Goal: Task Accomplishment & Management: Complete application form

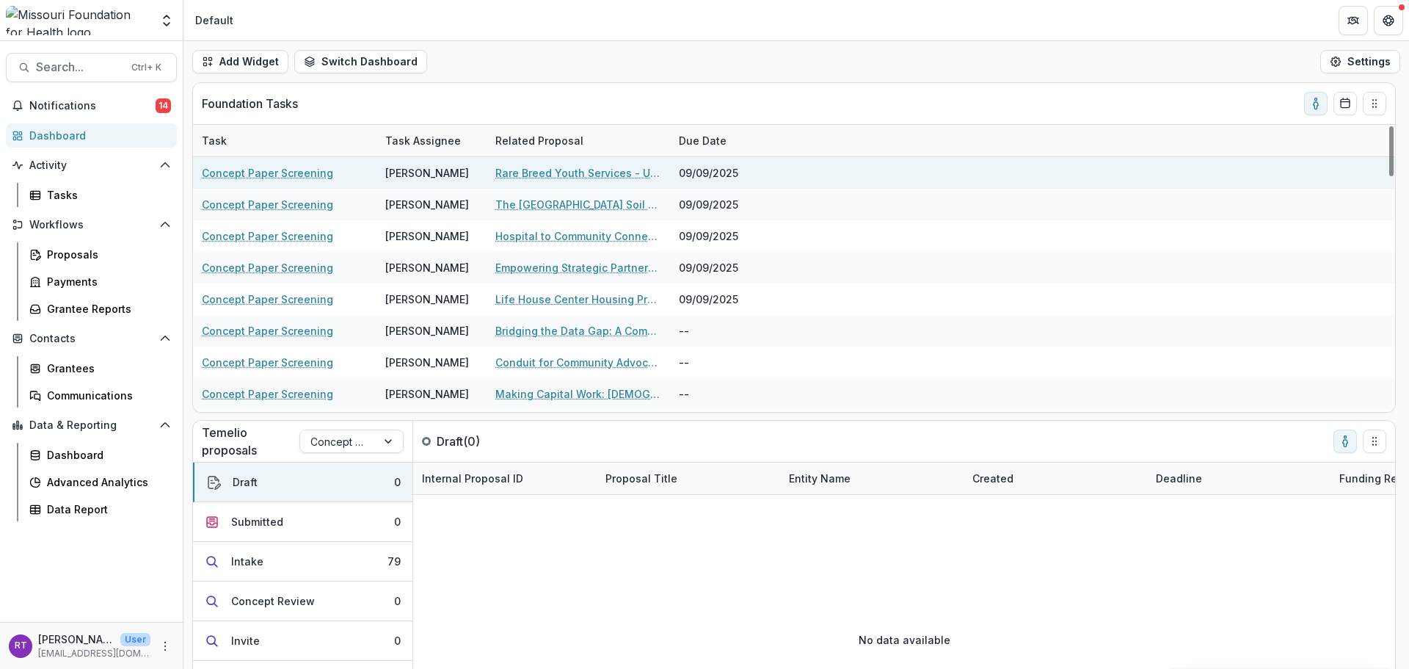
click at [606, 171] on link "Rare Breed Youth Services - Unhouse, Unheard" at bounding box center [578, 172] width 166 height 15
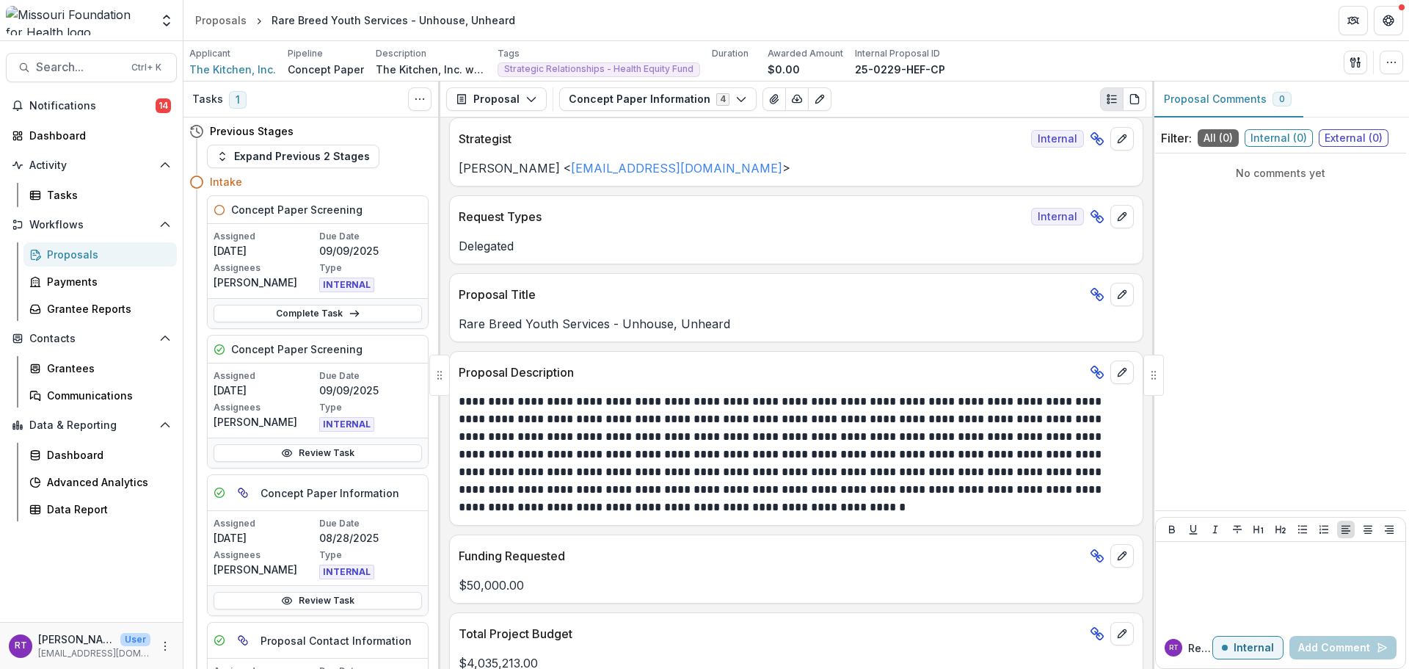
scroll to position [220, 0]
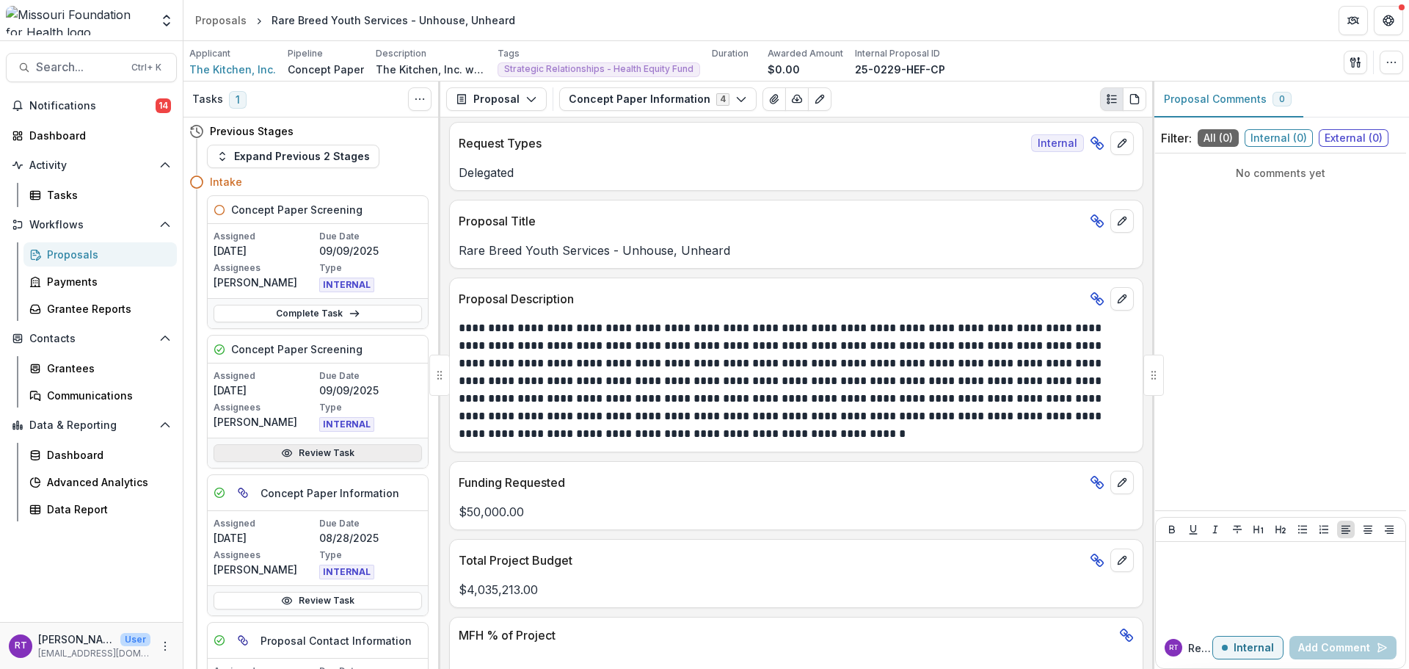
click at [346, 448] on link "Review Task" at bounding box center [318, 453] width 208 height 18
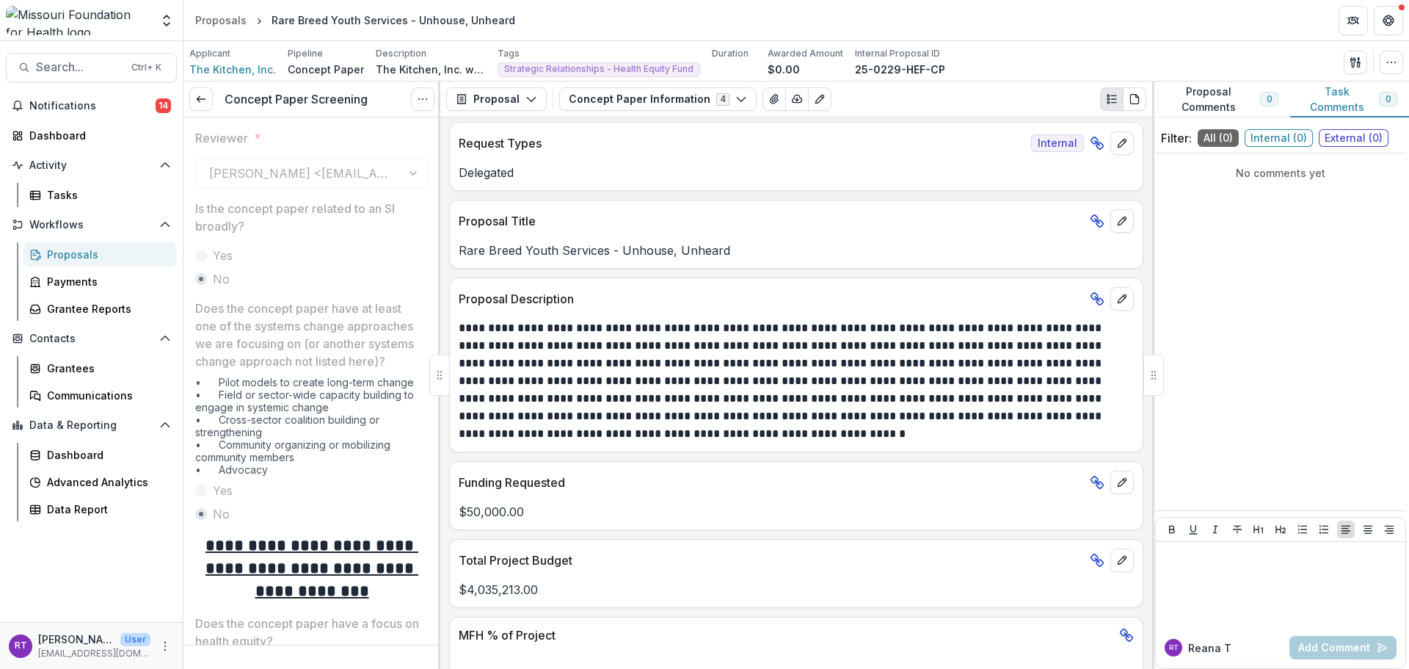
click at [217, 103] on div "Concept Paper Screening View task Reopen Task" at bounding box center [311, 99] width 257 height 36
click at [211, 103] on link at bounding box center [200, 98] width 23 height 23
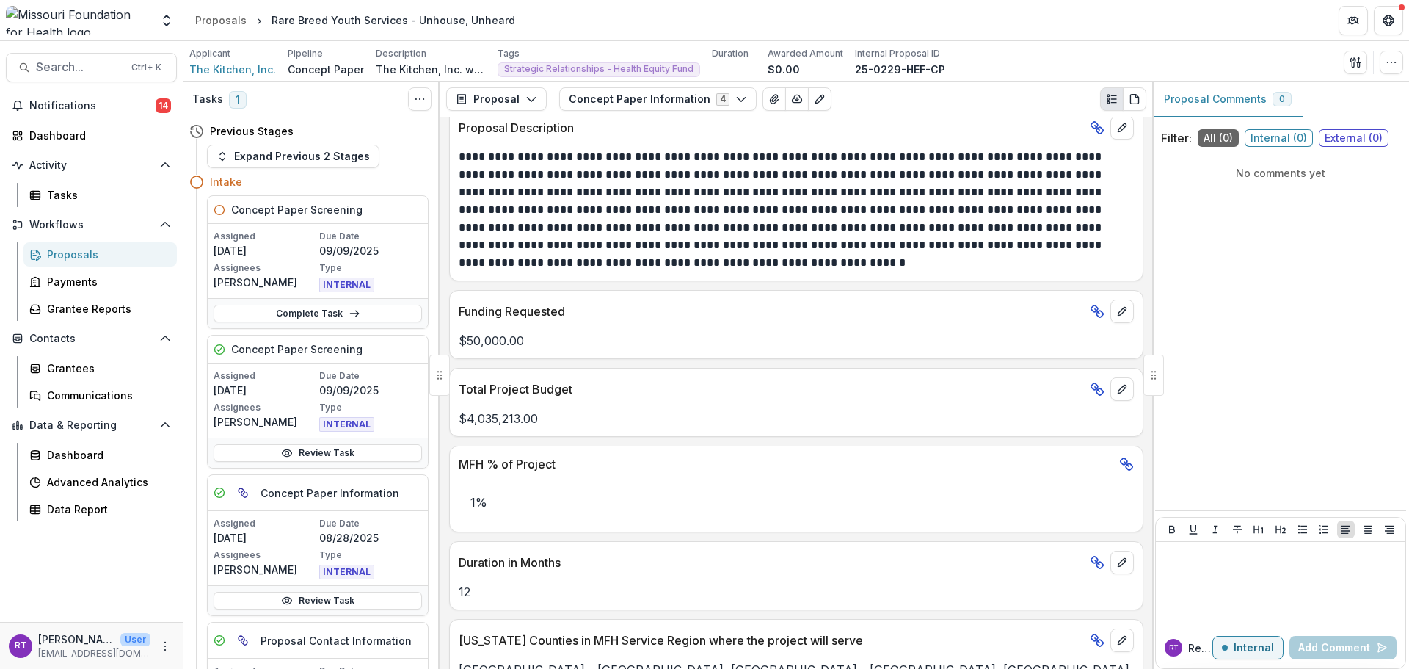
scroll to position [131, 0]
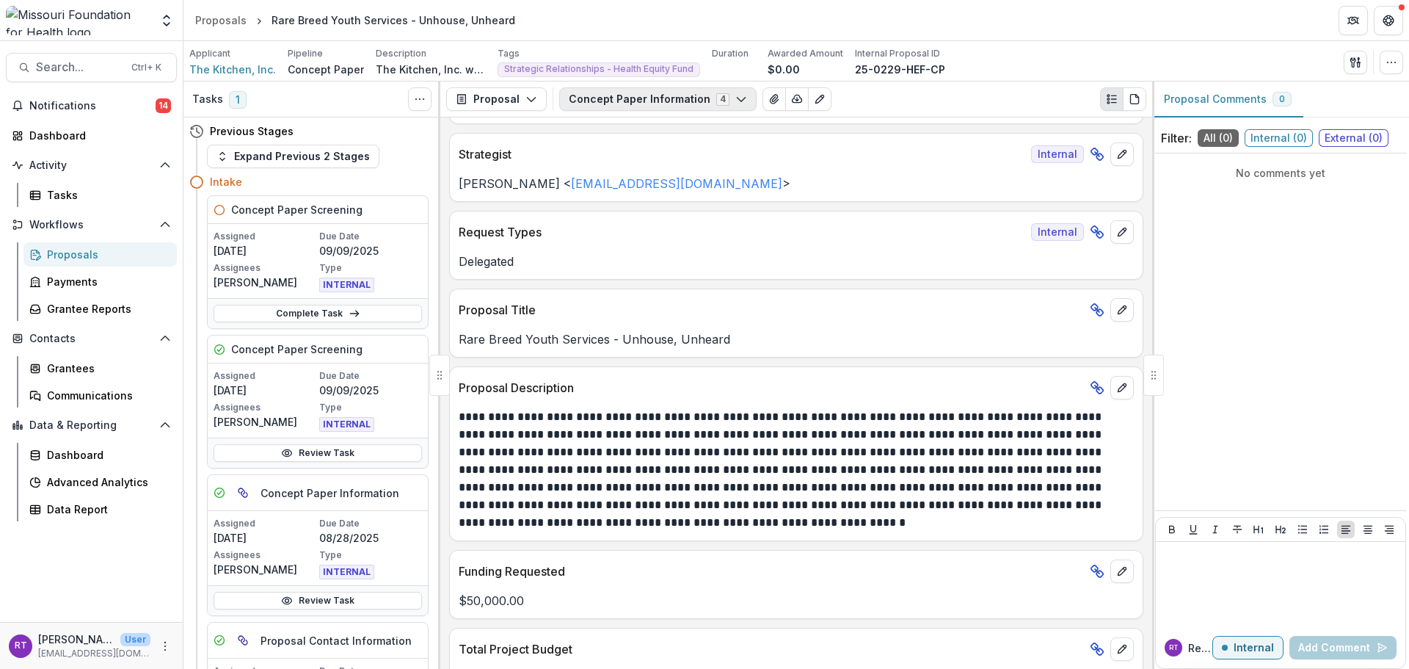
click at [710, 101] on button "Concept Paper Information 4" at bounding box center [657, 98] width 197 height 23
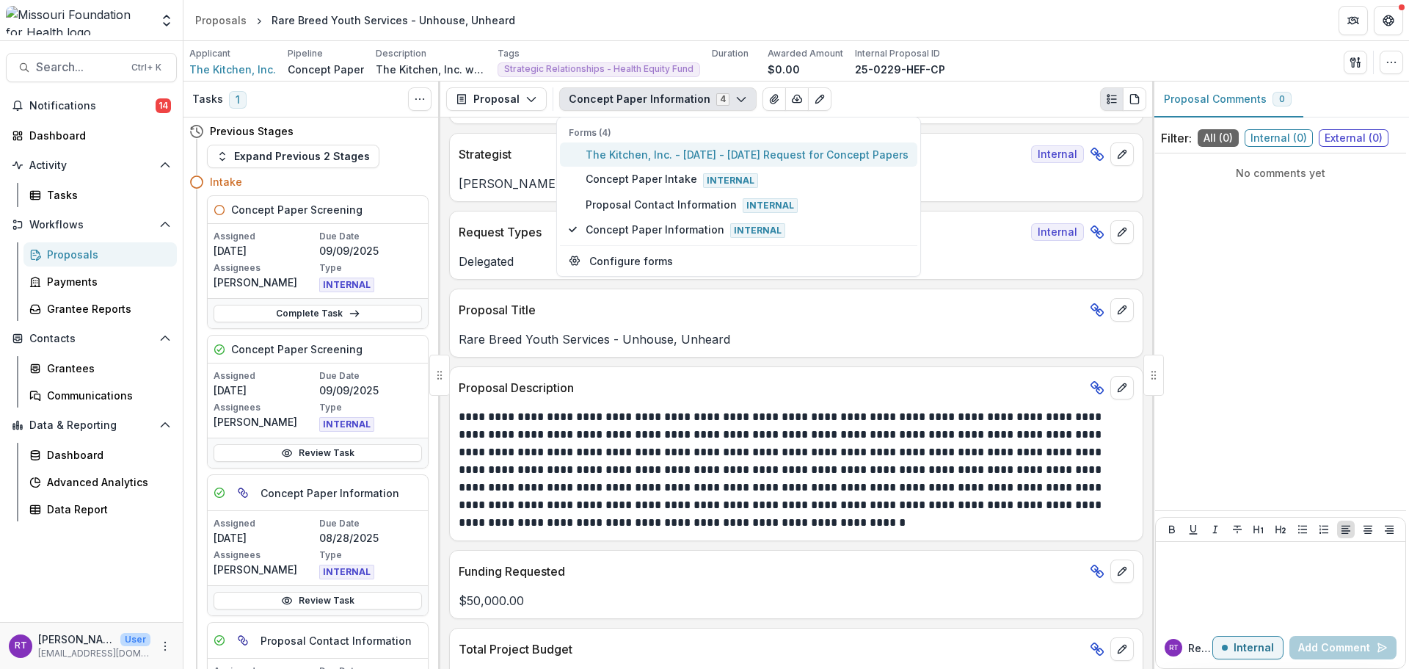
click at [723, 159] on span "The Kitchen, Inc. - 2025 - 2025 Request for Concept Papers" at bounding box center [747, 154] width 323 height 15
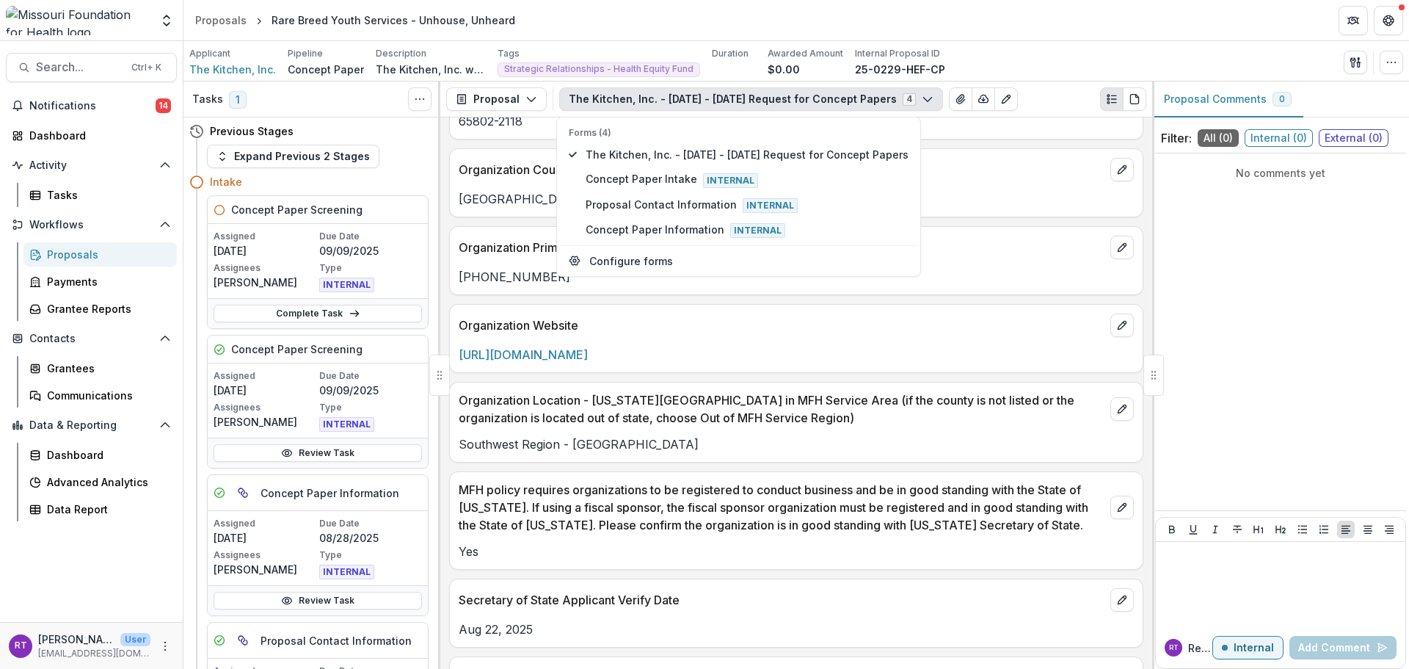
scroll to position [1452, 0]
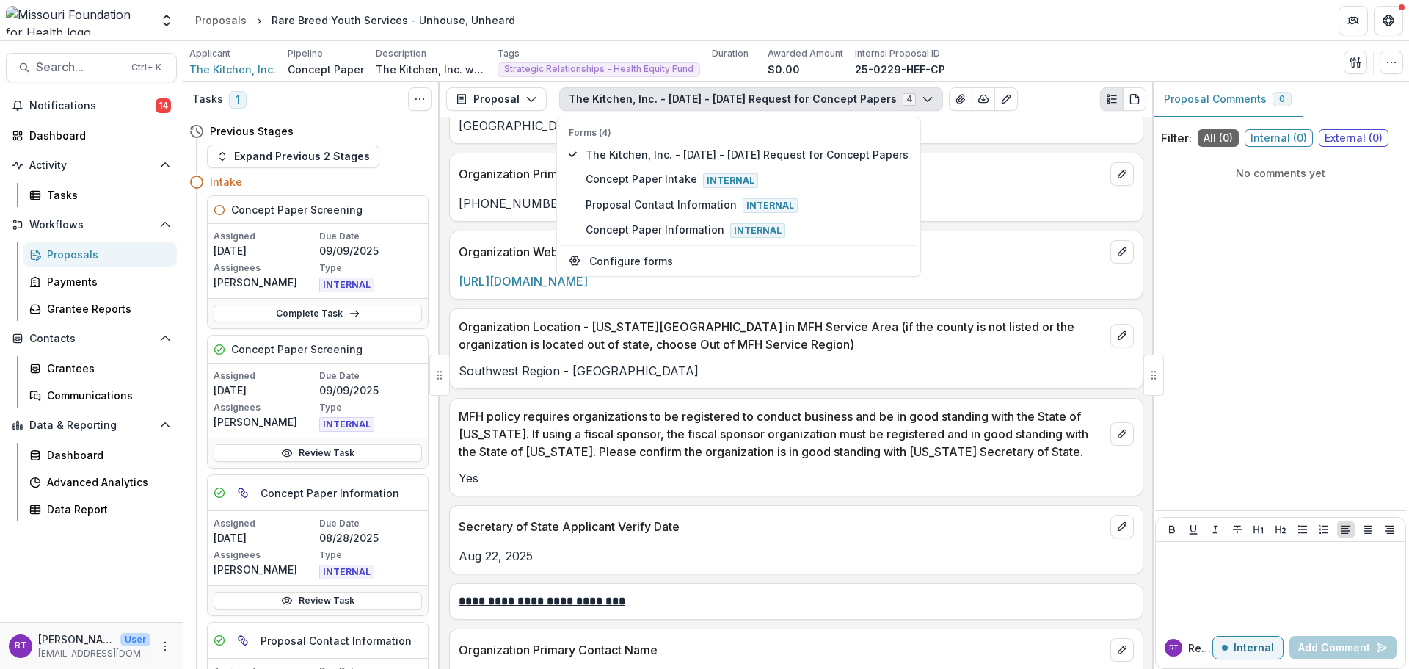
click at [812, 365] on p "Southwest Region - Greene" at bounding box center [796, 371] width 675 height 18
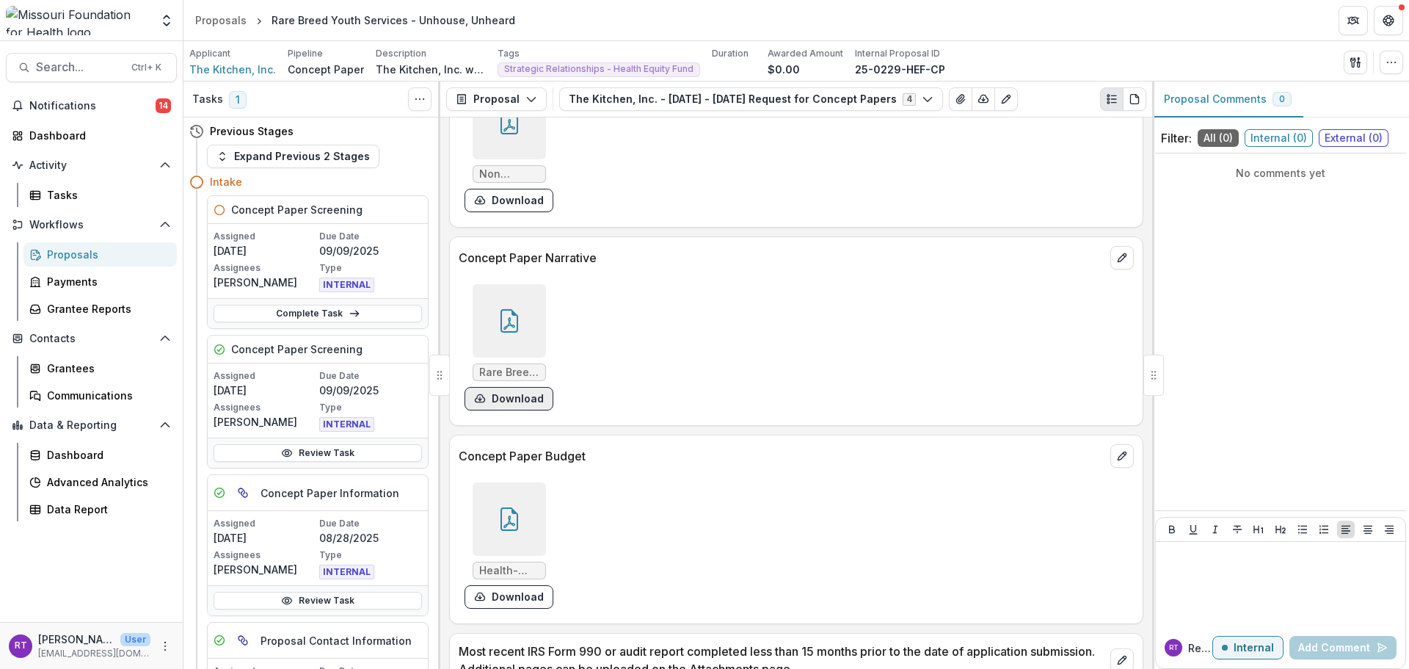
scroll to position [3874, 0]
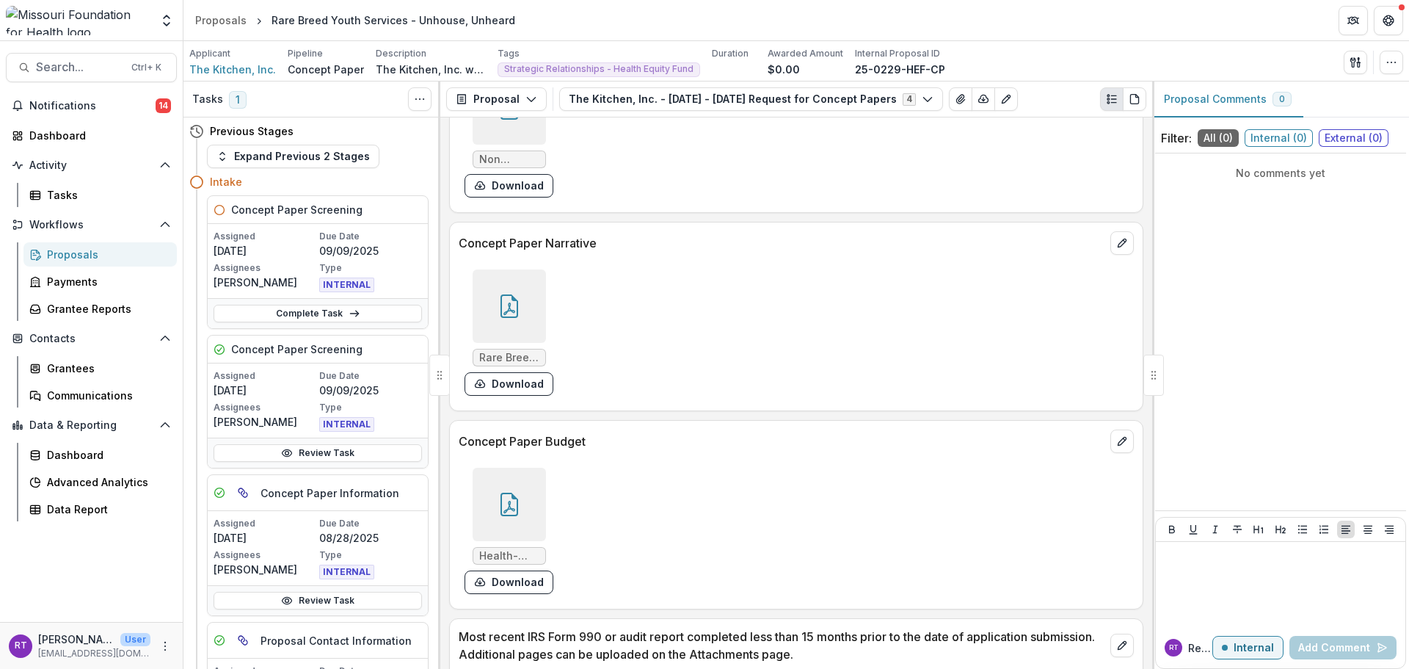
click at [509, 294] on icon at bounding box center [509, 305] width 23 height 23
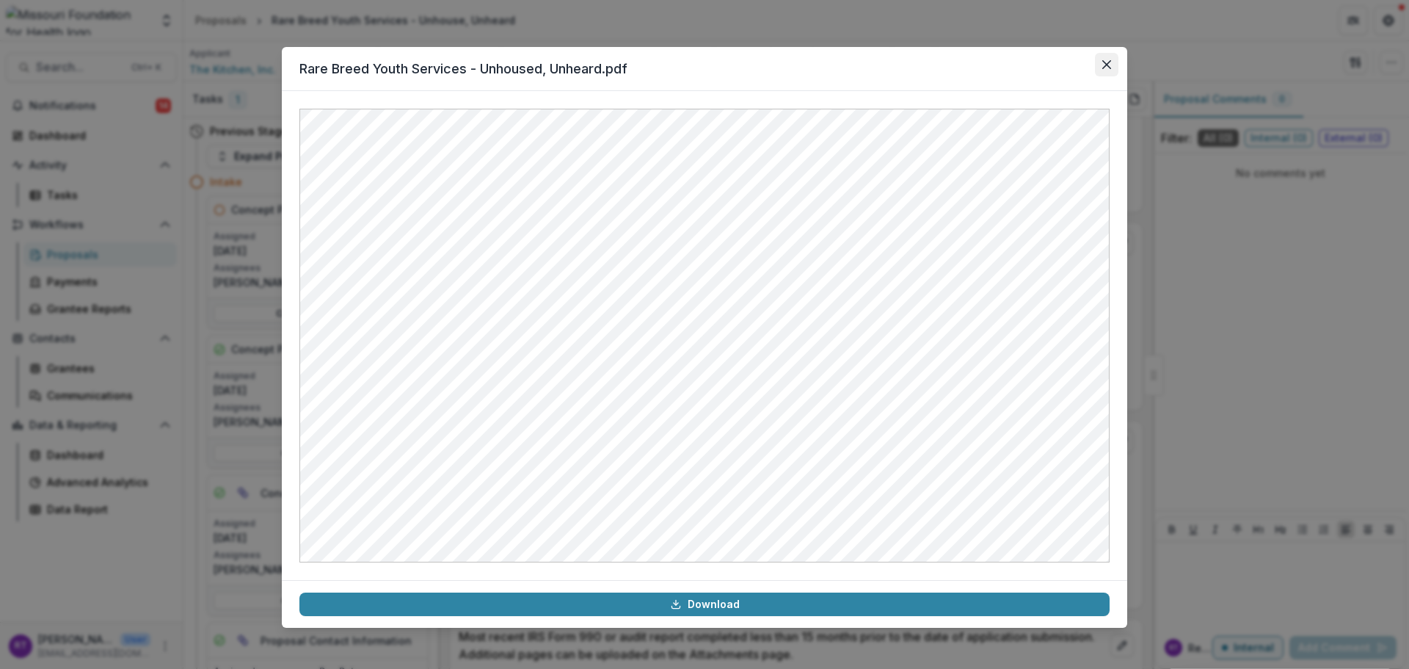
click at [1107, 73] on button "Close" at bounding box center [1106, 64] width 23 height 23
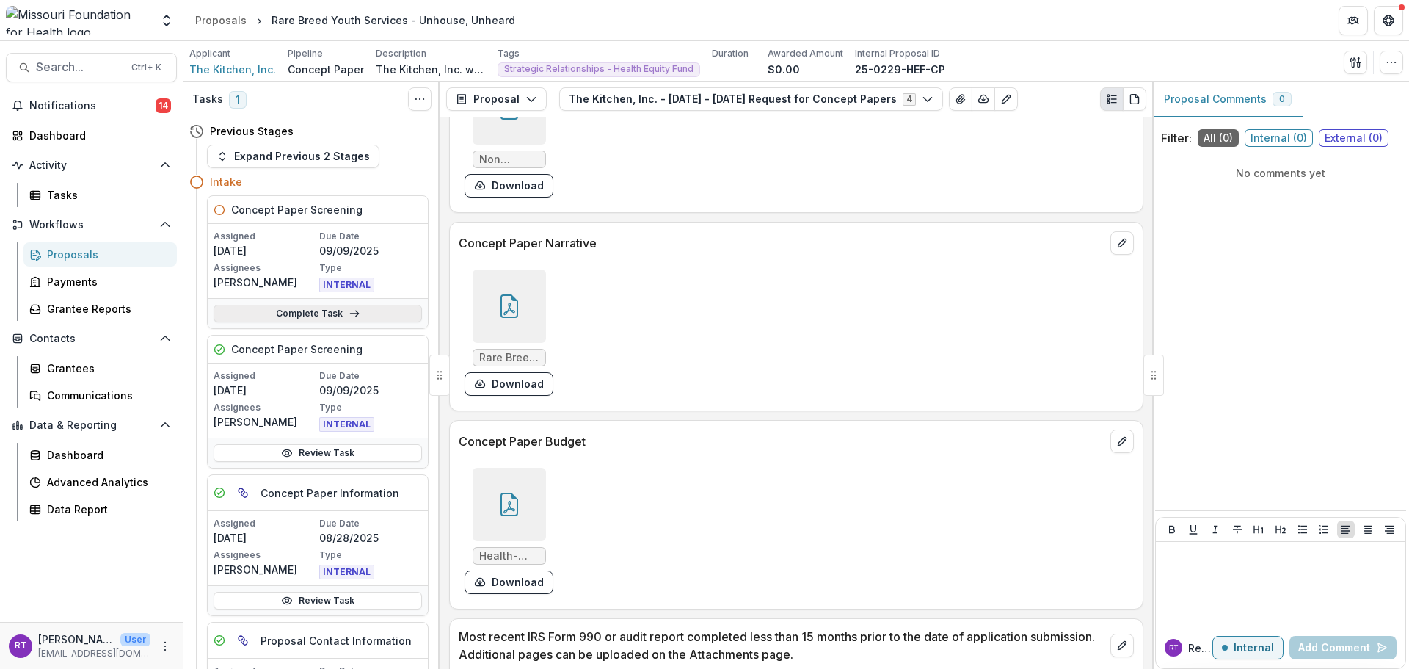
click at [340, 321] on link "Complete Task" at bounding box center [318, 314] width 208 height 18
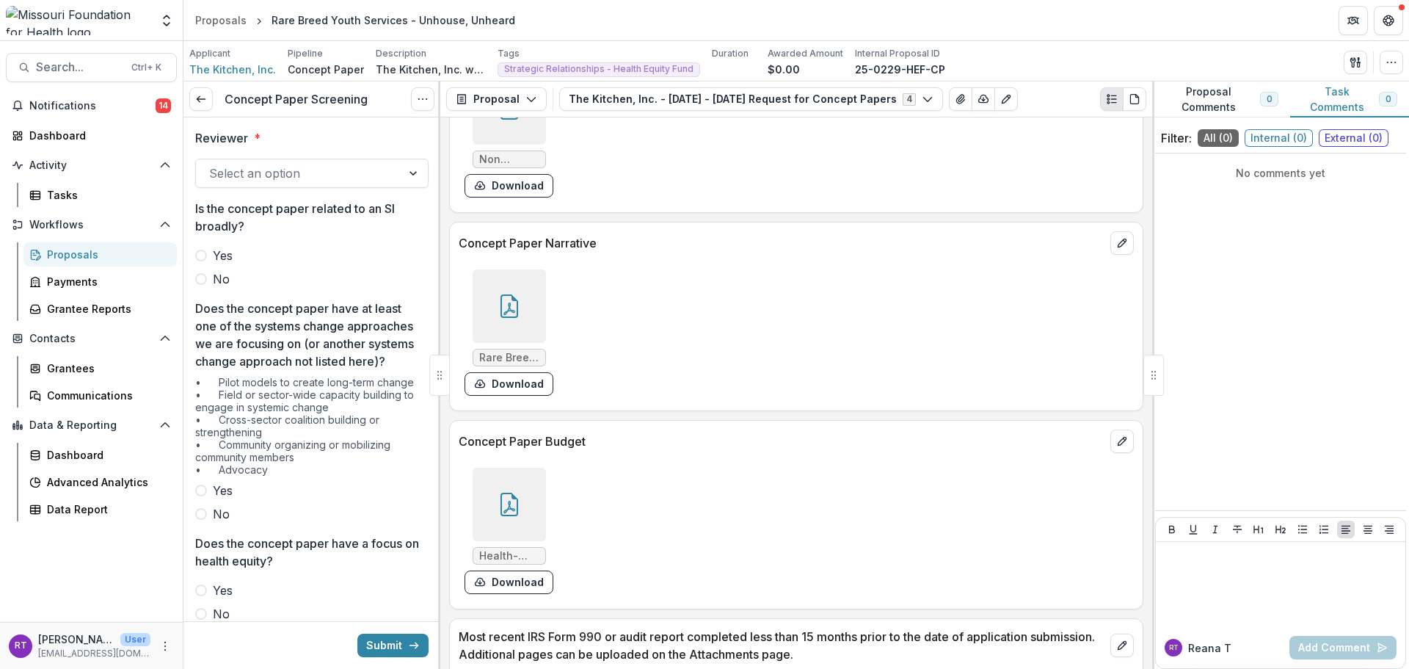
click at [273, 169] on div at bounding box center [298, 173] width 179 height 21
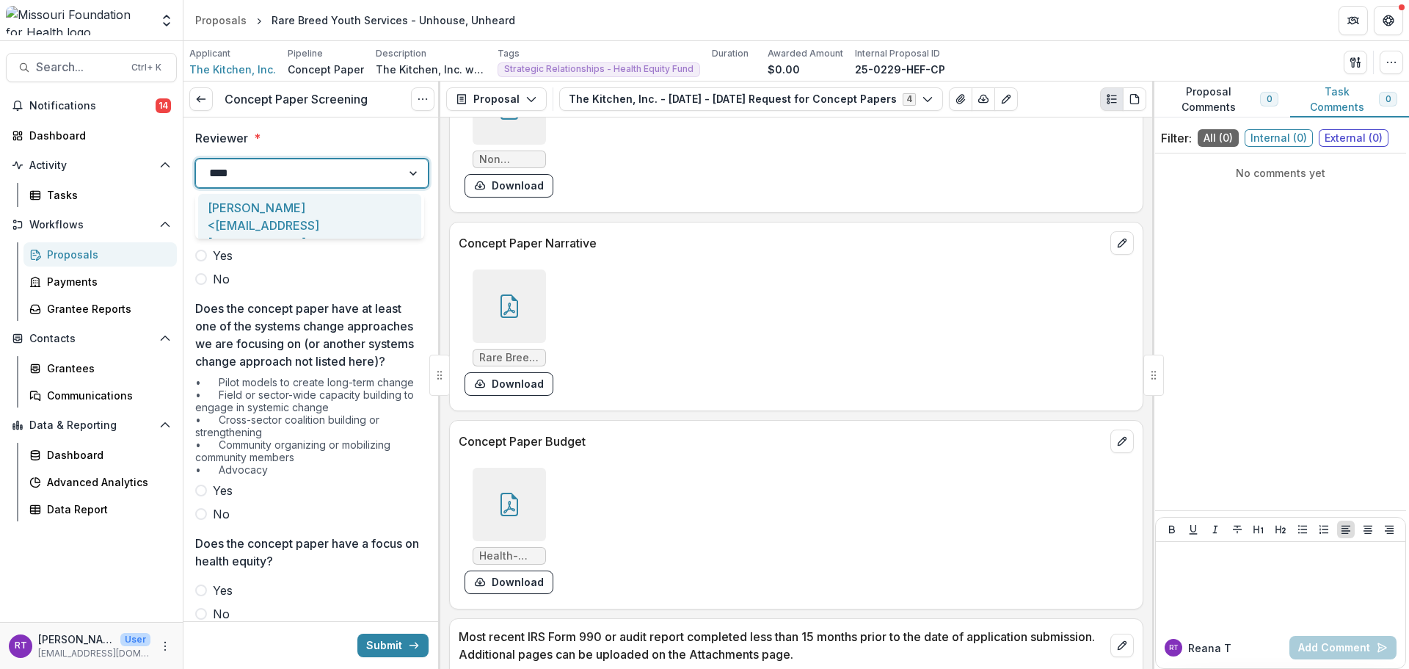
type input "*****"
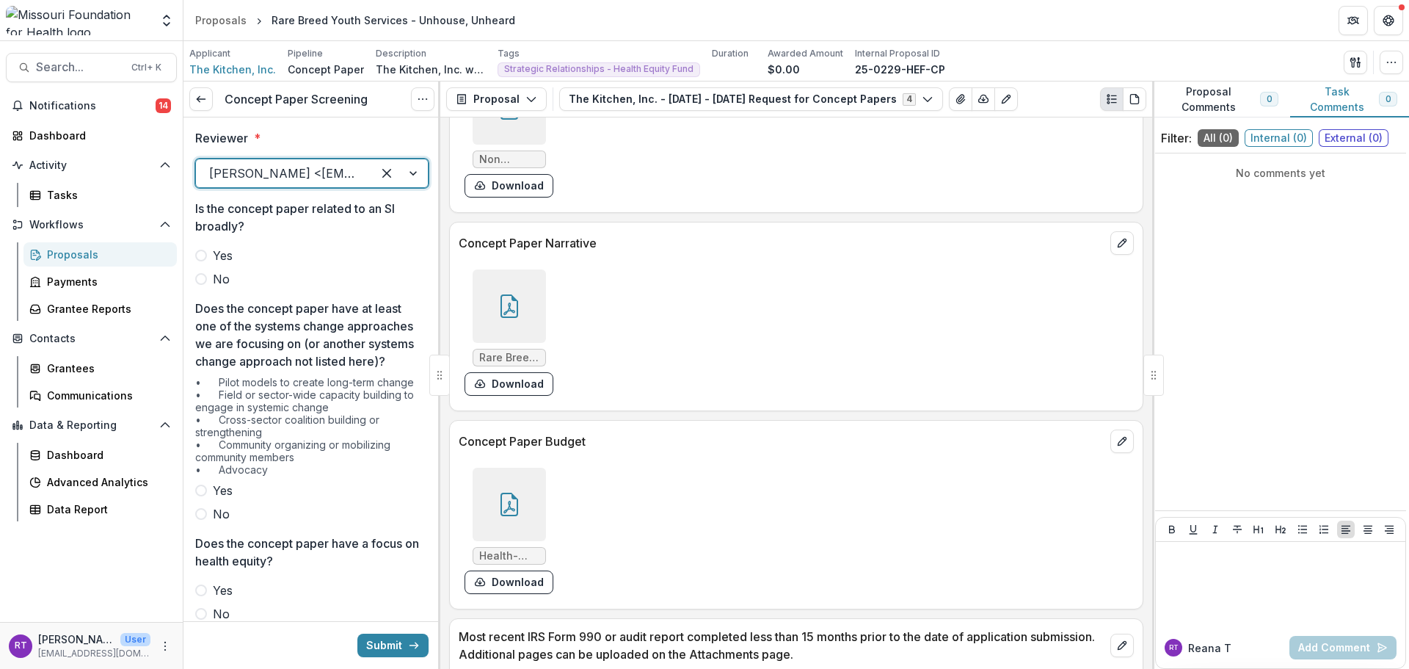
click at [211, 266] on div "Yes No" at bounding box center [311, 267] width 233 height 41
click at [217, 279] on span "No" at bounding box center [221, 279] width 17 height 18
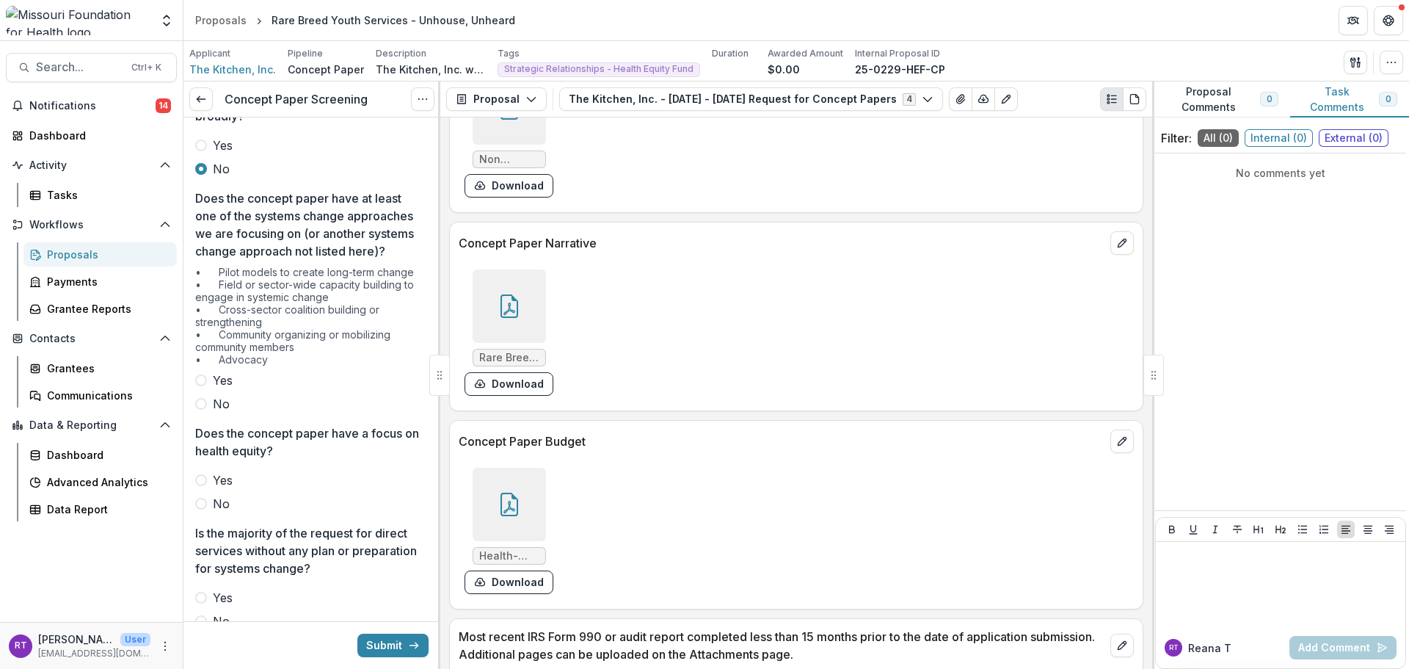
scroll to position [147, 0]
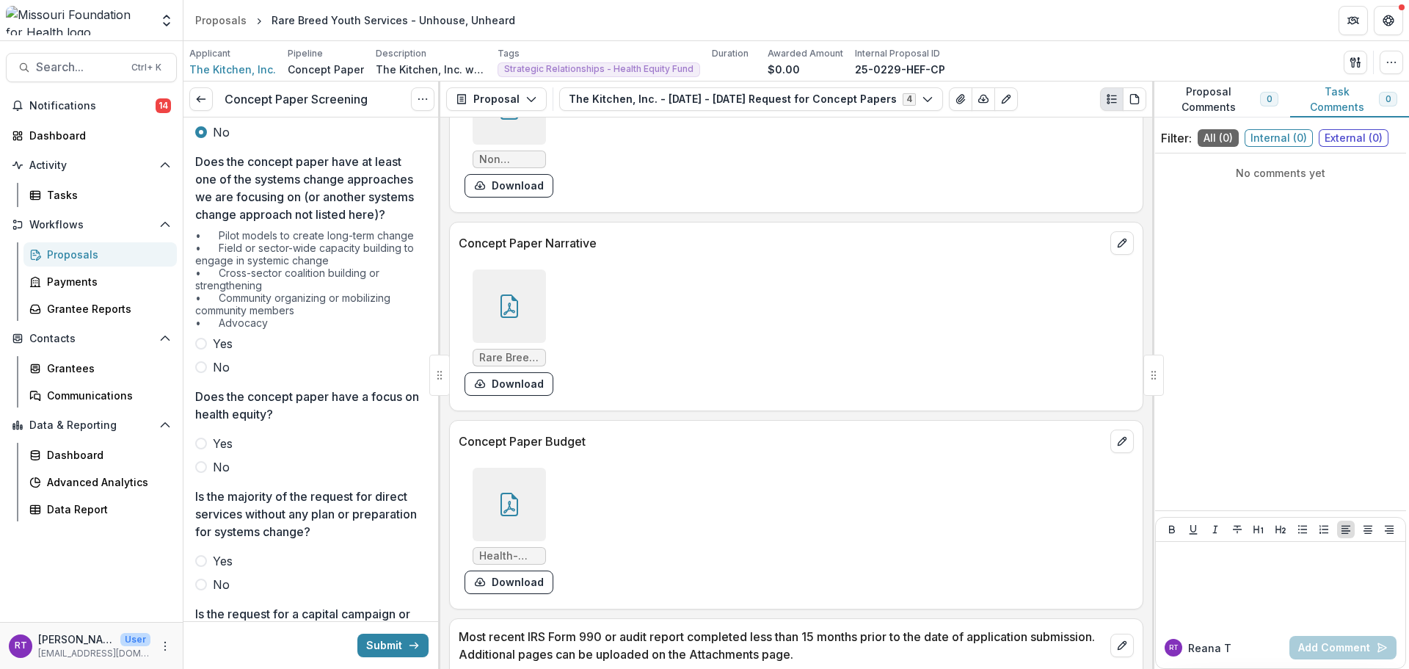
click at [228, 376] on span "No" at bounding box center [221, 367] width 17 height 18
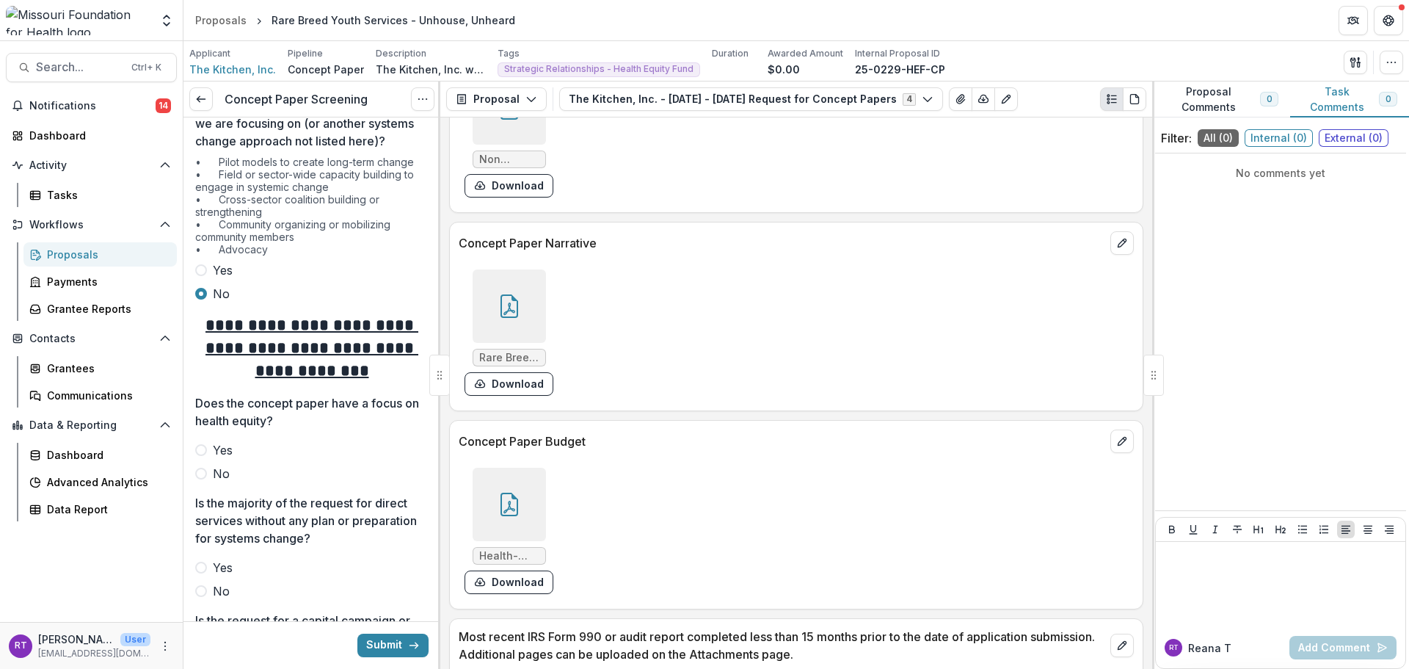
click at [230, 459] on span "Yes" at bounding box center [223, 450] width 20 height 18
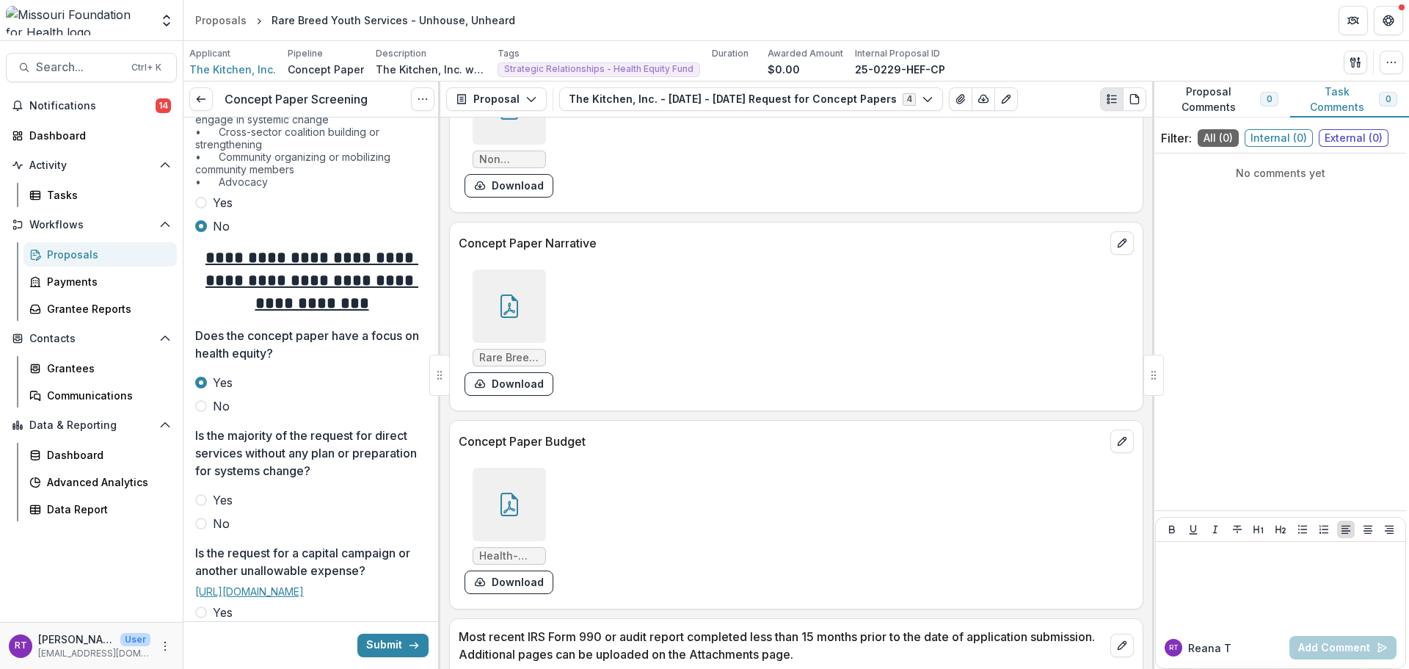
scroll to position [514, 0]
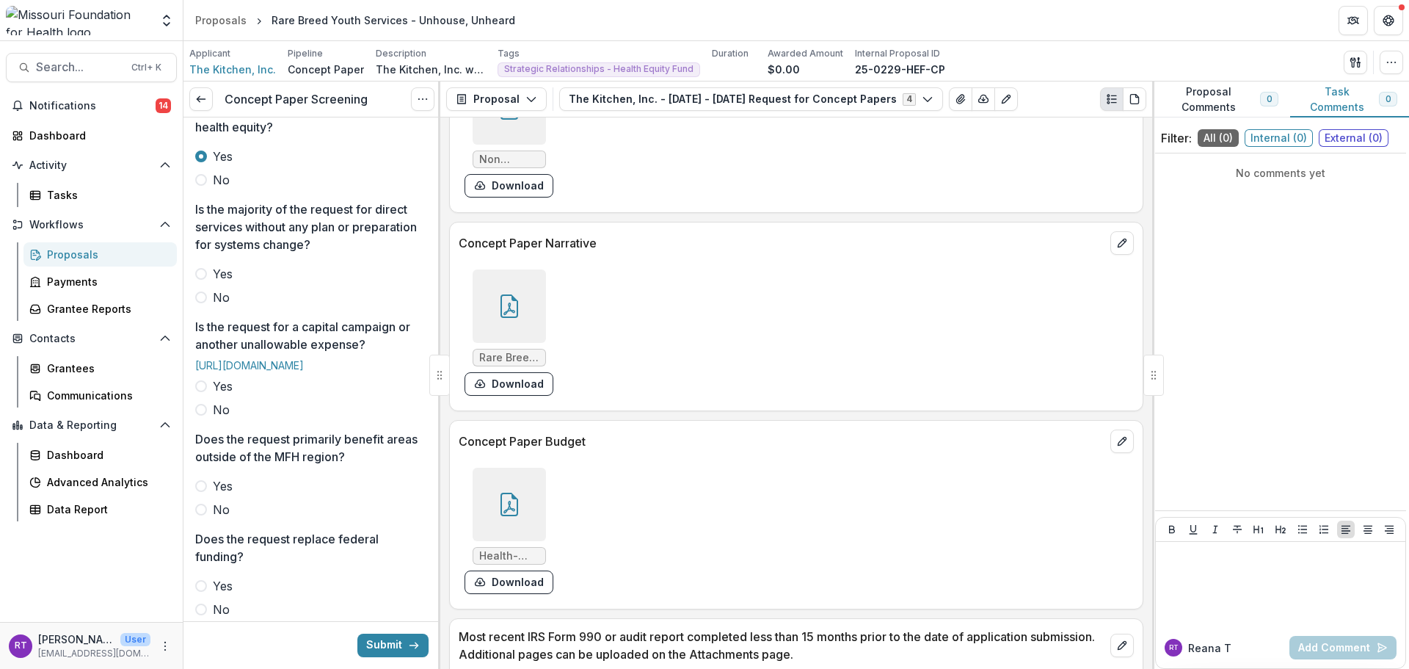
click at [221, 306] on span "No" at bounding box center [221, 297] width 17 height 18
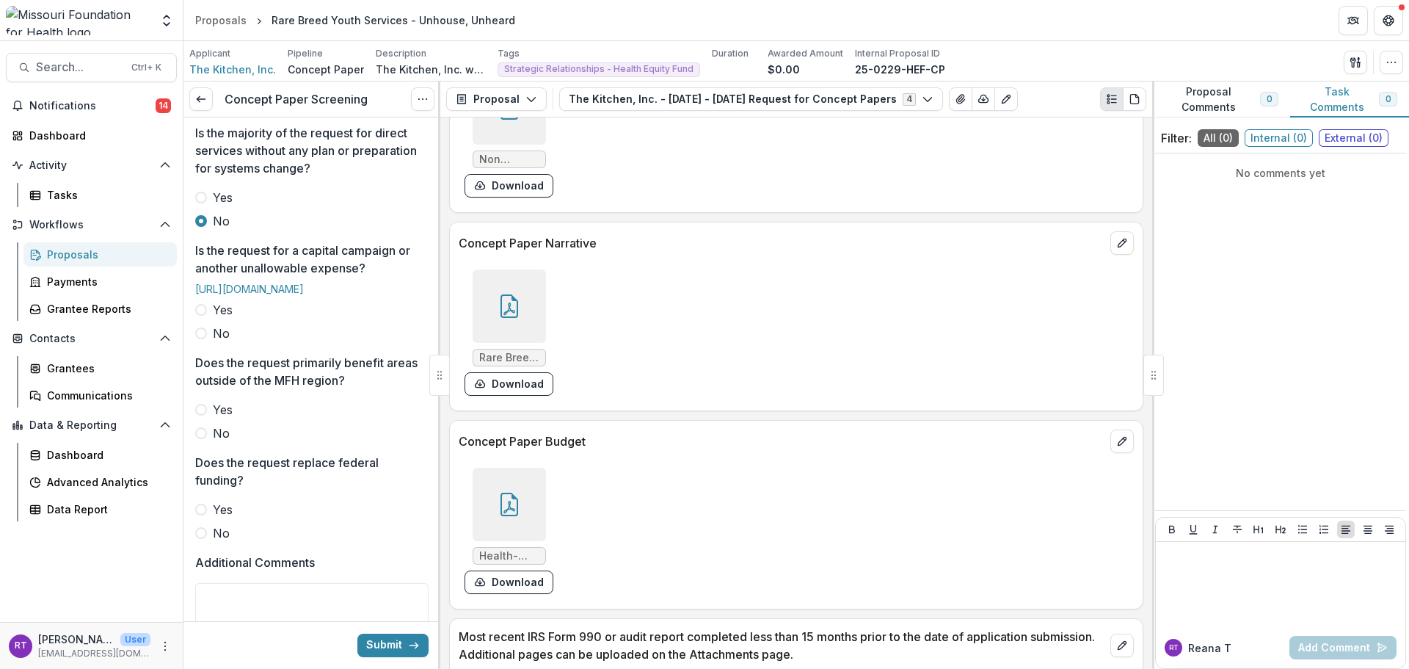
scroll to position [661, 0]
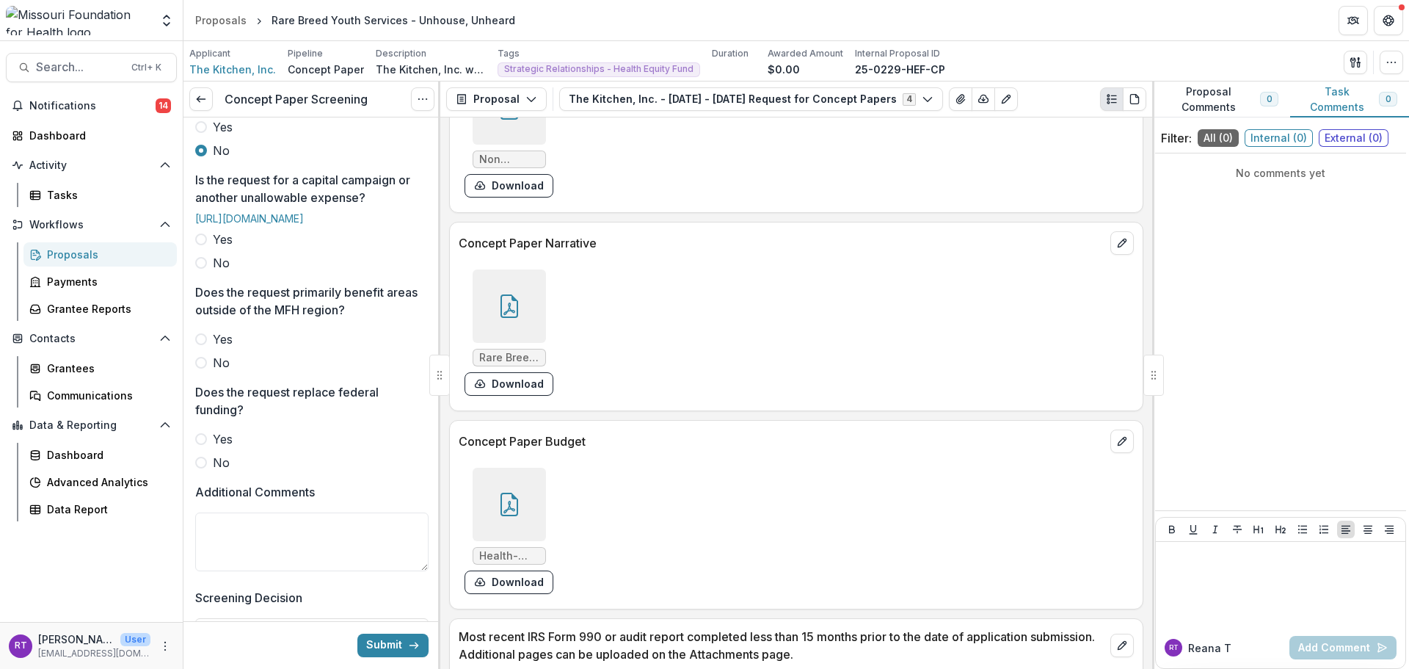
click at [228, 272] on span "No" at bounding box center [221, 263] width 17 height 18
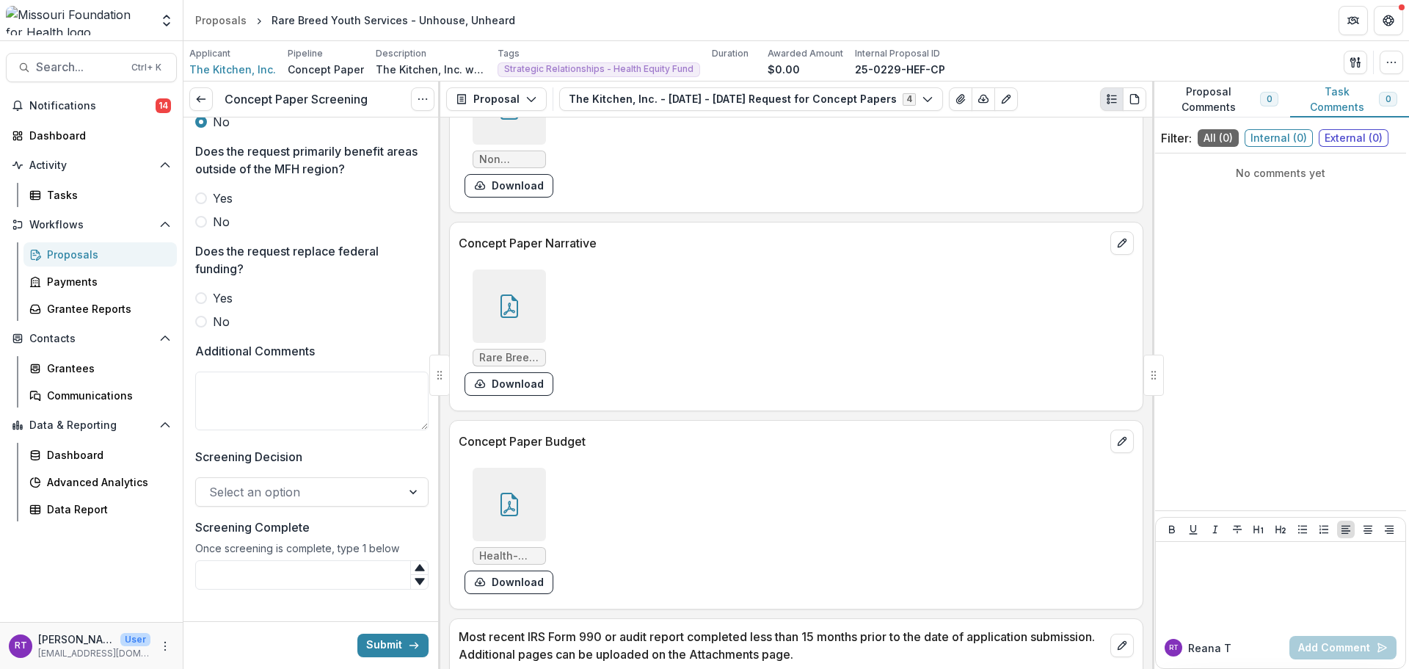
scroll to position [807, 0]
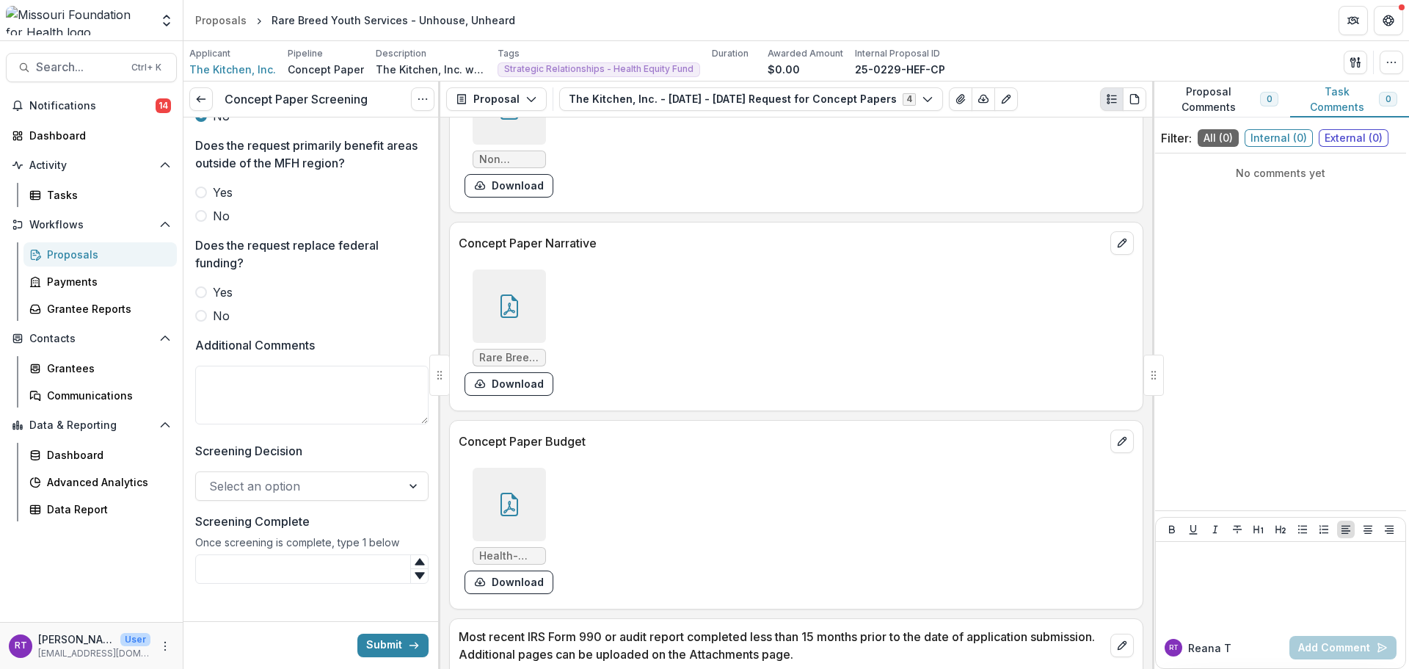
drag, startPoint x: 211, startPoint y: 284, endPoint x: 213, endPoint y: 277, distance: 7.5
click at [211, 225] on label "No" at bounding box center [311, 216] width 233 height 18
click at [222, 201] on span "Yes" at bounding box center [223, 192] width 20 height 18
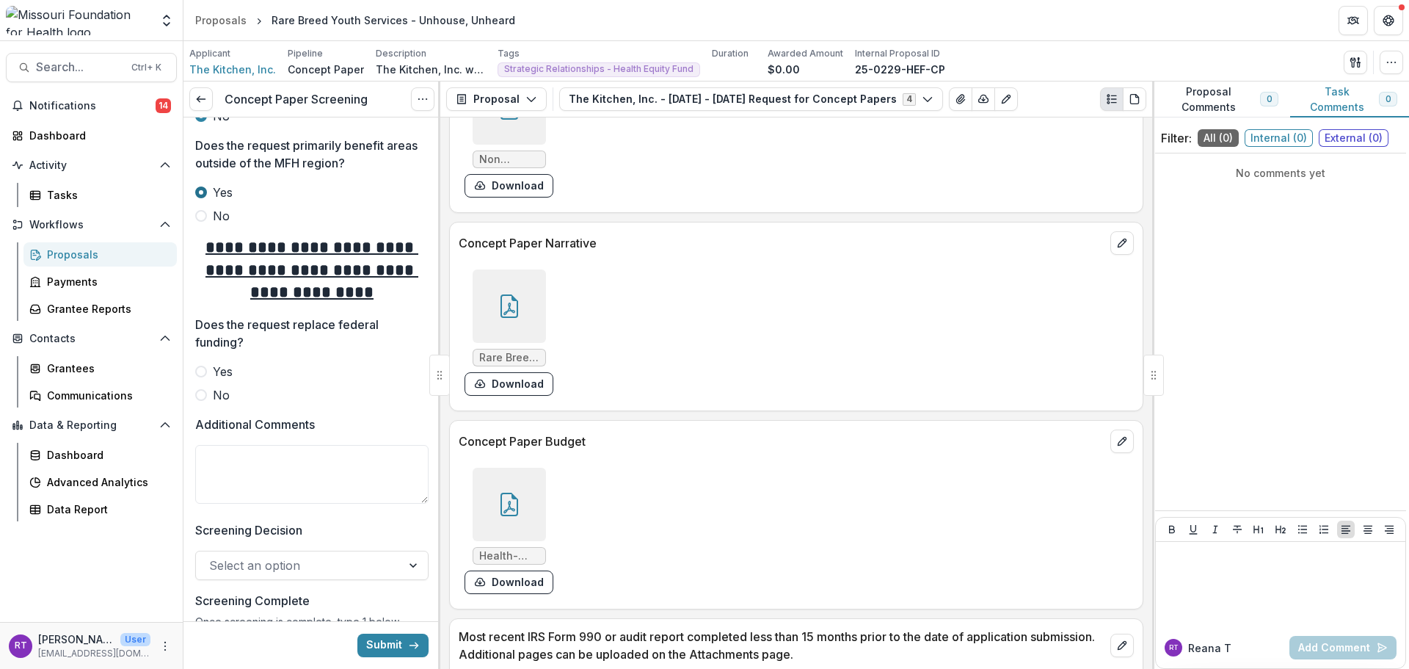
click at [211, 225] on label "No" at bounding box center [311, 216] width 233 height 18
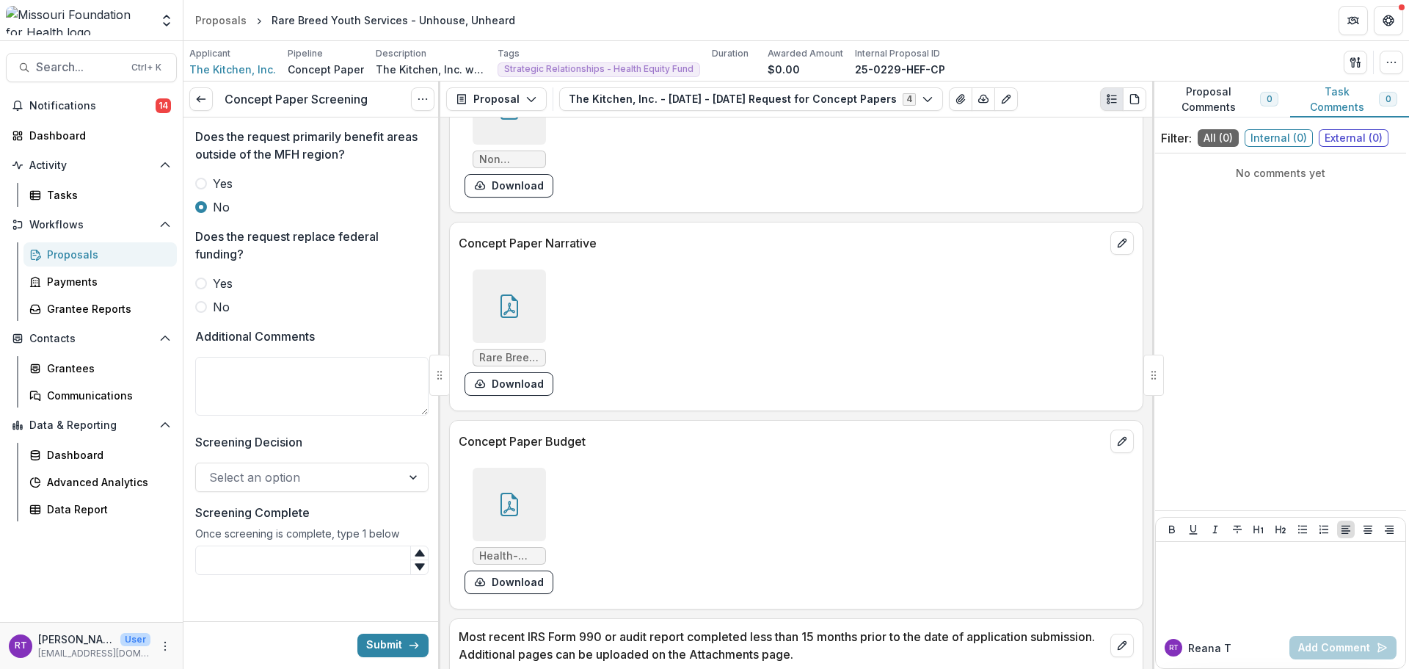
scroll to position [884, 0]
click at [225, 302] on span "No" at bounding box center [221, 307] width 17 height 18
click at [268, 347] on div "Additional Comments" at bounding box center [311, 374] width 233 height 94
click at [274, 366] on textarea "Additional Comments" at bounding box center [311, 386] width 233 height 59
type textarea "*"
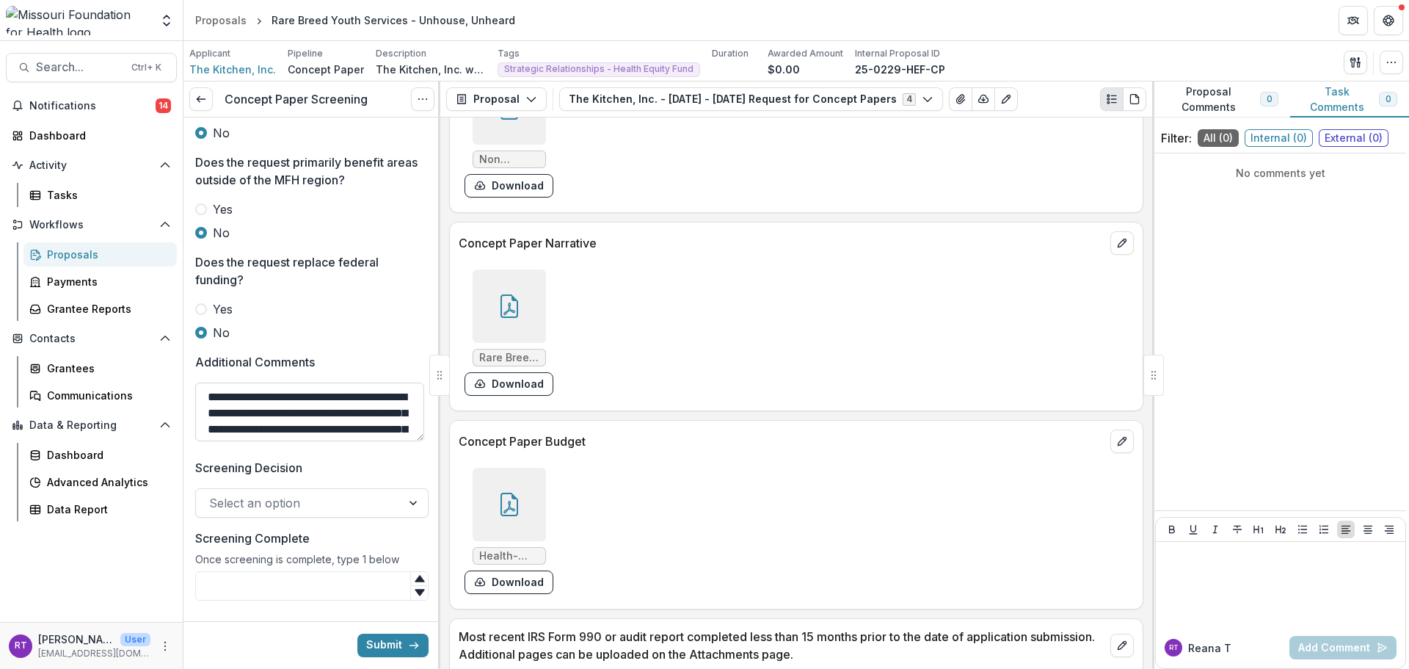
scroll to position [810, 0]
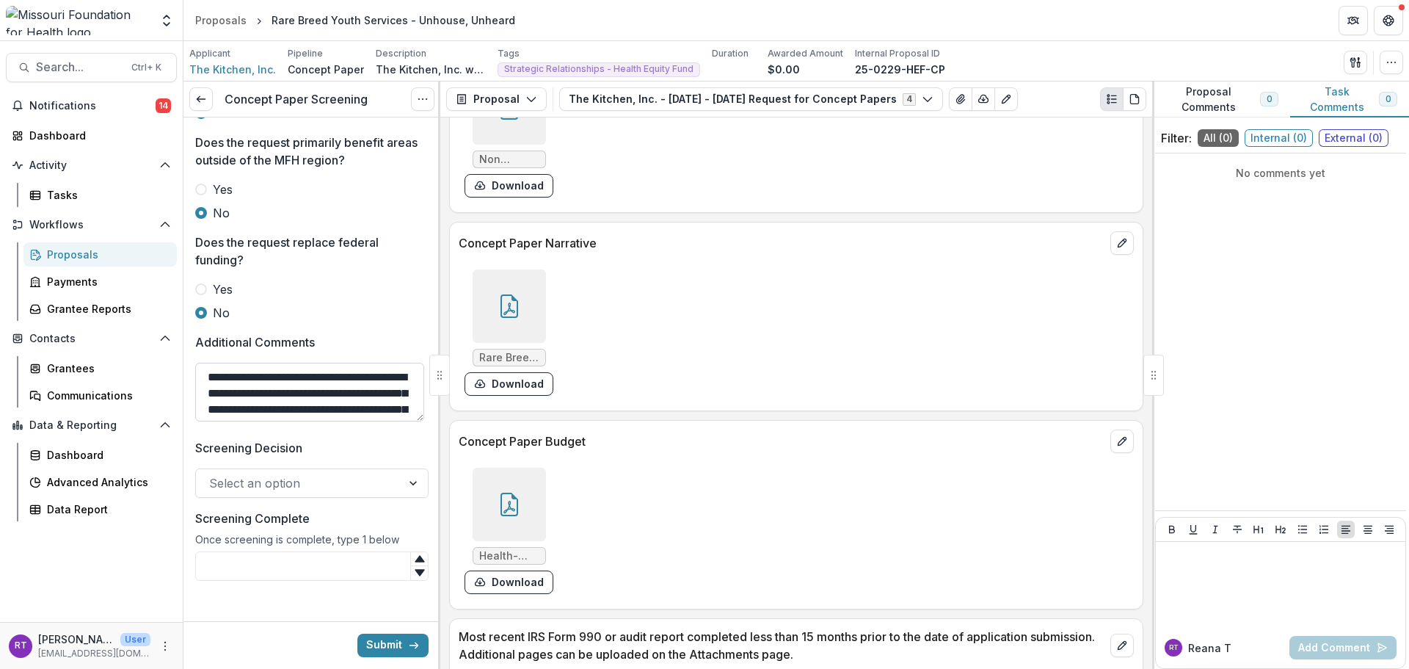
click at [208, 421] on textarea "**********" at bounding box center [309, 392] width 229 height 59
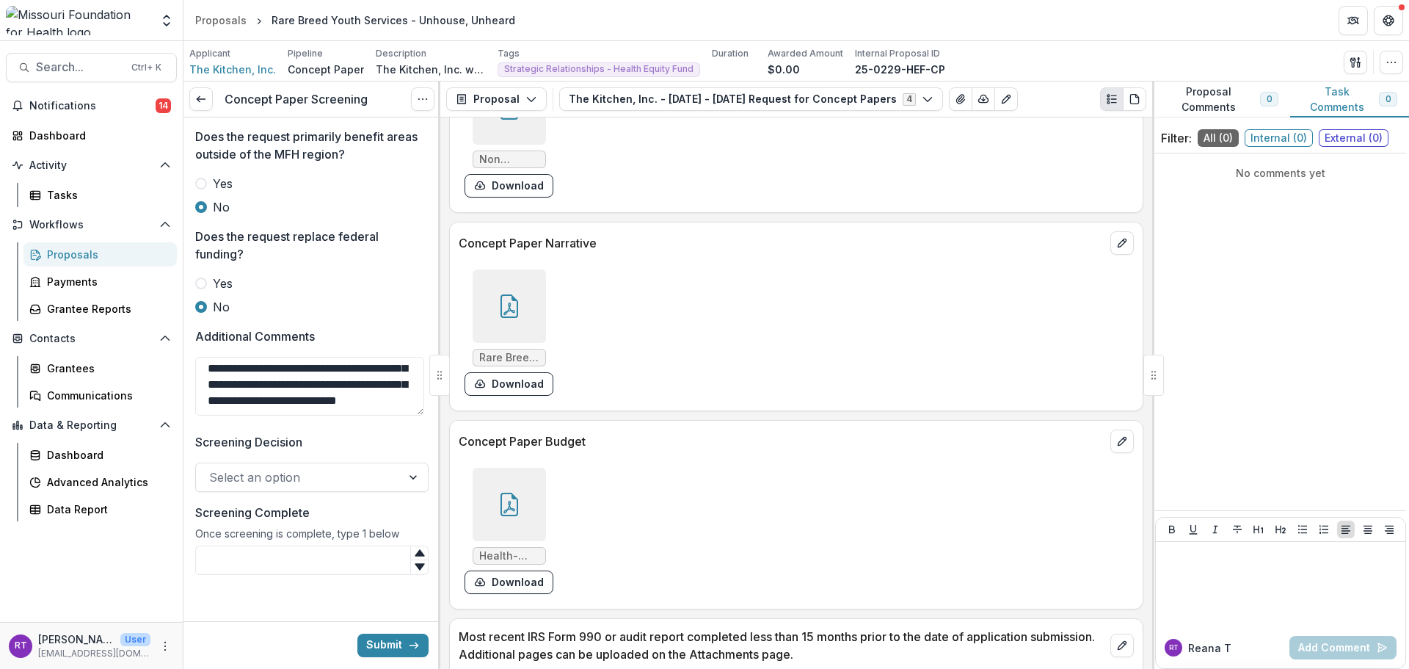
scroll to position [884, 0]
type textarea "**********"
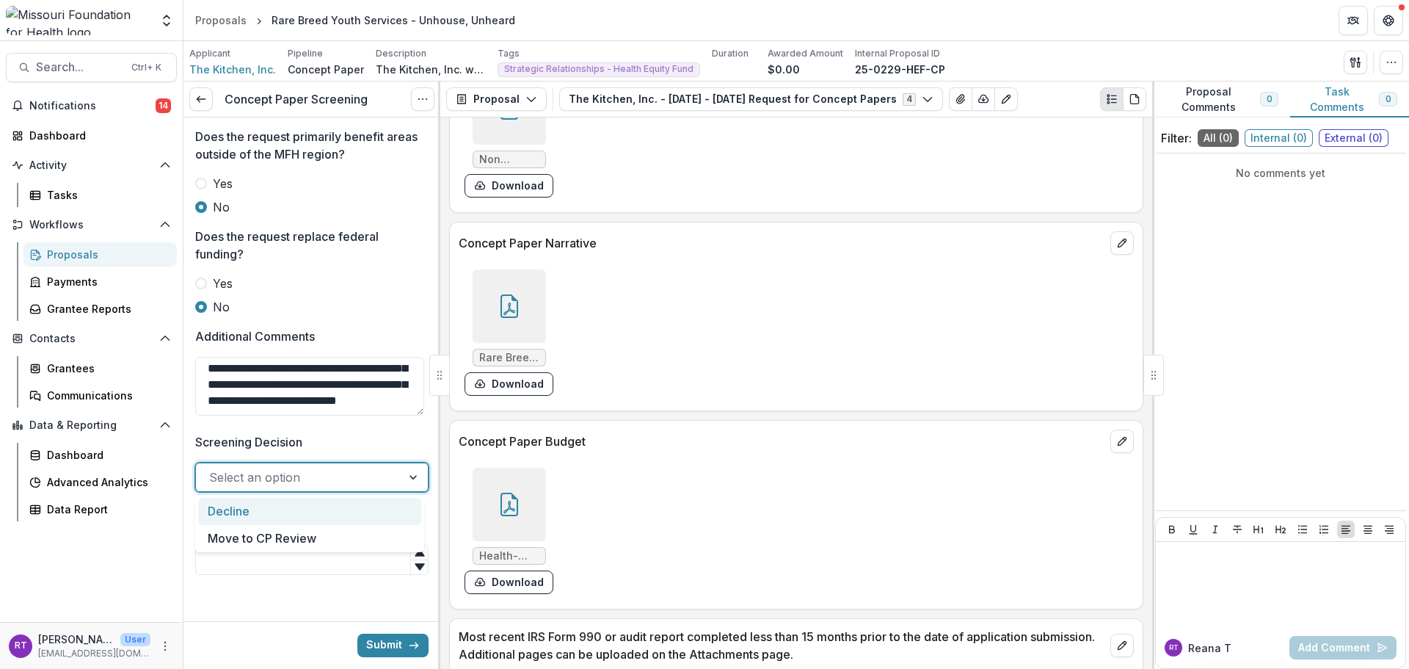
click at [320, 476] on div at bounding box center [298, 477] width 179 height 21
click at [330, 536] on div "Move to CP Review" at bounding box center [309, 538] width 223 height 27
click at [316, 470] on div at bounding box center [284, 477] width 150 height 21
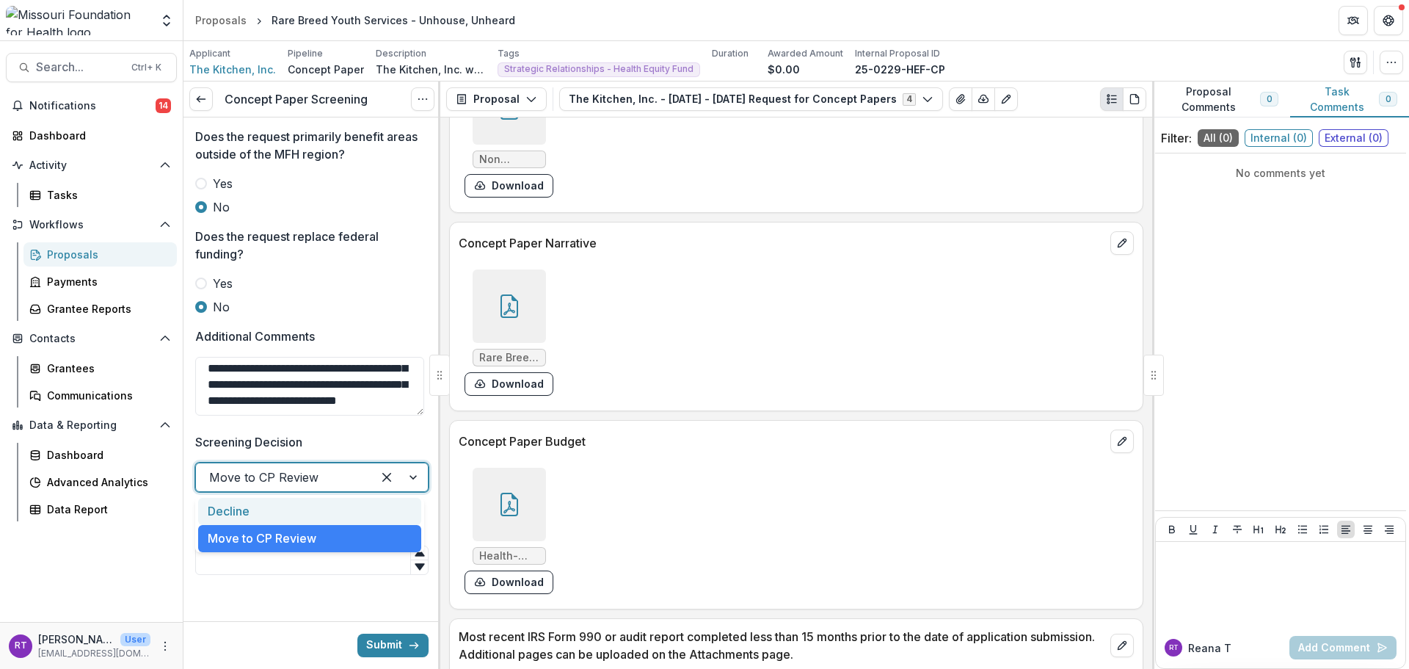
click at [307, 512] on div "Decline" at bounding box center [309, 511] width 223 height 27
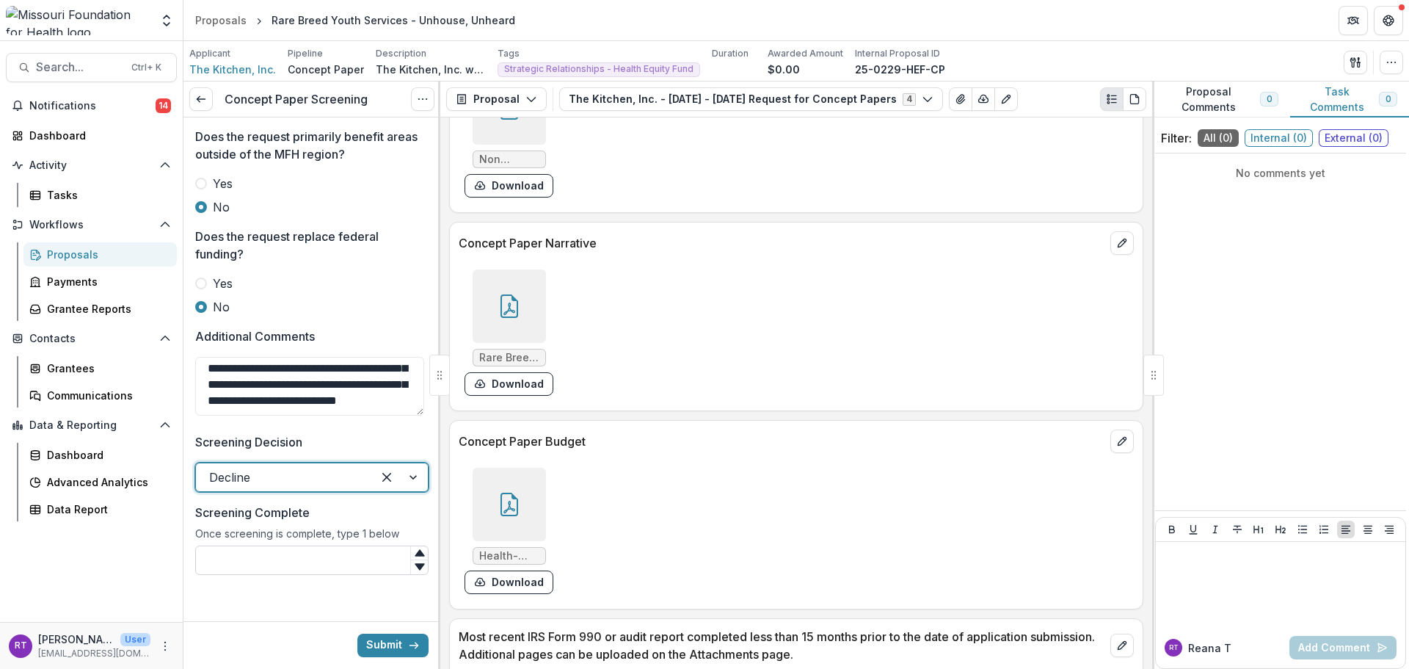
click at [335, 556] on input "Screening Complete" at bounding box center [311, 559] width 233 height 29
type input "*"
click at [377, 647] on button "Submit" at bounding box center [392, 644] width 71 height 23
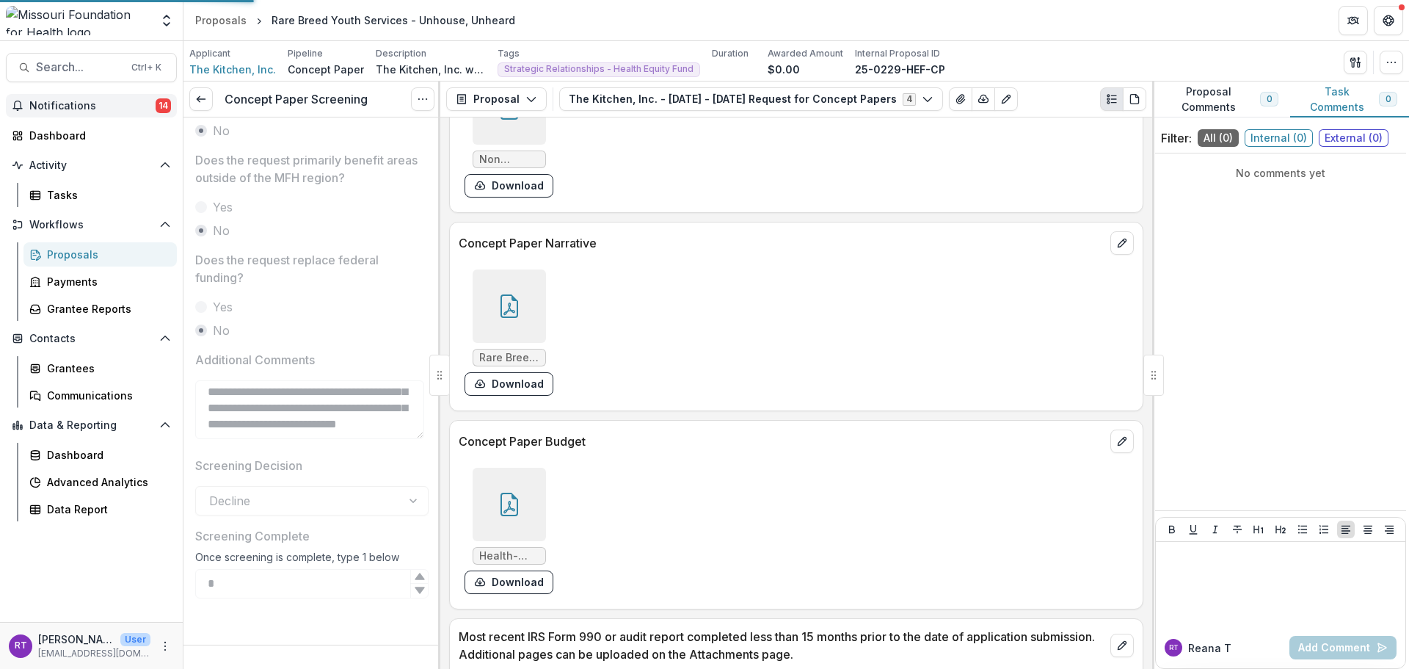
scroll to position [860, 0]
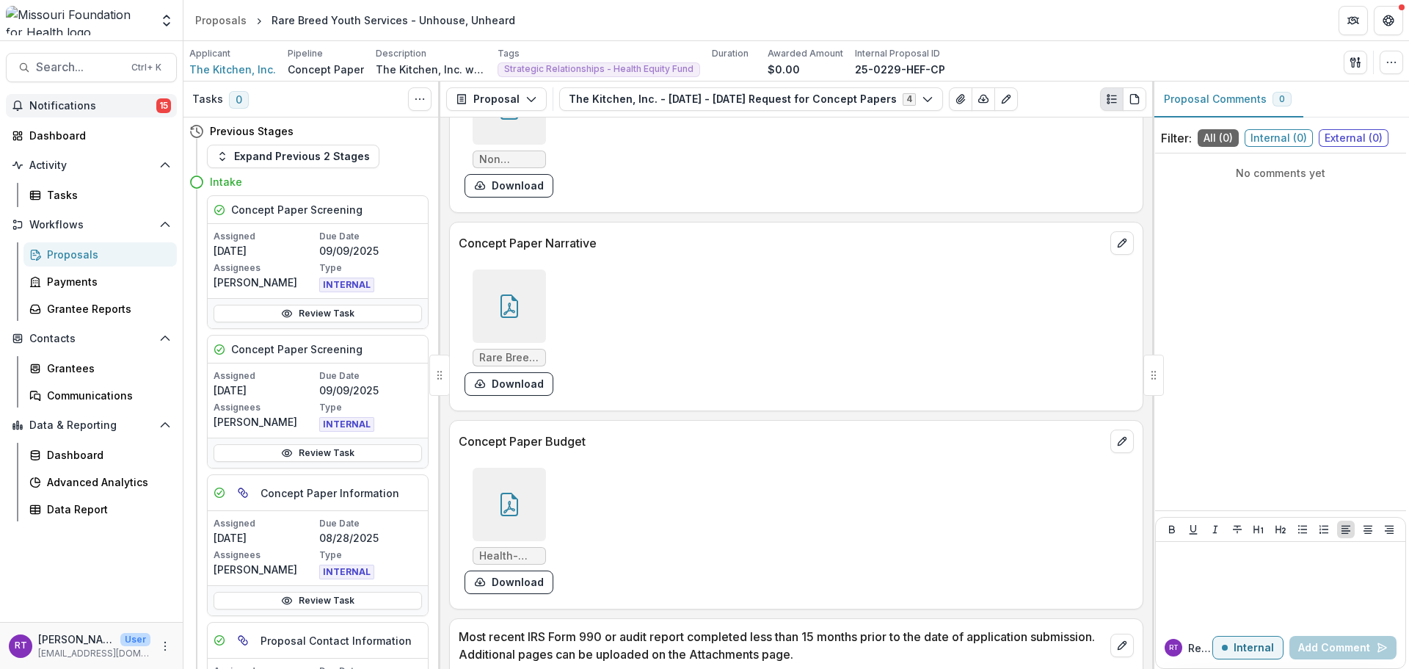
click at [125, 103] on span "Notifications" at bounding box center [92, 106] width 127 height 12
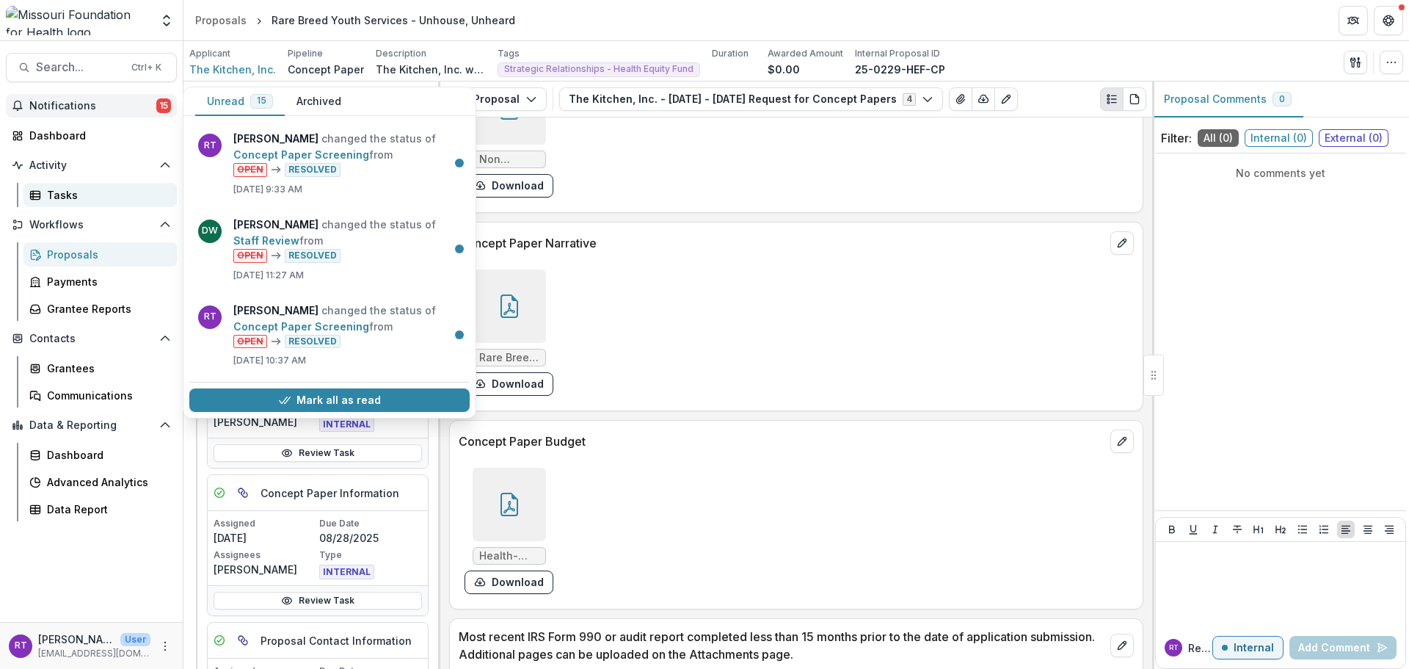
click at [76, 194] on div "Tasks" at bounding box center [106, 194] width 118 height 15
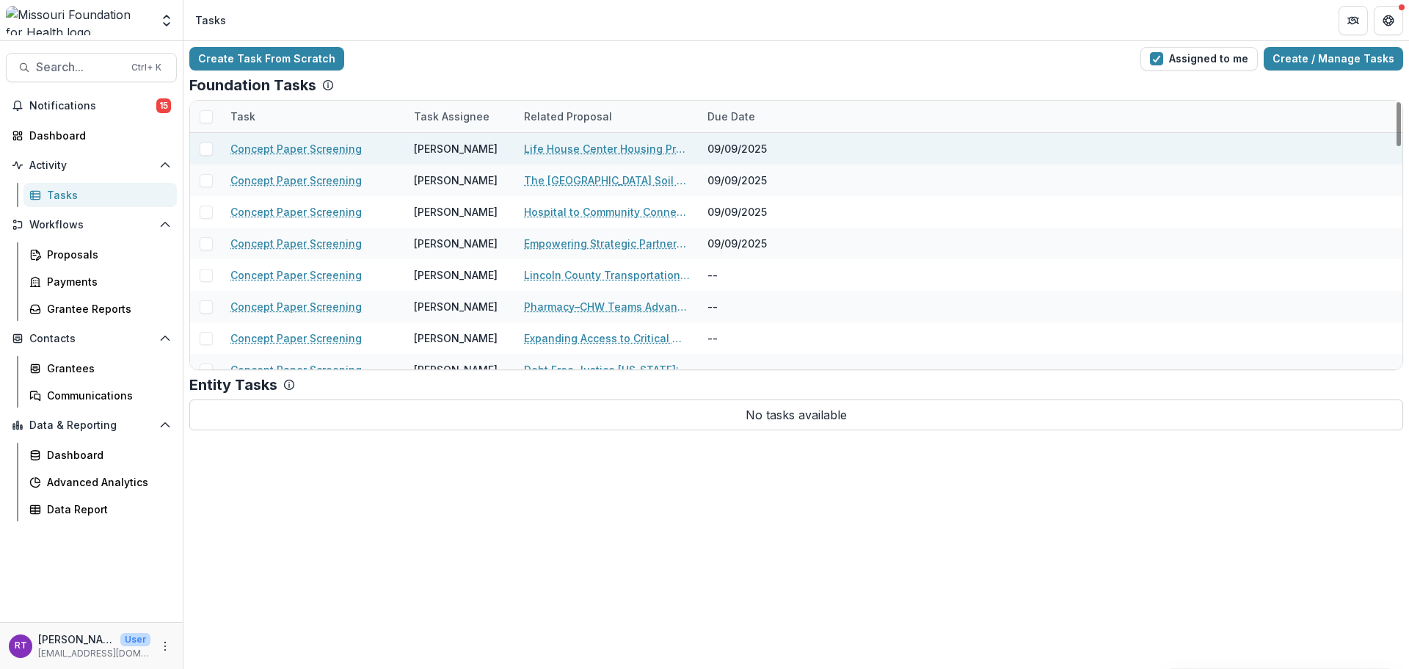
click at [619, 143] on link "Life House Center Housing Program - Health Equity Fund" at bounding box center [607, 148] width 166 height 15
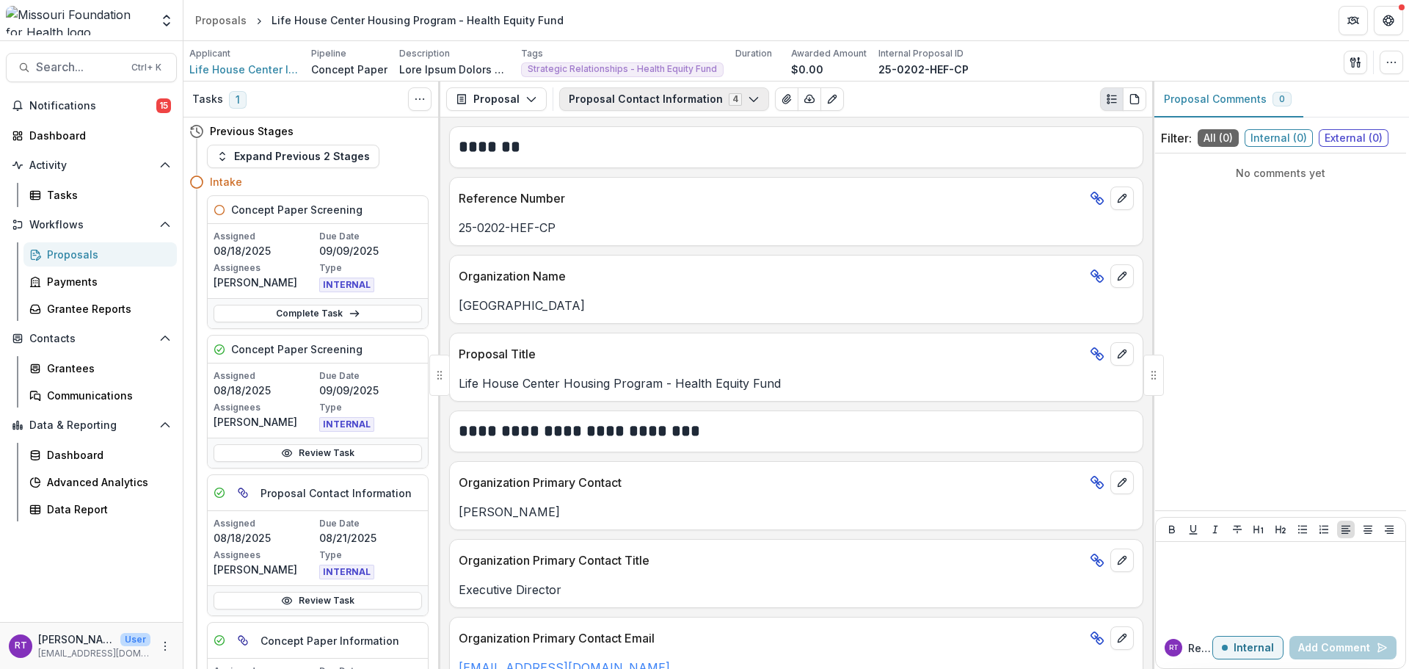
click at [748, 98] on icon "button" at bounding box center [754, 99] width 12 height 12
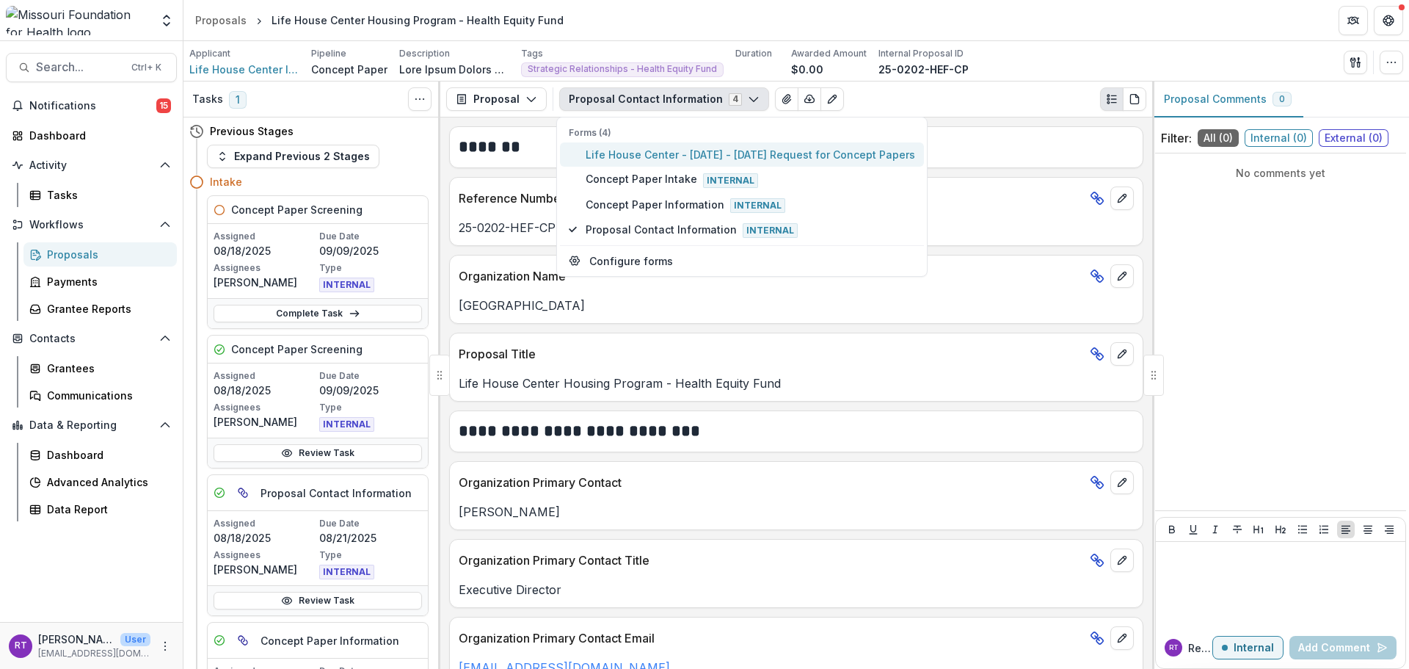
click at [735, 156] on span "Life House Center - 2025 - 2025 Request for Concept Papers" at bounding box center [751, 154] width 330 height 15
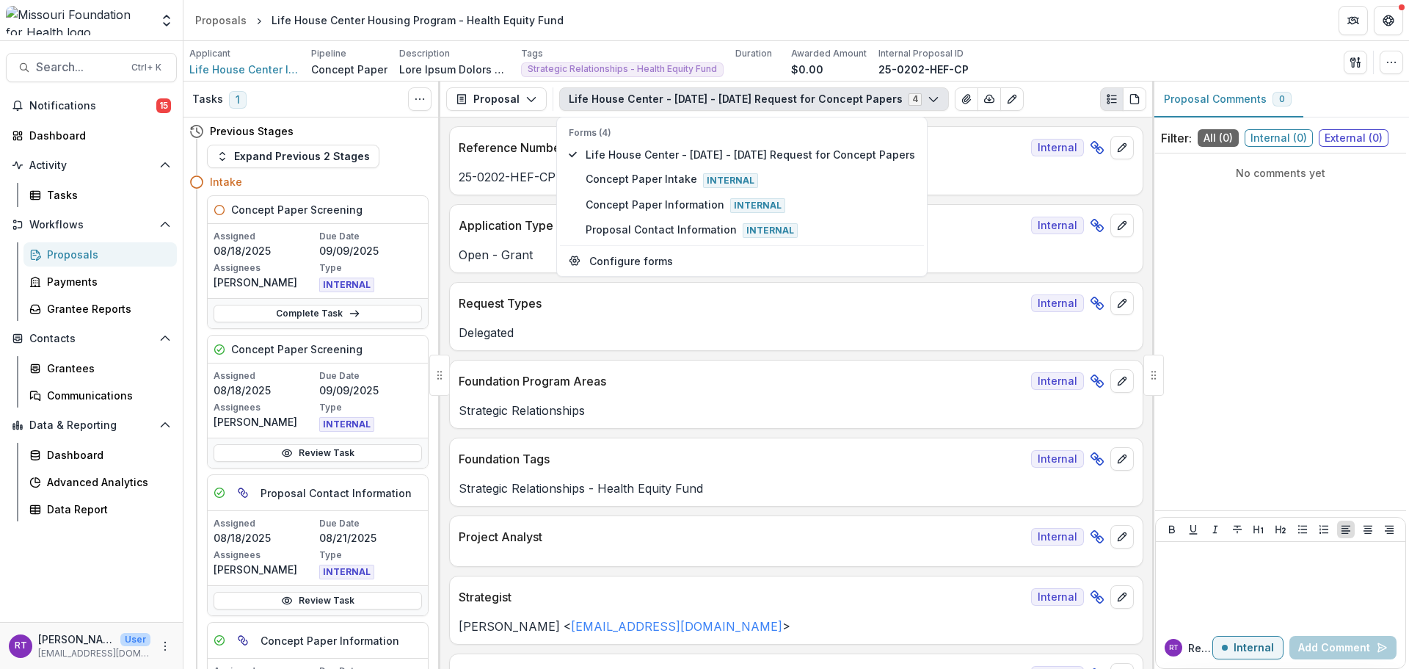
click at [1032, 86] on div "Proposal Proposal Payments Reports Grant Agreements Board Summaries Bank Detail…" at bounding box center [796, 99] width 712 height 36
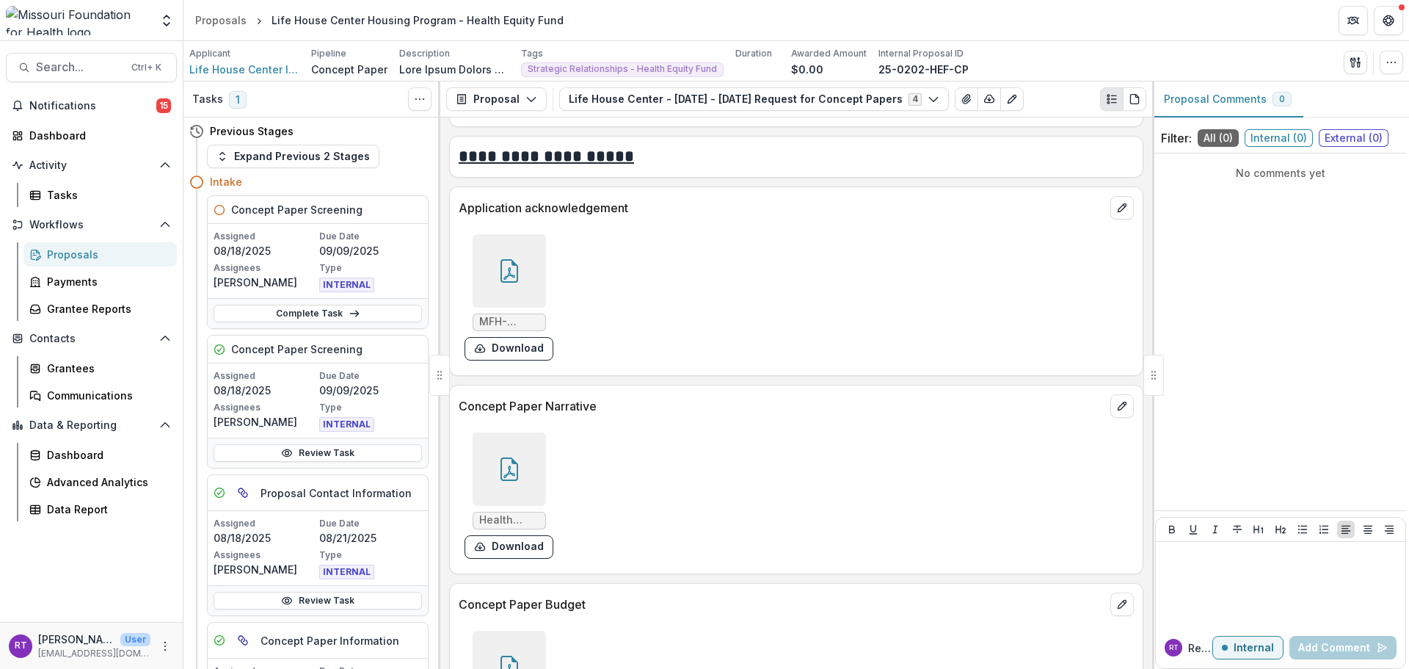
scroll to position [4036, 0]
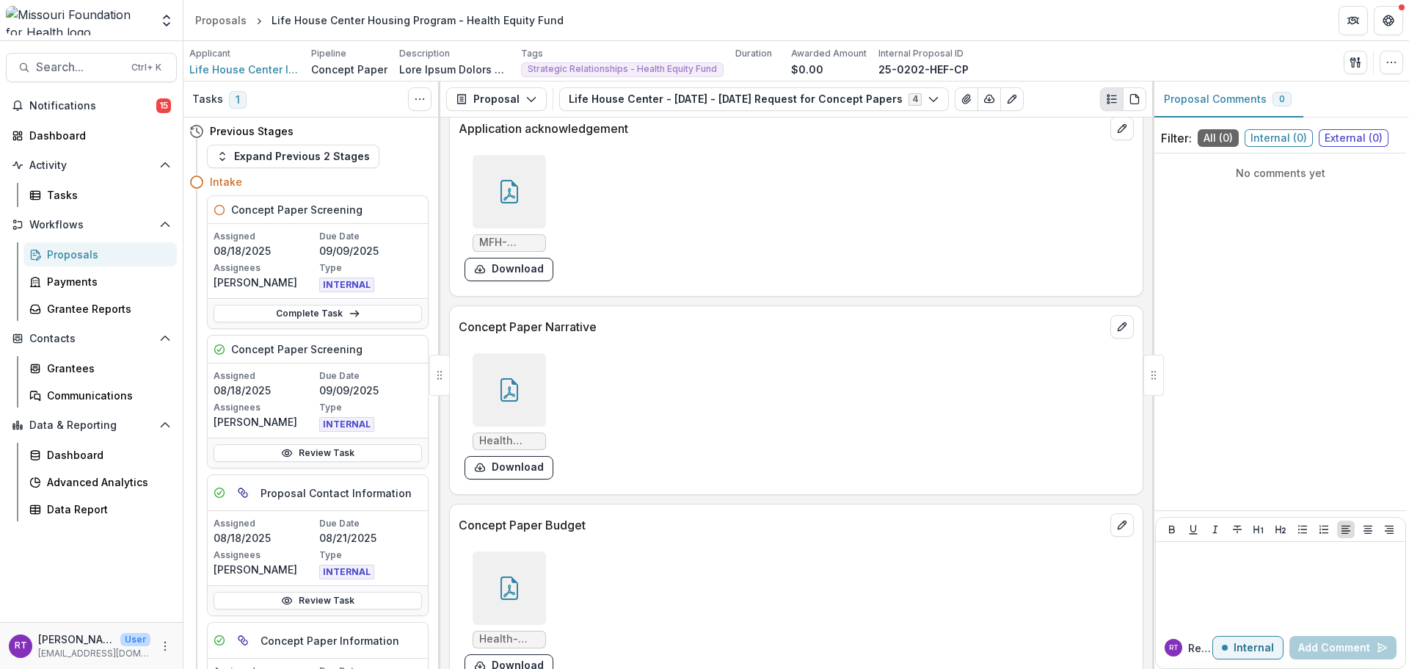
click at [517, 378] on icon at bounding box center [509, 389] width 23 height 23
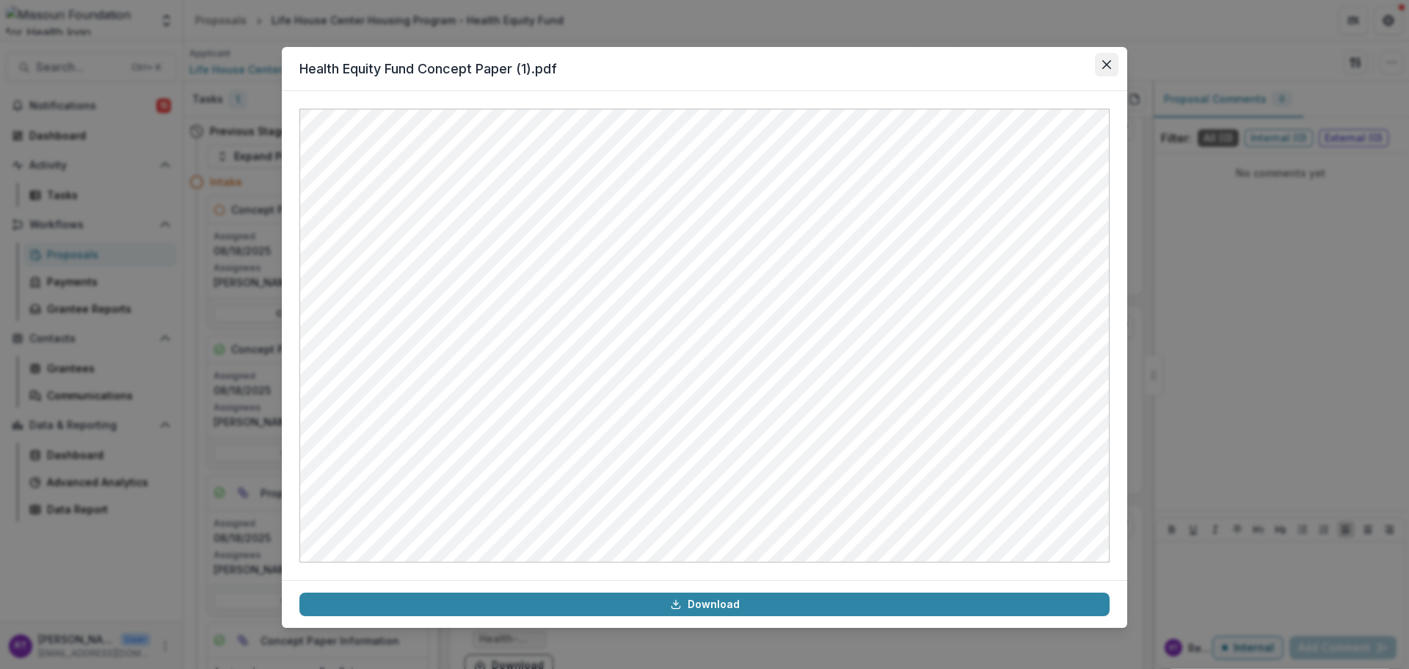
click at [1104, 64] on icon "Close" at bounding box center [1106, 64] width 9 height 9
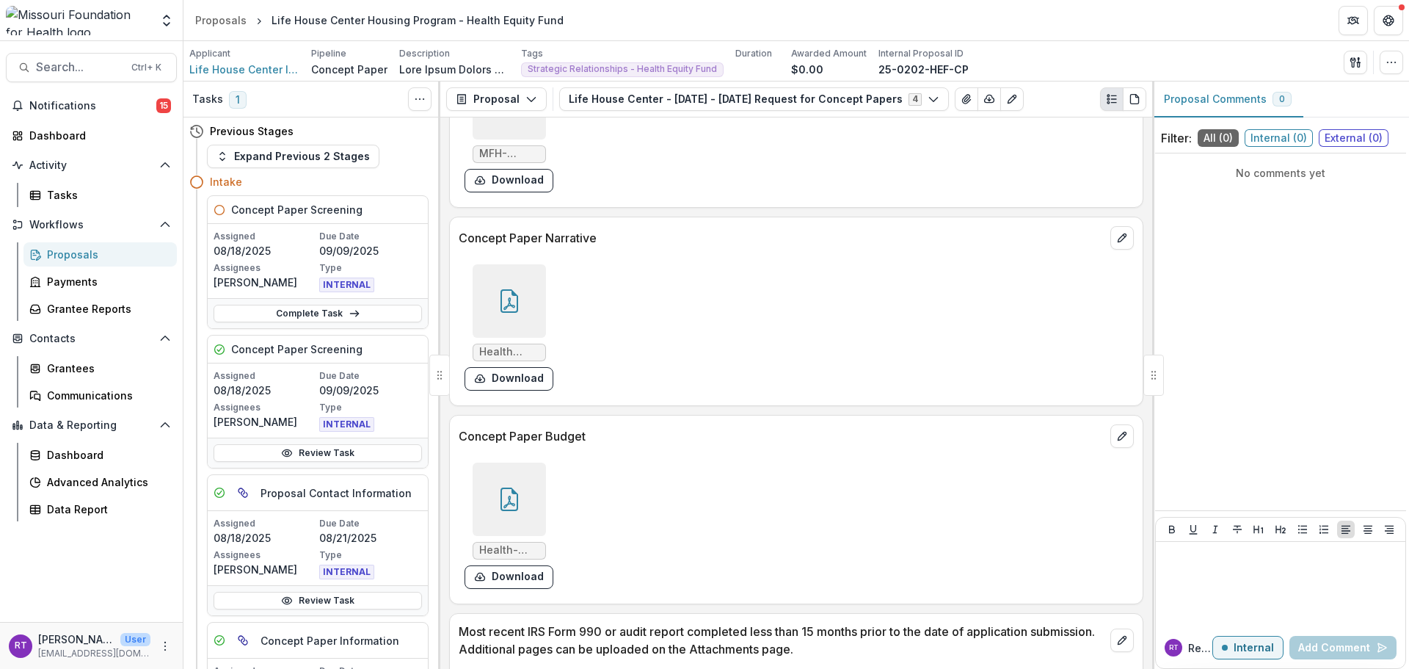
scroll to position [4257, 0]
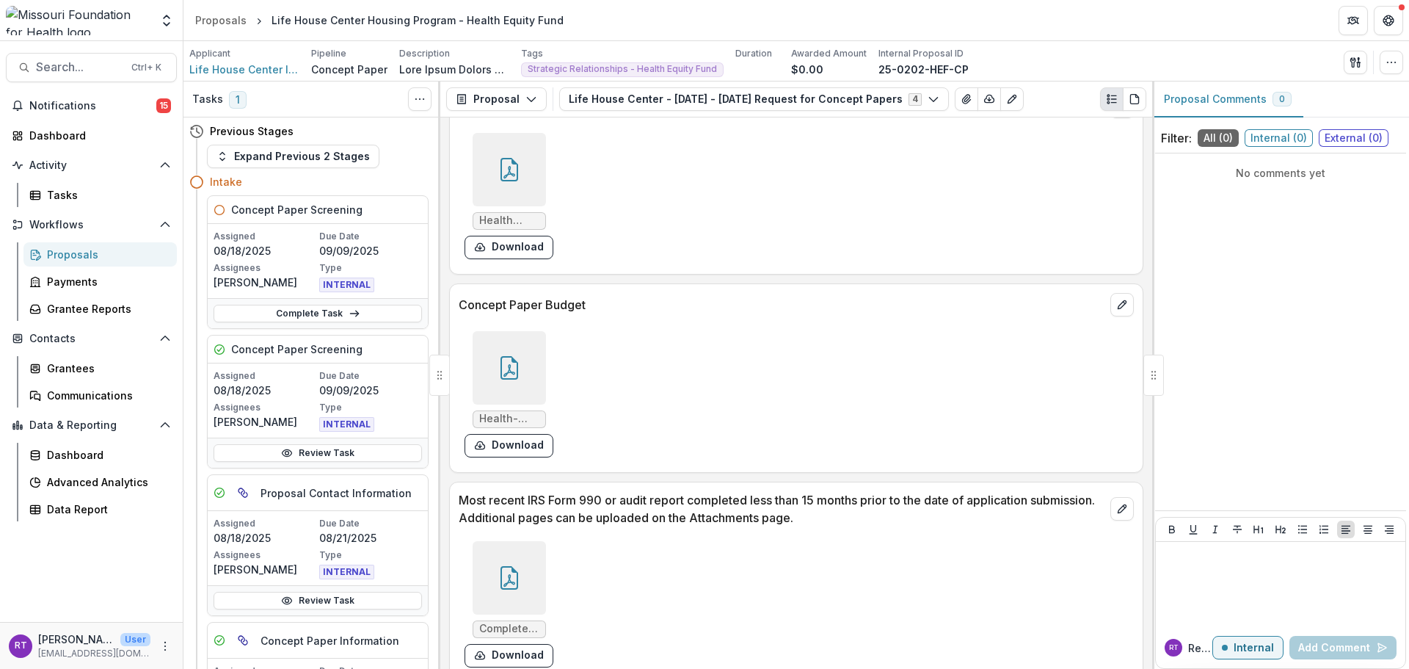
click at [515, 356] on icon at bounding box center [509, 367] width 23 height 23
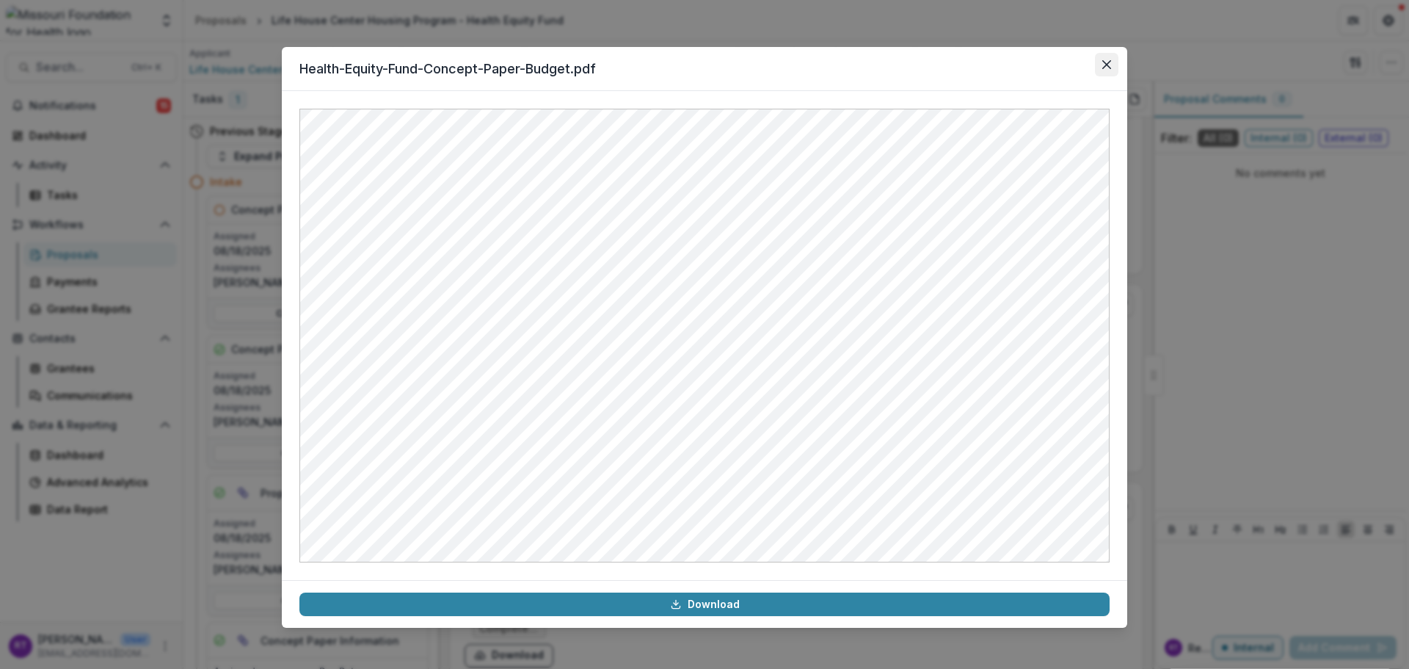
click at [1111, 66] on button "Close" at bounding box center [1106, 64] width 23 height 23
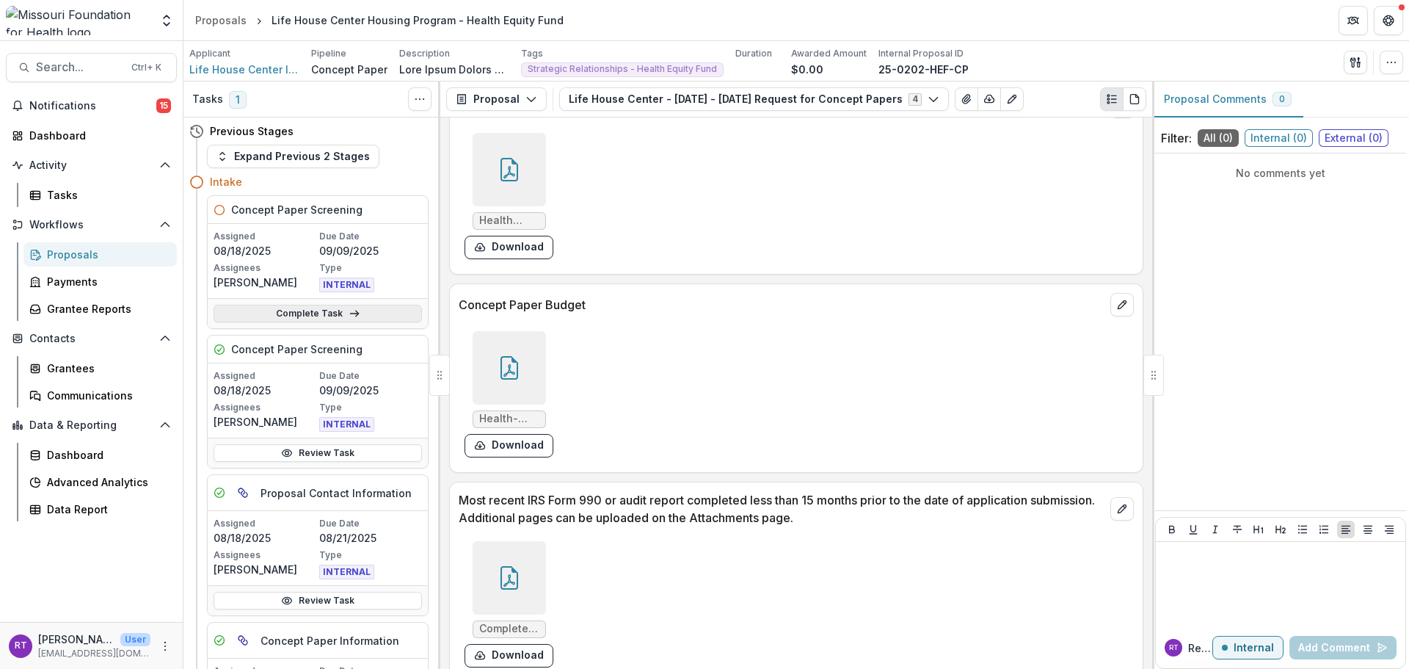
click at [321, 313] on link "Complete Task" at bounding box center [318, 314] width 208 height 18
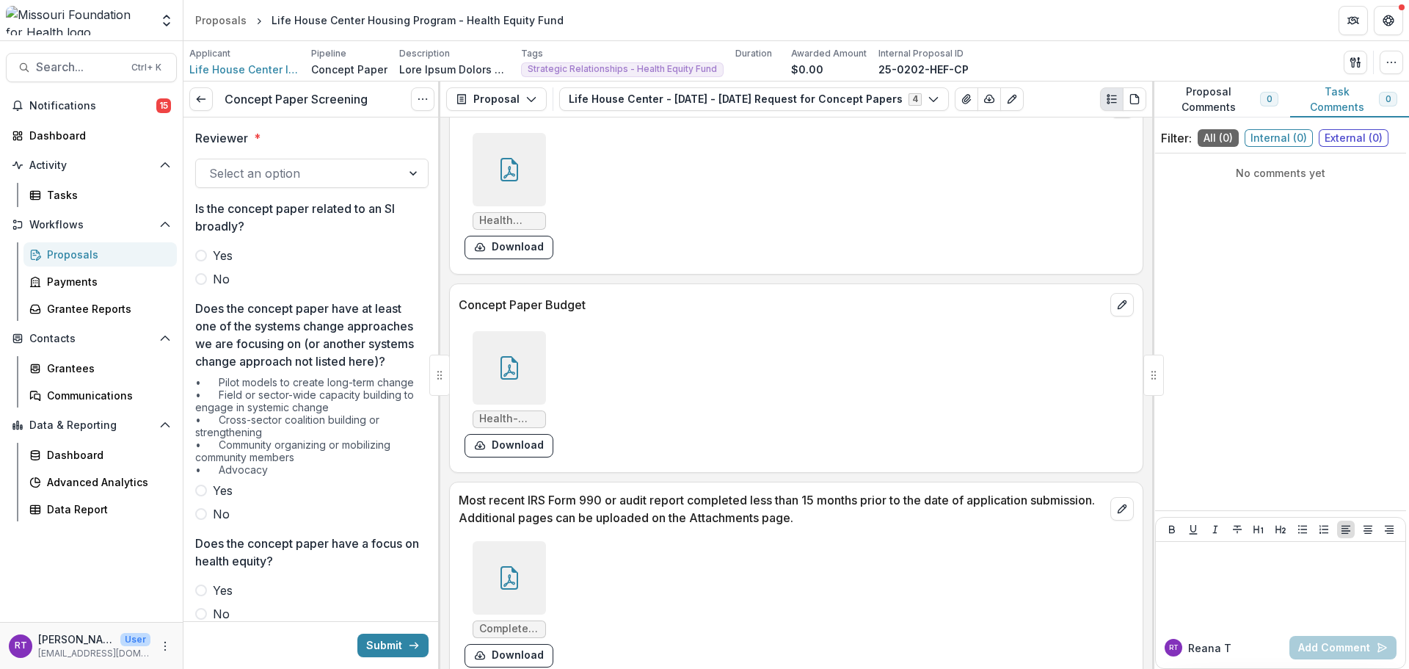
click at [309, 154] on div at bounding box center [311, 156] width 233 height 6
click at [313, 170] on div at bounding box center [298, 173] width 179 height 21
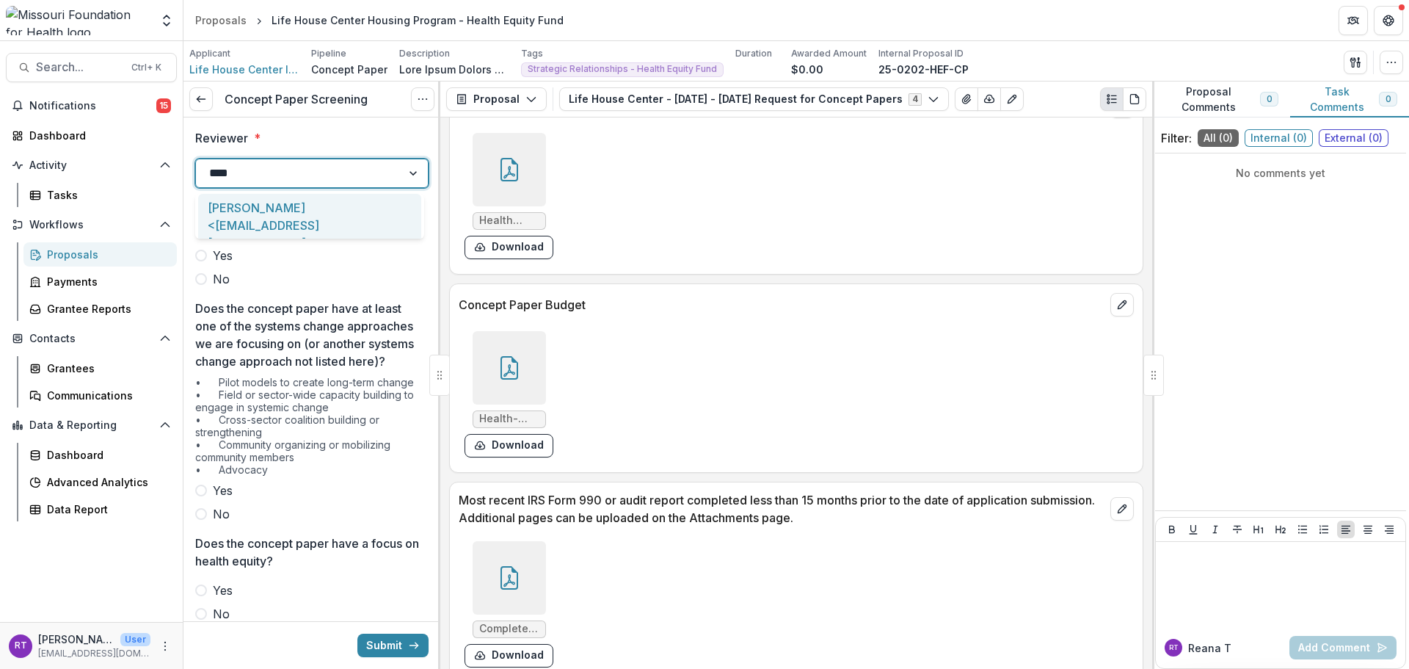
type input "*****"
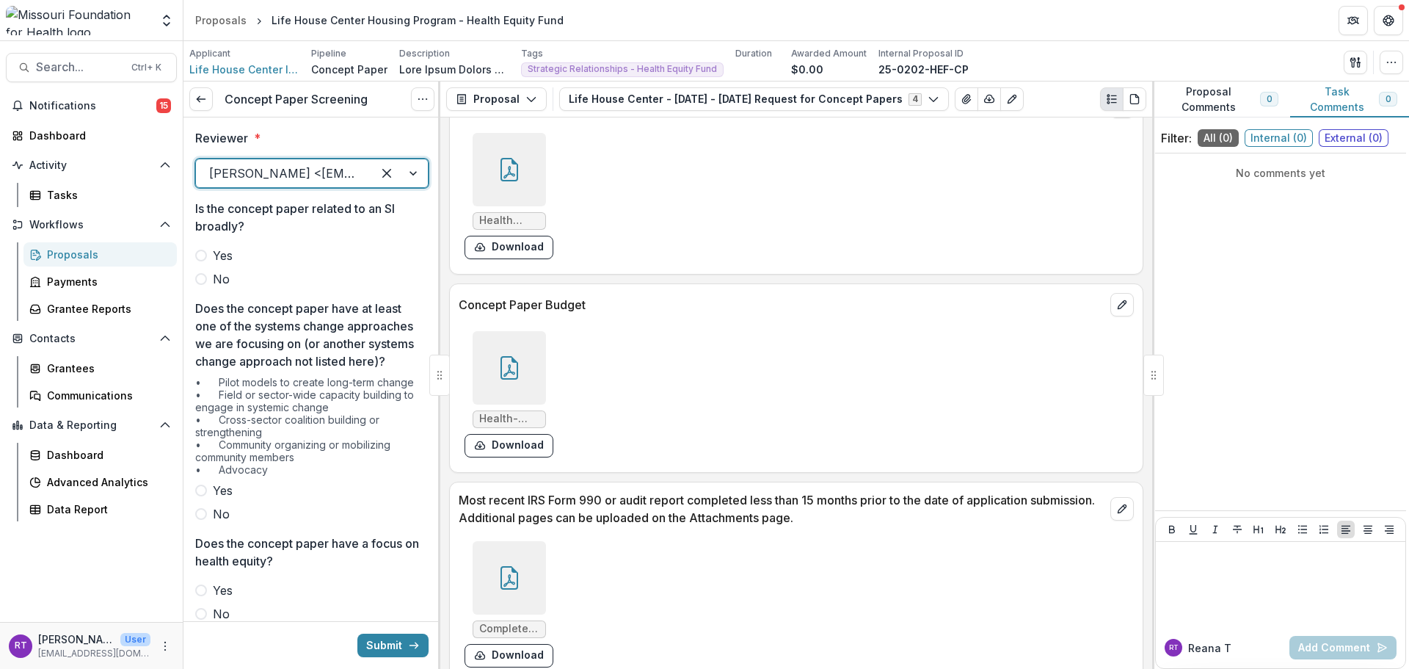
click at [216, 272] on span "No" at bounding box center [221, 279] width 17 height 18
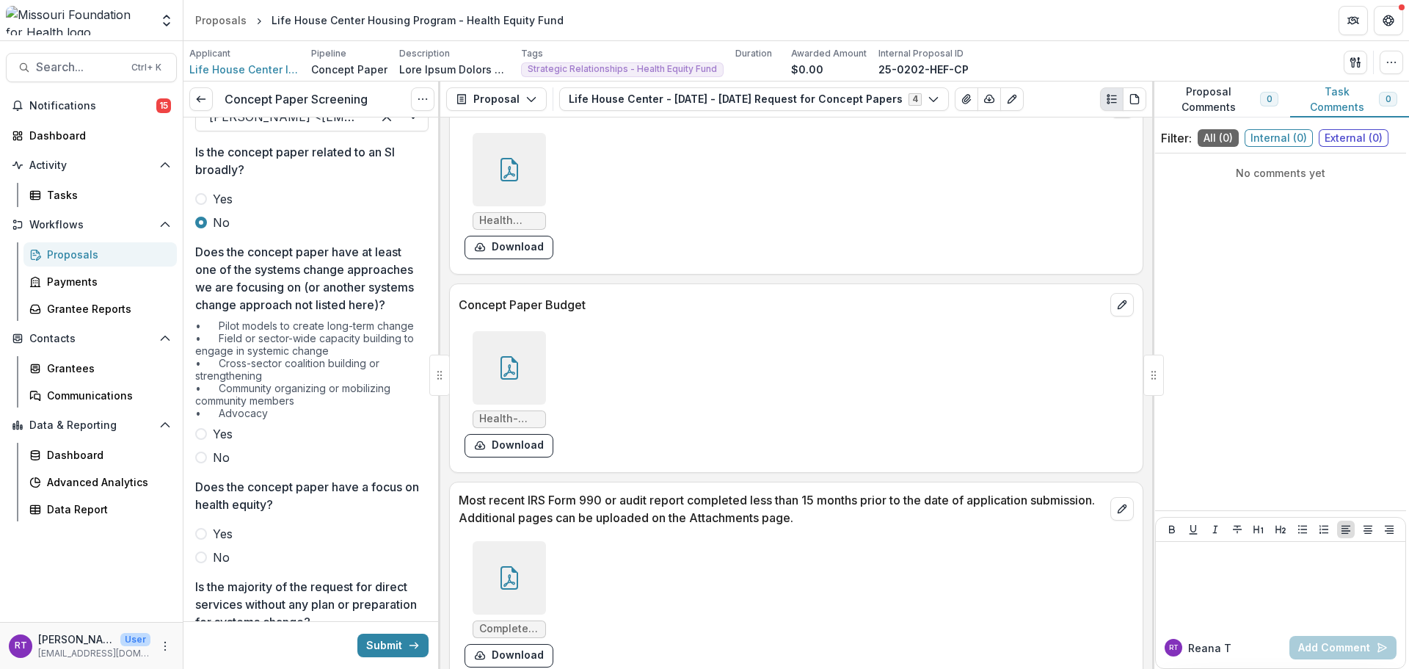
scroll to position [147, 0]
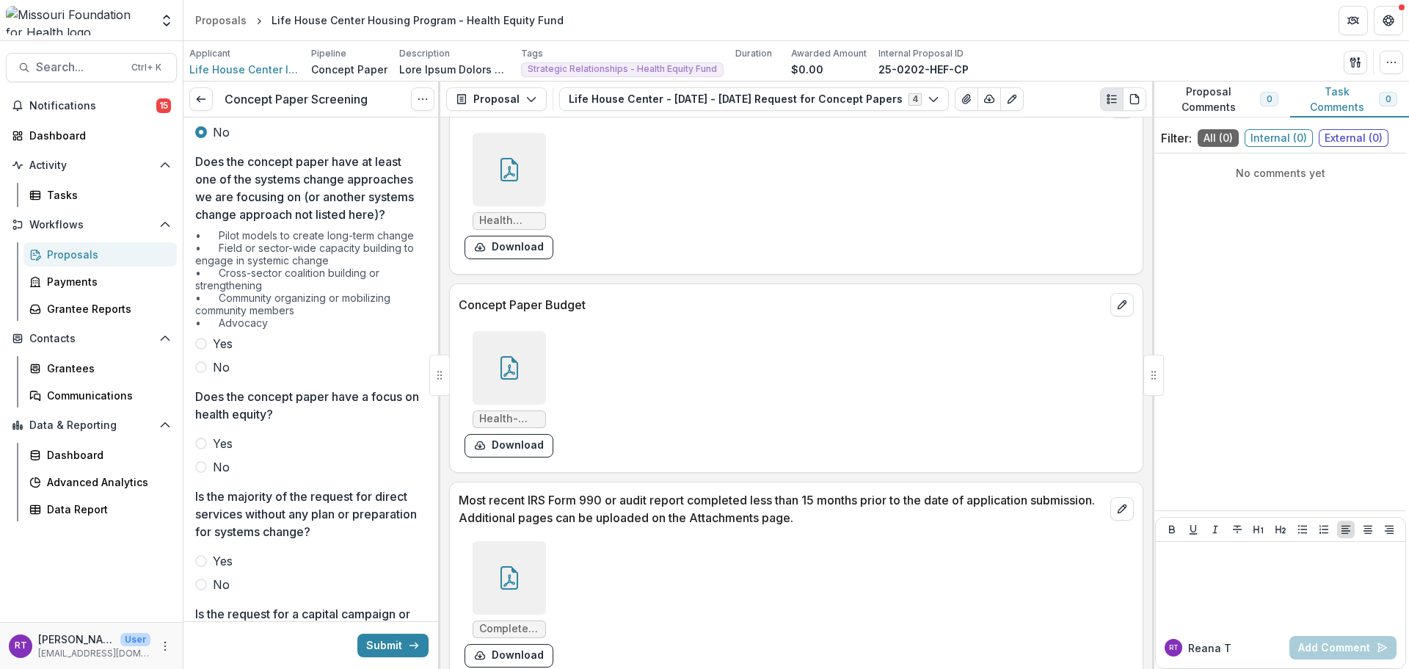
click at [216, 352] on span "Yes" at bounding box center [223, 344] width 20 height 18
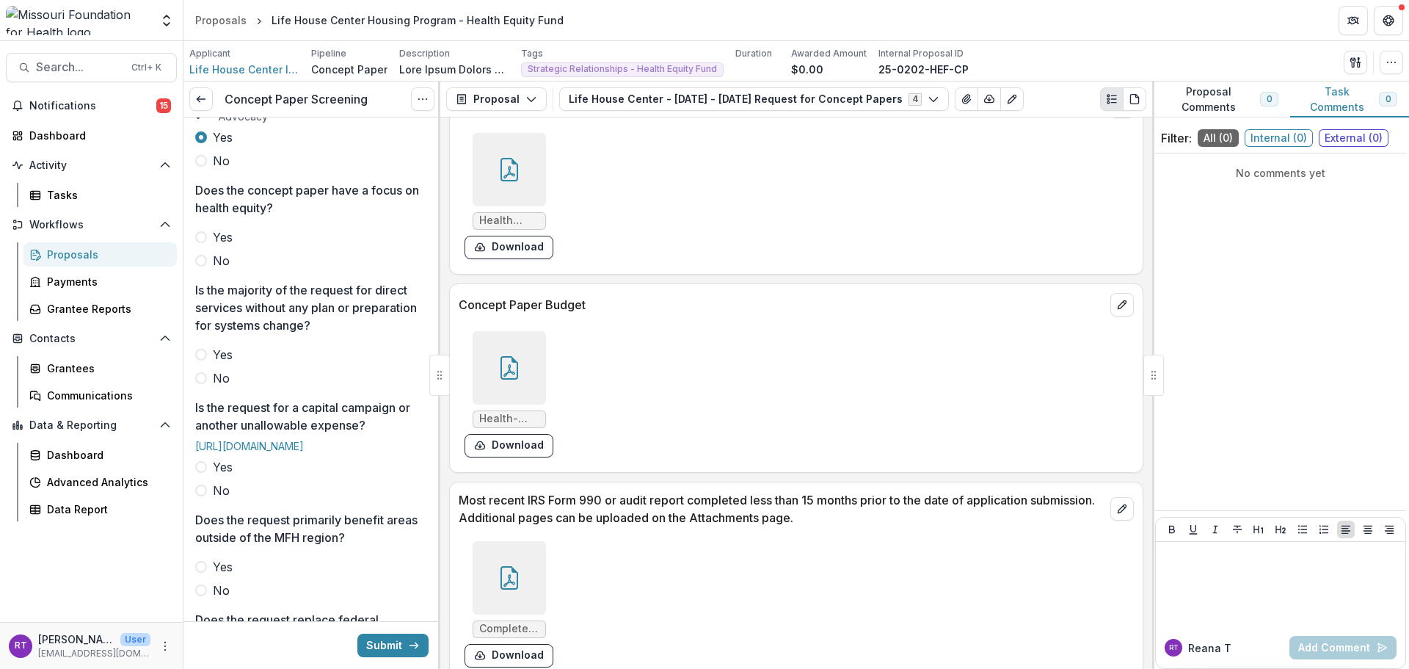
scroll to position [367, 0]
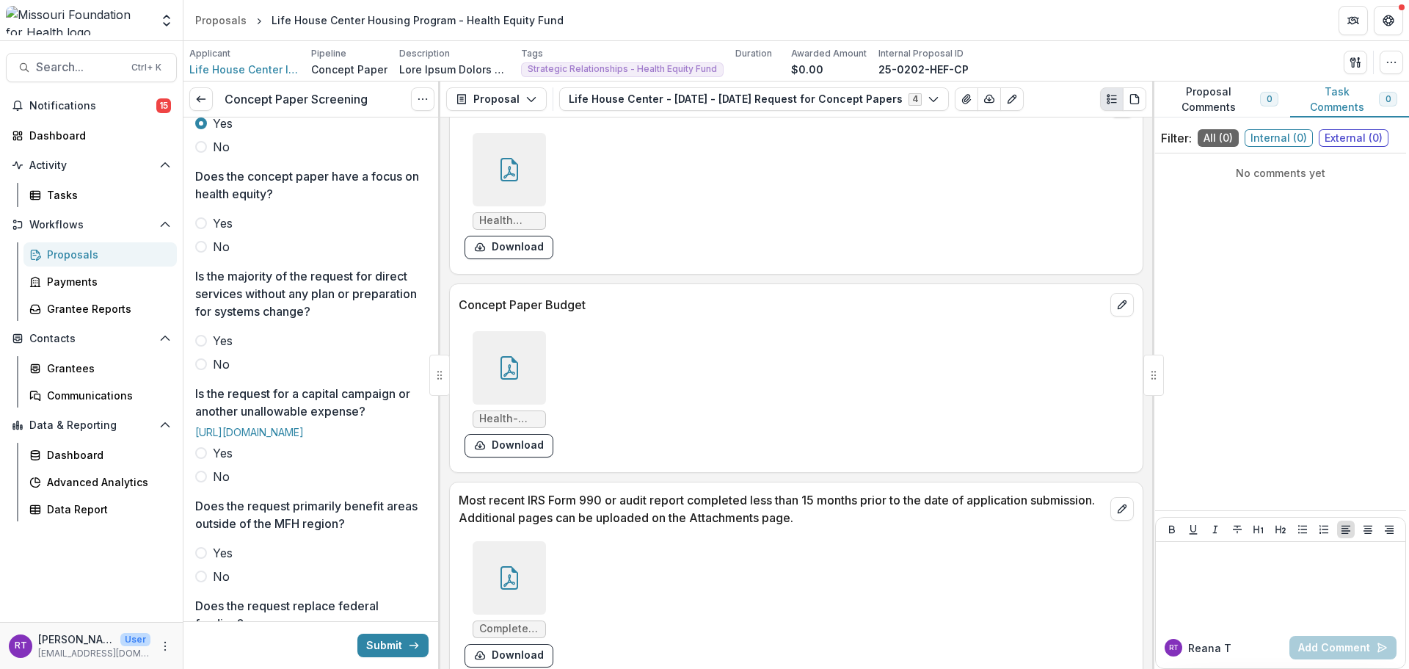
click at [218, 232] on span "Yes" at bounding box center [223, 223] width 20 height 18
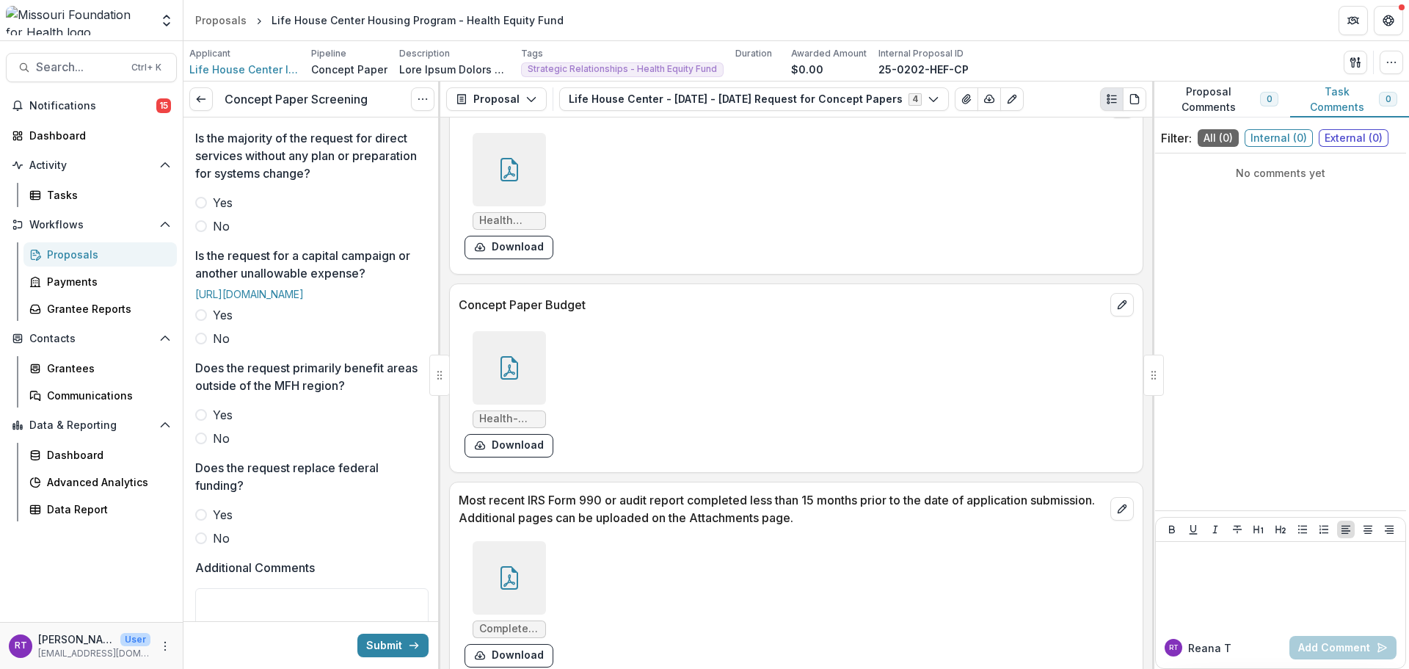
scroll to position [514, 0]
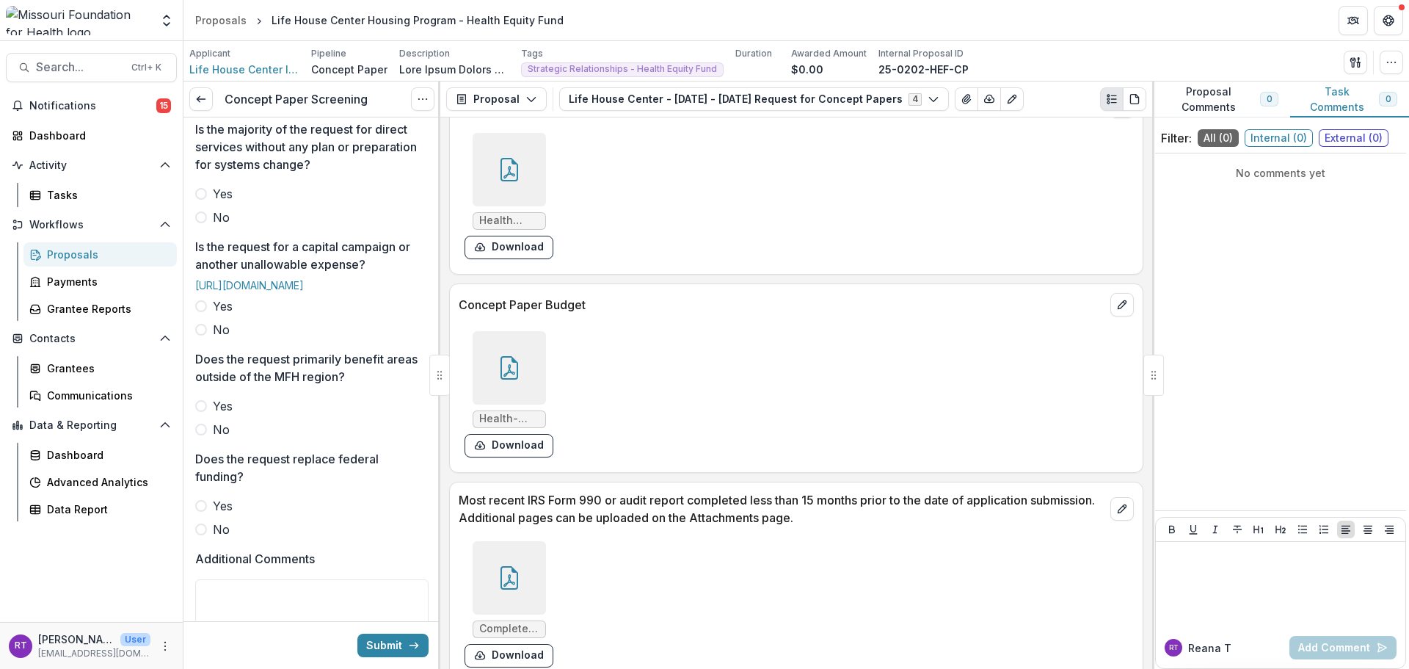
click at [222, 226] on span "No" at bounding box center [221, 217] width 17 height 18
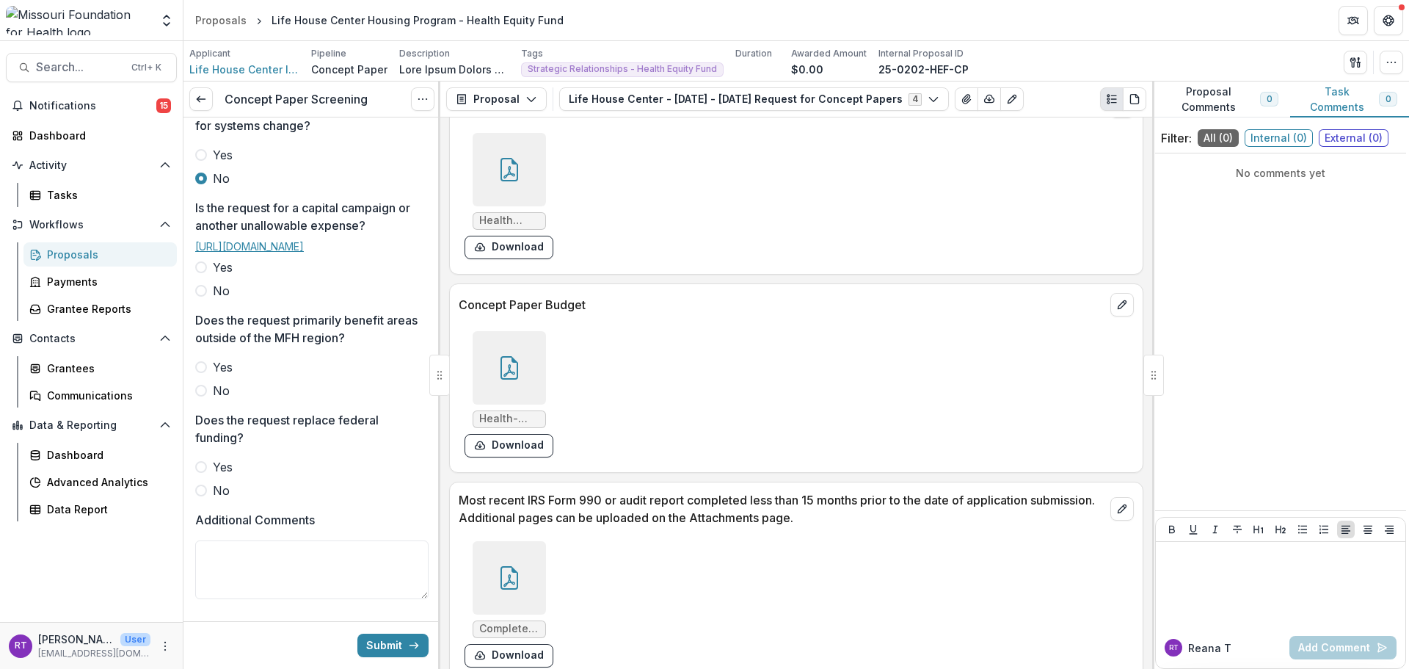
scroll to position [587, 0]
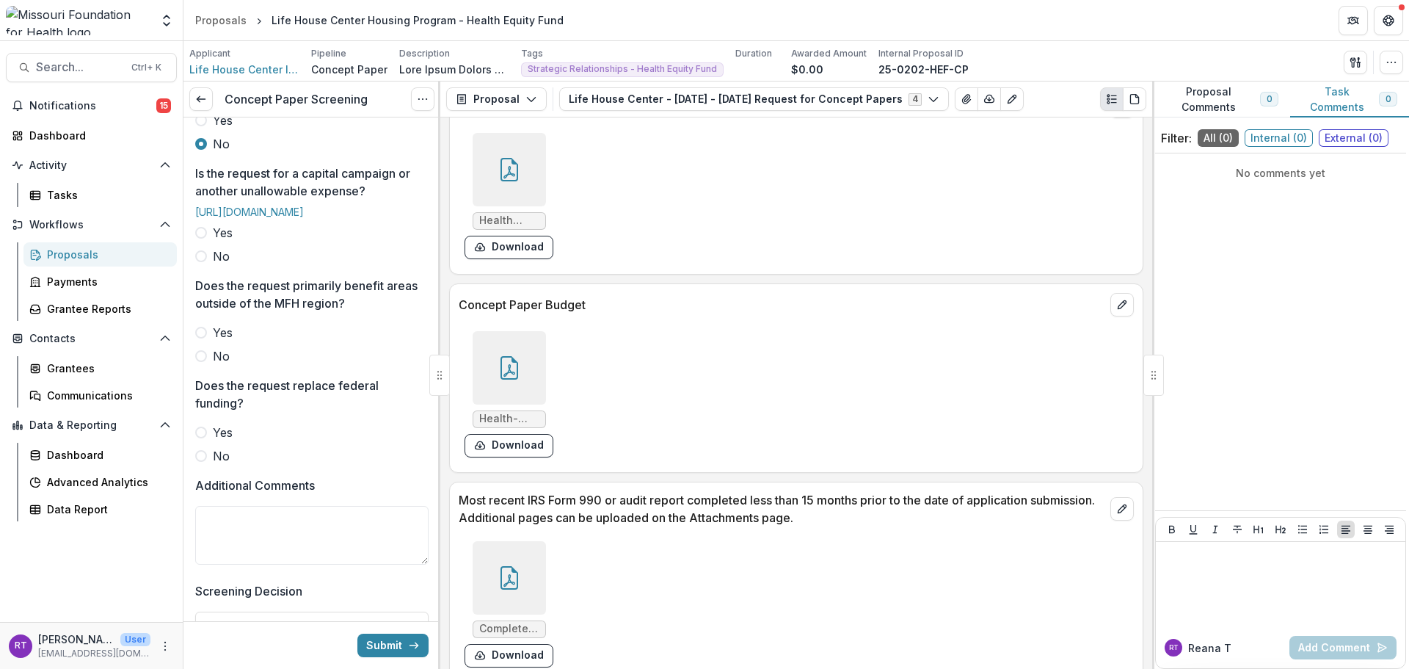
click at [223, 265] on span "No" at bounding box center [221, 256] width 17 height 18
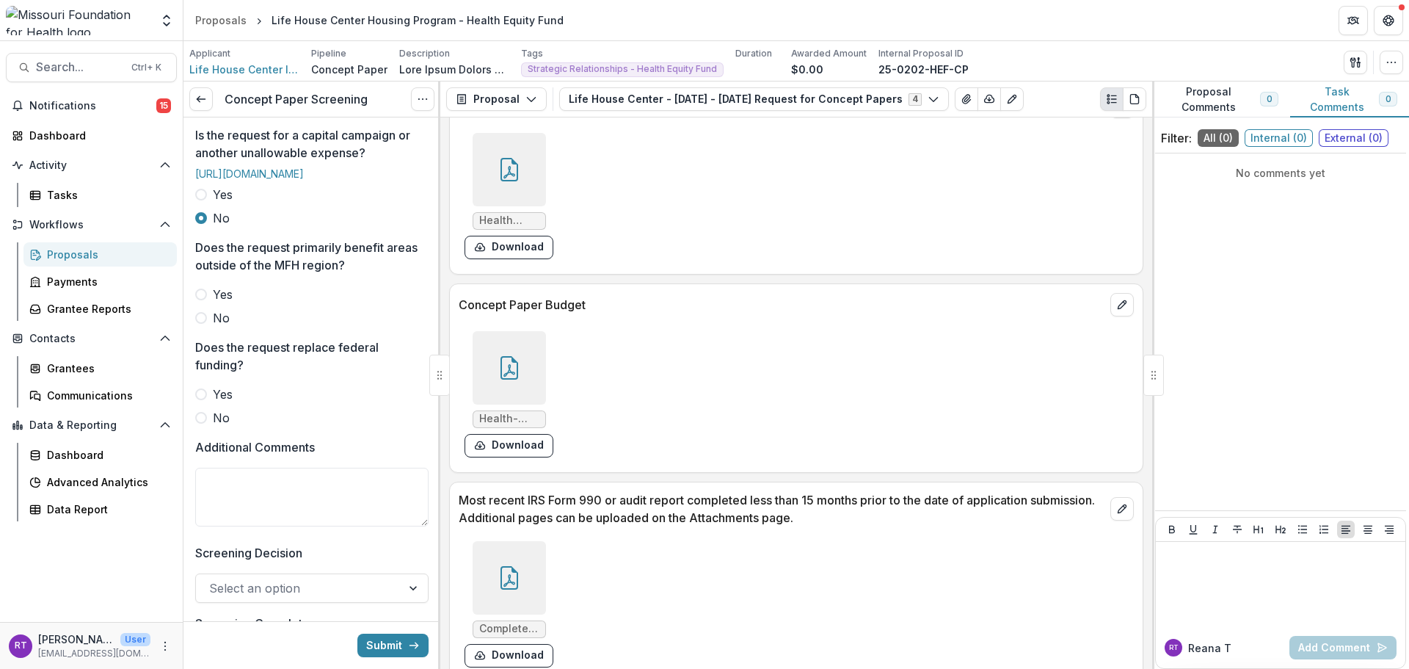
scroll to position [661, 0]
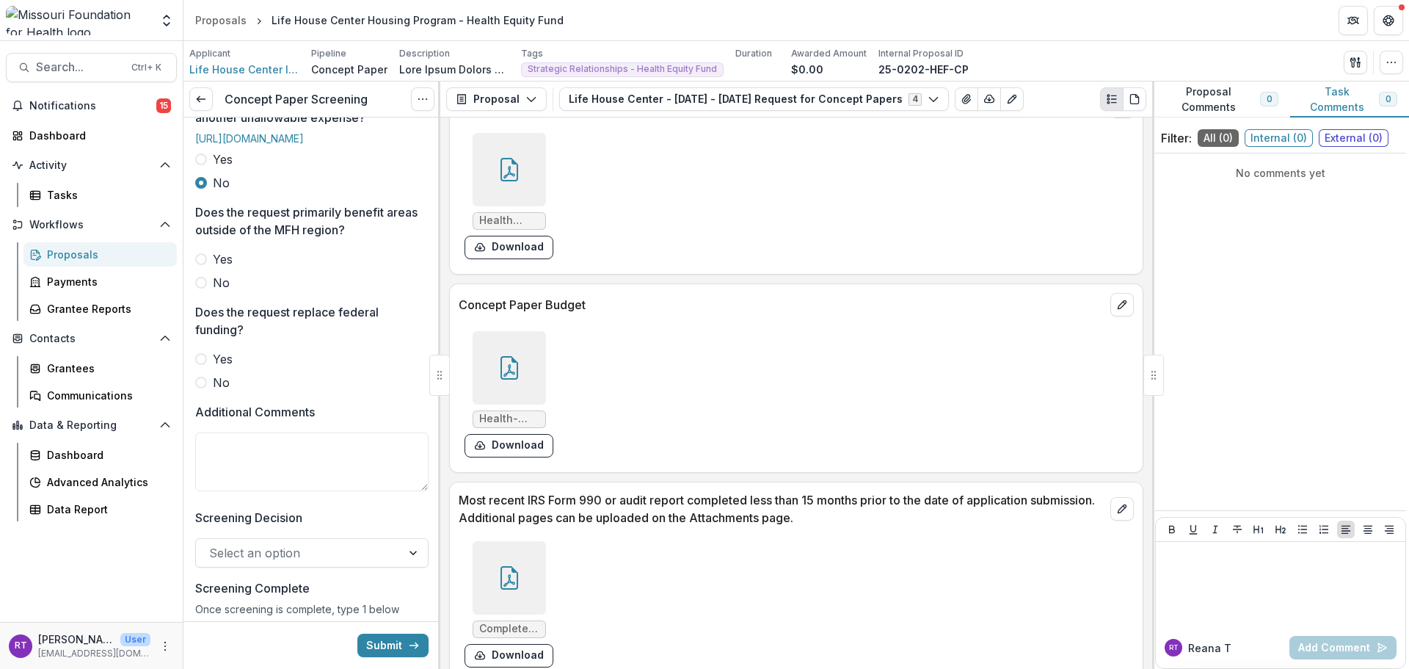
click at [212, 291] on label "No" at bounding box center [311, 283] width 233 height 18
click at [227, 391] on span "No" at bounding box center [221, 383] width 17 height 18
click at [251, 491] on textarea "Additional Comments" at bounding box center [311, 461] width 233 height 59
type textarea "*"
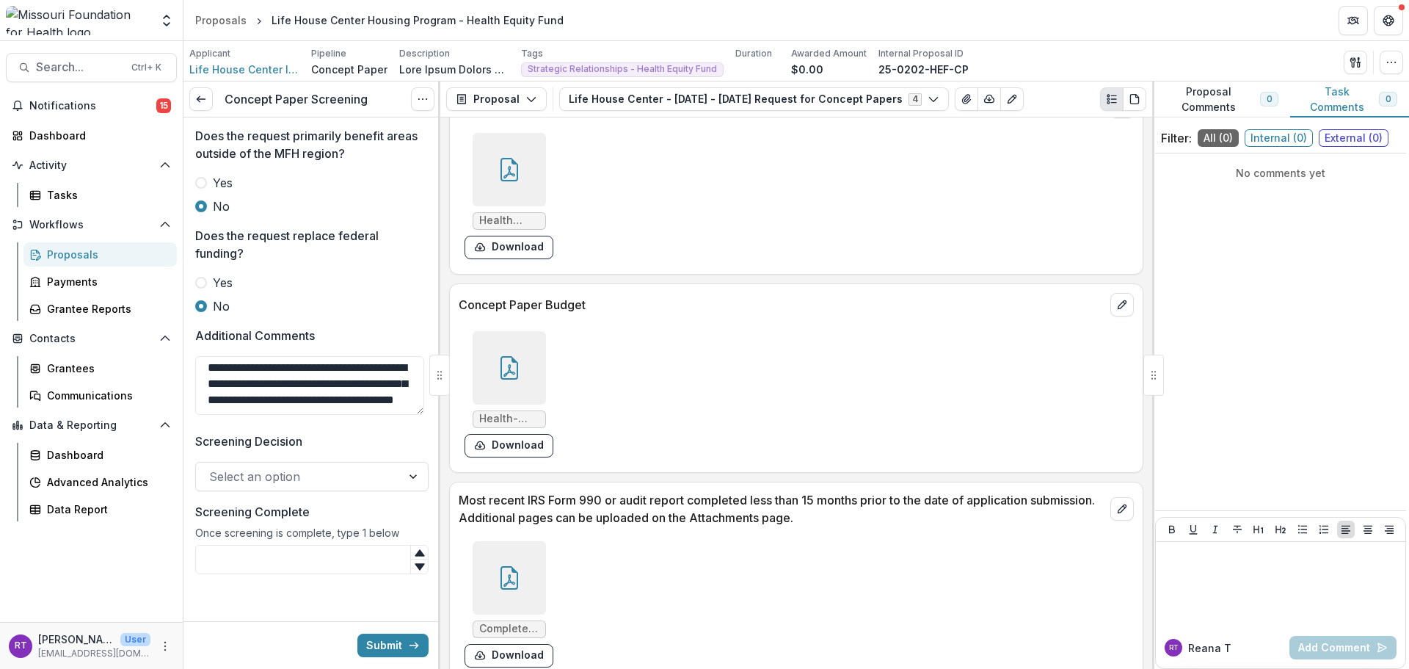
scroll to position [804, 0]
type textarea "**********"
click at [327, 465] on div "Select an option" at bounding box center [298, 476] width 205 height 23
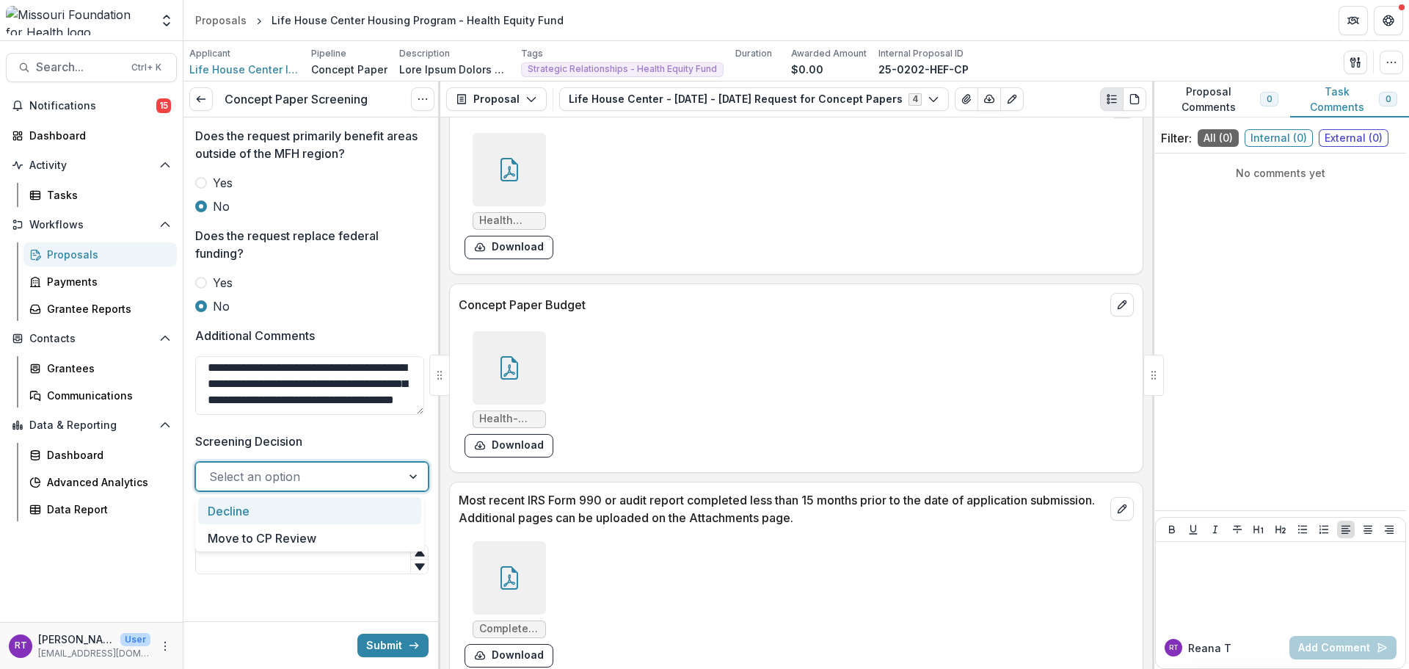
click at [338, 514] on div "Decline" at bounding box center [309, 510] width 223 height 27
click at [340, 558] on input "Screening Complete" at bounding box center [311, 559] width 233 height 29
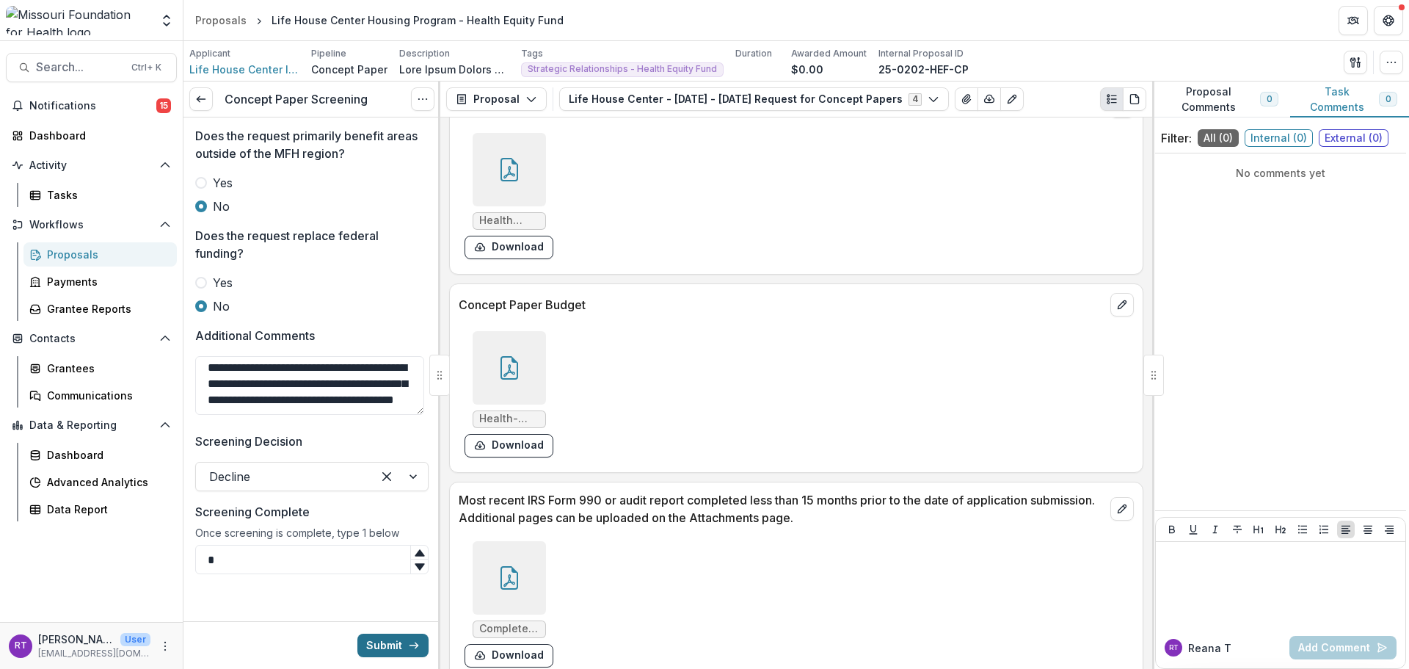
type input "*"
click at [384, 646] on button "Submit" at bounding box center [392, 644] width 71 height 23
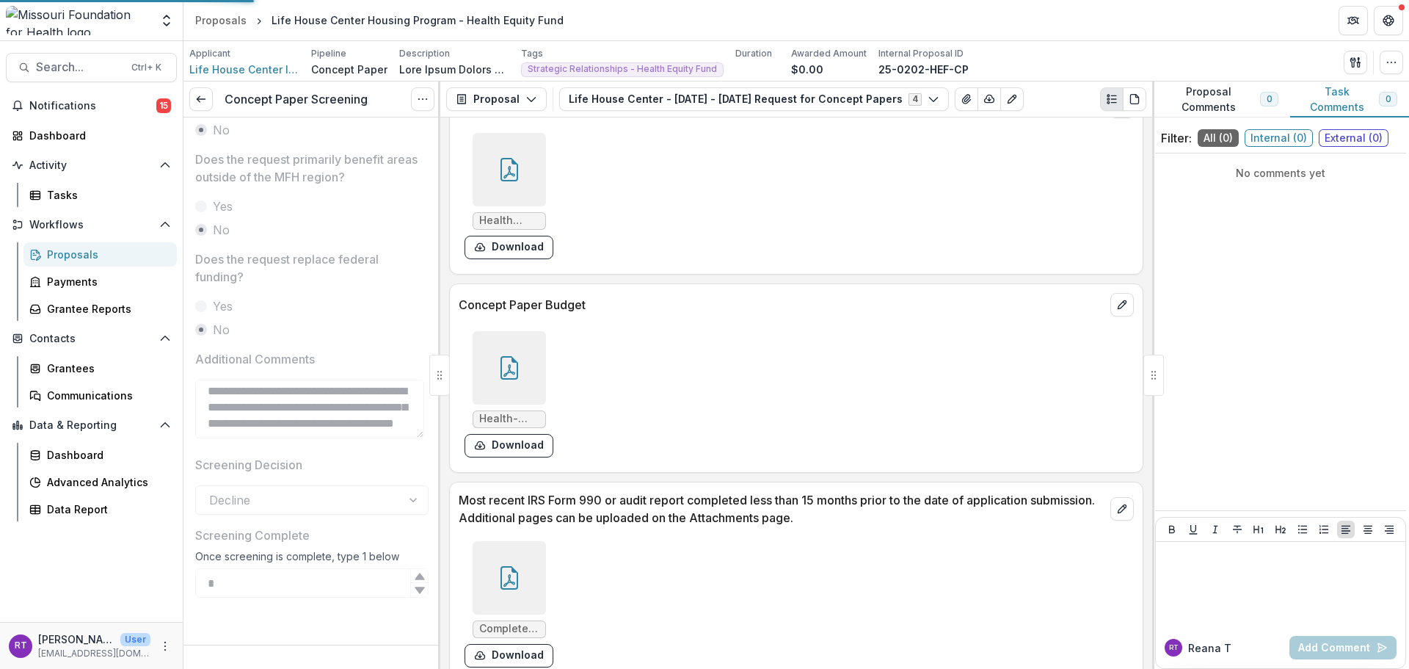
scroll to position [781, 0]
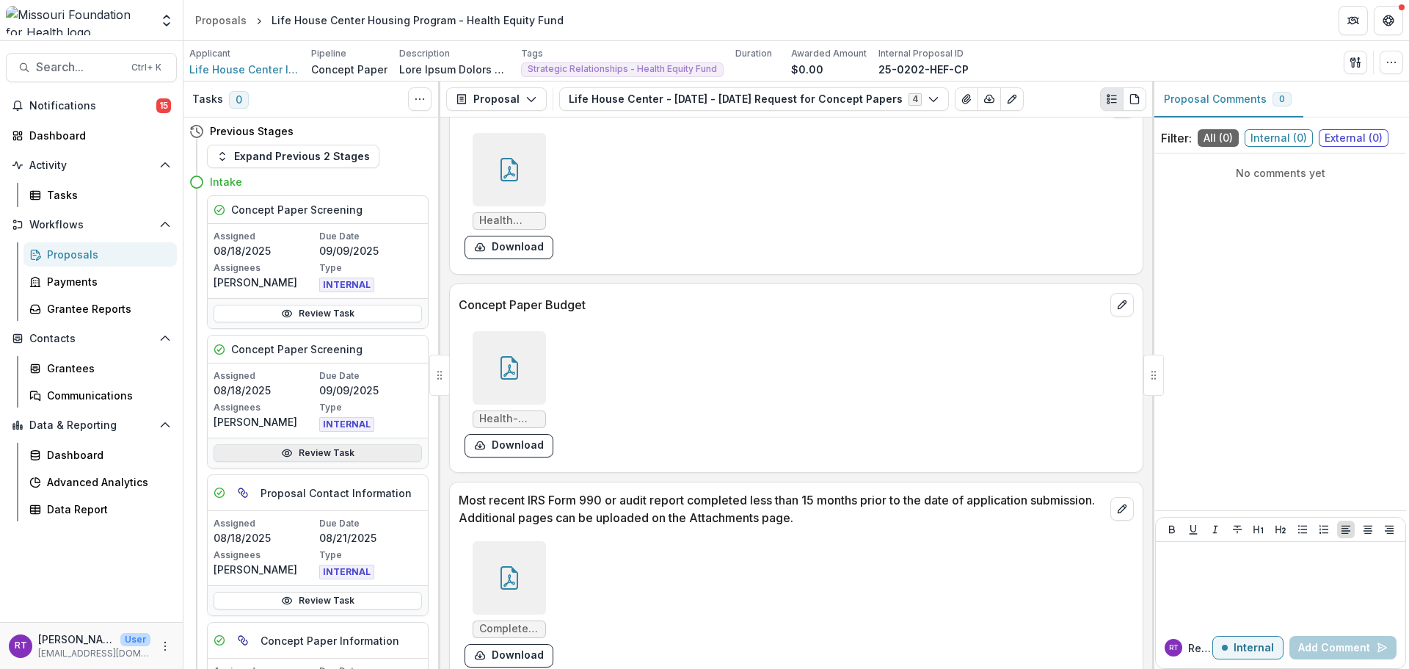
click at [332, 460] on link "Review Task" at bounding box center [318, 453] width 208 height 18
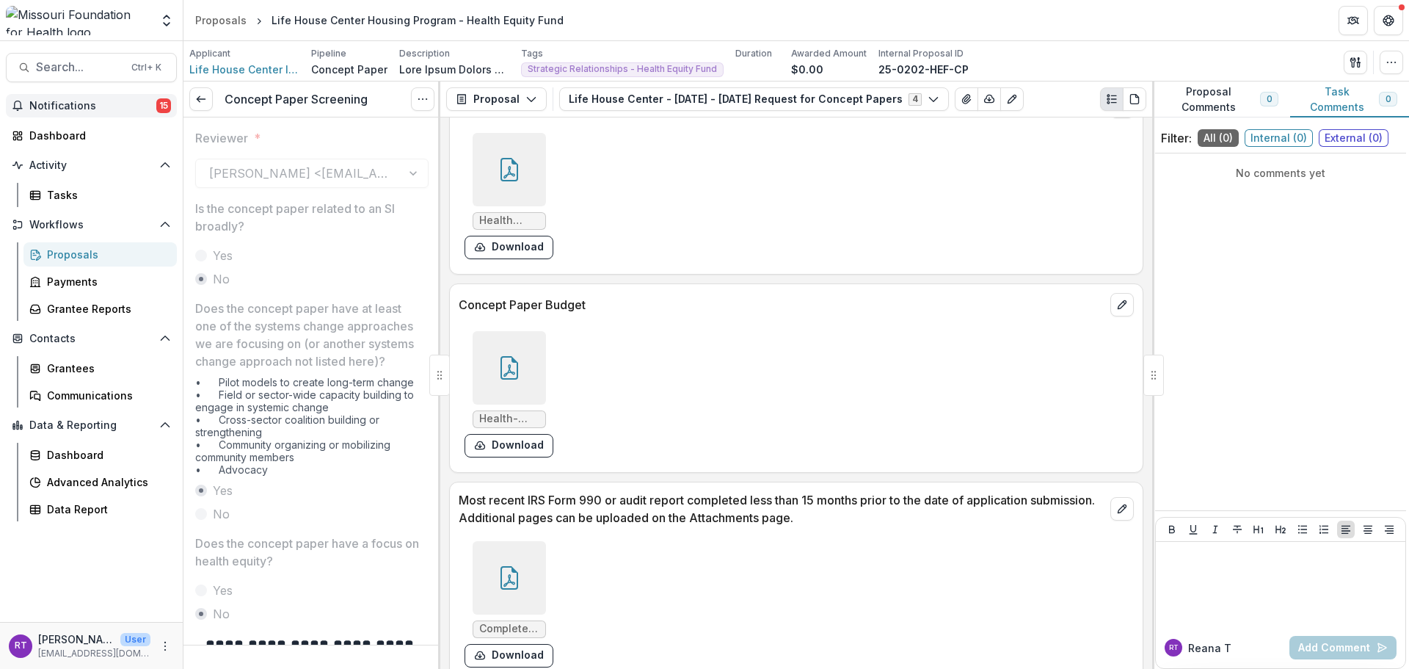
click at [113, 103] on span "Notifications" at bounding box center [92, 106] width 127 height 12
click at [76, 192] on div "Tasks" at bounding box center [106, 194] width 118 height 15
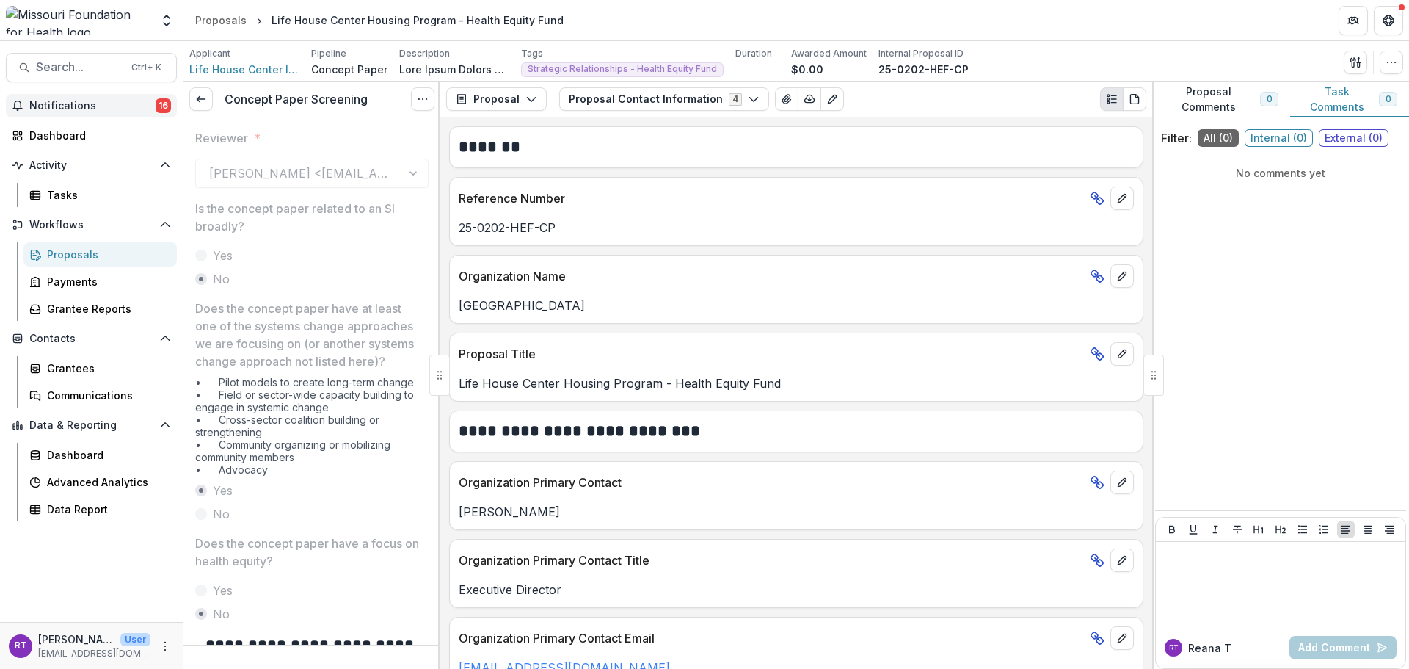
click at [74, 103] on span "Notifications" at bounding box center [92, 106] width 126 height 12
click at [78, 191] on div "Tasks" at bounding box center [106, 194] width 118 height 15
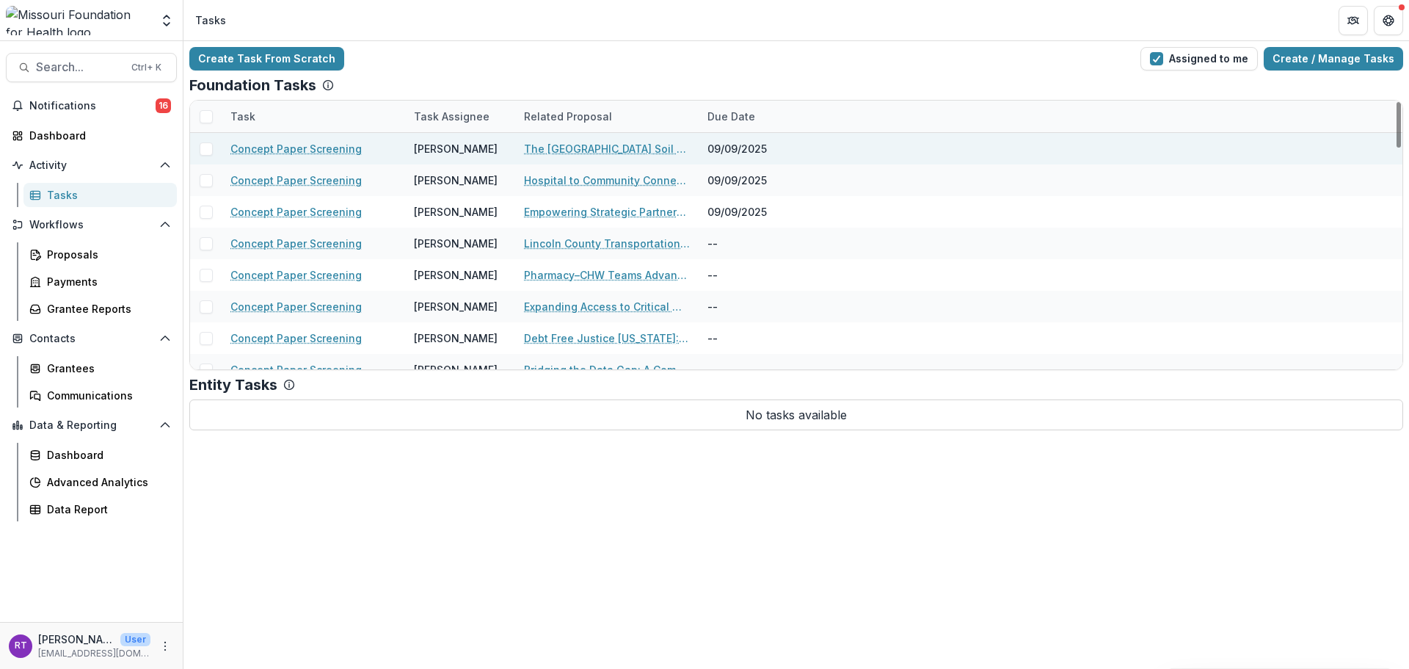
click at [627, 153] on link "The St. Louis City Soil and Water Conservation District Pilot Program" at bounding box center [607, 148] width 166 height 15
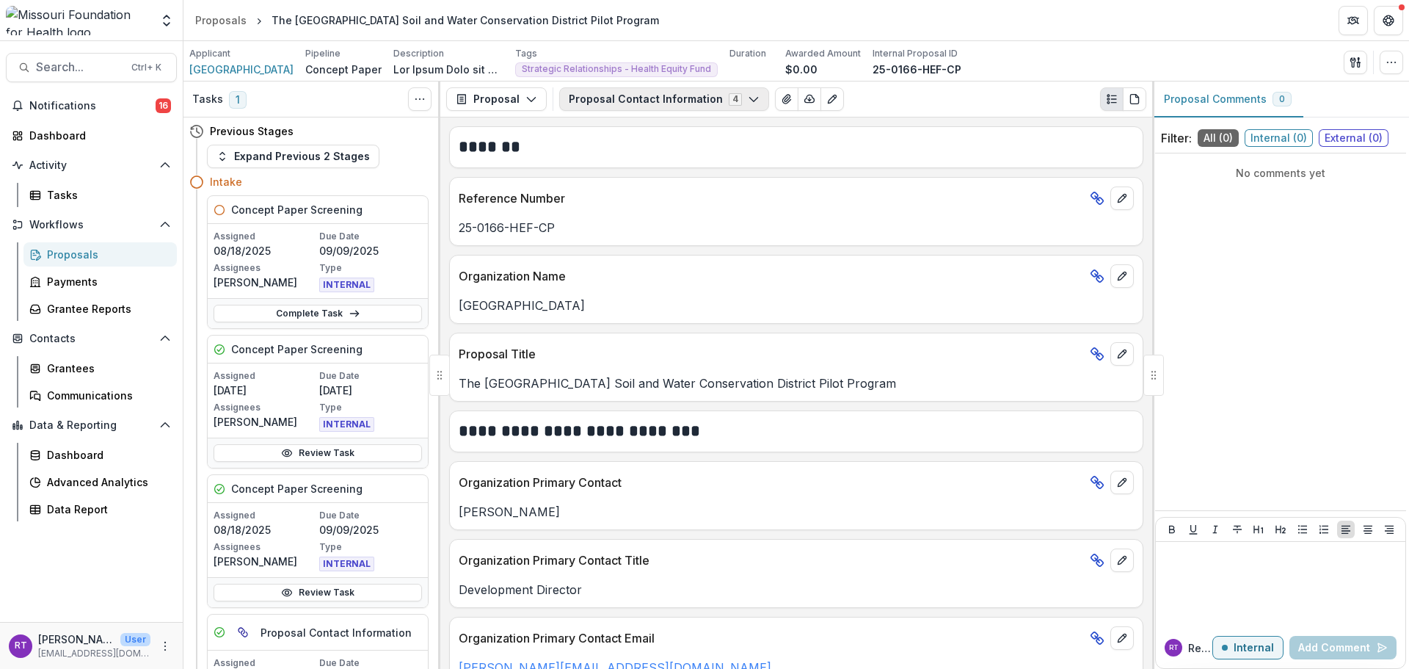
click at [676, 102] on button "Proposal Contact Information 4" at bounding box center [664, 98] width 210 height 23
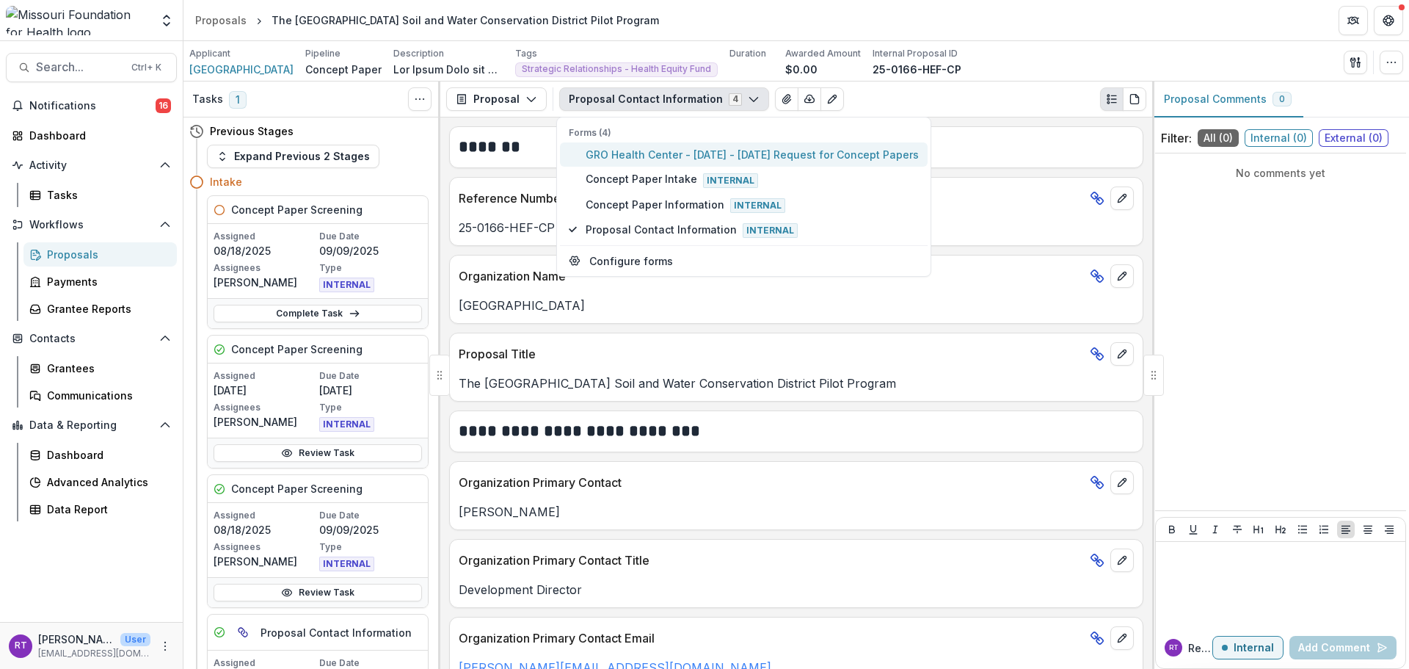
click at [695, 154] on span "GRO Health Center - 2025 - 2025 Request for Concept Papers" at bounding box center [752, 154] width 333 height 15
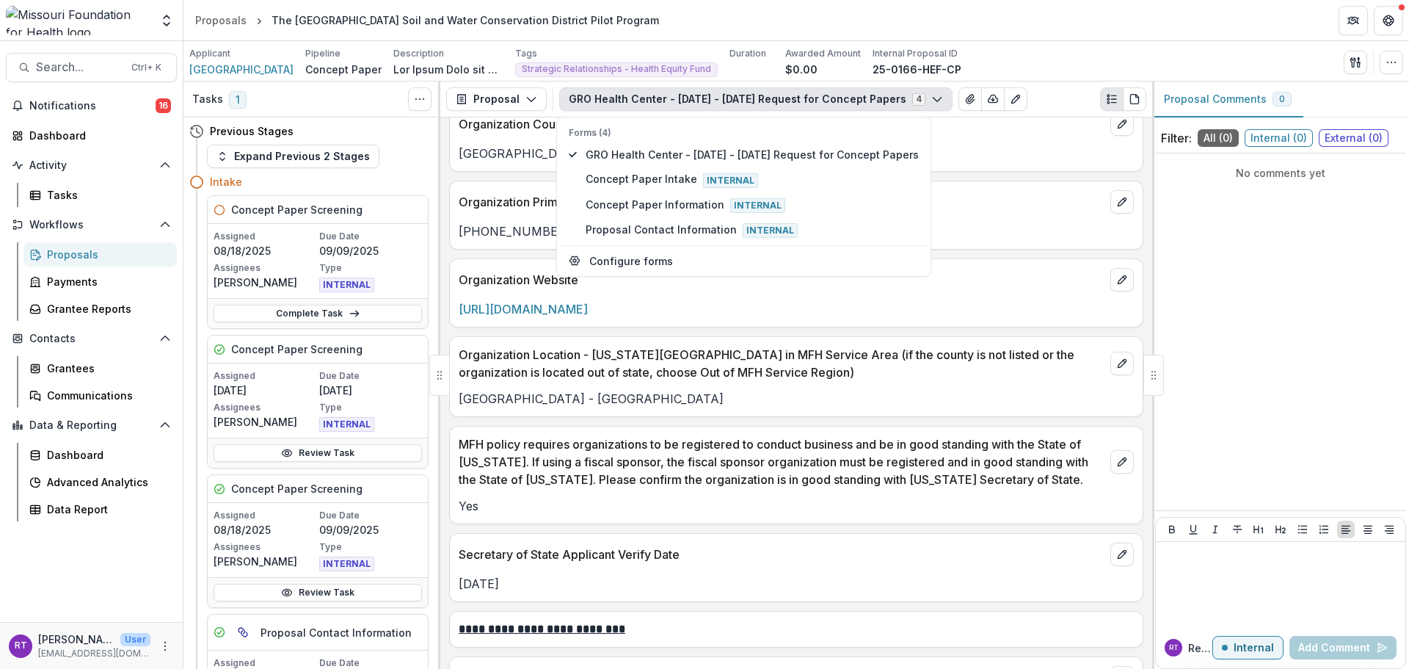
scroll to position [1468, 0]
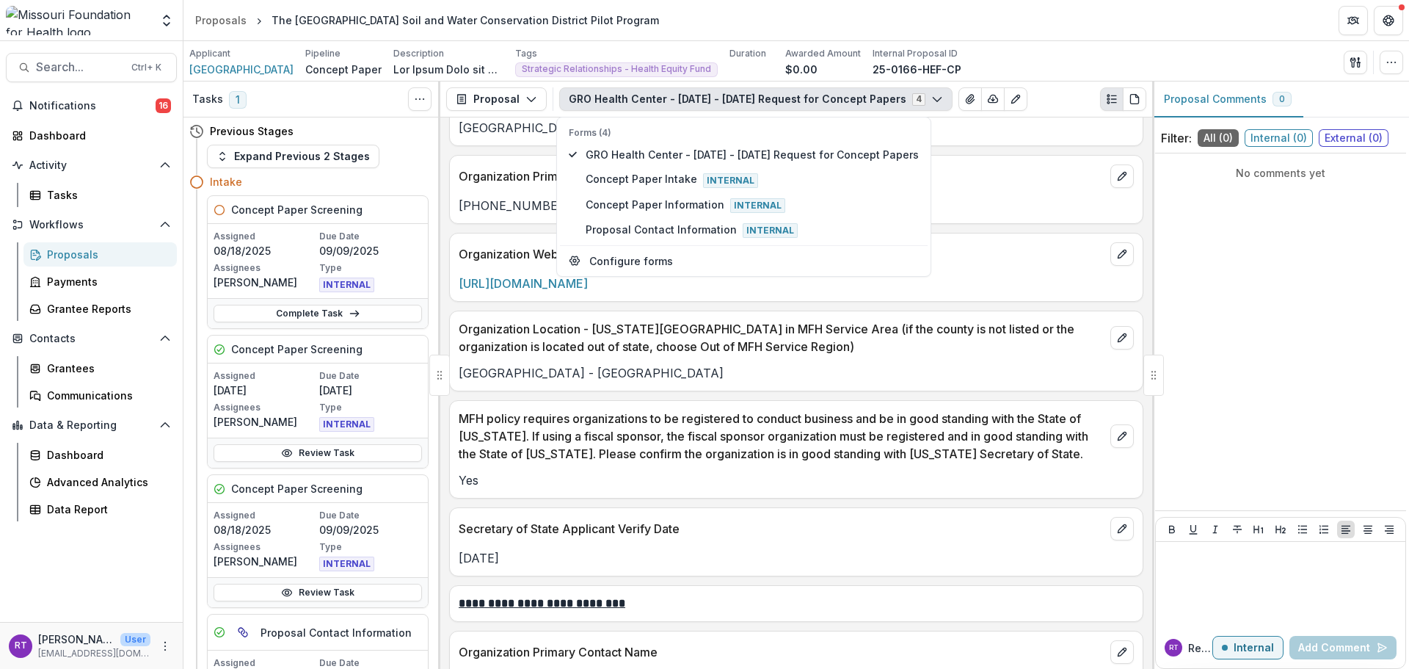
click at [737, 366] on p "Saint Louis Metropolitan Region - St. Louis City" at bounding box center [796, 373] width 675 height 18
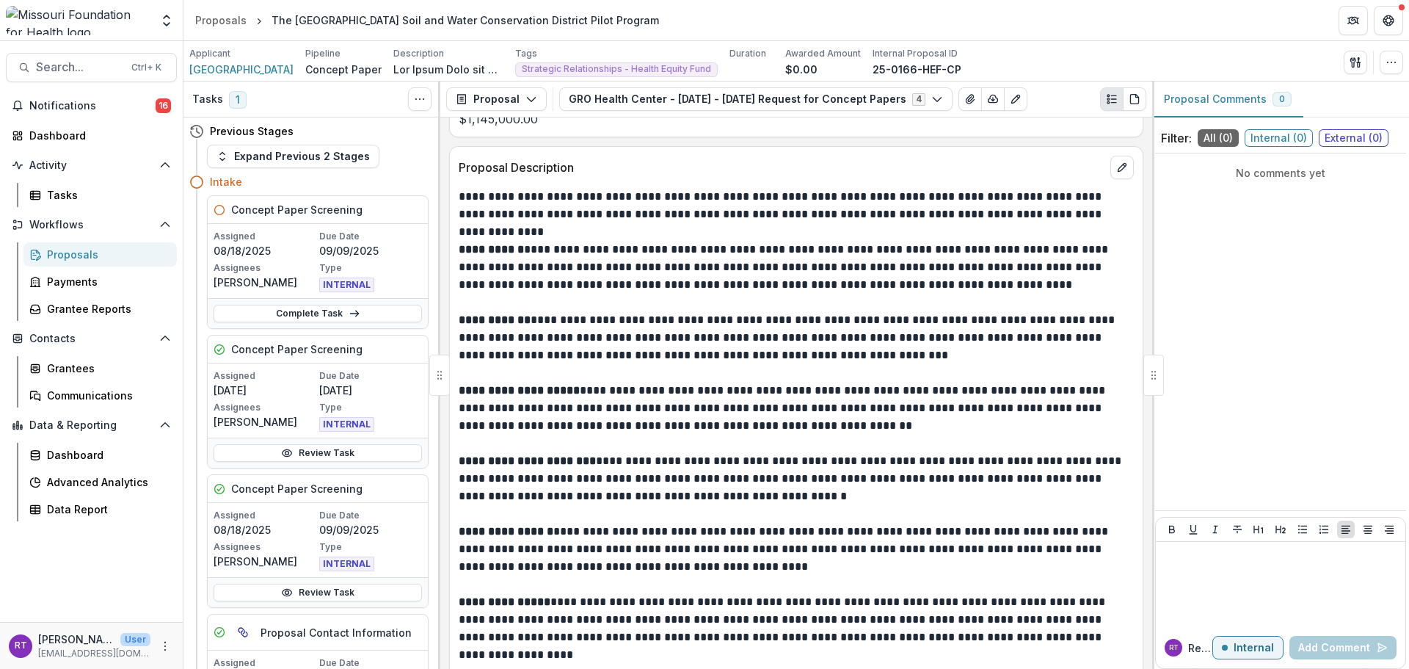
scroll to position [3229, 0]
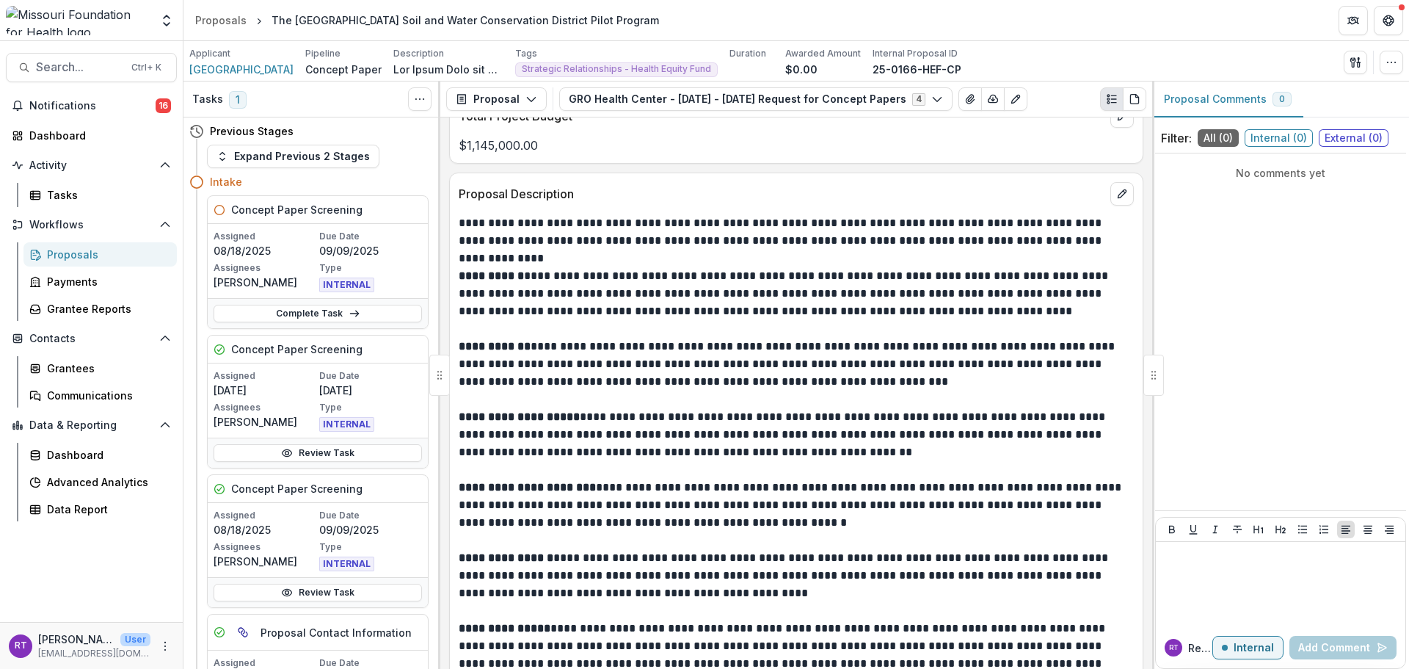
click at [857, 404] on p at bounding box center [796, 399] width 675 height 18
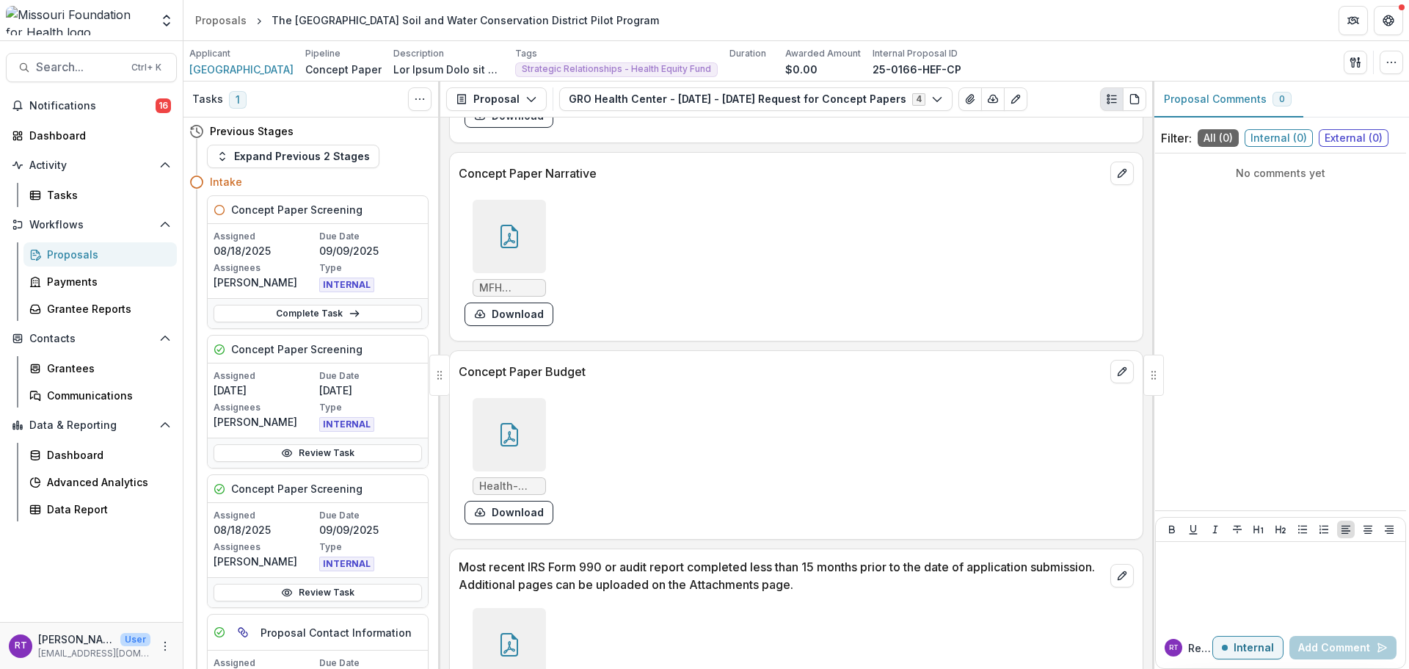
scroll to position [4403, 0]
click at [512, 224] on icon at bounding box center [509, 234] width 23 height 23
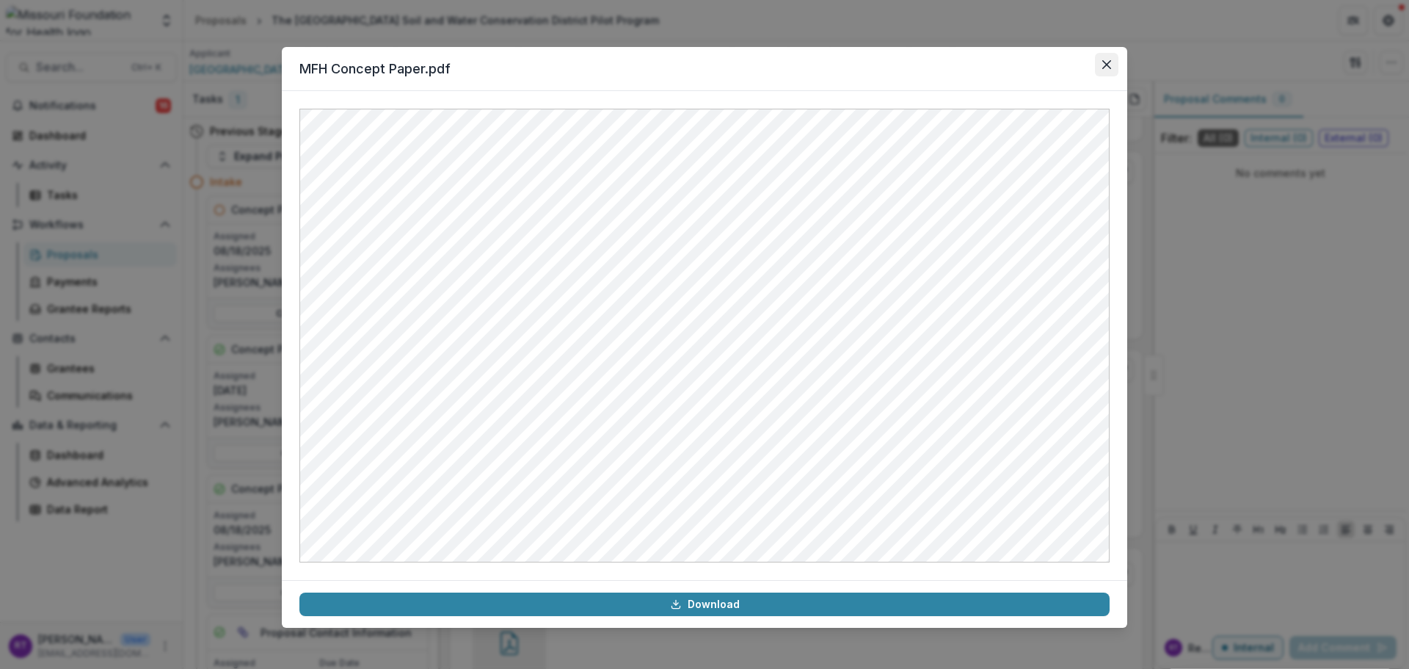
click at [1110, 68] on icon "Close" at bounding box center [1106, 64] width 9 height 9
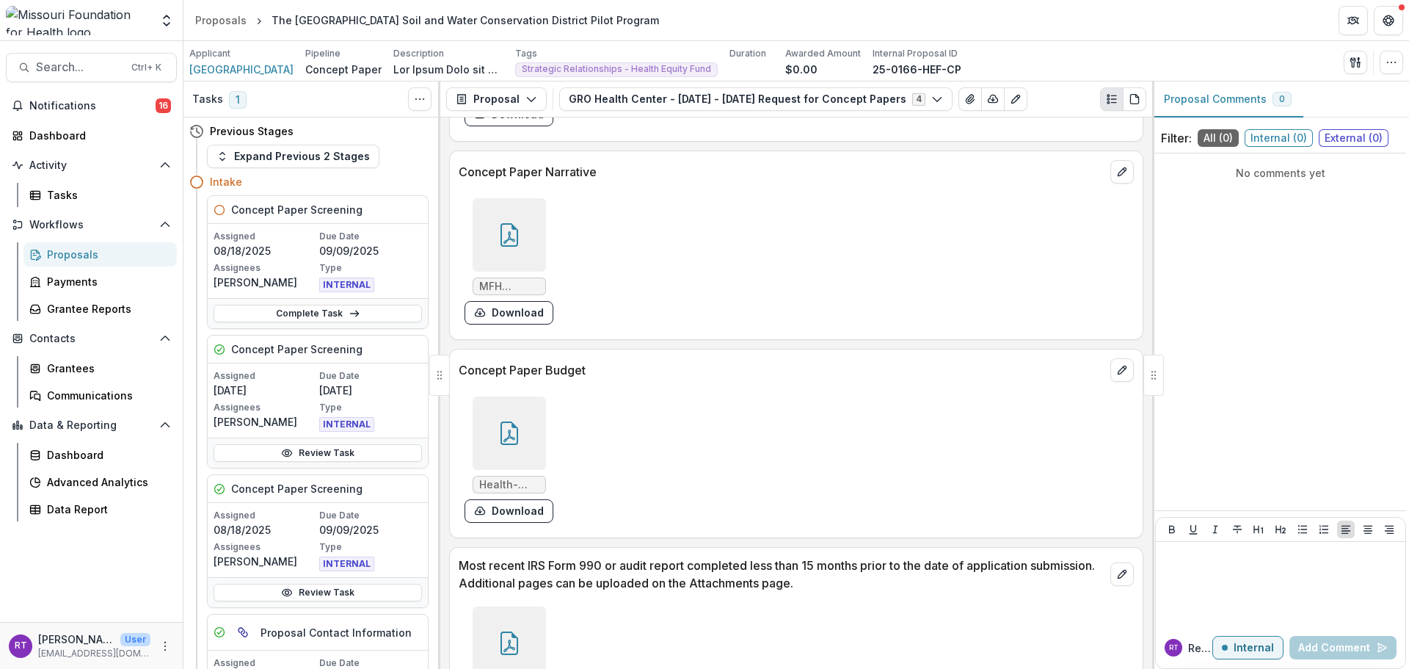
click at [496, 418] on div at bounding box center [509, 432] width 73 height 73
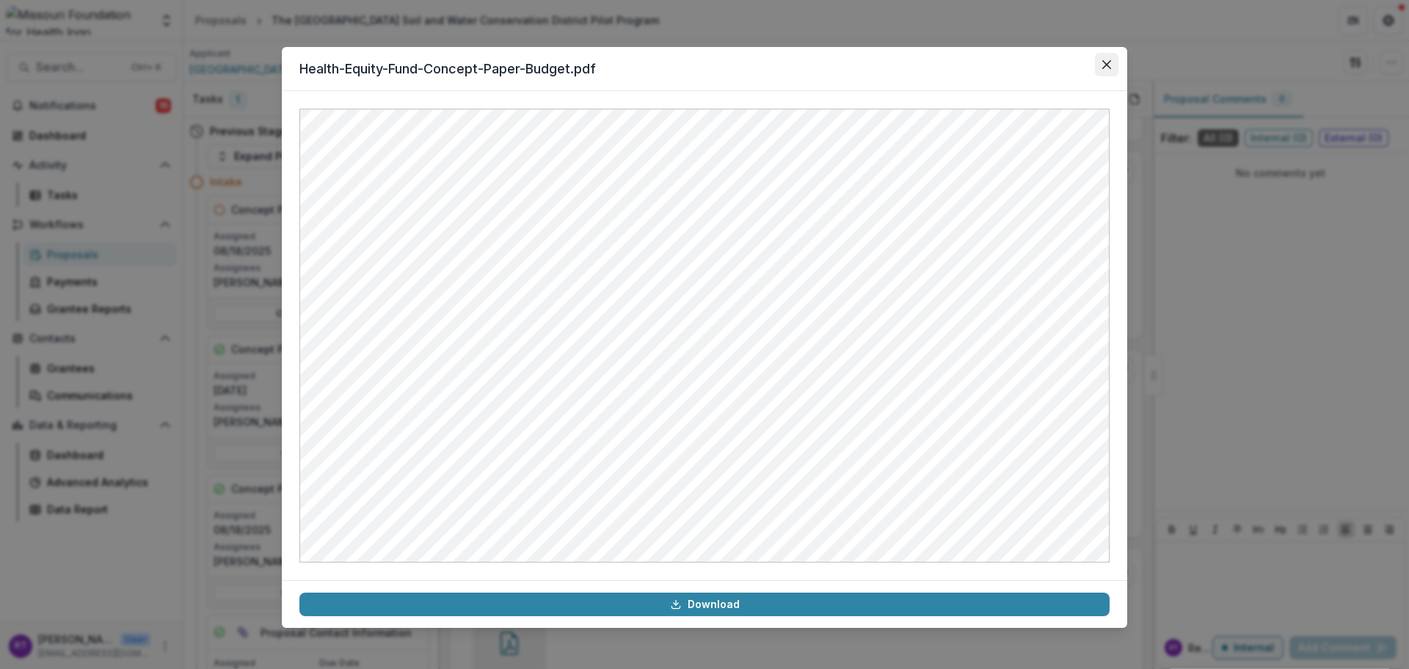
click at [1099, 66] on button "Close" at bounding box center [1106, 64] width 23 height 23
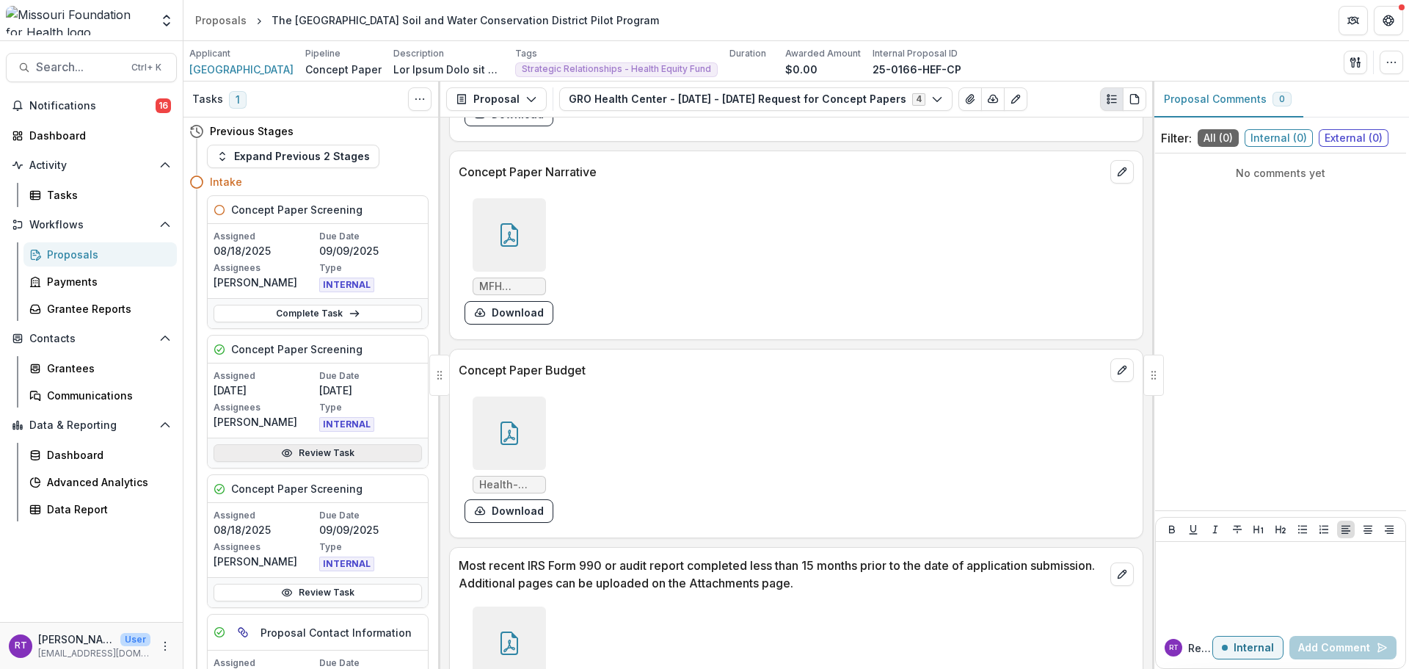
click at [365, 452] on link "Review Task" at bounding box center [318, 453] width 208 height 18
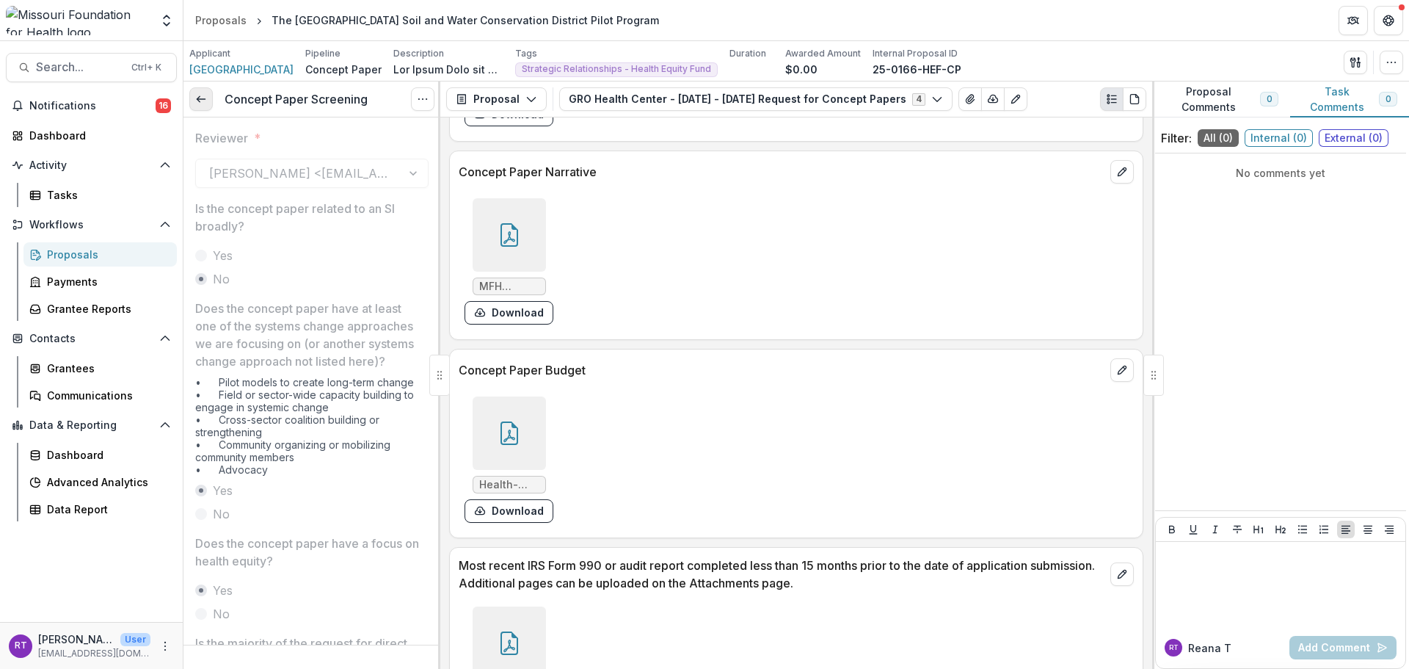
click at [189, 92] on link at bounding box center [200, 98] width 23 height 23
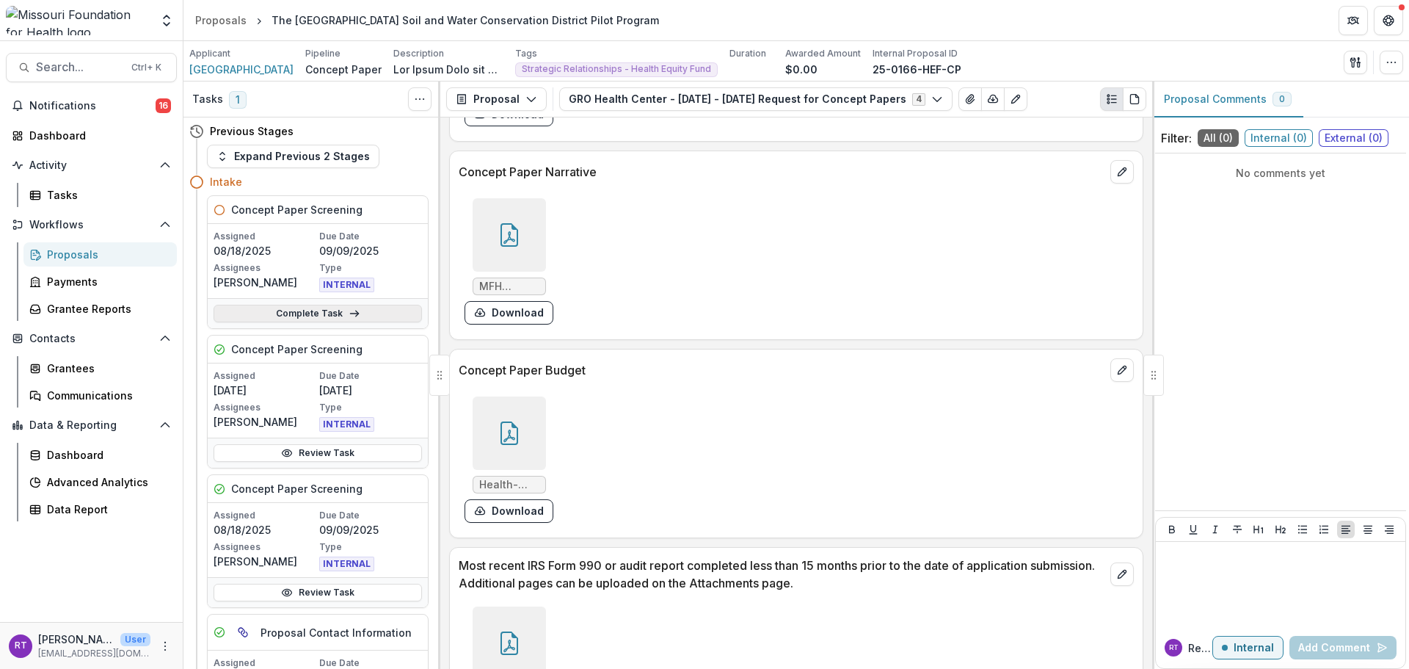
click at [334, 316] on link "Complete Task" at bounding box center [318, 314] width 208 height 18
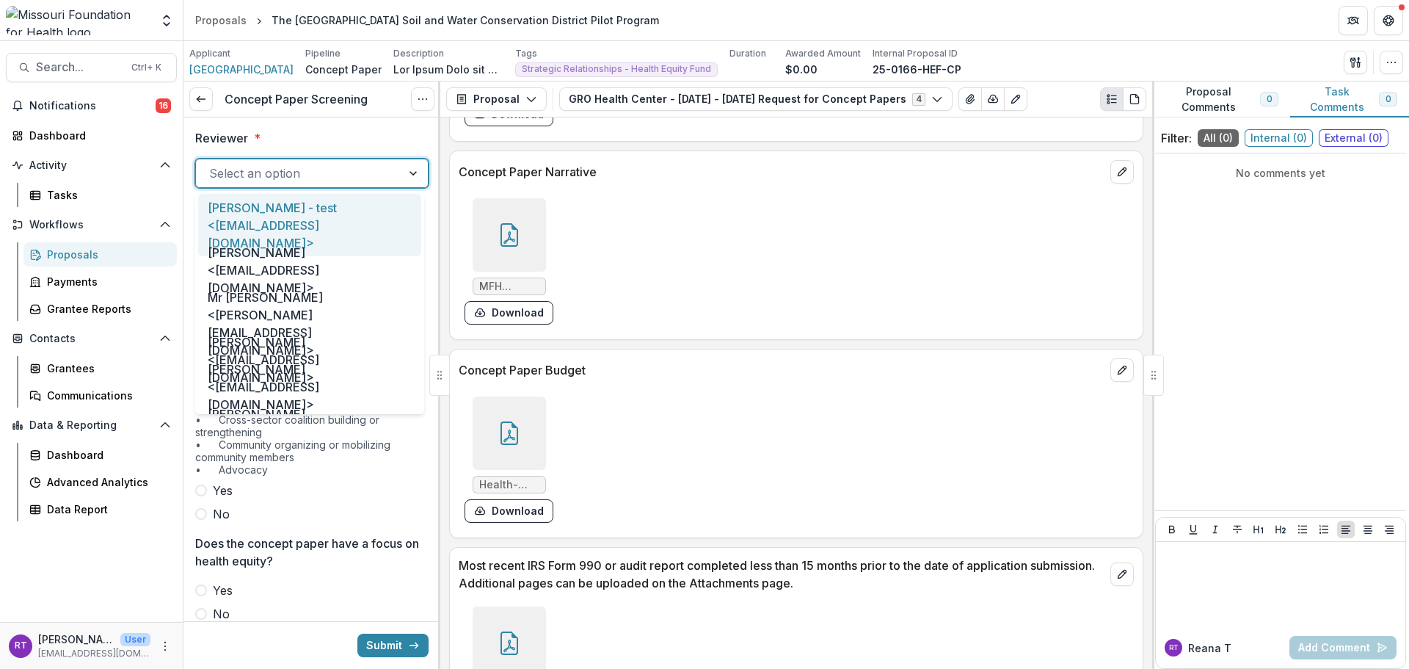
click at [307, 172] on div at bounding box center [298, 173] width 179 height 21
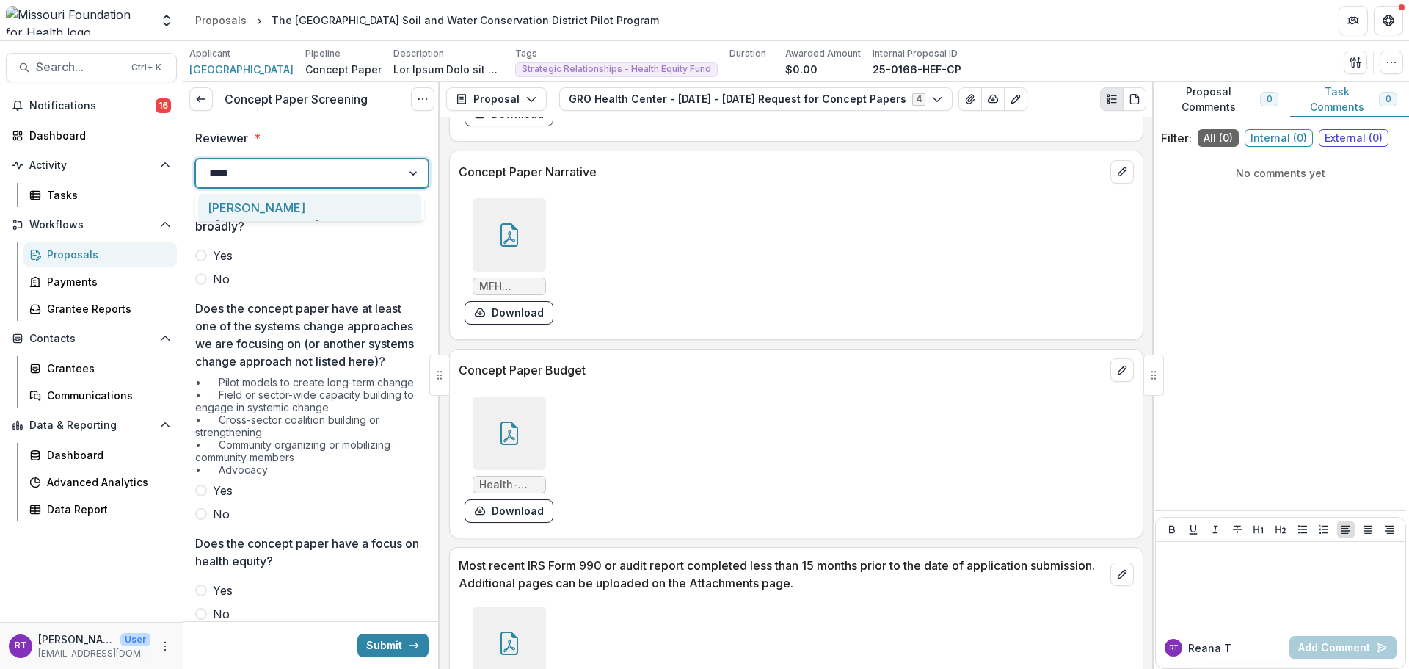
type input "*****"
click at [223, 278] on span "No" at bounding box center [221, 279] width 17 height 18
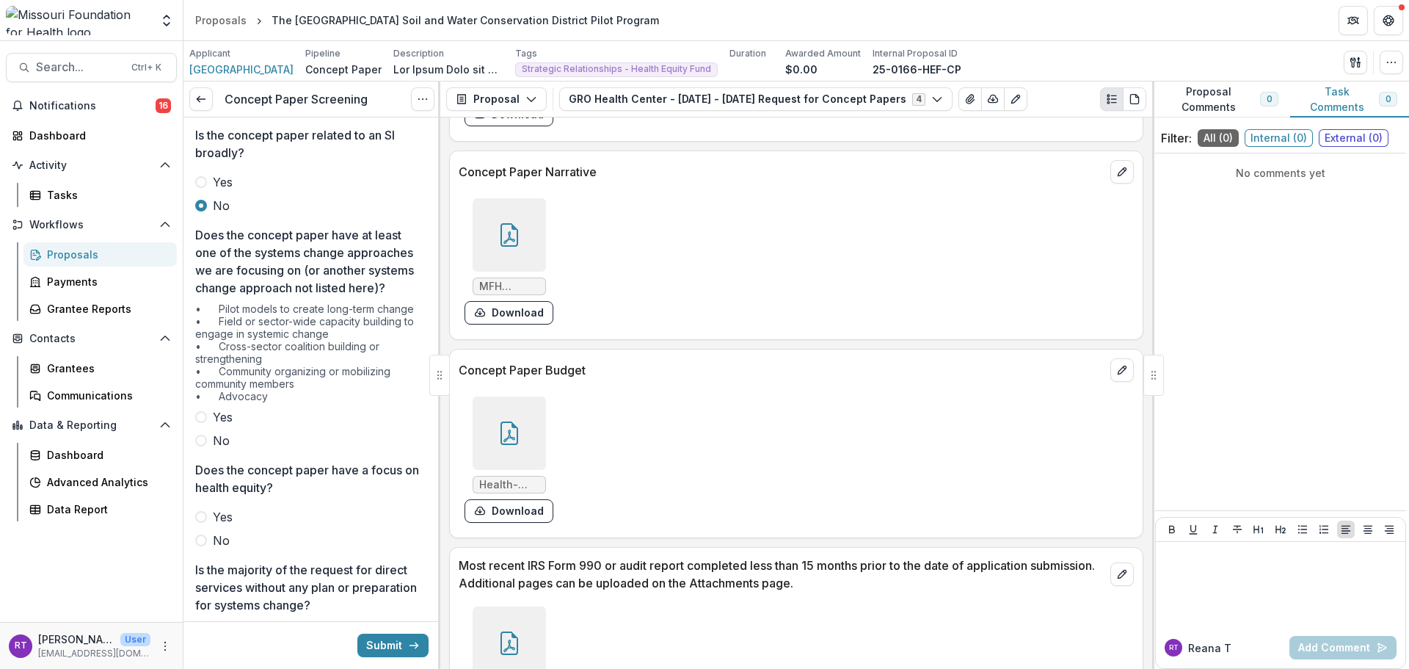
click at [230, 426] on span "Yes" at bounding box center [223, 417] width 20 height 18
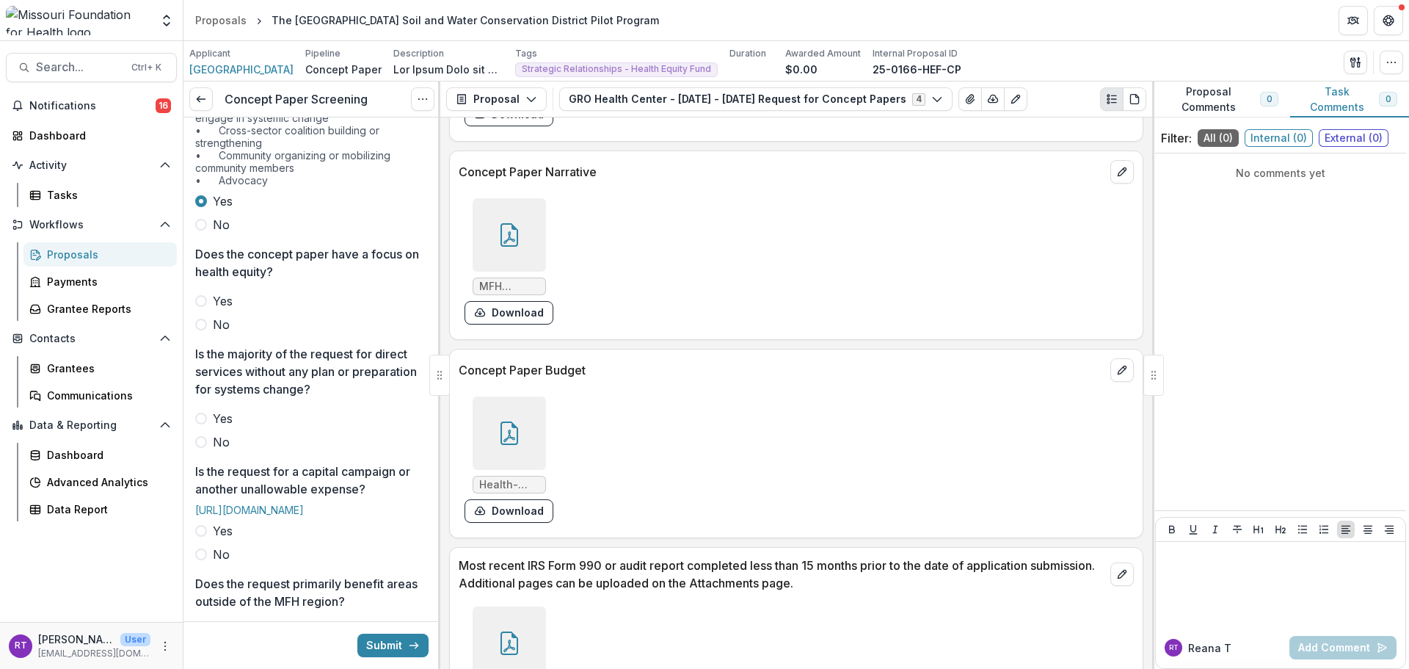
scroll to position [294, 0]
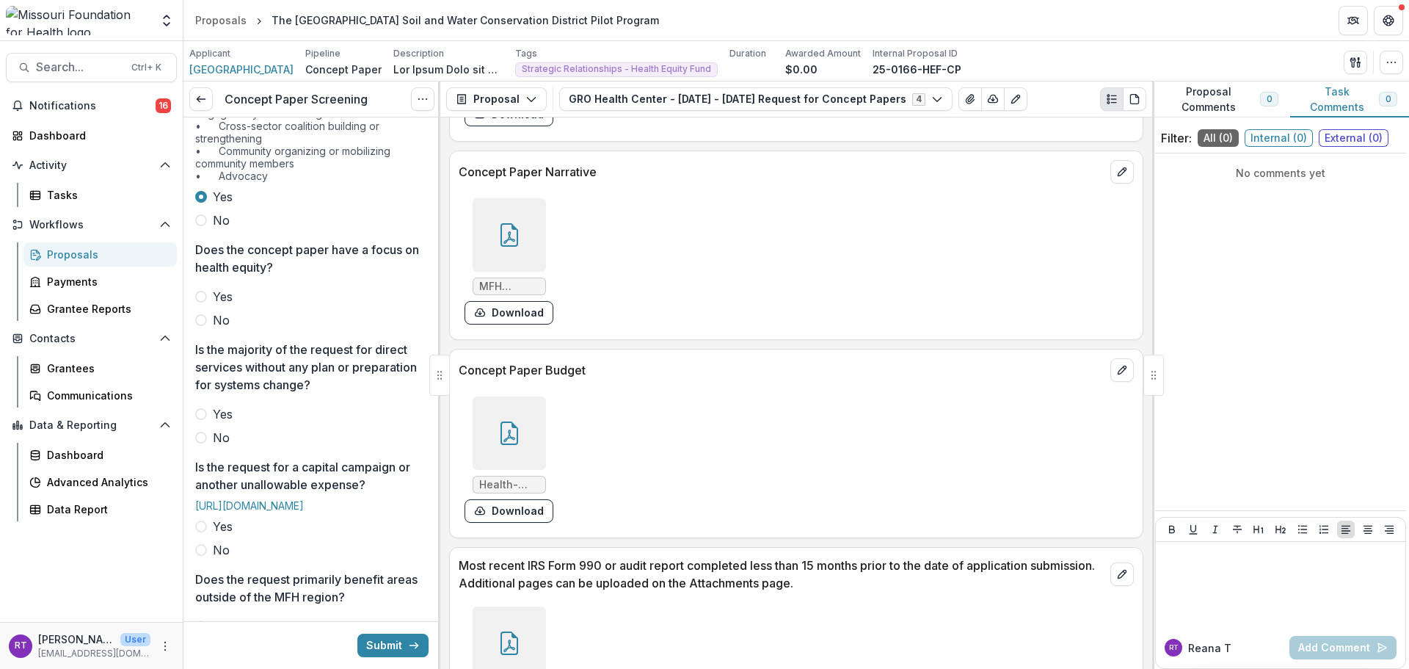
click at [227, 305] on span "Yes" at bounding box center [223, 297] width 20 height 18
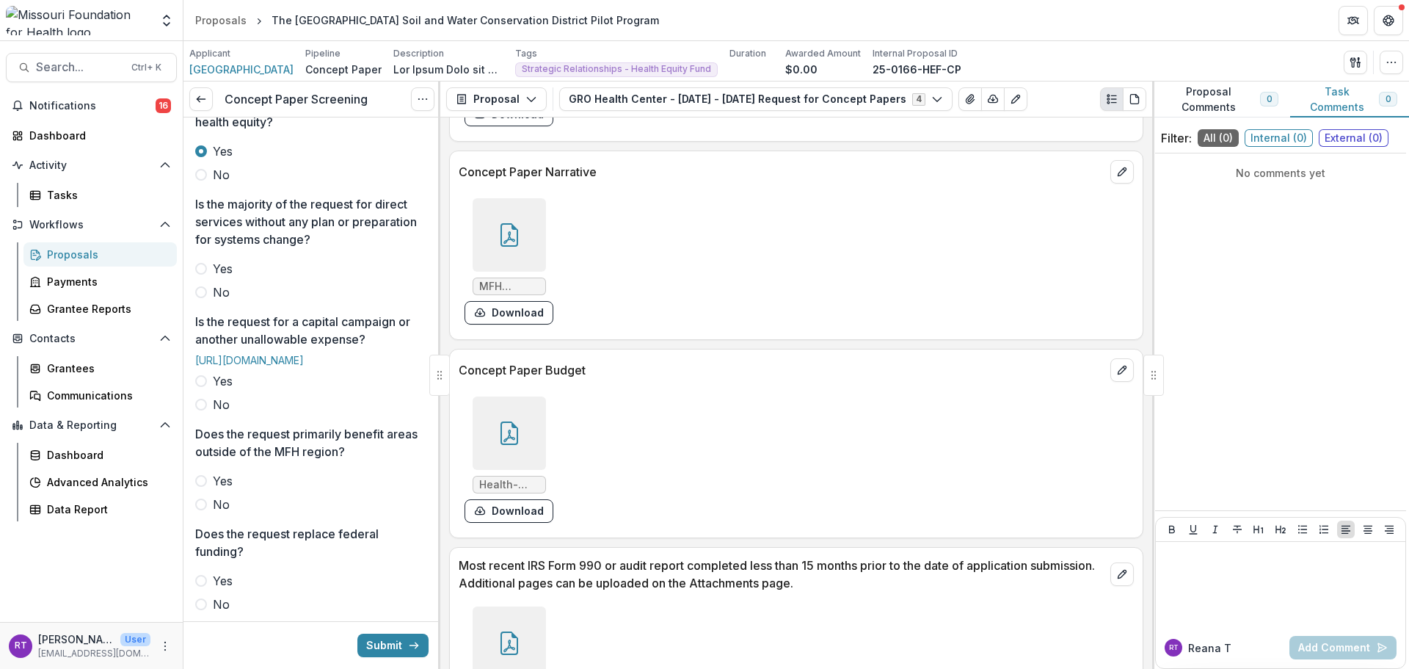
scroll to position [440, 0]
click at [225, 299] on span "No" at bounding box center [221, 291] width 17 height 18
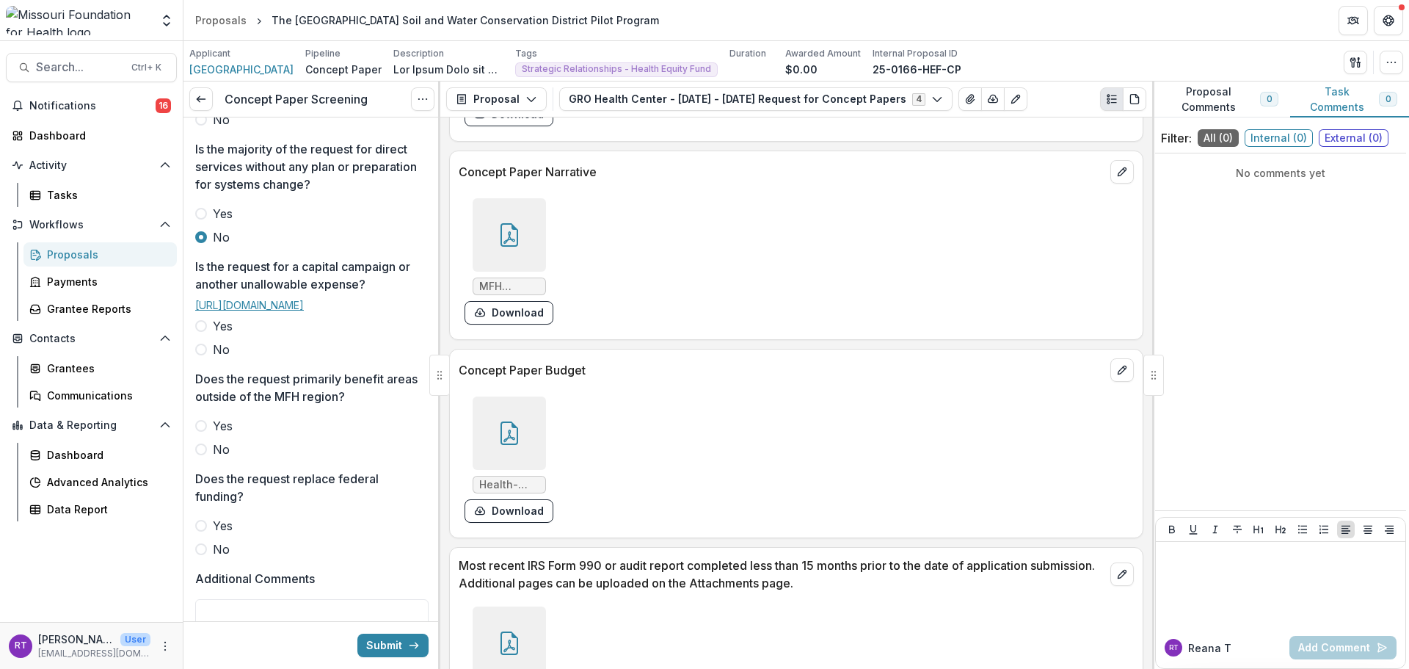
scroll to position [587, 0]
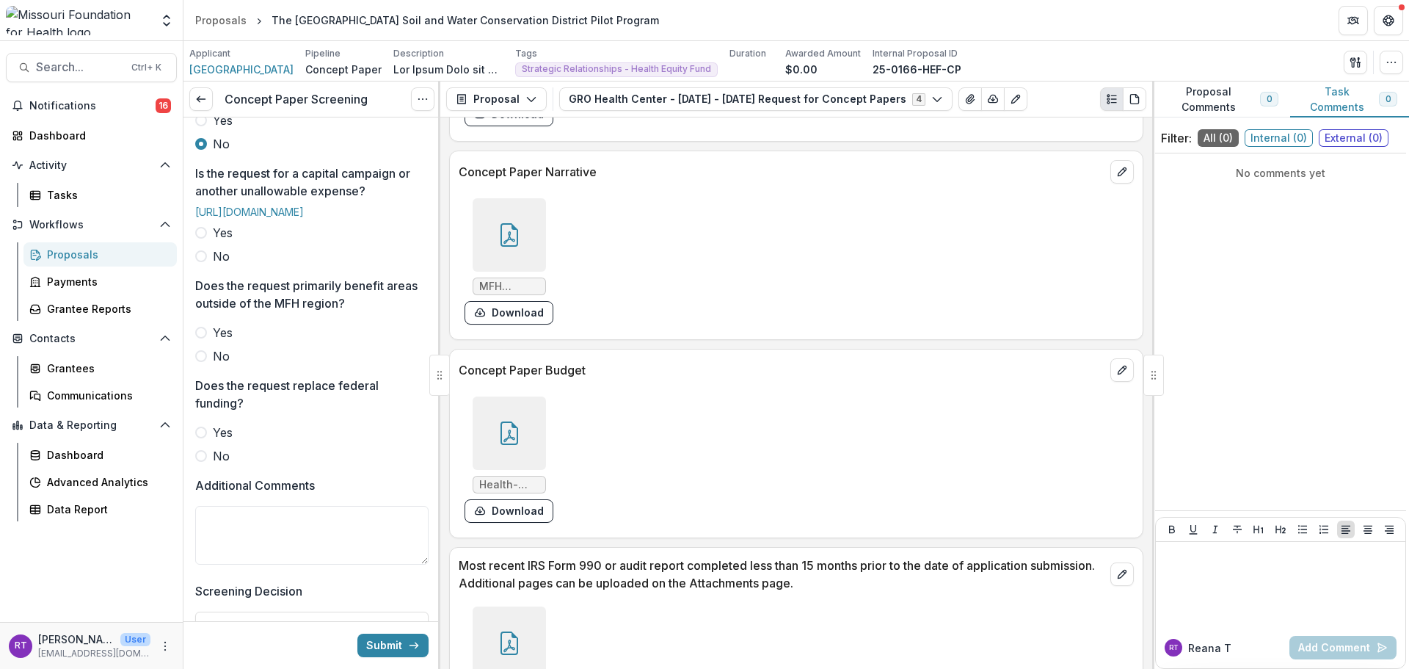
click at [224, 265] on span "No" at bounding box center [221, 256] width 17 height 18
click at [216, 365] on span "No" at bounding box center [221, 356] width 17 height 18
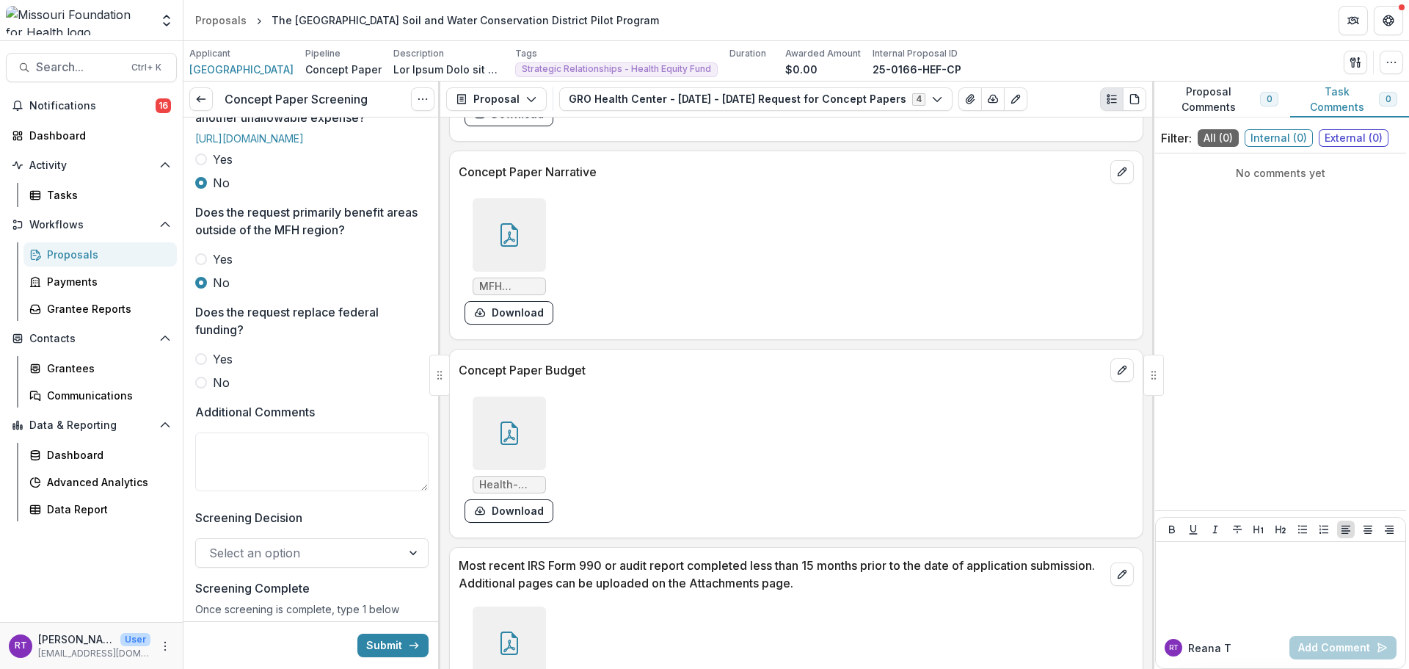
click at [222, 391] on span "No" at bounding box center [221, 383] width 17 height 18
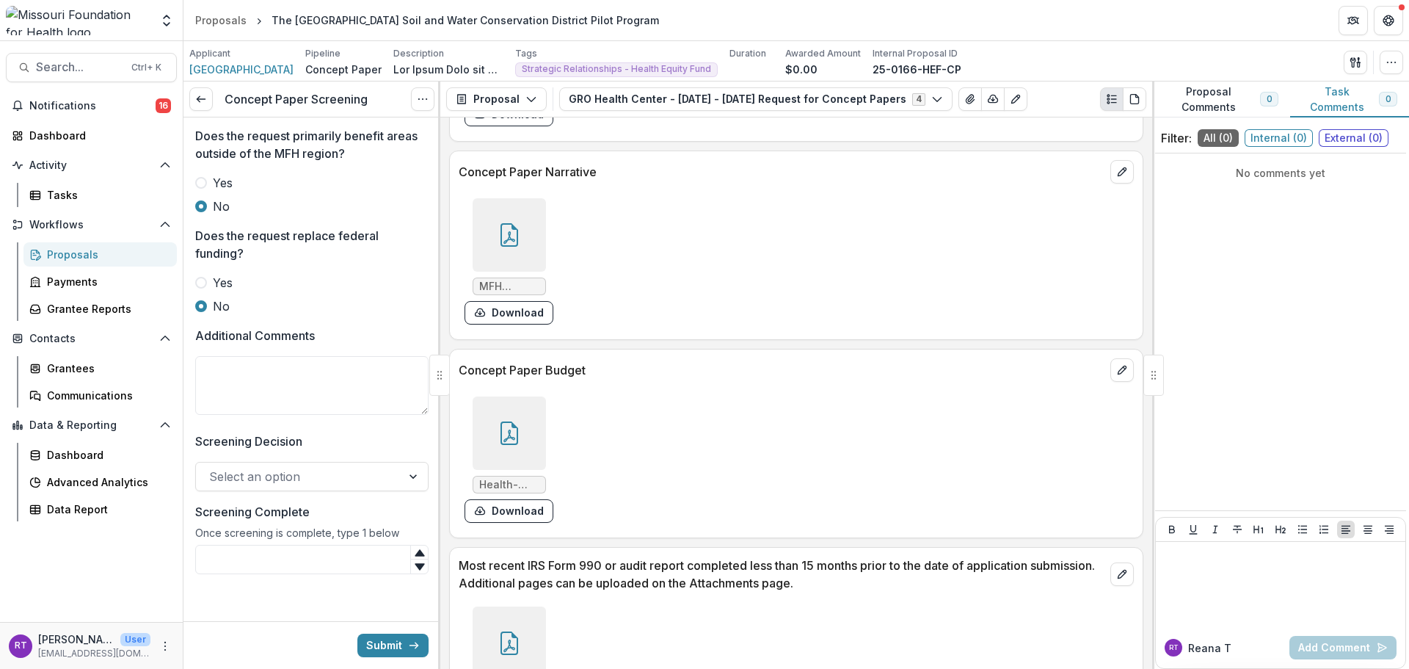
scroll to position [804, 0]
click at [274, 385] on textarea "Additional Comments" at bounding box center [311, 385] width 233 height 59
type textarea "**********"
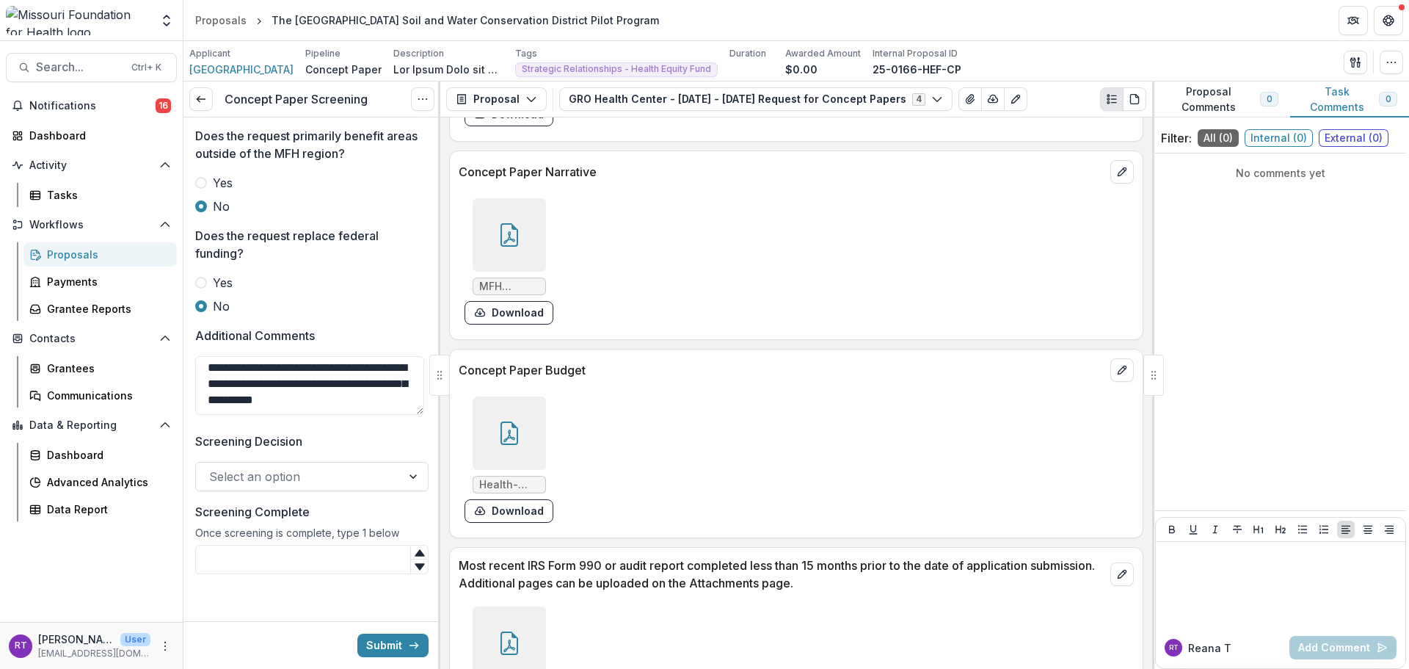
click at [321, 482] on div at bounding box center [298, 476] width 179 height 21
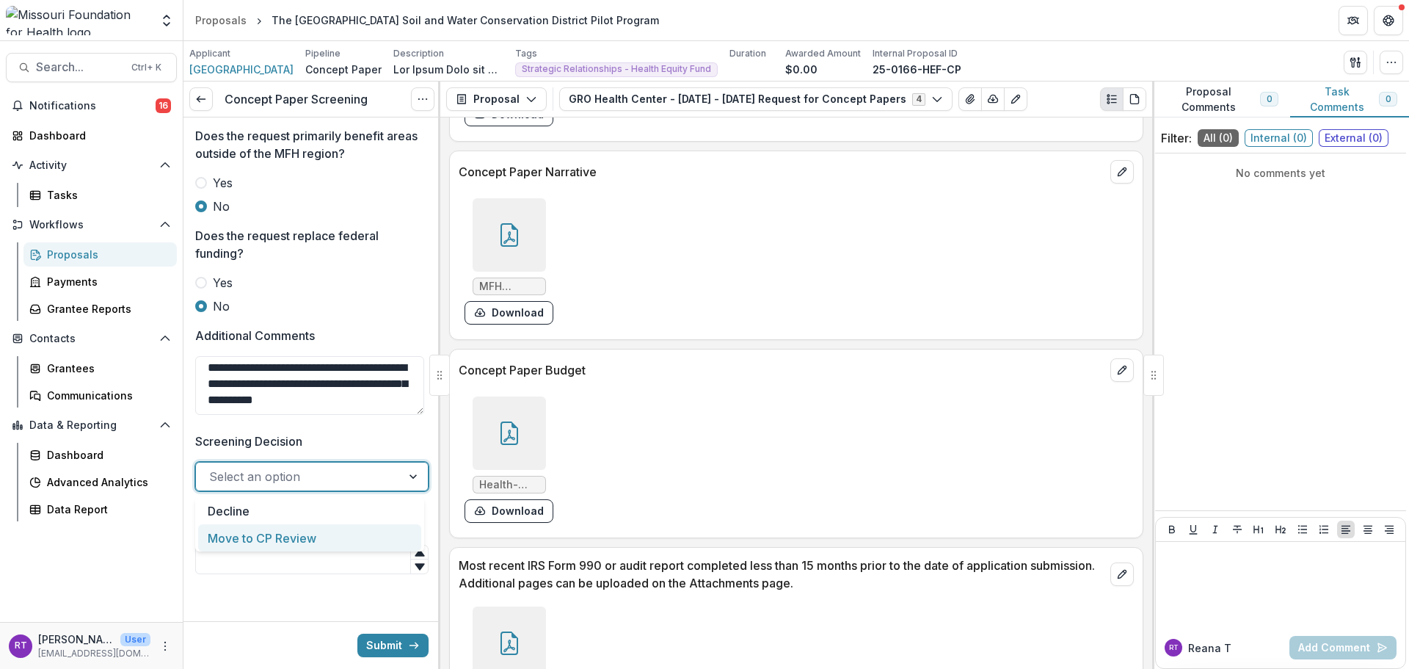
click at [333, 534] on div "Move to CP Review" at bounding box center [309, 537] width 223 height 27
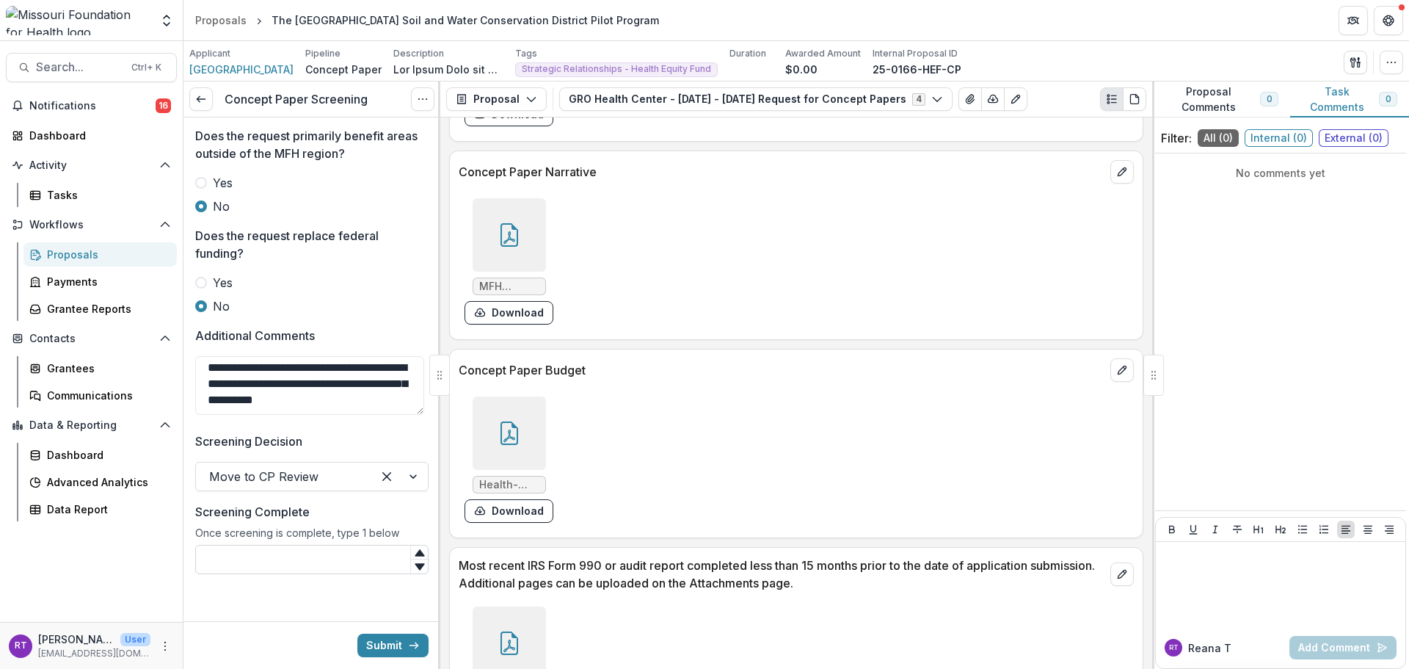
click at [333, 556] on input "Screening Complete" at bounding box center [311, 559] width 233 height 29
type input "*"
click at [406, 650] on button "Submit" at bounding box center [392, 644] width 71 height 23
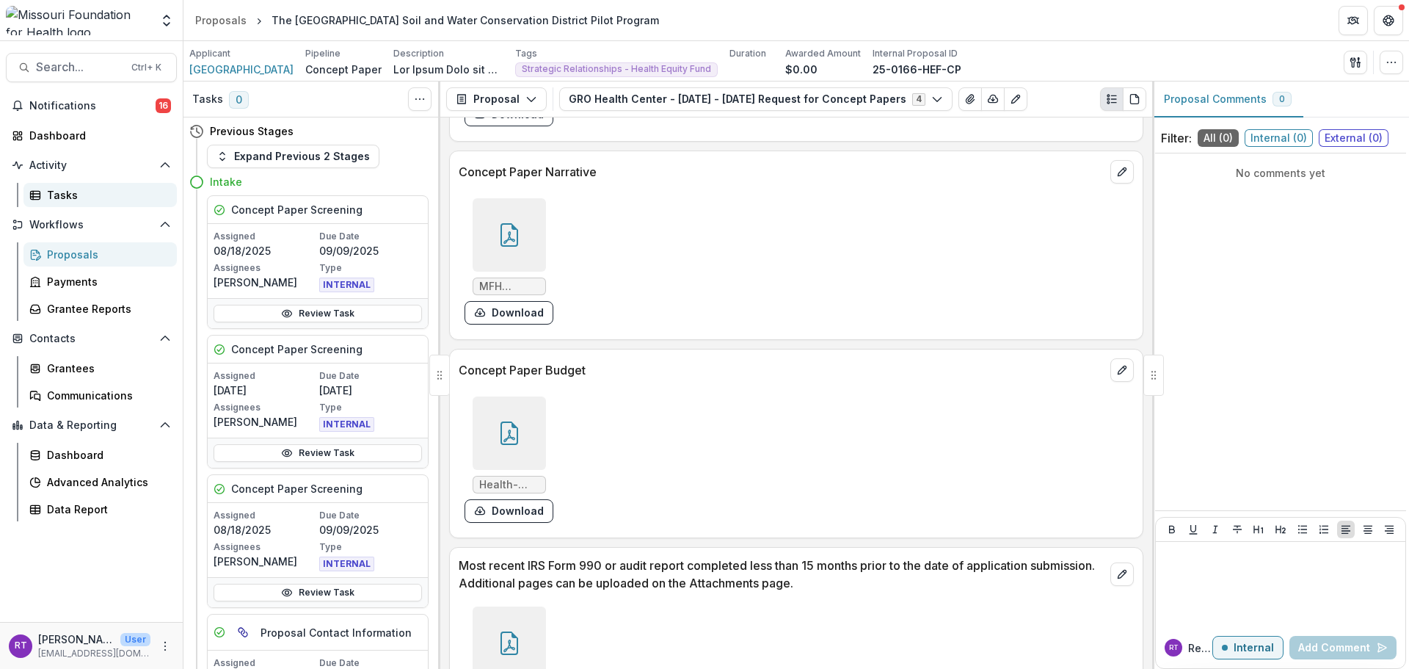
click at [110, 190] on div "Tasks" at bounding box center [106, 194] width 118 height 15
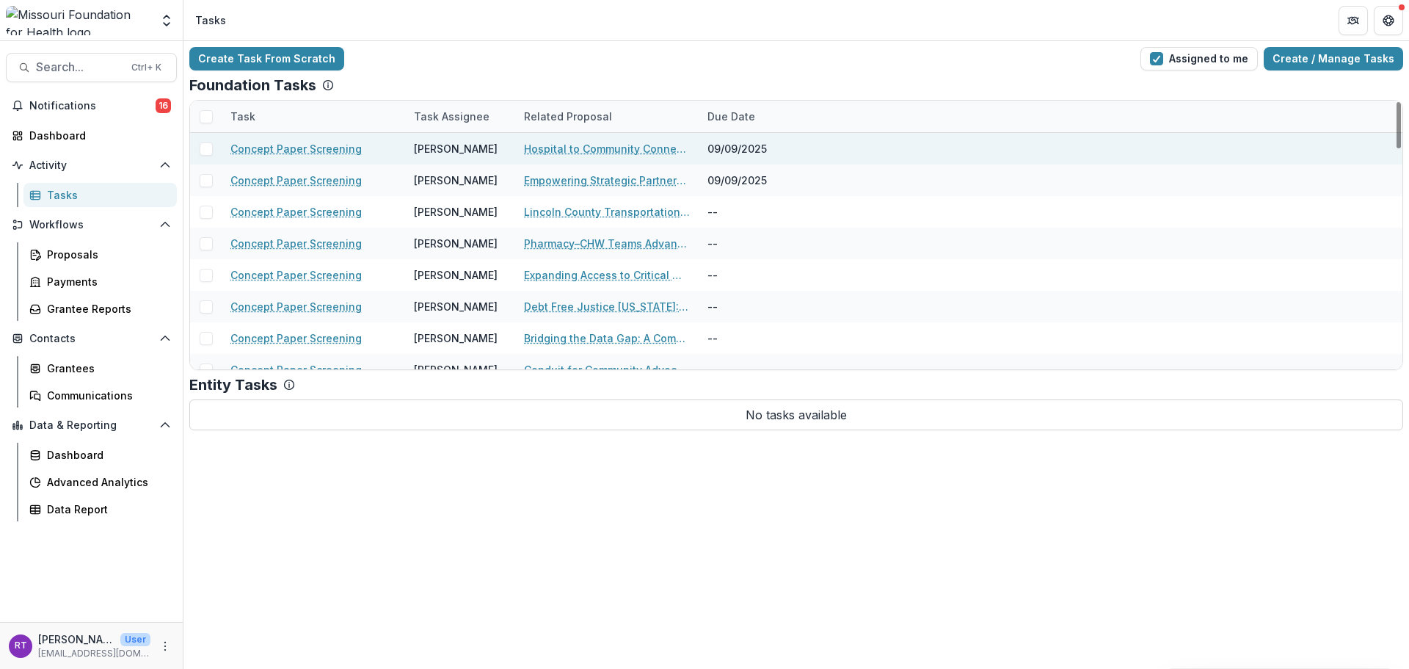
click at [641, 144] on link "Hospital to Community Connections" at bounding box center [607, 148] width 166 height 15
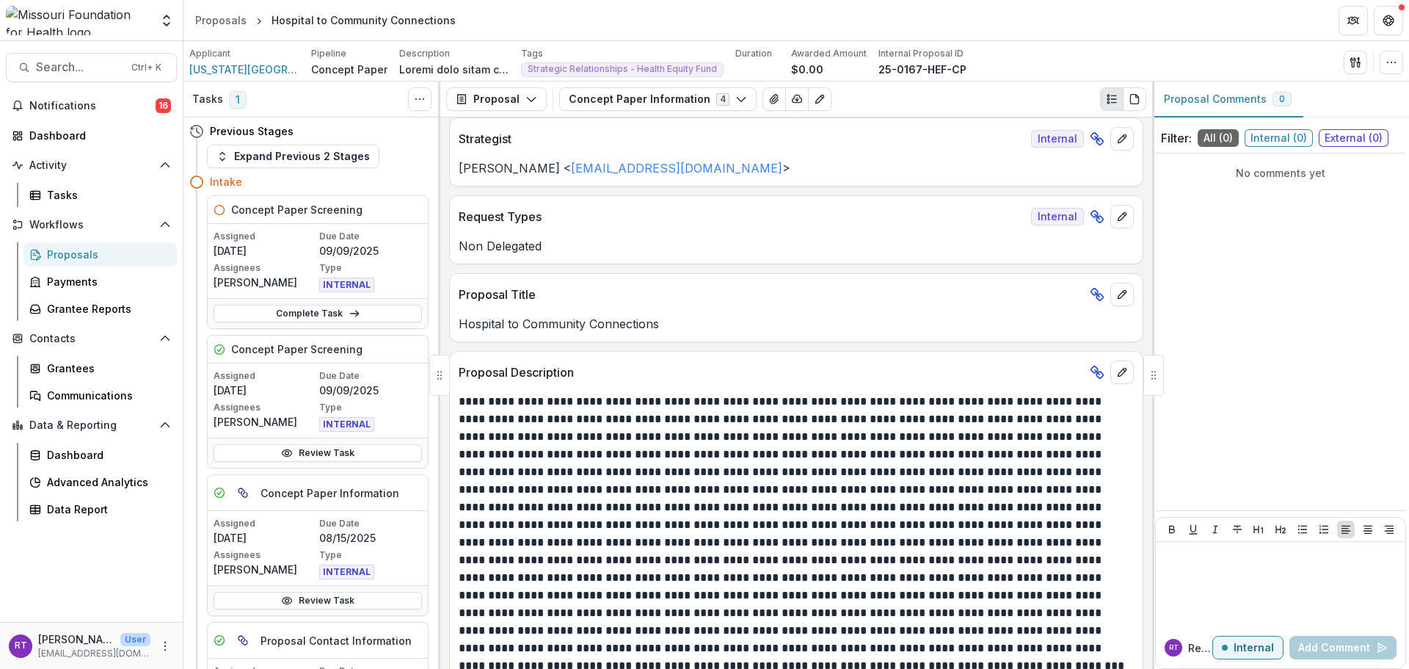
scroll to position [220, 0]
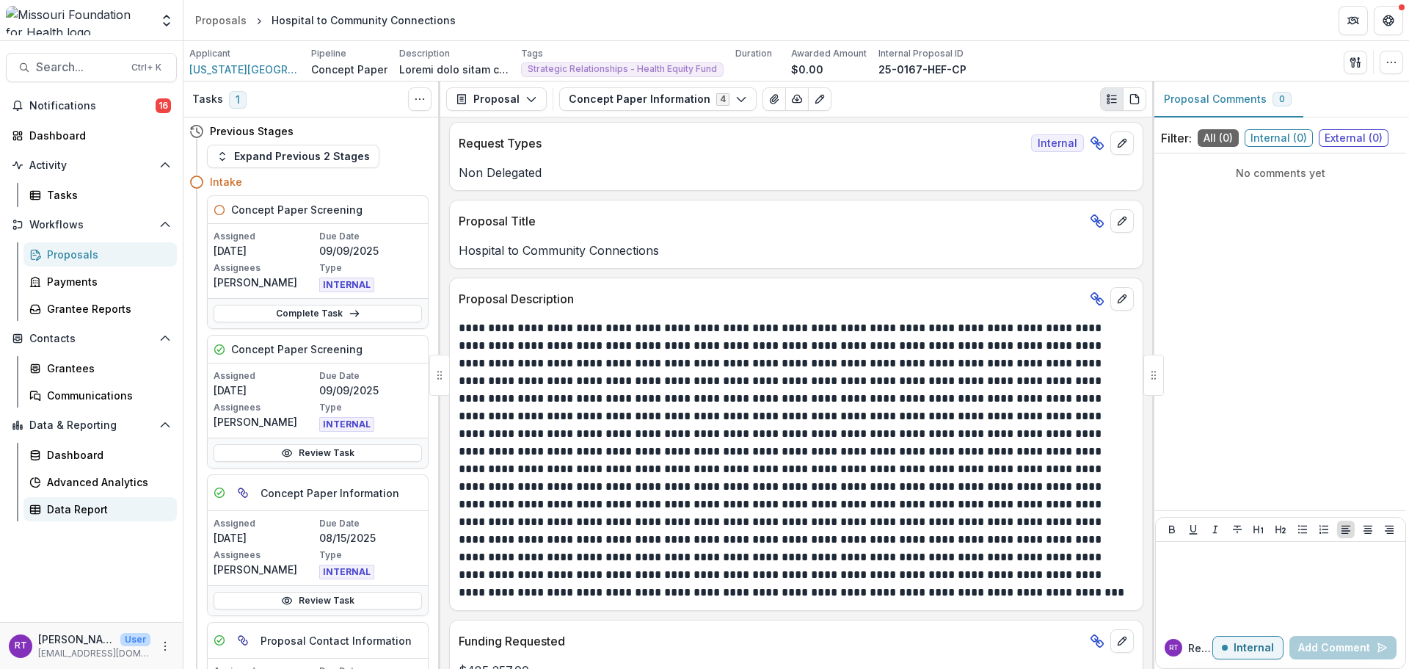
click at [70, 509] on div "Data Report" at bounding box center [106, 508] width 118 height 15
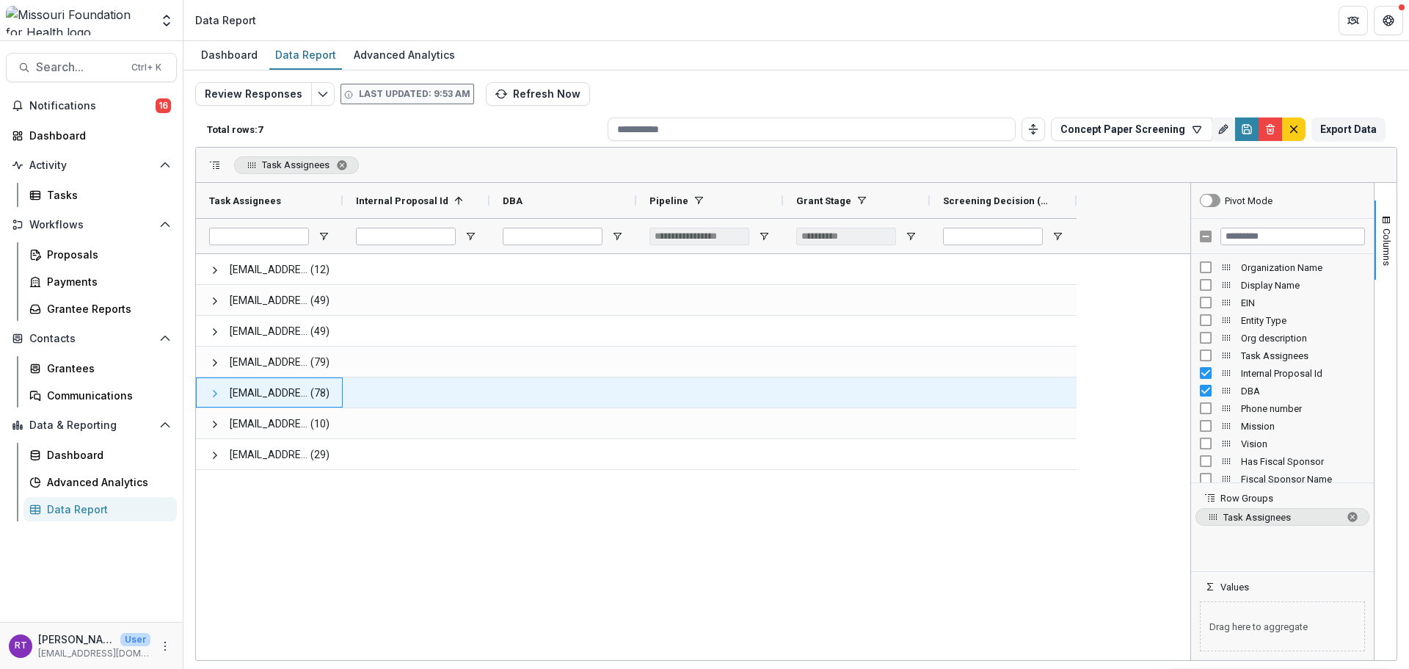
click at [213, 397] on span at bounding box center [215, 393] width 12 height 12
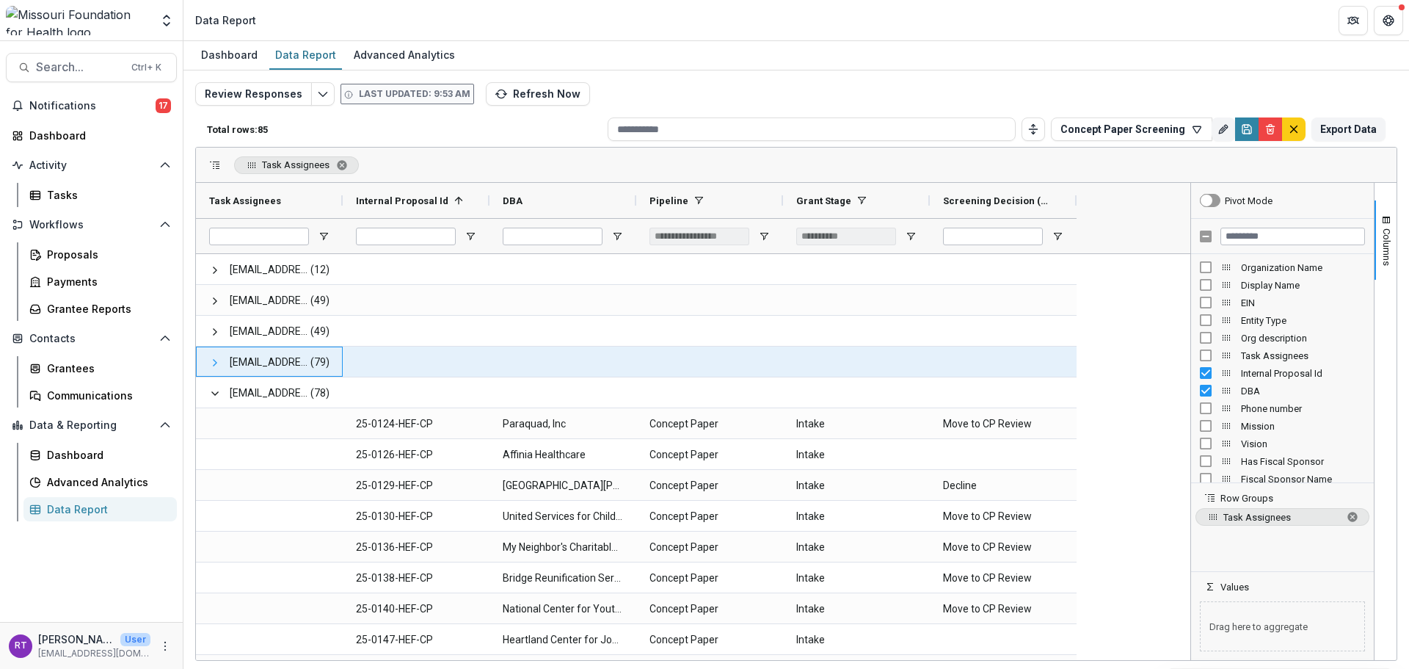
click at [215, 366] on span at bounding box center [215, 363] width 12 height 12
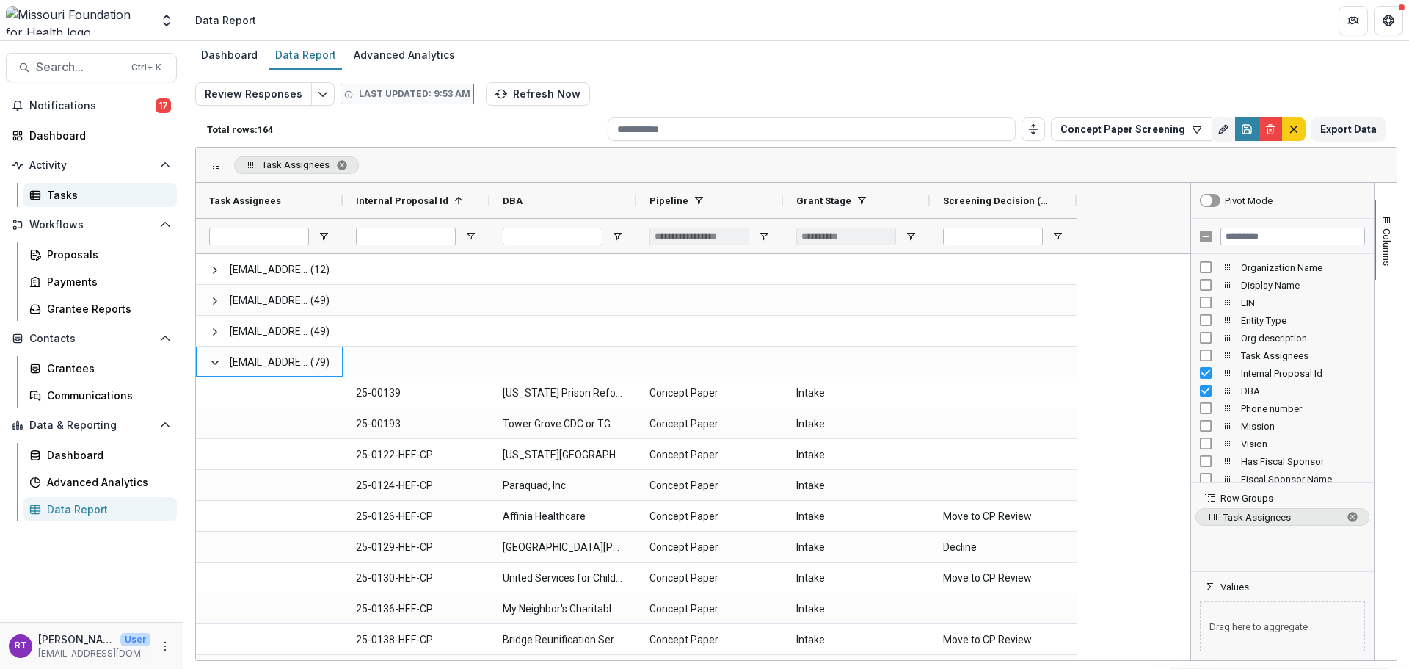
click at [98, 205] on link "Tasks" at bounding box center [99, 195] width 153 height 24
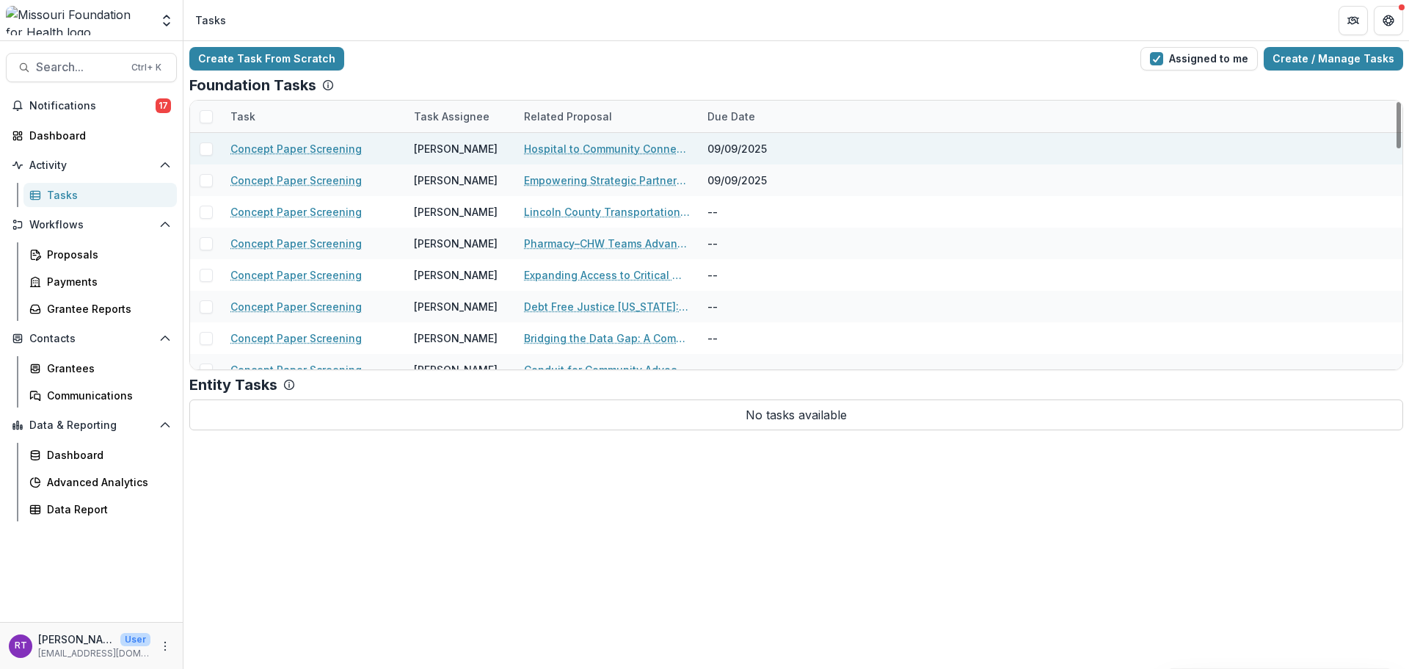
click at [563, 147] on link "Hospital to Community Connections" at bounding box center [607, 148] width 166 height 15
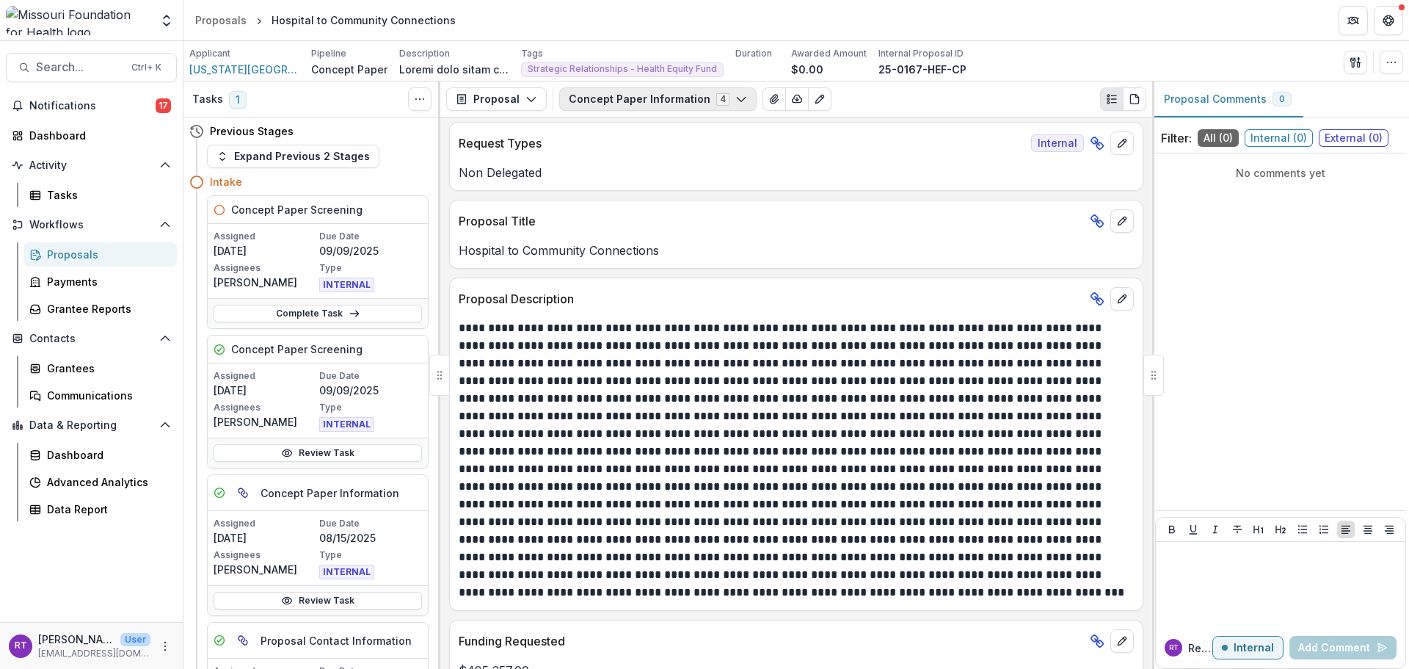
click at [696, 92] on button "Concept Paper Information 4" at bounding box center [657, 98] width 197 height 23
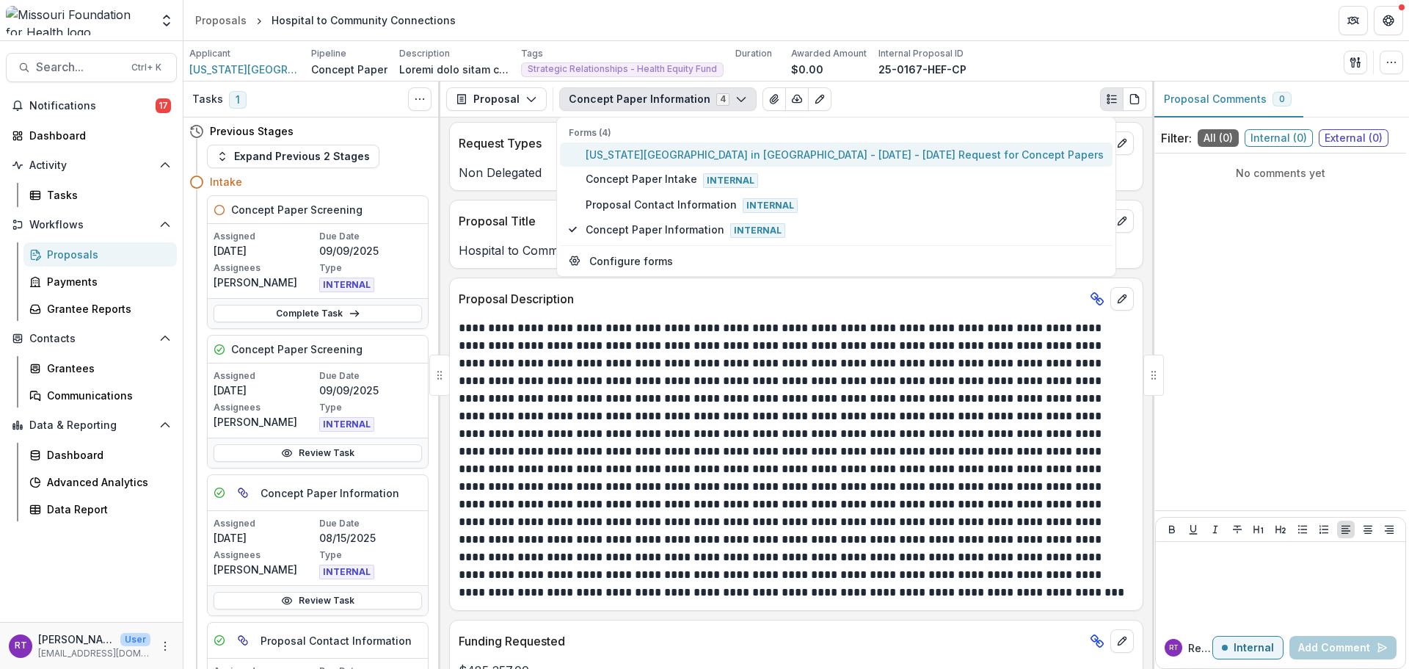
click at [716, 160] on span "Washington University in St. Louis - 2025 - 2025 Request for Concept Papers" at bounding box center [845, 154] width 518 height 15
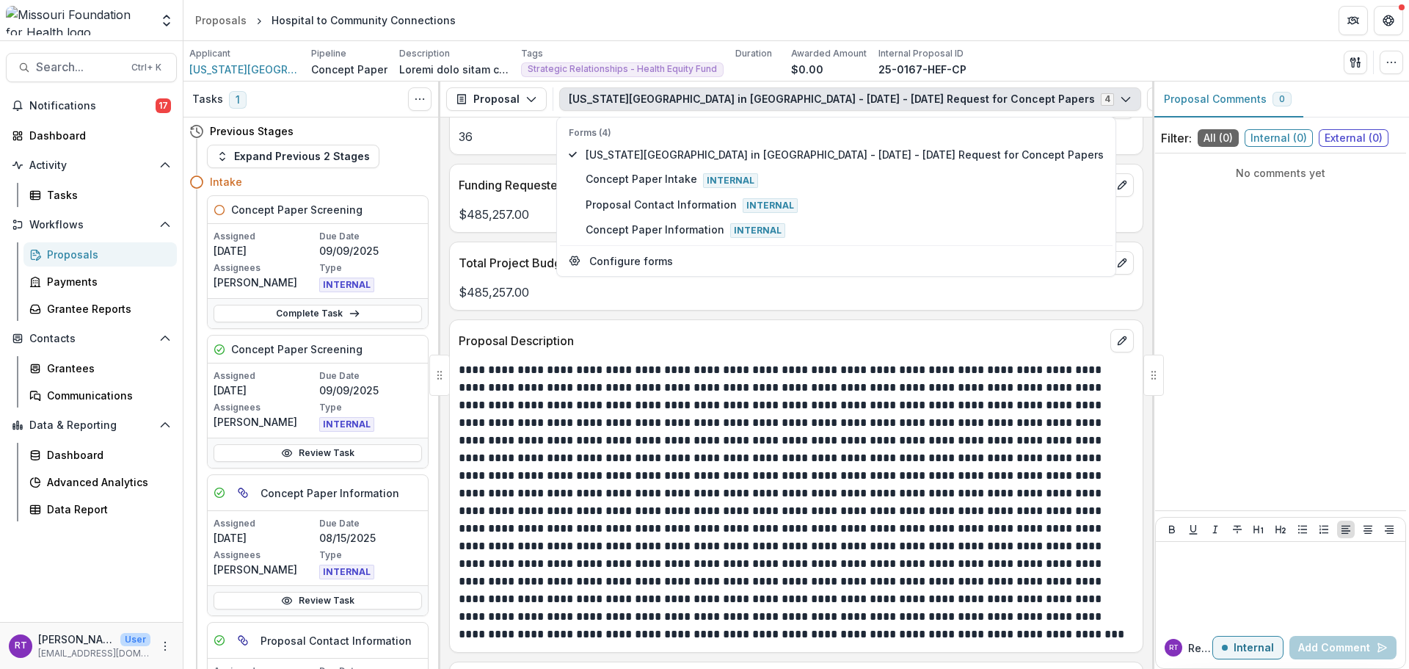
click at [732, 456] on p at bounding box center [794, 502] width 671 height 282
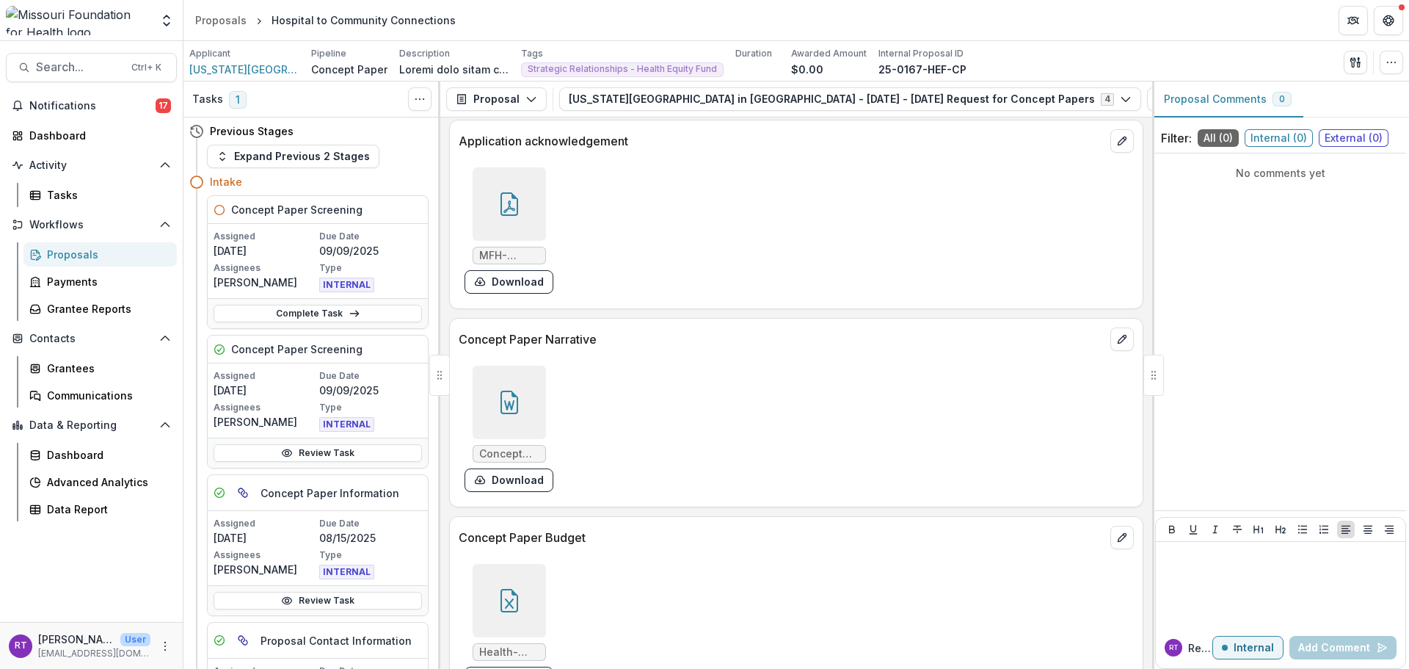
scroll to position [4330, 0]
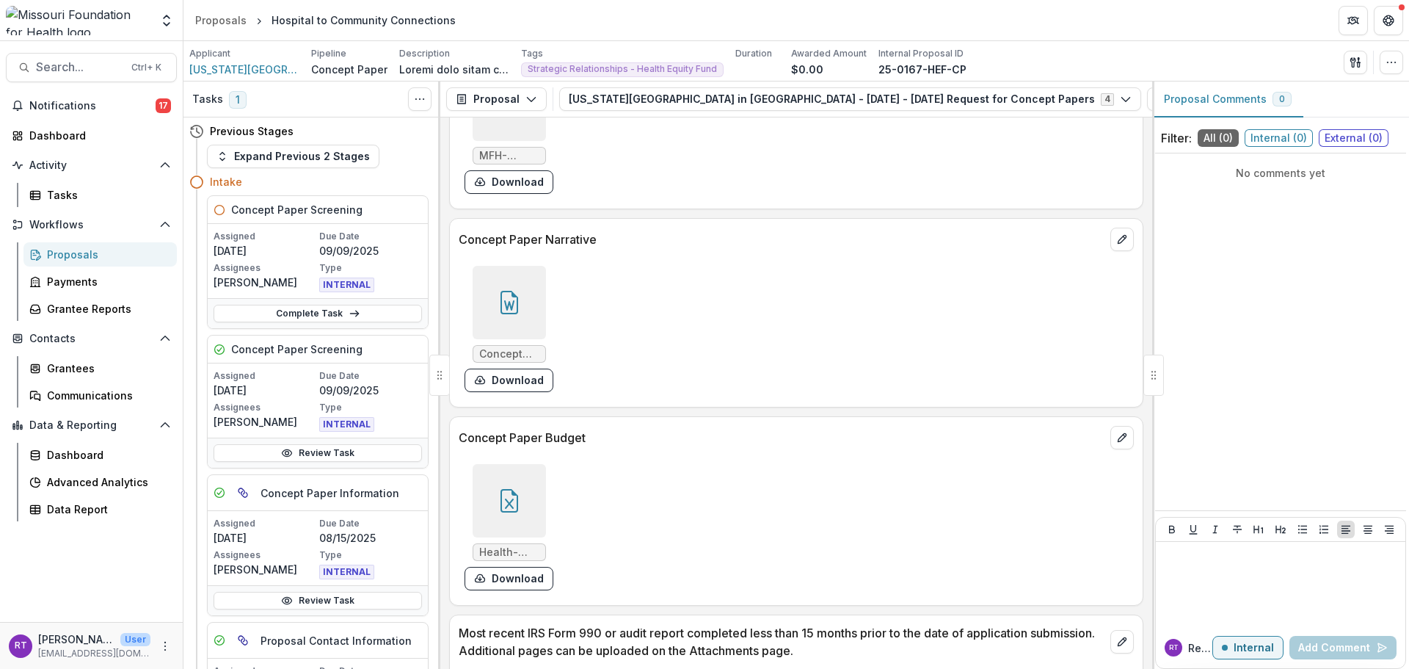
click at [531, 494] on div at bounding box center [509, 500] width 73 height 73
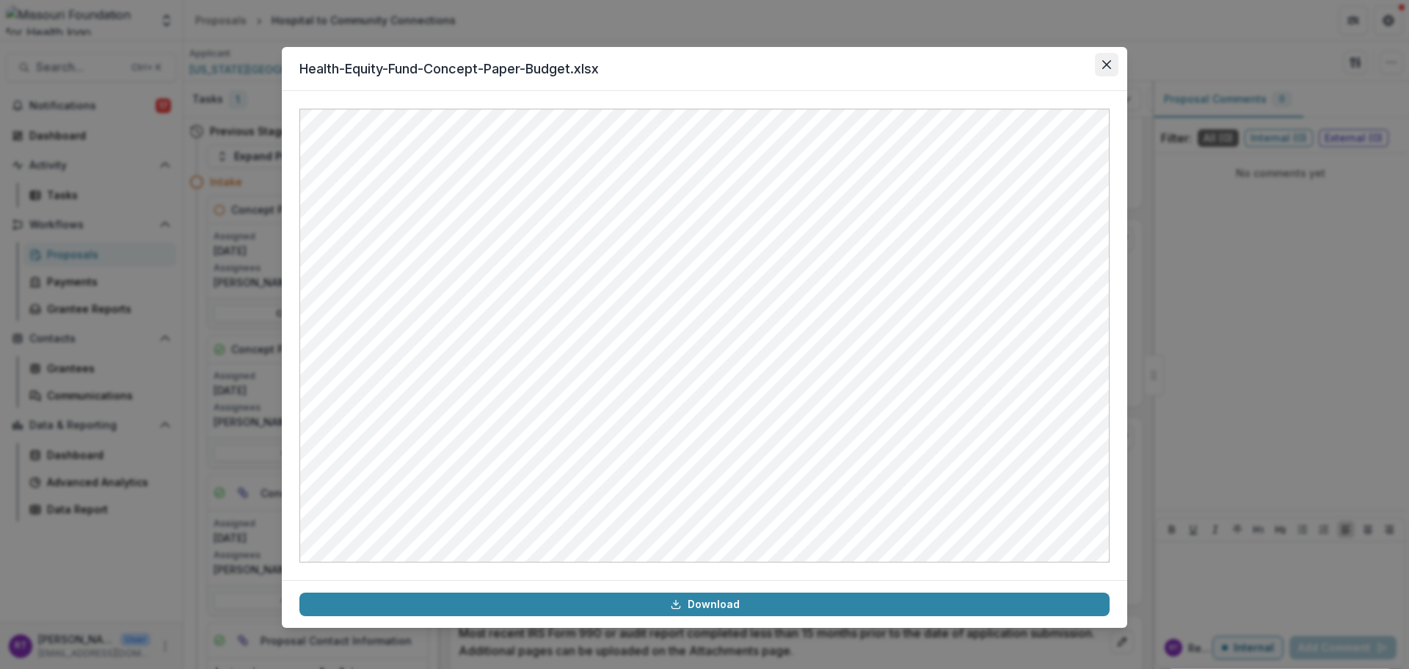
click at [1110, 59] on button "Close" at bounding box center [1106, 64] width 23 height 23
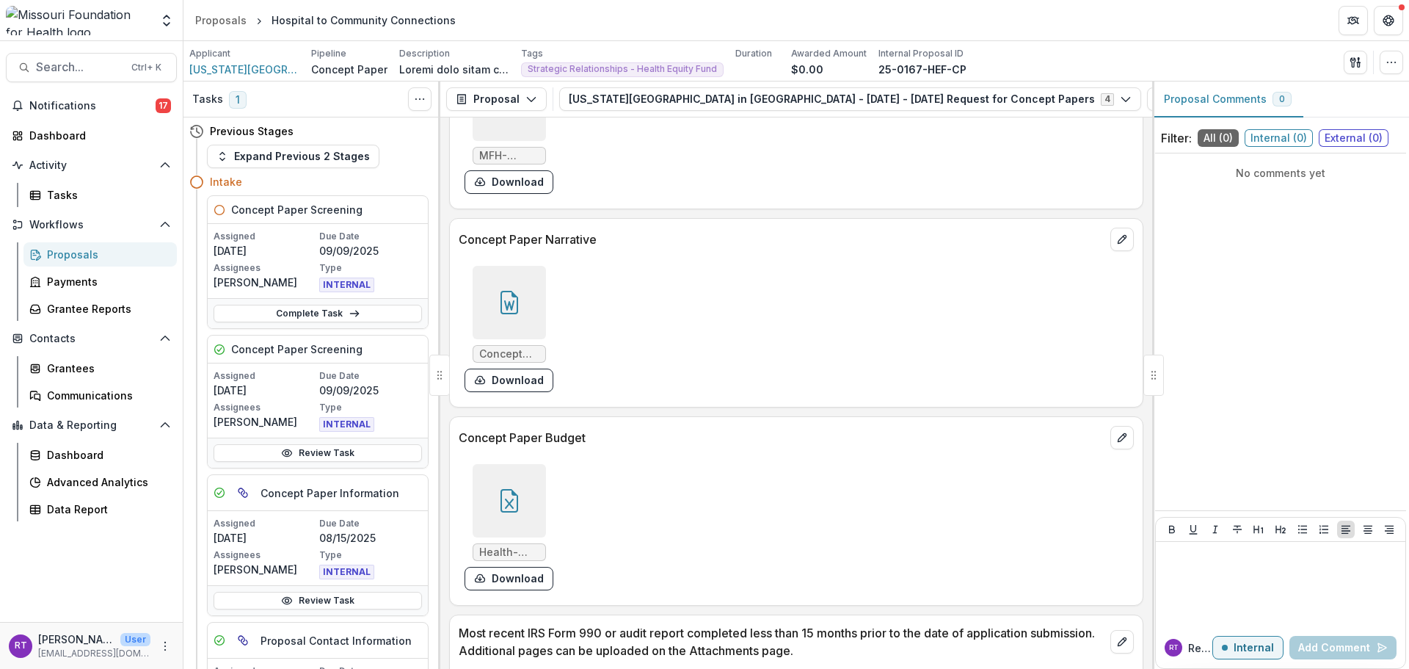
click at [550, 306] on div "Concept Paper.docx Download" at bounding box center [509, 329] width 89 height 126
click at [526, 304] on div at bounding box center [509, 302] width 73 height 73
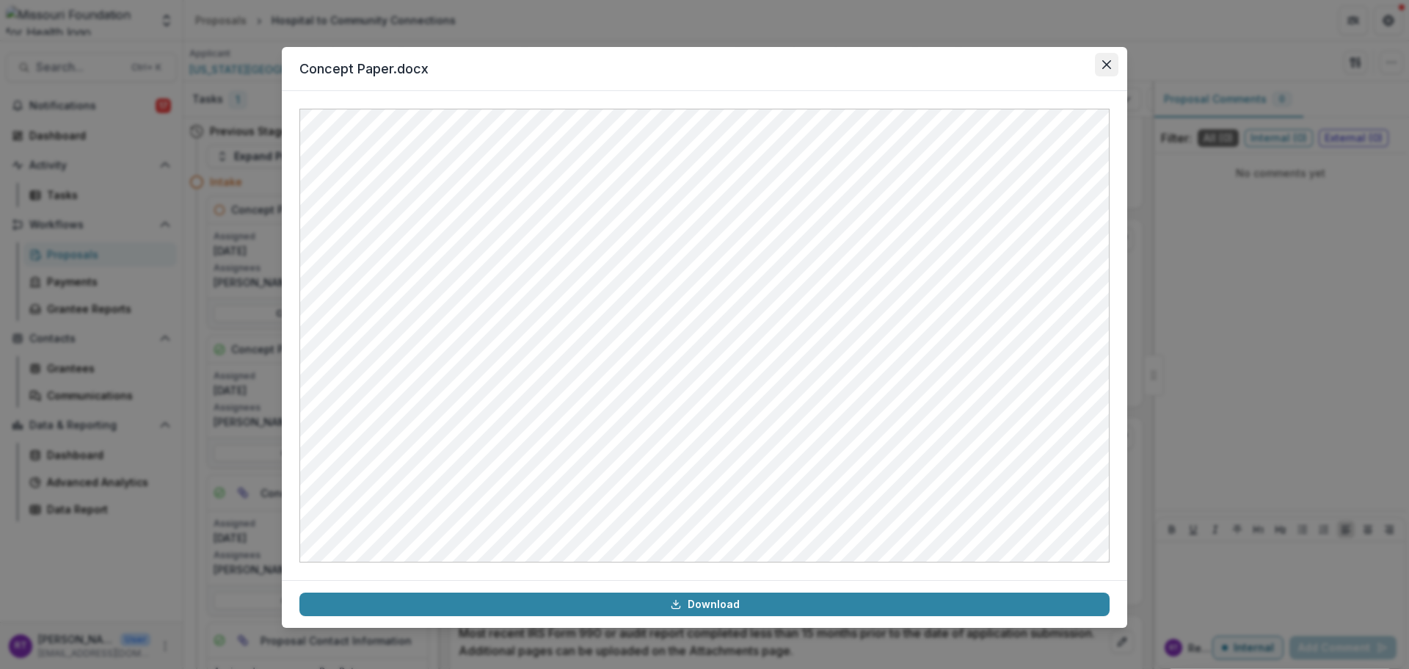
click at [1110, 65] on icon "Close" at bounding box center [1106, 64] width 9 height 9
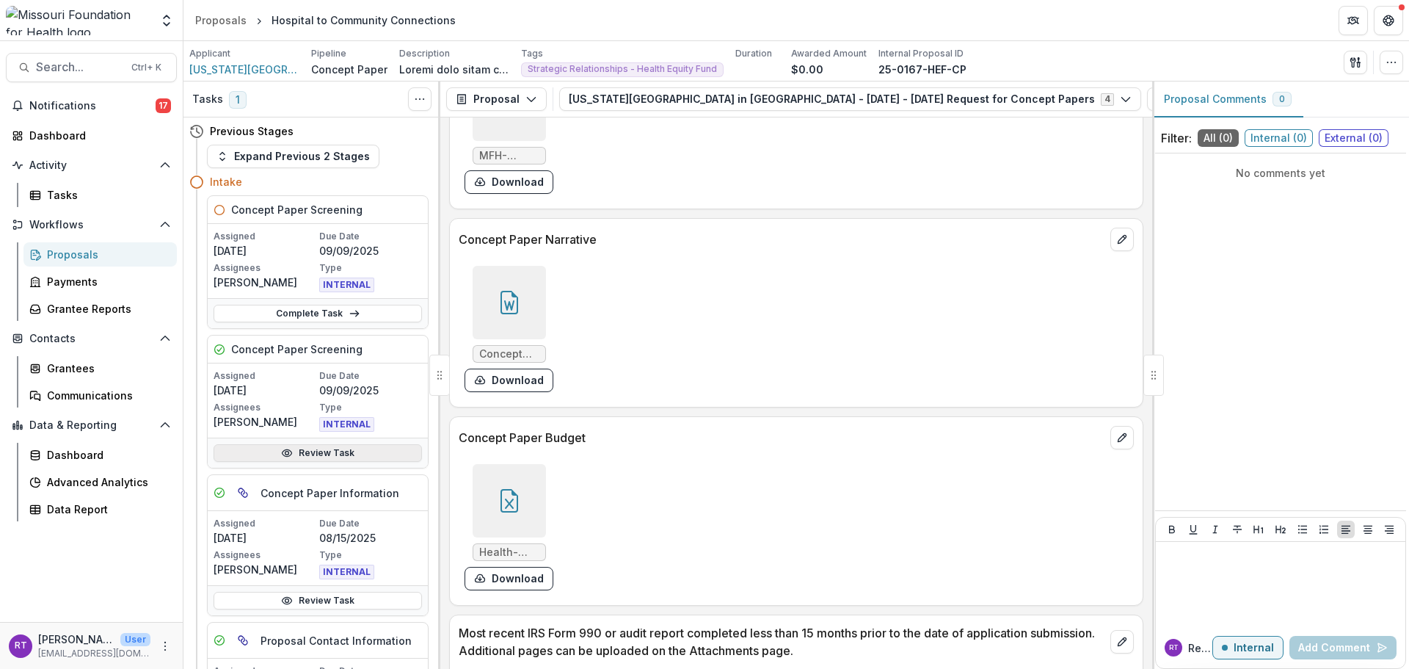
click at [324, 451] on link "Review Task" at bounding box center [318, 453] width 208 height 18
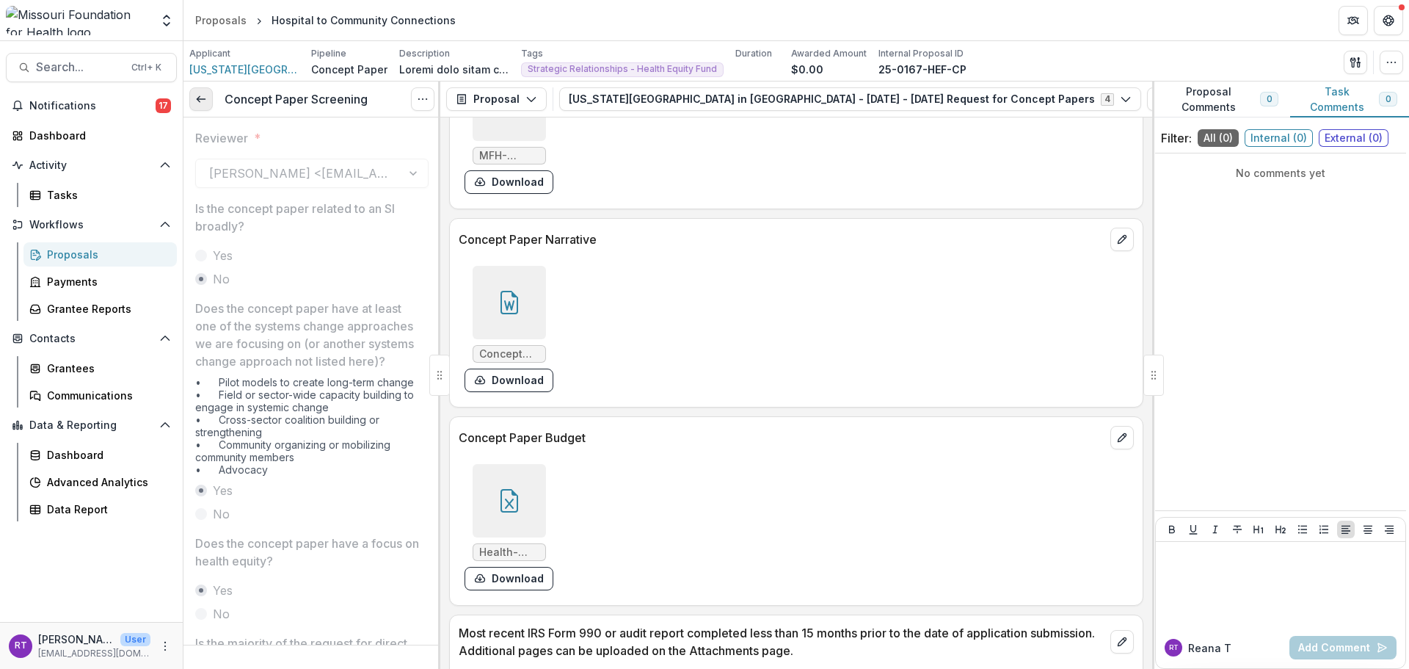
click at [202, 104] on icon at bounding box center [201, 99] width 12 height 12
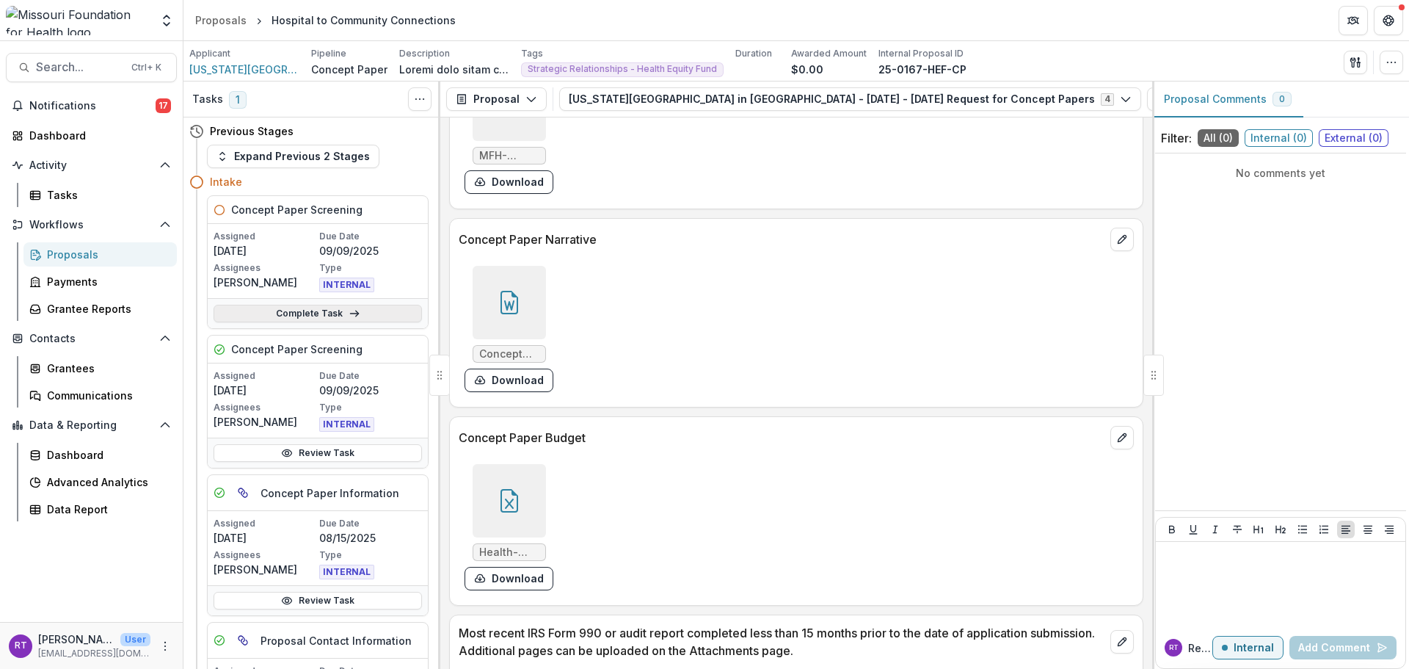
click at [340, 320] on link "Complete Task" at bounding box center [318, 314] width 208 height 18
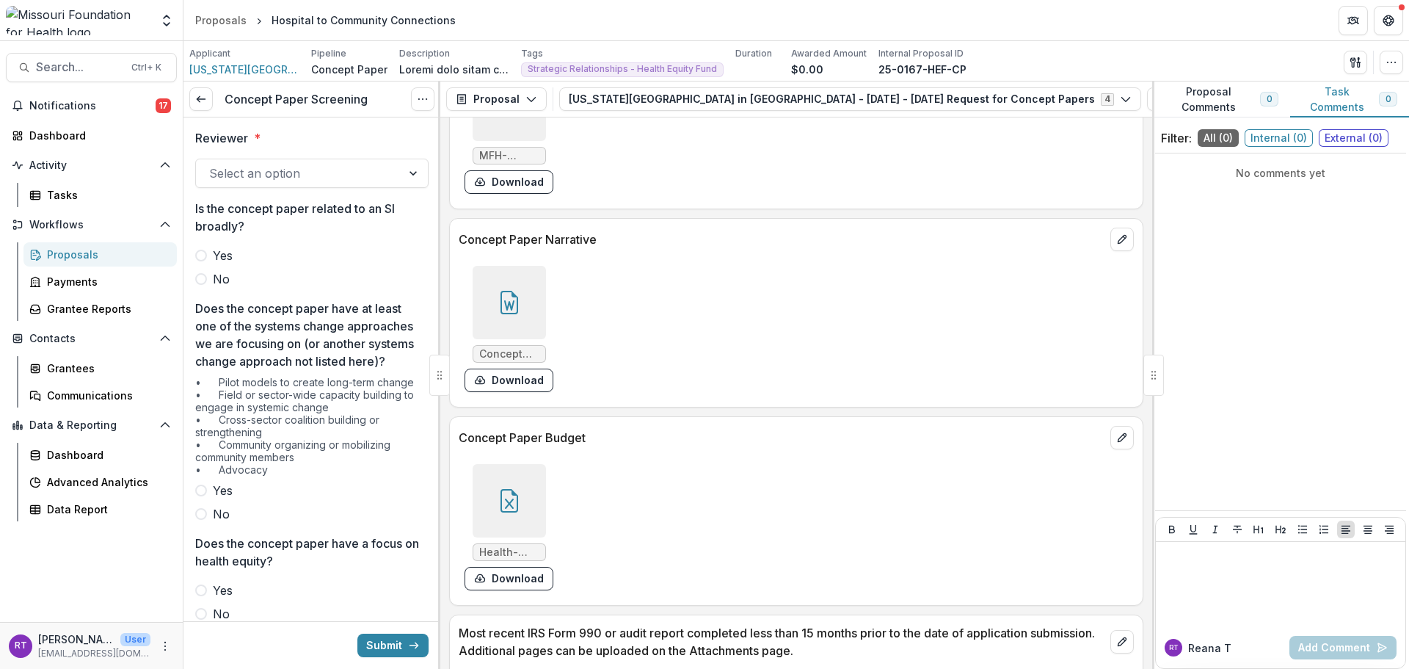
click at [317, 176] on div at bounding box center [298, 173] width 179 height 21
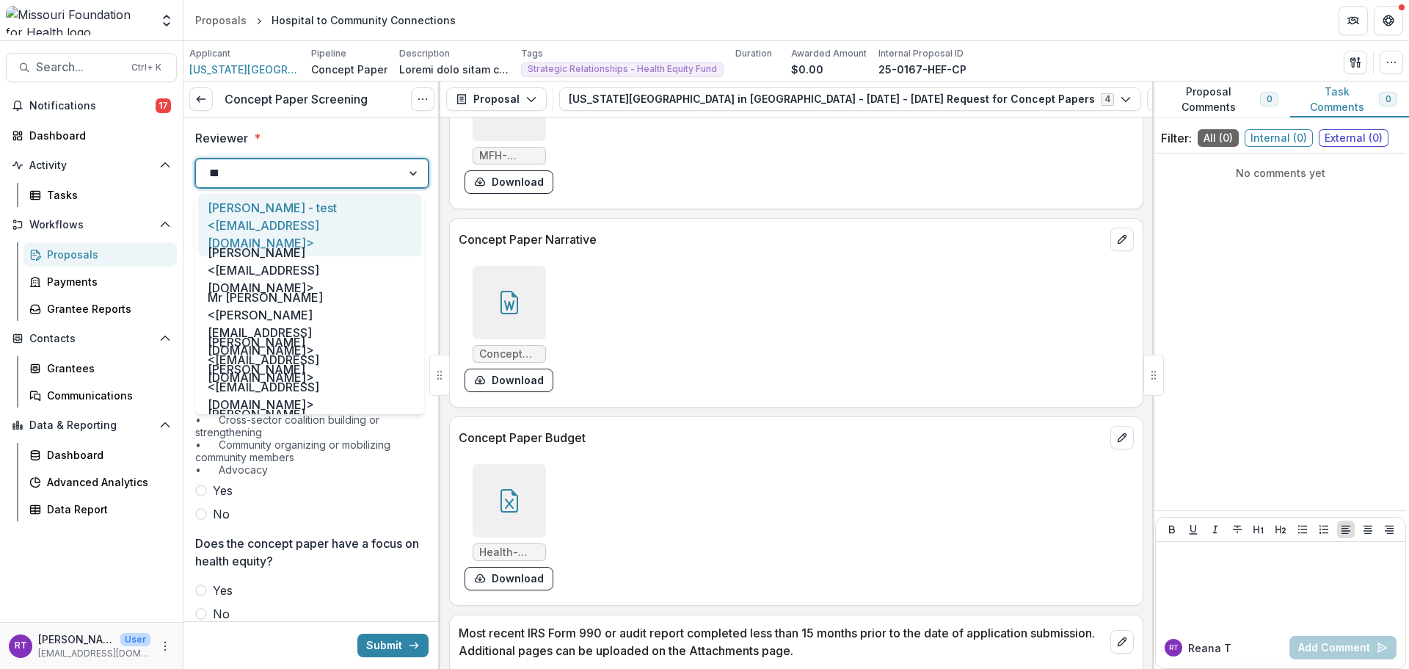
type input "*****"
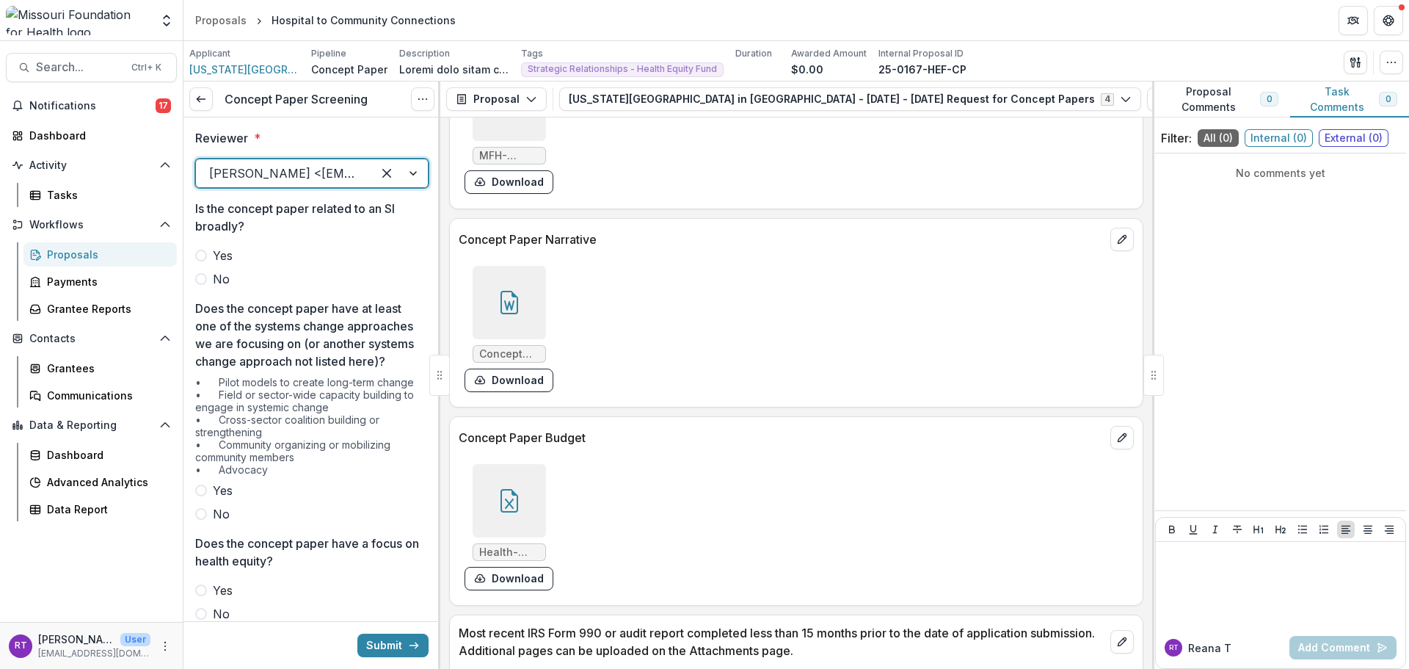
click at [218, 283] on span "No" at bounding box center [221, 279] width 17 height 18
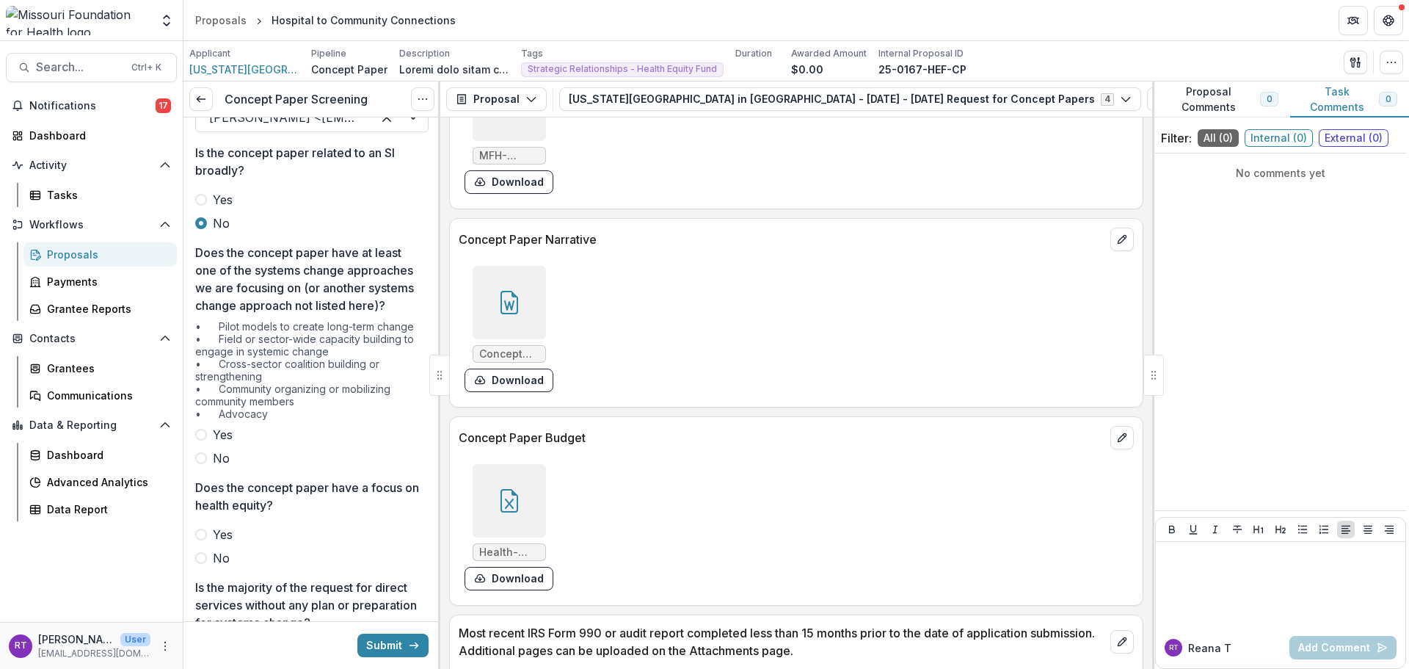
scroll to position [147, 0]
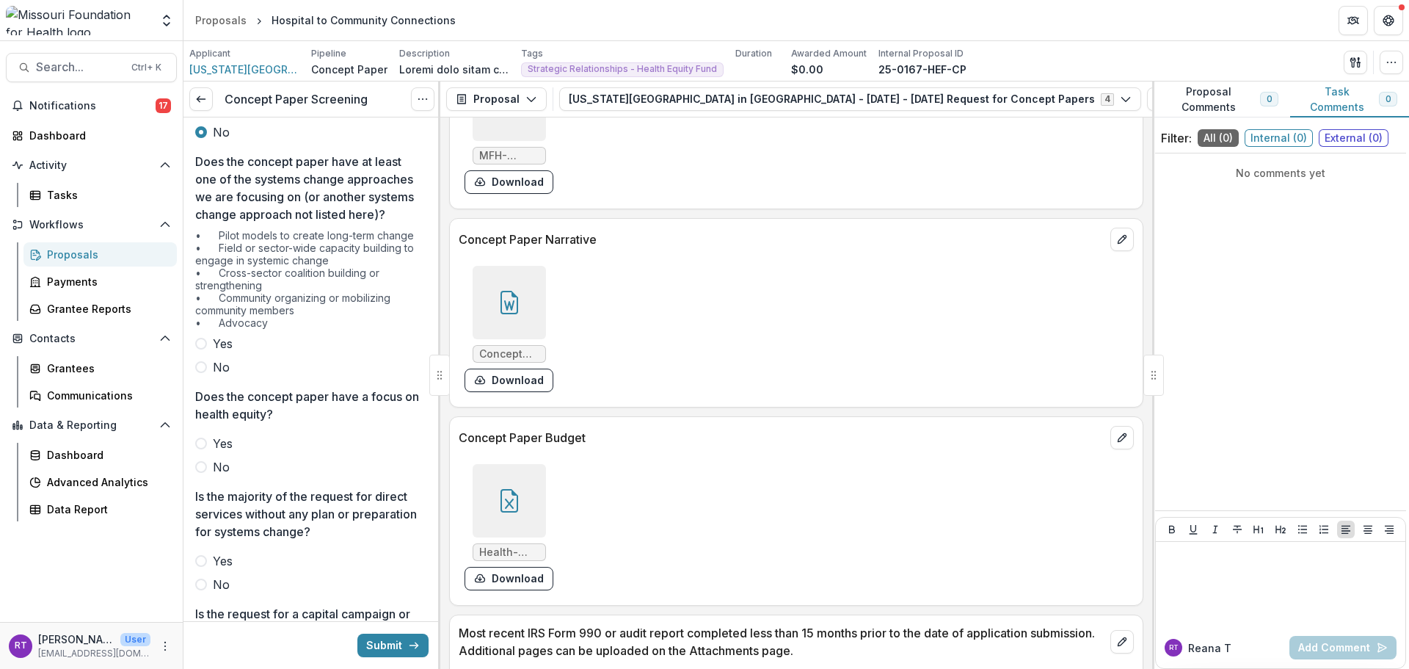
click at [223, 352] on span "Yes" at bounding box center [223, 344] width 20 height 18
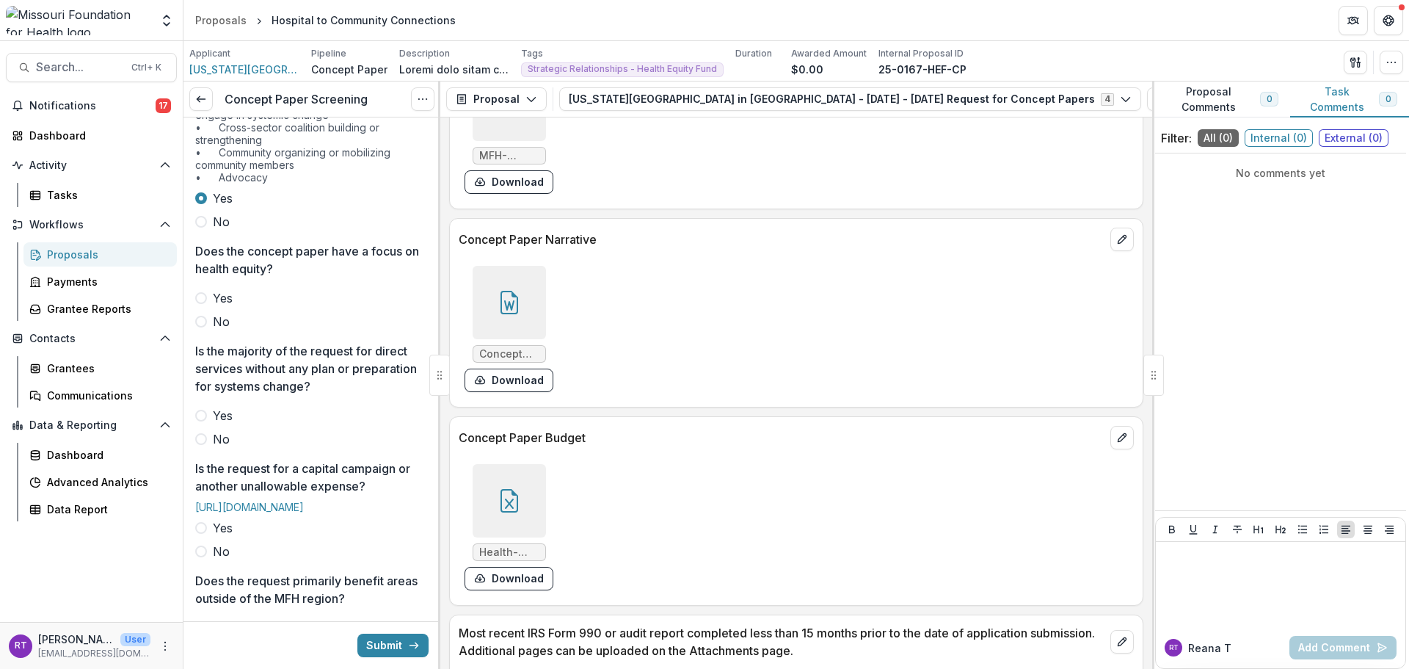
scroll to position [294, 0]
click at [230, 305] on span "Yes" at bounding box center [223, 297] width 20 height 18
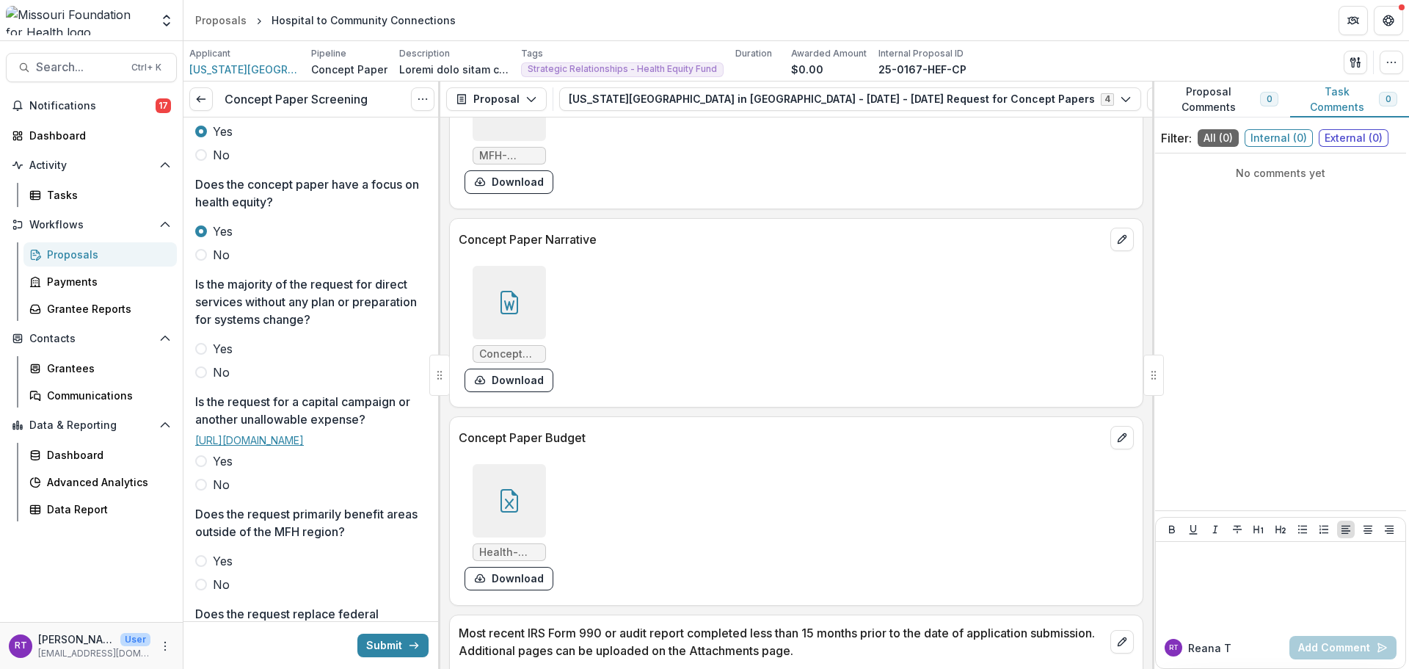
scroll to position [440, 0]
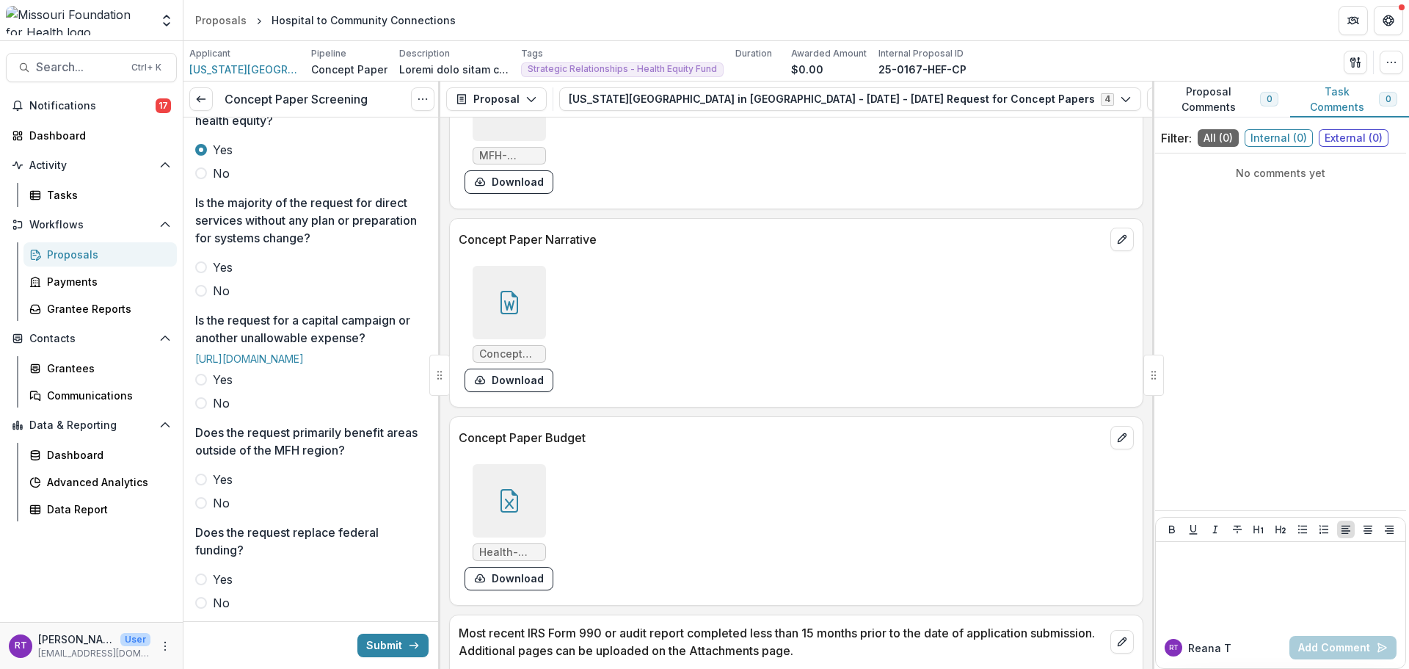
click at [210, 299] on label "No" at bounding box center [311, 291] width 233 height 18
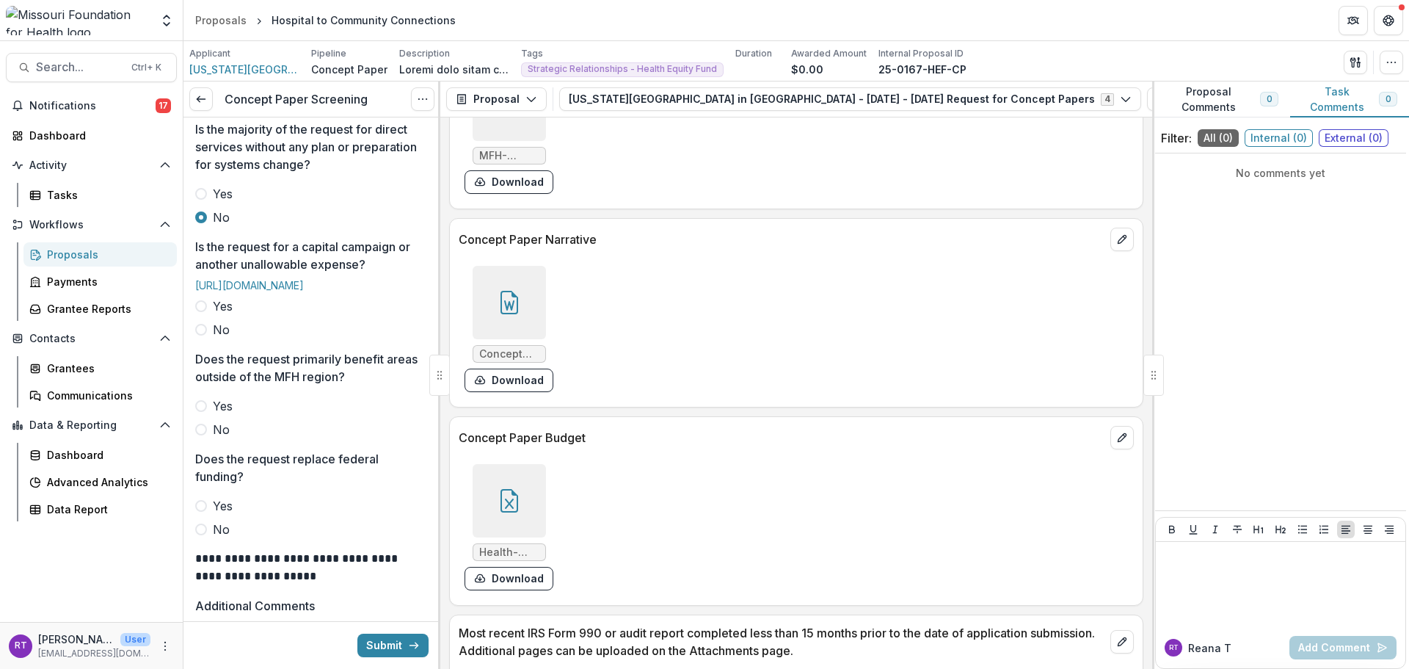
click at [223, 338] on span "No" at bounding box center [221, 330] width 17 height 18
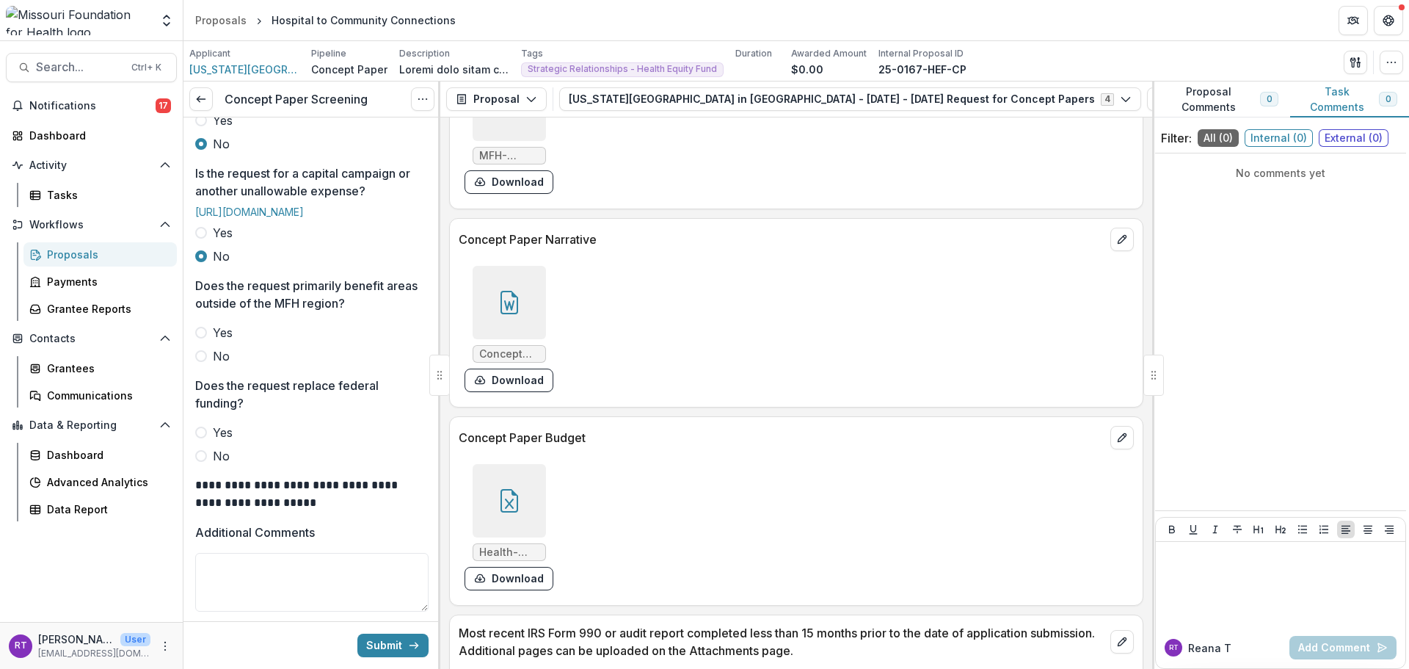
click at [223, 365] on span "No" at bounding box center [221, 356] width 17 height 18
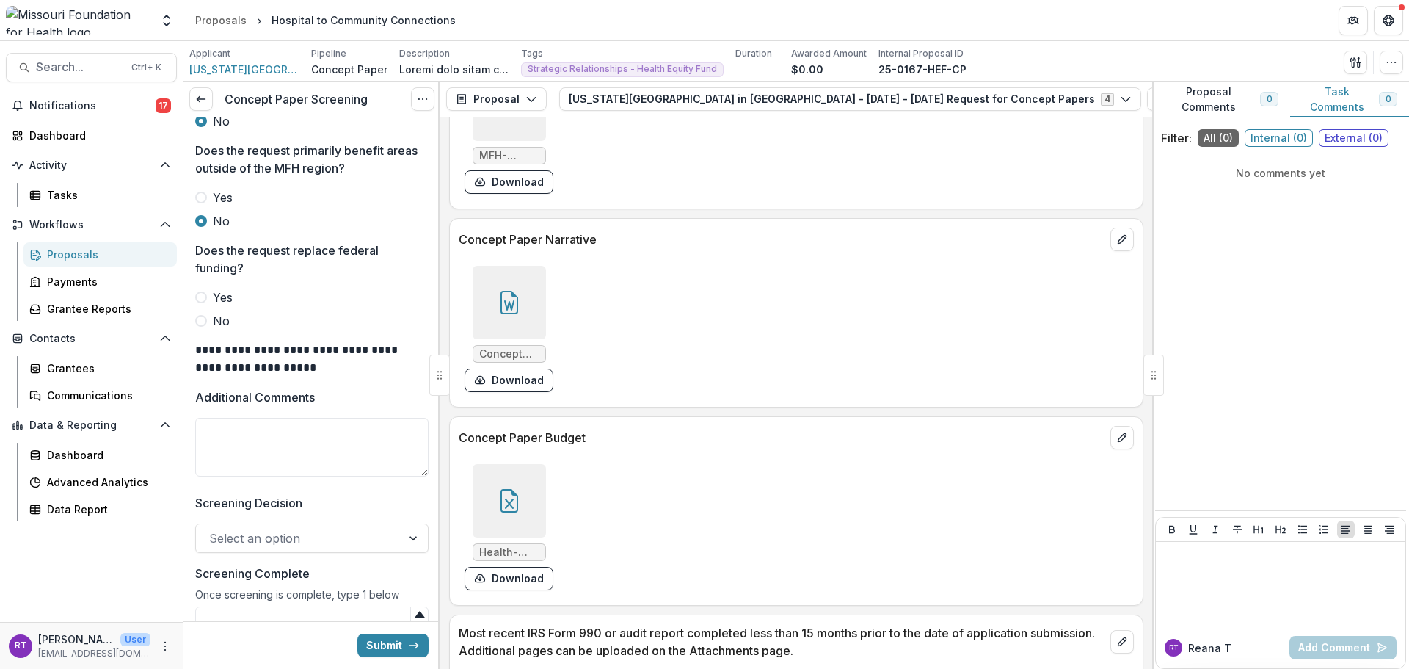
scroll to position [734, 0]
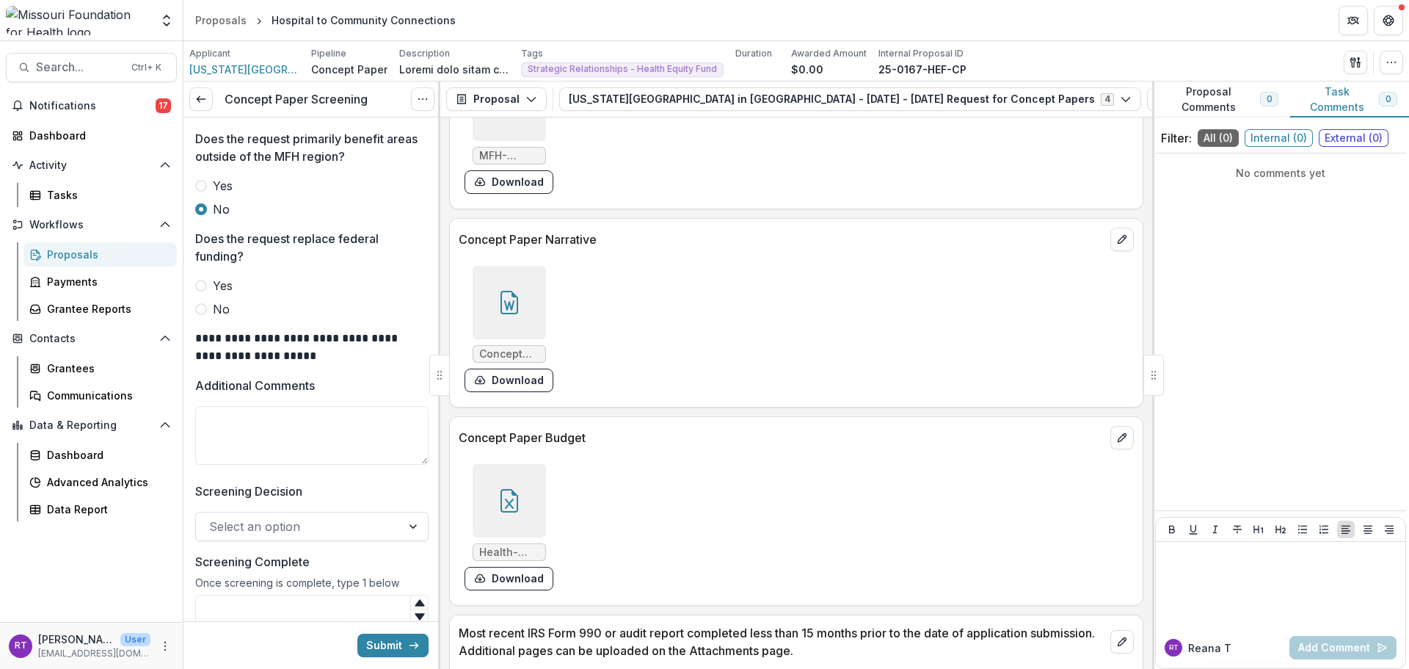
click at [214, 388] on div "Reviewer * Reana Thomas <rthomas@mffh.org> Is the concept paper related to an S…" at bounding box center [311, 16] width 233 height 1264
click at [214, 318] on span "No" at bounding box center [221, 309] width 17 height 18
click at [255, 465] on textarea "Additional Comments" at bounding box center [311, 435] width 233 height 59
type textarea "**********"
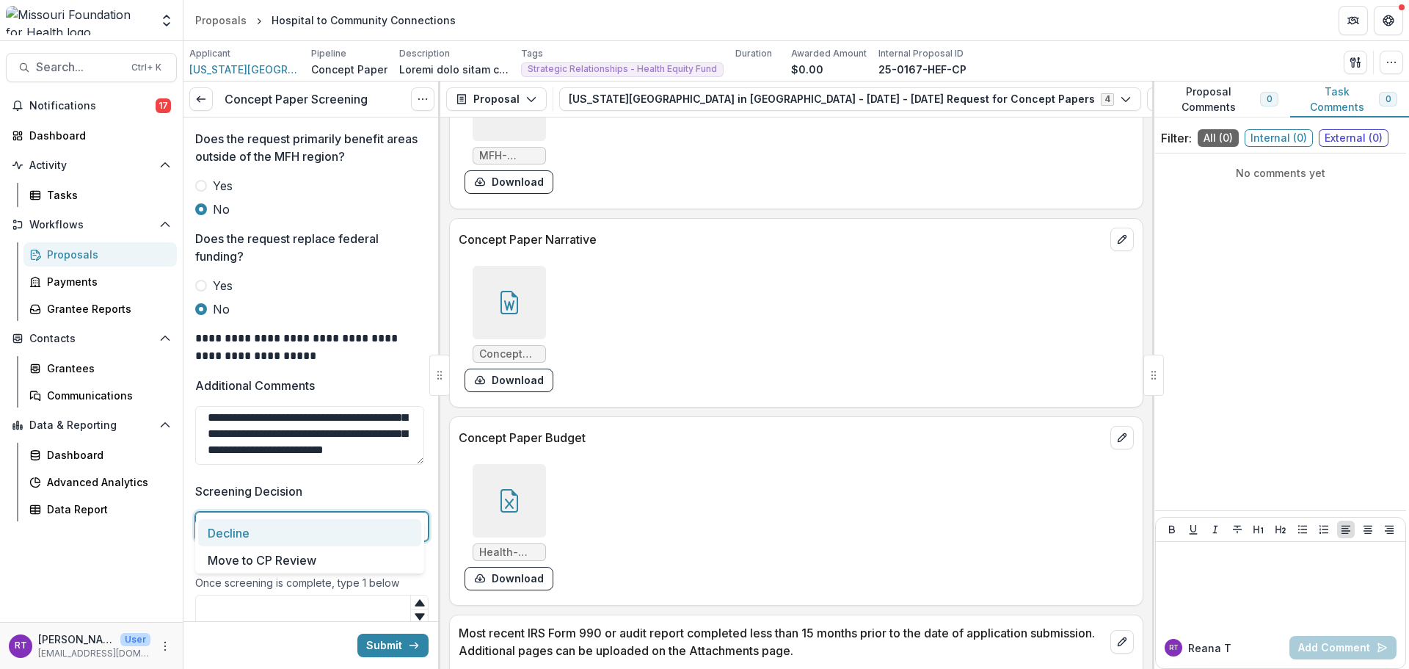
click at [347, 541] on div "Select an option" at bounding box center [311, 526] width 233 height 29
click at [331, 554] on div "Move to CP Review" at bounding box center [309, 559] width 223 height 27
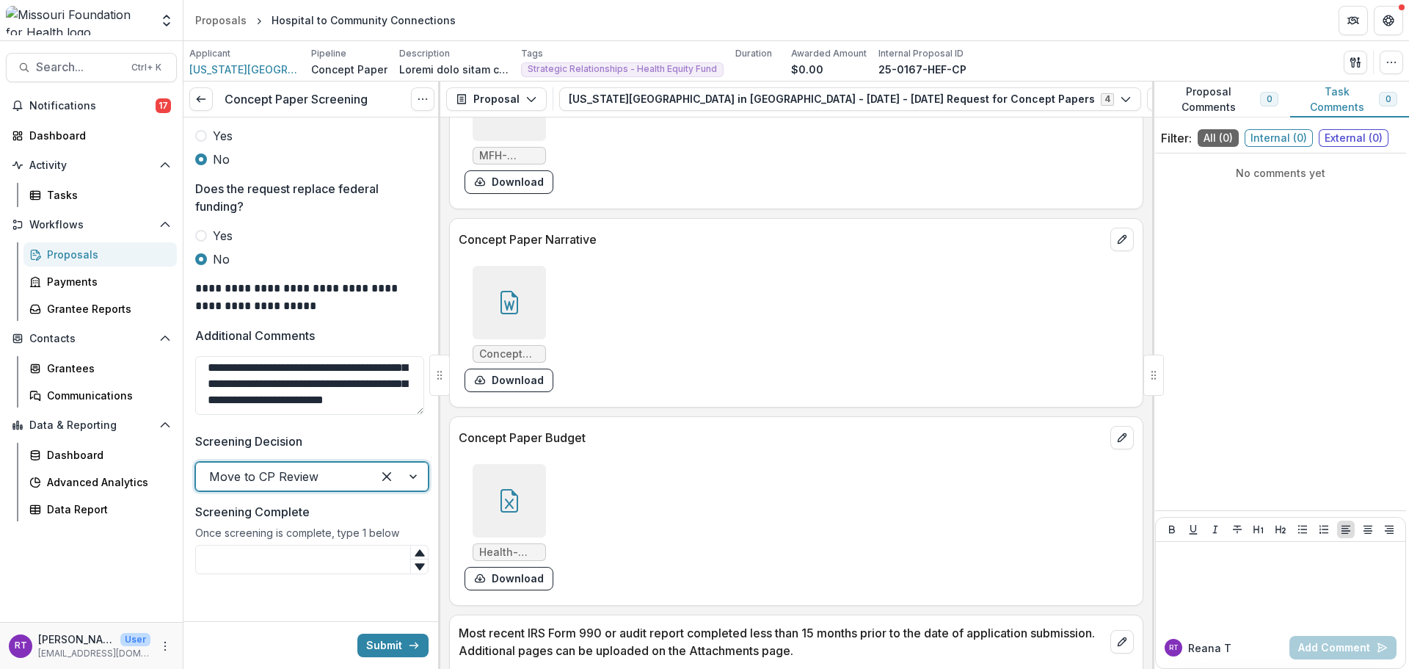
scroll to position [851, 0]
click at [327, 554] on input "Screening Complete" at bounding box center [311, 559] width 233 height 29
type input "*"
click at [382, 649] on button "Submit" at bounding box center [392, 644] width 71 height 23
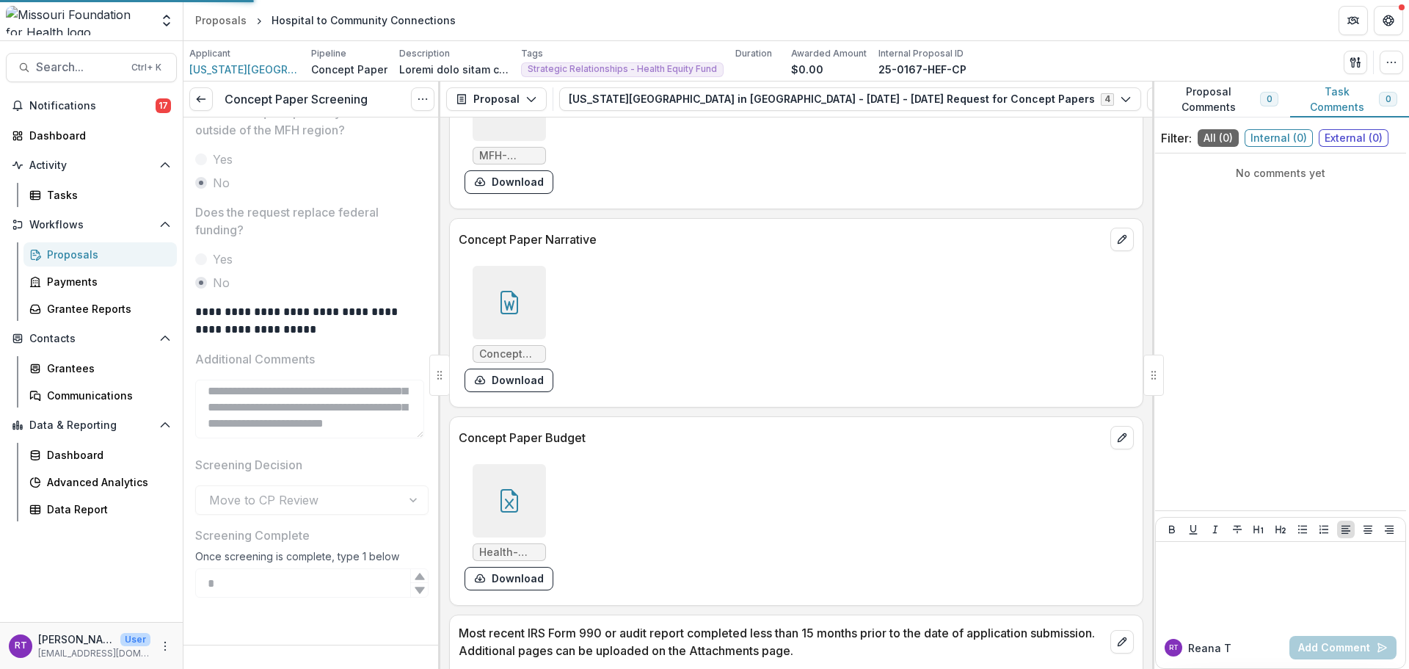
scroll to position [828, 0]
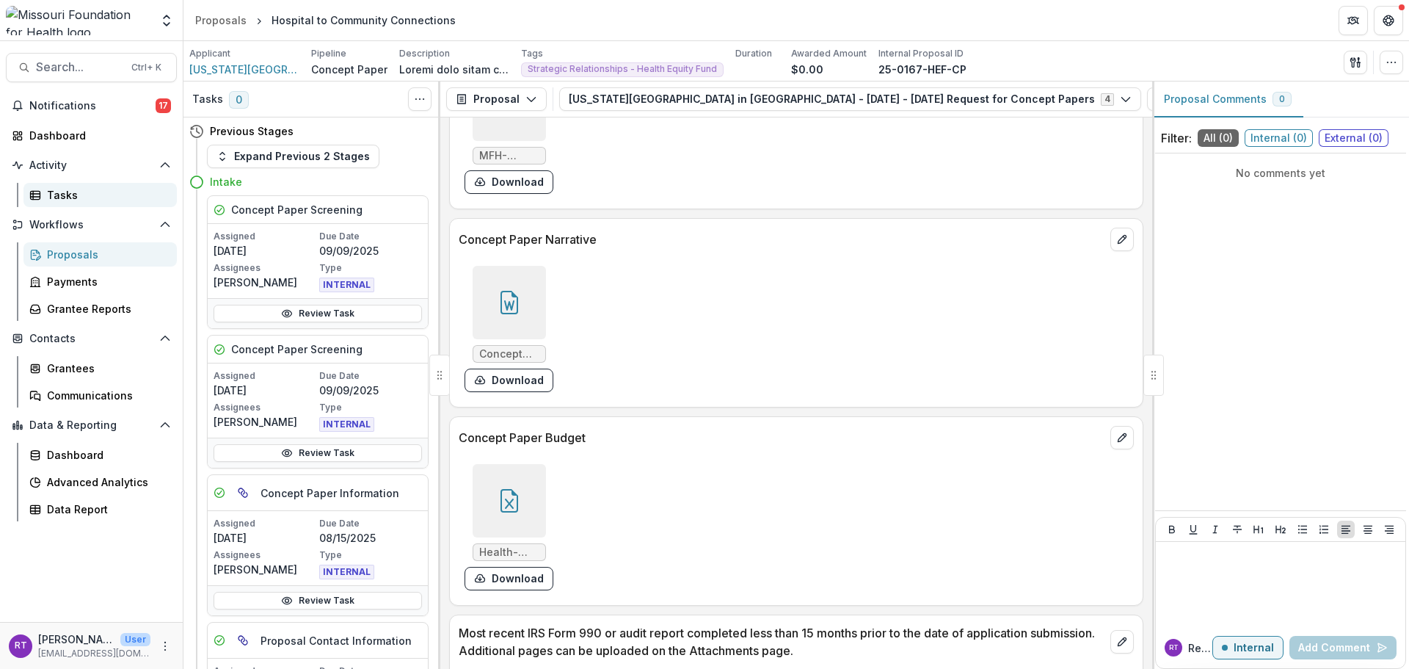
click at [117, 194] on div "Tasks" at bounding box center [106, 194] width 118 height 15
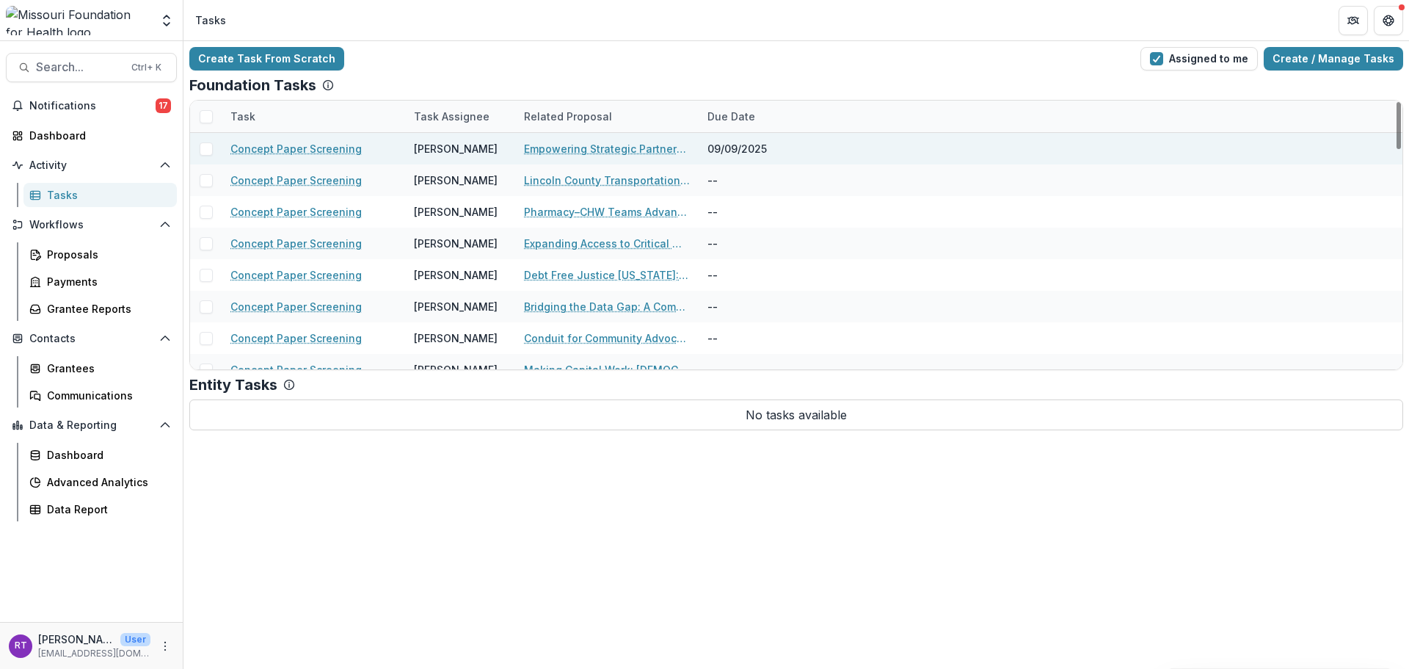
click at [642, 145] on link "Empowering Strategic Partnerships to Advocate for Common Issues of Concern" at bounding box center [607, 148] width 166 height 15
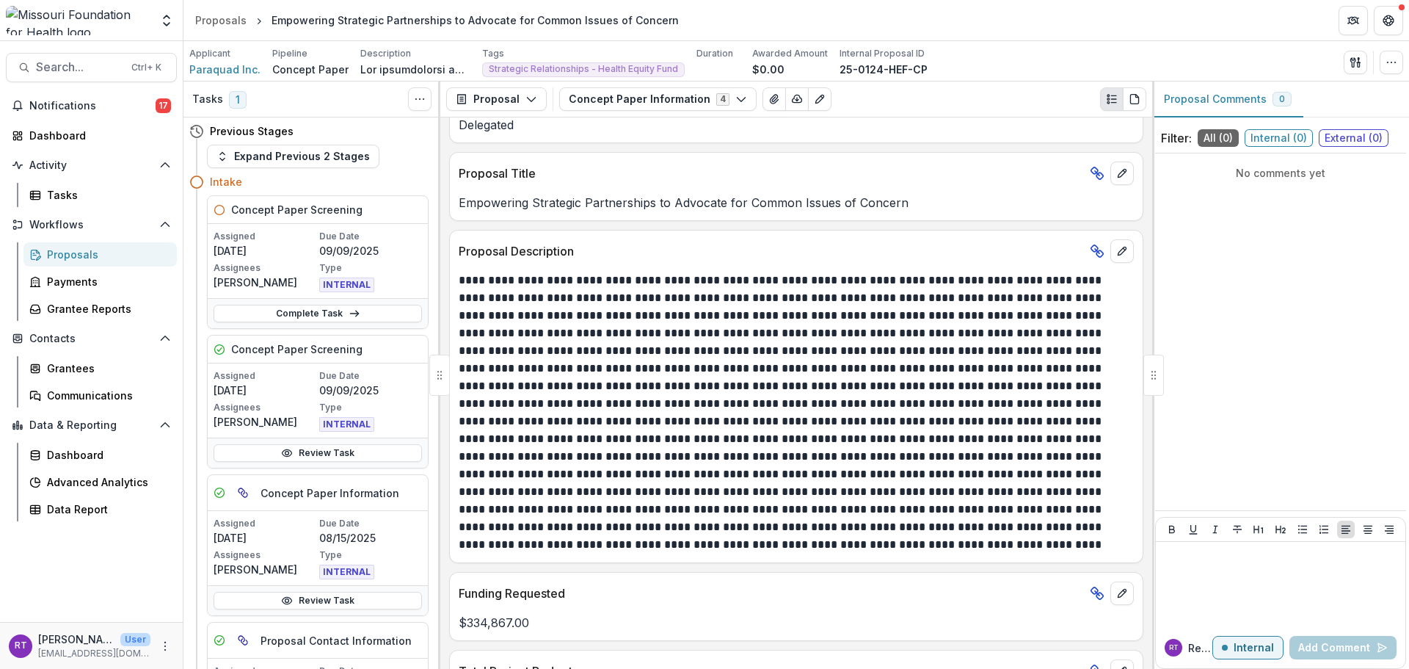
scroll to position [294, 0]
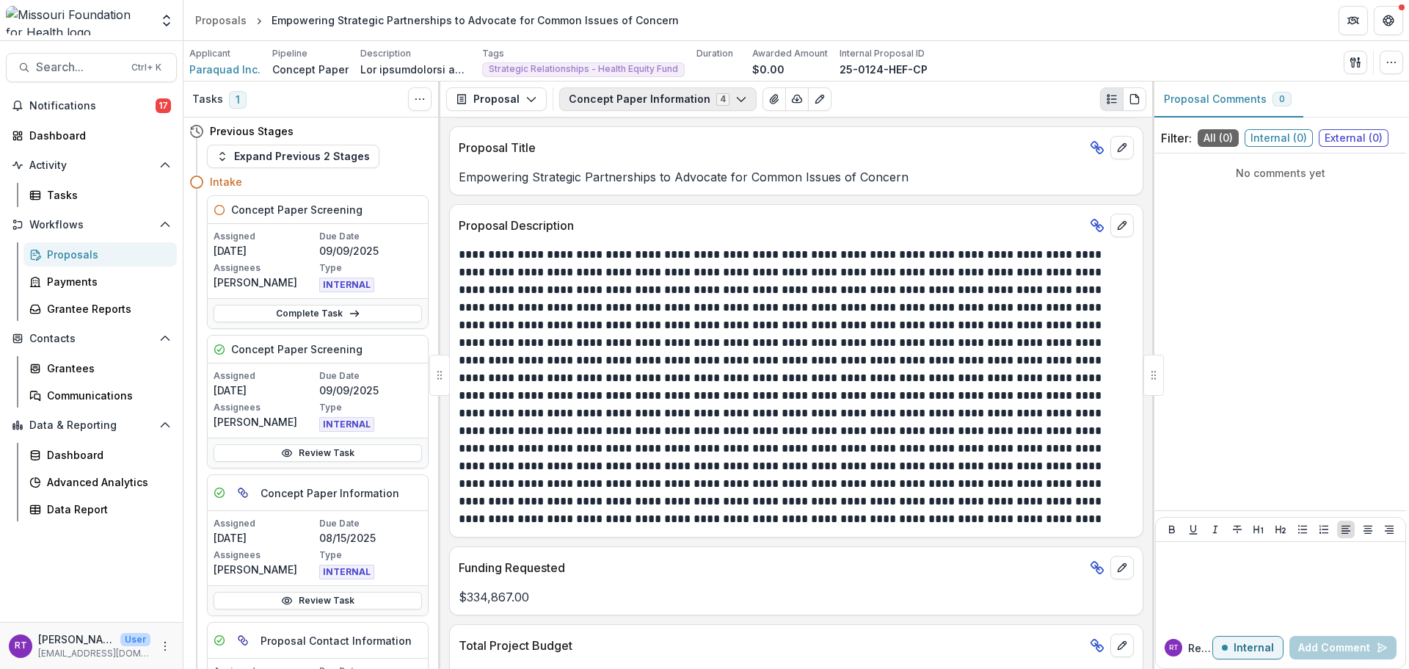
click at [689, 92] on button "Concept Paper Information 4" at bounding box center [657, 98] width 197 height 23
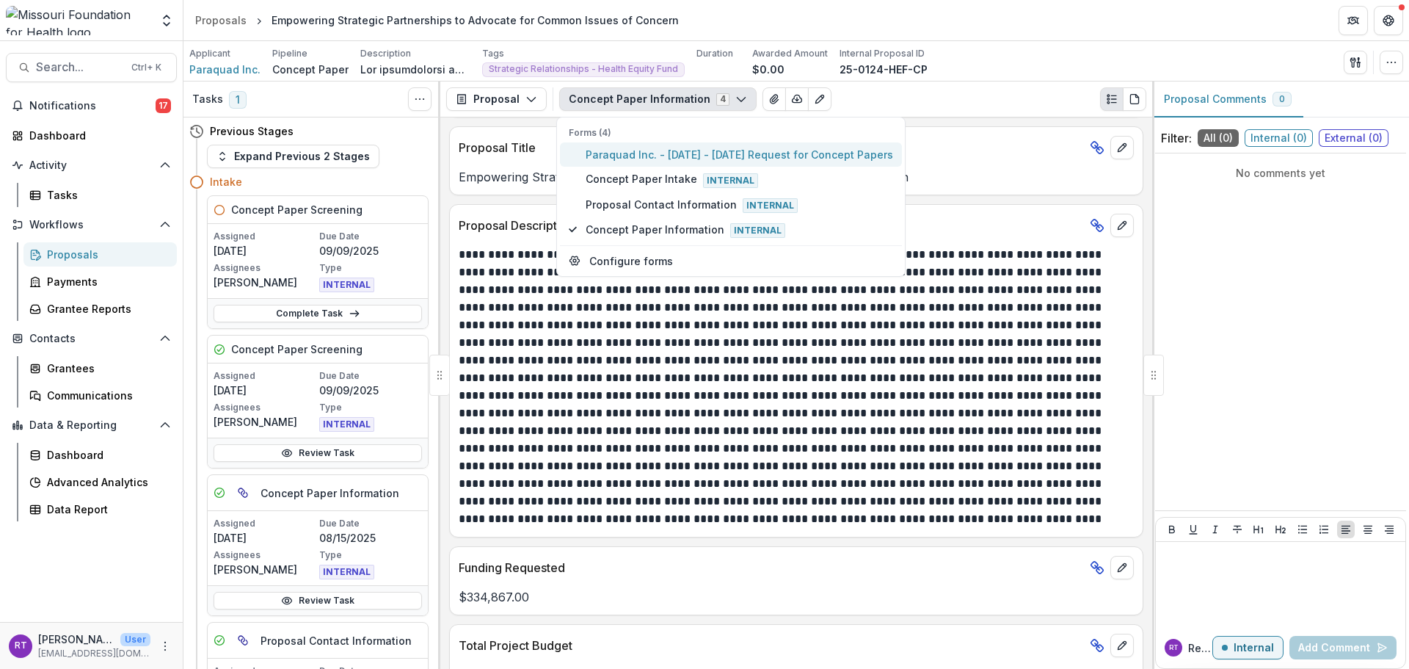
click at [708, 160] on span "Paraquad Inc. - 2025 - 2025 Request for Concept Papers" at bounding box center [740, 154] width 308 height 15
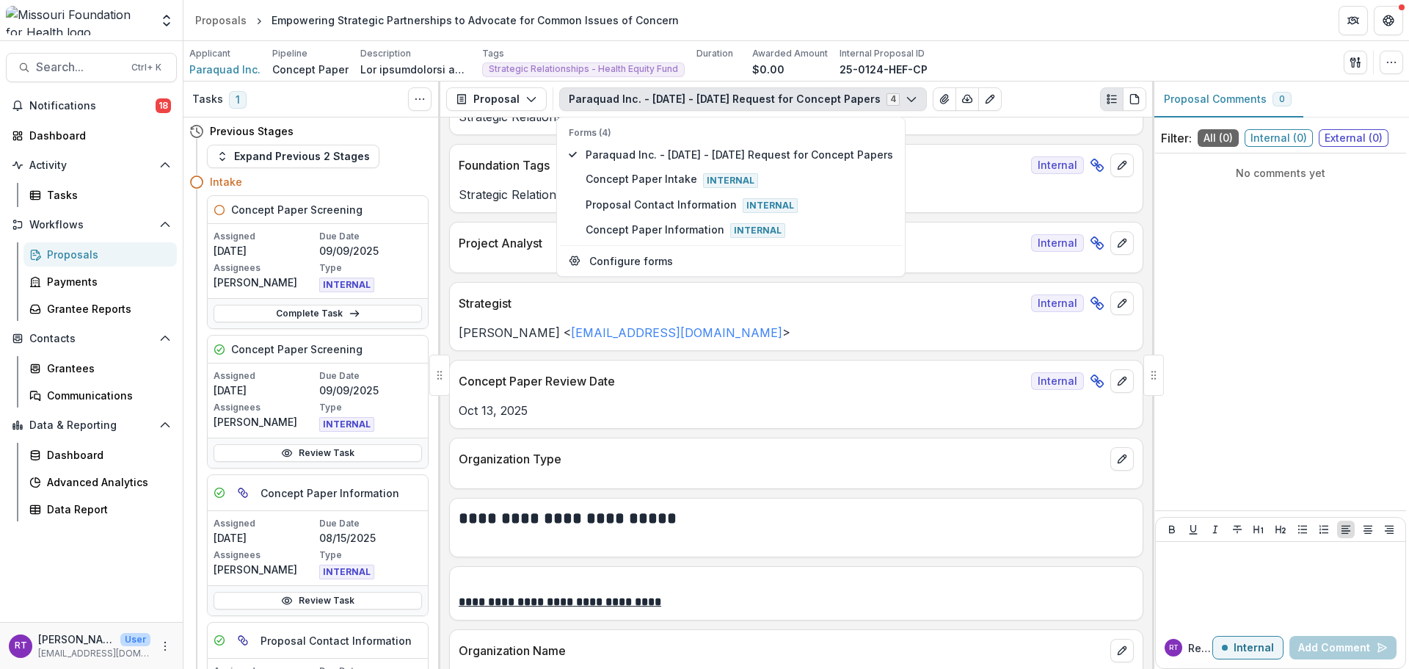
click at [839, 368] on div "Concept Paper Review Date Internal" at bounding box center [796, 376] width 693 height 32
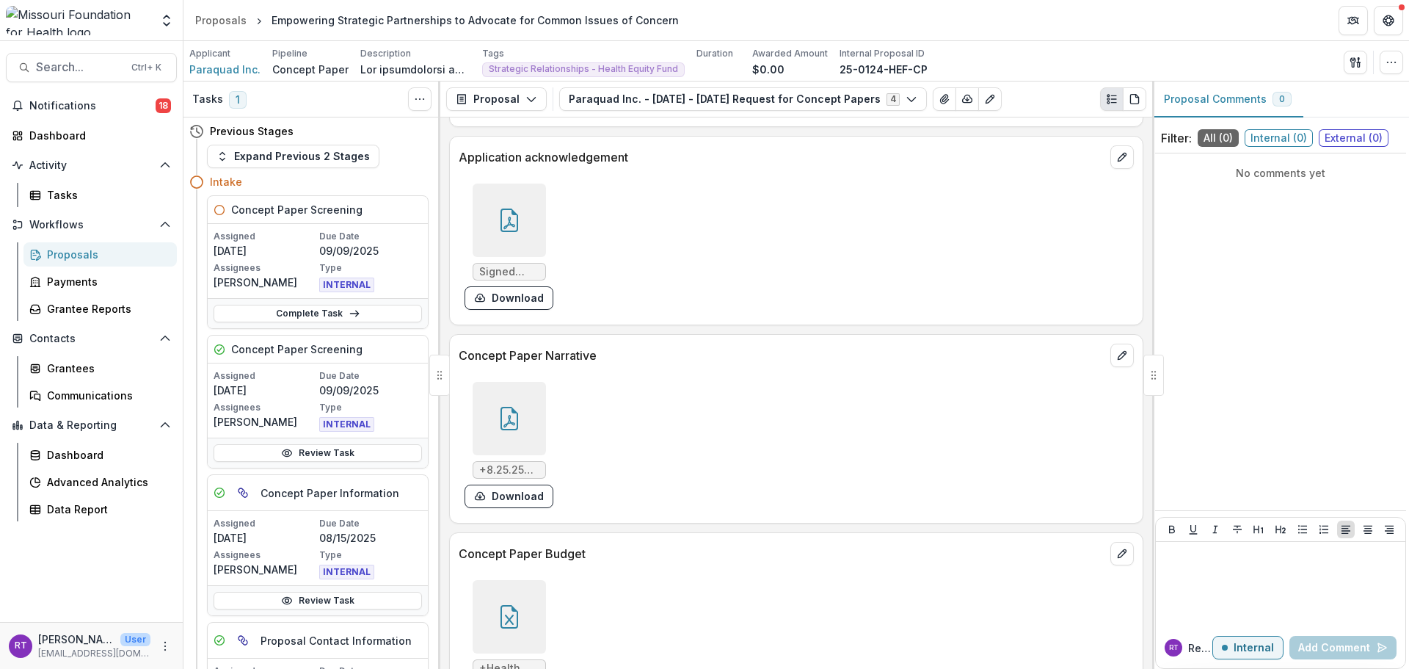
scroll to position [4330, 0]
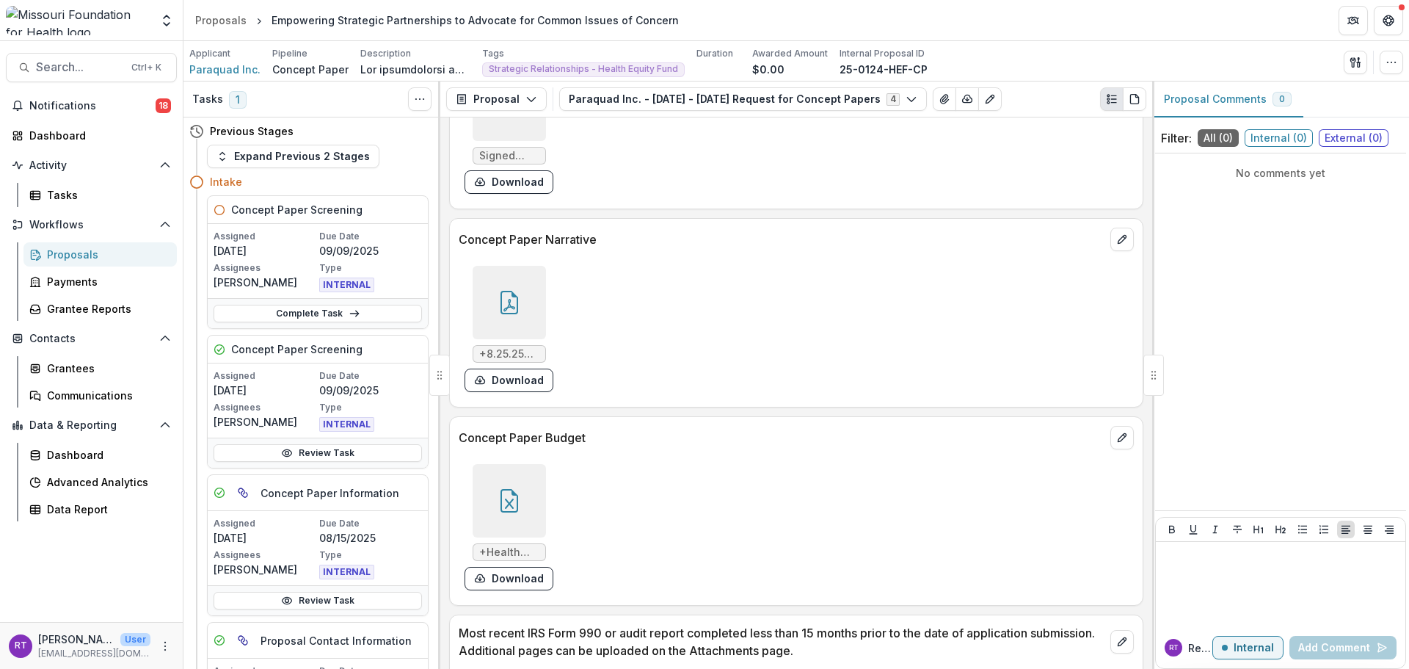
click at [538, 510] on div at bounding box center [509, 500] width 73 height 73
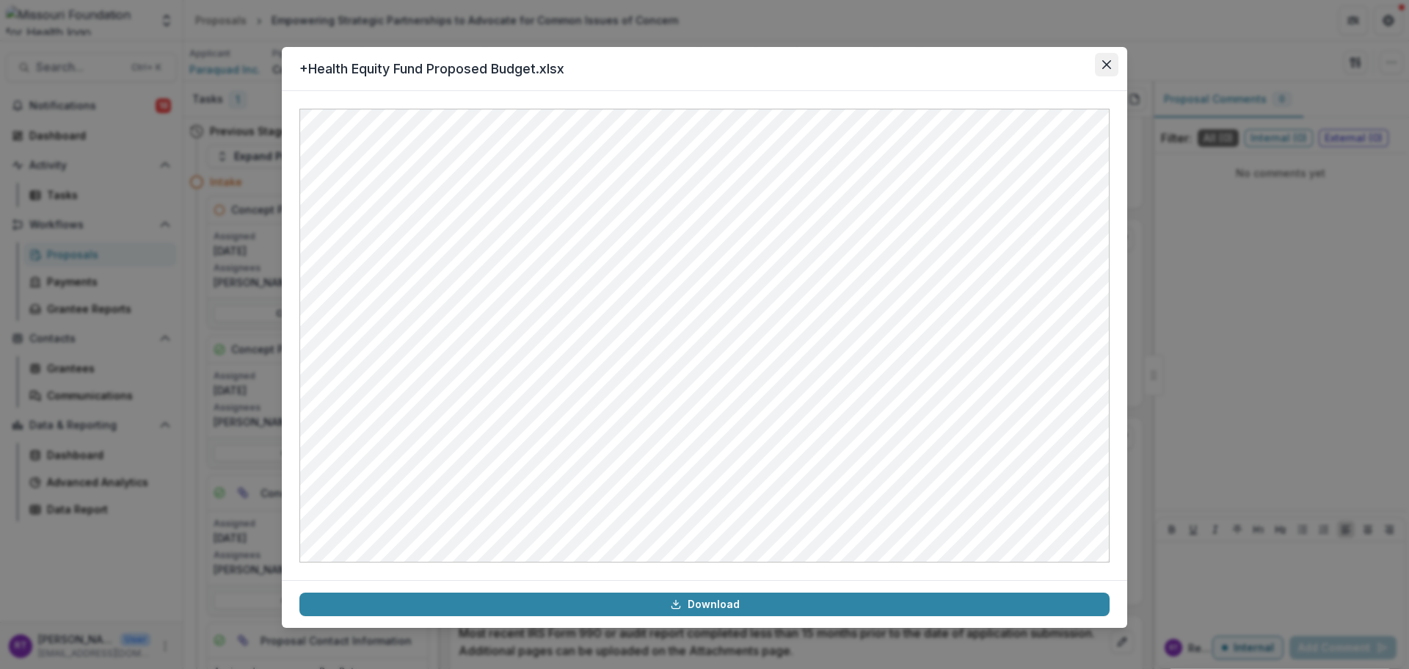
click at [1112, 65] on button "Close" at bounding box center [1106, 64] width 23 height 23
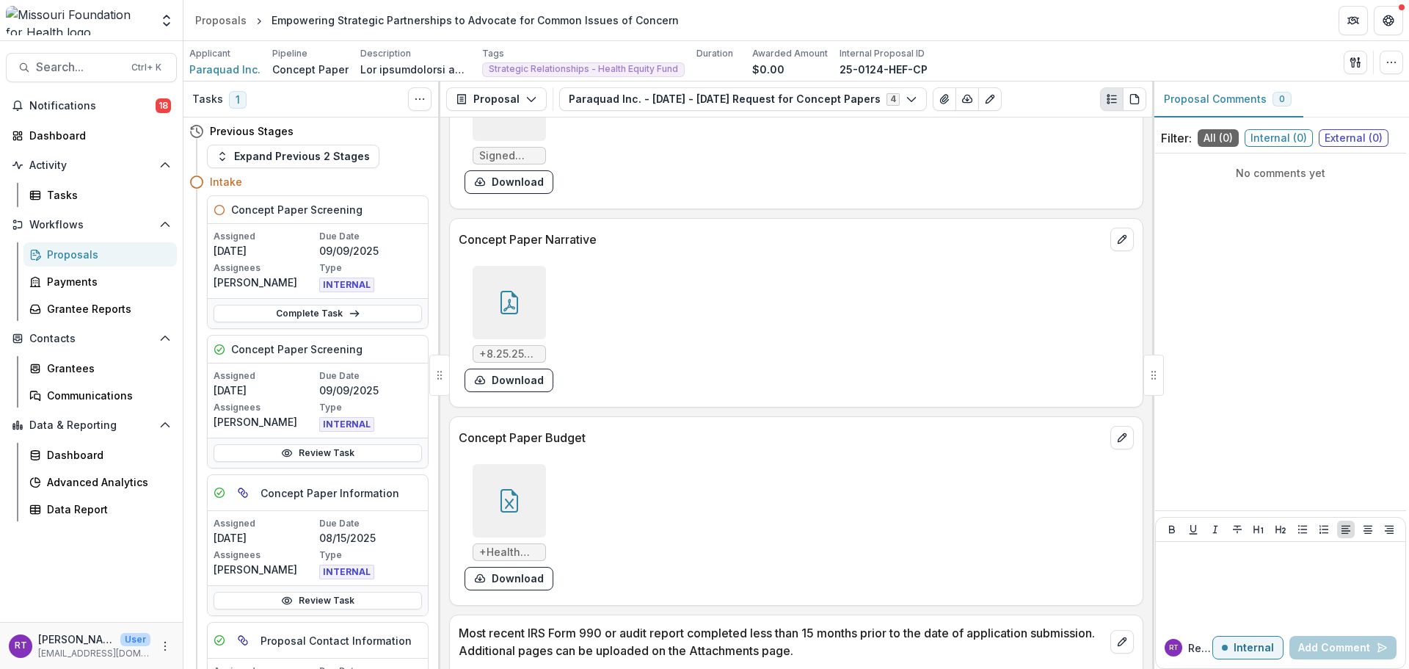
click at [542, 291] on div at bounding box center [509, 302] width 73 height 73
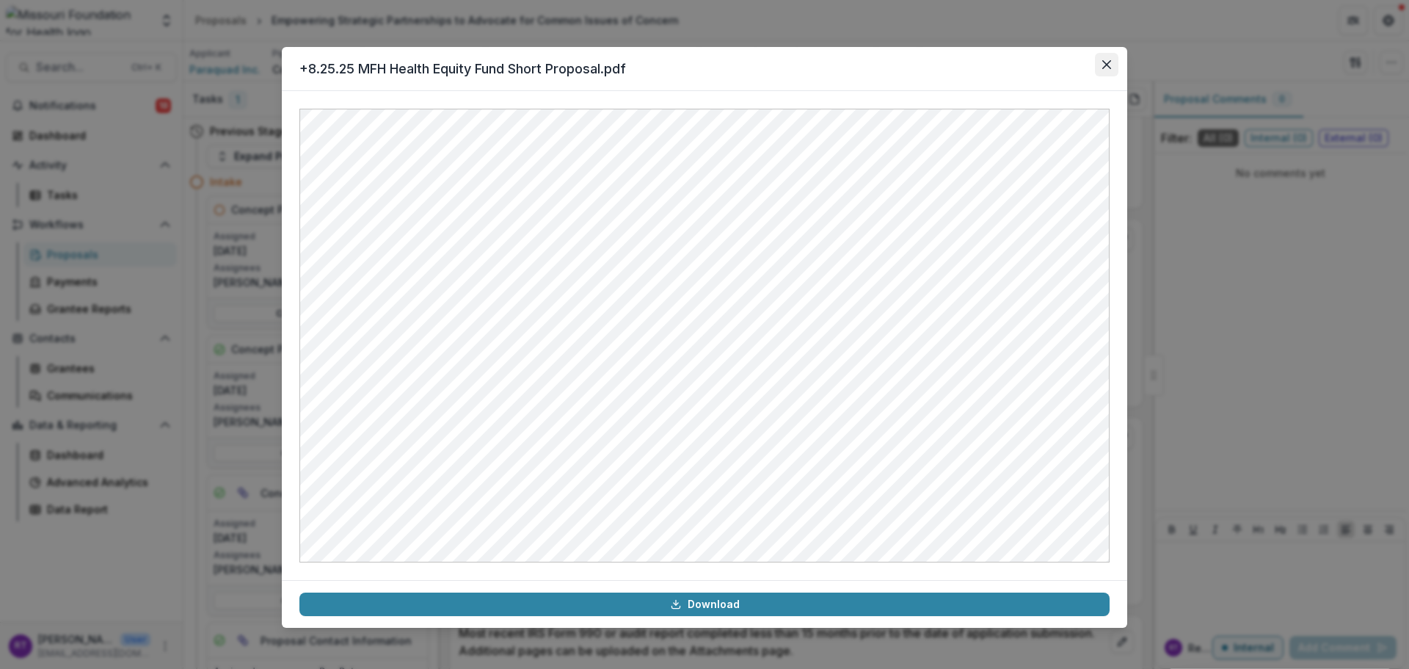
click at [1103, 57] on button "Close" at bounding box center [1106, 64] width 23 height 23
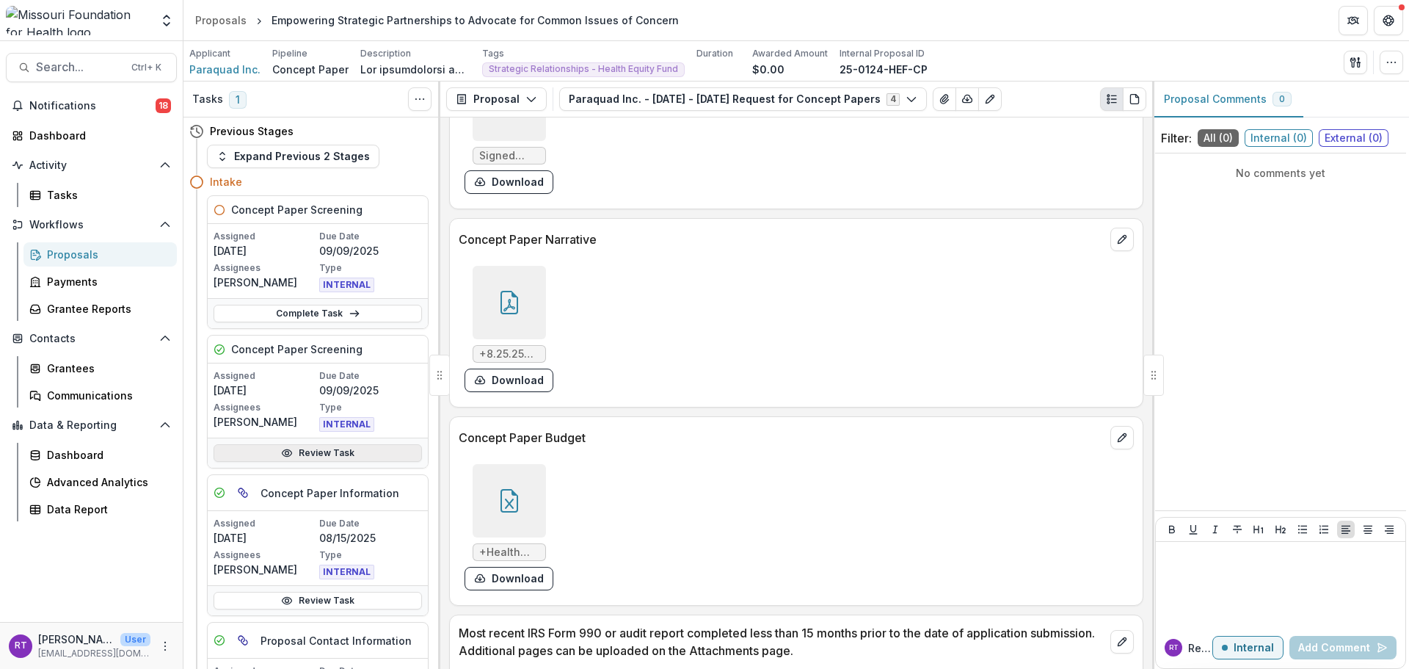
click at [322, 446] on link "Review Task" at bounding box center [318, 453] width 208 height 18
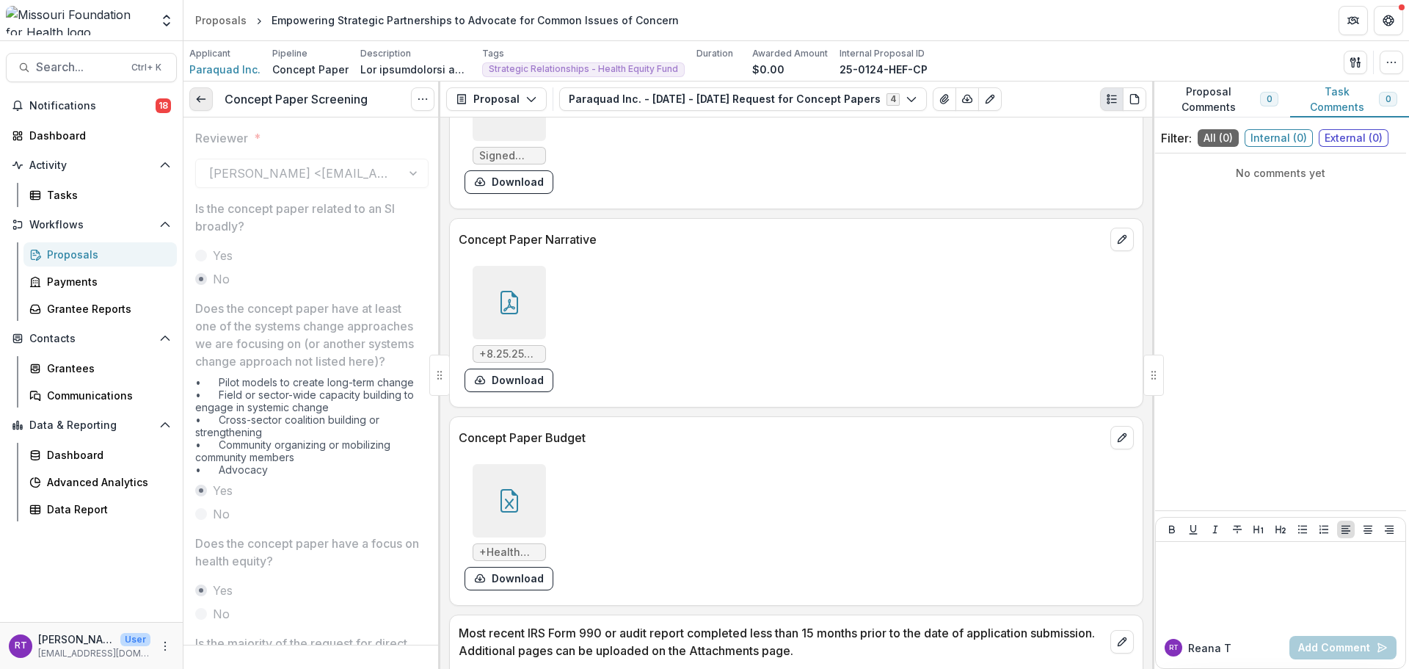
click at [210, 108] on link at bounding box center [200, 98] width 23 height 23
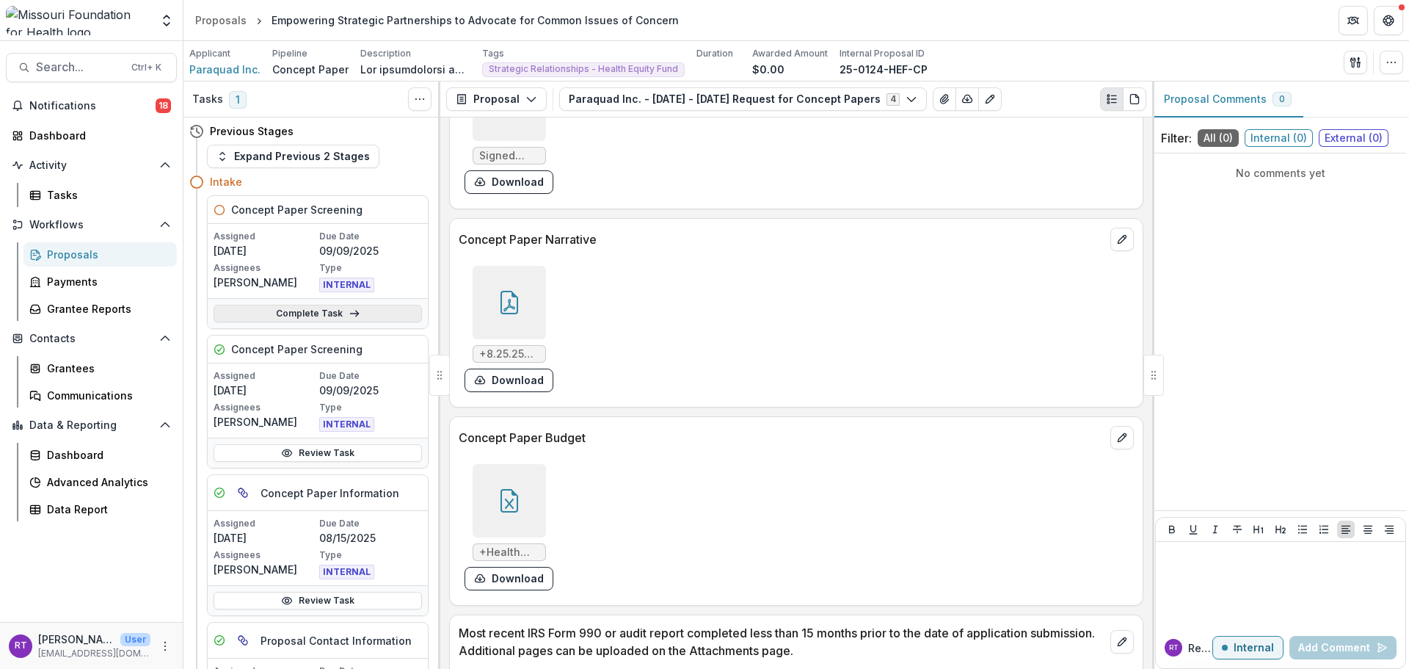
click at [313, 307] on link "Complete Task" at bounding box center [318, 314] width 208 height 18
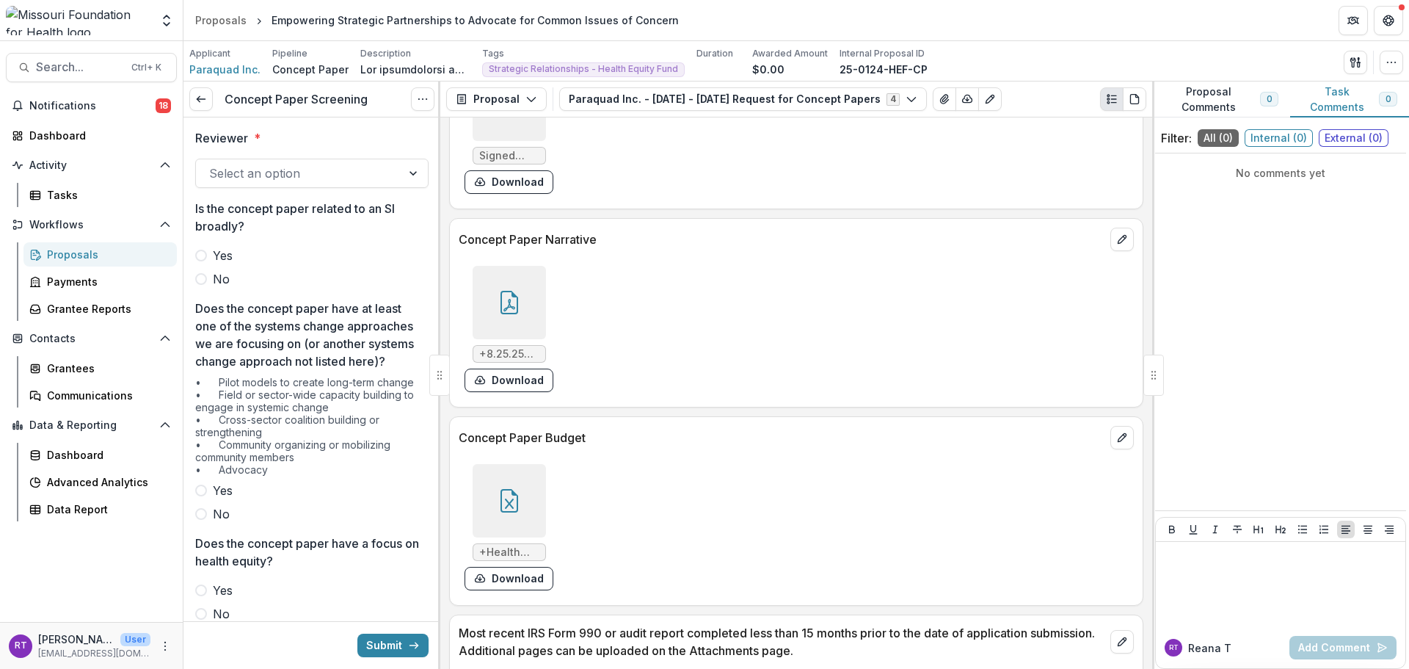
click at [338, 172] on div at bounding box center [298, 173] width 179 height 21
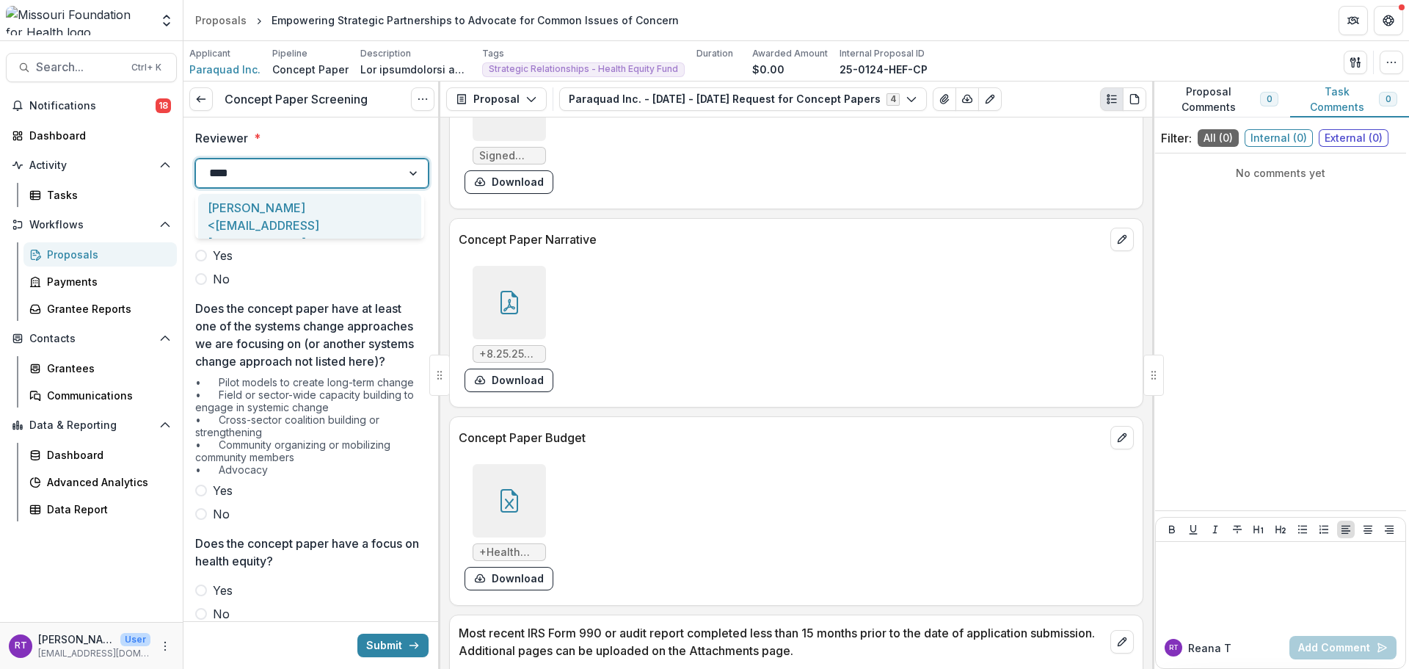
type input "*****"
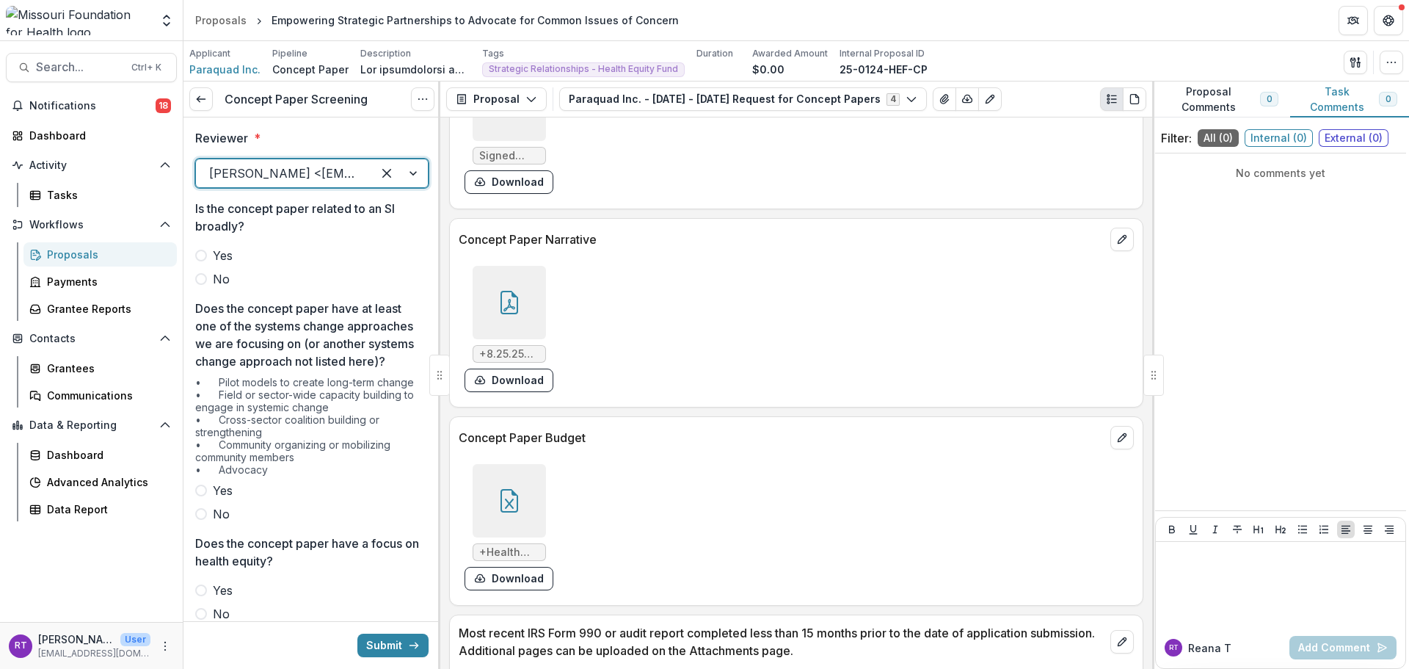
click at [203, 275] on span at bounding box center [201, 279] width 12 height 12
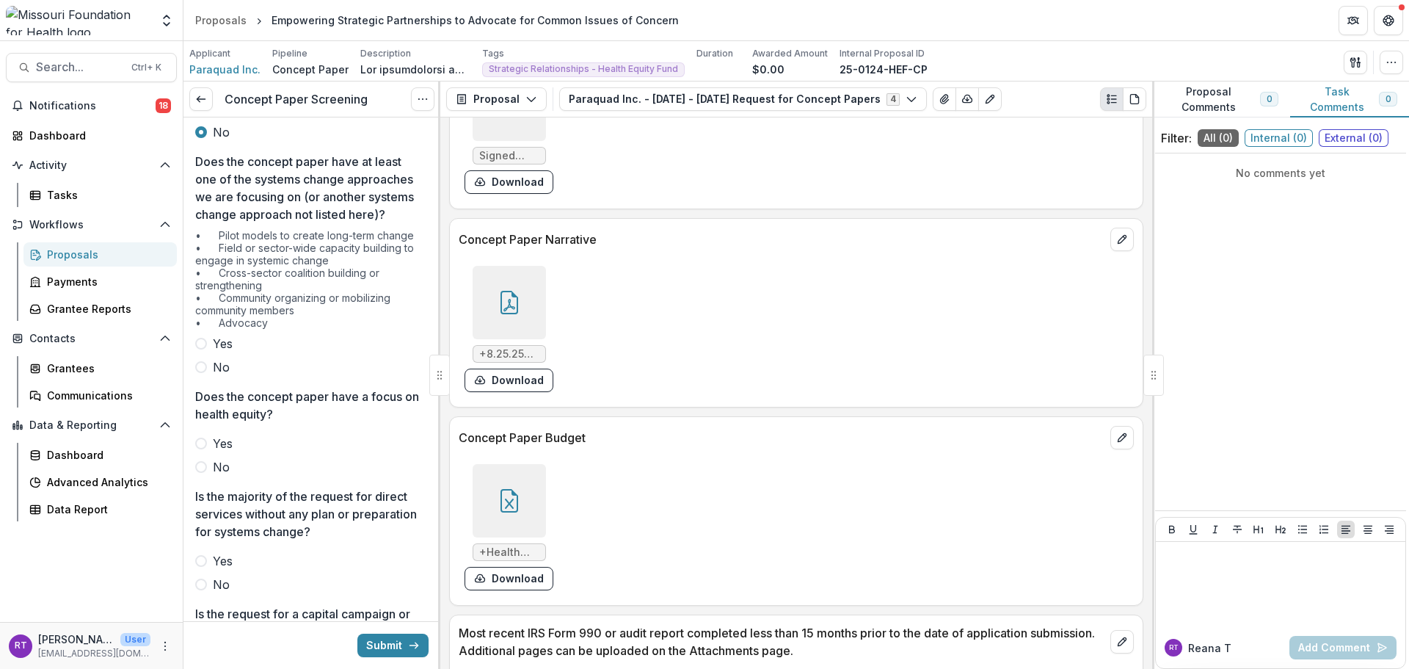
click at [241, 352] on label "Yes" at bounding box center [311, 344] width 233 height 18
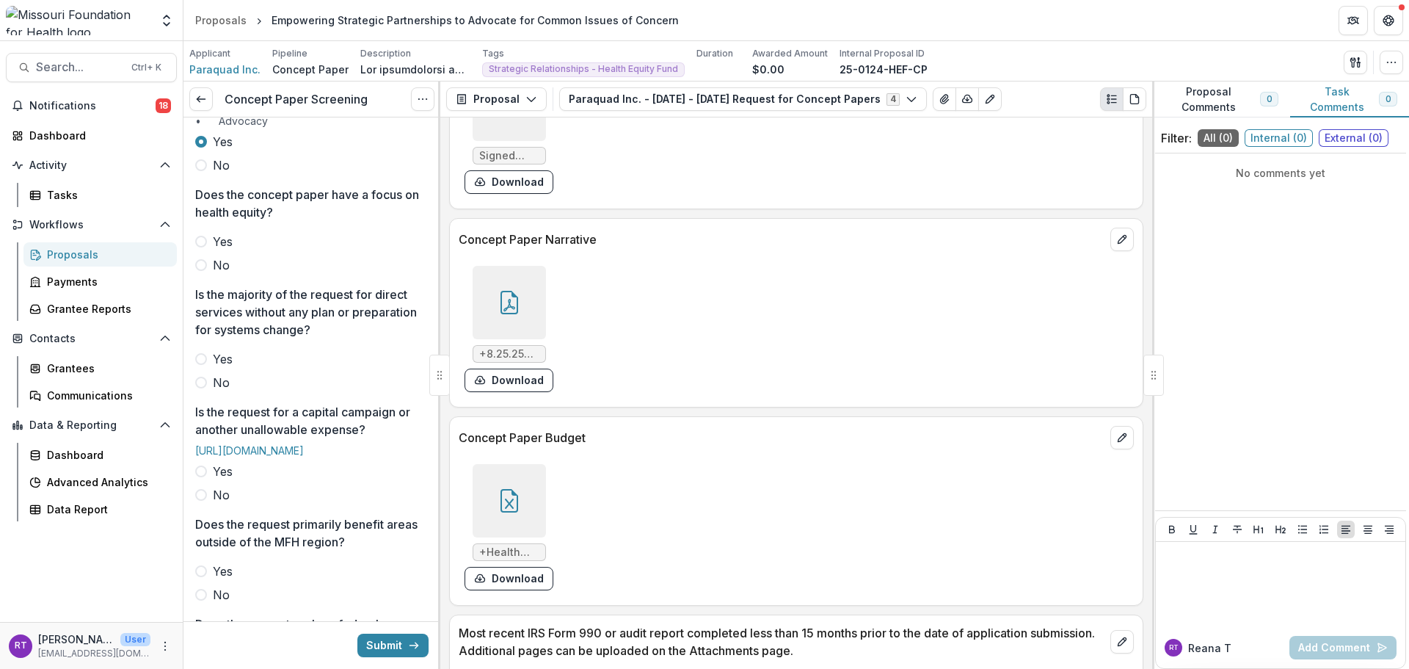
scroll to position [367, 0]
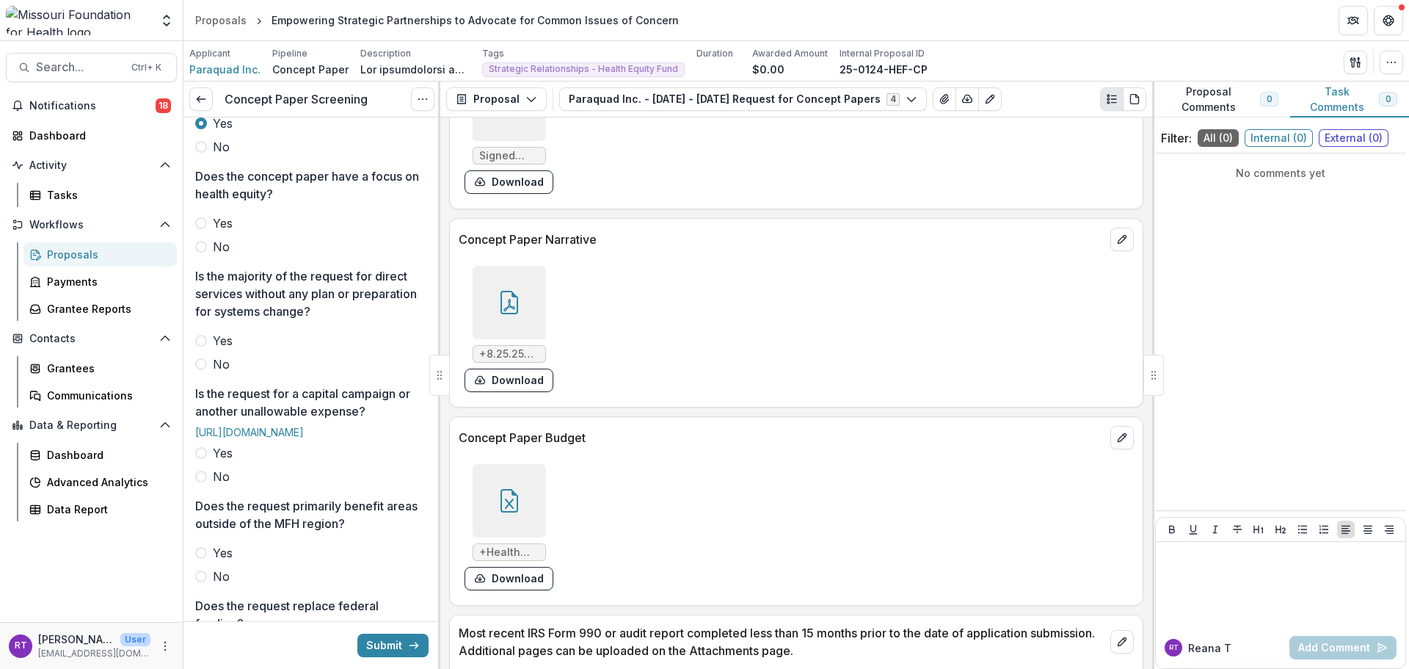
click at [219, 232] on span "Yes" at bounding box center [223, 223] width 20 height 18
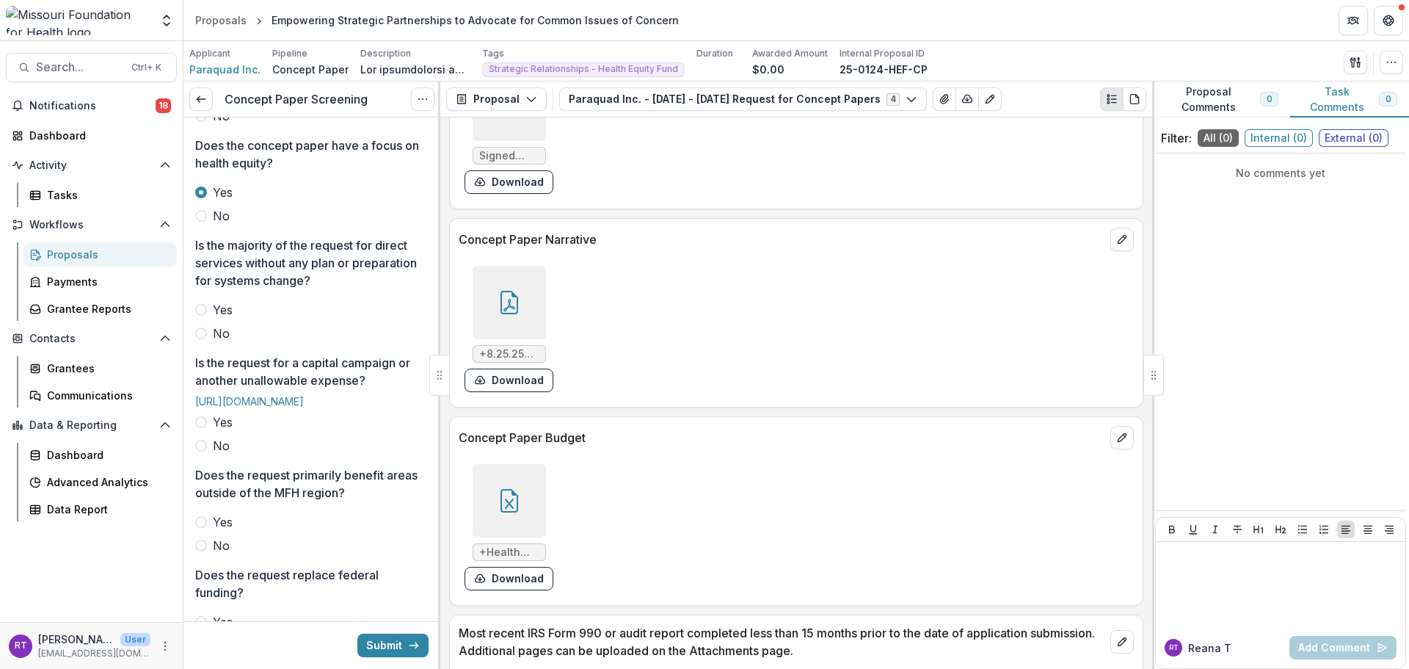
scroll to position [440, 0]
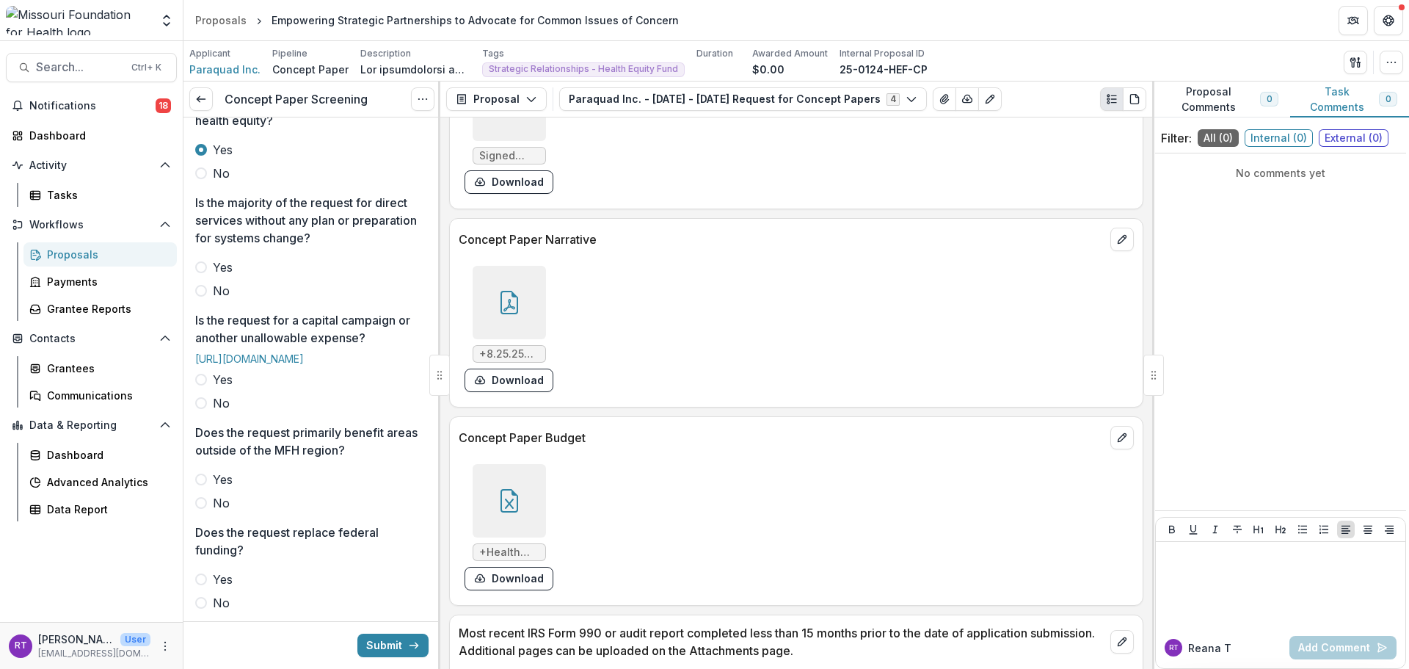
click at [212, 276] on label "Yes" at bounding box center [311, 267] width 233 height 18
click at [224, 299] on span "No" at bounding box center [221, 291] width 17 height 18
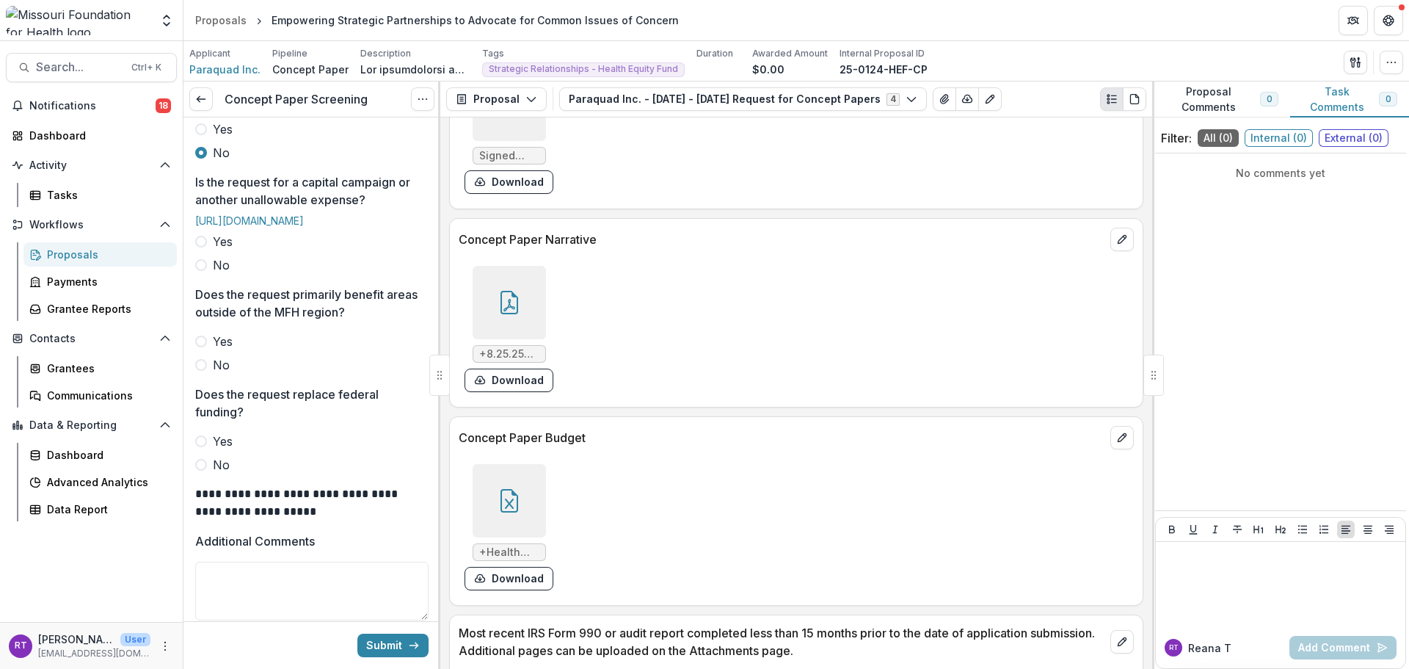
scroll to position [587, 0]
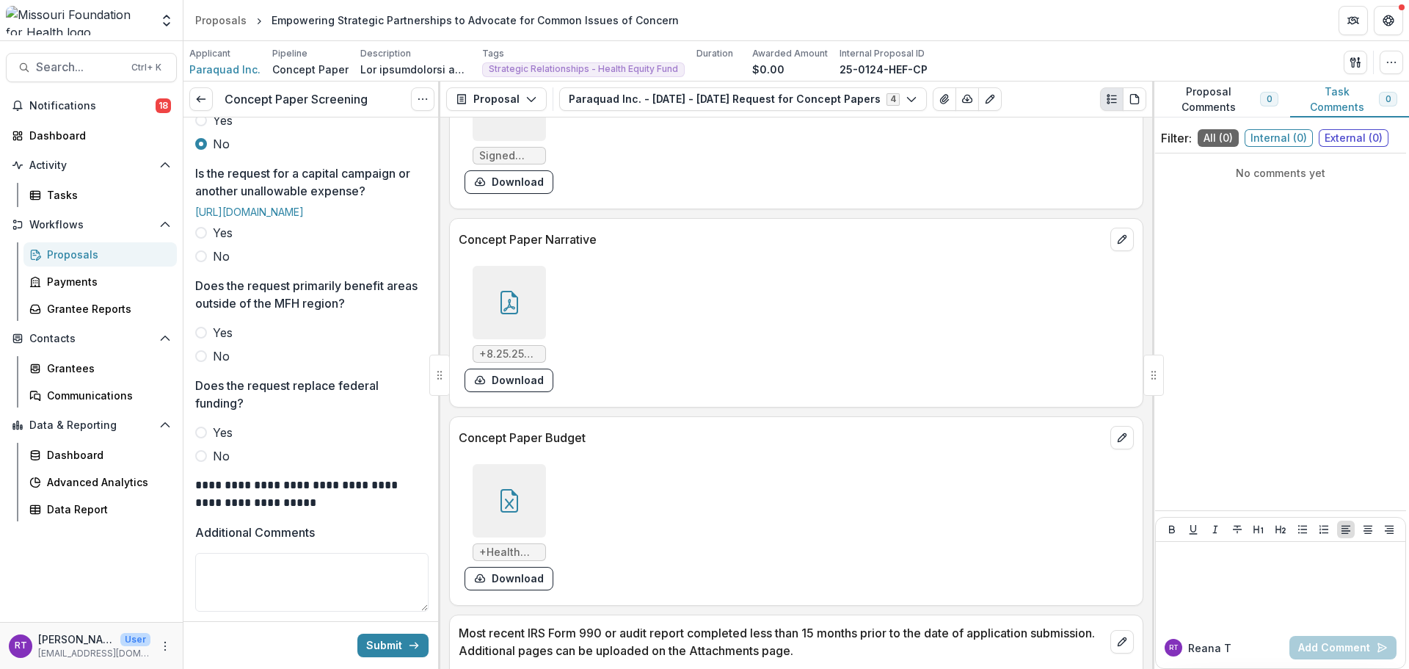
click at [225, 265] on span "No" at bounding box center [221, 256] width 17 height 18
click at [223, 365] on span "No" at bounding box center [221, 356] width 17 height 18
click at [227, 465] on span "No" at bounding box center [221, 456] width 17 height 18
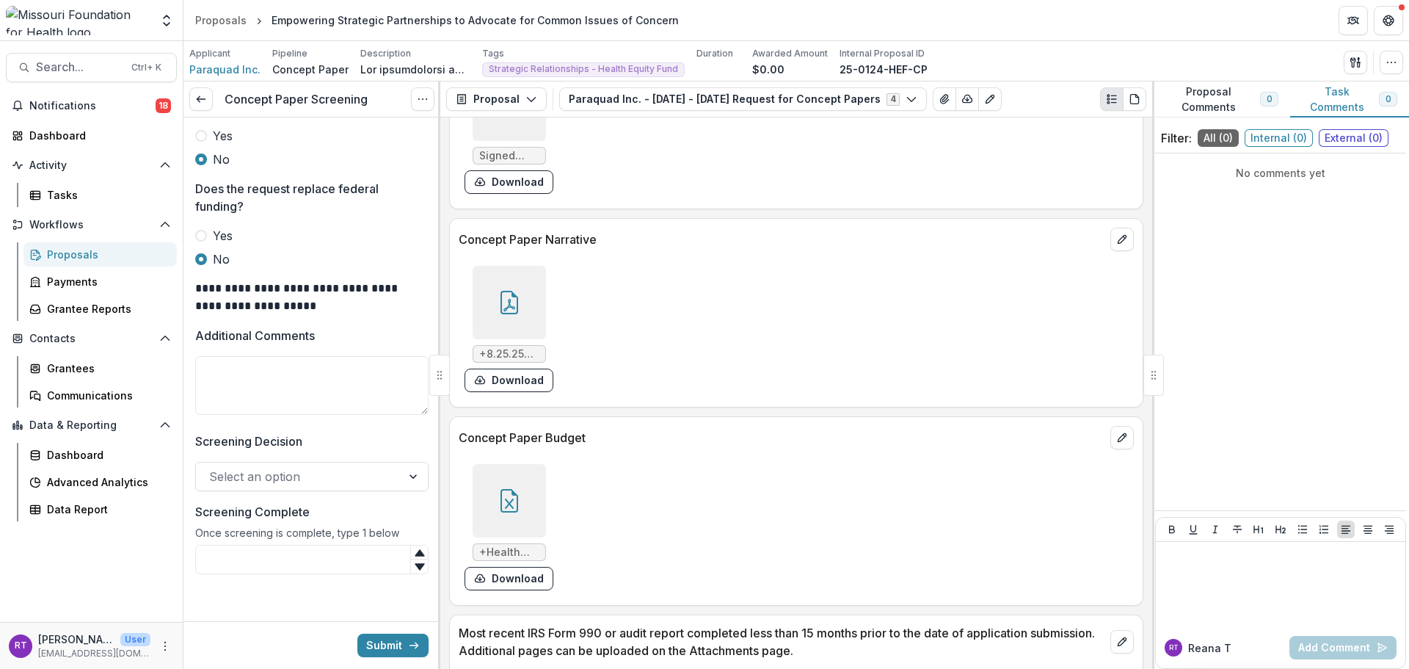
scroll to position [807, 0]
click at [275, 415] on textarea "Additional Comments" at bounding box center [311, 385] width 233 height 59
type textarea "**********"
click at [305, 487] on div at bounding box center [298, 476] width 179 height 21
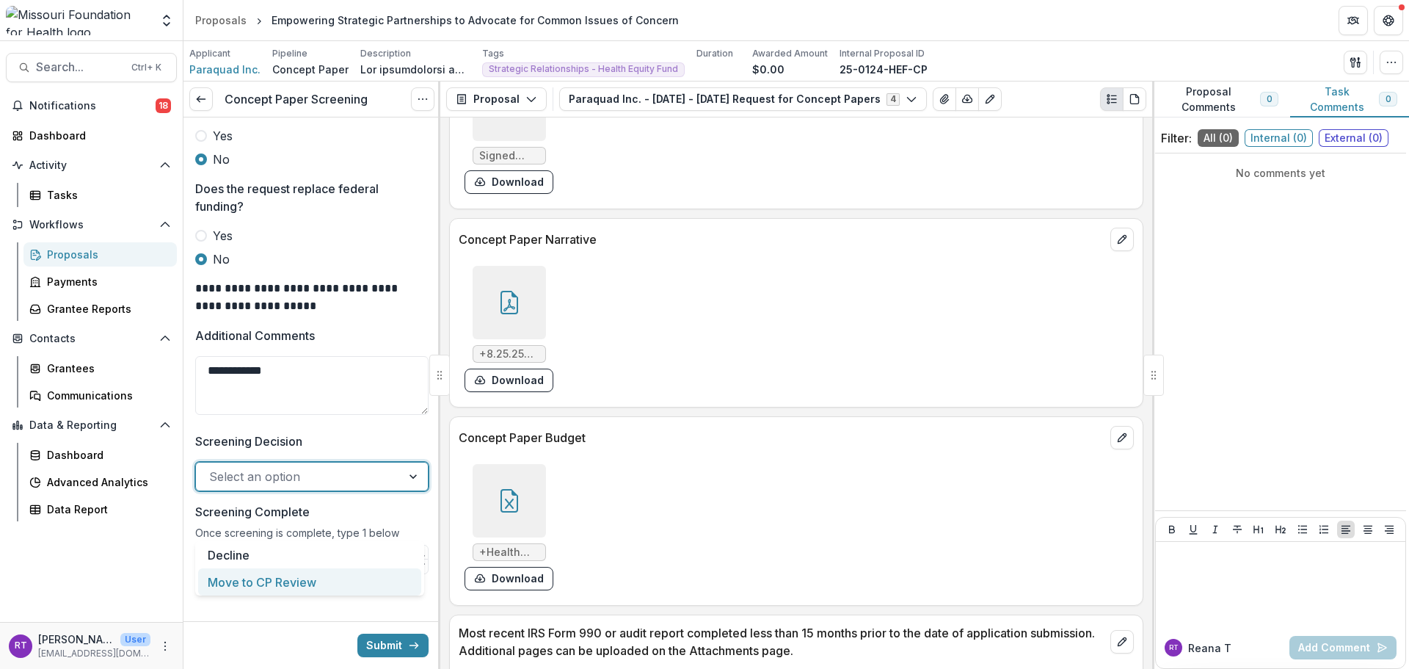
click at [317, 572] on div "Move to CP Review" at bounding box center [309, 581] width 223 height 27
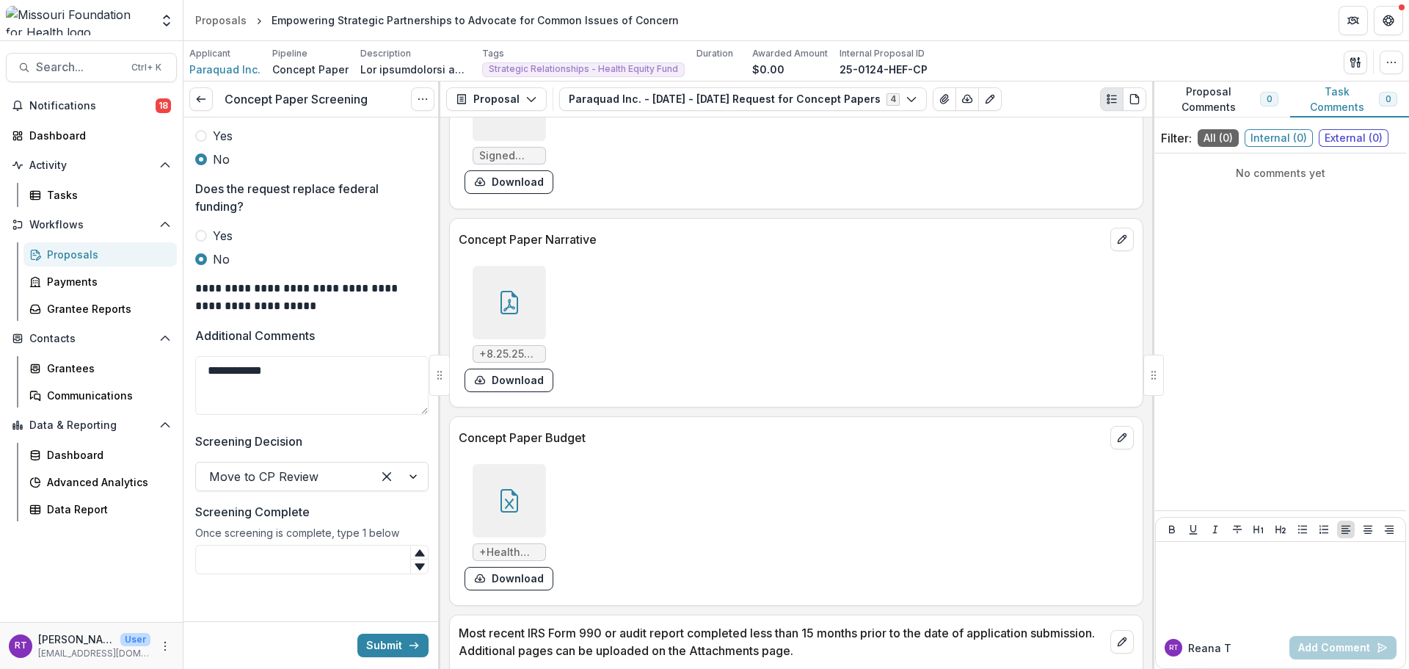
click at [320, 545] on div "Once screening is complete, type 1 below" at bounding box center [311, 535] width 233 height 18
click at [322, 574] on input "Screening Complete" at bounding box center [311, 559] width 233 height 29
type input "*"
click at [371, 646] on button "Submit" at bounding box center [392, 644] width 71 height 23
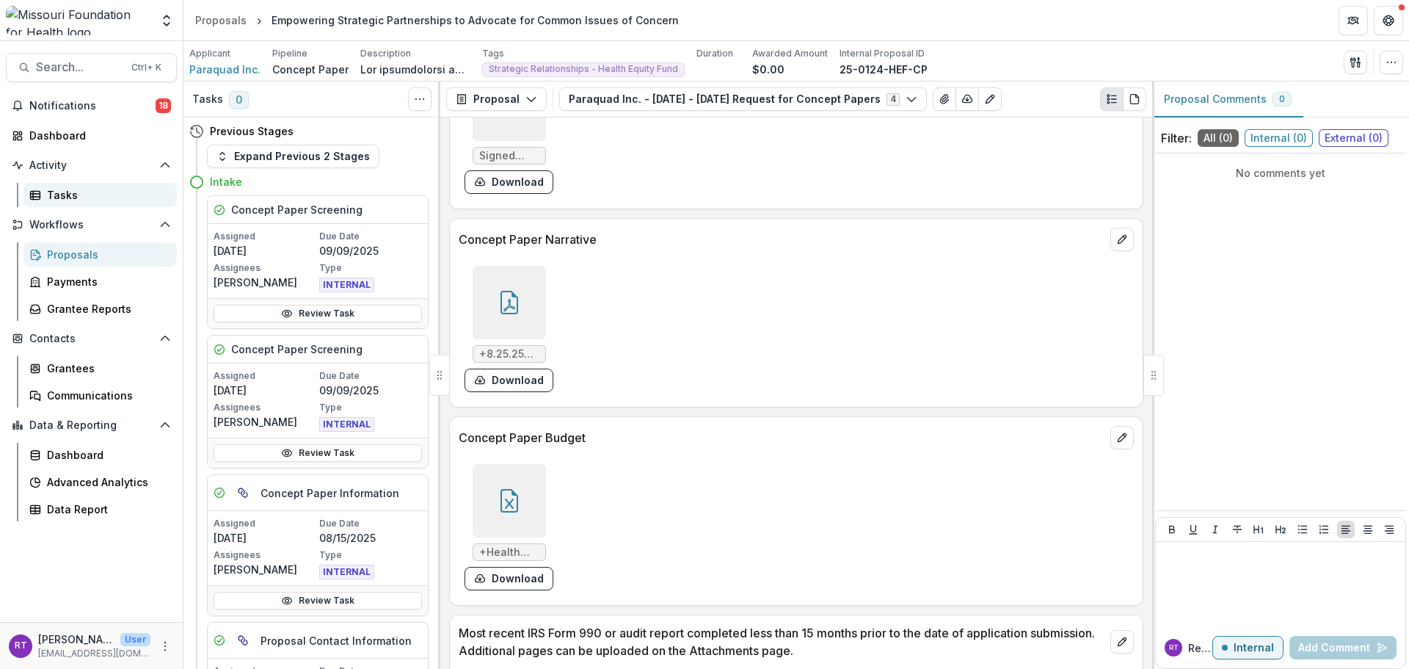
click at [79, 197] on div "Tasks" at bounding box center [106, 194] width 118 height 15
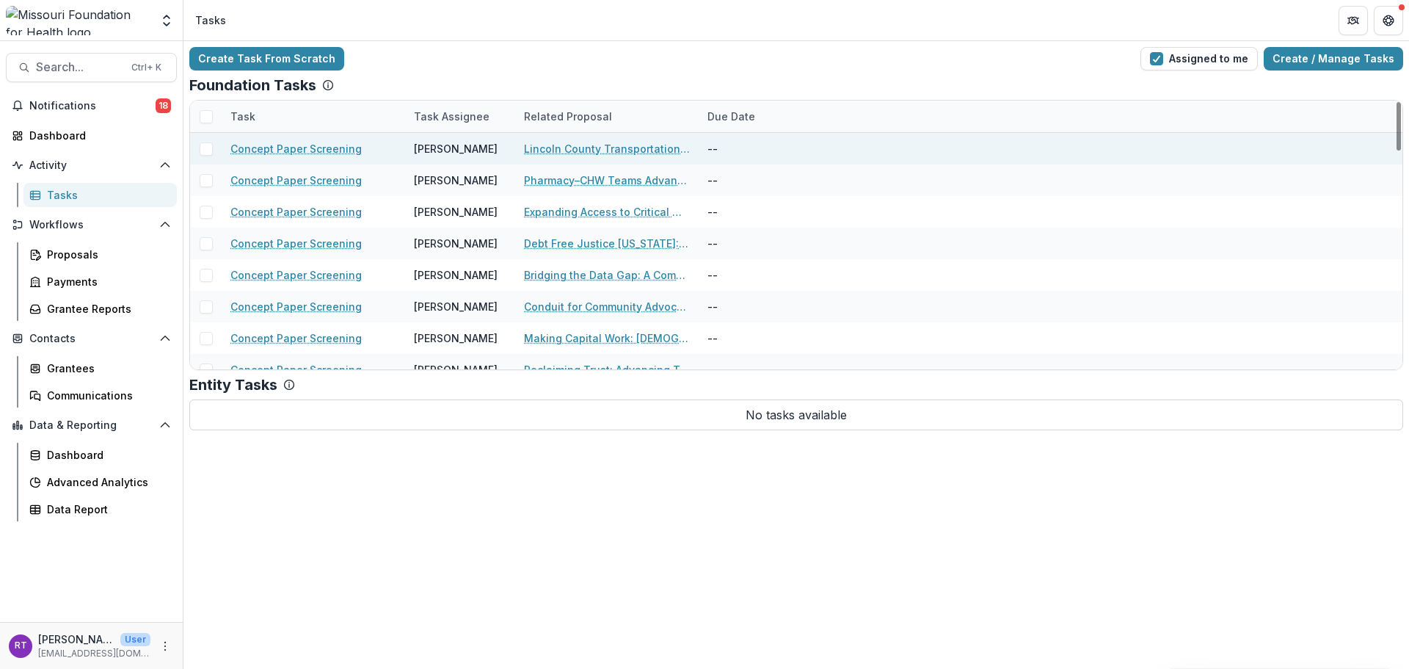
click at [607, 147] on link "Lincoln County Transportation Access and Mobility Project" at bounding box center [607, 148] width 166 height 15
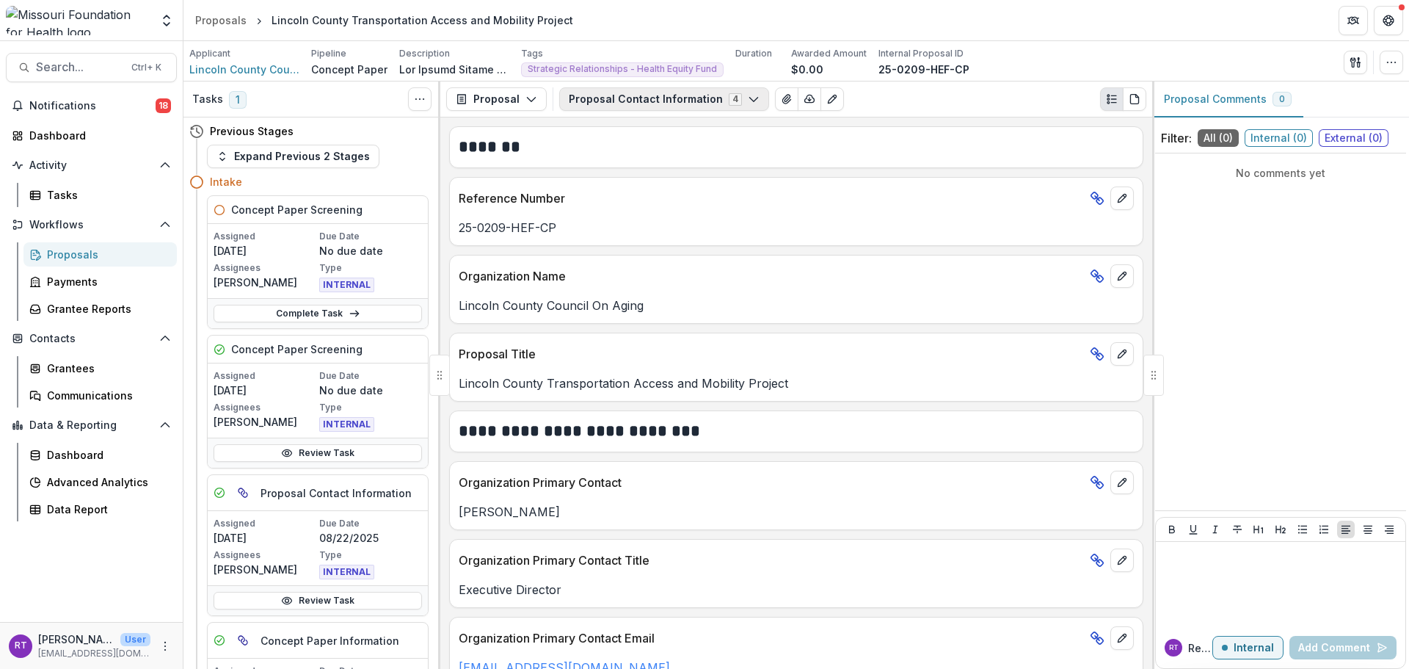
click at [704, 106] on button "Proposal Contact Information 4" at bounding box center [664, 98] width 210 height 23
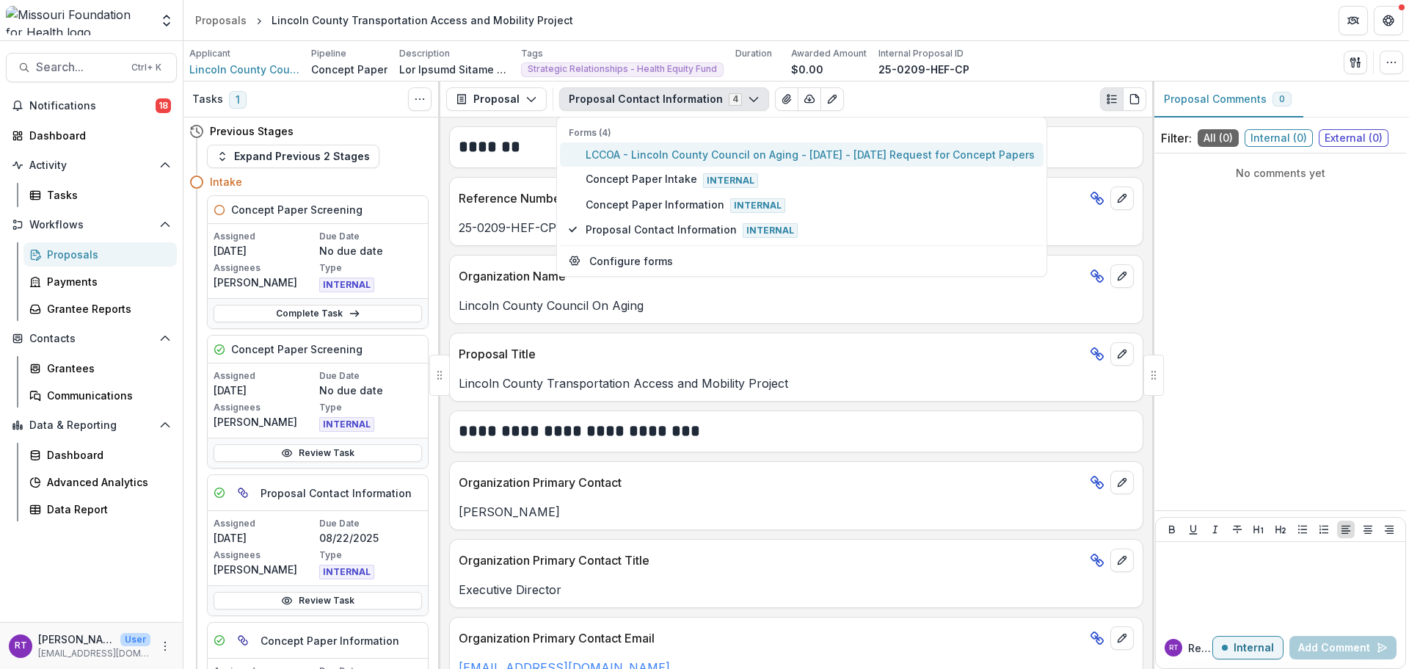
click at [705, 153] on span "LCCOA - Lincoln County Council on Aging - 2025 - 2025 Request for Concept Papers" at bounding box center [810, 154] width 449 height 15
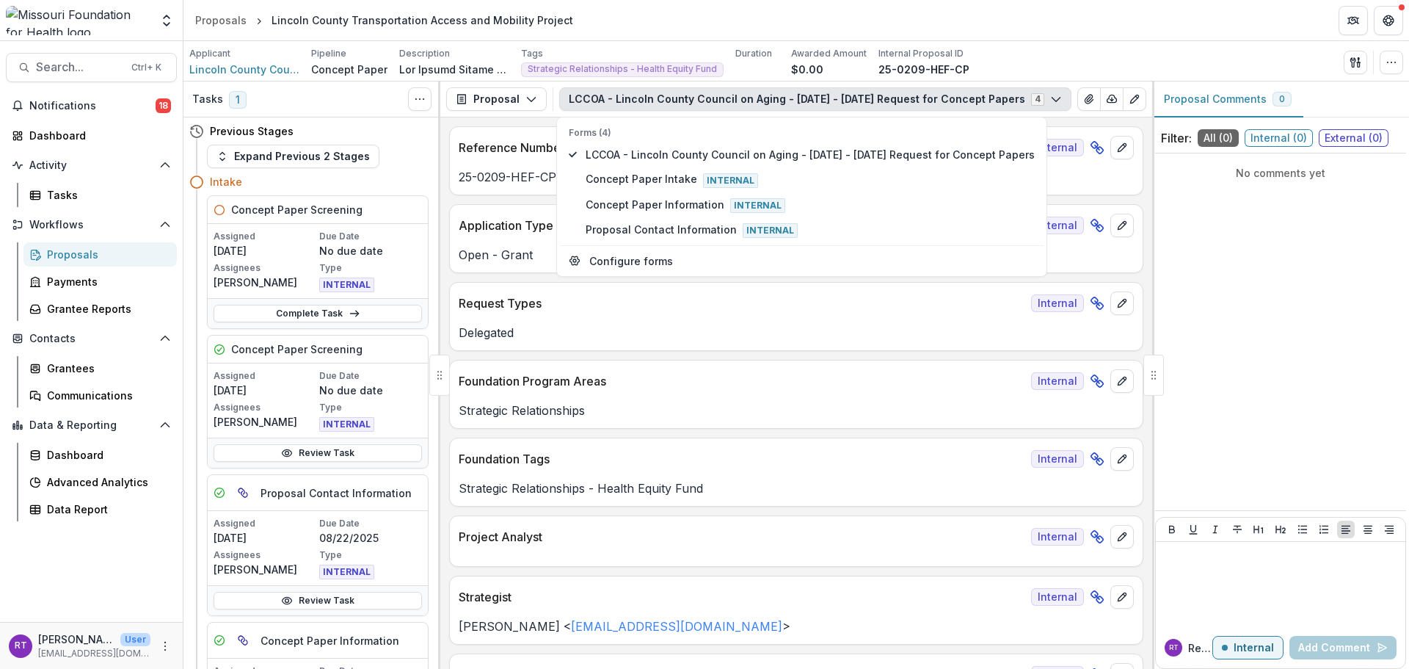
click at [1170, 47] on div "Applicant Lincoln County Council on Aging Pipeline Concept Paper Description De…" at bounding box center [796, 62] width 1214 height 30
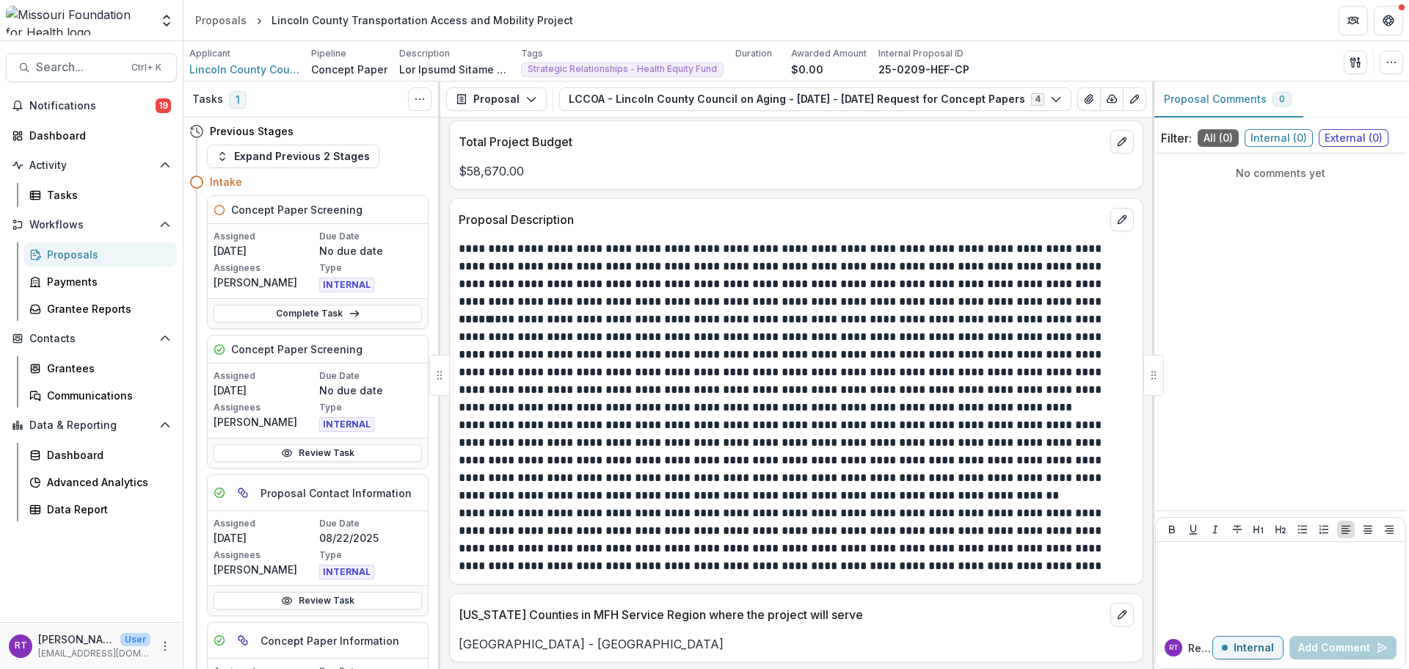
scroll to position [3523, 0]
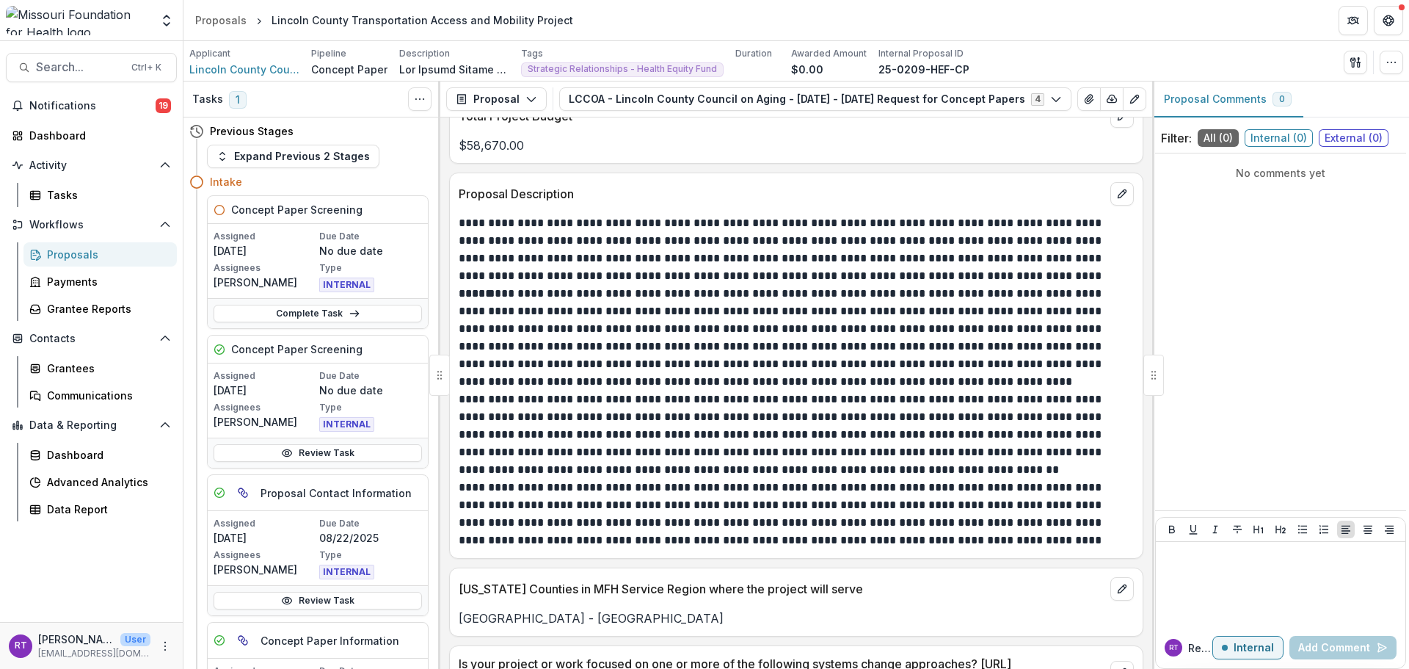
click at [901, 322] on p "**********" at bounding box center [794, 338] width 671 height 106
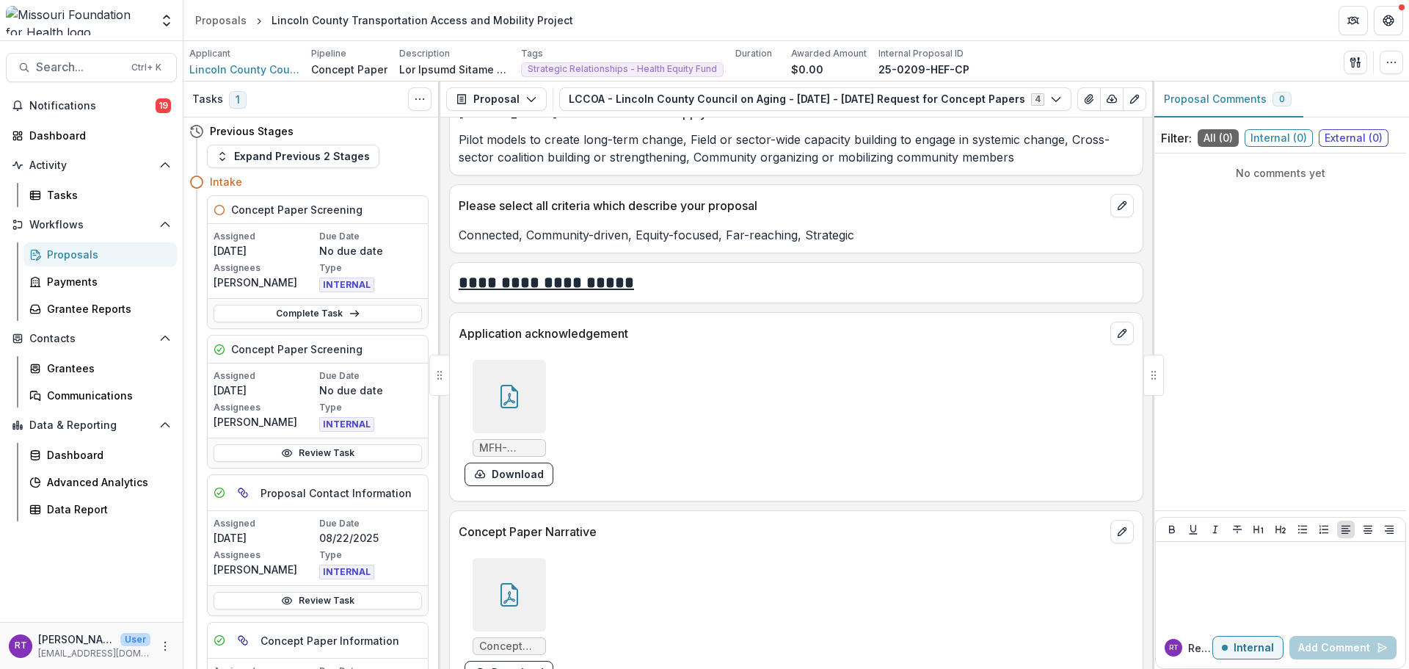
scroll to position [4330, 0]
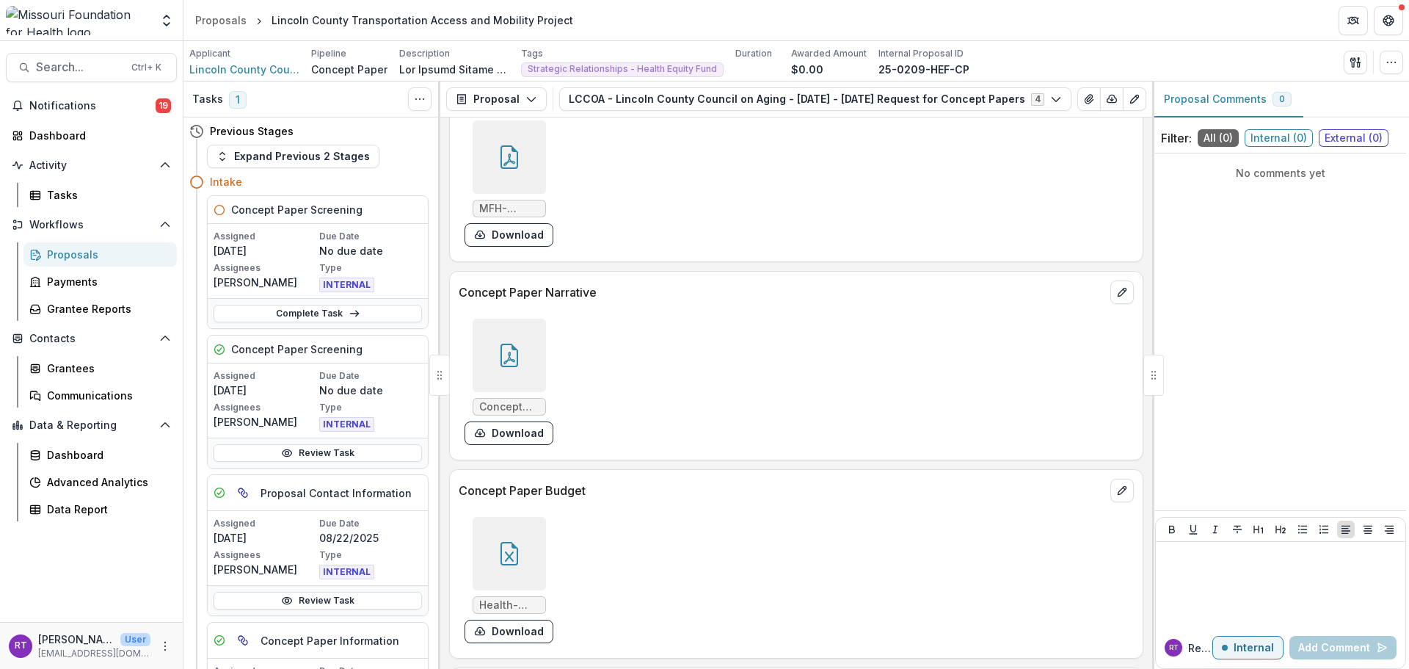
click at [538, 551] on div at bounding box center [509, 553] width 73 height 73
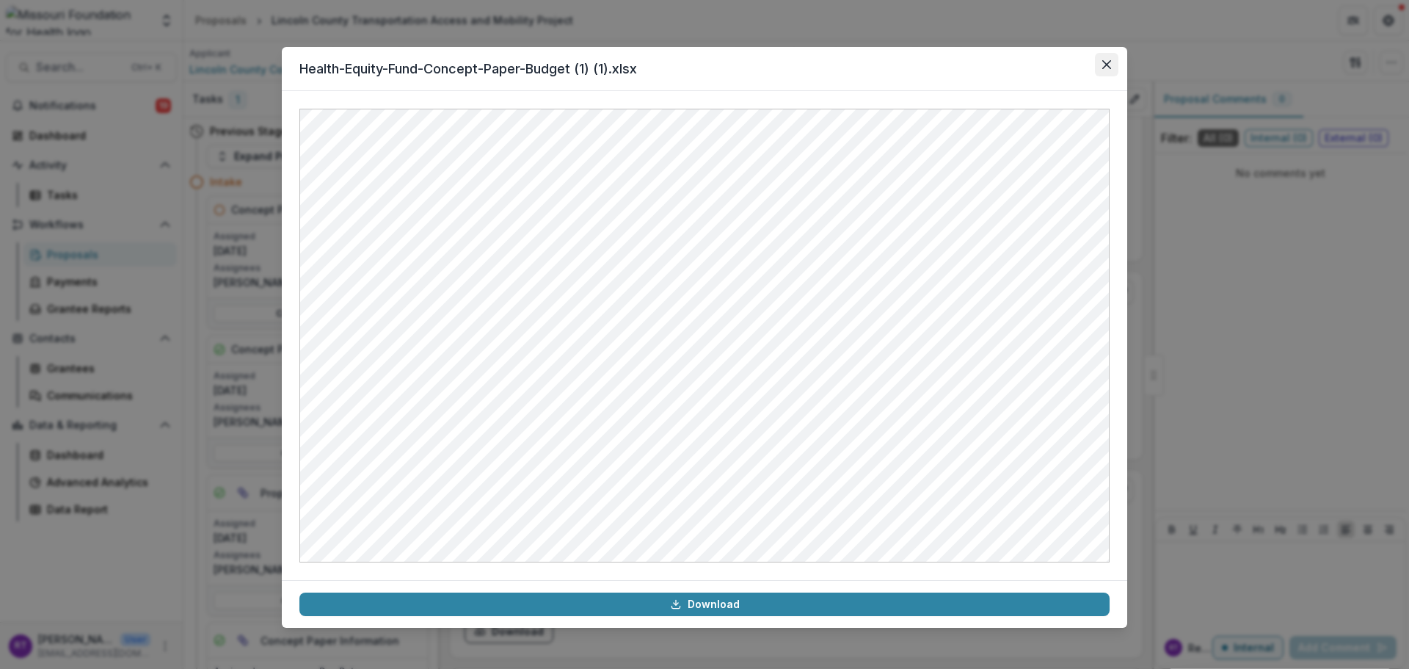
click at [1107, 66] on icon "Close" at bounding box center [1106, 64] width 9 height 9
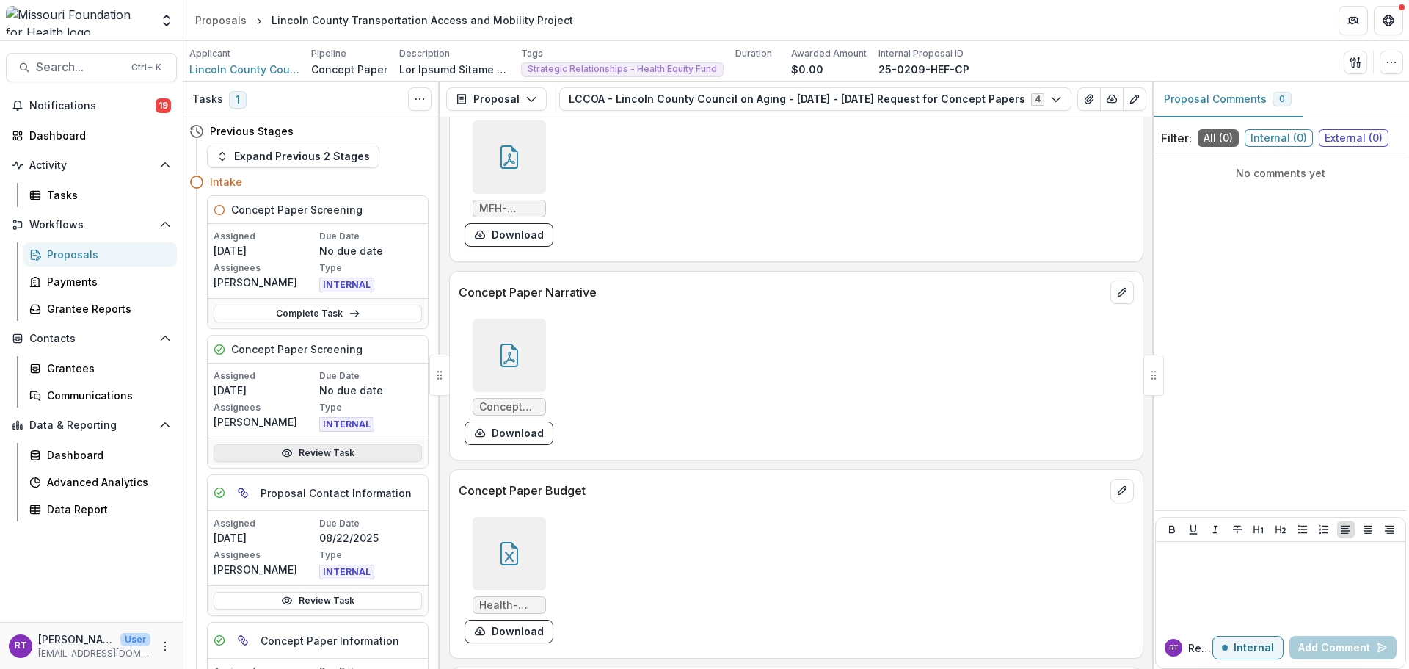
click at [318, 449] on link "Review Task" at bounding box center [318, 453] width 208 height 18
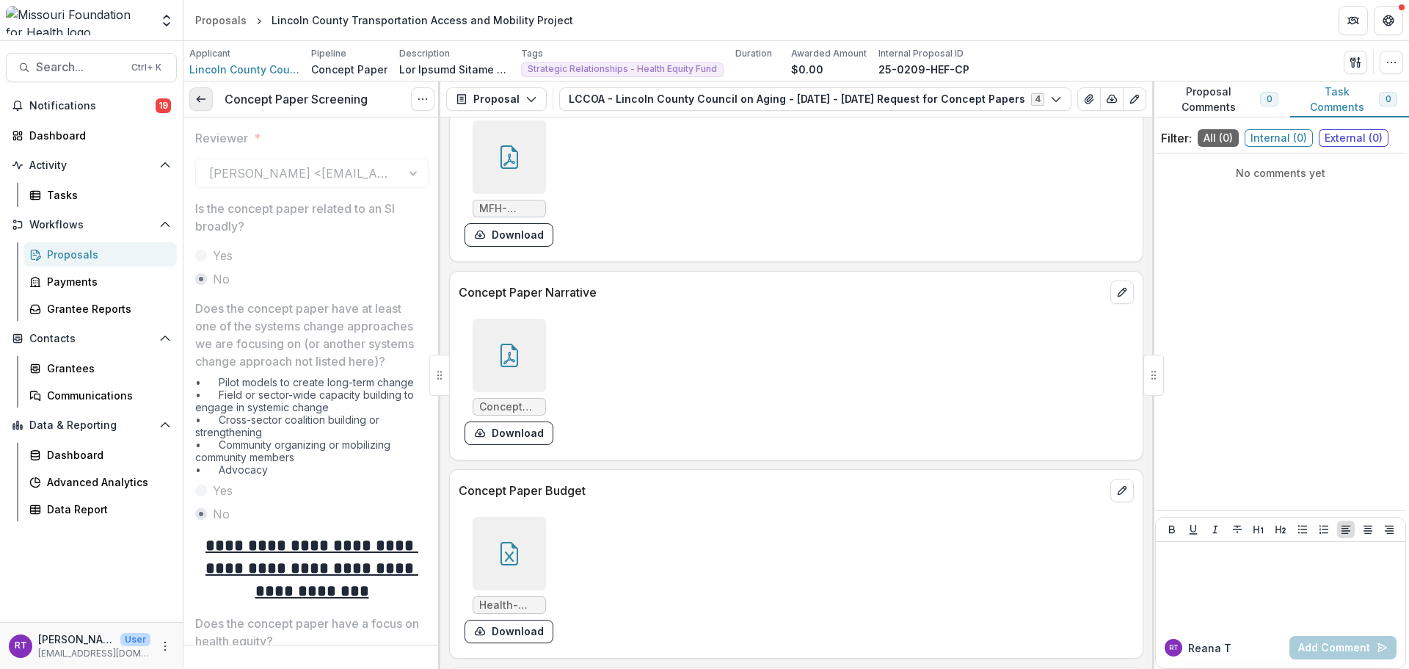
click at [203, 94] on icon at bounding box center [201, 99] width 12 height 12
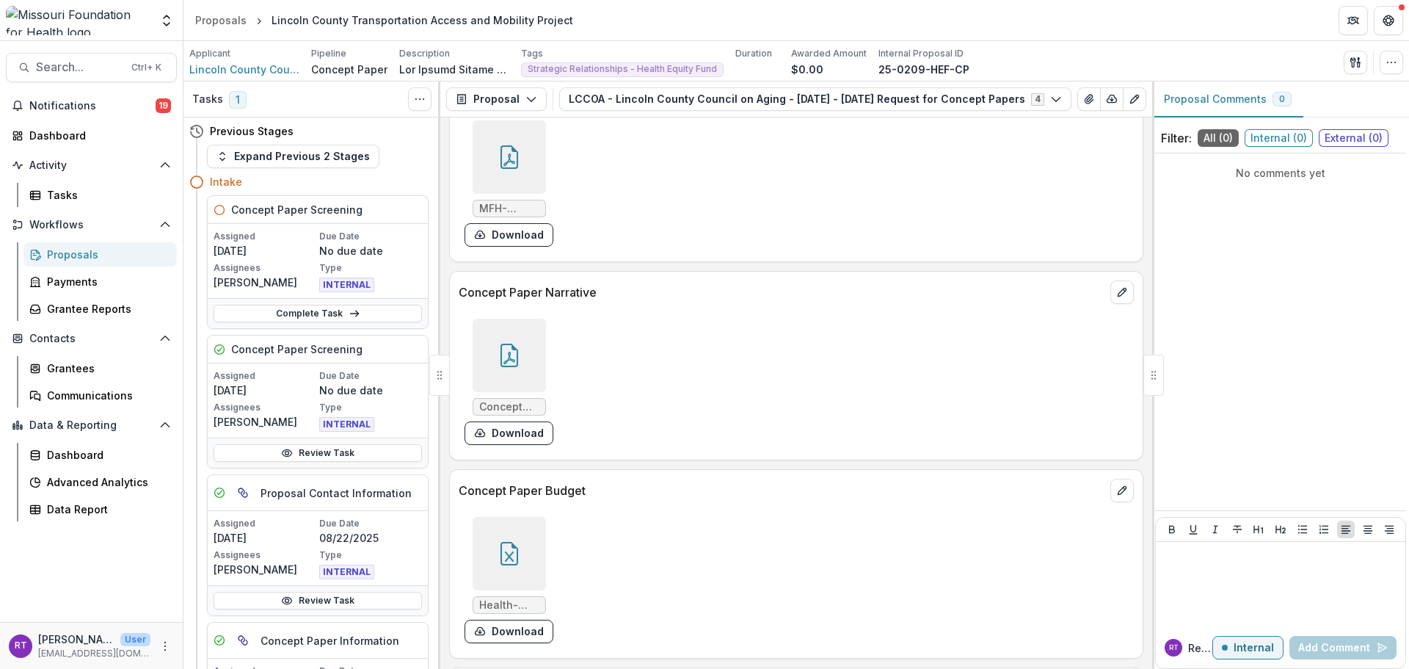
click at [503, 340] on div at bounding box center [509, 355] width 73 height 73
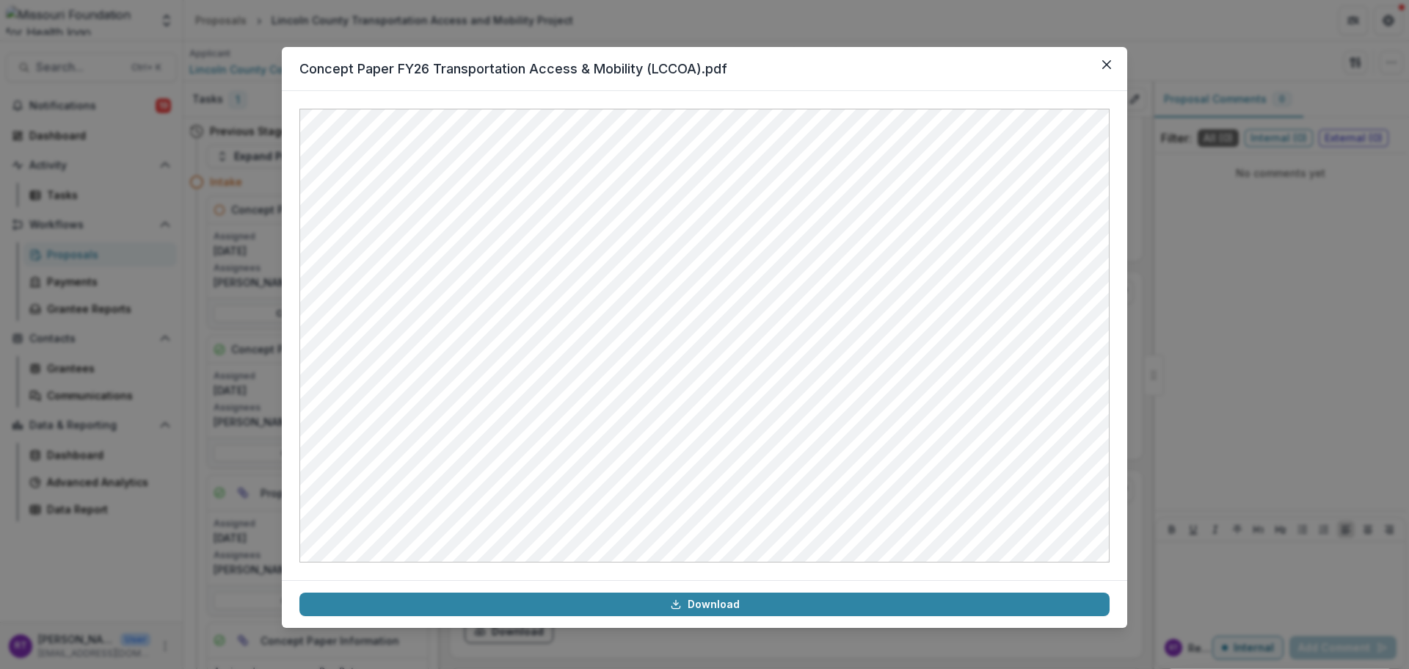
click at [1110, 65] on icon "Close" at bounding box center [1106, 64] width 9 height 9
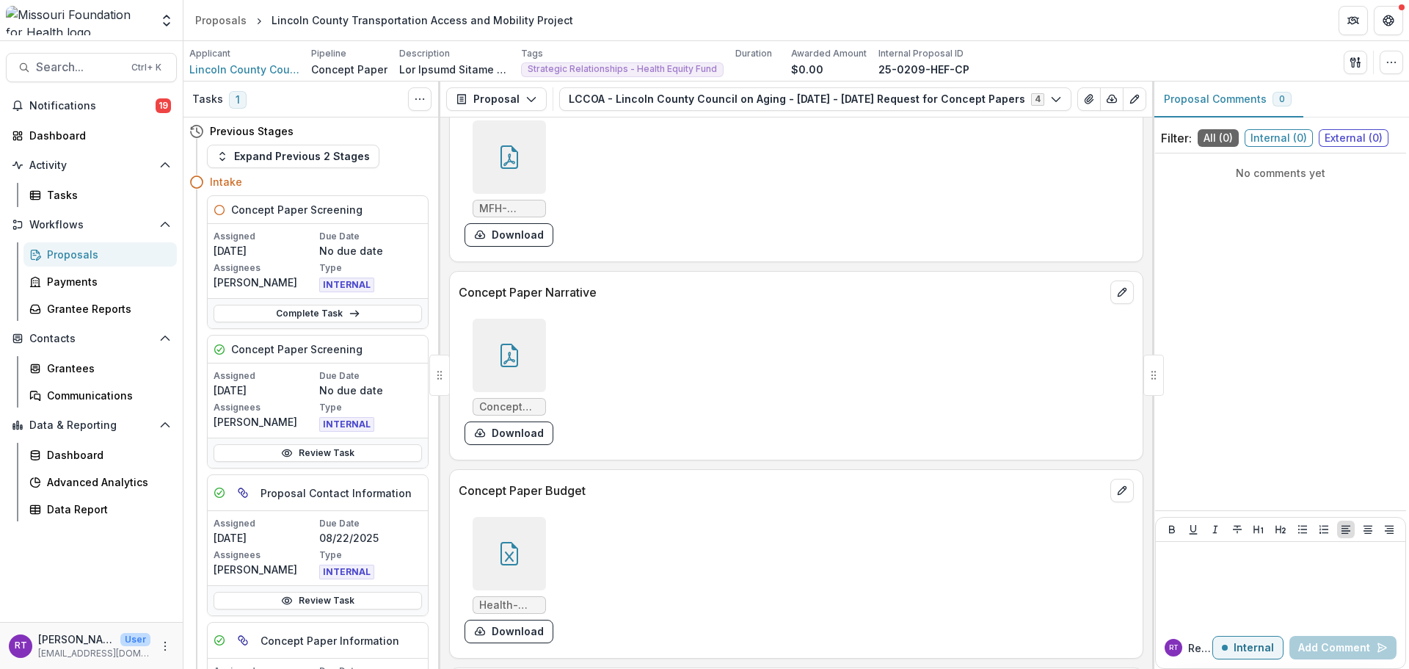
click at [525, 387] on div at bounding box center [509, 355] width 73 height 73
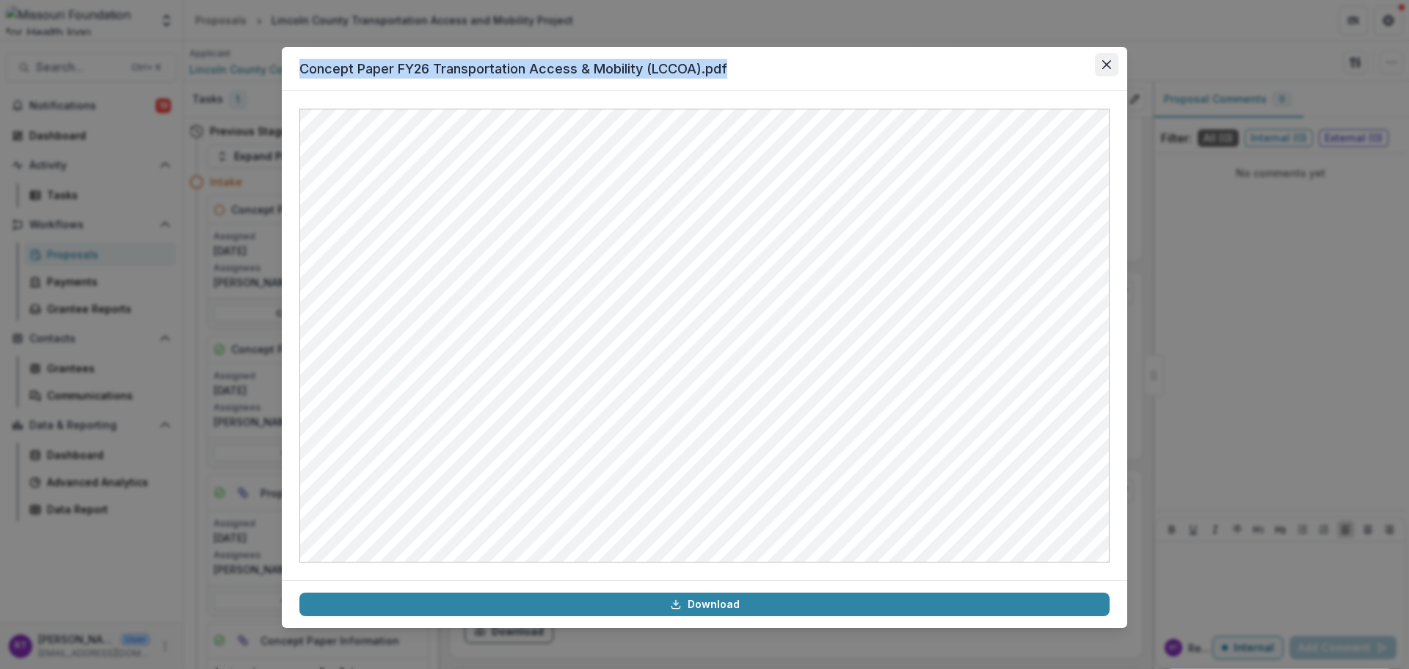
click at [1095, 64] on section "Concept Paper FY26 Transportation Access & Mobility (LCCOA).pdf Download" at bounding box center [704, 337] width 845 height 581
click at [1099, 63] on button "Close" at bounding box center [1106, 64] width 23 height 23
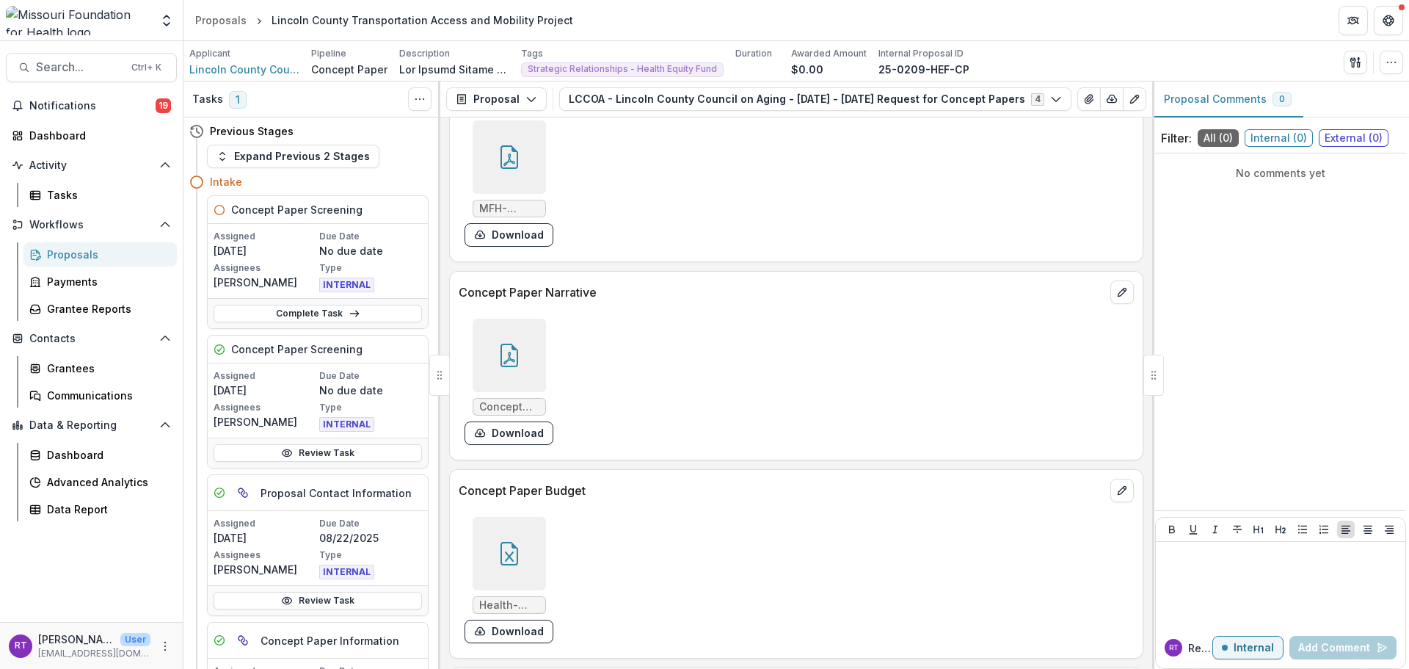
click at [527, 534] on div at bounding box center [509, 553] width 73 height 73
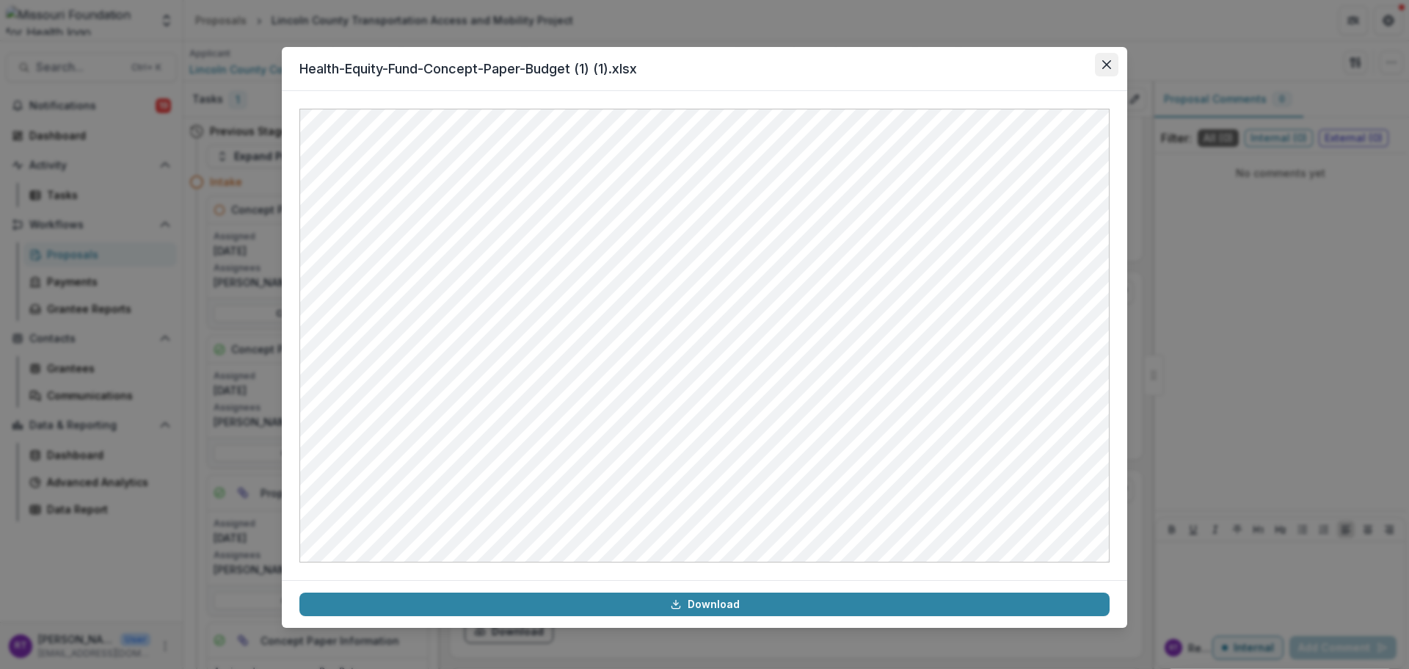
click at [1113, 65] on button "Close" at bounding box center [1106, 64] width 23 height 23
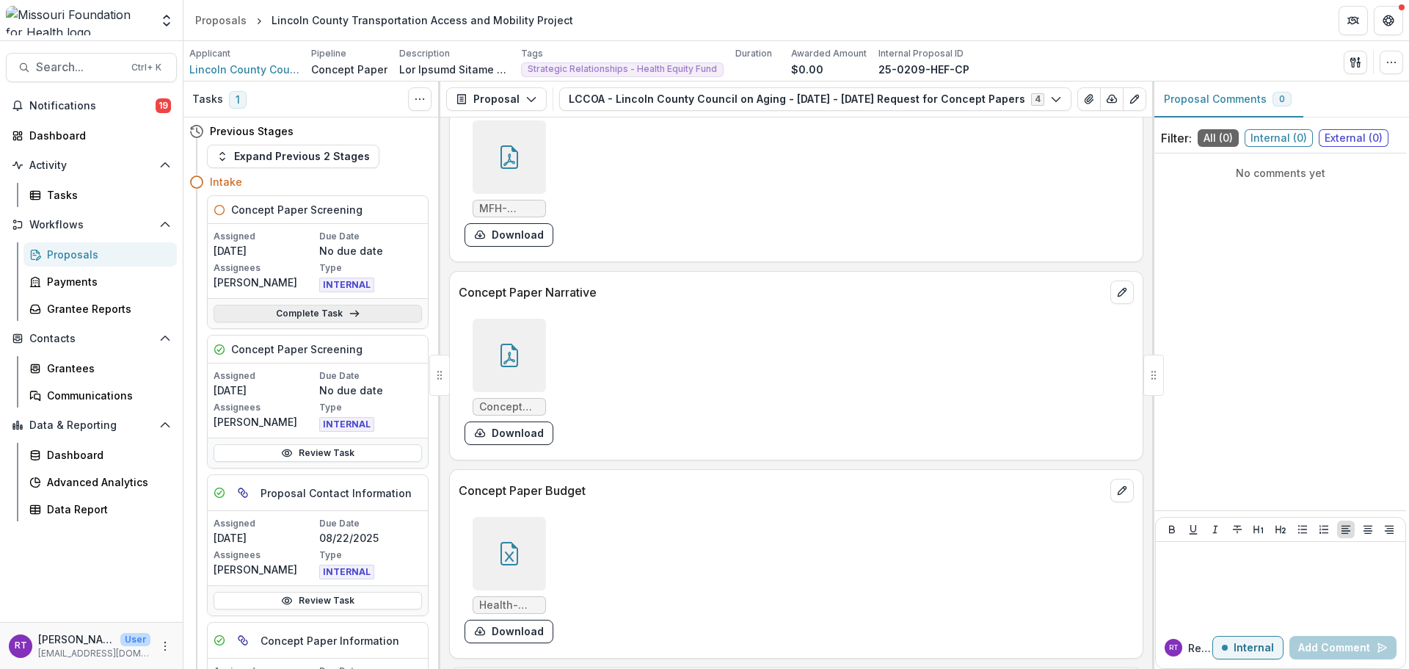
click at [364, 316] on link "Complete Task" at bounding box center [318, 314] width 208 height 18
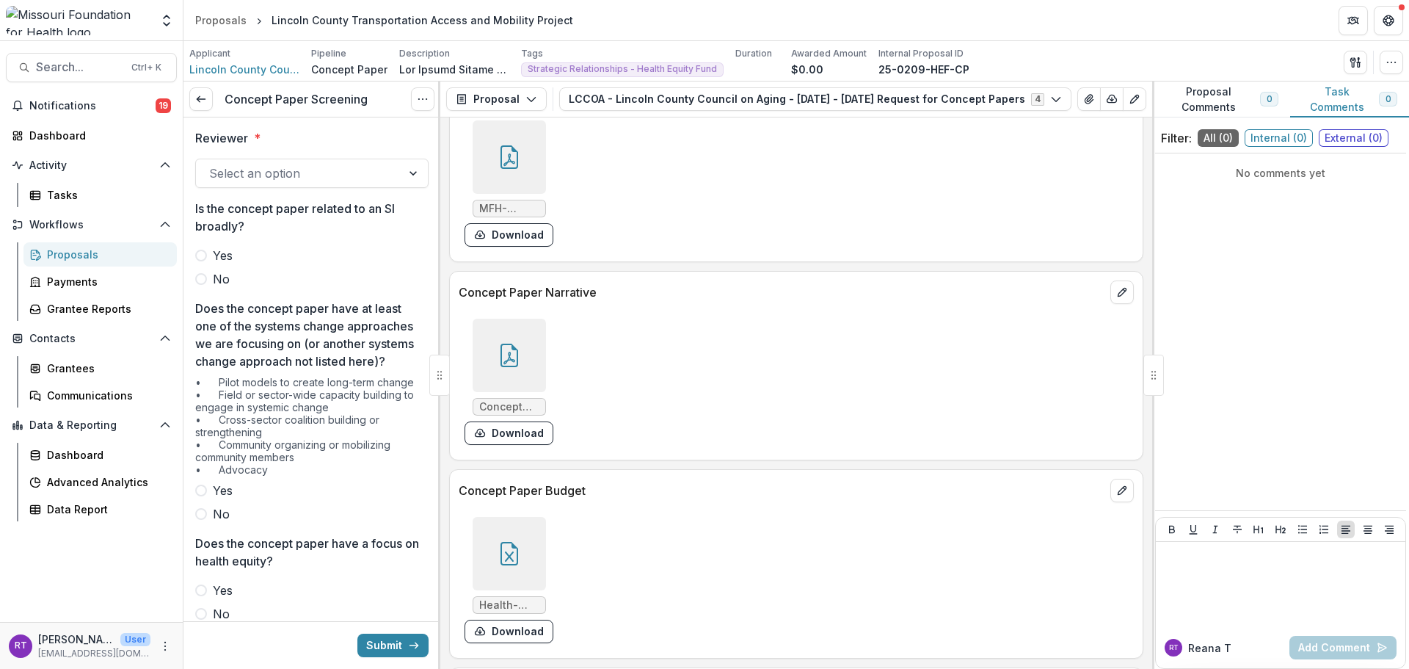
click at [310, 164] on div at bounding box center [298, 173] width 179 height 21
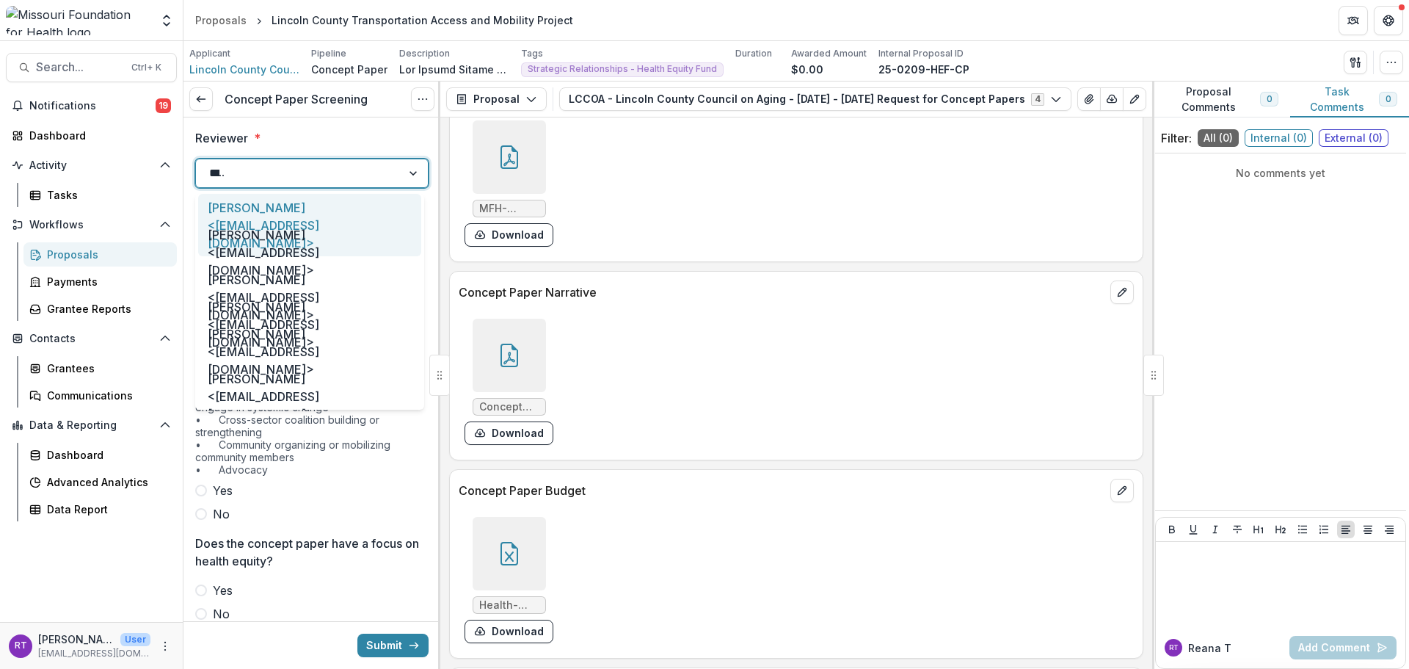
type input "*****"
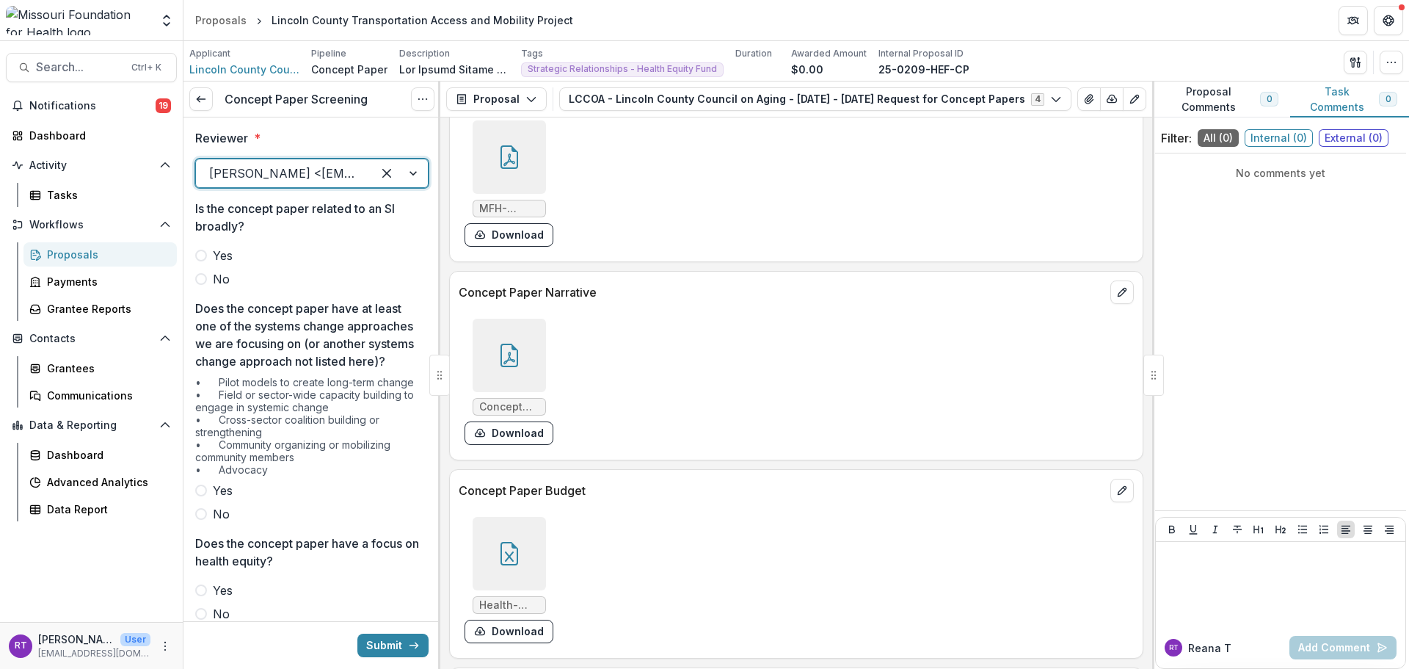
click at [525, 356] on div at bounding box center [509, 355] width 73 height 73
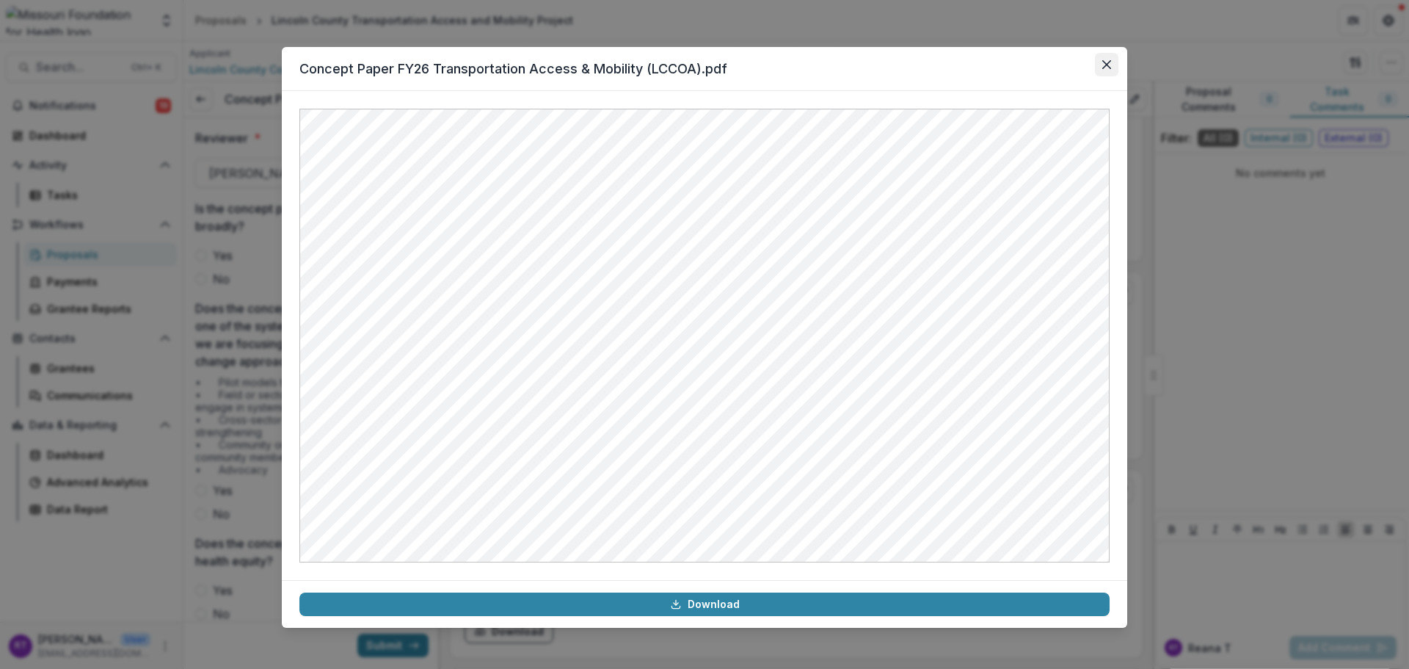
click at [1106, 58] on button "Close" at bounding box center [1106, 64] width 23 height 23
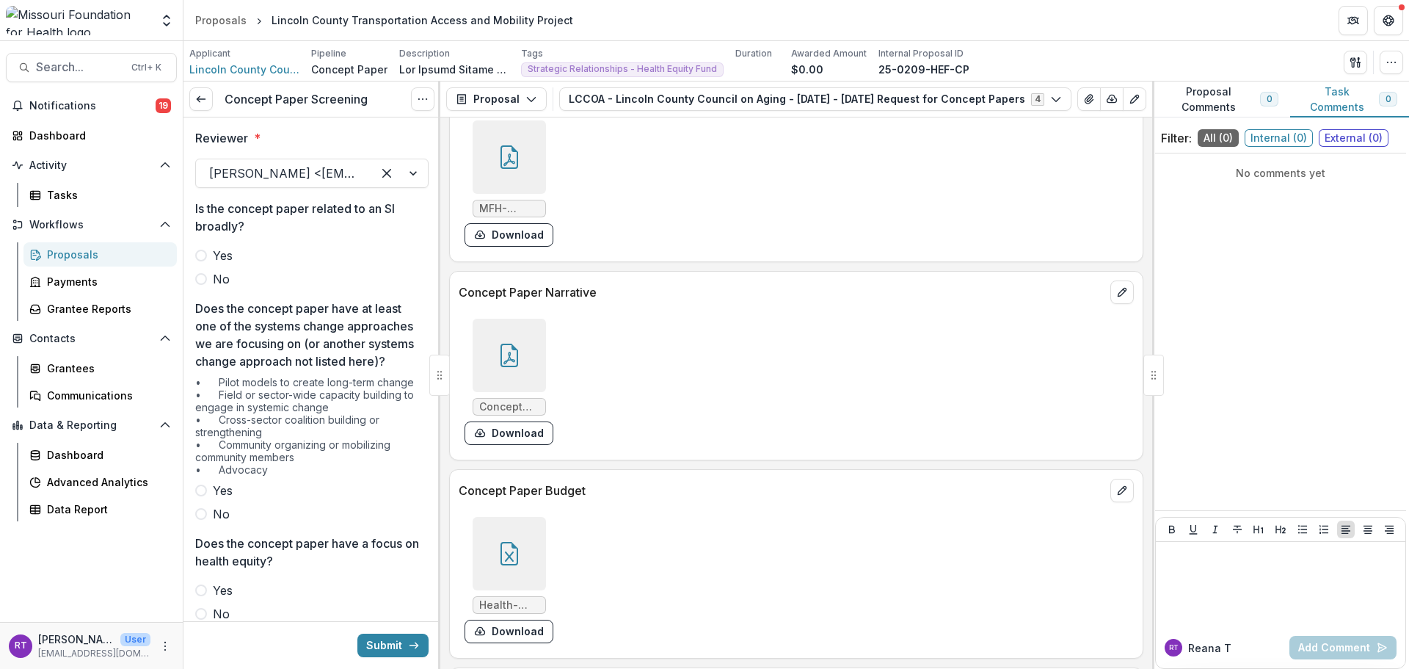
click at [217, 279] on span "No" at bounding box center [221, 279] width 17 height 18
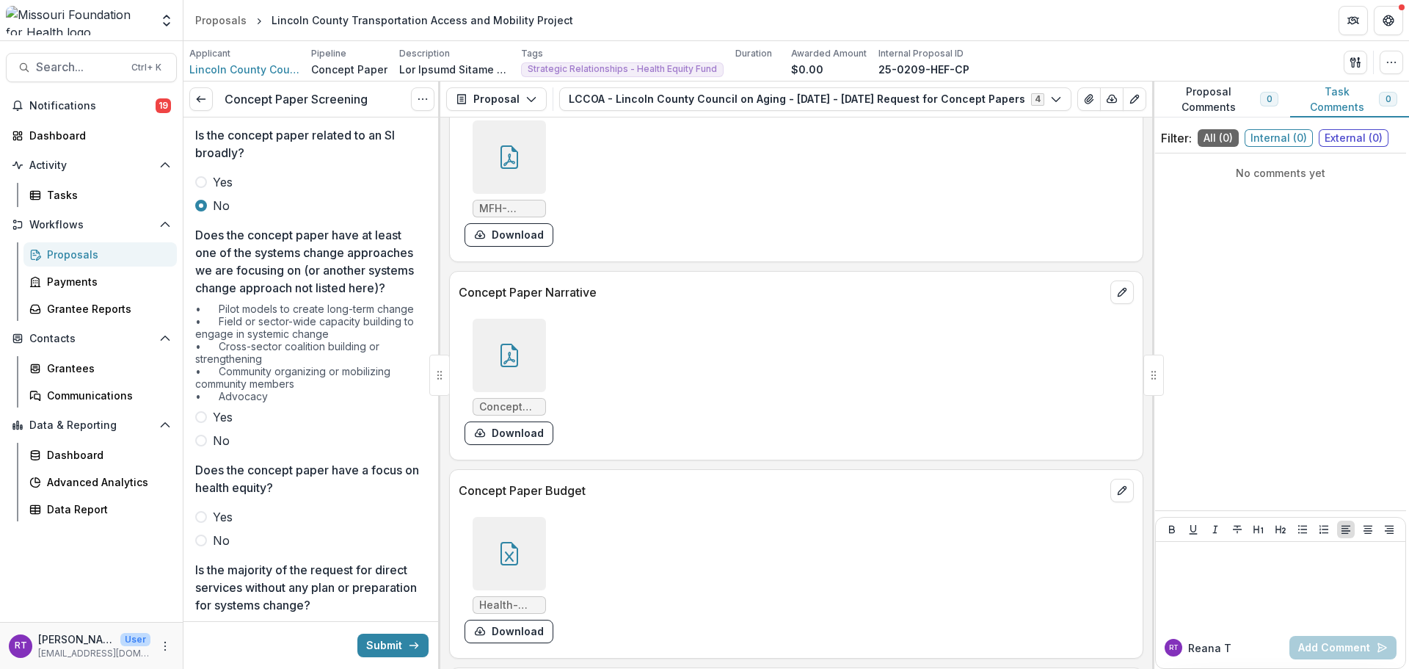
click at [214, 426] on span "Yes" at bounding box center [223, 417] width 20 height 18
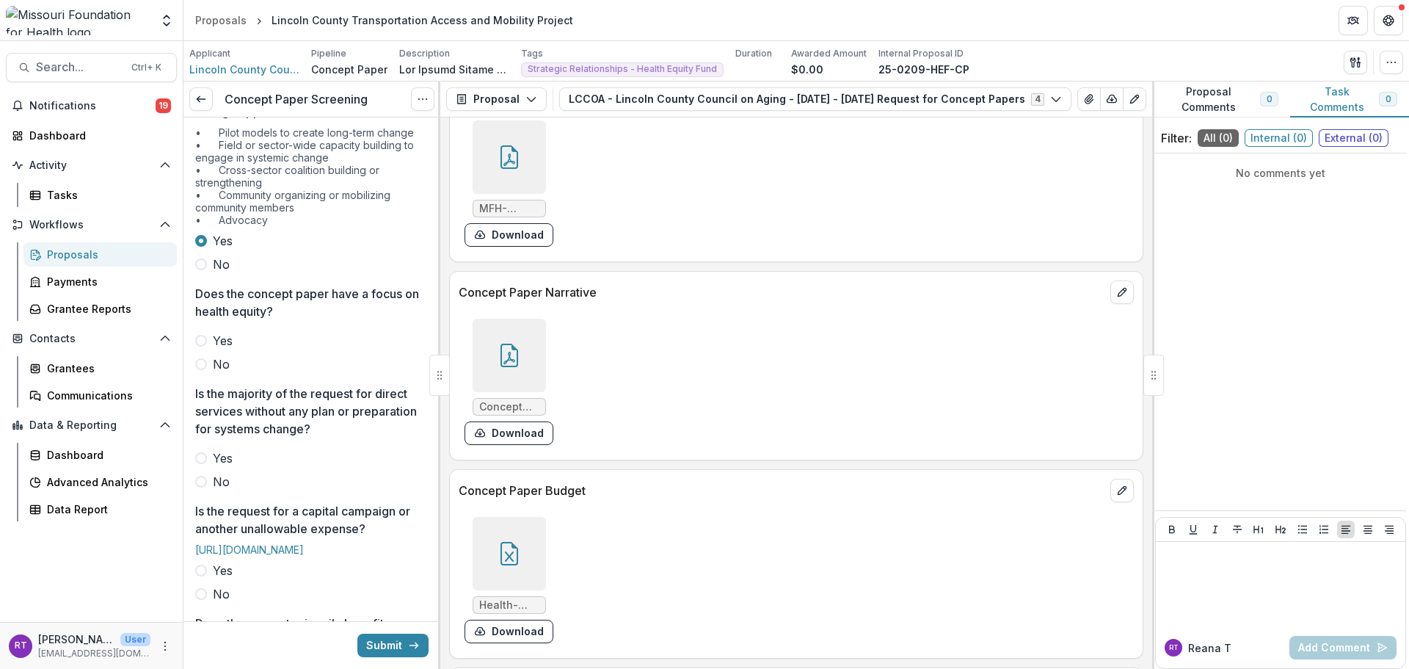
scroll to position [294, 0]
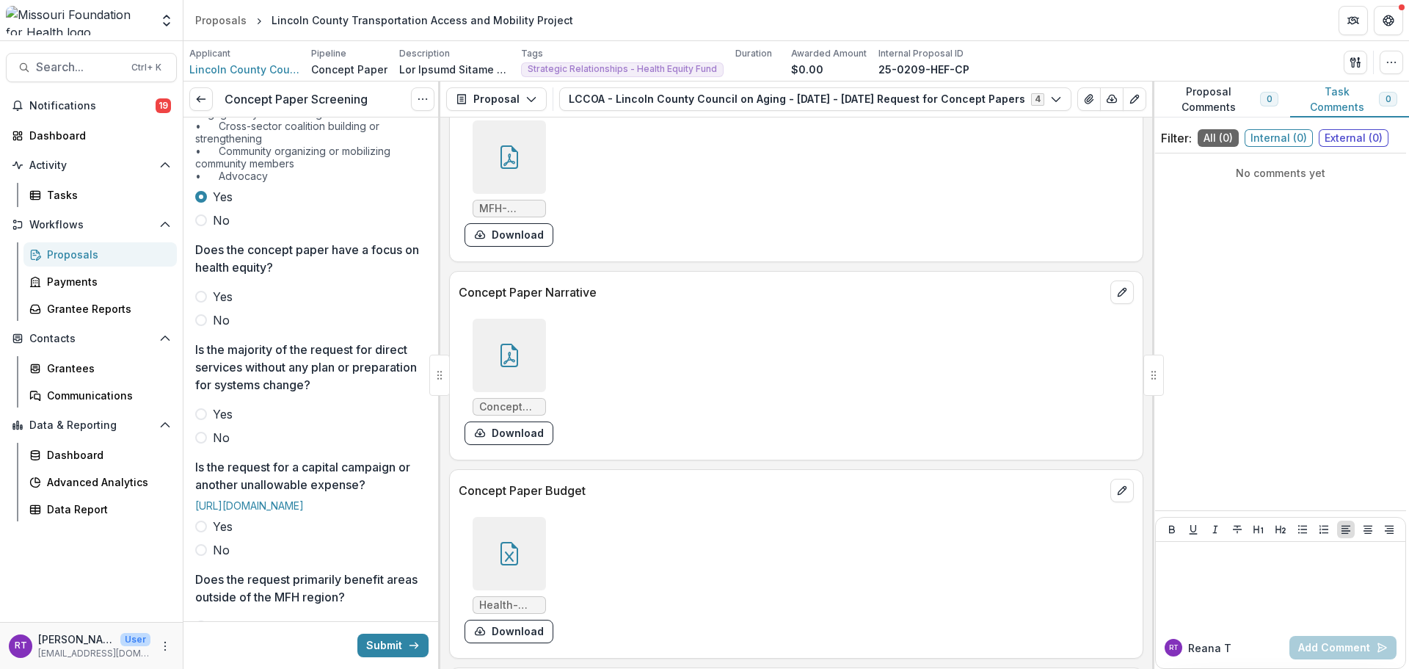
click at [217, 305] on span "Yes" at bounding box center [223, 297] width 20 height 18
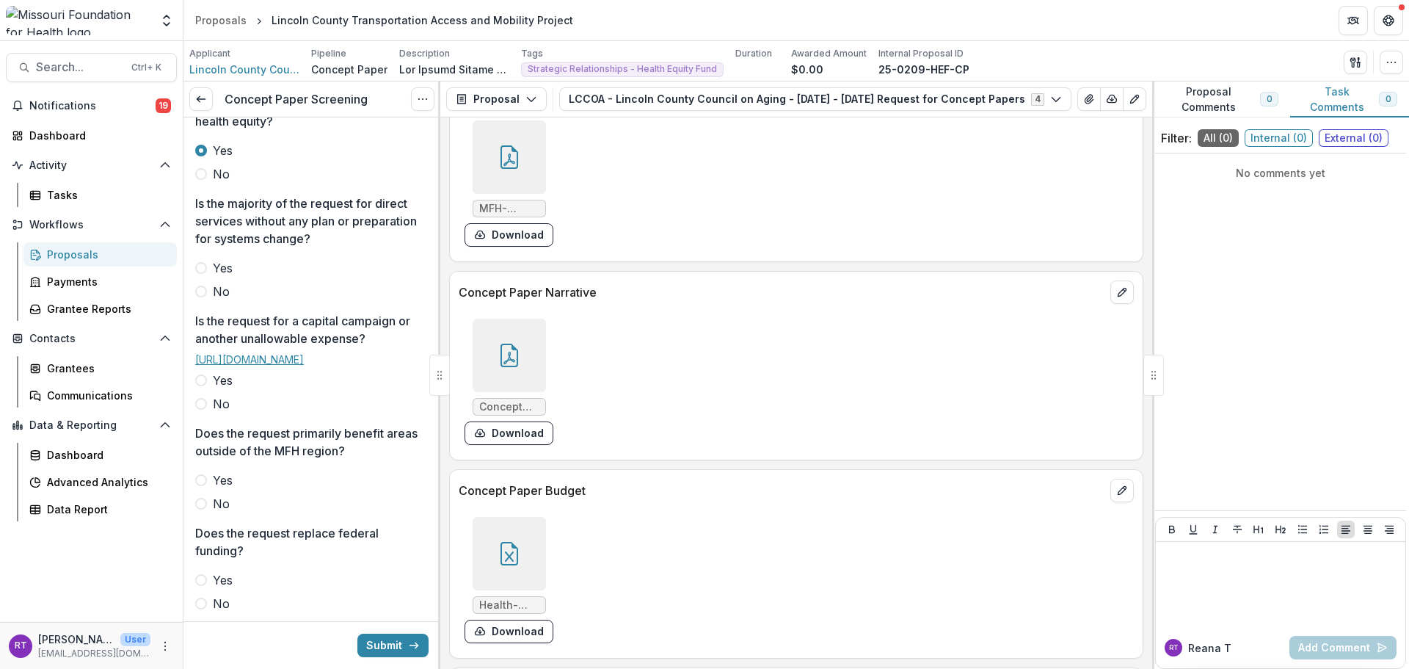
scroll to position [440, 0]
click at [514, 549] on icon at bounding box center [510, 553] width 18 height 23
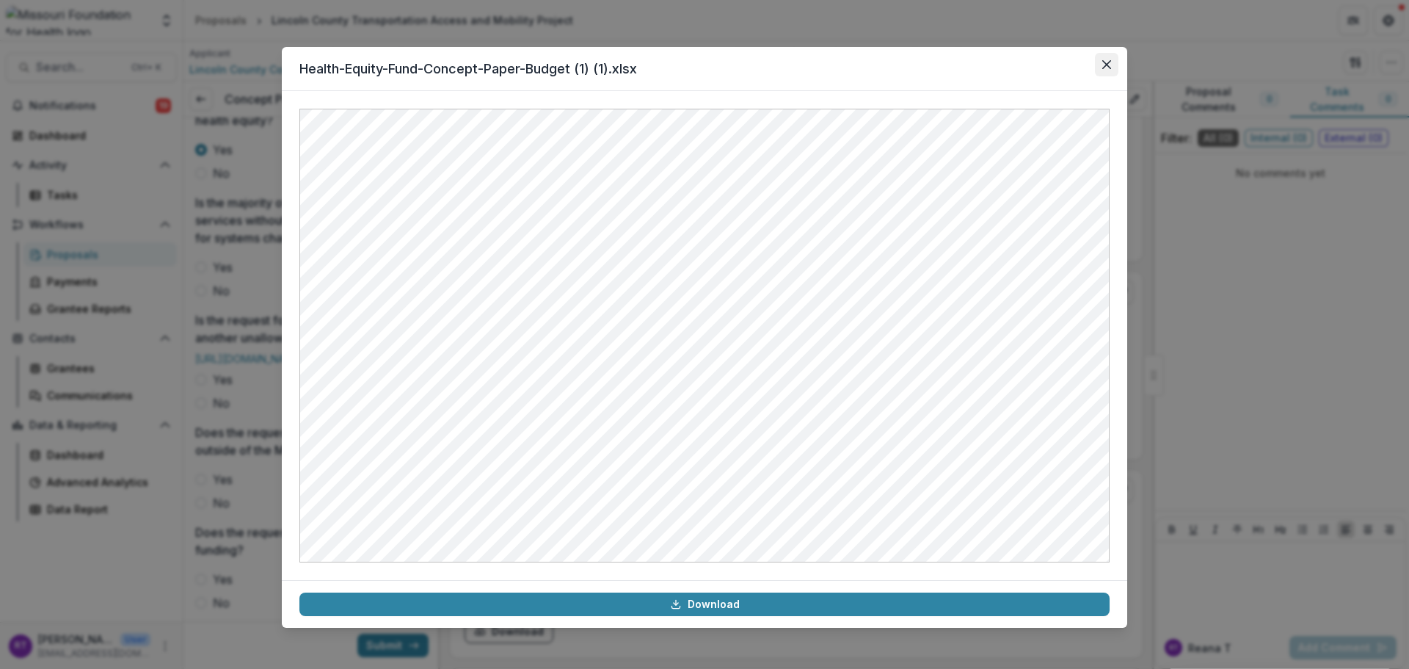
click at [1105, 59] on button "Close" at bounding box center [1106, 64] width 23 height 23
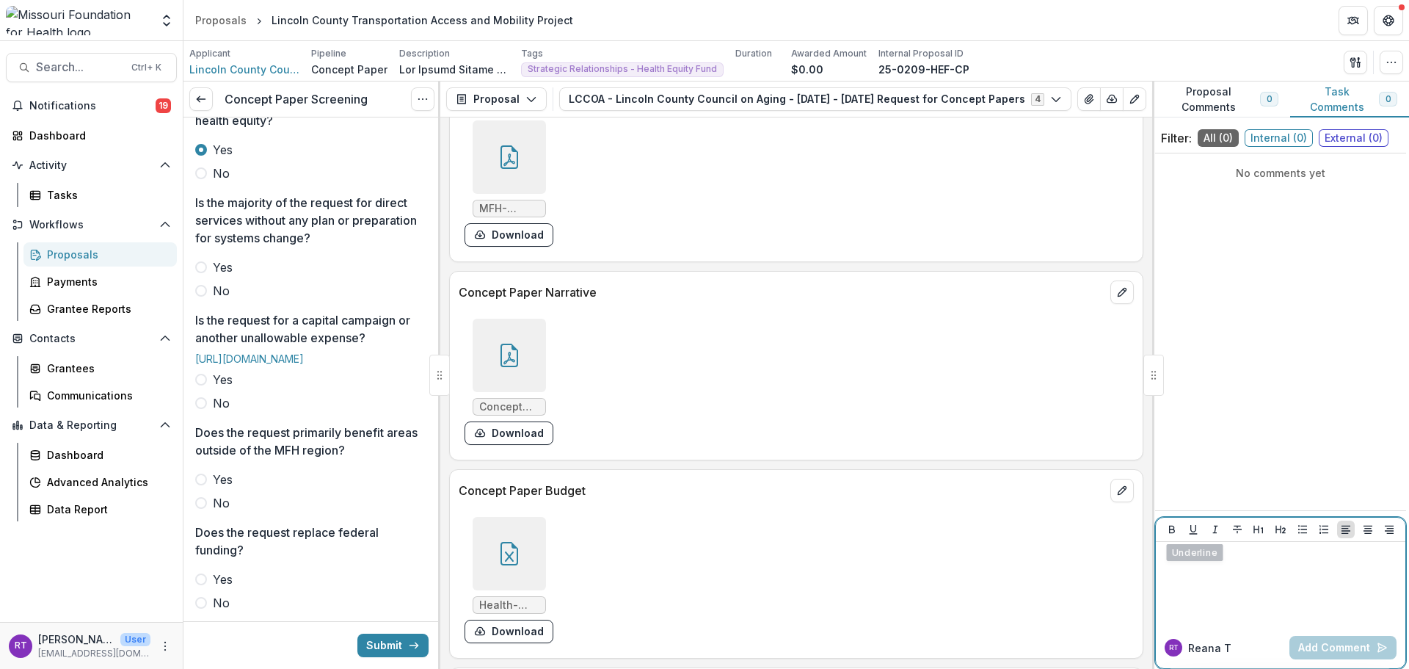
click at [1194, 589] on div at bounding box center [1281, 583] width 238 height 73
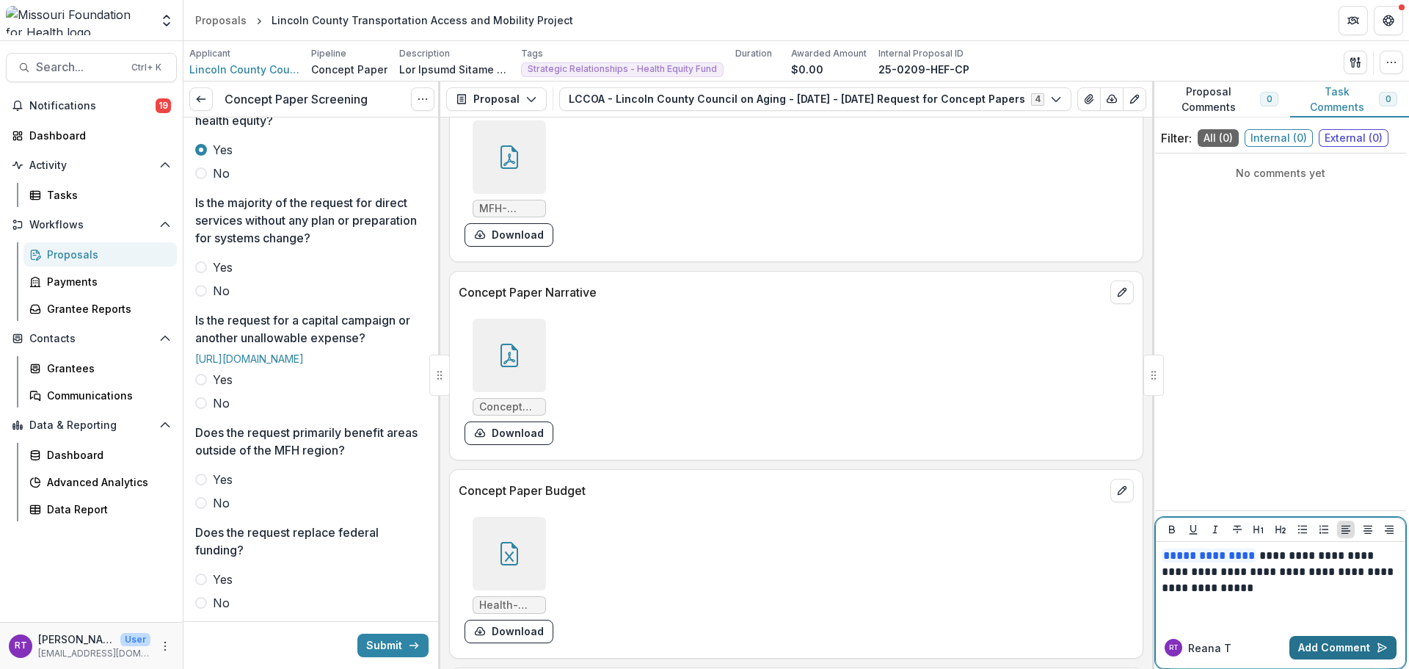
click at [1322, 649] on button "Add Comment" at bounding box center [1342, 647] width 107 height 23
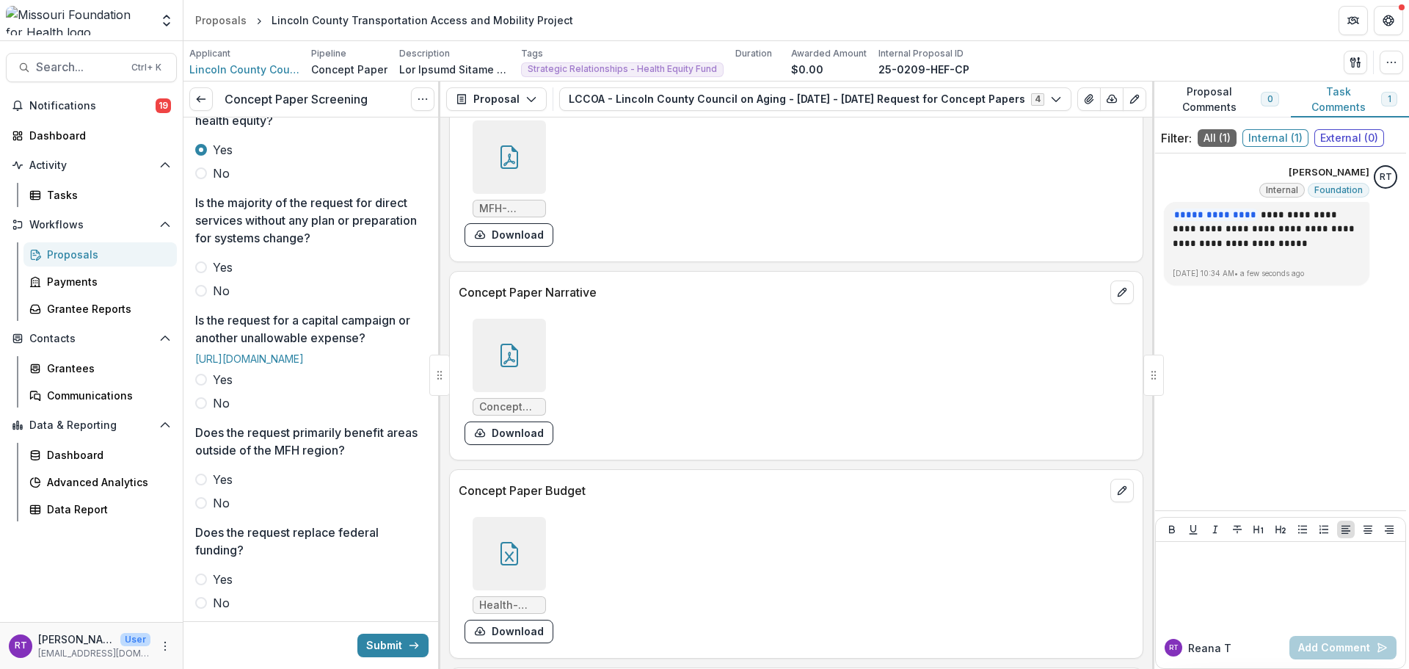
click at [220, 276] on span "Yes" at bounding box center [223, 267] width 20 height 18
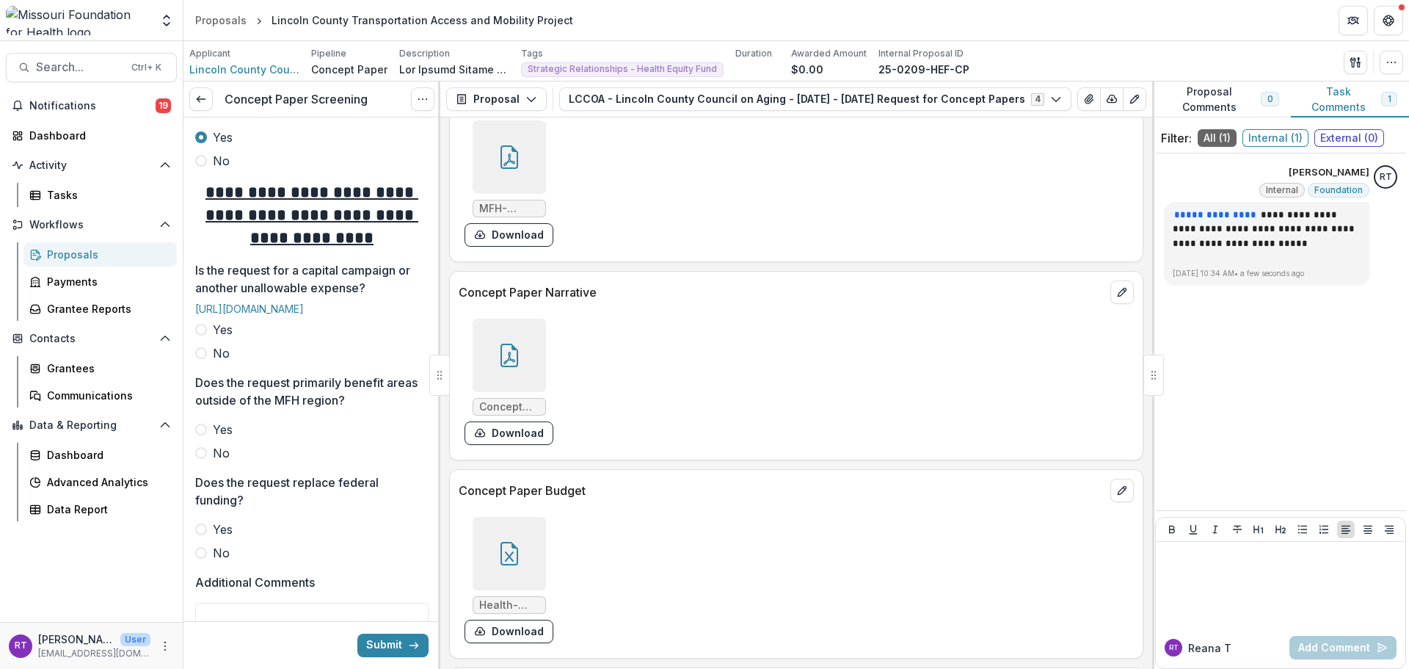
scroll to position [661, 0]
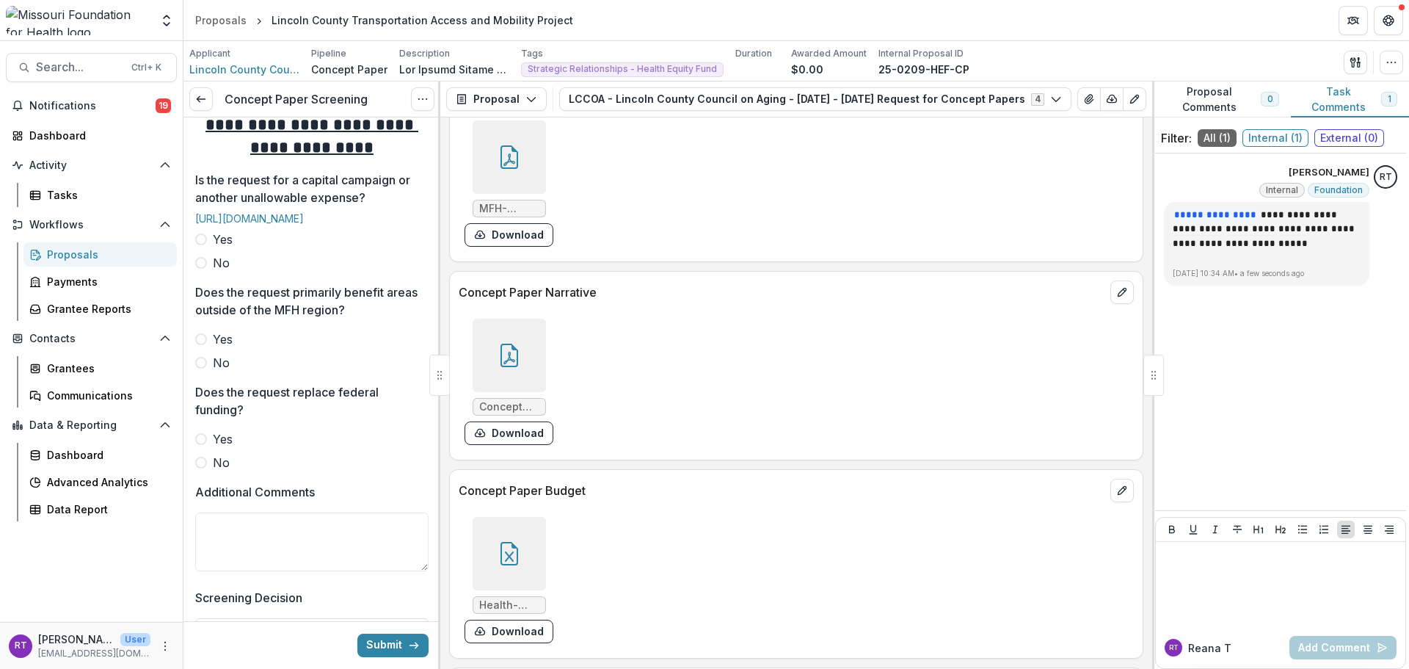
click at [219, 339] on div "**********" at bounding box center [311, 105] width 233 height 1296
click at [216, 272] on span "No" at bounding box center [221, 263] width 17 height 18
click at [222, 371] on span "No" at bounding box center [221, 363] width 17 height 18
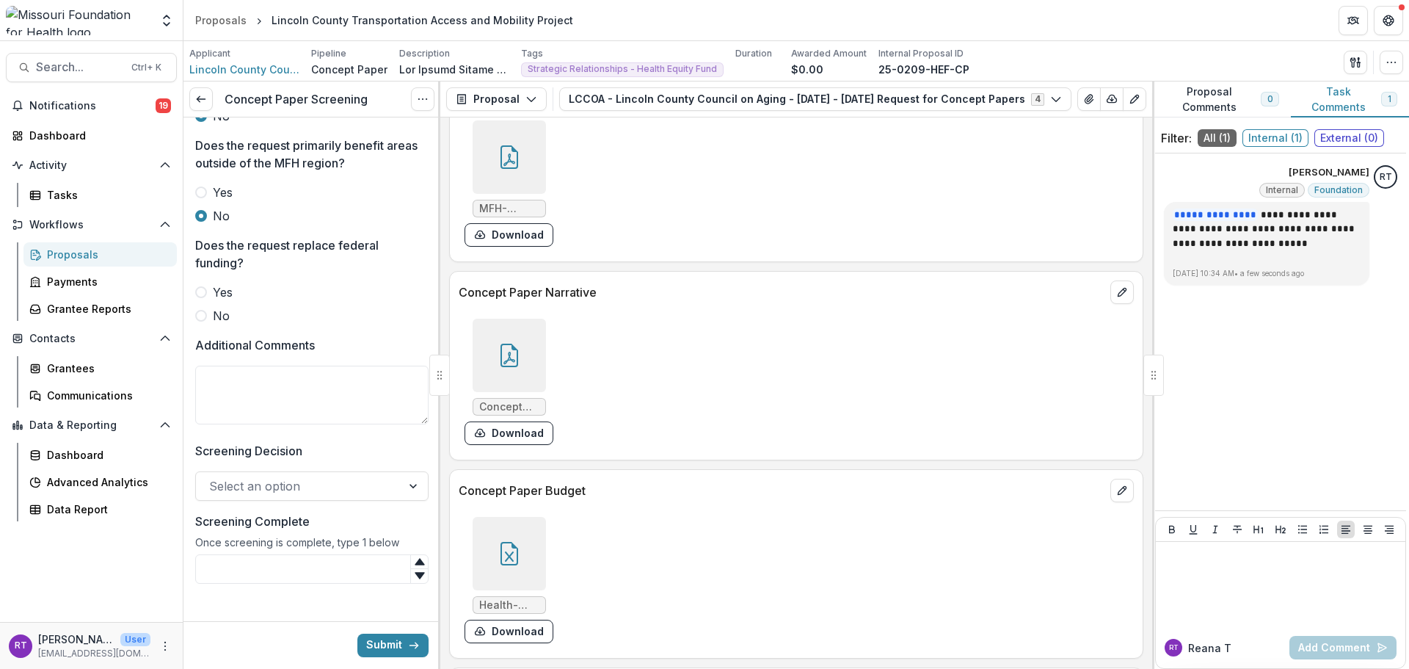
click at [215, 324] on span "No" at bounding box center [221, 316] width 17 height 18
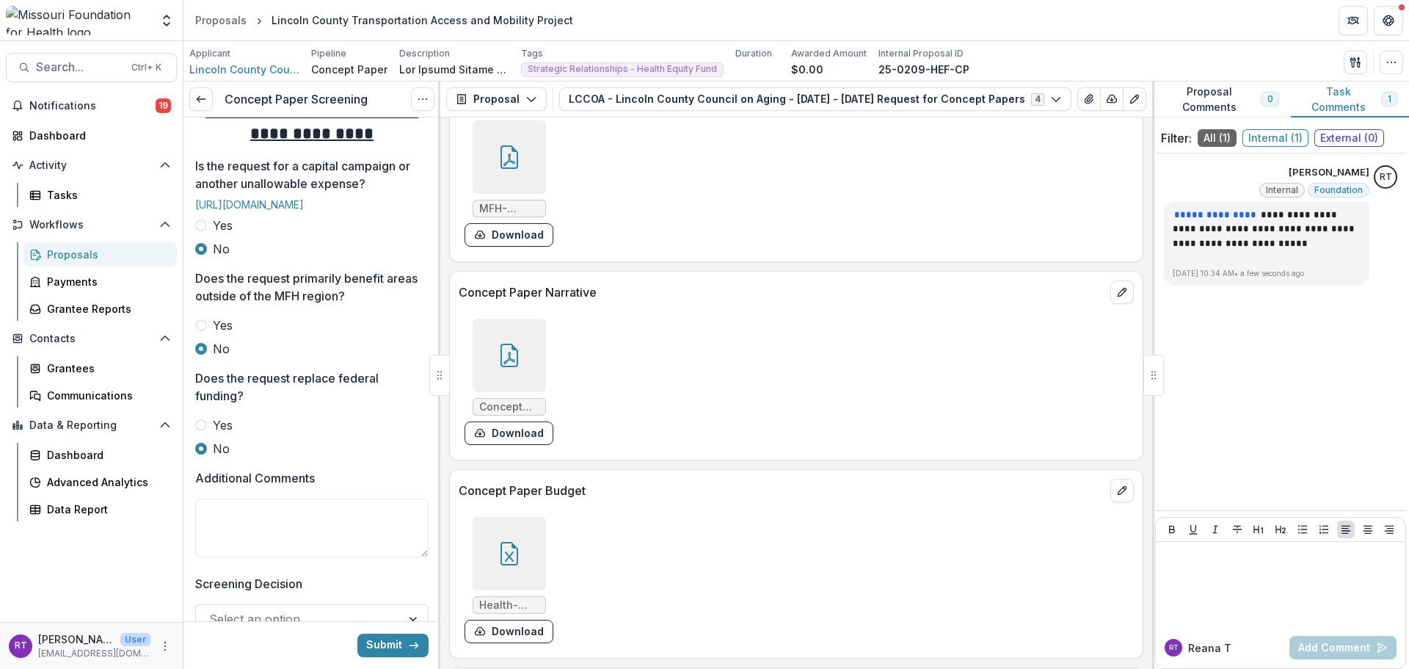
scroll to position [440, 0]
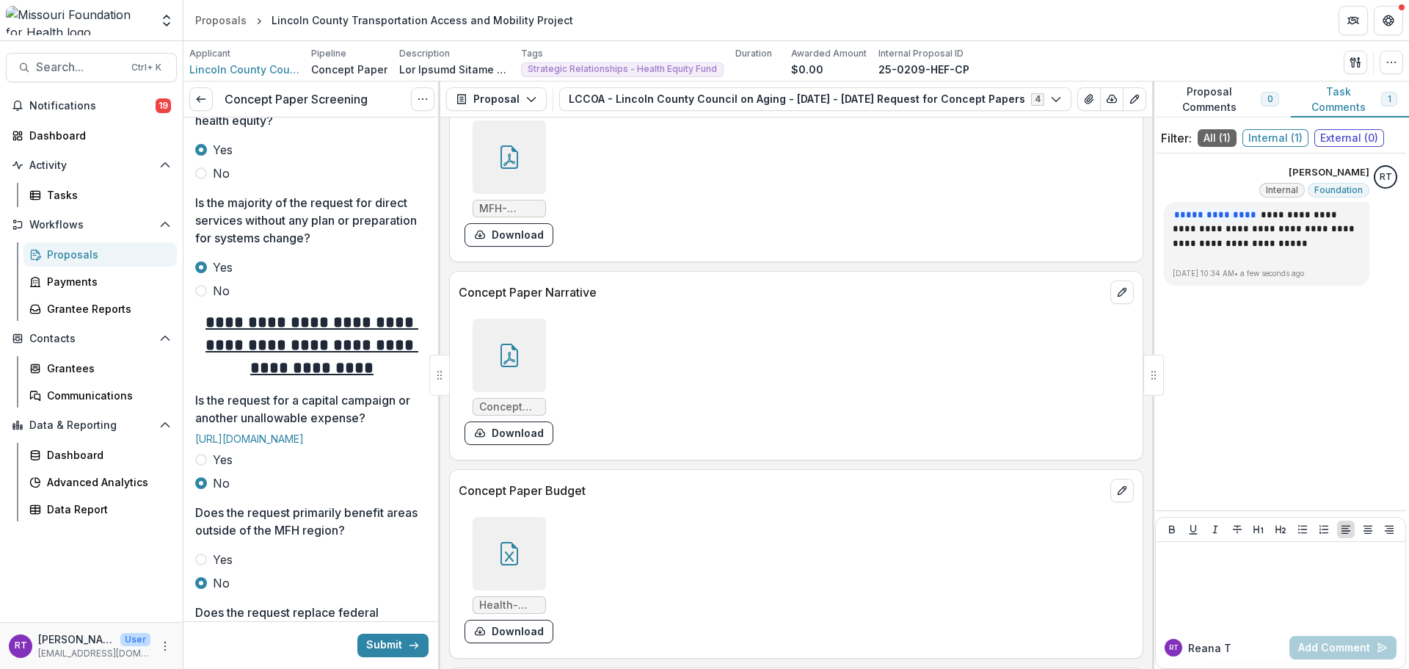
click at [214, 299] on span "No" at bounding box center [221, 291] width 17 height 18
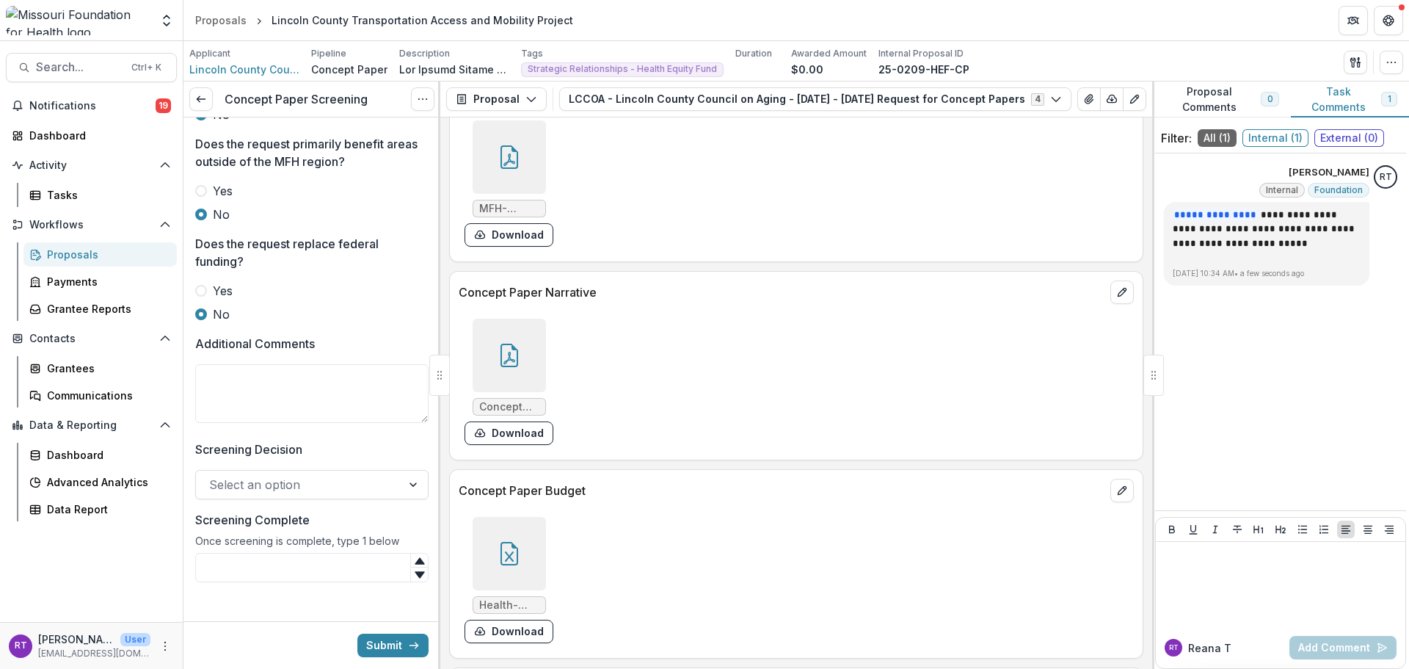
scroll to position [804, 0]
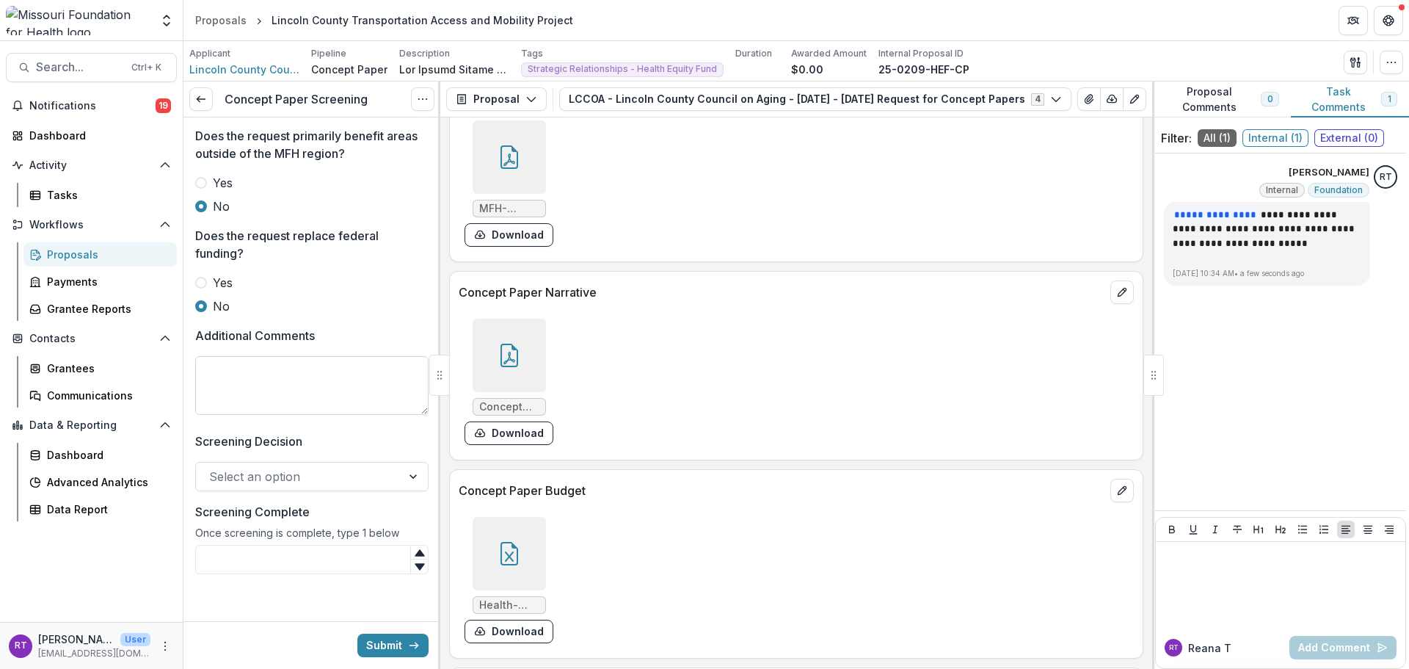
click at [283, 389] on textarea "Additional Comments" at bounding box center [311, 385] width 233 height 59
type textarea "**********"
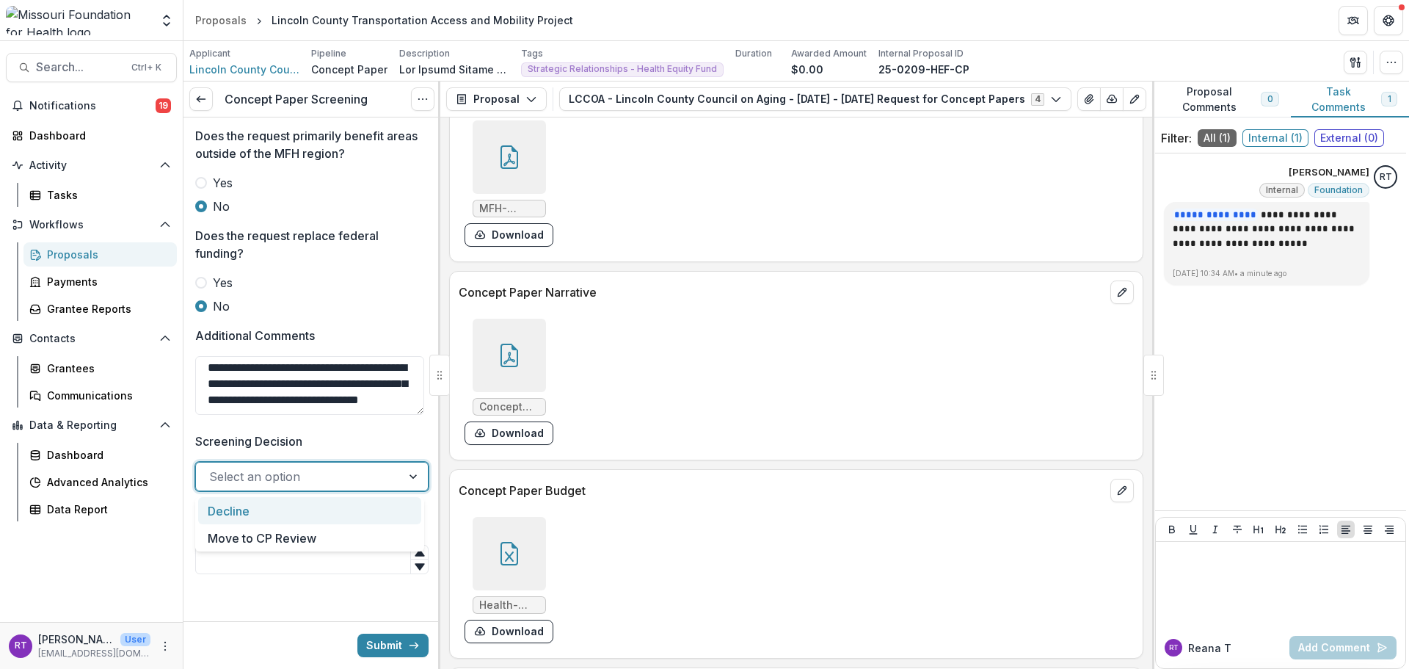
click at [332, 478] on div at bounding box center [298, 476] width 179 height 21
click at [341, 545] on div "Move to CP Review" at bounding box center [309, 537] width 223 height 27
click at [341, 562] on input "Screening Complete" at bounding box center [311, 559] width 233 height 29
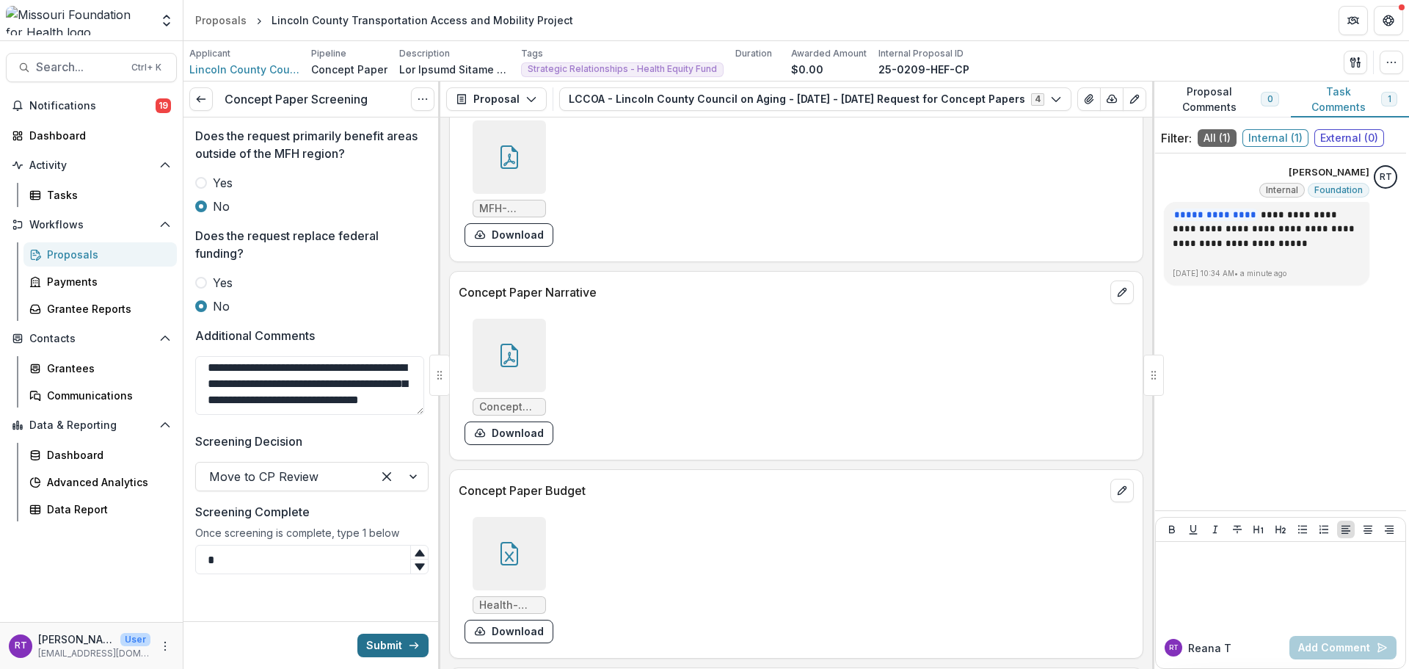
type input "*"
click at [375, 646] on button "Submit" at bounding box center [392, 644] width 71 height 23
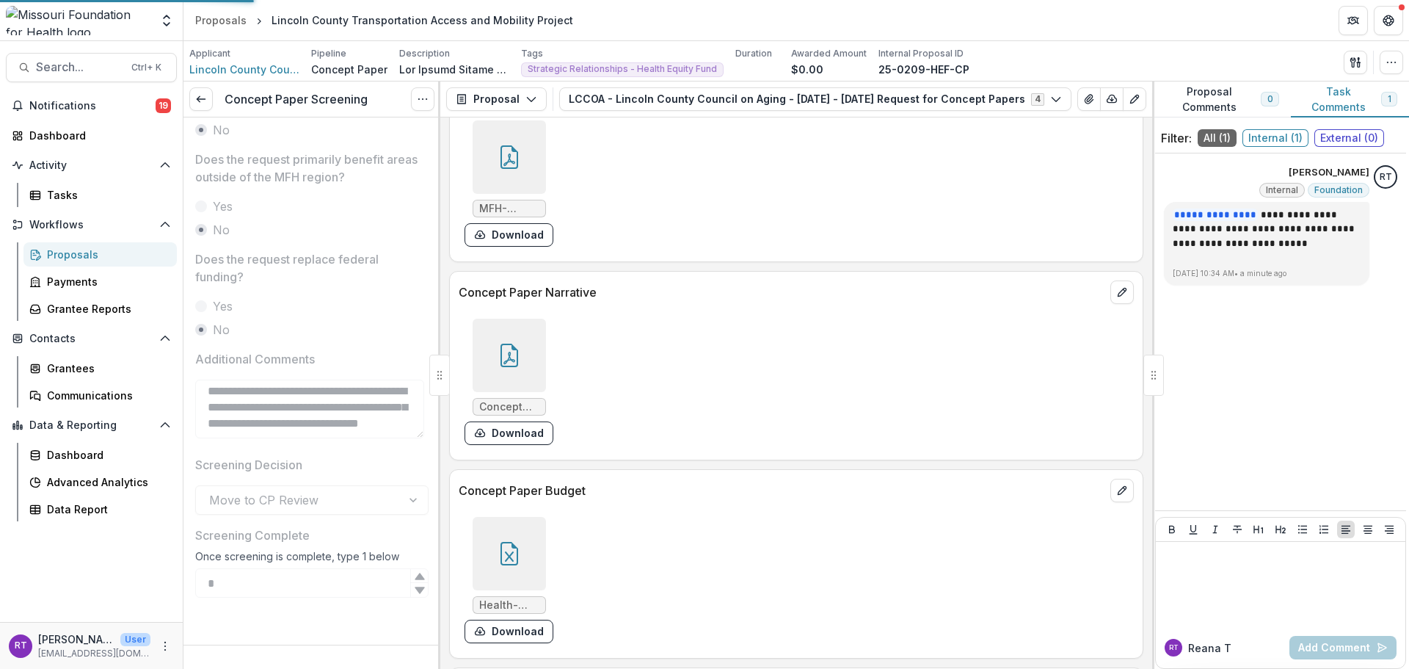
scroll to position [781, 0]
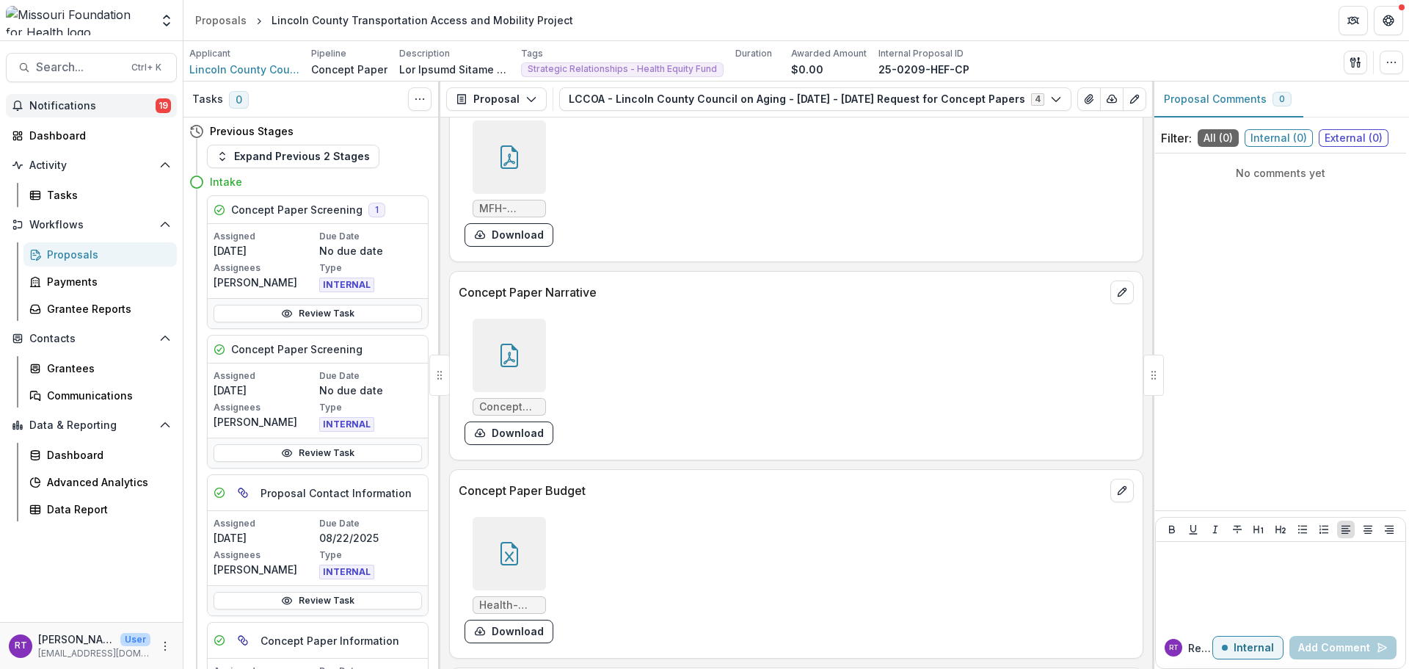
click at [125, 103] on span "Notifications" at bounding box center [92, 106] width 126 height 12
click at [108, 208] on div "Notifications 19 Unread 19 Archived RT Reana Thomas changed the status of Conce…" at bounding box center [91, 358] width 183 height 528
click at [103, 195] on div "Tasks" at bounding box center [106, 194] width 118 height 15
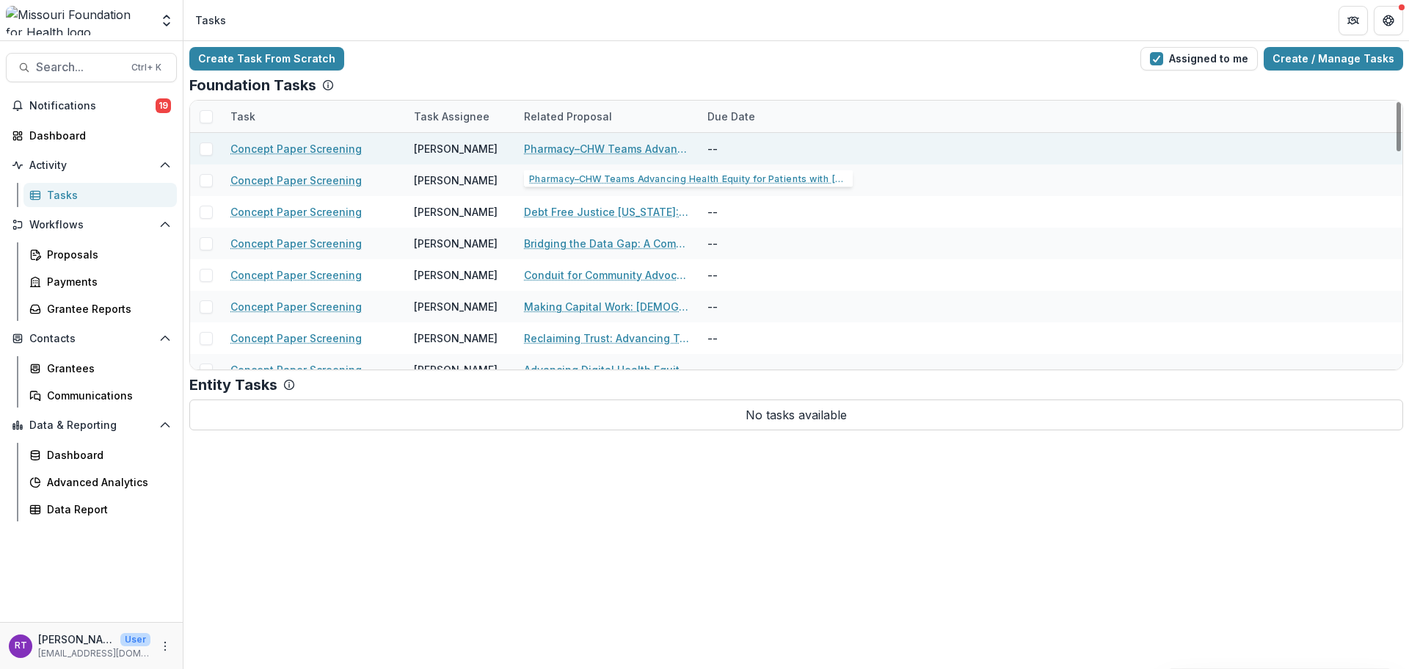
click at [589, 153] on link "Pharmacy–CHW Teams Advancing Health Equity for Patients with Diabetes through C…" at bounding box center [607, 148] width 166 height 15
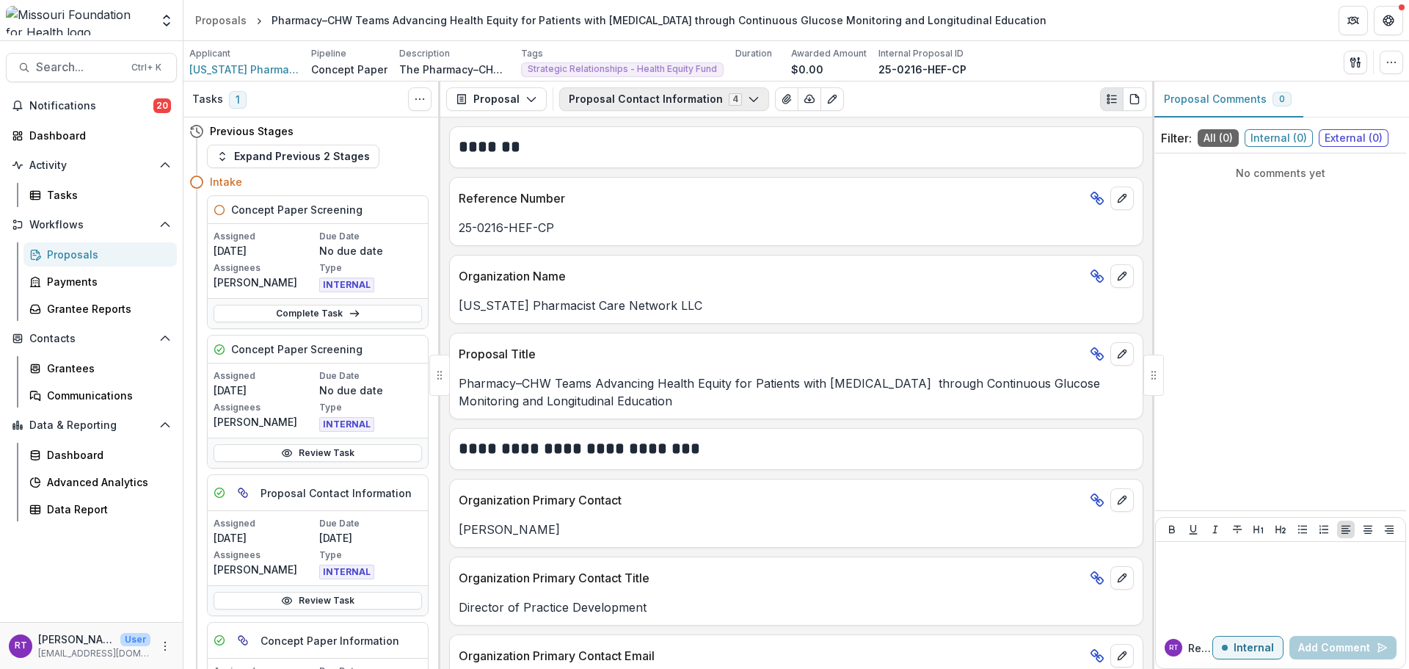
click at [656, 94] on button "Proposal Contact Information 4" at bounding box center [664, 98] width 210 height 23
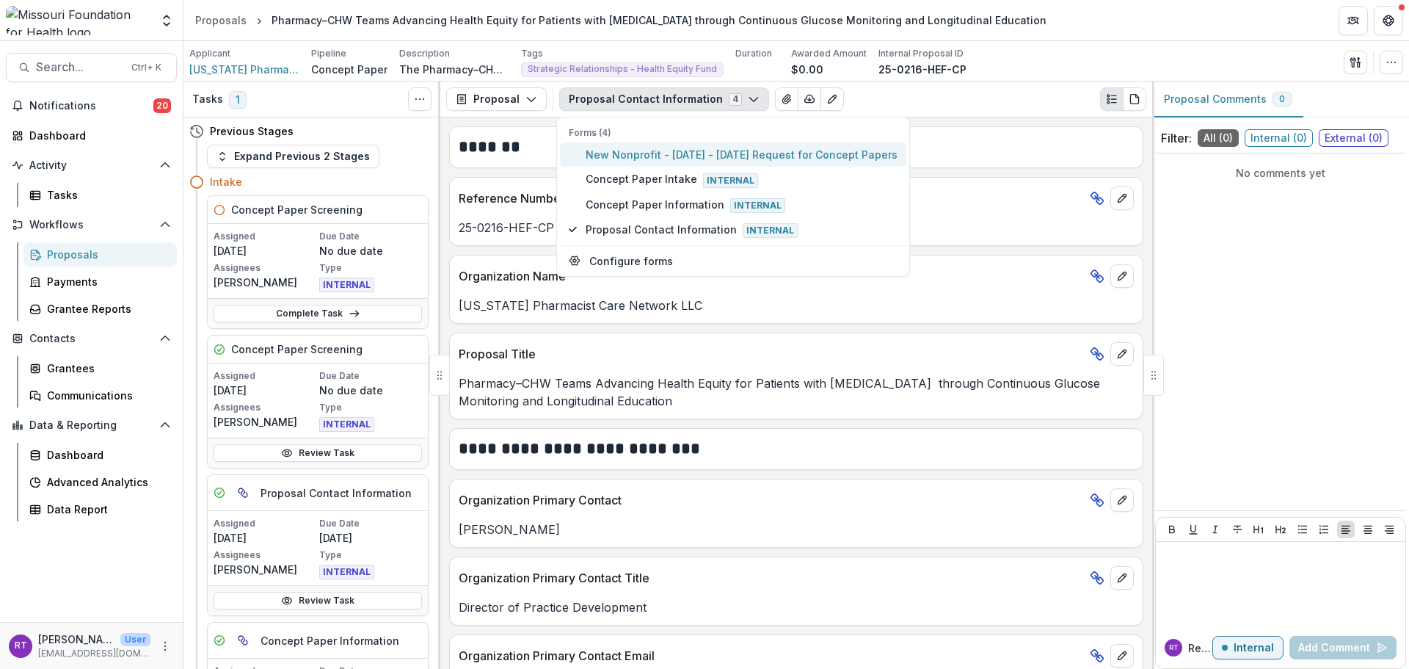
click at [676, 154] on span "New Nonprofit - 2025 - 2025 Request for Concept Papers" at bounding box center [742, 154] width 312 height 15
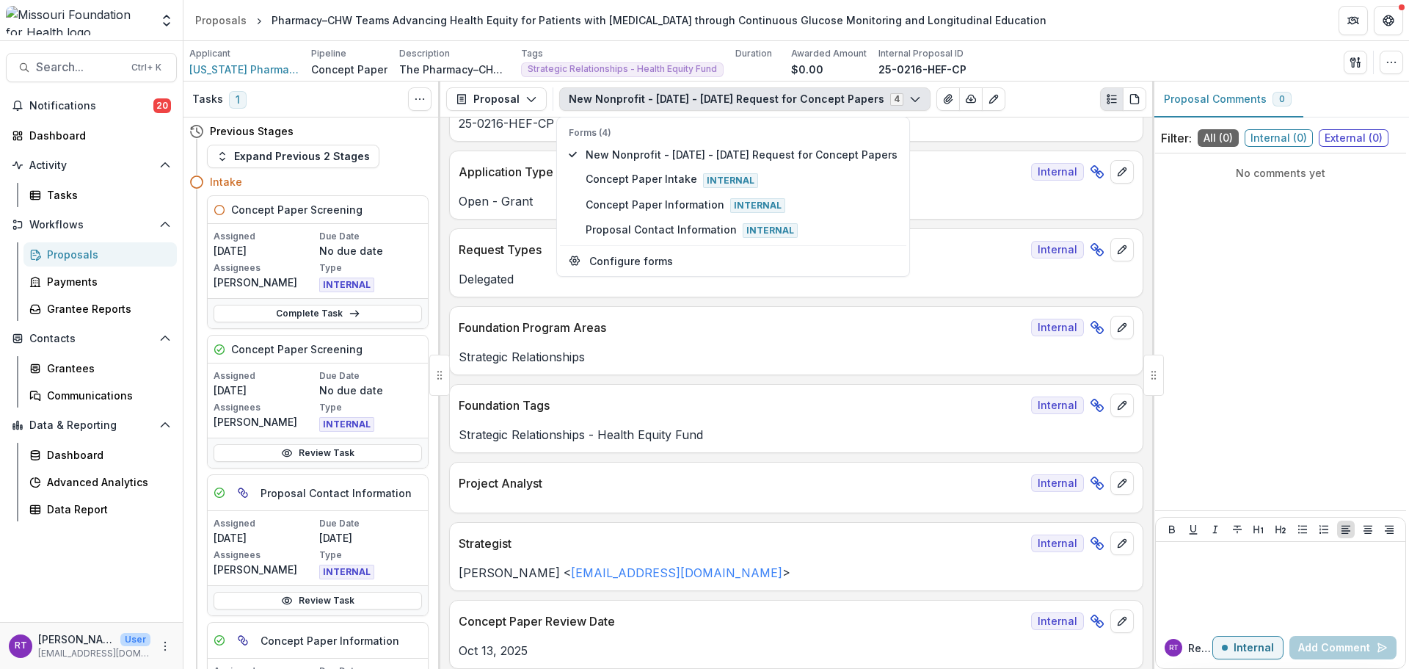
scroll to position [220, 0]
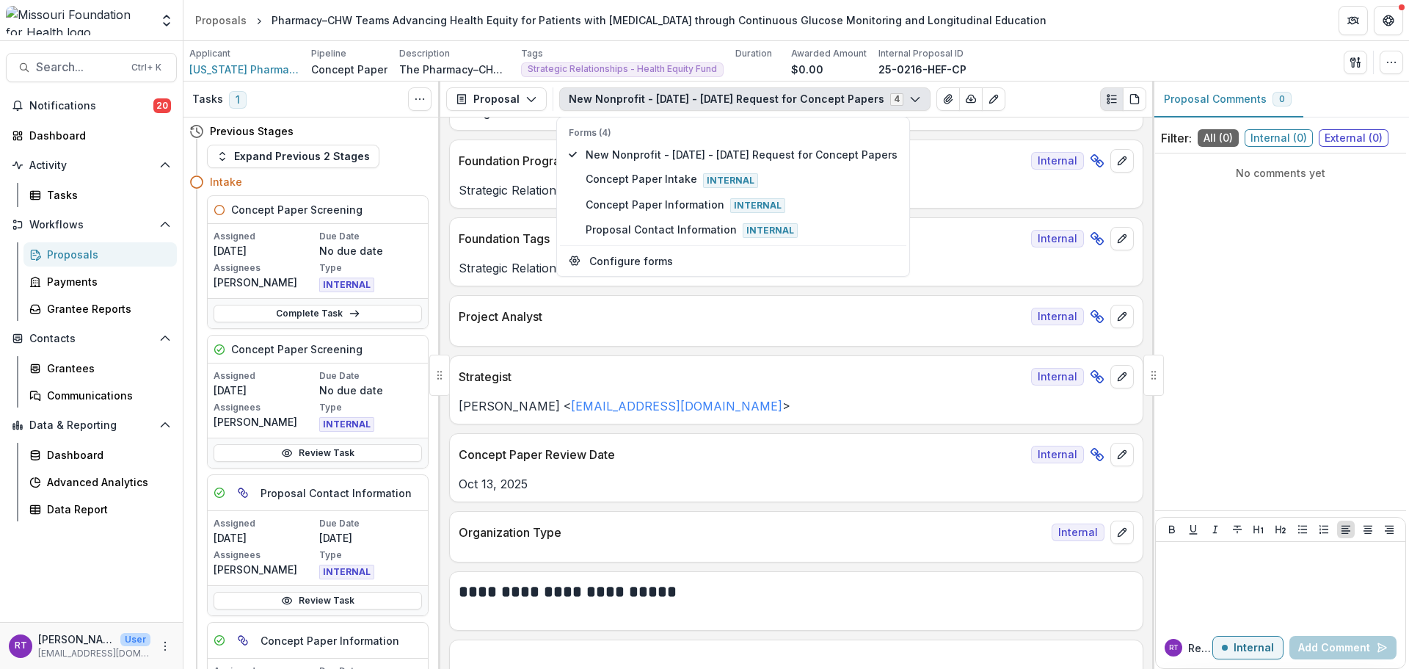
click at [854, 356] on div "Strategist Internal" at bounding box center [796, 372] width 693 height 32
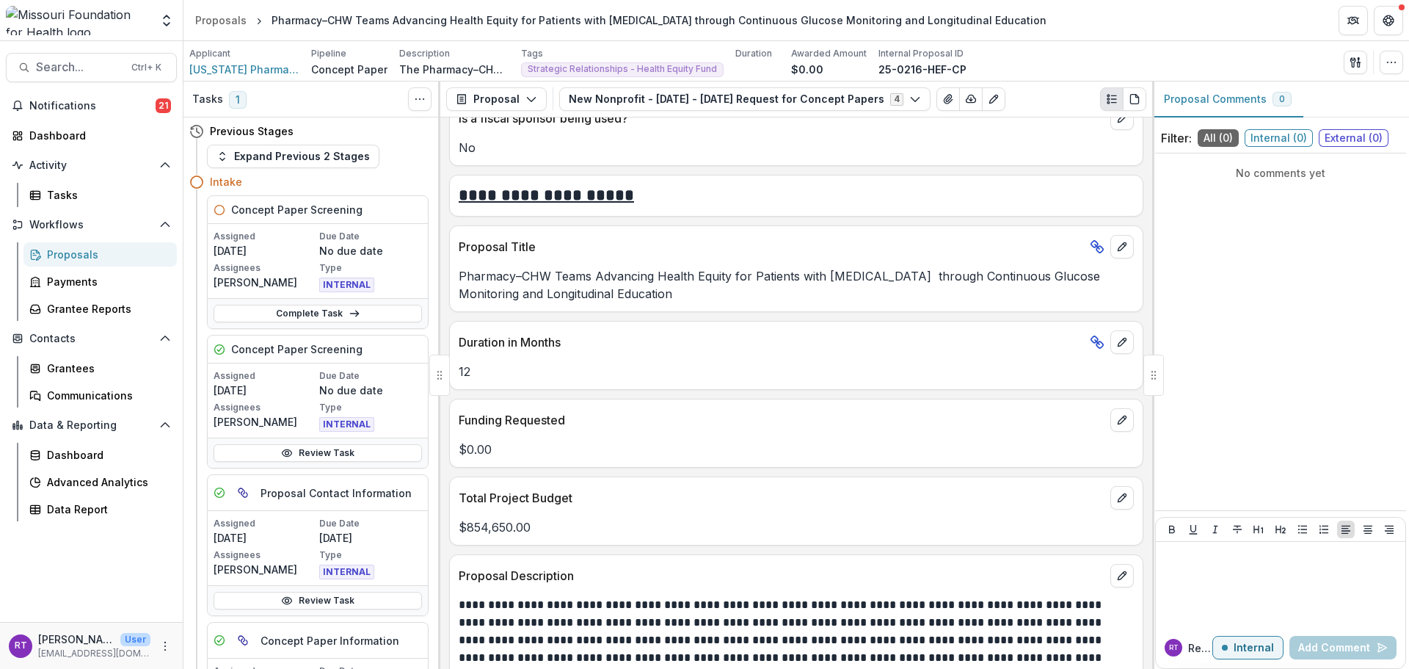
scroll to position [2789, 0]
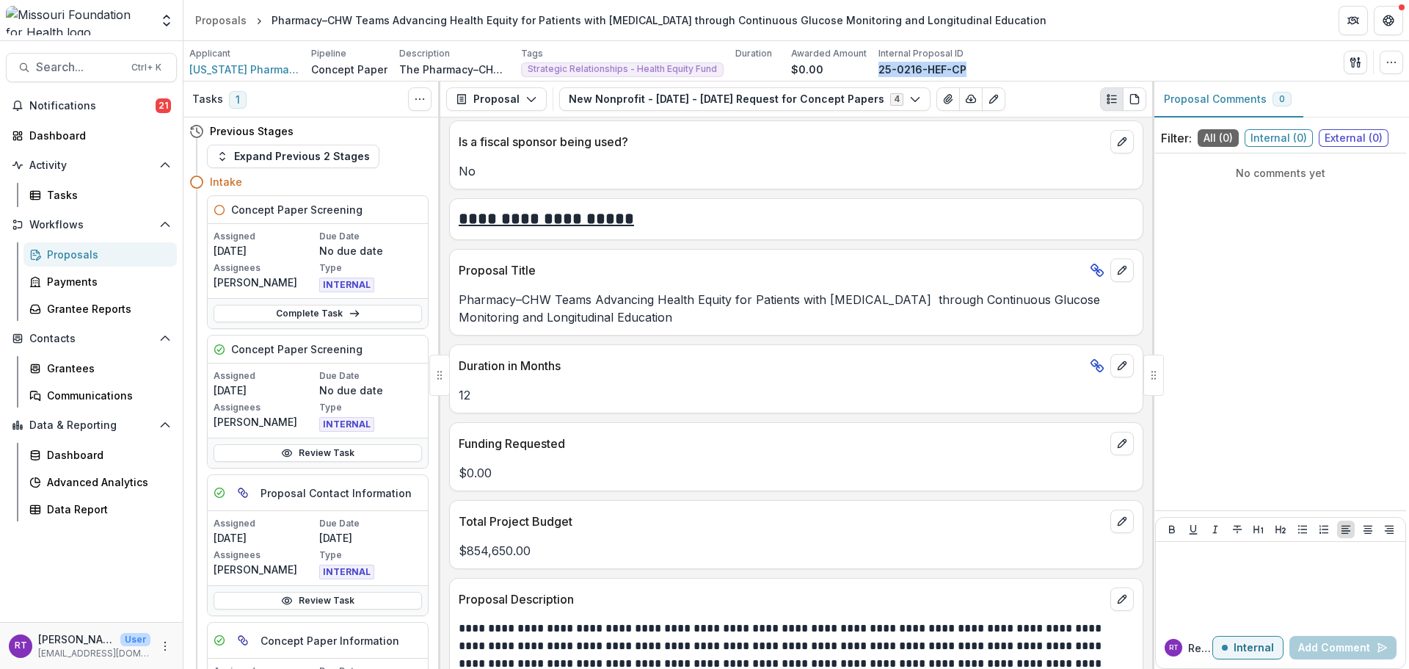
drag, startPoint x: 960, startPoint y: 67, endPoint x: 865, endPoint y: 73, distance: 94.9
click at [865, 73] on div "Applicant Missouri Pharmacist Care Network LLC Pipeline Concept Paper Descripti…" at bounding box center [796, 62] width 1214 height 30
copy p "25-0216-HEF-CP"
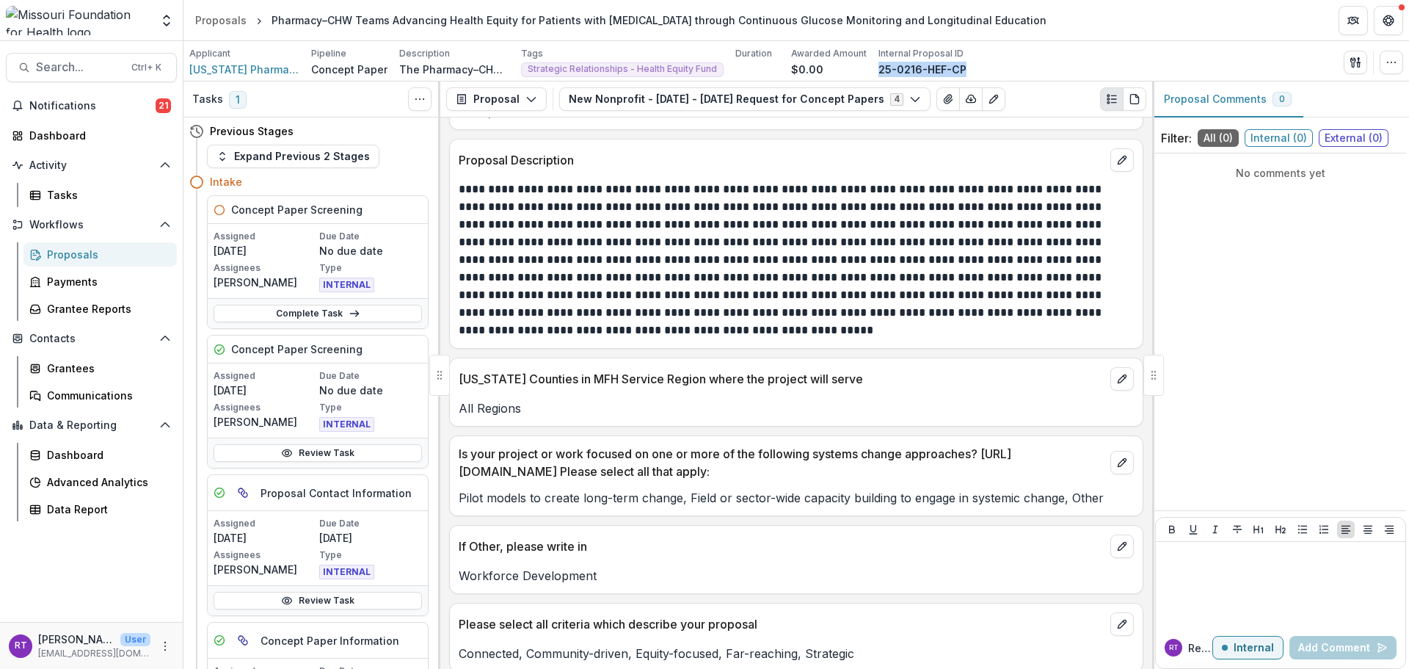
scroll to position [3229, 0]
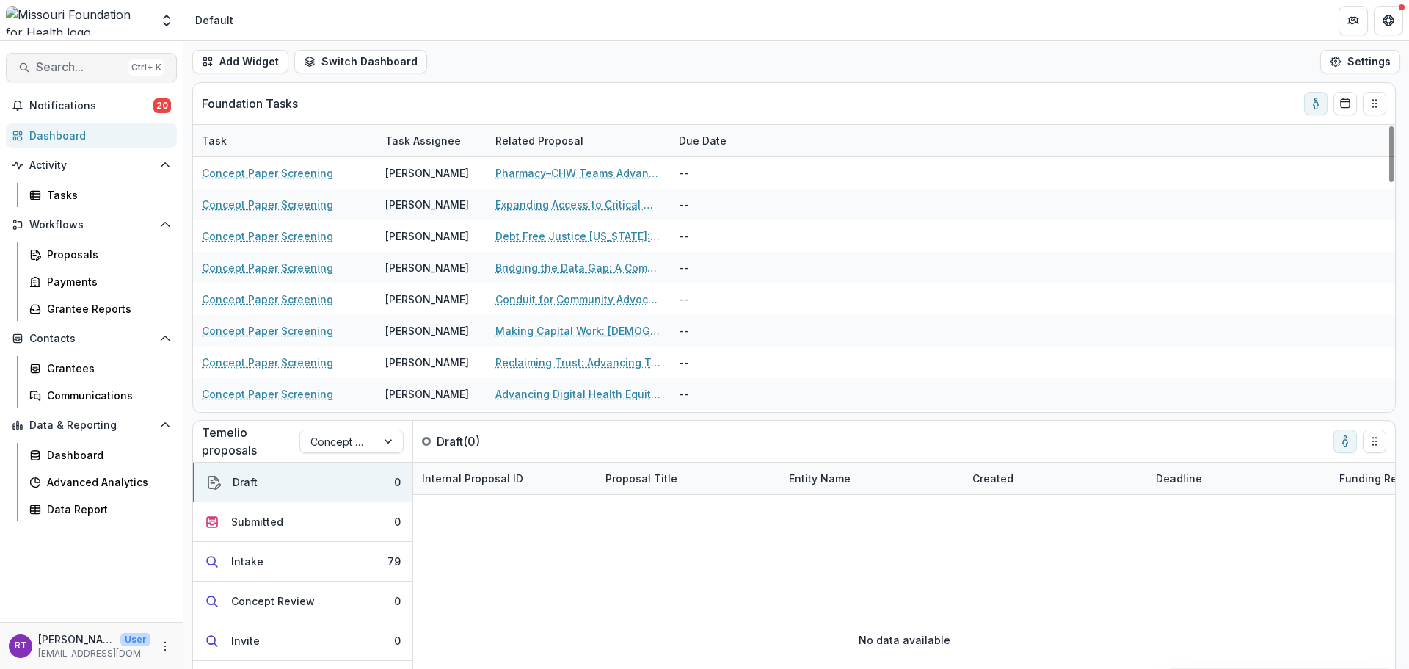
click at [84, 62] on span "Search..." at bounding box center [79, 67] width 87 height 14
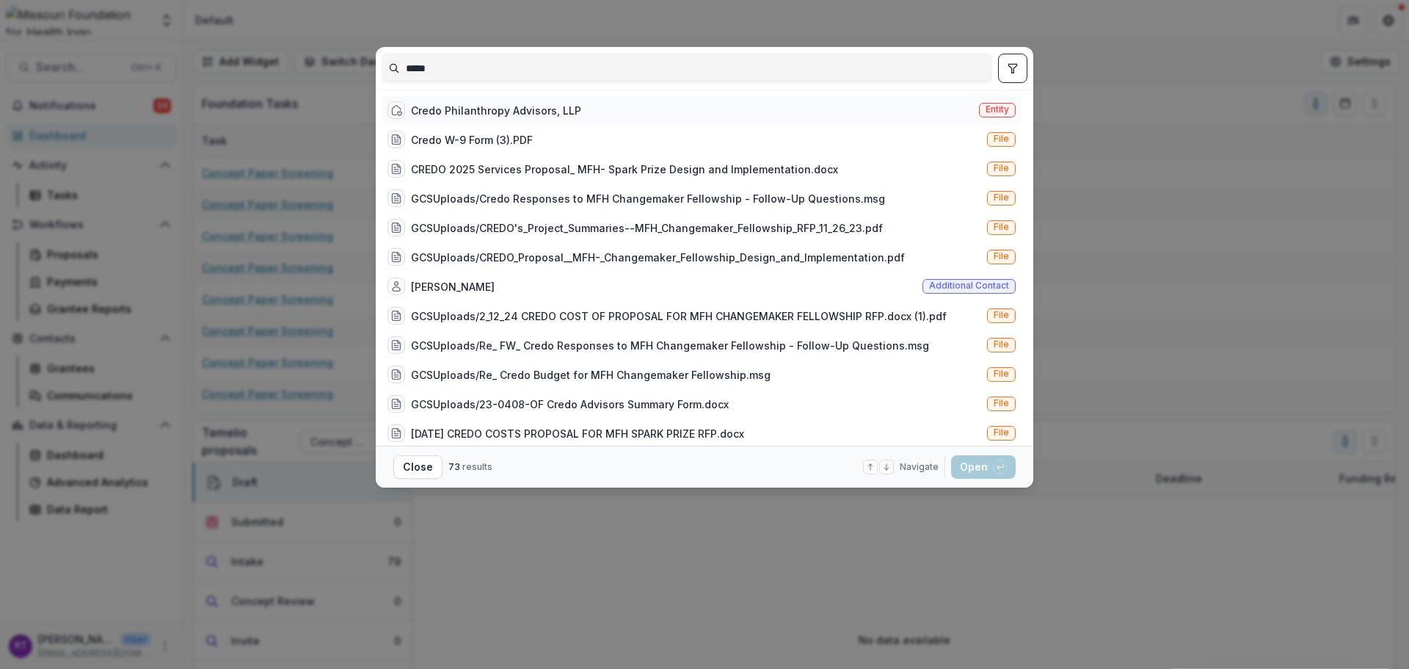
type input "*****"
click at [480, 113] on div "Credo Philanthropy Advisors, LLP" at bounding box center [496, 110] width 170 height 15
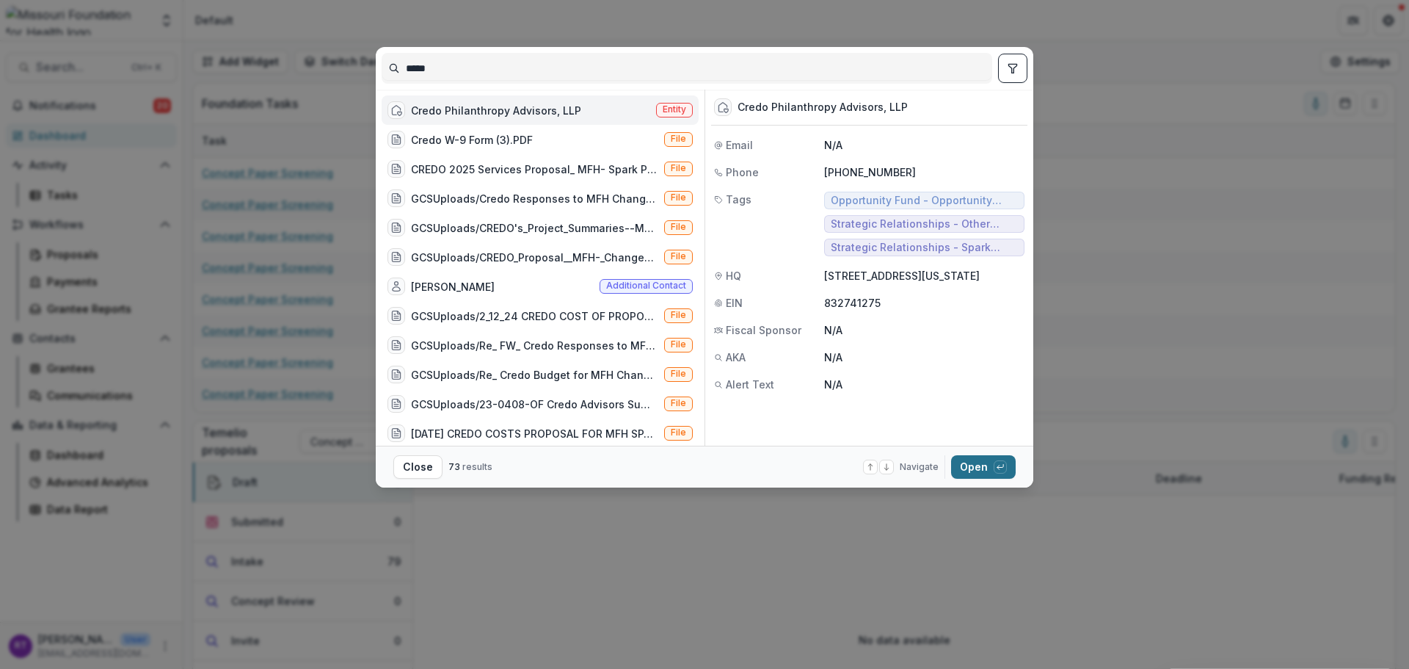
click at [981, 475] on button "Open with enter key" at bounding box center [983, 466] width 65 height 23
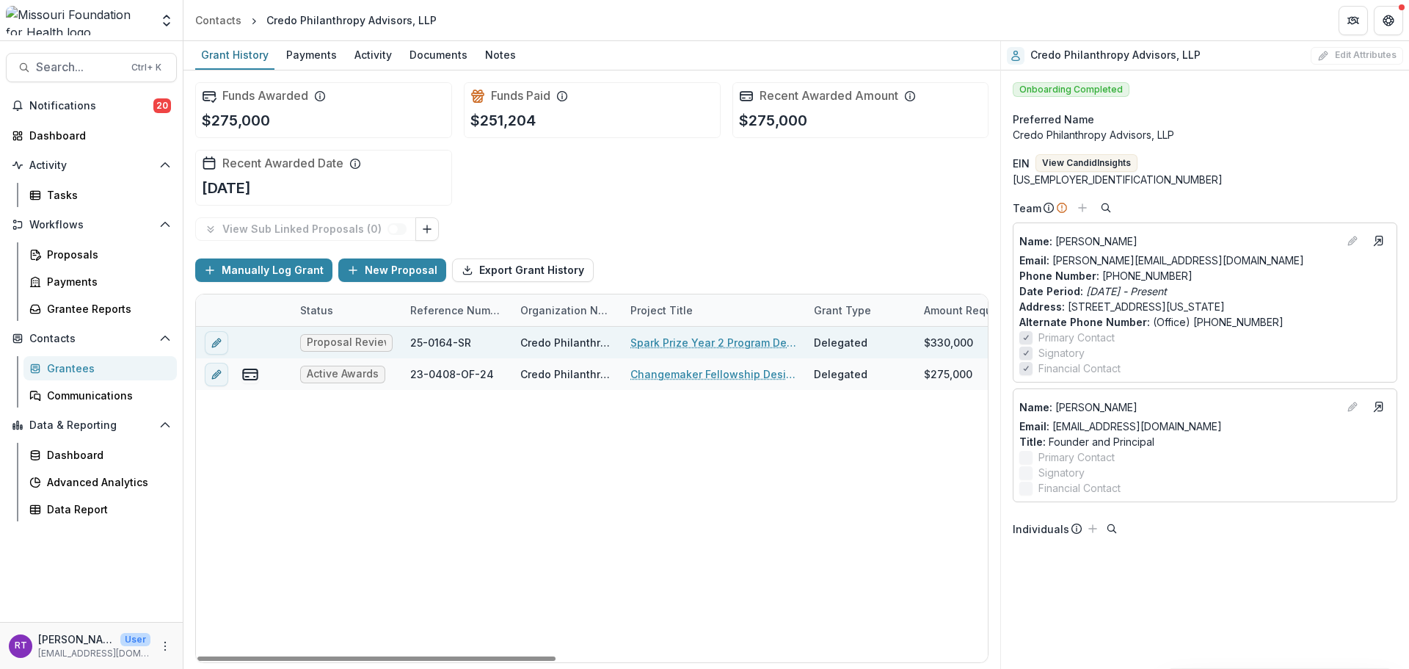
click at [701, 343] on link "Spark Prize Year 2 Program Design, Implementation and Operations Support" at bounding box center [713, 342] width 166 height 15
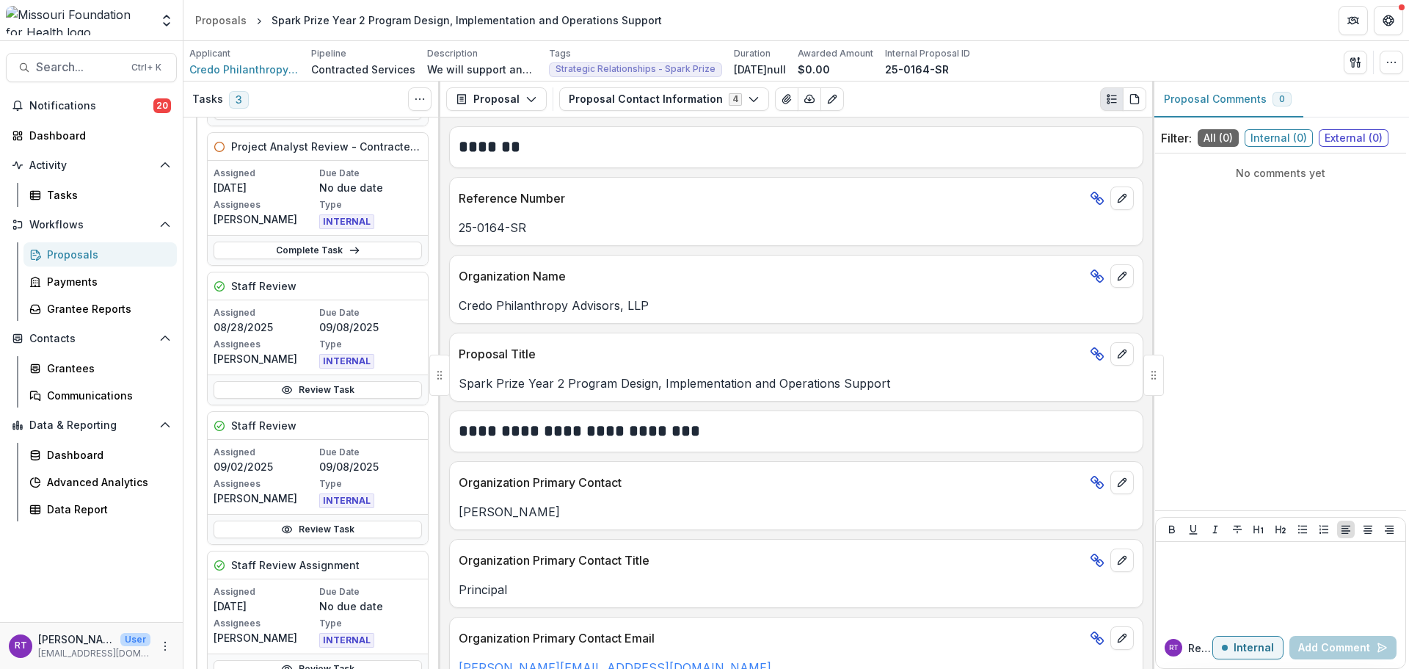
scroll to position [367, 0]
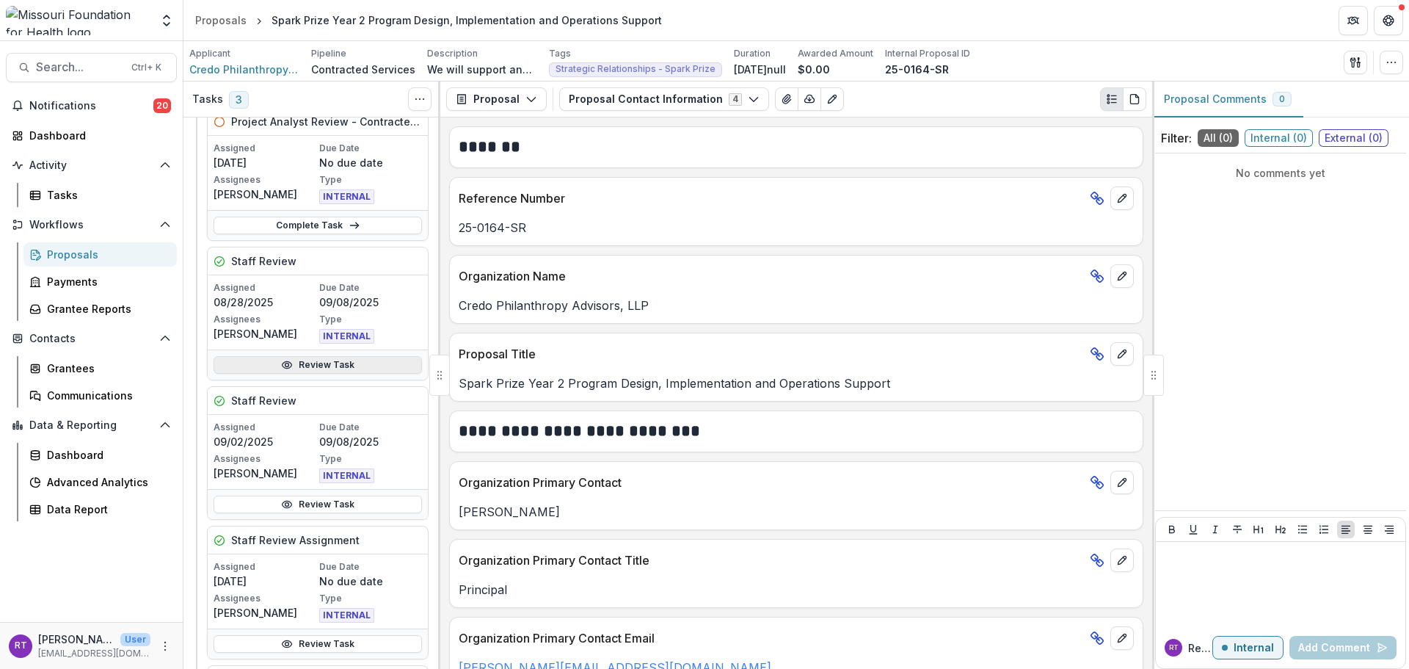
click at [333, 365] on link "Review Task" at bounding box center [318, 365] width 208 height 18
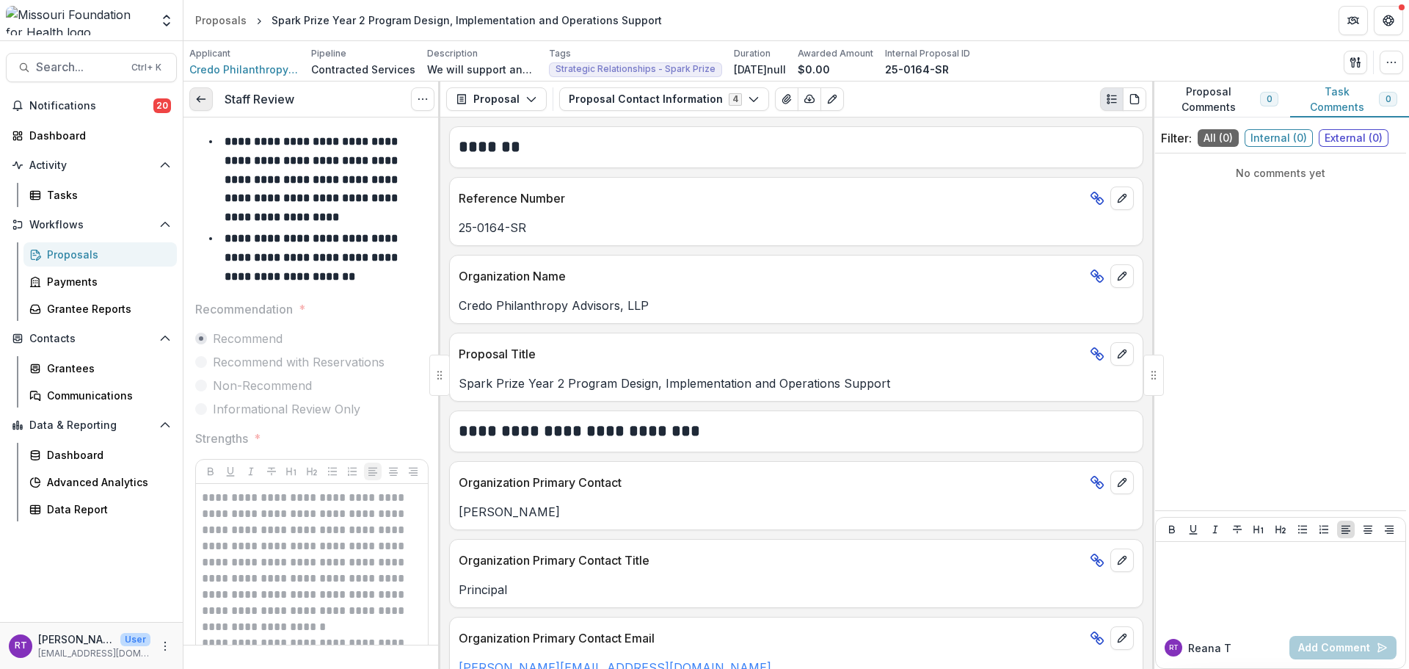
click at [211, 93] on link at bounding box center [200, 98] width 23 height 23
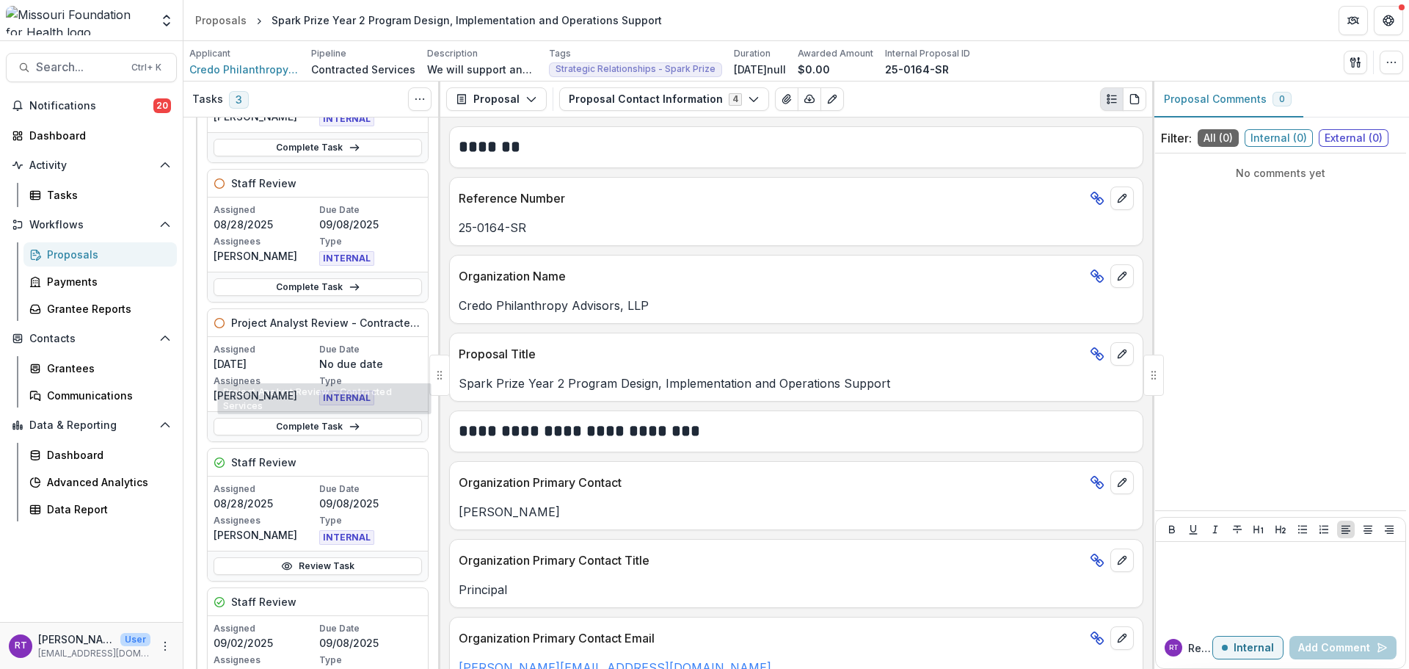
scroll to position [73, 0]
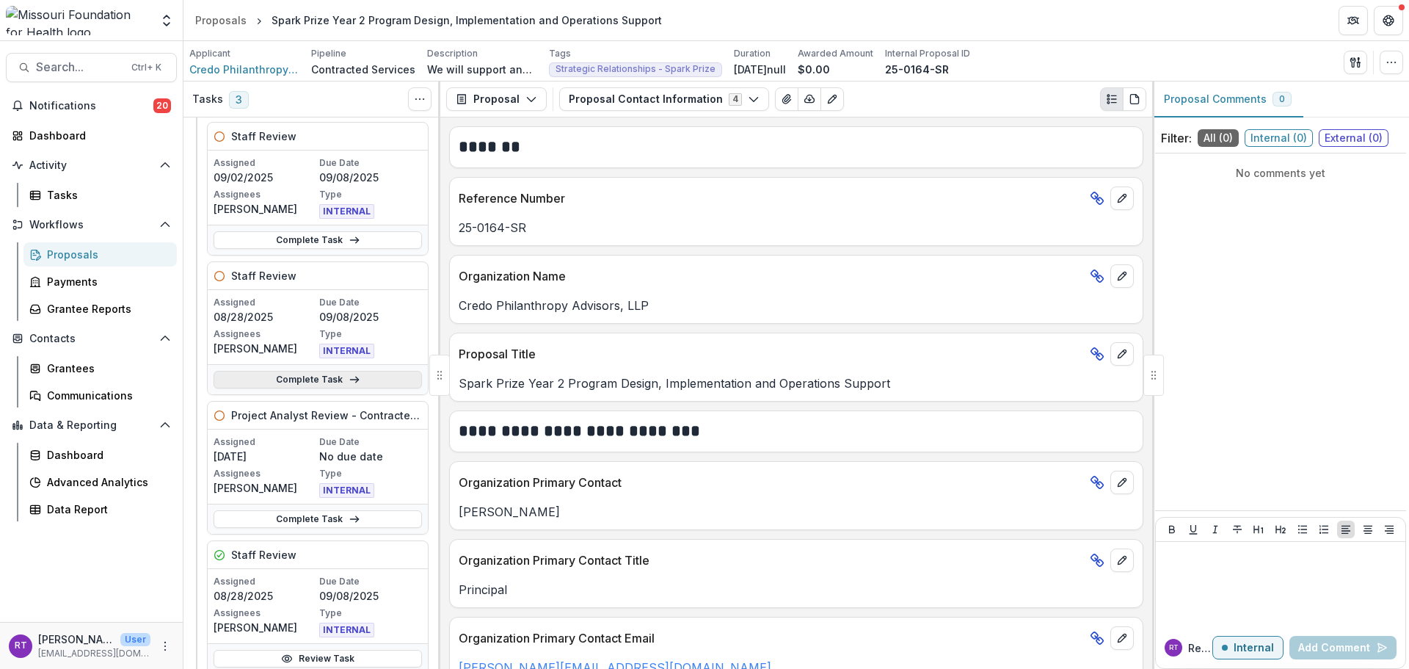
click at [349, 383] on icon at bounding box center [355, 380] width 12 height 12
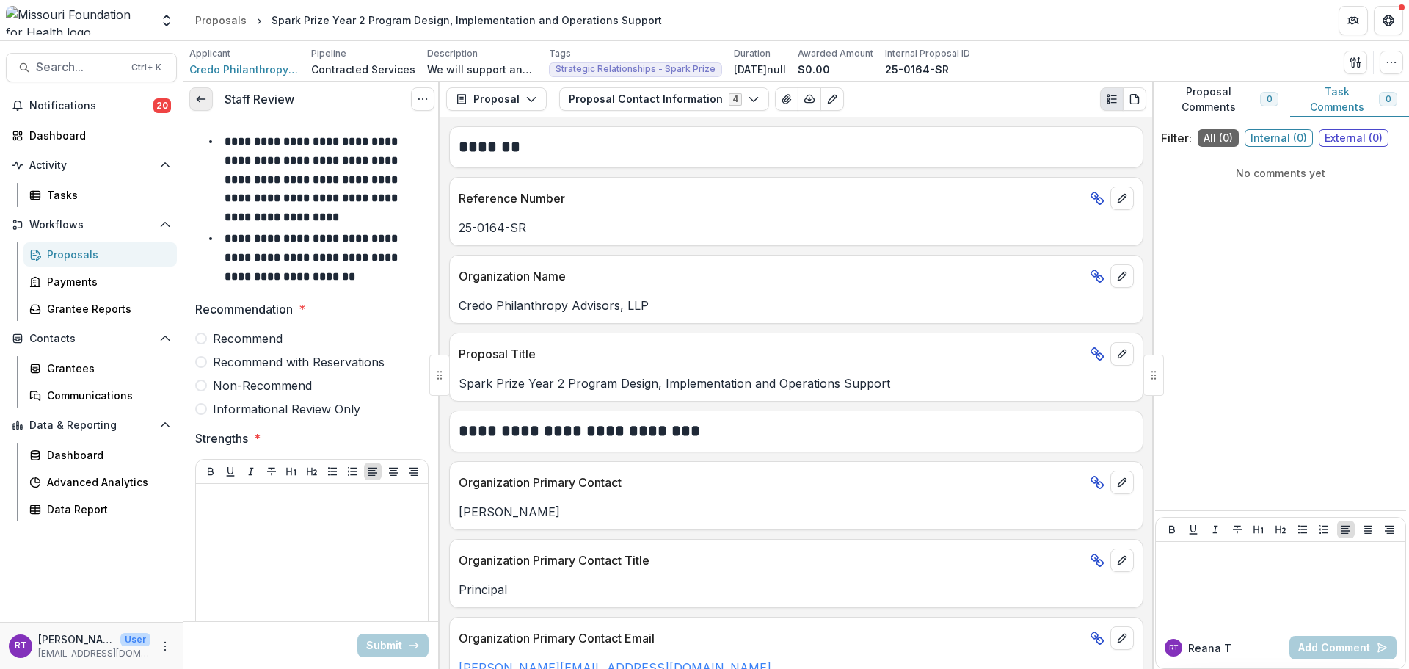
click at [208, 96] on link at bounding box center [200, 98] width 23 height 23
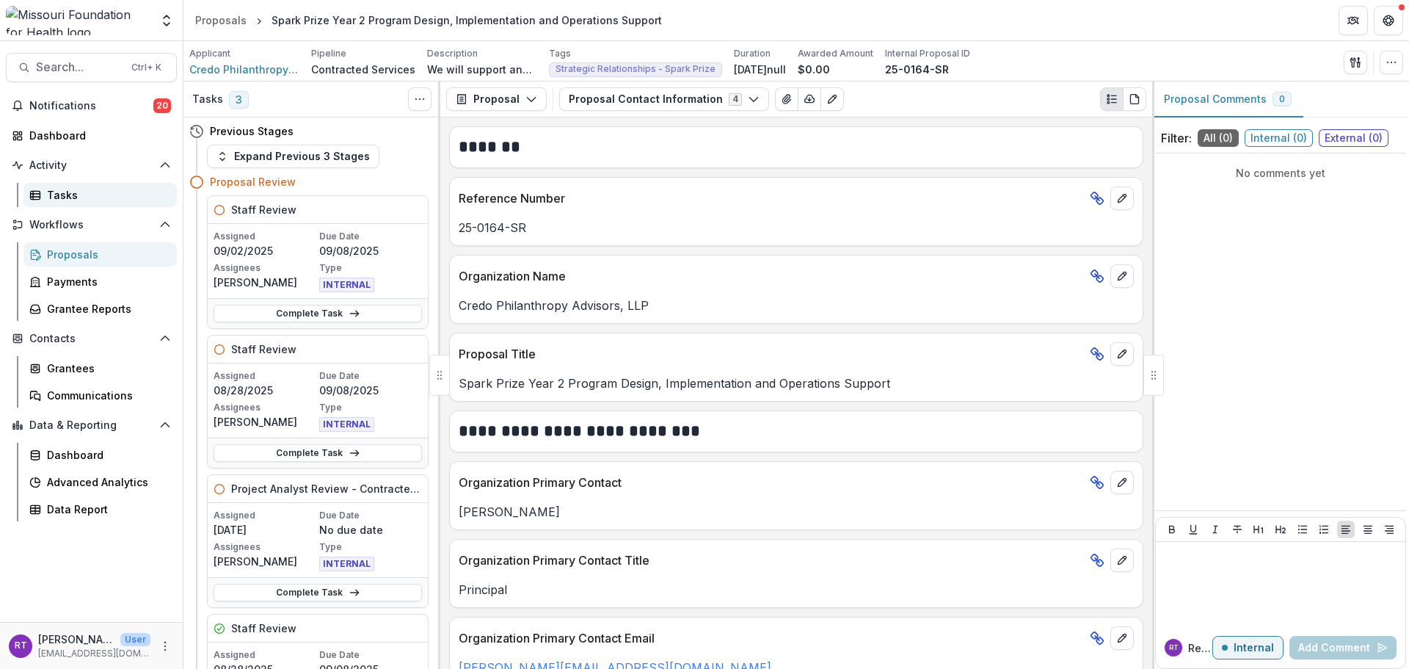
click at [92, 198] on div "Tasks" at bounding box center [106, 194] width 118 height 15
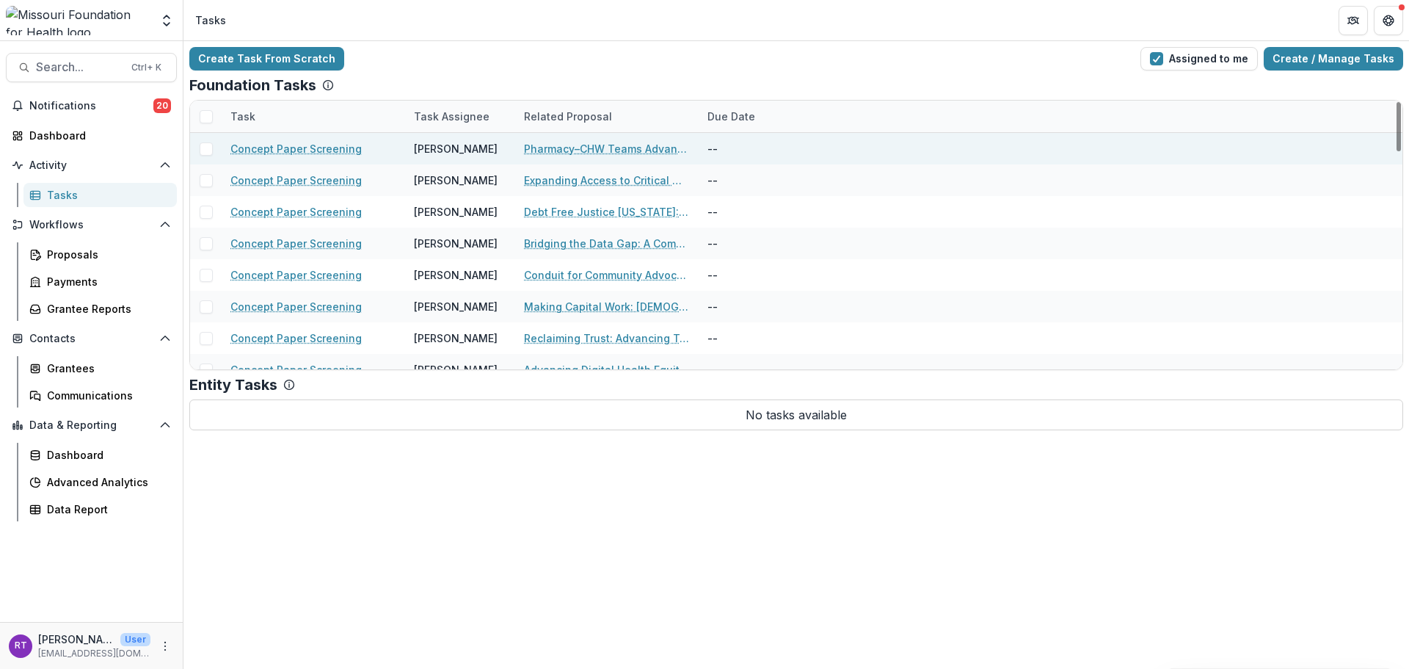
click at [581, 152] on link "Pharmacy–CHW Teams Advancing Health Equity for Patients with Diabetes through C…" at bounding box center [607, 148] width 166 height 15
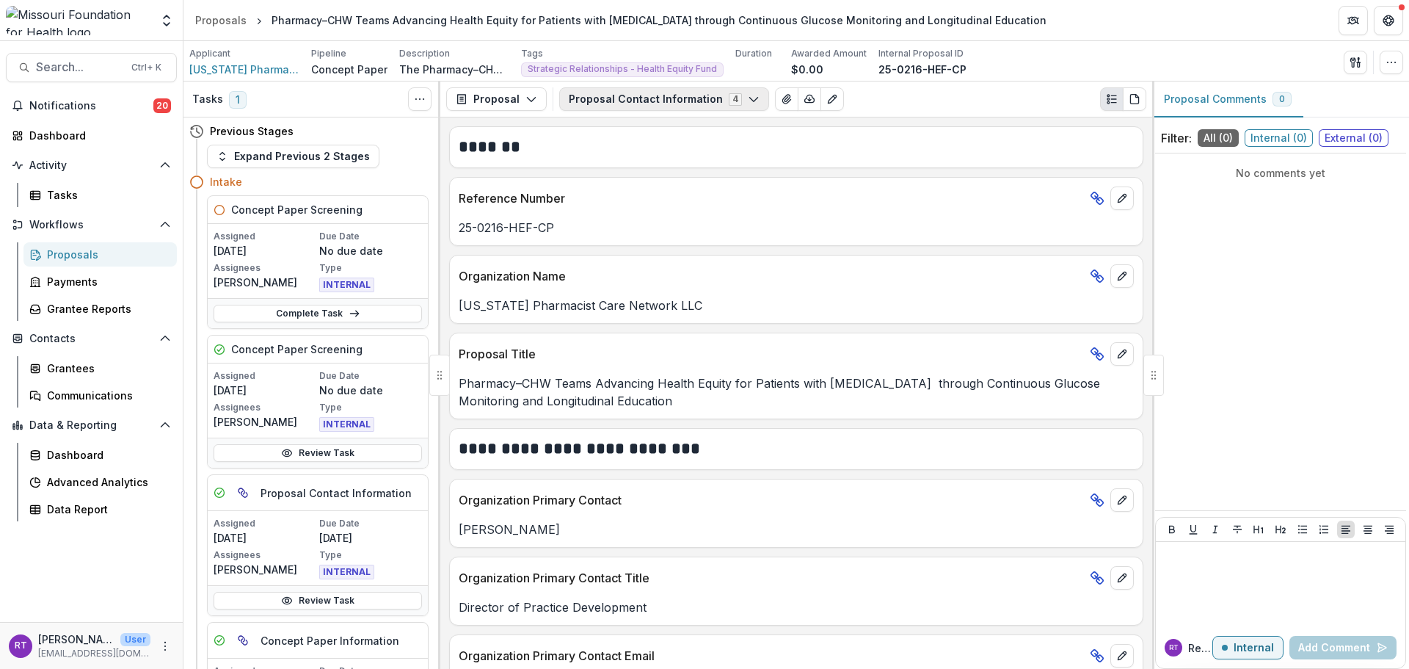
click at [679, 103] on button "Proposal Contact Information 4" at bounding box center [664, 98] width 210 height 23
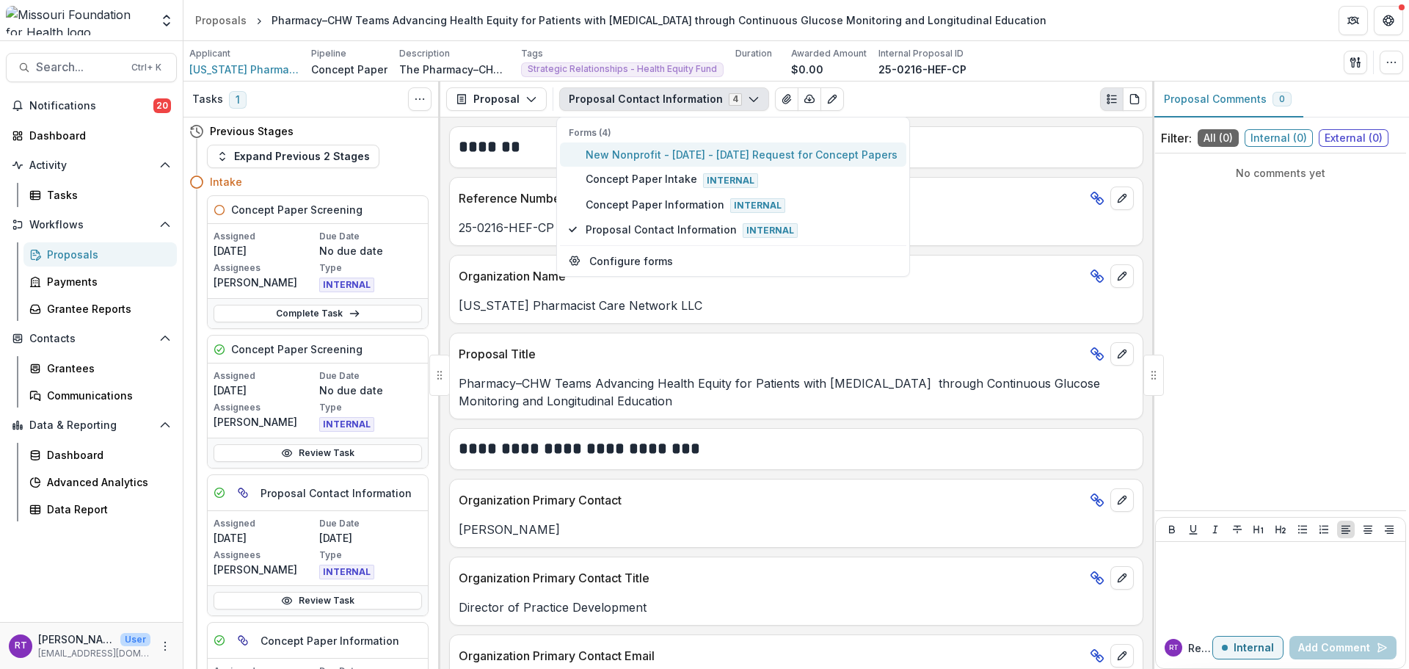
click at [699, 153] on span "New Nonprofit - 2025 - 2025 Request for Concept Papers" at bounding box center [742, 154] width 312 height 15
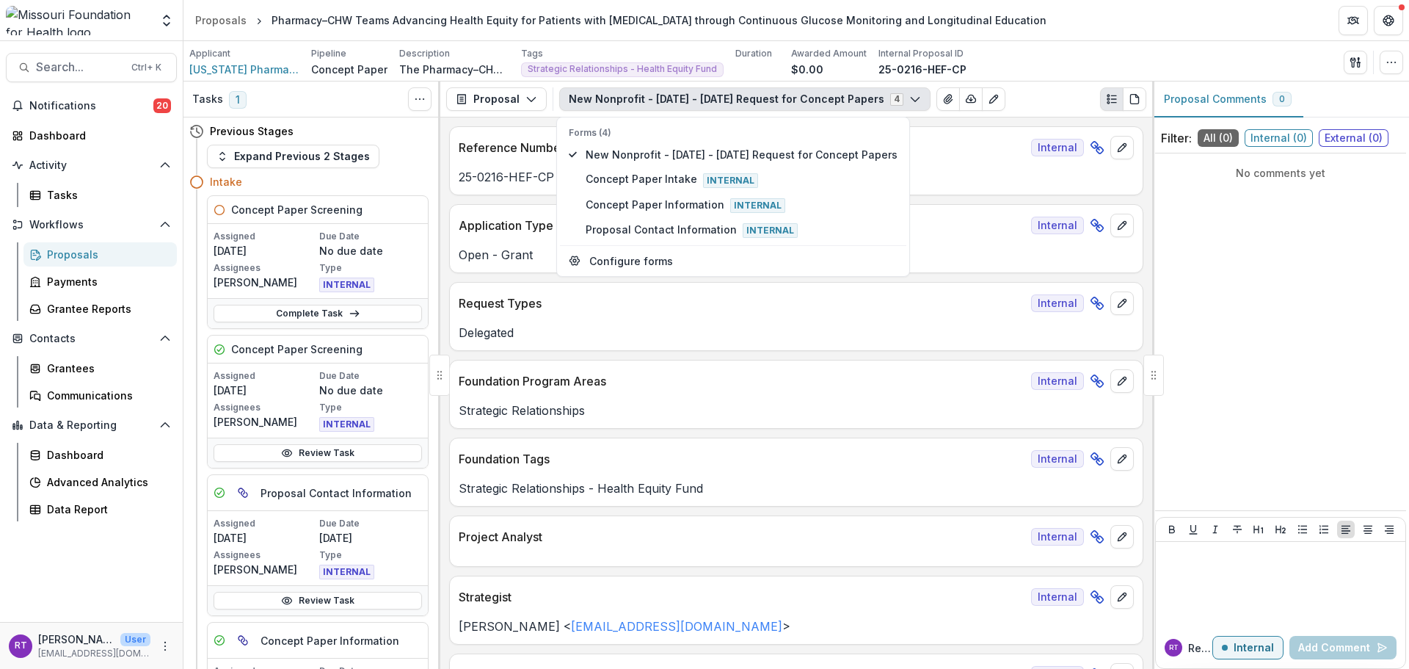
click at [864, 341] on p "Delegated" at bounding box center [796, 333] width 675 height 18
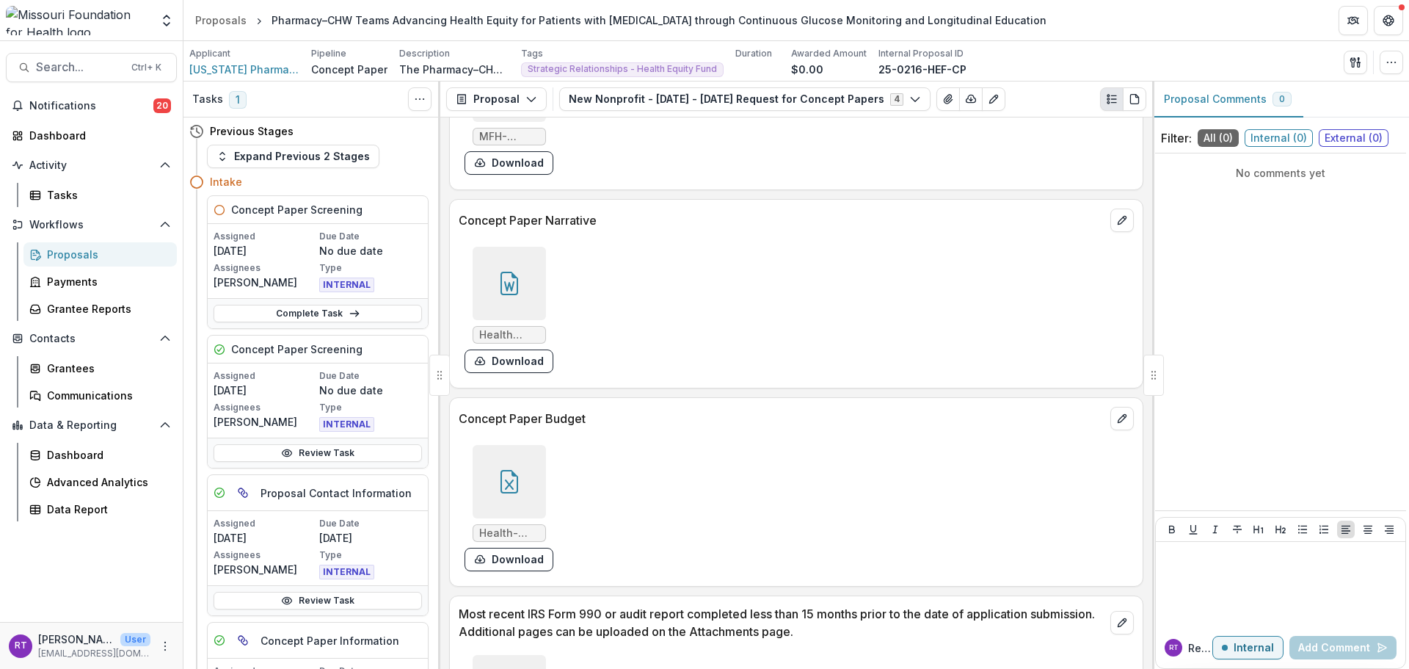
scroll to position [3963, 0]
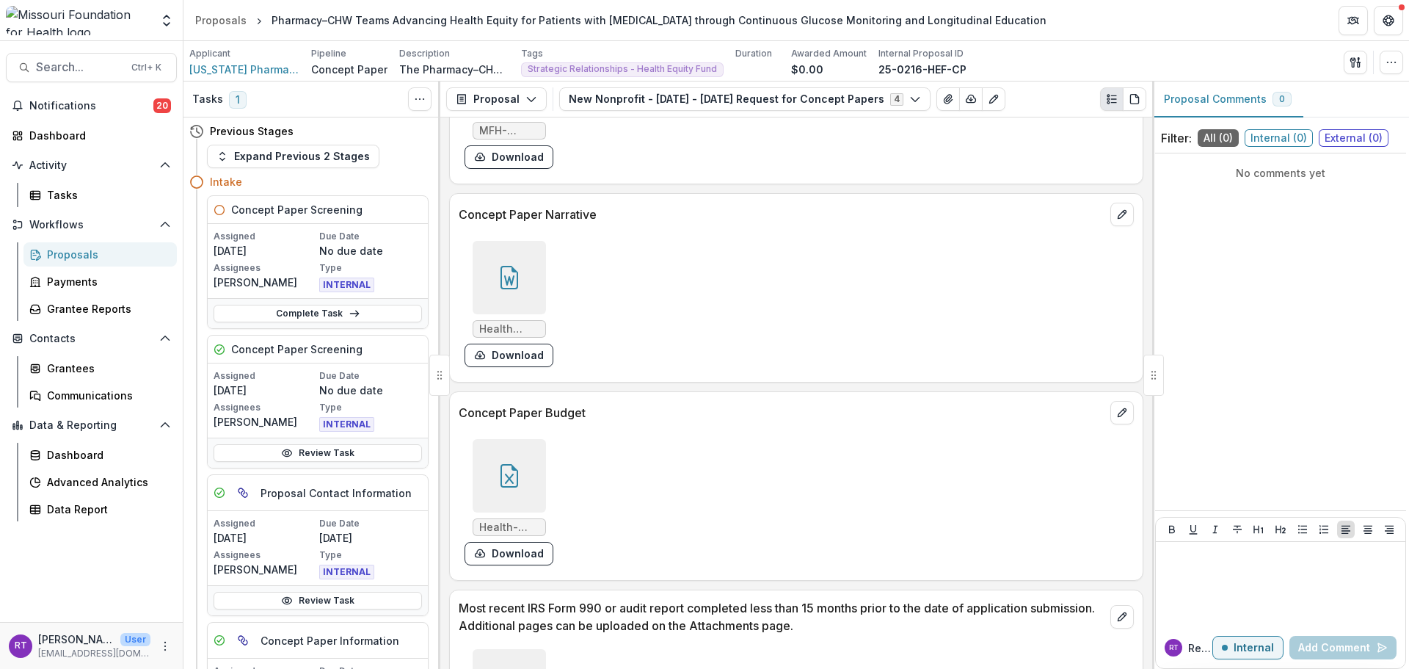
click at [546, 476] on div at bounding box center [509, 475] width 85 height 73
click at [525, 470] on div at bounding box center [509, 475] width 73 height 73
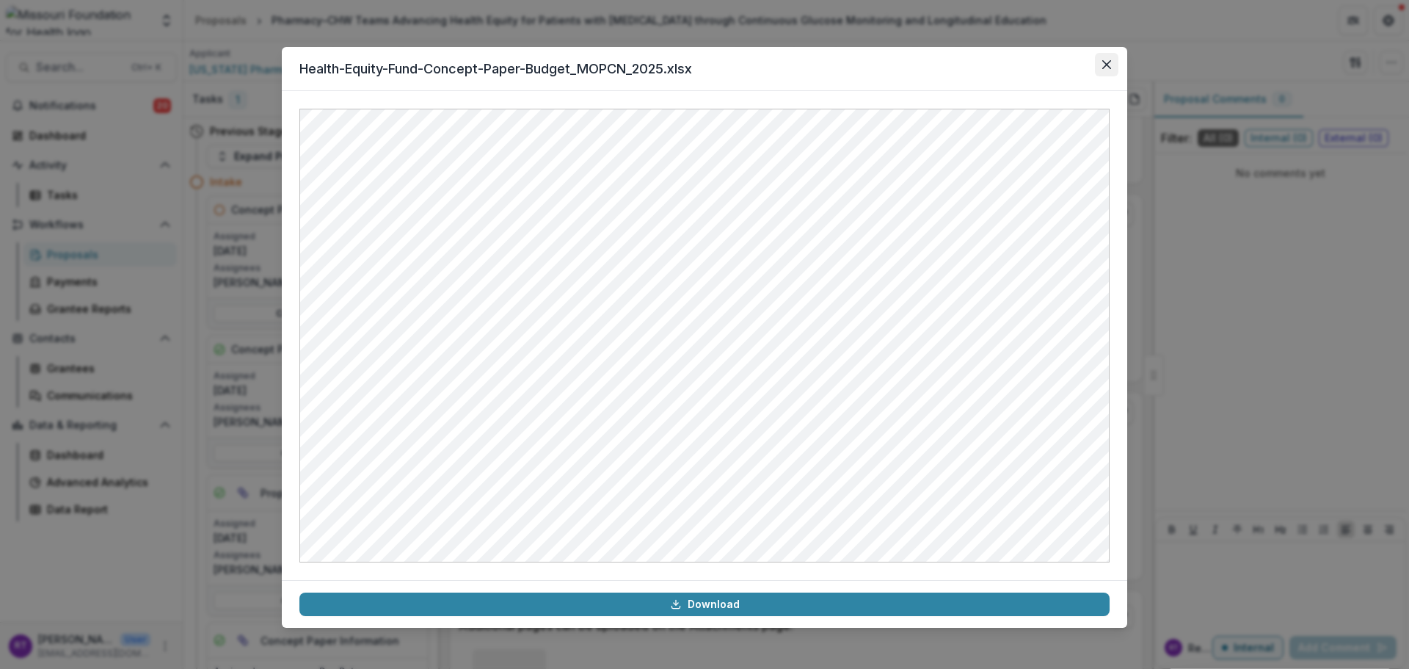
click at [1107, 67] on icon "Close" at bounding box center [1106, 64] width 9 height 9
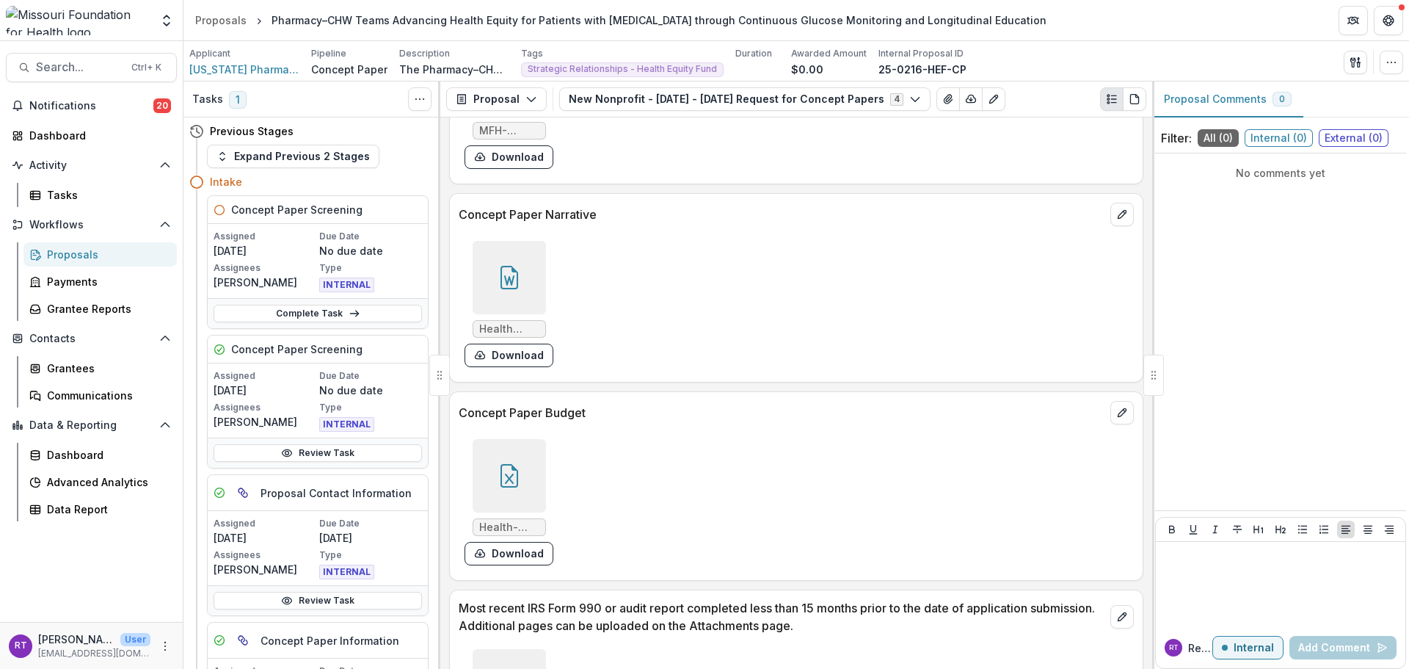
click at [544, 270] on div at bounding box center [509, 277] width 85 height 73
click at [506, 276] on icon at bounding box center [509, 277] width 23 height 23
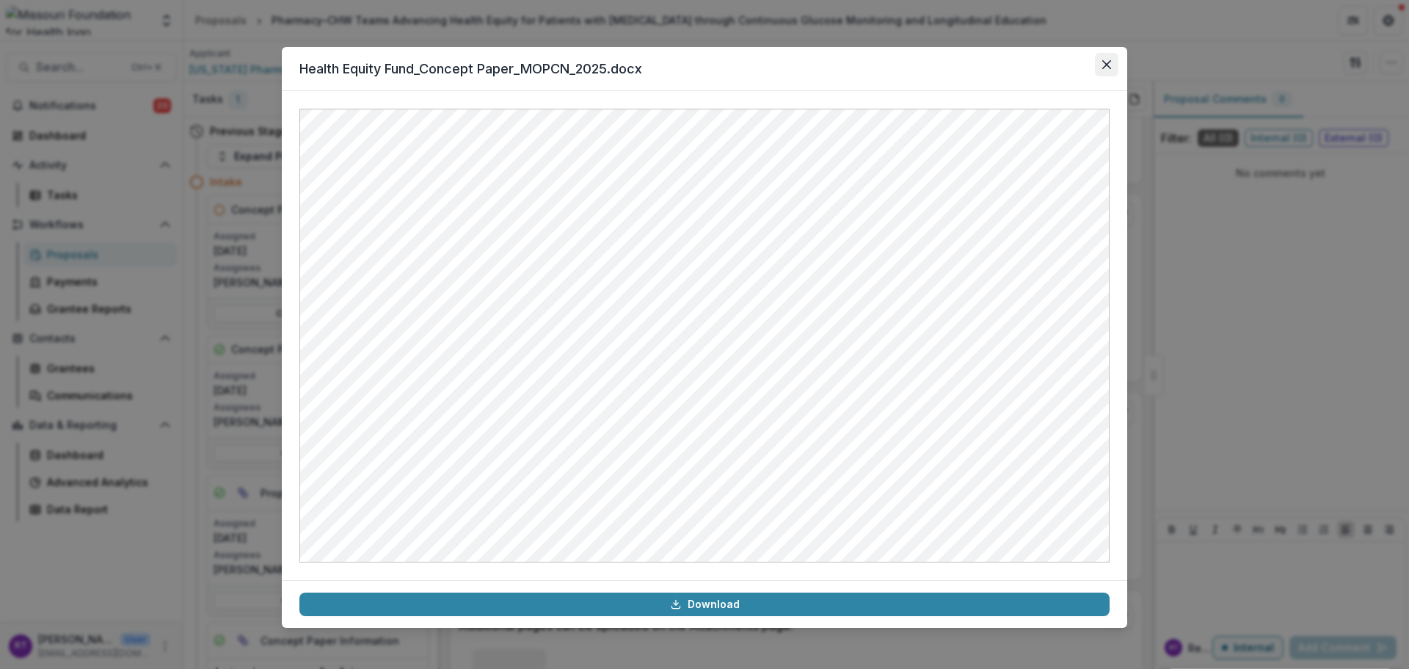
click at [1102, 71] on button "Close" at bounding box center [1106, 64] width 23 height 23
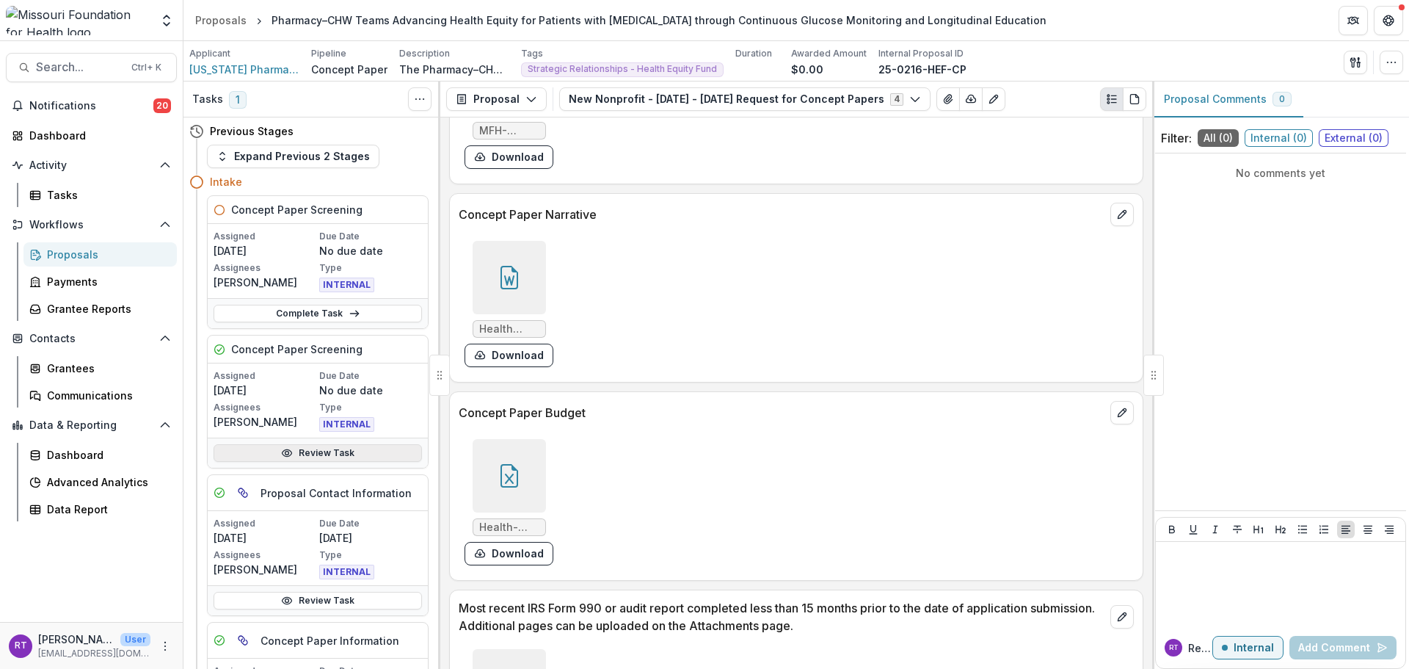
click at [343, 454] on link "Review Task" at bounding box center [318, 453] width 208 height 18
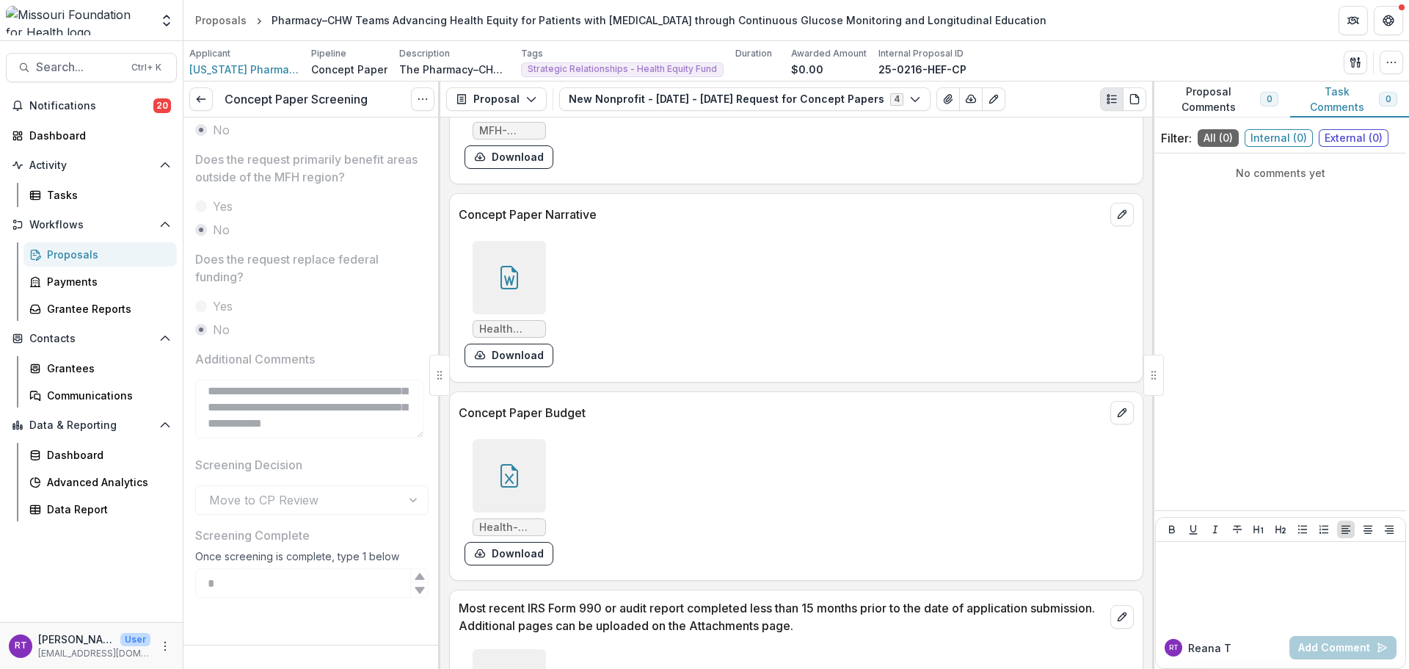
scroll to position [229, 0]
click at [198, 99] on line at bounding box center [201, 99] width 8 height 0
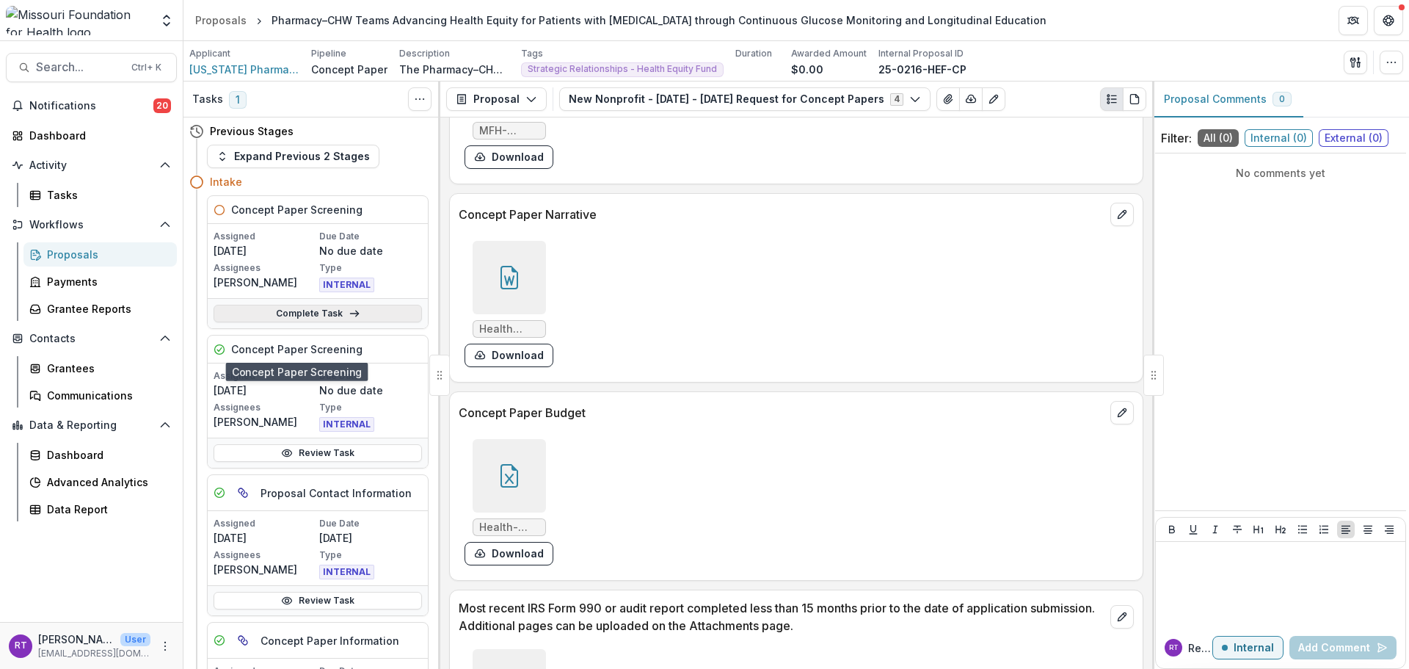
click at [306, 318] on link "Complete Task" at bounding box center [318, 314] width 208 height 18
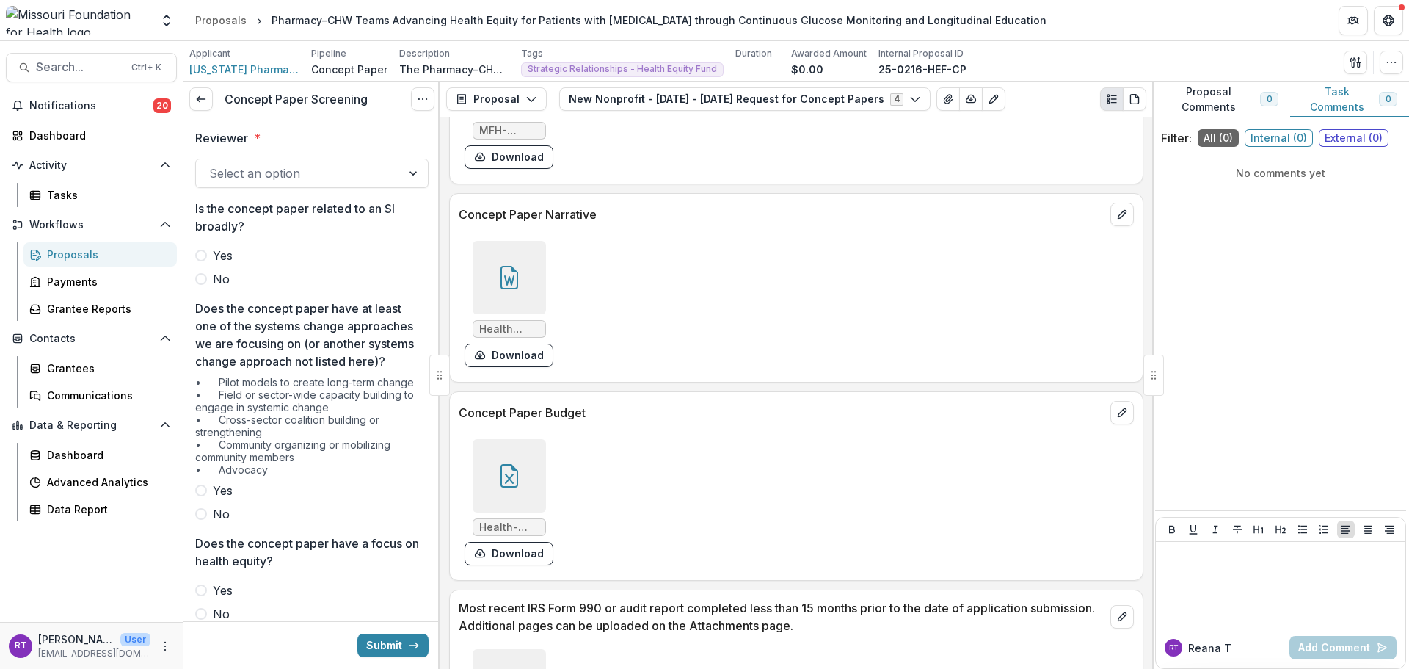
click at [329, 148] on div "Reviewer * Select an option" at bounding box center [311, 158] width 233 height 59
click at [329, 175] on div at bounding box center [298, 173] width 179 height 21
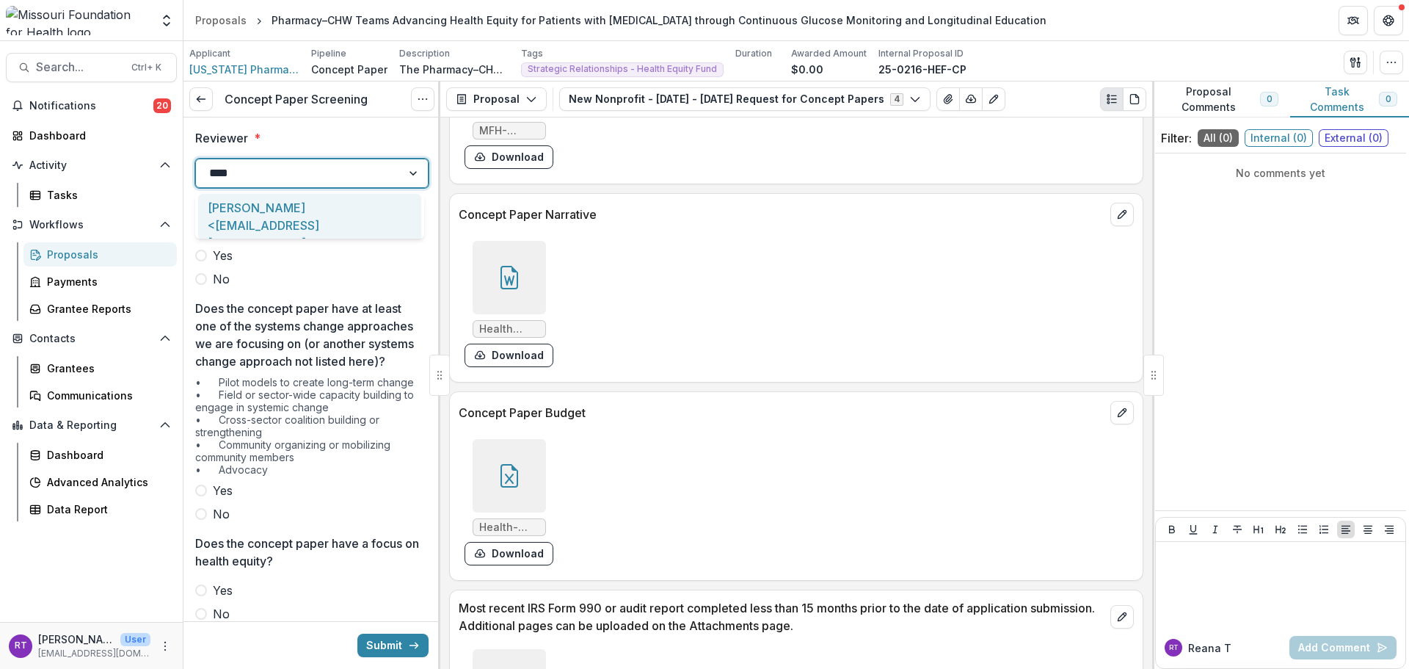
type input "*****"
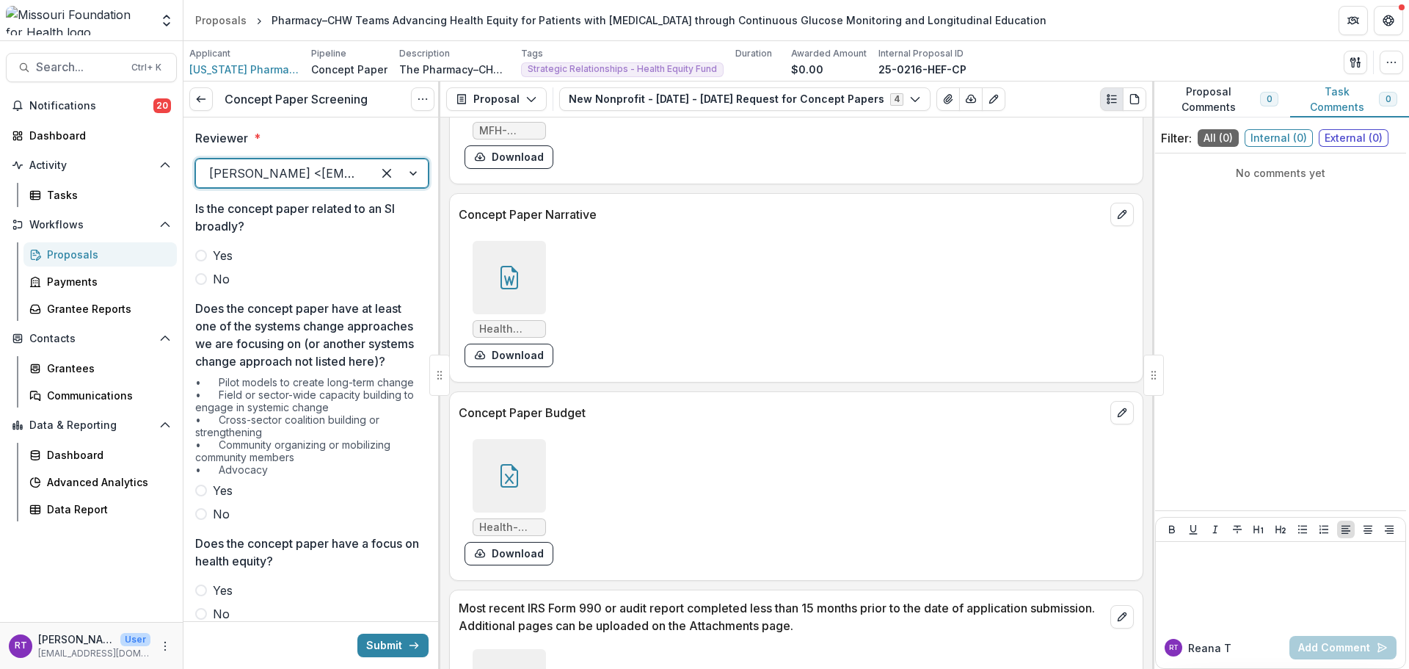
drag, startPoint x: 215, startPoint y: 255, endPoint x: 231, endPoint y: 277, distance: 27.3
click at [236, 274] on div "Yes No" at bounding box center [311, 267] width 233 height 41
click at [225, 280] on span "No" at bounding box center [221, 279] width 17 height 18
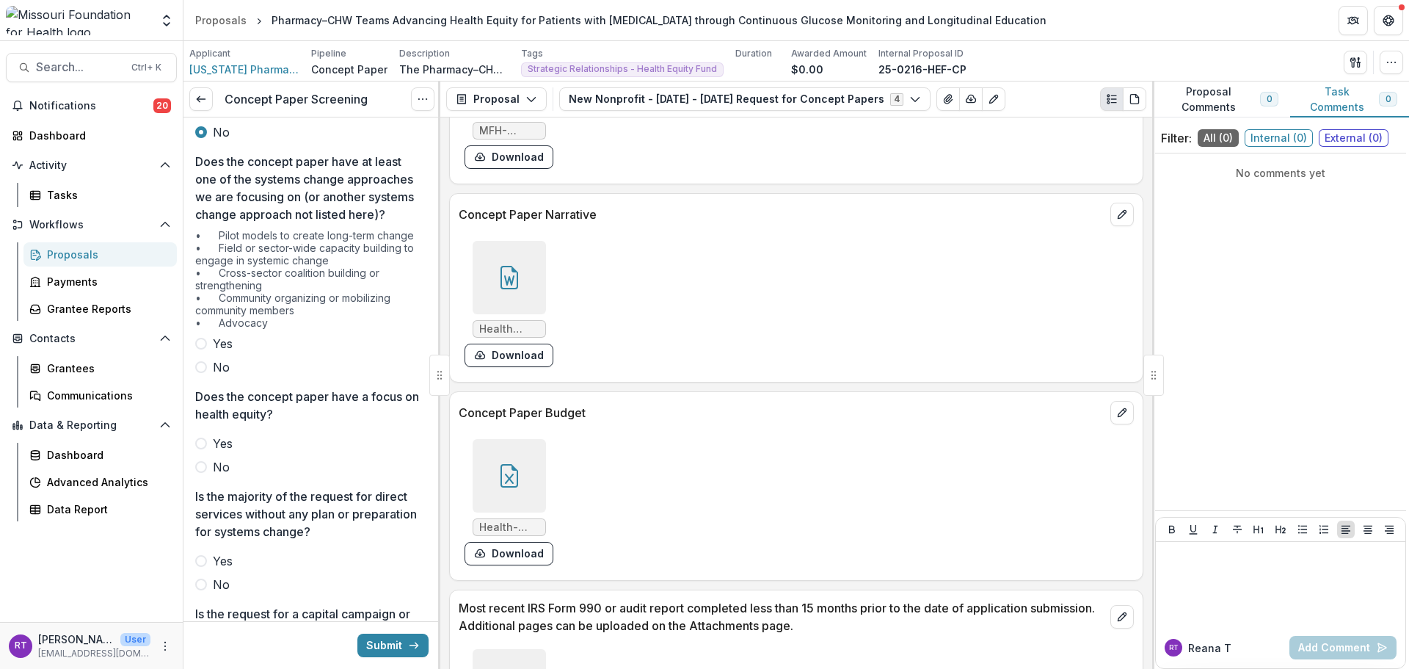
click at [228, 352] on span "Yes" at bounding box center [223, 344] width 20 height 18
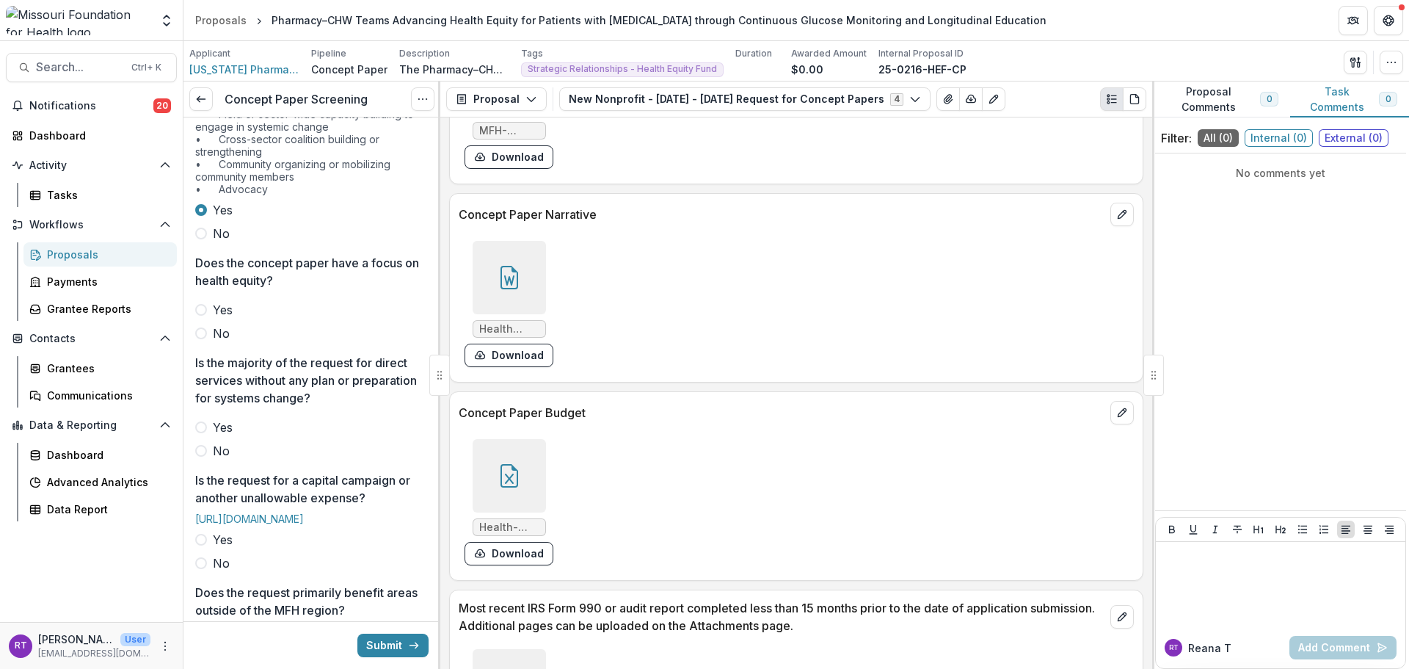
scroll to position [294, 0]
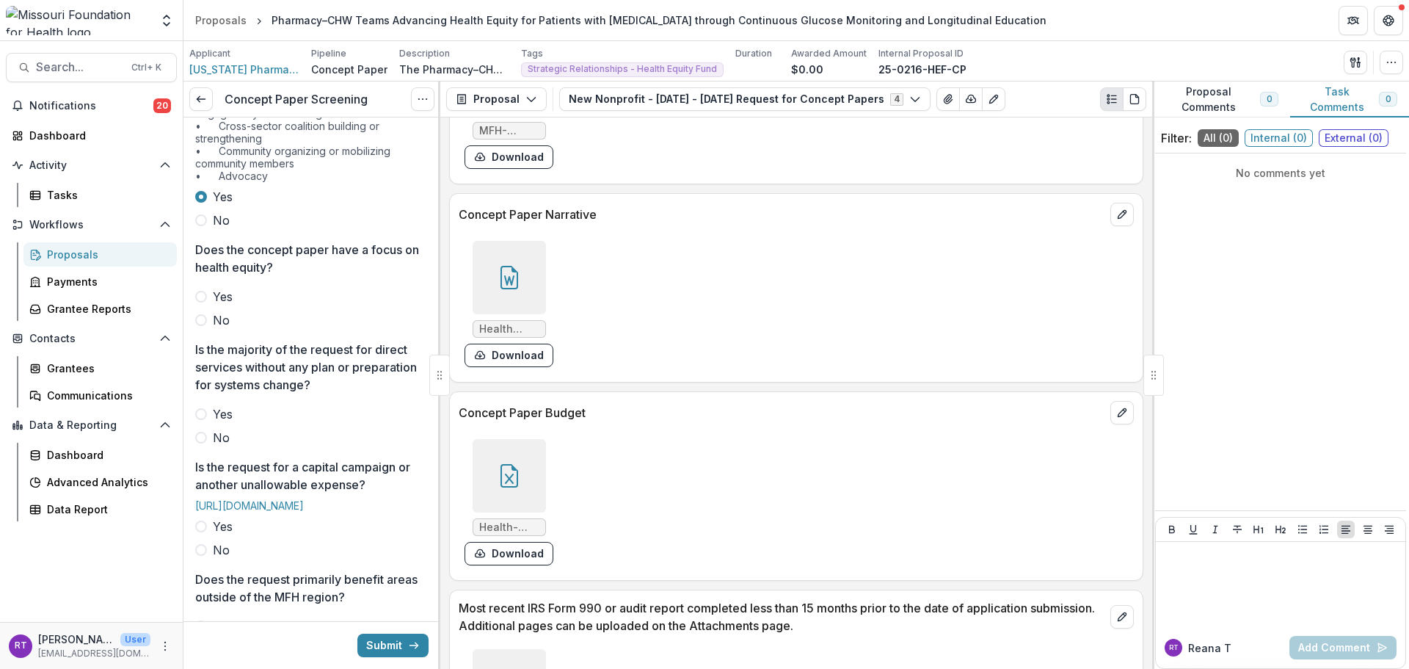
click at [210, 329] on label "No" at bounding box center [311, 320] width 233 height 18
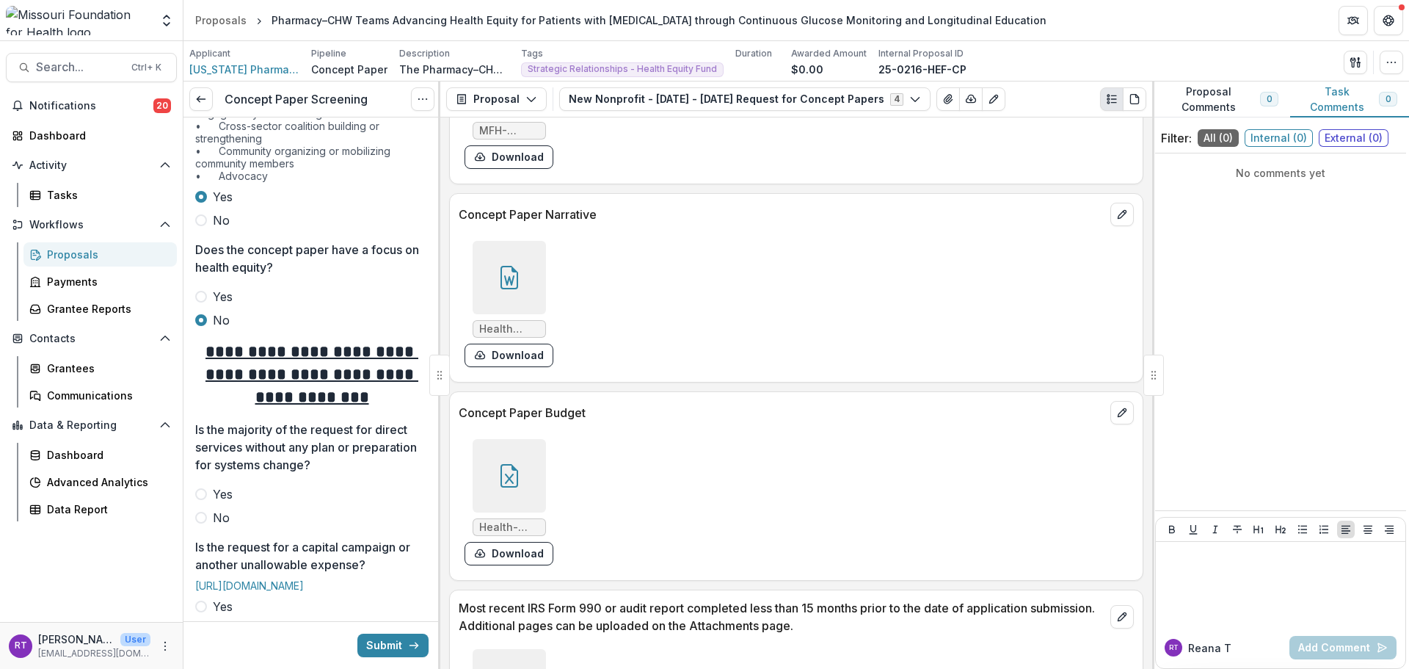
click at [208, 305] on label "Yes" at bounding box center [311, 297] width 233 height 18
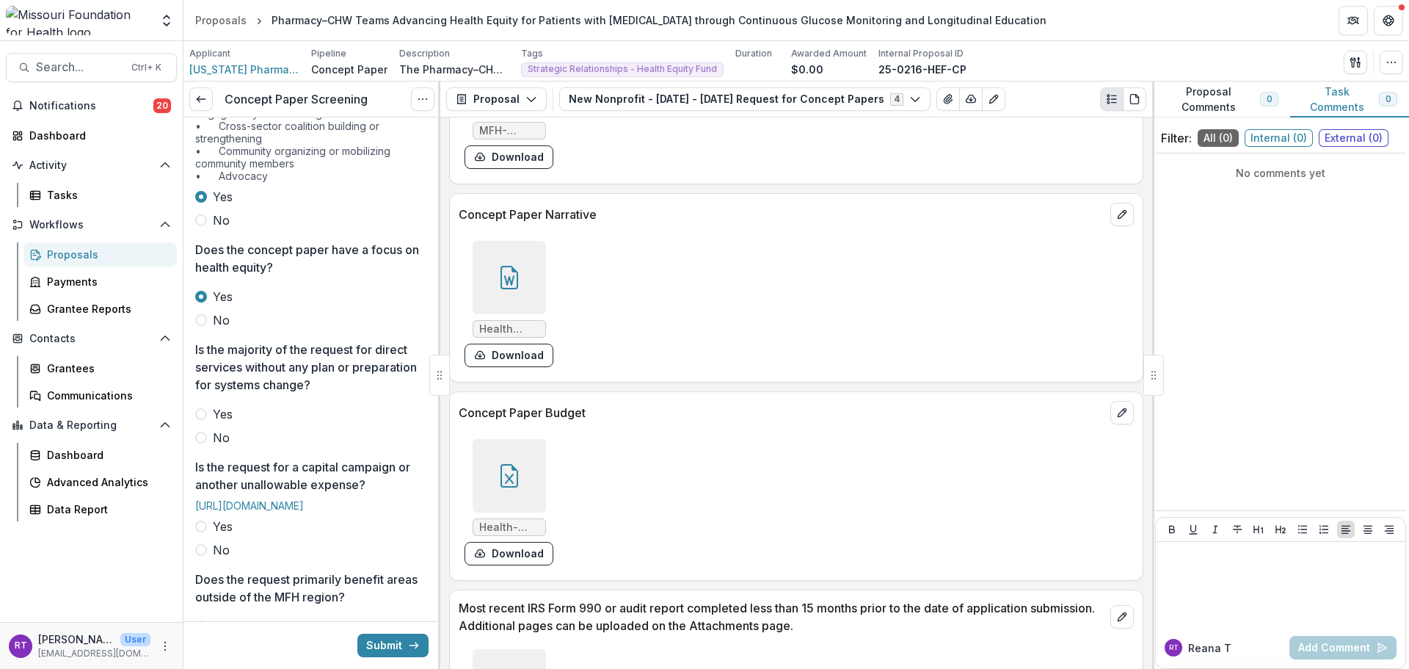
scroll to position [367, 0]
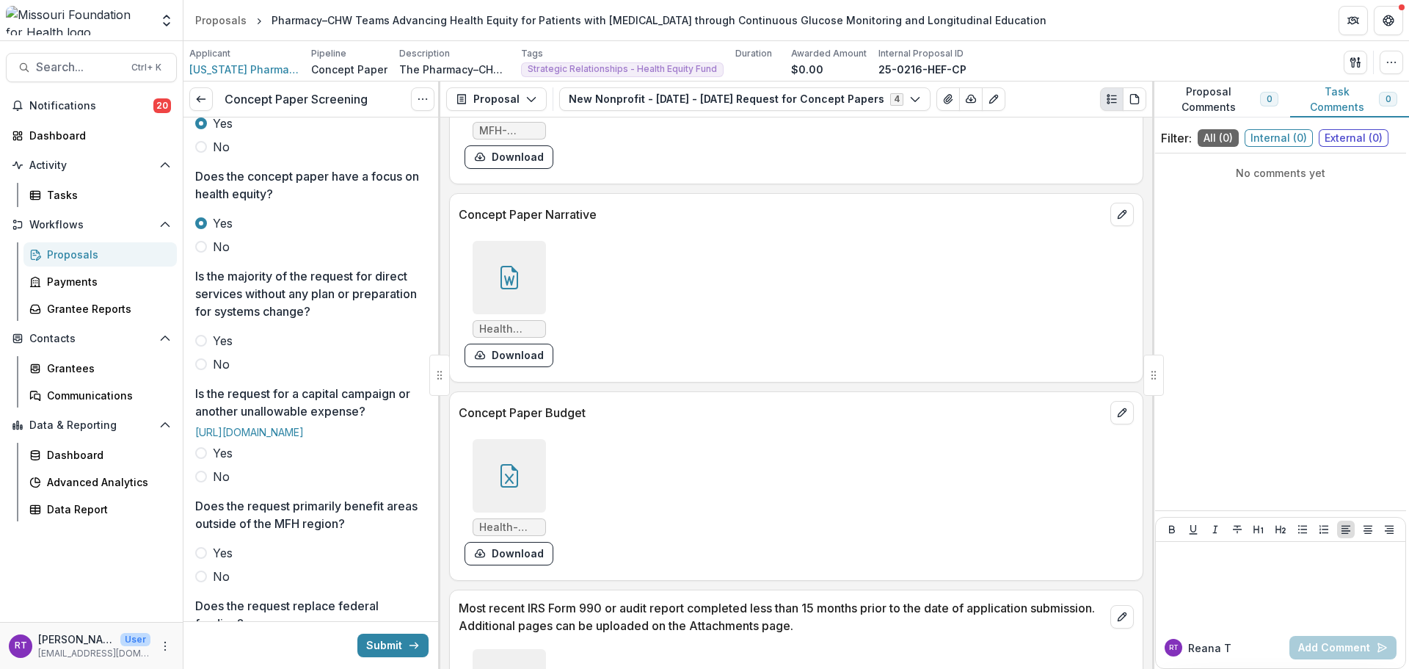
click at [223, 373] on span "No" at bounding box center [221, 364] width 17 height 18
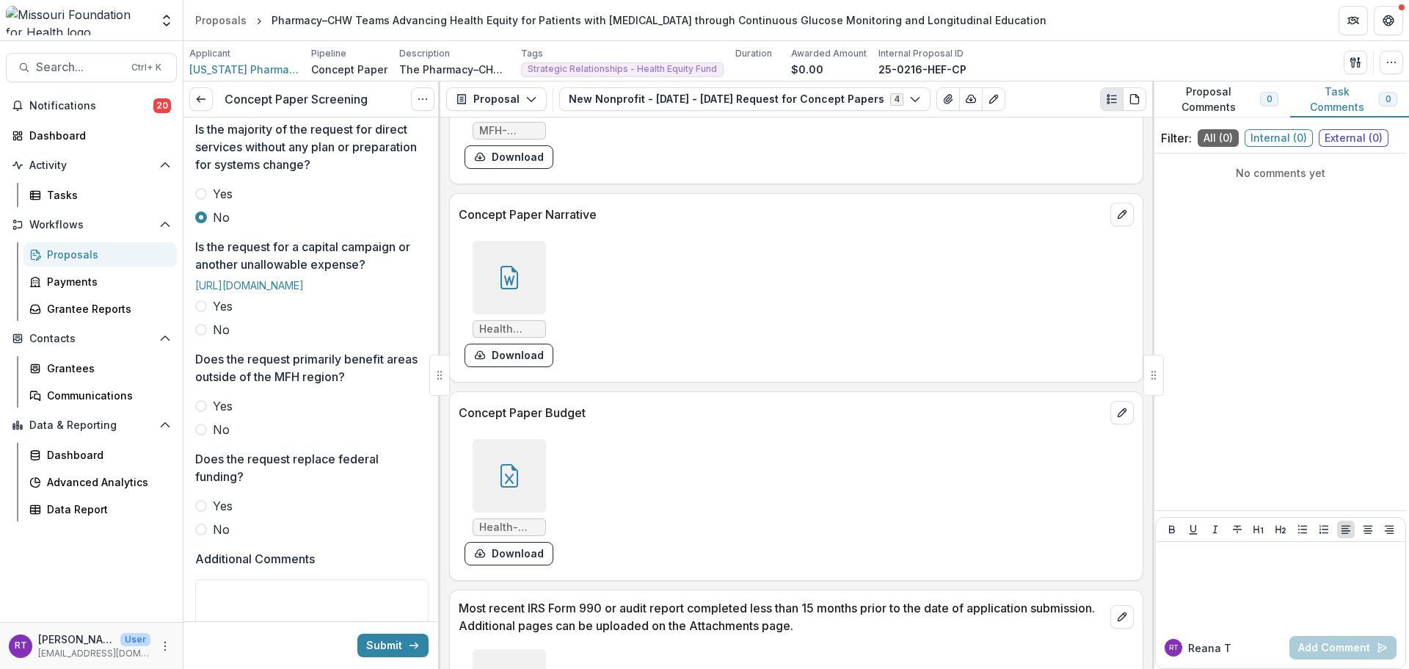
click at [210, 338] on label "No" at bounding box center [311, 330] width 233 height 18
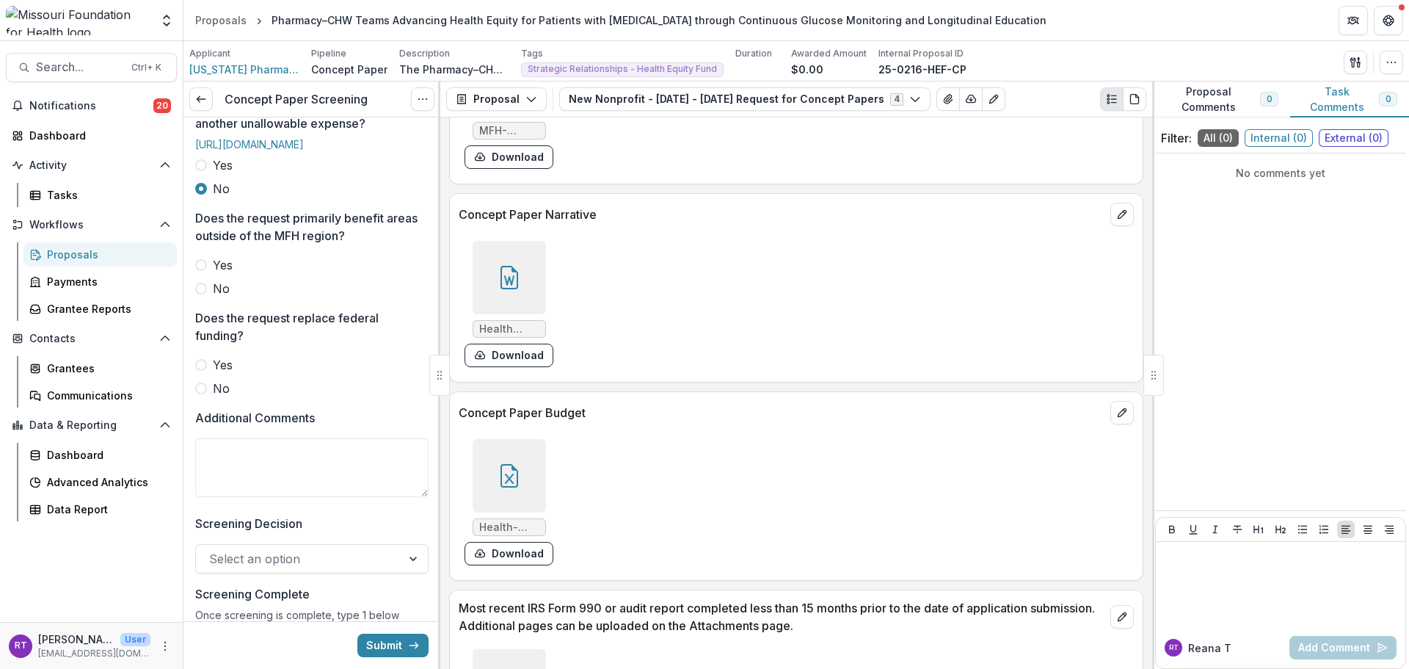
scroll to position [661, 0]
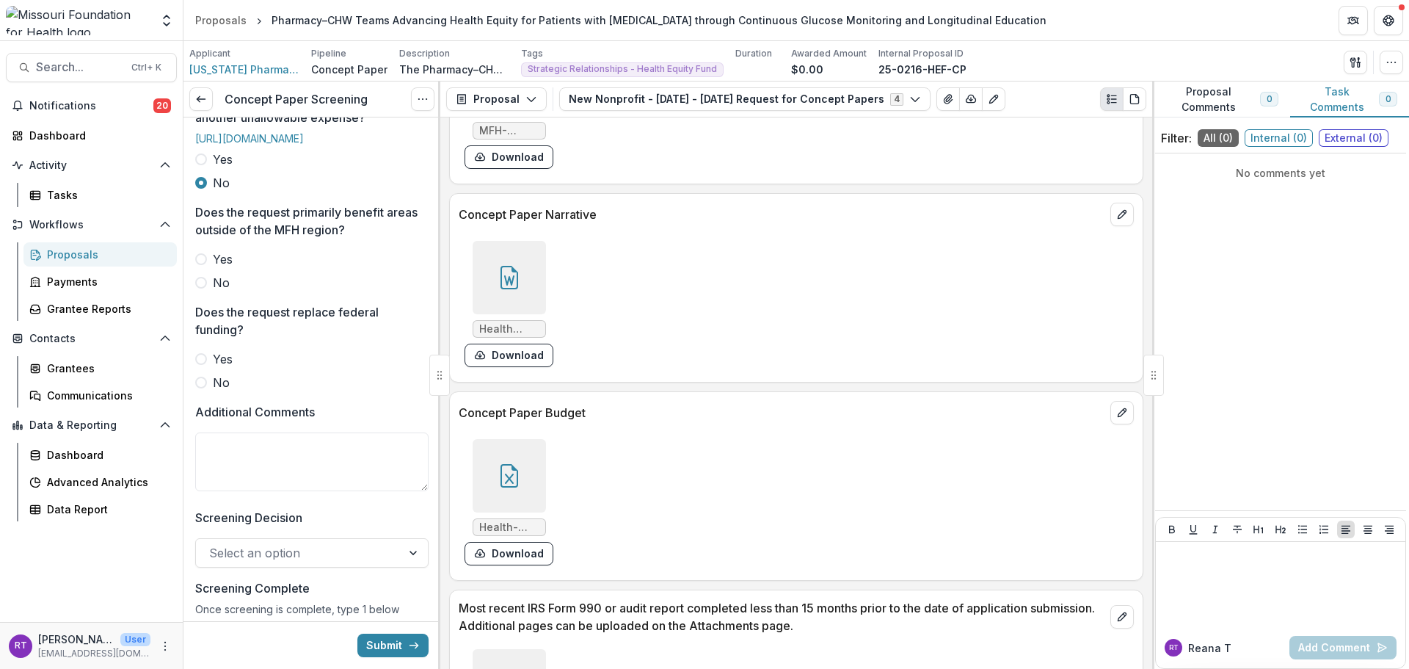
click at [200, 288] on span at bounding box center [201, 283] width 12 height 12
click at [228, 391] on span "No" at bounding box center [221, 383] width 17 height 18
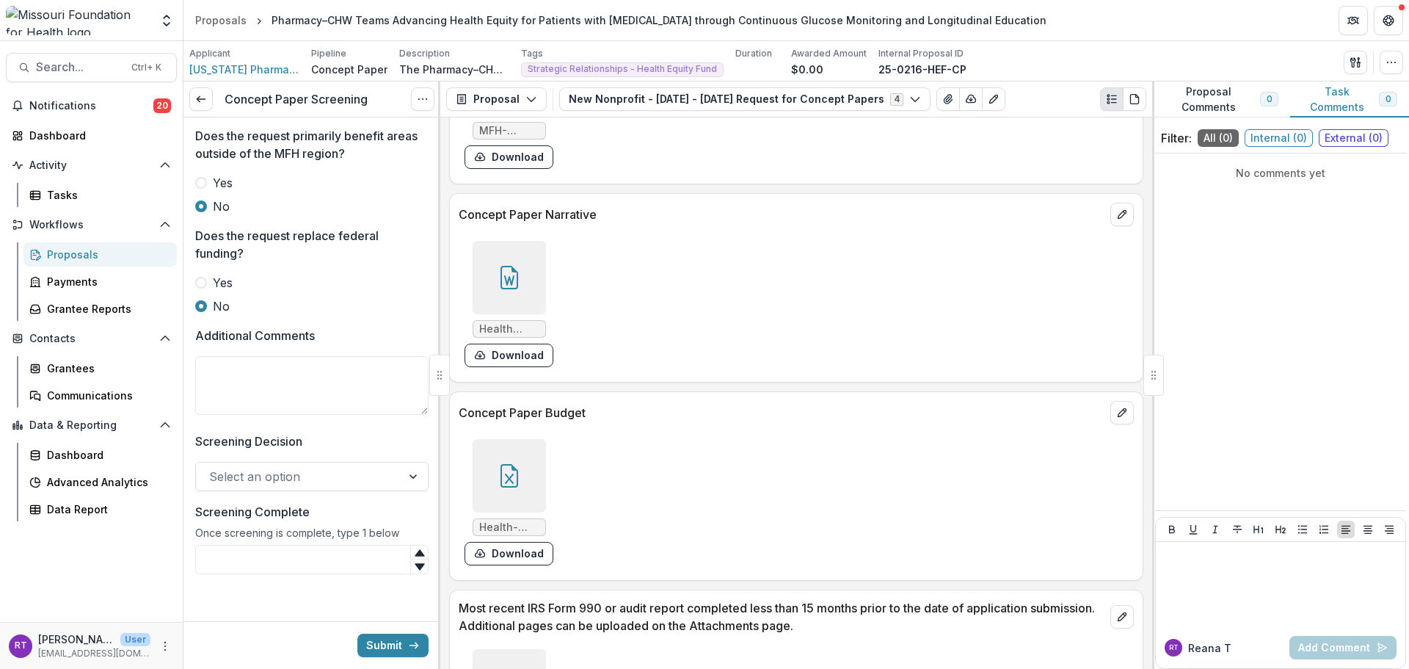
scroll to position [804, 0]
click at [267, 381] on textarea "Additional Comments" at bounding box center [311, 385] width 233 height 59
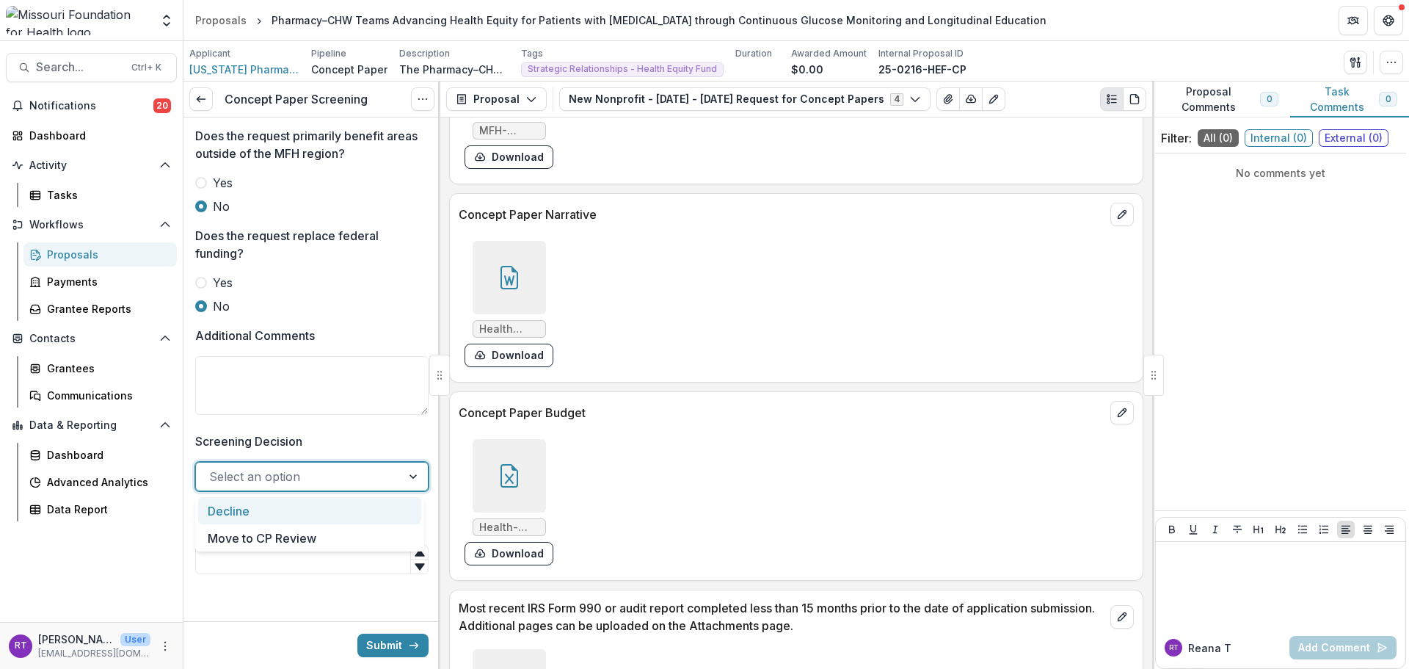
click at [315, 476] on div at bounding box center [298, 476] width 179 height 21
click at [327, 534] on div "Move to CP Review" at bounding box center [309, 537] width 223 height 27
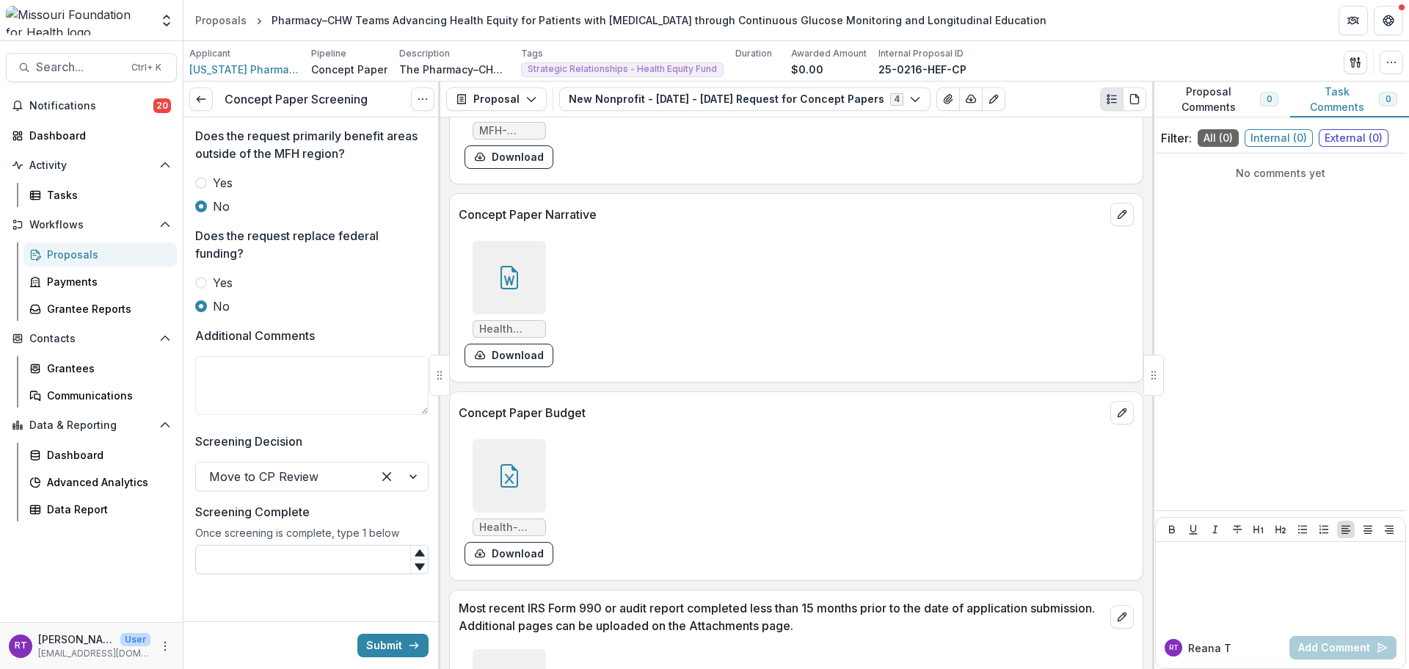
click at [326, 547] on input "Screening Complete" at bounding box center [311, 559] width 233 height 29
type input "*"
click at [377, 643] on button "Submit" at bounding box center [392, 644] width 71 height 23
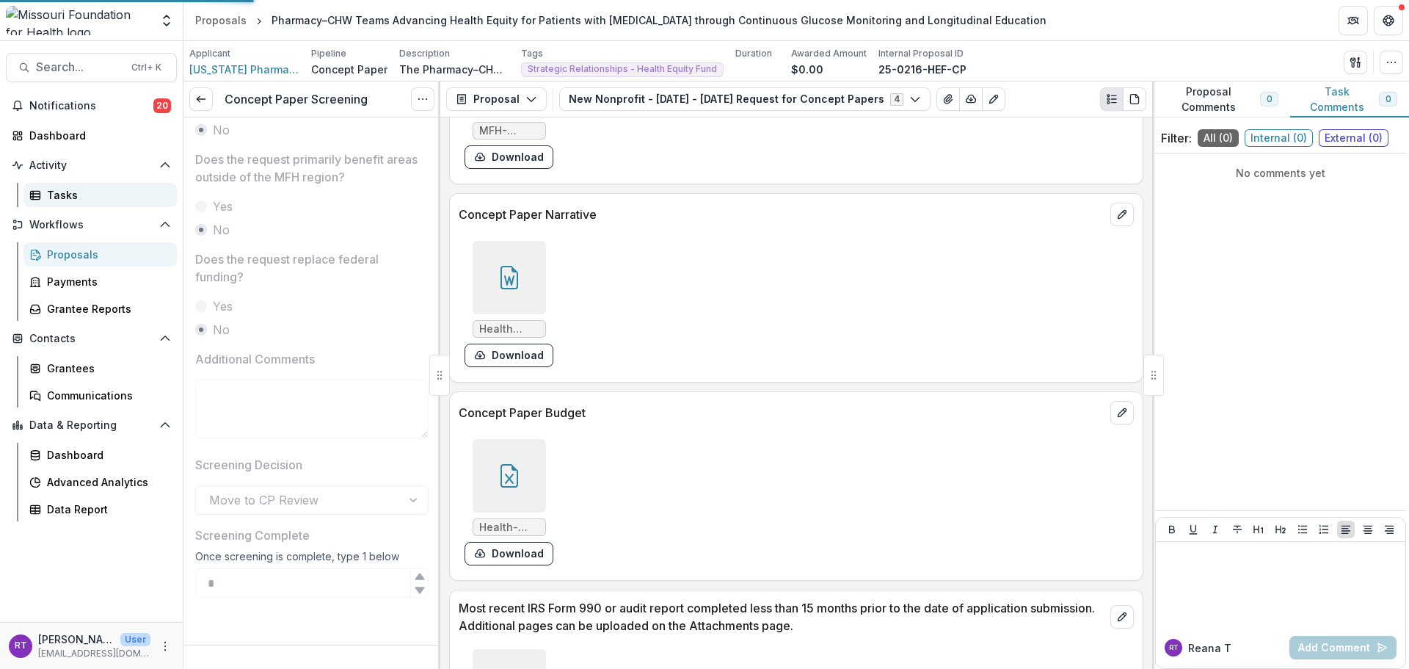
scroll to position [781, 0]
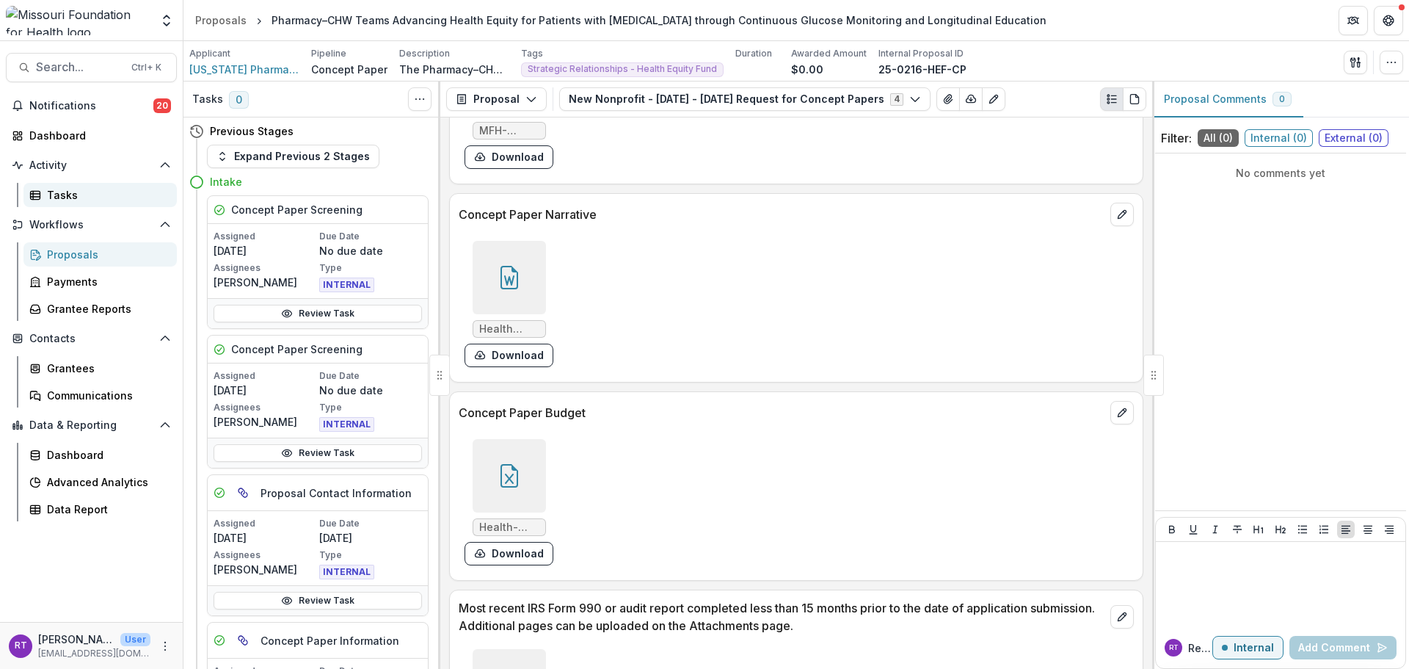
click at [69, 201] on div "Tasks" at bounding box center [106, 194] width 118 height 15
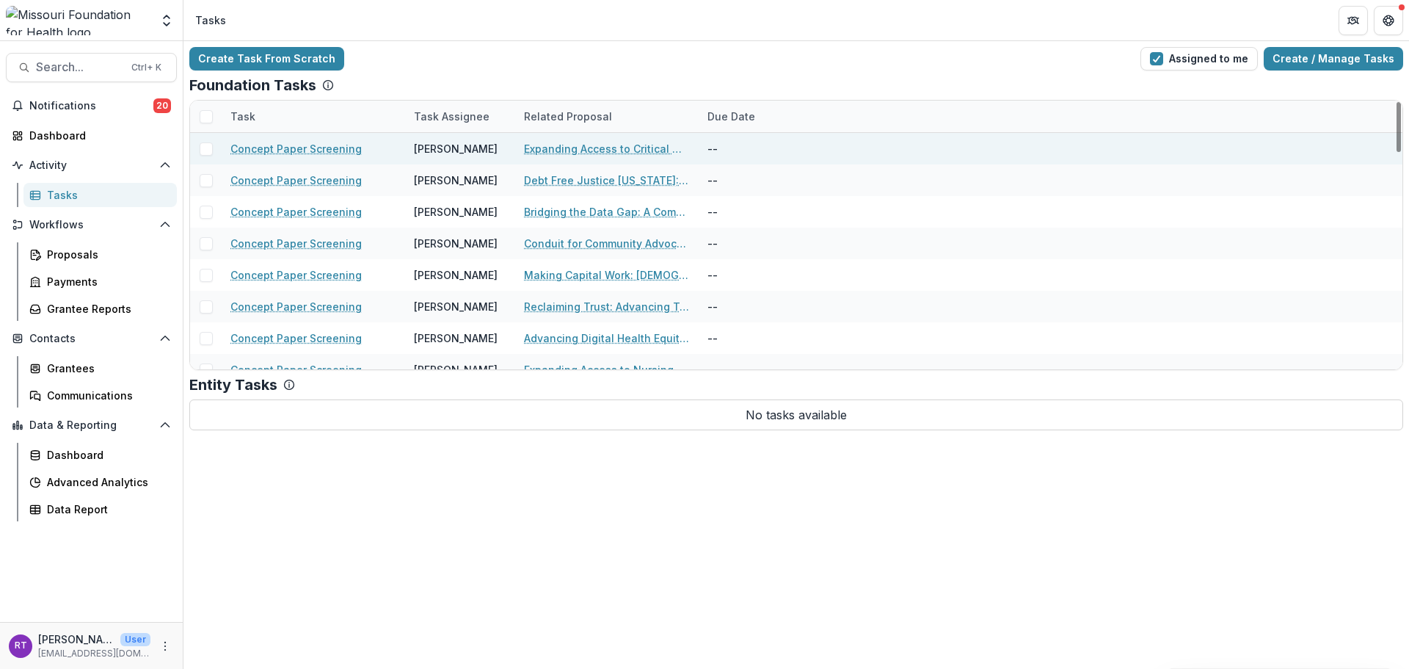
click at [591, 153] on link "Expanding Access to Critical Medications and Pharmacist Services to Reduce Rura…" at bounding box center [607, 148] width 166 height 15
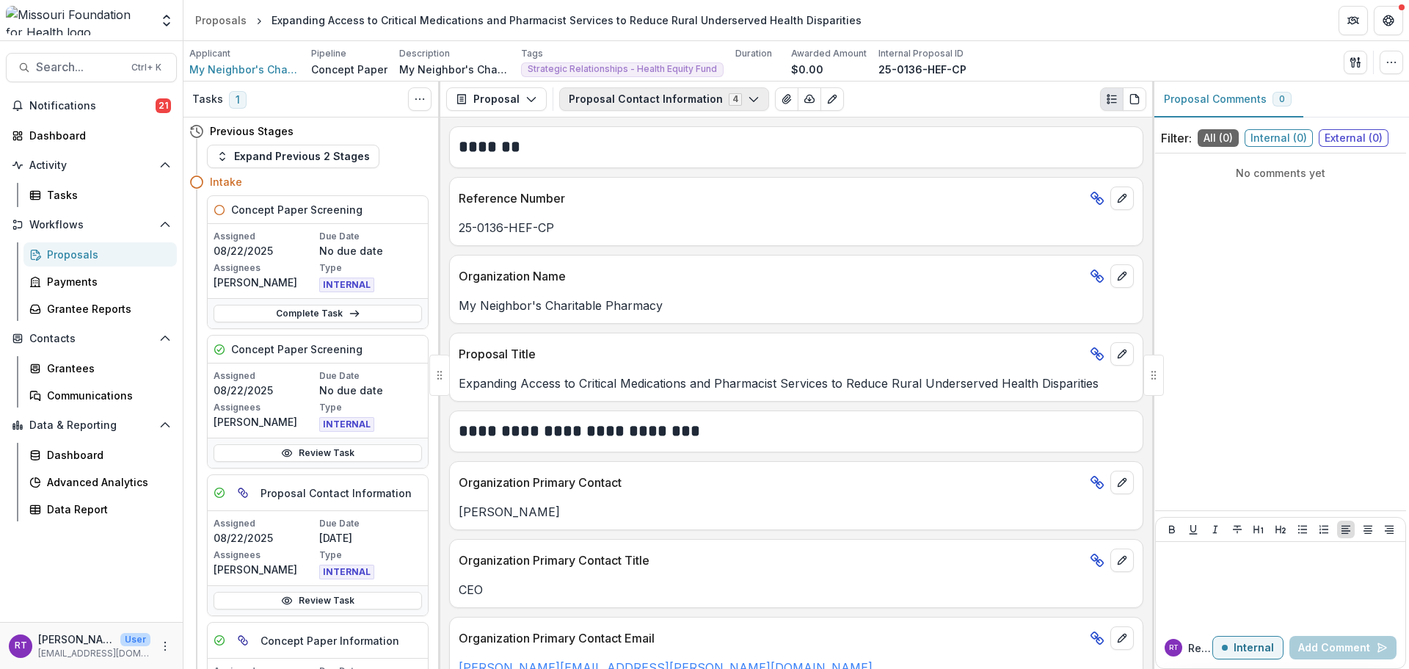
click at [716, 109] on button "Proposal Contact Information 4" at bounding box center [664, 98] width 210 height 23
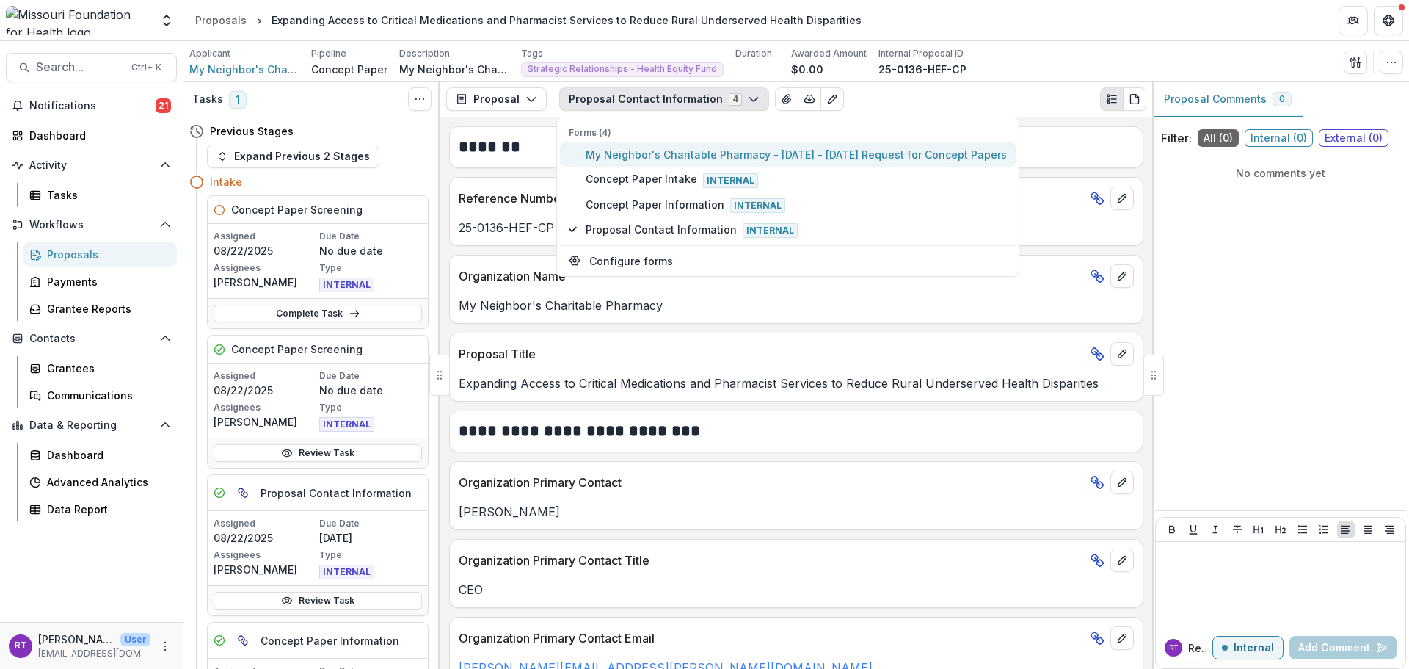
click at [728, 162] on span "My Neighbor's Charitable Pharmacy - 2025 - 2025 Request for Concept Papers" at bounding box center [796, 154] width 421 height 15
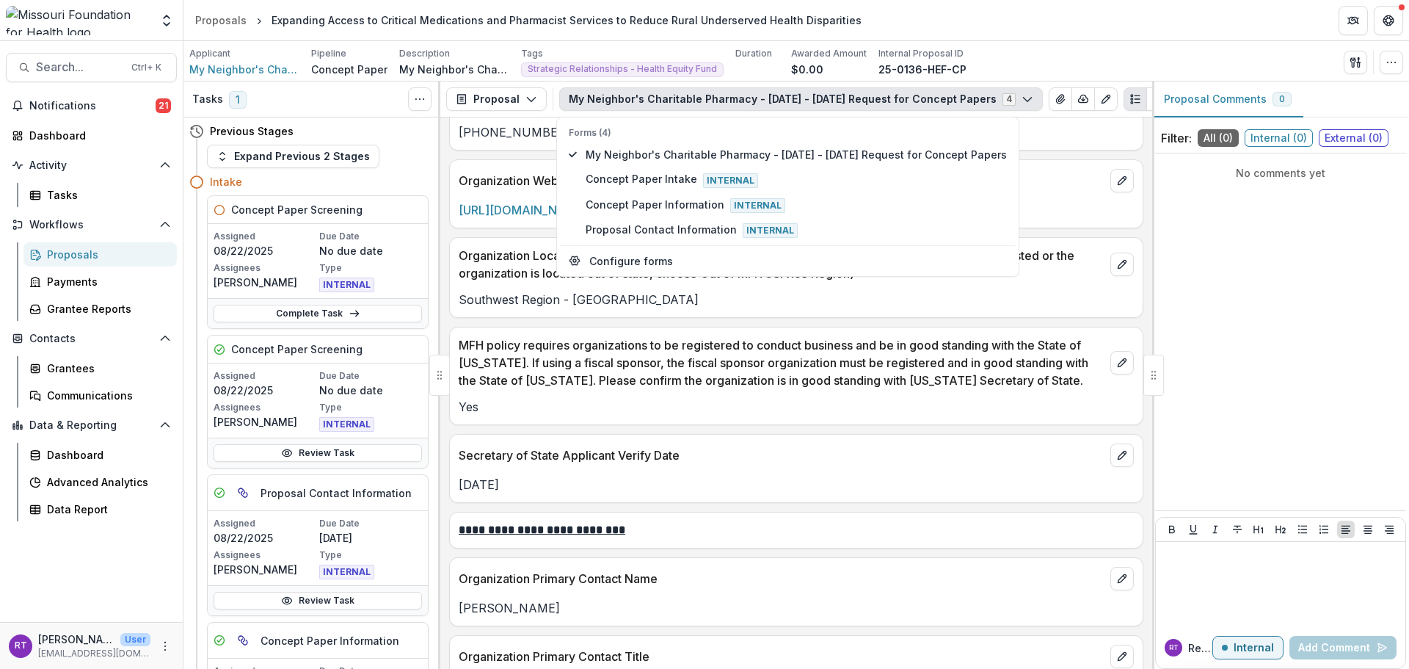
click at [764, 388] on p "MFH policy requires organizations to be registered to conduct business and be i…" at bounding box center [782, 362] width 646 height 53
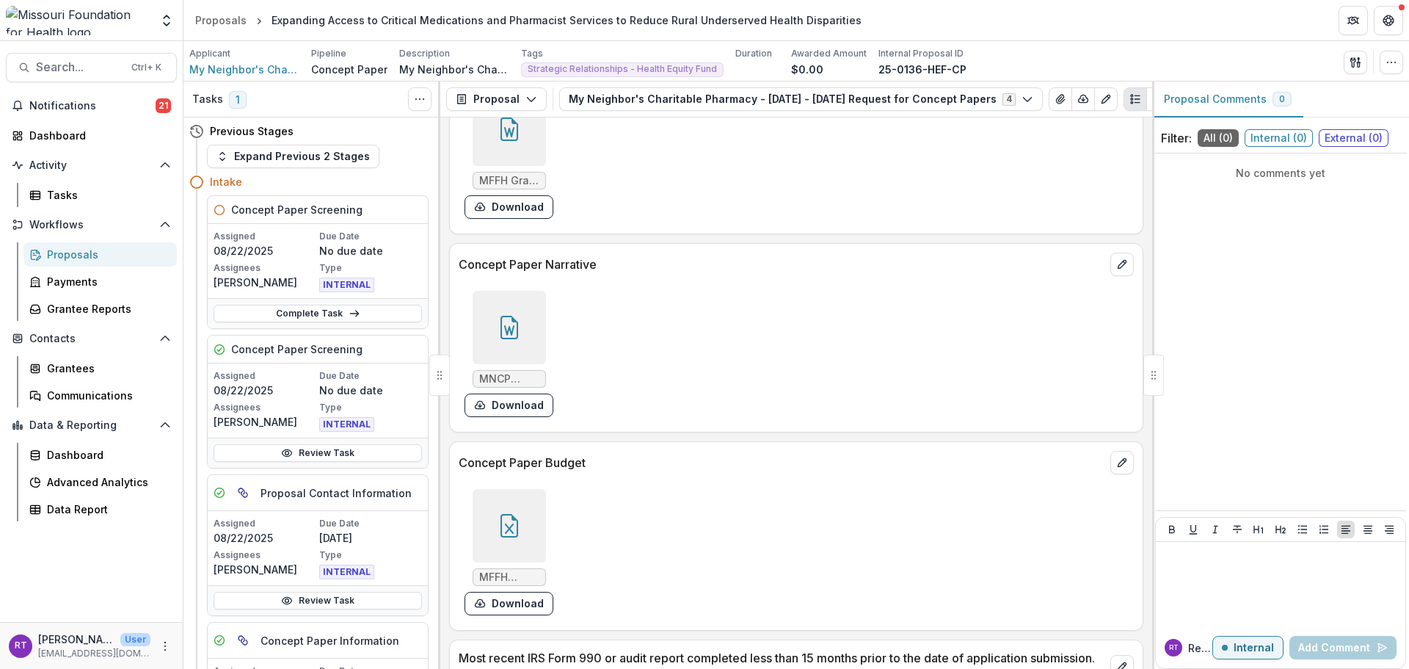
scroll to position [3816, 0]
click at [539, 329] on div at bounding box center [509, 328] width 73 height 73
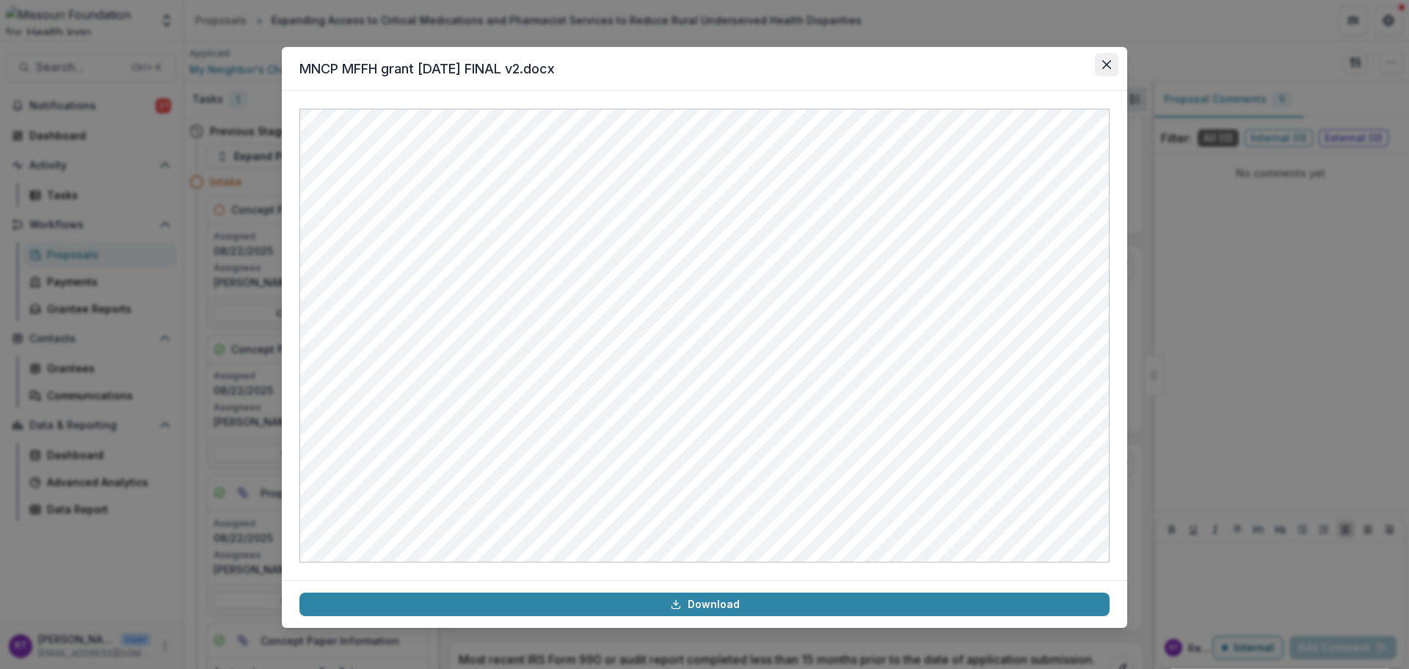
click at [1099, 64] on button "Close" at bounding box center [1106, 64] width 23 height 23
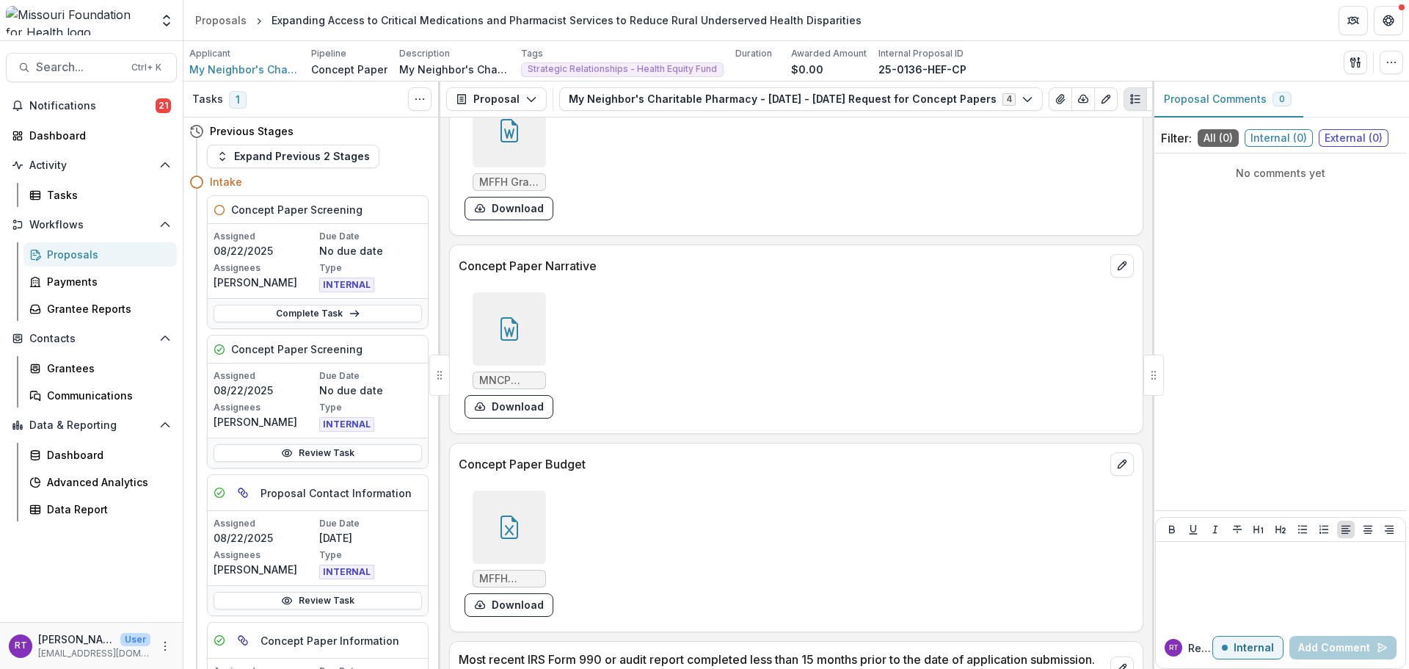
click at [536, 536] on div at bounding box center [509, 526] width 73 height 73
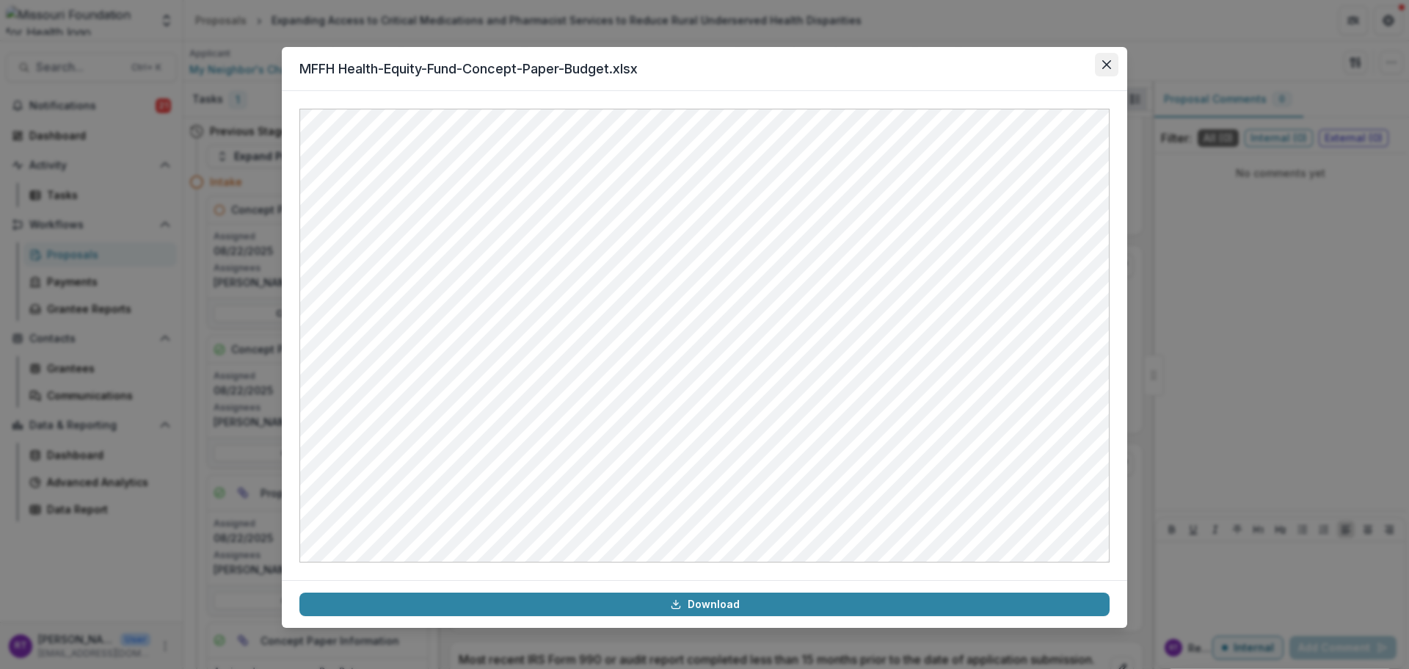
click at [1107, 62] on icon "Close" at bounding box center [1106, 64] width 9 height 9
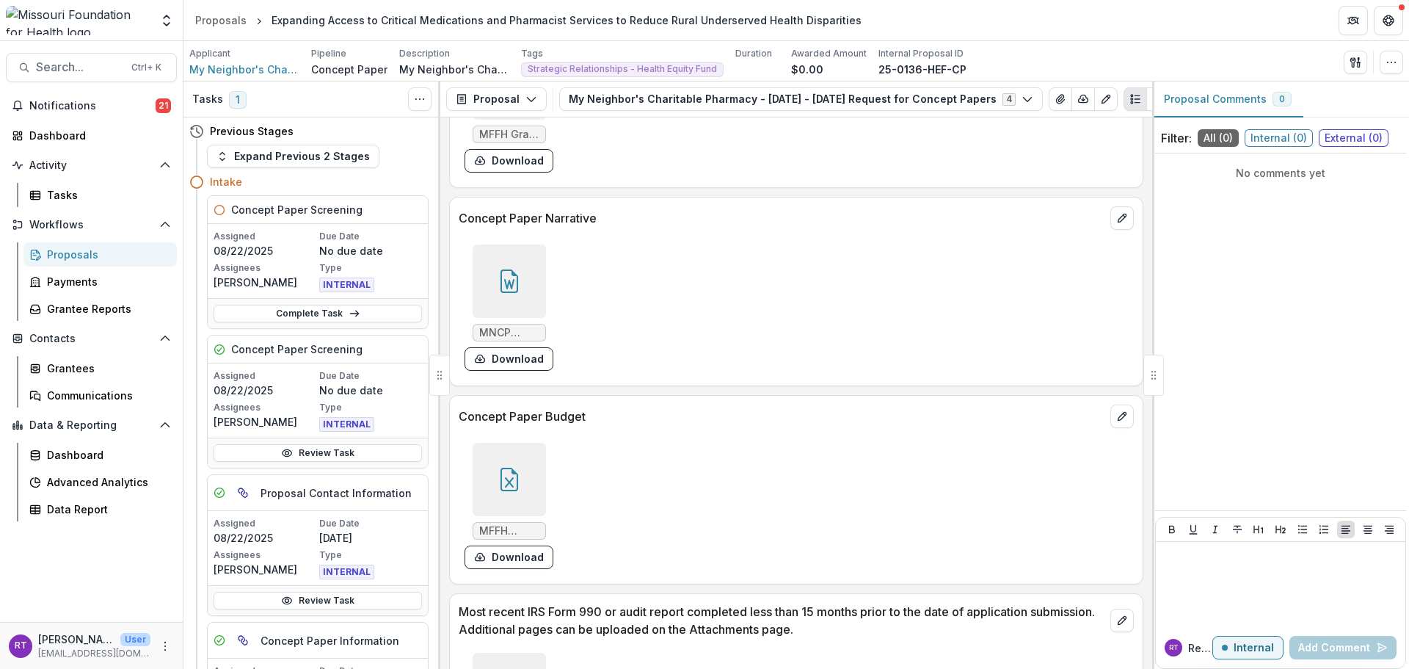
scroll to position [3890, 0]
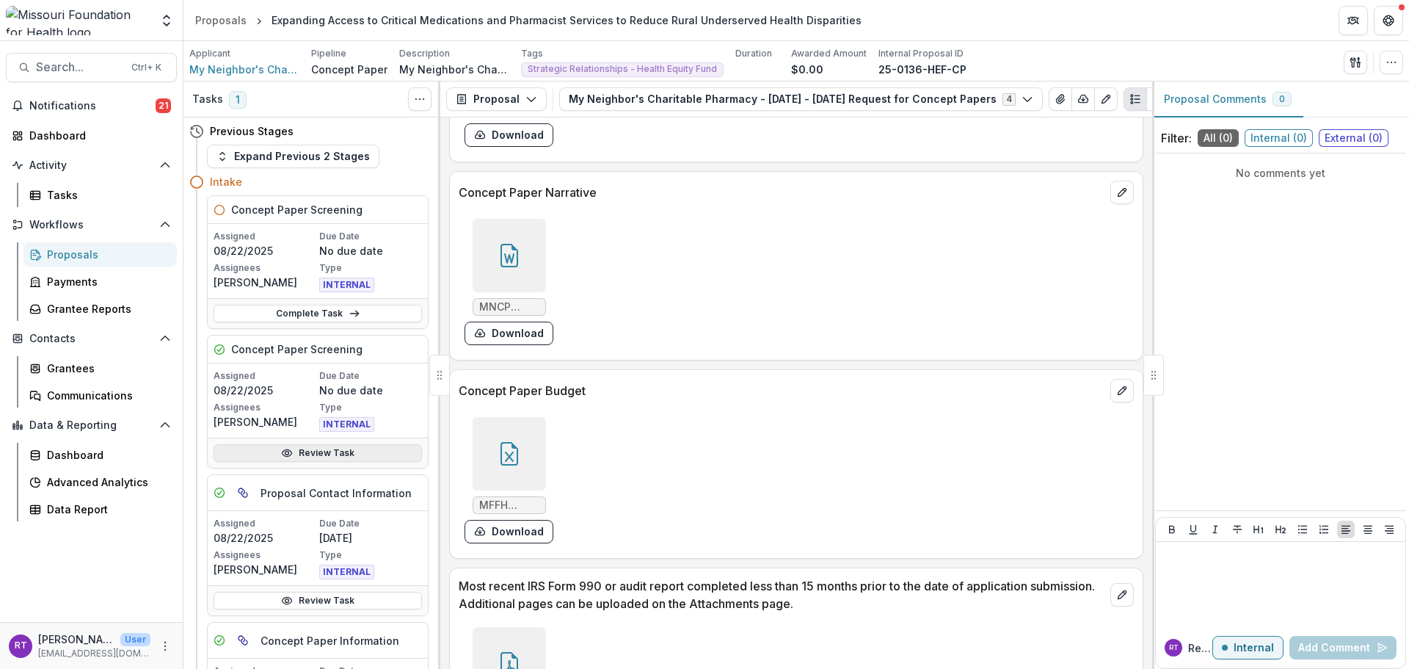
click at [326, 456] on link "Review Task" at bounding box center [318, 453] width 208 height 18
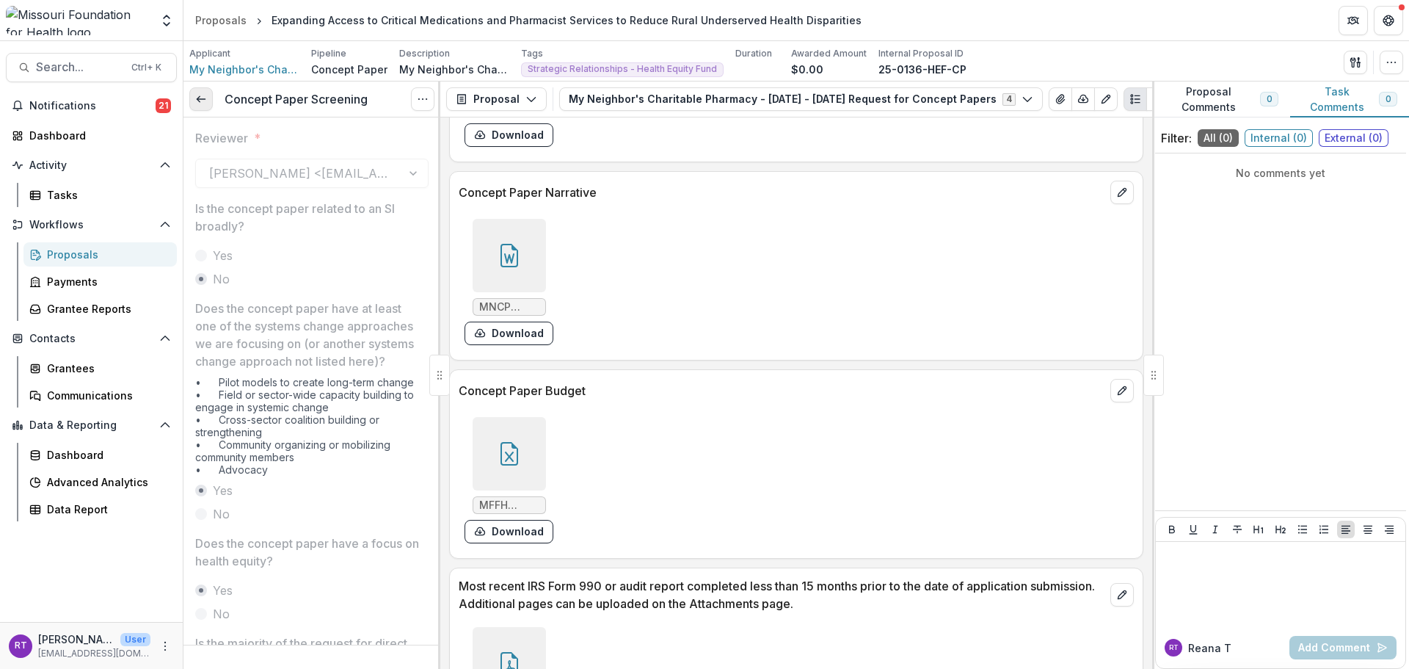
click at [205, 95] on icon at bounding box center [201, 99] width 12 height 12
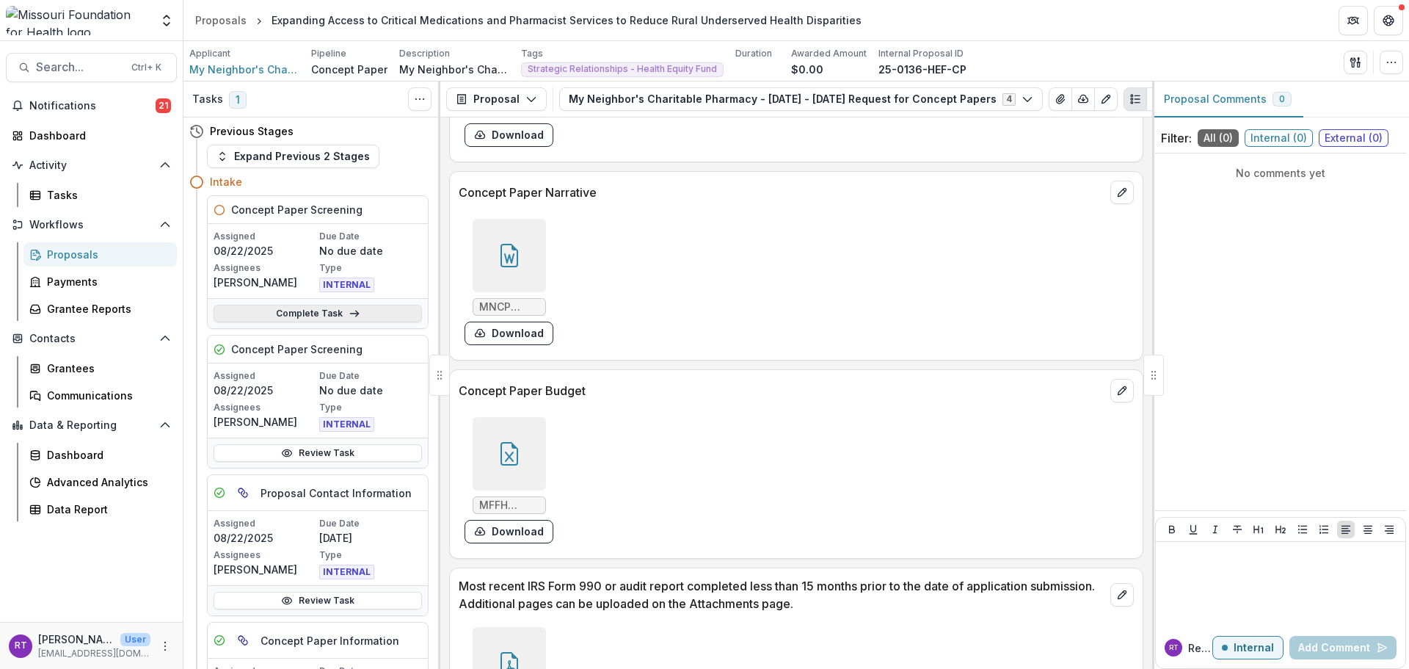
click at [316, 317] on link "Complete Task" at bounding box center [318, 314] width 208 height 18
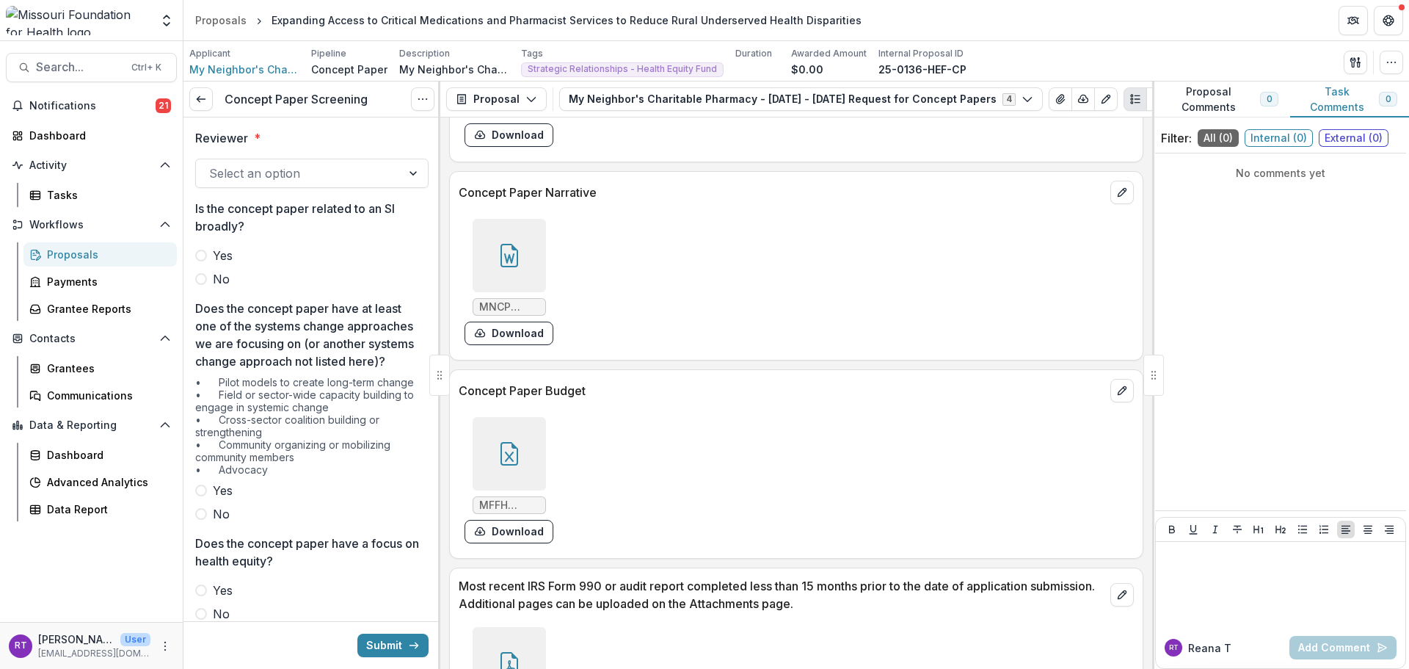
click at [328, 170] on div at bounding box center [298, 173] width 179 height 21
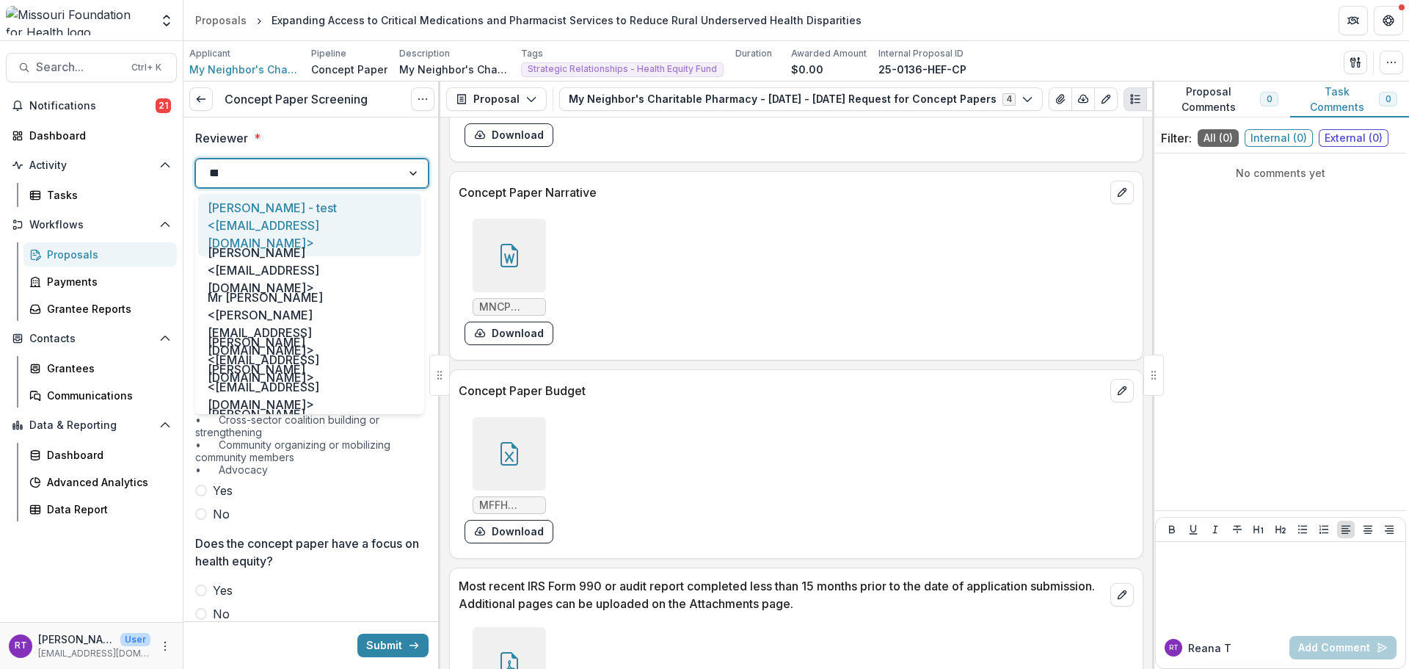
type input "*****"
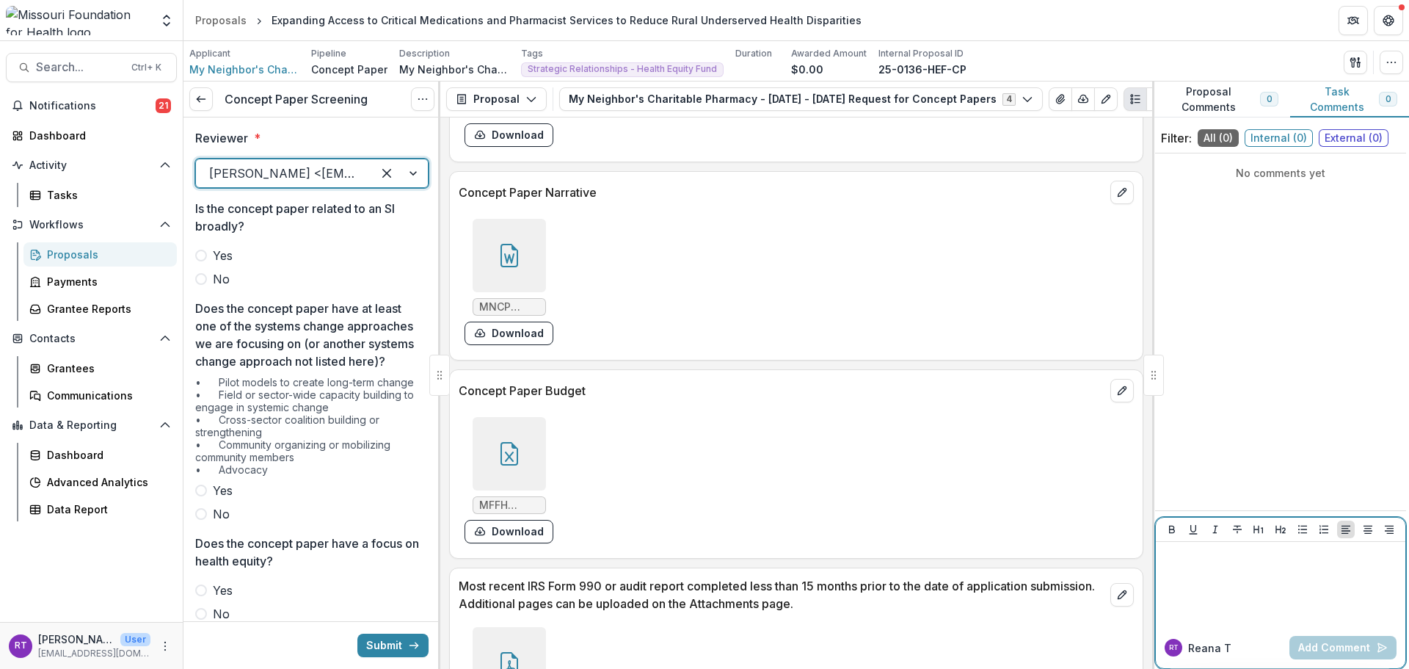
click at [1215, 592] on div at bounding box center [1281, 583] width 238 height 73
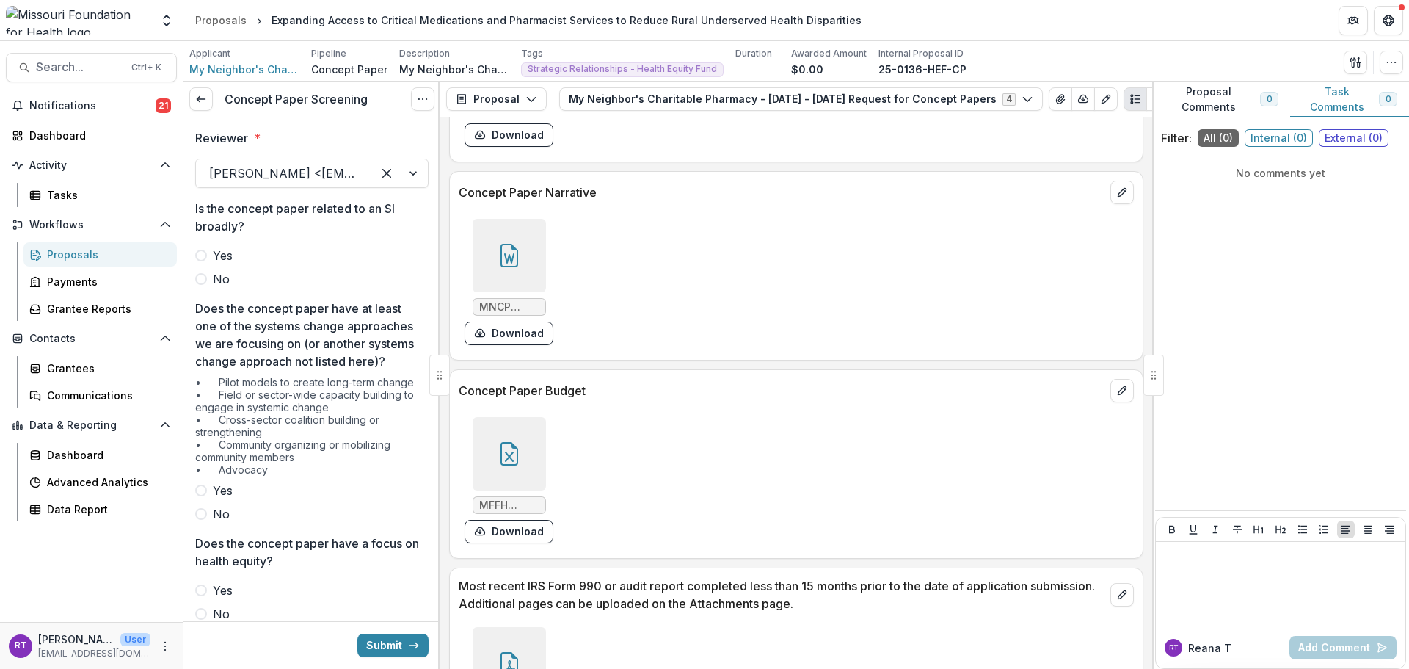
click at [205, 279] on span at bounding box center [201, 279] width 12 height 12
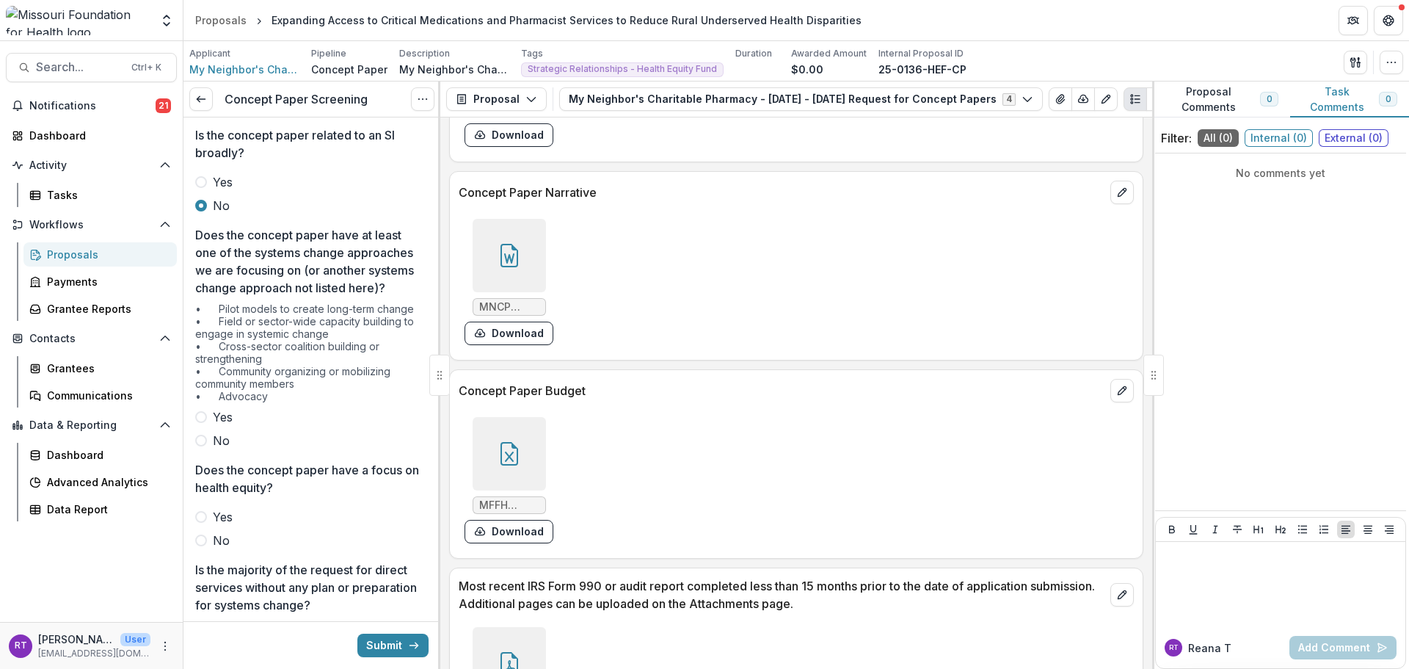
click at [236, 426] on label "Yes" at bounding box center [311, 417] width 233 height 18
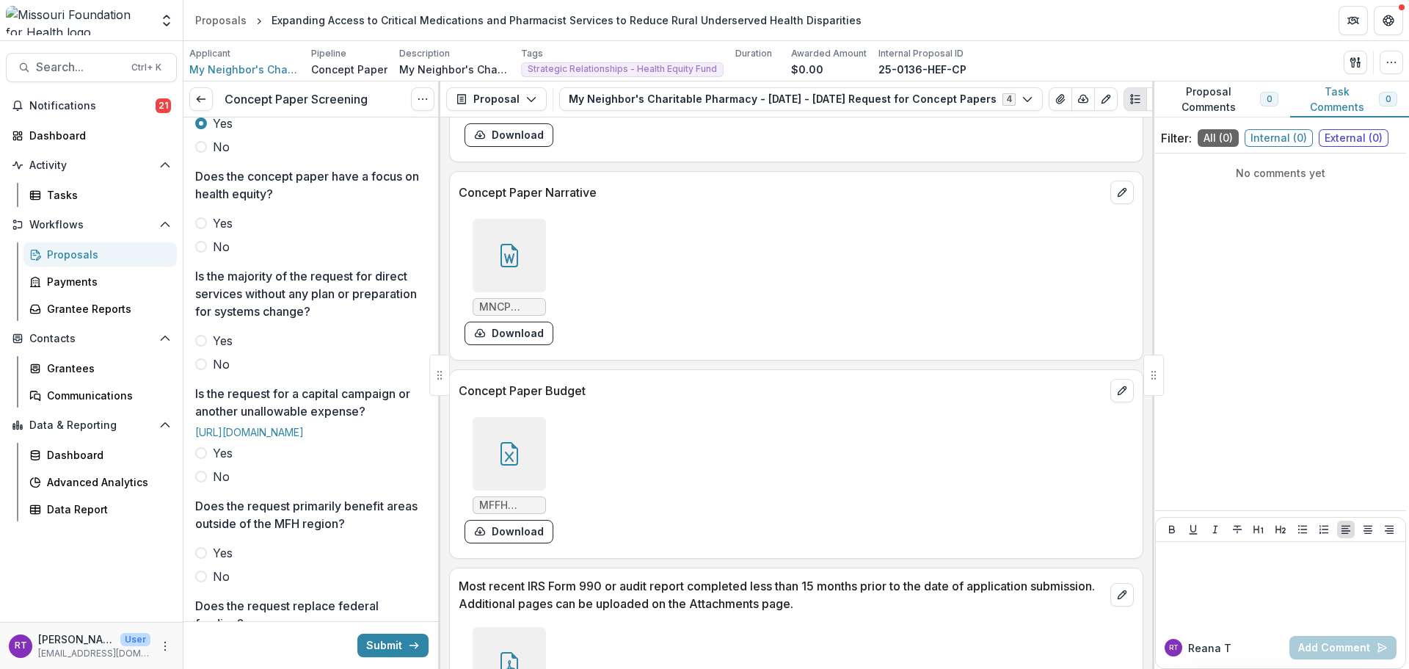
click at [208, 232] on label "Yes" at bounding box center [311, 223] width 233 height 18
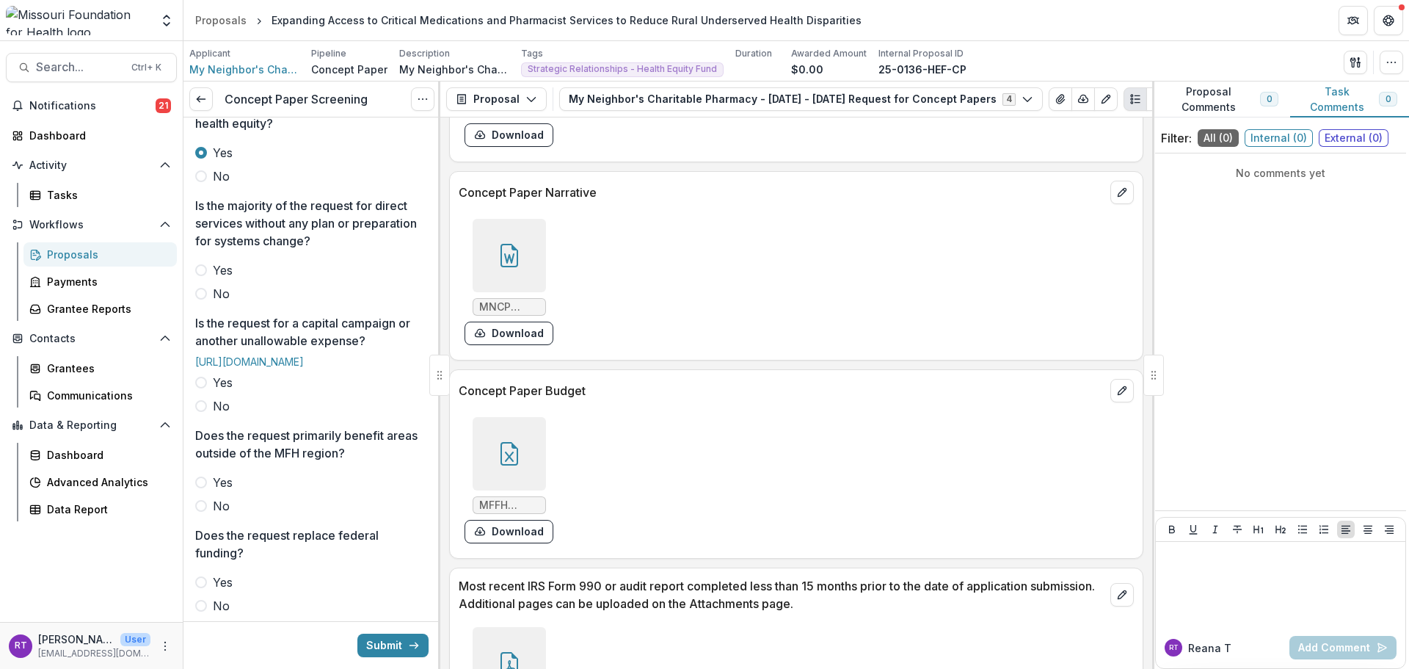
scroll to position [440, 0]
click at [214, 299] on span "No" at bounding box center [221, 291] width 17 height 18
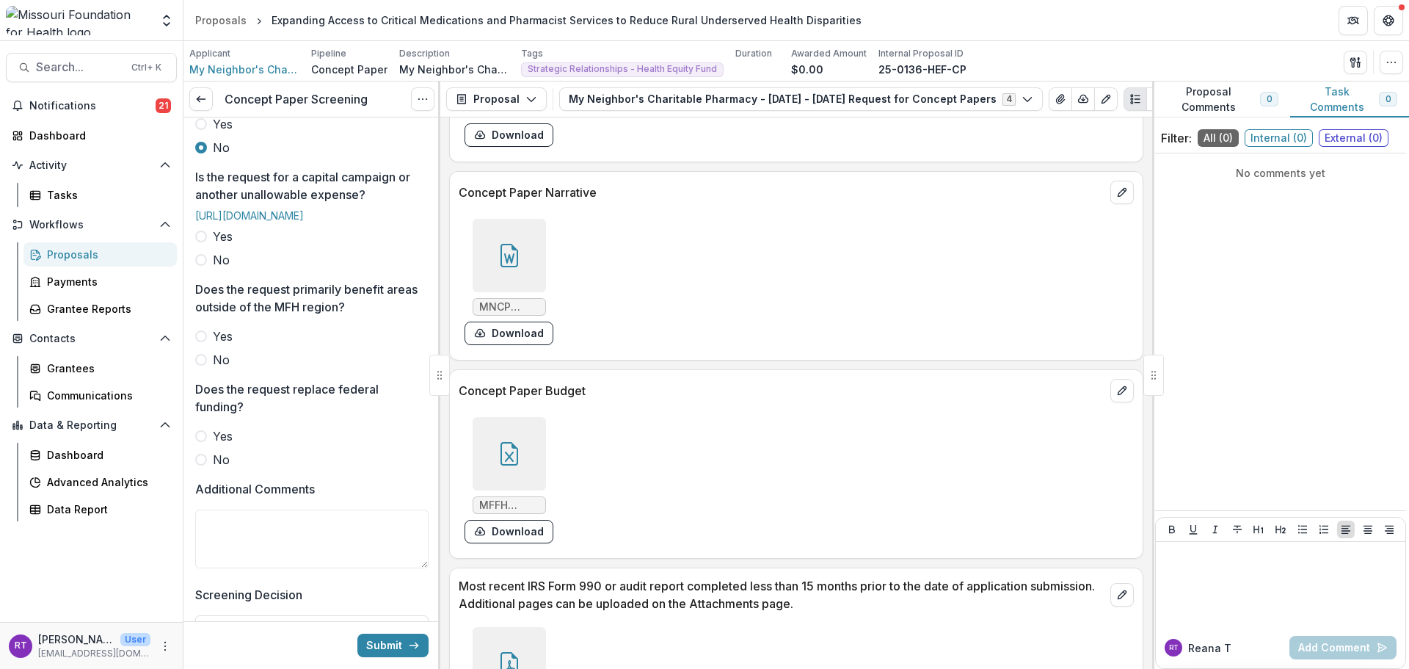
scroll to position [587, 0]
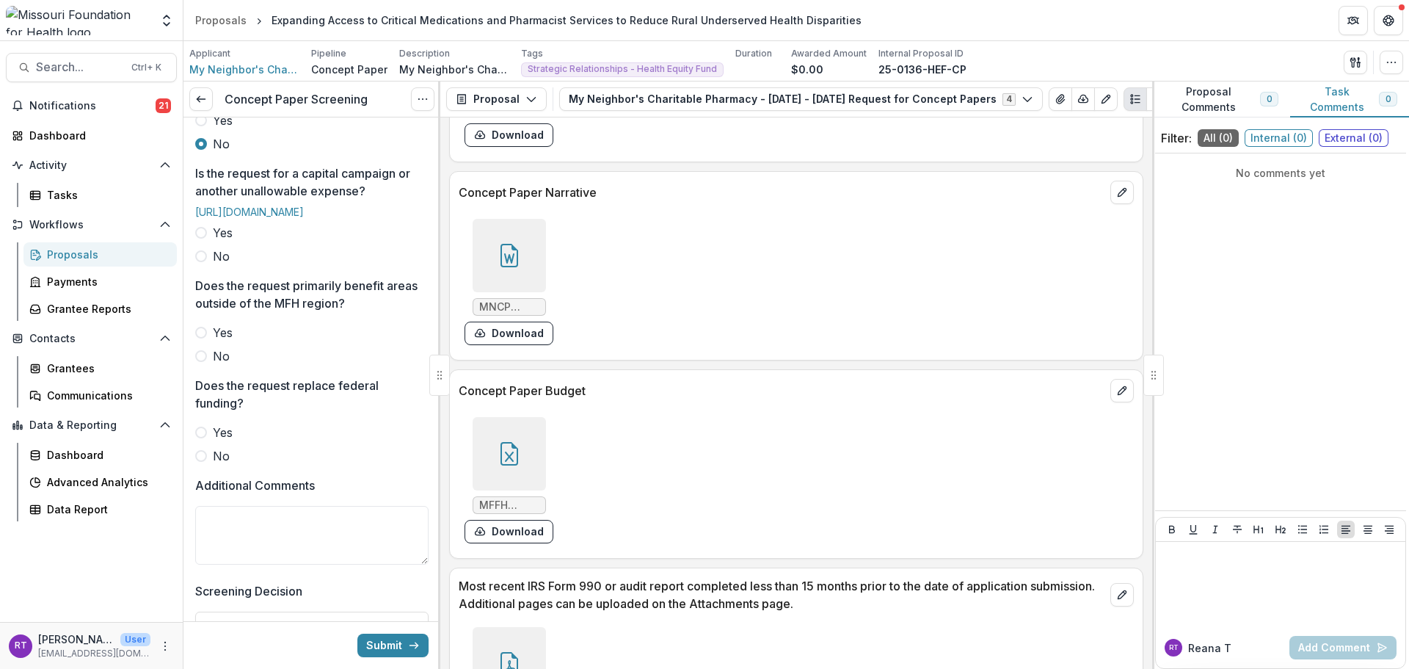
click at [217, 265] on span "No" at bounding box center [221, 256] width 17 height 18
click at [226, 365] on span "No" at bounding box center [221, 356] width 17 height 18
click at [230, 465] on label "No" at bounding box center [311, 456] width 233 height 18
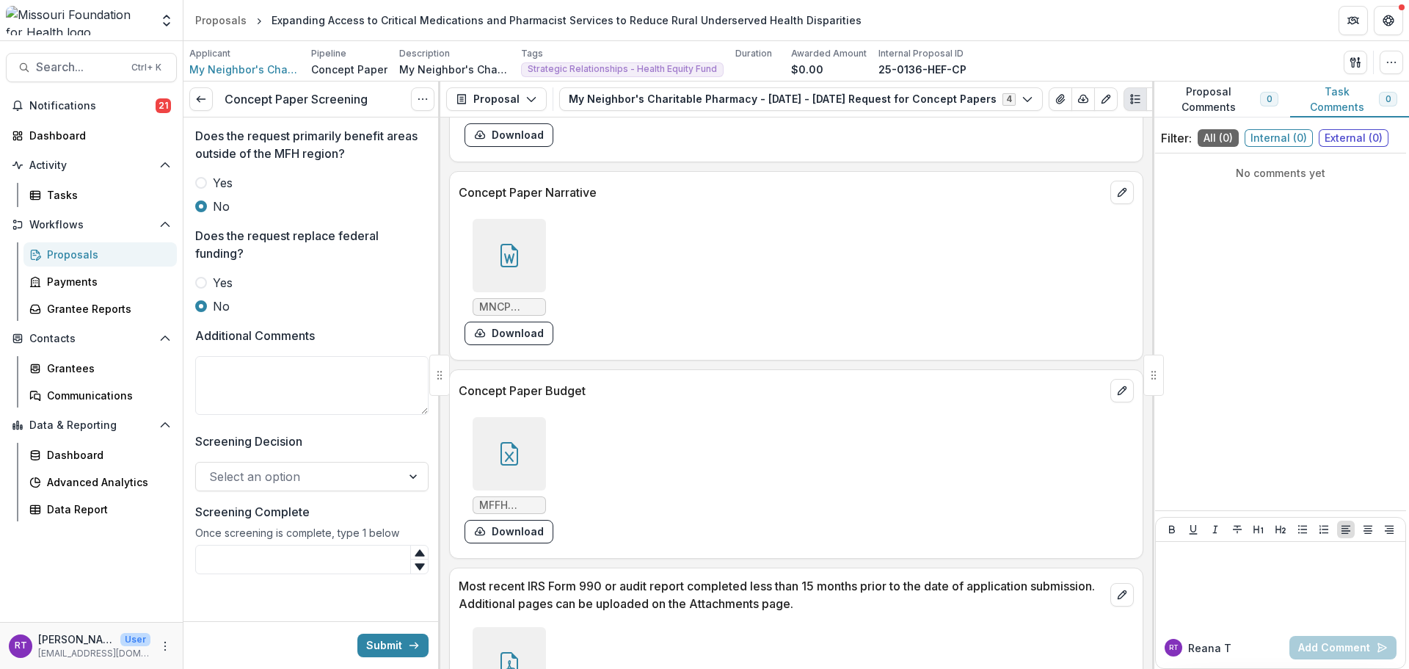
scroll to position [804, 0]
click at [288, 391] on textarea "Additional Comments" at bounding box center [311, 385] width 233 height 59
type textarea "*"
click at [210, 373] on textarea "**********" at bounding box center [311, 385] width 233 height 59
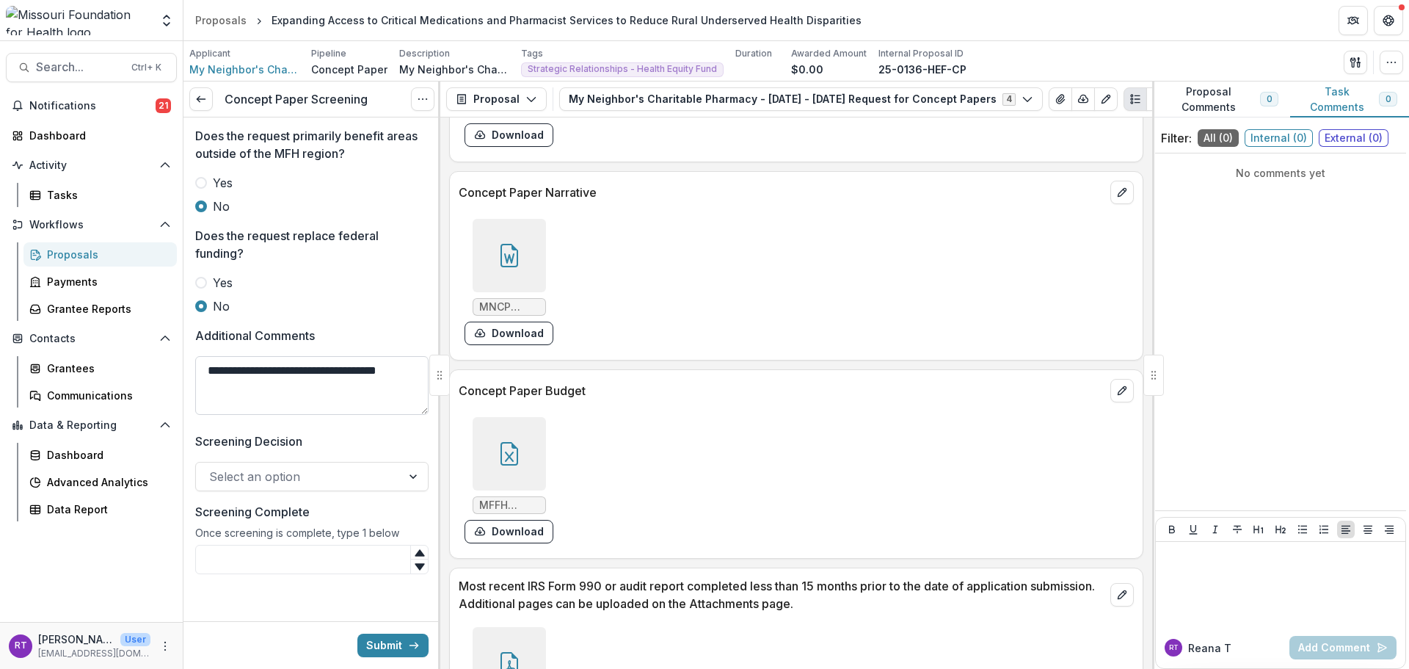
click at [210, 374] on textarea "**********" at bounding box center [311, 385] width 233 height 59
click at [203, 374] on textarea "**********" at bounding box center [311, 385] width 233 height 59
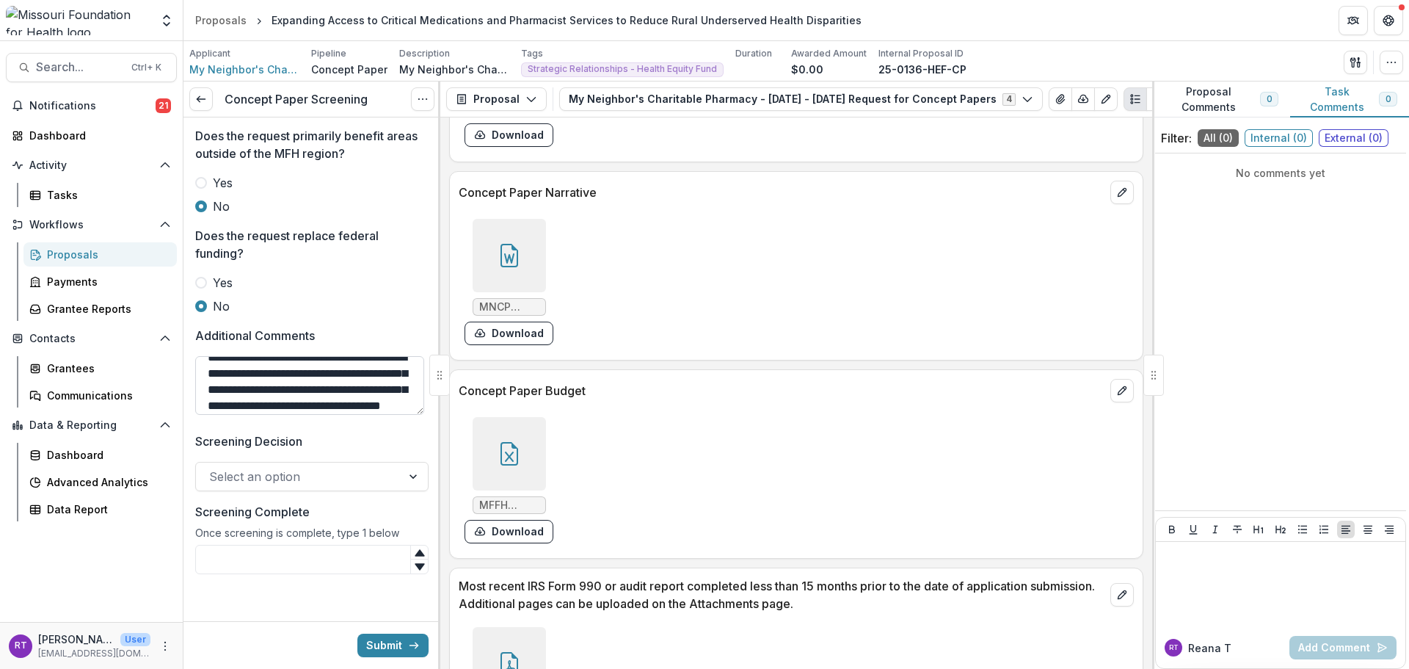
scroll to position [29, 0]
paste textarea "**********"
click at [382, 405] on textarea "**********" at bounding box center [309, 385] width 229 height 59
drag, startPoint x: 368, startPoint y: 404, endPoint x: 322, endPoint y: 406, distance: 46.3
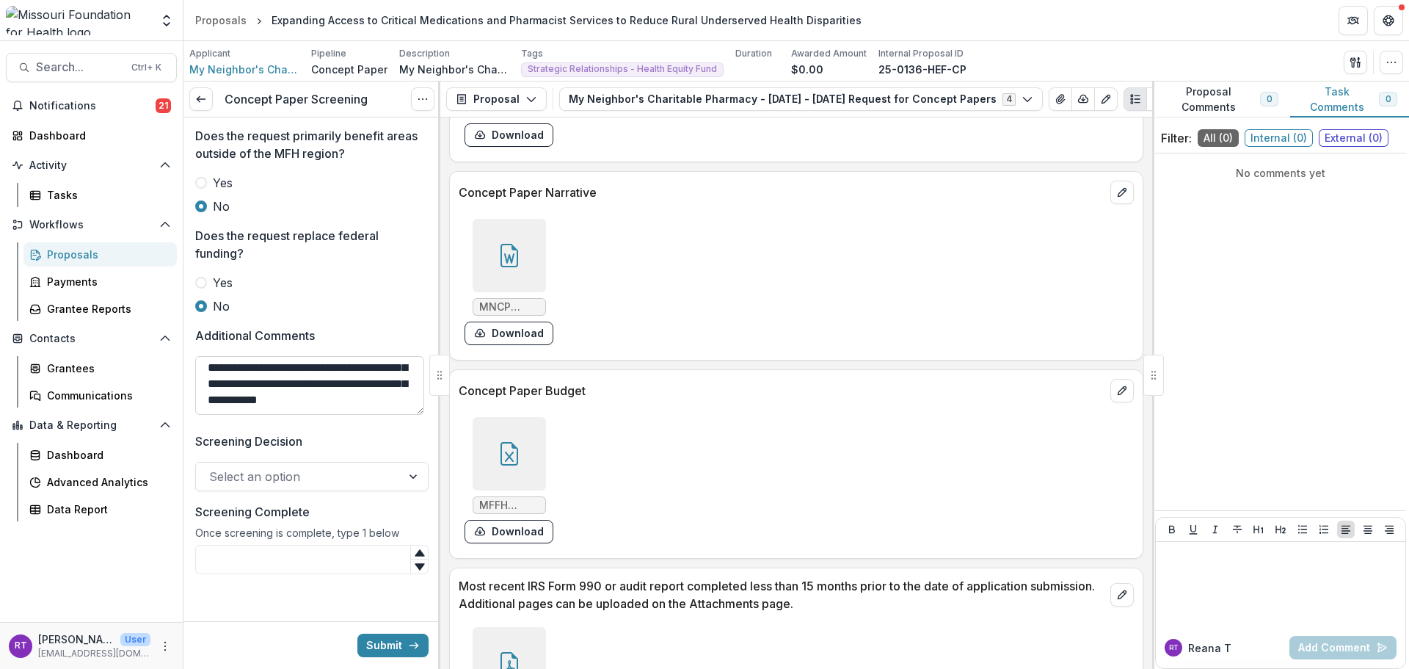
click at [322, 406] on textarea "**********" at bounding box center [309, 385] width 229 height 59
type textarea "**********"
click at [331, 461] on div at bounding box center [311, 459] width 233 height 6
click at [336, 474] on div at bounding box center [298, 476] width 179 height 21
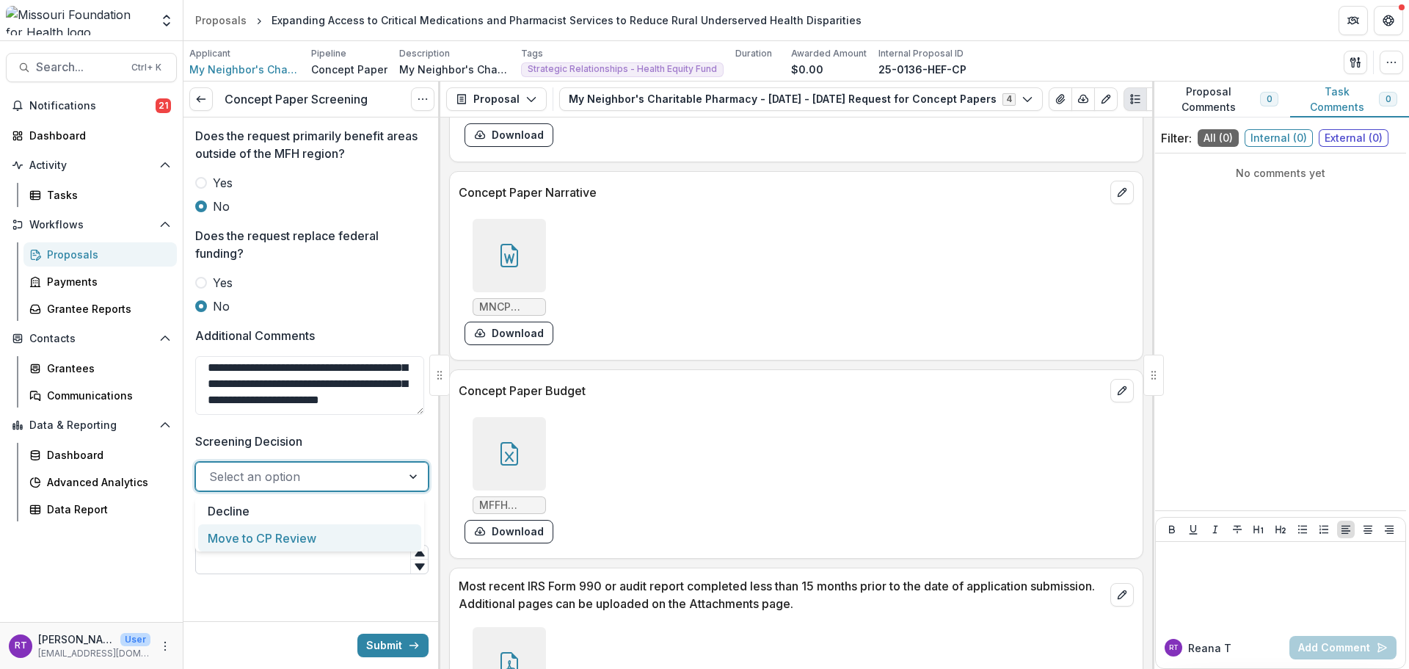
click at [349, 556] on input "Screening Complete" at bounding box center [311, 559] width 233 height 29
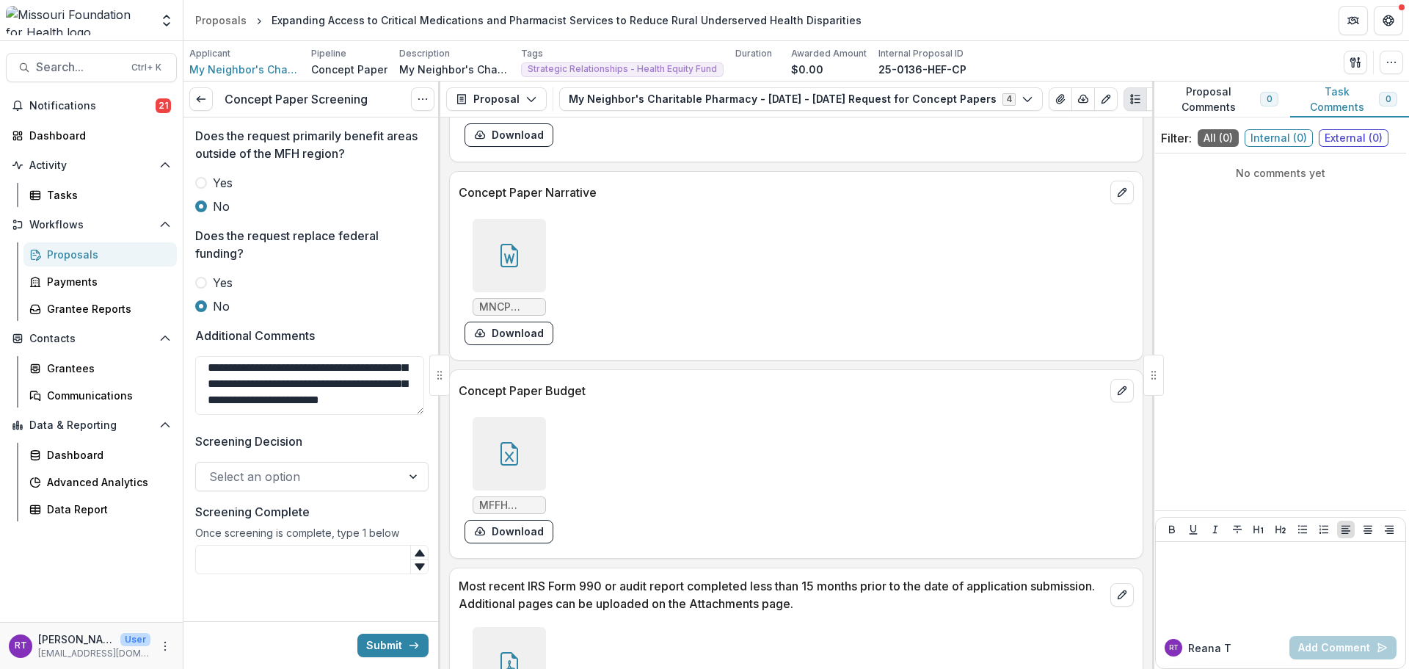
click at [308, 470] on div at bounding box center [298, 476] width 179 height 21
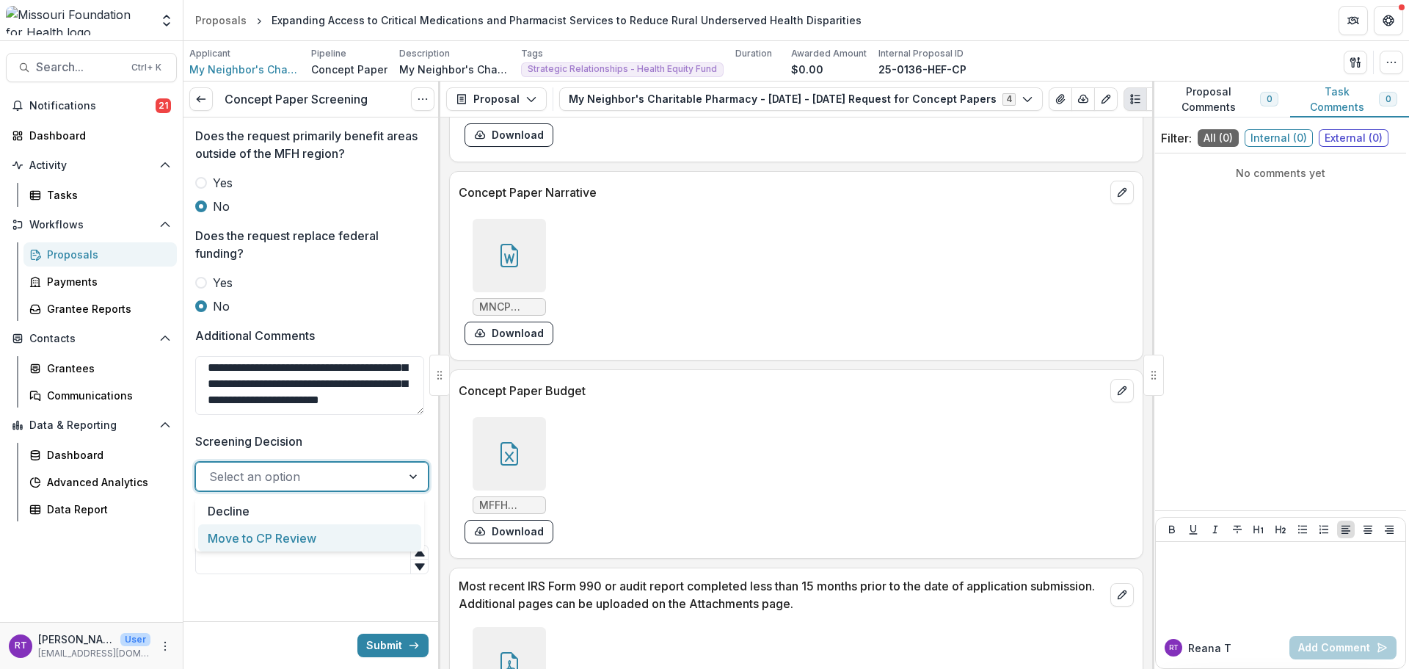
click at [326, 530] on div "Move to CP Review" at bounding box center [309, 537] width 223 height 27
click at [327, 546] on input "Screening Complete" at bounding box center [311, 559] width 233 height 29
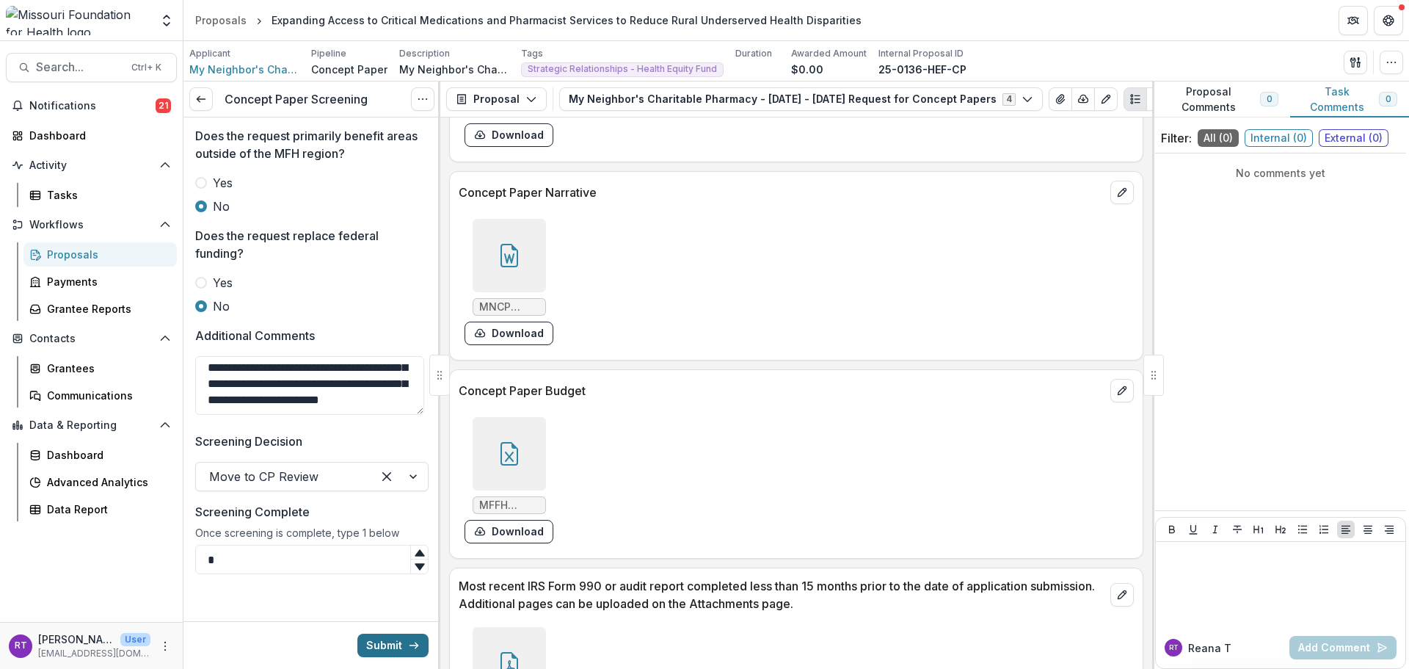
type input "*"
click at [386, 647] on button "Submit" at bounding box center [392, 644] width 71 height 23
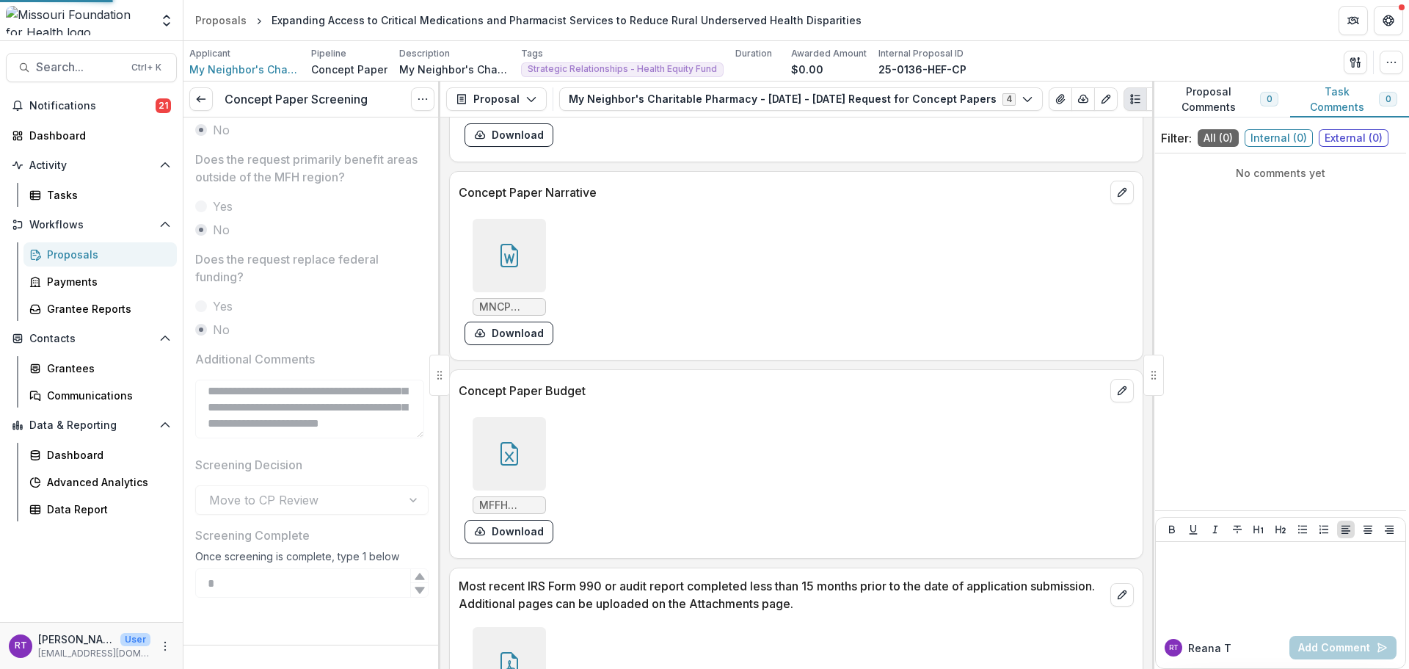
scroll to position [781, 0]
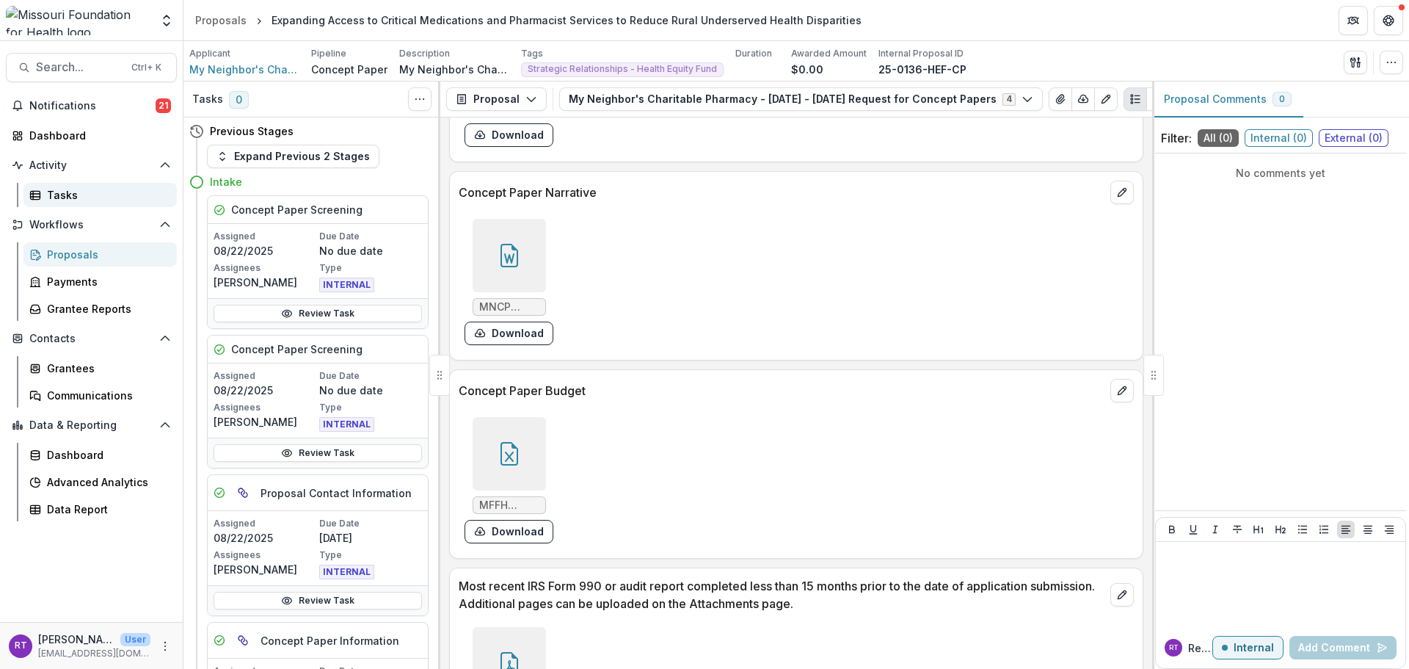
click at [80, 194] on div "Tasks" at bounding box center [106, 194] width 118 height 15
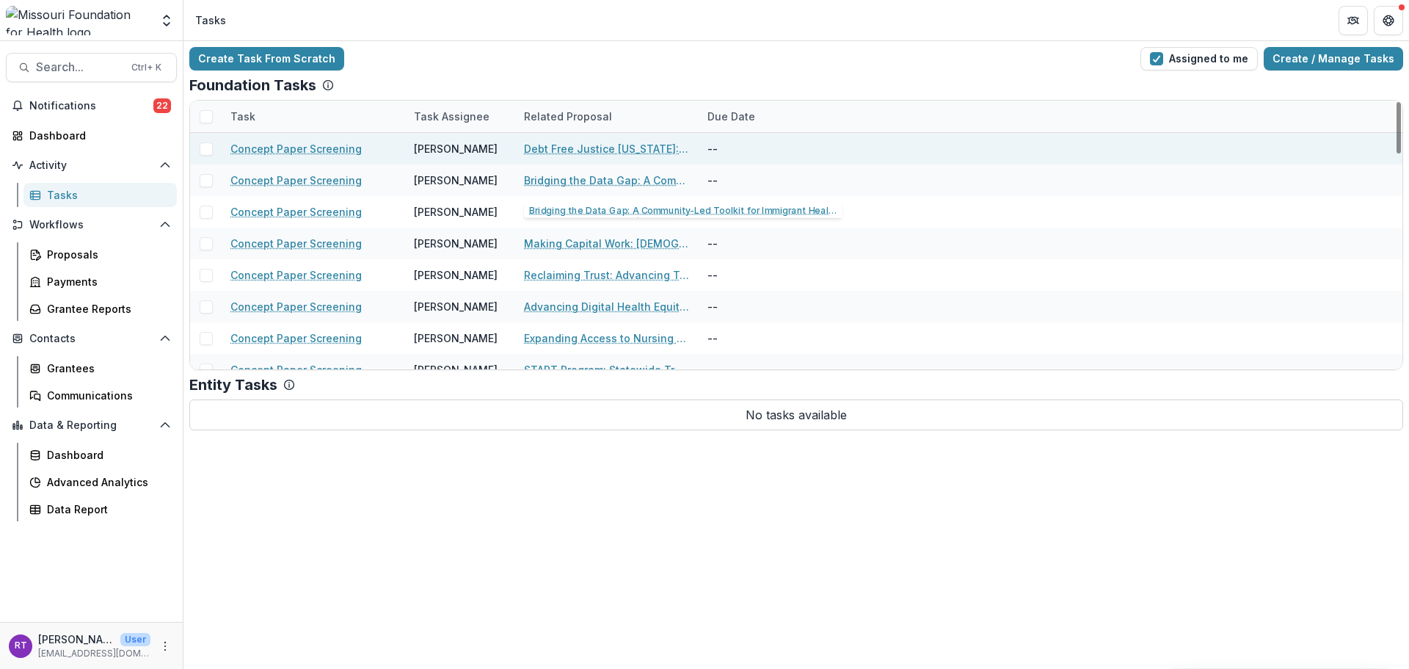
click at [648, 157] on div "Debt Free Justice Missouri: Increasing Economic Justice for Missouri Youth and …" at bounding box center [607, 149] width 166 height 32
click at [649, 150] on link "Debt Free Justice Missouri: Increasing Economic Justice for Missouri Youth and …" at bounding box center [607, 148] width 166 height 15
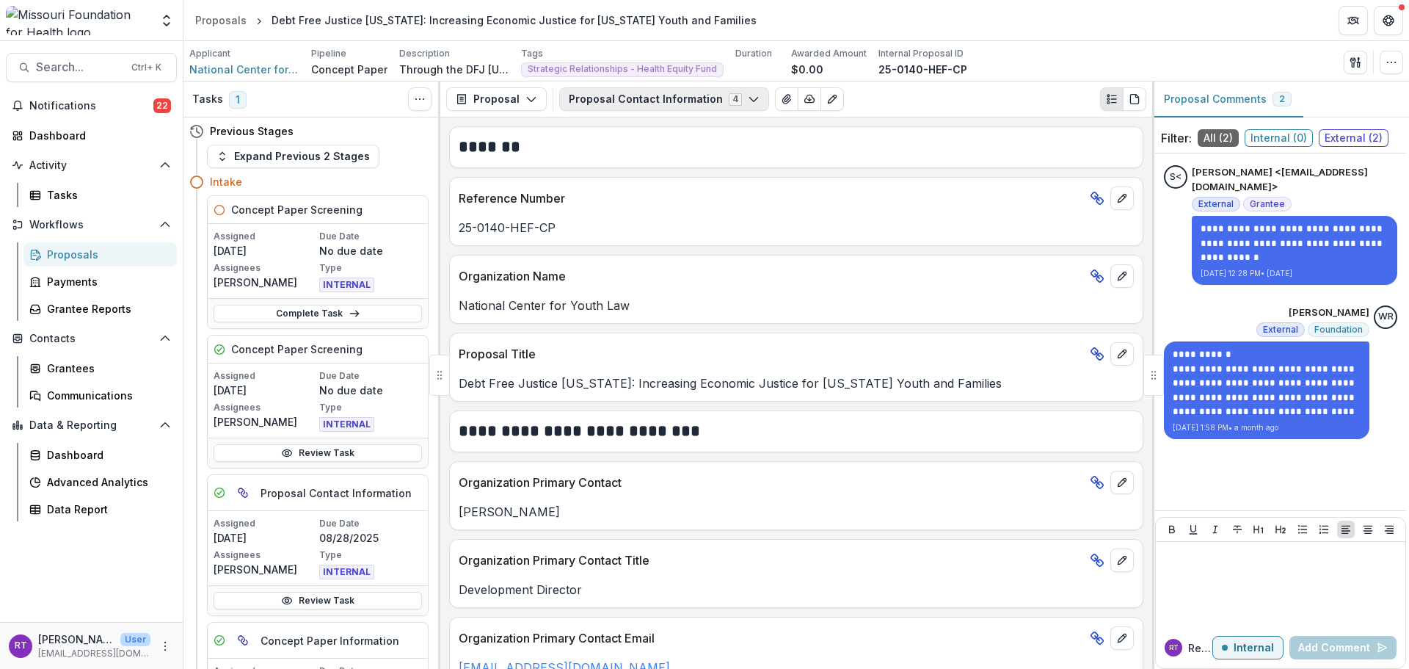
click at [641, 100] on button "Proposal Contact Information 4" at bounding box center [664, 98] width 210 height 23
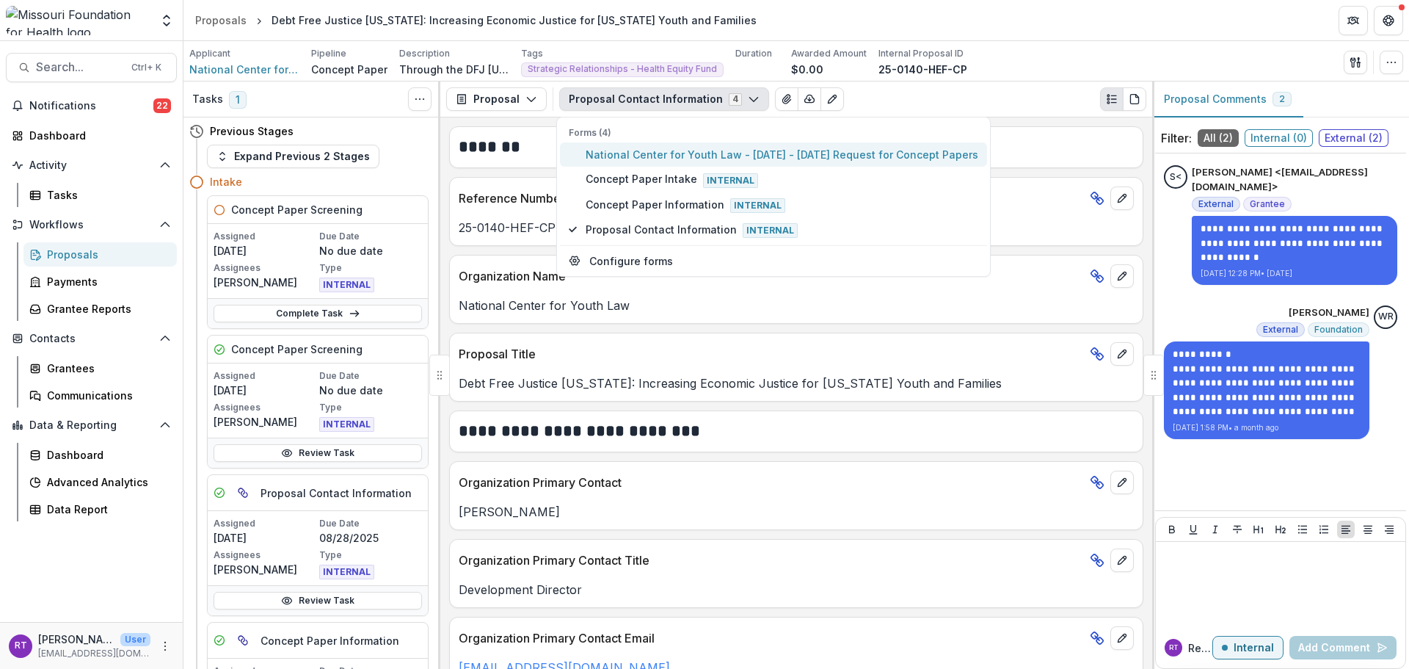
click at [658, 159] on span "National Center for Youth Law - 2025 - 2025 Request for Concept Papers" at bounding box center [782, 154] width 393 height 15
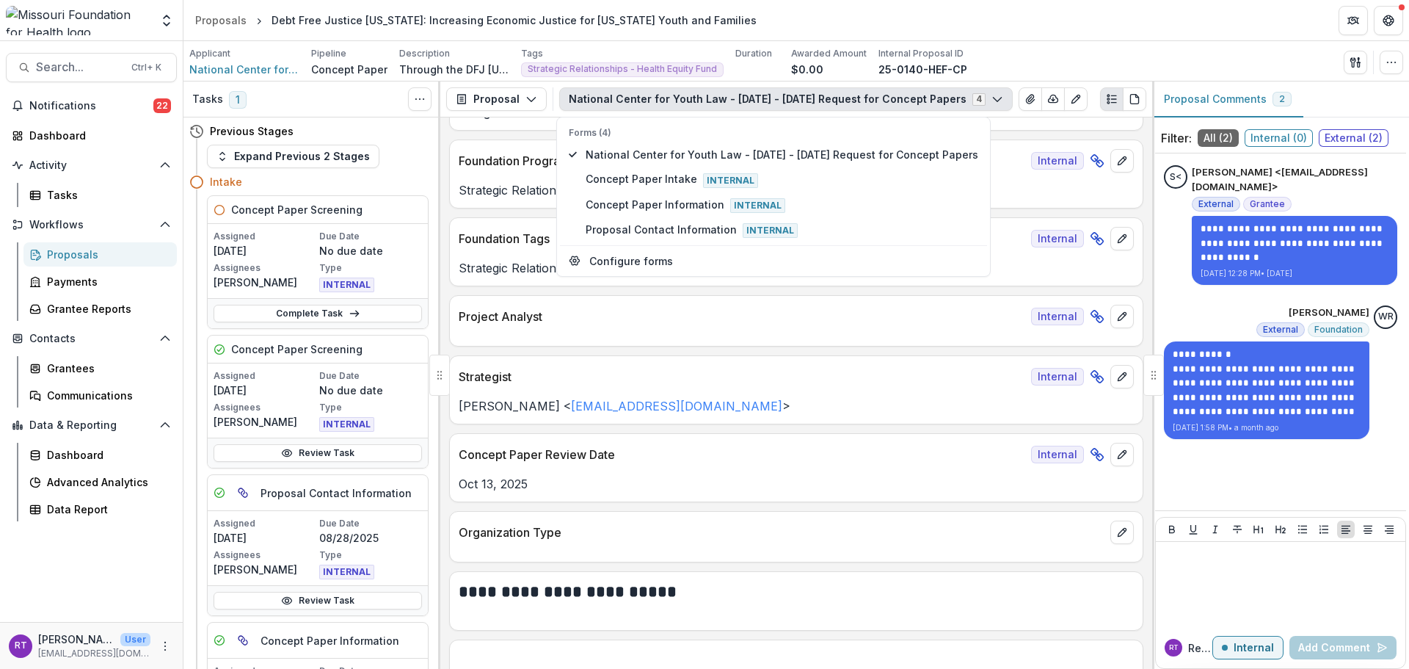
click at [887, 382] on p "Strategist" at bounding box center [742, 377] width 567 height 18
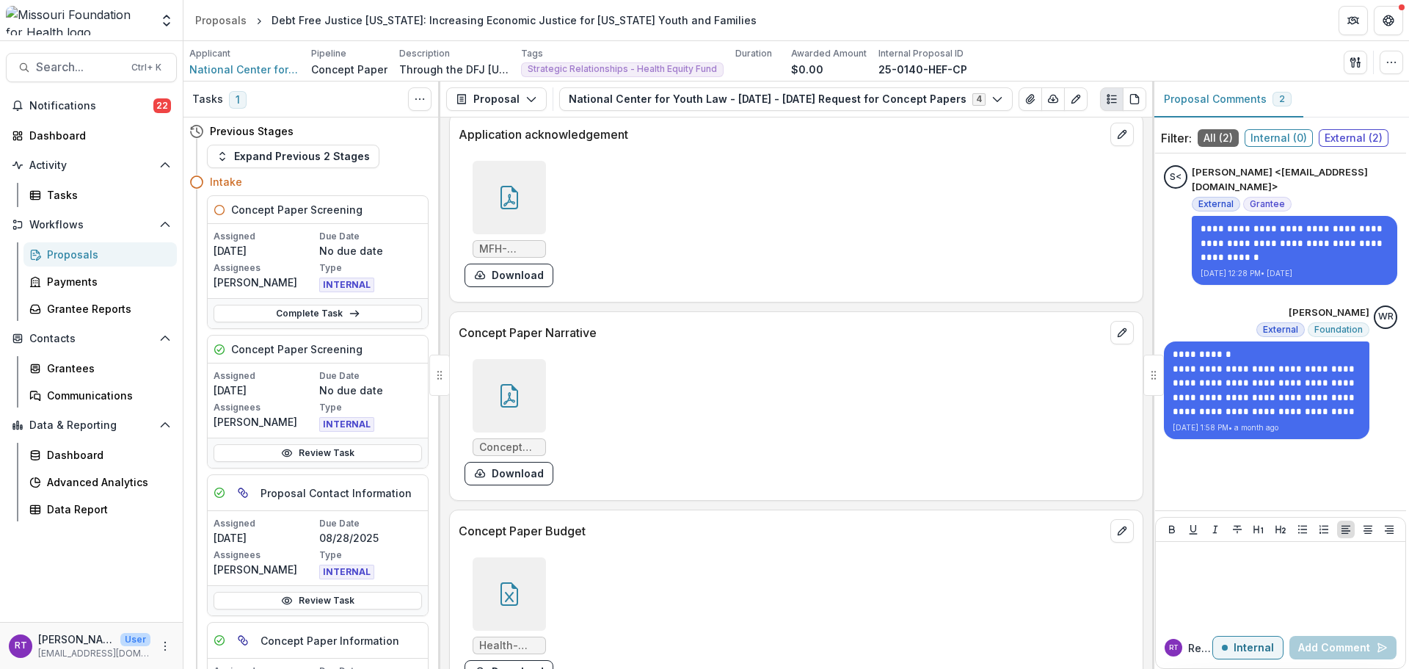
scroll to position [3890, 0]
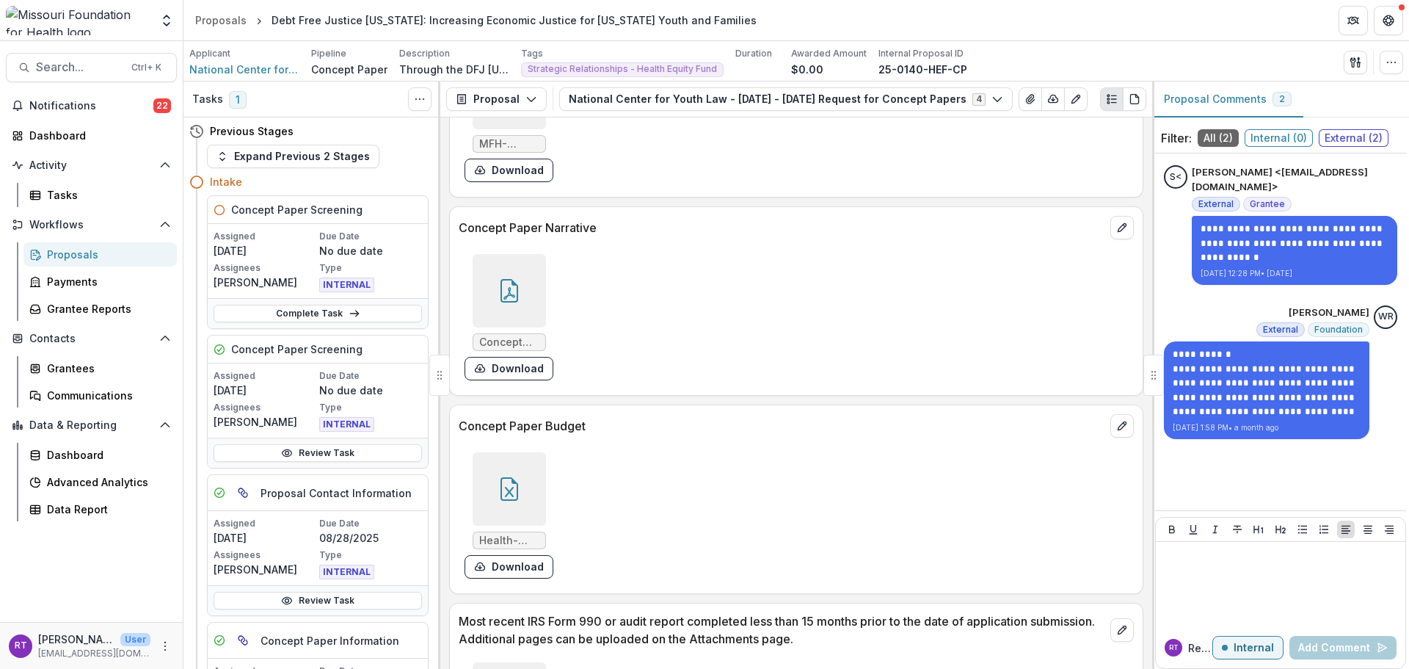
click at [533, 488] on div at bounding box center [509, 488] width 73 height 73
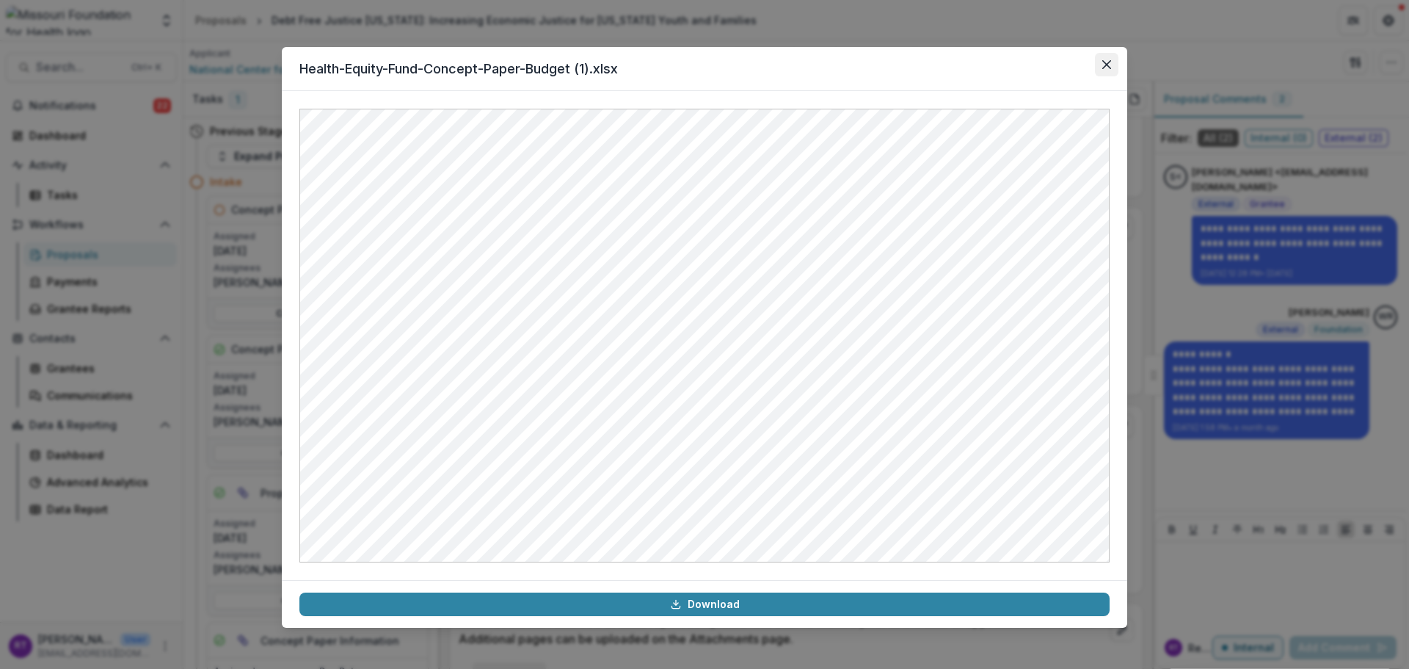
click at [1110, 66] on icon "Close" at bounding box center [1106, 64] width 9 height 9
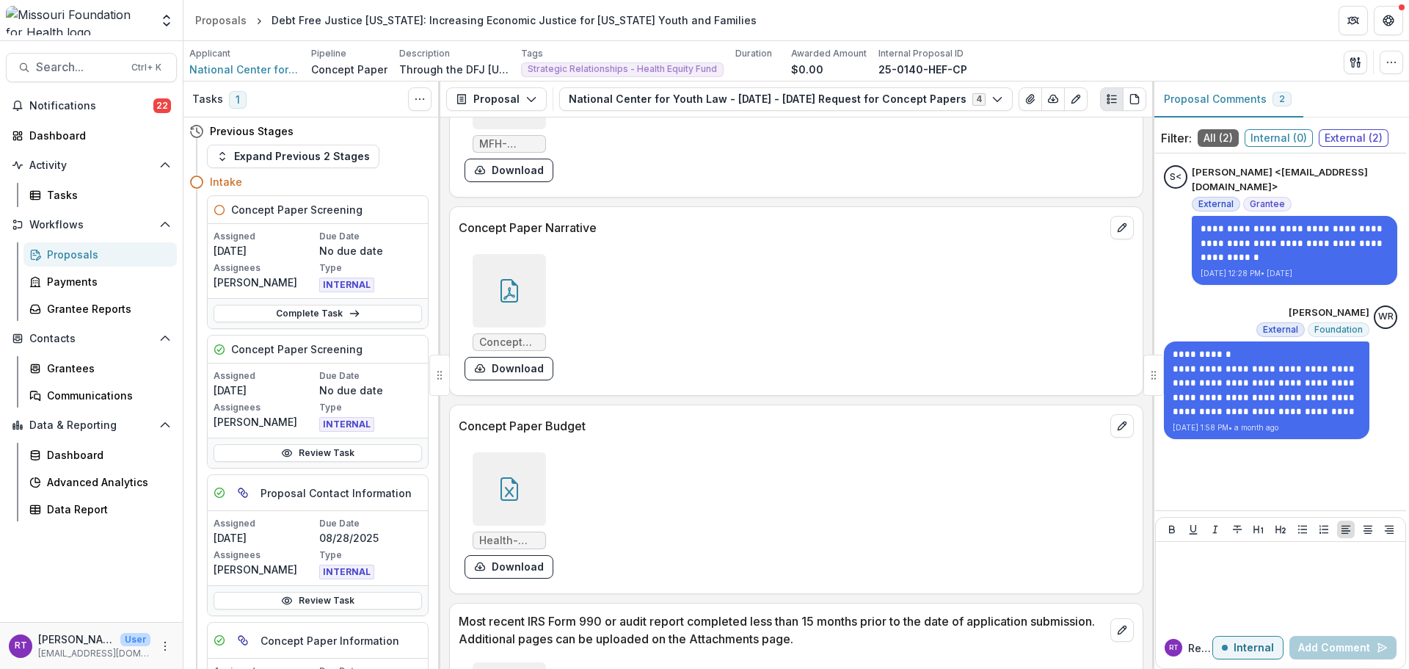
click at [513, 276] on div at bounding box center [509, 290] width 73 height 73
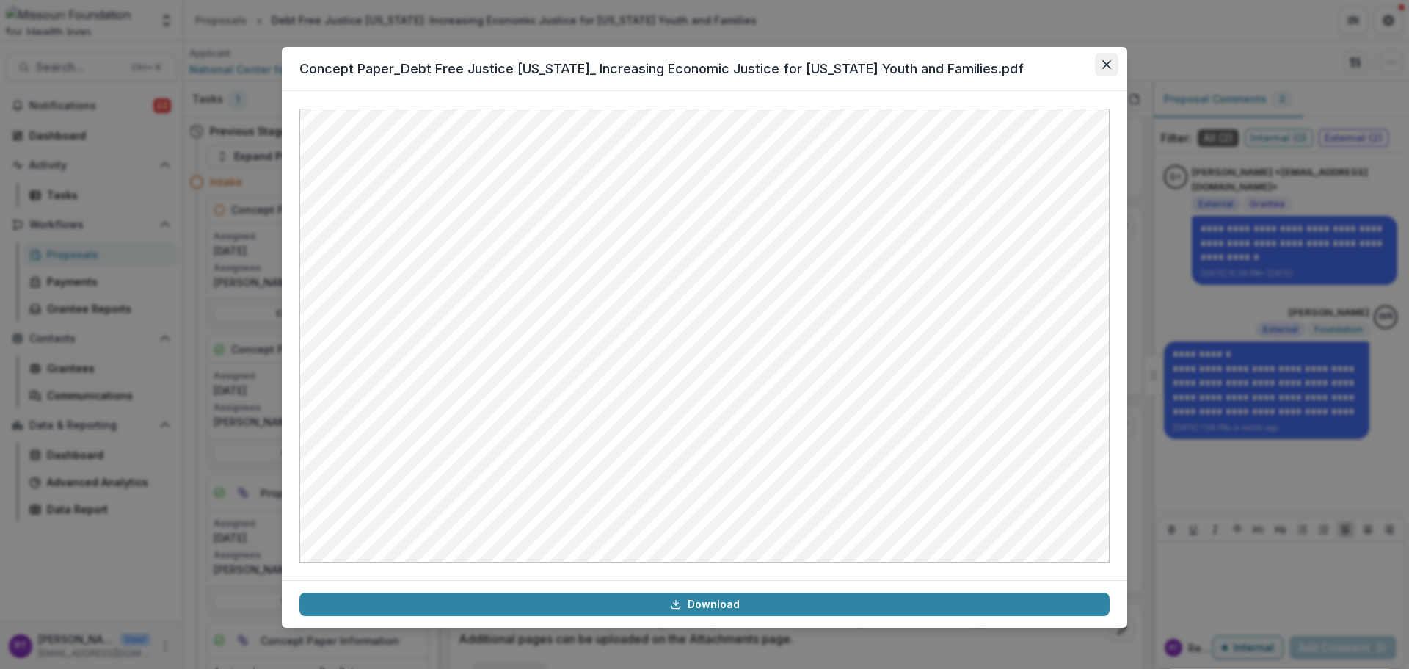
click at [1109, 64] on icon "Close" at bounding box center [1106, 64] width 9 height 9
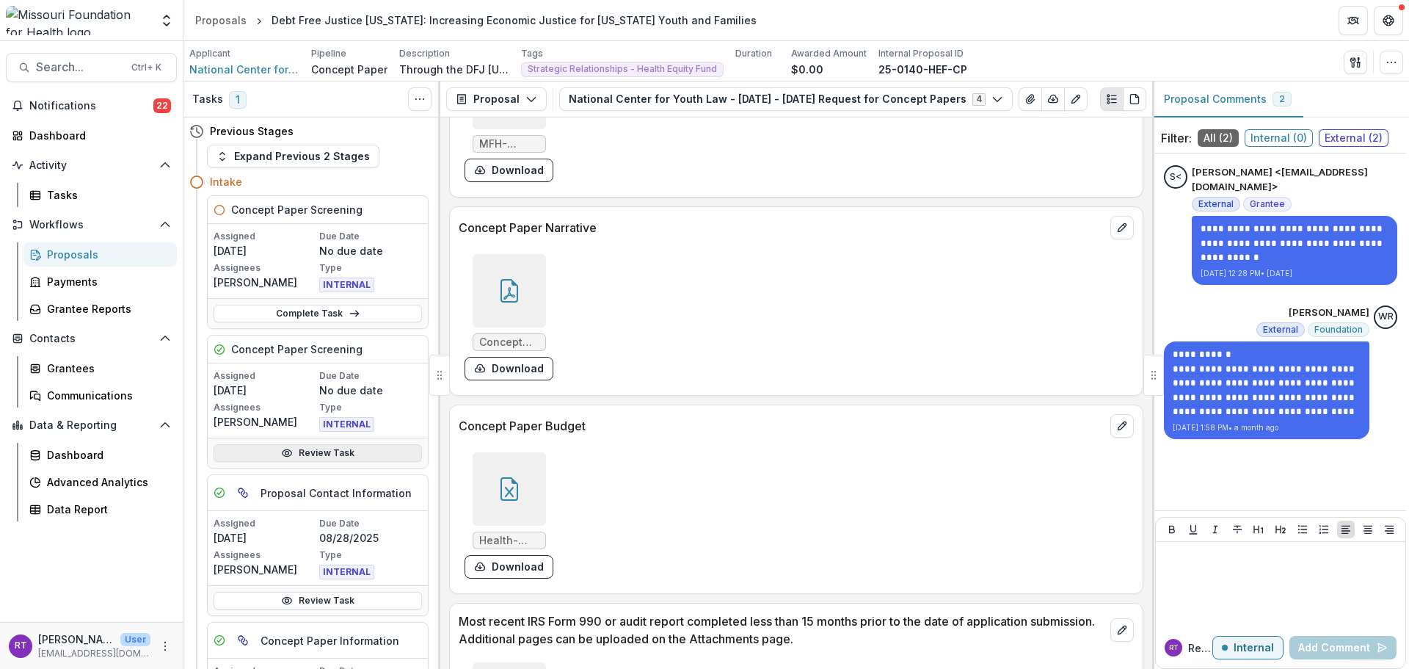
click at [333, 458] on link "Review Task" at bounding box center [318, 453] width 208 height 18
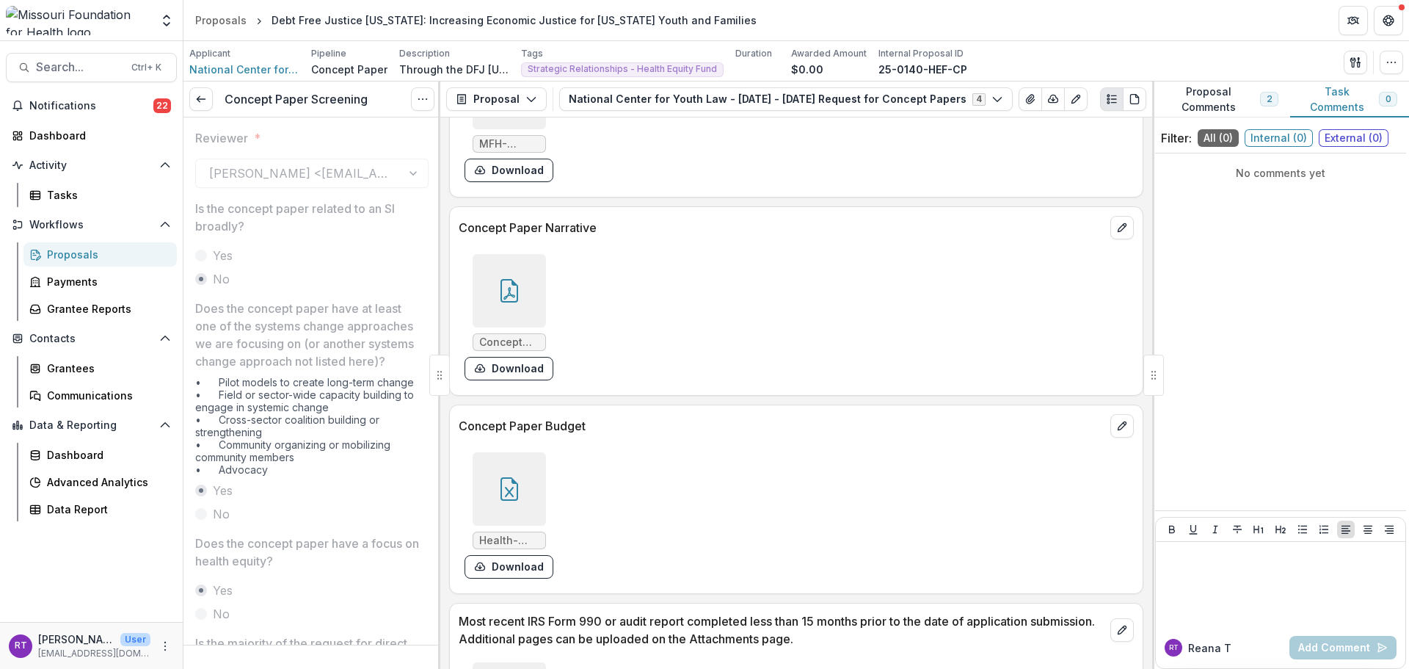
click at [219, 102] on div "Concept Paper Screening View task Reopen Task" at bounding box center [311, 99] width 257 height 36
click at [209, 101] on link at bounding box center [200, 98] width 23 height 23
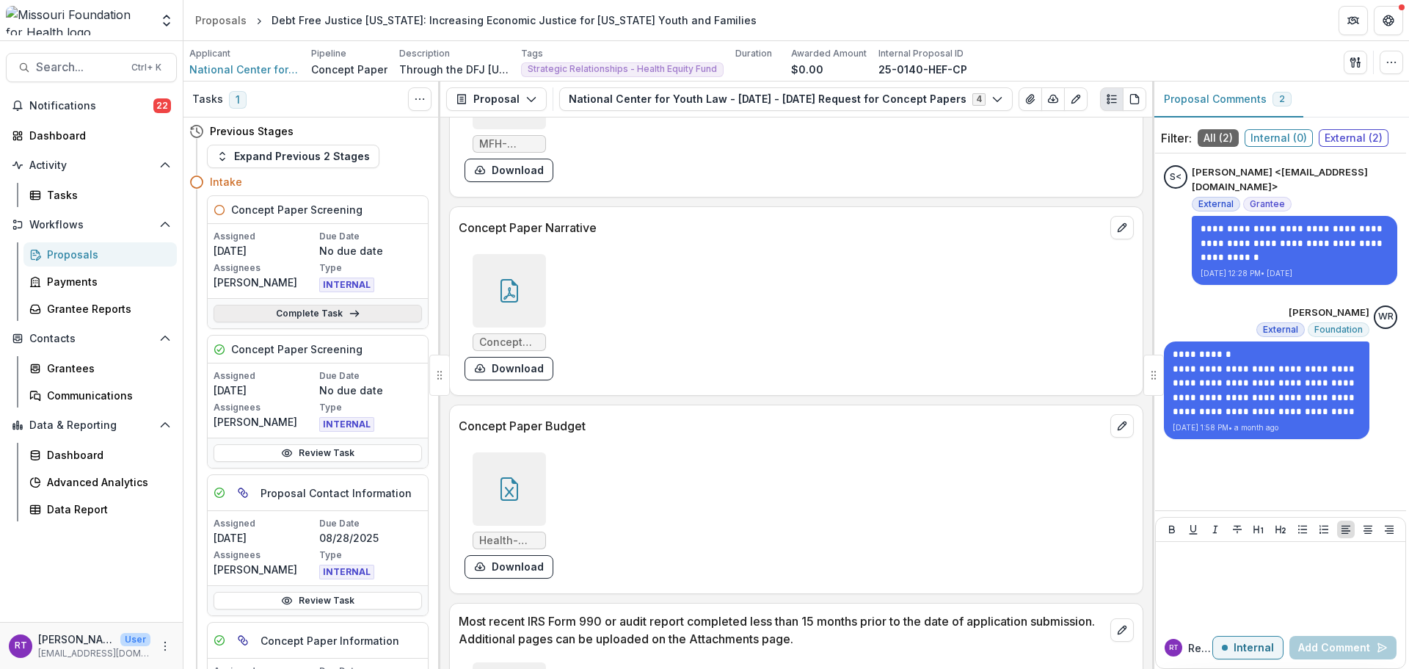
click at [344, 320] on link "Complete Task" at bounding box center [318, 314] width 208 height 18
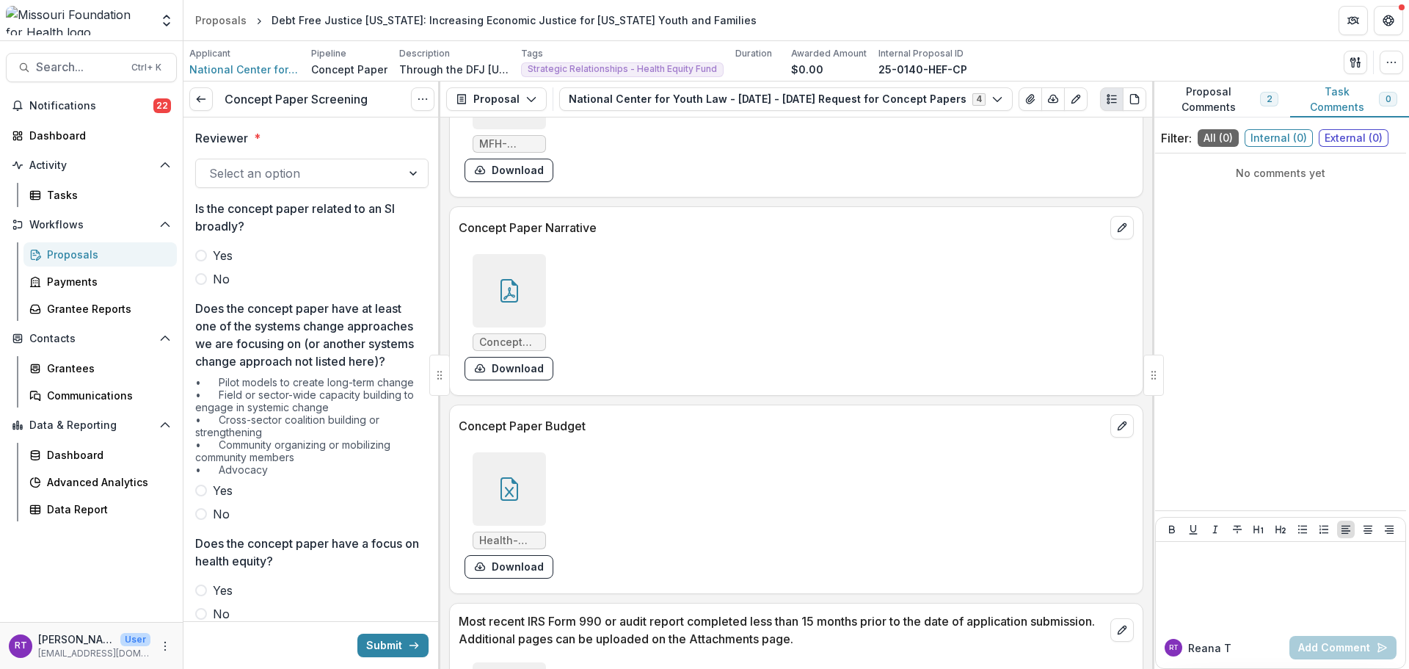
click at [250, 170] on div at bounding box center [298, 173] width 179 height 21
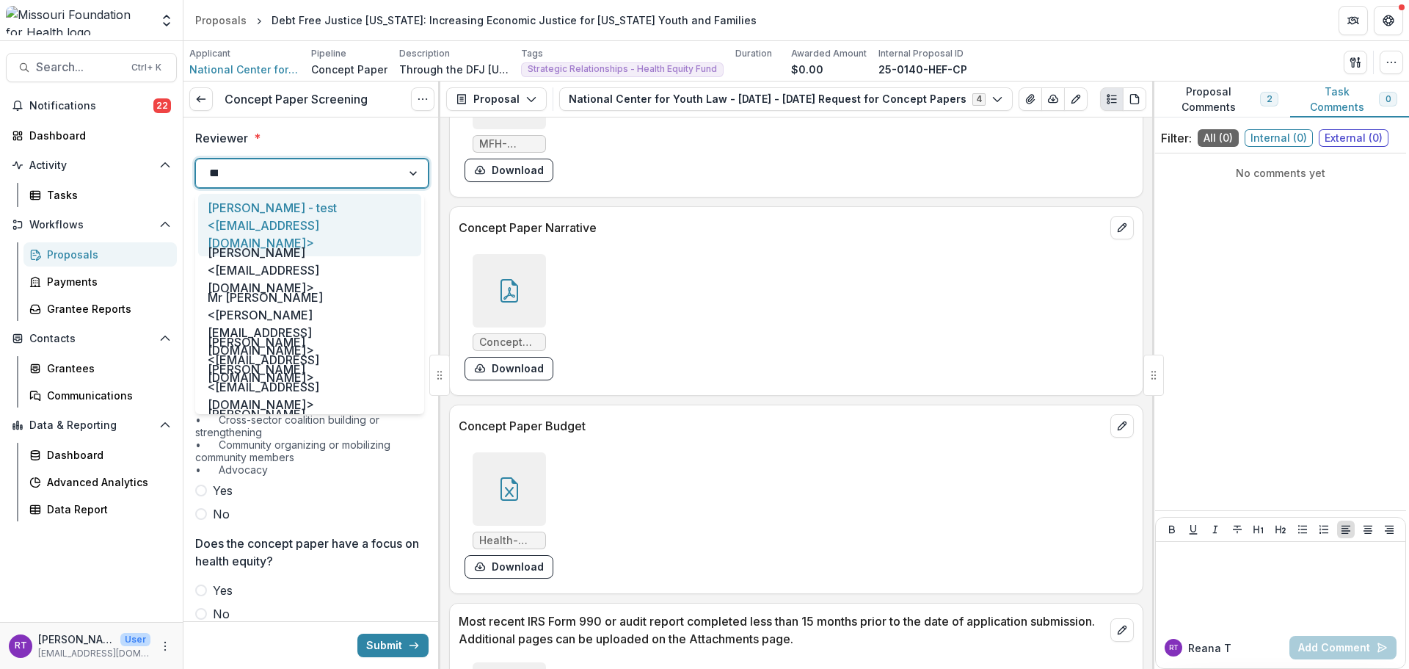
type input "*****"
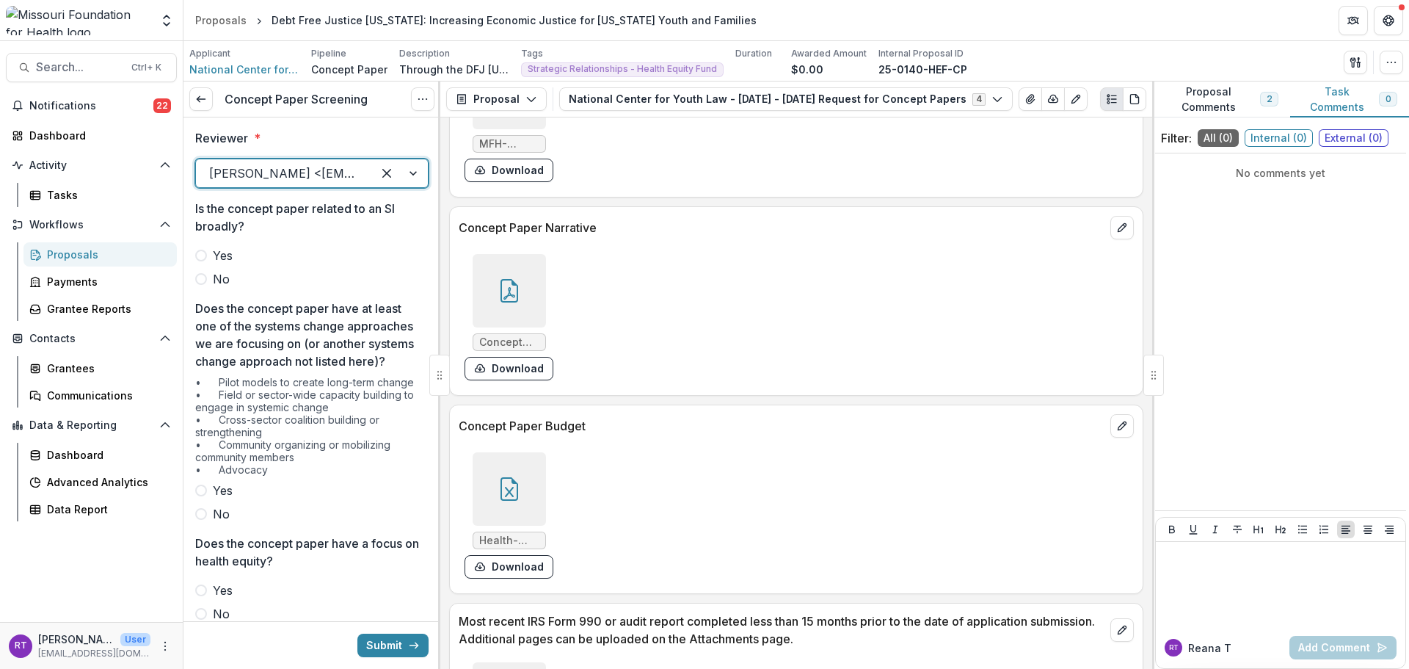
click at [228, 277] on span "No" at bounding box center [221, 279] width 17 height 18
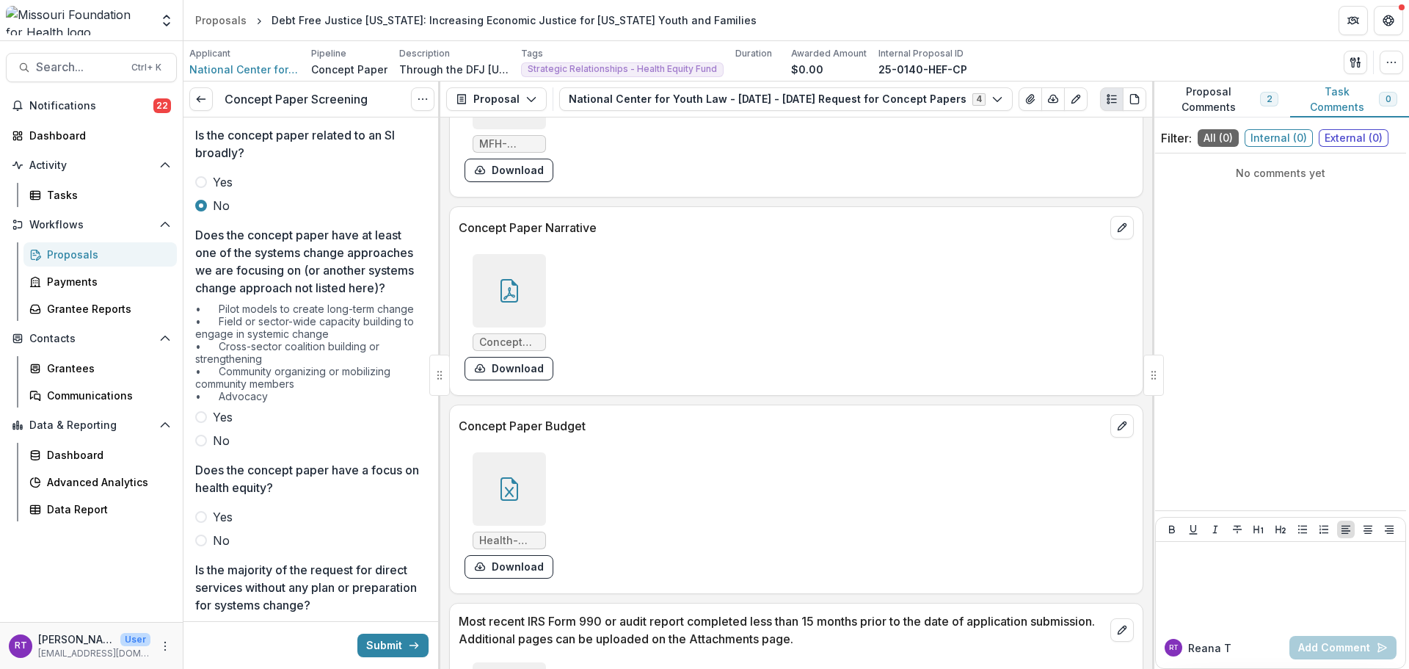
click at [227, 426] on span "Yes" at bounding box center [223, 417] width 20 height 18
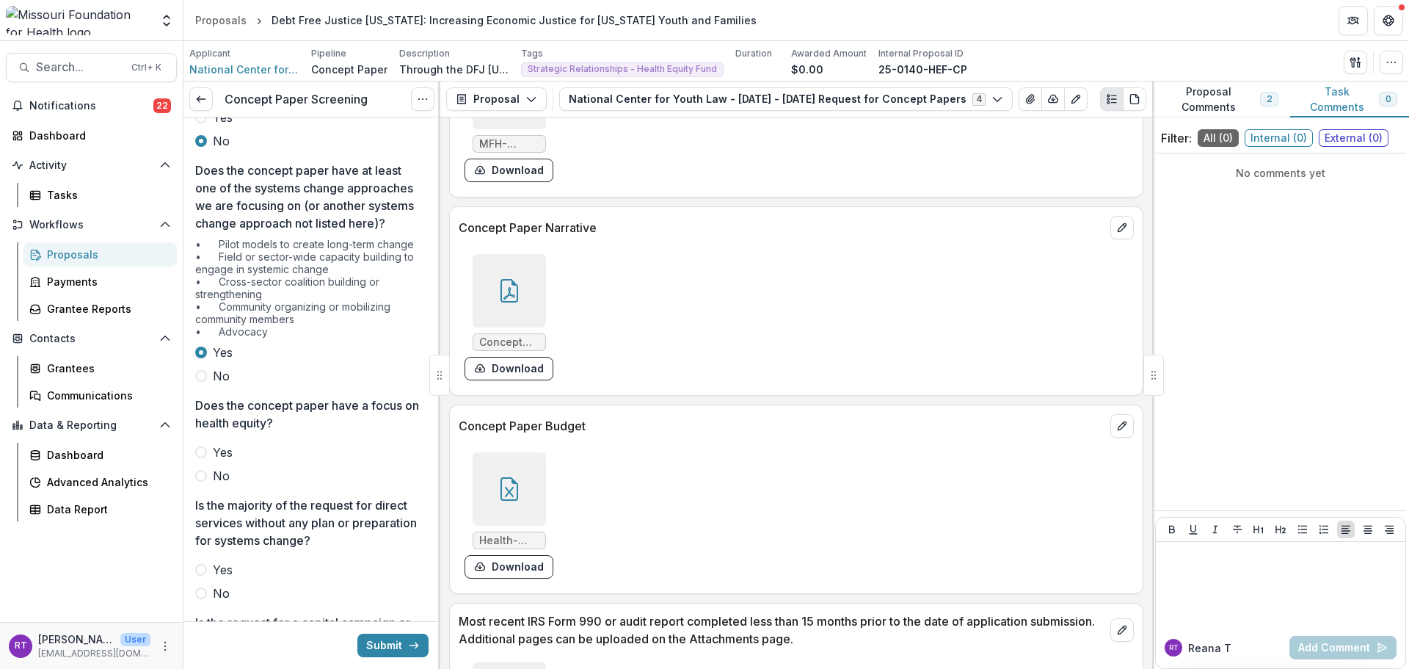
scroll to position [294, 0]
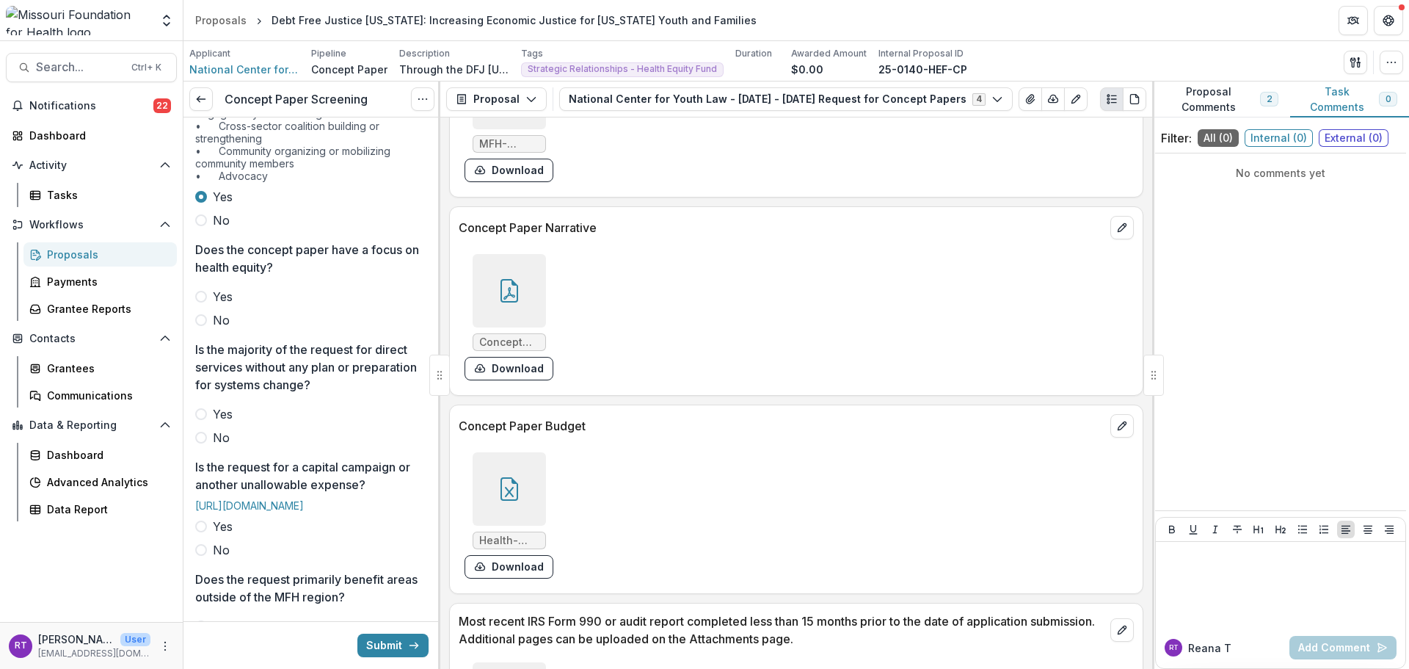
click at [223, 305] on span "Yes" at bounding box center [223, 297] width 20 height 18
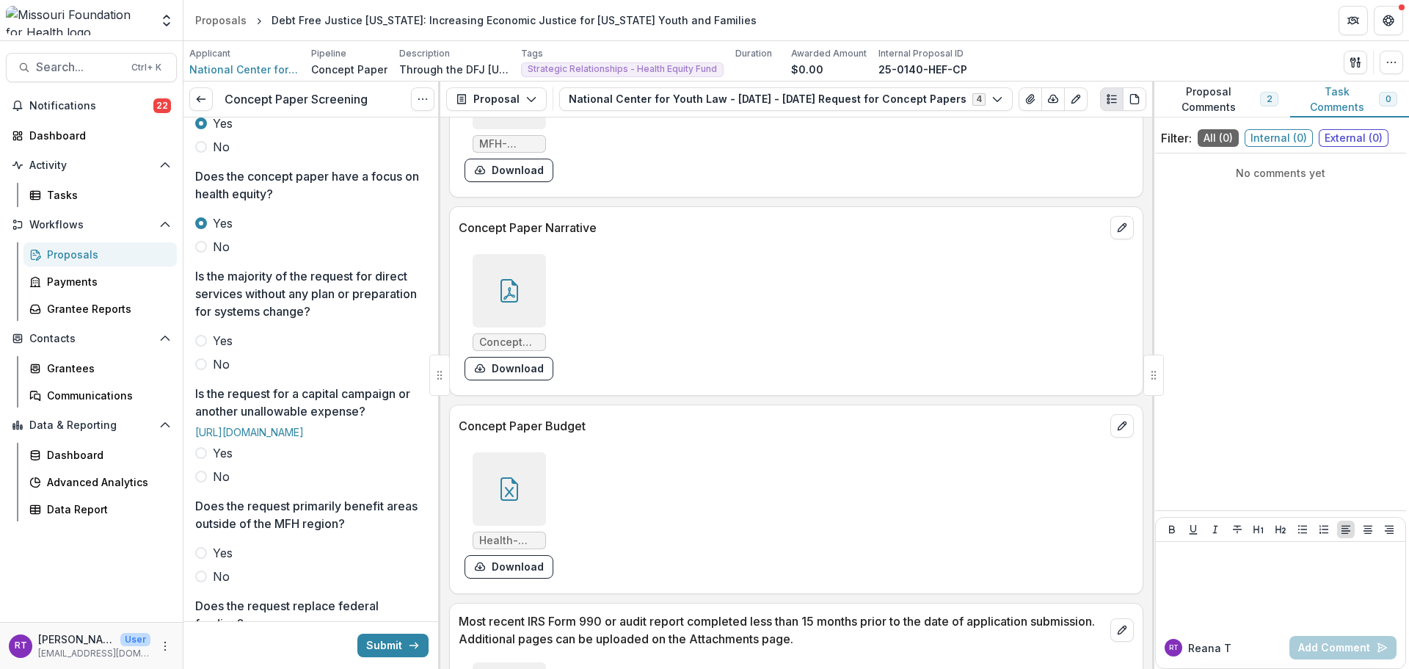
click at [219, 373] on span "No" at bounding box center [221, 364] width 17 height 18
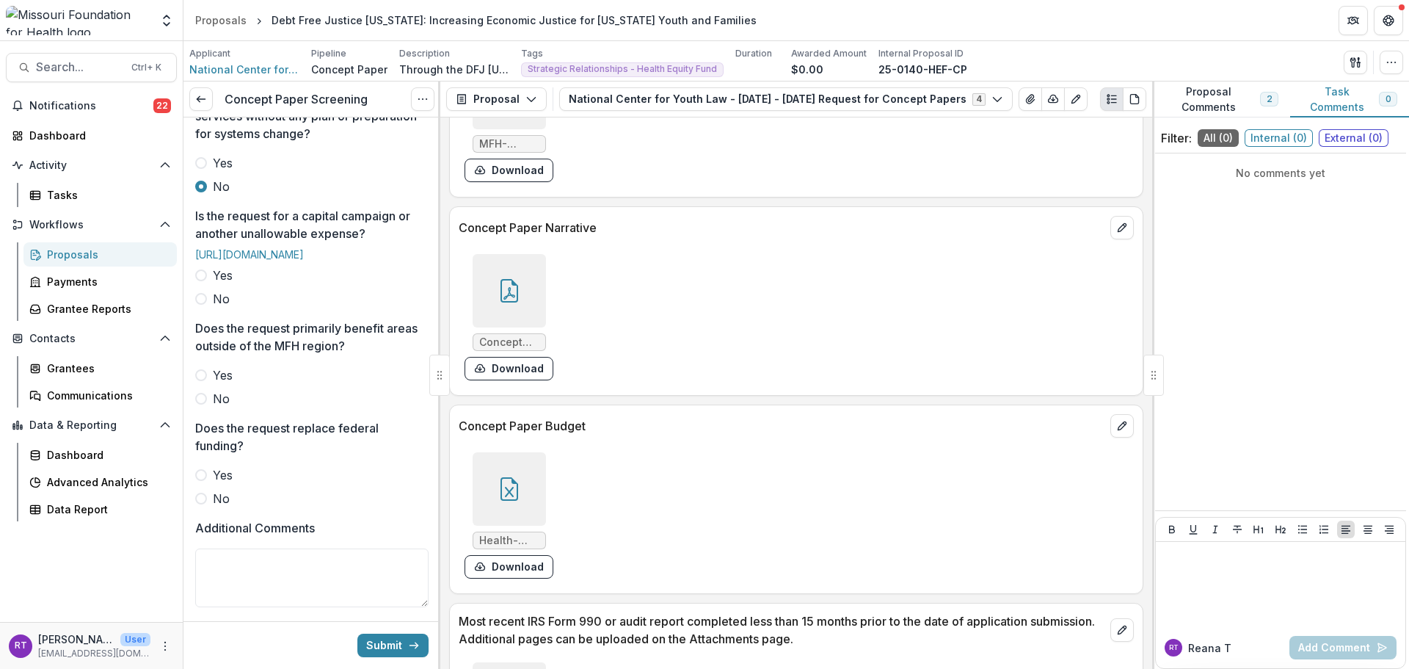
scroll to position [587, 0]
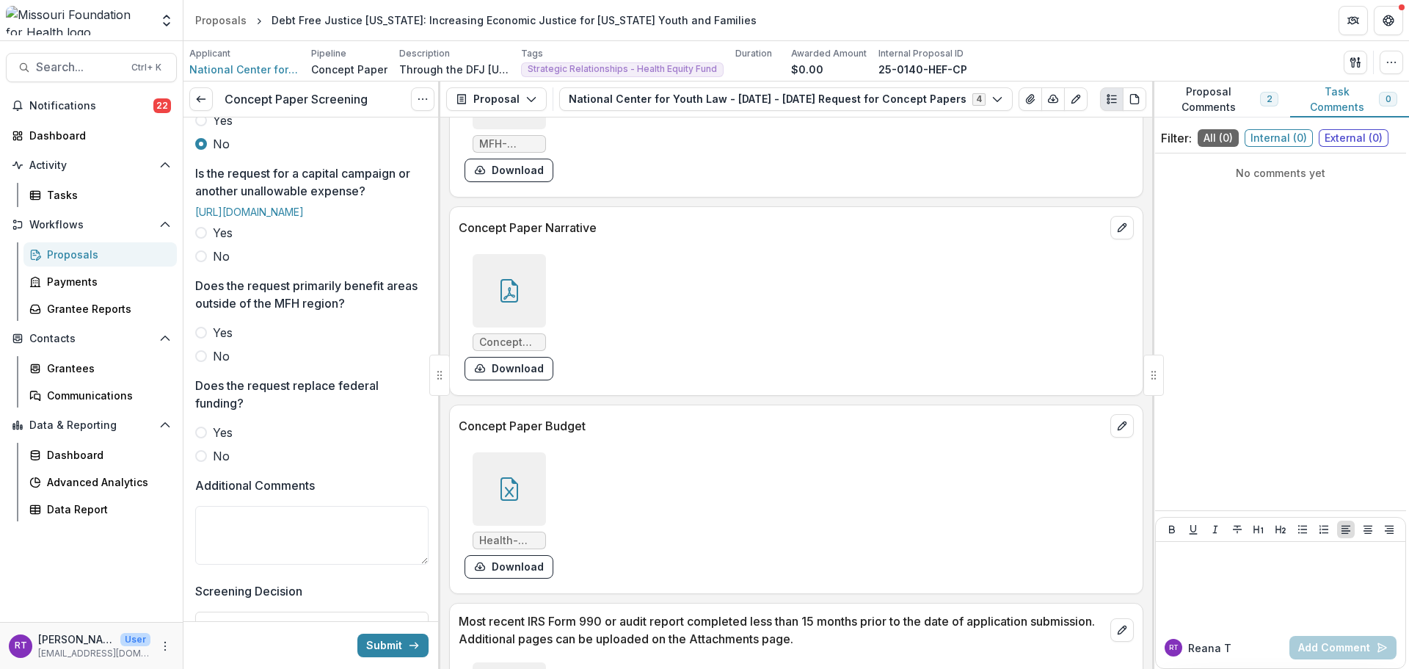
click at [212, 265] on label "No" at bounding box center [311, 256] width 233 height 18
click at [219, 365] on span "No" at bounding box center [221, 356] width 17 height 18
click at [221, 465] on span "No" at bounding box center [221, 456] width 17 height 18
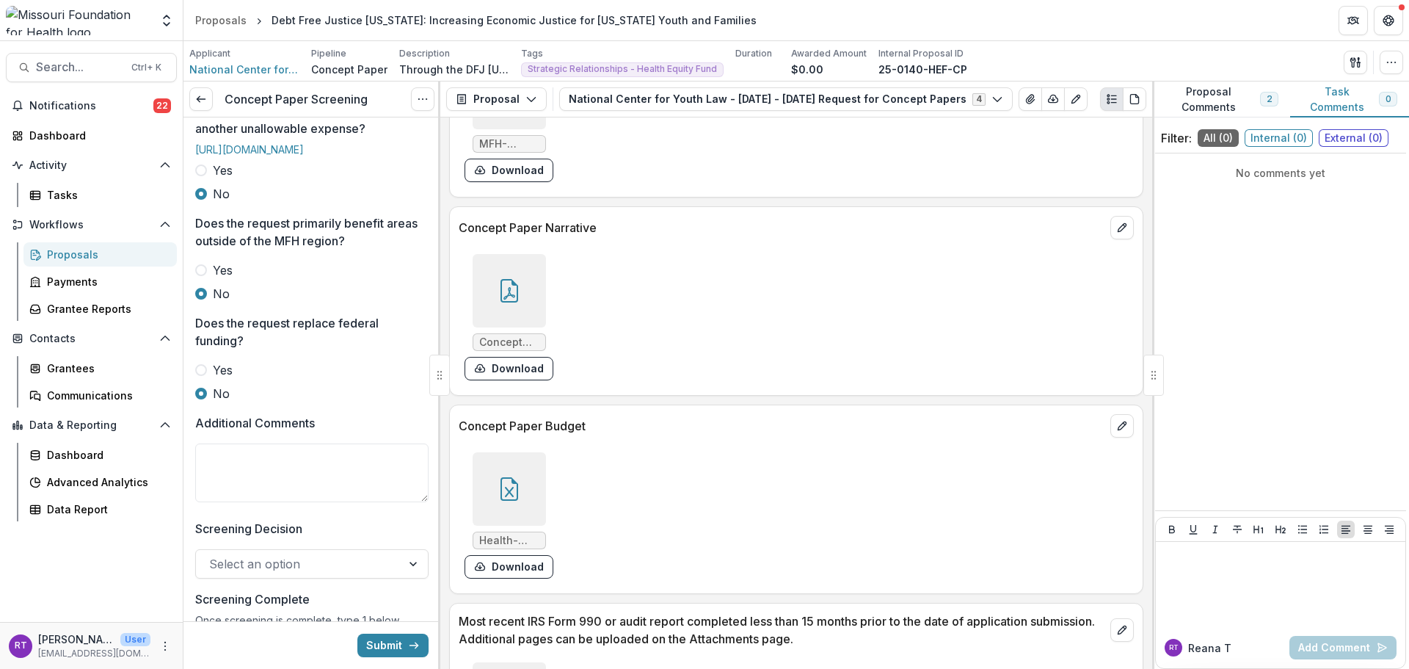
scroll to position [734, 0]
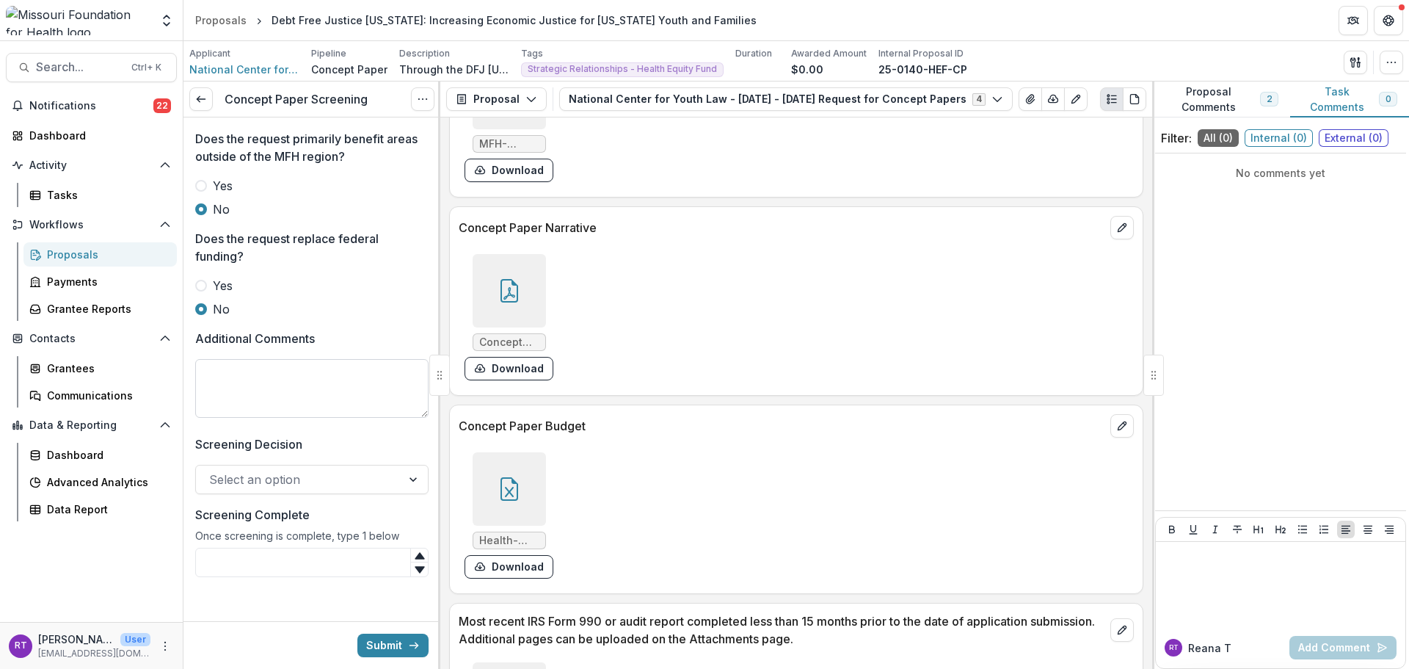
click at [291, 418] on textarea "Additional Comments" at bounding box center [311, 388] width 233 height 59
type textarea "**********"
click at [332, 490] on div at bounding box center [298, 479] width 179 height 21
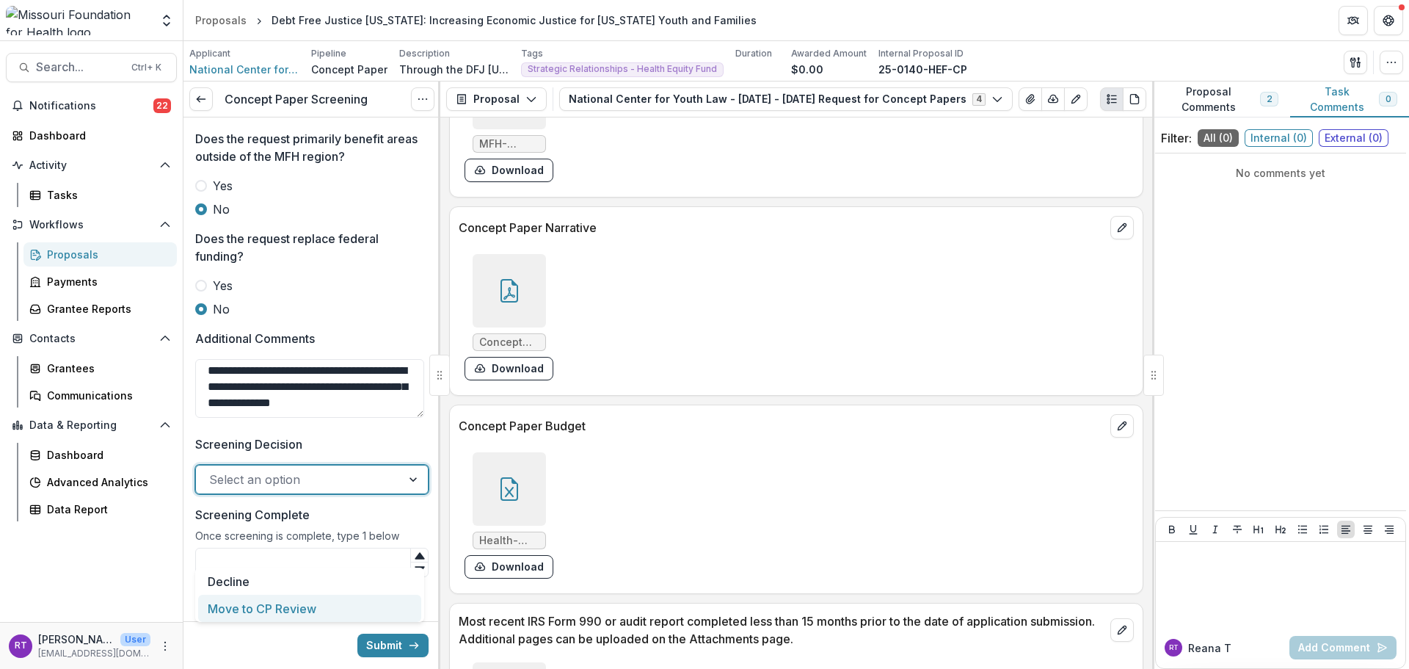
click at [330, 599] on div "Move to CP Review" at bounding box center [309, 607] width 223 height 27
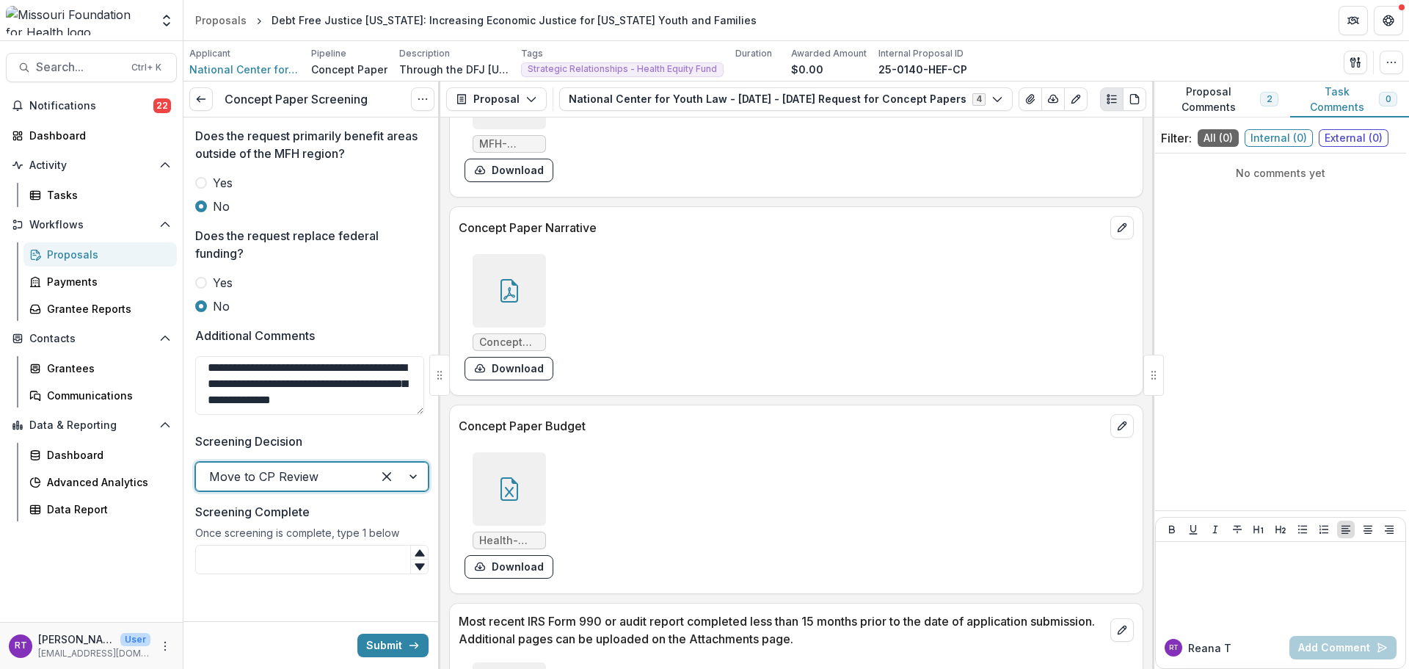
scroll to position [804, 0]
click at [319, 552] on input "Screening Complete" at bounding box center [311, 559] width 233 height 29
type input "*"
click at [374, 653] on button "Submit" at bounding box center [392, 644] width 71 height 23
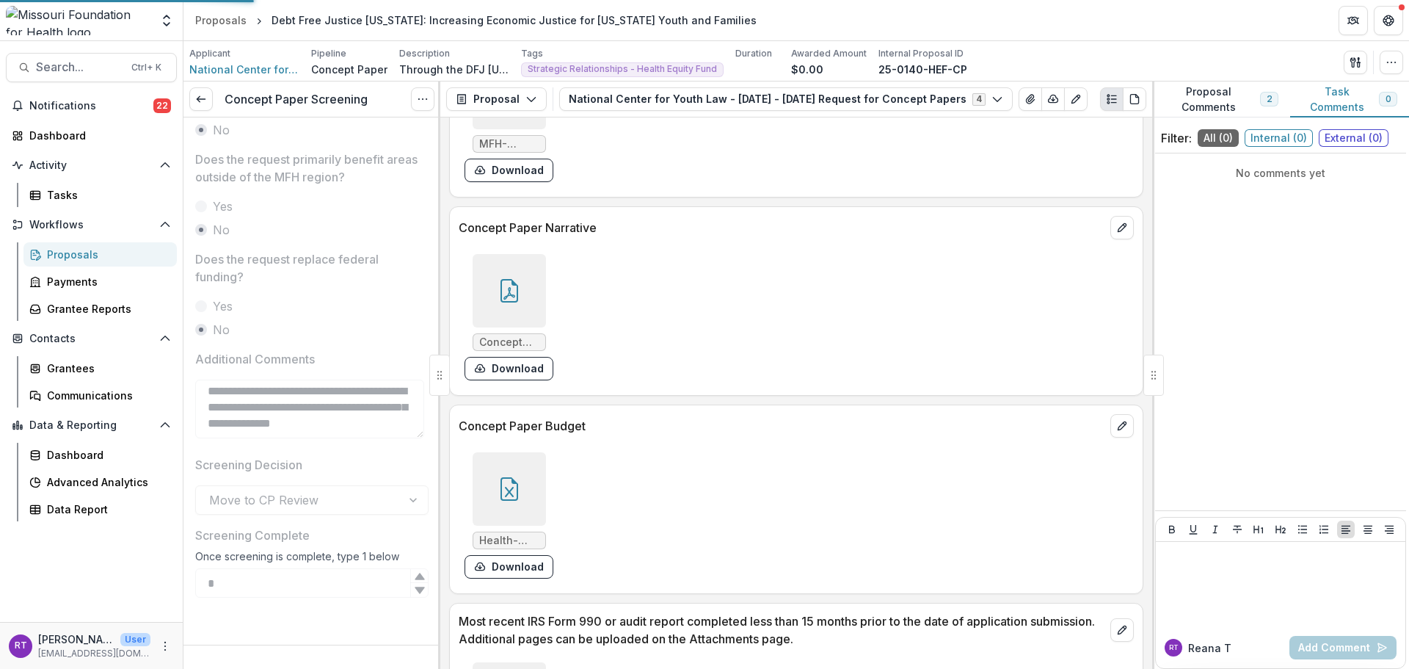
scroll to position [781, 0]
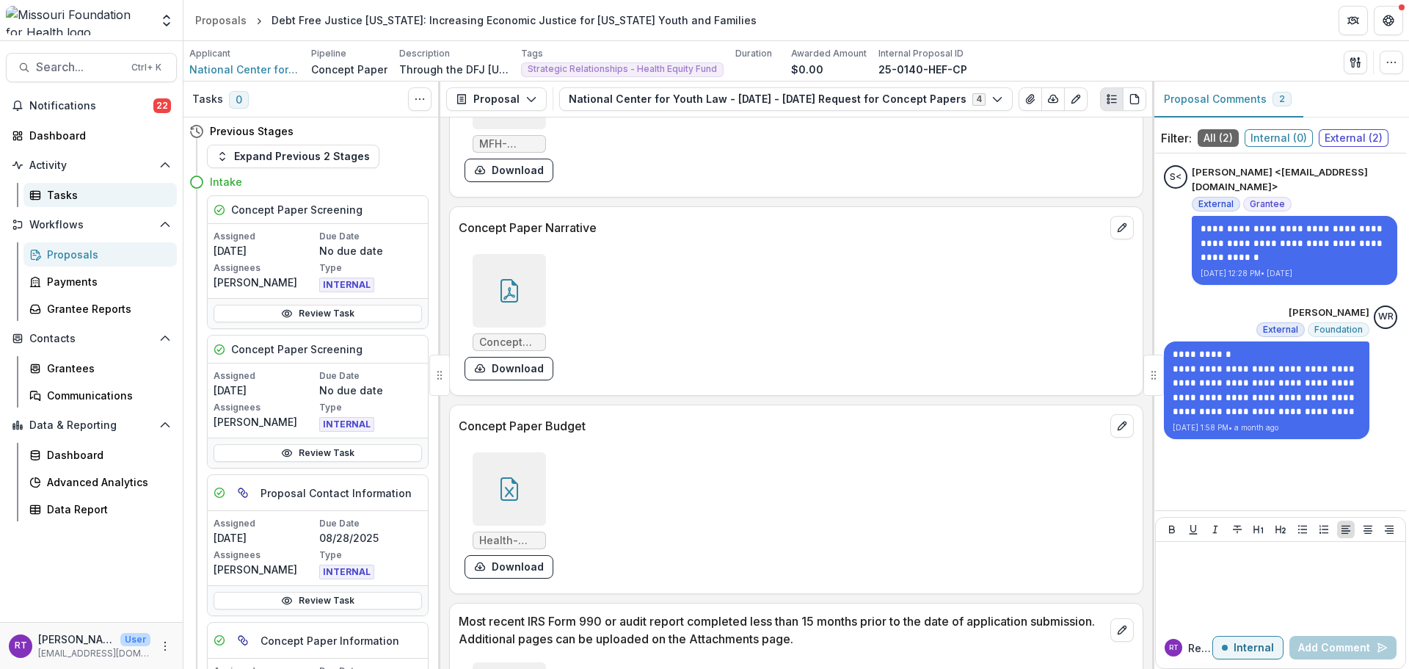
click at [84, 196] on div "Tasks" at bounding box center [106, 194] width 118 height 15
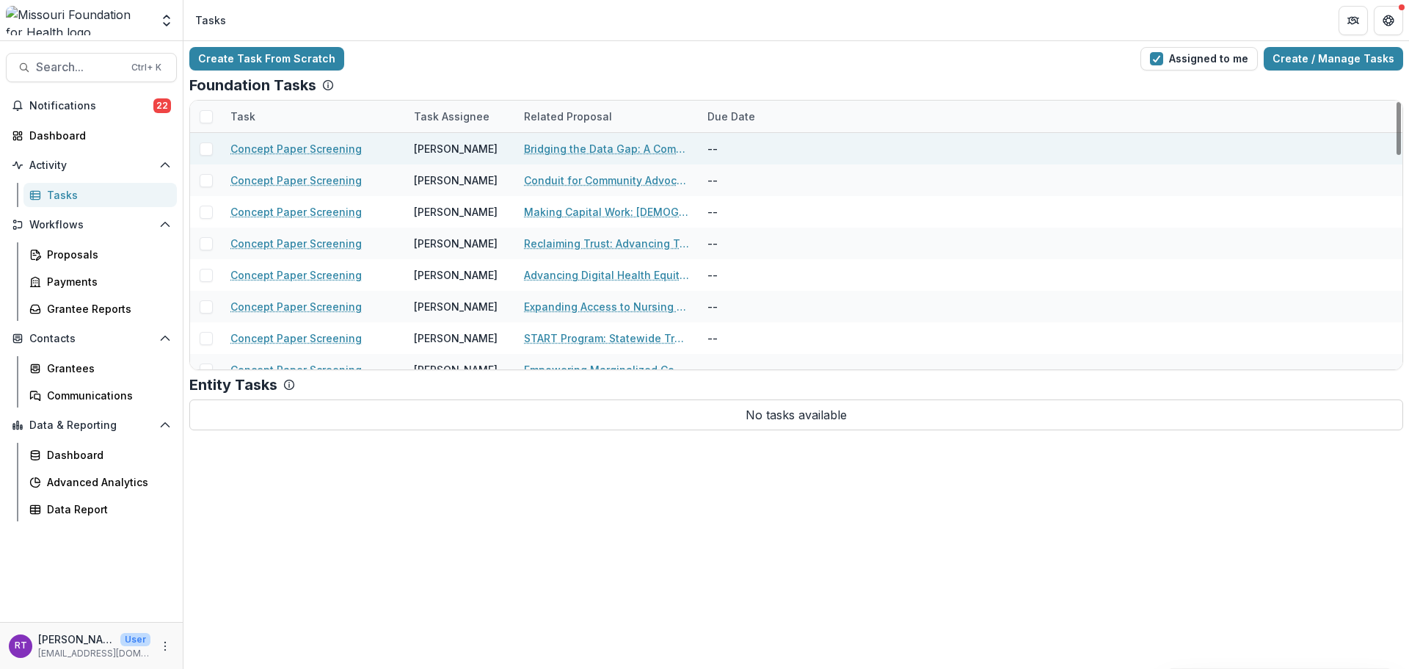
click at [625, 144] on link "Bridging the Data Gap: A Community-Led Toolkit for Immigrant Health Equity" at bounding box center [607, 148] width 166 height 15
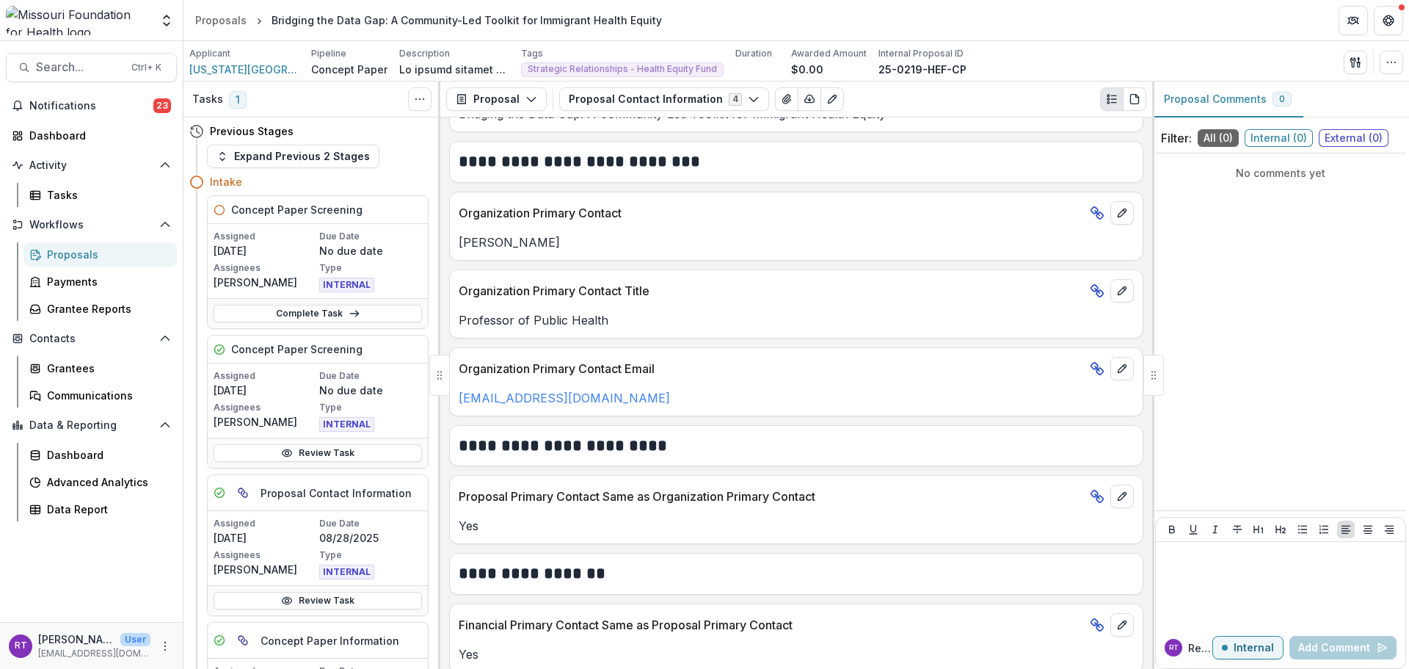
scroll to position [367, 0]
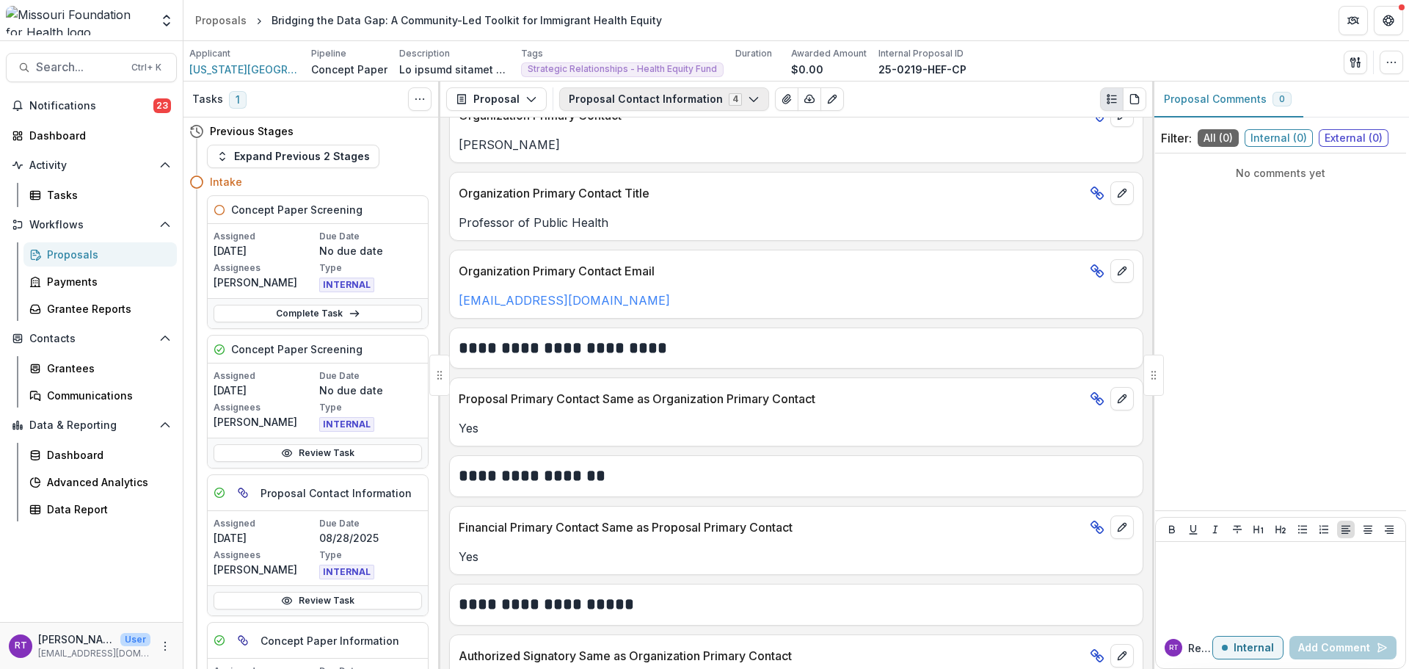
click at [663, 99] on button "Proposal Contact Information 4" at bounding box center [664, 98] width 210 height 23
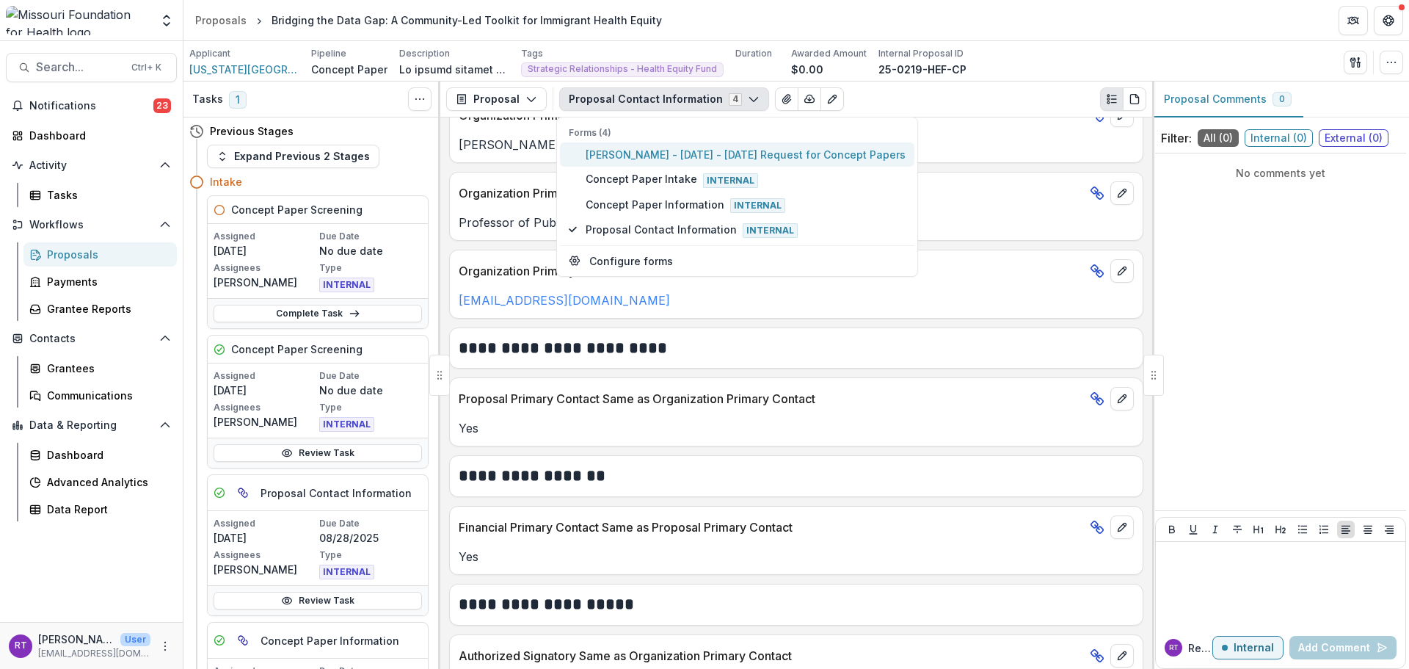
click at [684, 157] on span "Lindsay Stark - 2025 - 2025 Request for Concept Papers" at bounding box center [746, 154] width 320 height 15
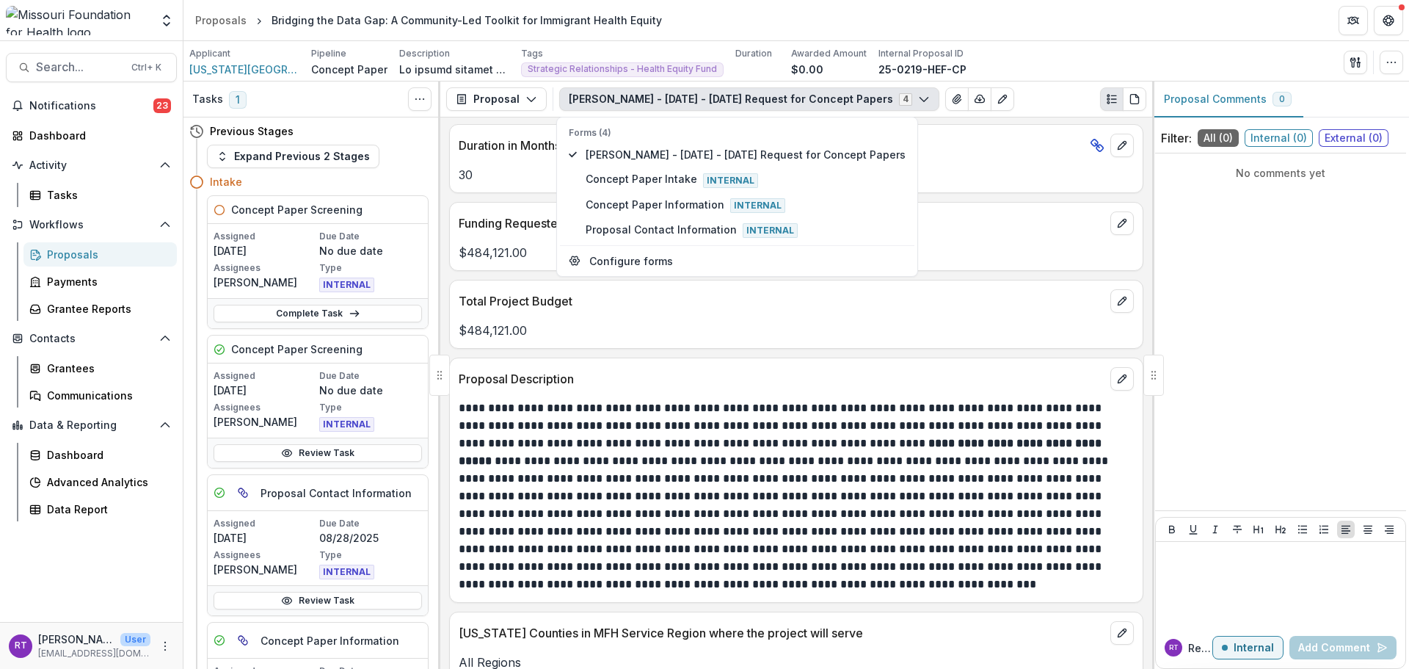
click at [800, 445] on p "**********" at bounding box center [794, 496] width 671 height 194
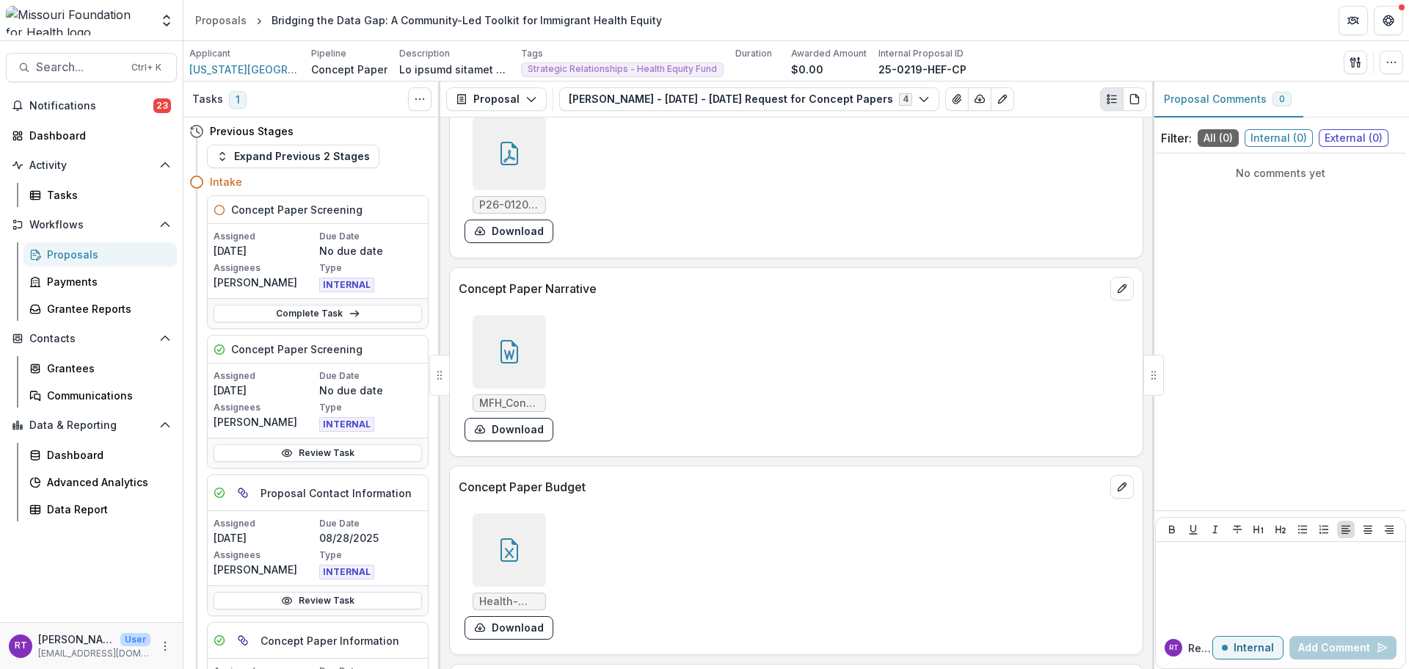
scroll to position [3890, 0]
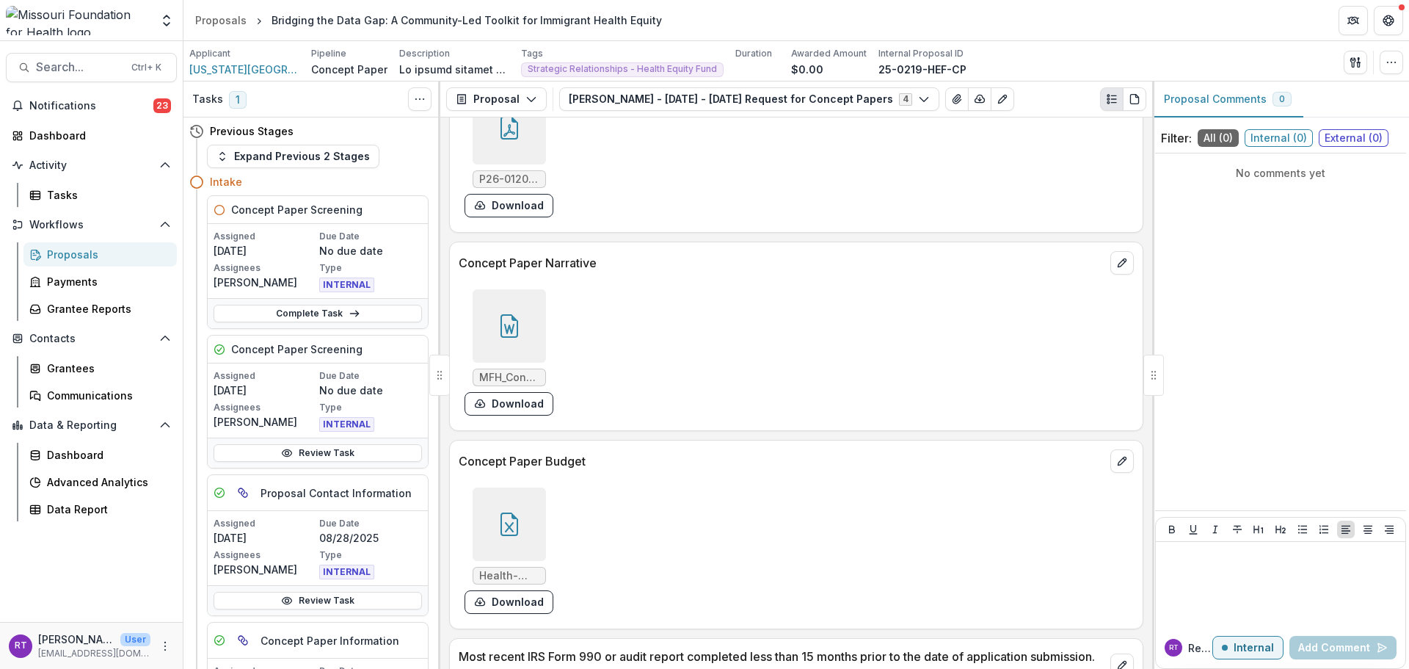
click at [531, 509] on div at bounding box center [509, 523] width 73 height 73
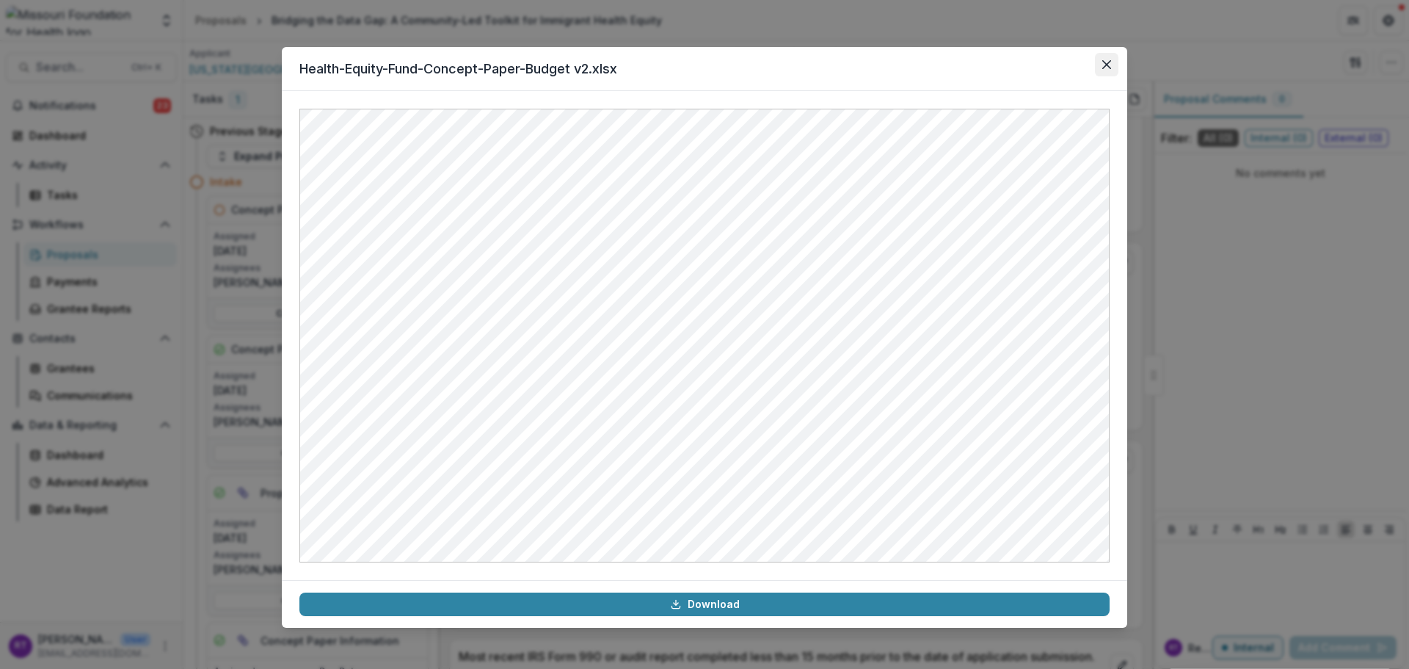
click at [1106, 70] on button "Close" at bounding box center [1106, 64] width 23 height 23
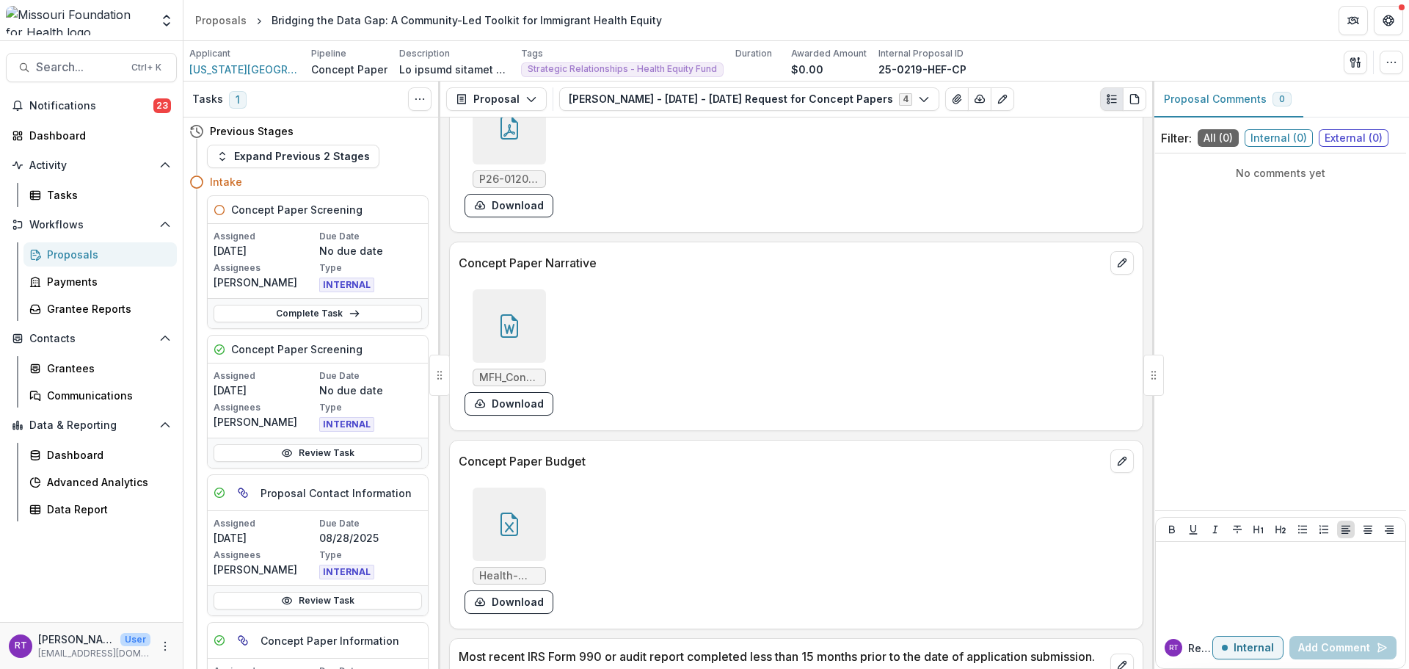
click at [525, 320] on div at bounding box center [509, 325] width 73 height 73
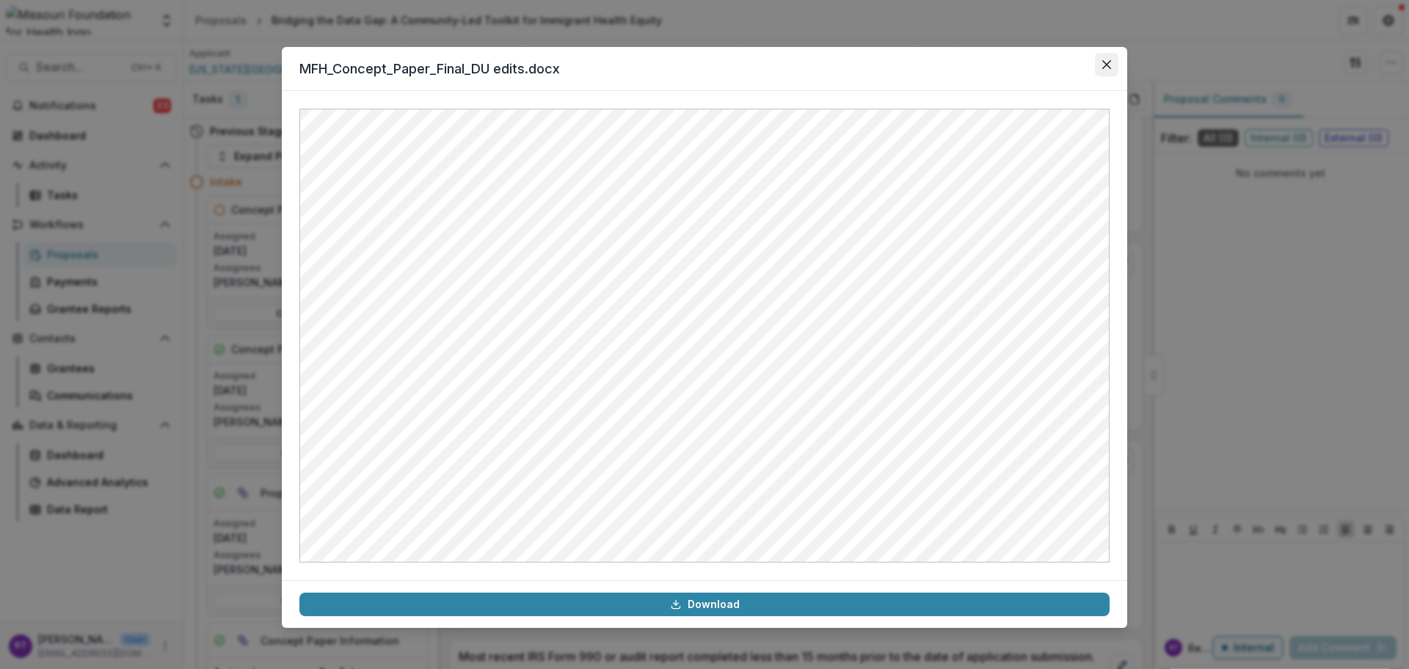
click at [1105, 68] on icon "Close" at bounding box center [1106, 64] width 9 height 9
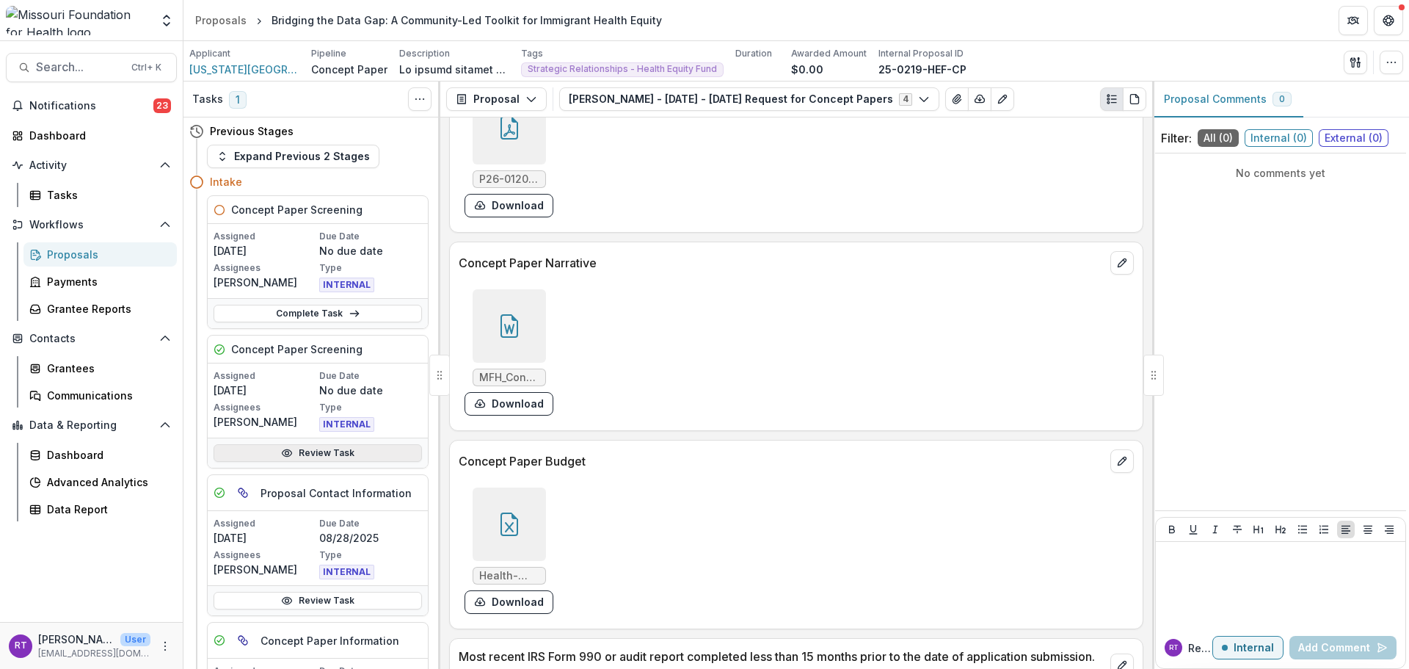
click at [344, 455] on link "Review Task" at bounding box center [318, 453] width 208 height 18
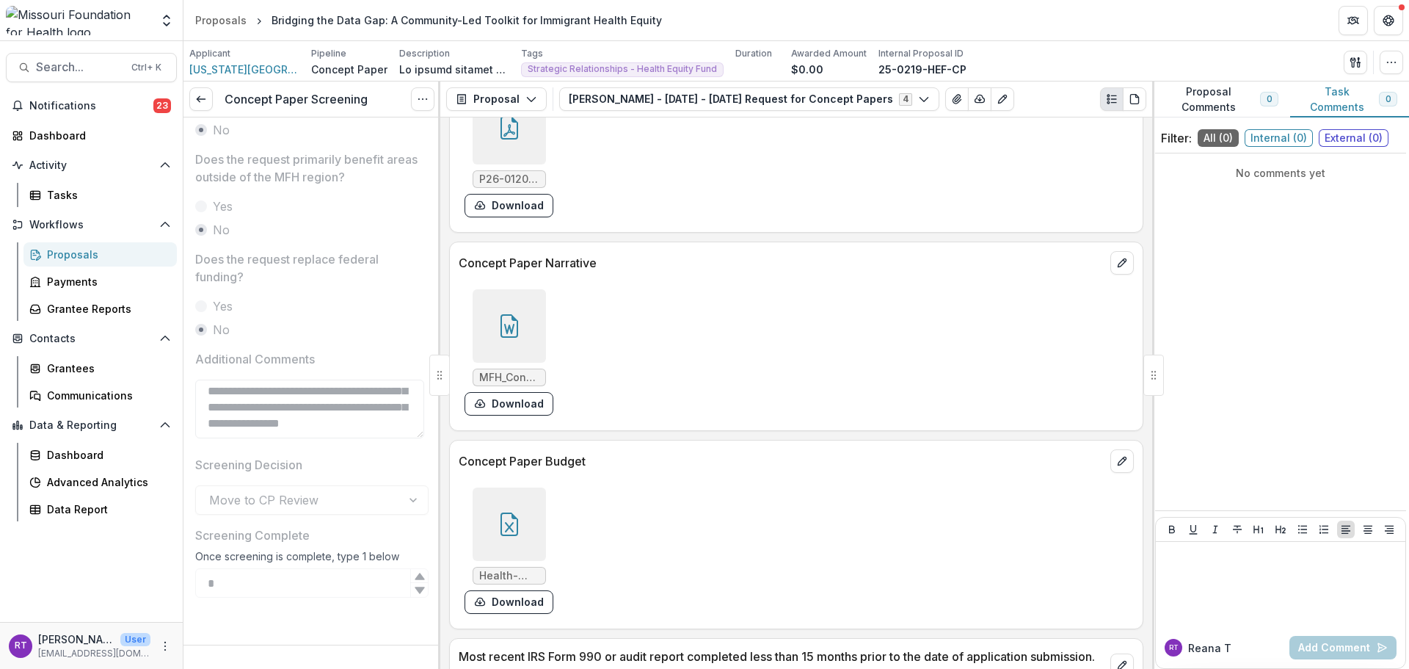
scroll to position [181, 0]
click at [204, 93] on icon at bounding box center [201, 99] width 12 height 12
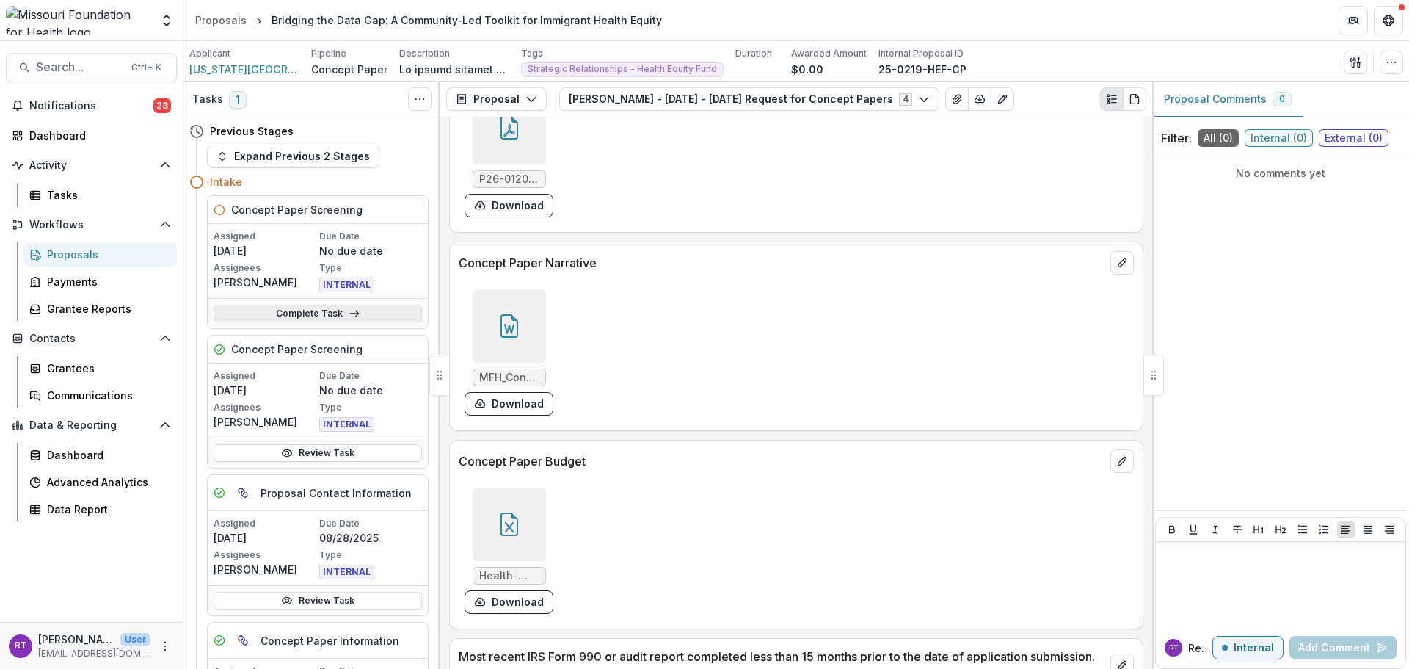
click at [327, 316] on link "Complete Task" at bounding box center [318, 314] width 208 height 18
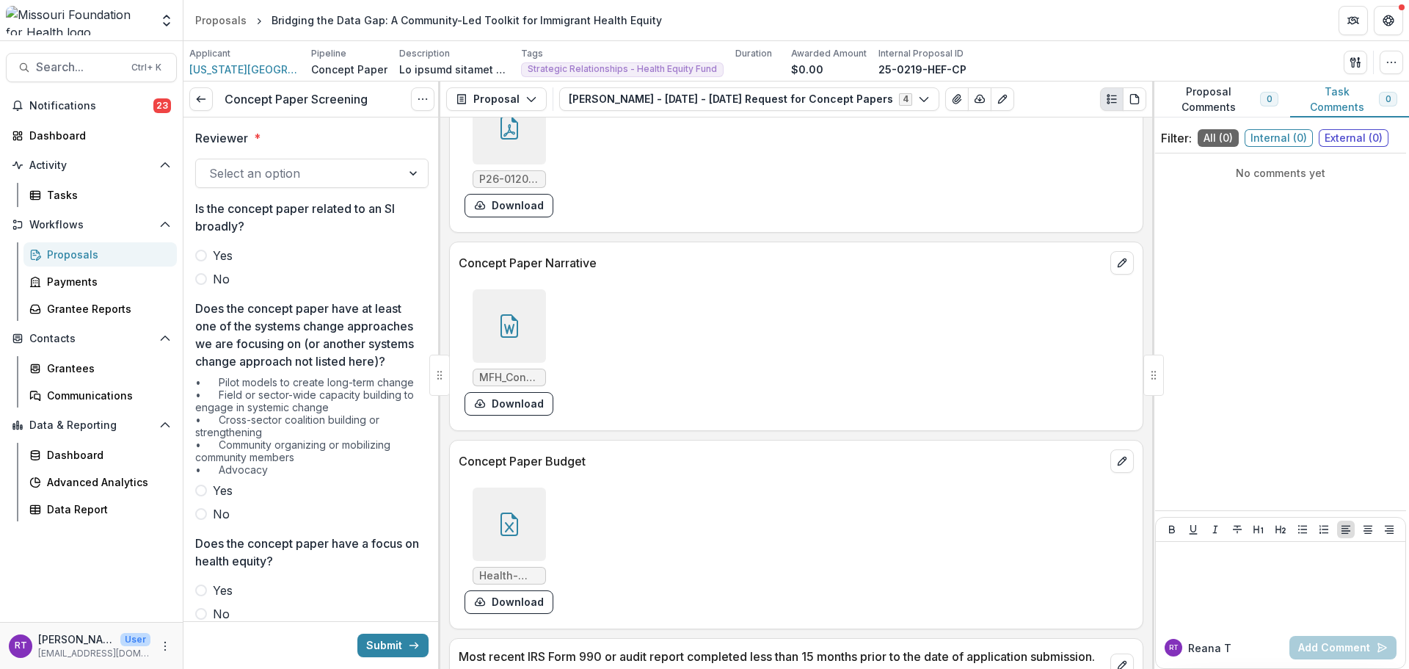
click at [298, 178] on div at bounding box center [298, 173] width 179 height 21
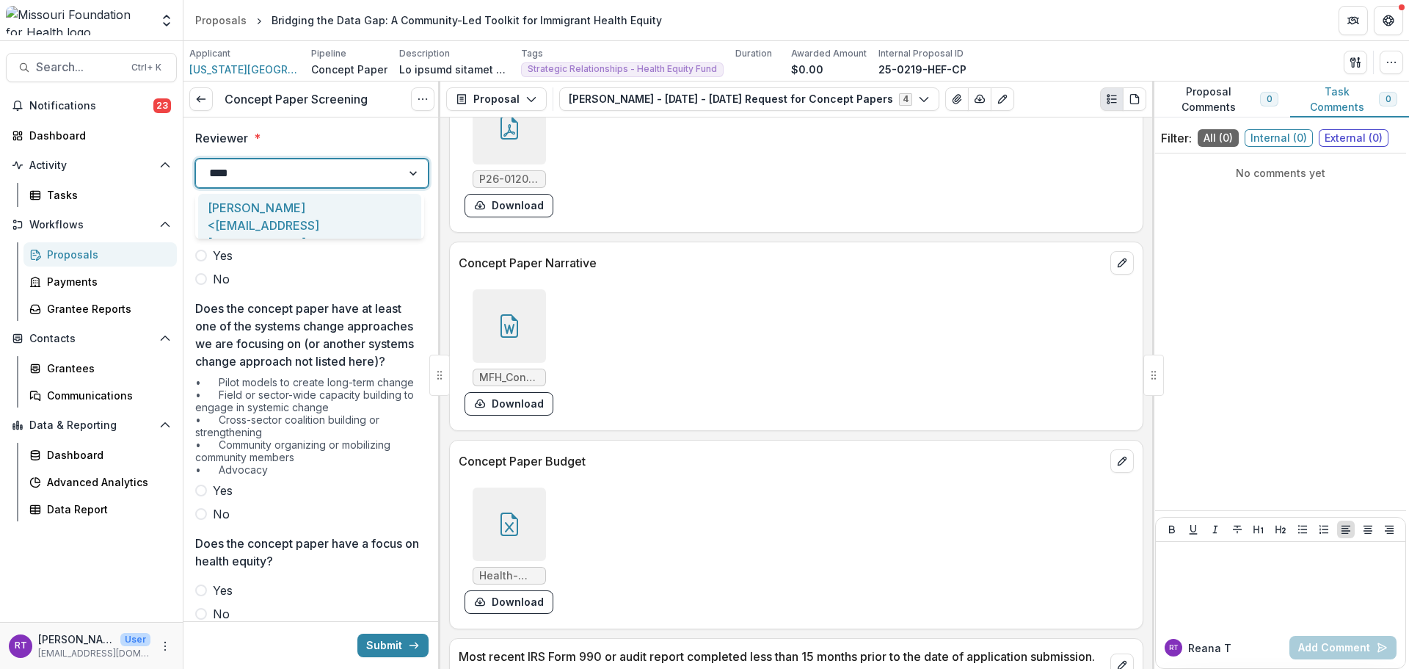
type input "*****"
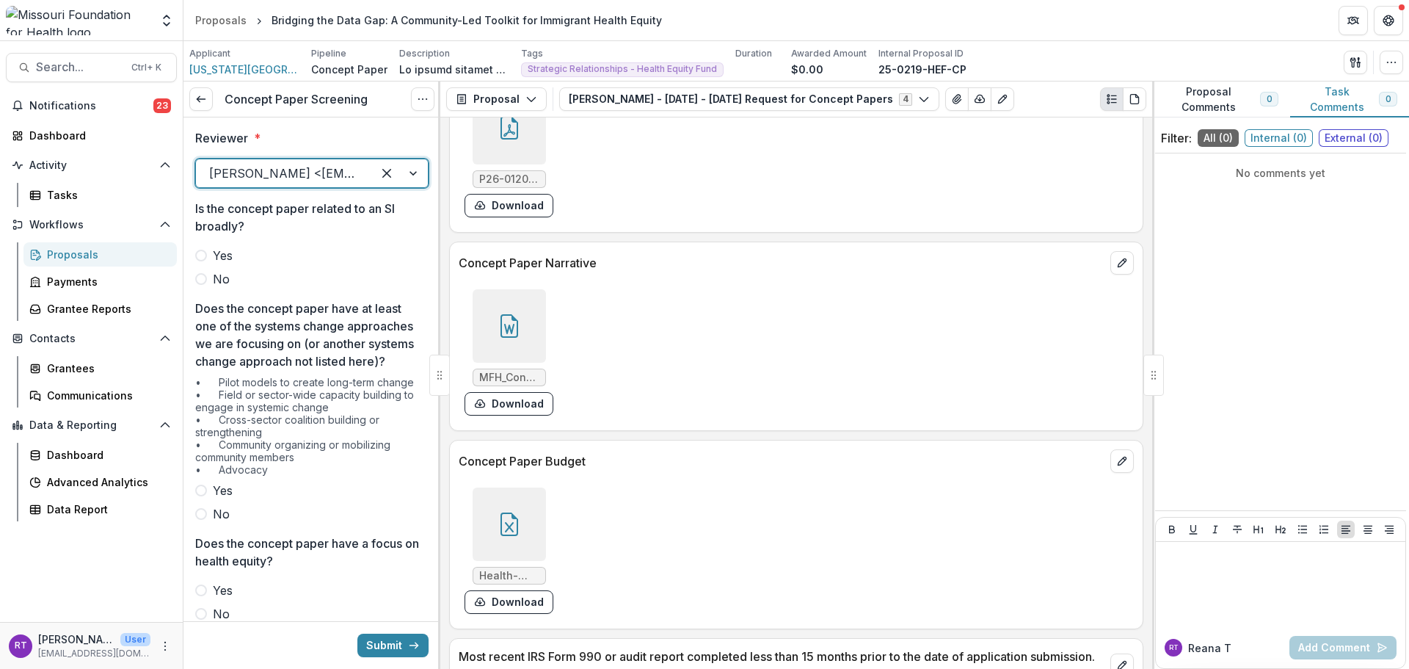
click at [221, 277] on span "No" at bounding box center [221, 279] width 17 height 18
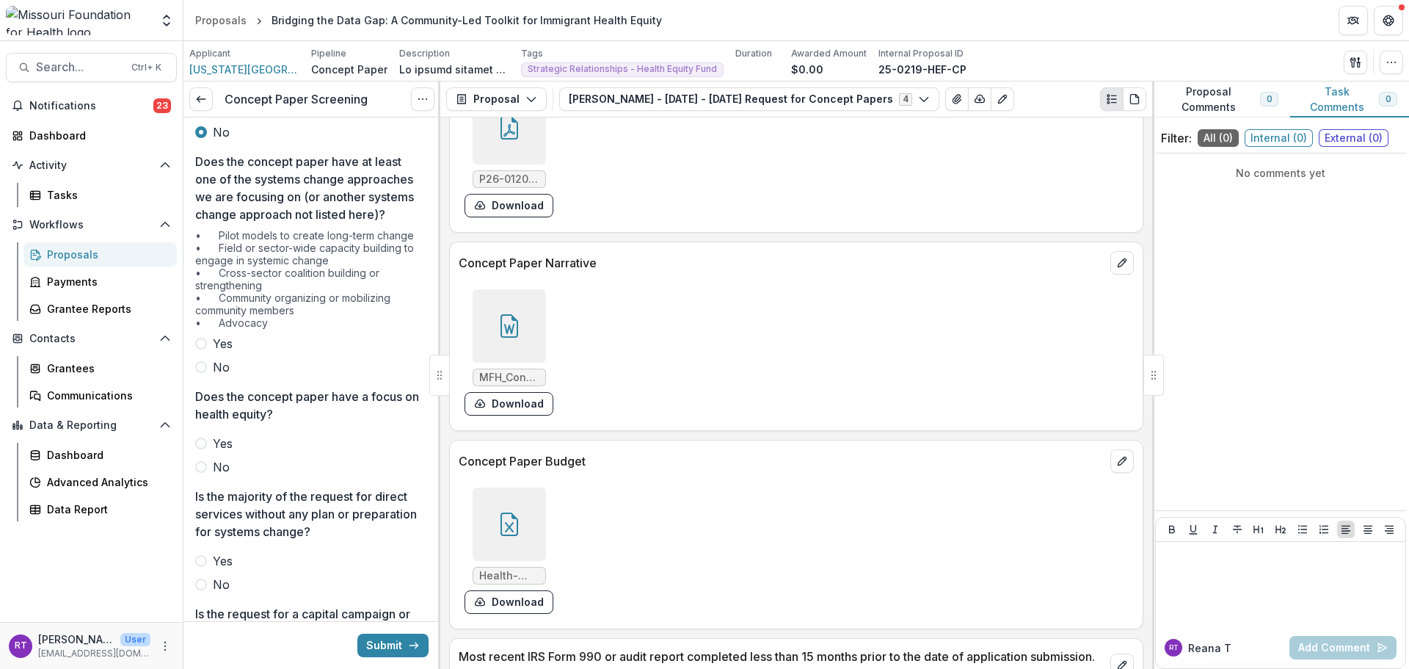
click at [220, 352] on span "Yes" at bounding box center [223, 344] width 20 height 18
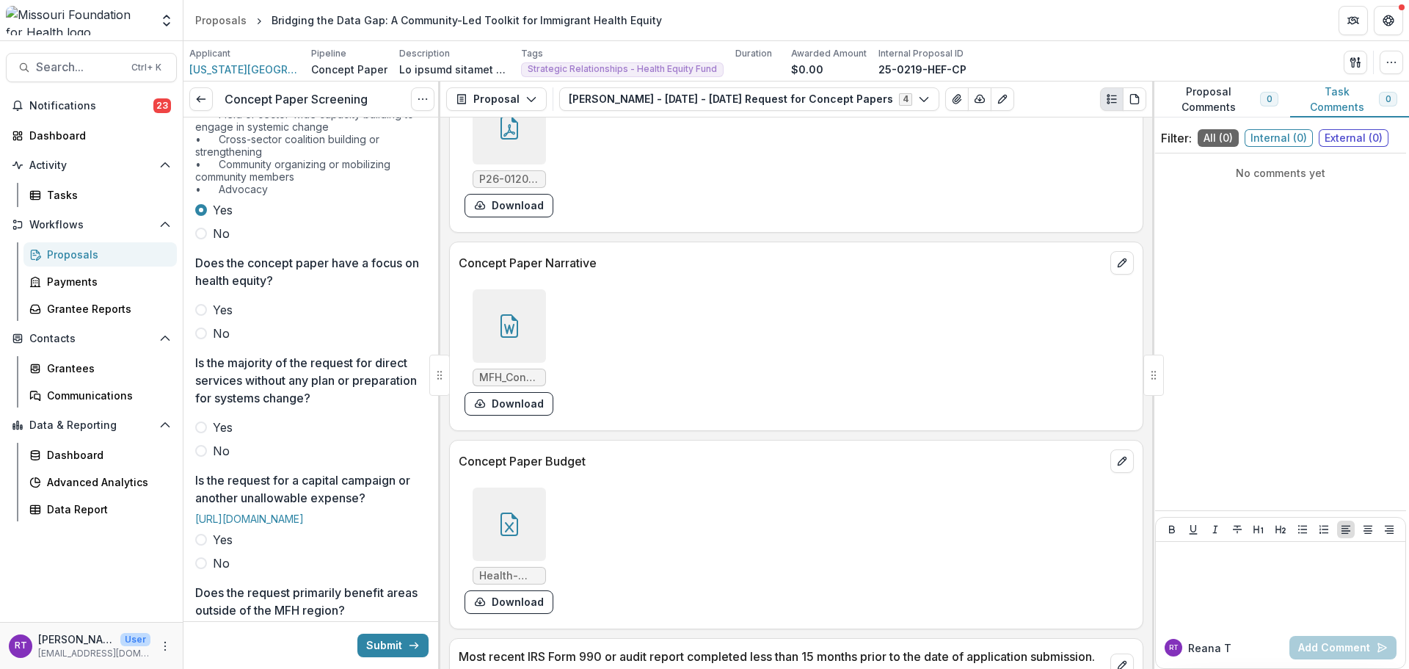
scroll to position [294, 0]
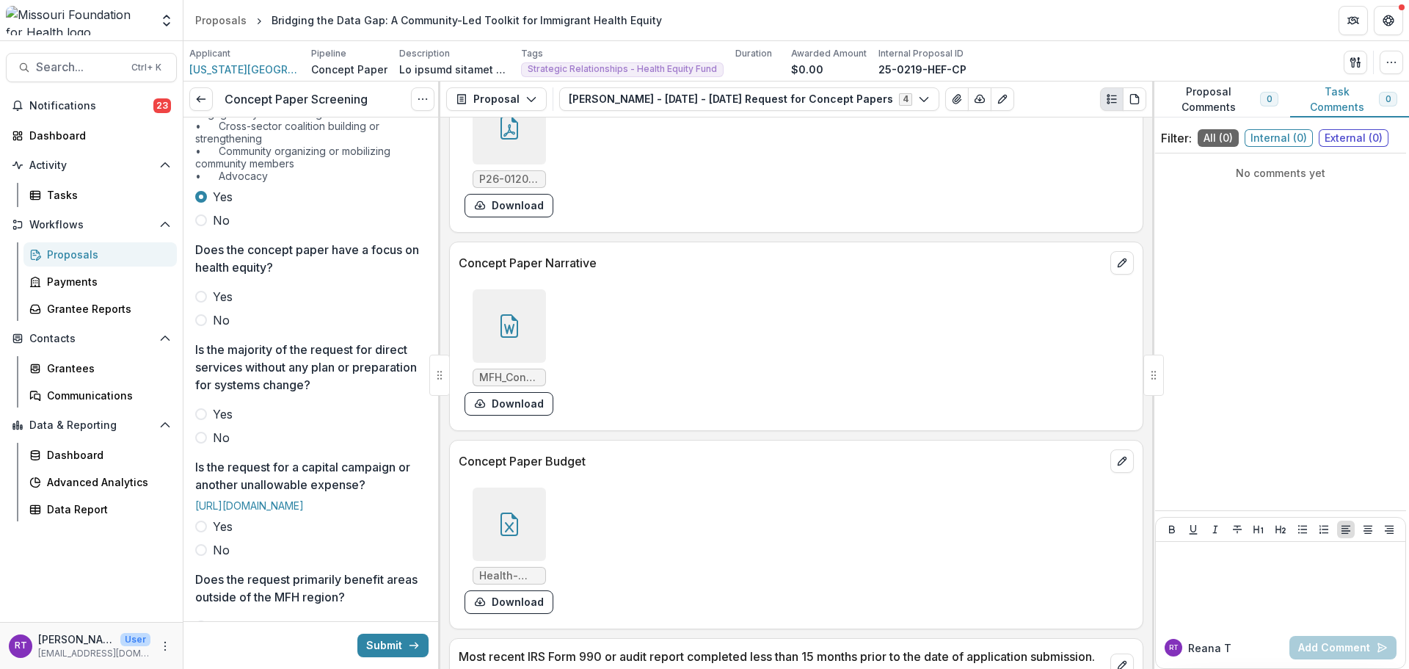
click at [229, 305] on span "Yes" at bounding box center [223, 297] width 20 height 18
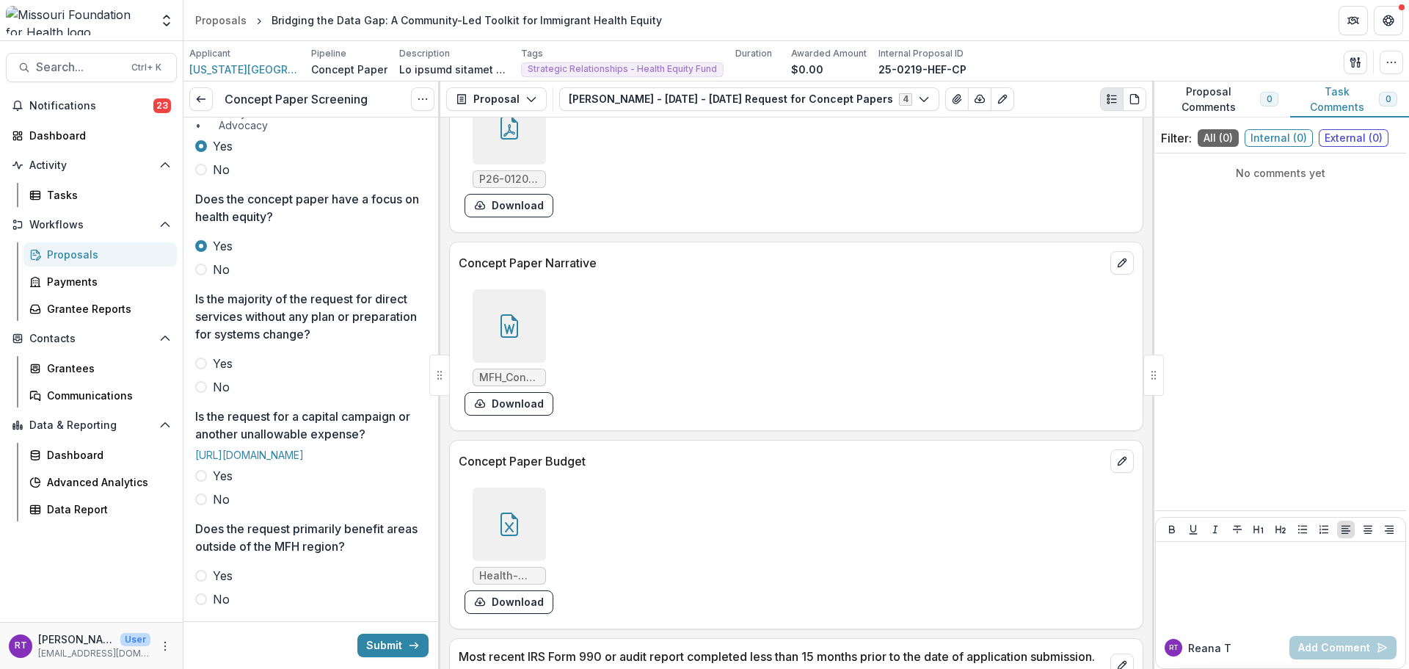
scroll to position [440, 0]
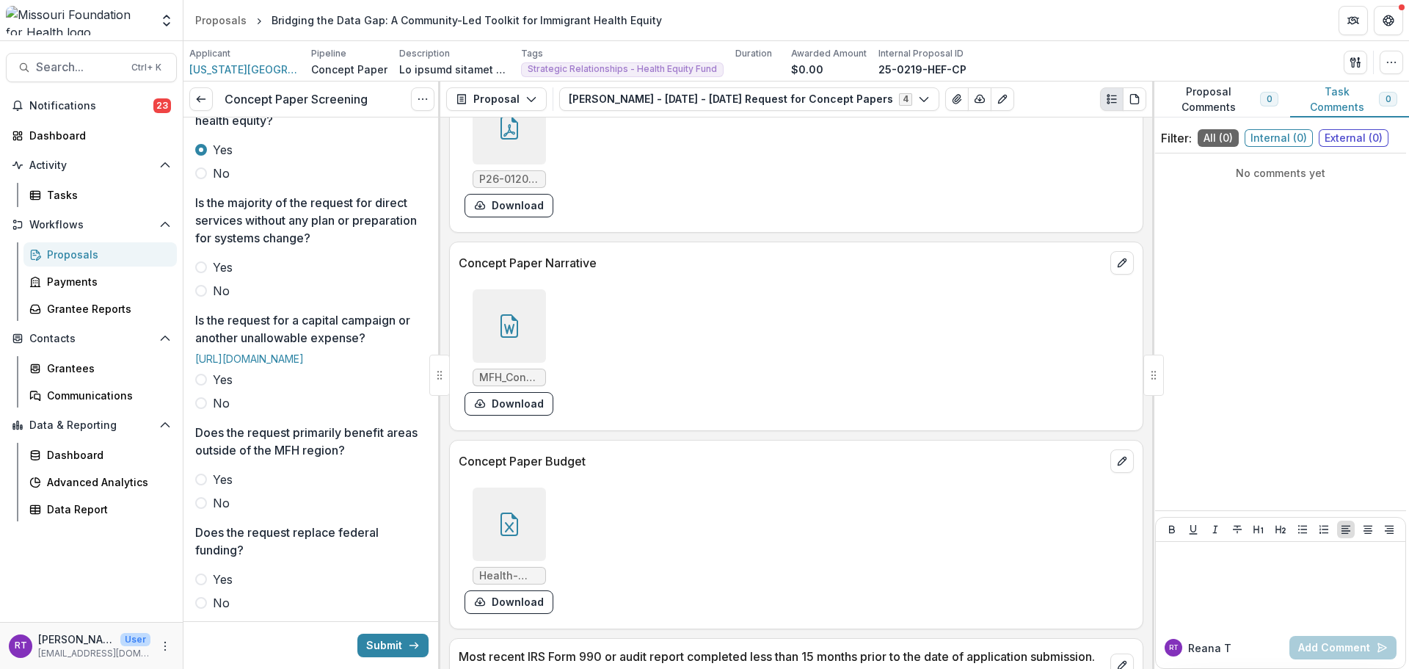
click at [223, 299] on span "No" at bounding box center [221, 291] width 17 height 18
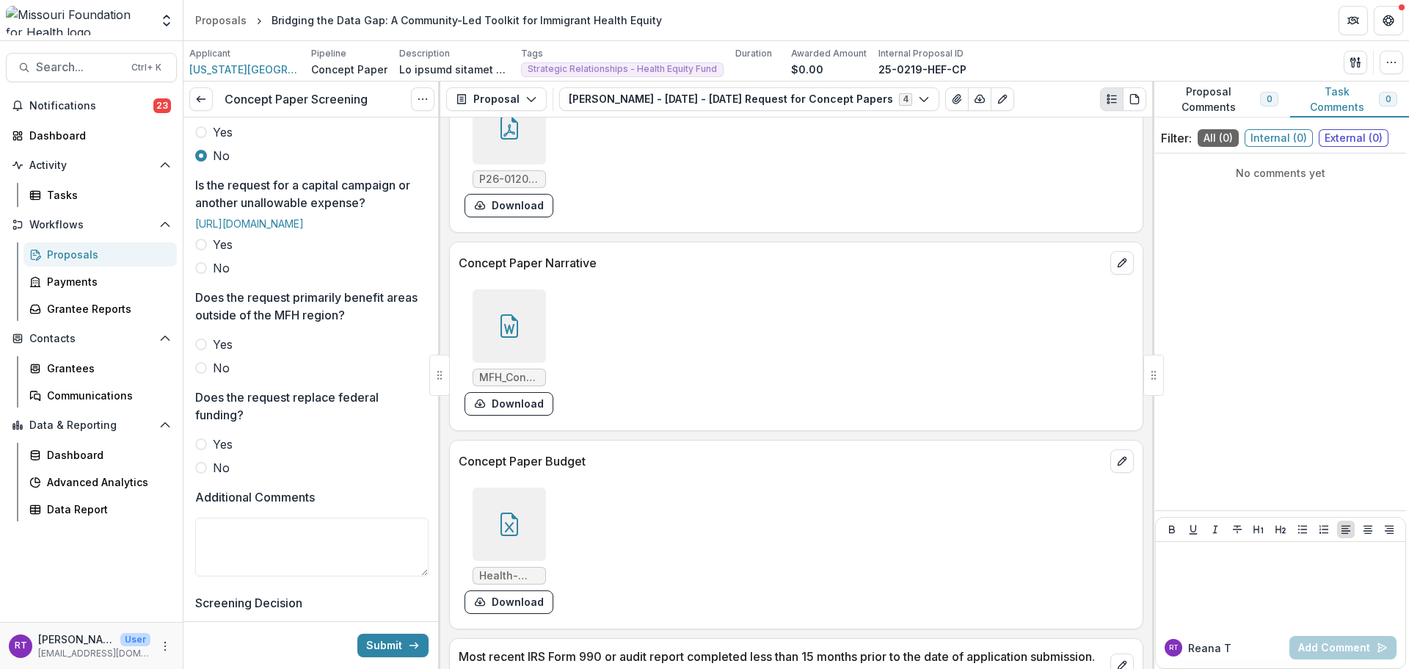
scroll to position [587, 0]
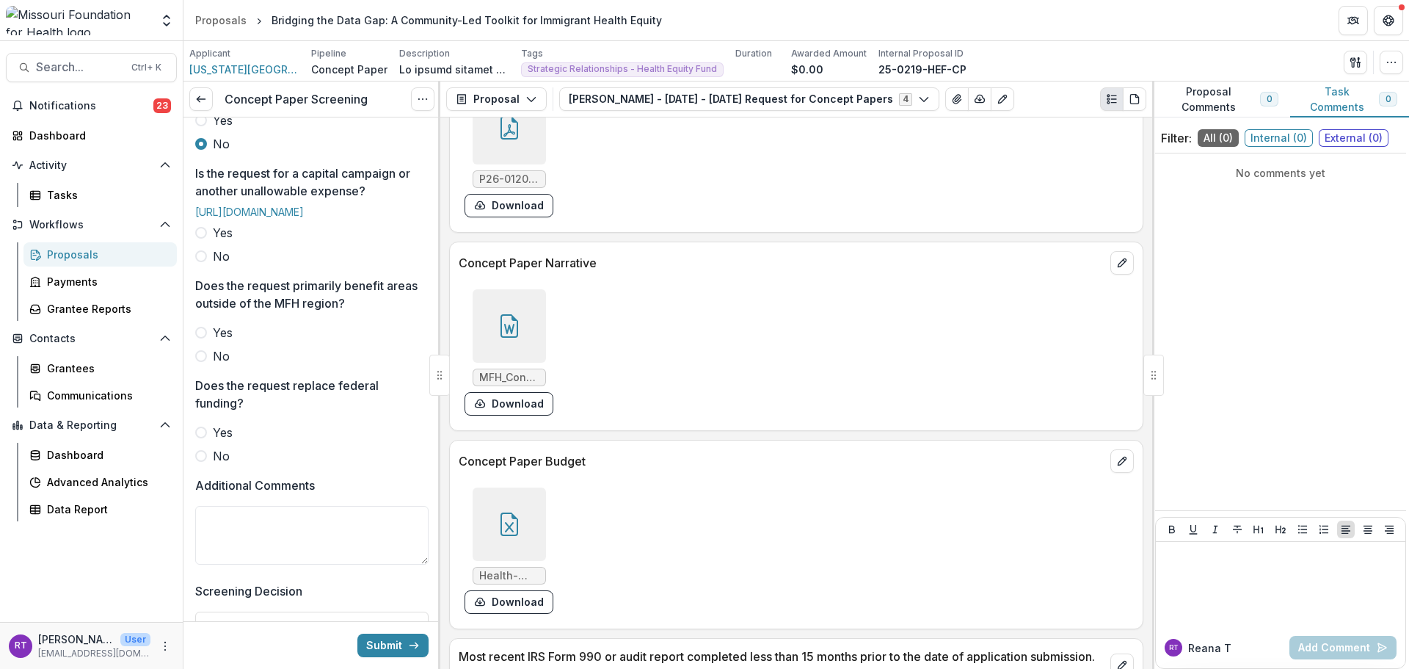
click at [214, 265] on span "No" at bounding box center [221, 256] width 17 height 18
click at [227, 365] on span "No" at bounding box center [221, 356] width 17 height 18
click at [215, 465] on div "Yes No" at bounding box center [311, 443] width 233 height 41
click at [219, 465] on span "No" at bounding box center [221, 456] width 17 height 18
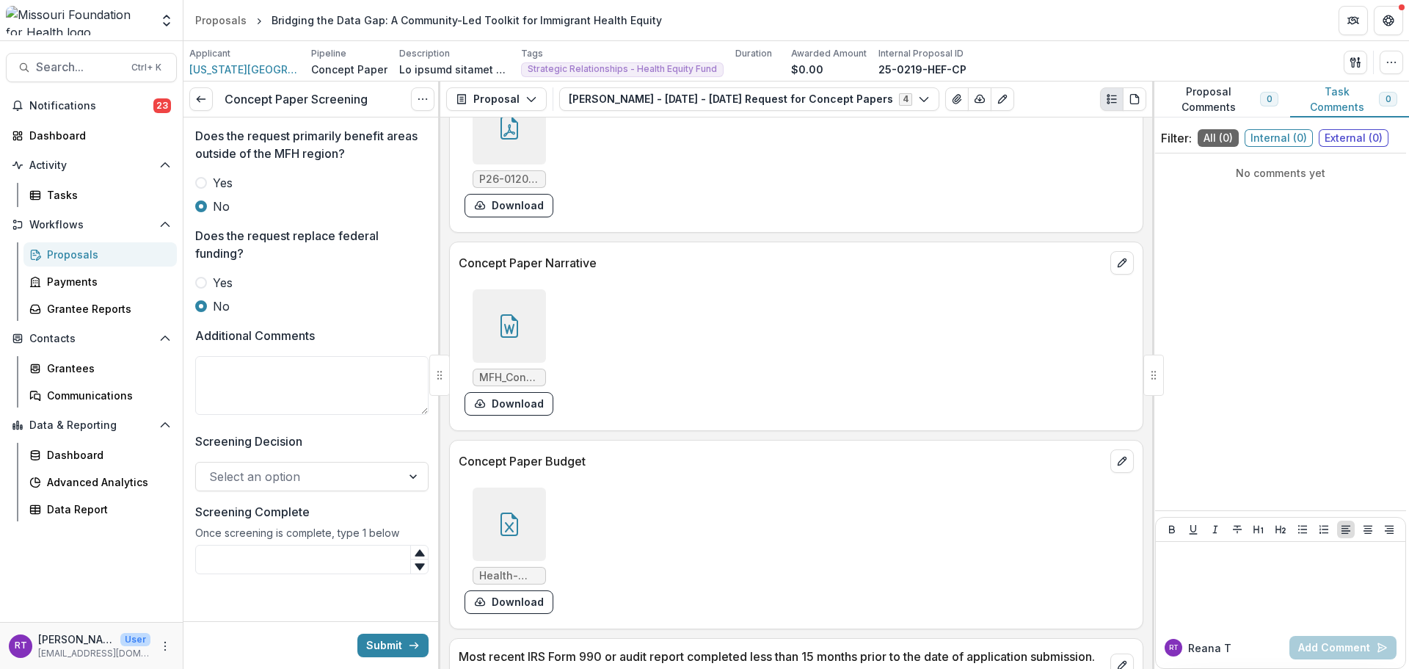
scroll to position [804, 0]
click at [277, 383] on textarea "Additional Comments" at bounding box center [311, 385] width 233 height 59
type textarea "*"
type textarea "**********"
click at [290, 472] on div at bounding box center [298, 476] width 179 height 21
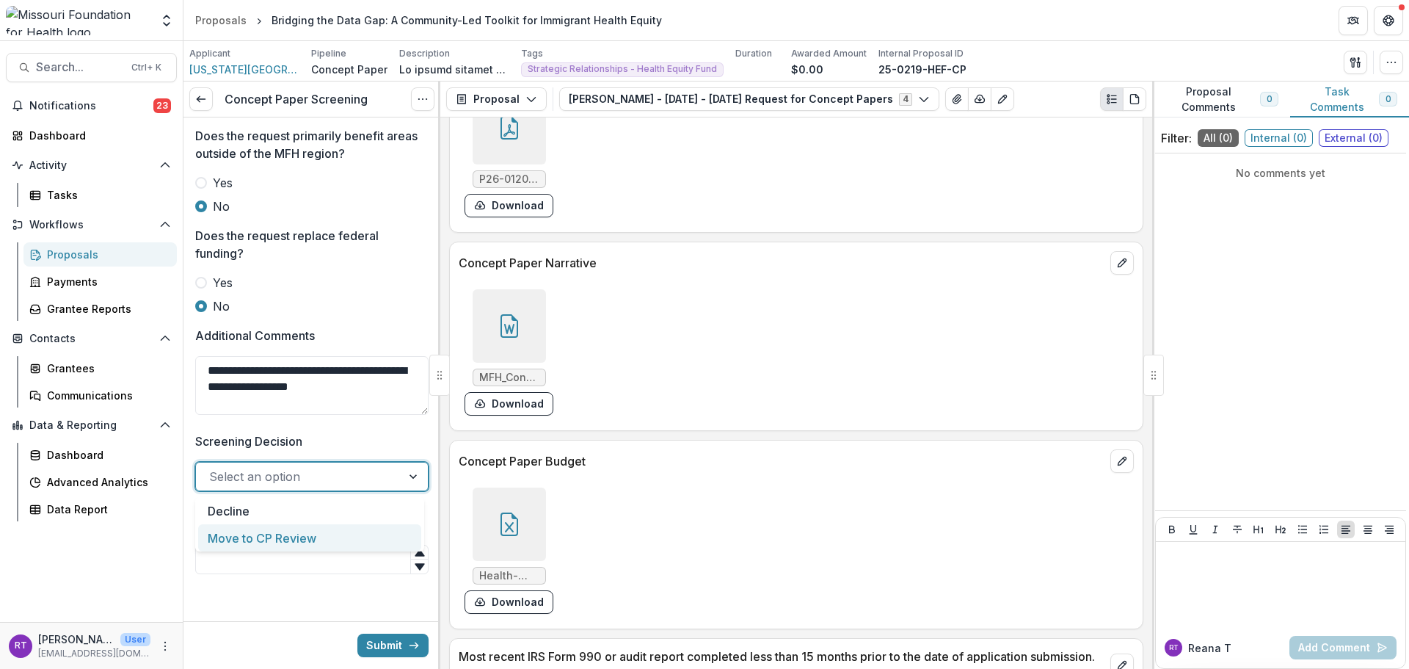
click at [299, 537] on div "Move to CP Review" at bounding box center [309, 537] width 223 height 27
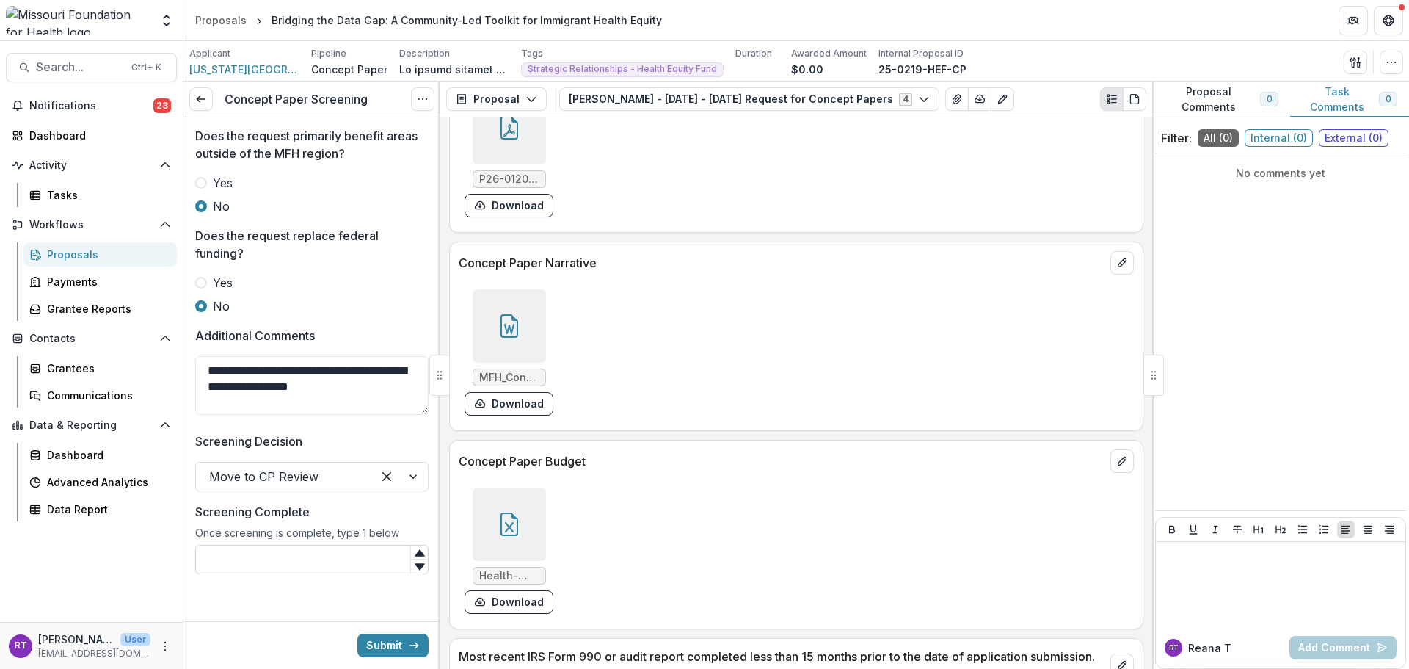
click at [299, 550] on input "Screening Complete" at bounding box center [311, 559] width 233 height 29
type input "*"
click at [393, 644] on button "Submit" at bounding box center [392, 644] width 71 height 23
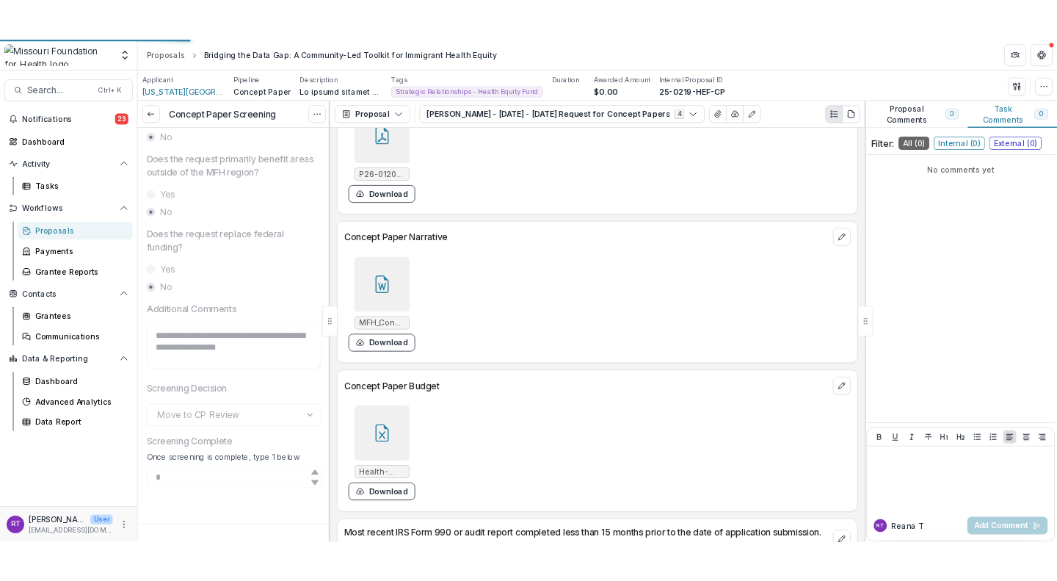
scroll to position [781, 0]
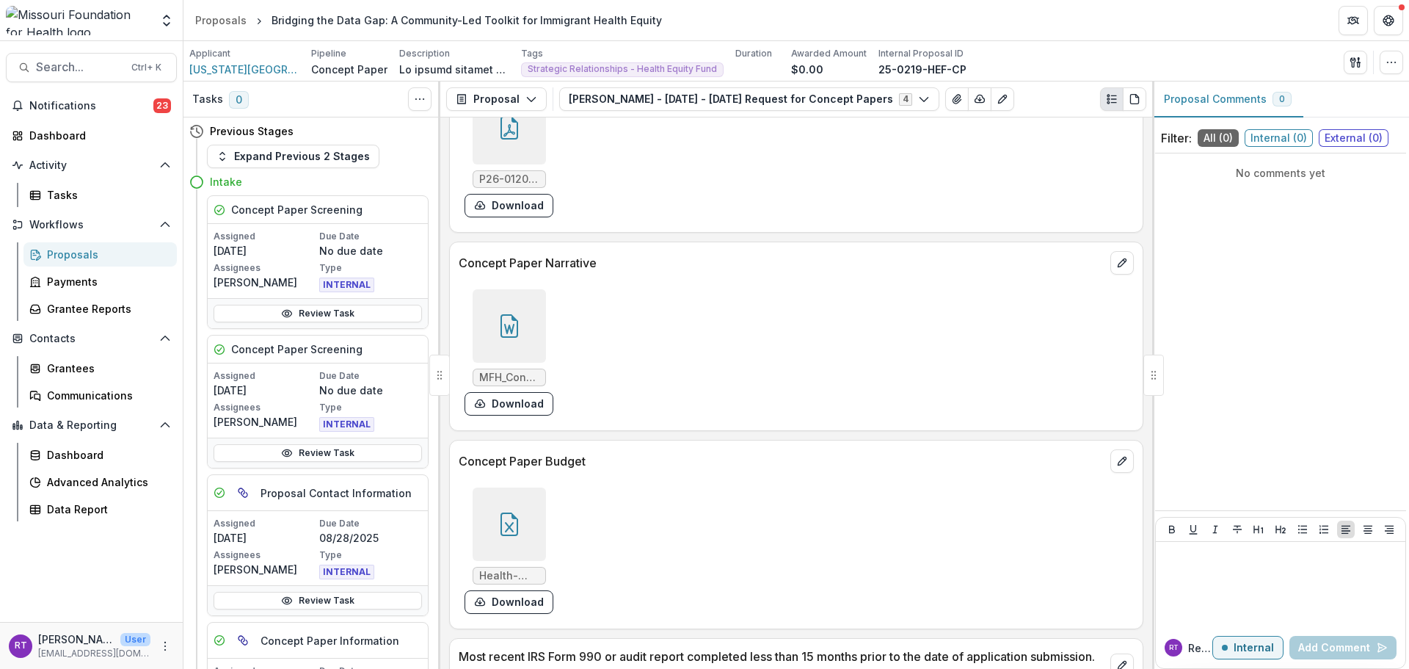
click at [101, 247] on div "Proposals" at bounding box center [106, 254] width 118 height 15
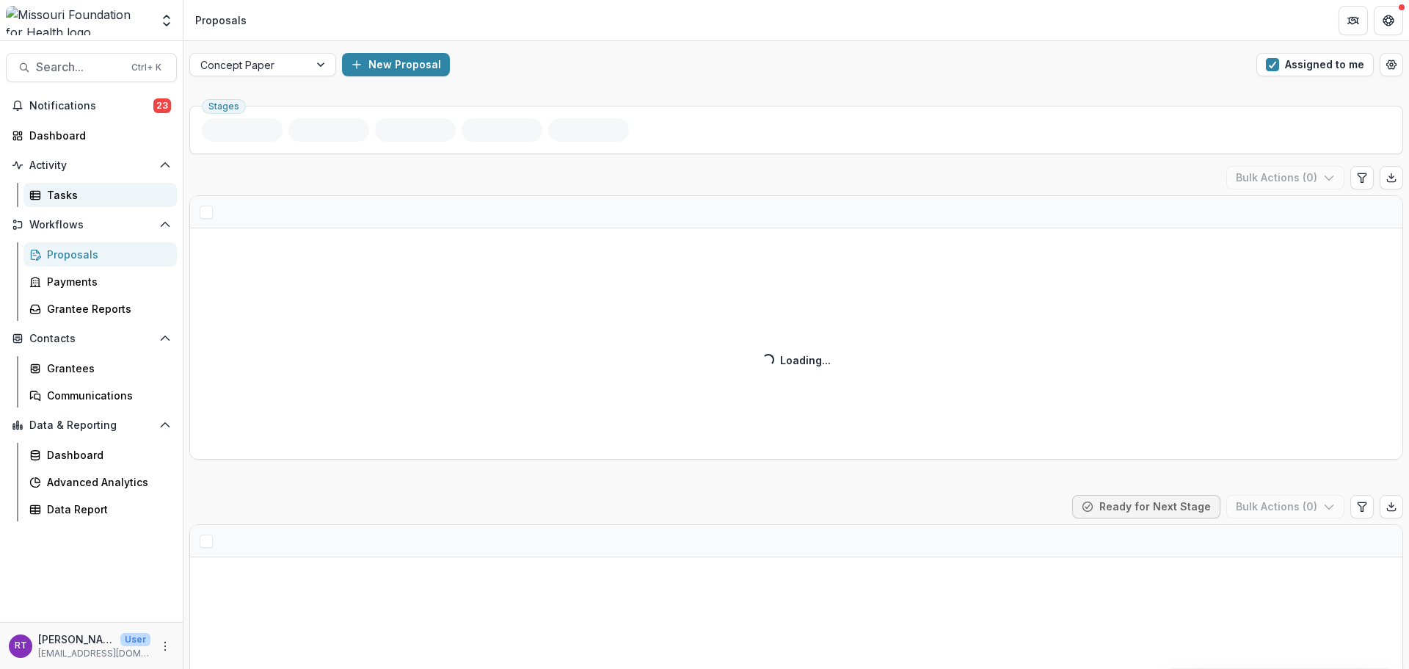
click at [73, 197] on div "Tasks" at bounding box center [106, 194] width 118 height 15
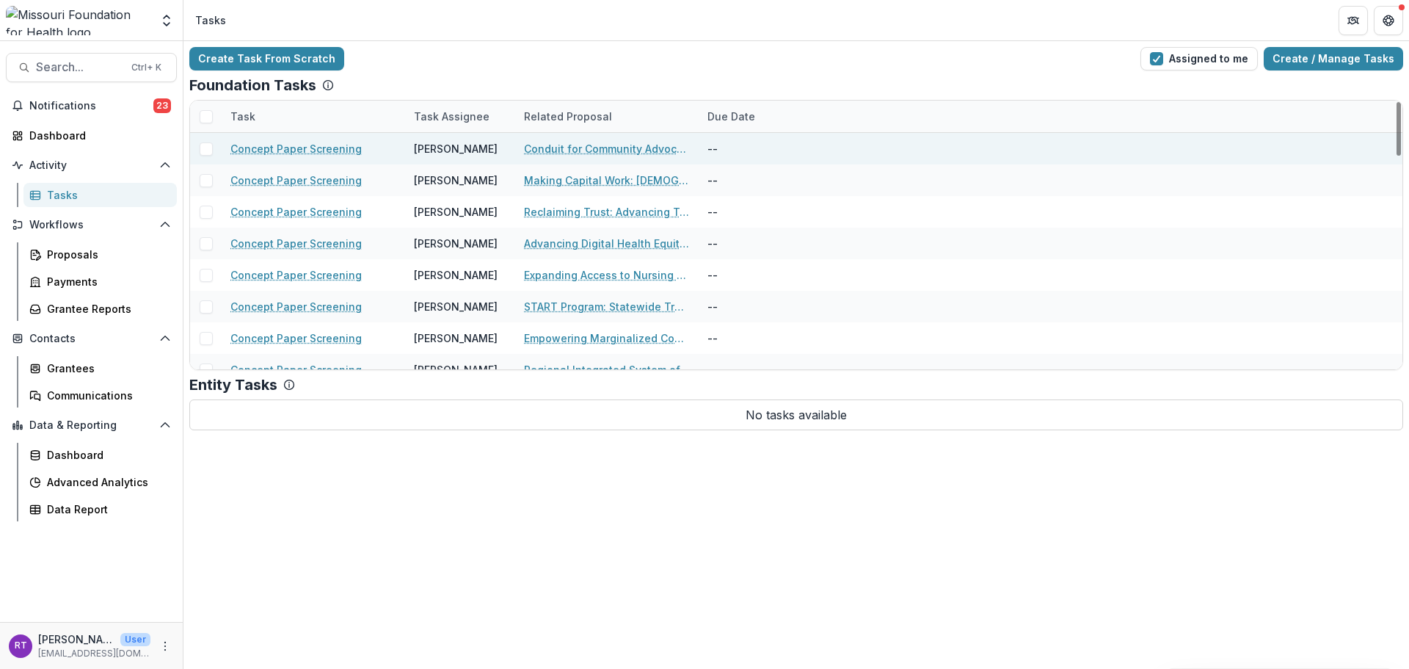
click at [638, 148] on link "Conduit for Community Advocacy" at bounding box center [607, 148] width 166 height 15
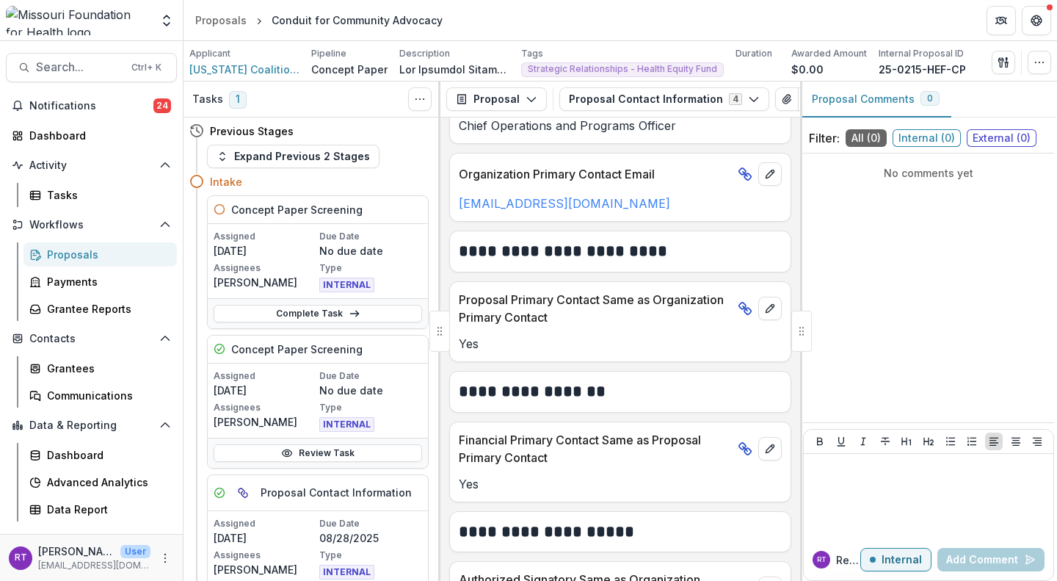
scroll to position [663, 0]
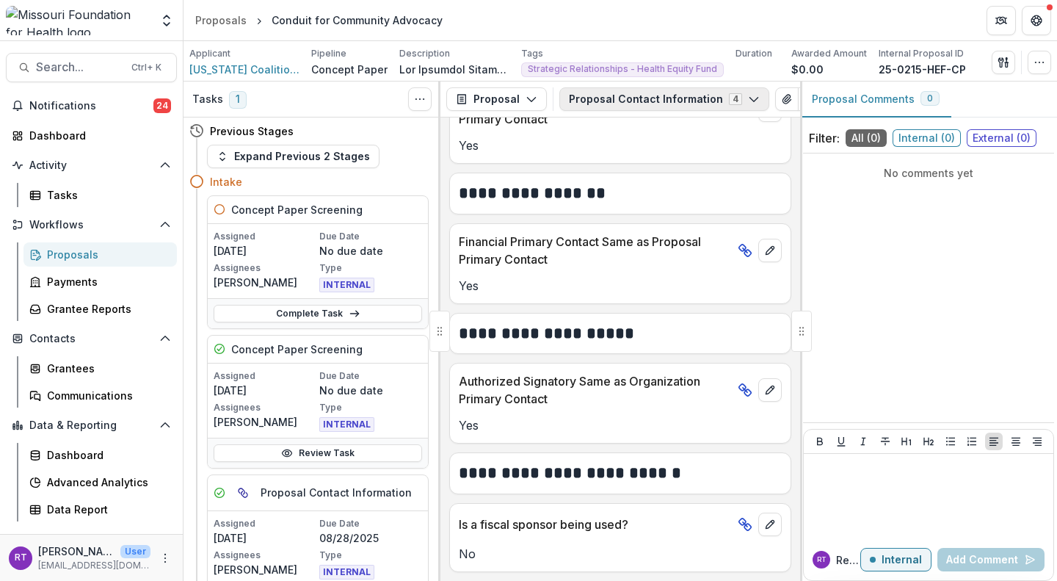
click at [610, 96] on button "Proposal Contact Information 4" at bounding box center [664, 98] width 210 height 23
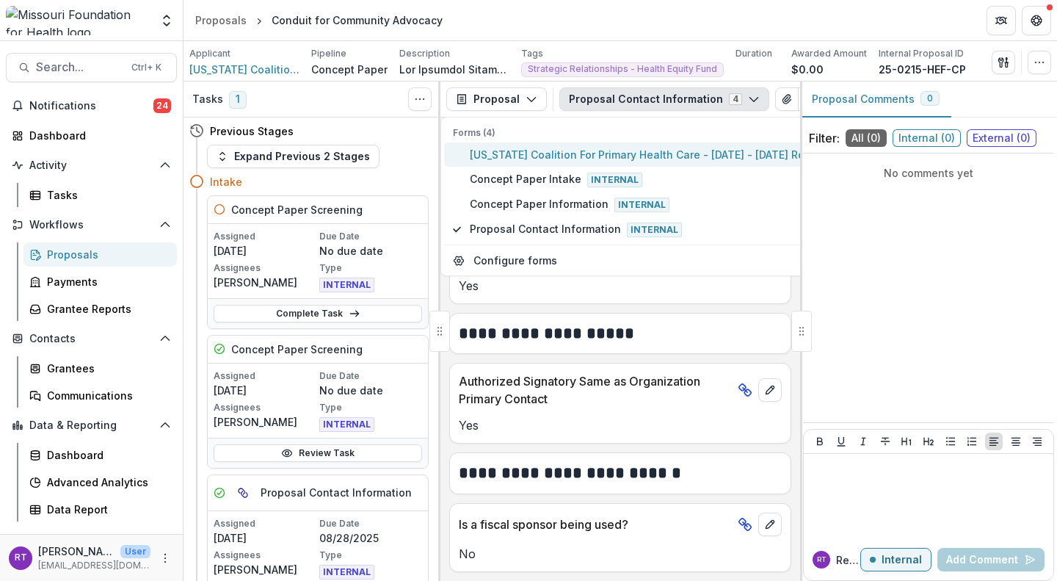
click at [607, 153] on span "Missouri Coalition For Primary Health Care - 2025 - 2025 Request for Concept Pa…" at bounding box center [703, 154] width 467 height 15
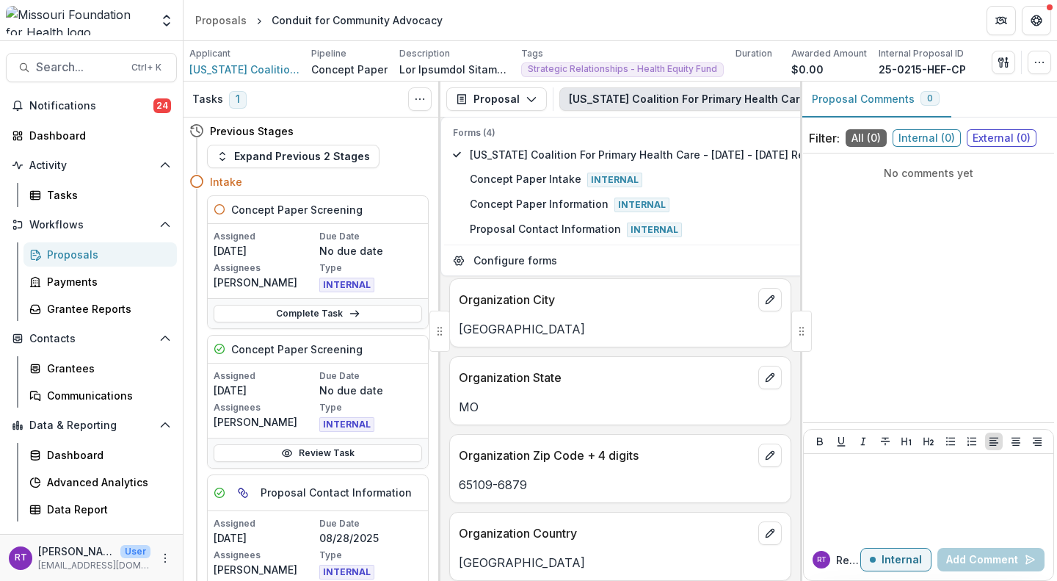
scroll to position [1054, 0]
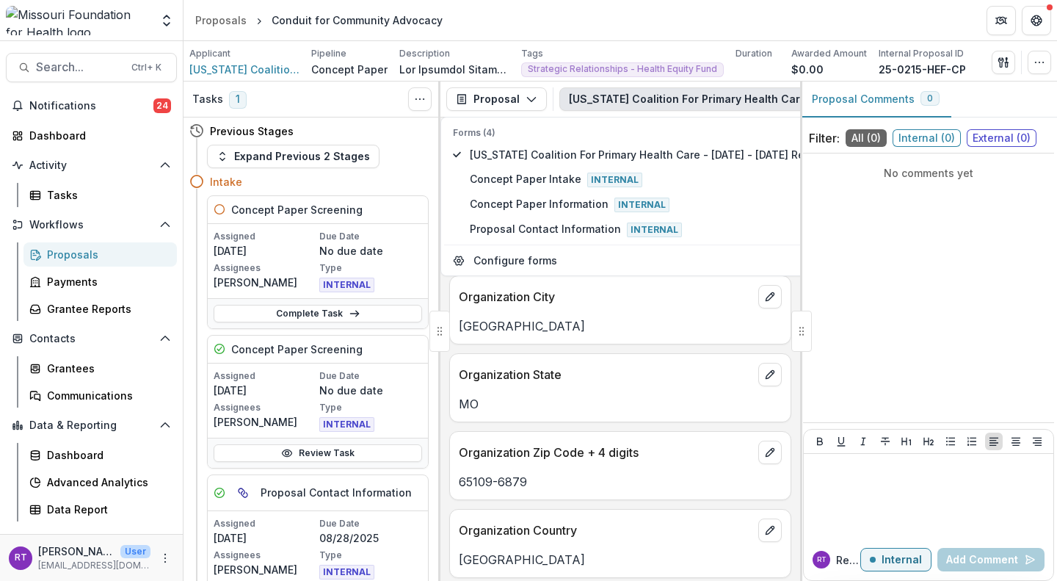
click at [854, 299] on div "No comments yet" at bounding box center [928, 287] width 251 height 257
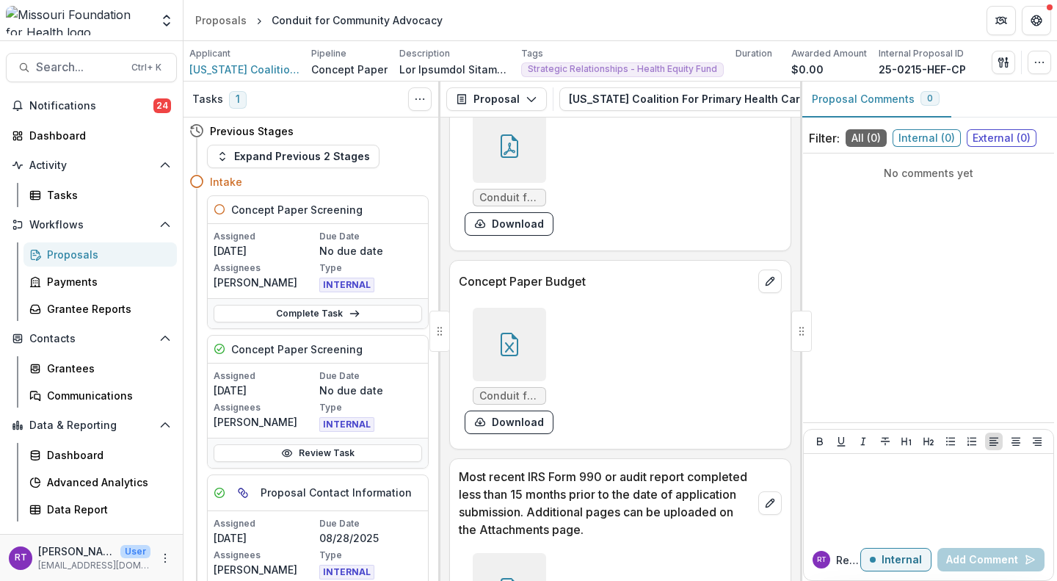
scroll to position [4615, 0]
click at [529, 360] on div at bounding box center [509, 344] width 73 height 73
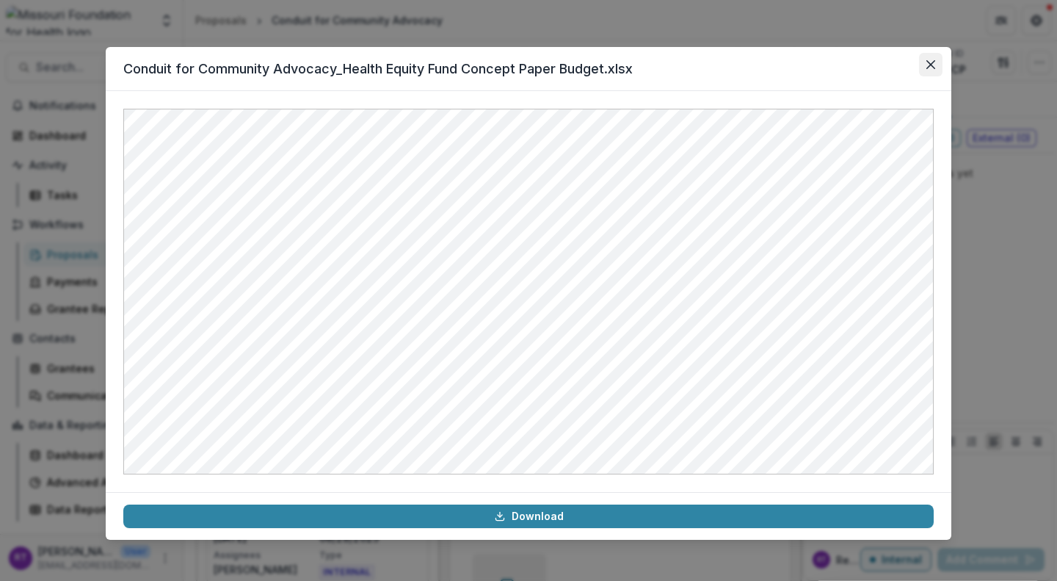
click at [925, 74] on button "Close" at bounding box center [930, 64] width 23 height 23
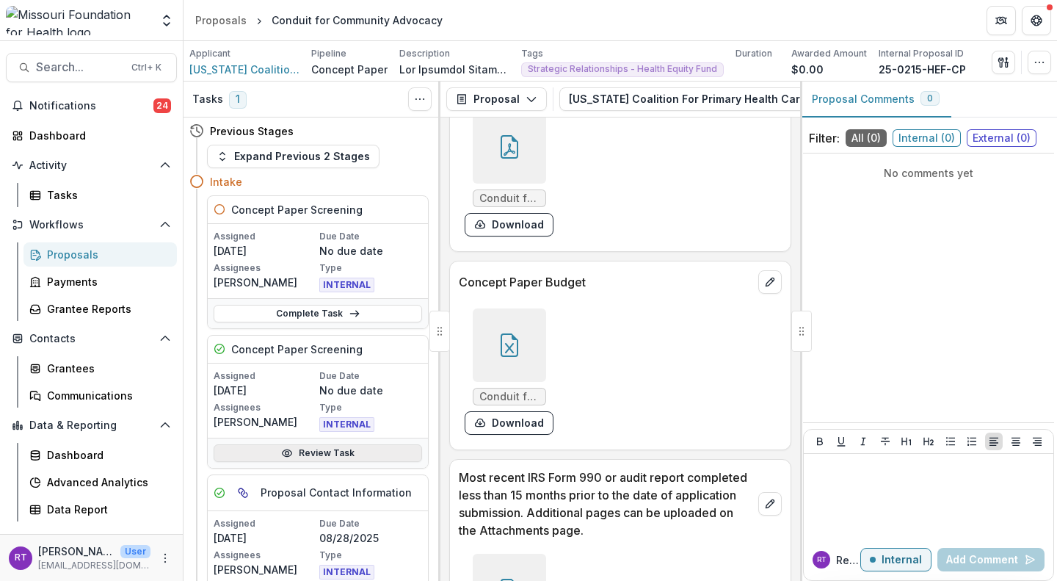
click at [358, 449] on link "Review Task" at bounding box center [318, 453] width 208 height 18
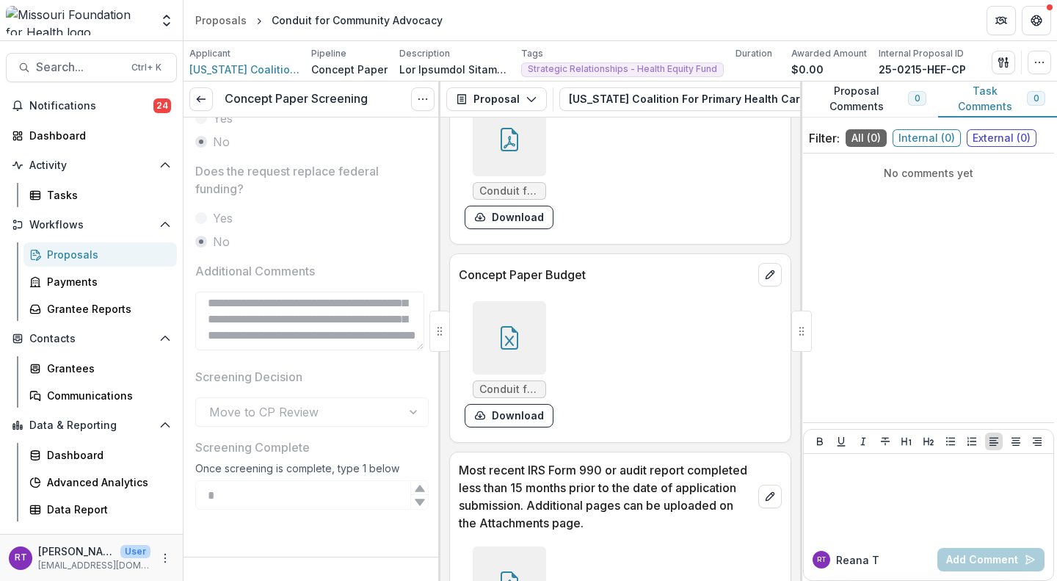
scroll to position [116, 0]
click at [206, 97] on icon at bounding box center [201, 99] width 12 height 12
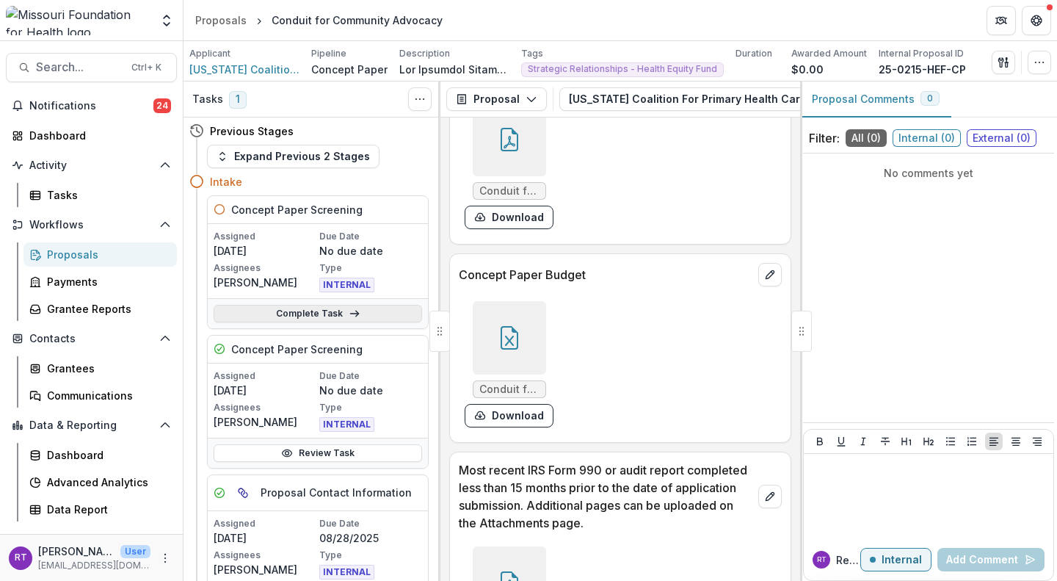
click at [349, 312] on icon at bounding box center [355, 314] width 12 height 12
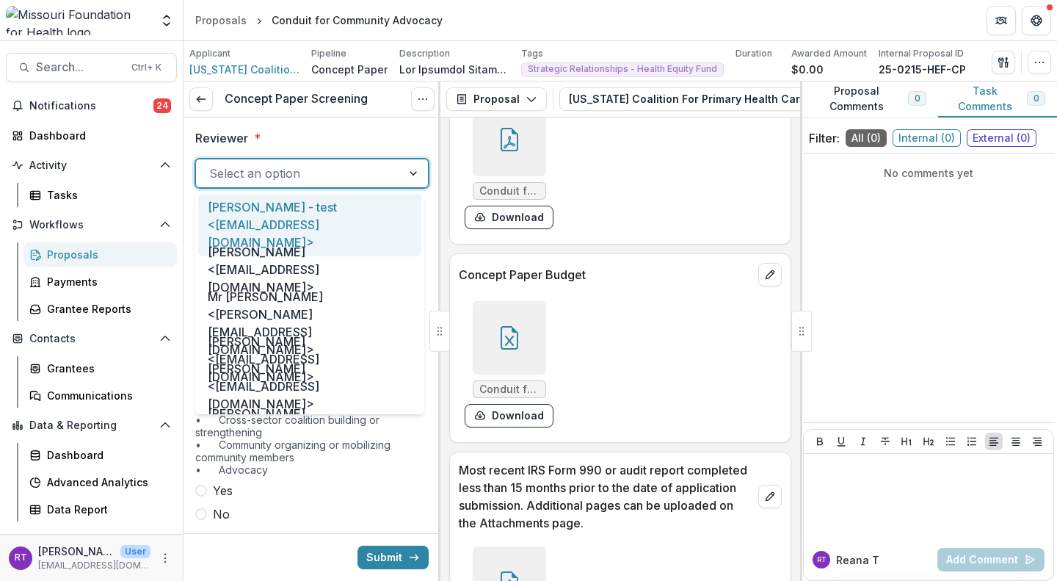
click at [313, 171] on div at bounding box center [298, 173] width 179 height 21
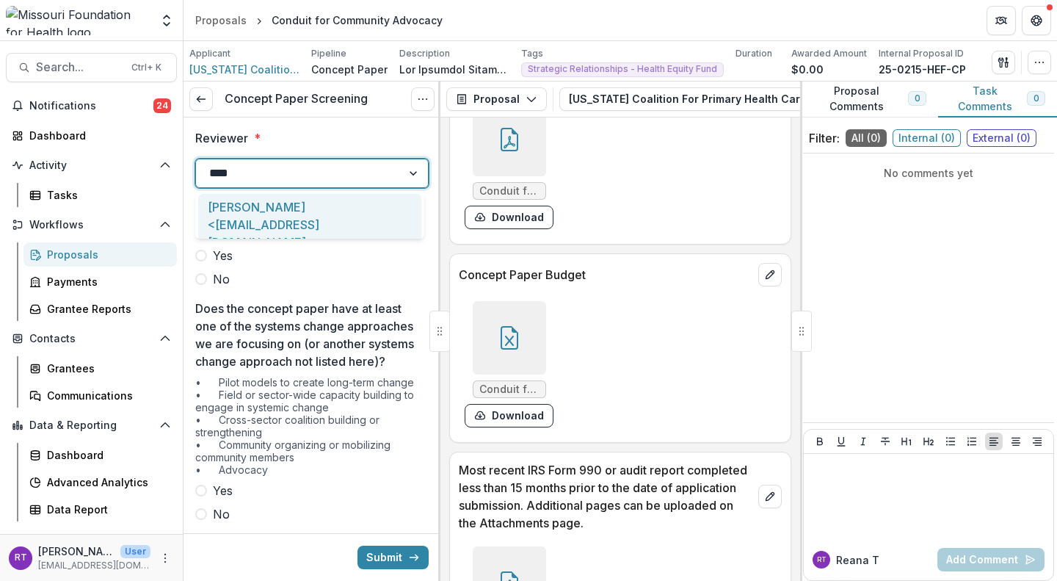
type input "*****"
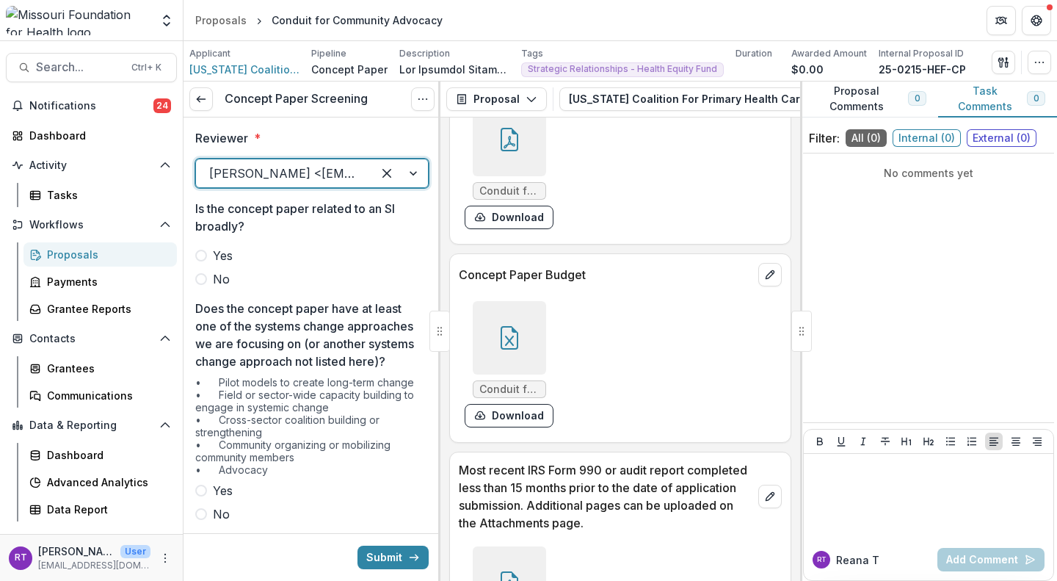
click at [225, 285] on span "No" at bounding box center [221, 279] width 17 height 18
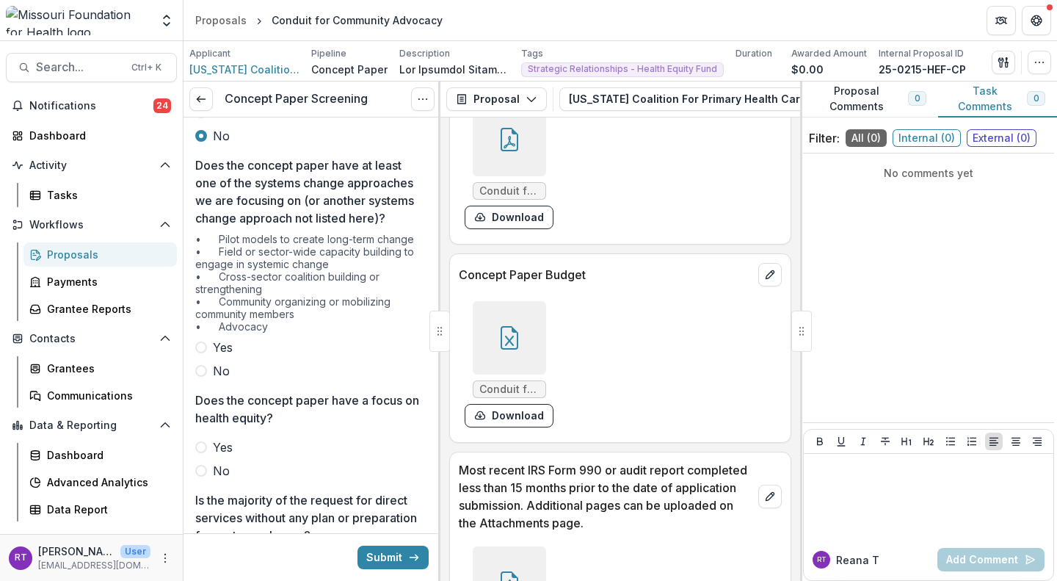
click at [219, 356] on span "Yes" at bounding box center [223, 347] width 20 height 18
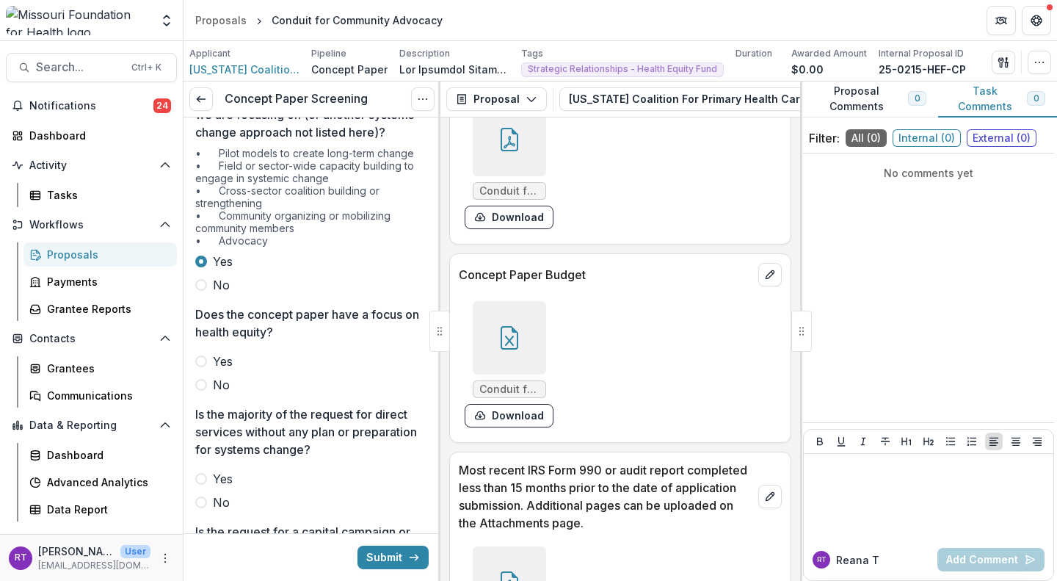
scroll to position [310, 0]
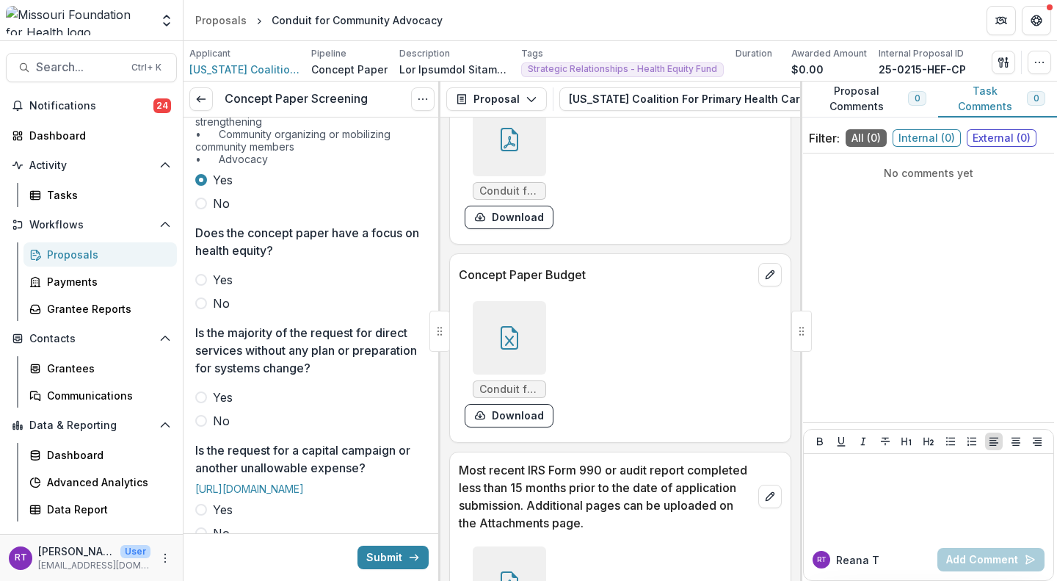
click at [225, 288] on span "Yes" at bounding box center [223, 280] width 20 height 18
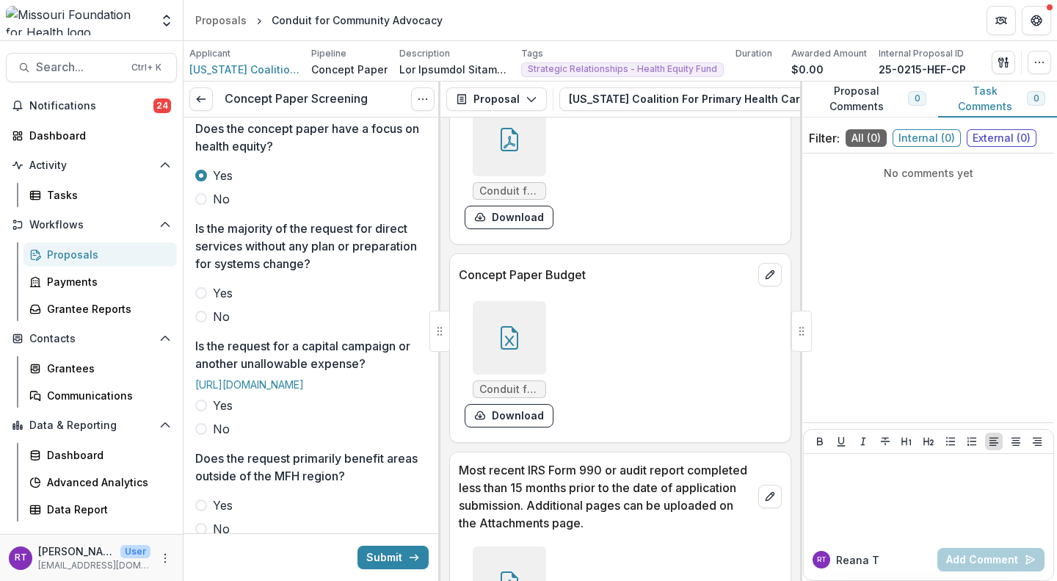
scroll to position [464, 0]
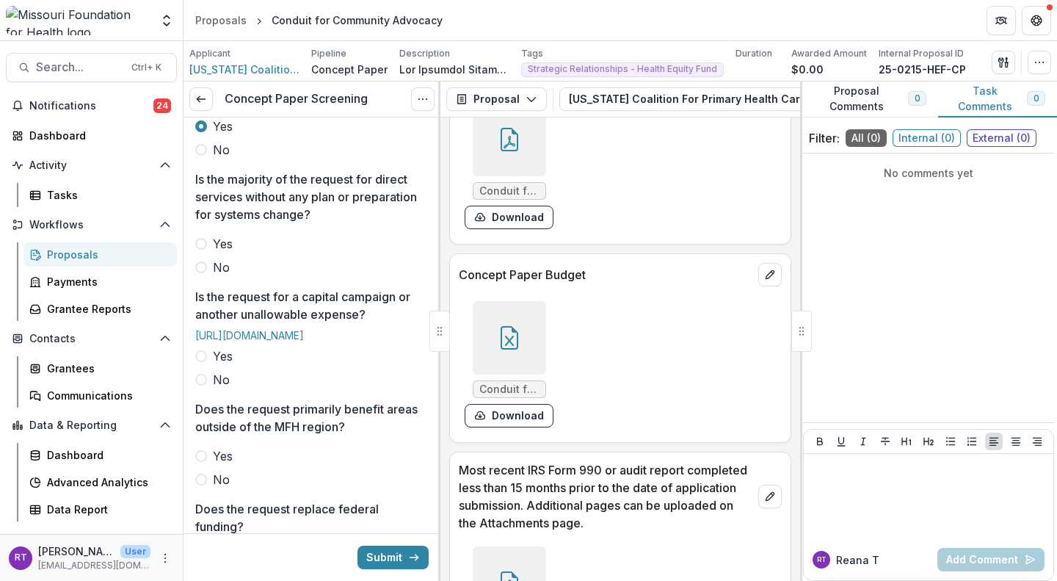
click at [229, 276] on label "No" at bounding box center [311, 267] width 233 height 18
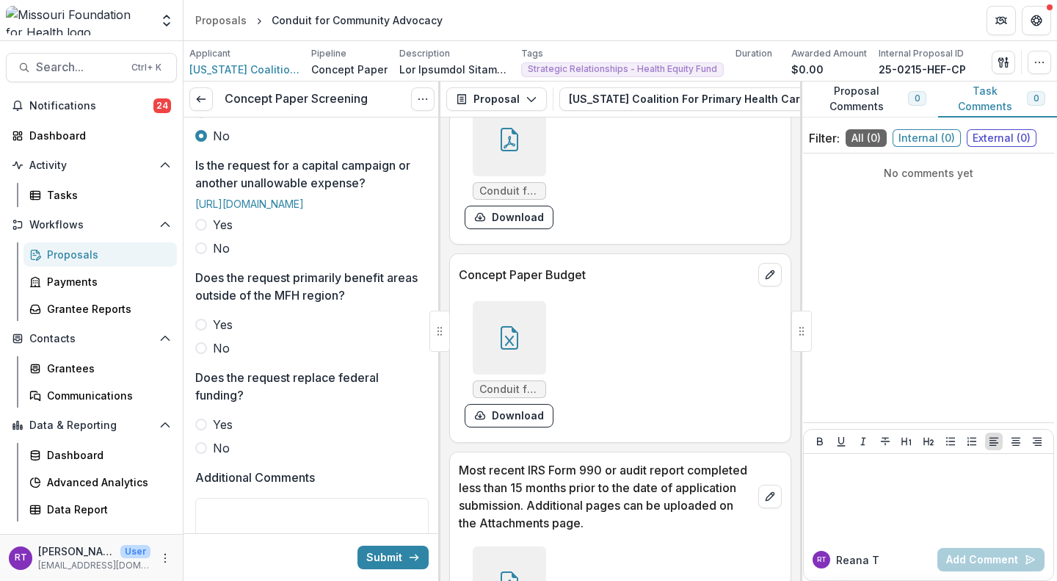
click at [226, 257] on span "No" at bounding box center [221, 248] width 17 height 18
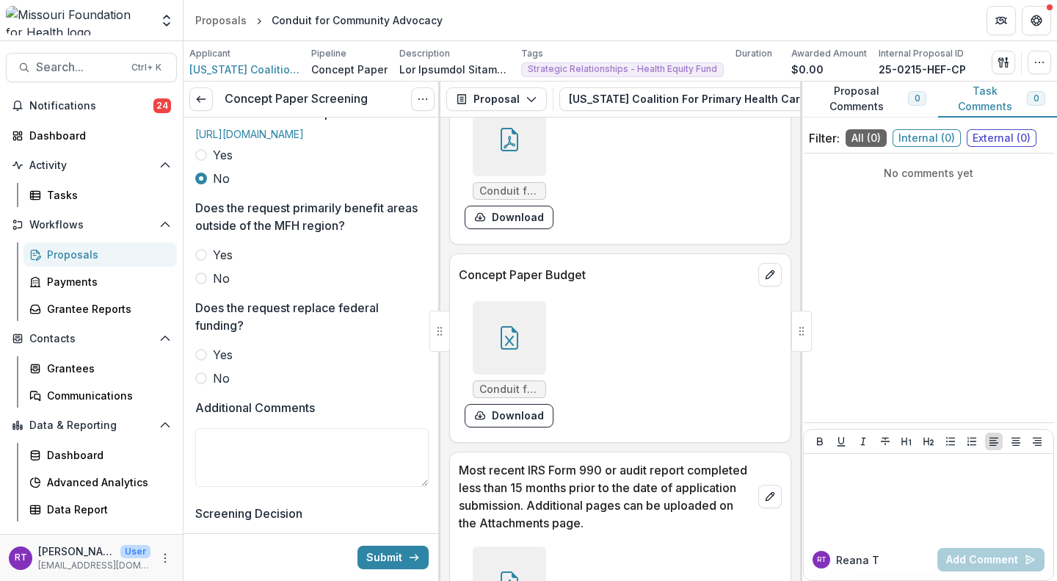
scroll to position [740, 0]
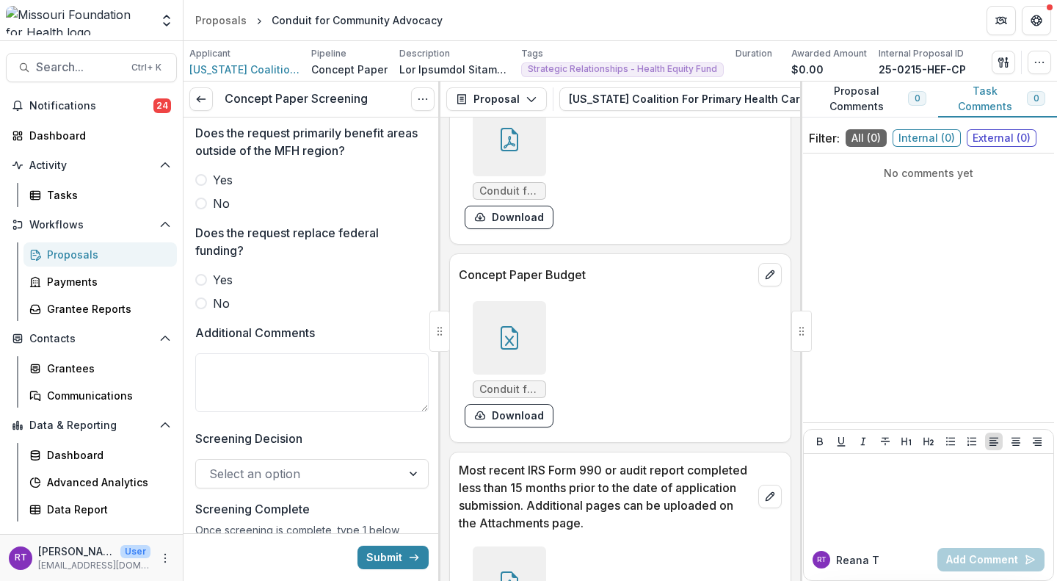
click at [277, 212] on label "No" at bounding box center [311, 203] width 233 height 18
click at [277, 312] on label "No" at bounding box center [311, 303] width 233 height 18
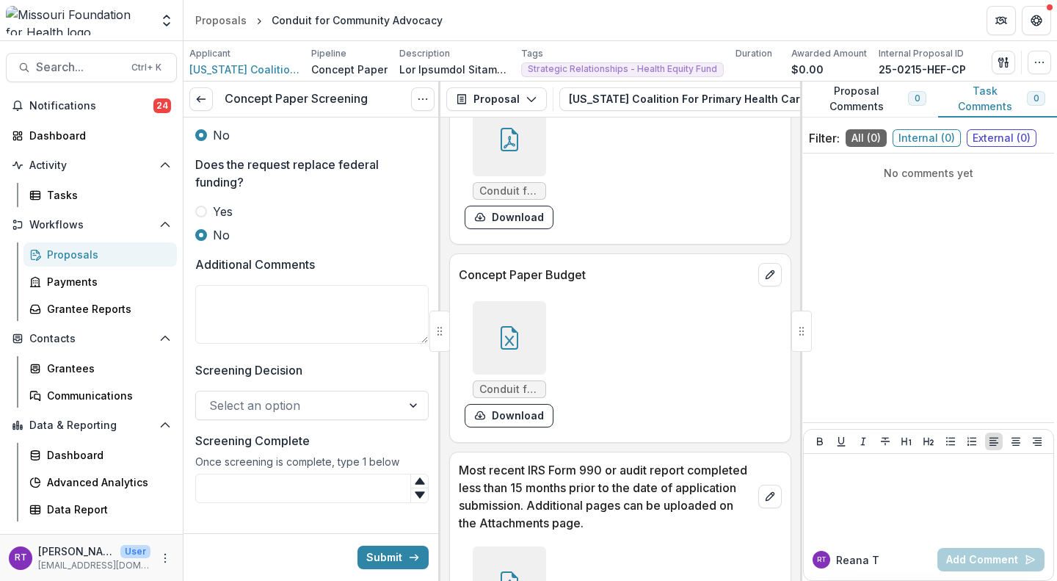
scroll to position [855, 0]
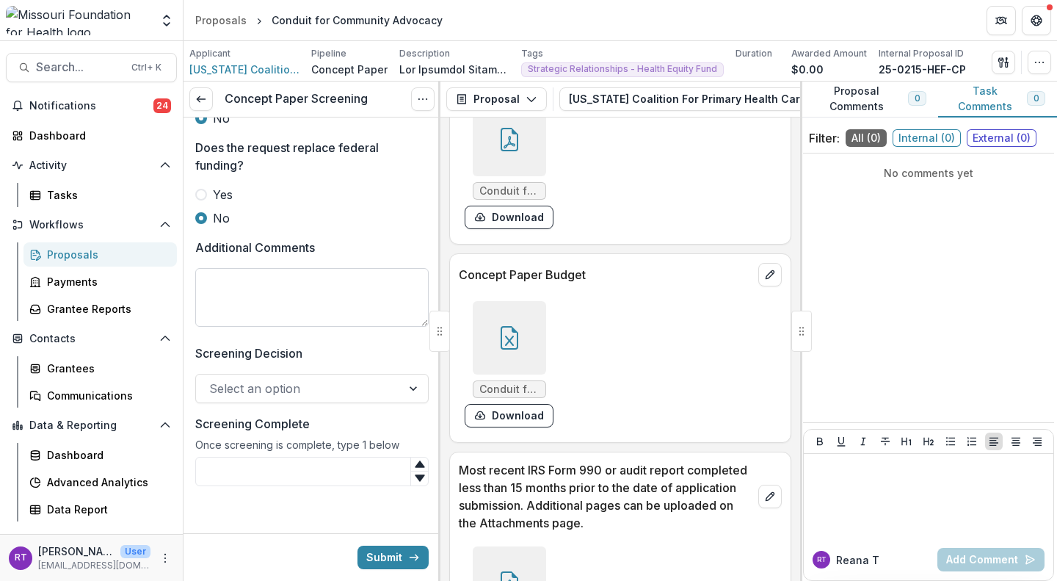
click at [345, 324] on textarea "Additional Comments" at bounding box center [311, 297] width 233 height 59
type textarea "*"
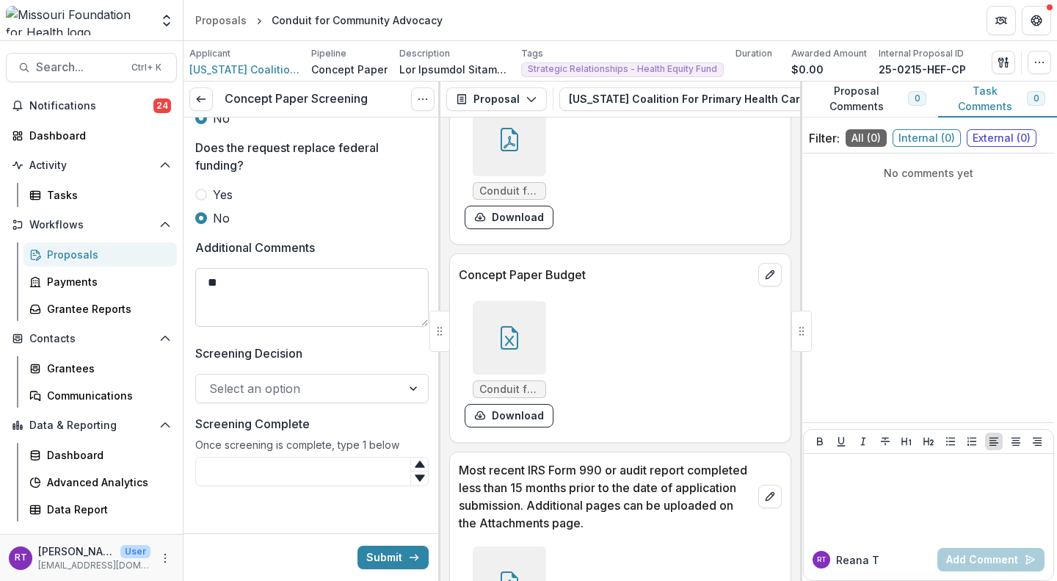
type textarea "*"
type textarea "**********"
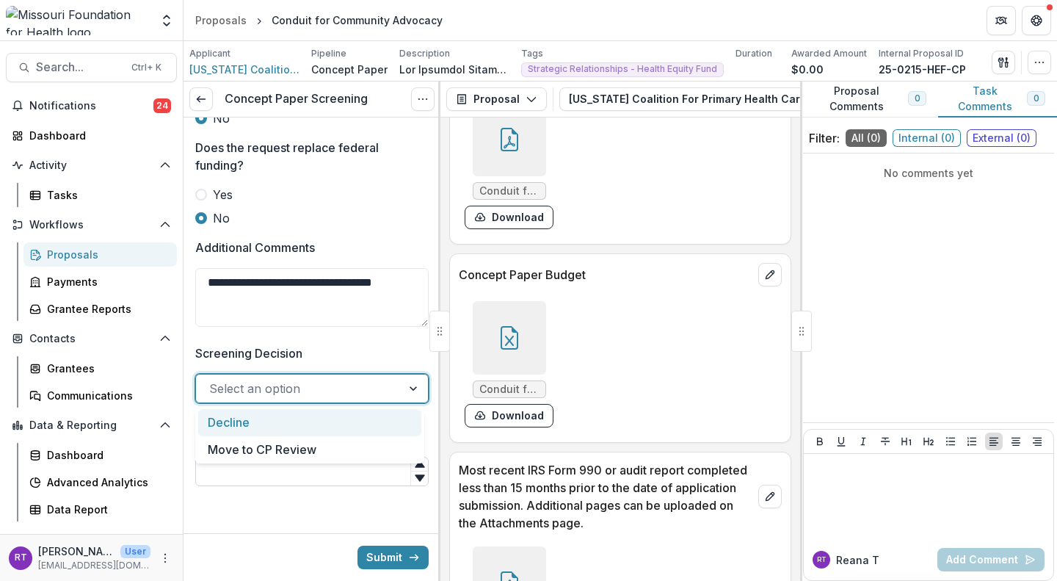
click at [357, 465] on input "Screening Complete" at bounding box center [311, 470] width 233 height 29
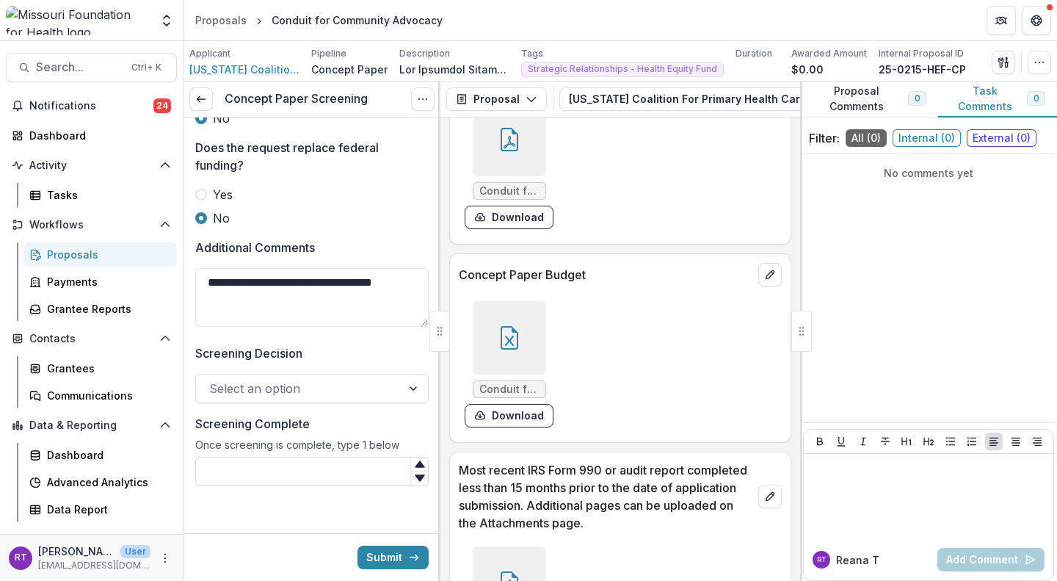
click at [342, 465] on input "Screening Complete" at bounding box center [311, 470] width 233 height 29
type input "*"
click at [393, 549] on button "Submit" at bounding box center [392, 556] width 71 height 23
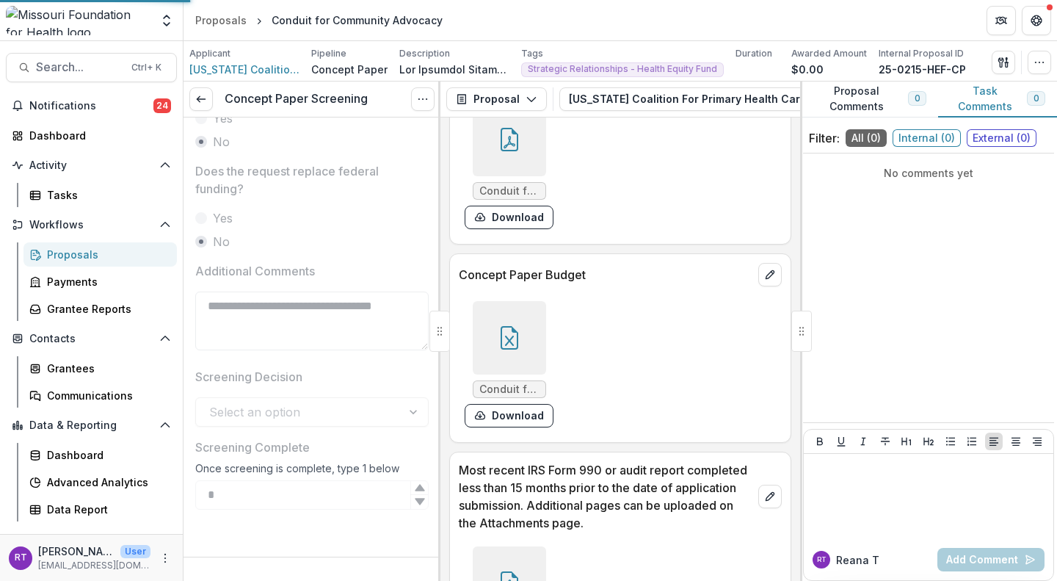
scroll to position [869, 0]
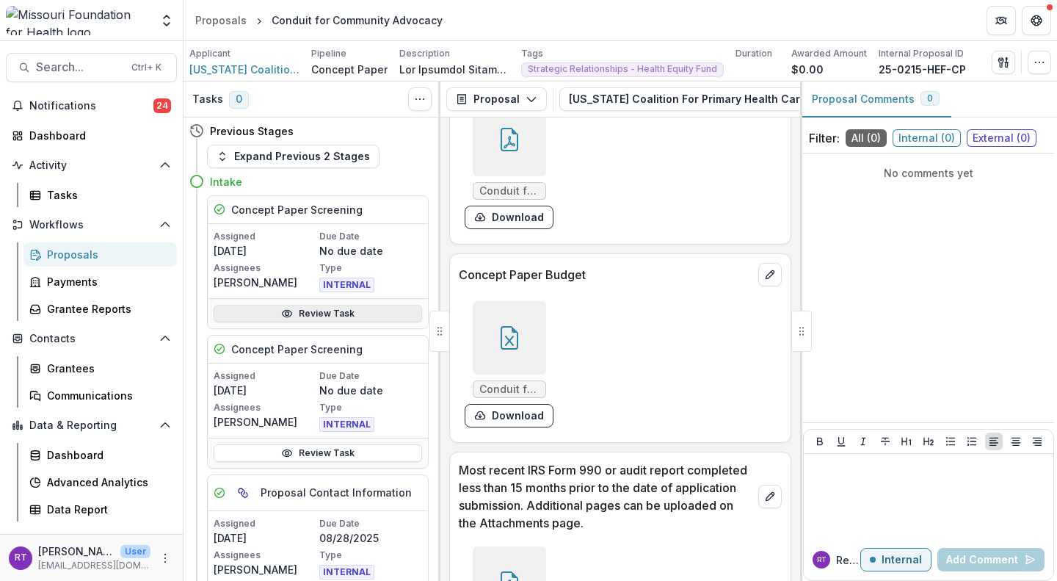
click at [327, 314] on link "Review Task" at bounding box center [318, 314] width 208 height 18
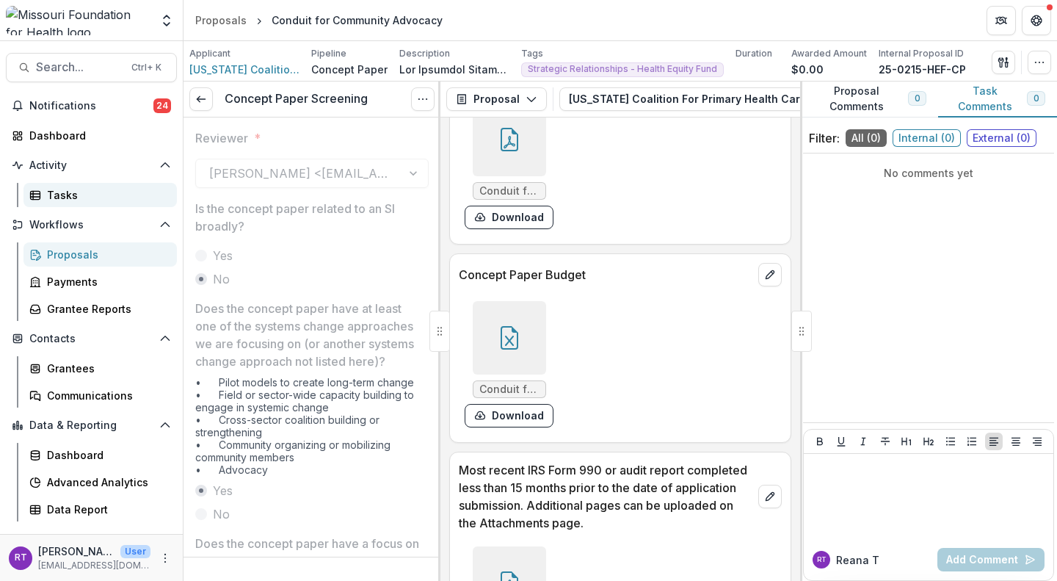
click at [69, 196] on div "Tasks" at bounding box center [106, 194] width 118 height 15
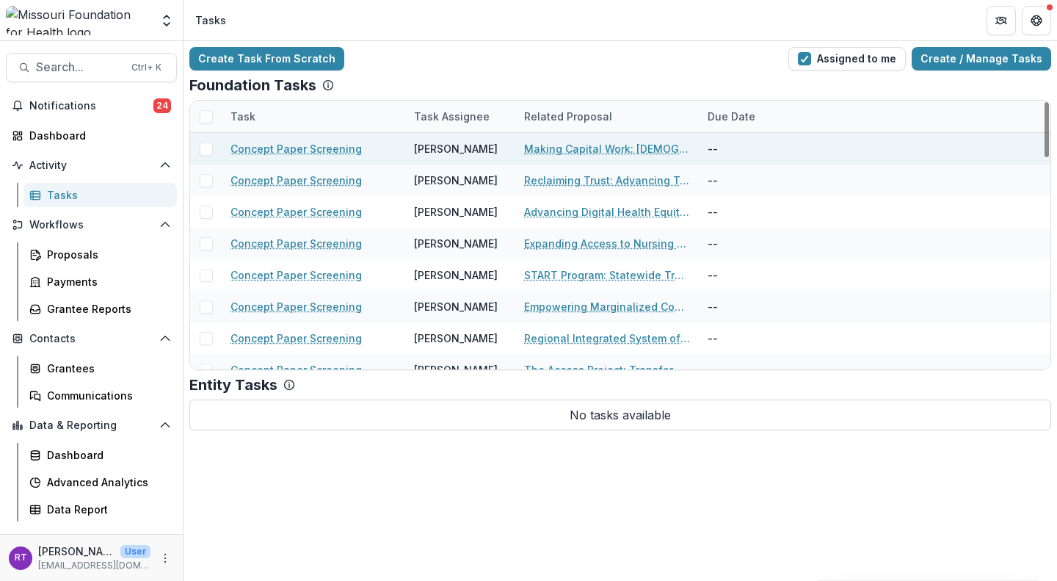
click at [619, 151] on link "Making Capital Work: Contractor Mobilization Fund" at bounding box center [607, 148] width 166 height 15
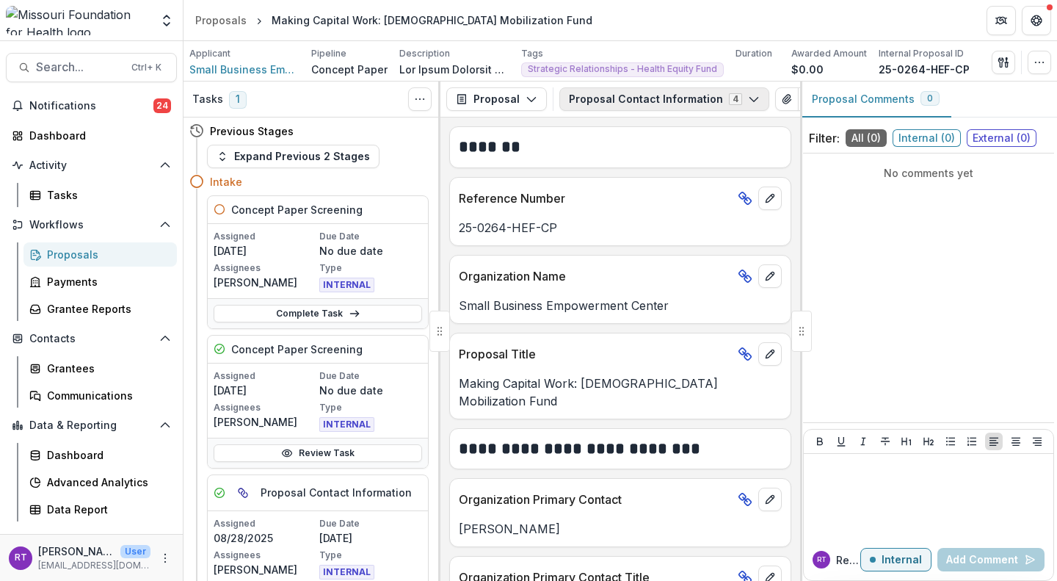
click at [634, 102] on button "Proposal Contact Information 4" at bounding box center [664, 98] width 210 height 23
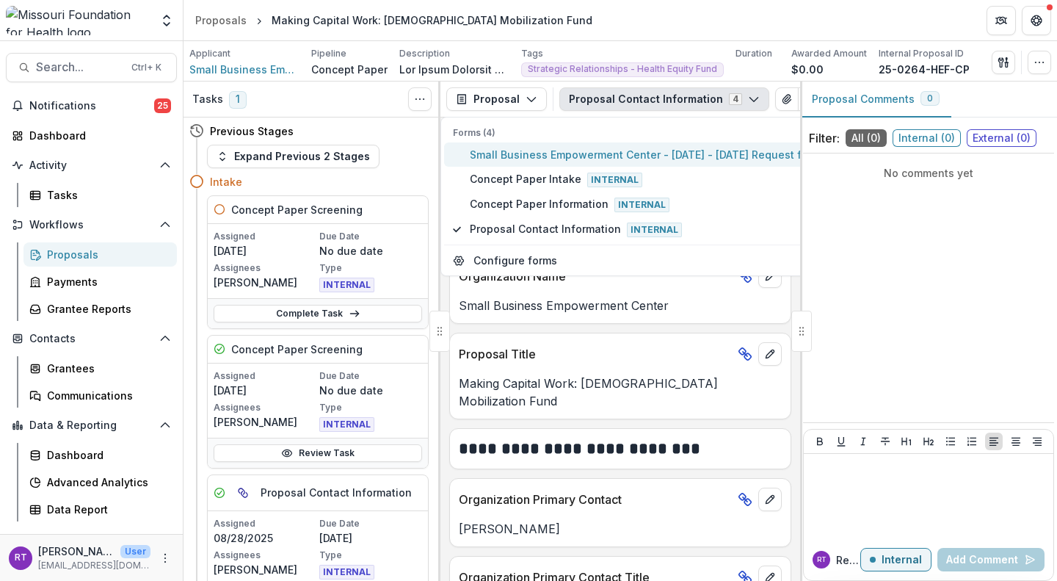
click at [623, 159] on span "Small Business Empowerment Center - 2025 - 2025 Request for Concept Papers" at bounding box center [683, 154] width 427 height 15
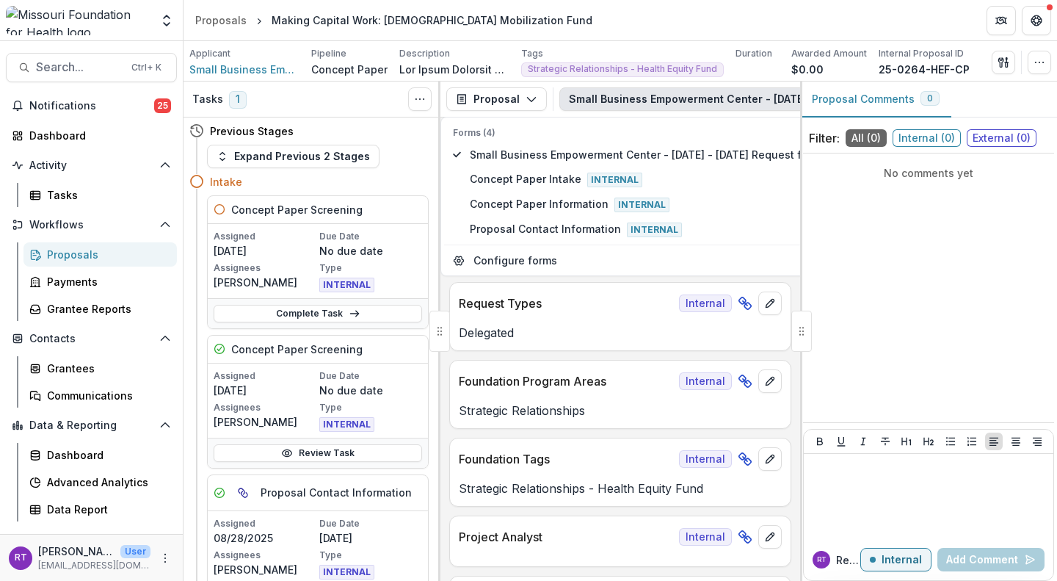
click at [852, 250] on div "No comments yet" at bounding box center [928, 287] width 251 height 257
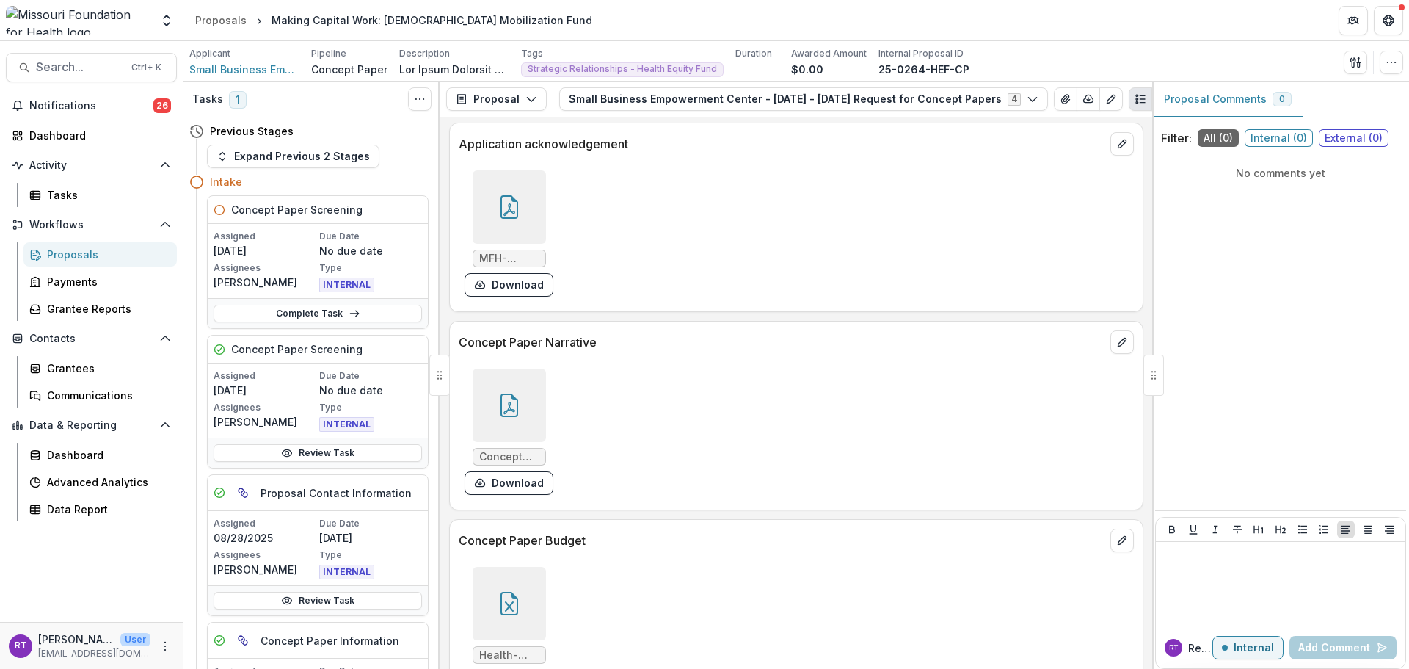
scroll to position [3907, 0]
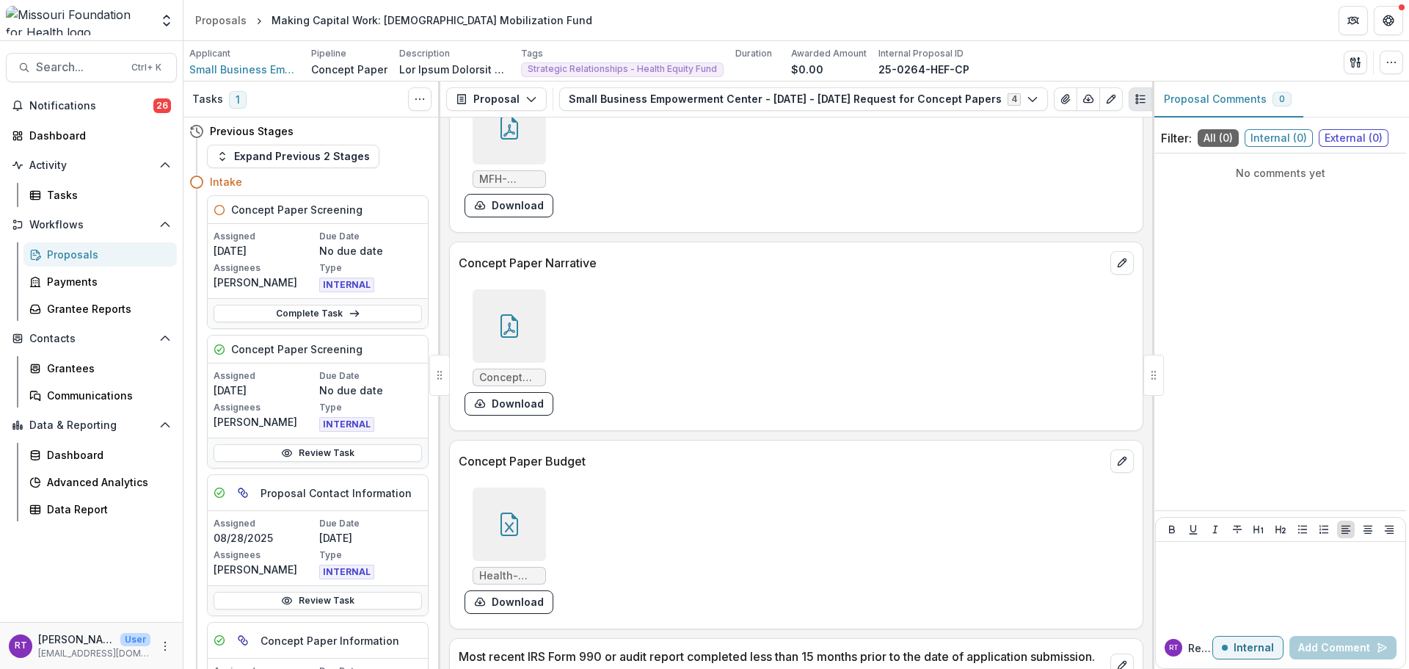
click at [487, 519] on div at bounding box center [509, 523] width 73 height 73
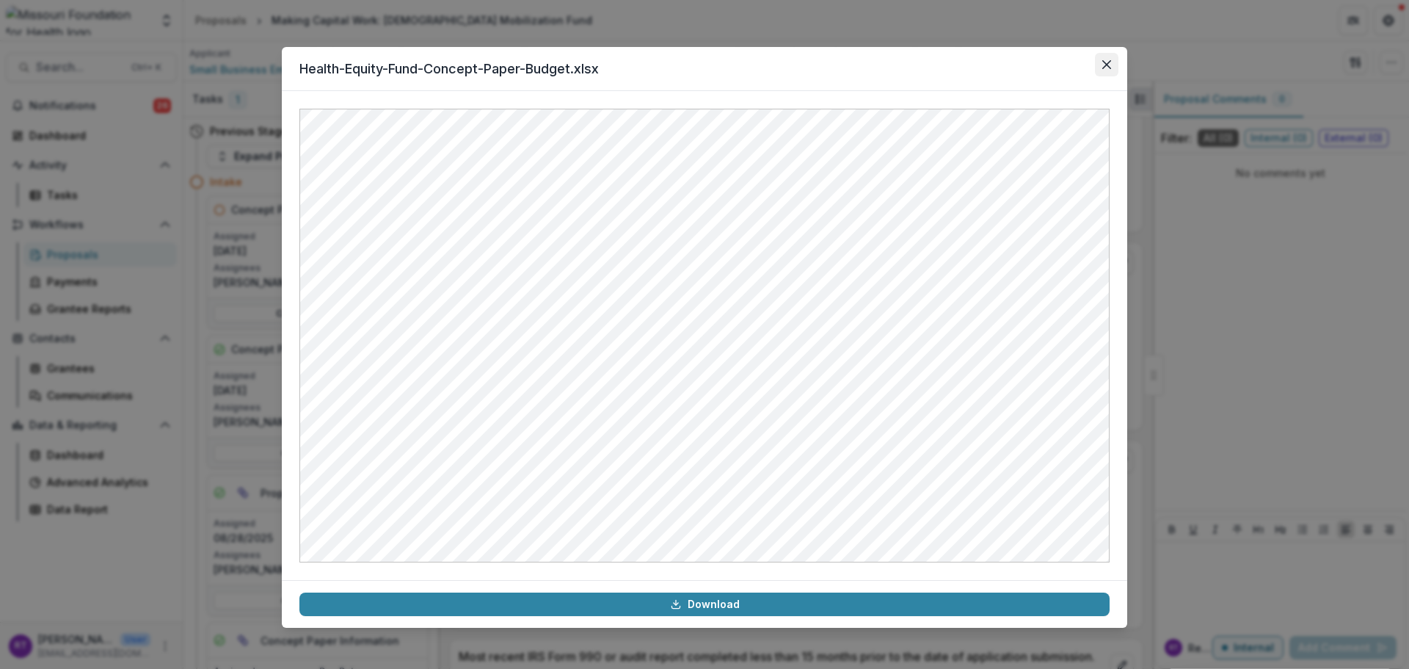
click at [1113, 59] on button "Close" at bounding box center [1106, 64] width 23 height 23
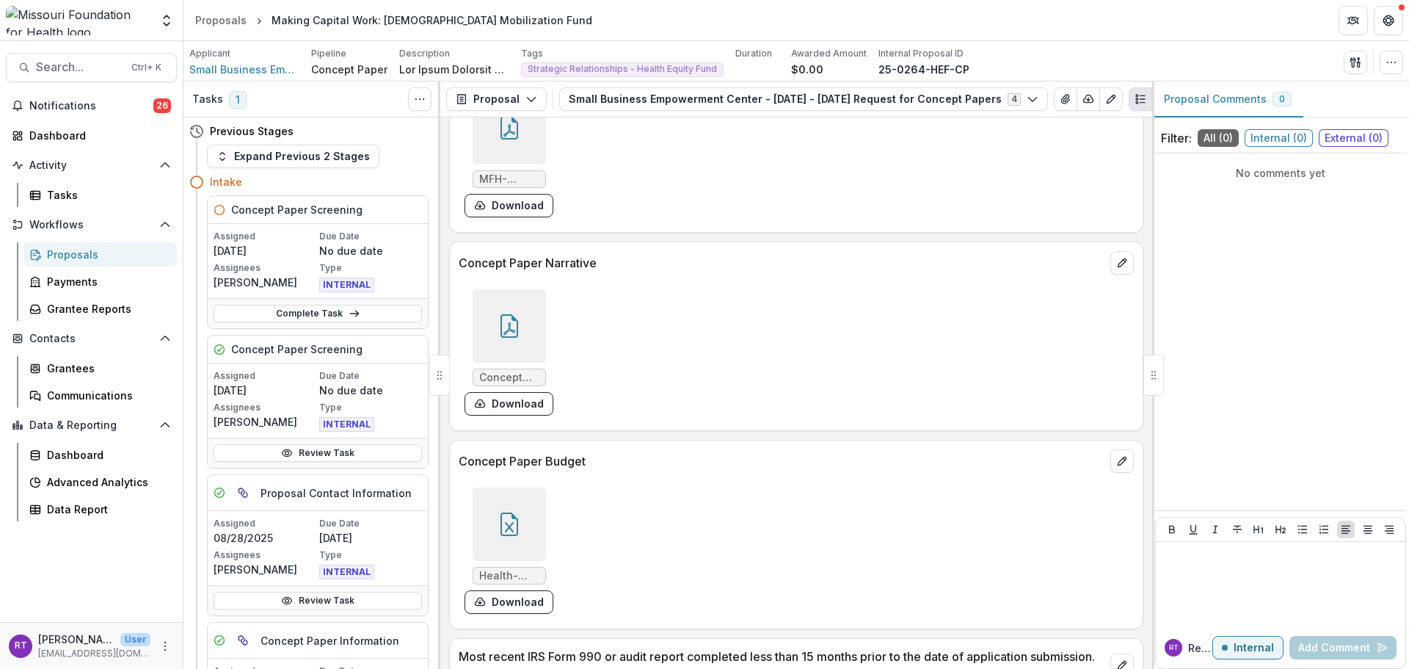
click at [545, 354] on div at bounding box center [509, 325] width 85 height 73
click at [527, 337] on div at bounding box center [509, 325] width 73 height 73
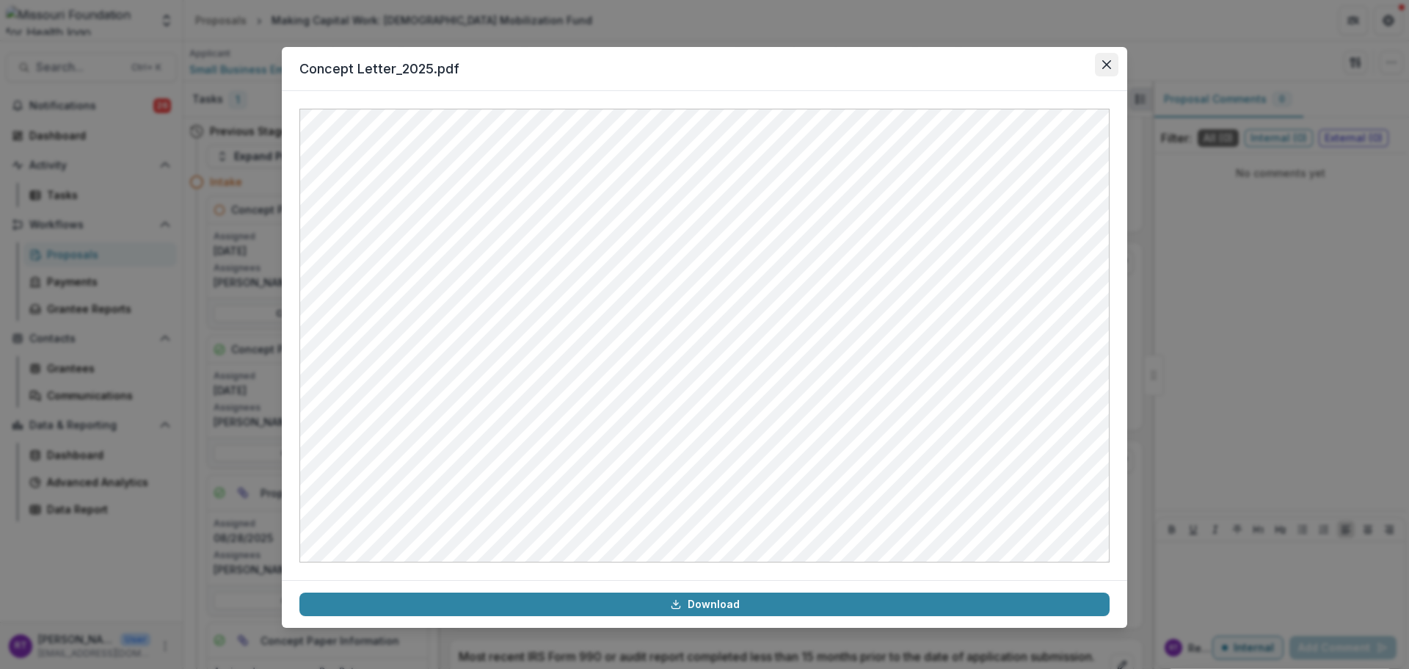
click at [1113, 69] on button "Close" at bounding box center [1106, 64] width 23 height 23
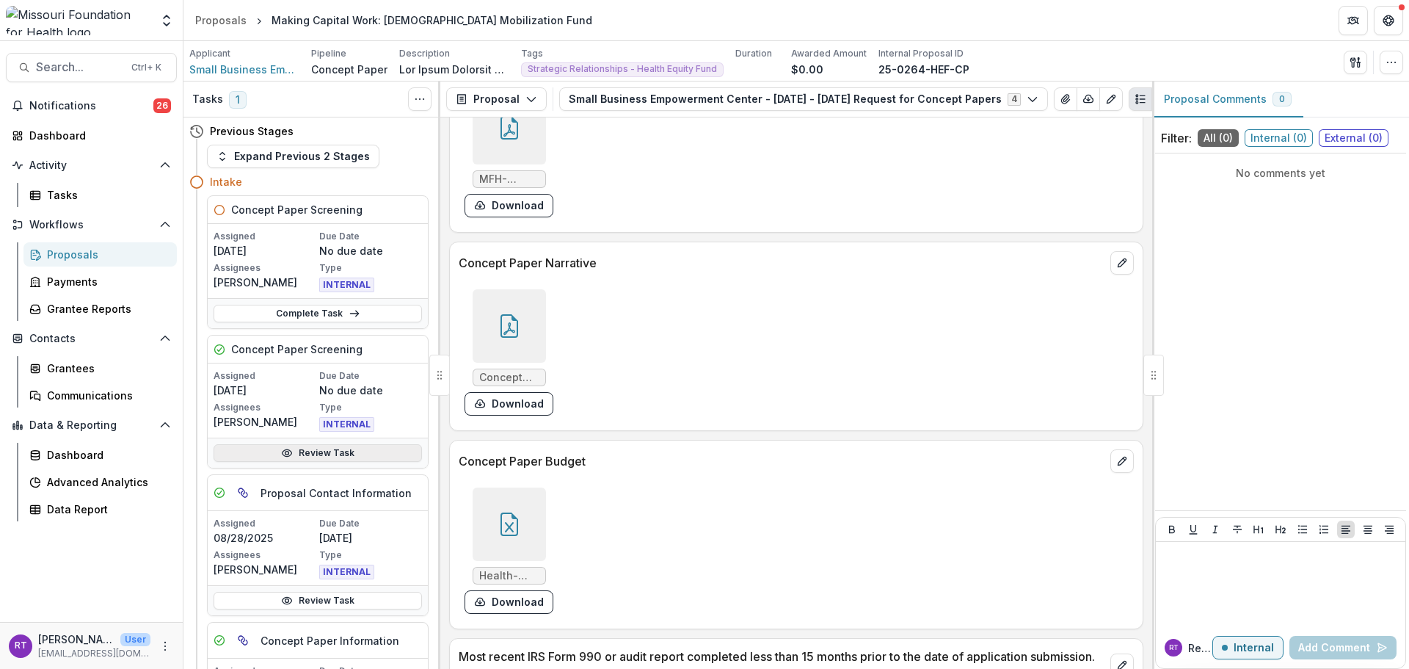
click at [349, 462] on link "Review Task" at bounding box center [318, 453] width 208 height 18
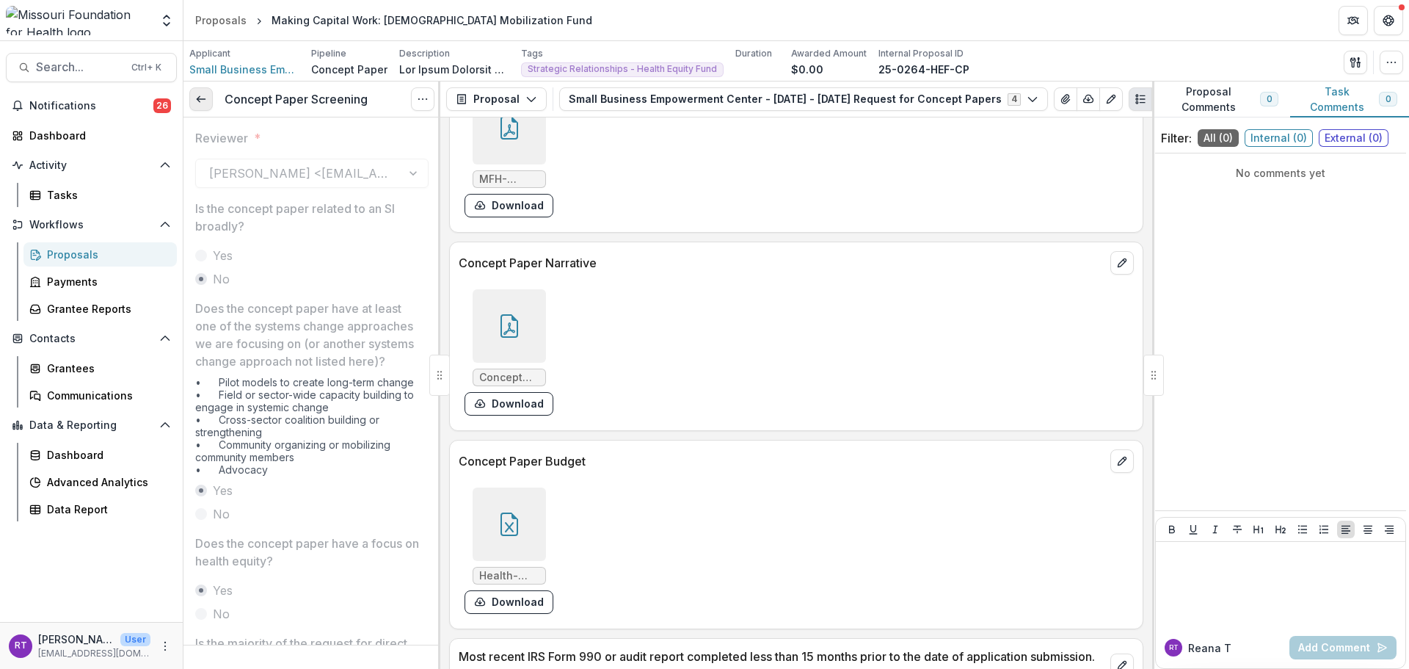
click at [205, 103] on icon at bounding box center [201, 99] width 12 height 12
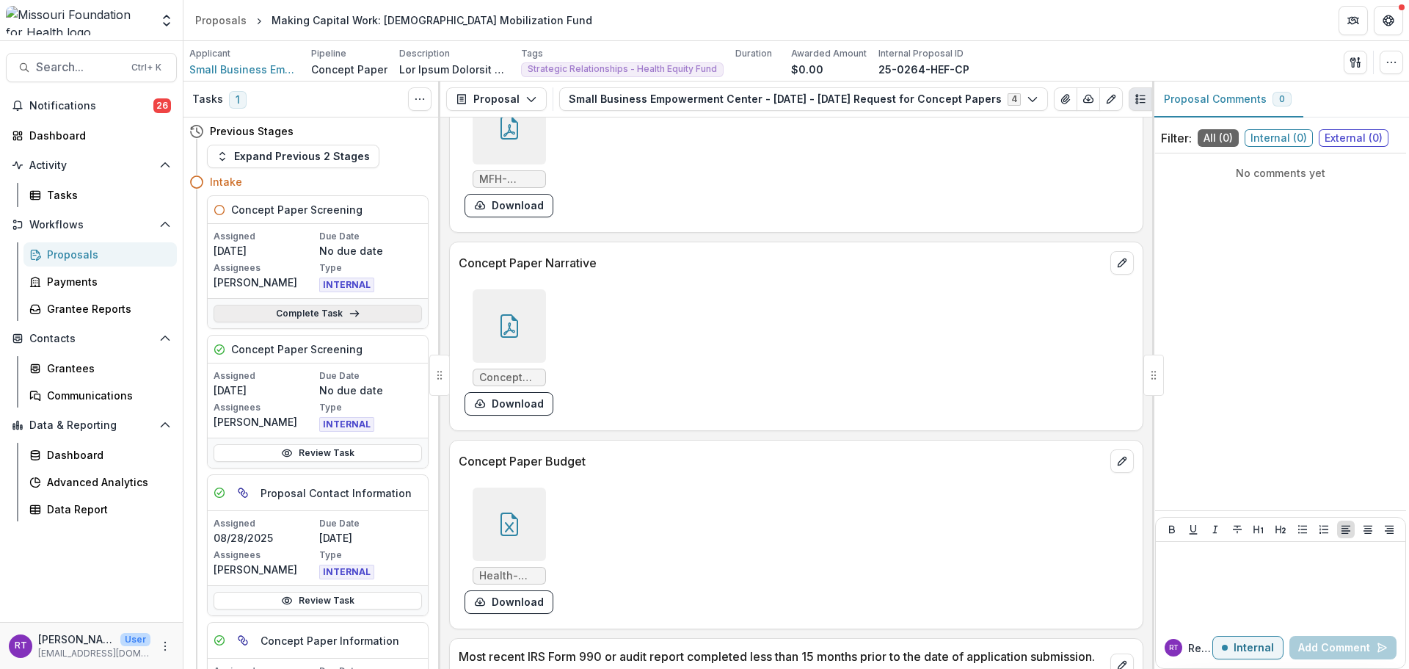
click at [321, 309] on link "Complete Task" at bounding box center [318, 314] width 208 height 18
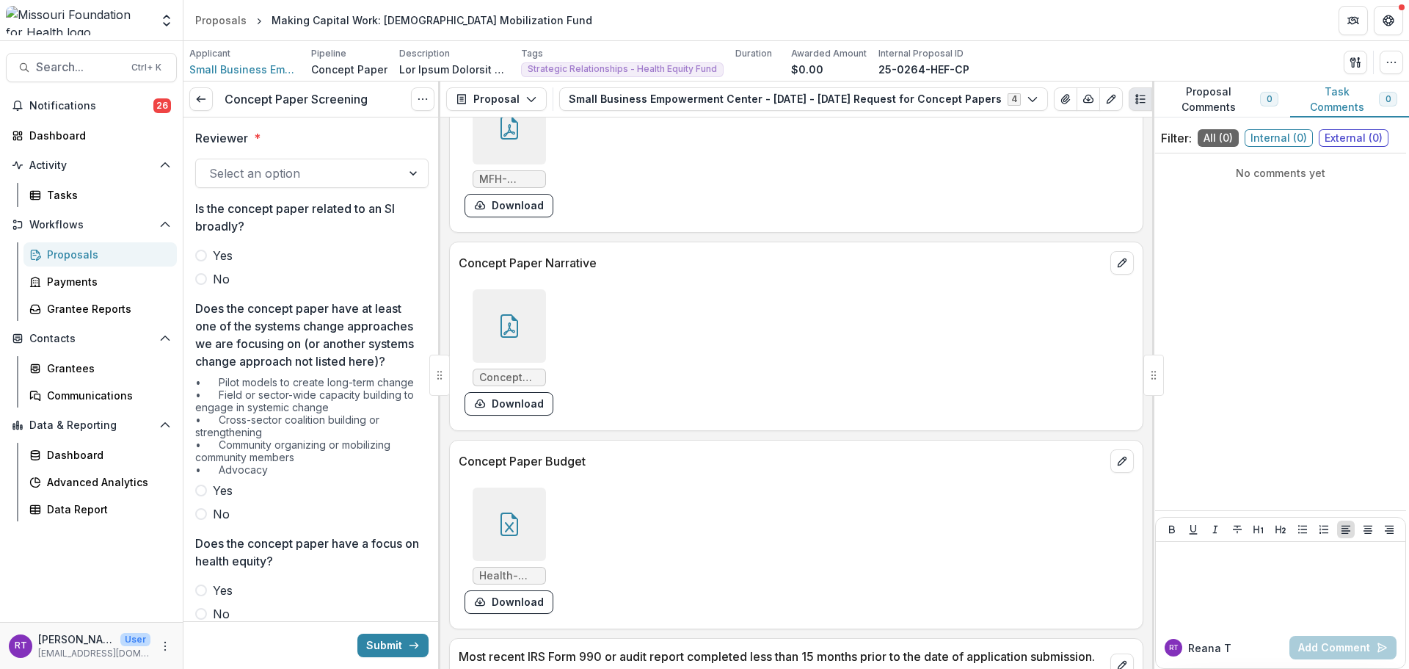
click at [316, 170] on div at bounding box center [298, 173] width 179 height 21
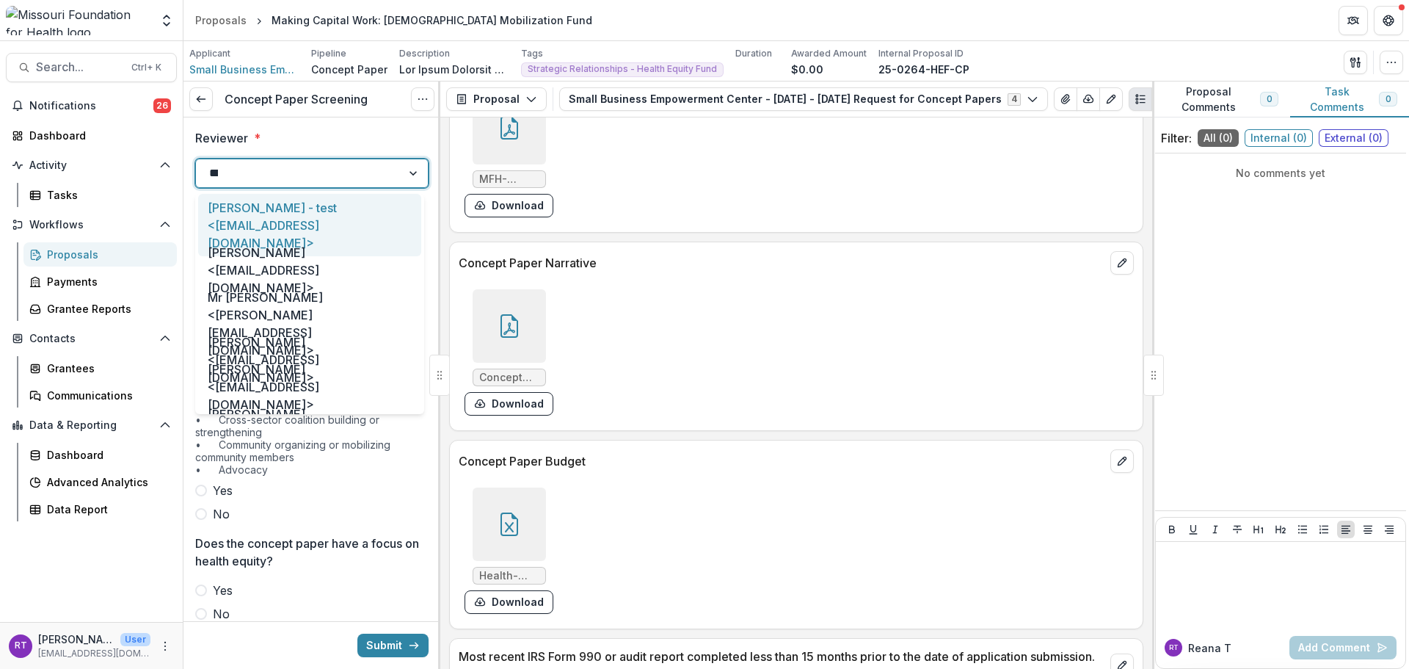
type input "****"
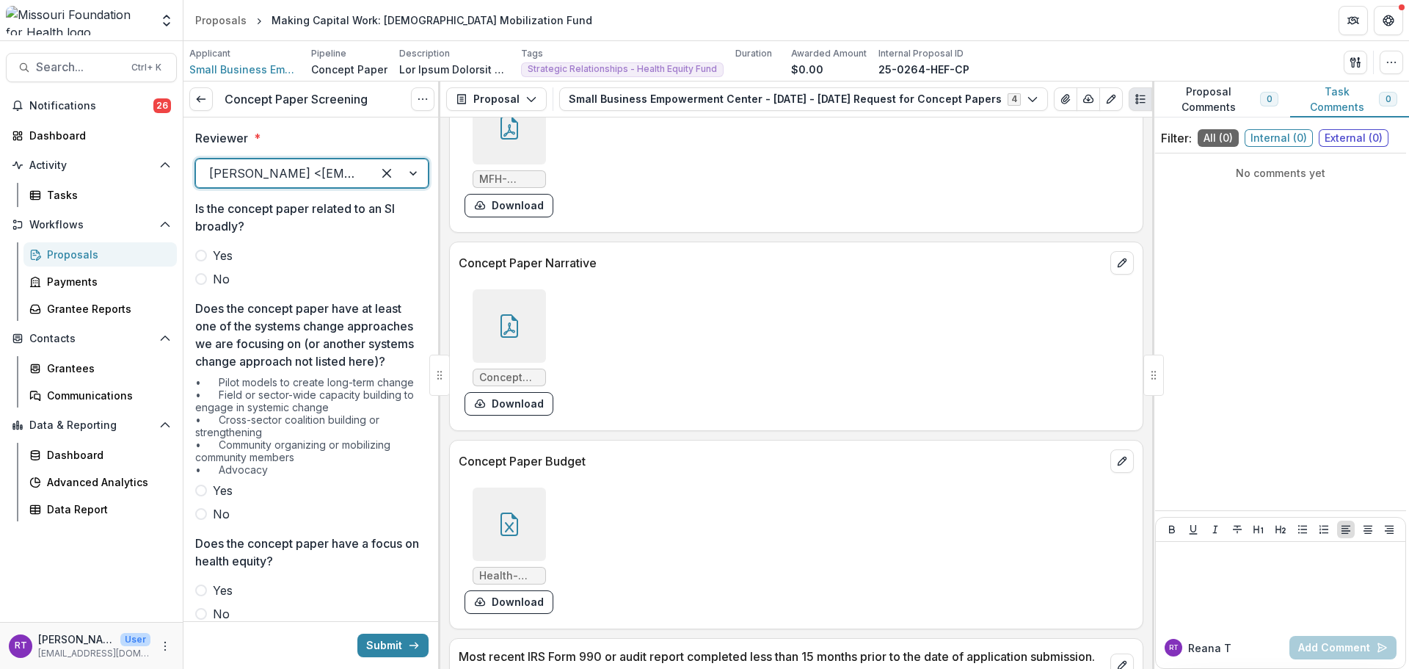
click at [212, 278] on label "No" at bounding box center [311, 279] width 233 height 18
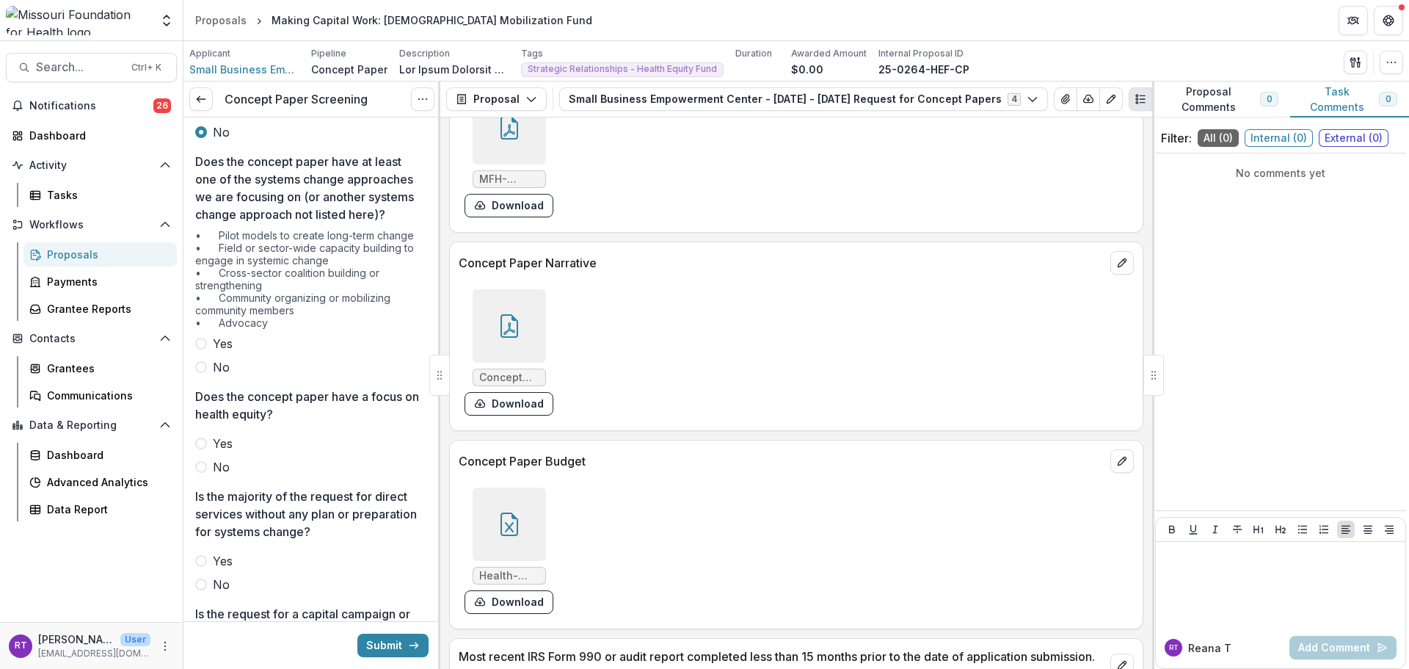
click at [218, 352] on span "Yes" at bounding box center [223, 344] width 20 height 18
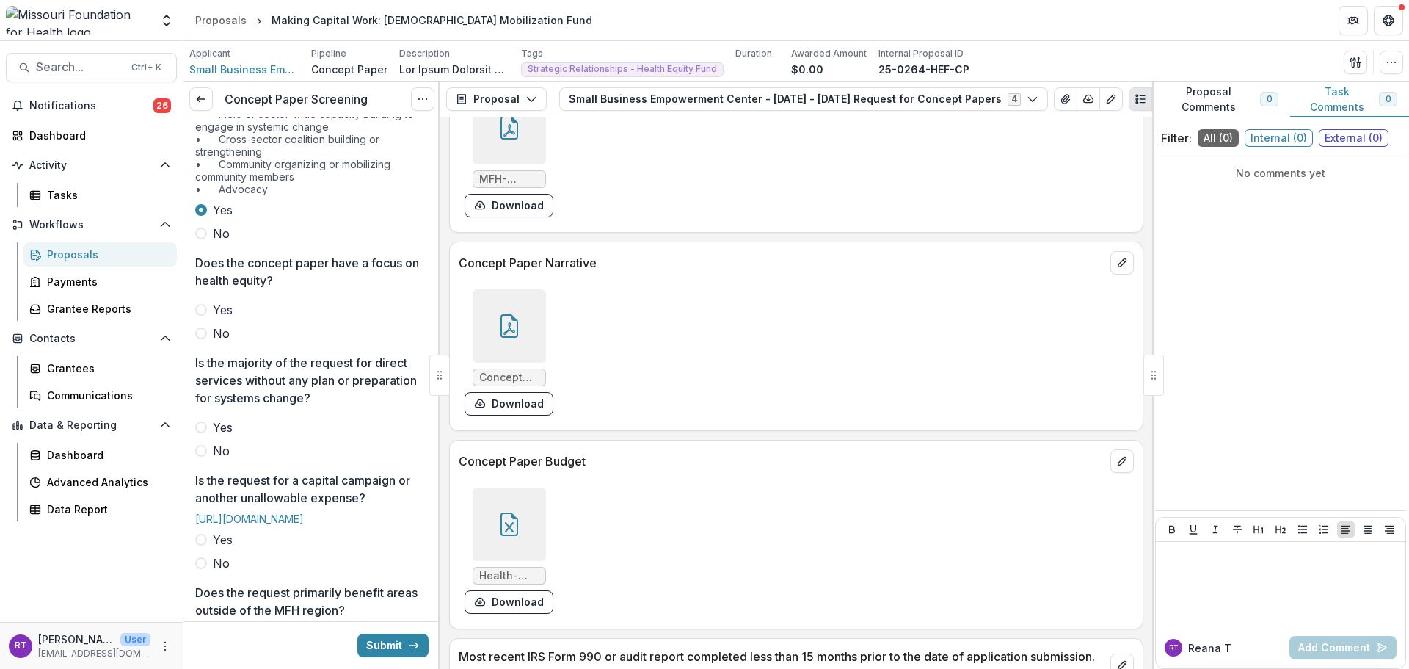
scroll to position [294, 0]
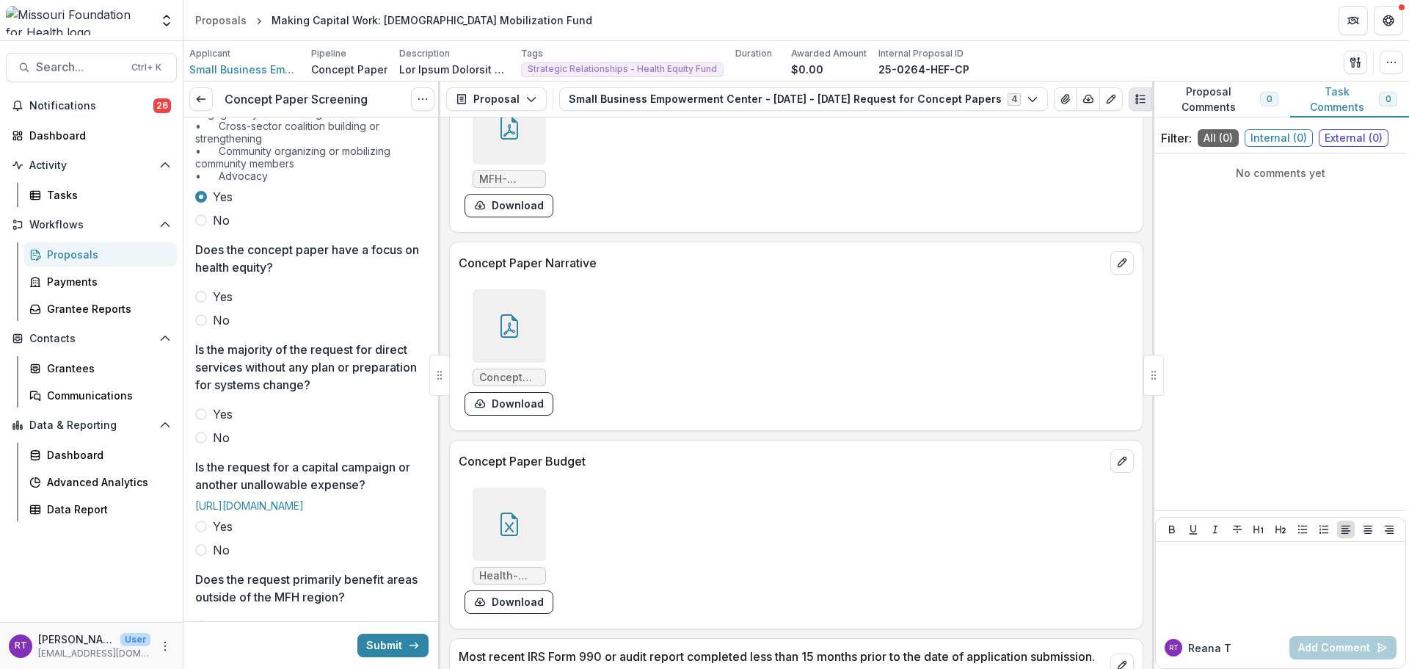
click at [228, 305] on span "Yes" at bounding box center [223, 297] width 20 height 18
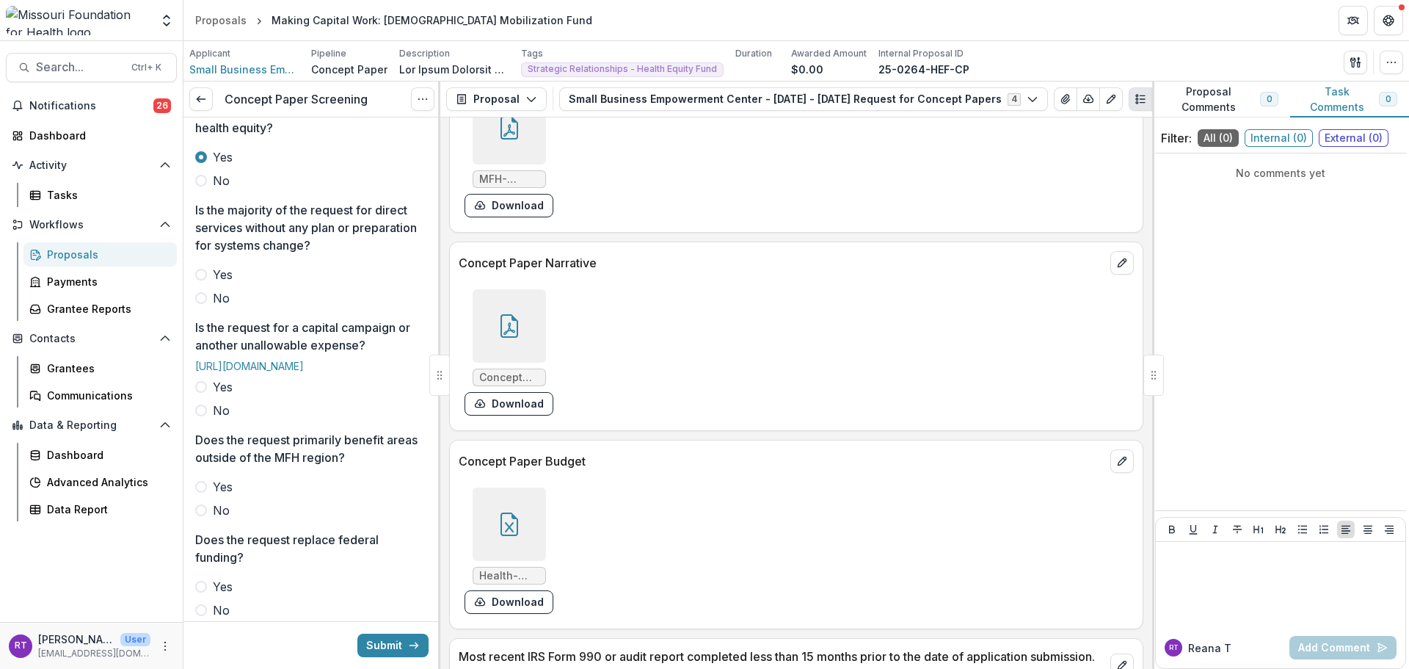
scroll to position [440, 0]
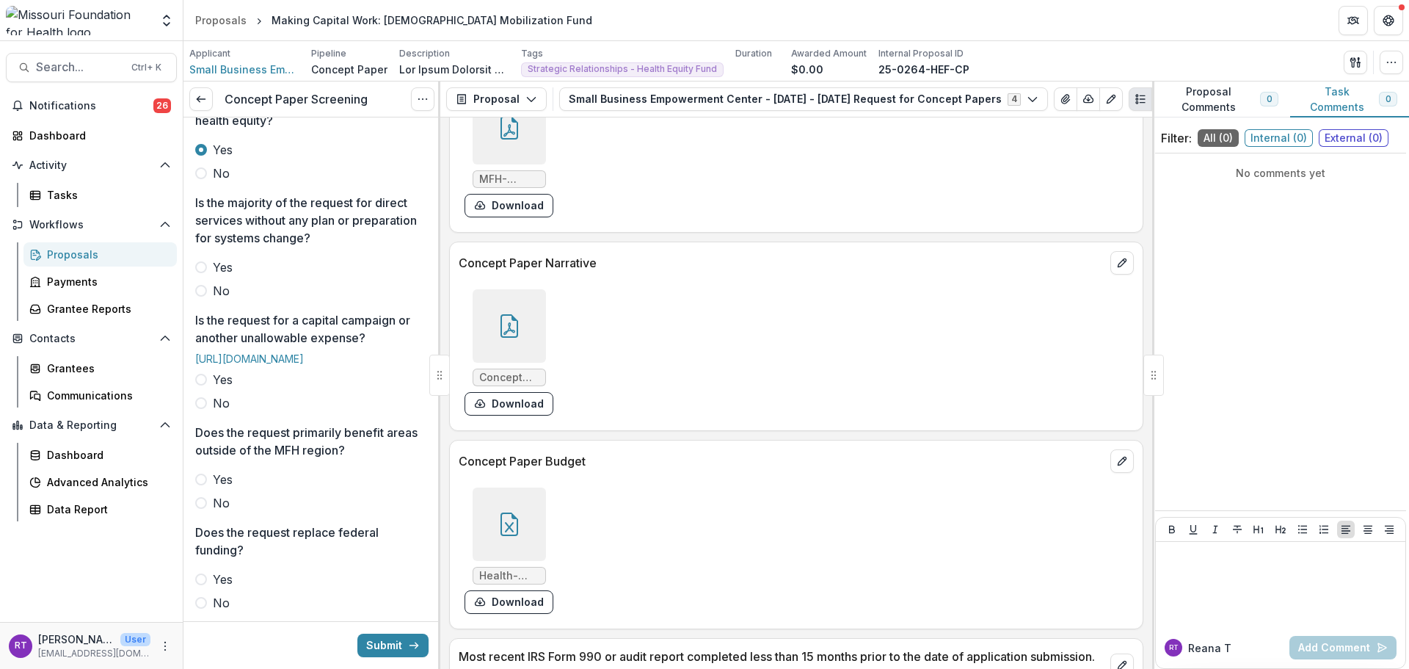
click at [225, 314] on div "Reviewer * Reana Thomas <rthomas@mffh.org> Is the concept paper related to an S…" at bounding box center [311, 285] width 233 height 1217
click at [222, 299] on span "No" at bounding box center [221, 291] width 17 height 18
click at [217, 412] on span "No" at bounding box center [221, 403] width 17 height 18
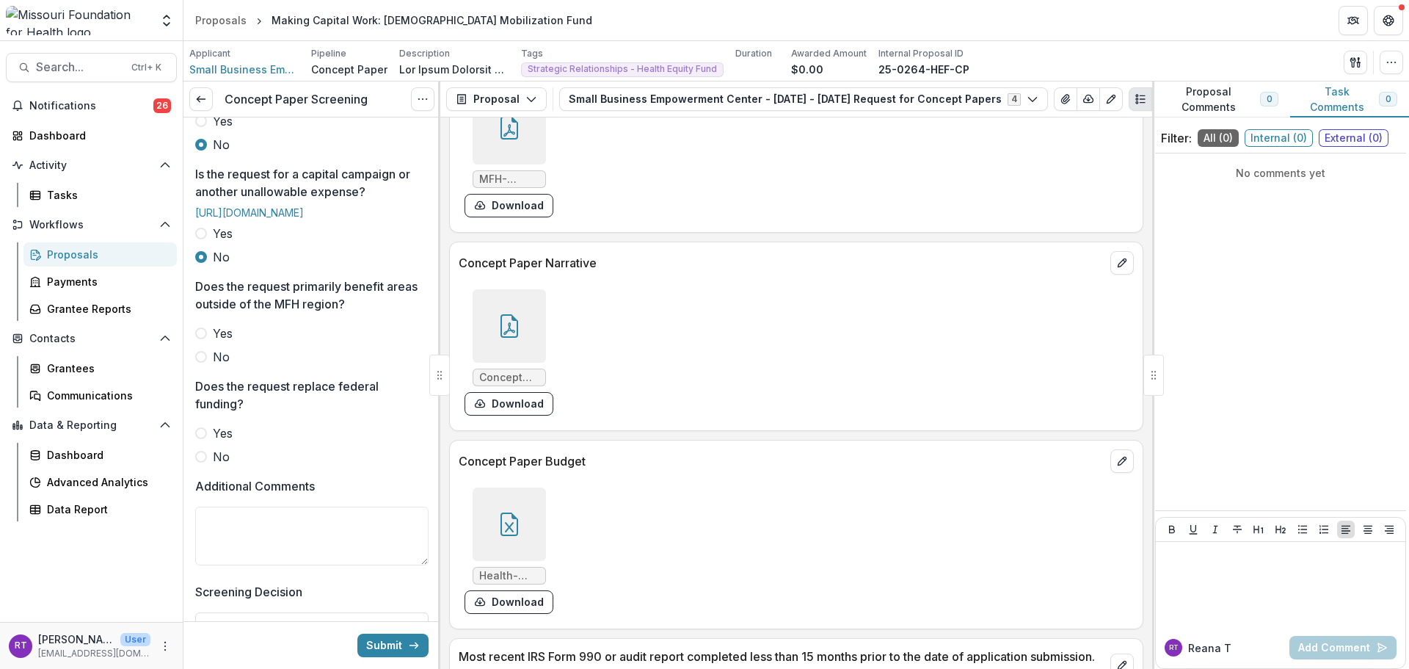
scroll to position [587, 0]
drag, startPoint x: 214, startPoint y: 429, endPoint x: 220, endPoint y: 453, distance: 24.4
click at [214, 365] on span "No" at bounding box center [221, 356] width 17 height 18
click at [222, 465] on span "No" at bounding box center [221, 456] width 17 height 18
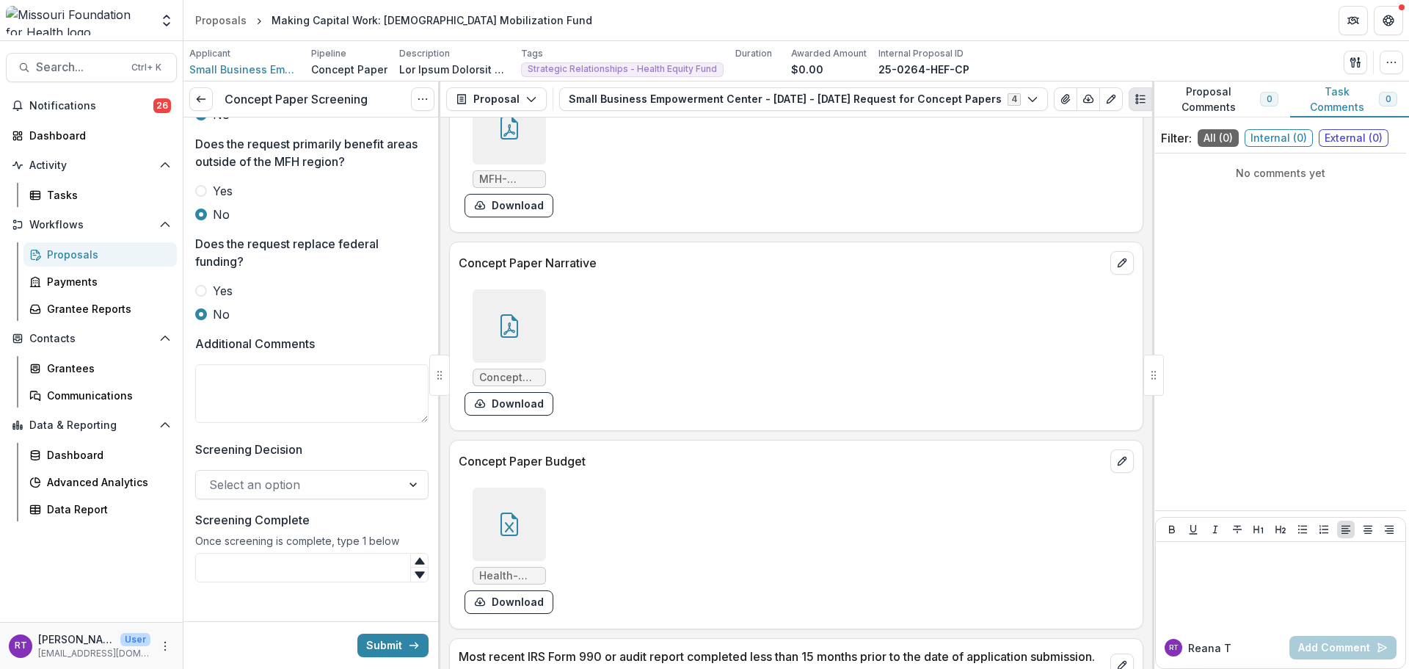
scroll to position [734, 0]
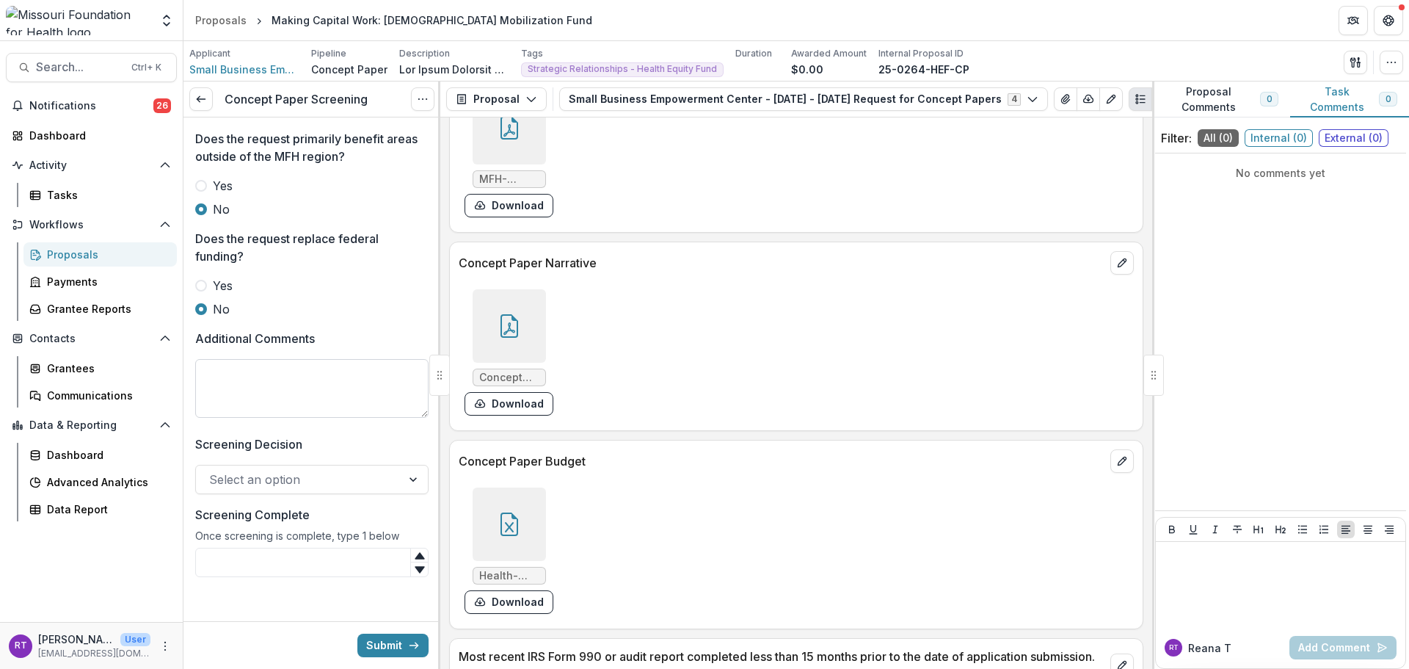
click at [296, 418] on textarea "Additional Comments" at bounding box center [311, 388] width 233 height 59
type textarea "**********"
click at [323, 490] on div at bounding box center [298, 479] width 179 height 21
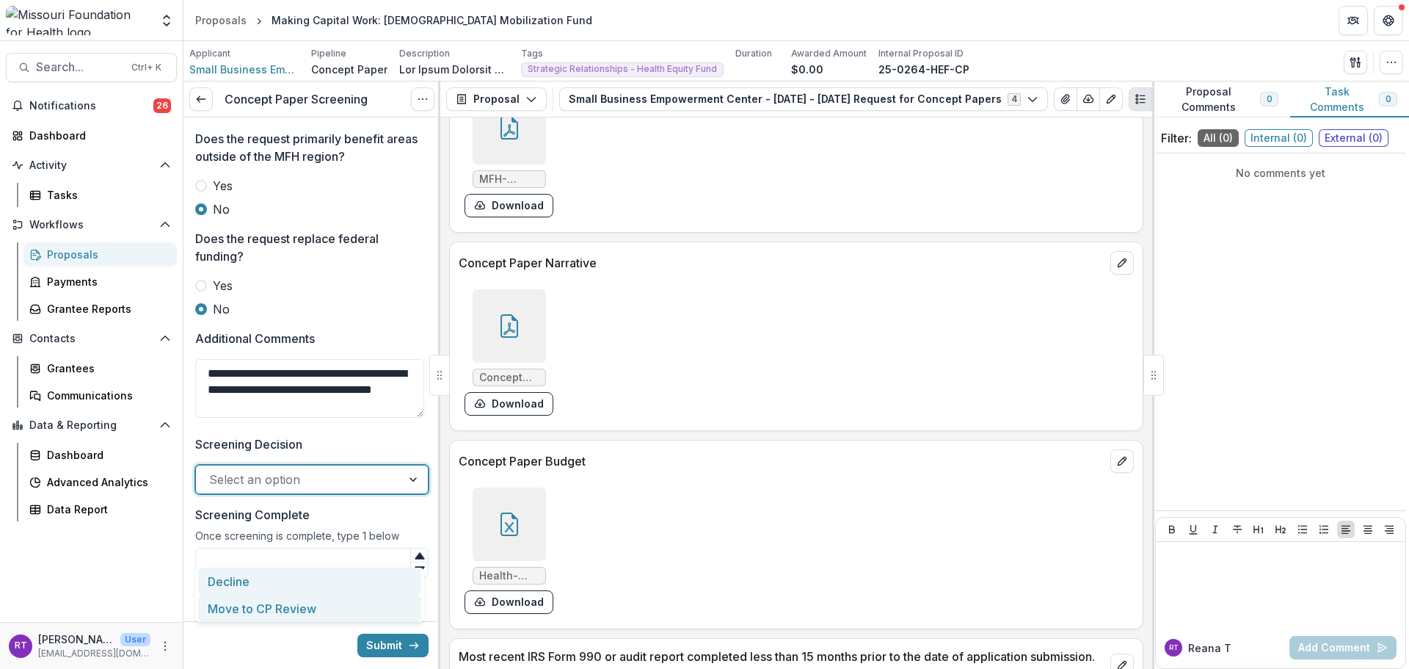
click at [331, 594] on div "Move to CP Review" at bounding box center [309, 607] width 223 height 27
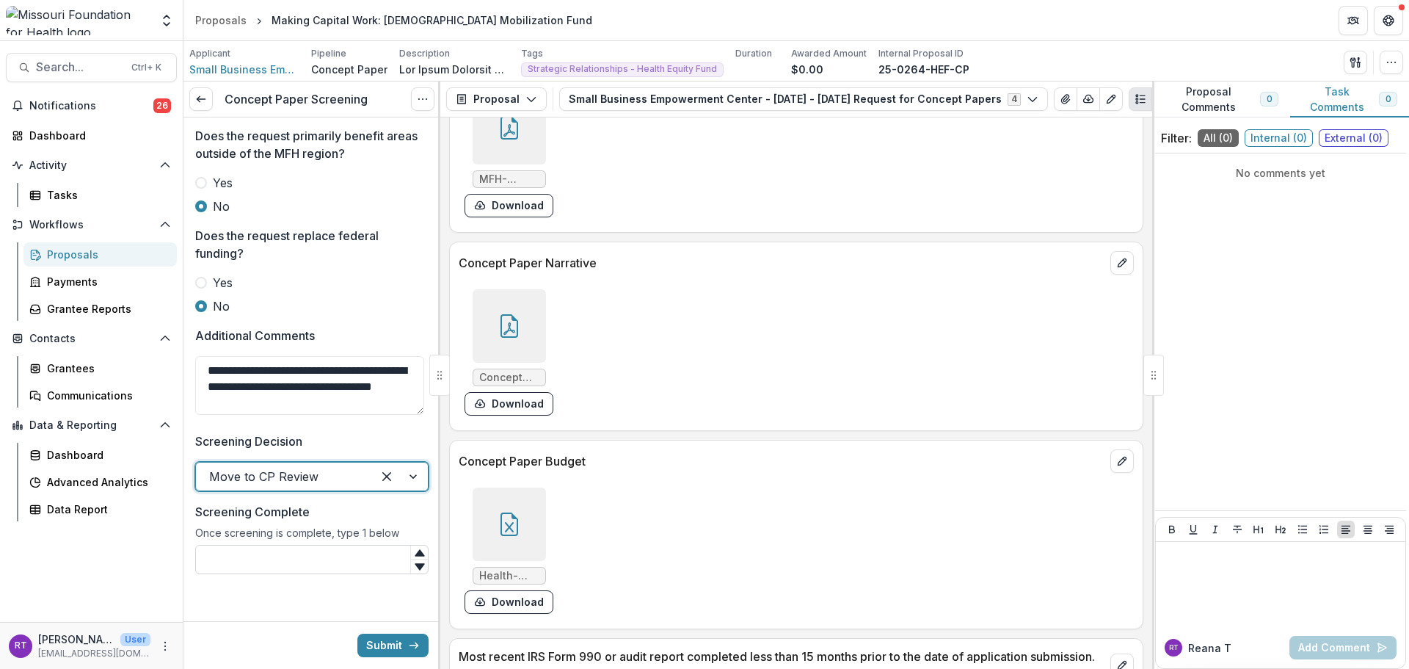
scroll to position [804, 0]
click at [312, 569] on input "Screening Complete" at bounding box center [311, 559] width 233 height 29
type input "*"
click at [365, 638] on button "Submit" at bounding box center [392, 644] width 71 height 23
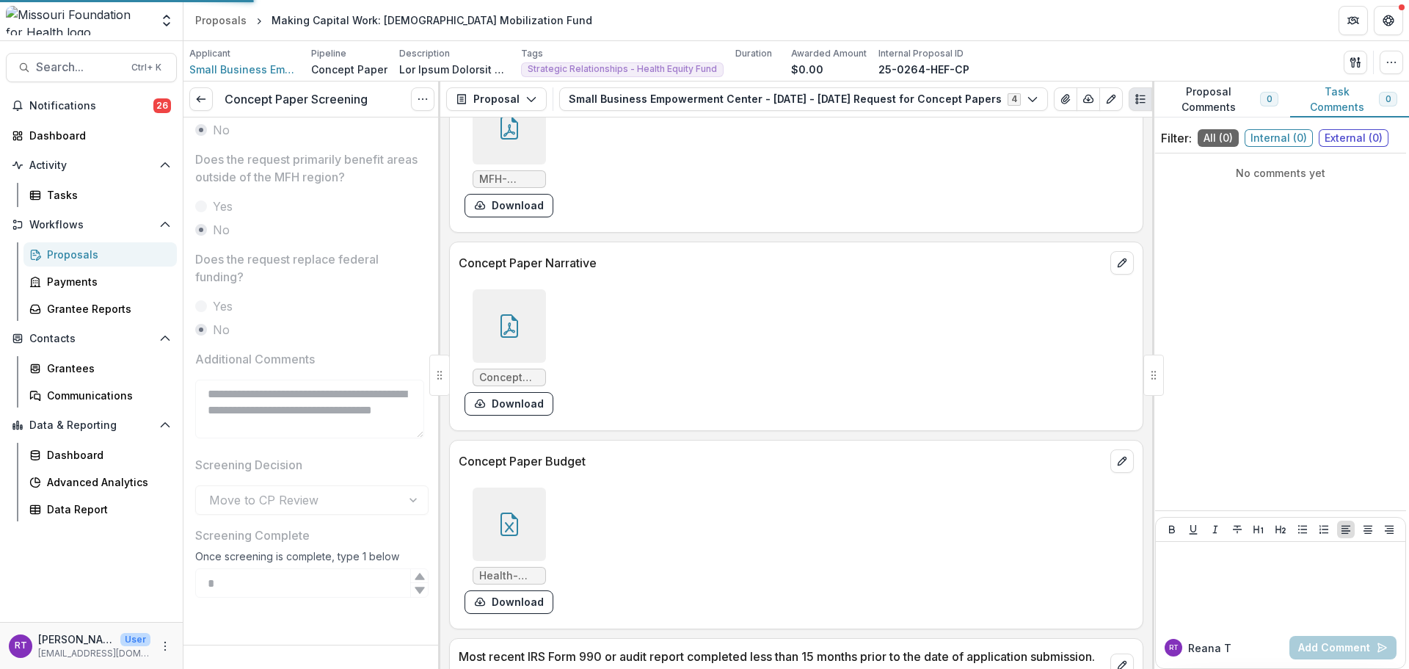
scroll to position [781, 0]
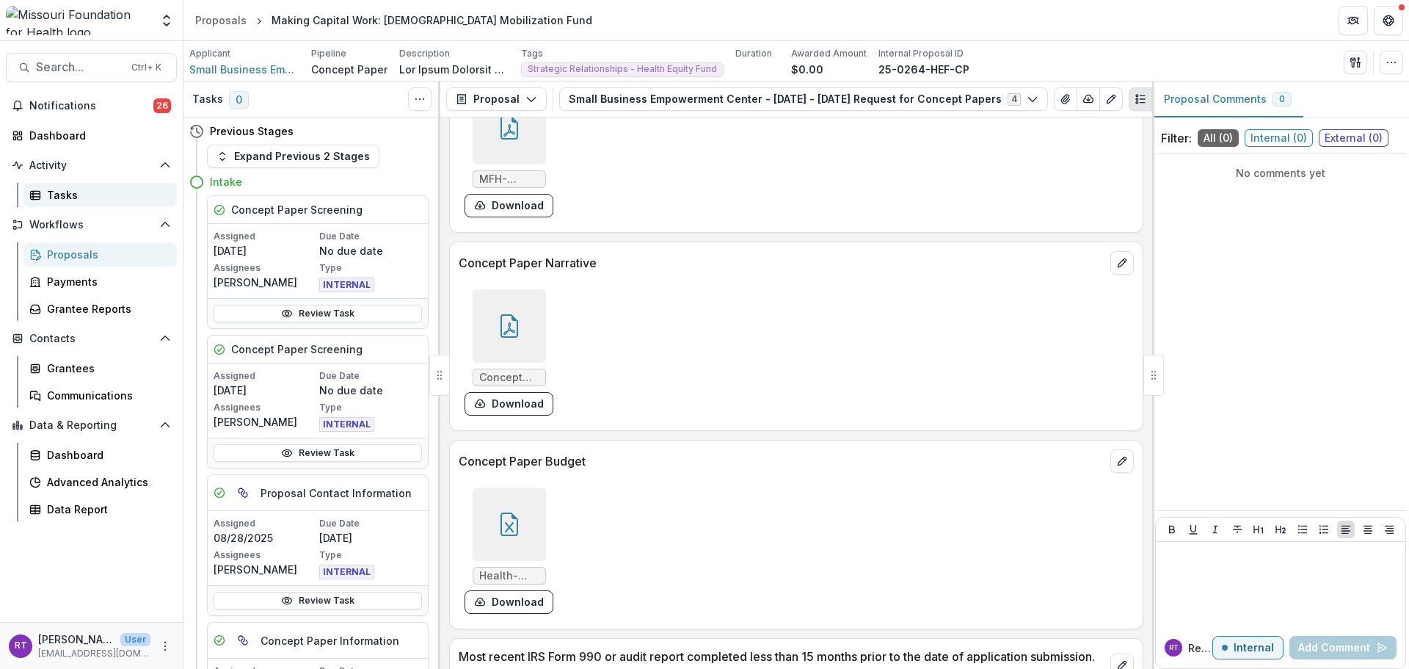
click at [67, 193] on div "Tasks" at bounding box center [106, 194] width 118 height 15
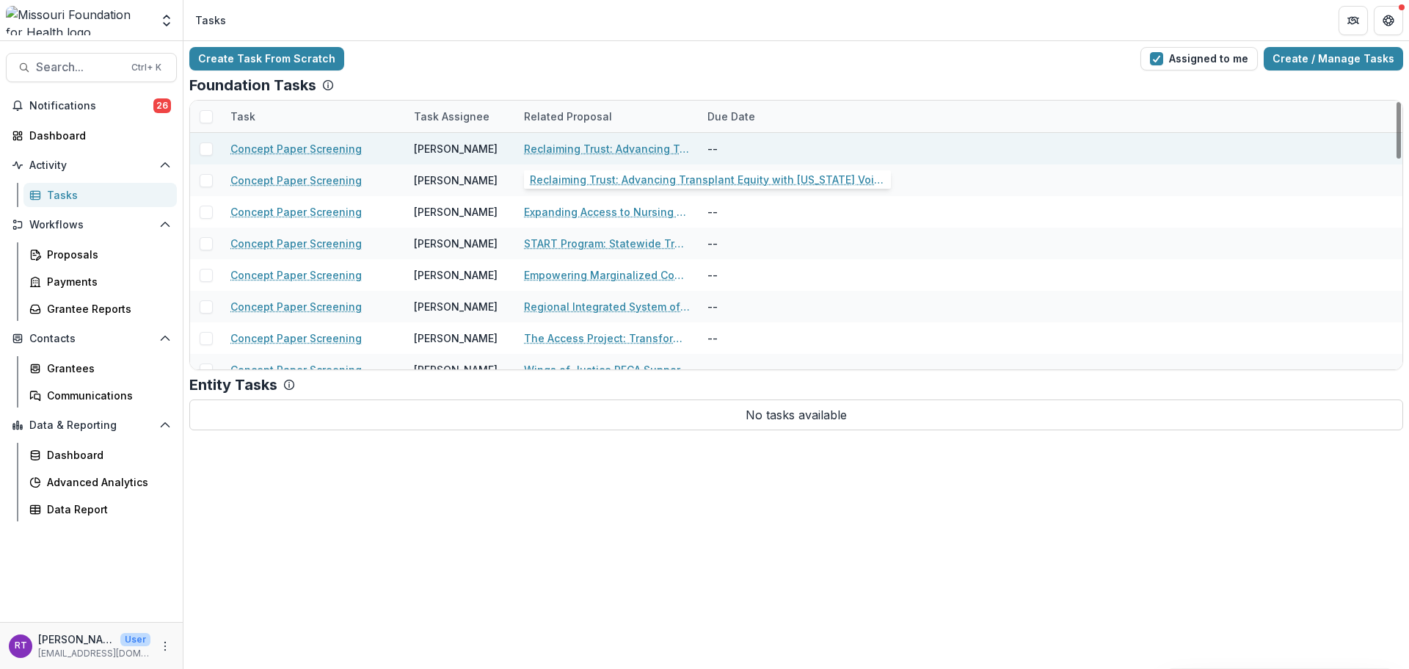
click at [639, 150] on link "Reclaiming Trust: Advancing Transplant Equity with [US_STATE] Voices" at bounding box center [607, 148] width 166 height 15
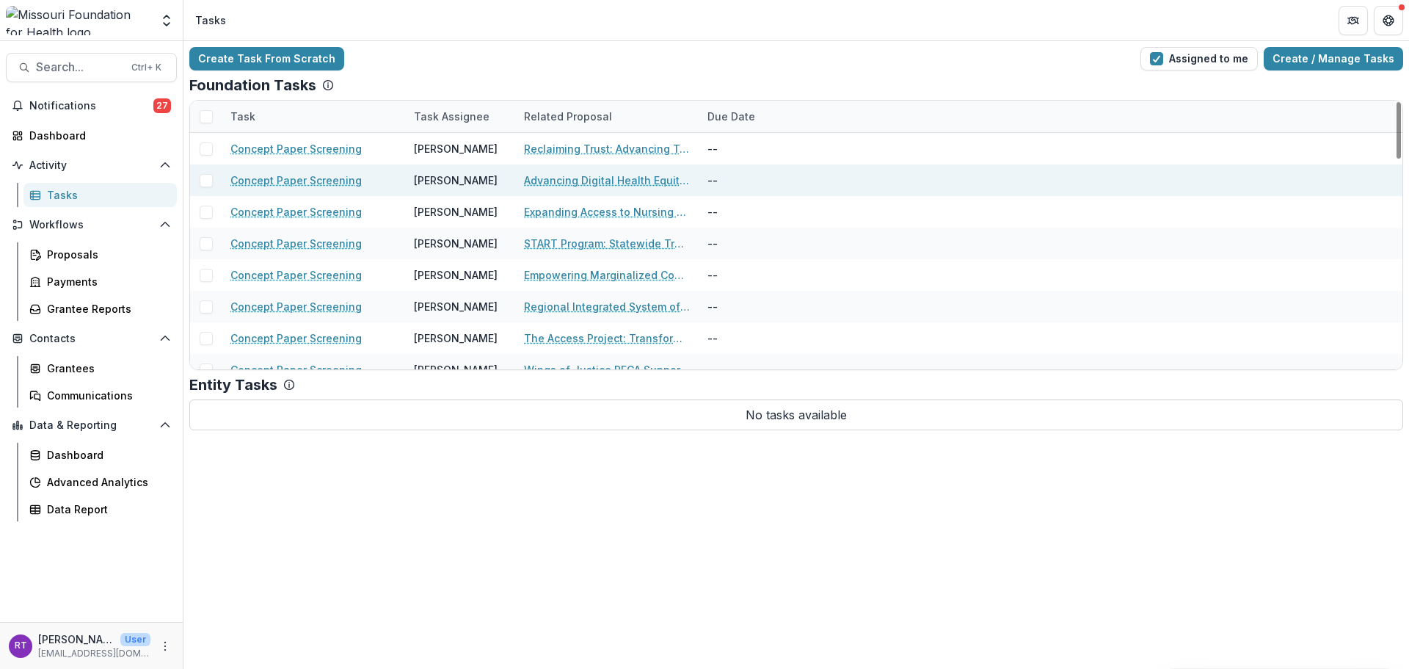
click at [627, 185] on link "Advancing Digital Health Equity in Missouri through Community-Based Efforts" at bounding box center [607, 179] width 166 height 15
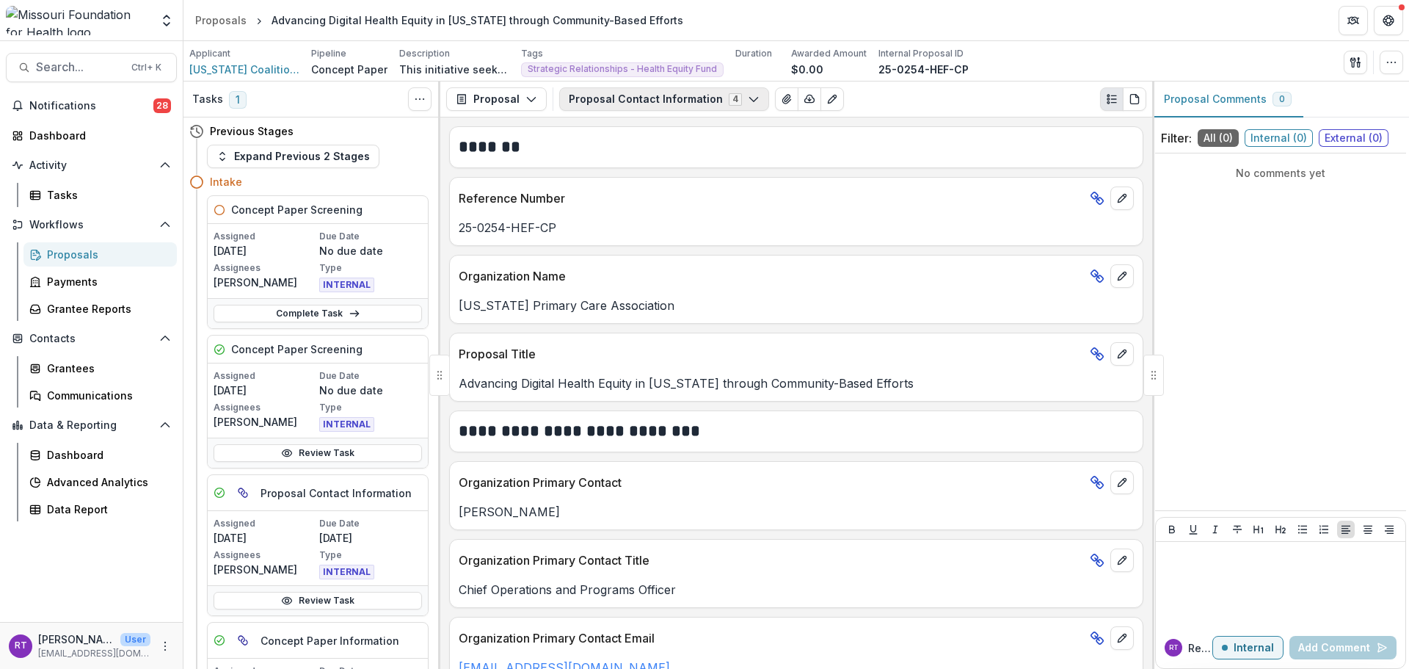
click at [707, 94] on button "Proposal Contact Information 4" at bounding box center [664, 98] width 210 height 23
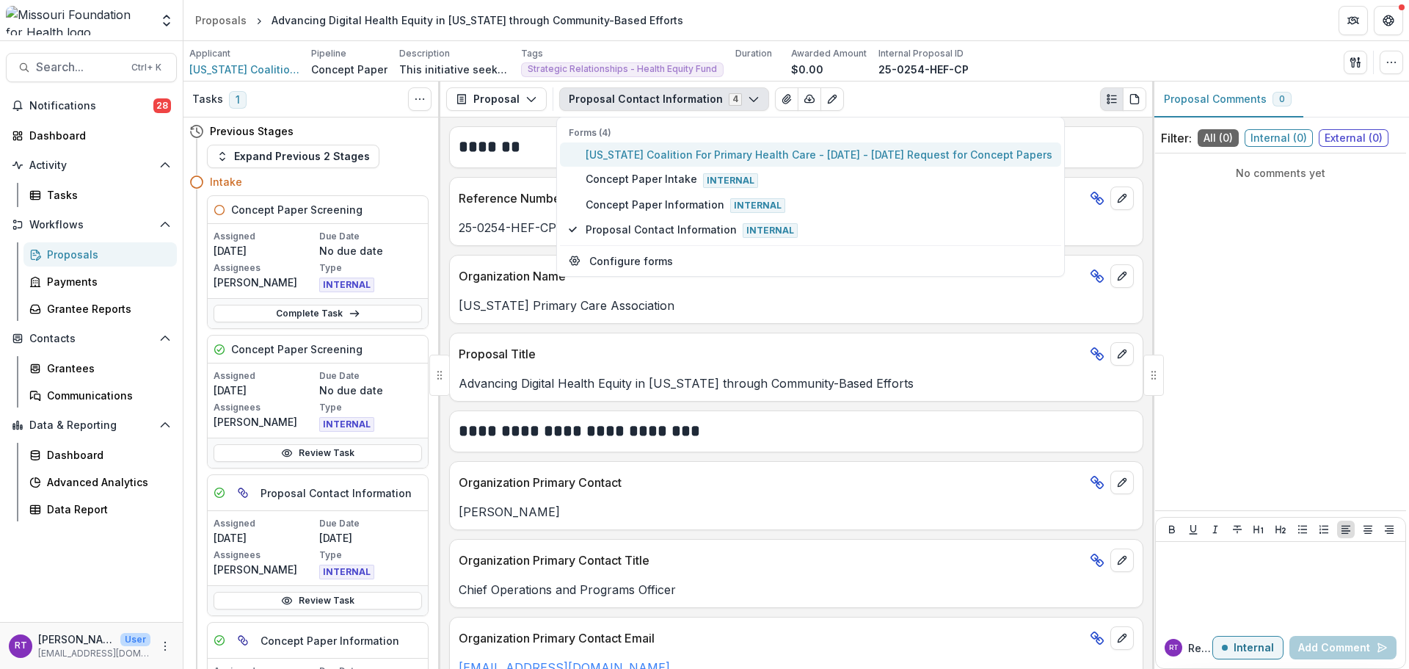
click at [710, 160] on span "Missouri Coalition For Primary Health Care - 2025 - 2025 Request for Concept Pa…" at bounding box center [819, 154] width 467 height 15
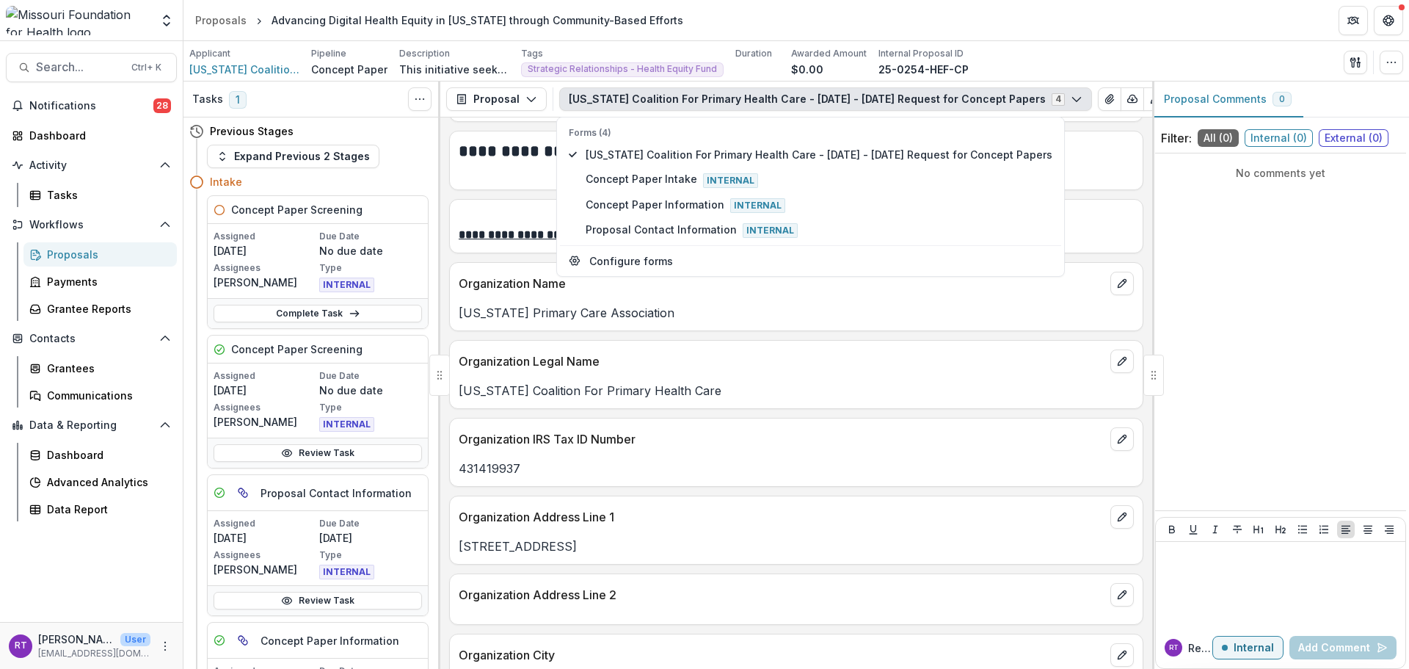
click at [1021, 56] on div "Applicant Missouri Coalition For Primary Health Care Pipeline Concept Paper Des…" at bounding box center [796, 62] width 1214 height 30
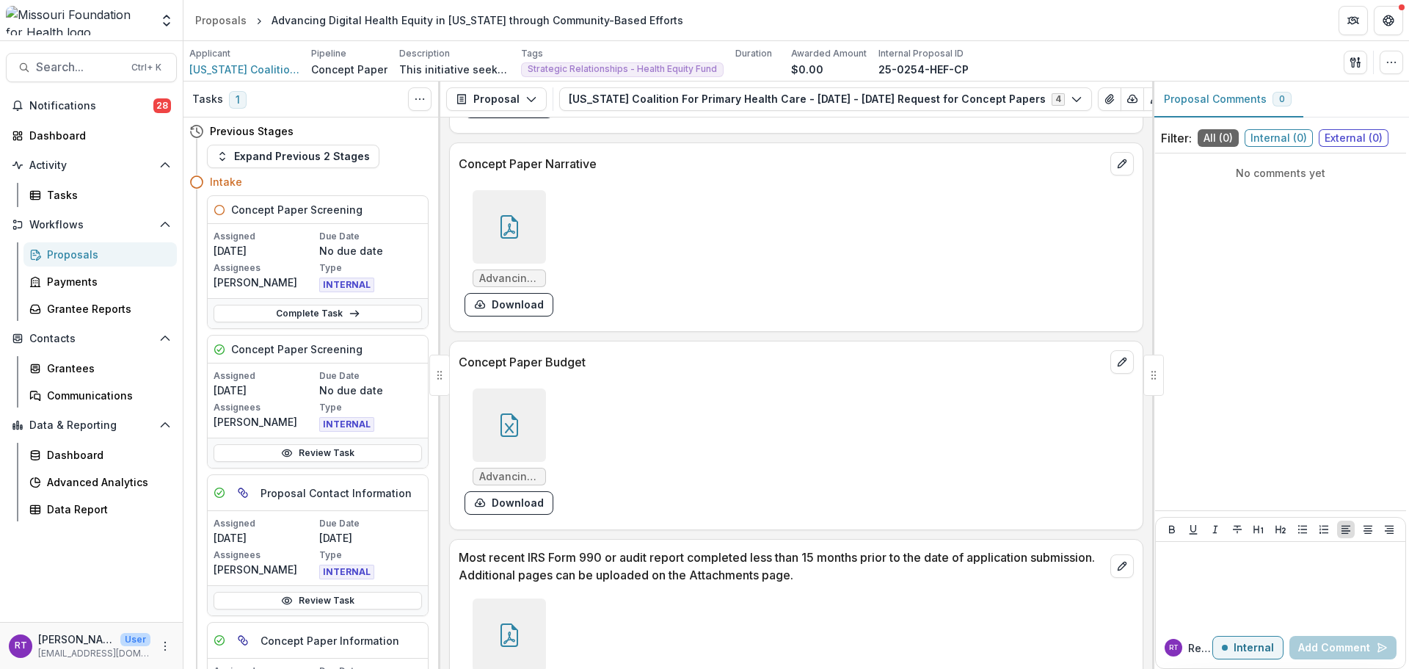
scroll to position [3890, 0]
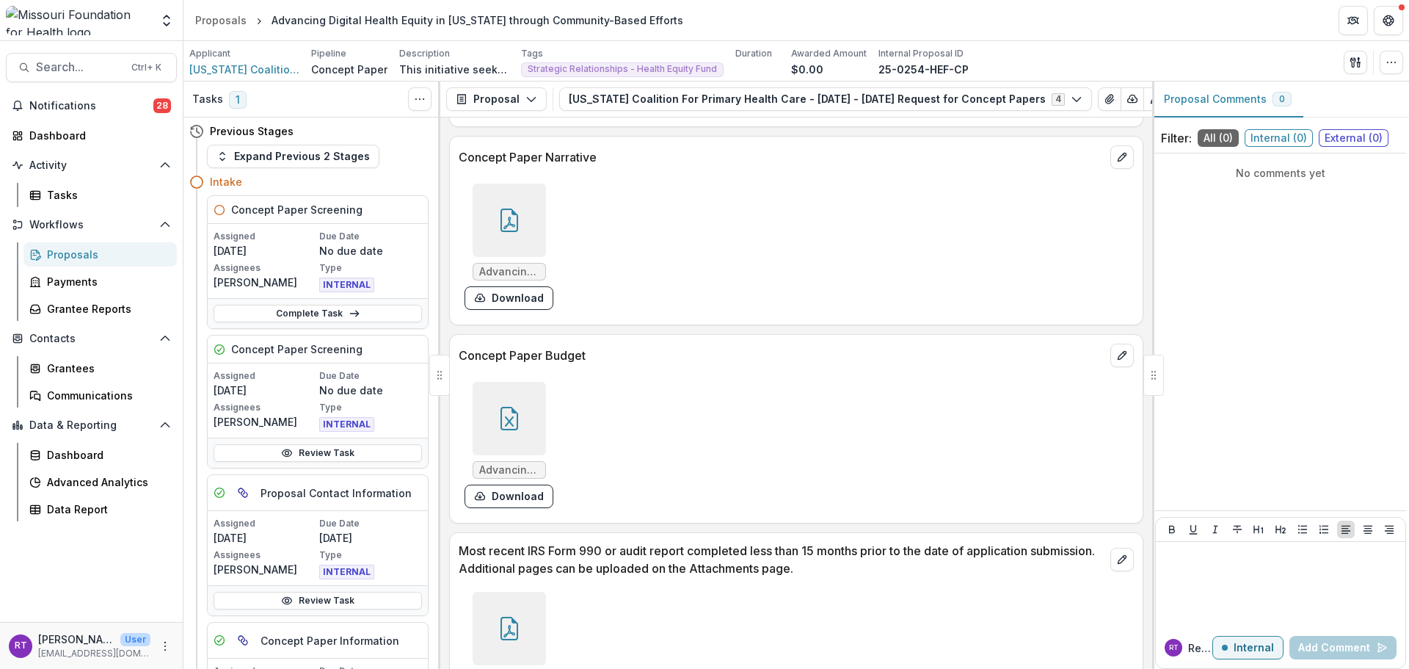
click at [542, 421] on div at bounding box center [509, 418] width 73 height 73
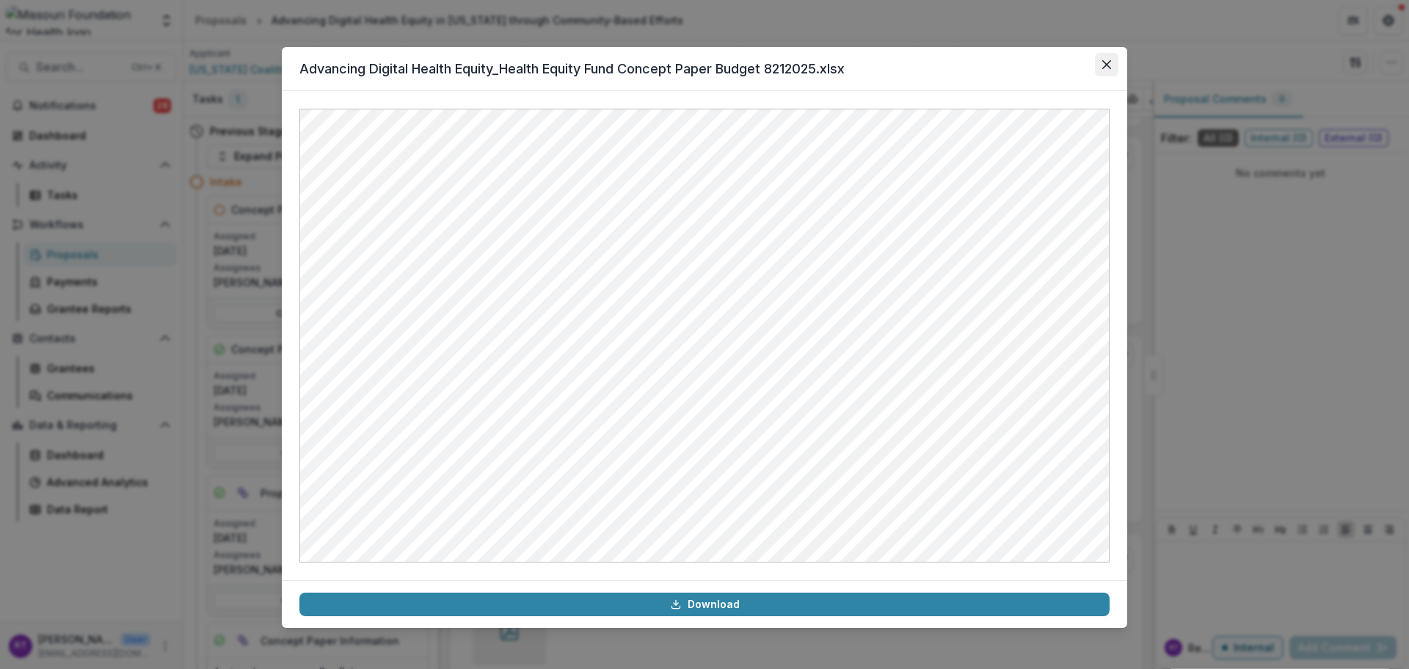
click at [1109, 62] on icon "Close" at bounding box center [1106, 64] width 9 height 9
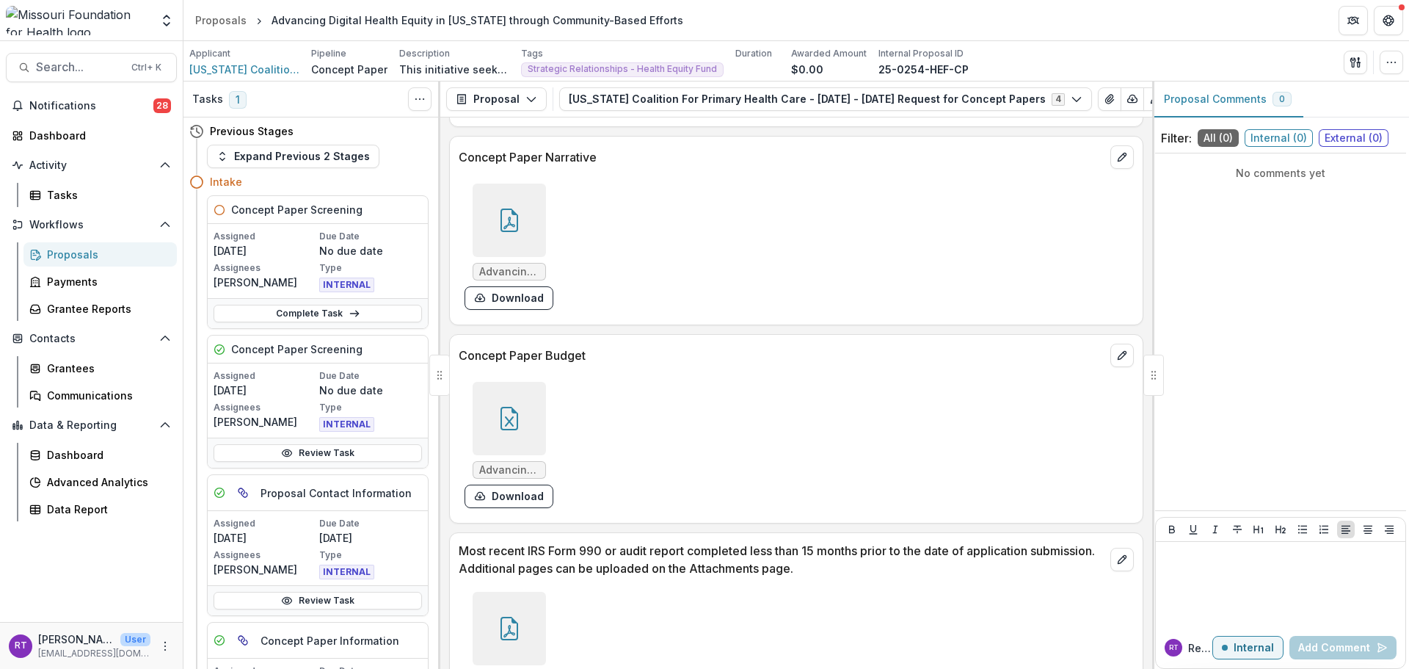
click at [534, 257] on div at bounding box center [509, 219] width 73 height 73
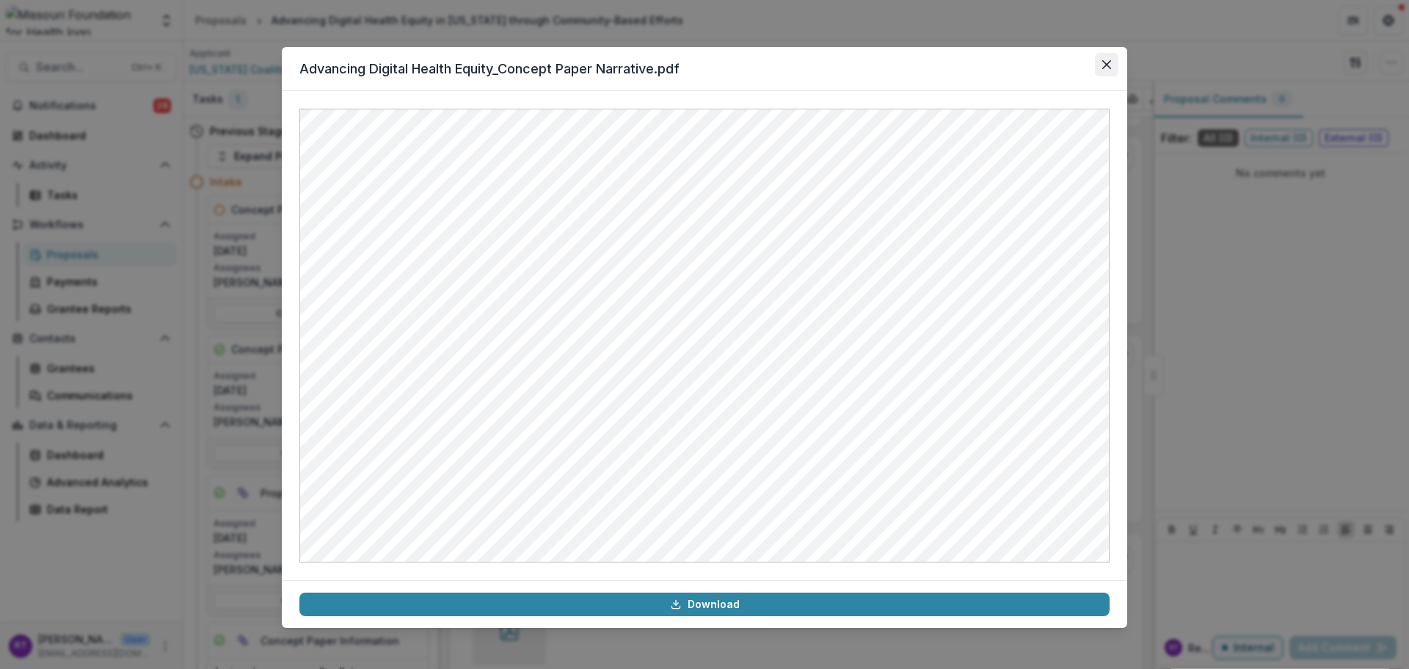
click at [1109, 66] on icon "Close" at bounding box center [1106, 64] width 9 height 9
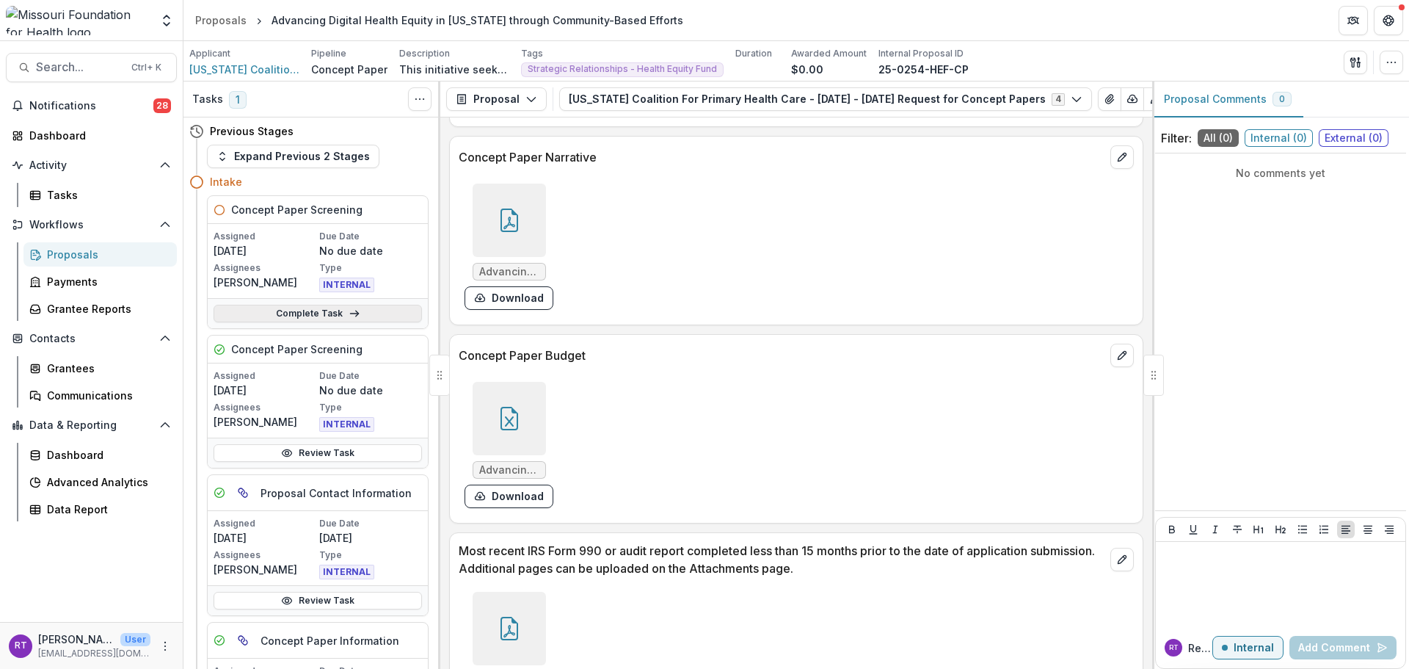
click at [336, 316] on link "Complete Task" at bounding box center [318, 314] width 208 height 18
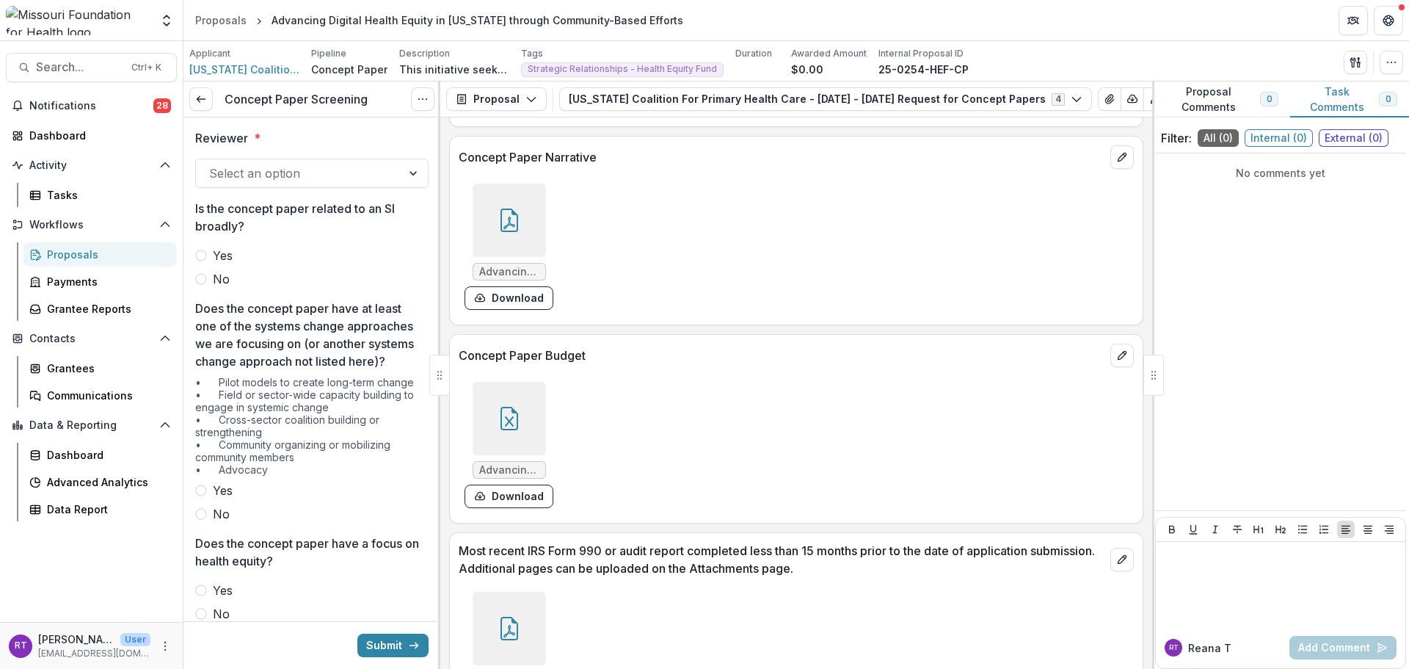
click at [352, 164] on div at bounding box center [298, 173] width 179 height 21
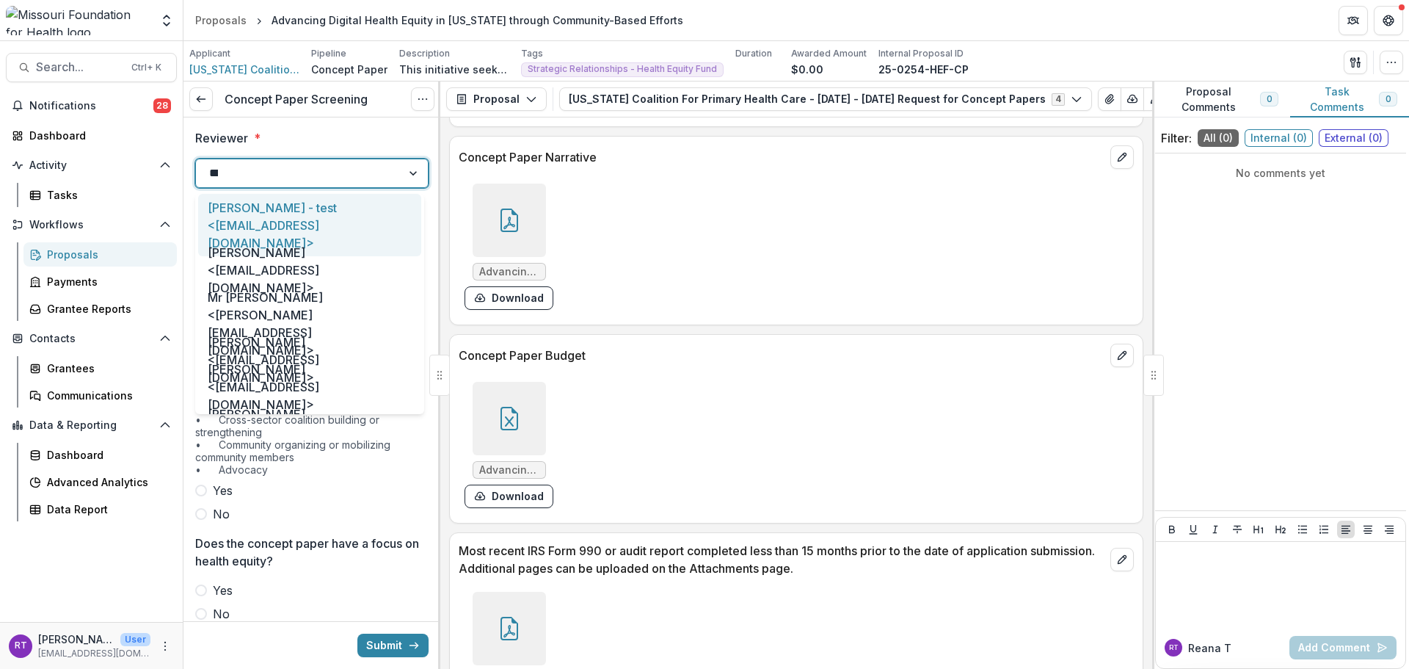
type input "*****"
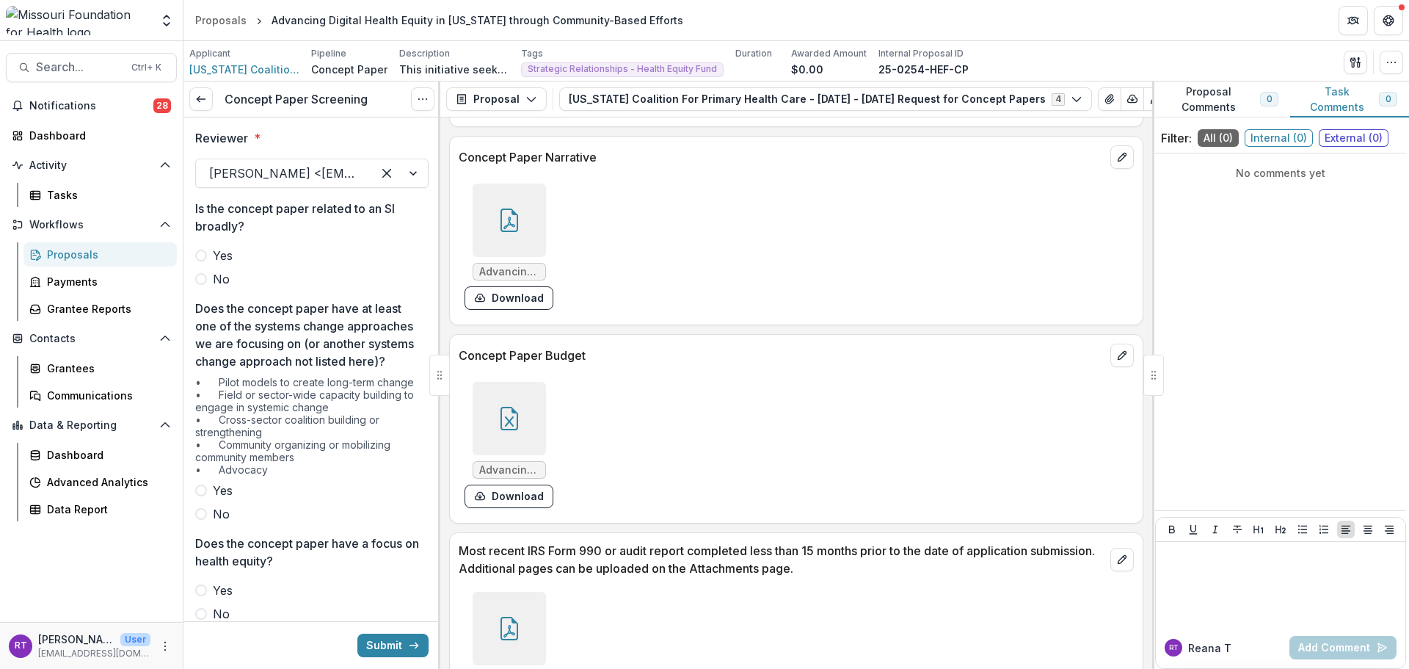
click at [210, 283] on label "No" at bounding box center [311, 279] width 233 height 18
click at [230, 499] on span "Yes" at bounding box center [223, 490] width 20 height 18
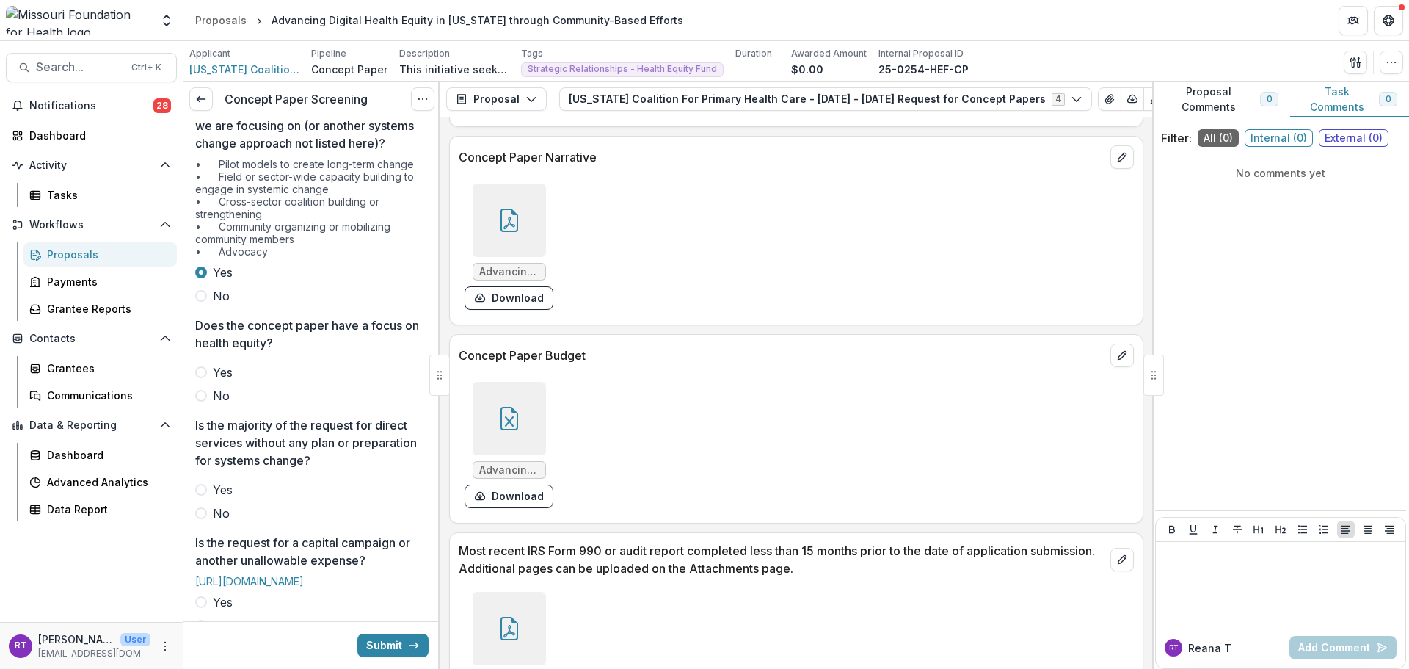
scroll to position [220, 0]
click at [228, 379] on span "Yes" at bounding box center [223, 370] width 20 height 18
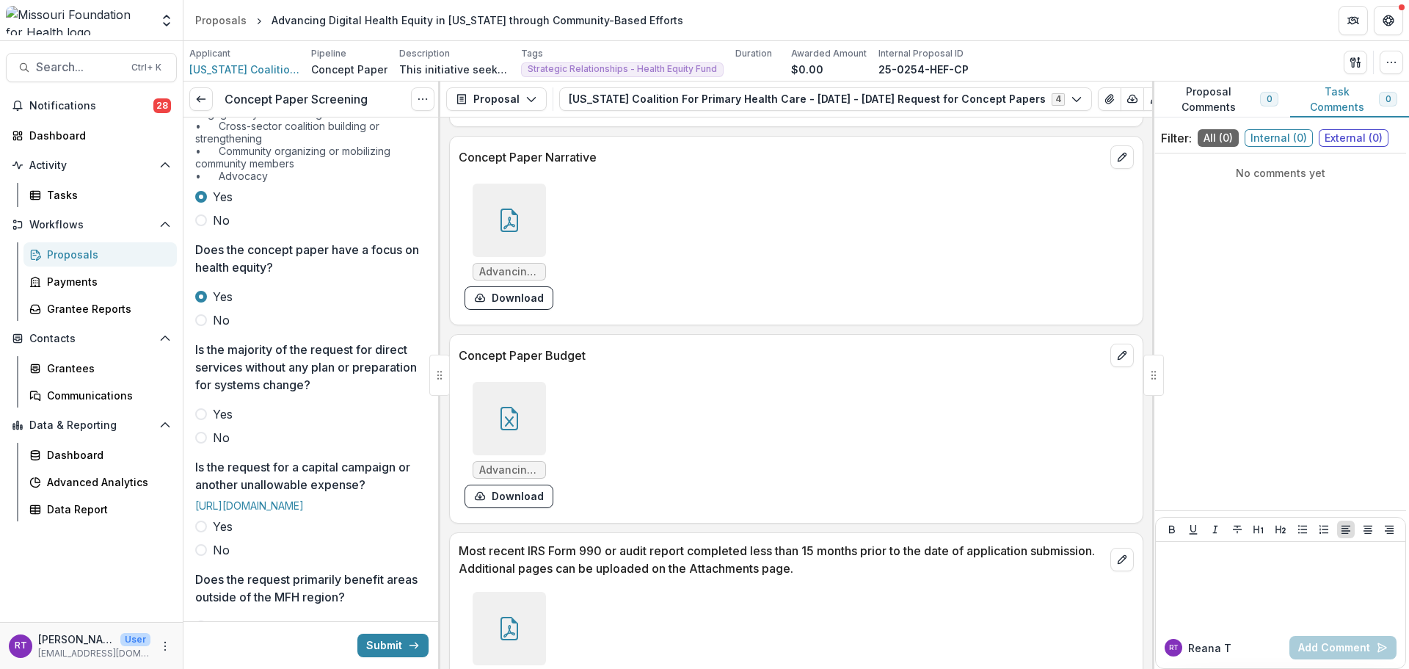
scroll to position [367, 0]
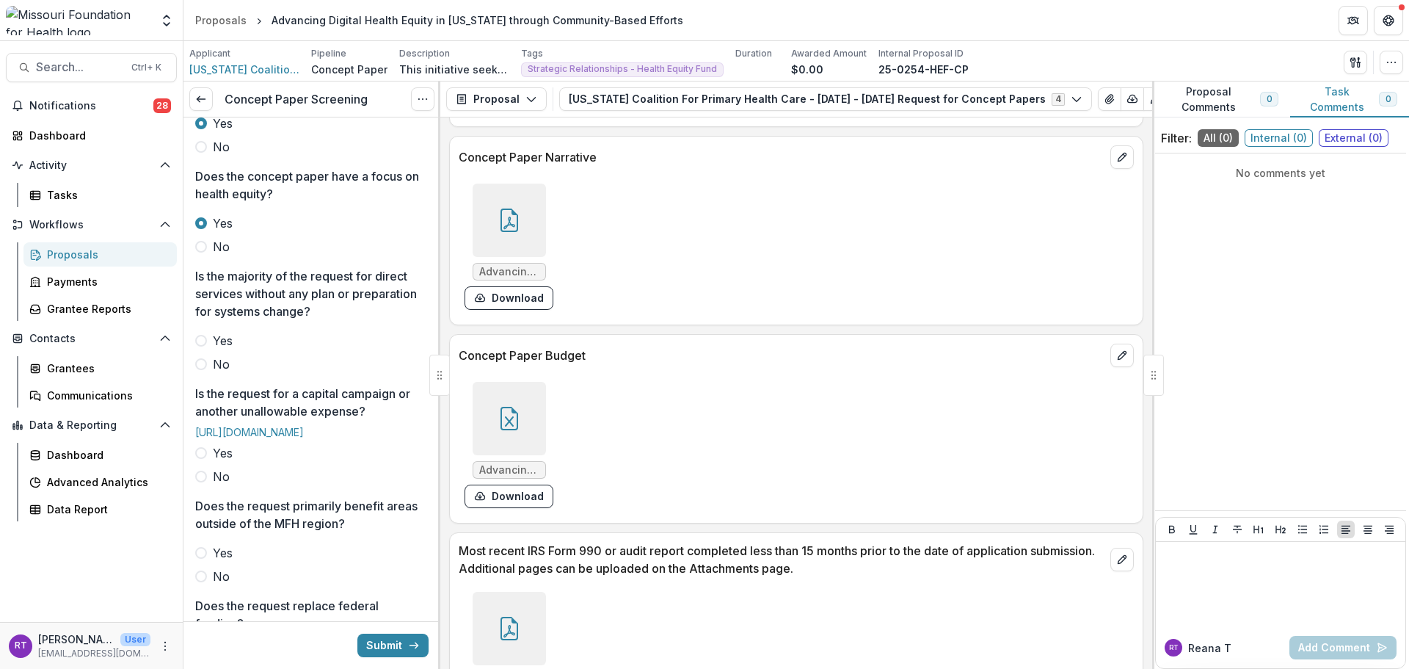
click at [225, 373] on span "No" at bounding box center [221, 364] width 17 height 18
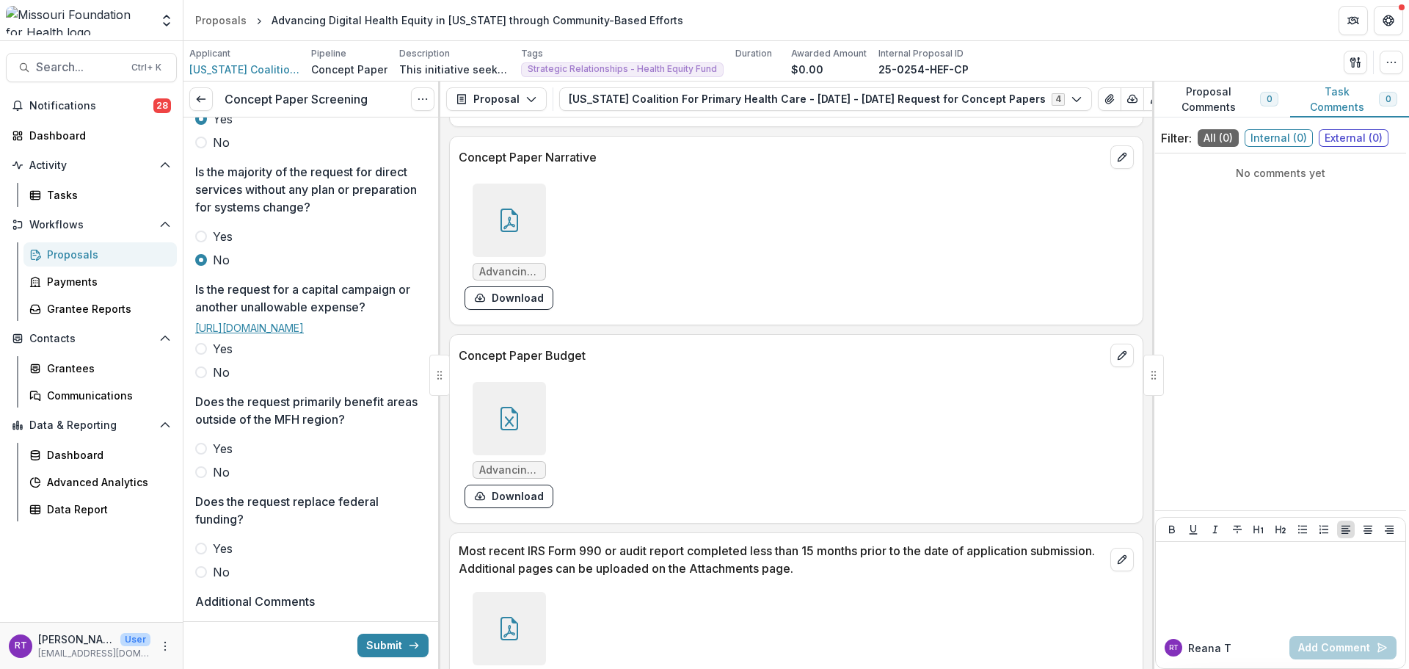
scroll to position [514, 0]
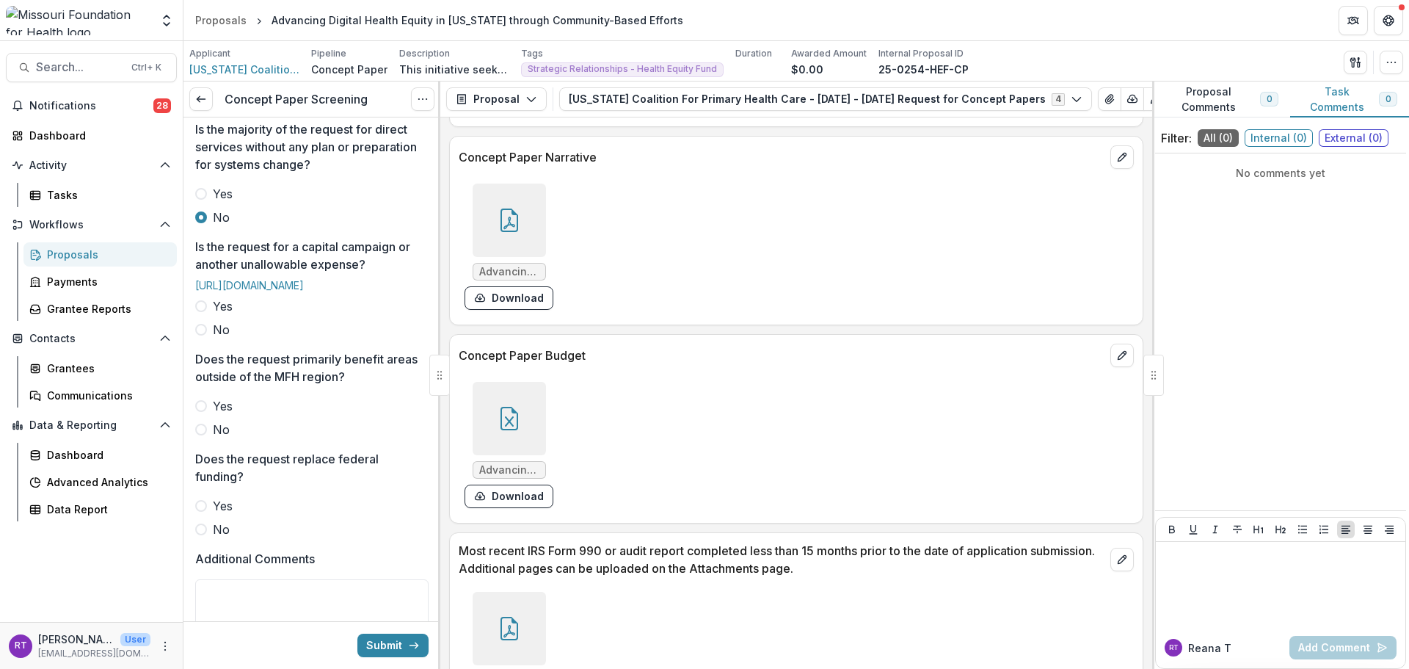
click at [224, 410] on div "Reviewer * Reana Thomas <rthomas@mffh.org> Is the concept paper related to an S…" at bounding box center [311, 212] width 233 height 1217
click at [222, 406] on div "Reviewer * Reana Thomas <rthomas@mffh.org> Is the concept paper related to an S…" at bounding box center [311, 212] width 233 height 1217
click at [220, 338] on span "No" at bounding box center [221, 330] width 17 height 18
click at [217, 438] on span "No" at bounding box center [221, 430] width 17 height 18
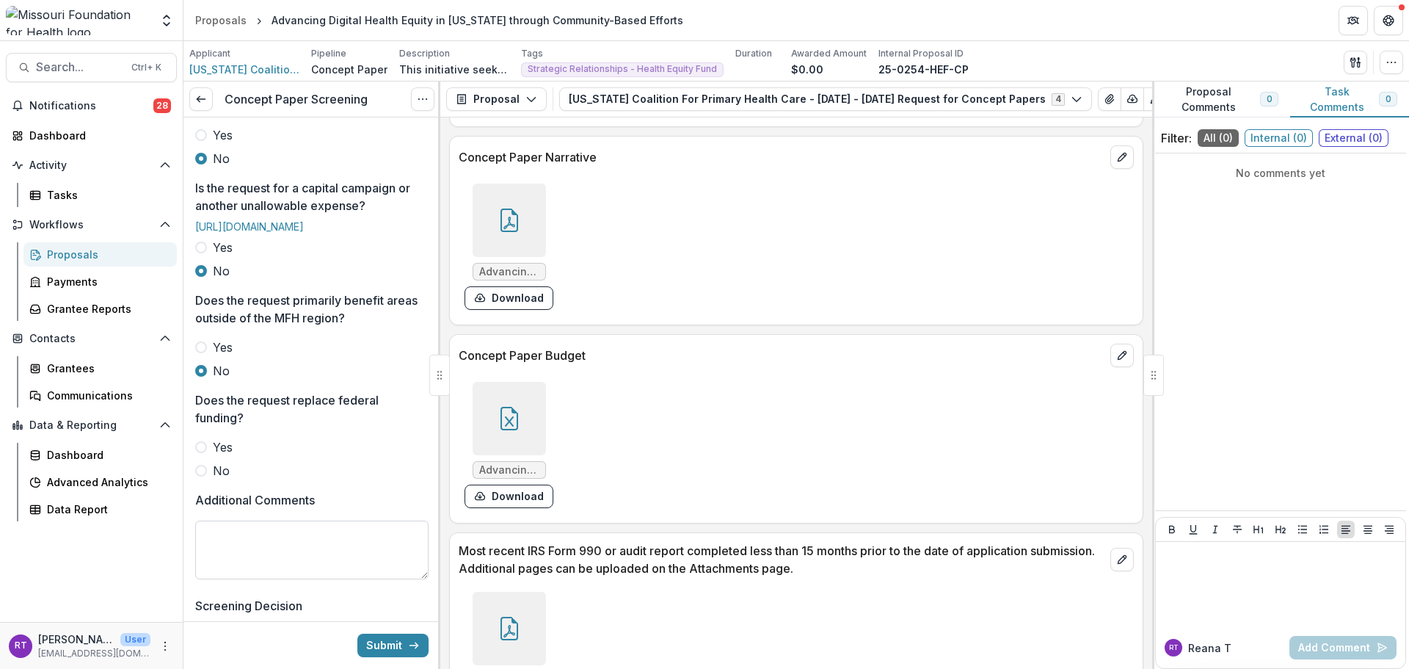
scroll to position [661, 0]
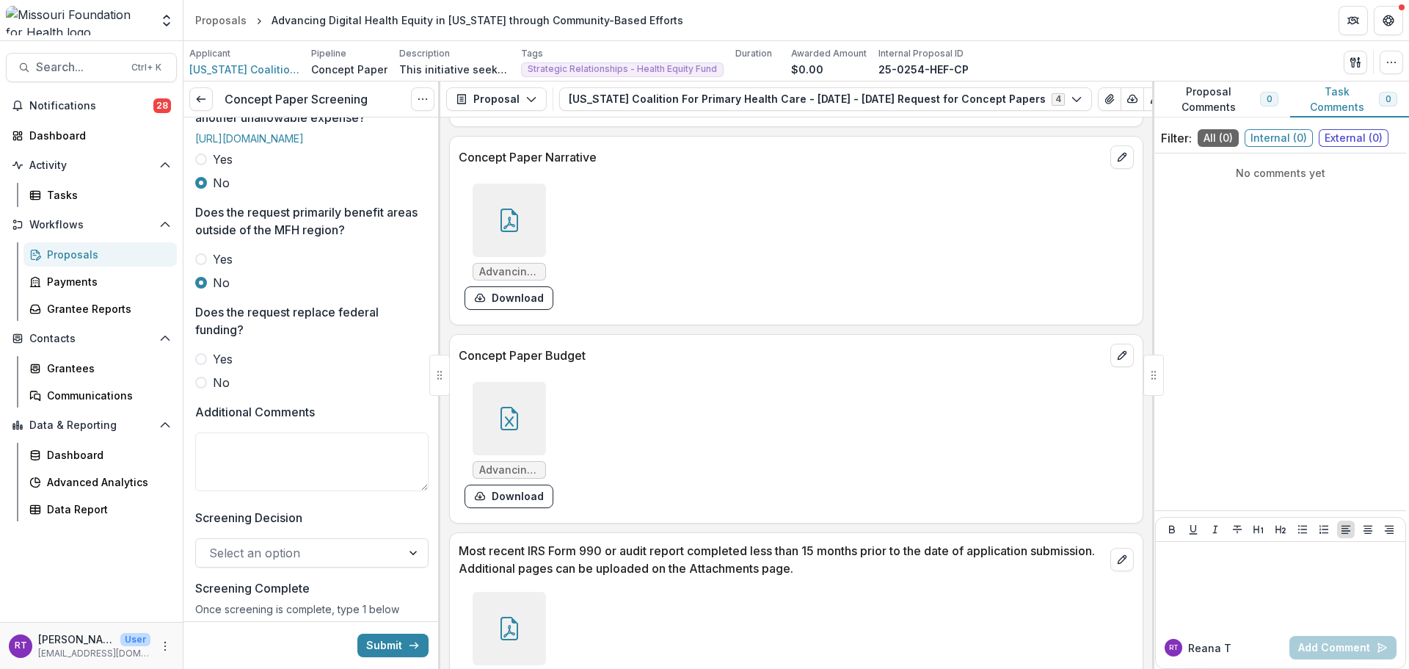
click at [216, 391] on span "No" at bounding box center [221, 383] width 17 height 18
click at [251, 491] on textarea "Additional Comments" at bounding box center [311, 461] width 233 height 59
type textarea "*"
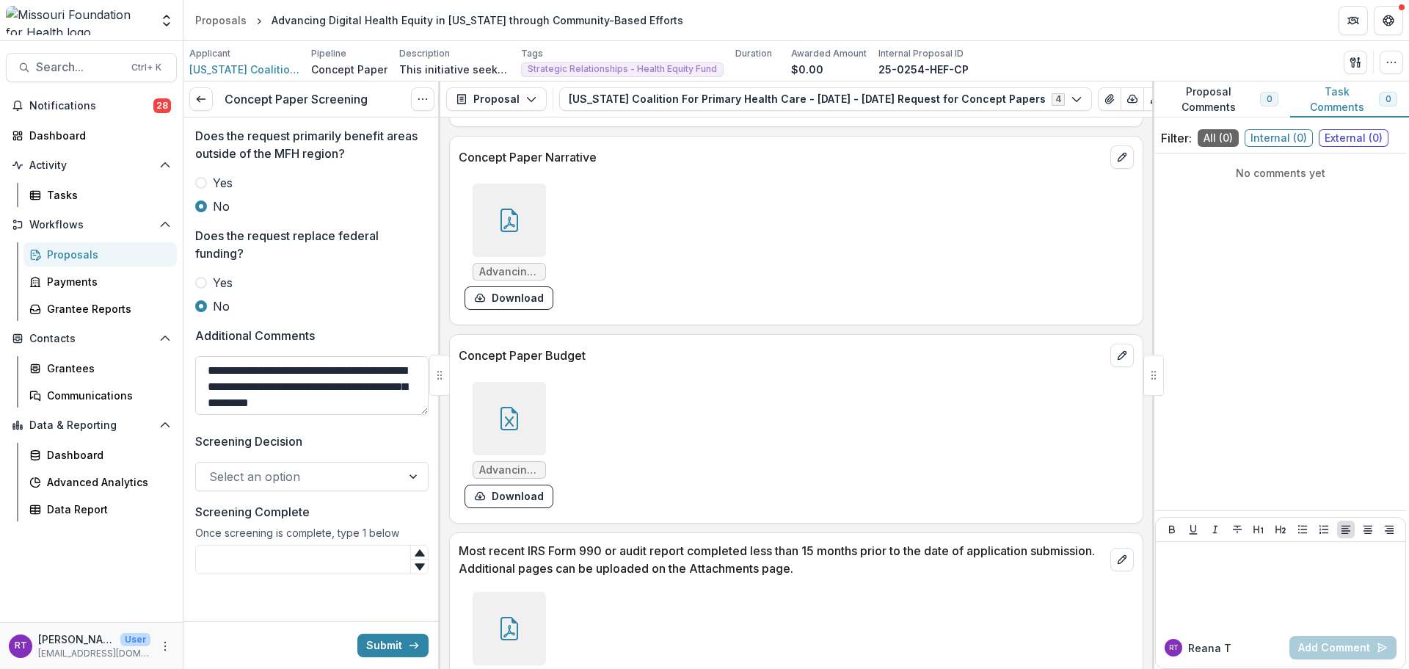
scroll to position [13, 0]
type textarea "**********"
click at [287, 489] on div "Select an option" at bounding box center [311, 476] width 233 height 29
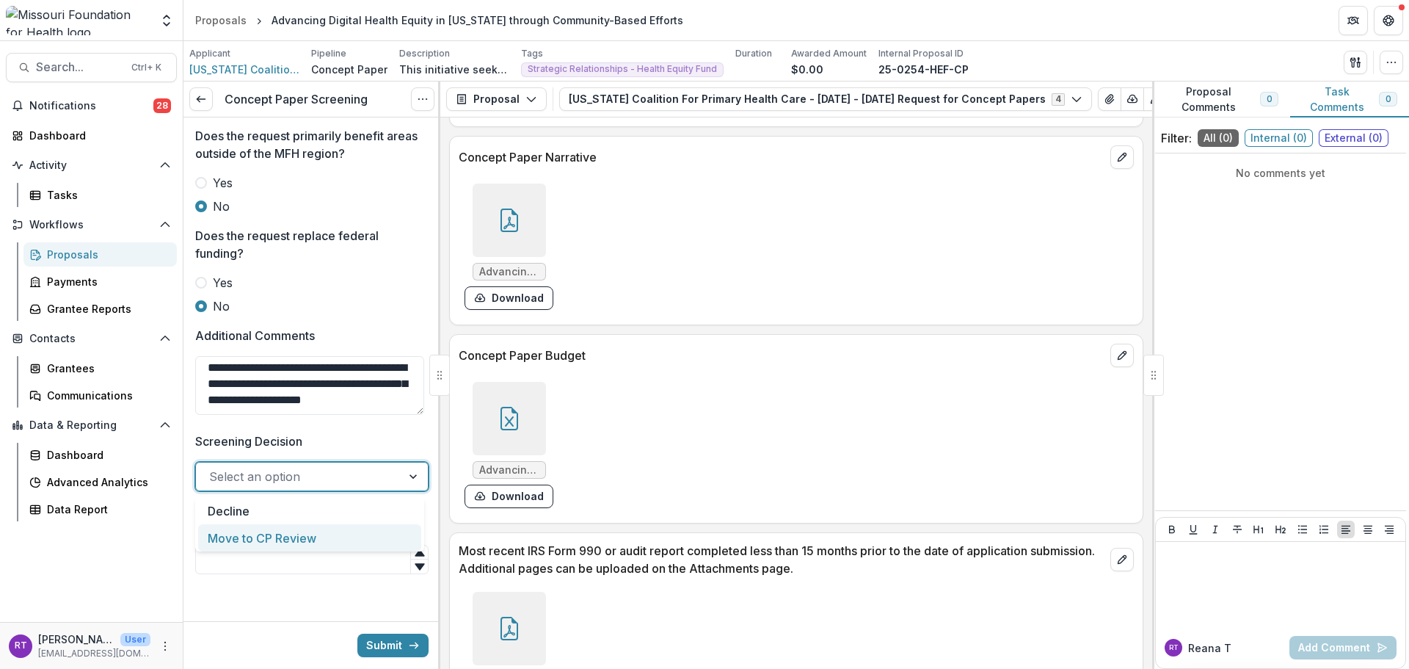
click at [288, 536] on div "Move to CP Review" at bounding box center [309, 537] width 223 height 27
click at [294, 553] on input "Screening Complete" at bounding box center [311, 559] width 233 height 29
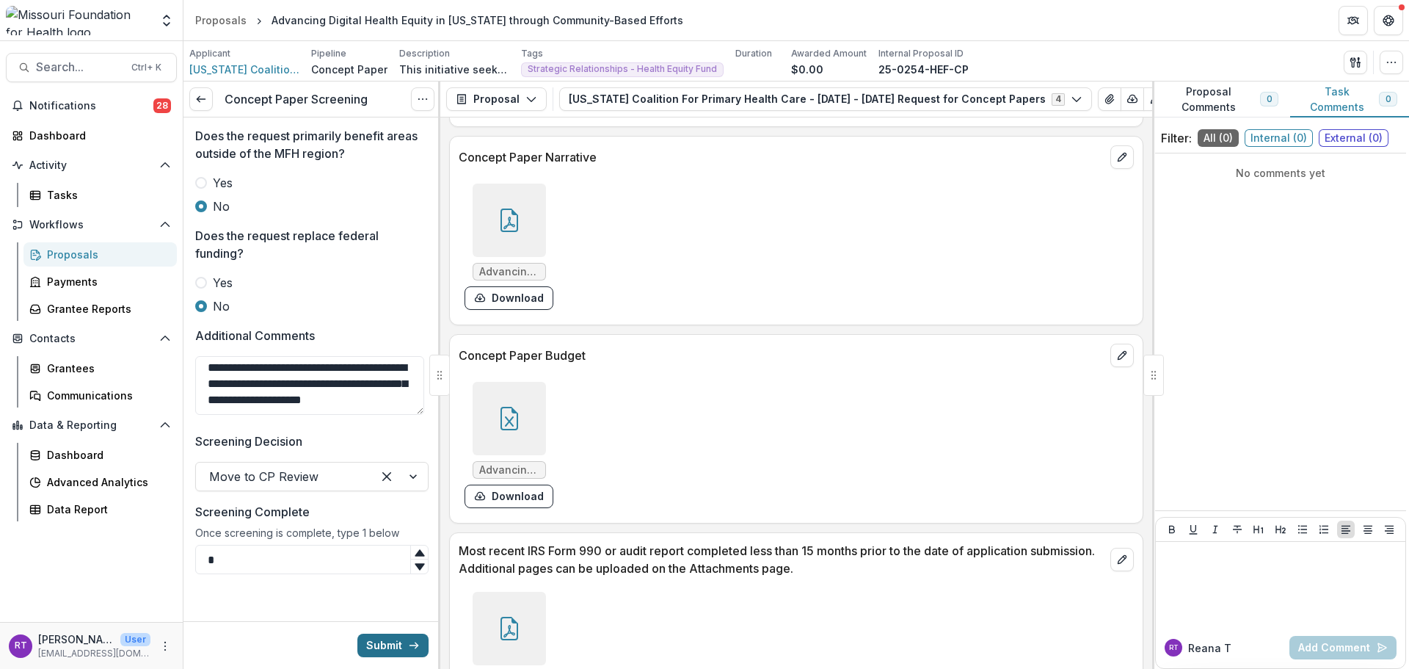
type input "*"
click at [373, 635] on button "Submit" at bounding box center [392, 644] width 71 height 23
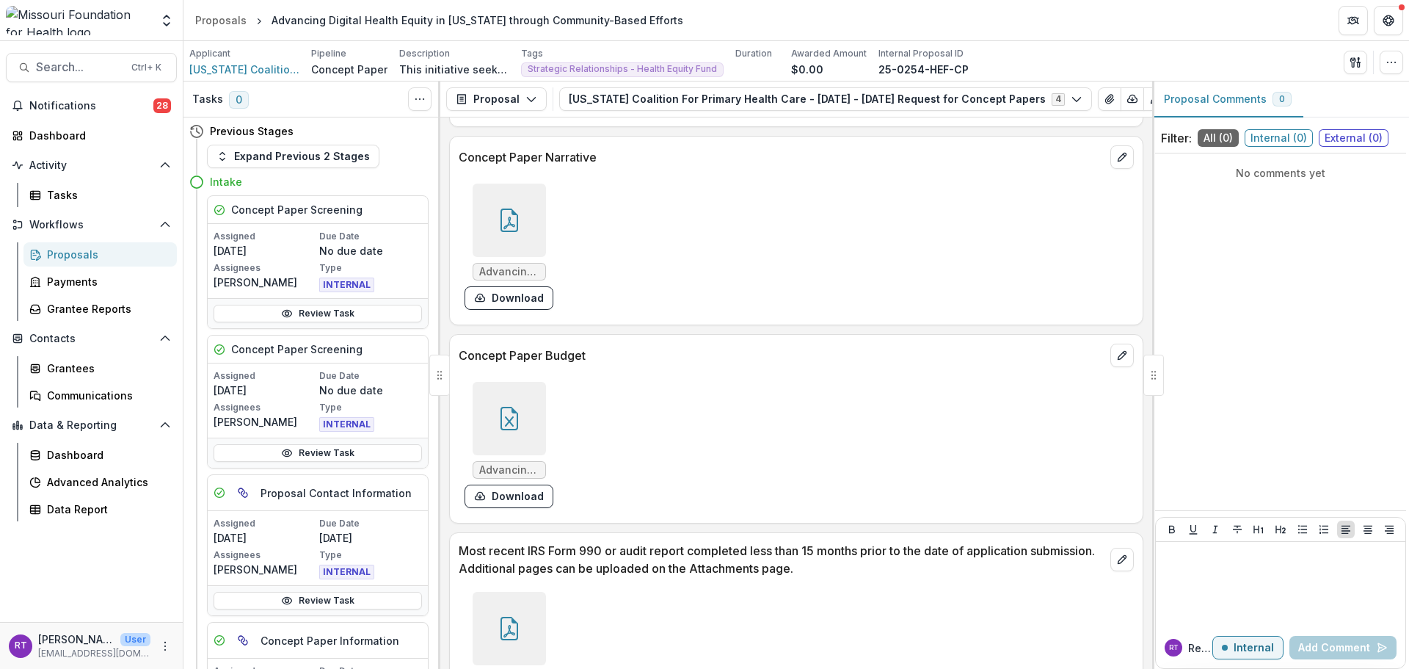
scroll to position [73, 0]
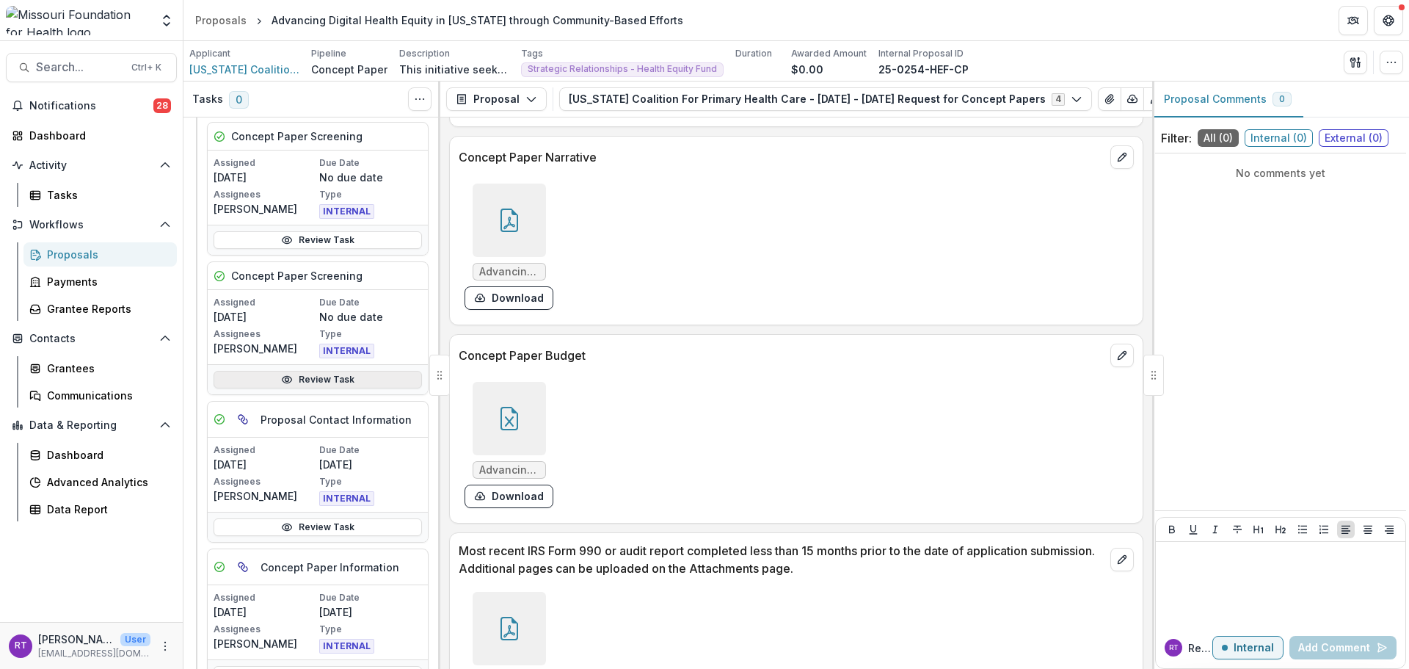
click at [311, 376] on link "Review Task" at bounding box center [318, 380] width 208 height 18
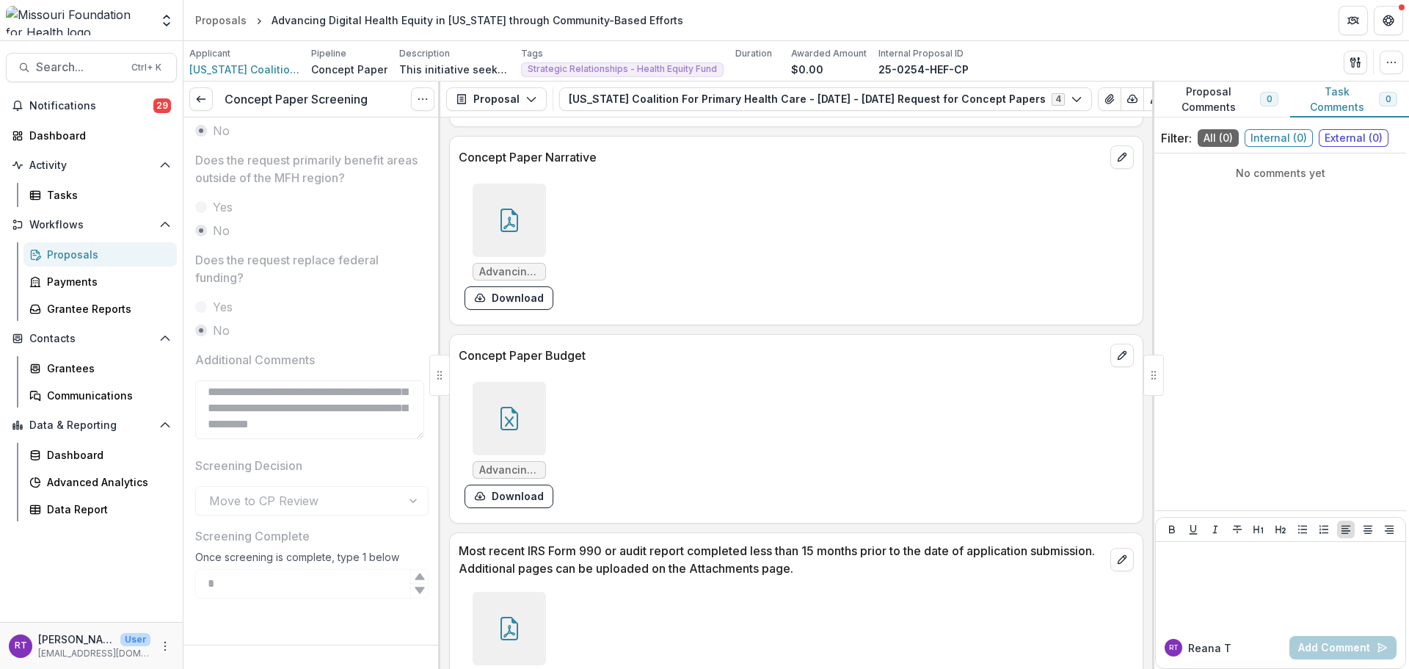
scroll to position [148, 0]
click at [87, 197] on div "Tasks" at bounding box center [106, 194] width 118 height 15
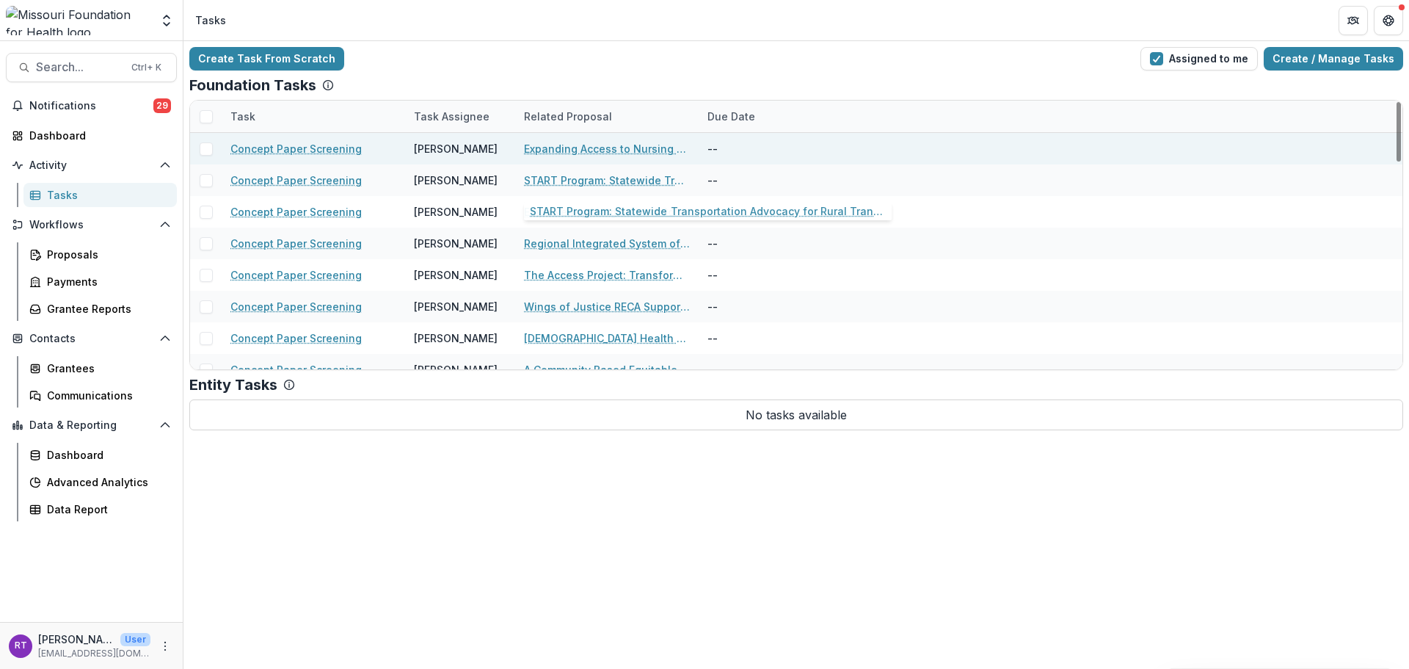
click at [636, 150] on link "Expanding Access to Nursing Careers to Meet Chronic Workforce Shortages" at bounding box center [607, 148] width 166 height 15
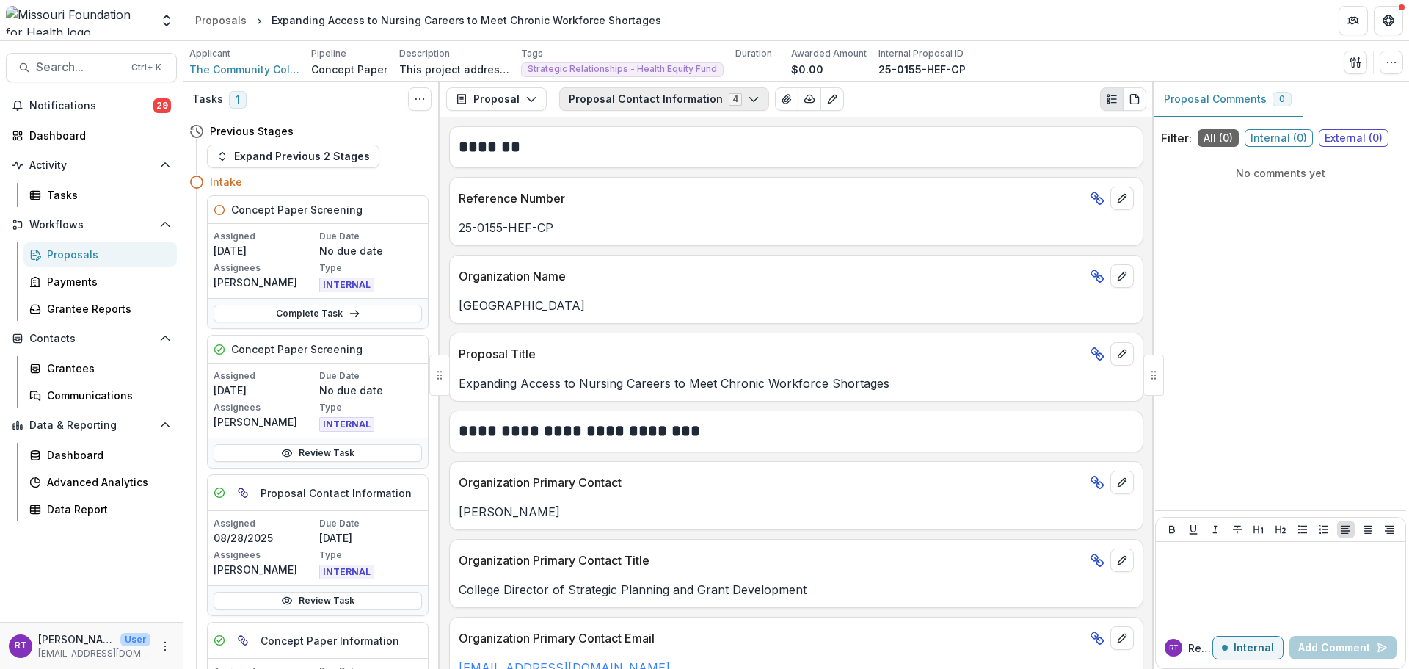
click at [685, 109] on button "Proposal Contact Information 4" at bounding box center [664, 98] width 210 height 23
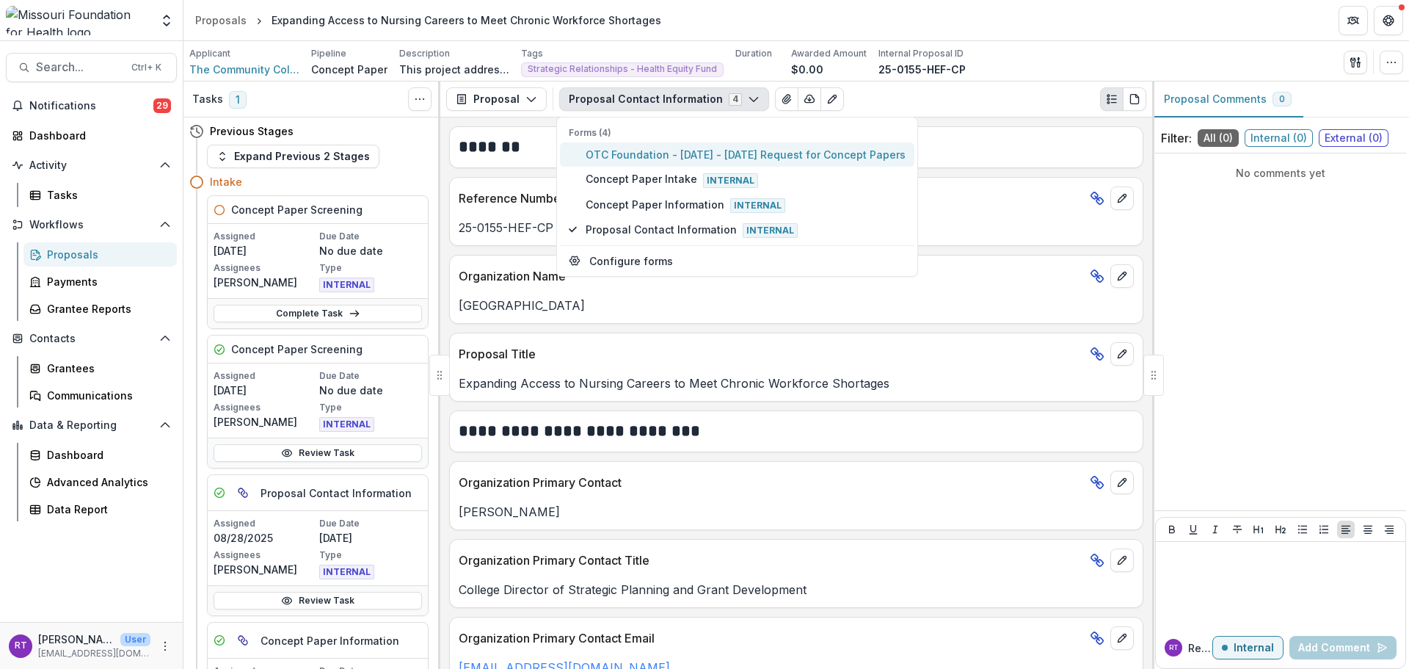
click at [683, 156] on span "OTC Foundation - 2025 - 2025 Request for Concept Papers" at bounding box center [746, 154] width 320 height 15
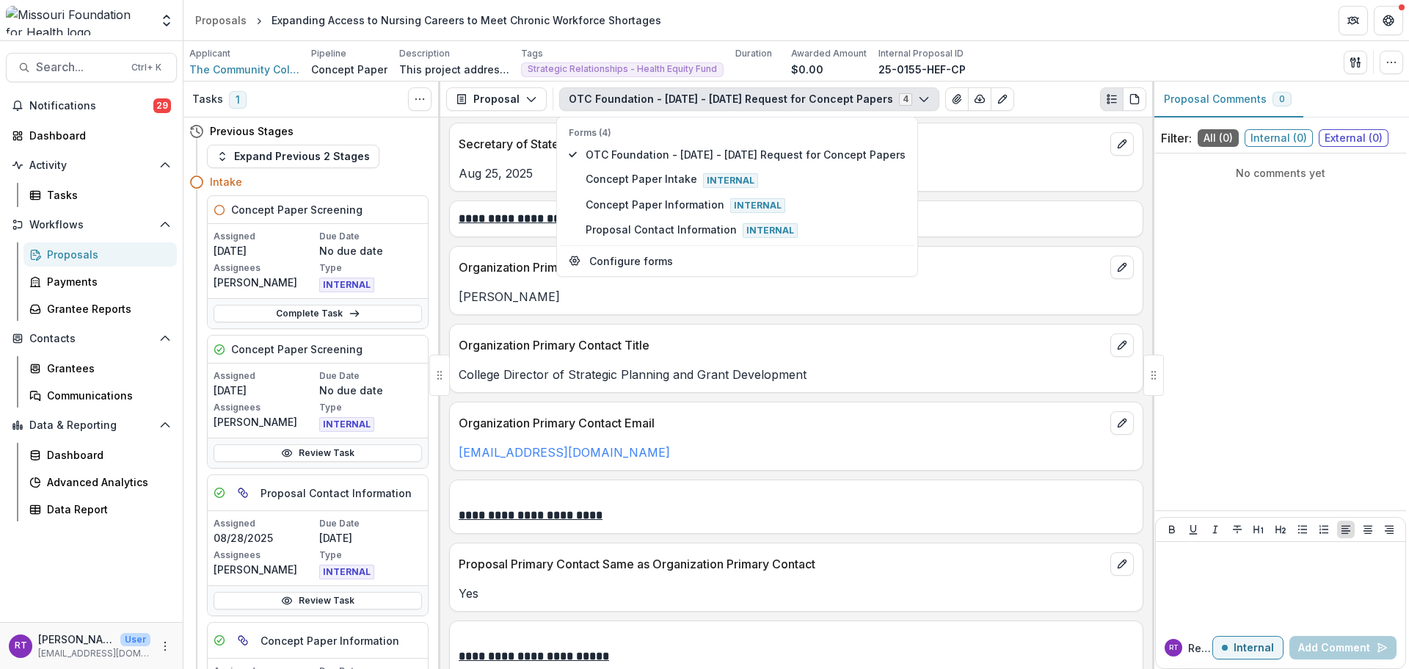
click at [731, 376] on p "College Director of Strategic Planning and Grant Development" at bounding box center [796, 374] width 675 height 18
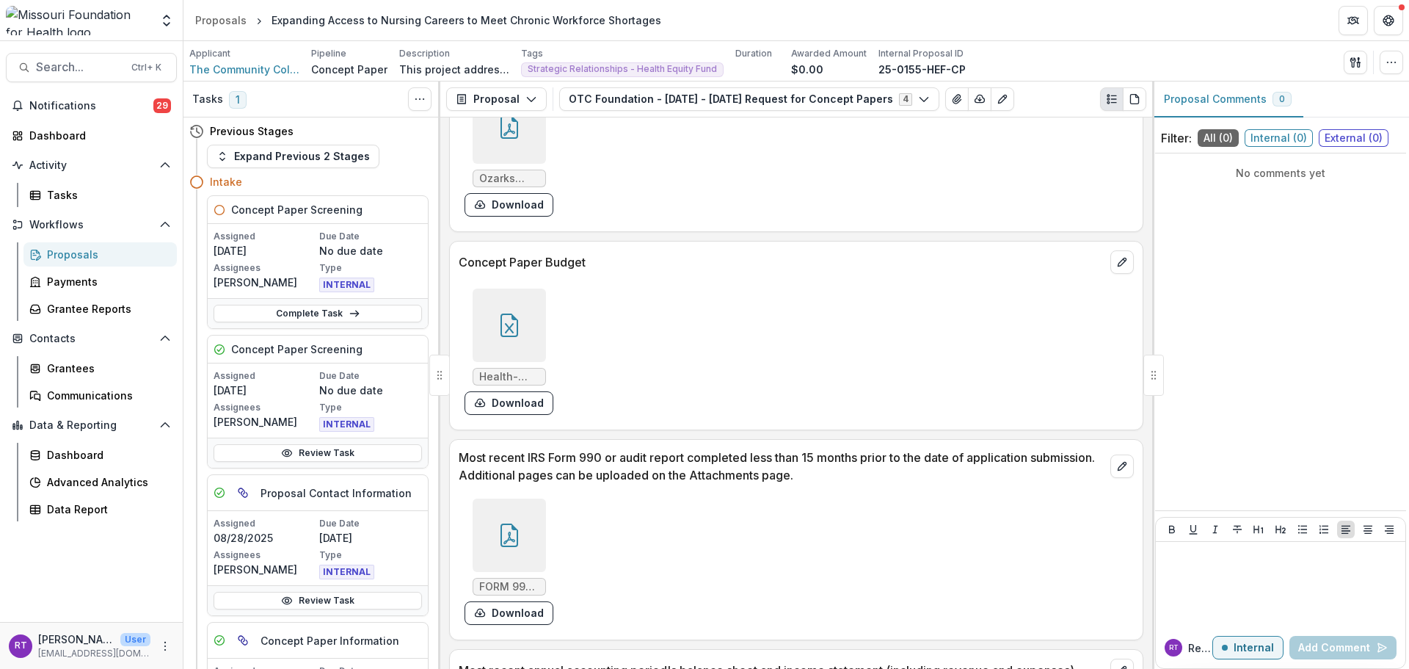
scroll to position [4183, 0]
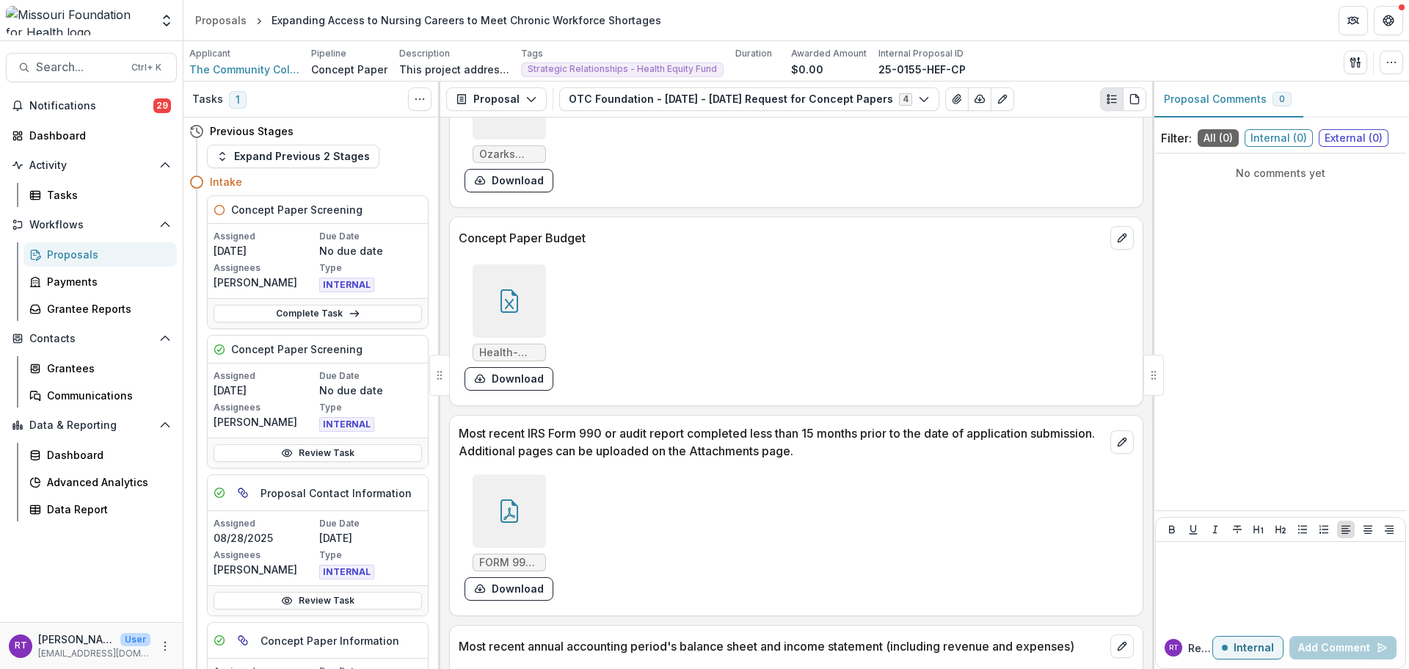
click at [528, 264] on div at bounding box center [509, 300] width 73 height 73
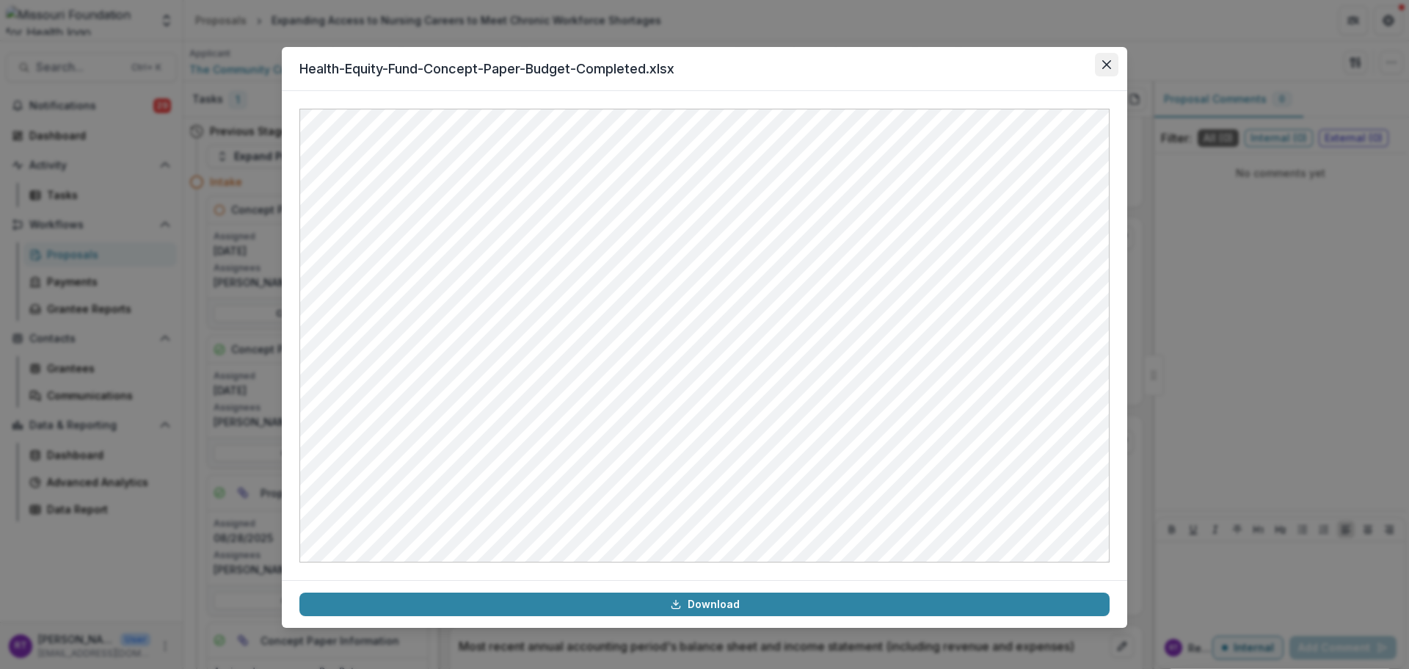
click at [1104, 62] on icon "Close" at bounding box center [1106, 64] width 9 height 9
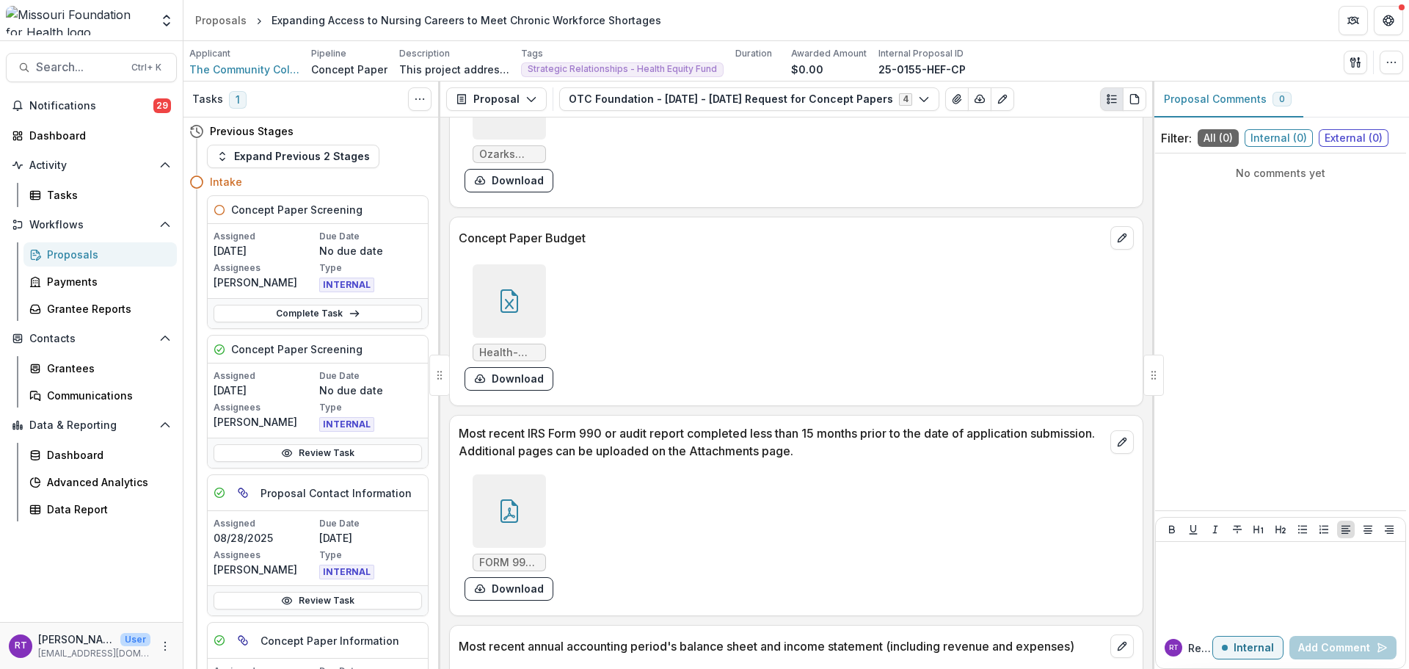
click at [529, 264] on div at bounding box center [509, 300] width 73 height 73
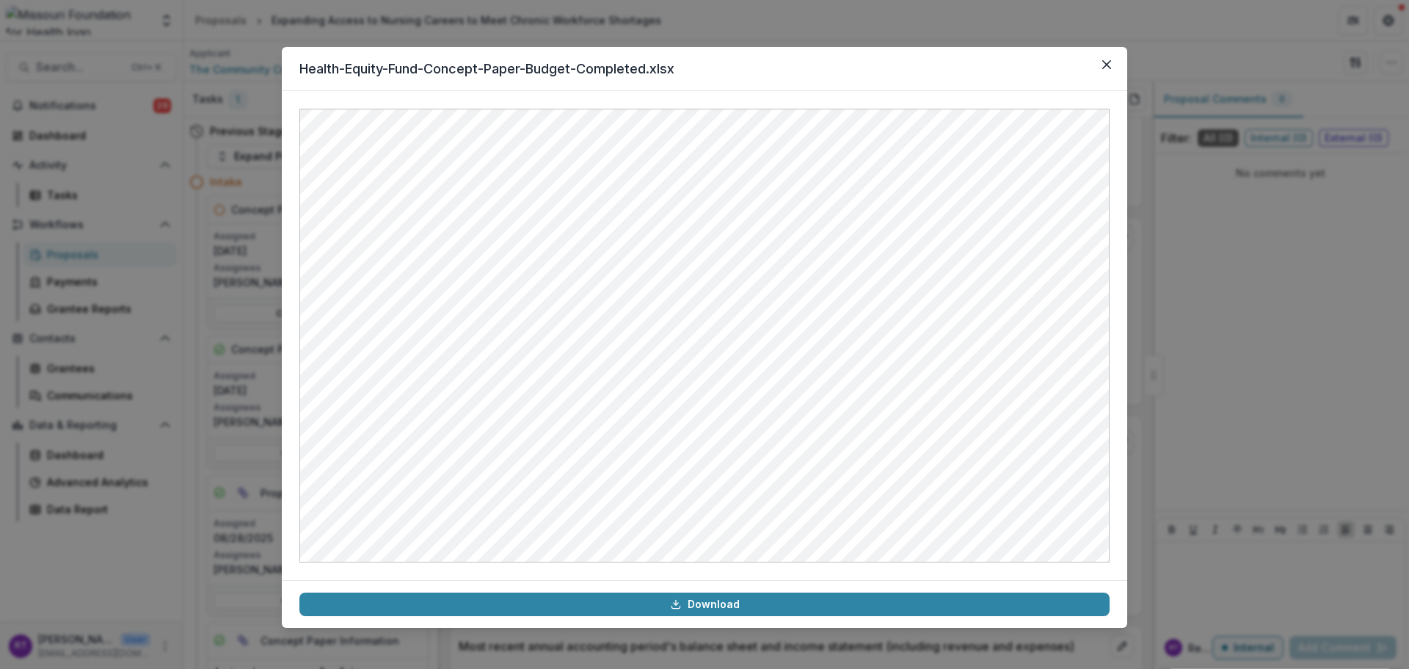
click at [1105, 81] on header "Health-Equity-Fund-Concept-Paper-Budget-Completed.xlsx" at bounding box center [704, 69] width 845 height 44
click at [1108, 70] on button "Close" at bounding box center [1106, 64] width 23 height 23
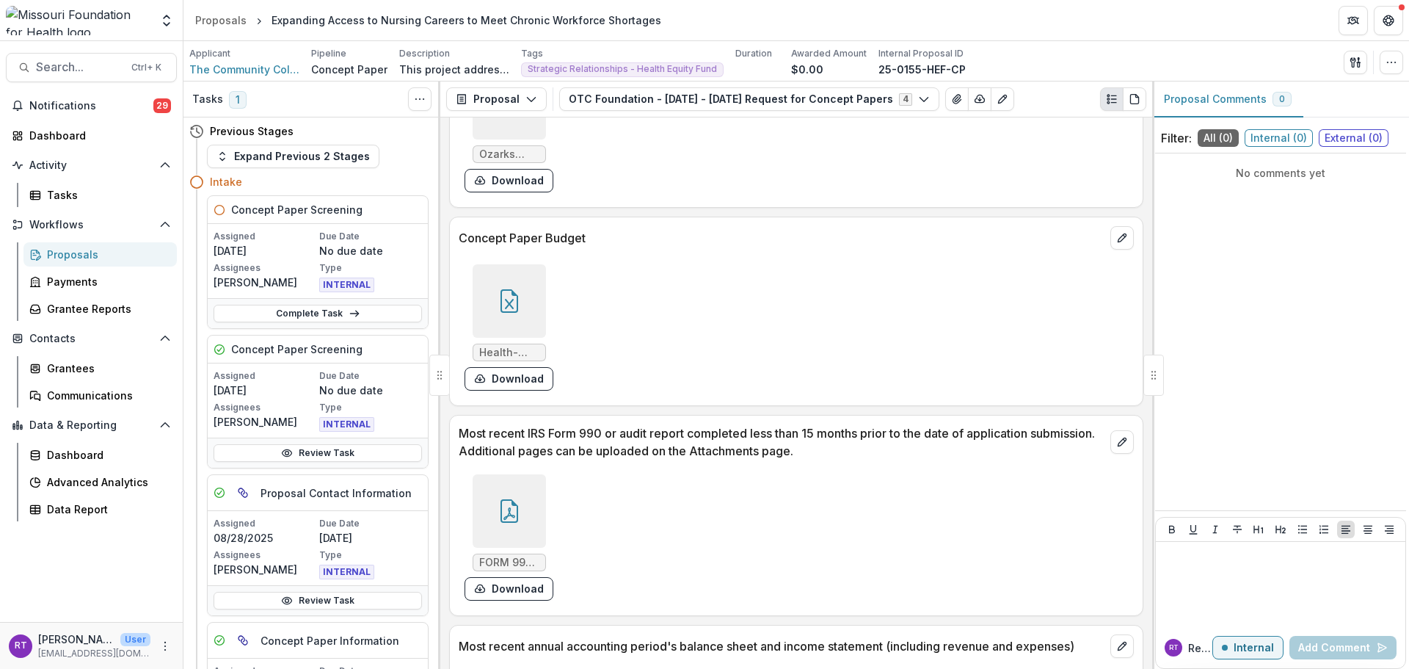
scroll to position [4110, 0]
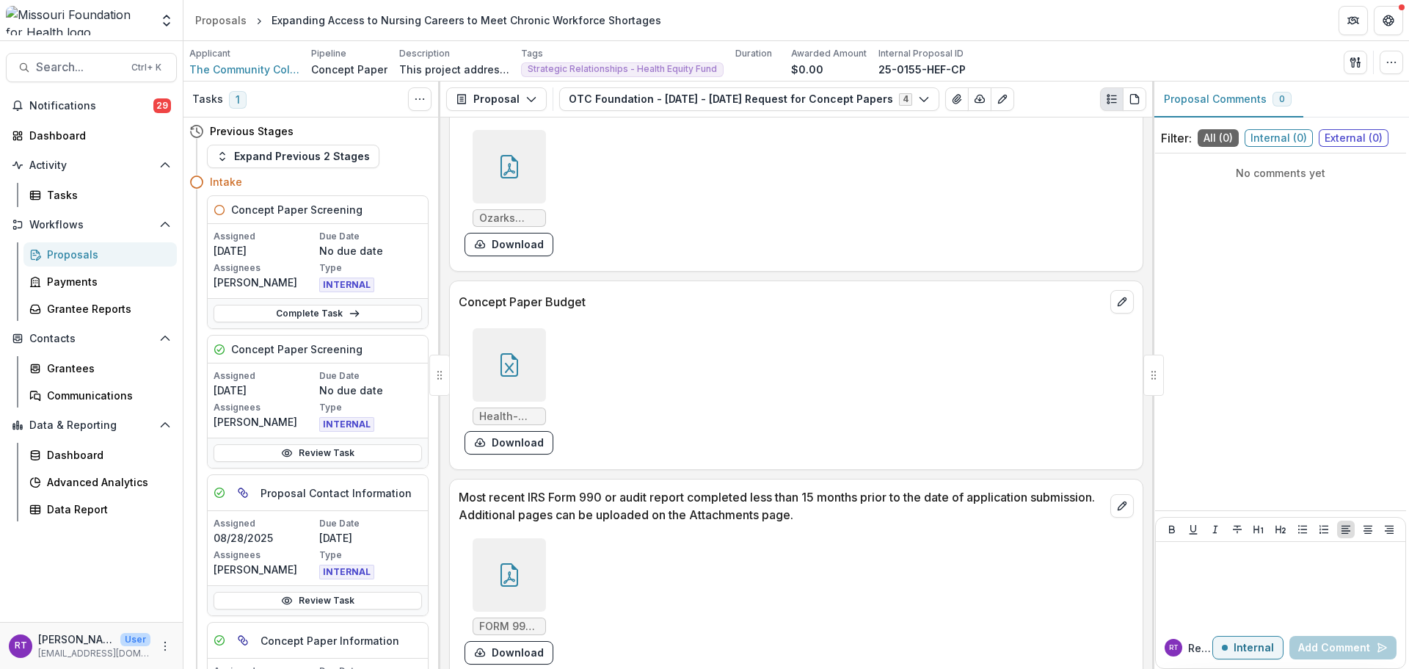
click at [533, 280] on div "Concept Paper Budget Health-Equity-Fund-Concept-Paper-Budget-Completed.xlsx Dow…" at bounding box center [796, 374] width 694 height 189
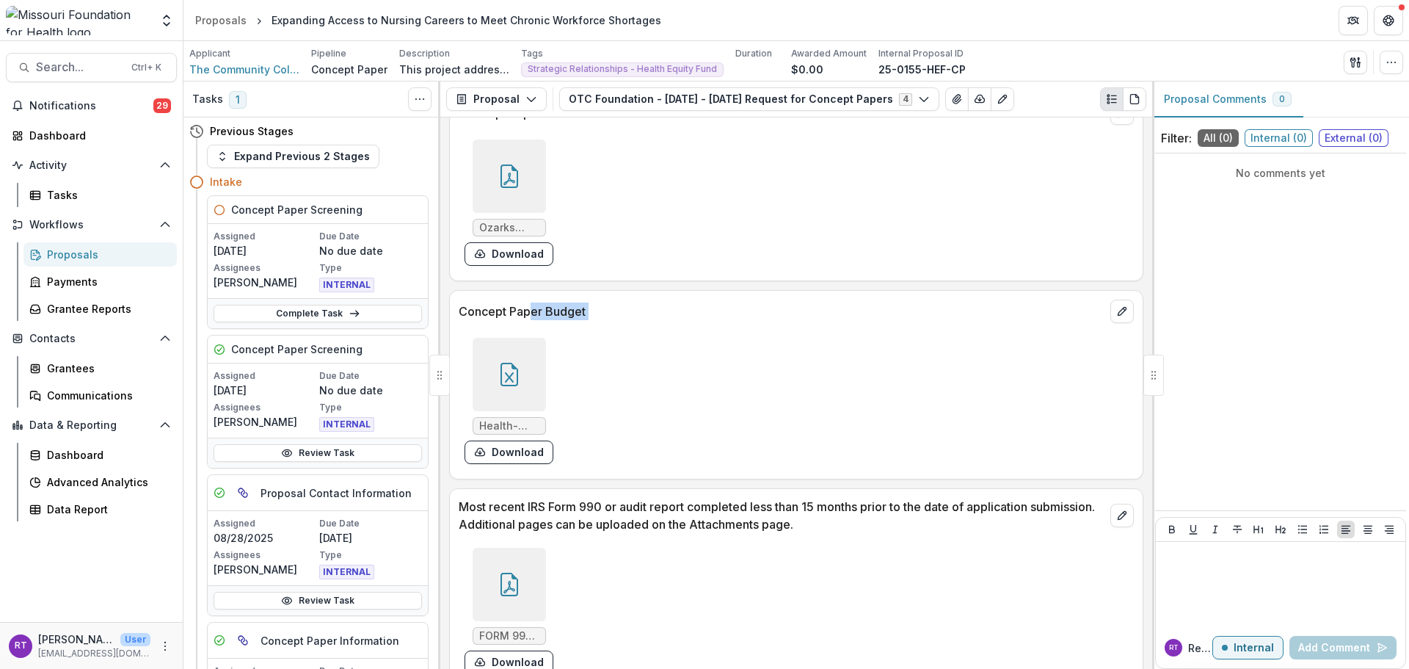
click at [530, 338] on div at bounding box center [509, 374] width 73 height 73
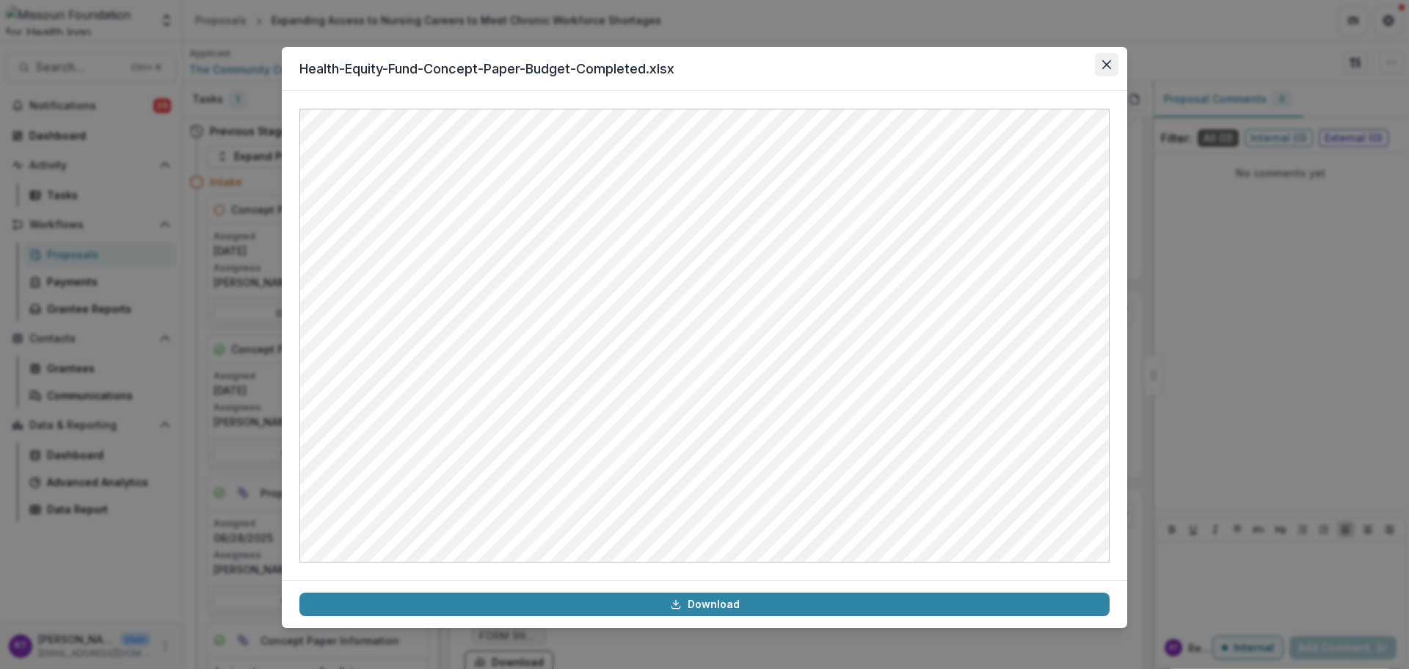
click at [1113, 62] on button "Close" at bounding box center [1106, 64] width 23 height 23
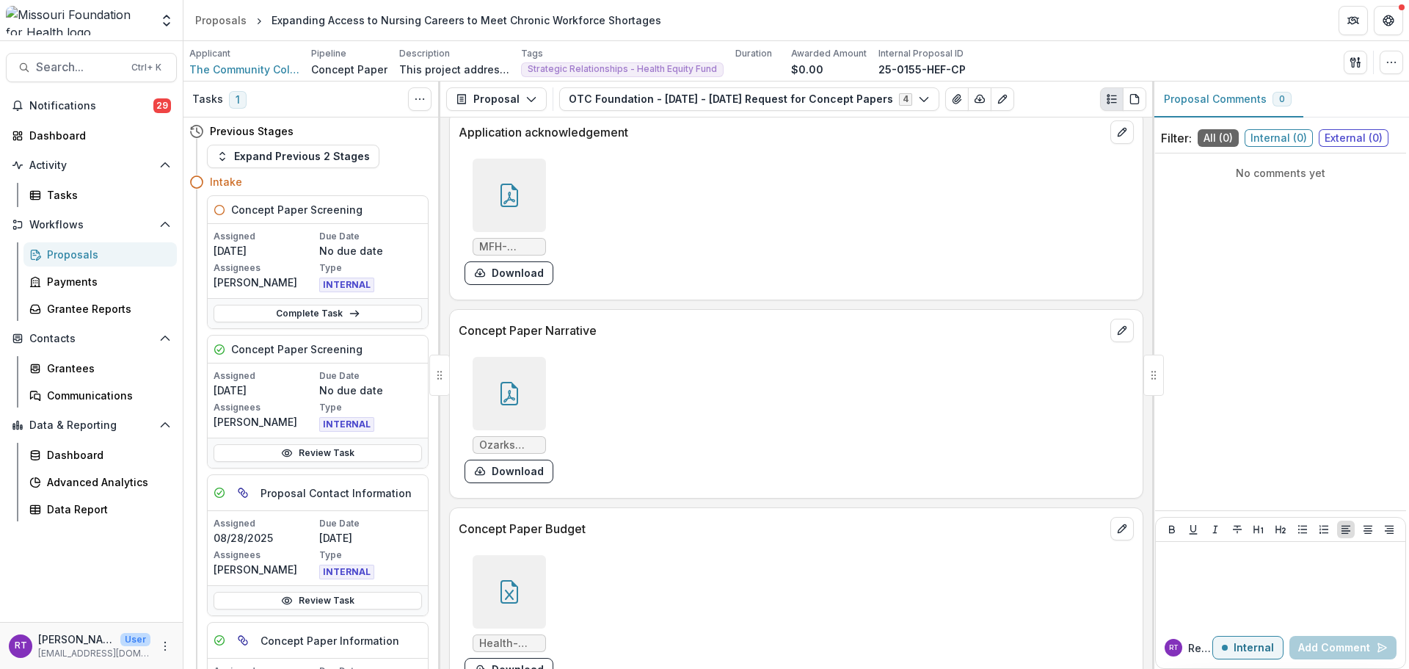
scroll to position [3890, 0]
click at [523, 360] on div at bounding box center [509, 396] width 73 height 73
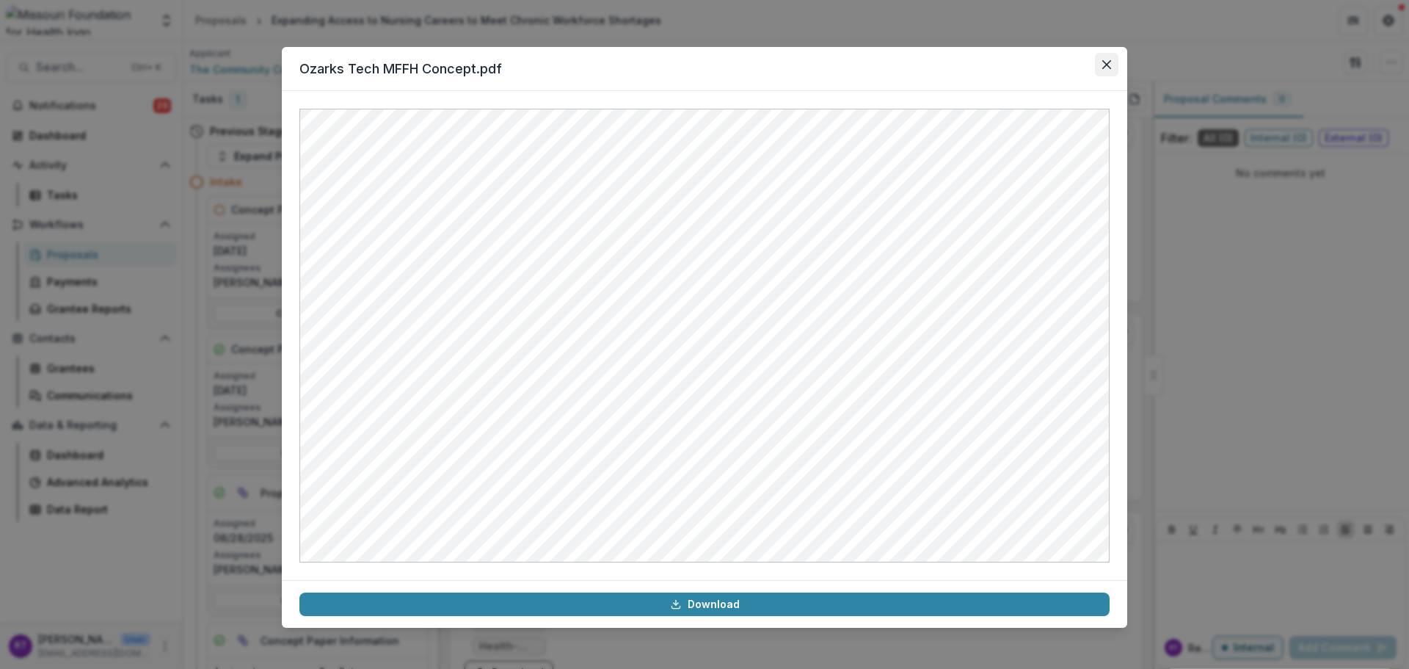
click at [1109, 67] on icon "Close" at bounding box center [1106, 64] width 9 height 9
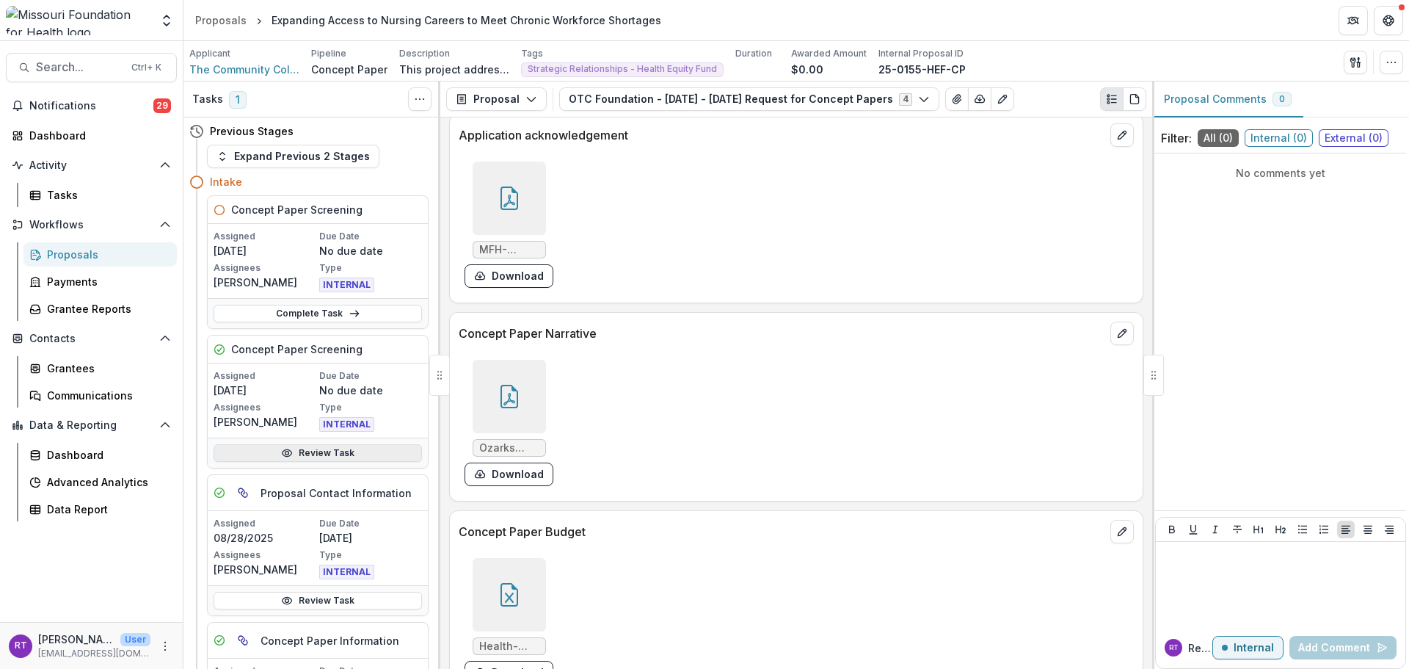
click at [316, 445] on link "Review Task" at bounding box center [318, 453] width 208 height 18
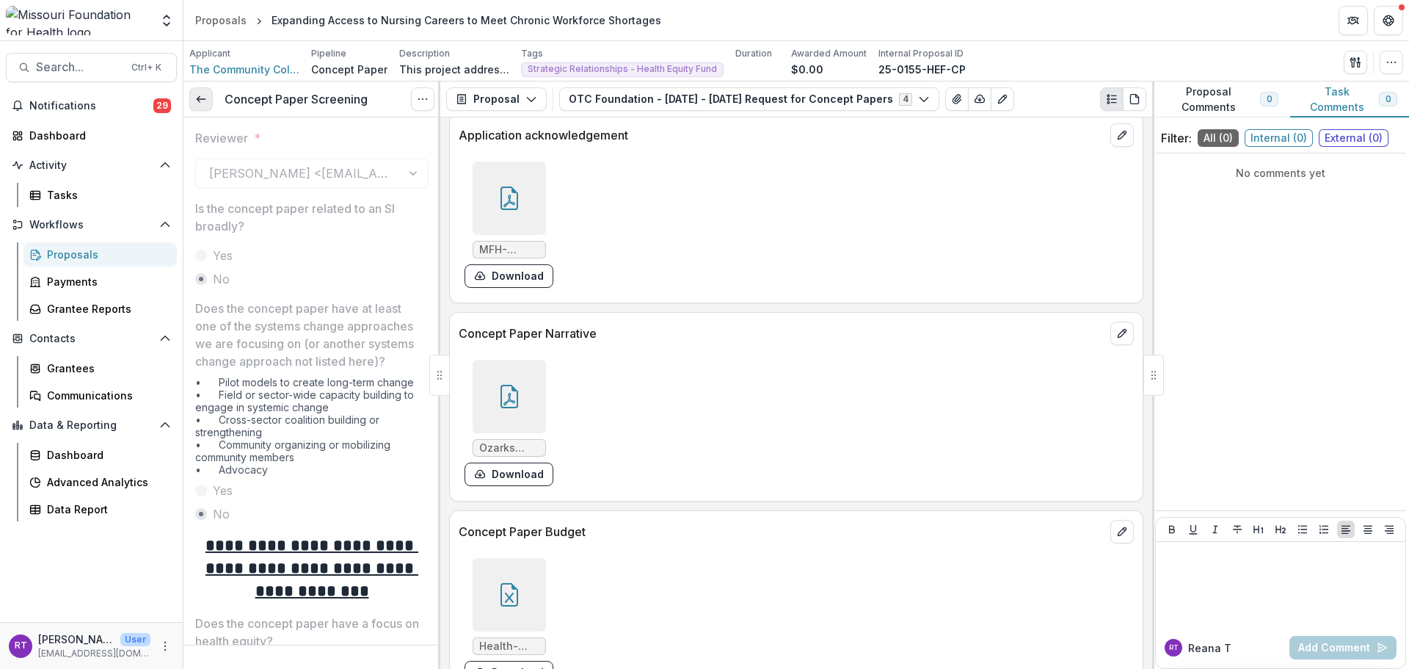
click at [210, 99] on link at bounding box center [200, 98] width 23 height 23
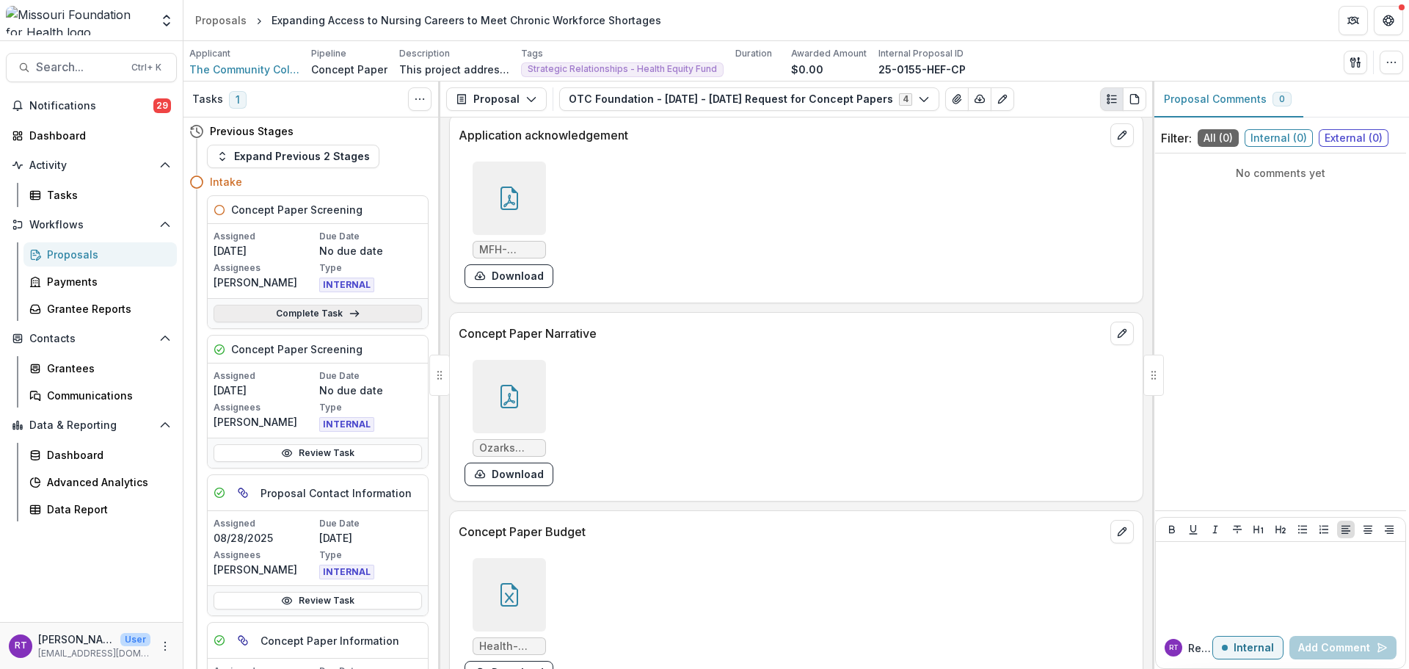
click at [321, 309] on link "Complete Task" at bounding box center [318, 314] width 208 height 18
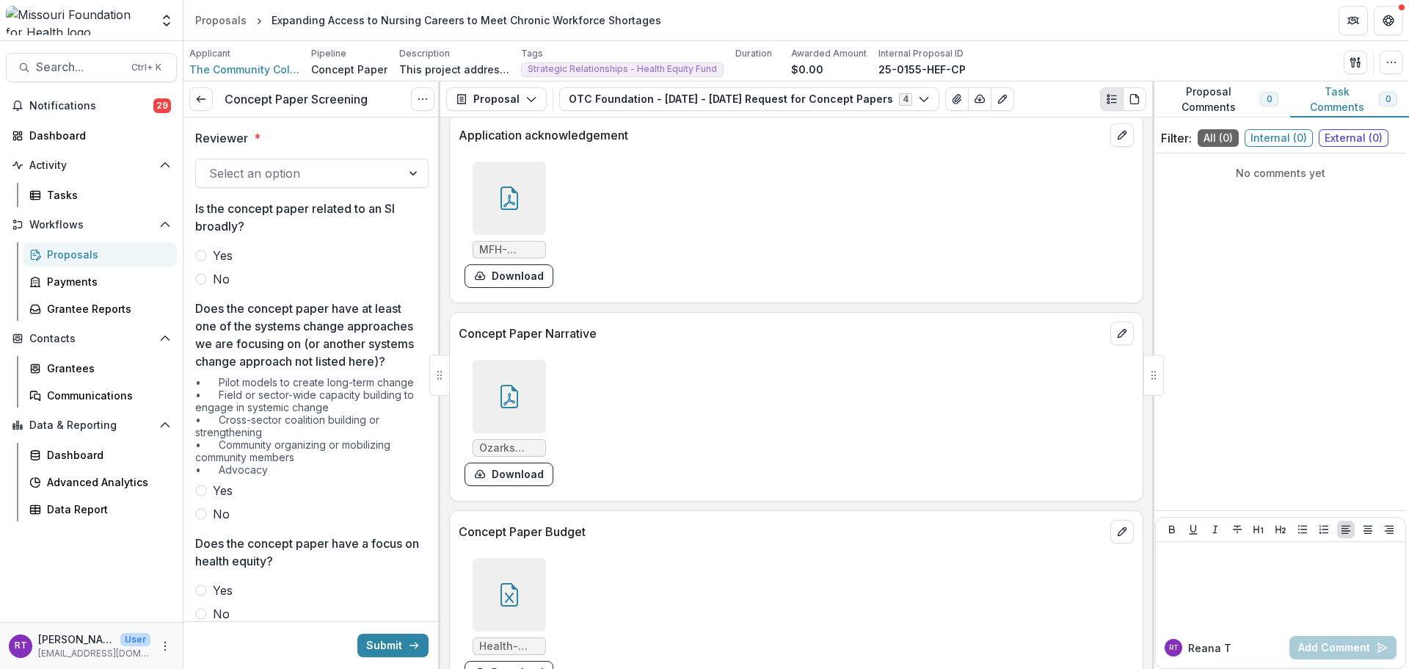
click at [319, 174] on div at bounding box center [298, 173] width 179 height 21
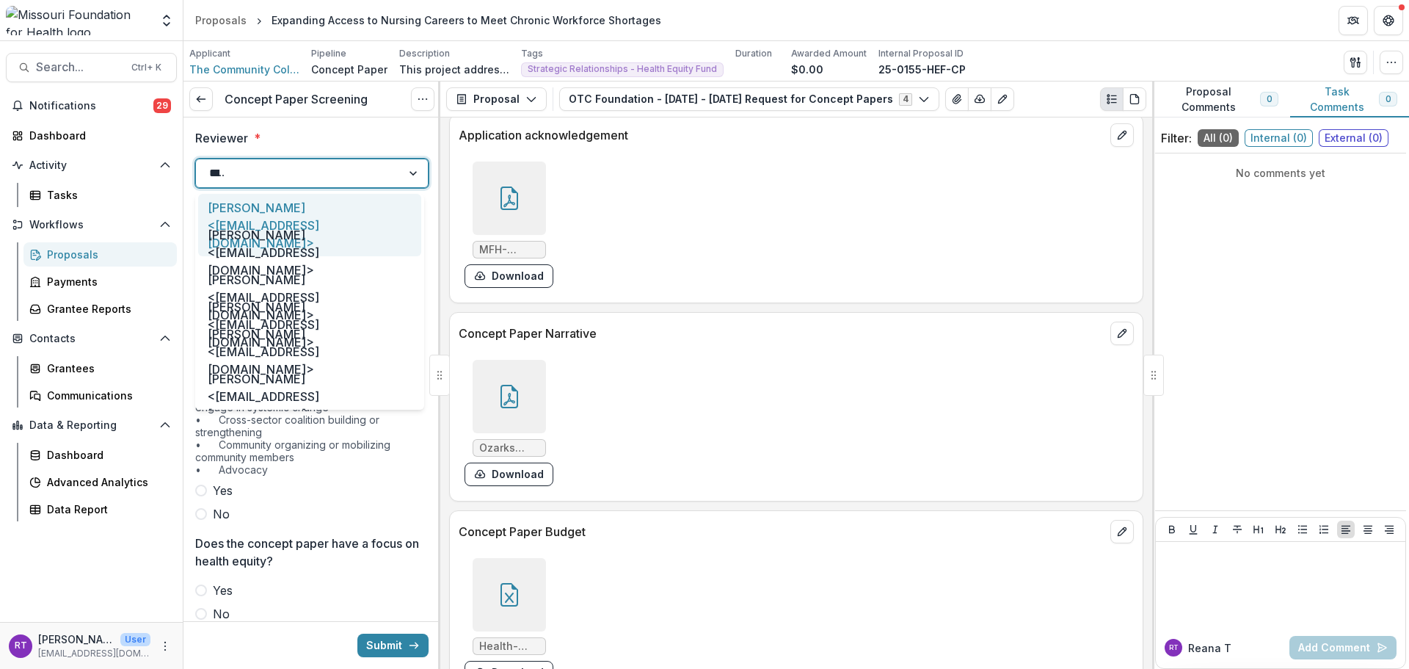
type input "*****"
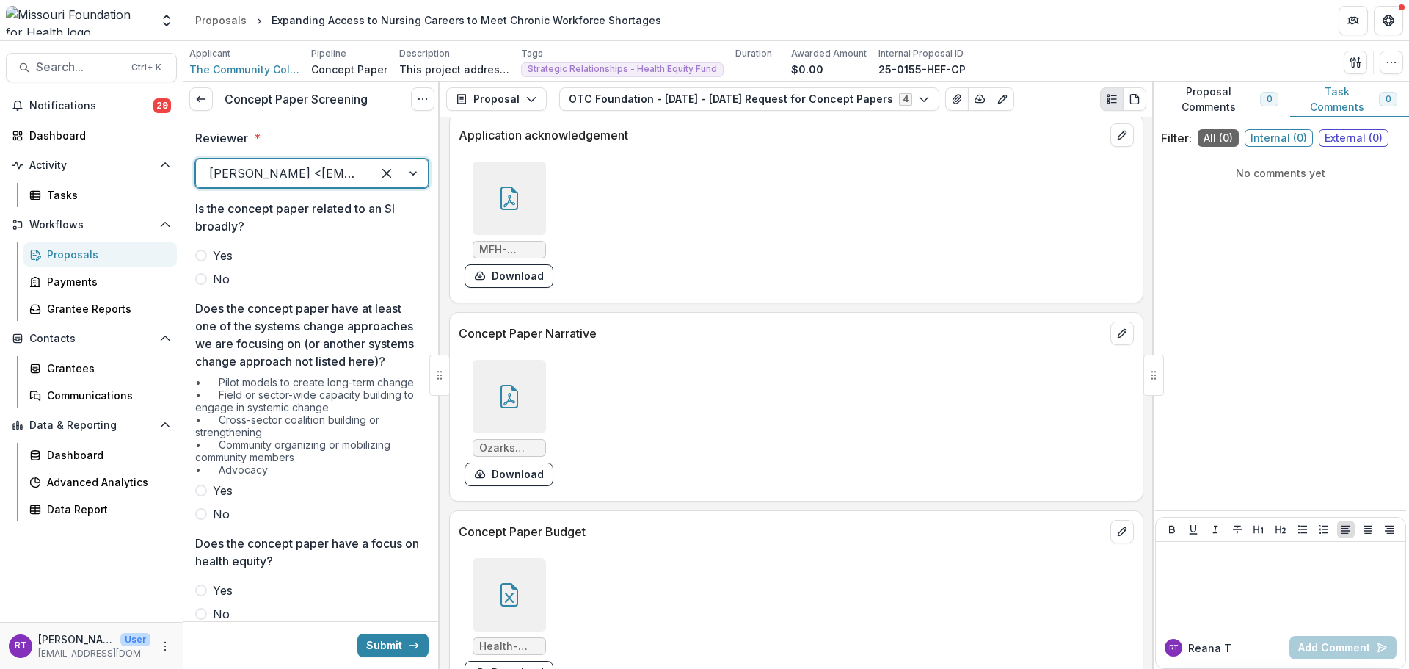
click at [209, 274] on label "No" at bounding box center [311, 279] width 233 height 18
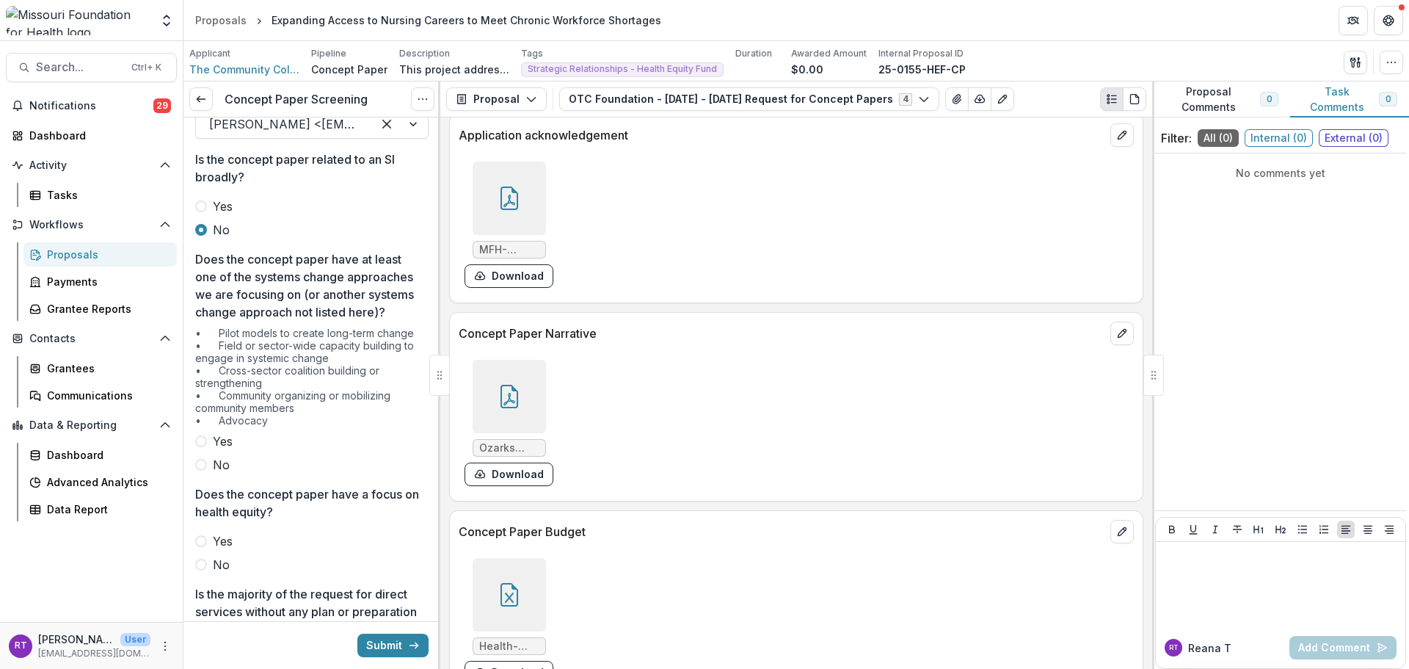
scroll to position [73, 0]
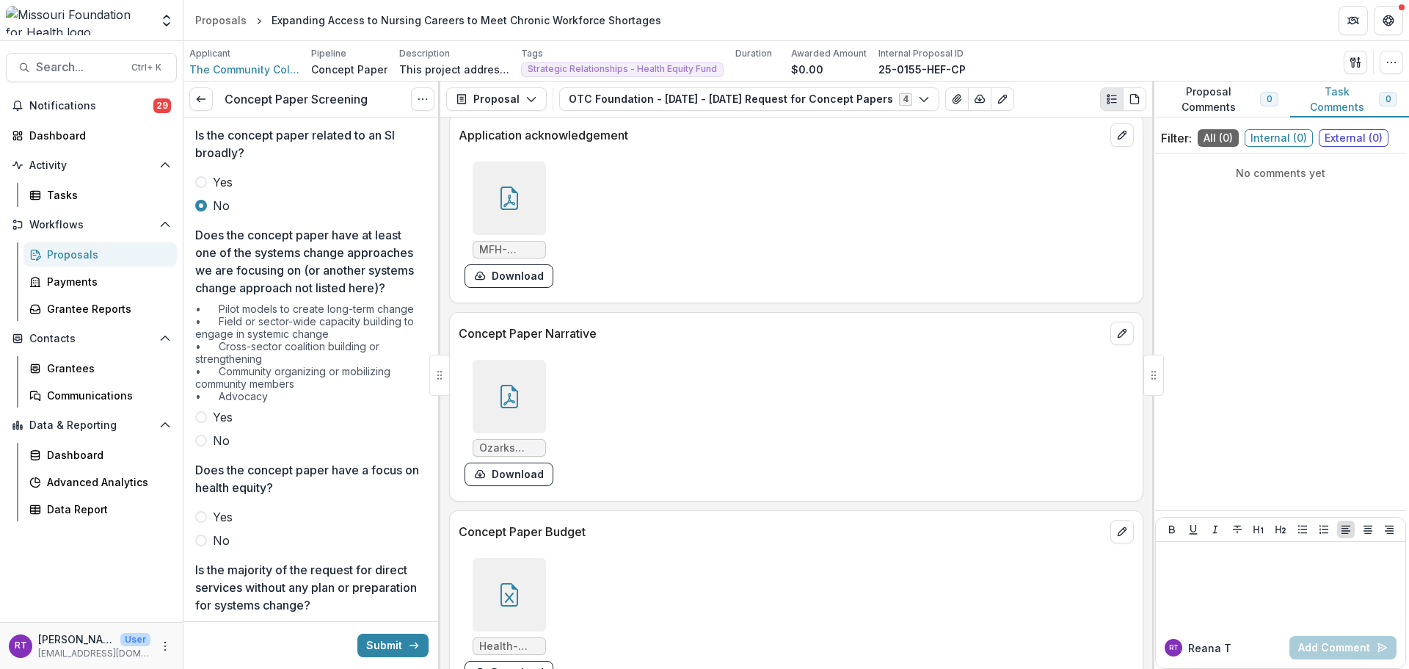
click at [218, 449] on span "No" at bounding box center [221, 441] width 17 height 18
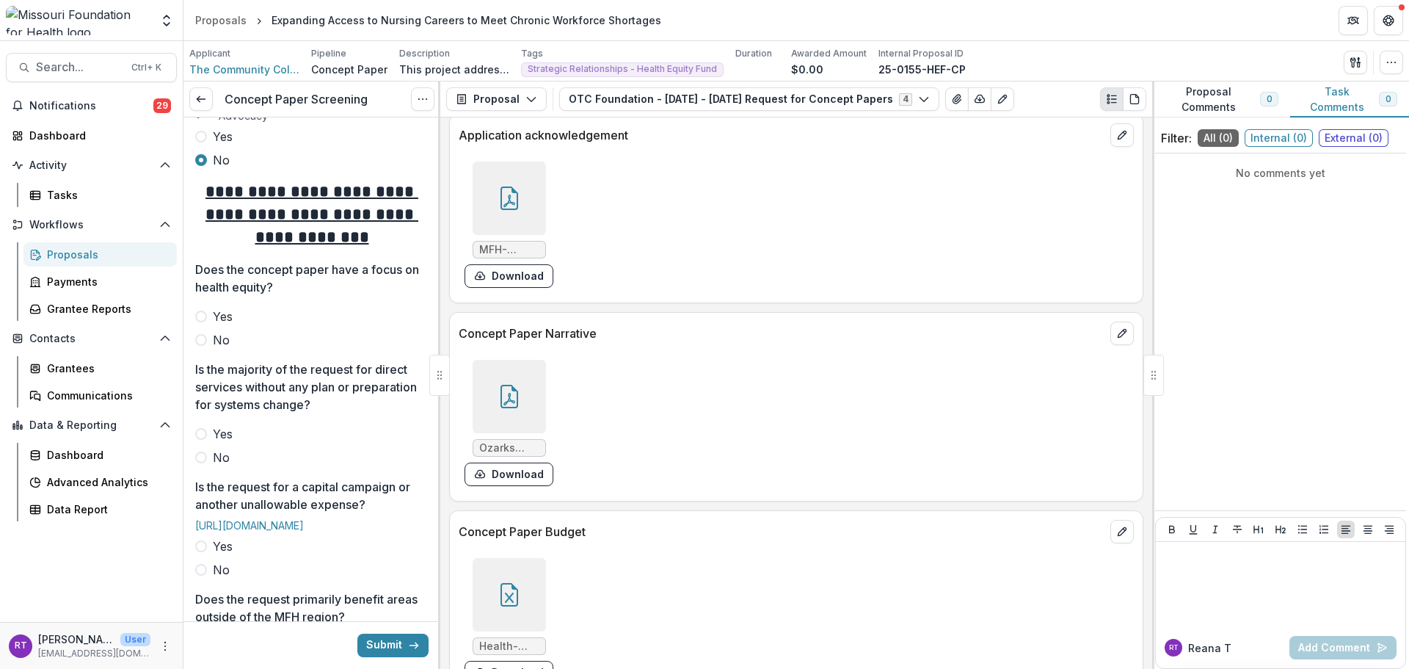
scroll to position [440, 0]
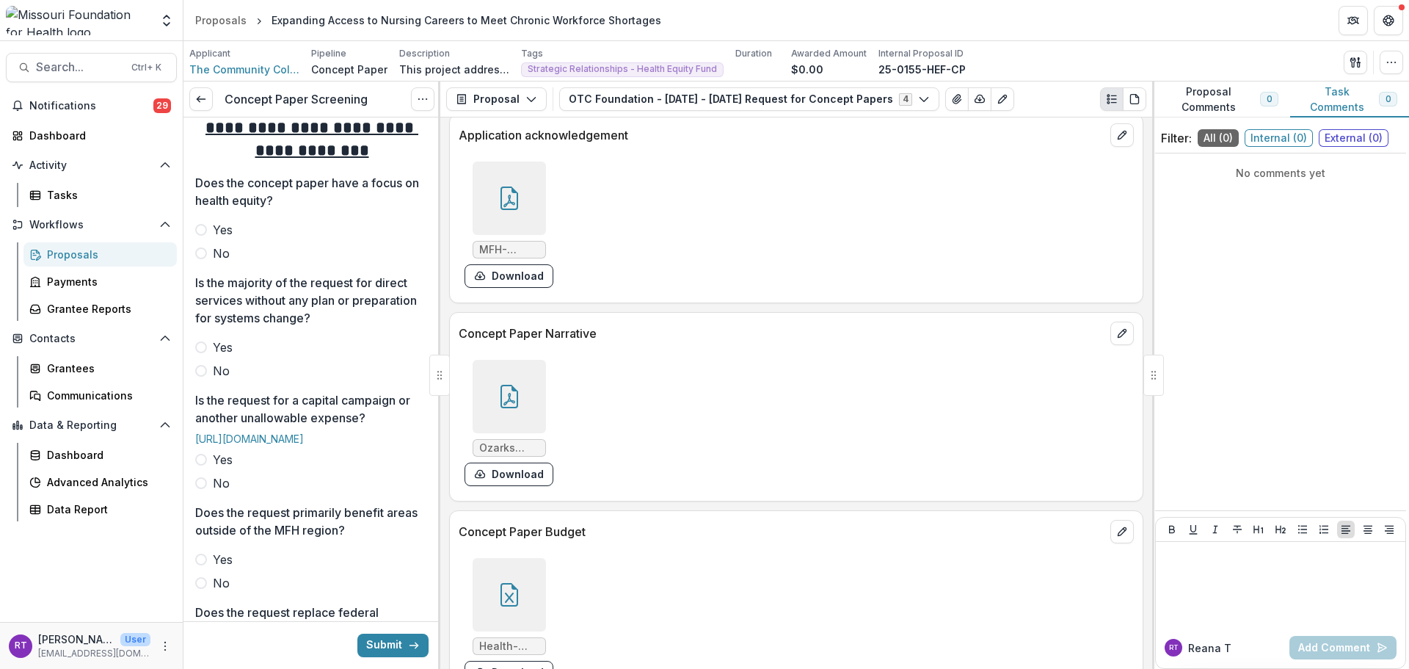
click at [227, 239] on span "Yes" at bounding box center [223, 230] width 20 height 18
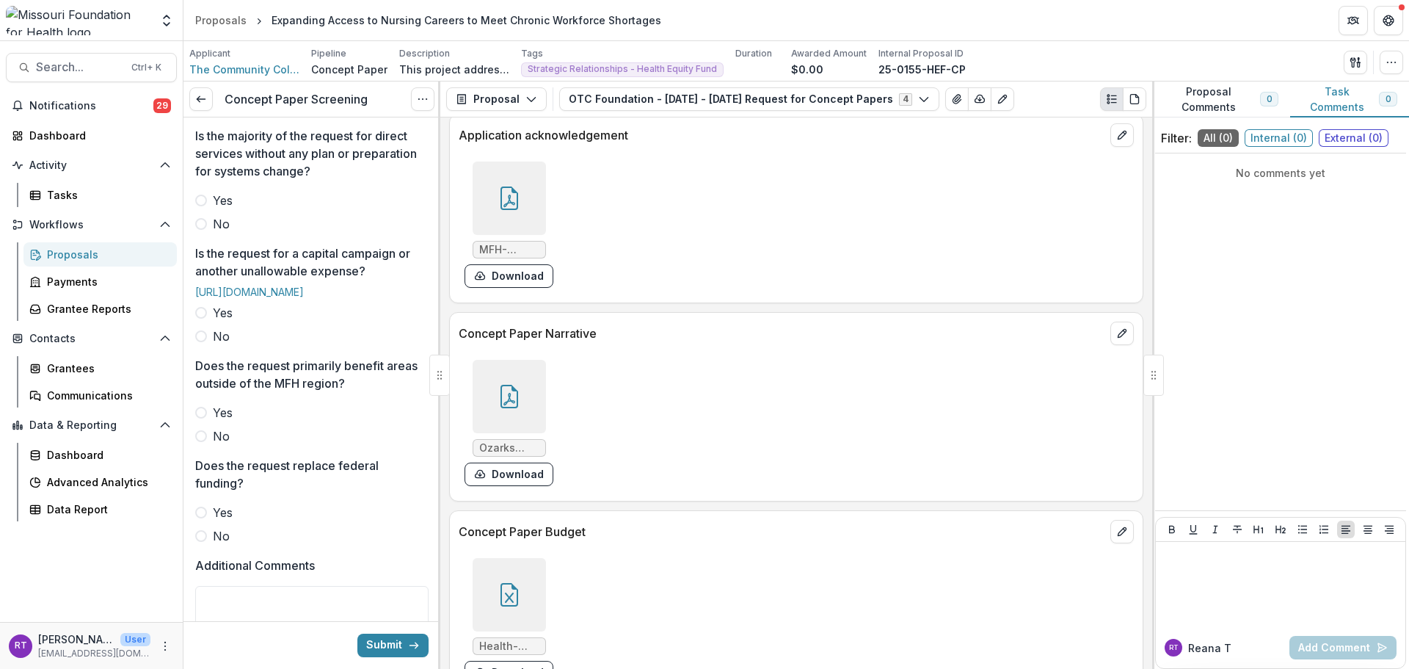
click at [226, 209] on span "Yes" at bounding box center [223, 201] width 20 height 18
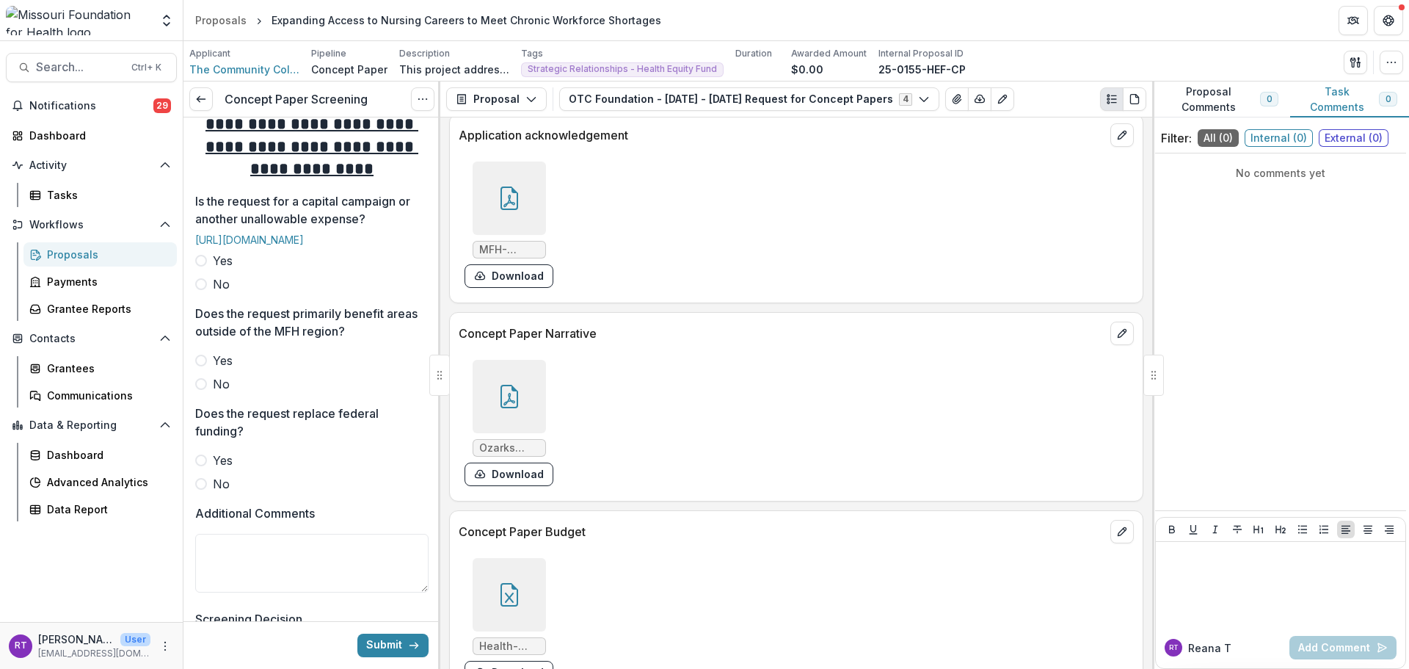
scroll to position [734, 0]
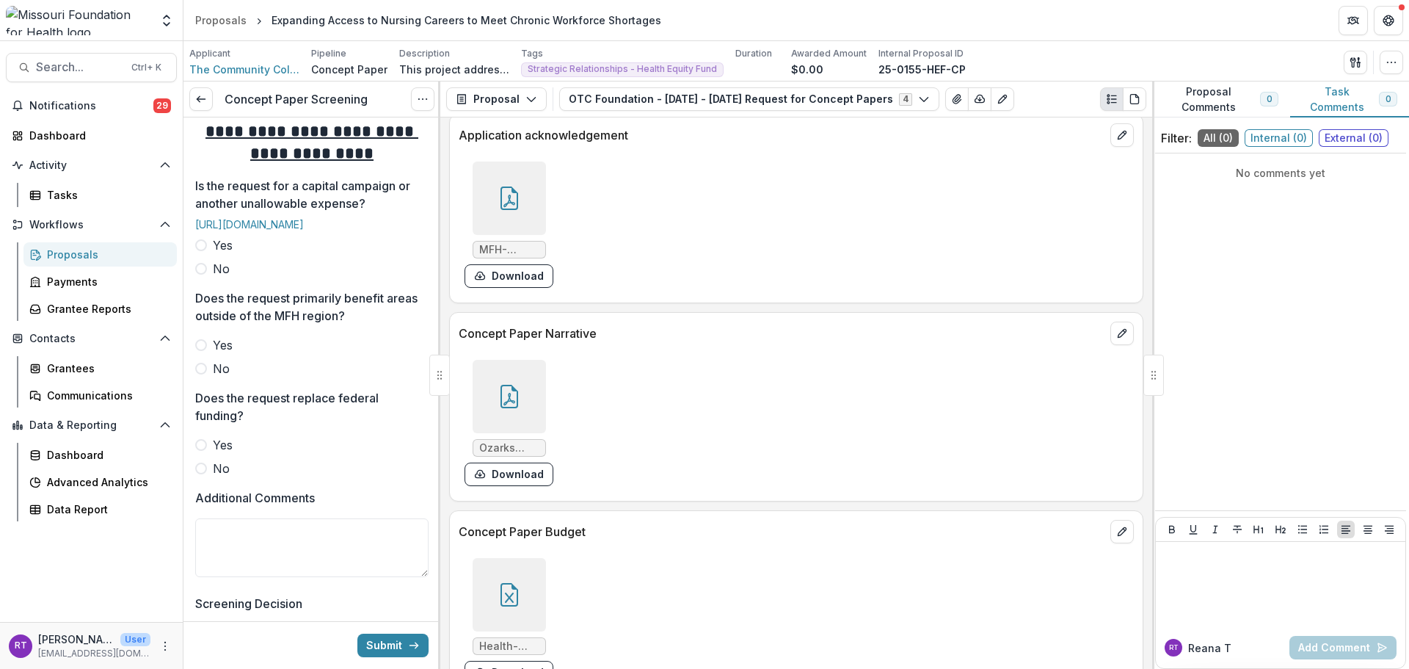
click at [225, 254] on span "Yes" at bounding box center [223, 245] width 20 height 18
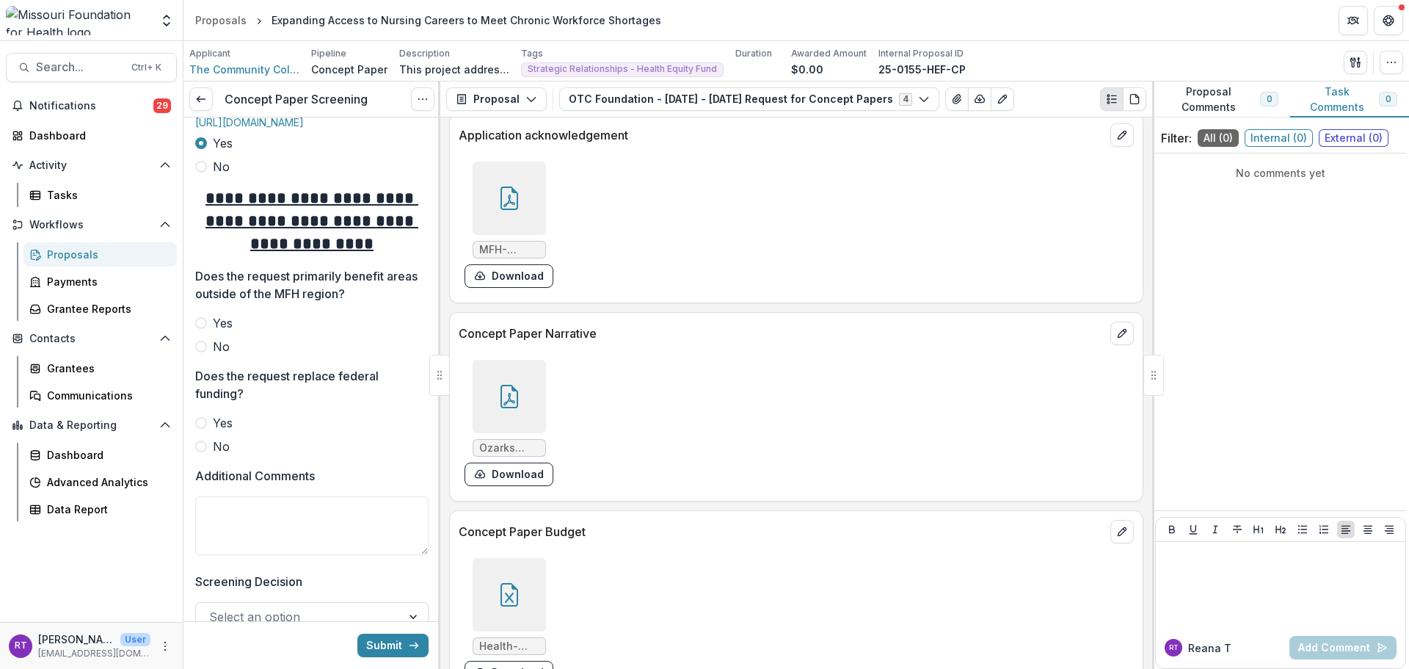
scroll to position [881, 0]
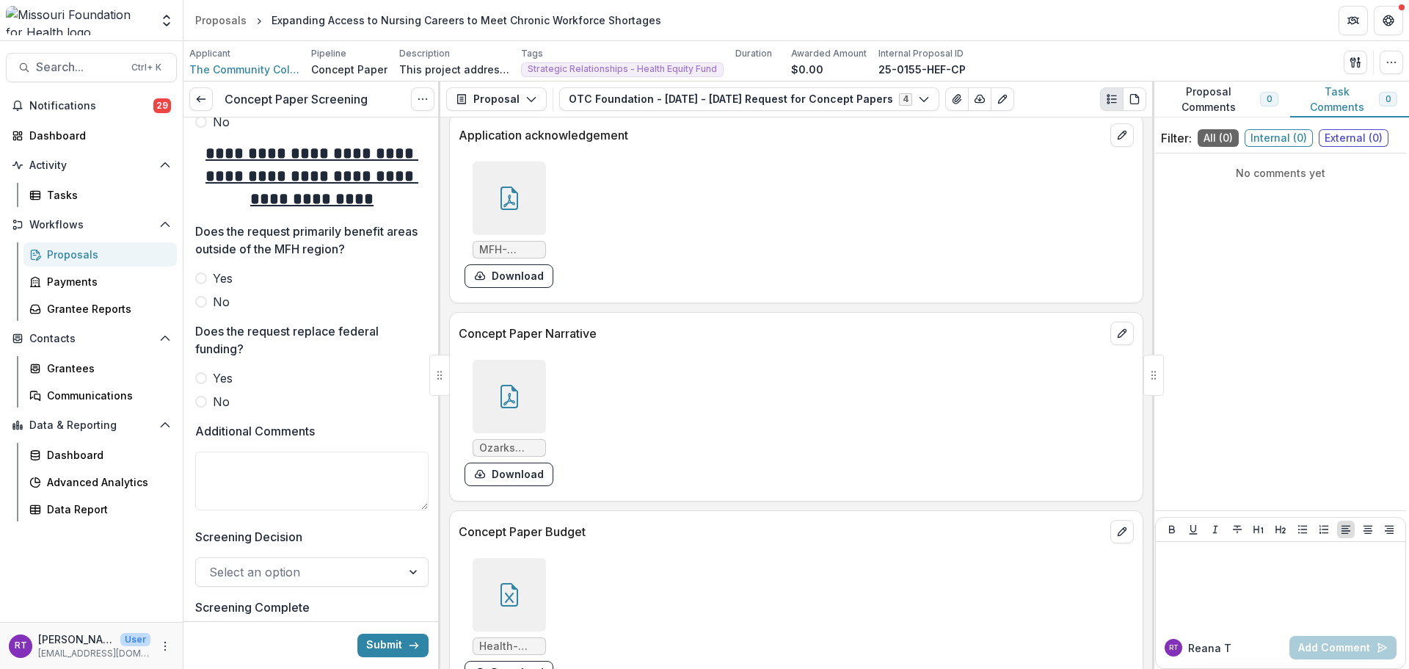
click at [222, 310] on span "No" at bounding box center [221, 302] width 17 height 18
click at [226, 410] on span "No" at bounding box center [221, 402] width 17 height 18
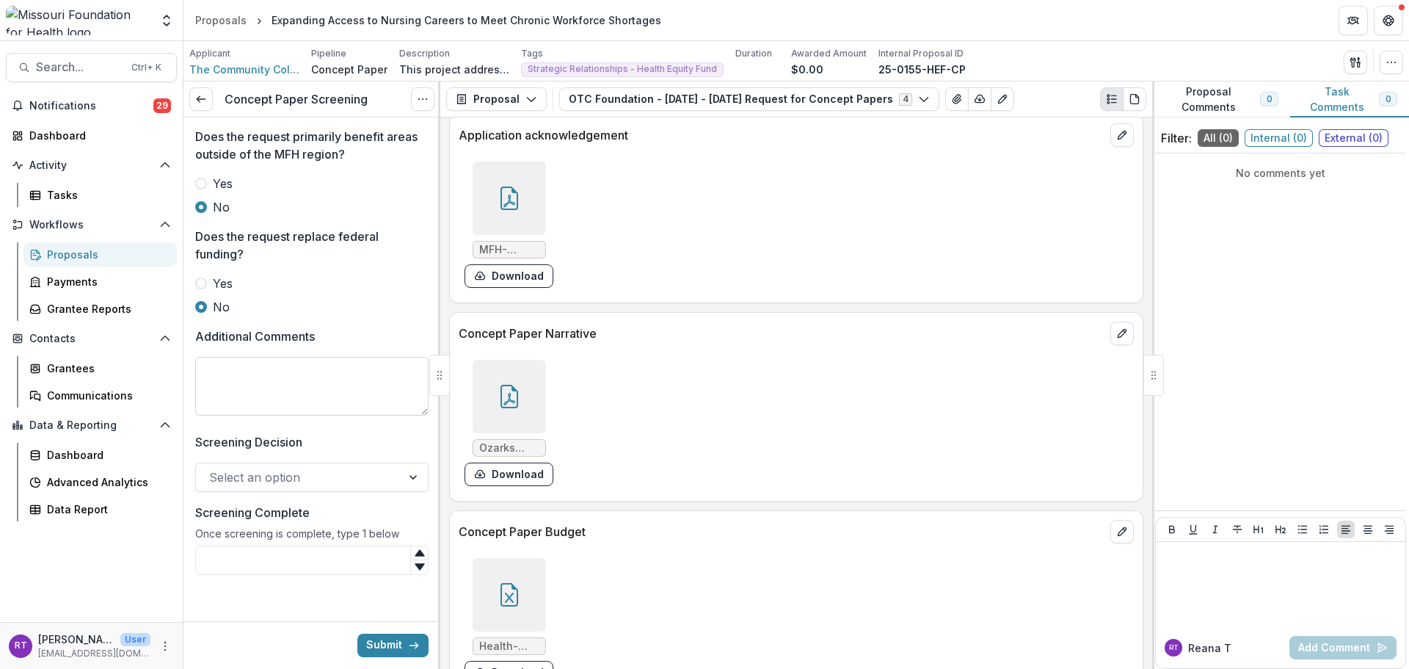
scroll to position [1043, 0]
click at [271, 394] on textarea "Additional Comments" at bounding box center [311, 386] width 233 height 59
drag, startPoint x: 298, startPoint y: 393, endPoint x: 258, endPoint y: 394, distance: 39.7
click at [258, 394] on textarea "**********" at bounding box center [309, 386] width 229 height 59
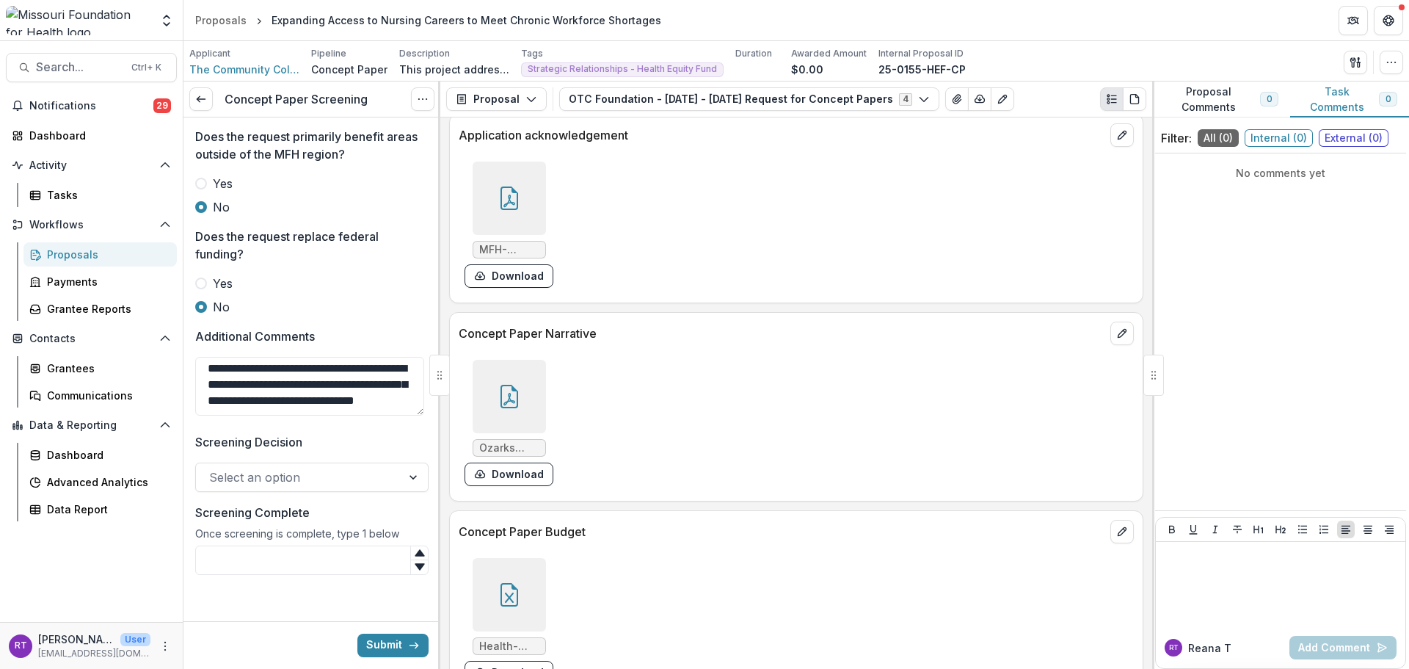
type textarea "**********"
click at [305, 476] on div at bounding box center [298, 477] width 179 height 21
click at [309, 487] on div at bounding box center [298, 477] width 179 height 21
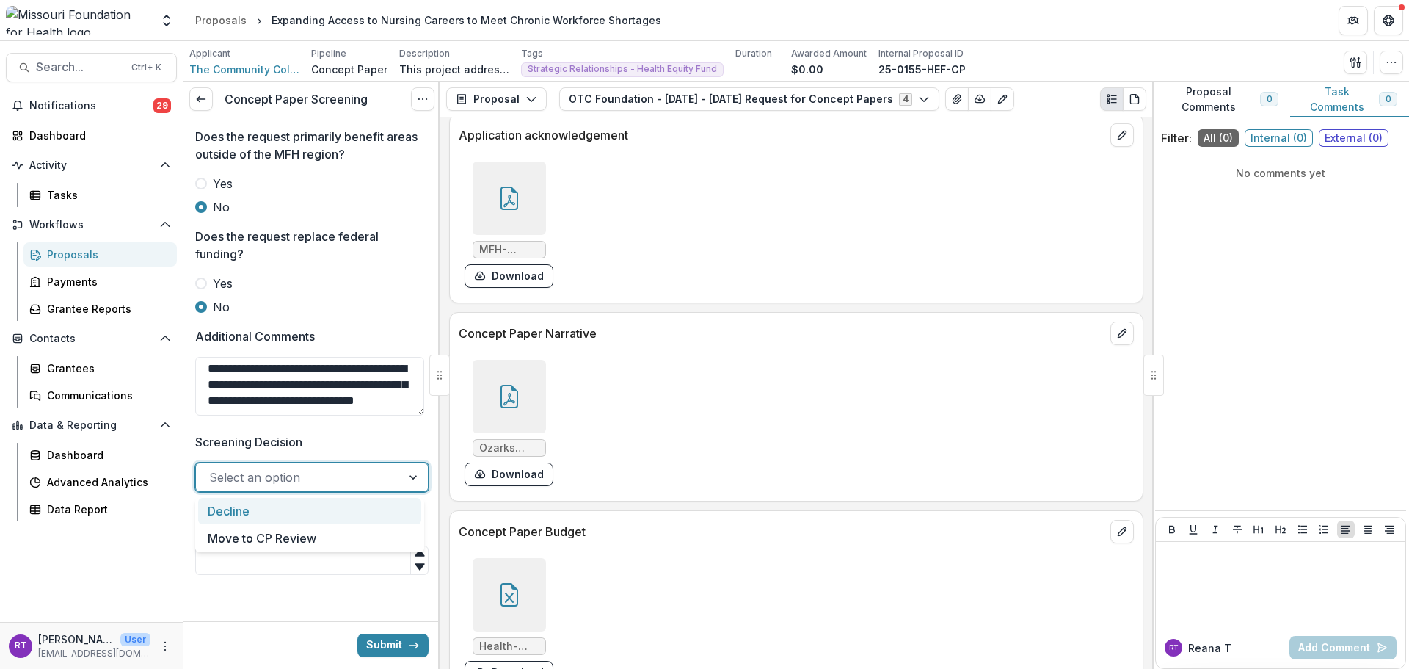
click at [308, 517] on div "Decline" at bounding box center [309, 511] width 223 height 27
click at [307, 558] on input "Screening Complete" at bounding box center [311, 559] width 233 height 29
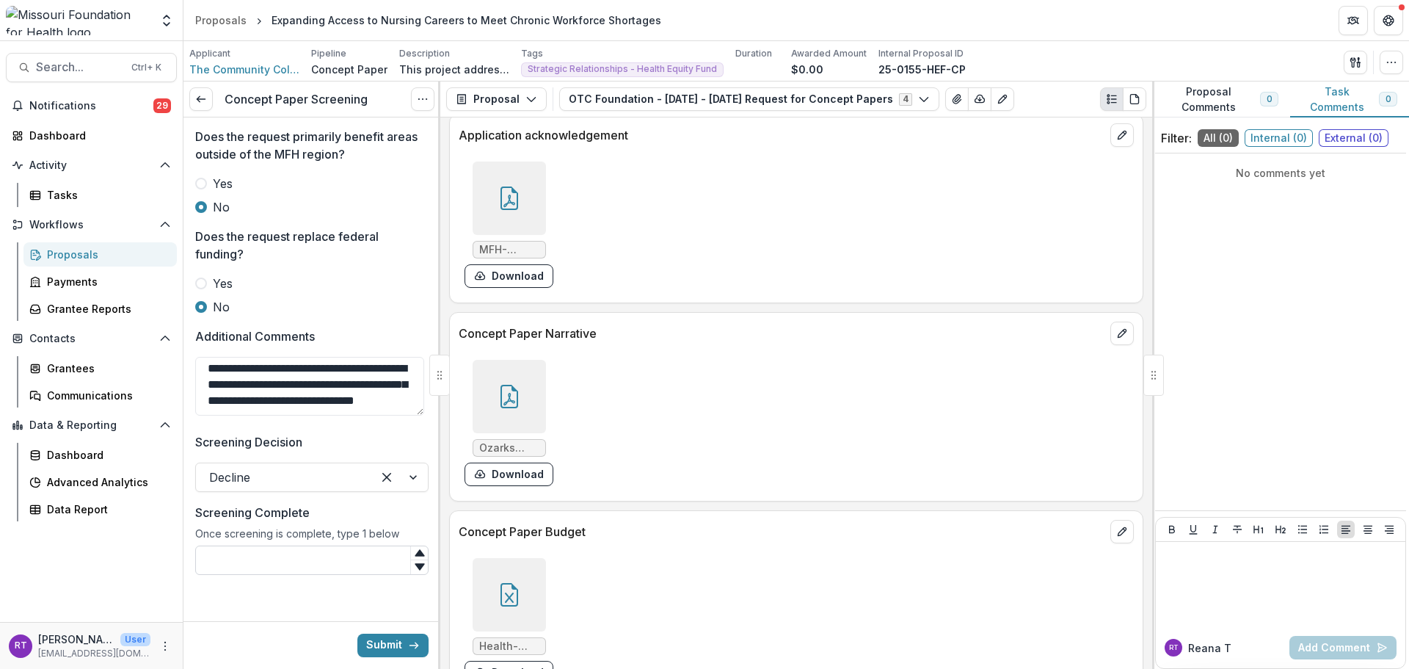
type input "*"
click at [381, 644] on button "Submit" at bounding box center [392, 644] width 71 height 23
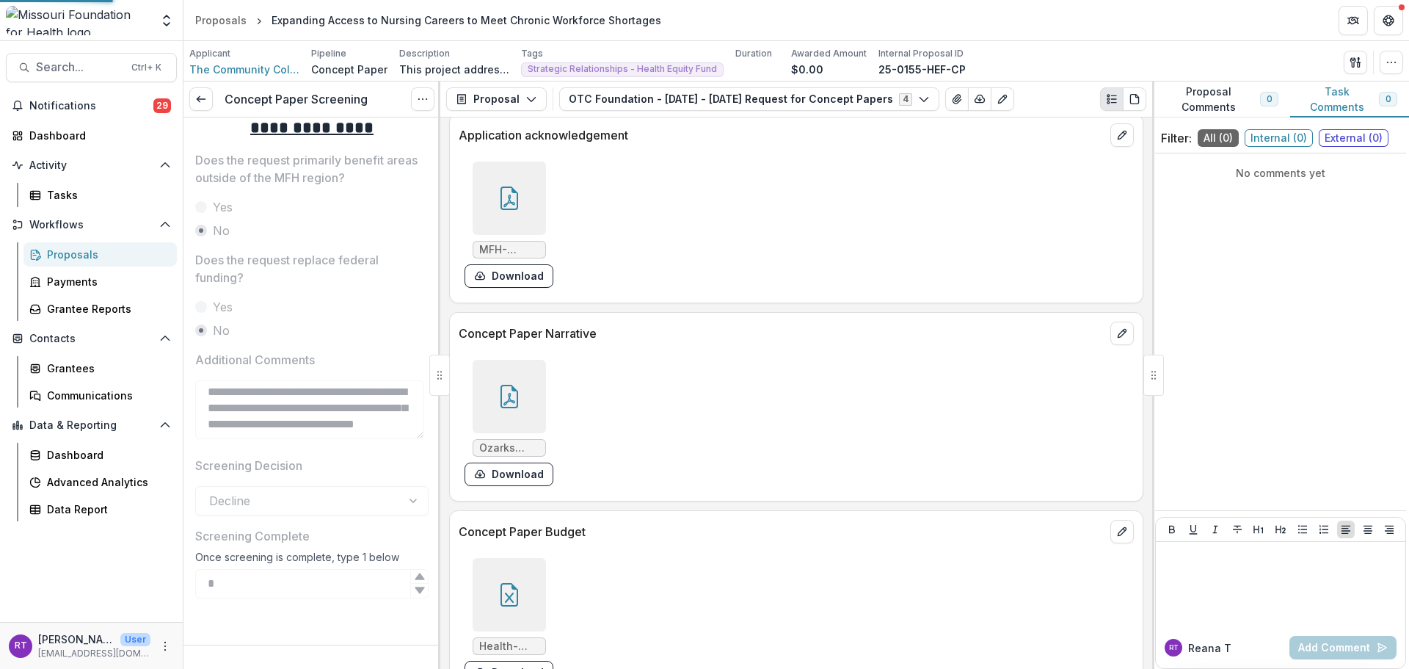
scroll to position [1019, 0]
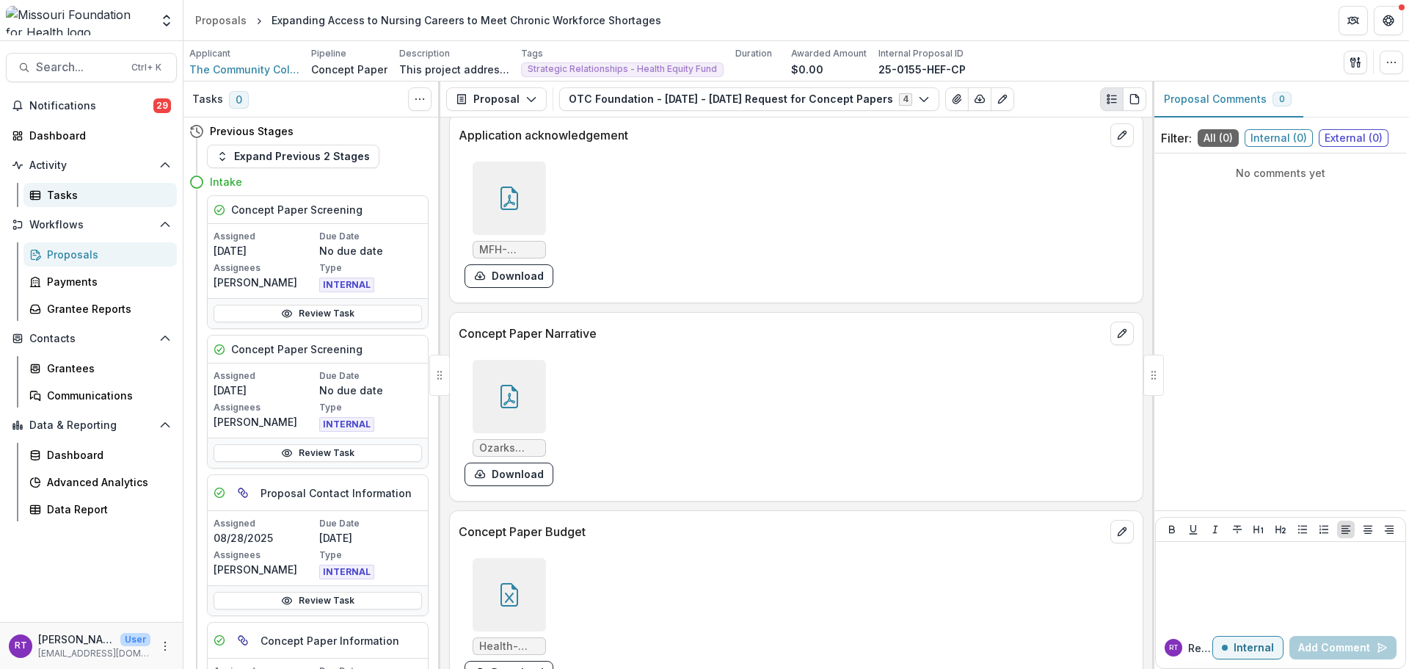
click at [117, 191] on div "Tasks" at bounding box center [106, 194] width 118 height 15
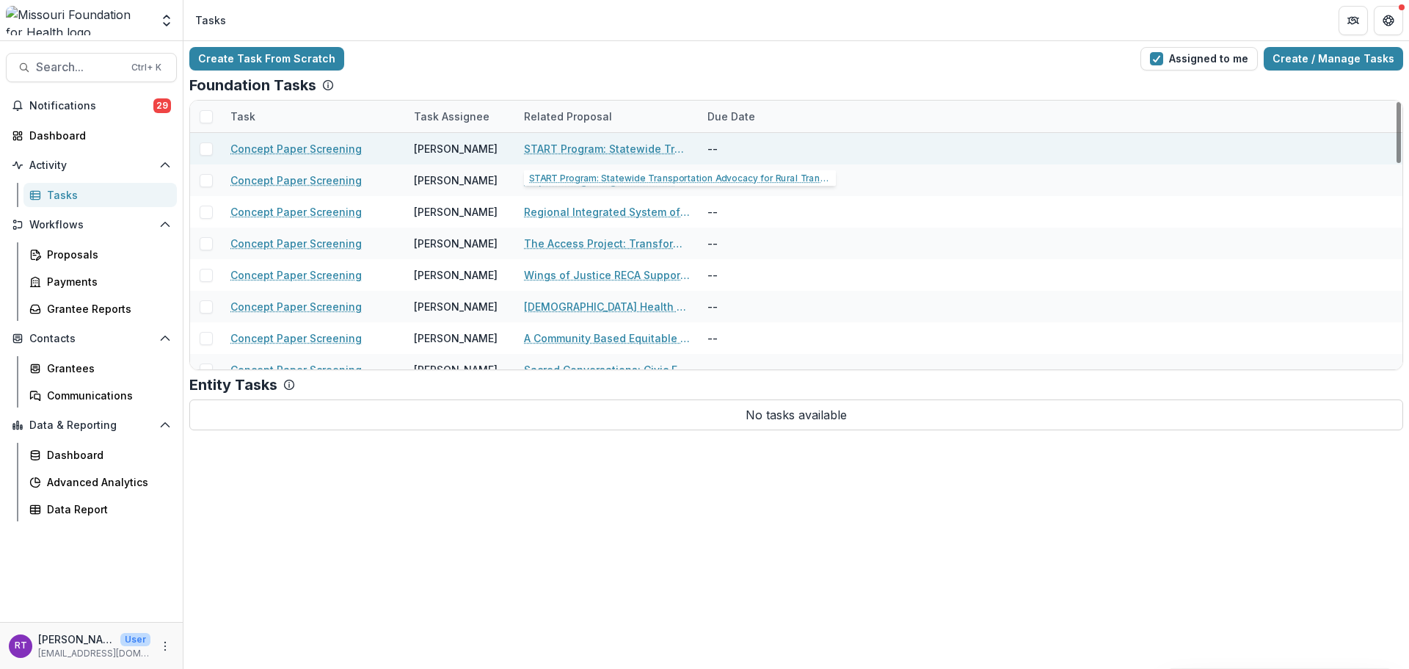
click at [633, 148] on link "START Program: Statewide Transportation Advocacy for Rural Transformation" at bounding box center [607, 148] width 166 height 15
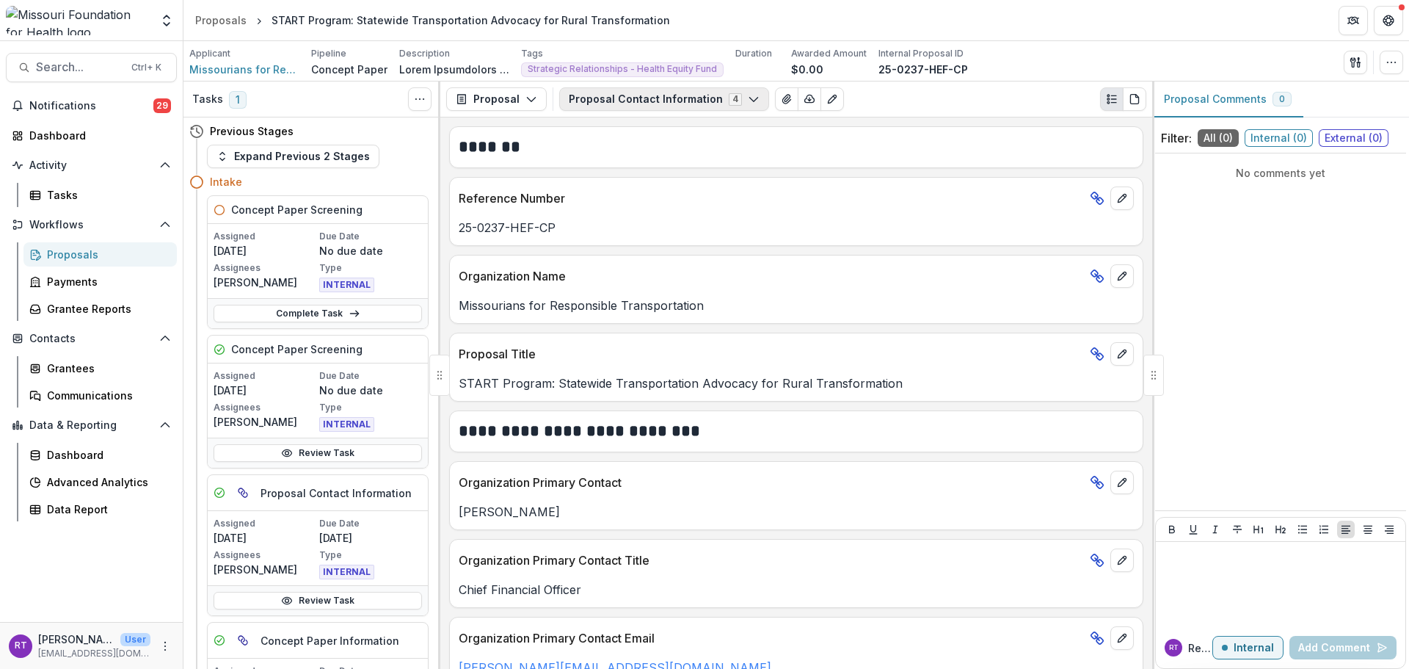
click at [679, 90] on button "Proposal Contact Information 4" at bounding box center [664, 98] width 210 height 23
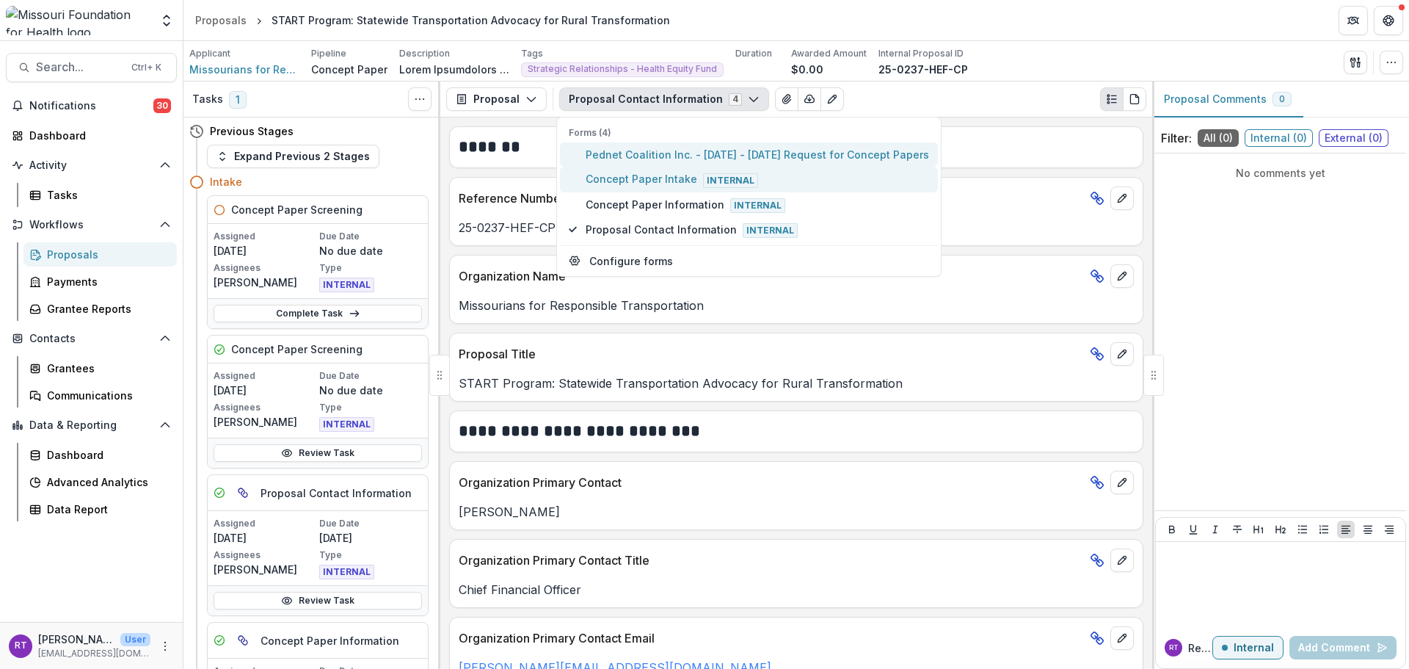
click at [697, 156] on span "Pednet Coalition Inc. - 2025 - 2025 Request for Concept Papers" at bounding box center [757, 154] width 343 height 15
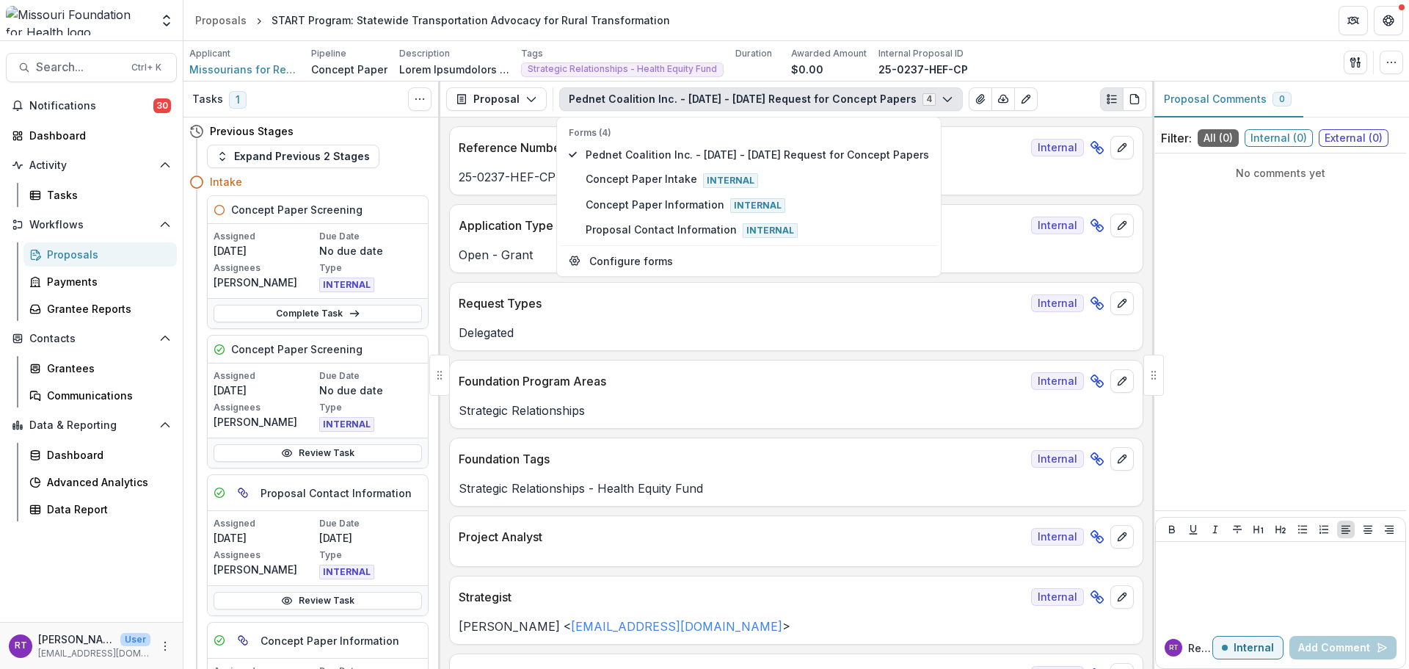
click at [1063, 19] on header "Proposals START Program: Statewide Transportation Advocacy for Rural Transforma…" at bounding box center [796, 20] width 1226 height 40
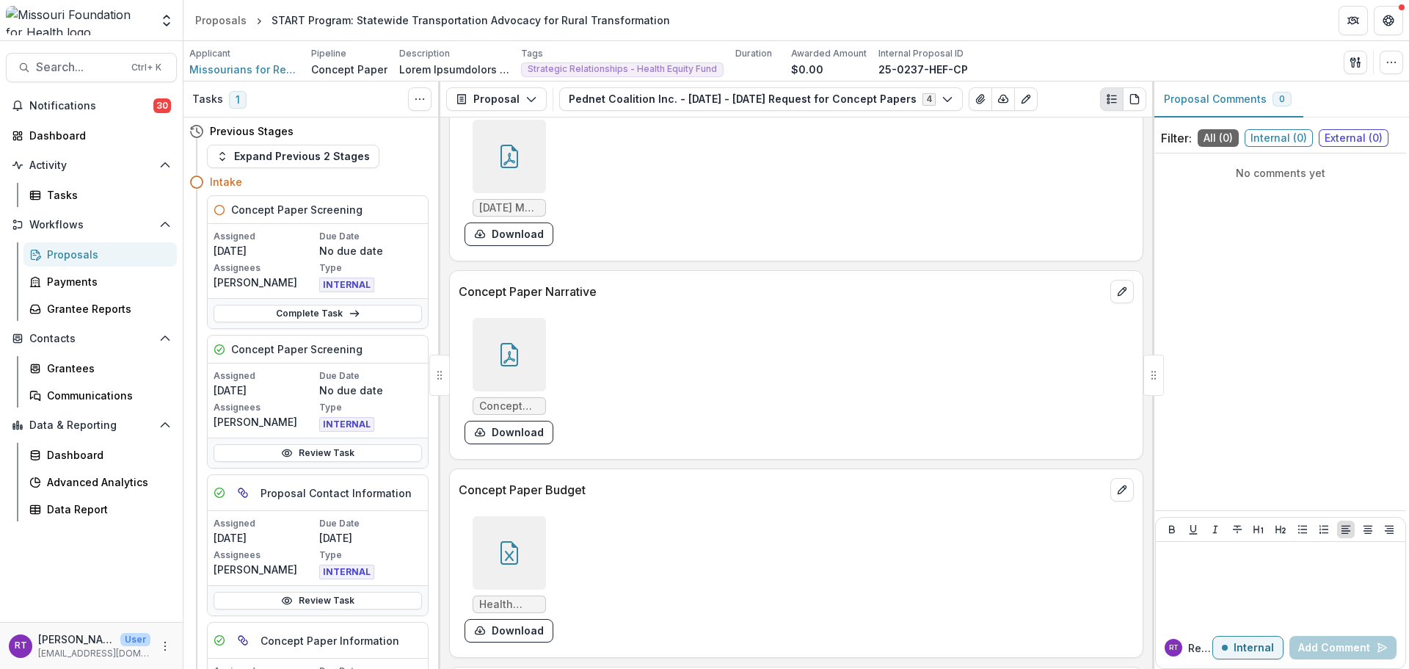
scroll to position [5284, 0]
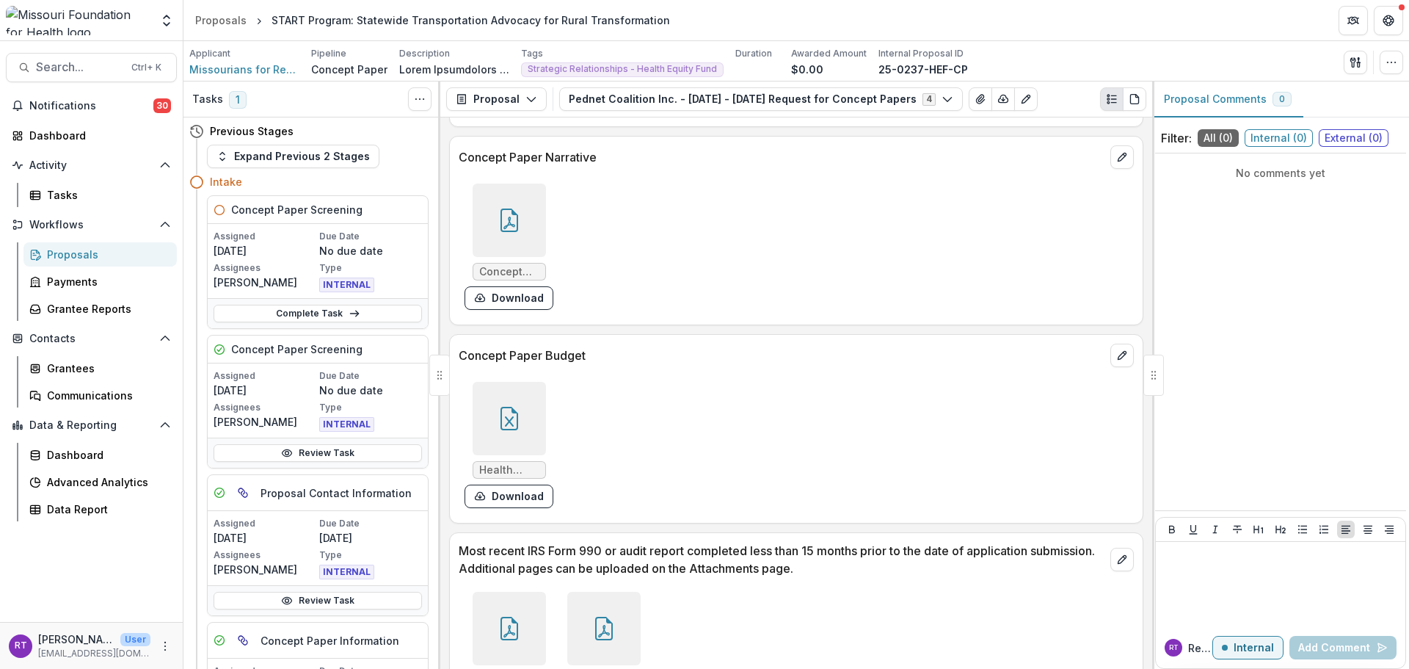
click at [532, 228] on div at bounding box center [509, 219] width 73 height 73
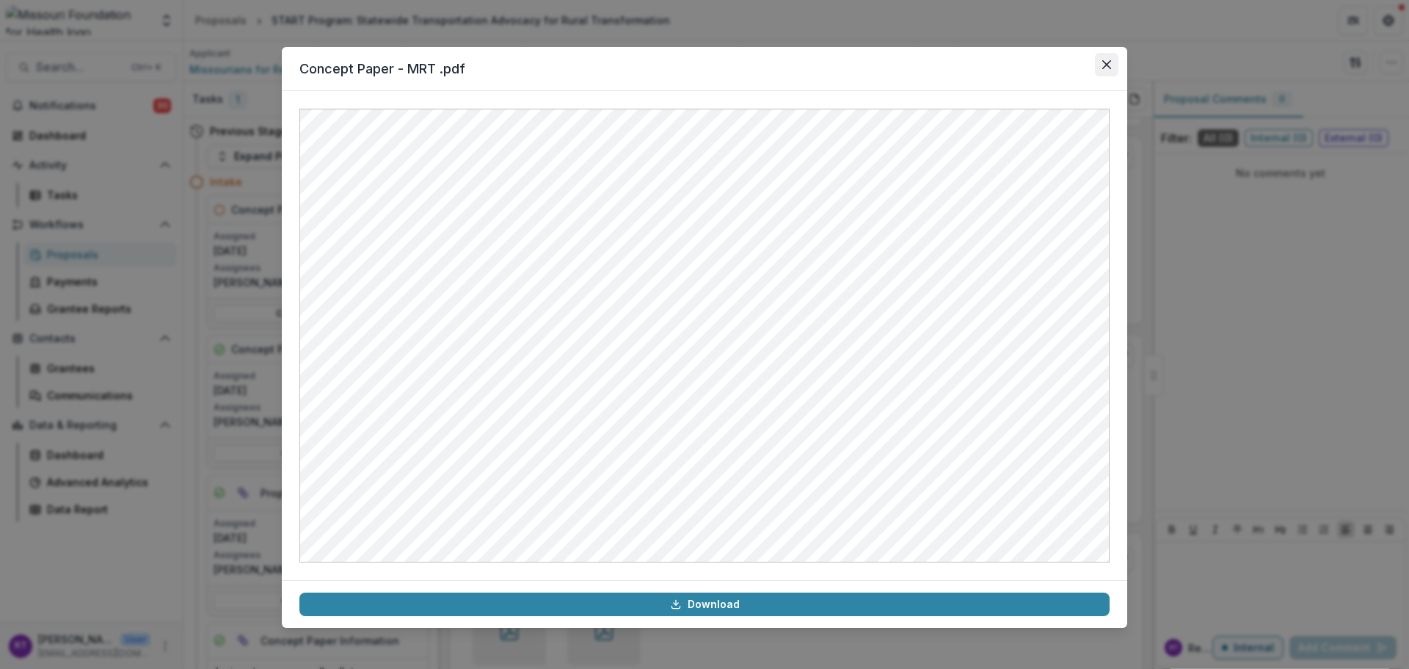
click at [1108, 63] on icon "Close" at bounding box center [1106, 64] width 9 height 9
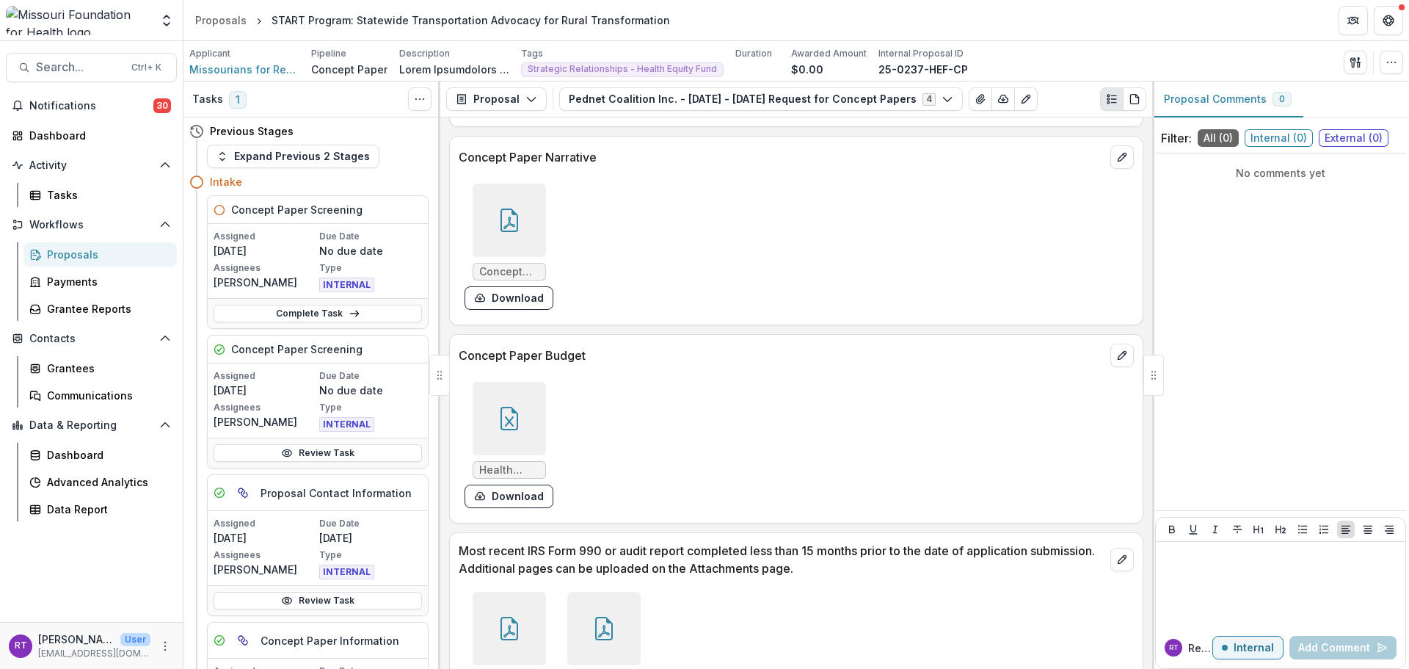
click at [504, 416] on icon at bounding box center [508, 421] width 9 height 10
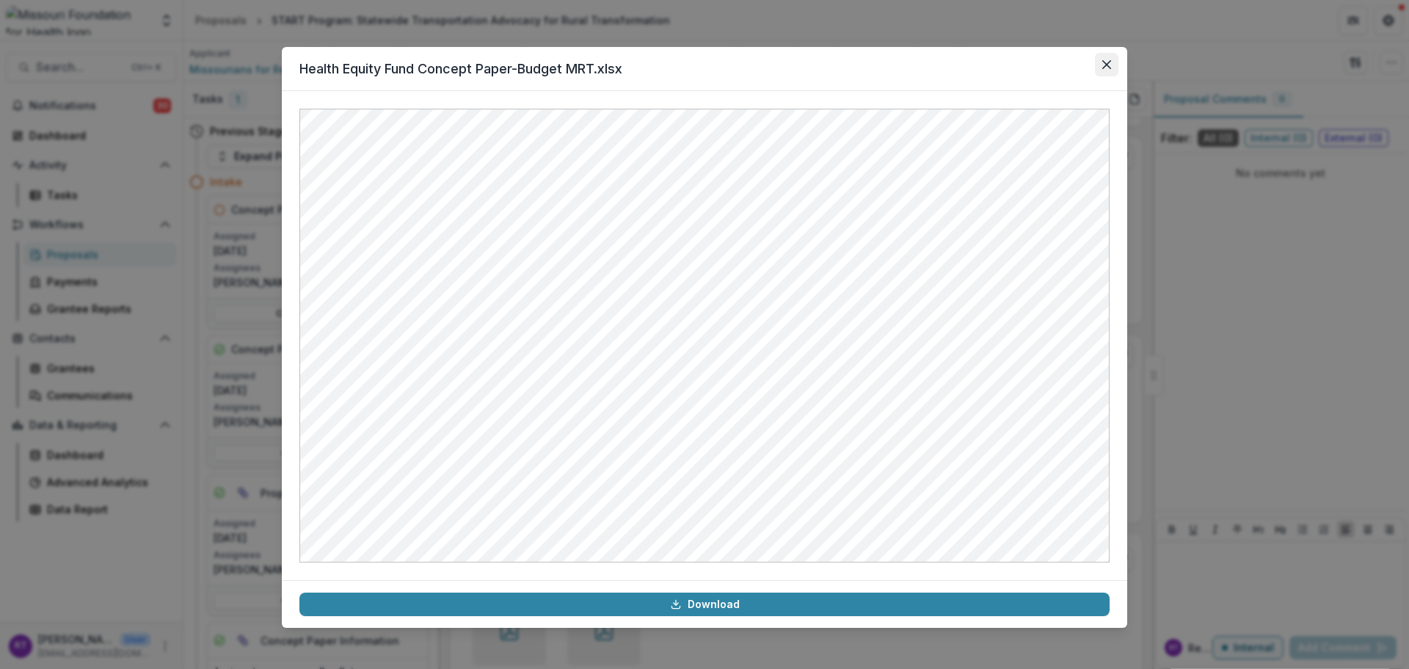
click at [1112, 68] on button "Close" at bounding box center [1106, 64] width 23 height 23
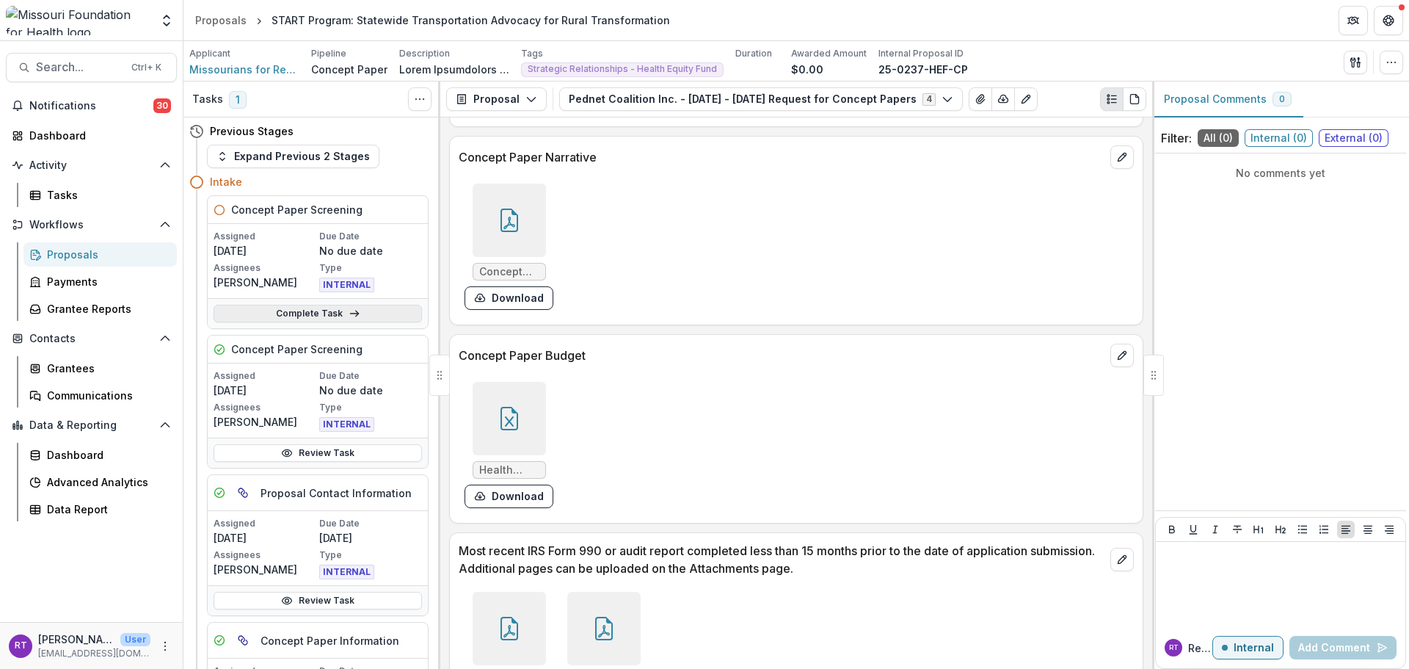
click at [341, 317] on link "Complete Task" at bounding box center [318, 314] width 208 height 18
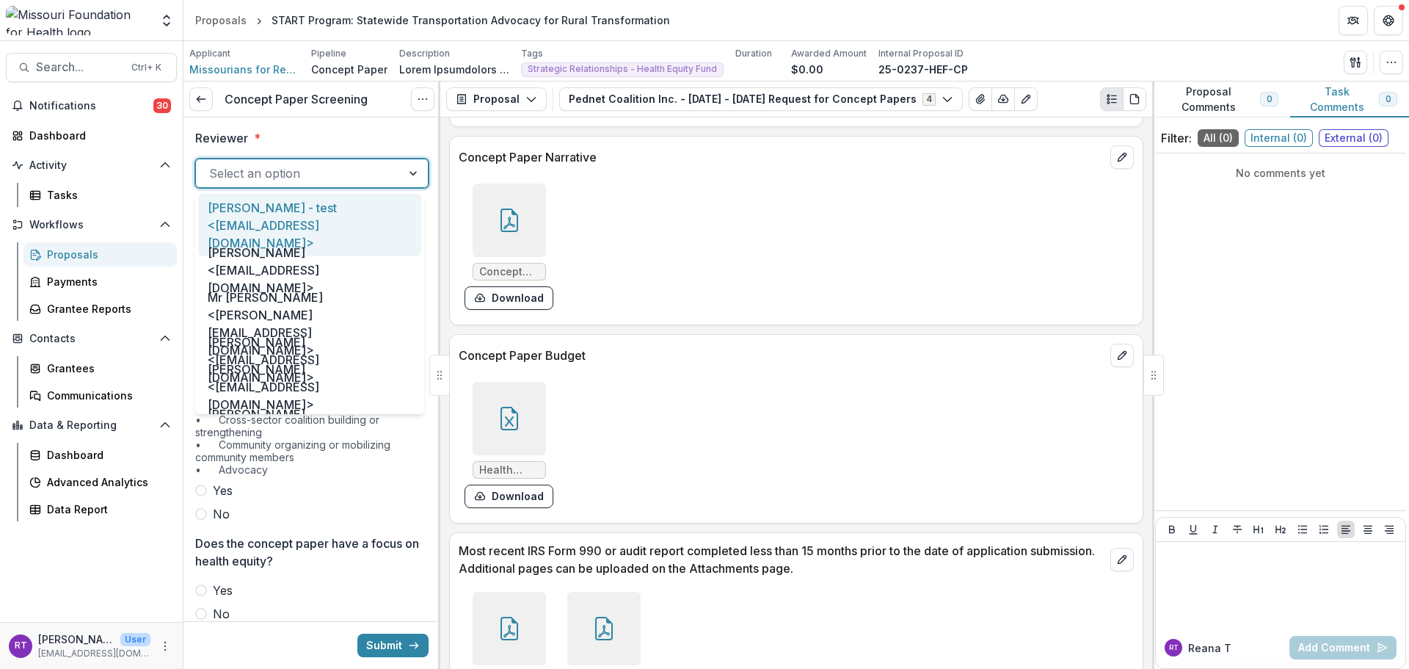
click at [357, 183] on div at bounding box center [298, 173] width 179 height 21
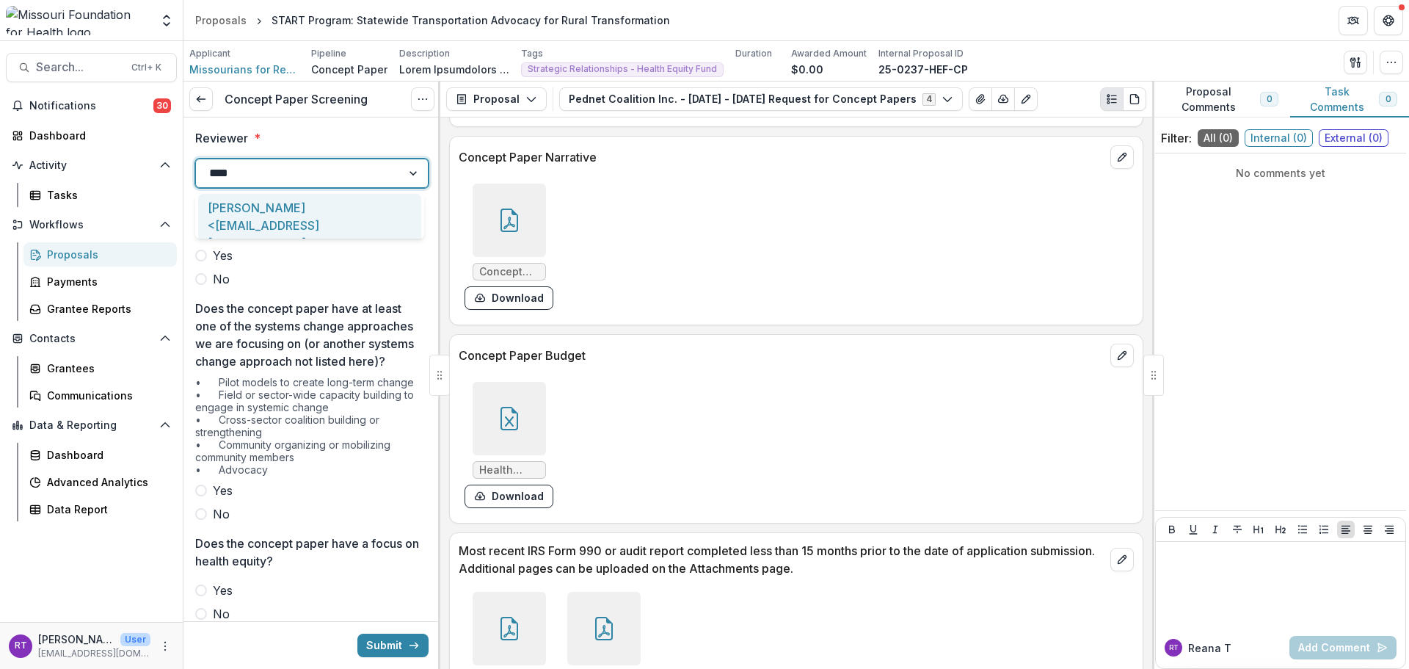
type input "*****"
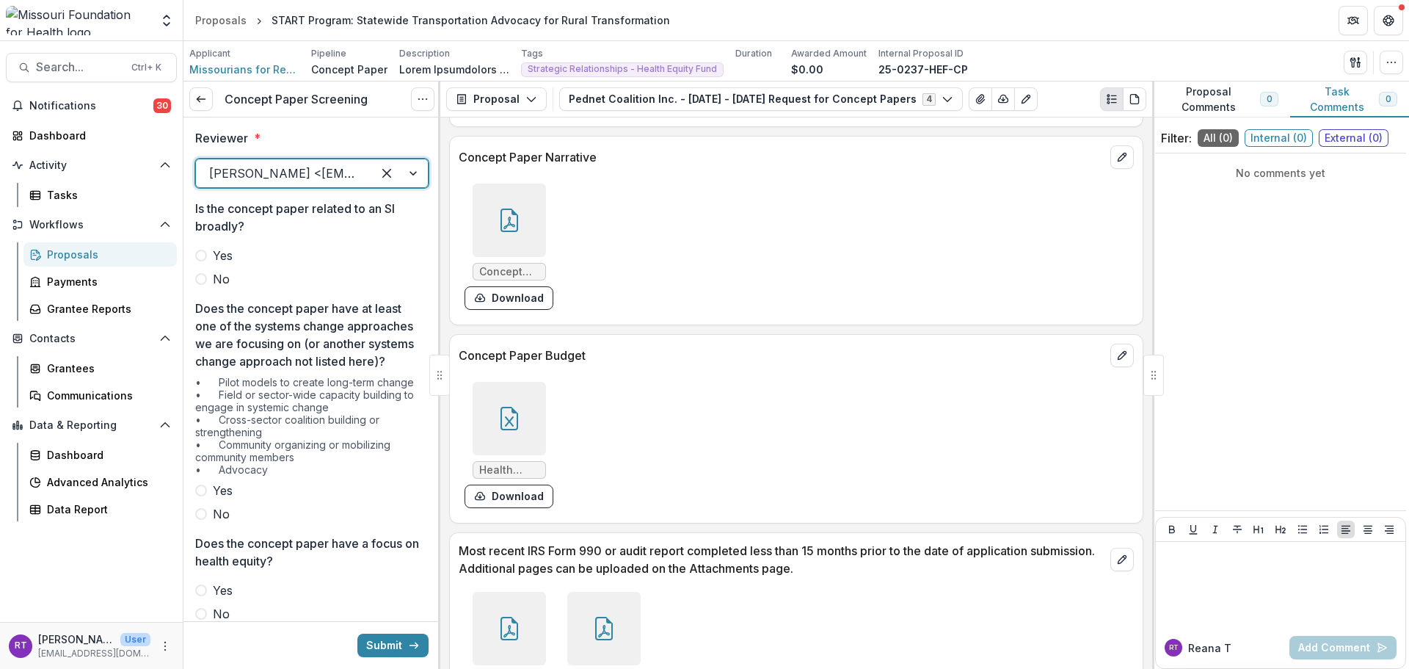
click at [228, 273] on span "No" at bounding box center [221, 279] width 17 height 18
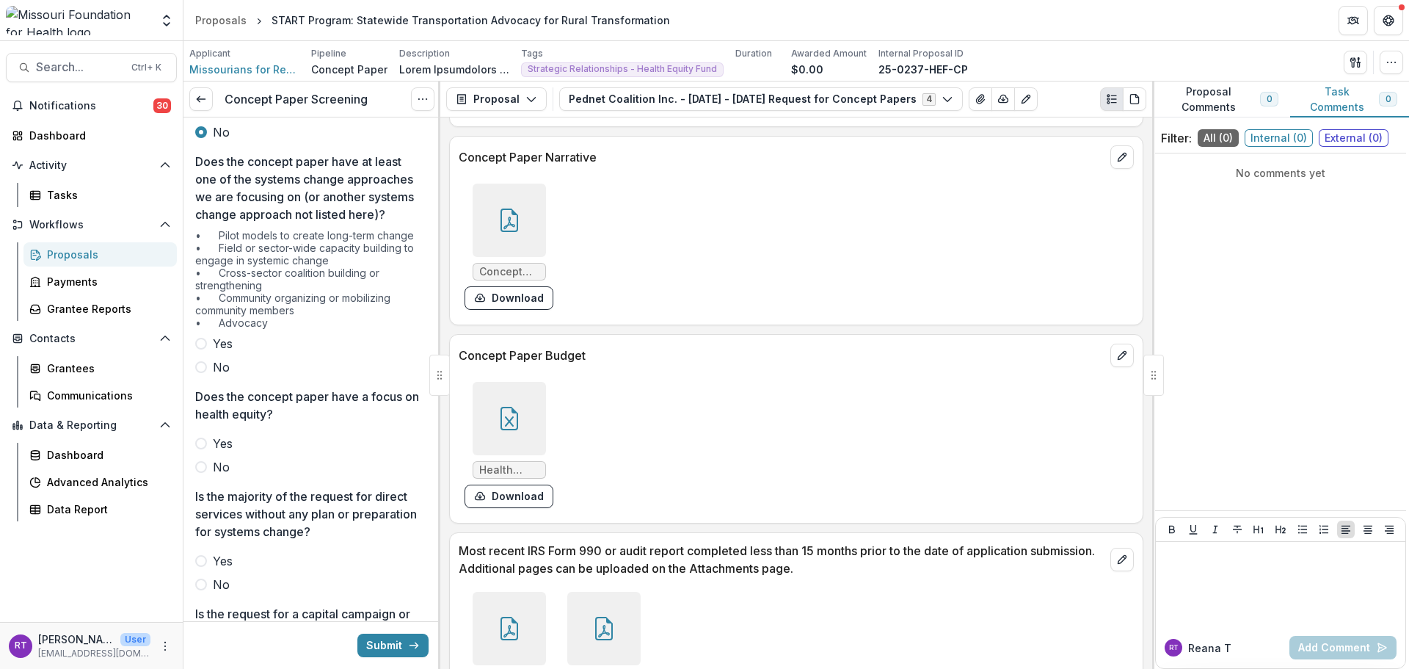
click at [235, 352] on label "Yes" at bounding box center [311, 344] width 233 height 18
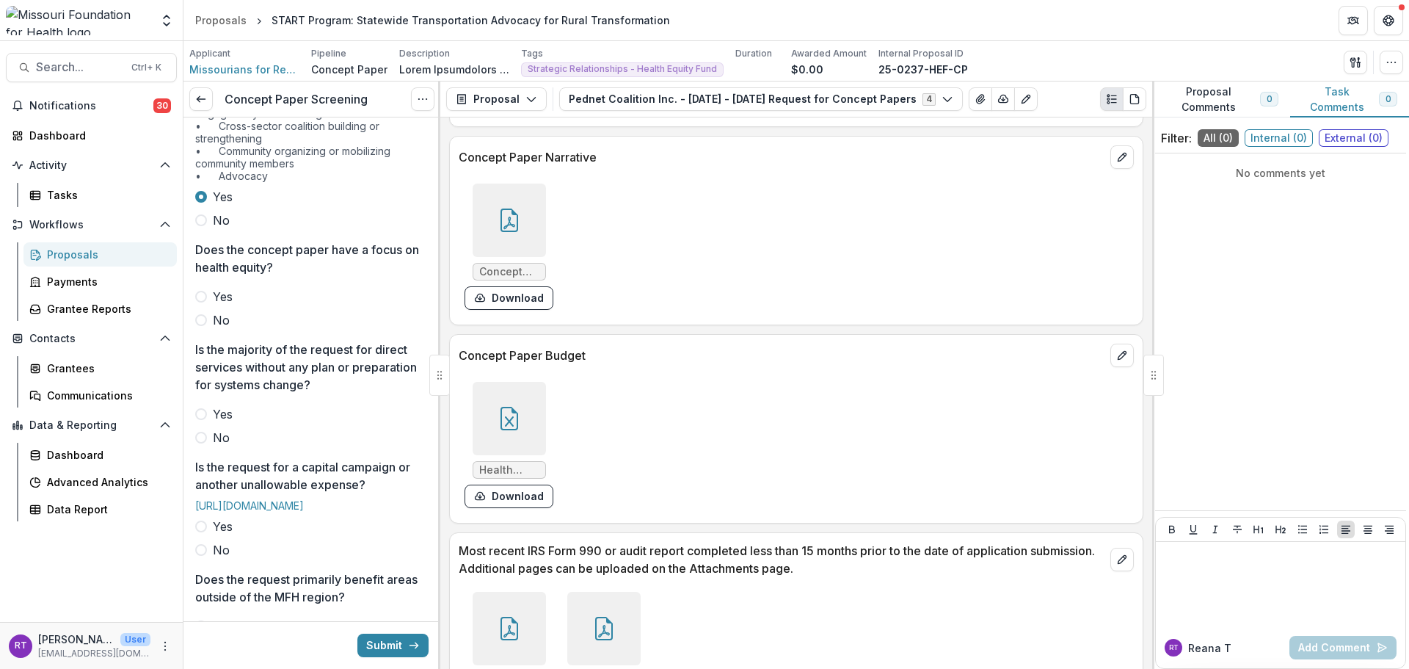
click at [223, 305] on span "Yes" at bounding box center [223, 297] width 20 height 18
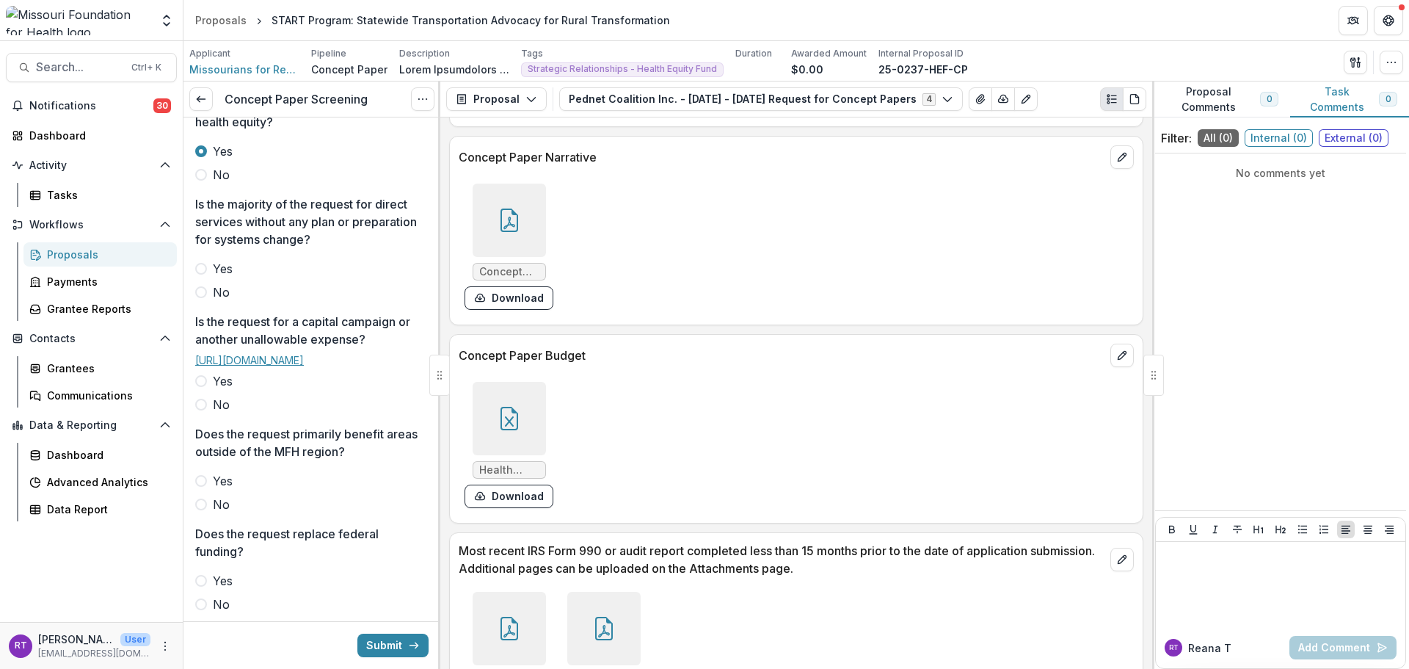
scroll to position [440, 0]
click at [224, 299] on span "No" at bounding box center [221, 291] width 17 height 18
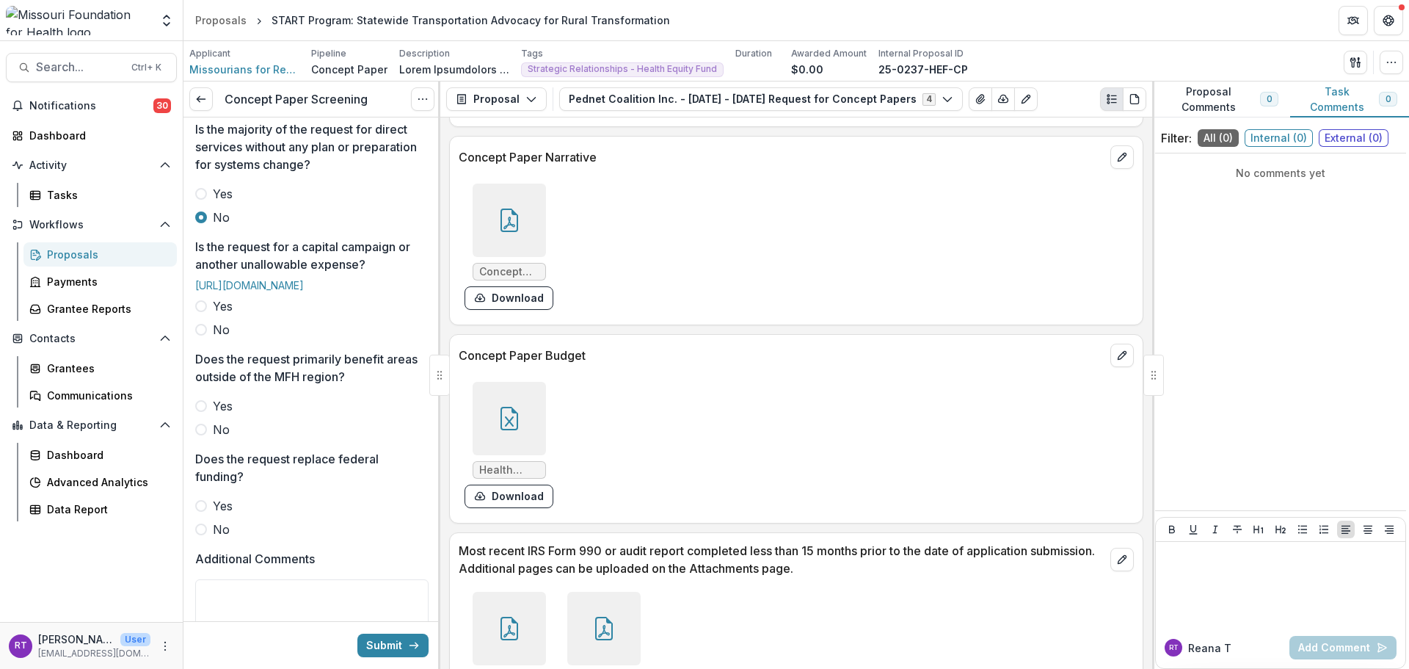
click at [227, 338] on span "No" at bounding box center [221, 330] width 17 height 18
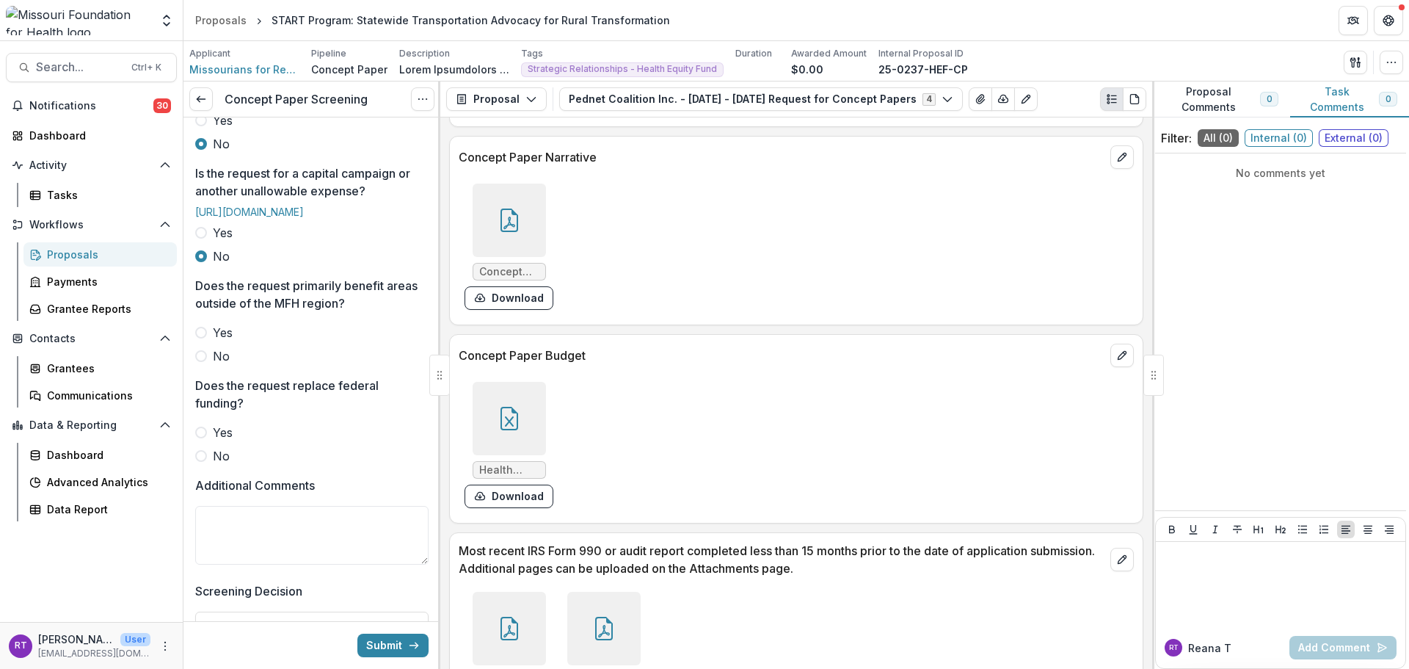
click at [221, 365] on span "No" at bounding box center [221, 356] width 17 height 18
click at [222, 465] on span "No" at bounding box center [221, 456] width 17 height 18
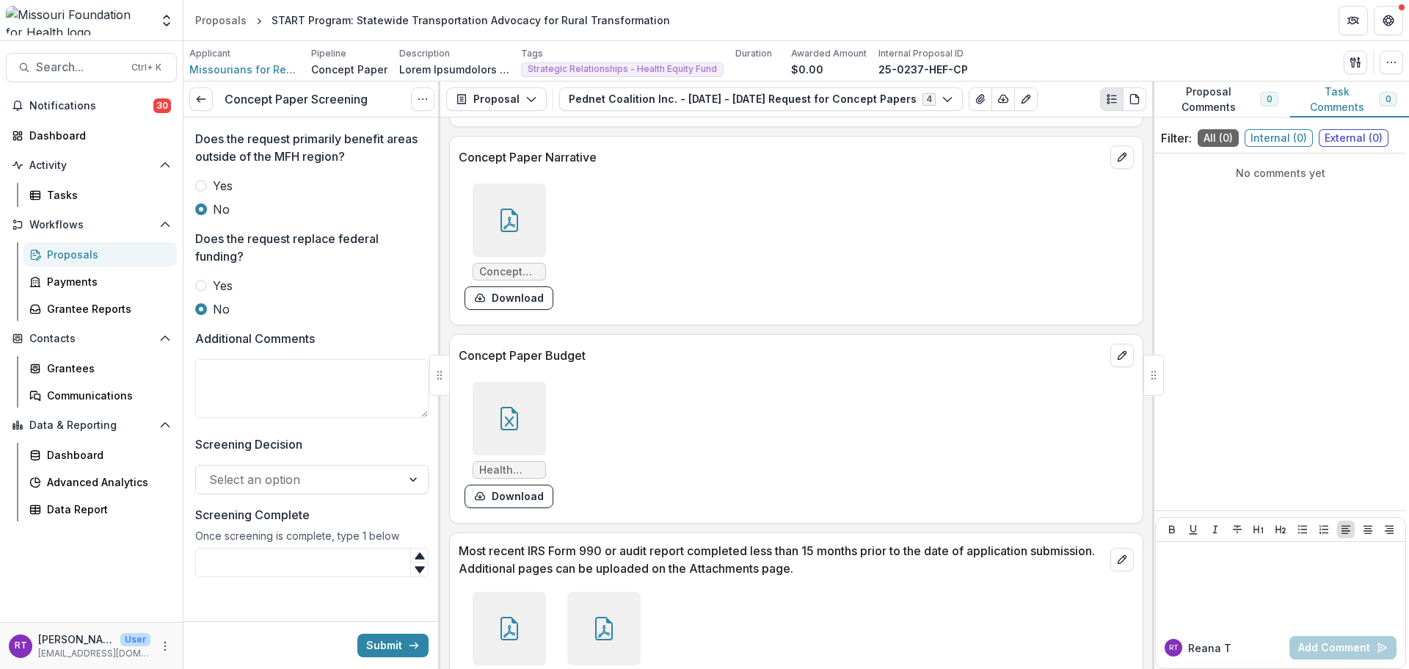
click at [266, 494] on div "Screening Decision Select an option" at bounding box center [311, 464] width 233 height 59
click at [276, 418] on textarea "Additional Comments" at bounding box center [311, 388] width 233 height 59
paste textarea "**********"
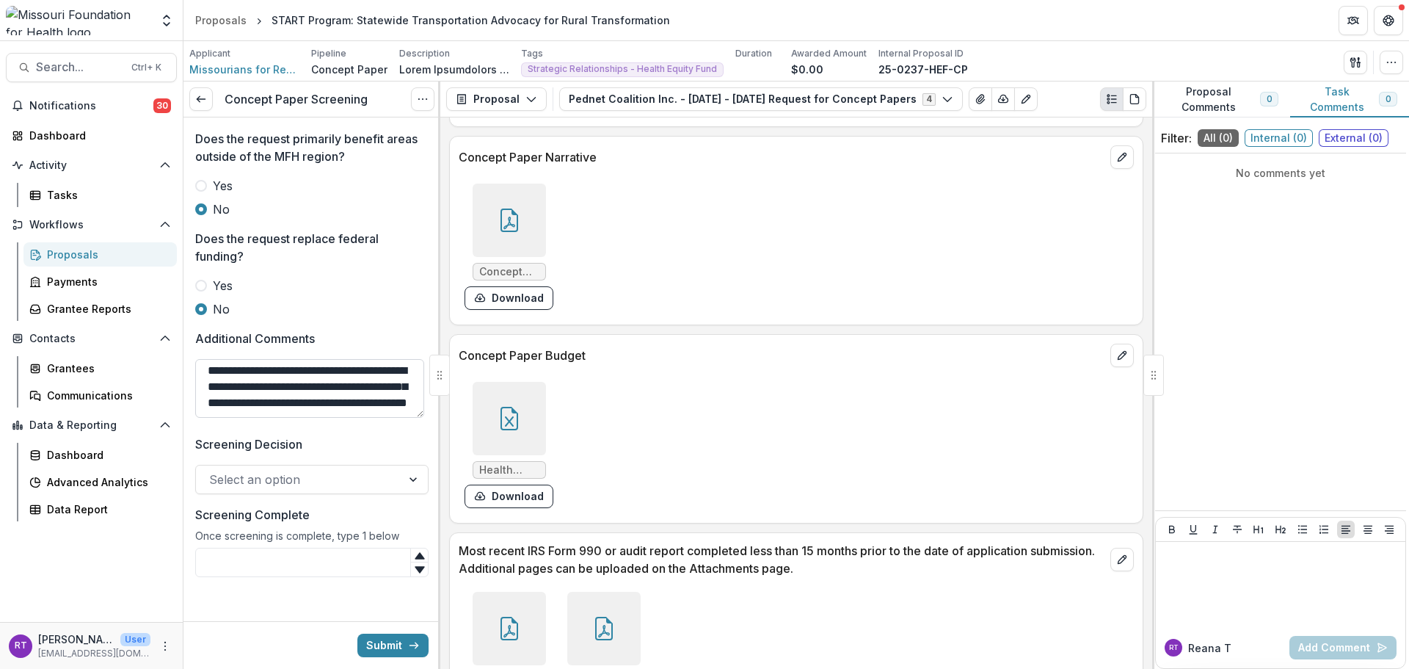
scroll to position [29, 0]
type textarea "**********"
click at [368, 490] on div at bounding box center [298, 479] width 179 height 21
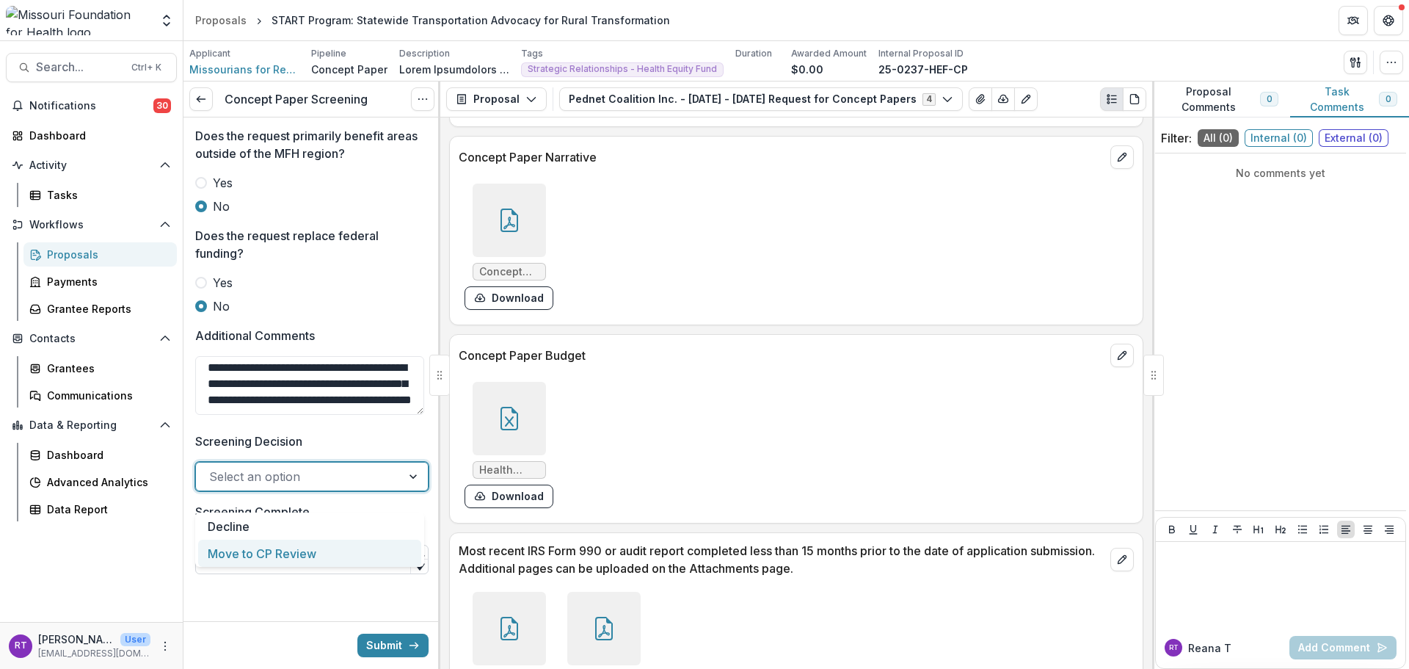
scroll to position [804, 0]
click at [349, 544] on div "Move to CP Review" at bounding box center [309, 537] width 223 height 27
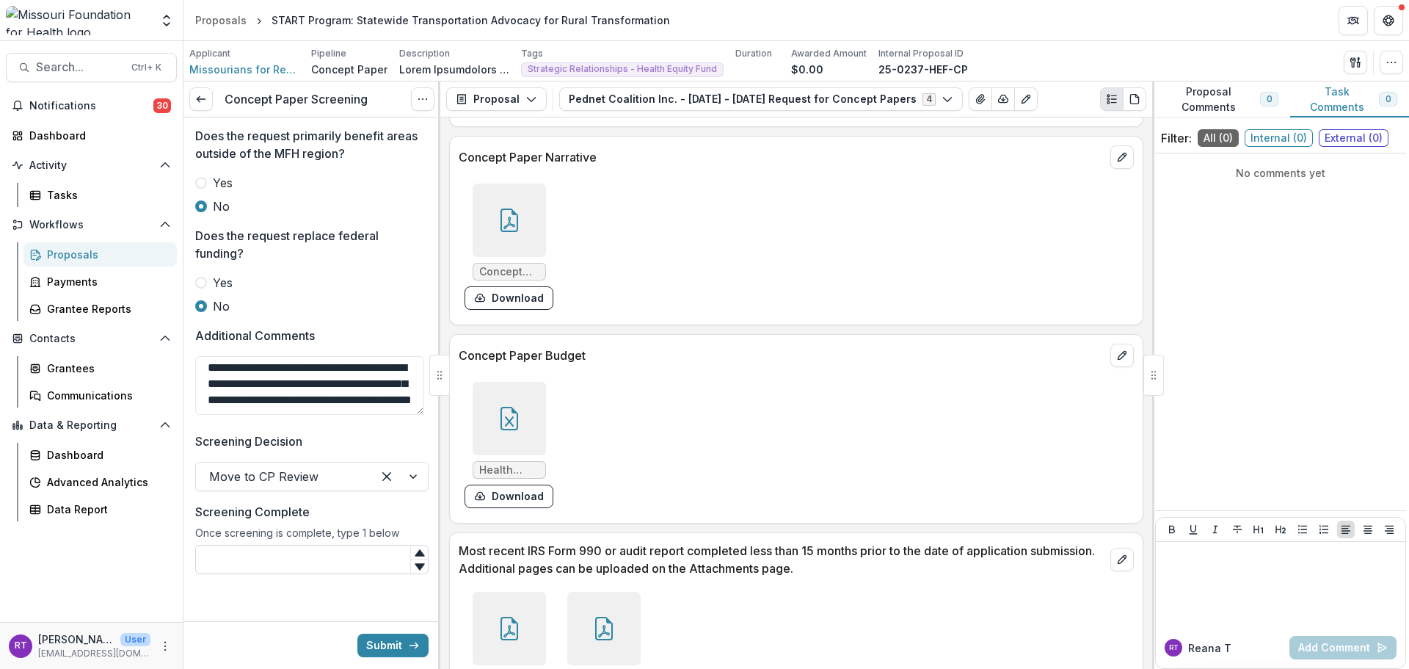
click at [349, 559] on input "Screening Complete" at bounding box center [311, 559] width 233 height 29
type input "*"
click at [397, 649] on button "Submit" at bounding box center [392, 644] width 71 height 23
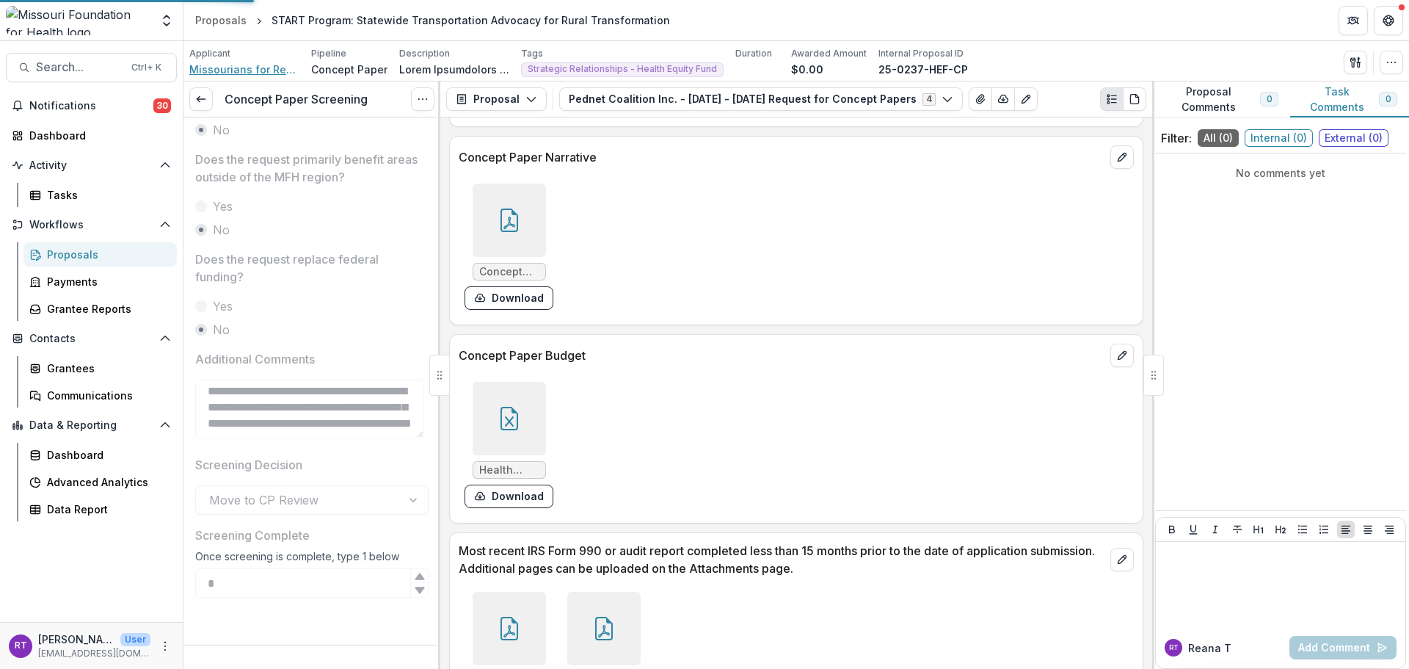
scroll to position [781, 0]
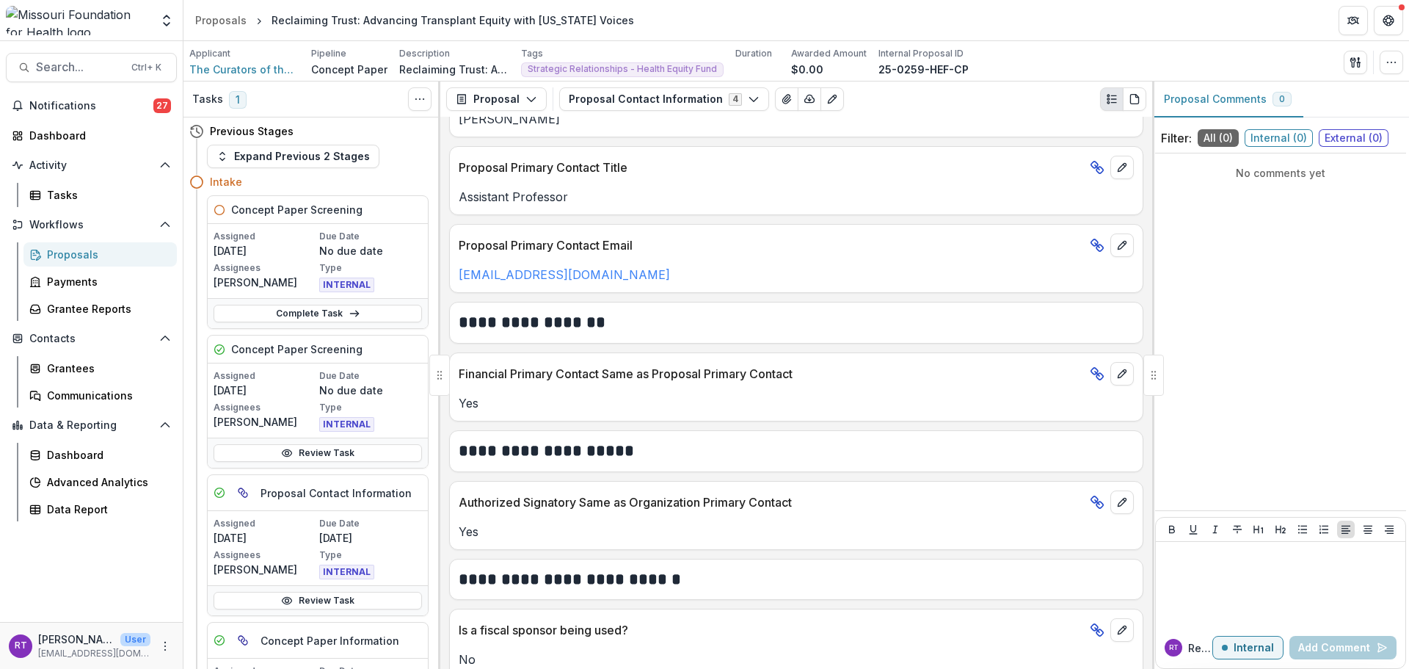
scroll to position [772, 0]
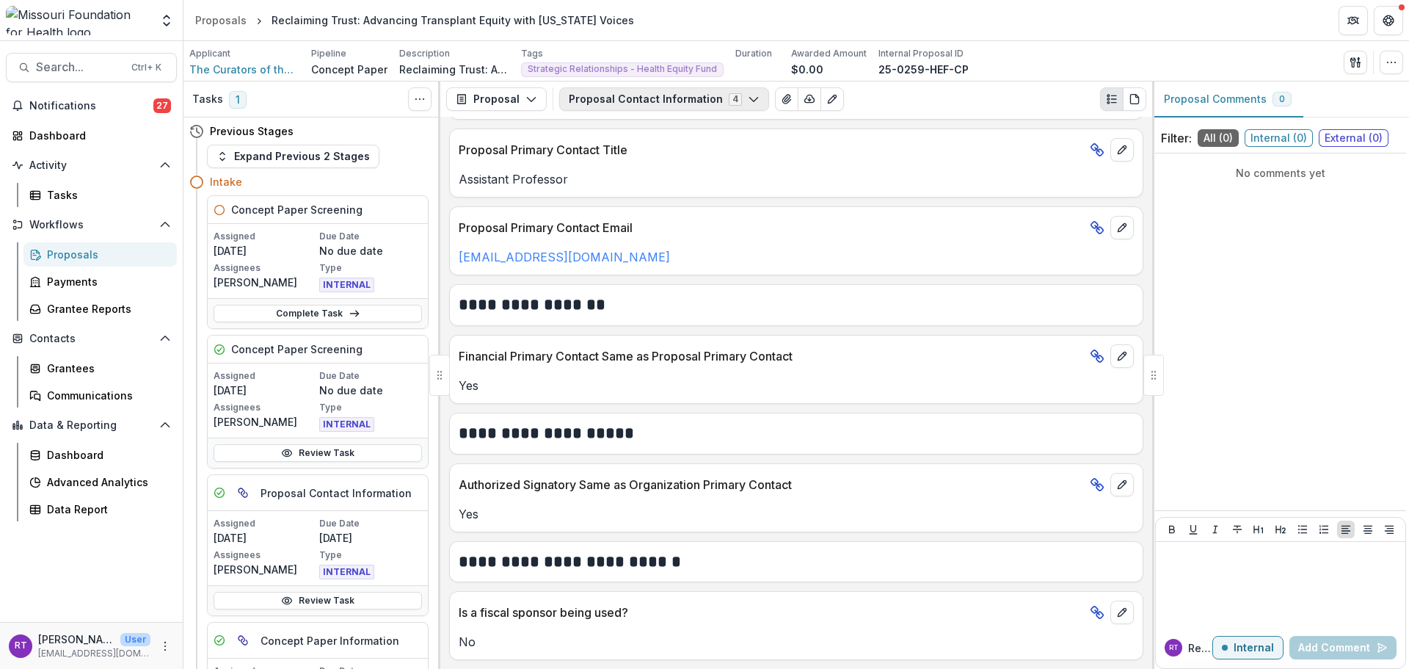
click at [603, 99] on button "Proposal Contact Information 4" at bounding box center [664, 98] width 210 height 23
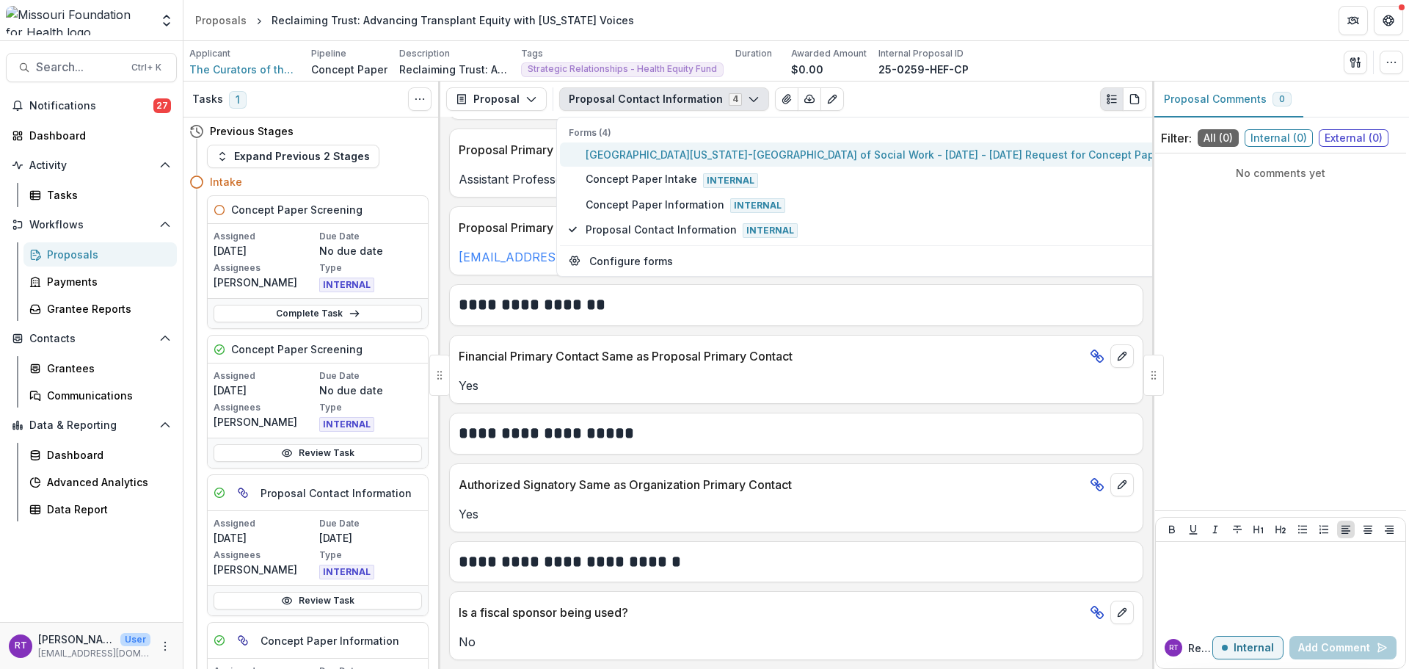
click at [625, 159] on span "[GEOGRAPHIC_DATA][US_STATE]-[GEOGRAPHIC_DATA] of Social Work - [DATE] - [DATE] …" at bounding box center [878, 154] width 585 height 15
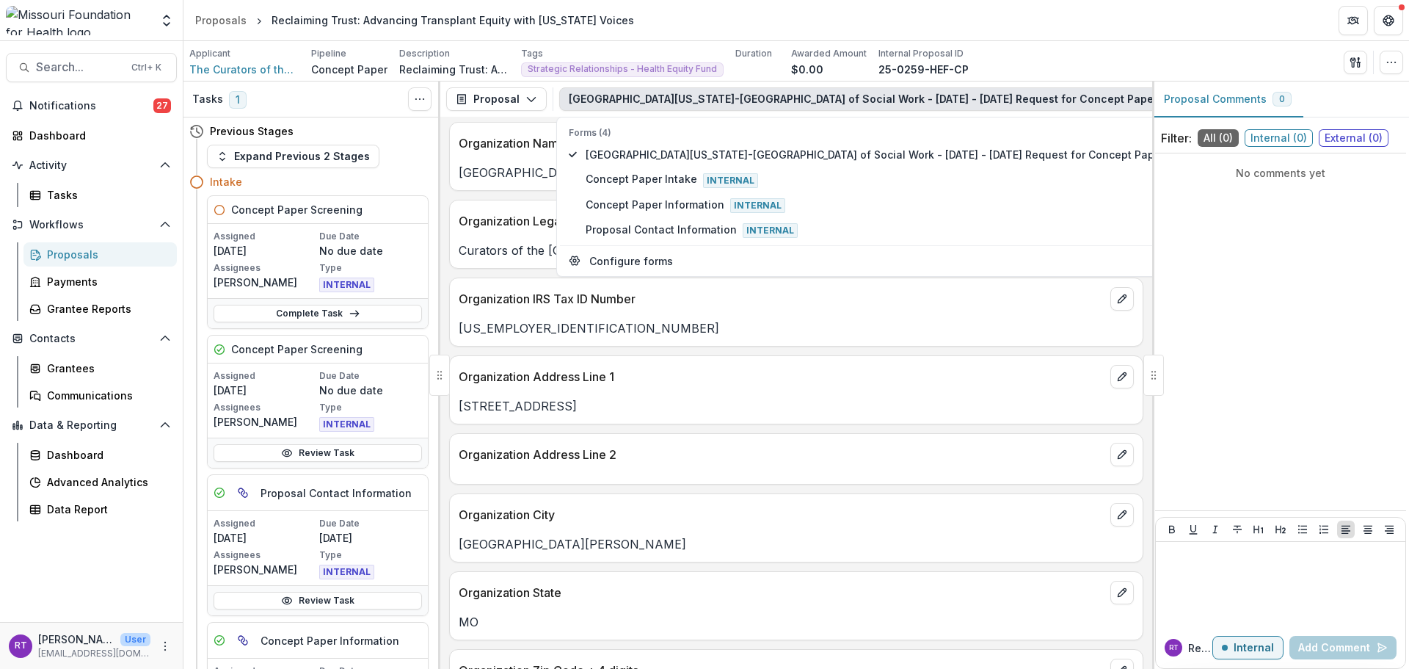
scroll to position [701, 0]
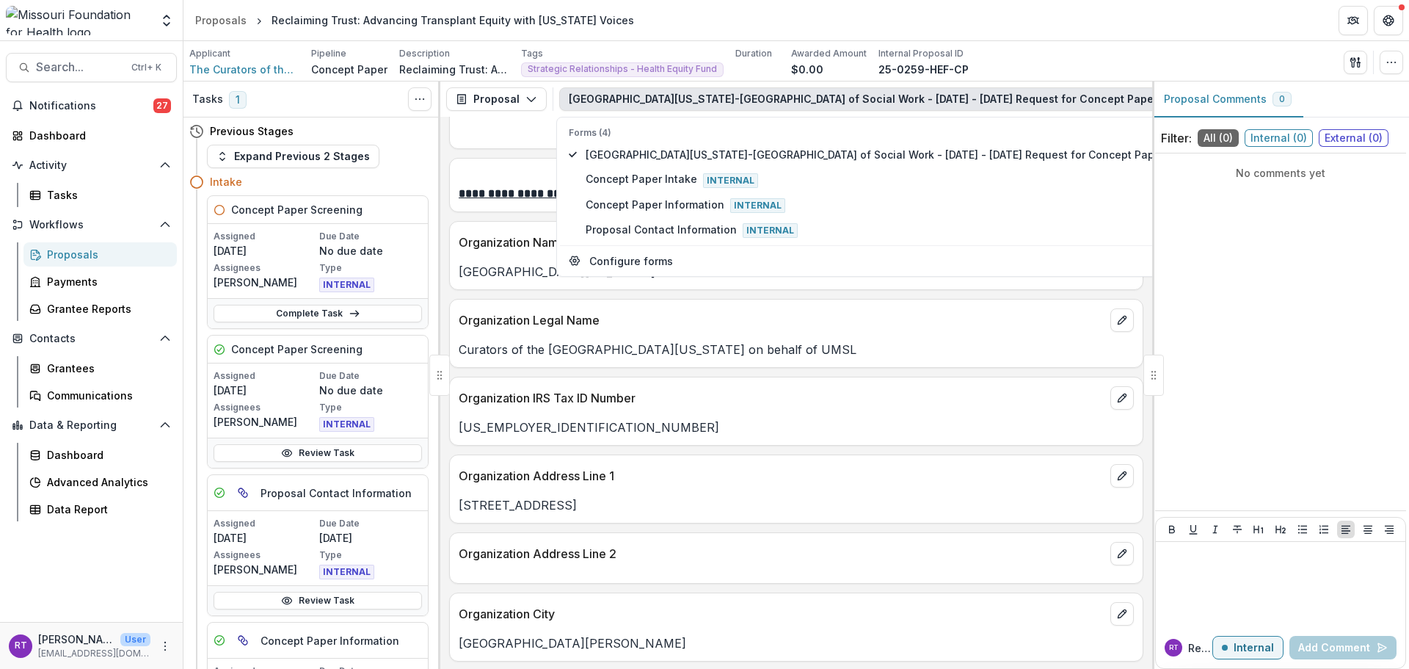
click at [1073, 37] on header "Proposals Reclaiming Trust: Advancing Transplant Equity with [US_STATE] Voices" at bounding box center [796, 20] width 1226 height 40
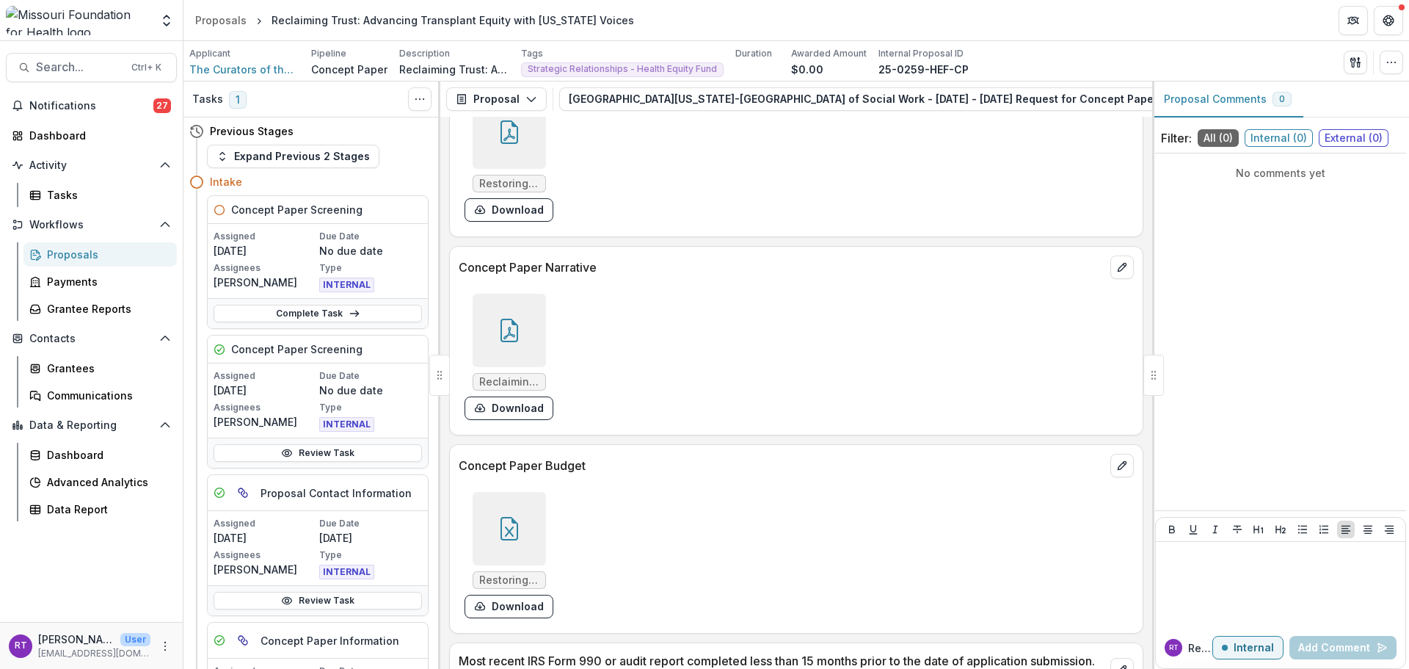
scroll to position [4297, 0]
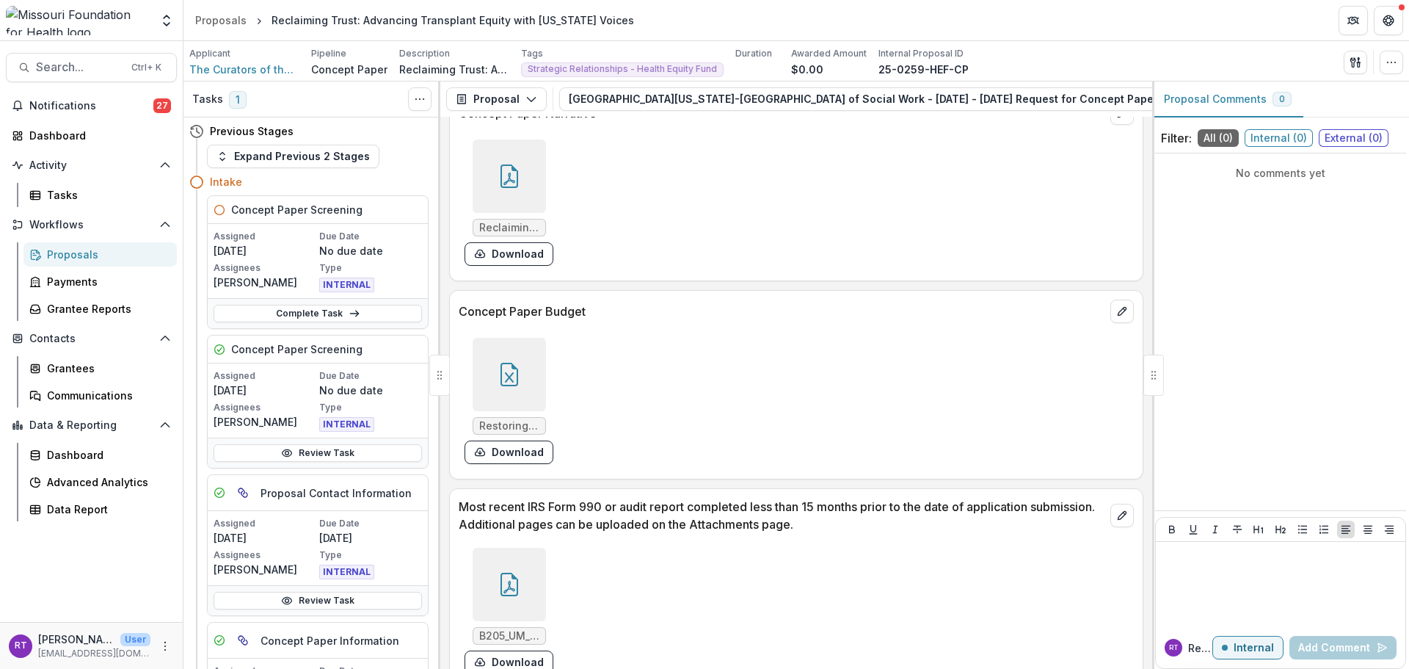
click at [498, 373] on icon at bounding box center [509, 374] width 23 height 23
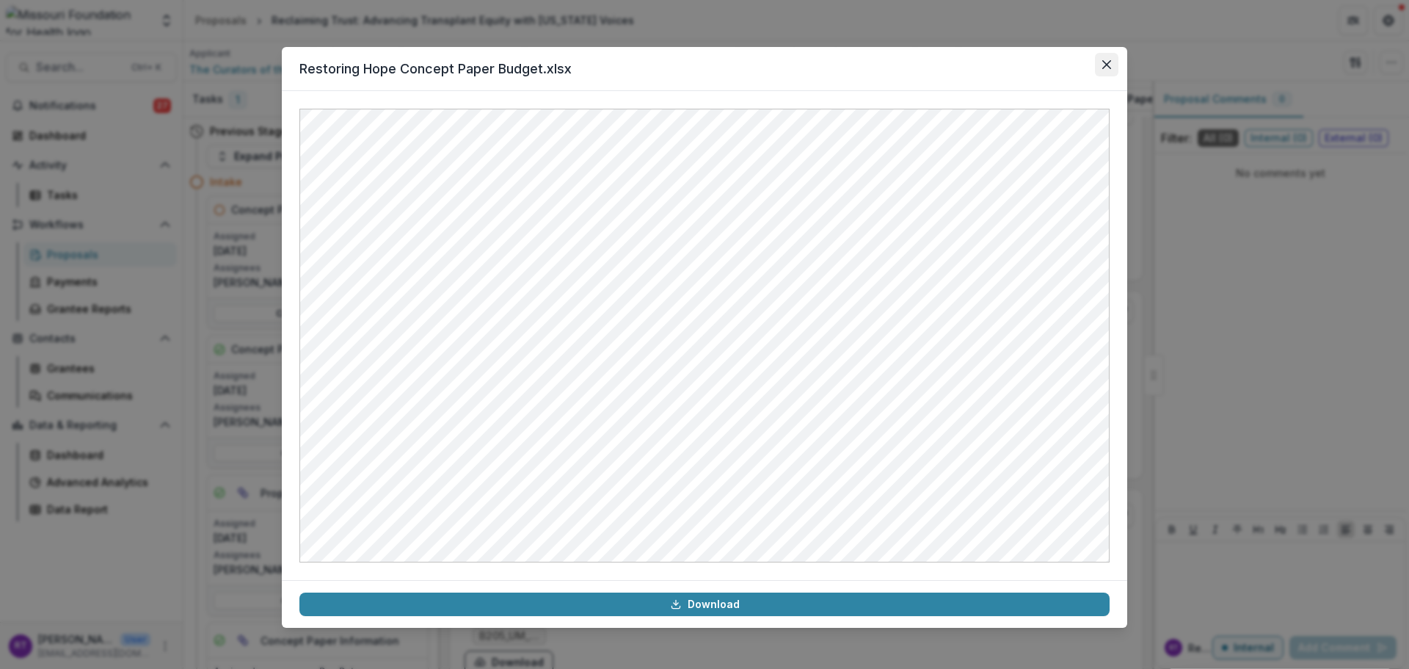
click at [1102, 62] on icon "Close" at bounding box center [1106, 64] width 9 height 9
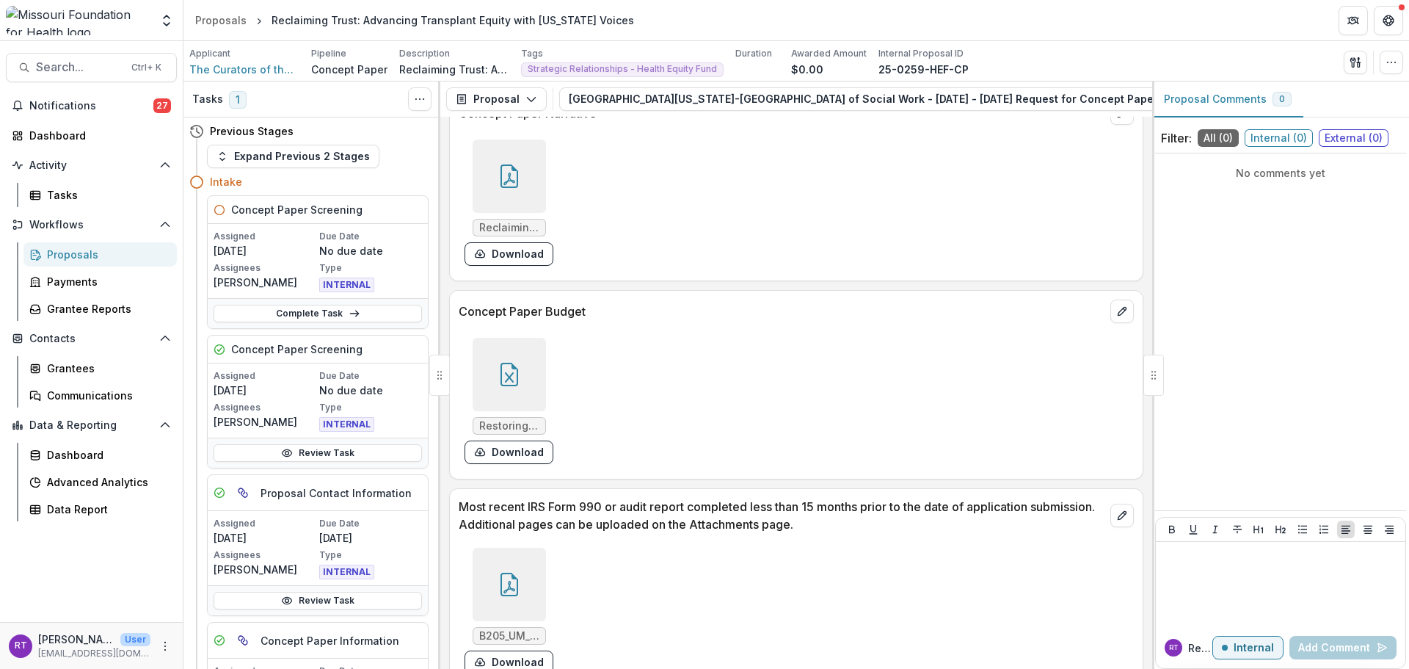
click at [570, 222] on div "Reclaiming TRUST Concept Paper.pdf Download" at bounding box center [679, 203] width 440 height 138
click at [542, 211] on div at bounding box center [509, 175] width 73 height 73
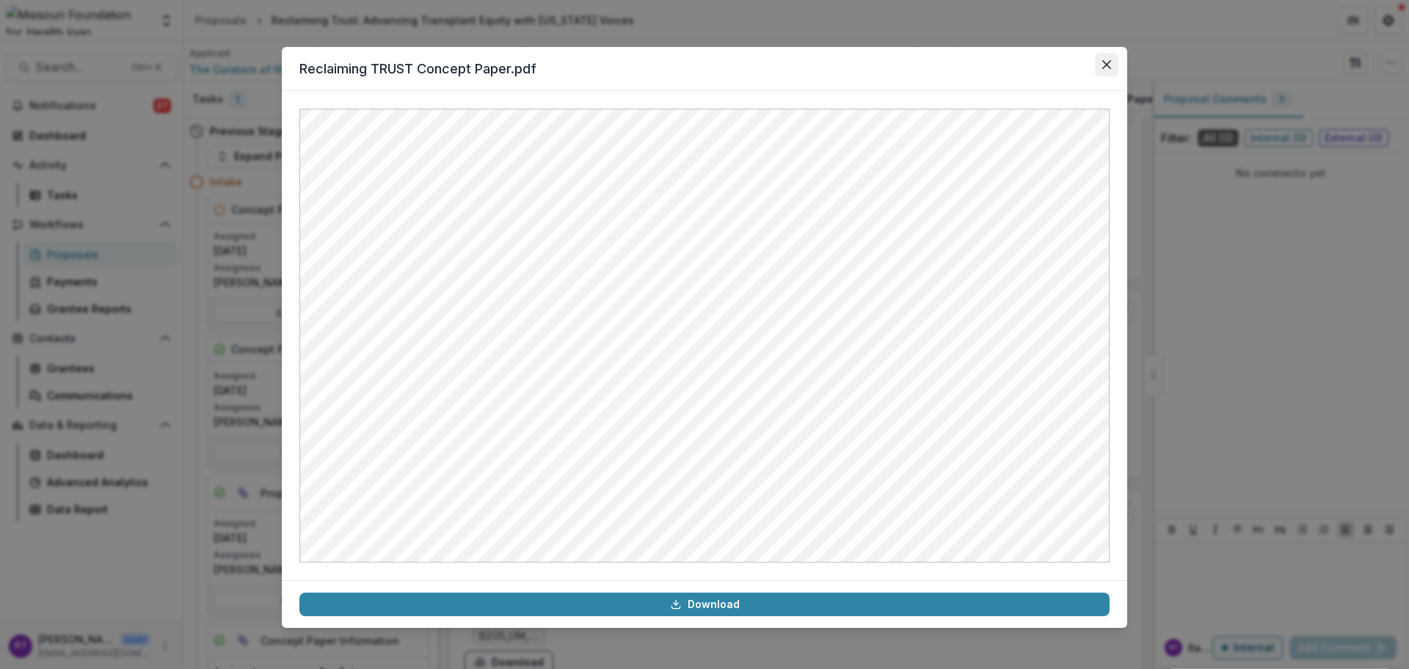
click at [1101, 62] on button "Close" at bounding box center [1106, 64] width 23 height 23
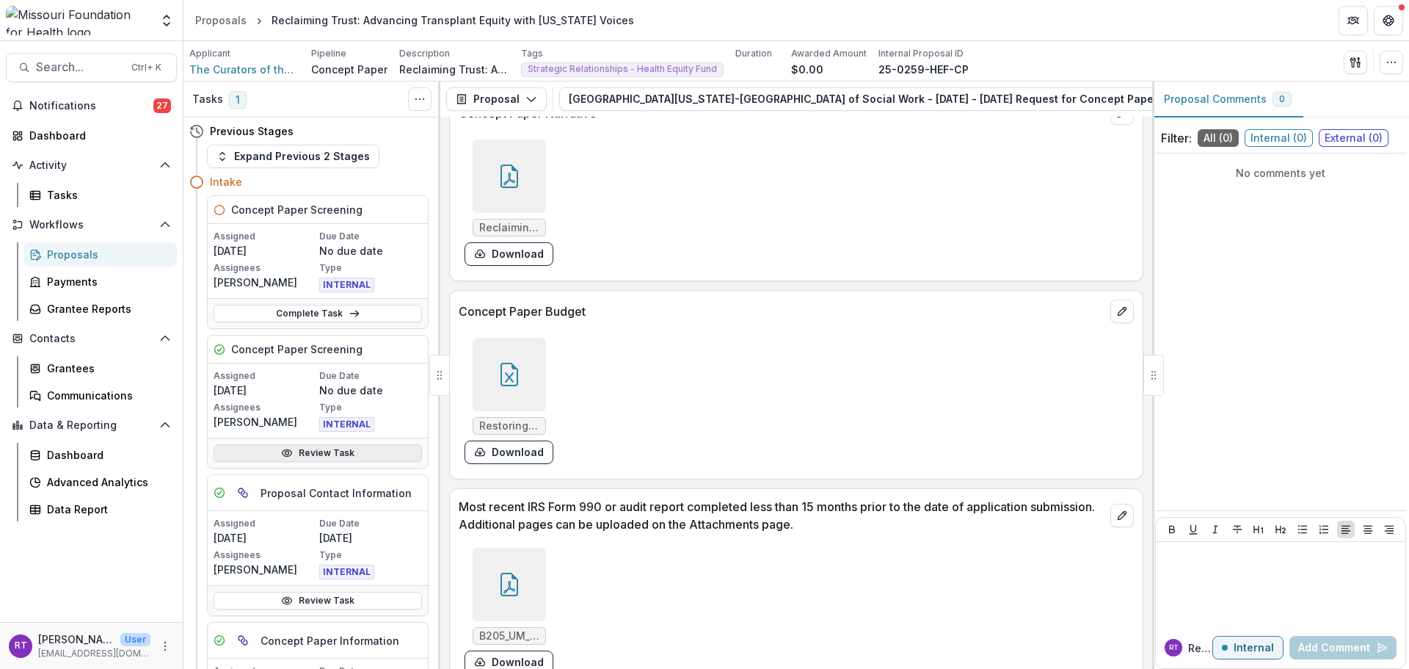
click at [363, 457] on link "Review Task" at bounding box center [318, 453] width 208 height 18
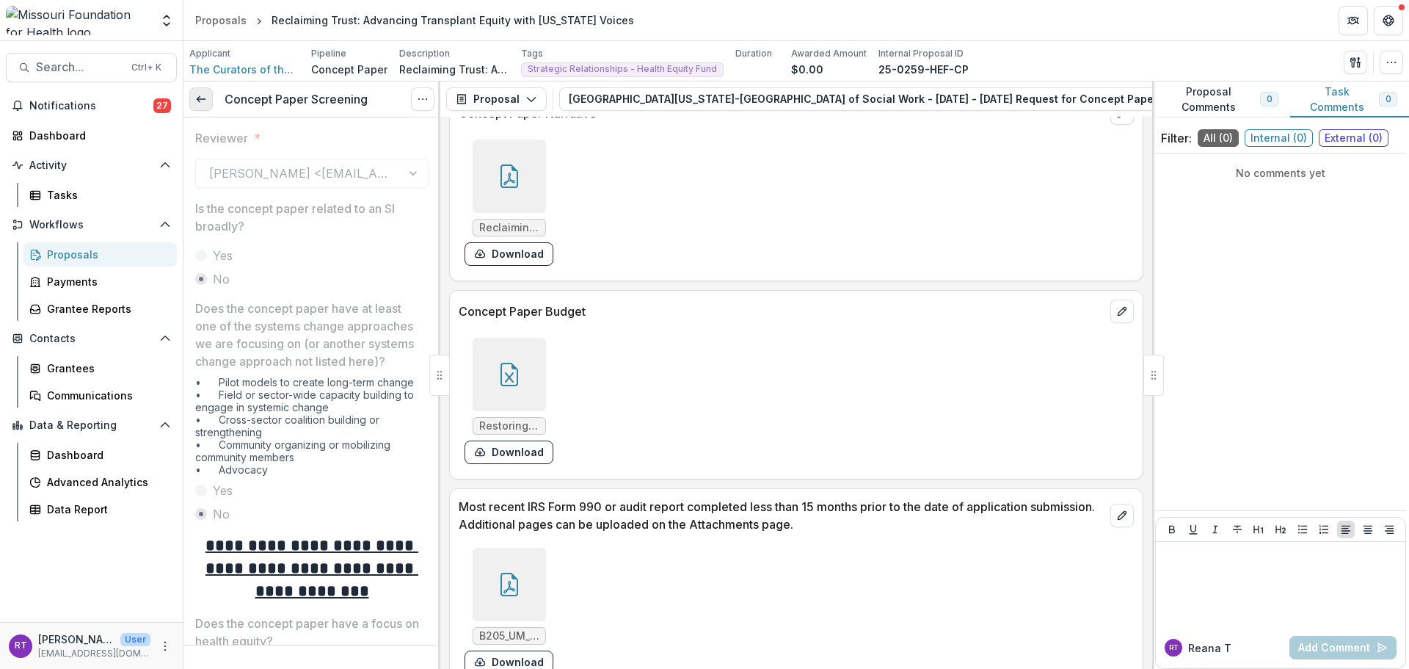
click at [208, 98] on link at bounding box center [200, 98] width 23 height 23
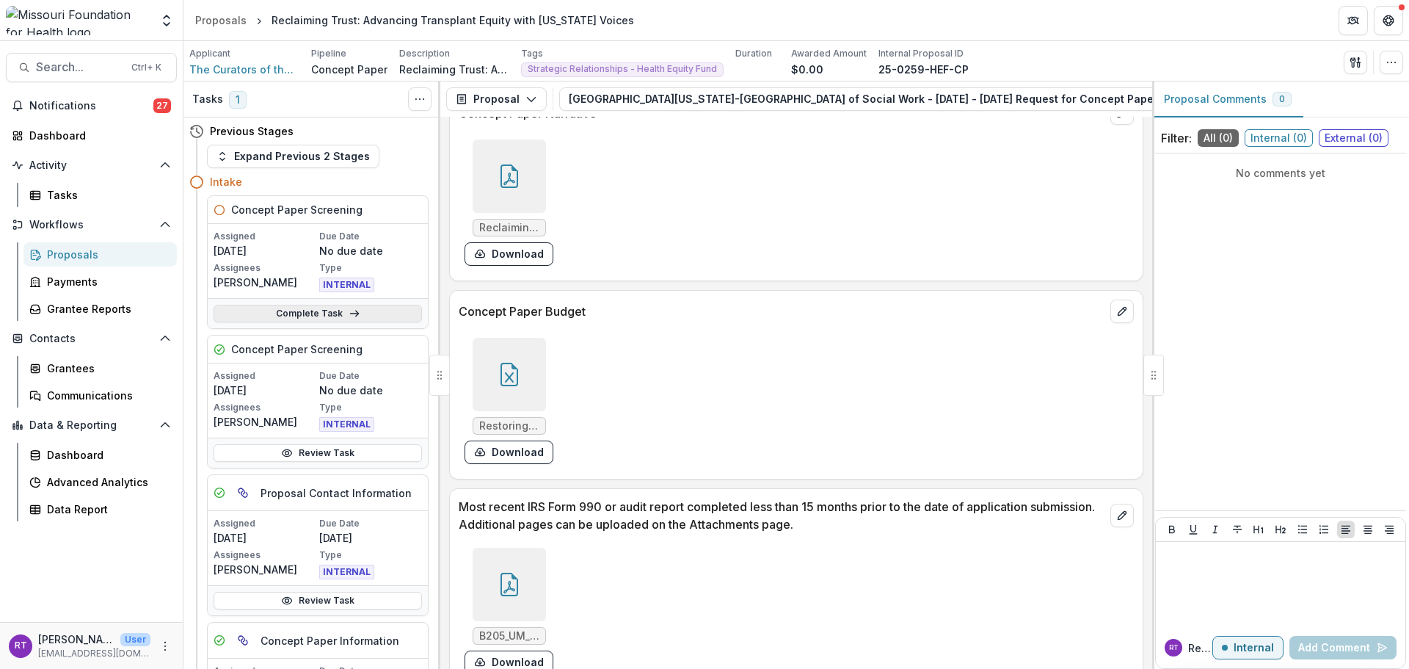
click at [314, 312] on link "Complete Task" at bounding box center [318, 314] width 208 height 18
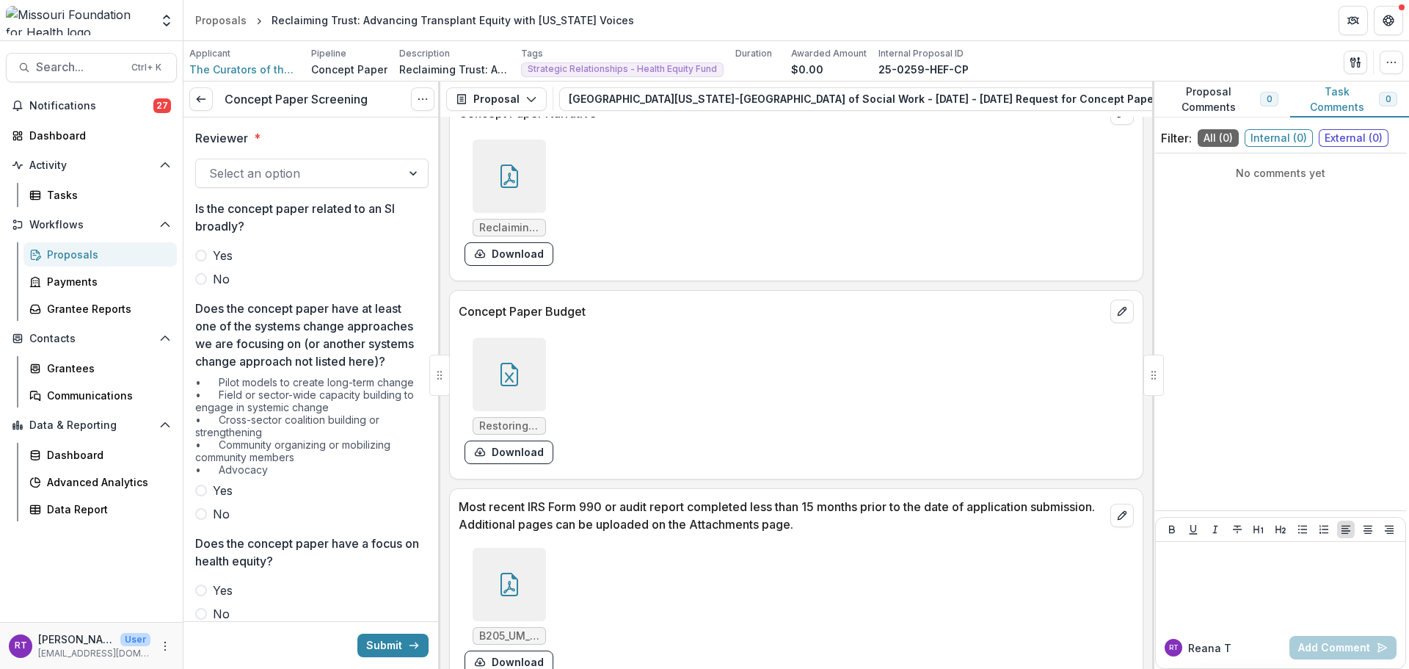
click at [327, 163] on div at bounding box center [298, 173] width 179 height 21
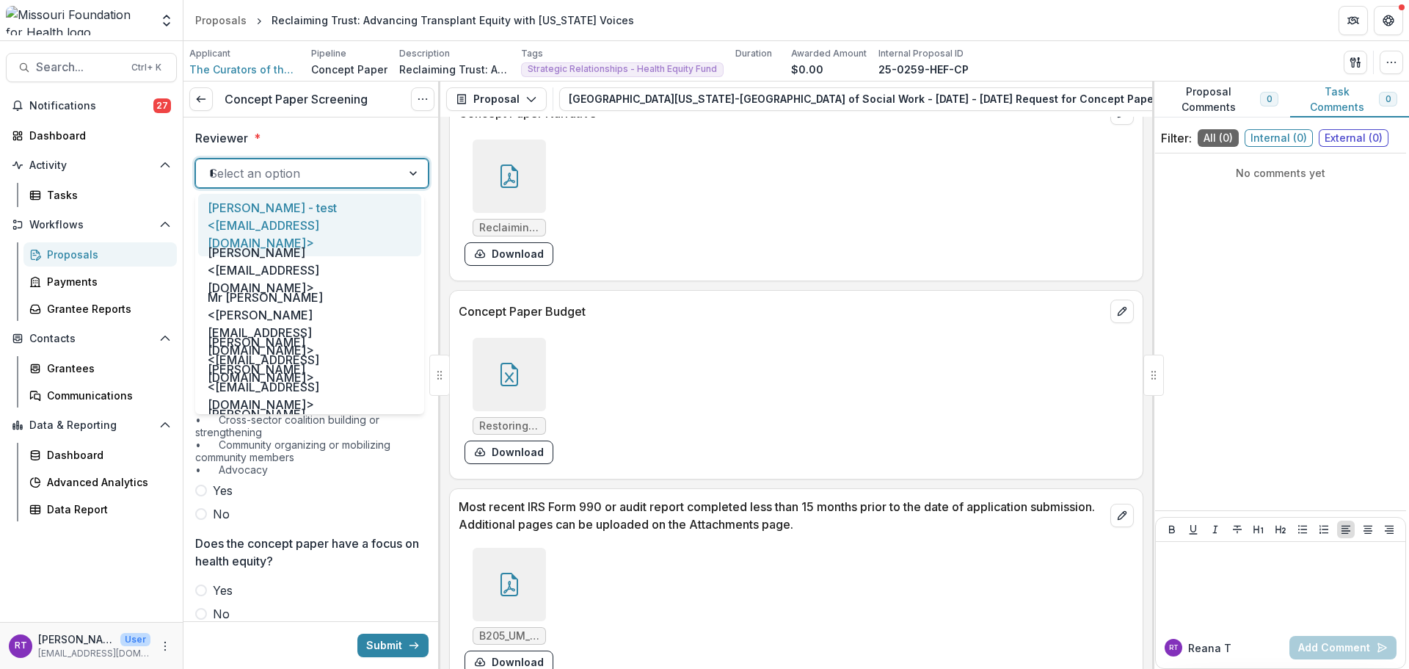
type input "****"
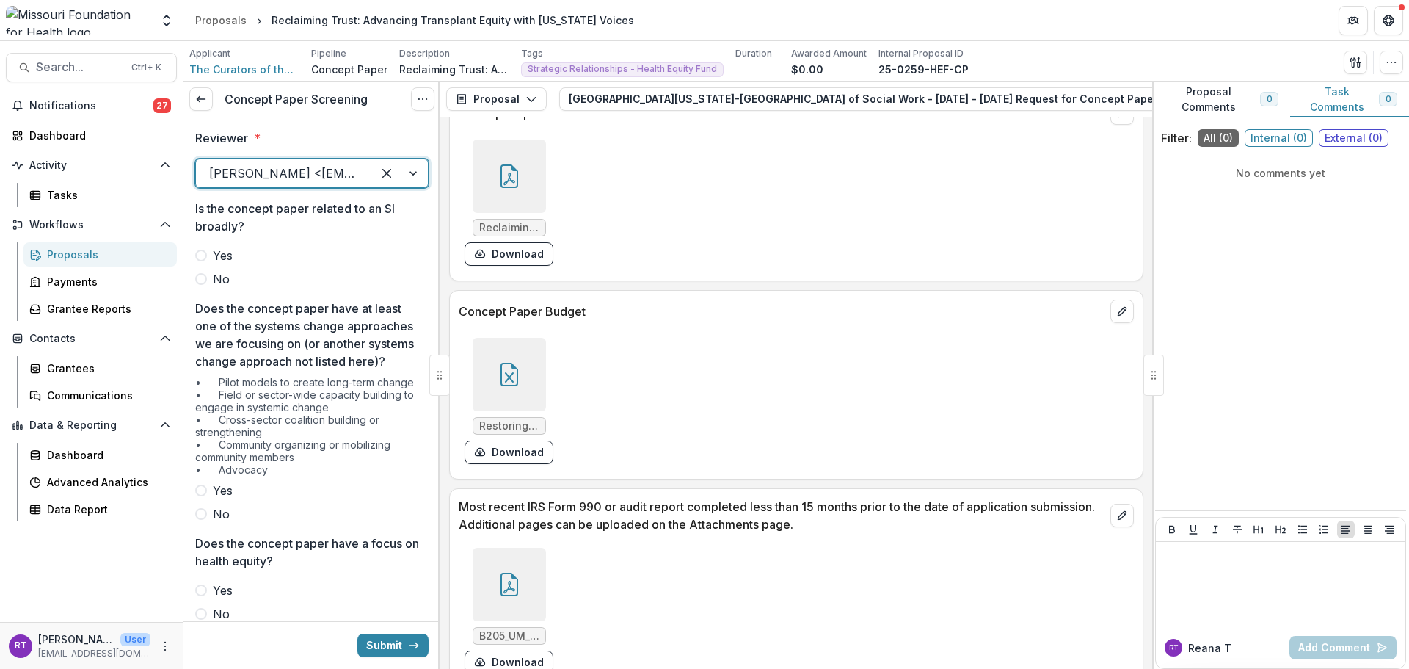
click at [512, 194] on div at bounding box center [509, 175] width 73 height 73
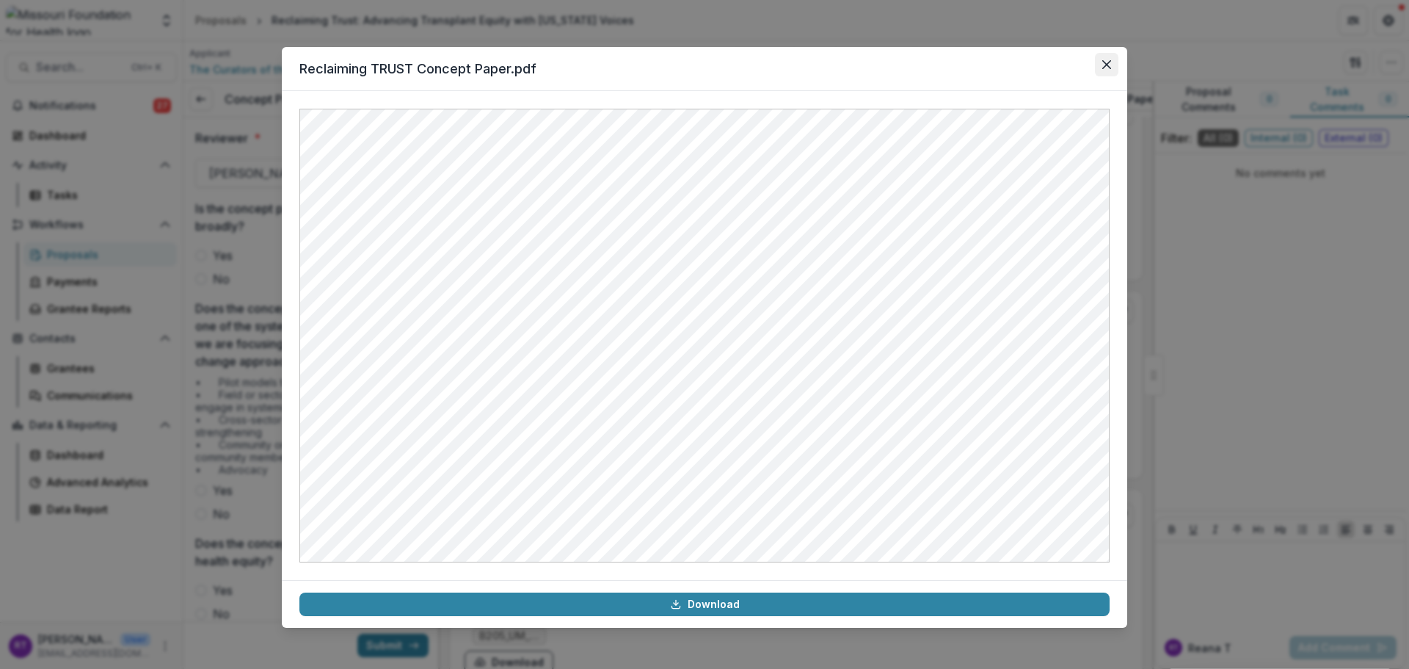
click at [1105, 59] on button "Close" at bounding box center [1106, 64] width 23 height 23
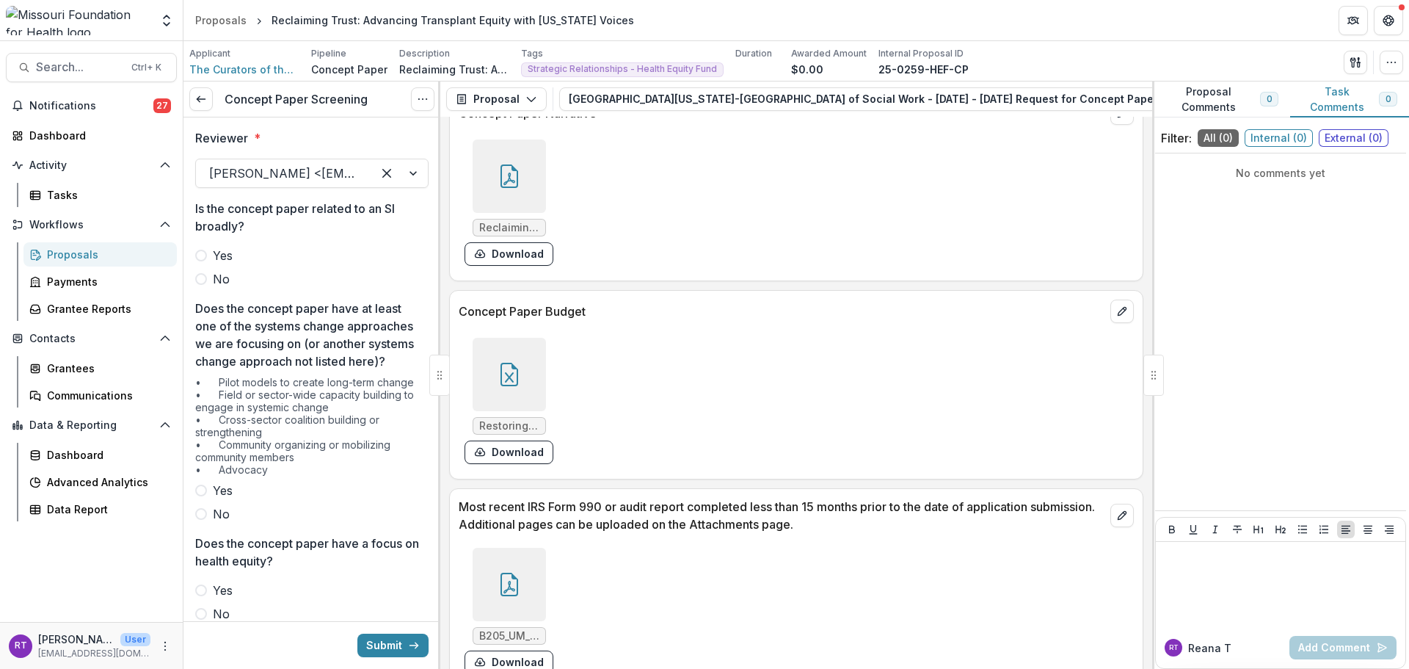
click at [223, 283] on span "No" at bounding box center [221, 279] width 17 height 18
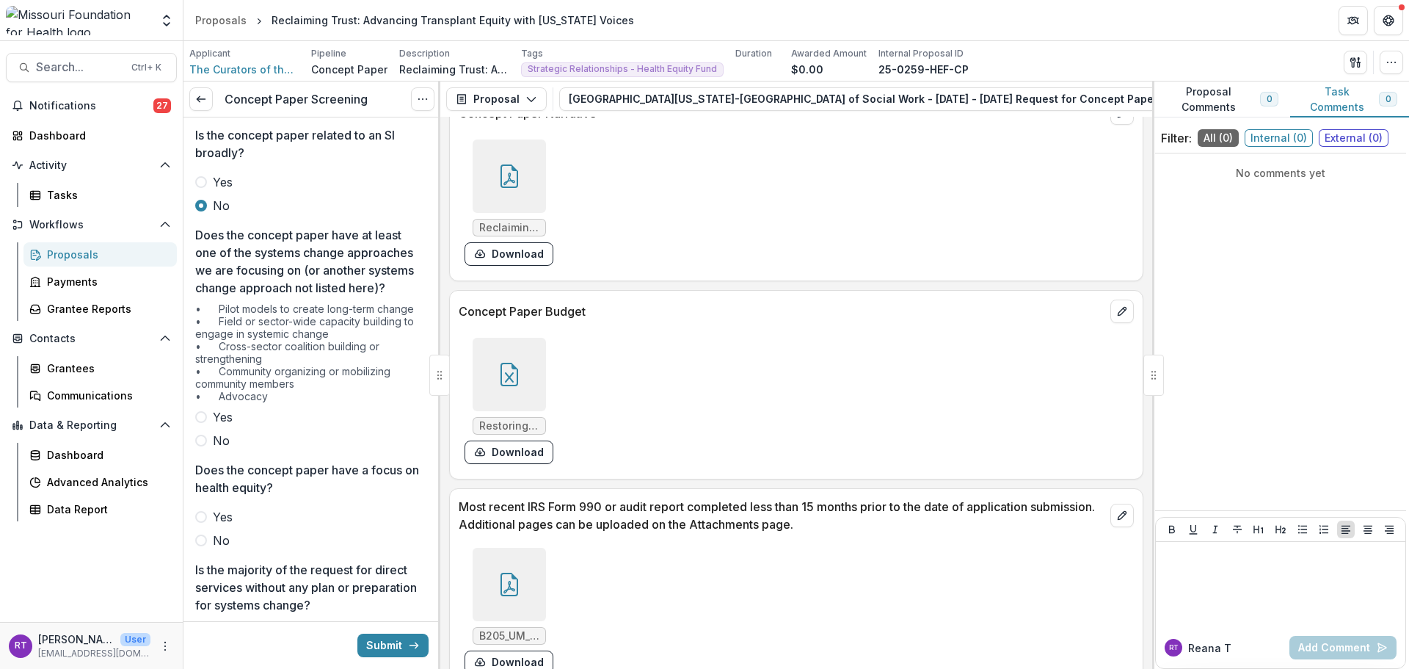
click at [229, 426] on span "Yes" at bounding box center [223, 417] width 20 height 18
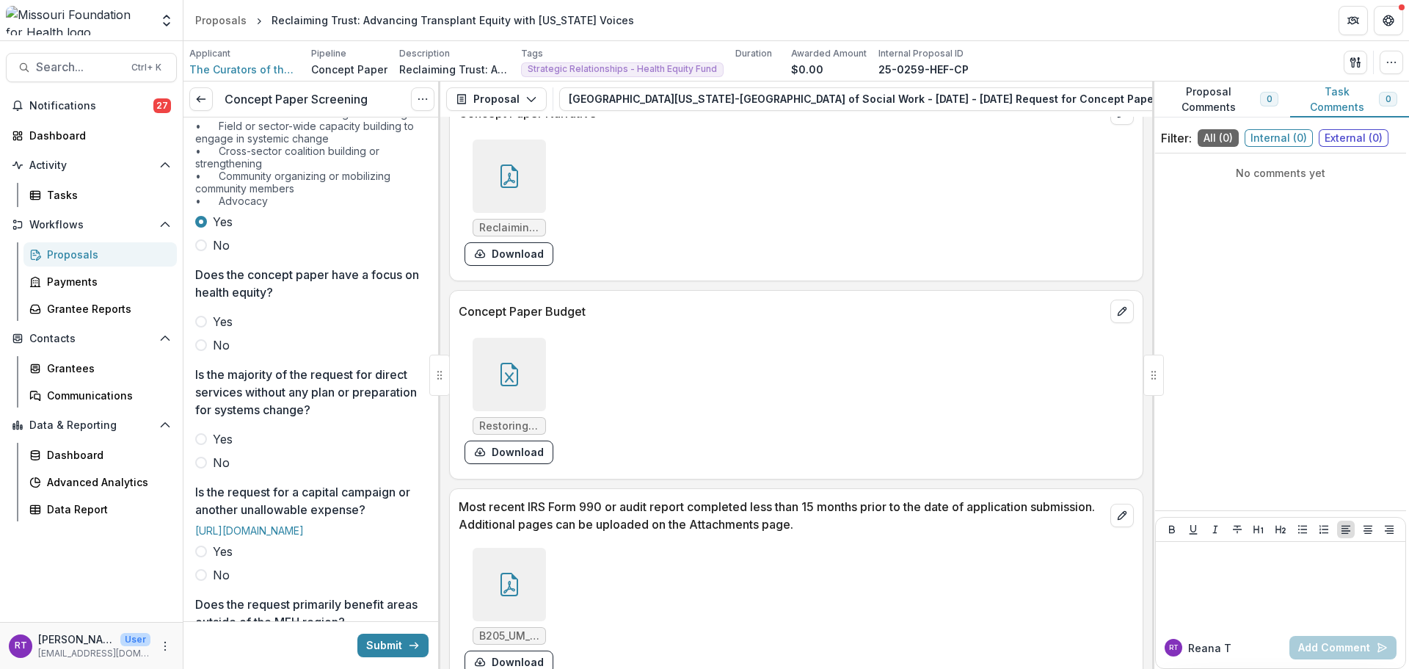
scroll to position [294, 0]
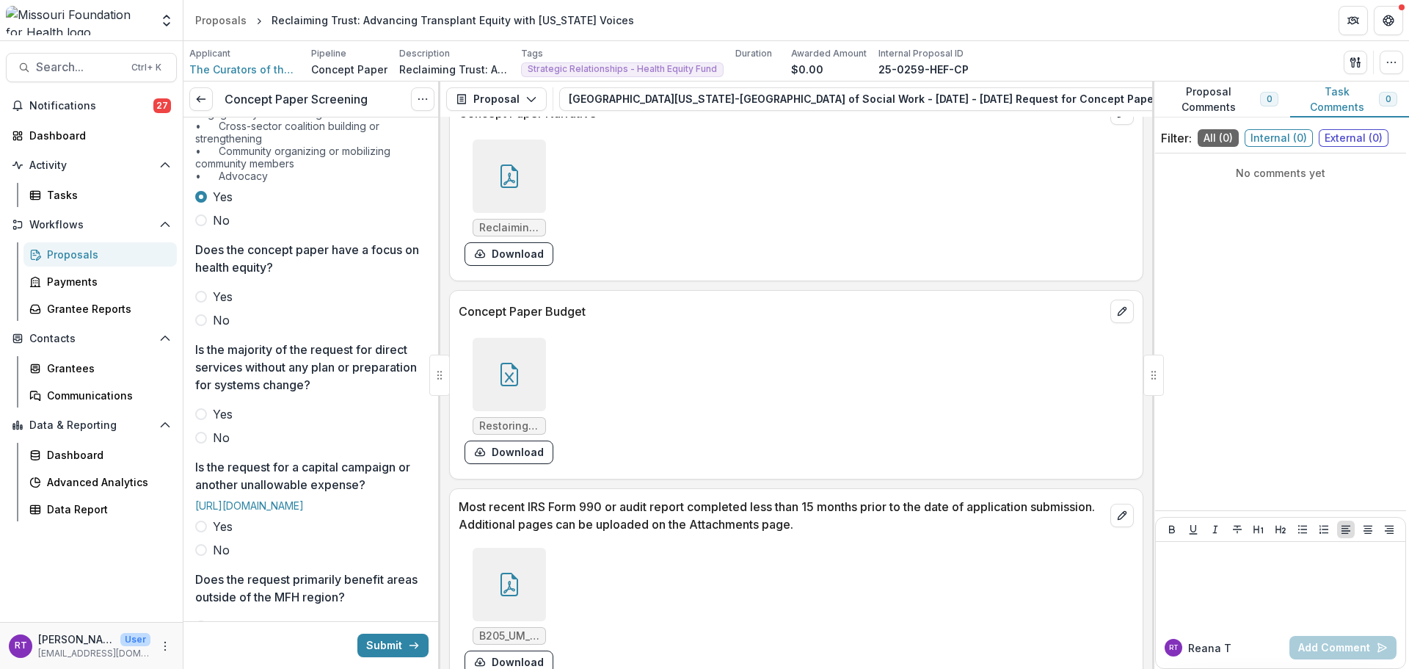
click at [229, 305] on span "Yes" at bounding box center [223, 297] width 20 height 18
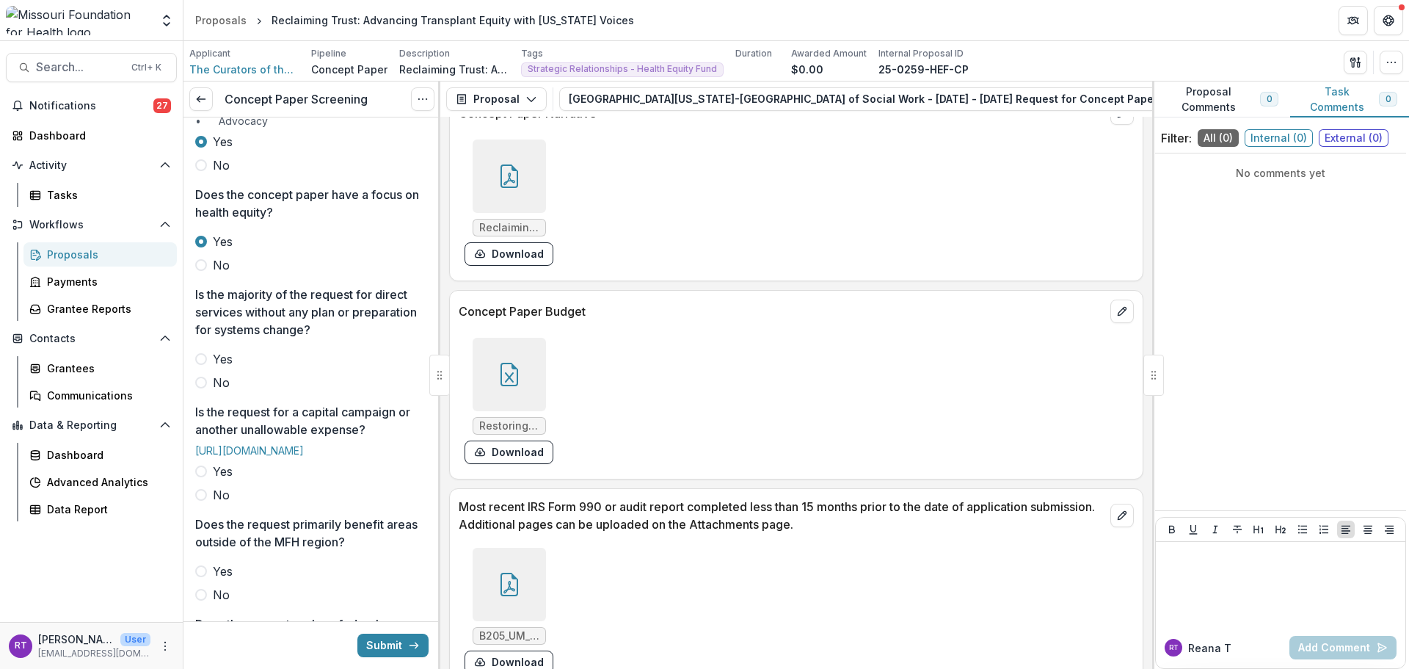
scroll to position [440, 0]
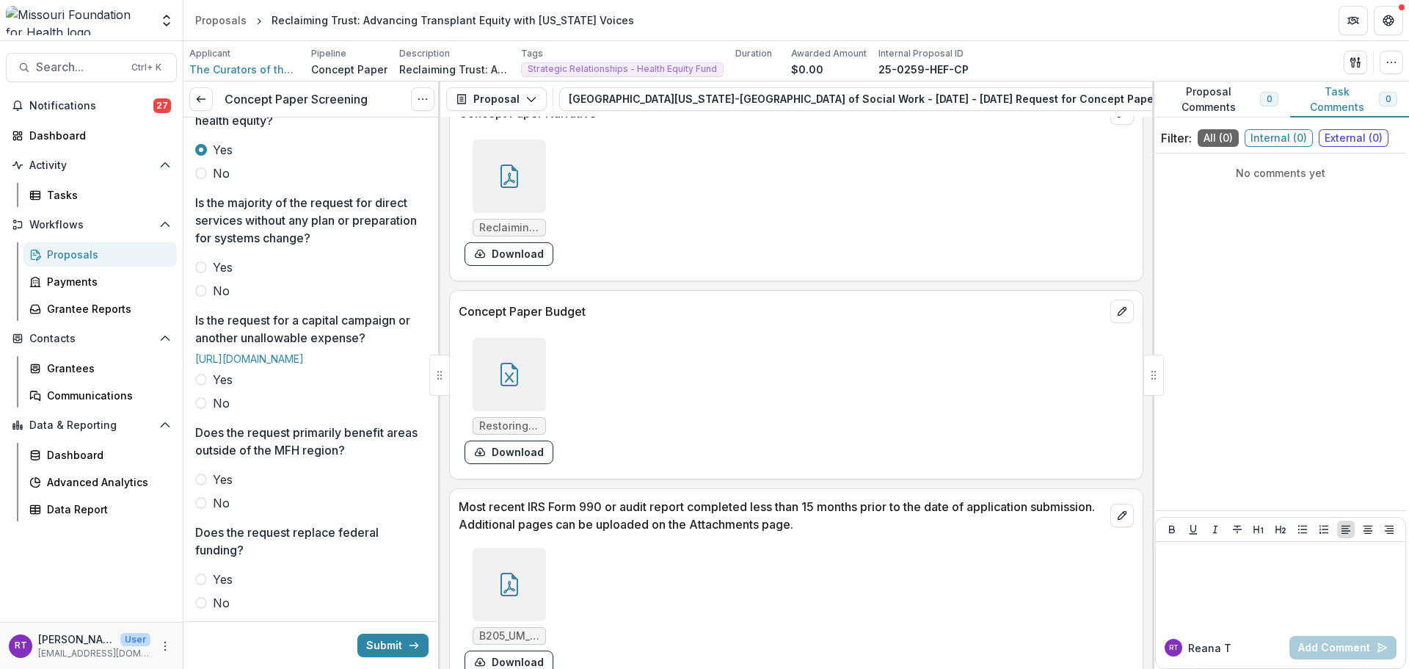
click at [213, 299] on div "Yes No" at bounding box center [311, 278] width 233 height 41
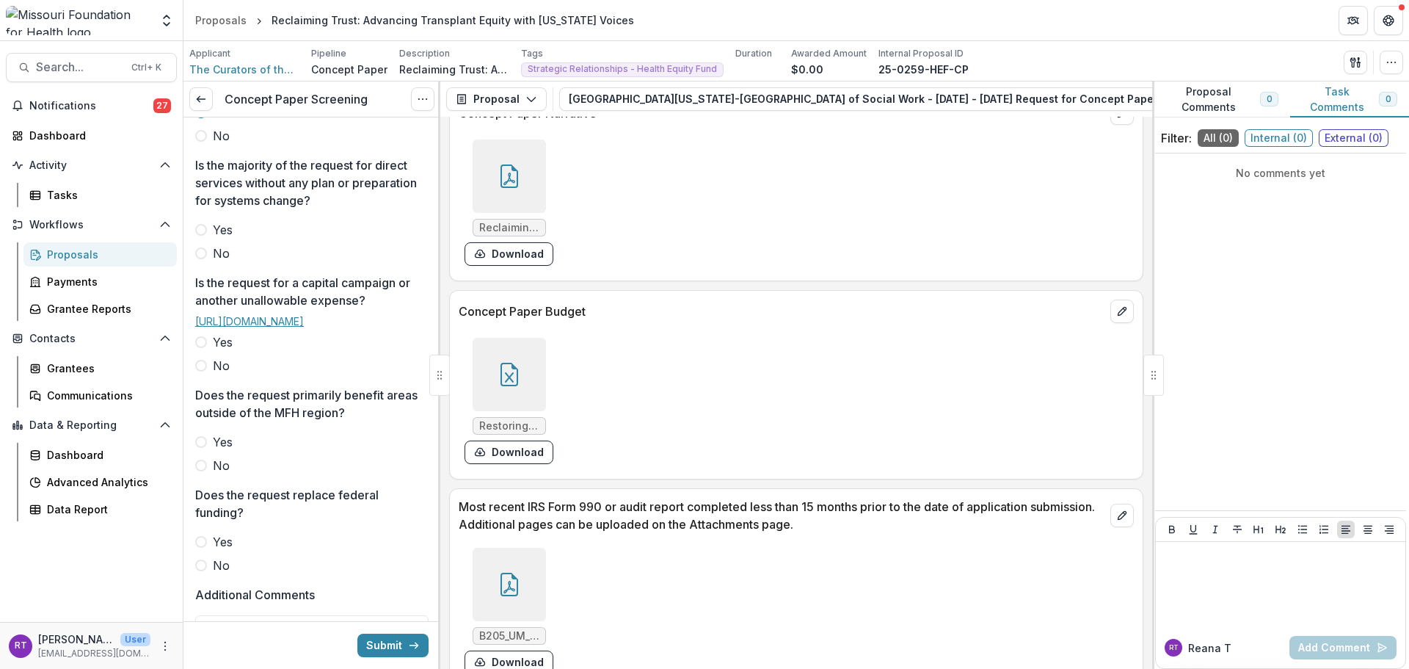
scroll to position [514, 0]
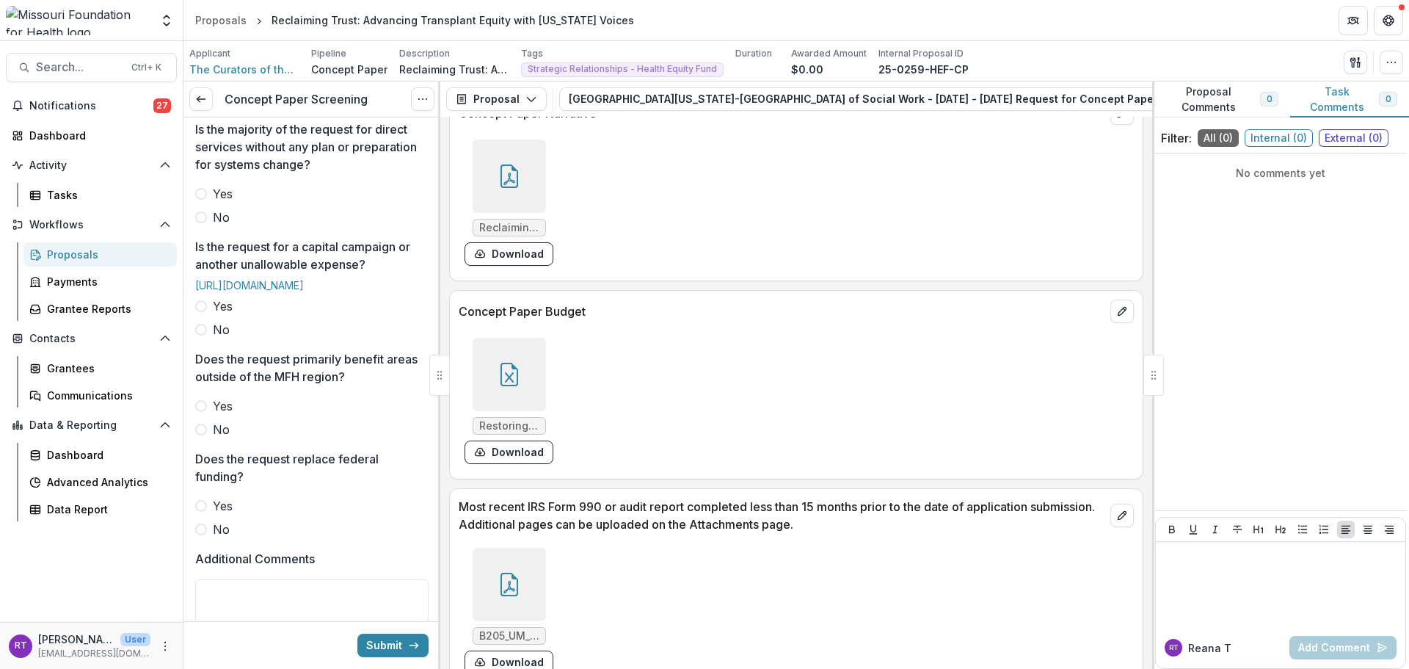
click at [212, 226] on label "No" at bounding box center [311, 217] width 233 height 18
click at [213, 338] on span "No" at bounding box center [221, 330] width 17 height 18
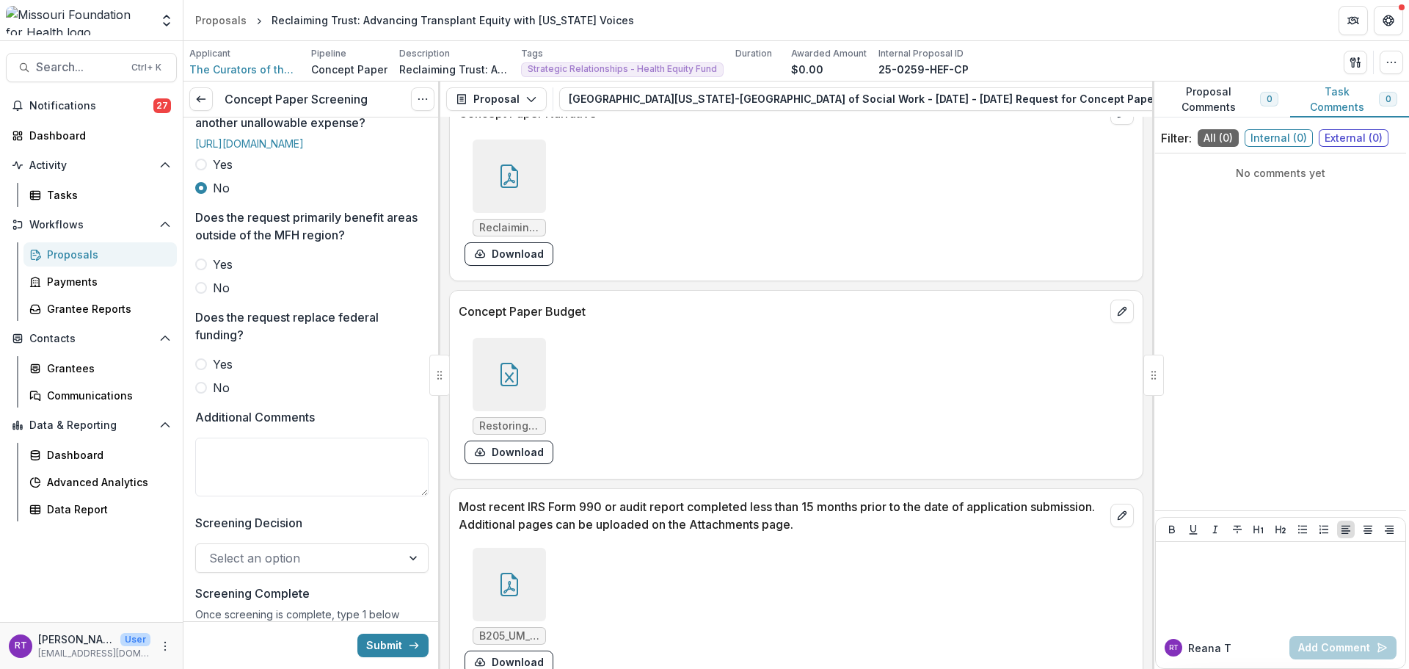
scroll to position [661, 0]
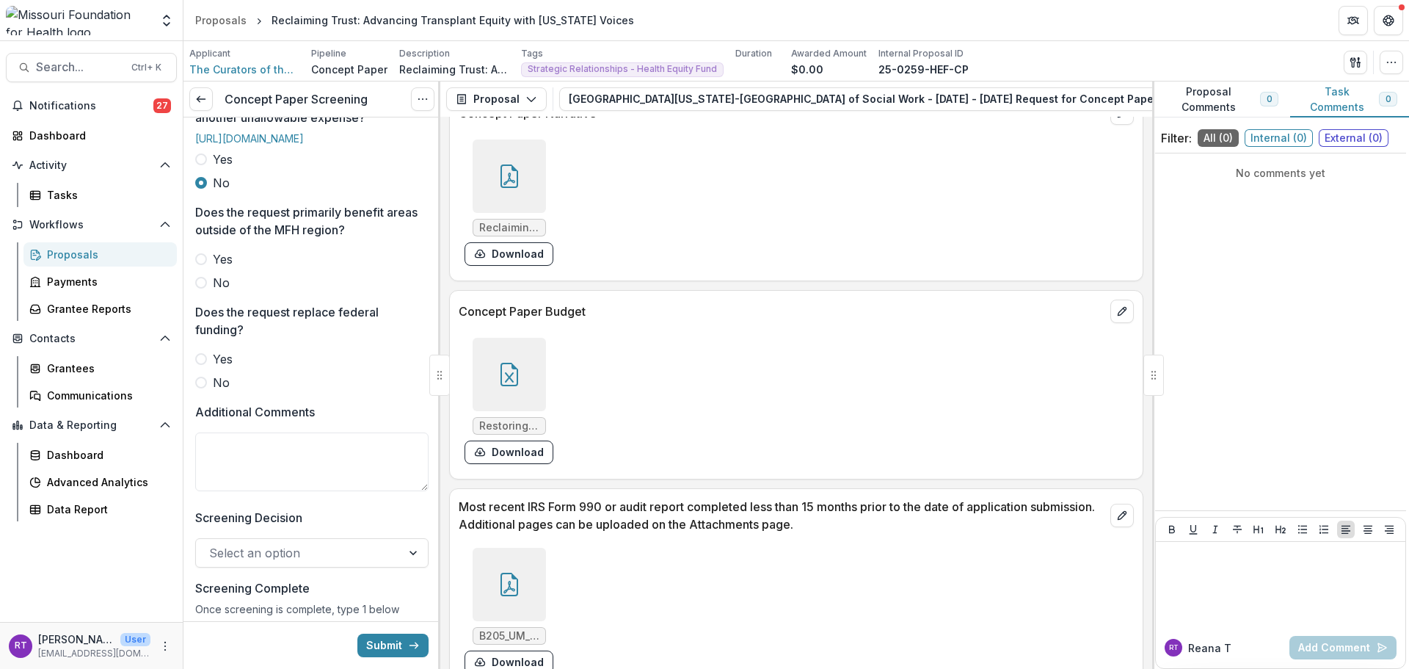
click at [213, 291] on span "No" at bounding box center [221, 283] width 17 height 18
click at [214, 391] on span "No" at bounding box center [221, 383] width 17 height 18
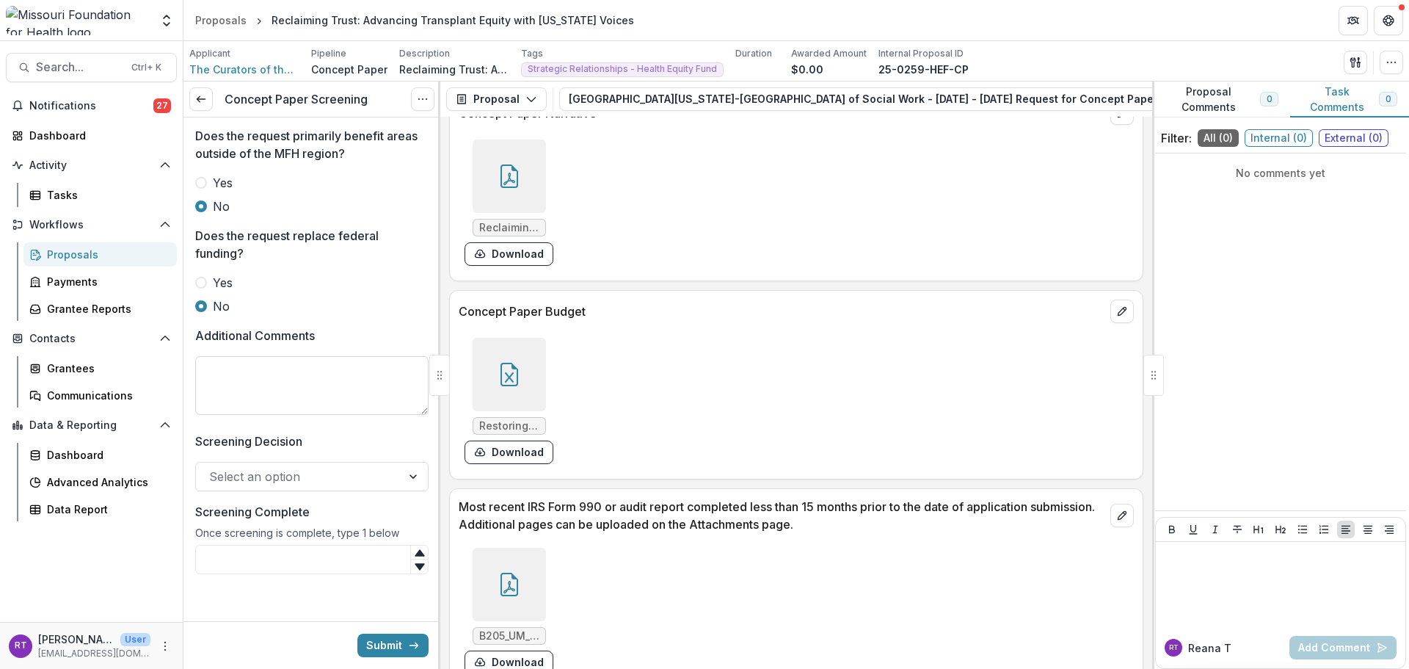
scroll to position [804, 0]
click at [288, 387] on textarea "Additional Comments" at bounding box center [311, 385] width 233 height 59
type textarea "*"
click at [318, 472] on div at bounding box center [298, 476] width 179 height 21
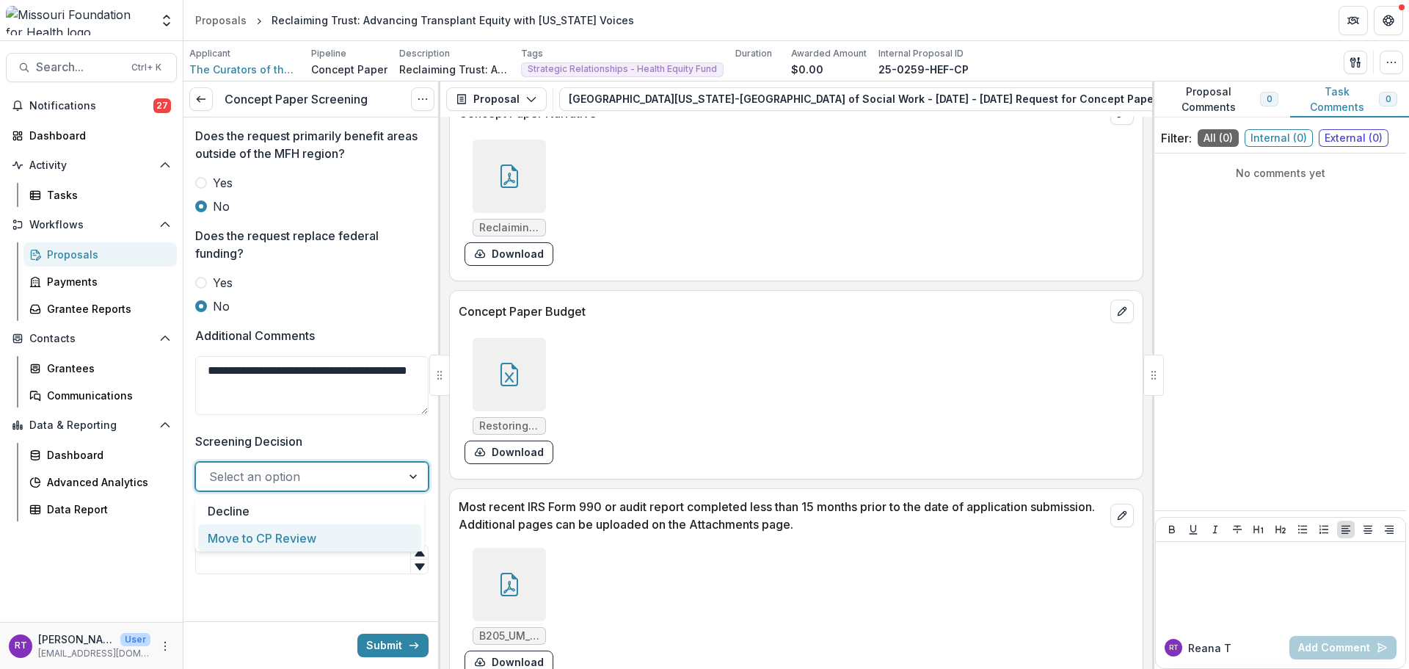
click at [319, 531] on div "Move to CP Review" at bounding box center [309, 537] width 223 height 27
click at [275, 398] on textarea "**********" at bounding box center [311, 385] width 233 height 59
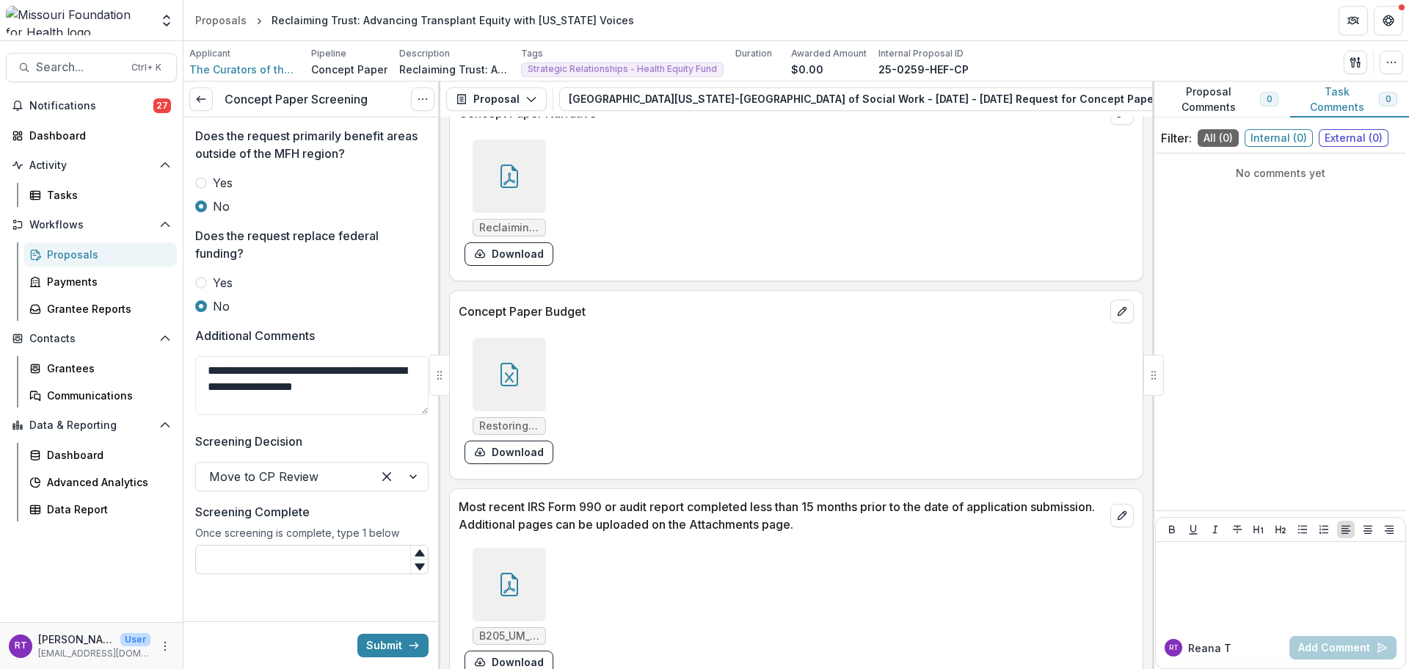
type textarea "**********"
click at [327, 556] on input "Screening Complete" at bounding box center [311, 559] width 233 height 29
type input "*"
click at [366, 641] on button "Submit" at bounding box center [392, 644] width 71 height 23
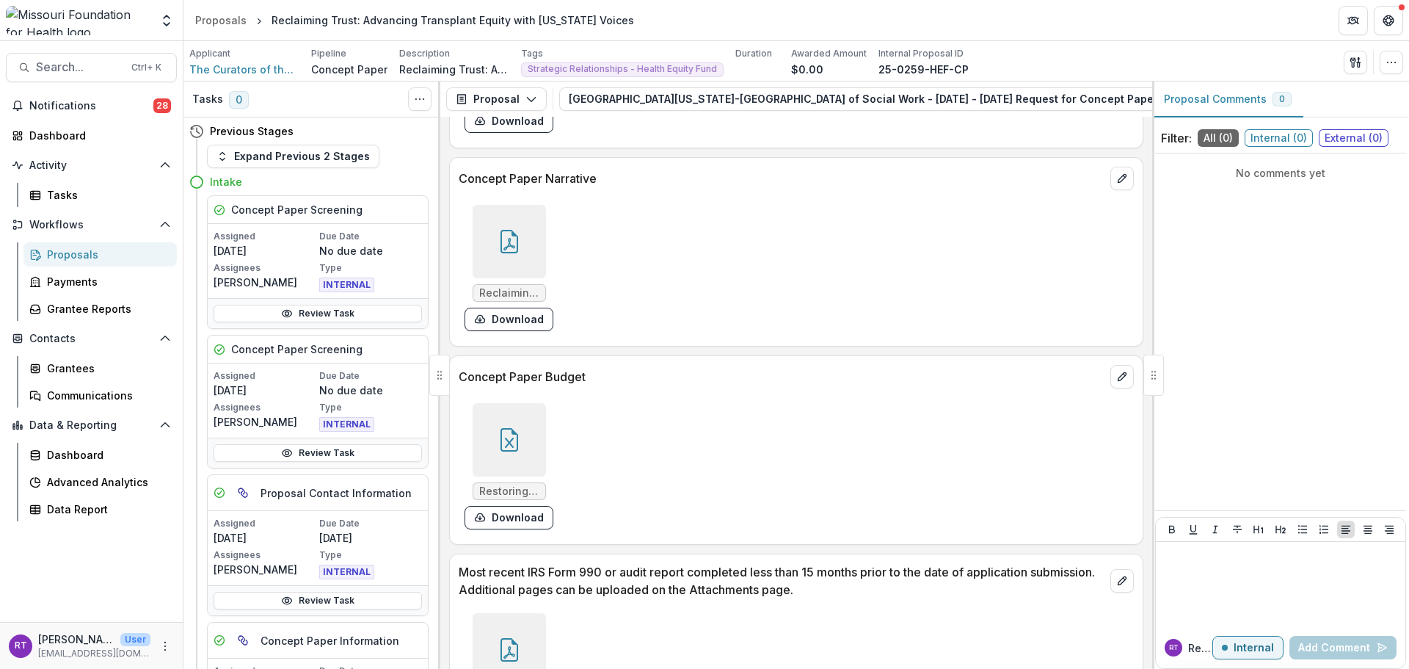
scroll to position [4224, 0]
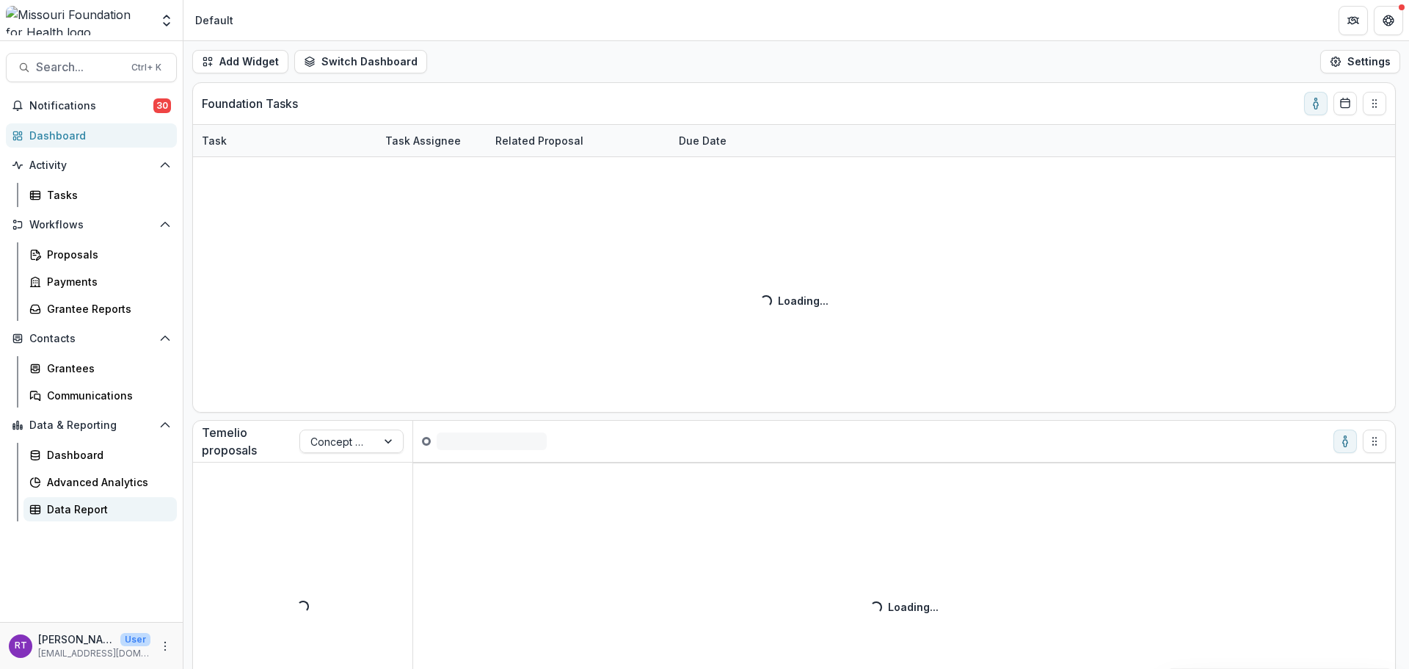
click at [60, 506] on div "Data Report" at bounding box center [106, 508] width 118 height 15
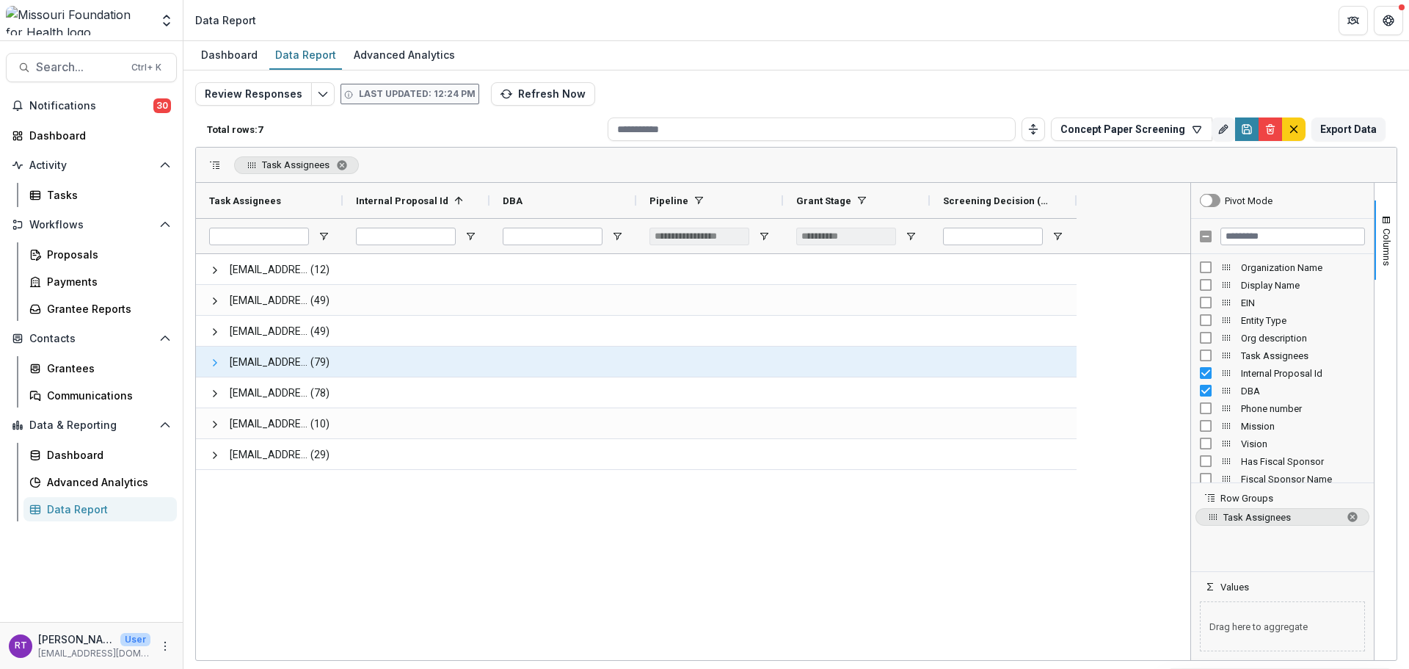
click at [216, 363] on span at bounding box center [215, 363] width 12 height 12
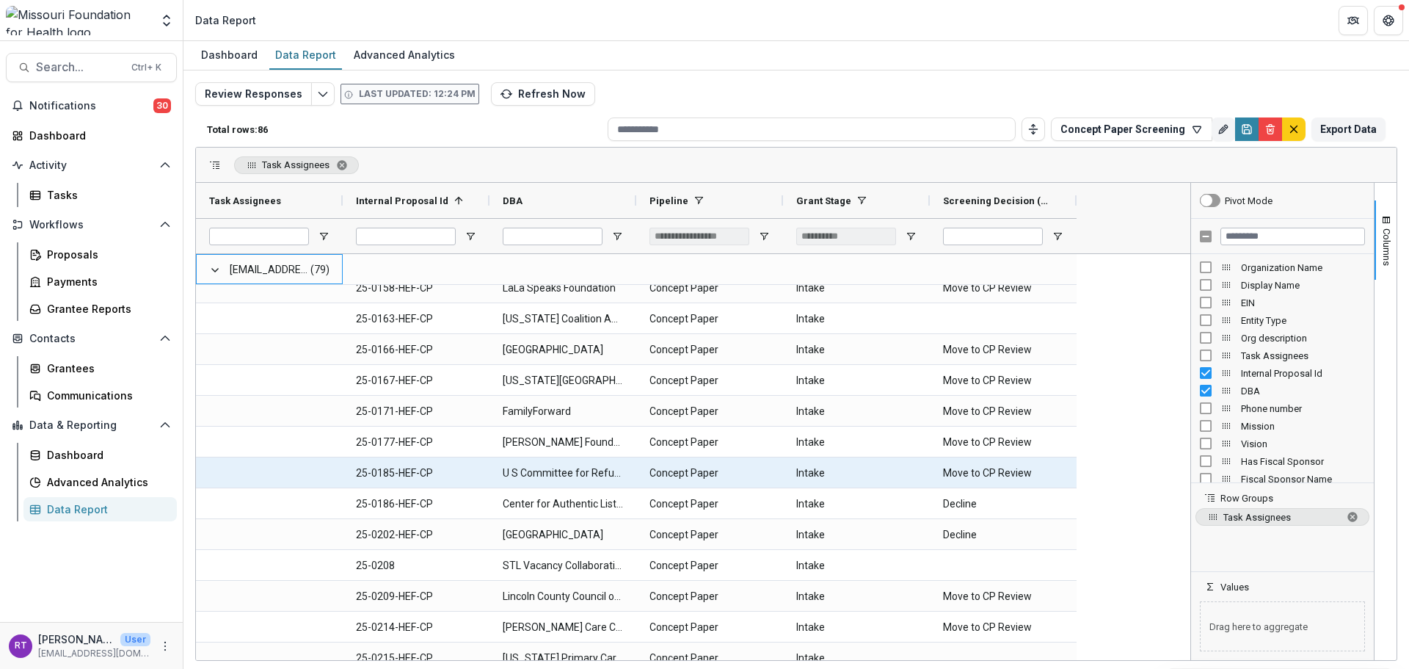
scroll to position [587, 0]
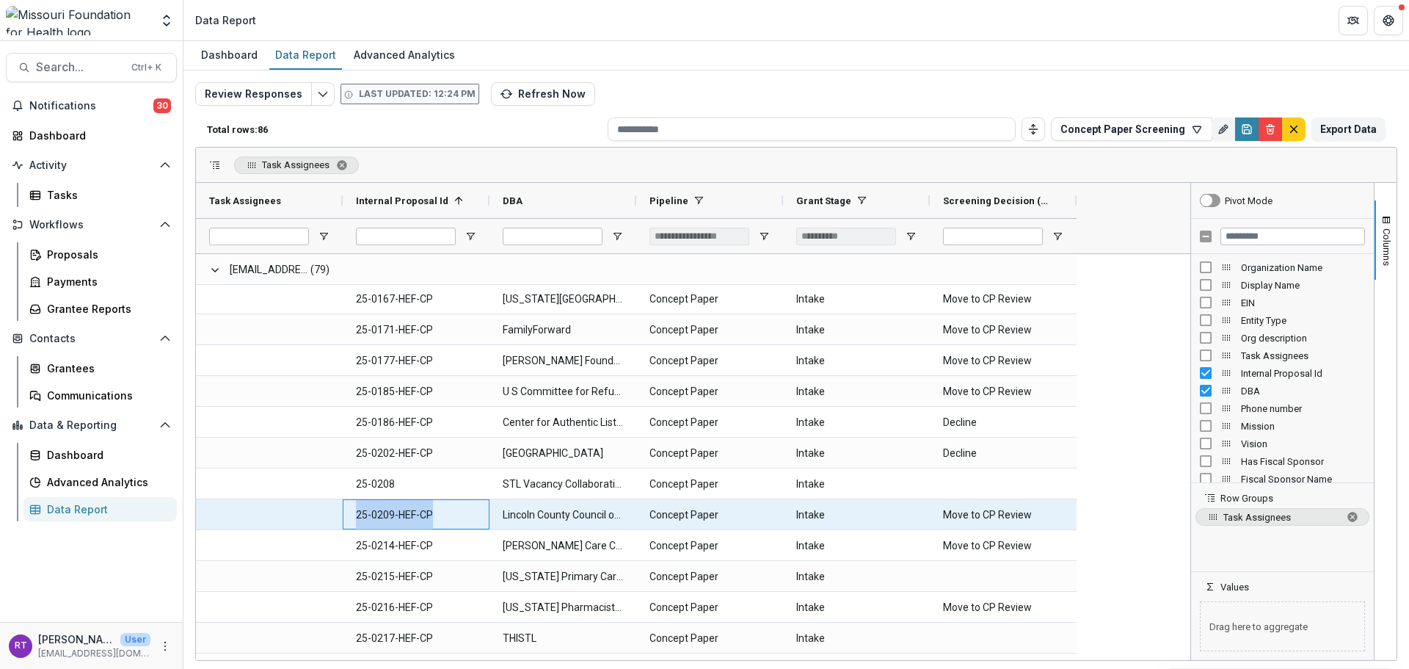
drag, startPoint x: 429, startPoint y: 514, endPoint x: 357, endPoint y: 514, distance: 72.7
click at [357, 514] on Id-817 "25-0209-HEF-CP" at bounding box center [416, 515] width 120 height 30
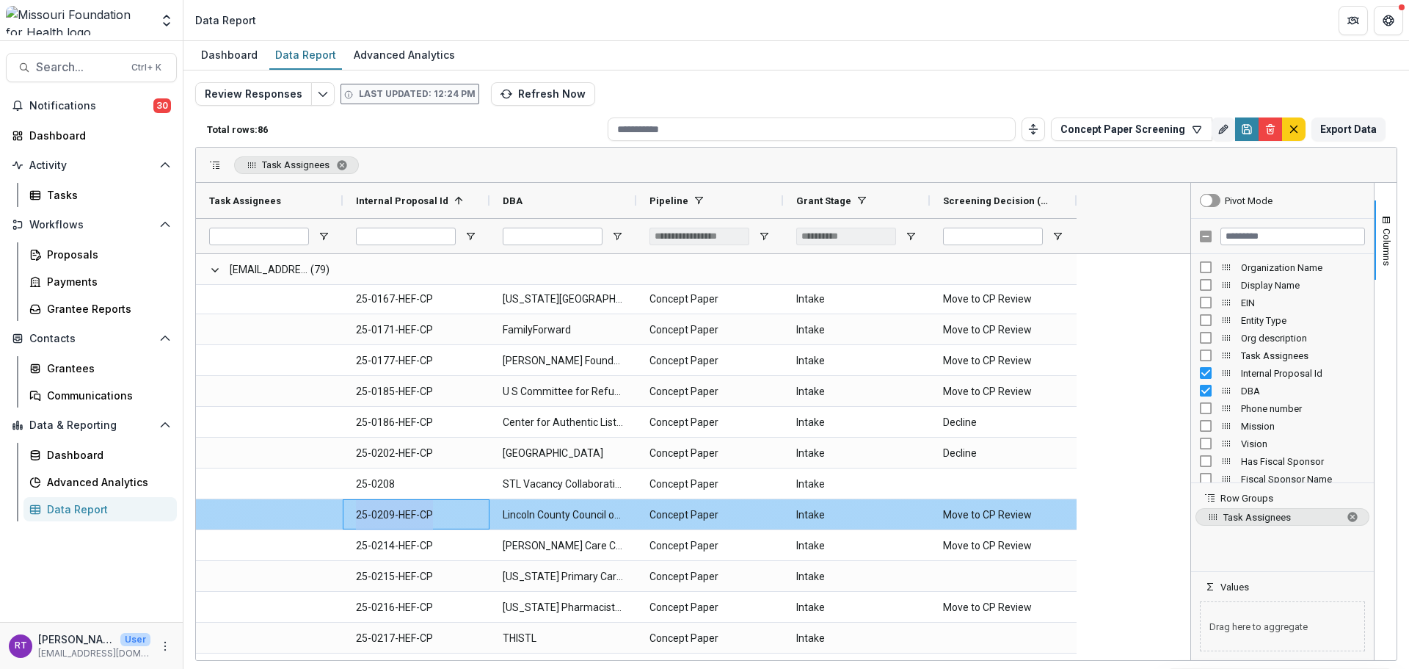
copy Id-817 "25-0209-HEF-CP"
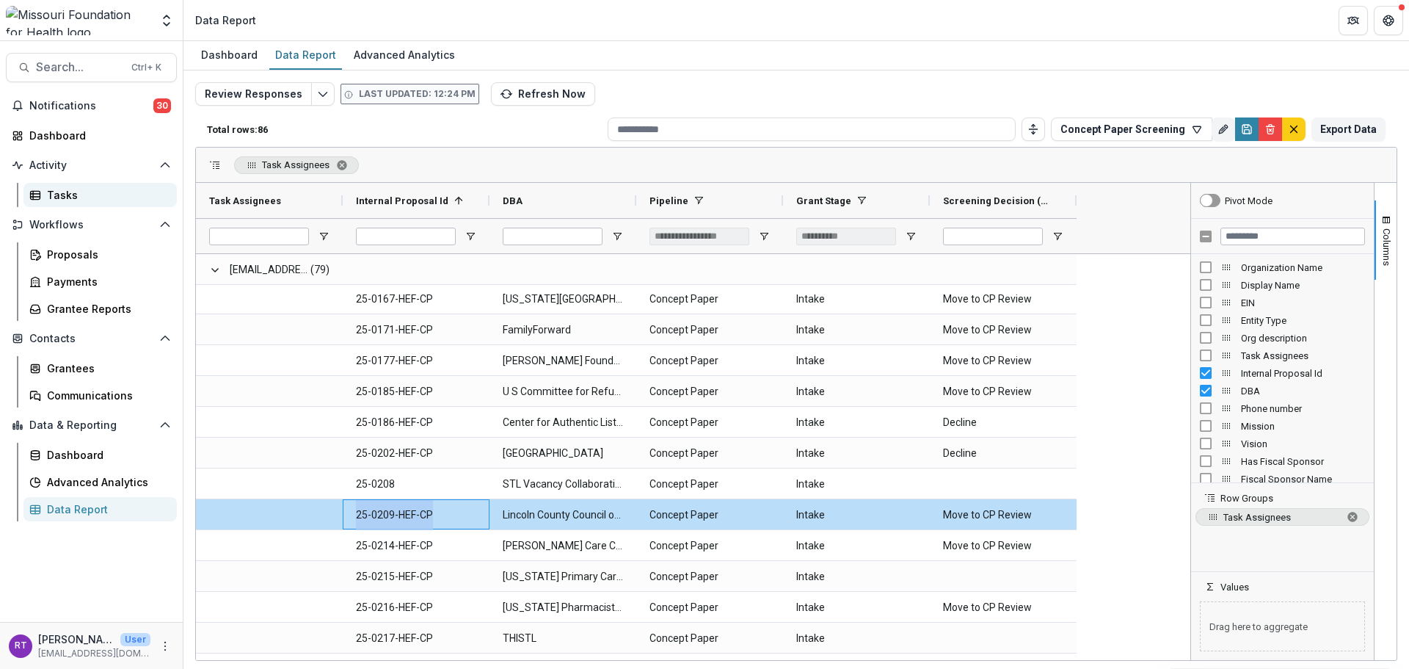
click at [81, 196] on div "Tasks" at bounding box center [106, 194] width 118 height 15
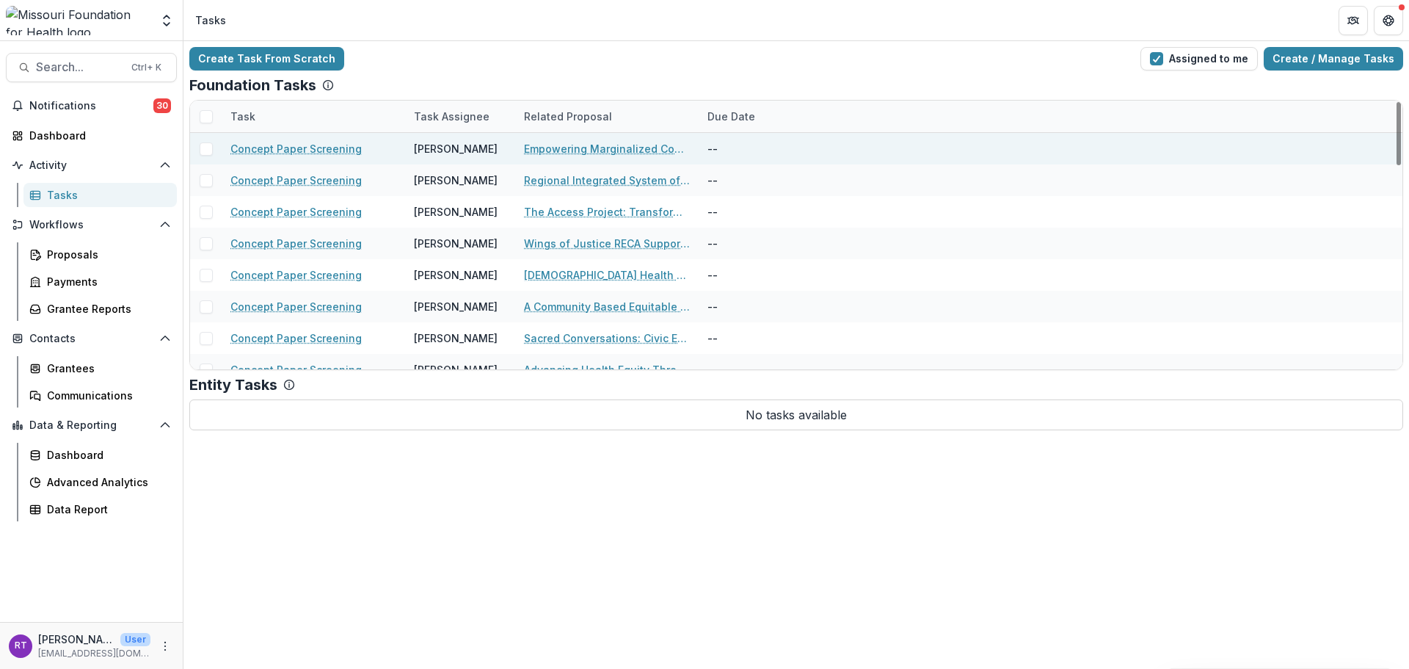
click at [611, 148] on link "Empowering Marginalized Community Members & Creating Community Solutions" at bounding box center [607, 148] width 166 height 15
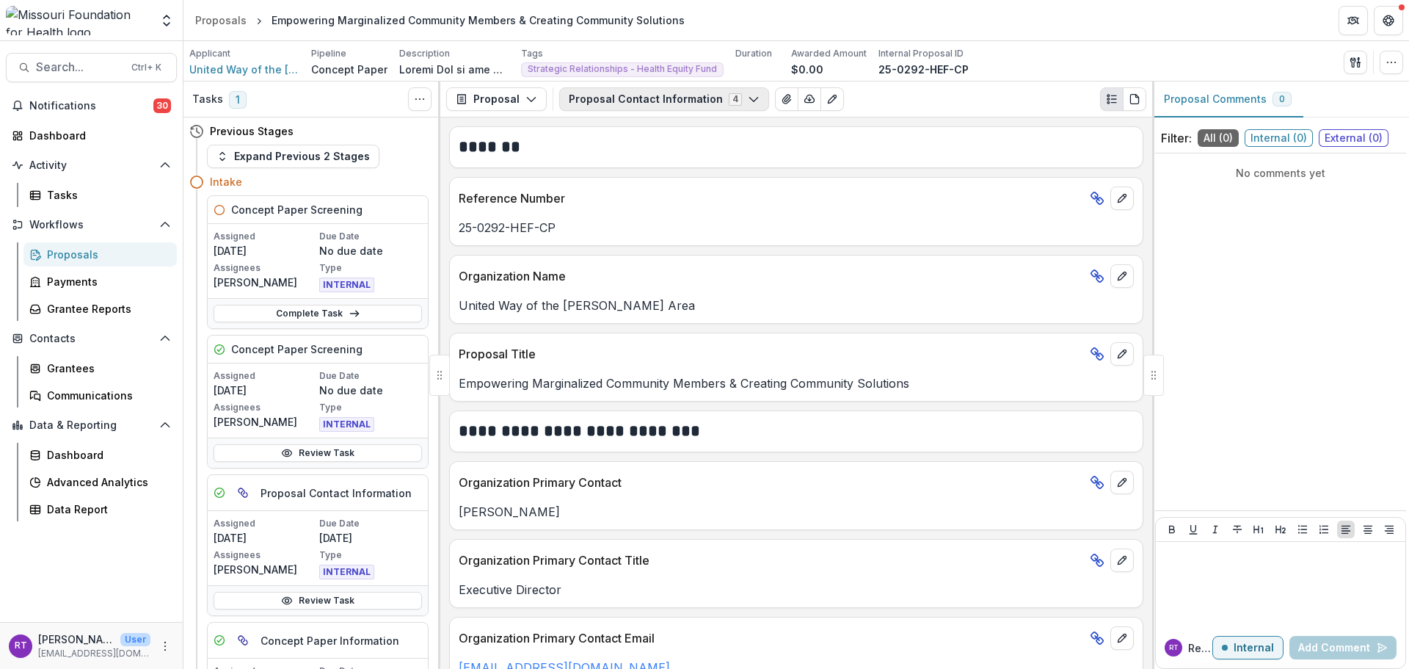
click at [670, 100] on button "Proposal Contact Information 4" at bounding box center [664, 98] width 210 height 23
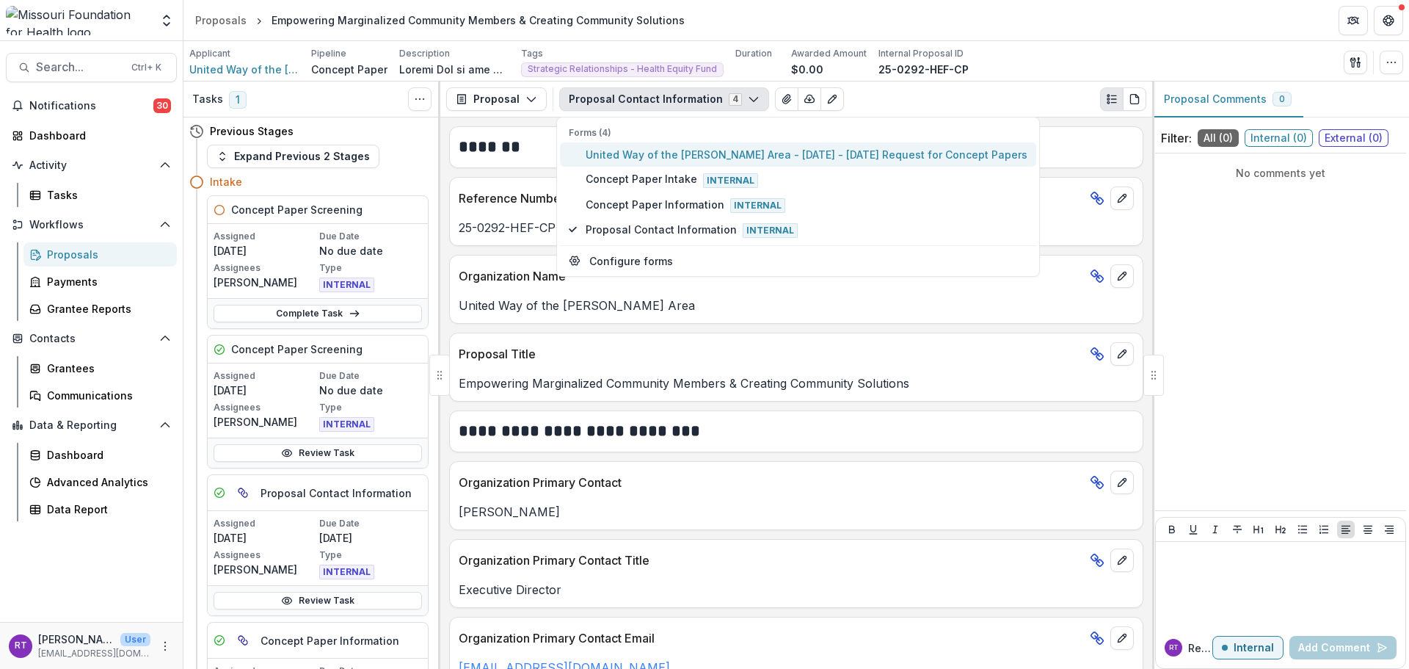
drag, startPoint x: 691, startPoint y: 156, endPoint x: 771, endPoint y: 273, distance: 141.7
click at [691, 155] on span "United Way of the Mark Twain Area - 2025 - 2025 Request for Concept Papers" at bounding box center [807, 154] width 442 height 15
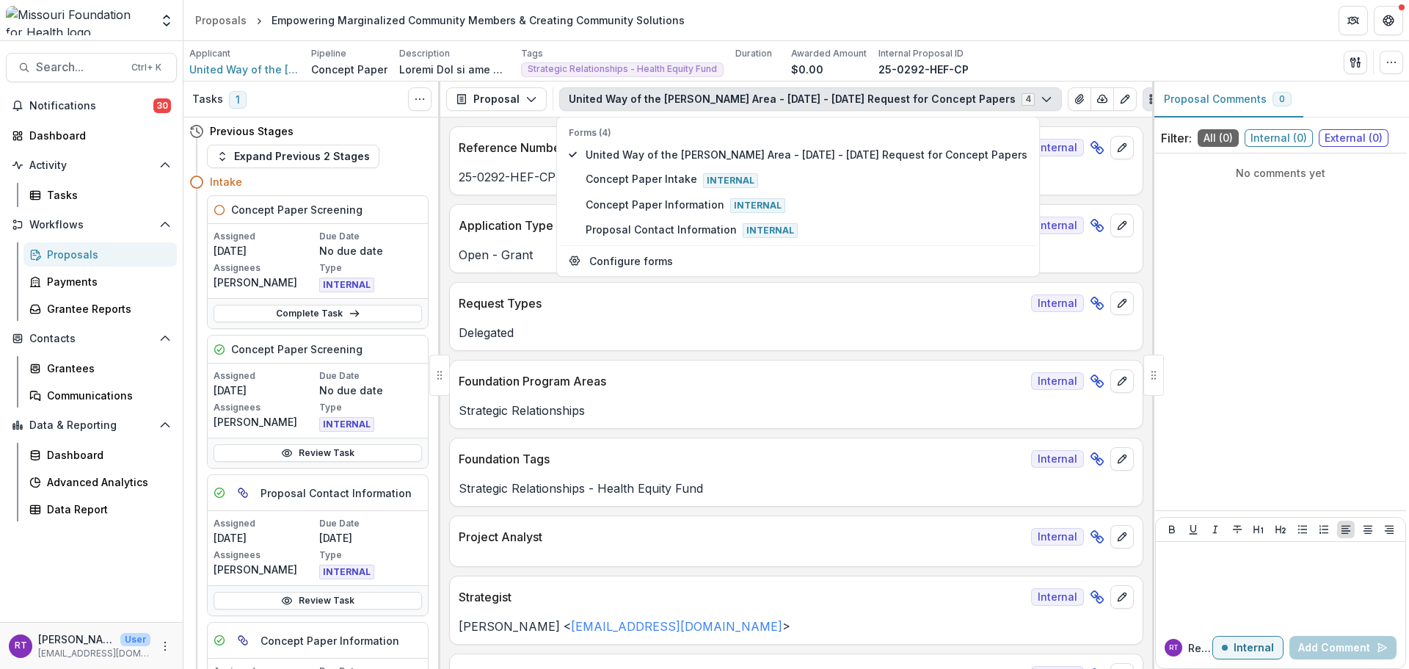
click at [1052, 37] on header "Proposals Empowering Marginalized Community Members & Creating Community Soluti…" at bounding box center [796, 20] width 1226 height 40
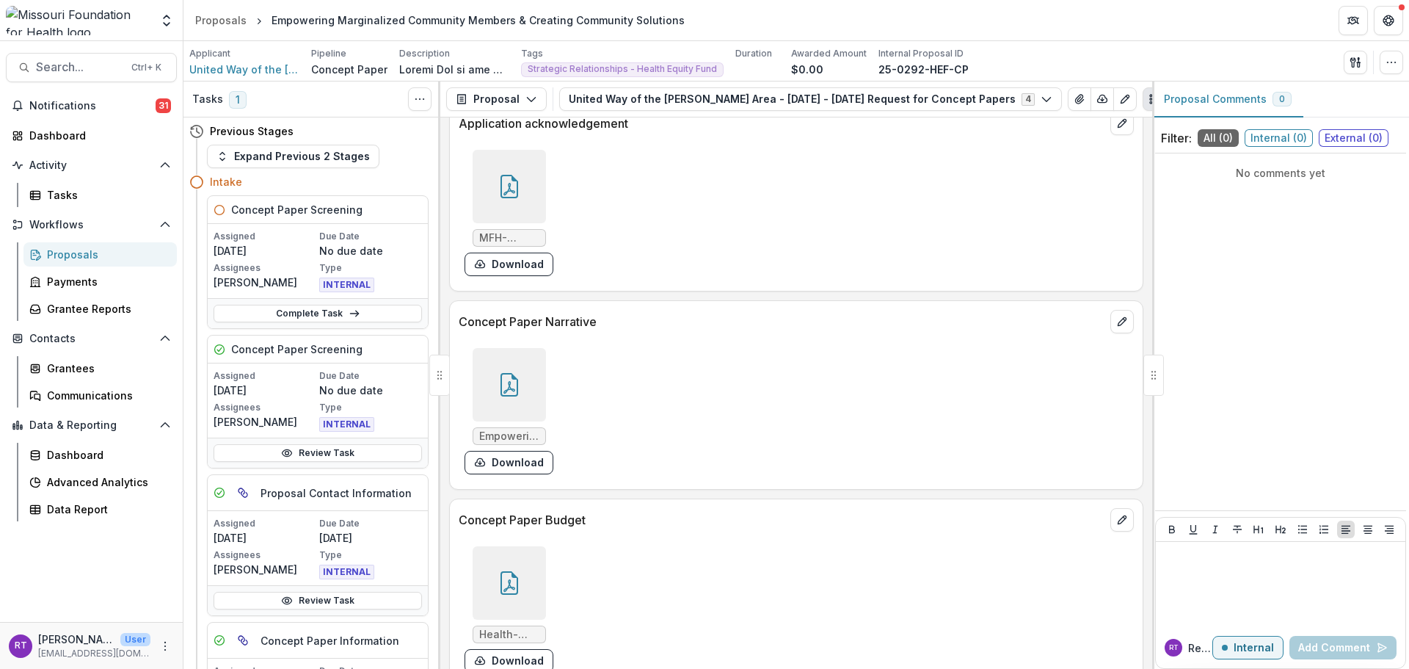
scroll to position [3963, 0]
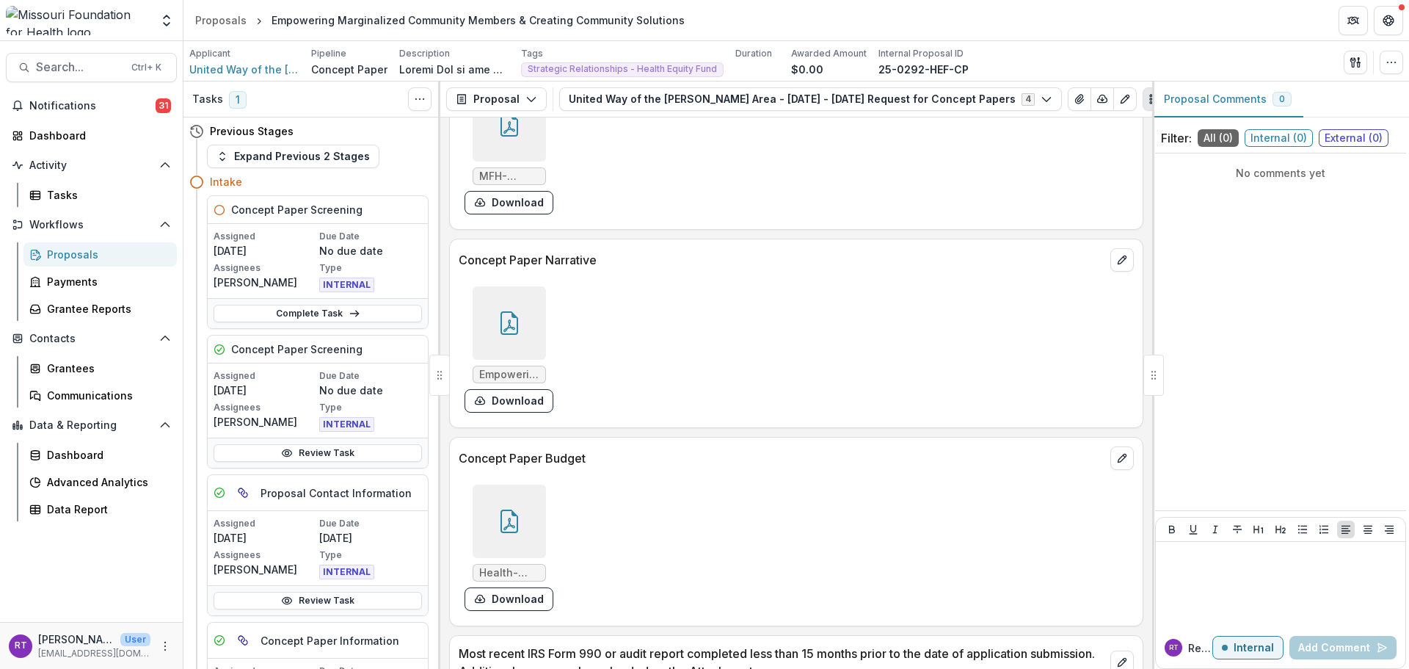
click at [512, 509] on icon at bounding box center [509, 520] width 23 height 23
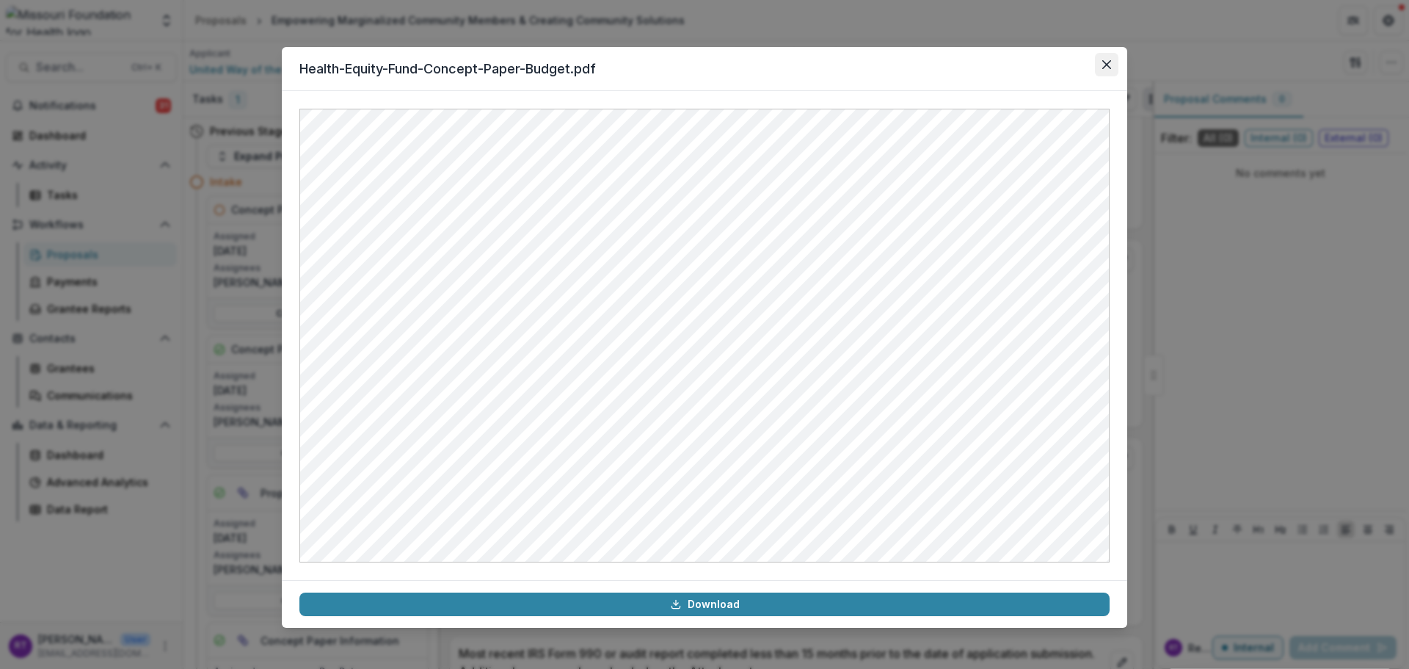
click at [1101, 70] on button "Close" at bounding box center [1106, 64] width 23 height 23
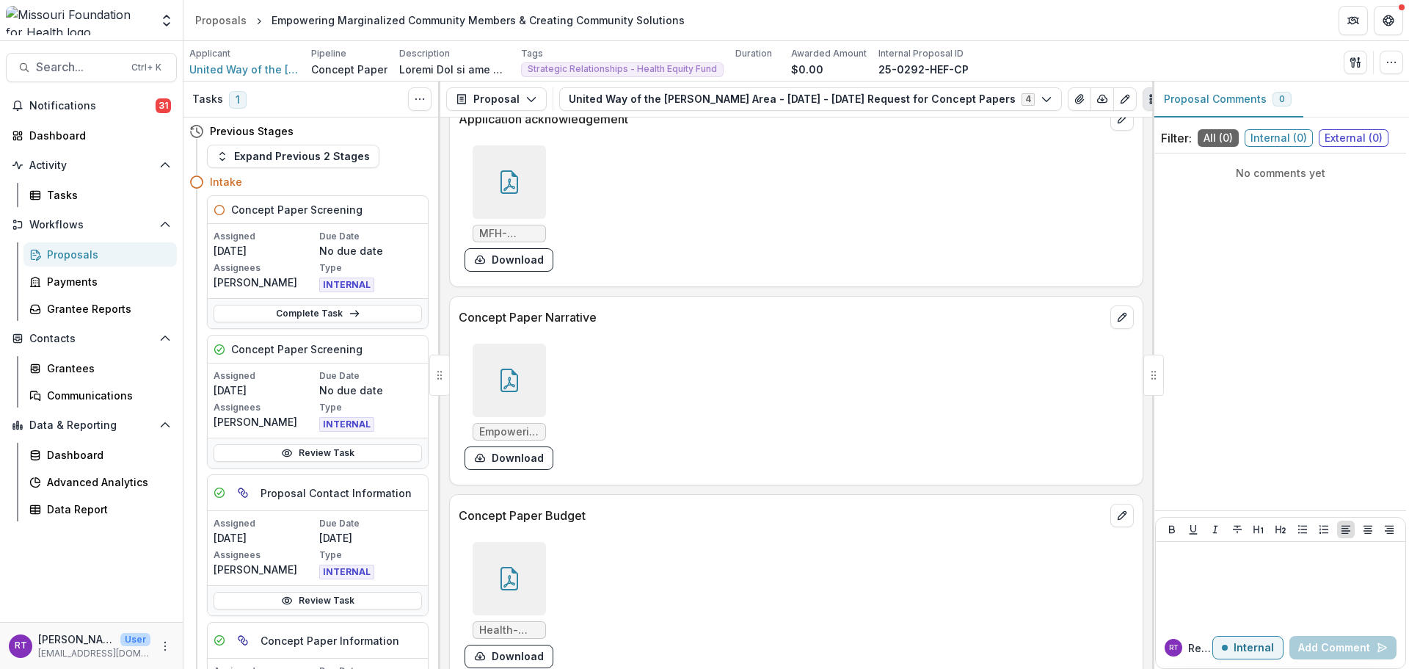
scroll to position [3890, 0]
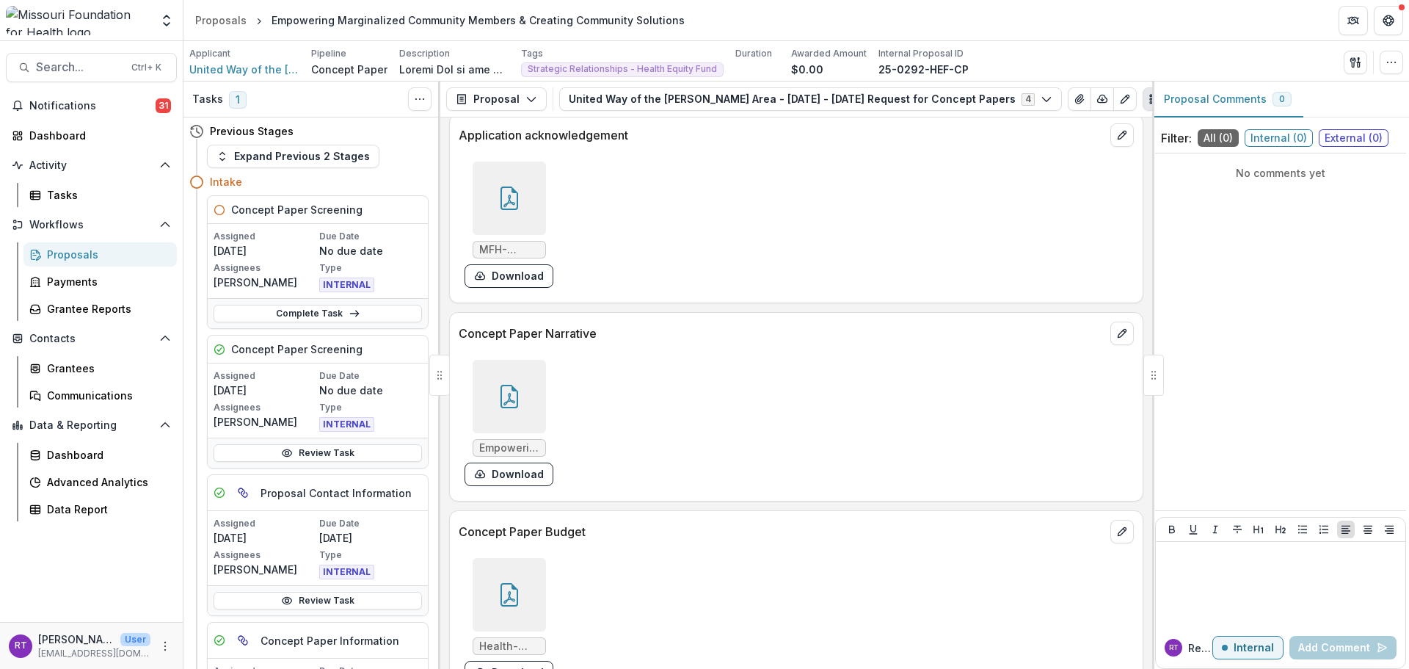
click at [536, 393] on div at bounding box center [509, 396] width 73 height 73
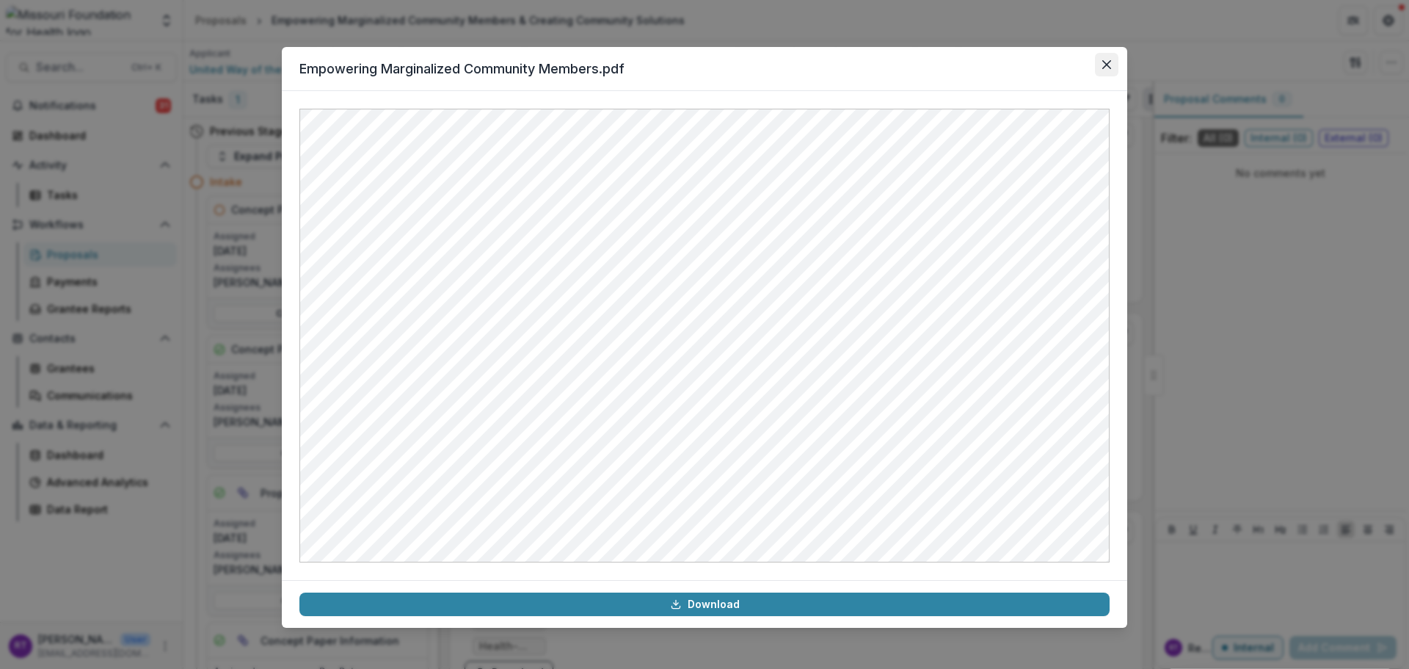
click at [1099, 67] on button "Close" at bounding box center [1106, 64] width 23 height 23
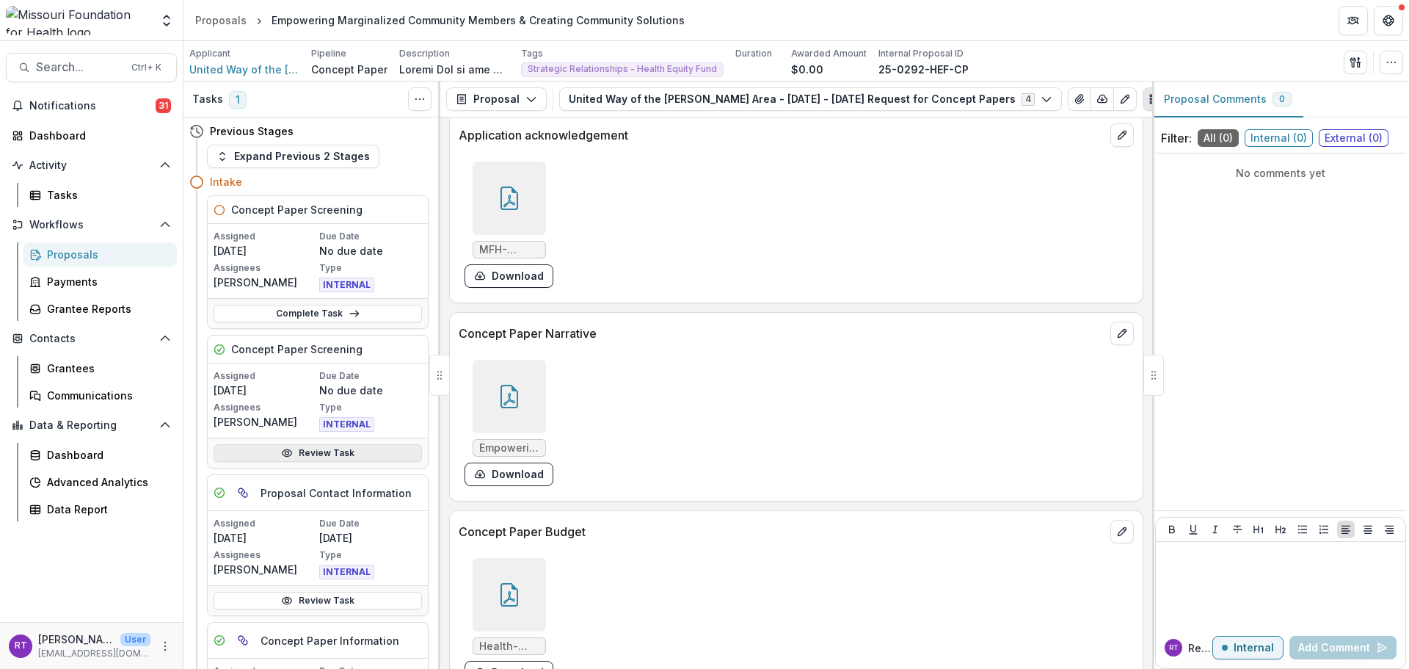
click at [341, 455] on link "Review Task" at bounding box center [318, 453] width 208 height 18
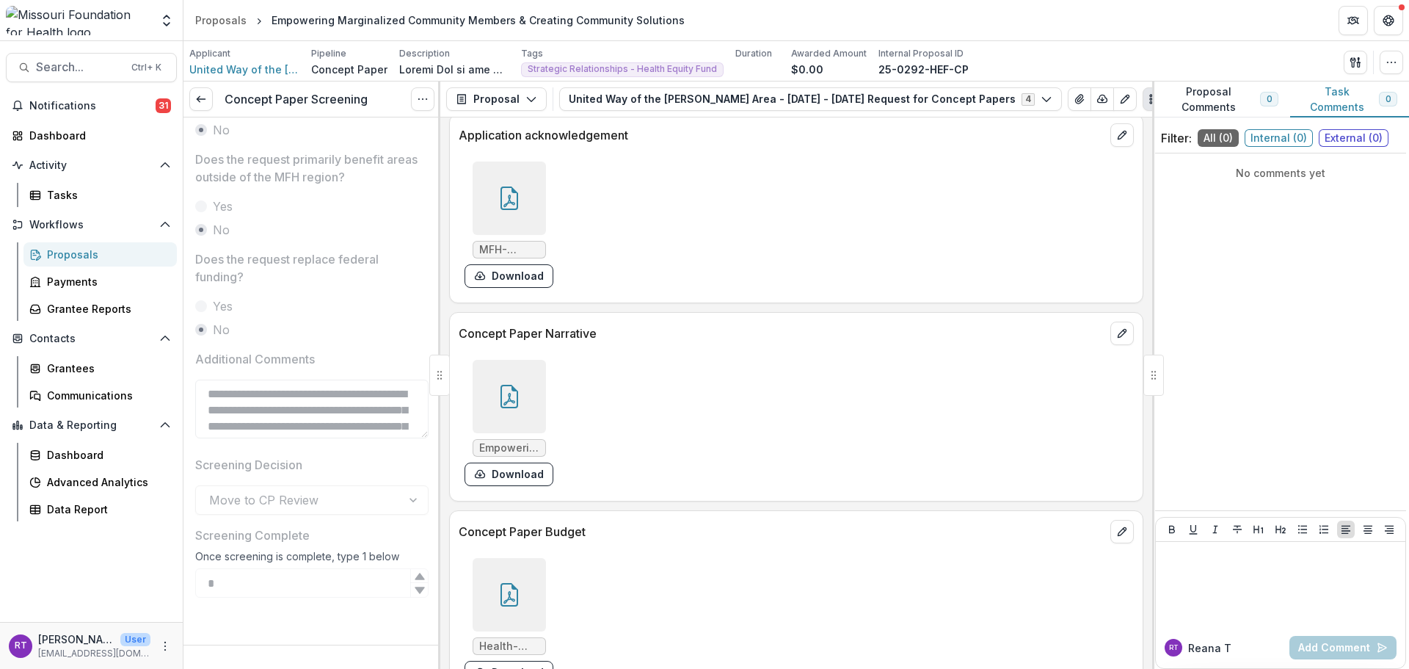
scroll to position [35, 0]
click at [208, 99] on link at bounding box center [200, 98] width 23 height 23
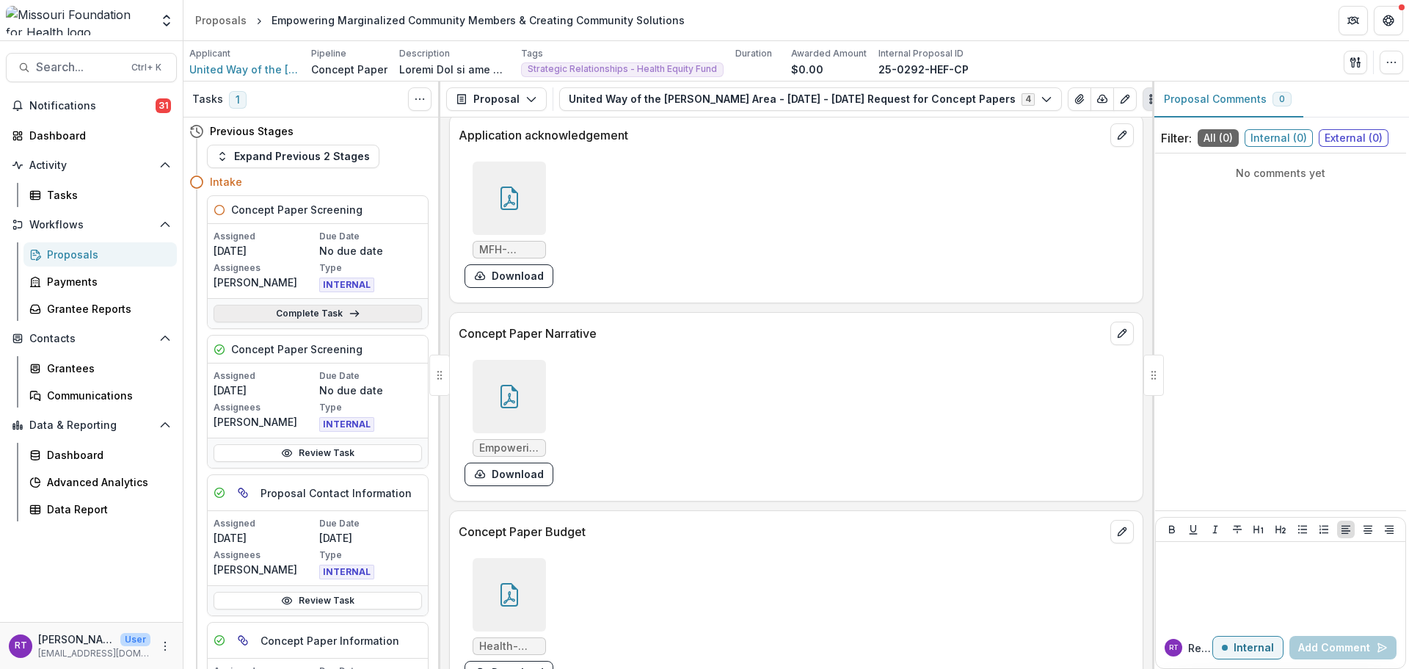
click at [381, 310] on link "Complete Task" at bounding box center [318, 314] width 208 height 18
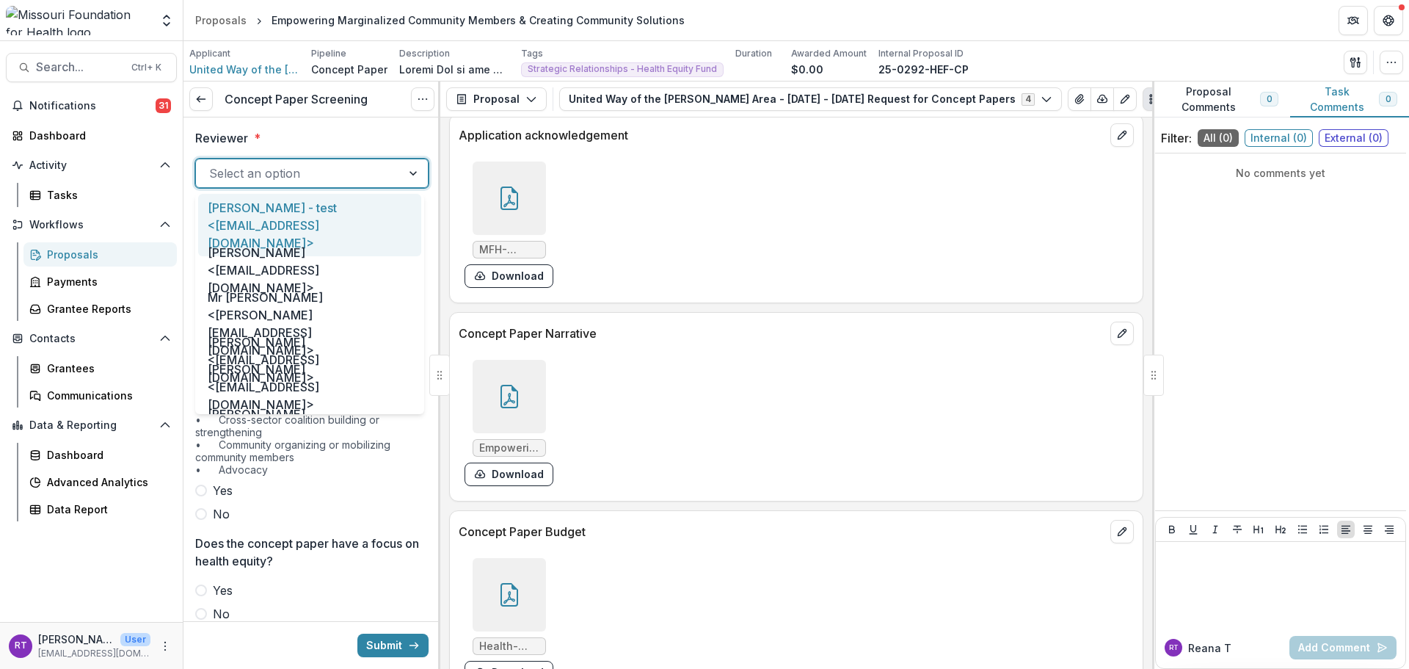
click at [266, 160] on div "Select an option" at bounding box center [311, 173] width 233 height 29
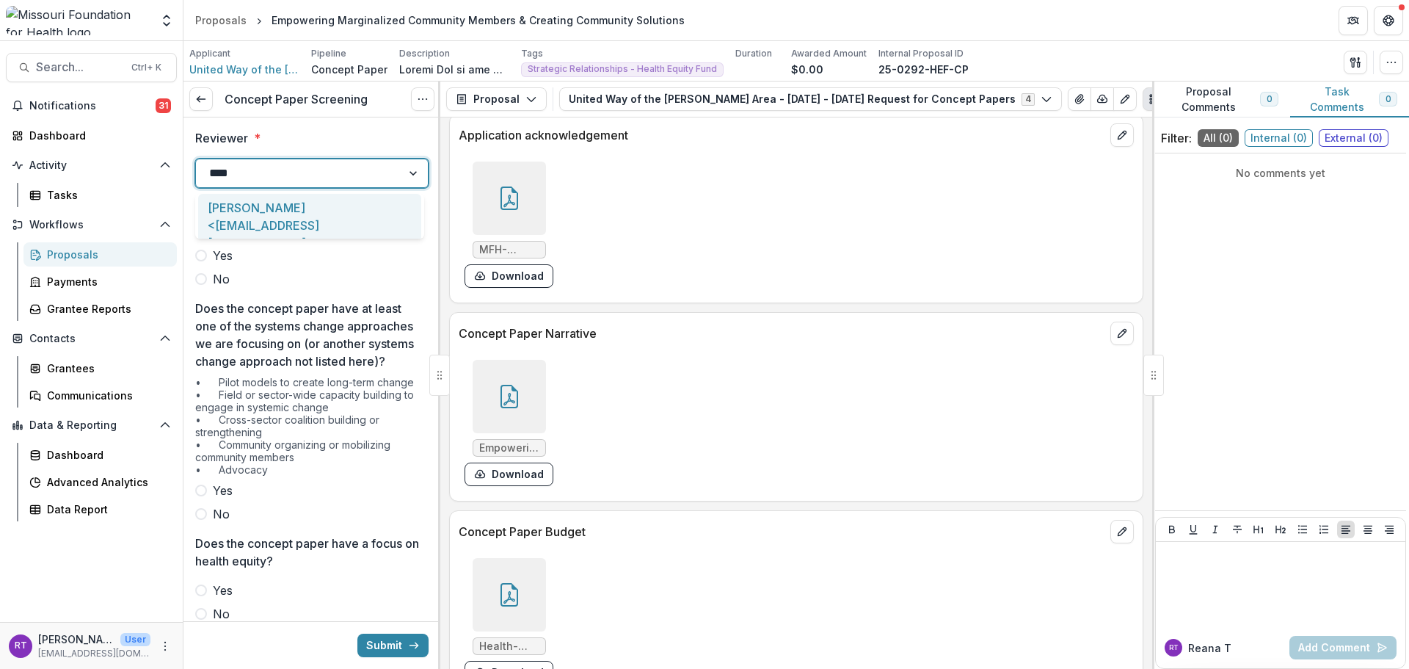
type input "*****"
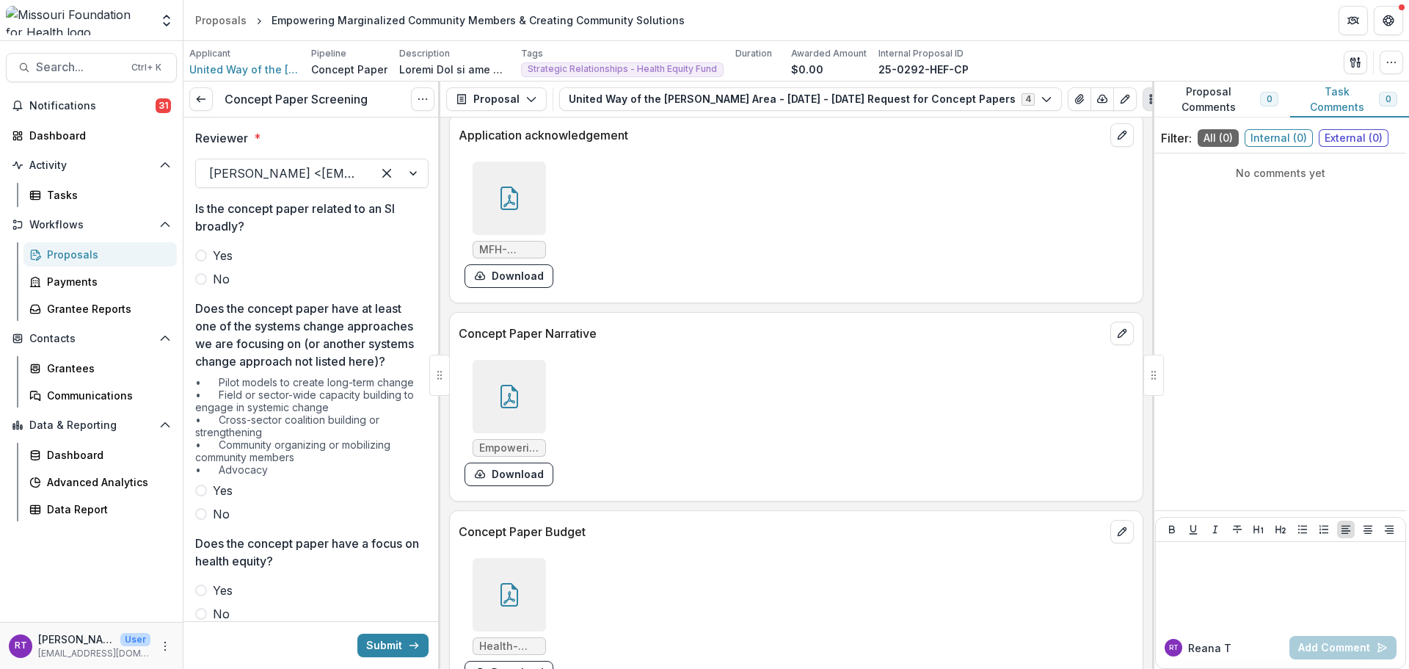
drag, startPoint x: 211, startPoint y: 281, endPoint x: 233, endPoint y: 431, distance: 151.2
click at [211, 281] on label "No" at bounding box center [311, 279] width 233 height 18
click at [230, 499] on label "Yes" at bounding box center [311, 490] width 233 height 18
click at [225, 499] on span "Yes" at bounding box center [223, 490] width 20 height 18
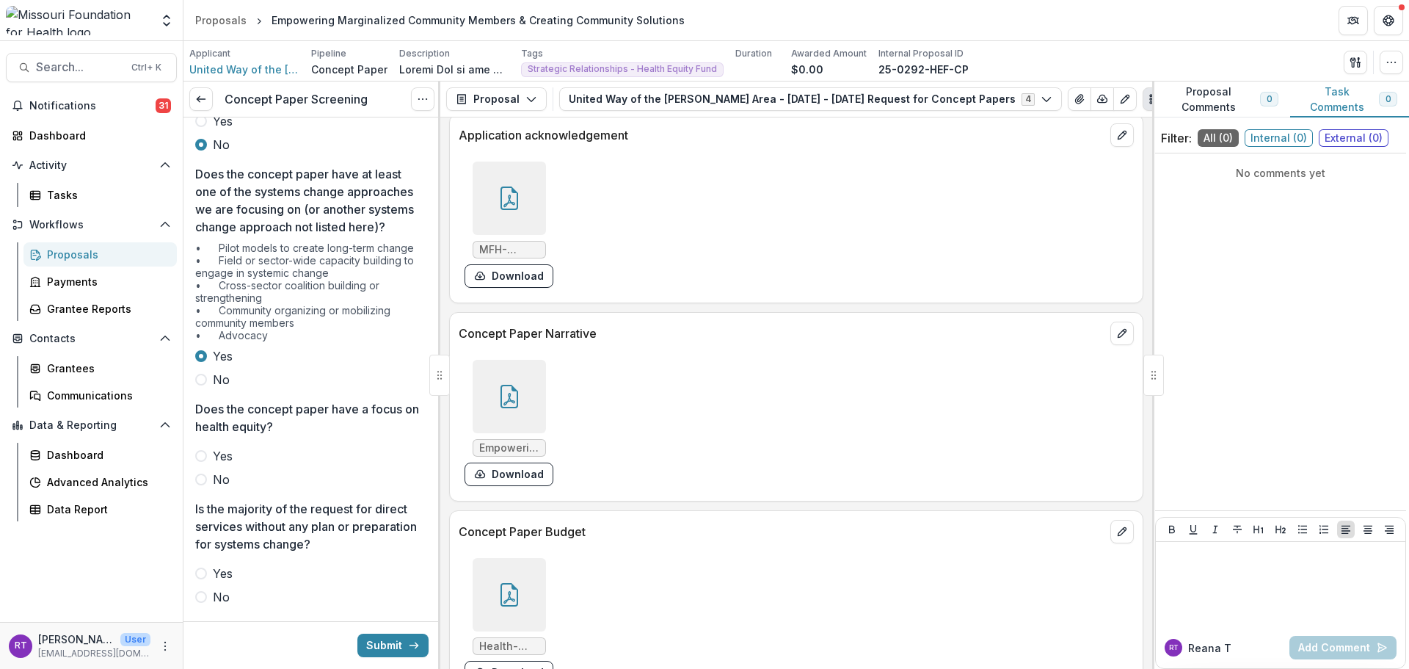
scroll to position [147, 0]
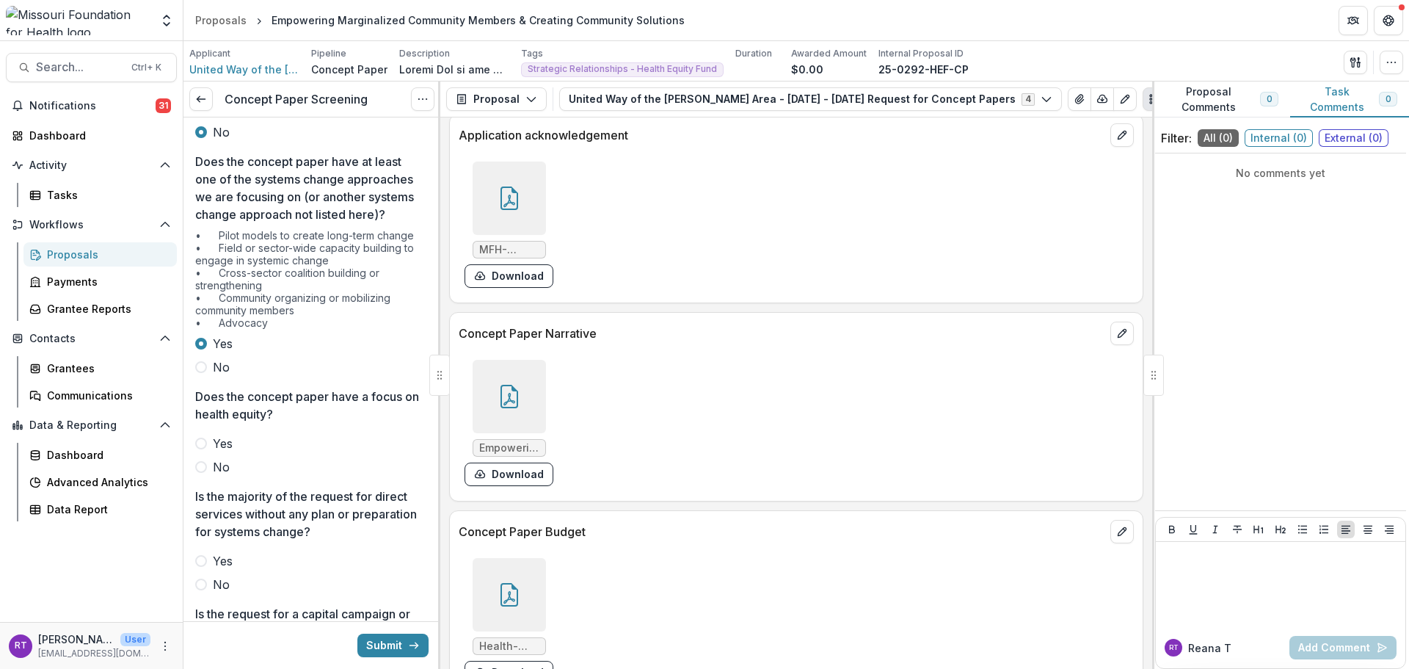
click at [223, 452] on span "Yes" at bounding box center [223, 443] width 20 height 18
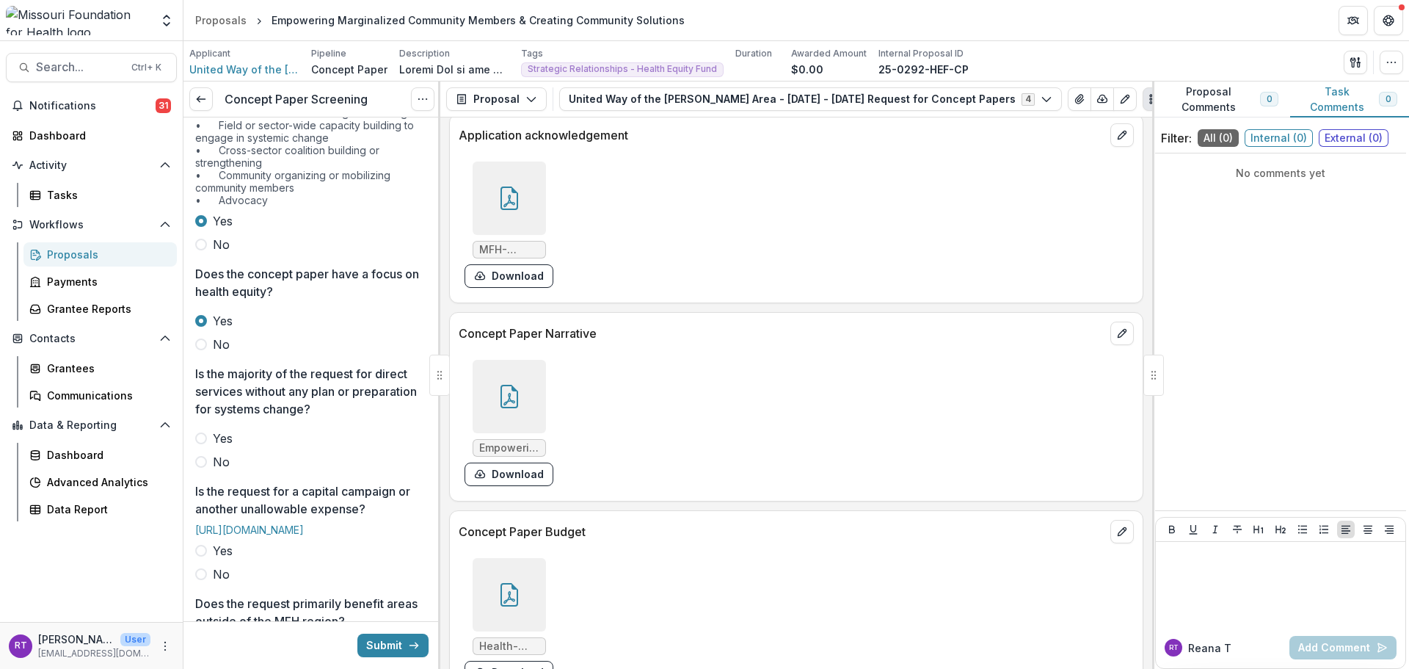
scroll to position [294, 0]
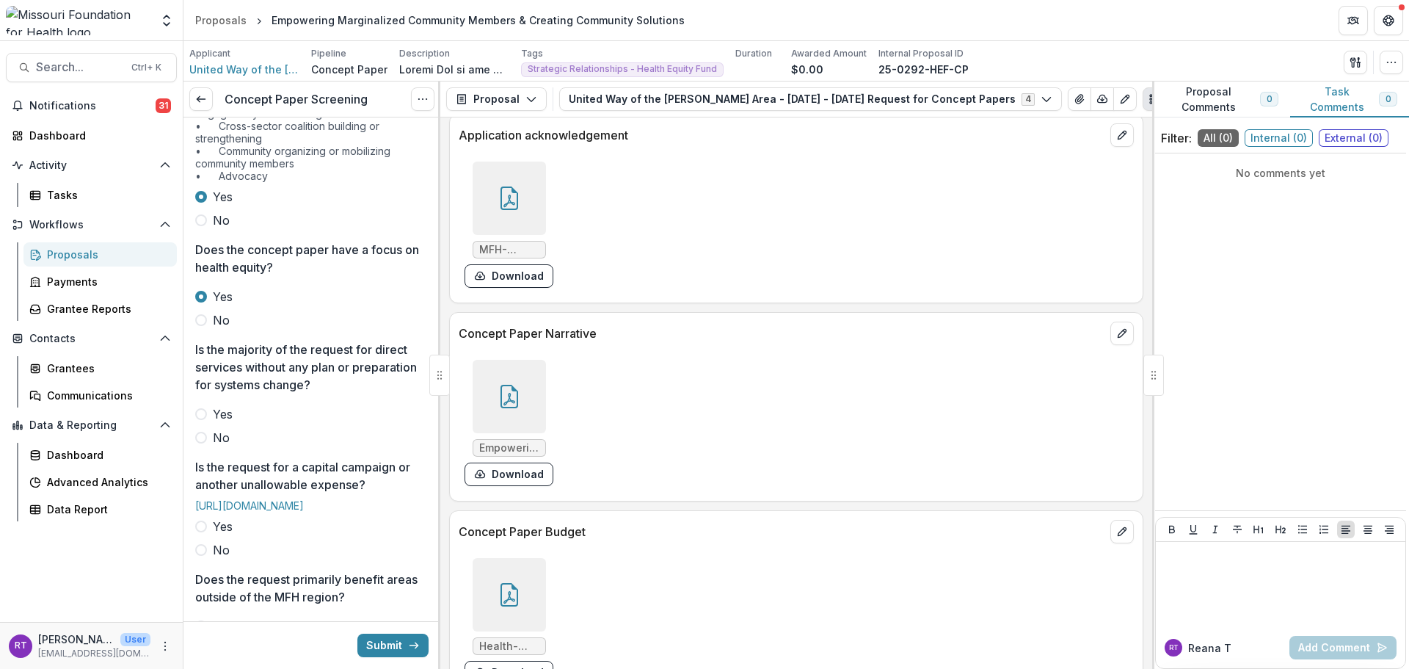
click at [220, 446] on span "No" at bounding box center [221, 438] width 17 height 18
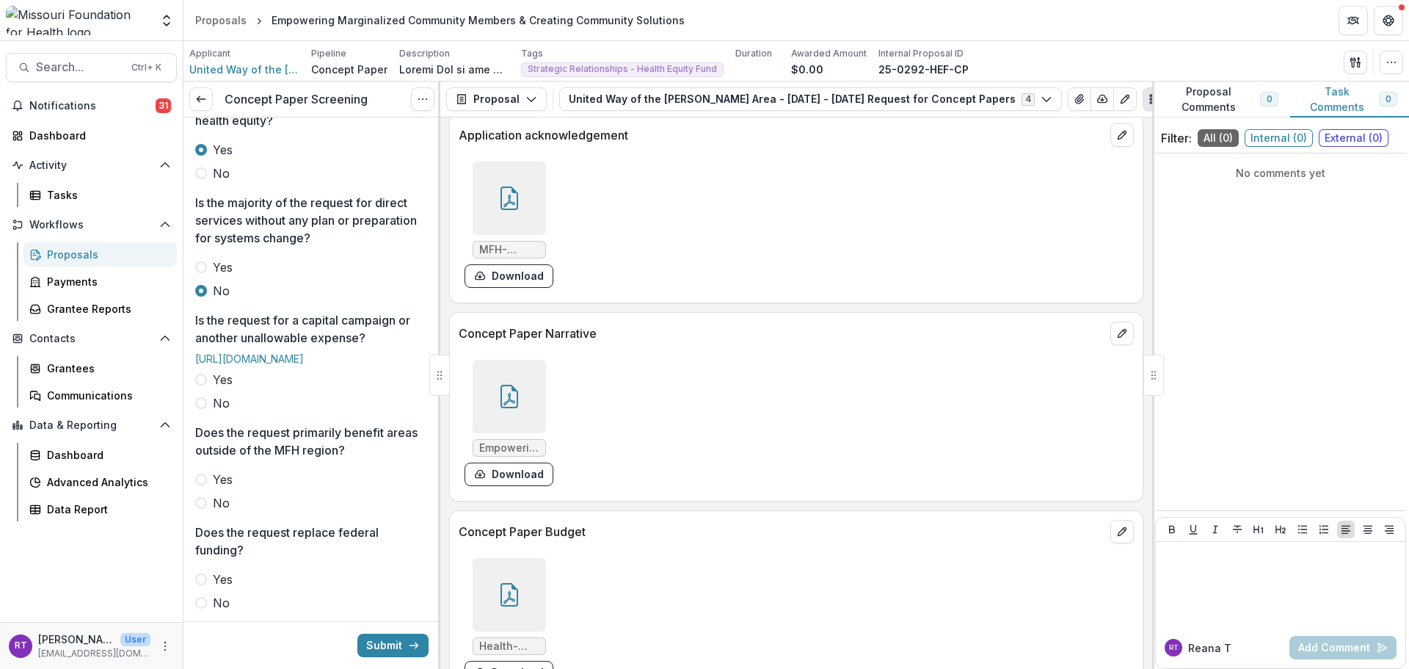
click at [223, 412] on span "No" at bounding box center [221, 403] width 17 height 18
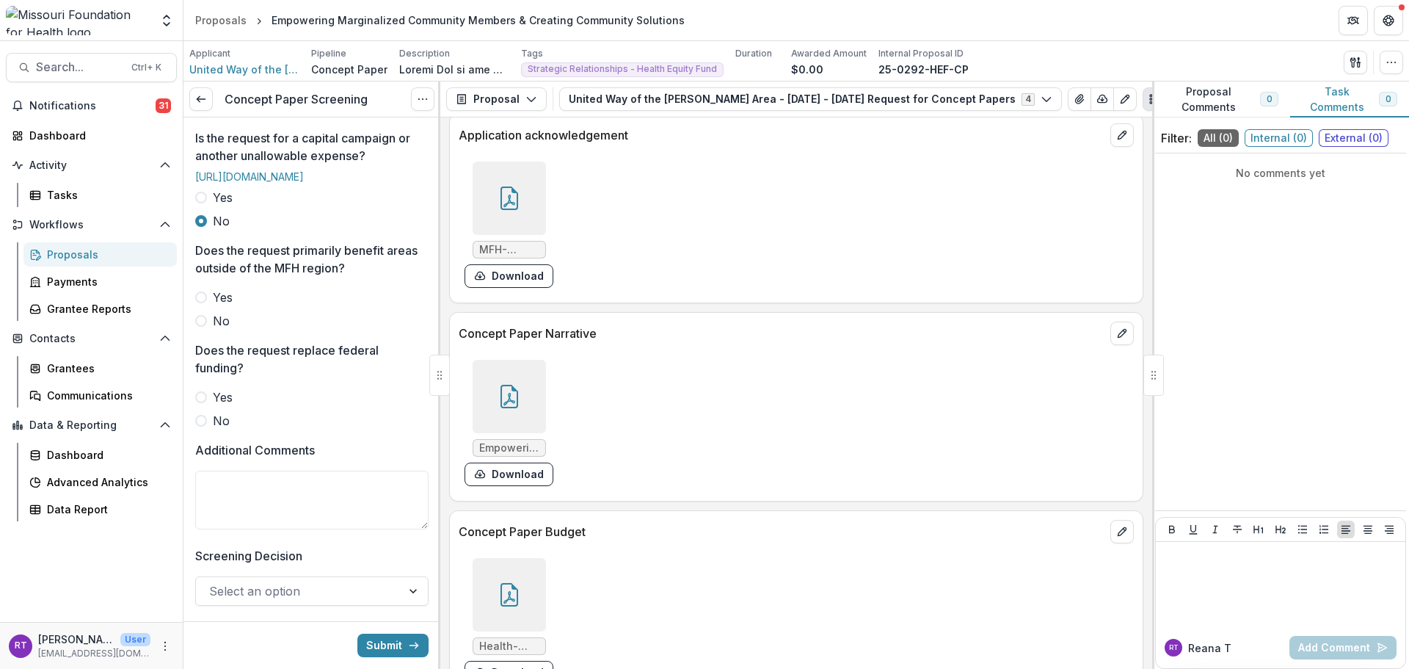
scroll to position [661, 0]
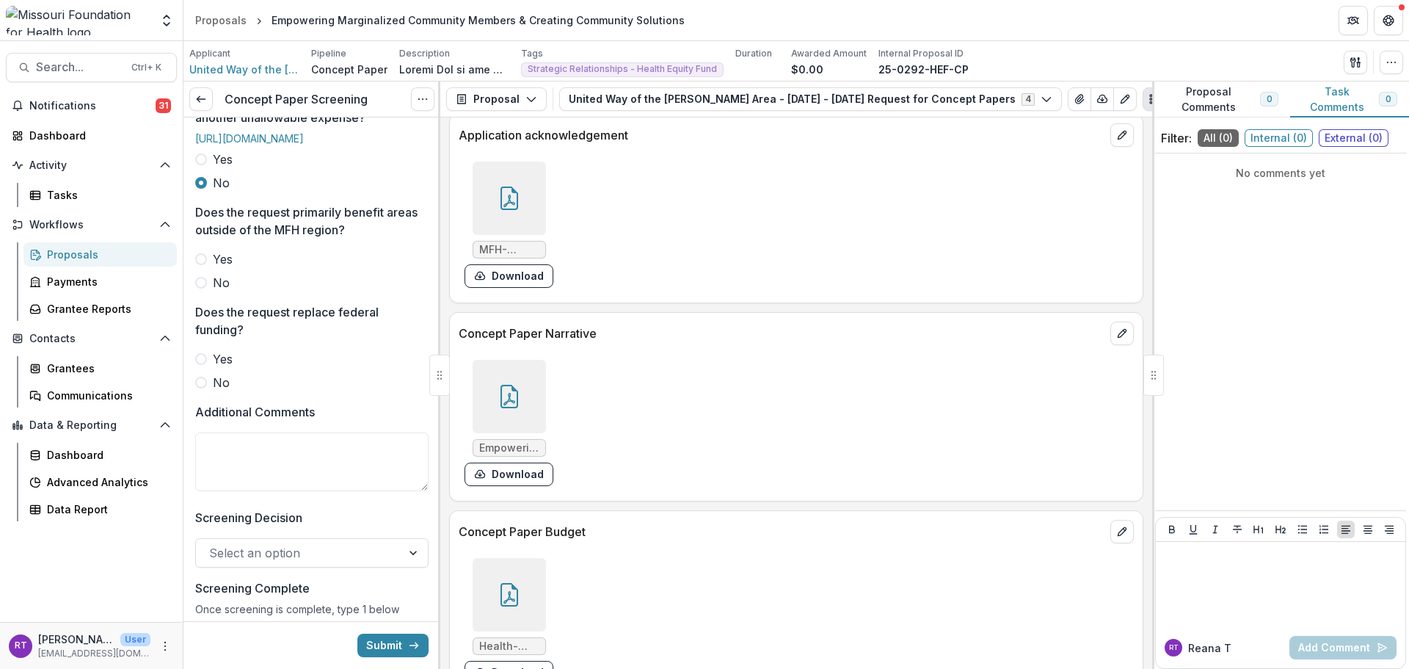
click at [217, 291] on span "No" at bounding box center [221, 283] width 17 height 18
click at [211, 391] on label "No" at bounding box center [311, 383] width 233 height 18
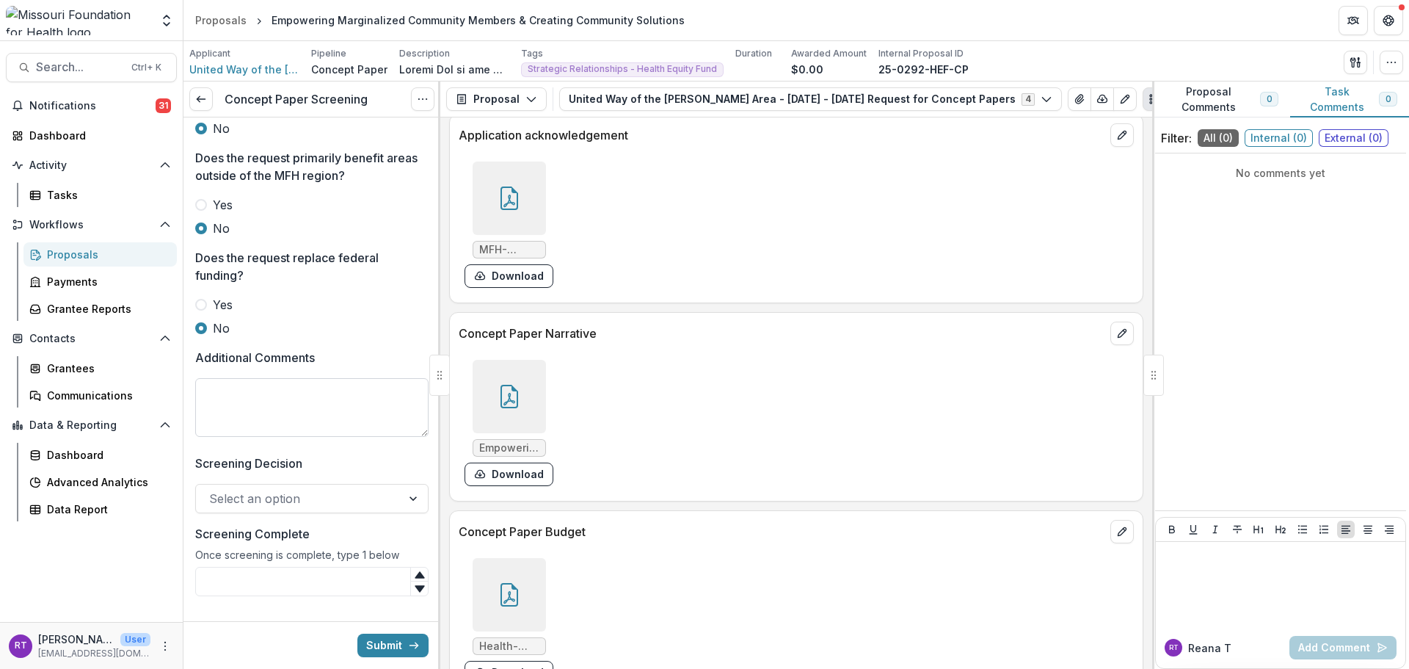
scroll to position [804, 0]
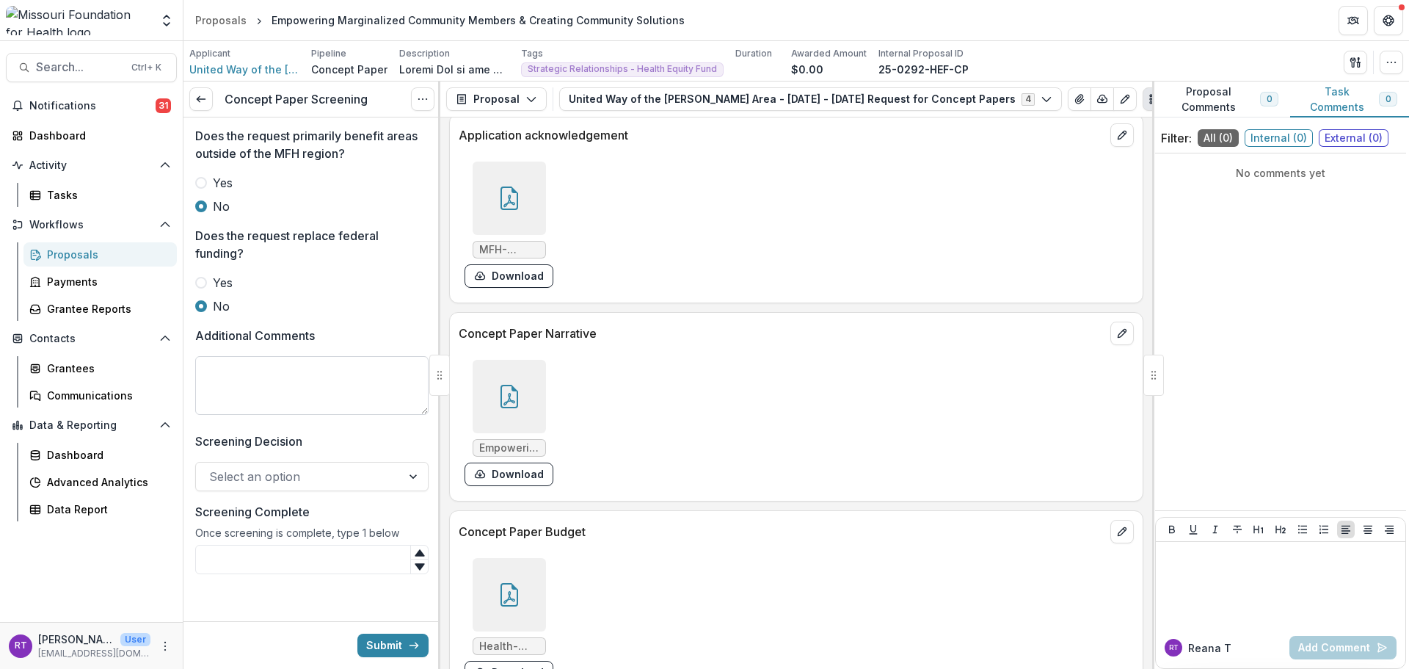
click at [299, 386] on textarea "Additional Comments" at bounding box center [311, 385] width 233 height 59
type textarea "**********"
click at [327, 466] on div at bounding box center [298, 476] width 179 height 21
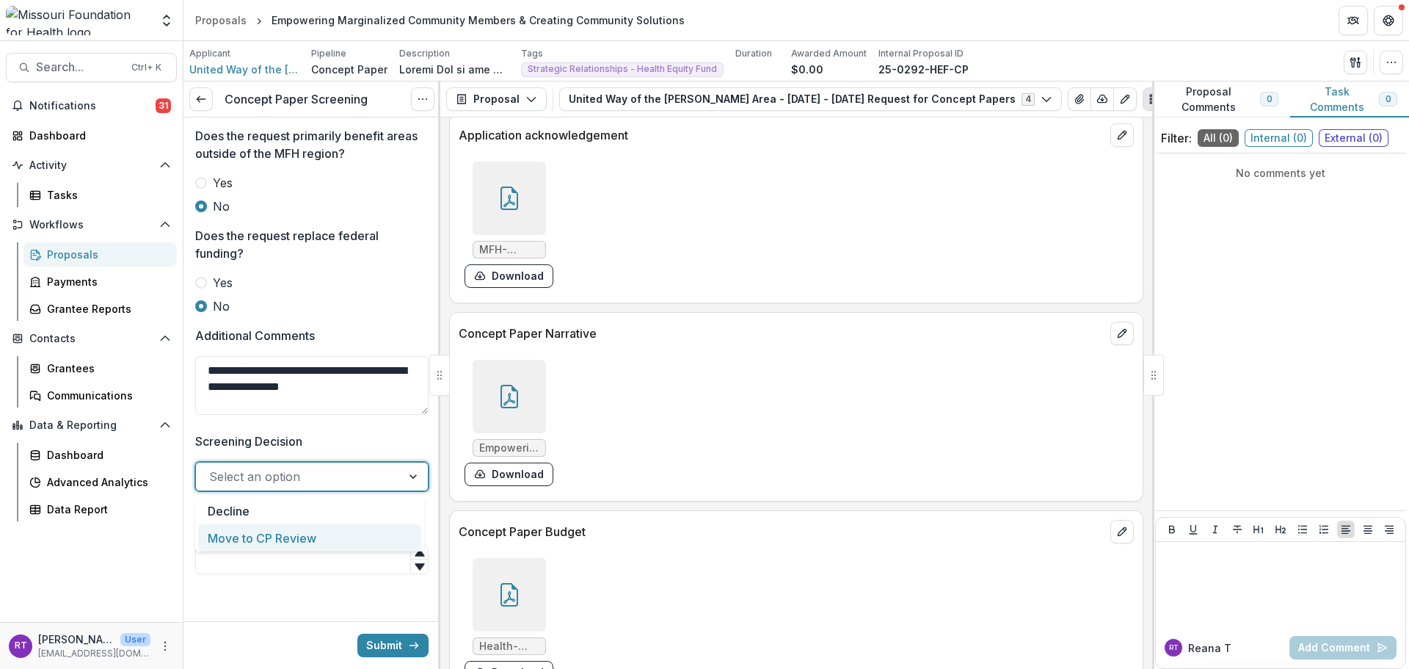
click at [316, 535] on div "Move to CP Review" at bounding box center [309, 537] width 223 height 27
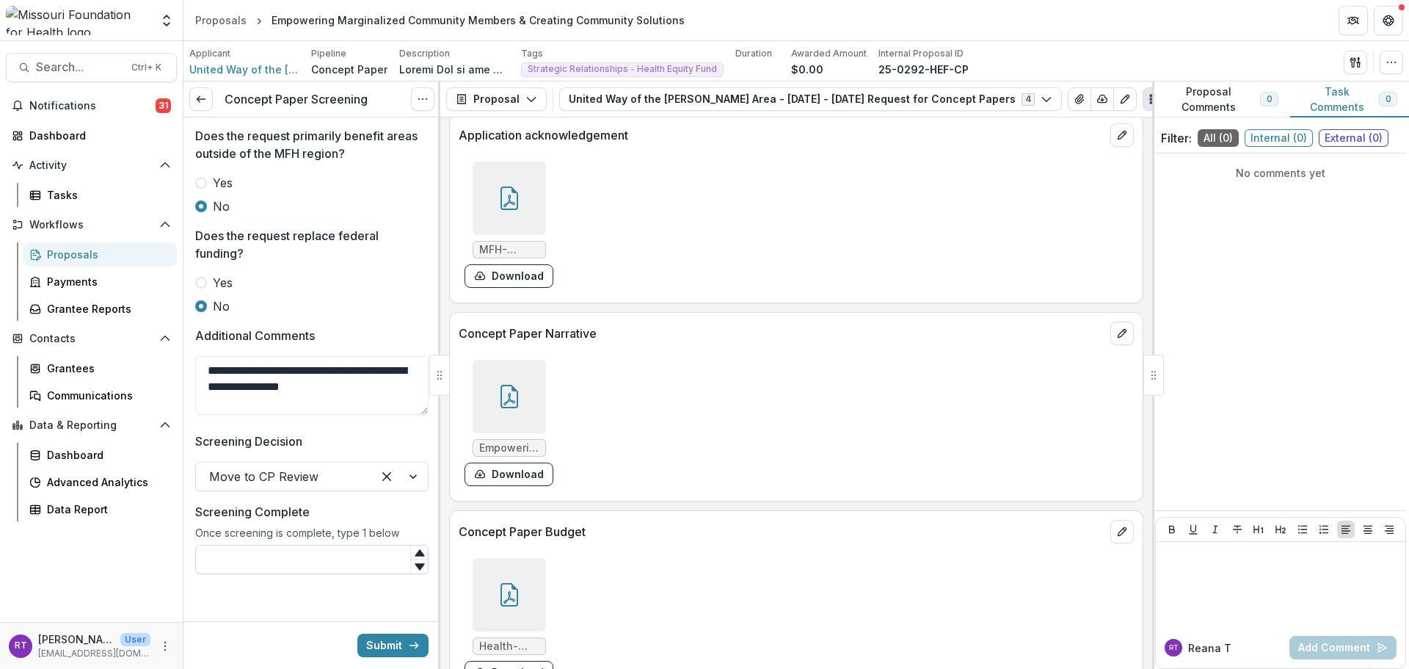
click at [316, 550] on input "Screening Complete" at bounding box center [311, 559] width 233 height 29
type input "*"
click at [358, 379] on textarea "**********" at bounding box center [311, 385] width 233 height 59
type textarea "**********"
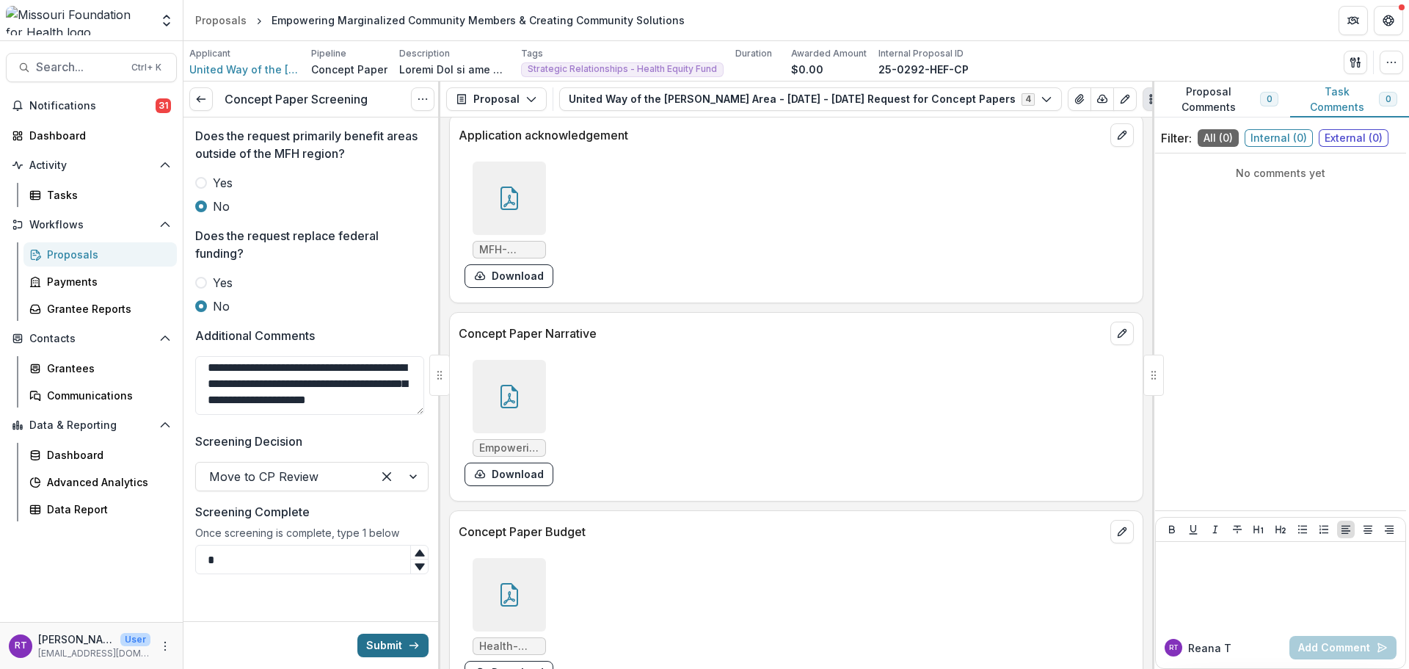
click at [376, 653] on button "Submit" at bounding box center [392, 644] width 71 height 23
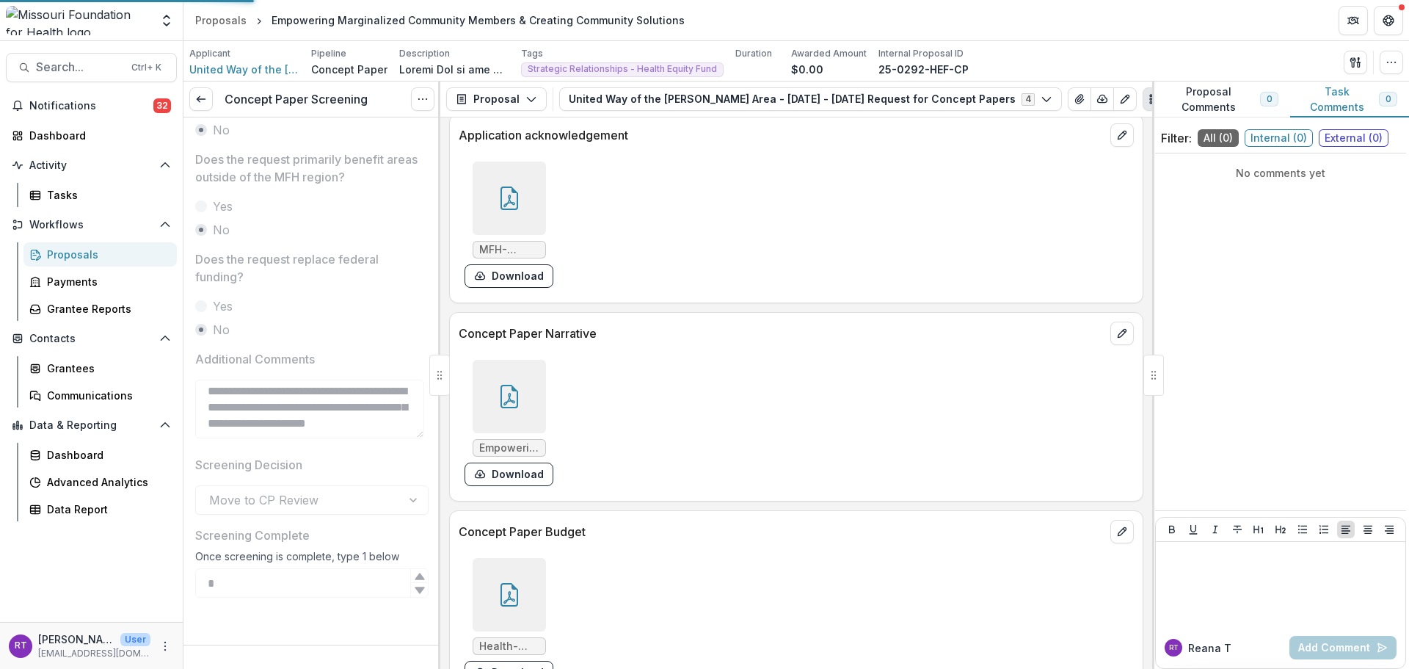
scroll to position [781, 0]
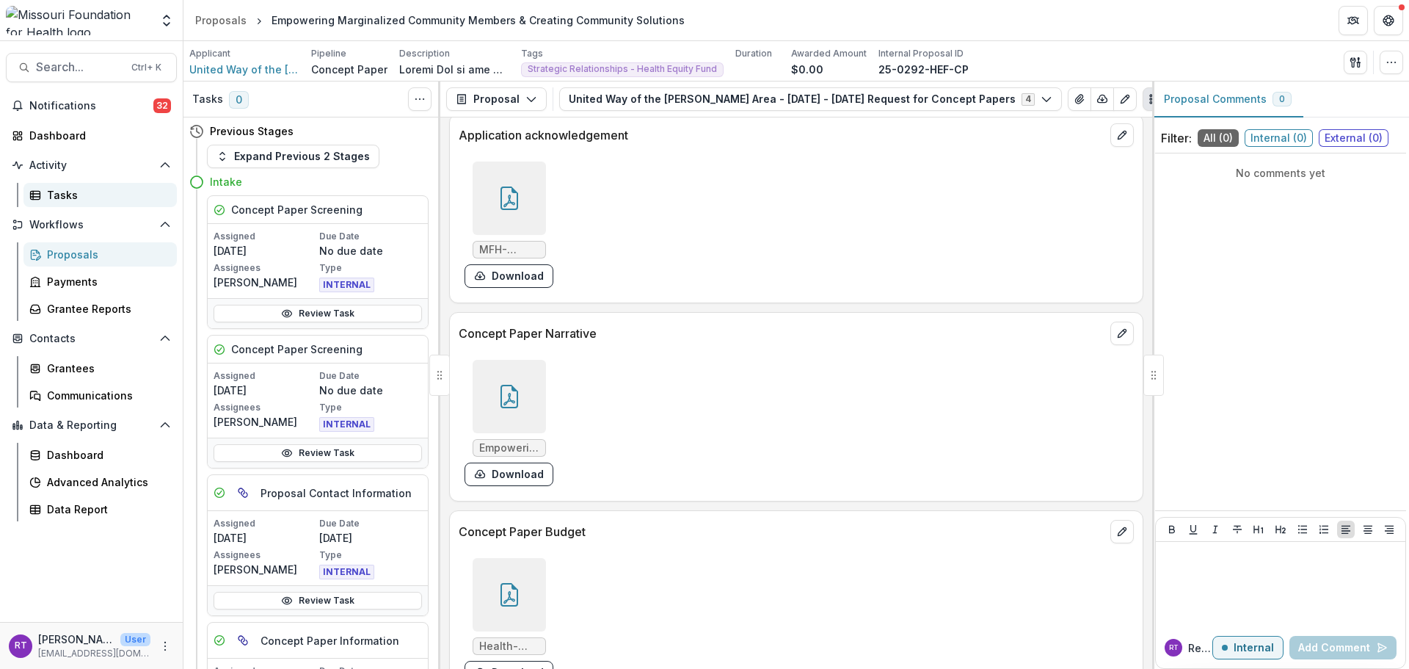
click at [98, 197] on div "Tasks" at bounding box center [106, 194] width 118 height 15
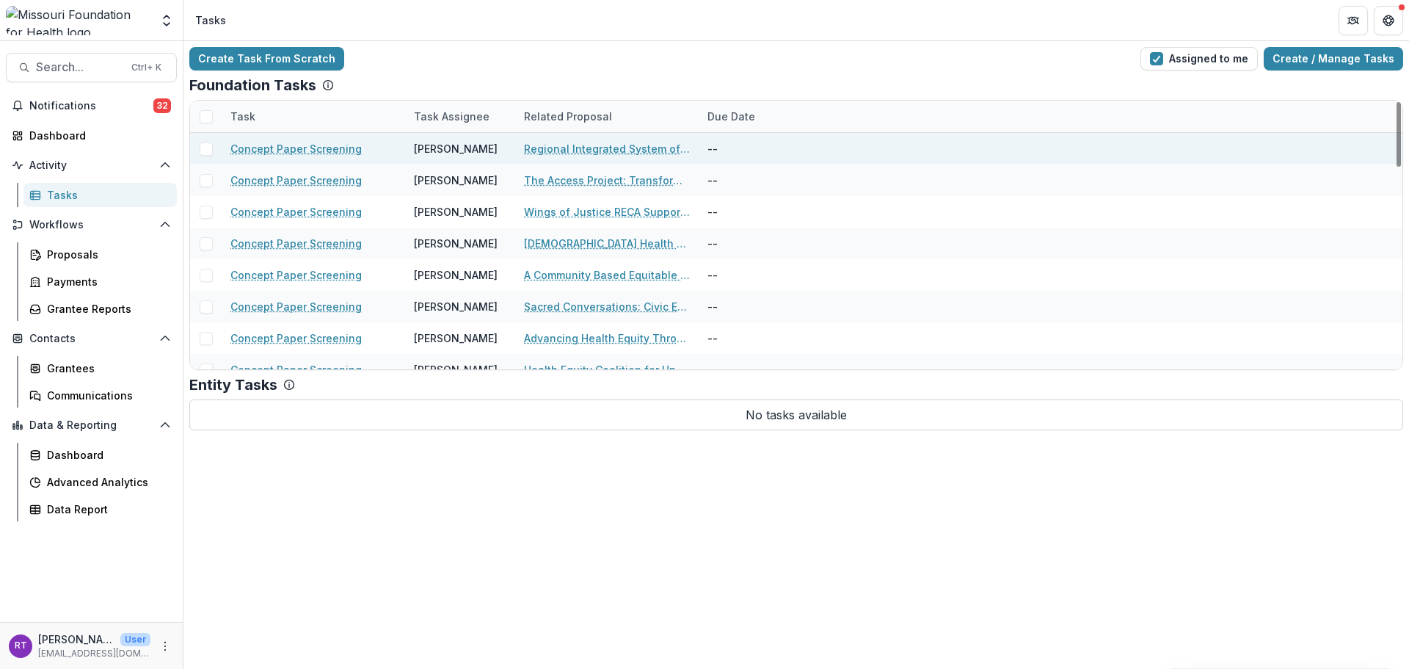
click at [592, 154] on link "Regional Integrated System of Care" at bounding box center [607, 148] width 166 height 15
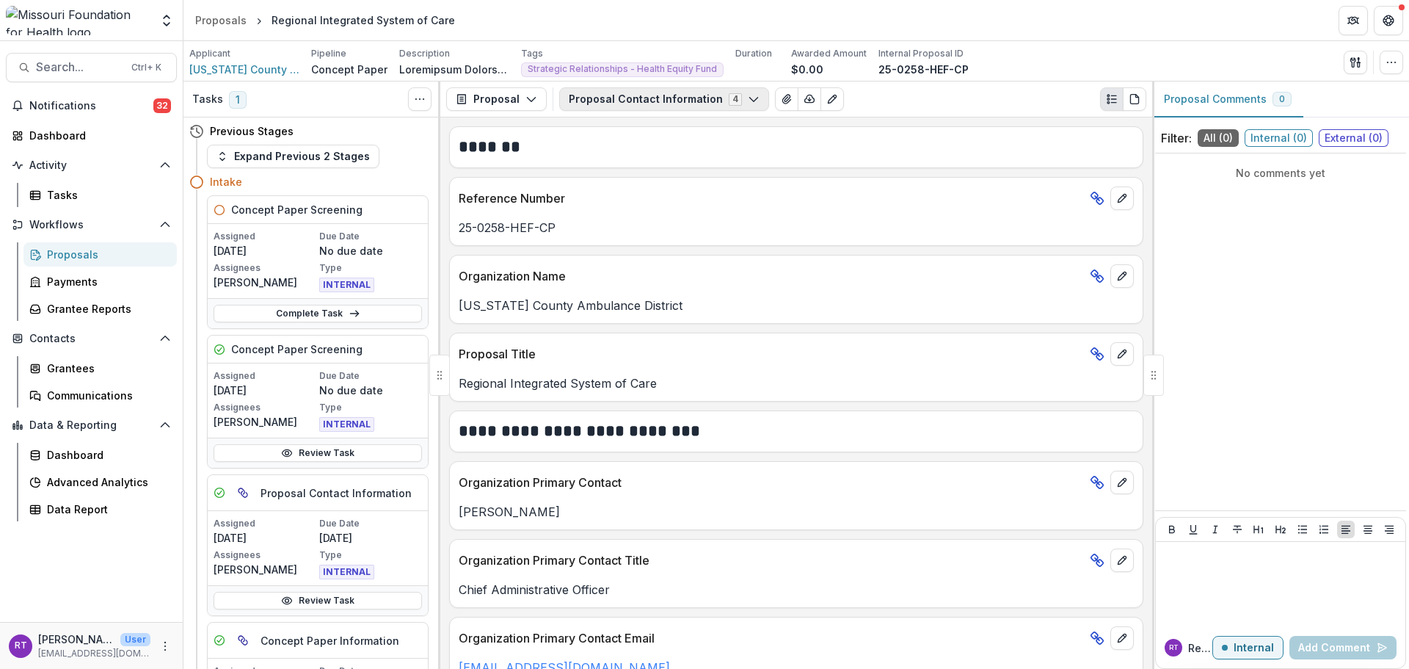
click at [617, 100] on button "Proposal Contact Information 4" at bounding box center [664, 98] width 210 height 23
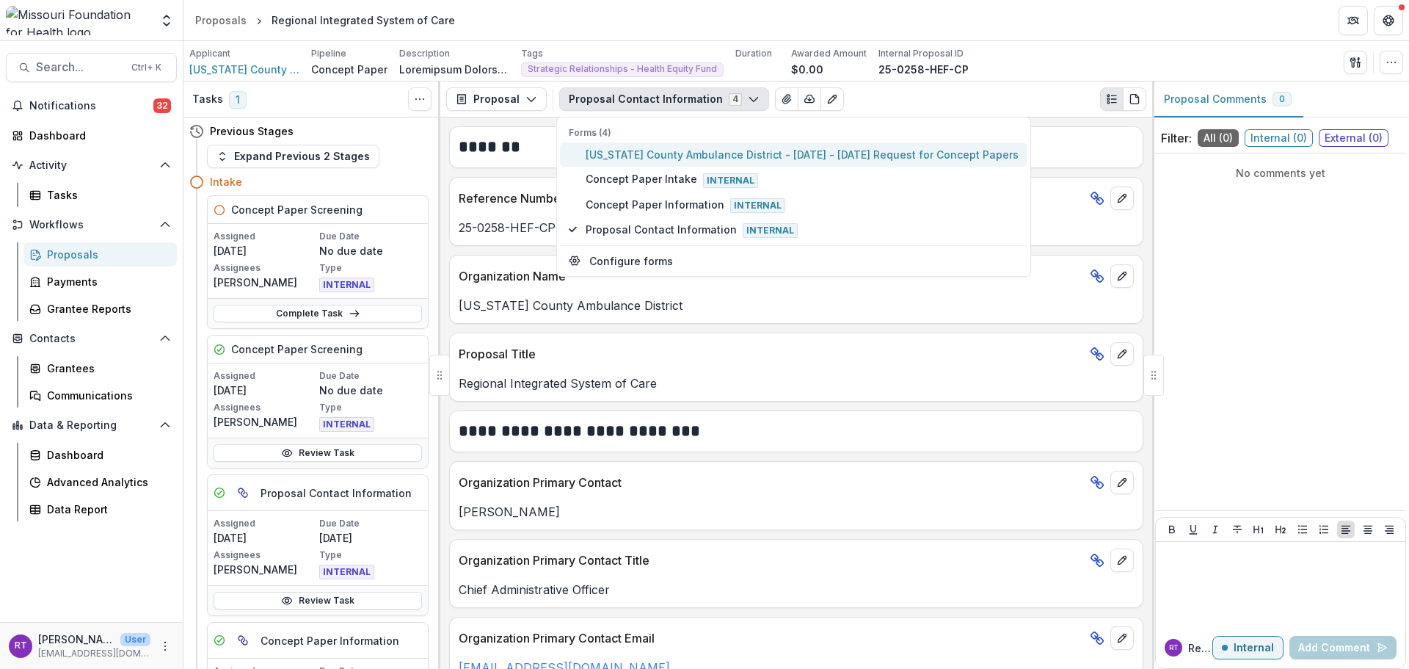
click at [642, 159] on span "Washington County Ambulance District - 2025 - 2025 Request for Concept Papers" at bounding box center [802, 154] width 433 height 15
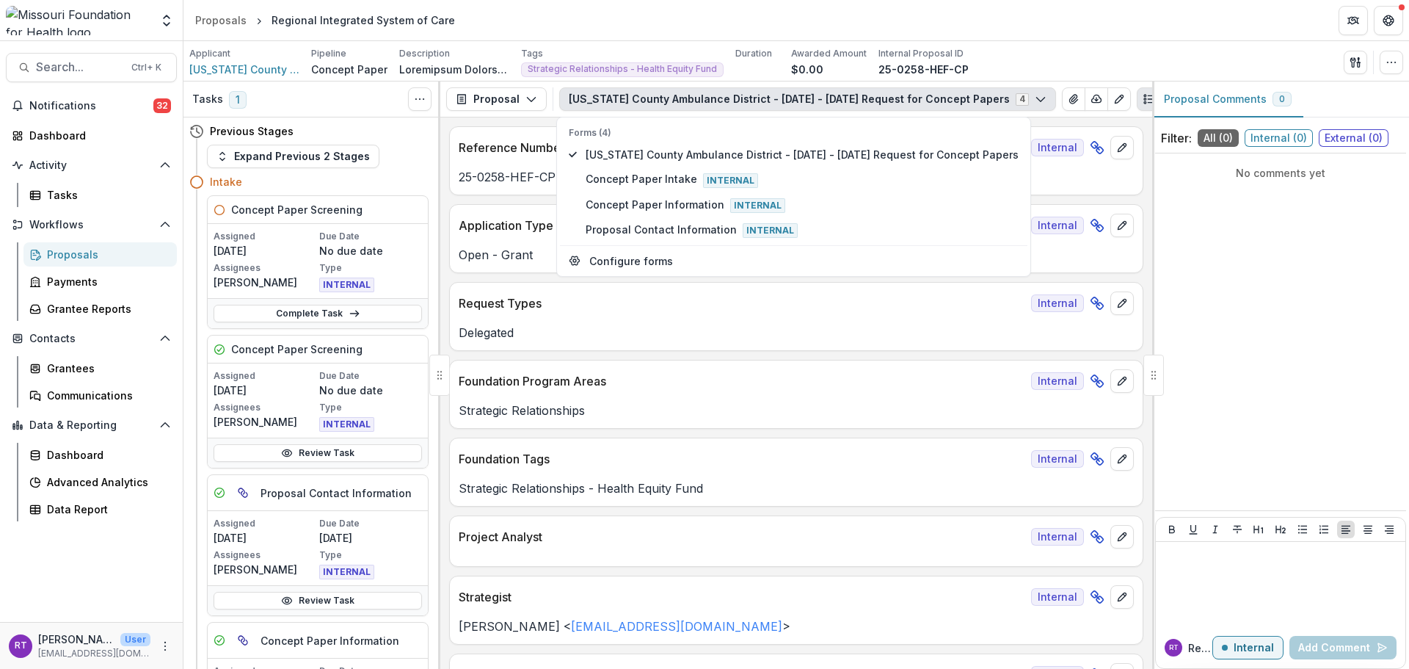
click at [1021, 54] on div "Applicant Washington County Ambulance District Pipeline Concept Paper Descripti…" at bounding box center [796, 62] width 1214 height 30
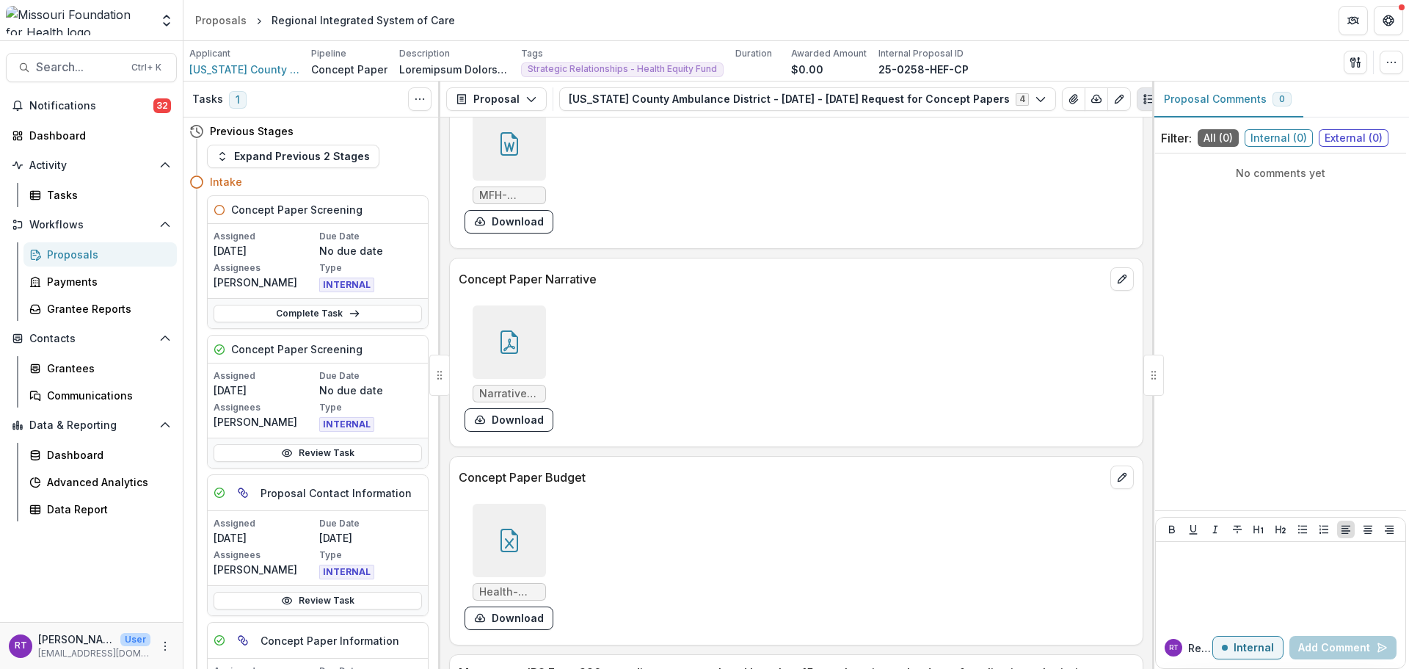
scroll to position [3890, 0]
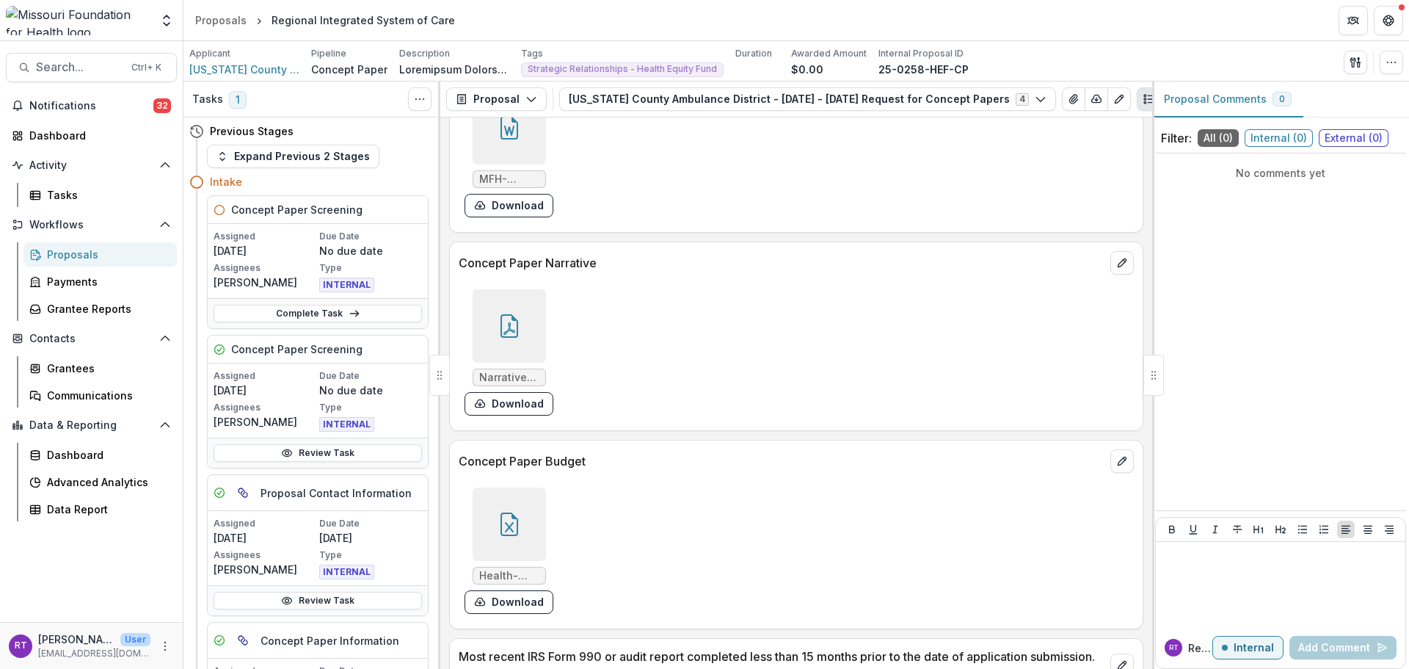
click at [517, 501] on div at bounding box center [509, 523] width 73 height 73
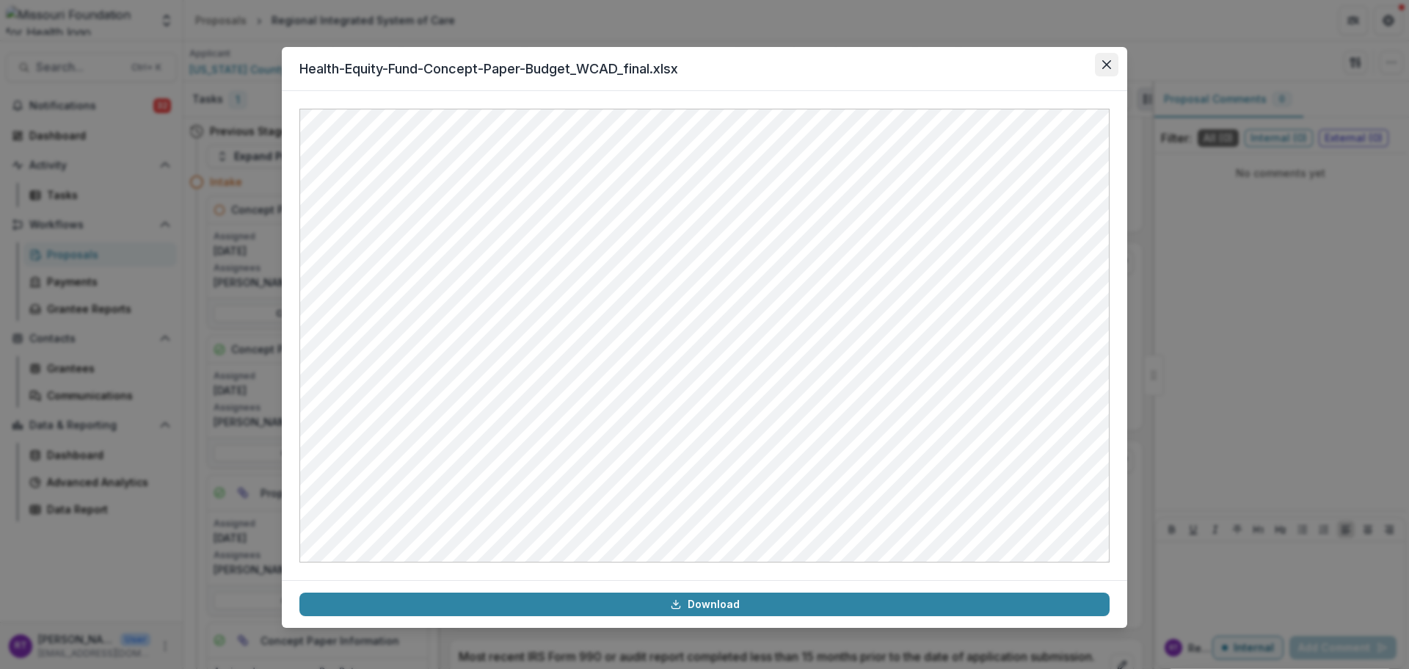
click at [1109, 70] on button "Close" at bounding box center [1106, 64] width 23 height 23
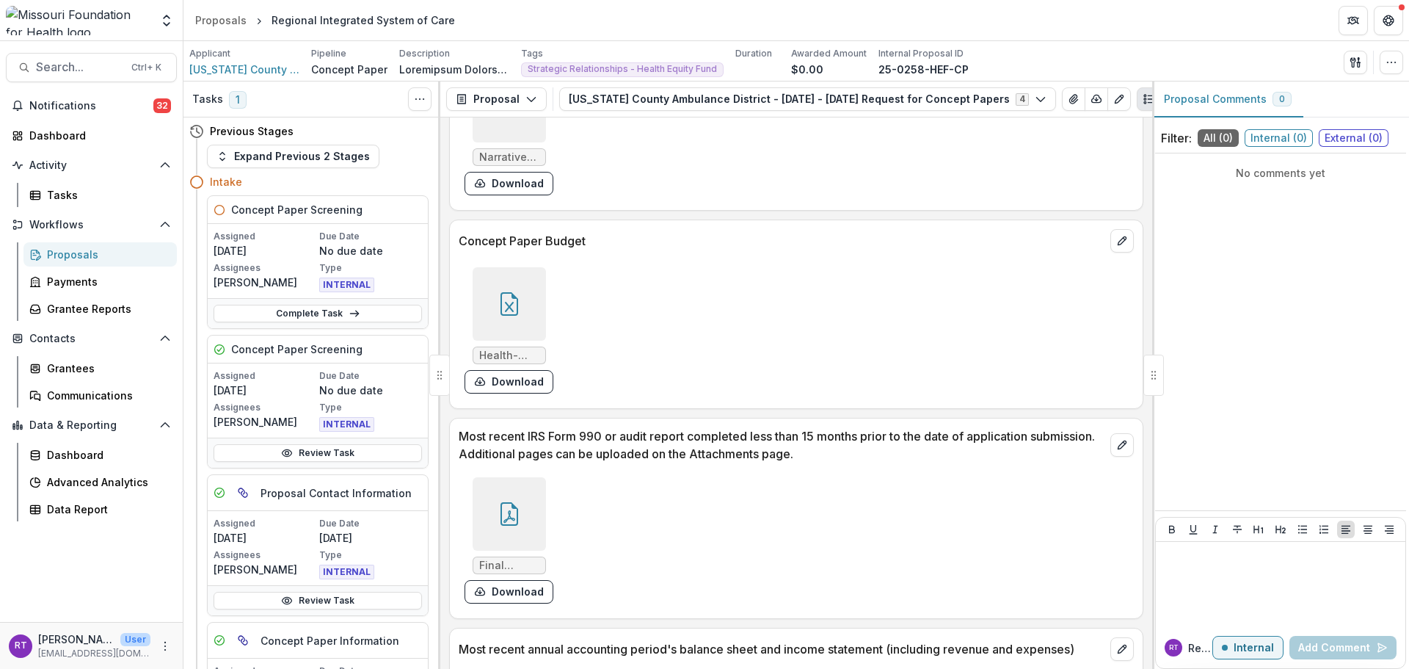
scroll to position [3963, 0]
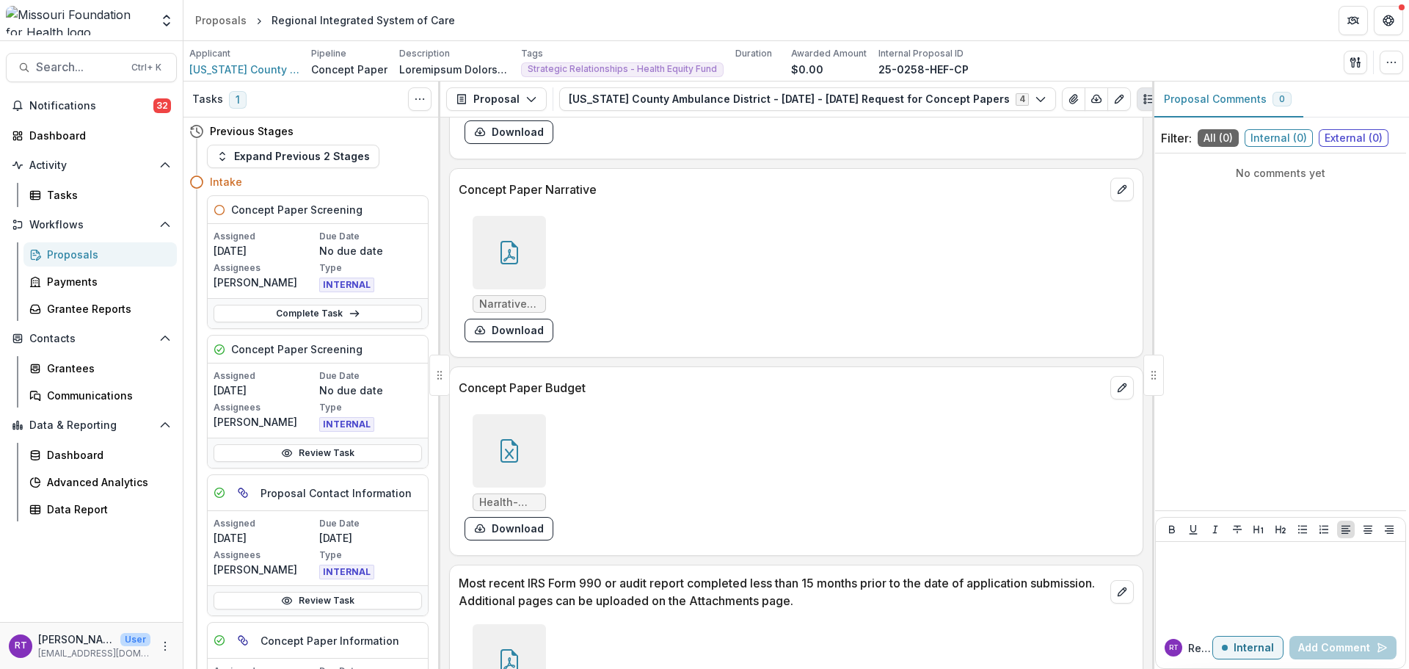
click at [526, 255] on div at bounding box center [509, 252] width 73 height 73
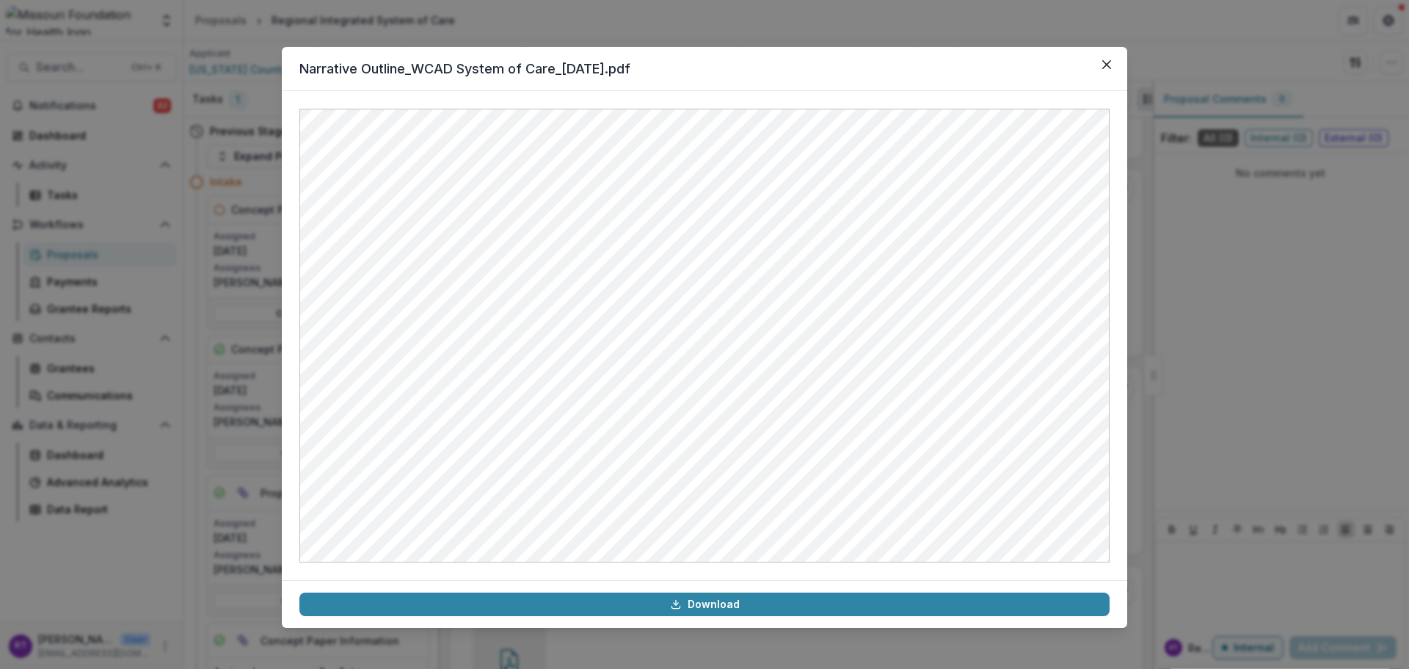
click at [1093, 66] on header "Narrative Outline_WCAD System of Care_8-25-25.pdf" at bounding box center [704, 69] width 845 height 44
drag, startPoint x: 1098, startPoint y: 67, endPoint x: 1095, endPoint y: 74, distance: 7.9
click at [1099, 67] on button "Close" at bounding box center [1106, 64] width 23 height 23
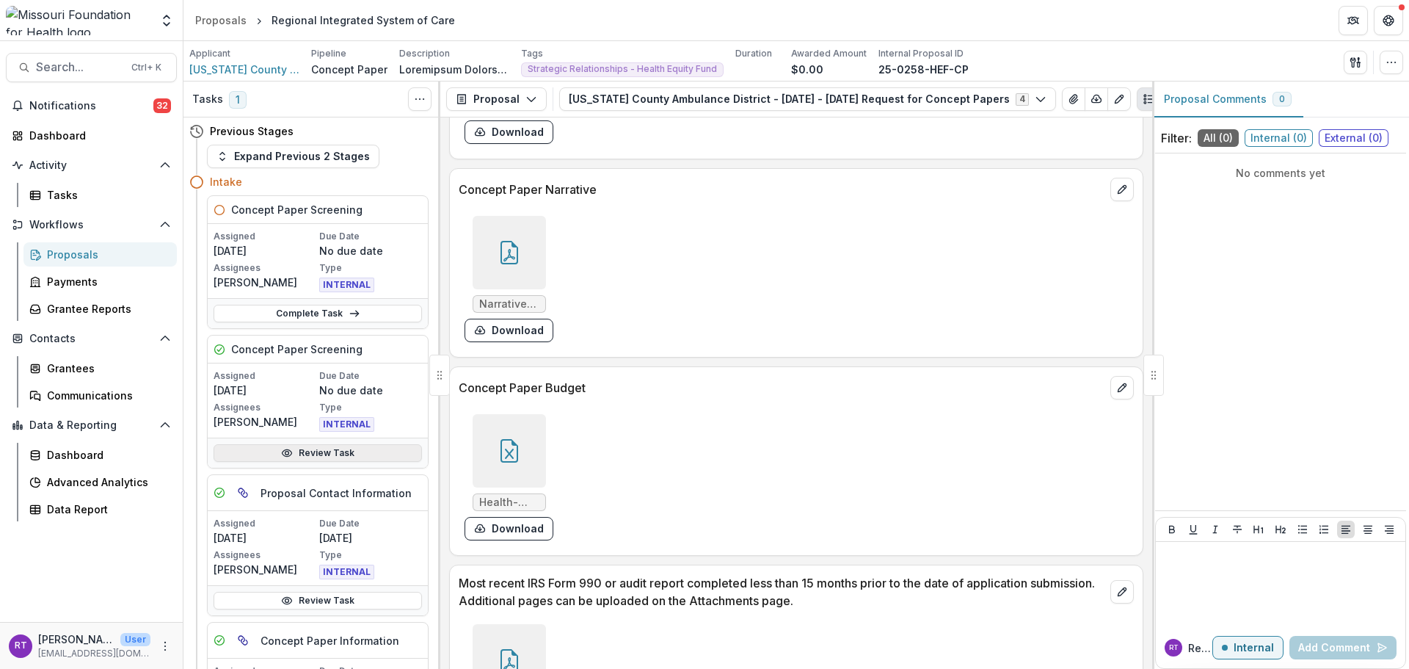
click at [325, 457] on link "Review Task" at bounding box center [318, 453] width 208 height 18
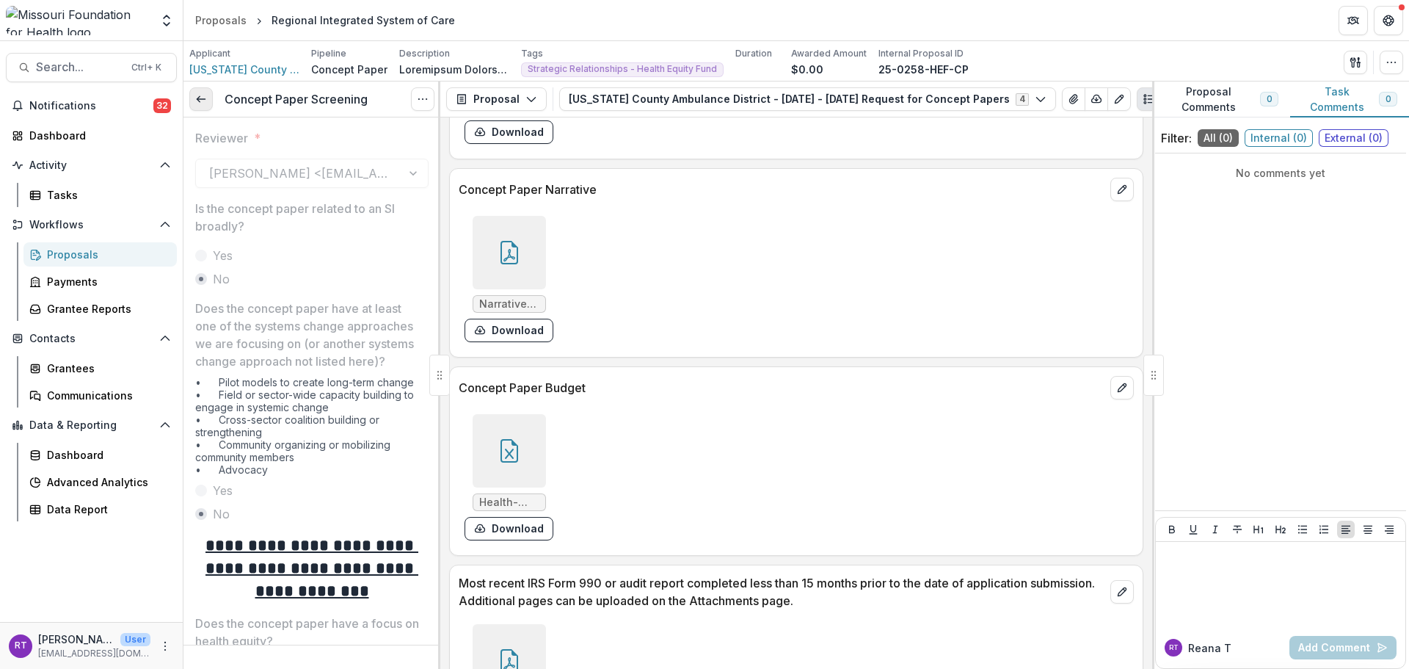
click at [198, 103] on icon at bounding box center [201, 99] width 12 height 12
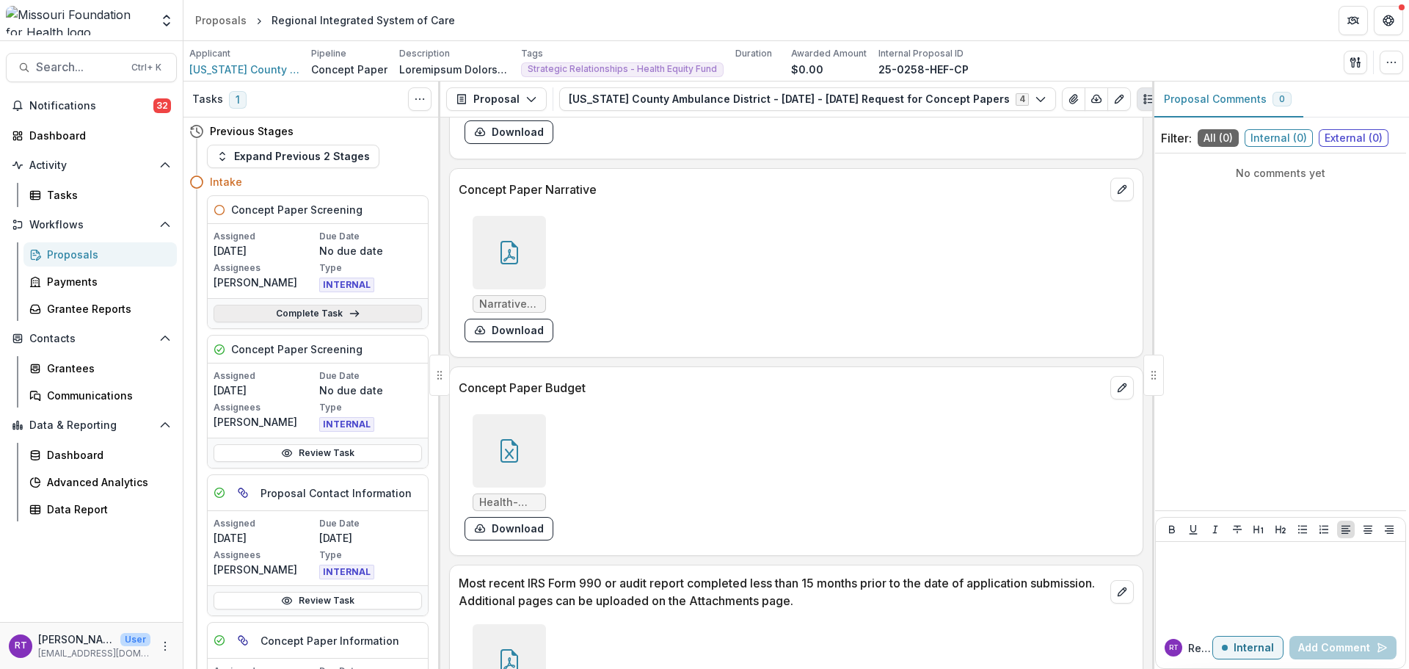
click at [356, 308] on icon at bounding box center [355, 314] width 12 height 12
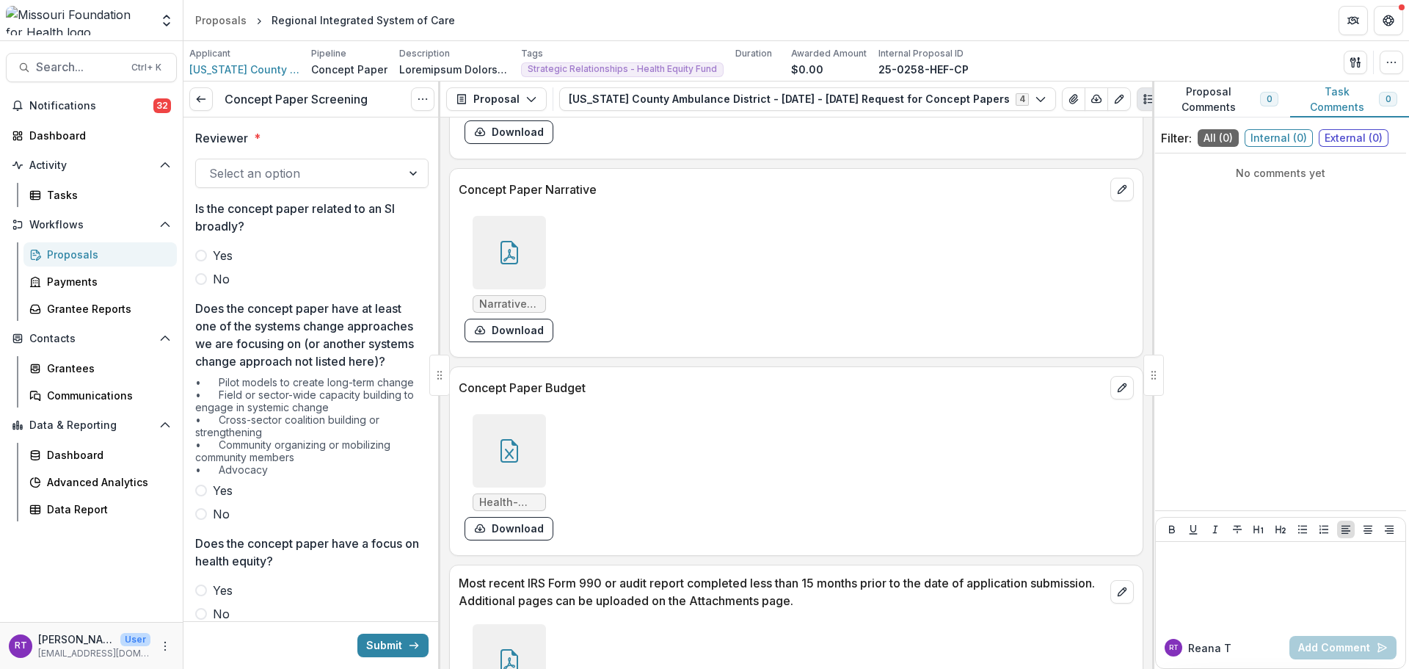
click at [352, 162] on div "Select an option" at bounding box center [298, 172] width 205 height 23
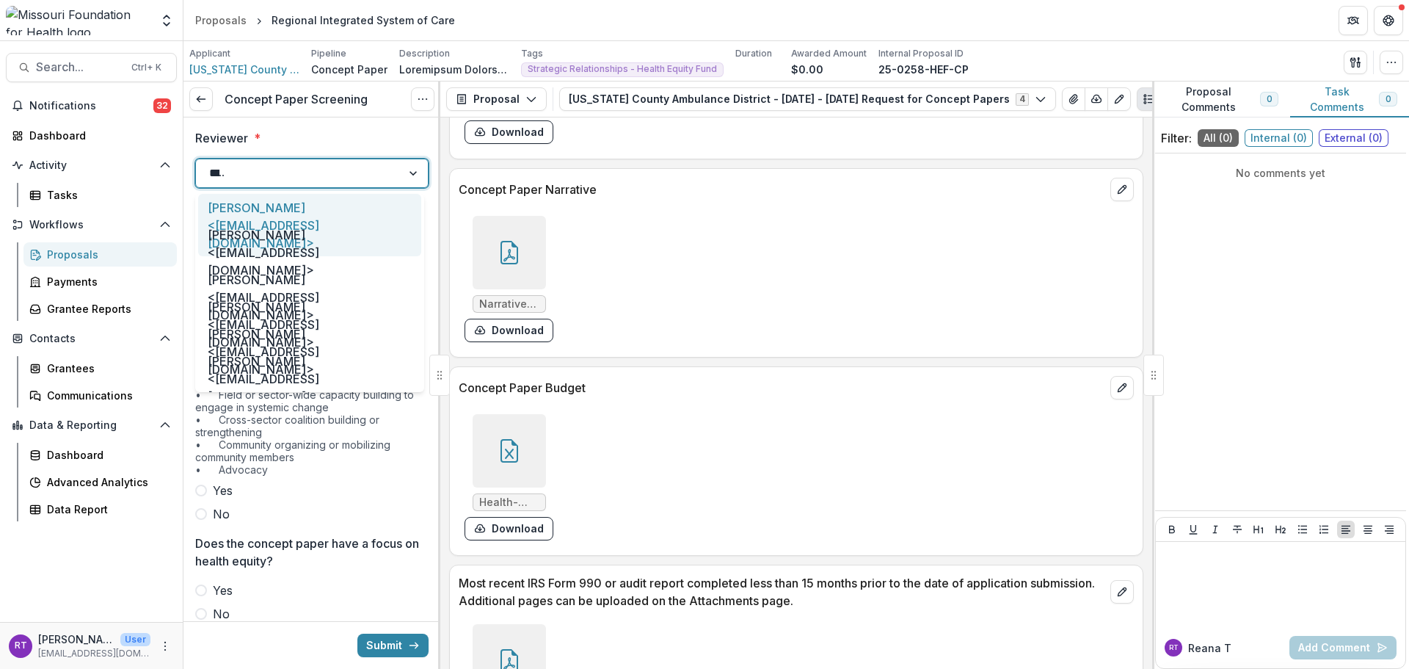
type input "*****"
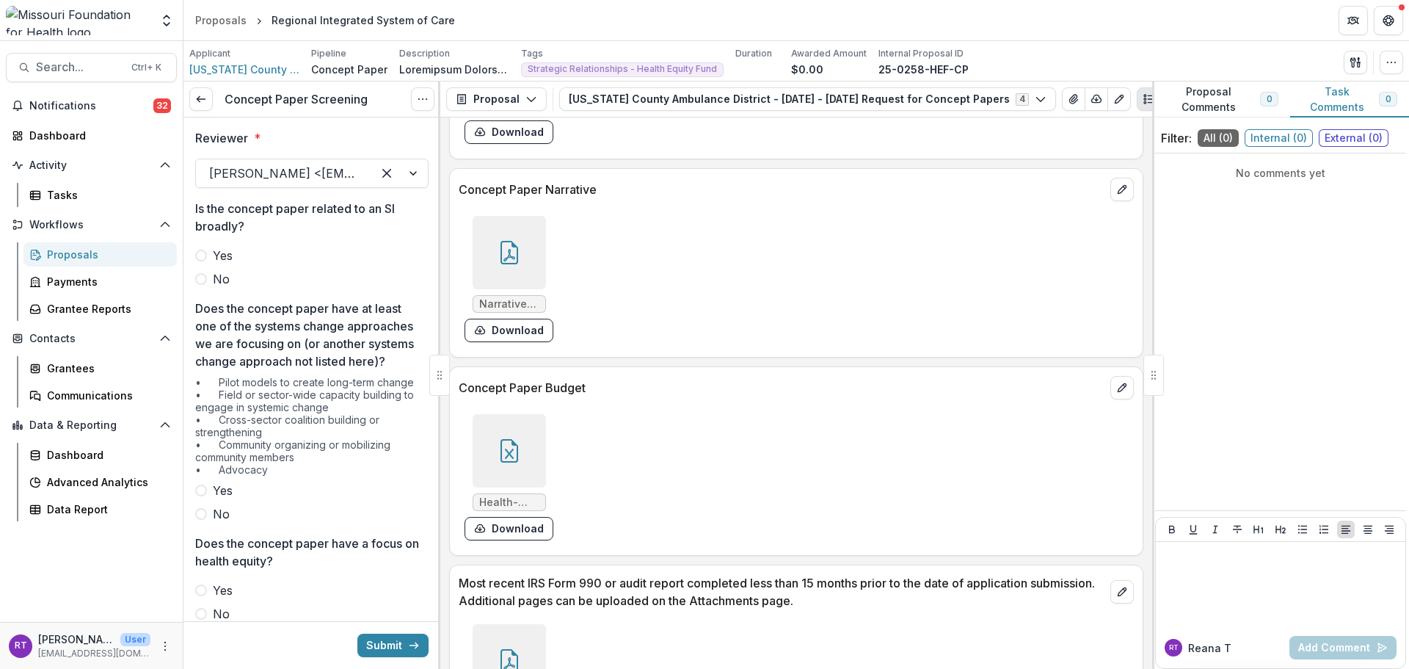
click at [230, 279] on label "No" at bounding box center [311, 279] width 233 height 18
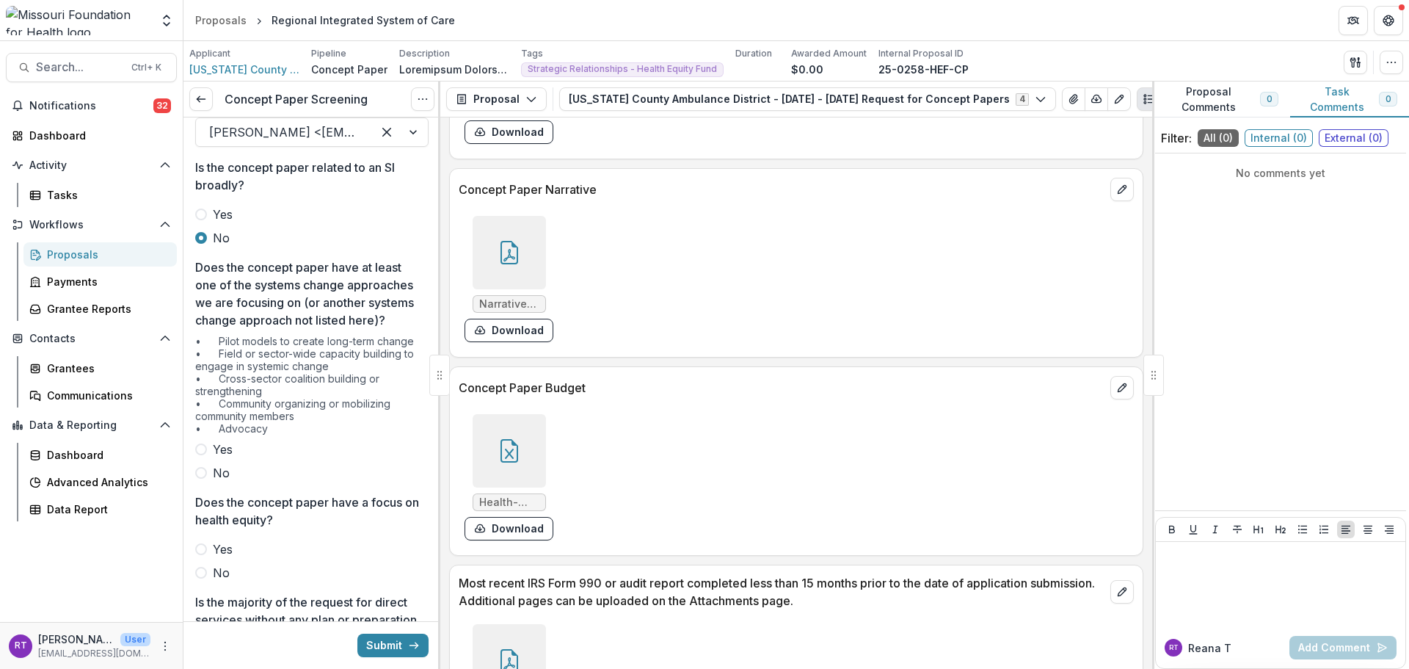
scroll to position [73, 0]
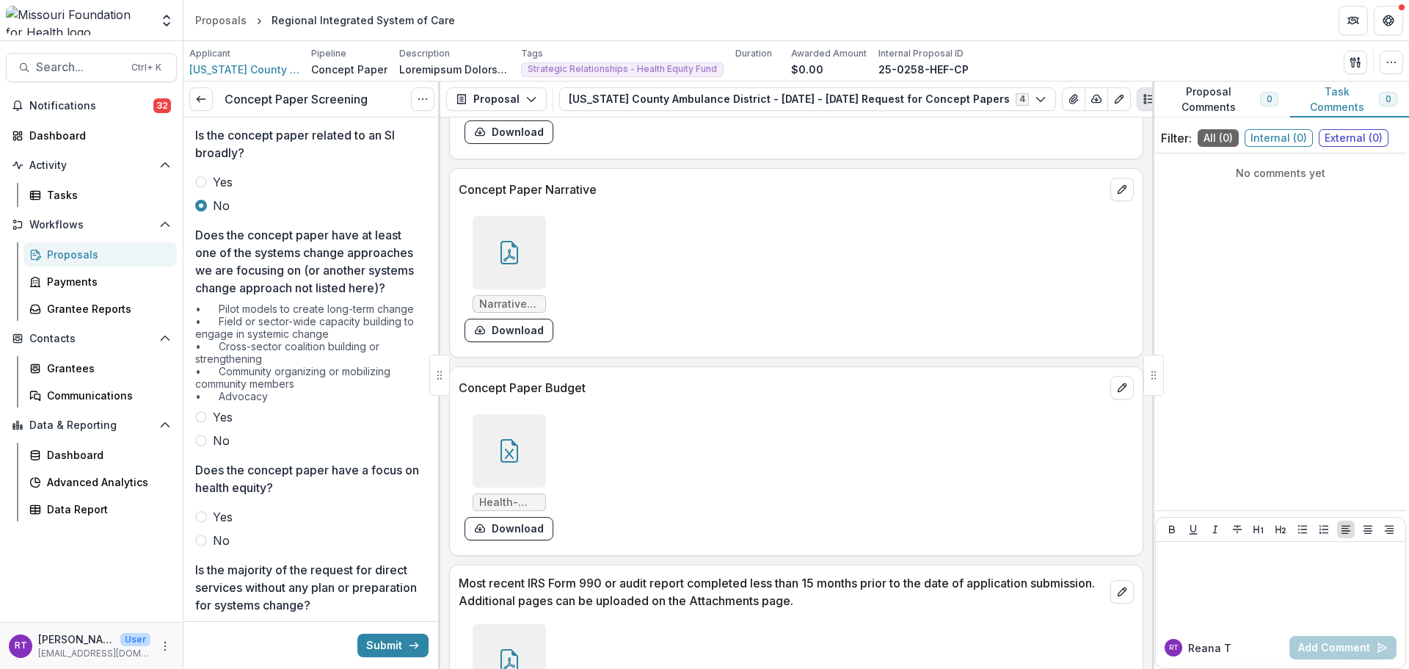
click at [216, 426] on span "Yes" at bounding box center [223, 417] width 20 height 18
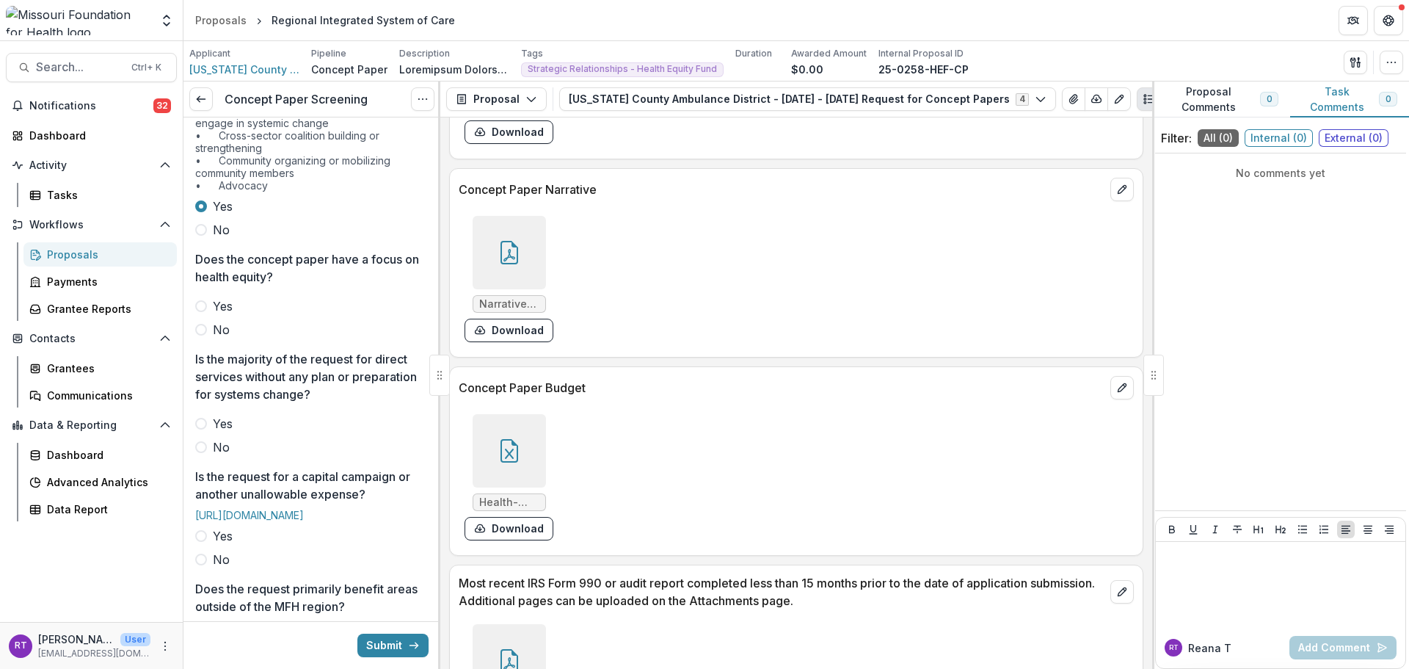
scroll to position [294, 0]
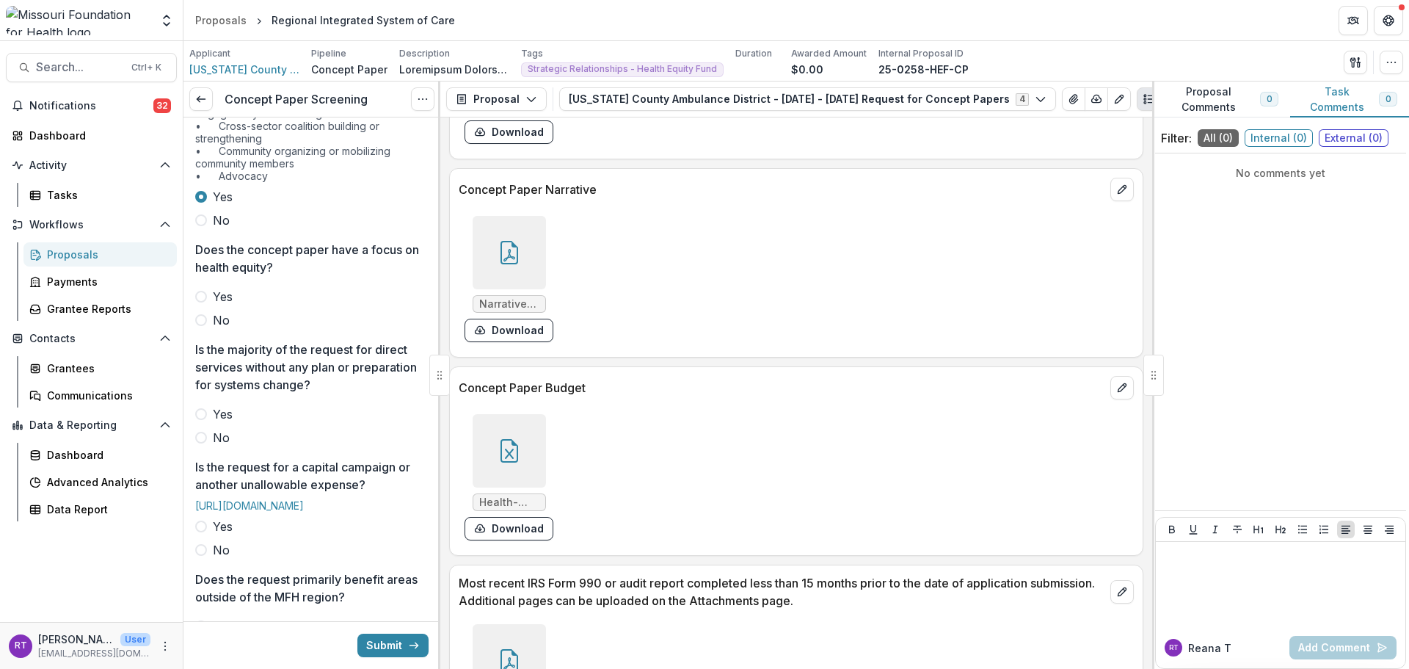
drag, startPoint x: 222, startPoint y: 314, endPoint x: 309, endPoint y: 319, distance: 86.8
click at [309, 305] on label "Yes" at bounding box center [311, 297] width 233 height 18
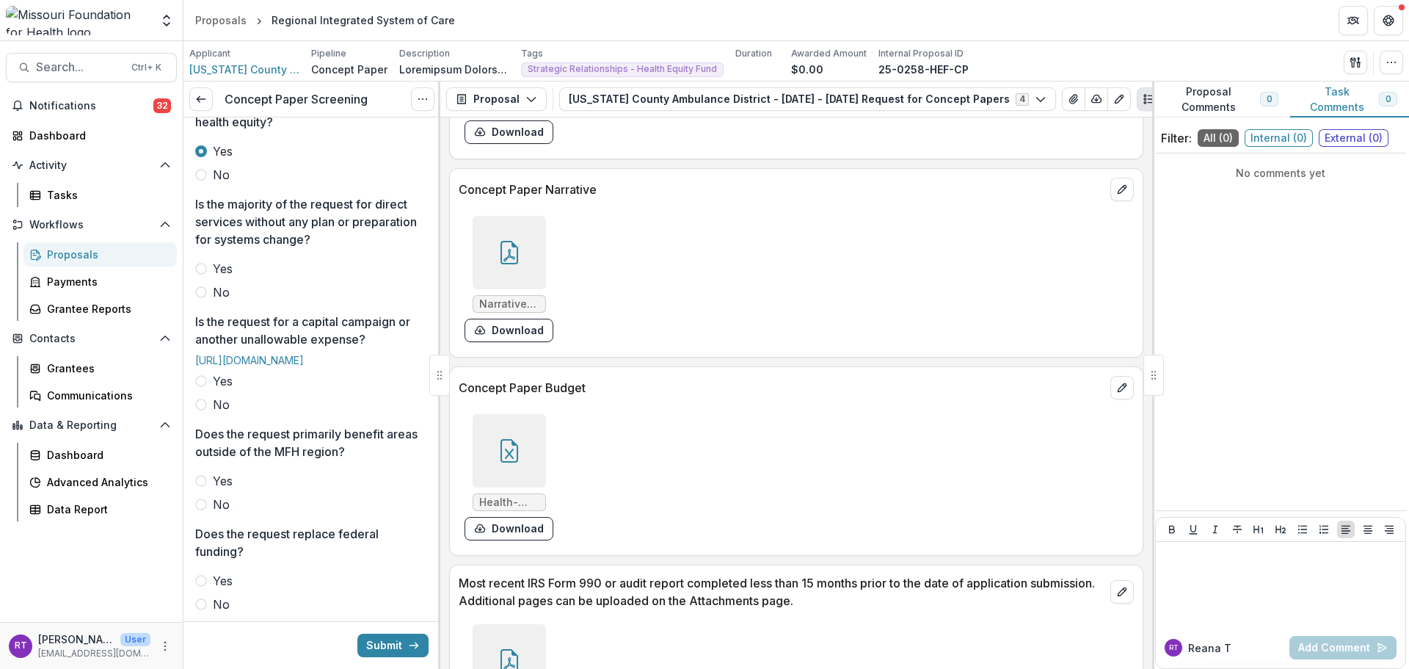
scroll to position [440, 0]
click at [219, 276] on span "Yes" at bounding box center [223, 267] width 20 height 18
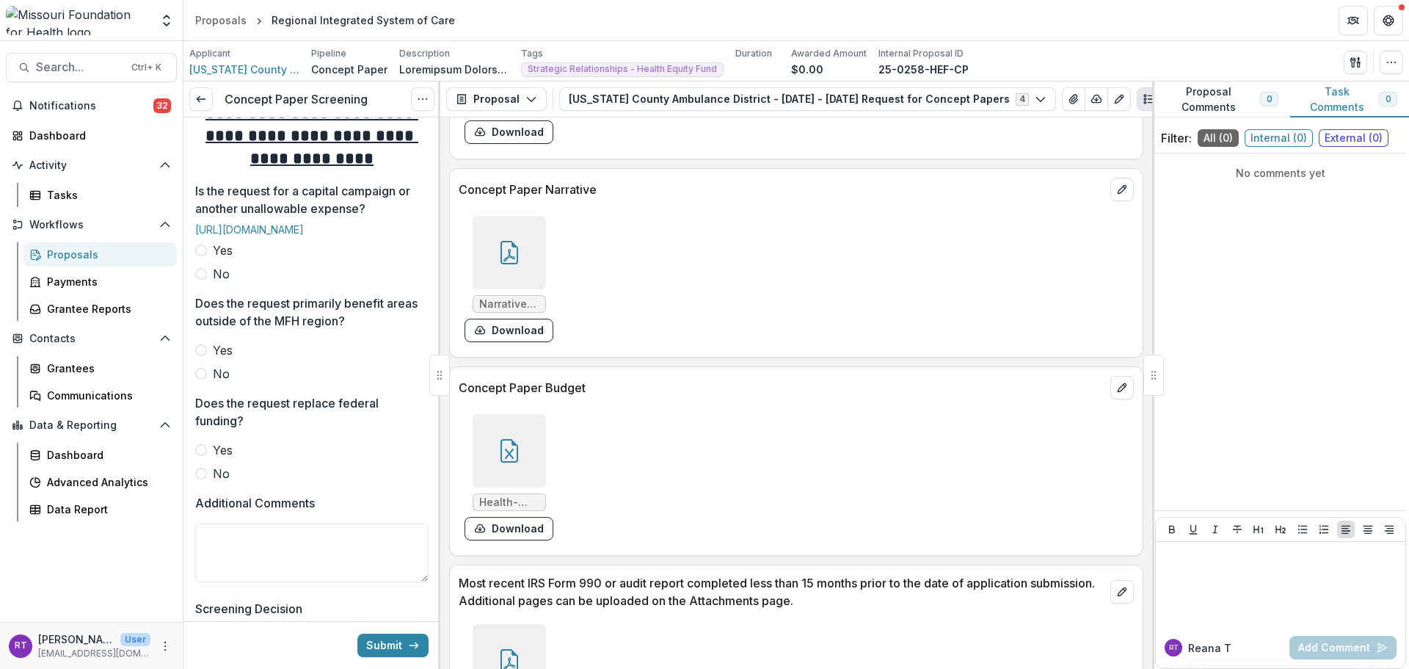
scroll to position [661, 0]
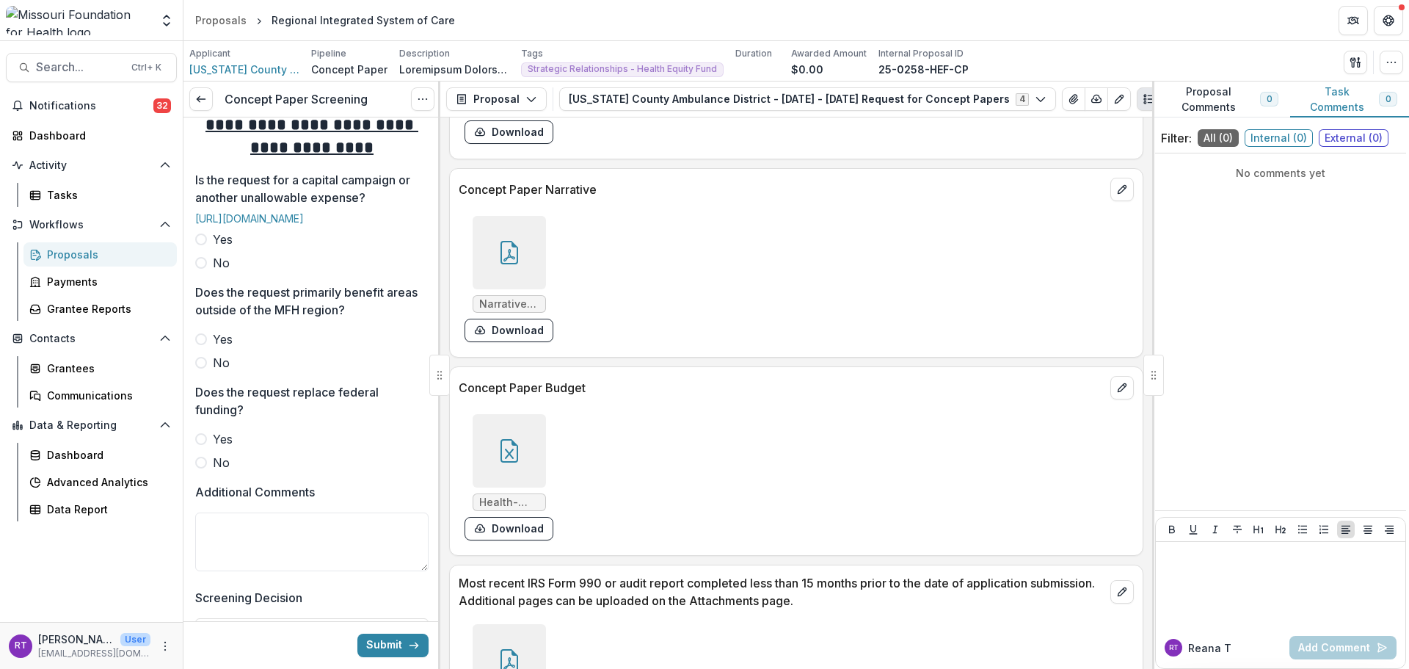
click at [215, 248] on span "Yes" at bounding box center [223, 239] width 20 height 18
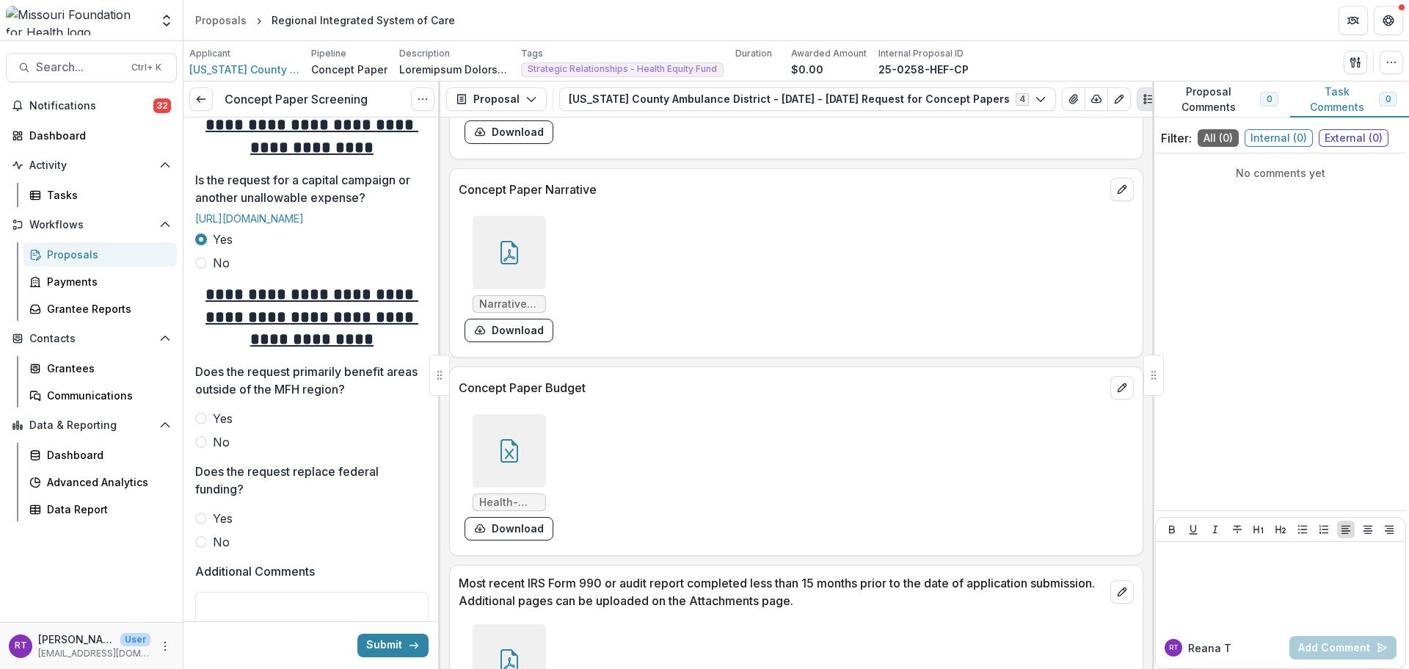
scroll to position [807, 0]
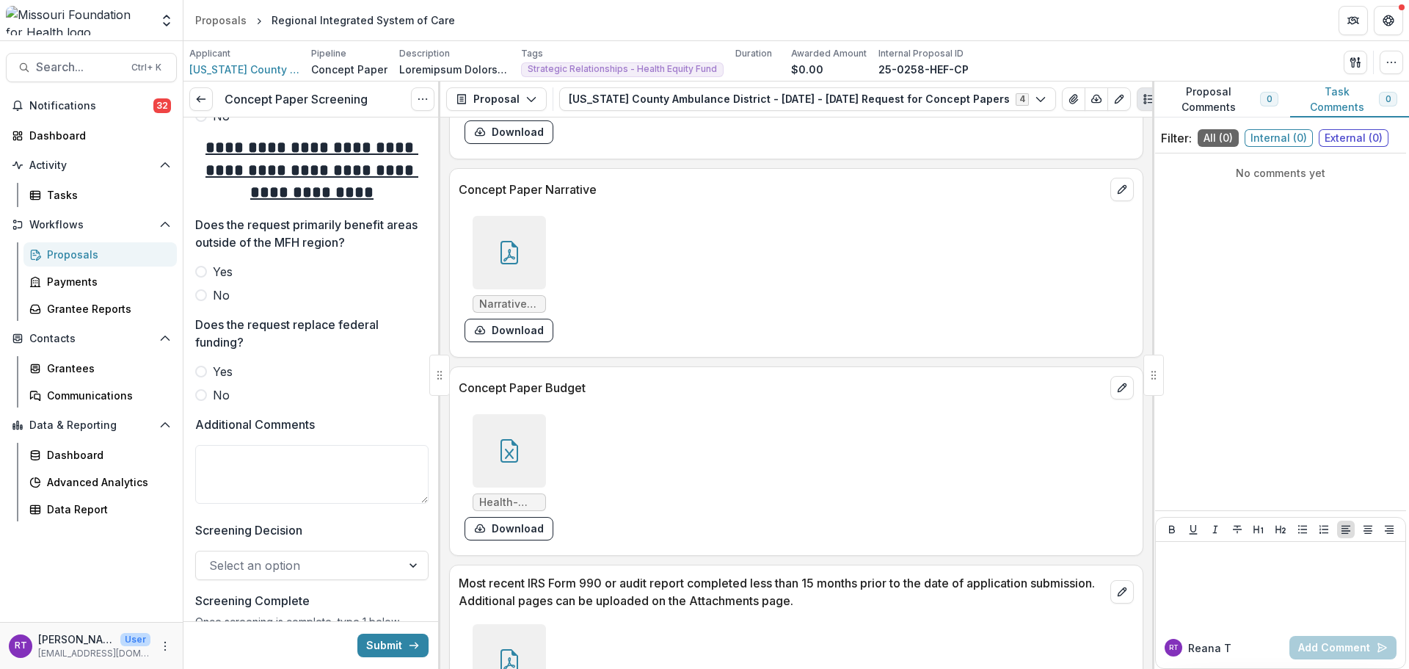
click at [221, 304] on span "No" at bounding box center [221, 295] width 17 height 18
click at [220, 404] on div "Yes No" at bounding box center [311, 383] width 233 height 41
click at [216, 404] on span "No" at bounding box center [221, 395] width 17 height 18
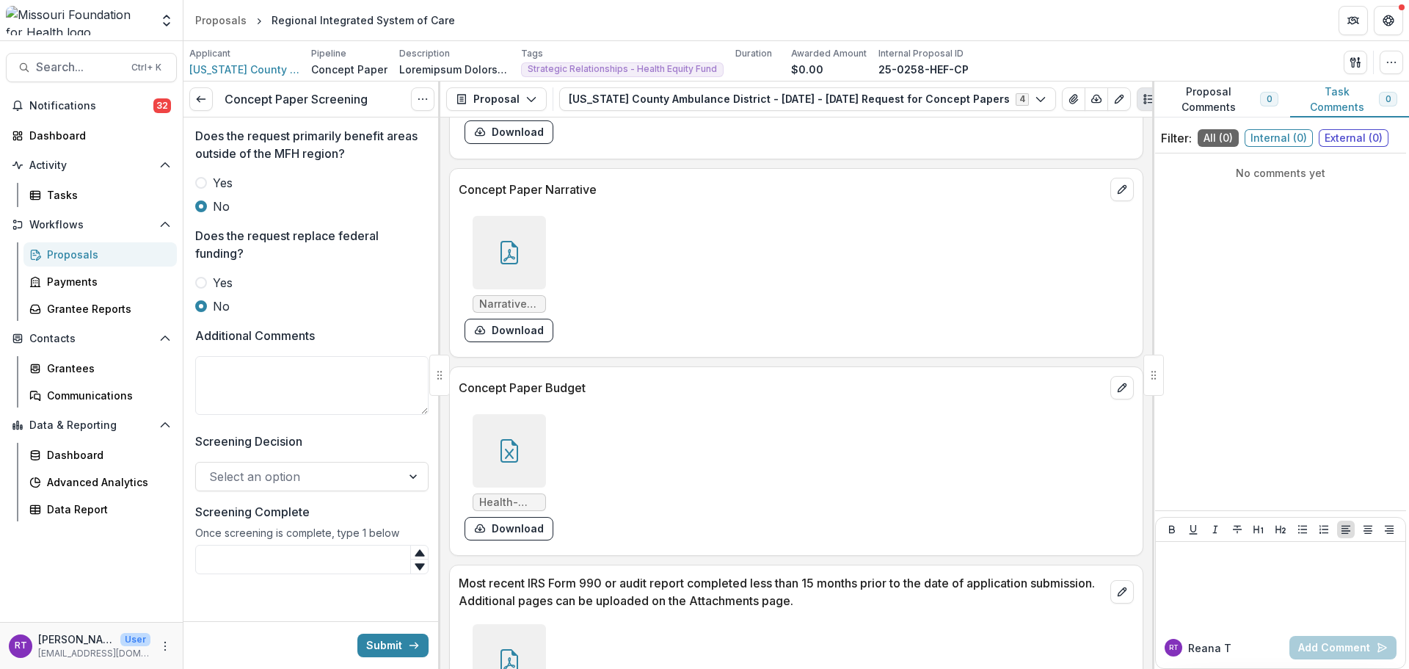
scroll to position [954, 0]
click at [266, 395] on textarea "Additional Comments" at bounding box center [311, 385] width 233 height 59
type textarea "**********"
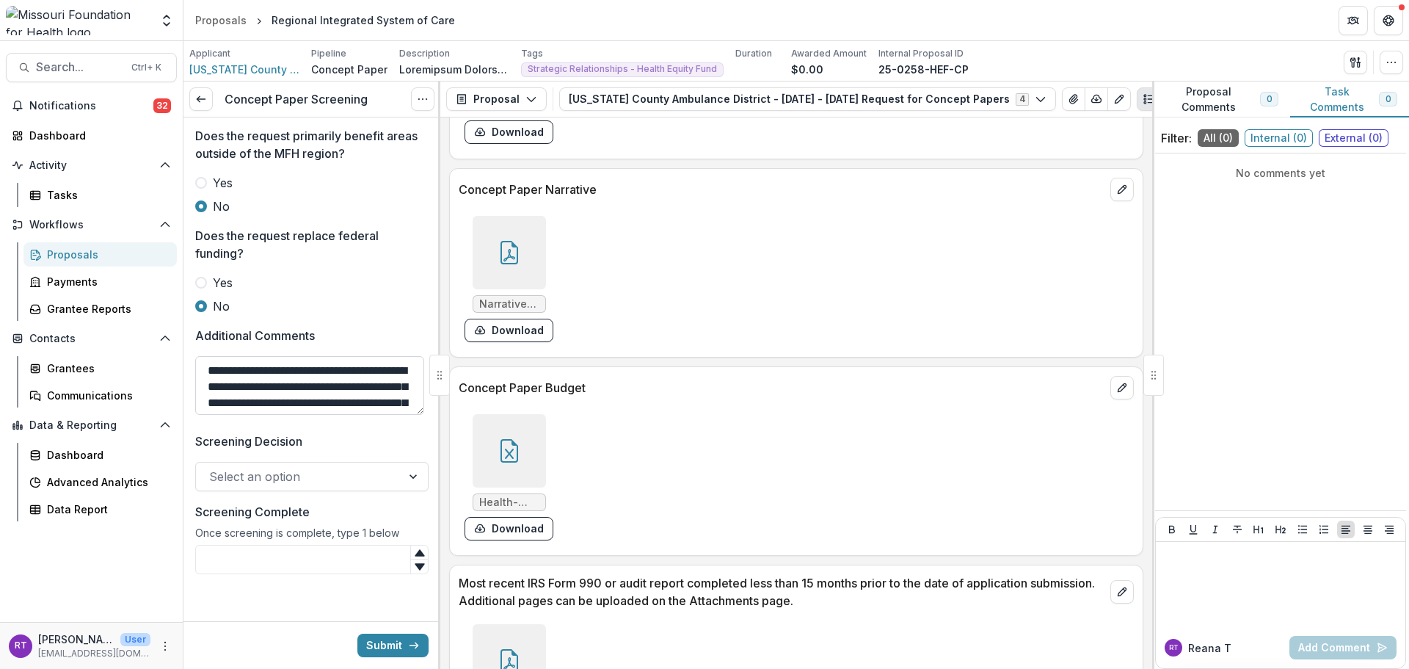
click at [308, 404] on textarea "**********" at bounding box center [309, 385] width 229 height 59
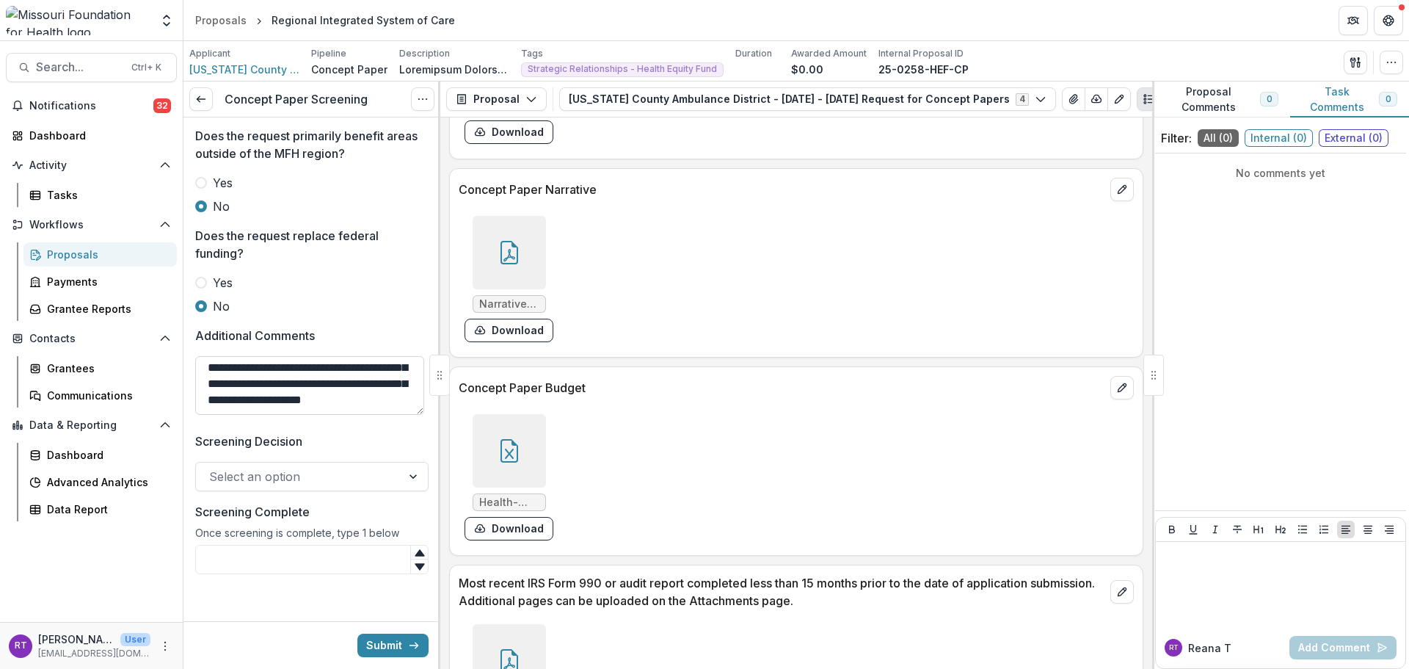
scroll to position [46, 0]
type textarea "**********"
click at [243, 487] on div at bounding box center [298, 476] width 179 height 21
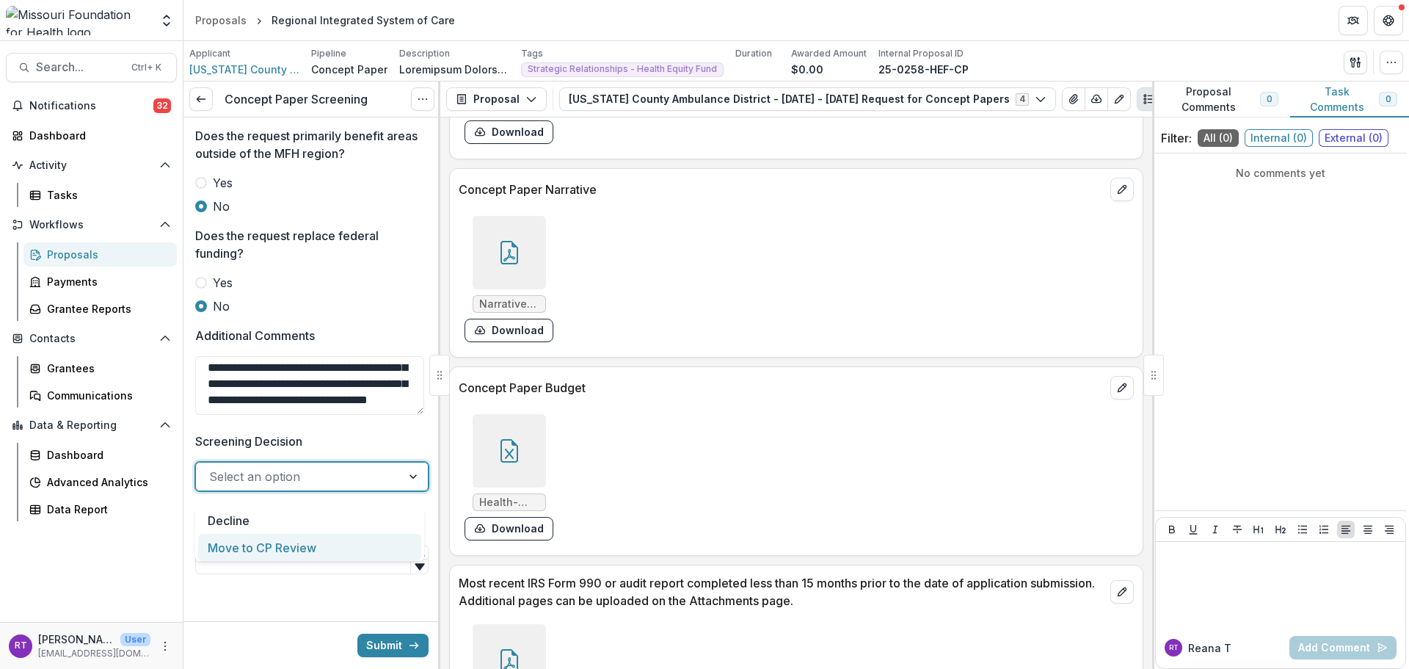
click at [266, 547] on div "Move to CP Review" at bounding box center [309, 547] width 223 height 27
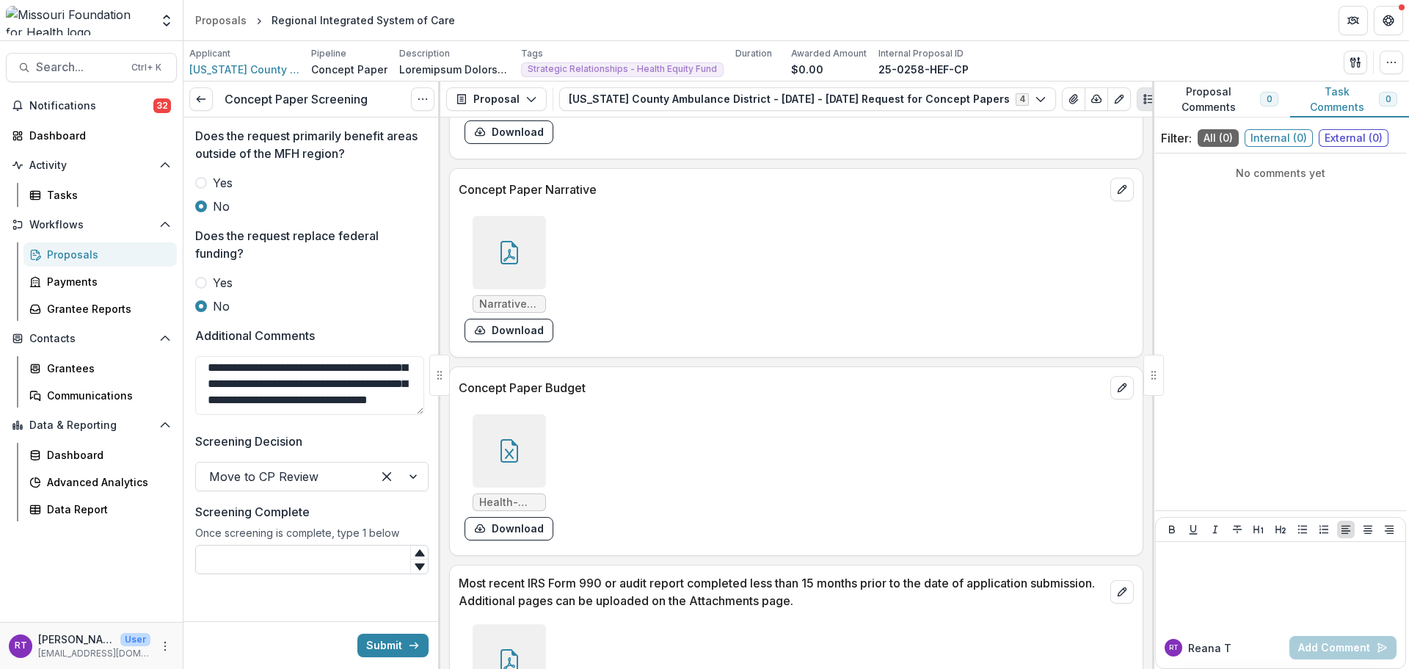
click at [267, 557] on input "Screening Complete" at bounding box center [311, 559] width 233 height 29
type input "*"
click at [387, 647] on button "Submit" at bounding box center [392, 644] width 71 height 23
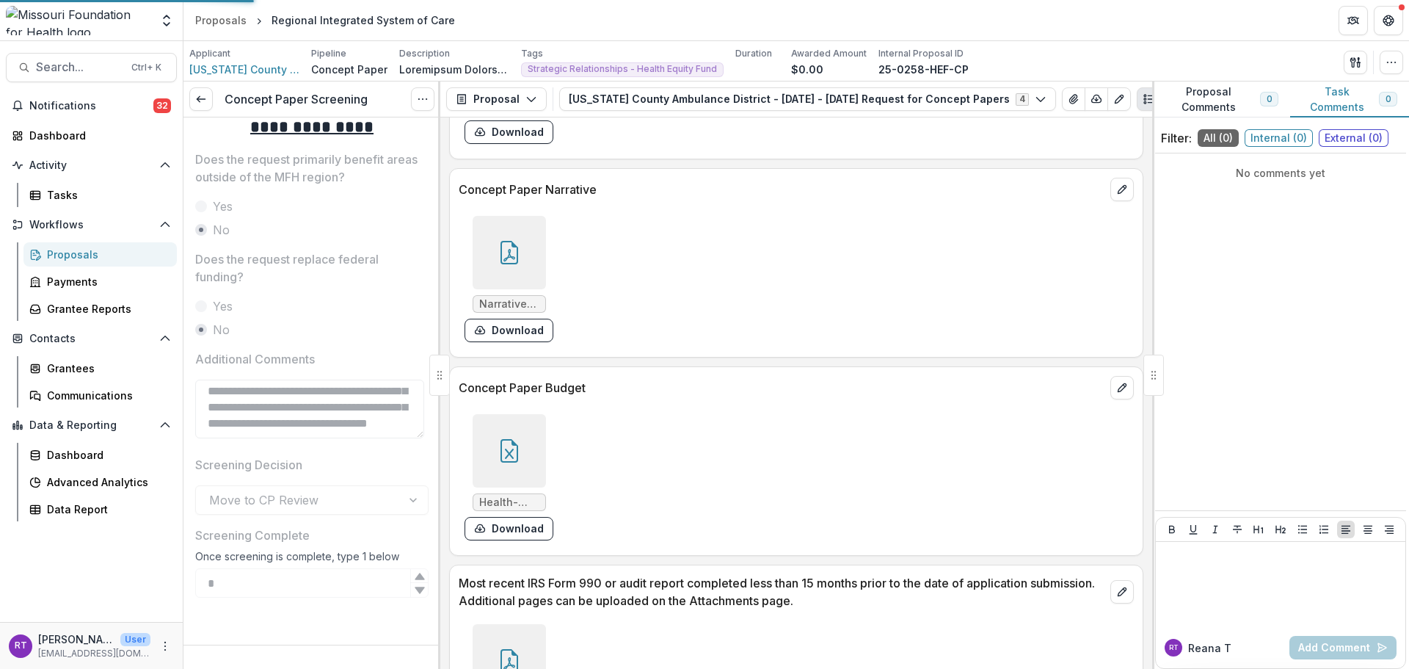
scroll to position [940, 0]
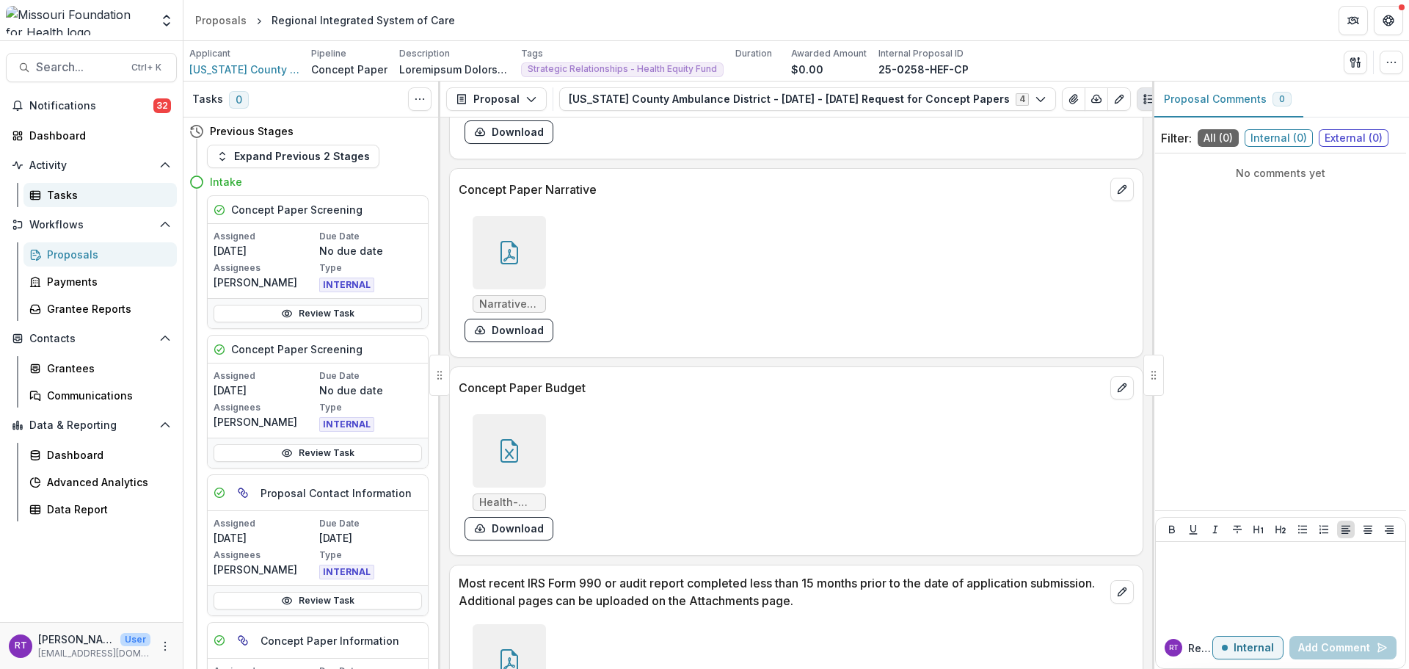
click at [80, 203] on link "Tasks" at bounding box center [99, 195] width 153 height 24
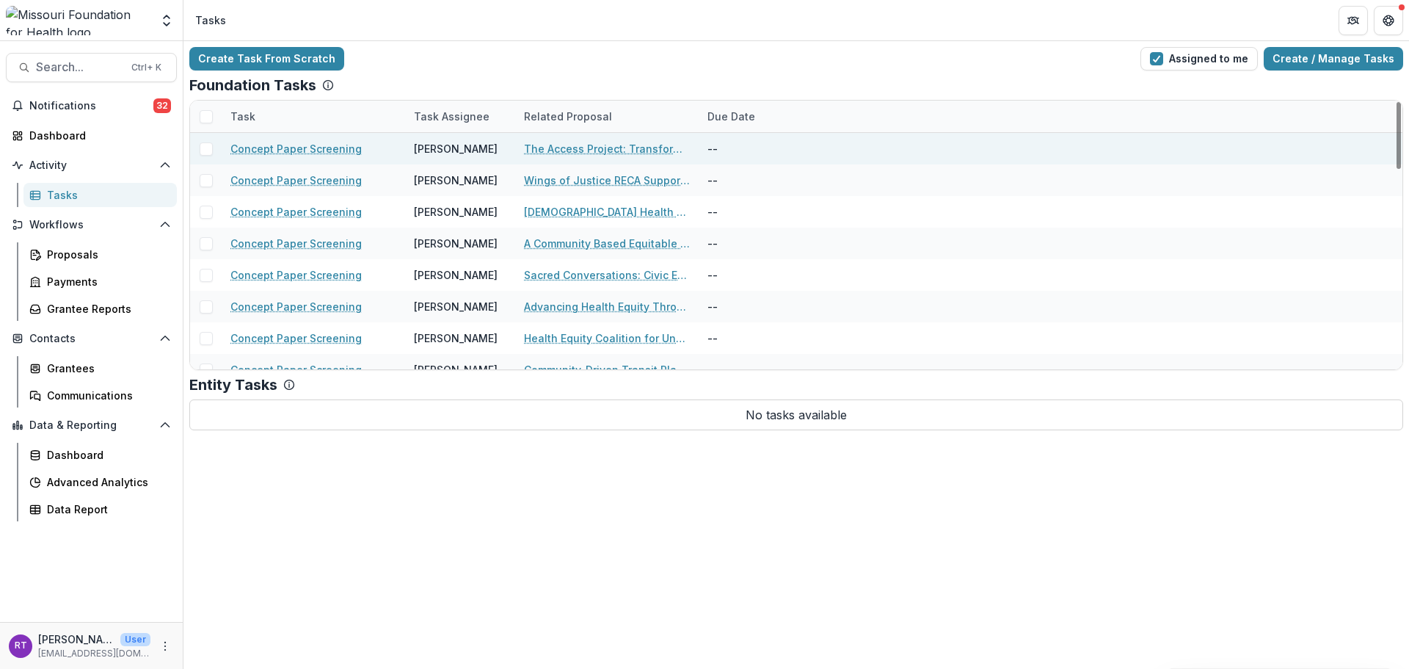
click at [639, 160] on div "The Access Project: Transforming Recreation Through Community Power" at bounding box center [607, 149] width 166 height 32
click at [643, 155] on link "The Access Project: Transforming Recreation Through Community Power" at bounding box center [607, 148] width 166 height 15
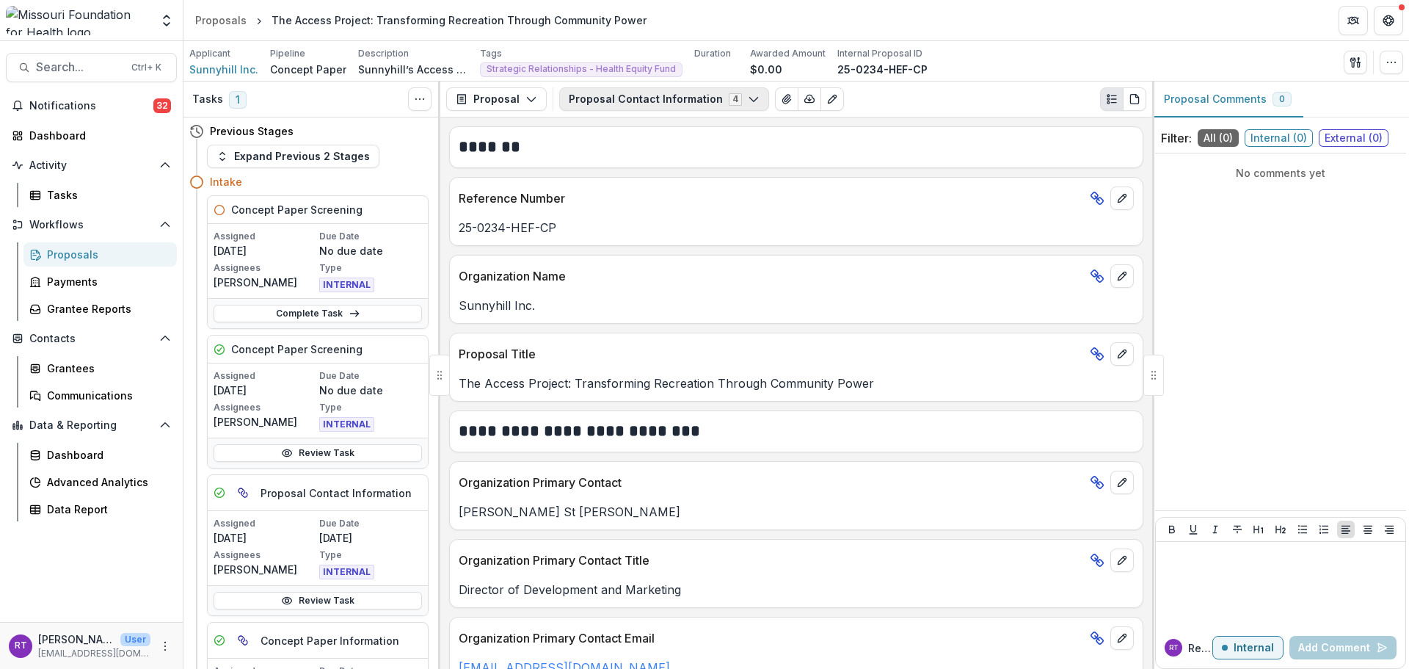
click at [663, 104] on button "Proposal Contact Information 4" at bounding box center [664, 98] width 210 height 23
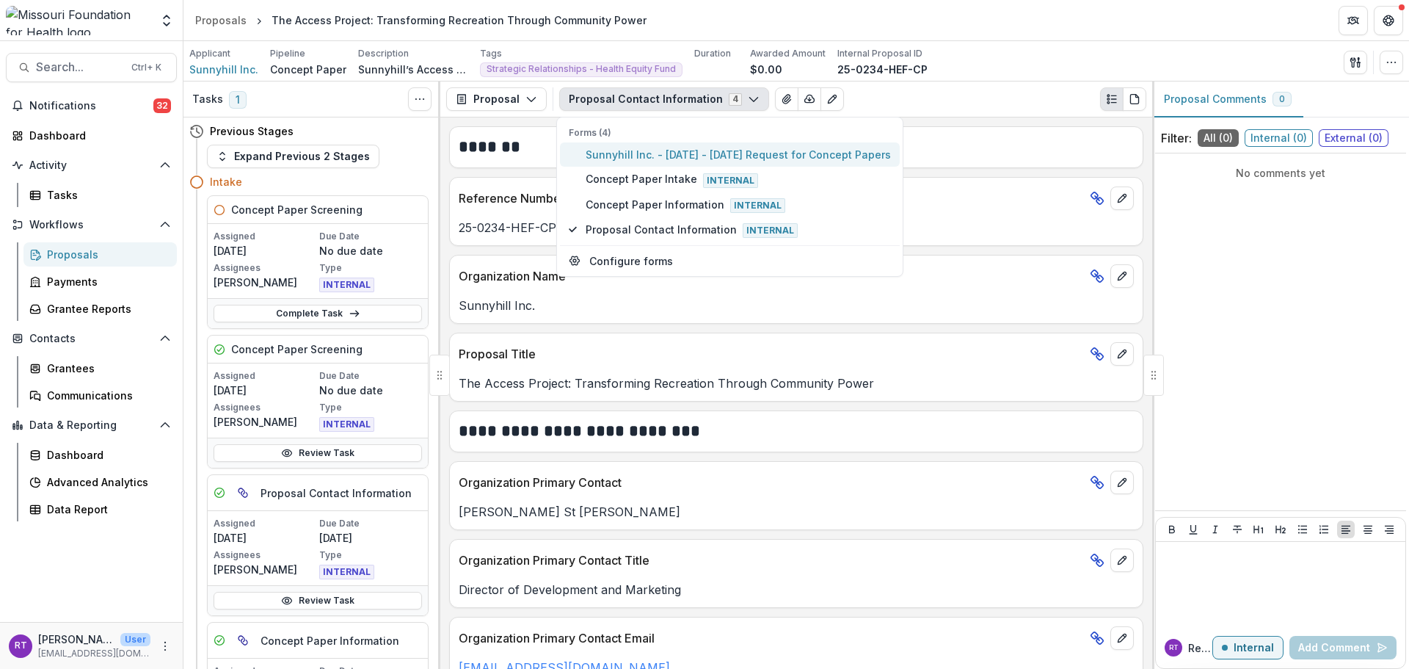
click at [669, 148] on span "Sunnyhill Inc. - 2025 - 2025 Request for Concept Papers" at bounding box center [738, 154] width 305 height 15
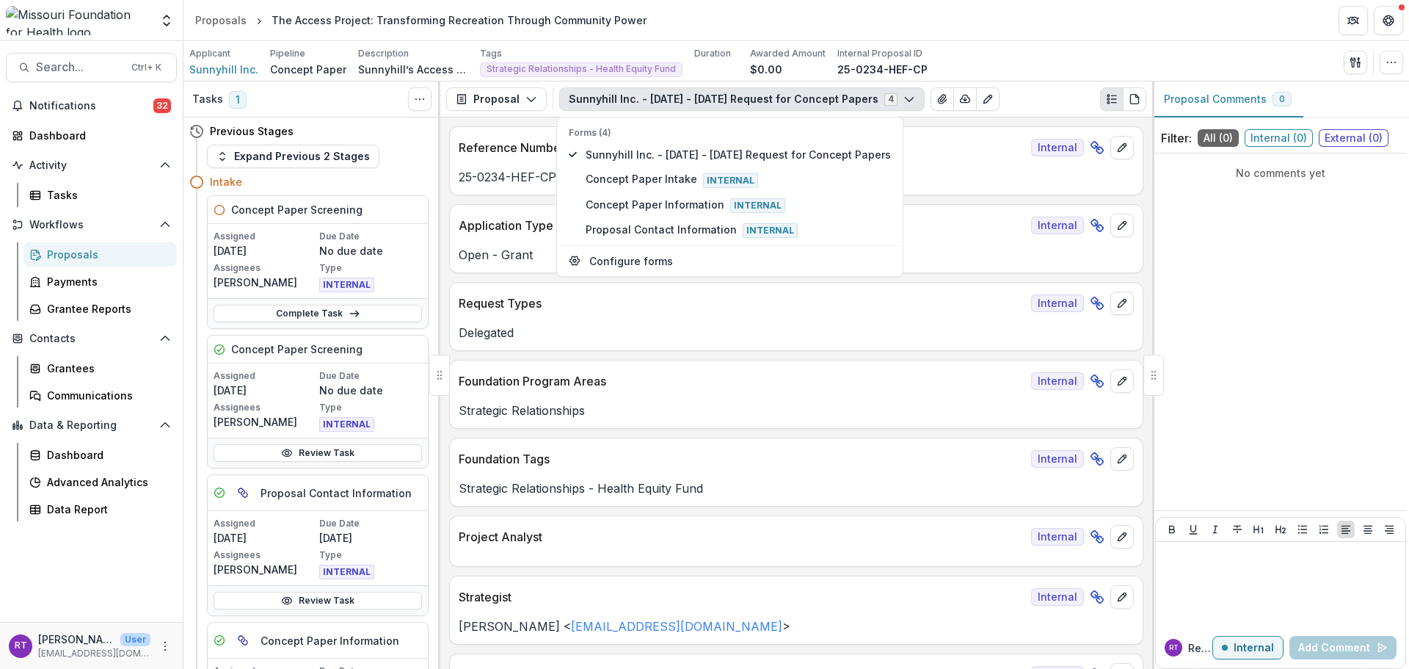
click at [1028, 54] on div "Applicant Sunnyhill Inc. Pipeline Concept Paper Description Description Tags St…" at bounding box center [796, 62] width 1214 height 30
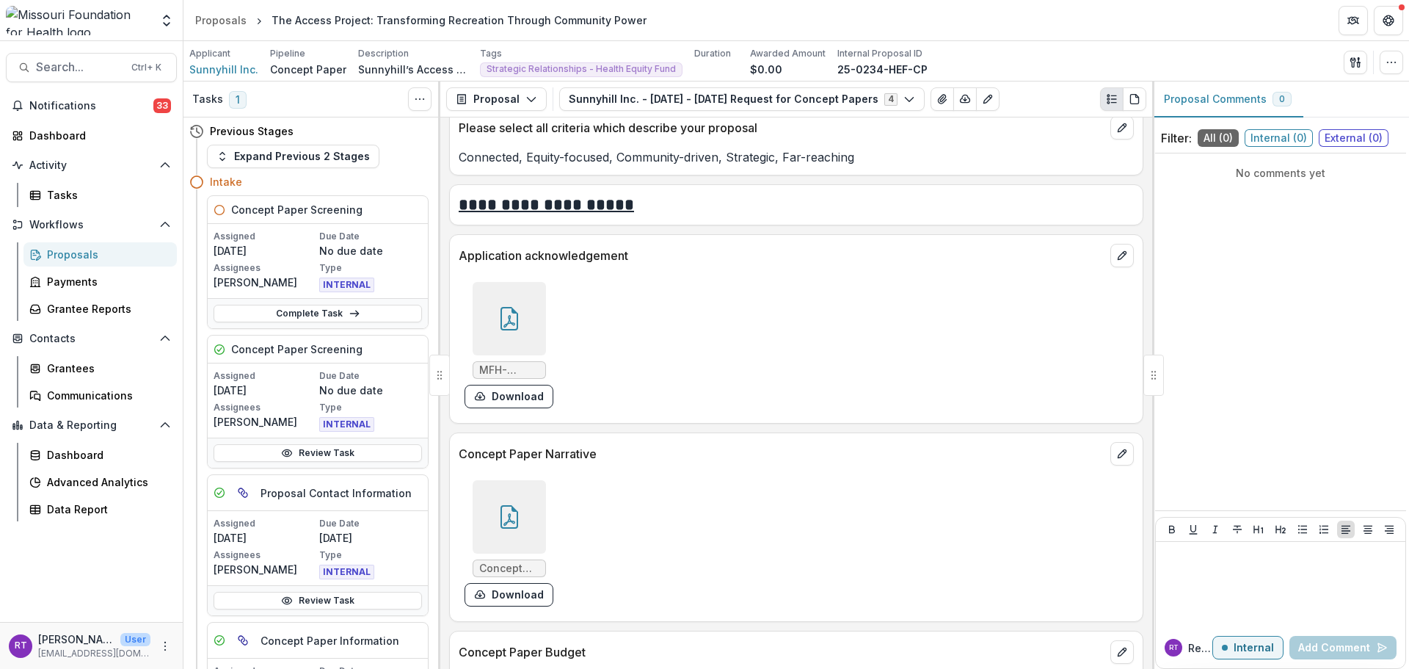
scroll to position [3890, 0]
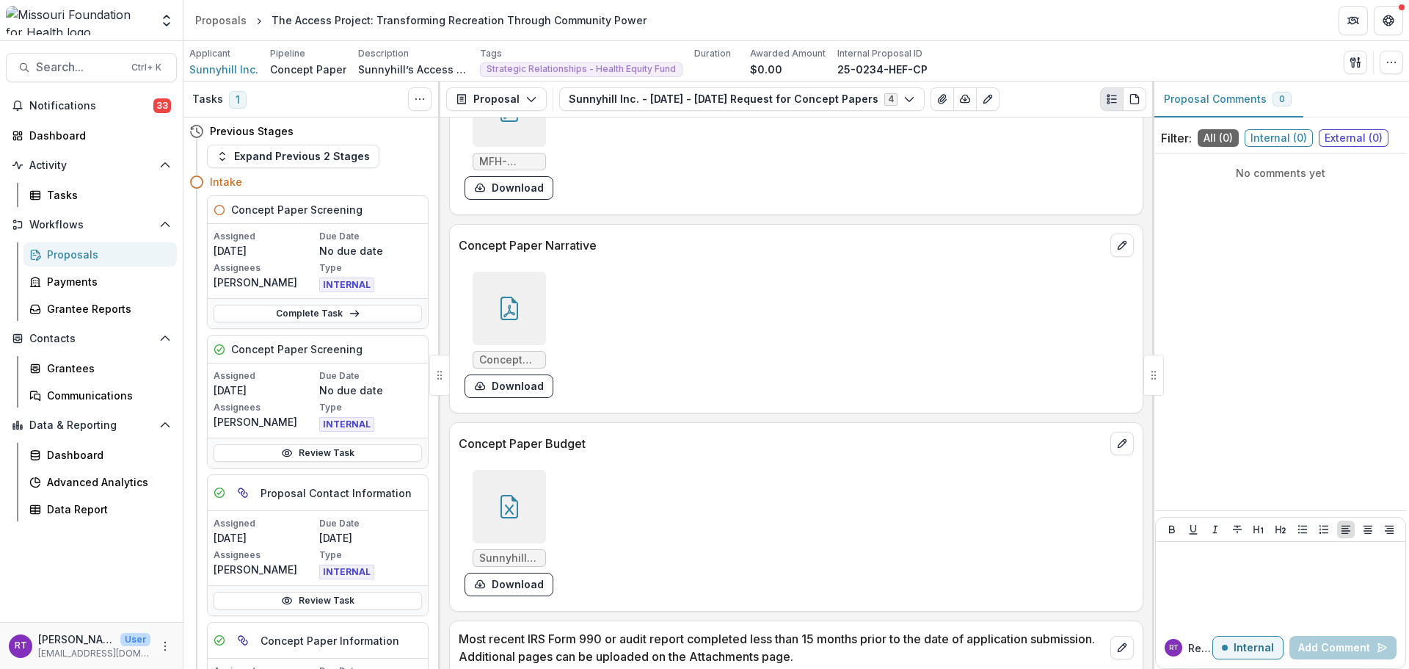
click at [528, 489] on div at bounding box center [509, 506] width 73 height 73
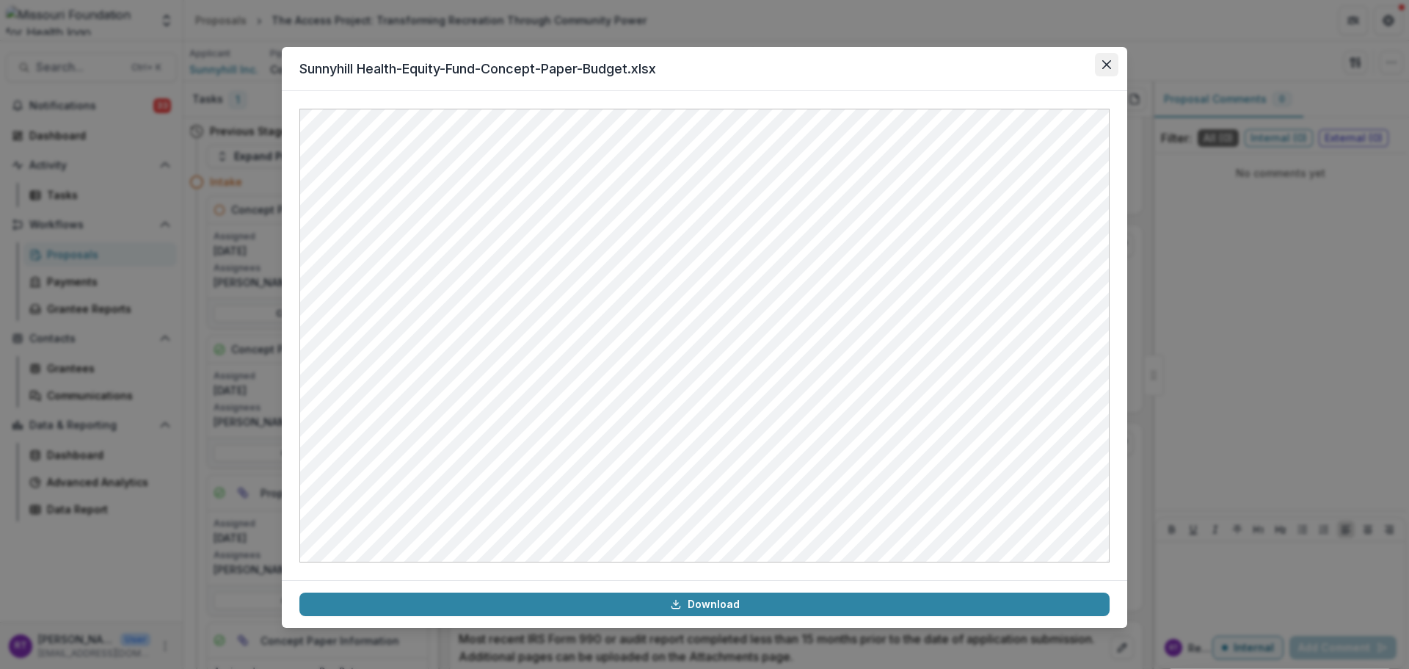
click at [1105, 61] on icon "Close" at bounding box center [1106, 64] width 9 height 9
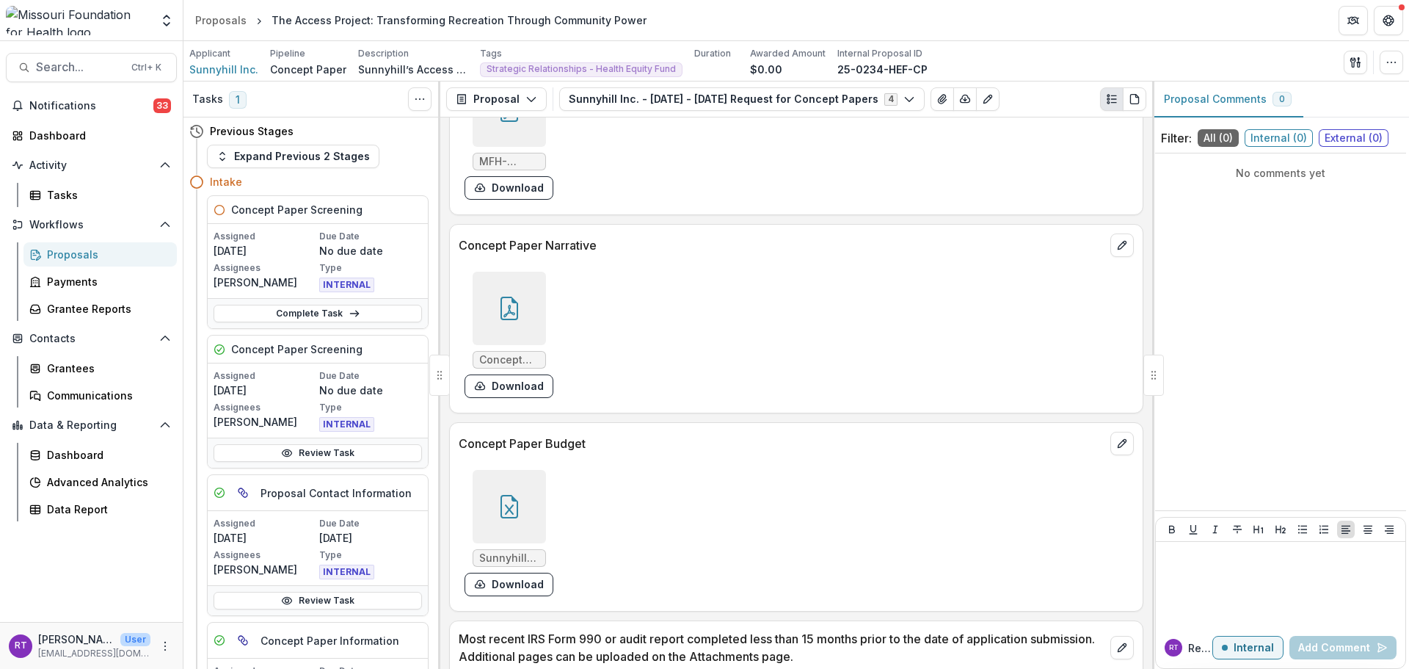
click at [509, 289] on div at bounding box center [509, 308] width 73 height 73
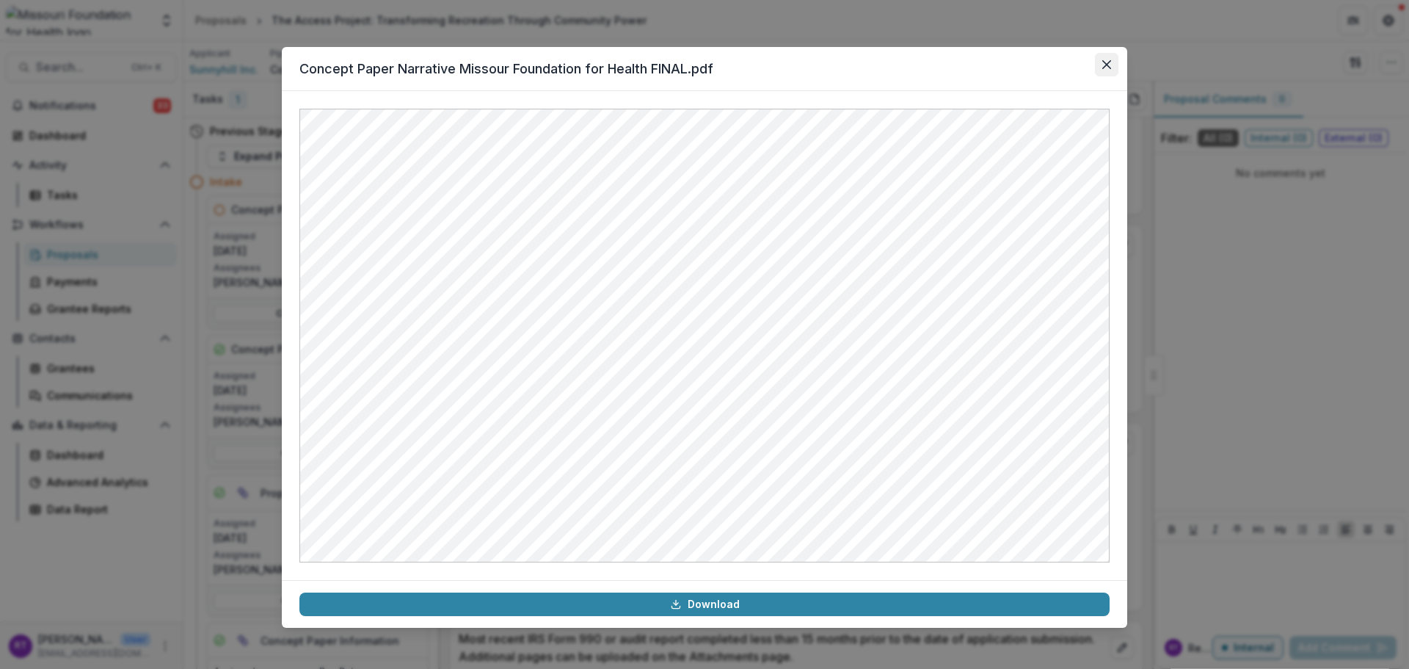
click at [1106, 68] on icon "Close" at bounding box center [1106, 64] width 9 height 9
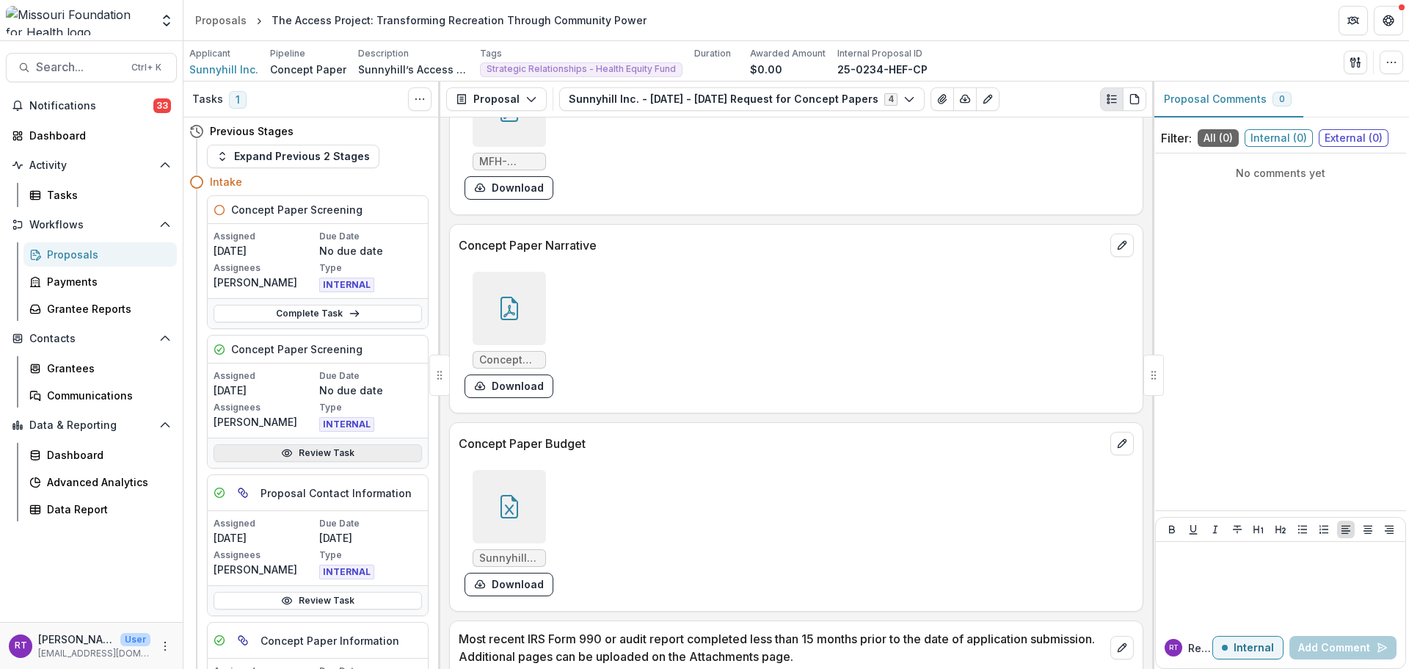
click at [321, 454] on link "Review Task" at bounding box center [318, 453] width 208 height 18
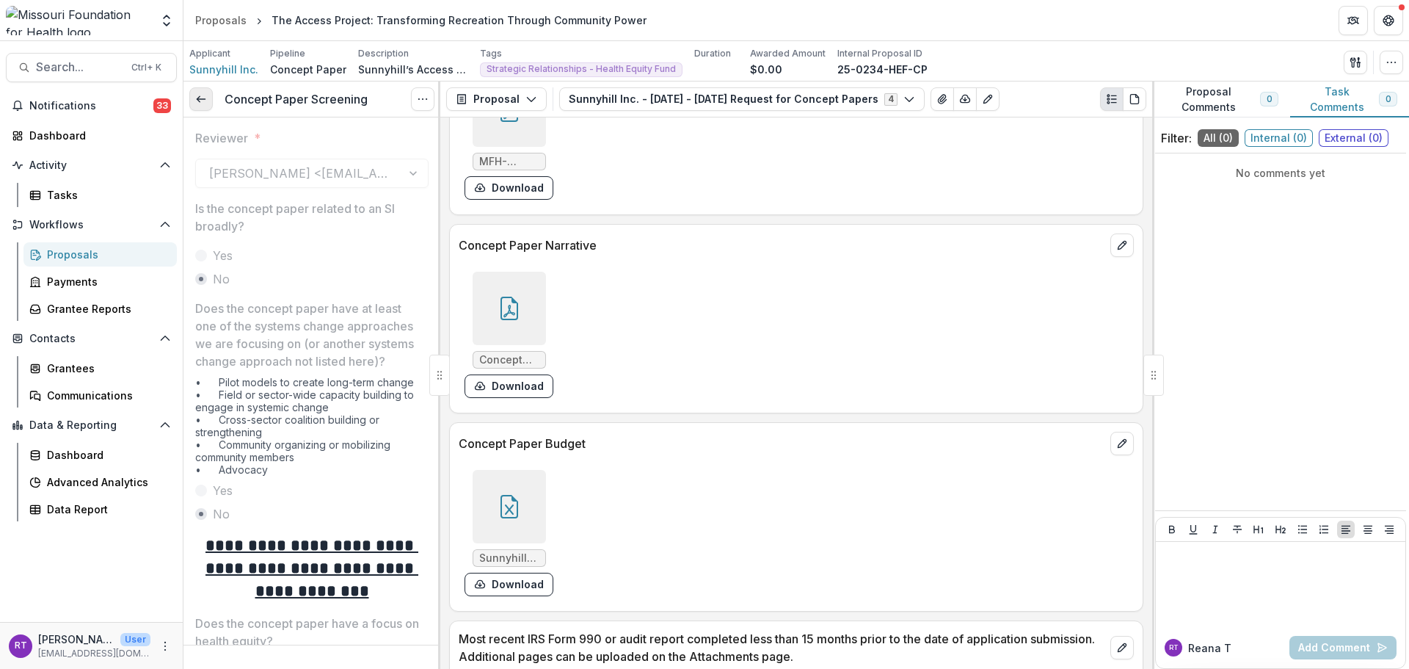
click at [201, 98] on icon at bounding box center [201, 99] width 12 height 12
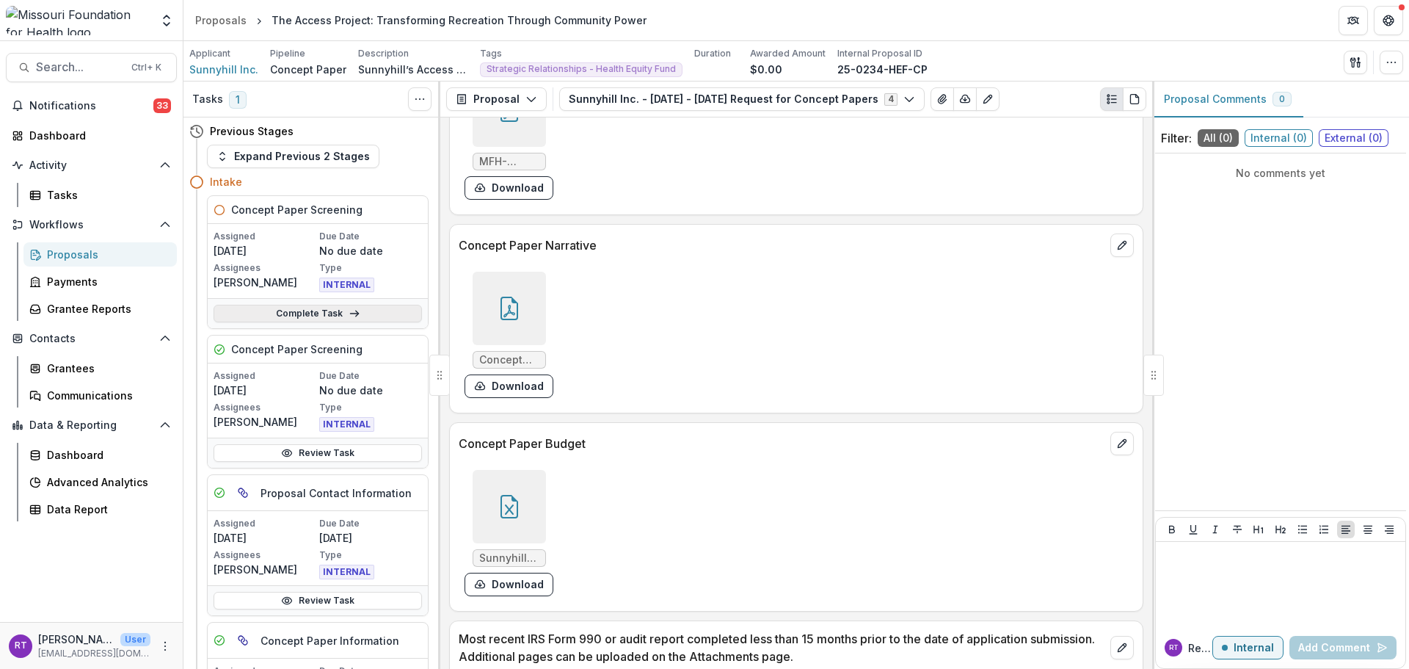
click at [295, 312] on link "Complete Task" at bounding box center [318, 314] width 208 height 18
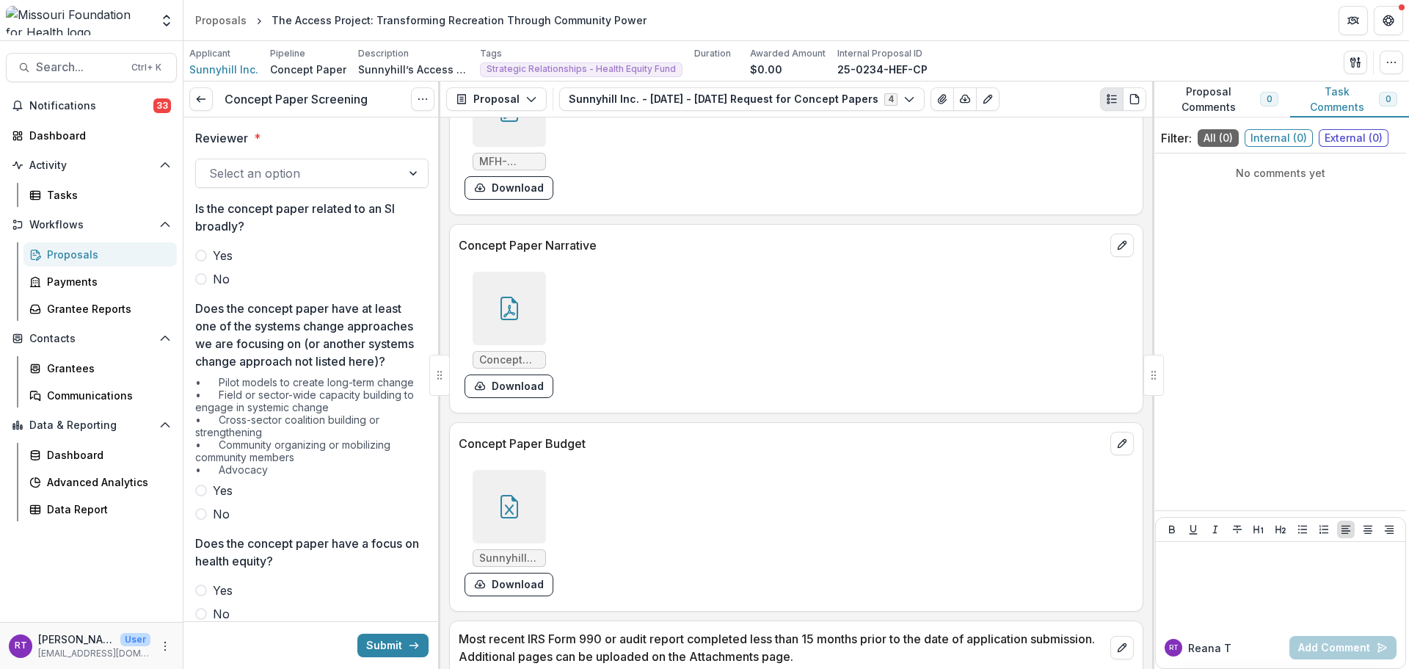
click at [279, 150] on div "Reviewer * Select an option" at bounding box center [311, 158] width 233 height 59
click at [283, 168] on div at bounding box center [298, 173] width 179 height 21
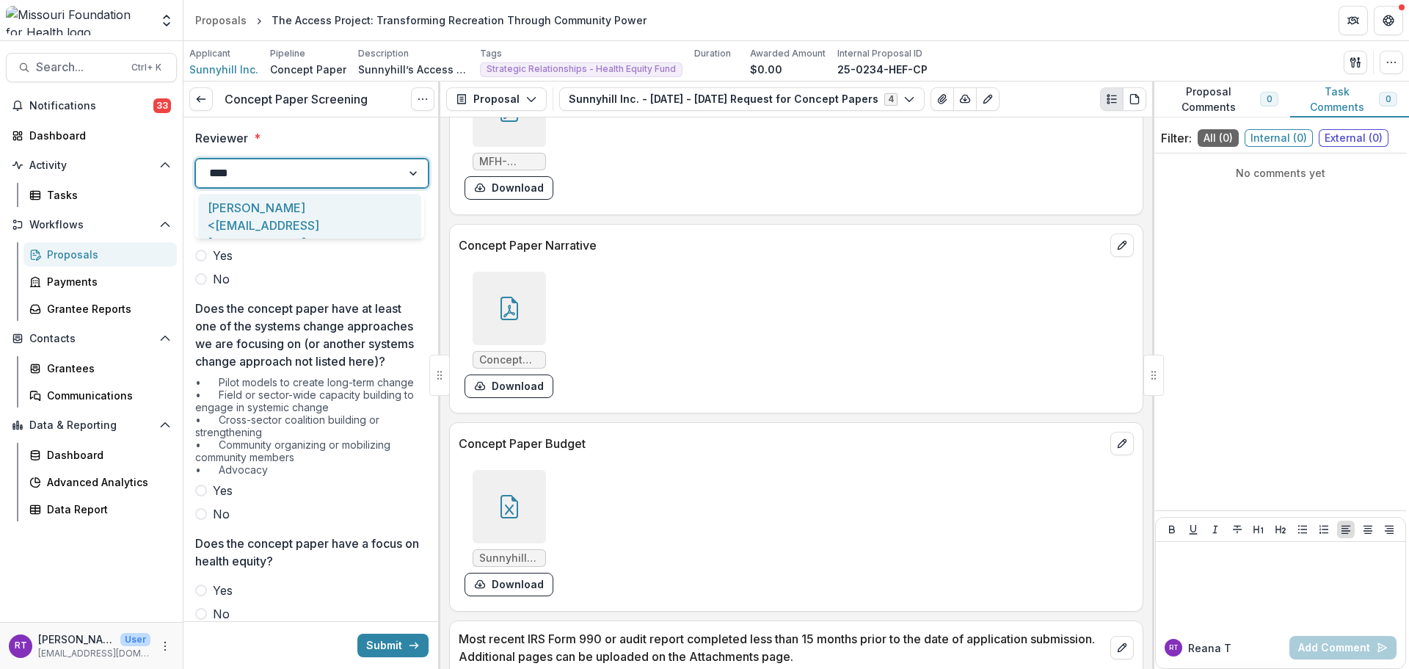
type input "*****"
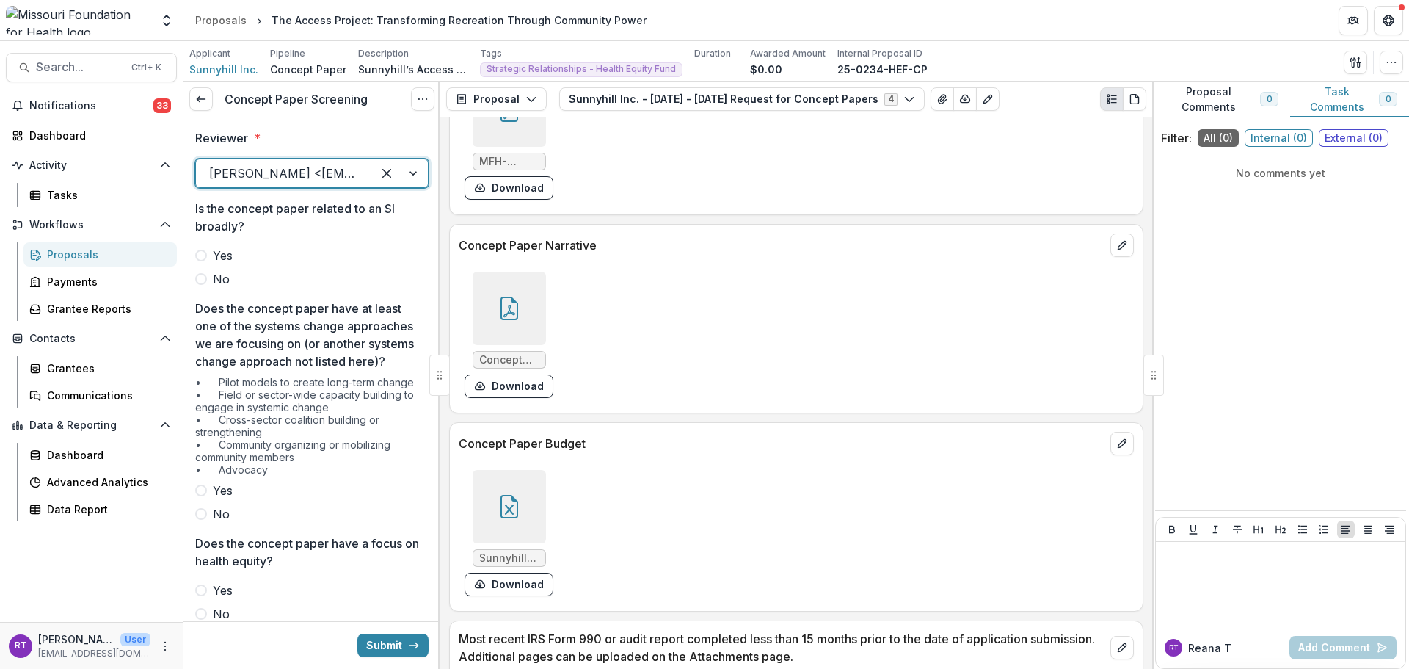
click at [228, 278] on span "No" at bounding box center [221, 279] width 17 height 18
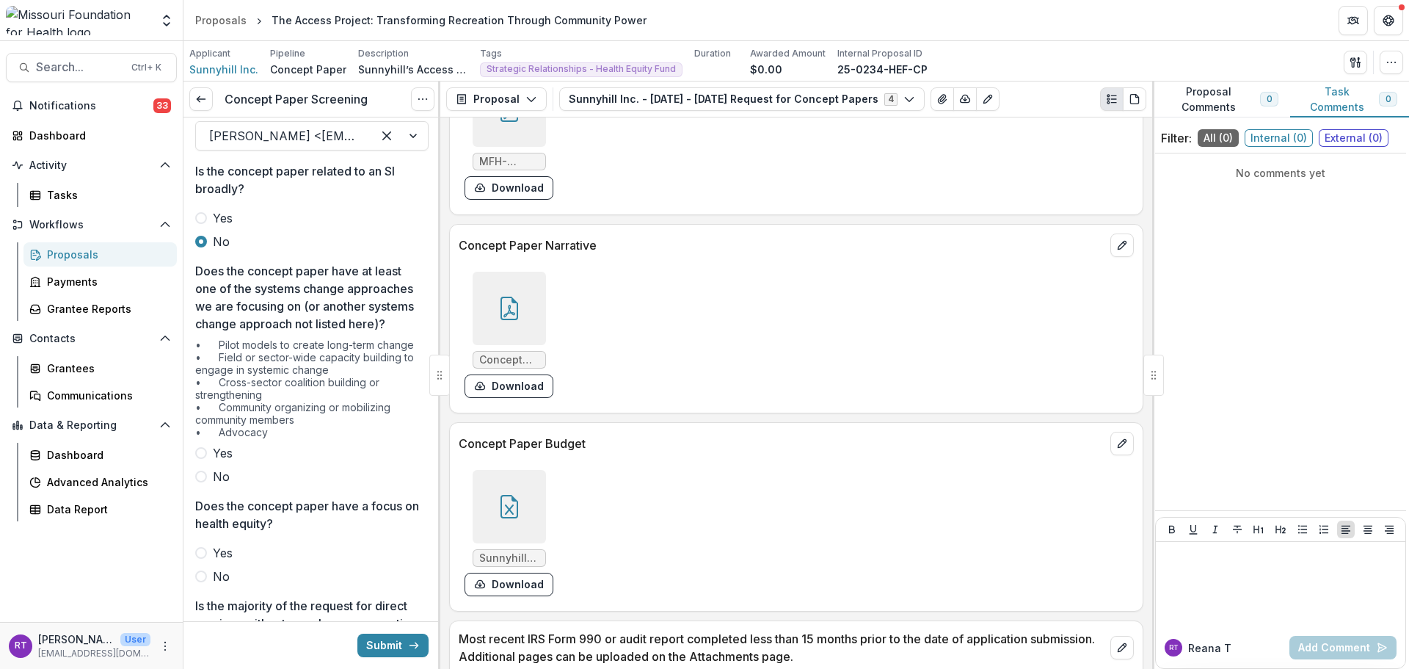
scroll to position [73, 0]
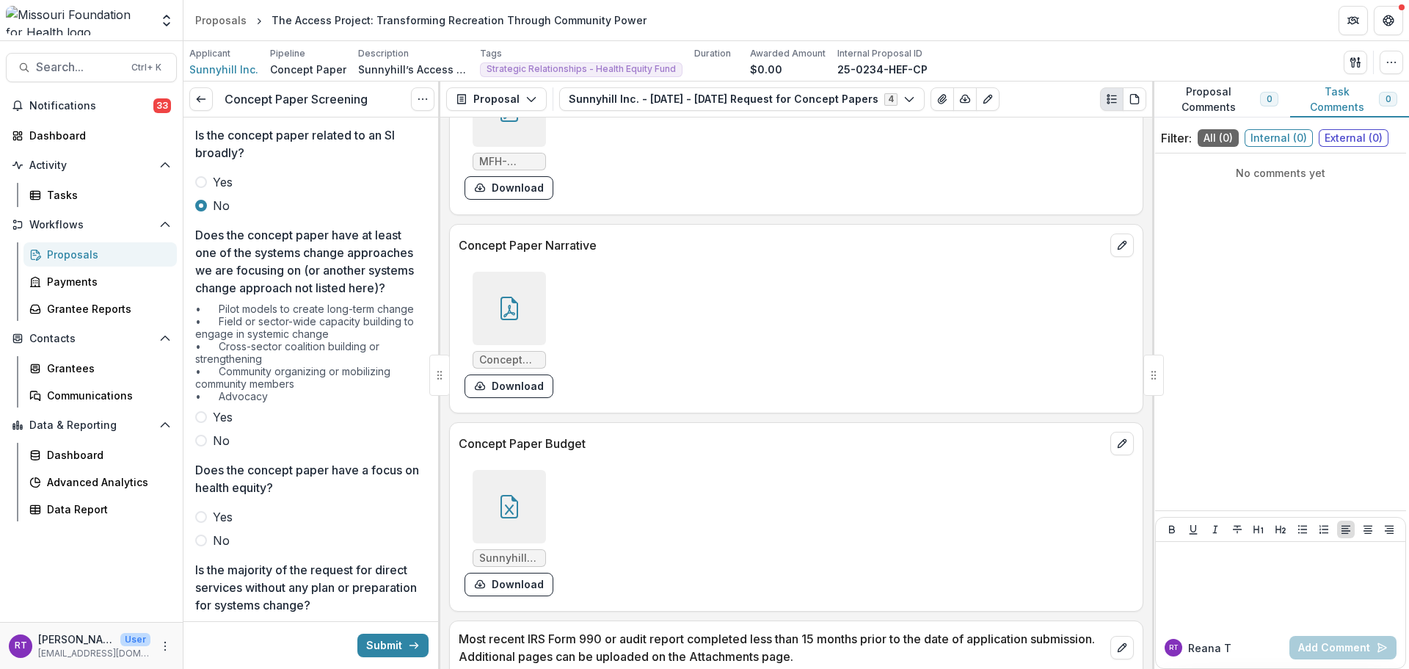
click at [240, 426] on label "Yes" at bounding box center [311, 417] width 233 height 18
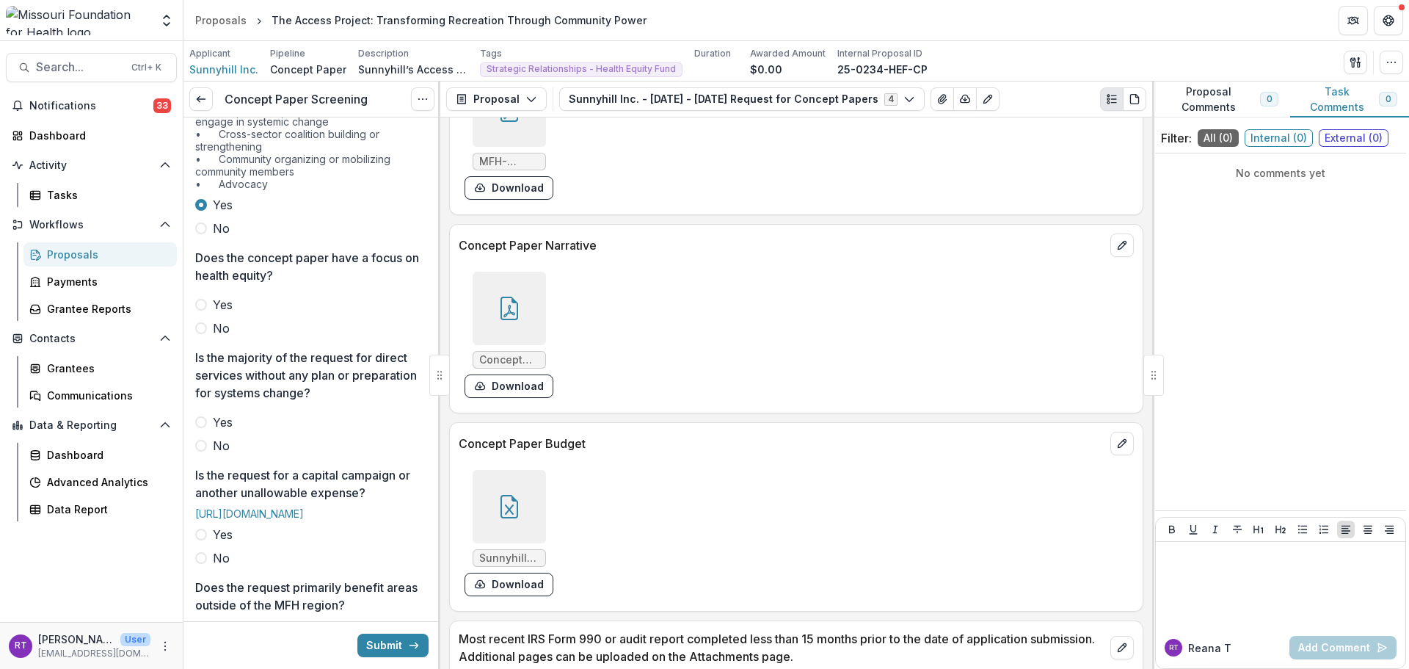
scroll to position [294, 0]
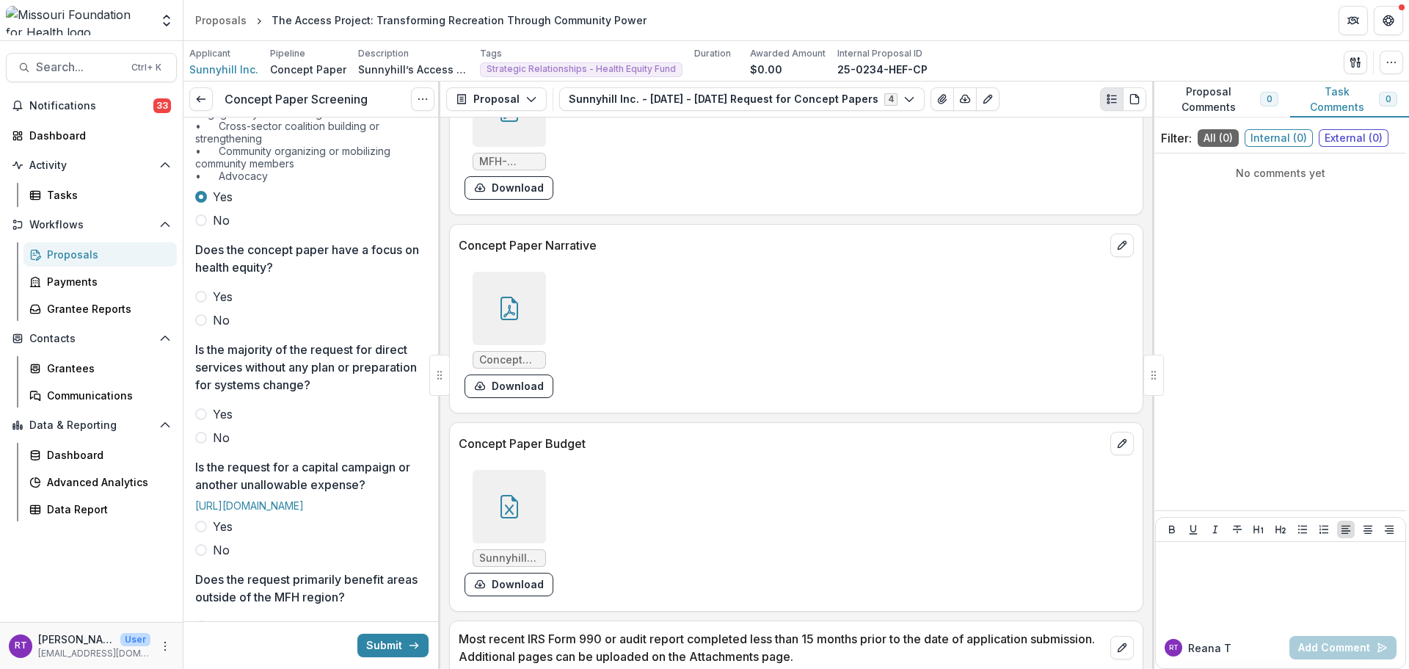
drag, startPoint x: 216, startPoint y: 307, endPoint x: 246, endPoint y: 327, distance: 36.0
click at [216, 305] on span "Yes" at bounding box center [223, 297] width 20 height 18
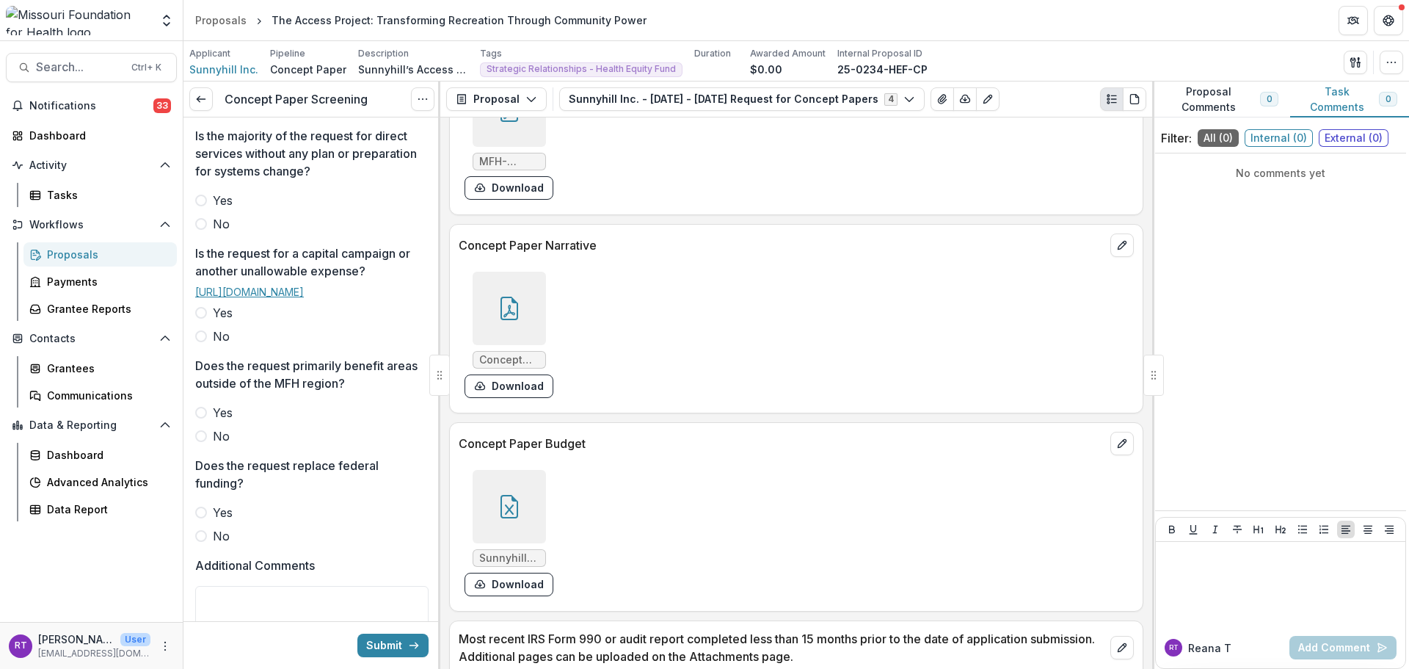
scroll to position [514, 0]
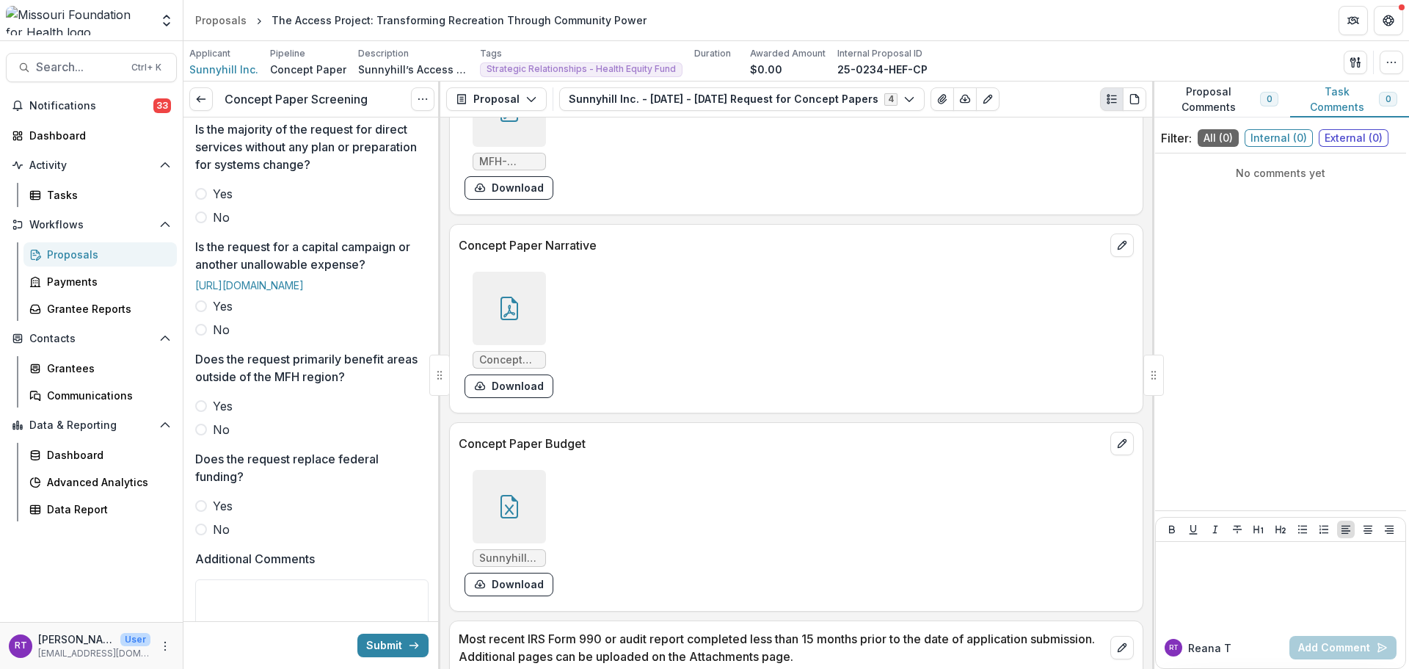
click at [224, 203] on span "Yes" at bounding box center [223, 194] width 20 height 18
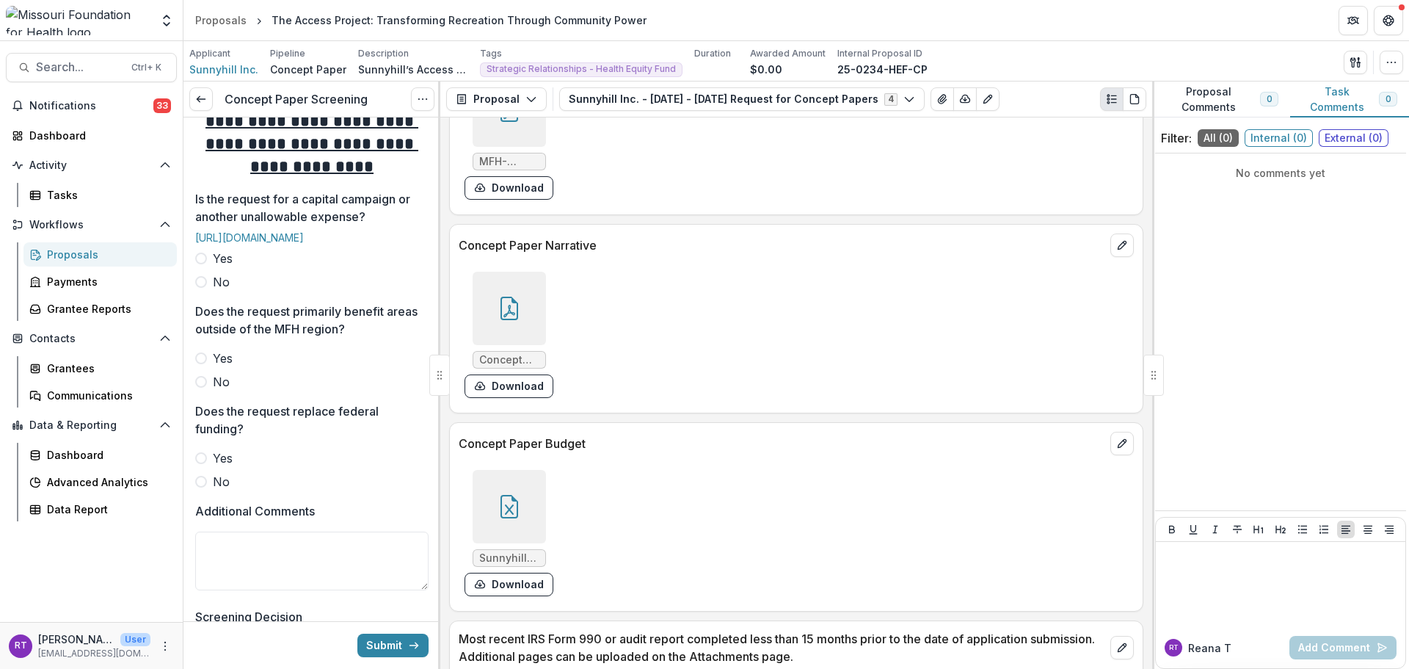
scroll to position [661, 0]
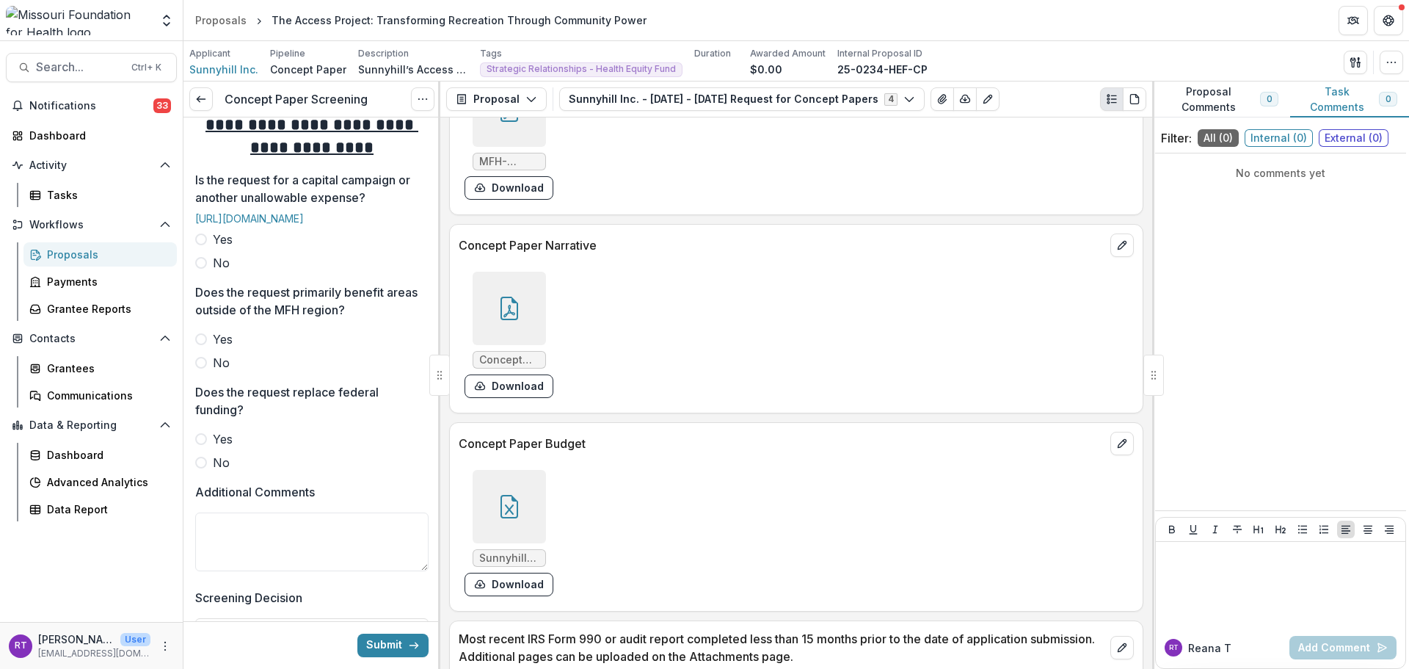
click at [221, 272] on span "No" at bounding box center [221, 263] width 17 height 18
click at [224, 371] on span "No" at bounding box center [221, 363] width 17 height 18
click at [209, 471] on label "No" at bounding box center [311, 463] width 233 height 18
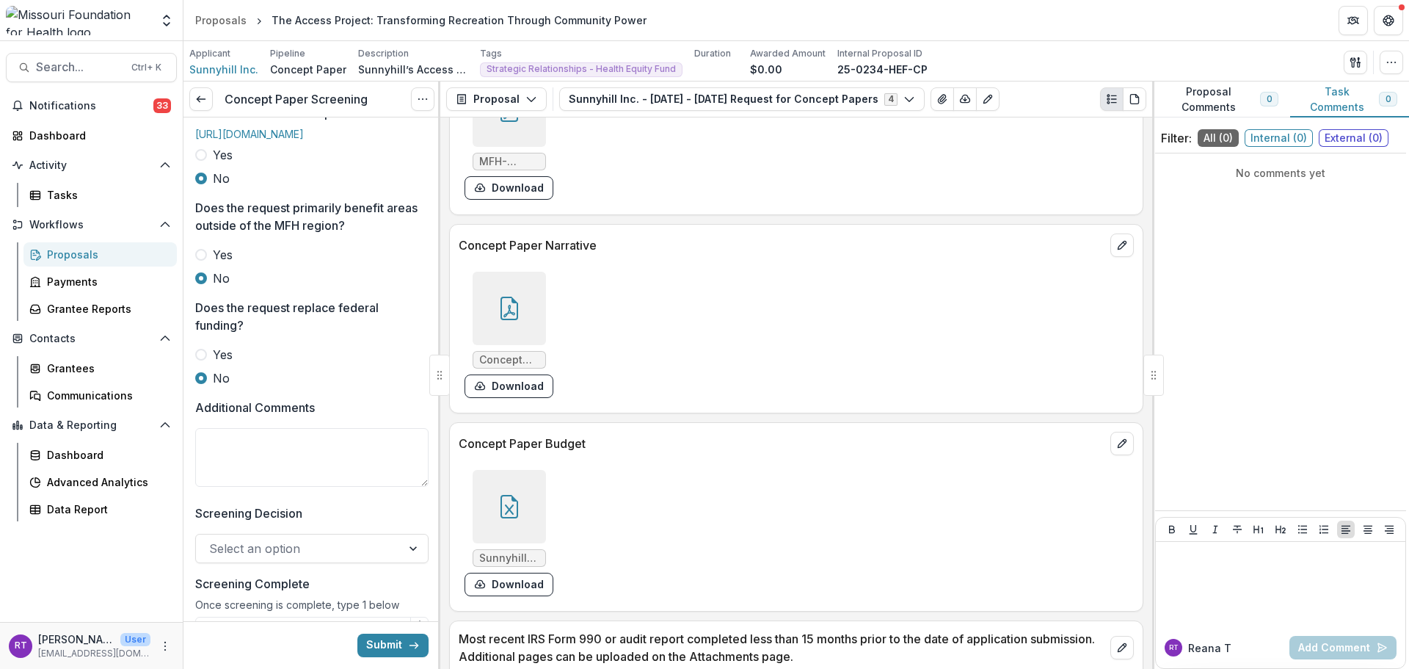
scroll to position [881, 0]
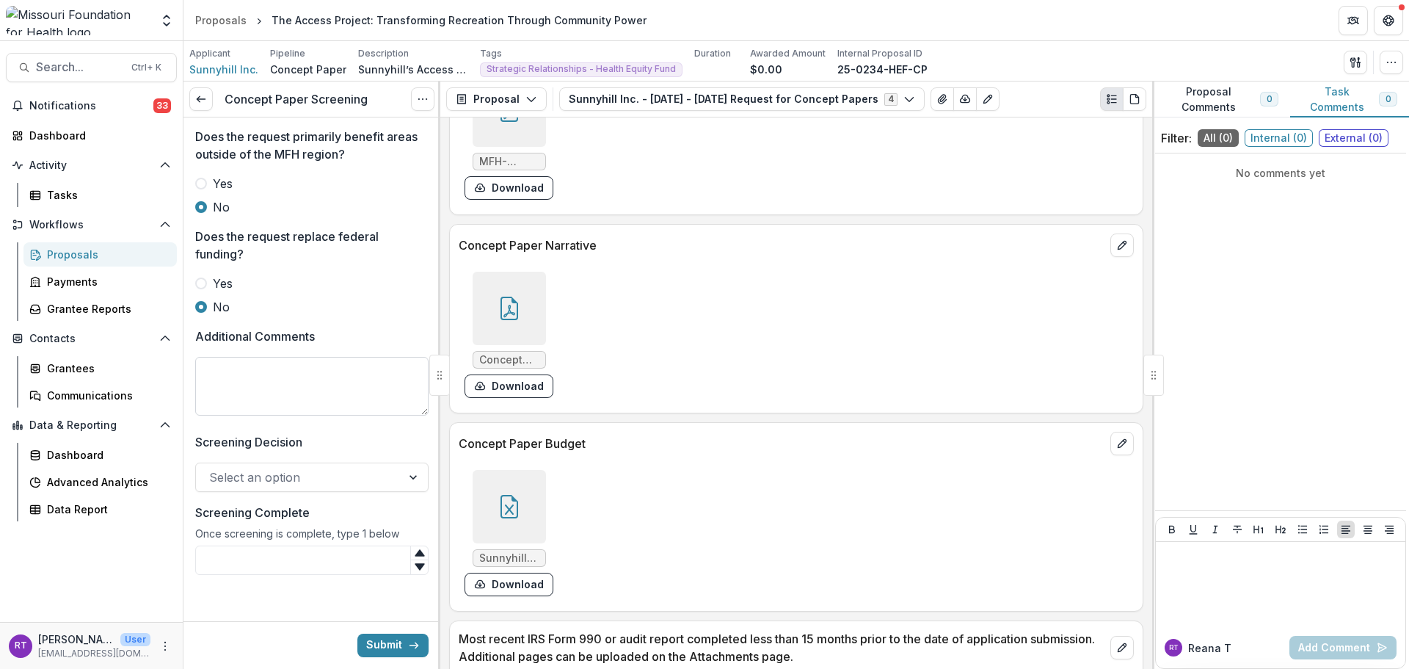
click at [301, 385] on textarea "Additional Comments" at bounding box center [311, 386] width 233 height 59
type textarea "**********"
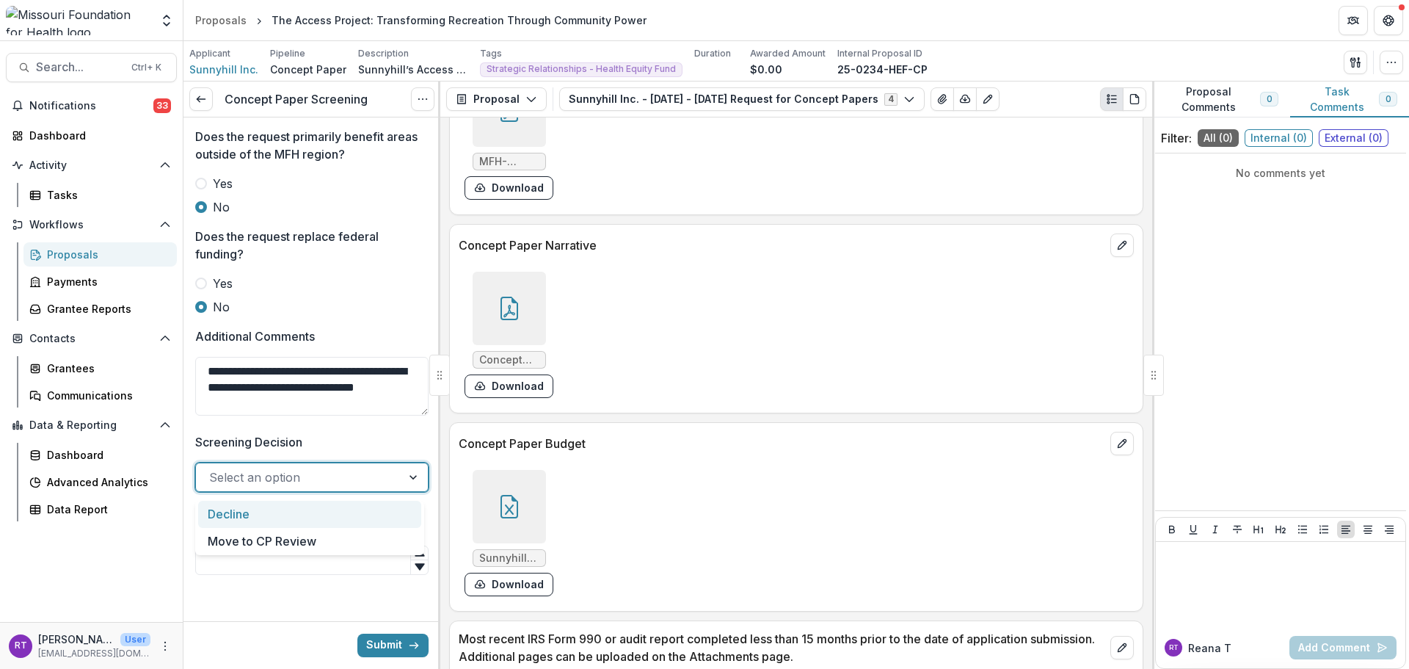
click at [325, 477] on div at bounding box center [298, 477] width 179 height 21
drag, startPoint x: 321, startPoint y: 523, endPoint x: 327, endPoint y: 539, distance: 16.9
click at [327, 539] on div "Decline Move to CP Review" at bounding box center [309, 528] width 229 height 54
click at [327, 539] on div "Move to CP Review" at bounding box center [309, 541] width 223 height 27
click at [319, 564] on input "Screening Complete" at bounding box center [311, 559] width 233 height 29
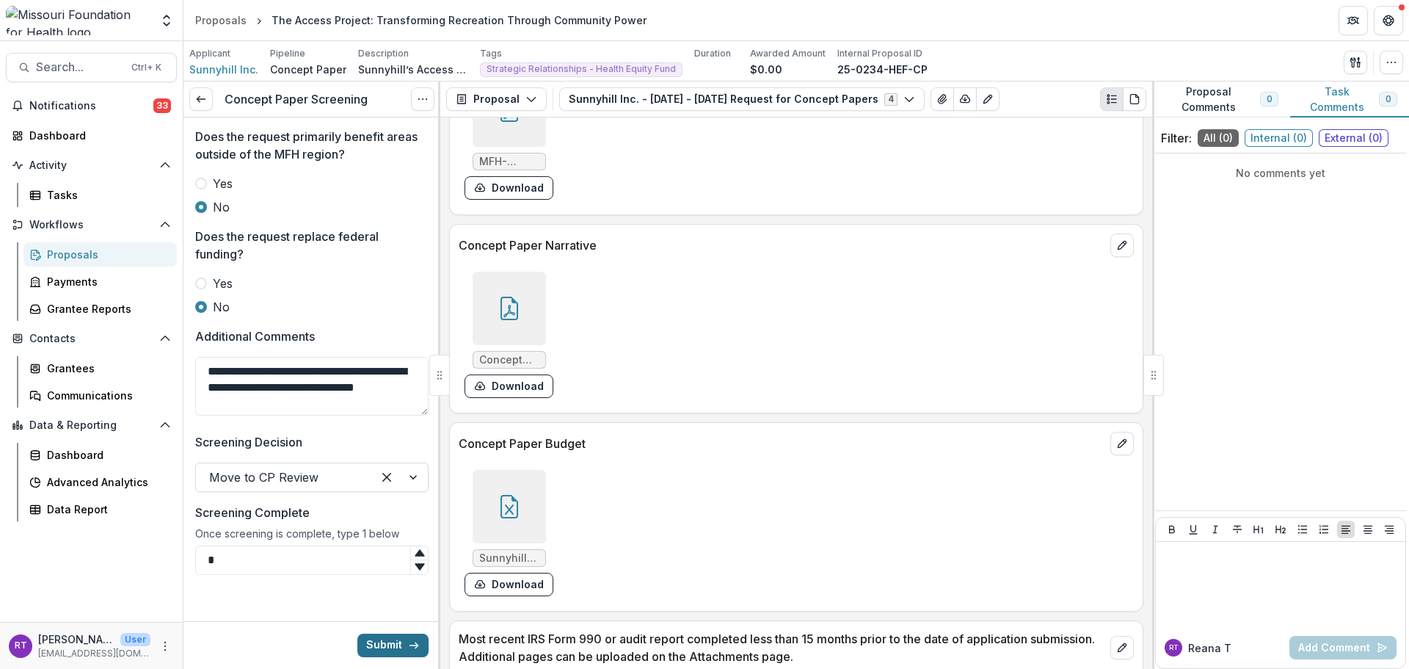
type input "*"
click at [371, 651] on button "Submit" at bounding box center [392, 644] width 71 height 23
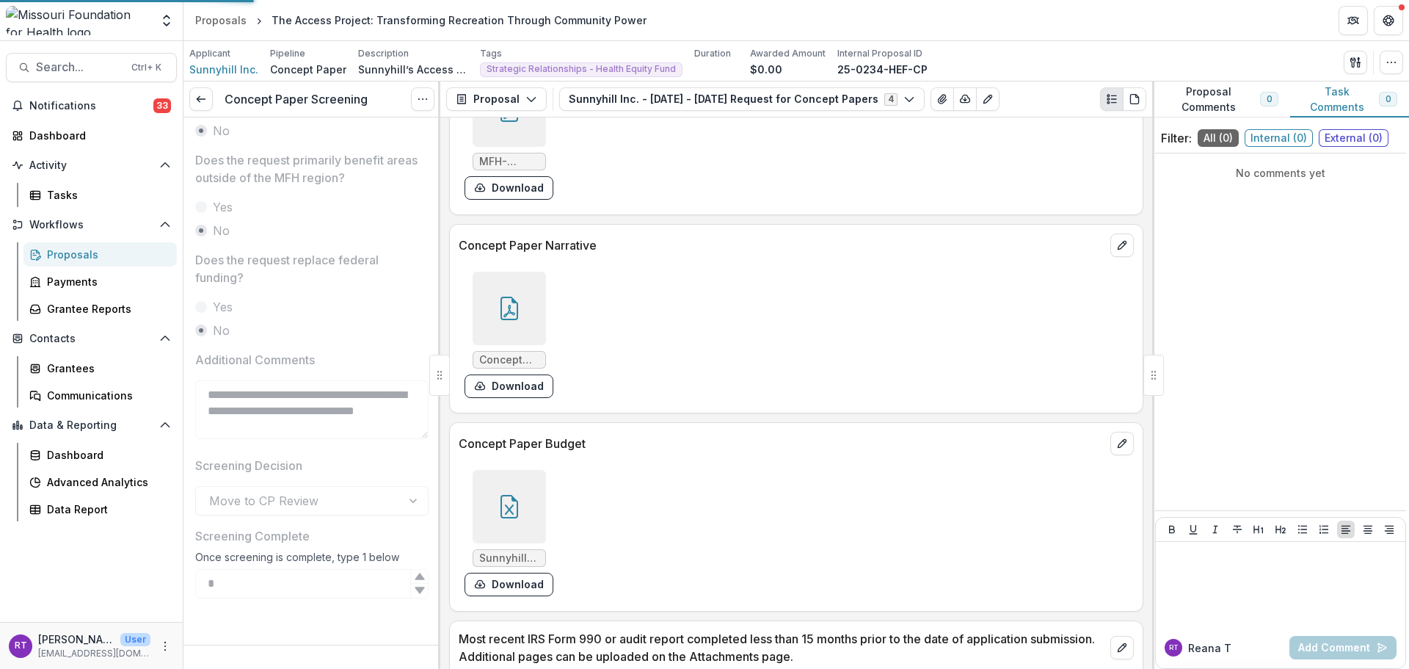
scroll to position [860, 0]
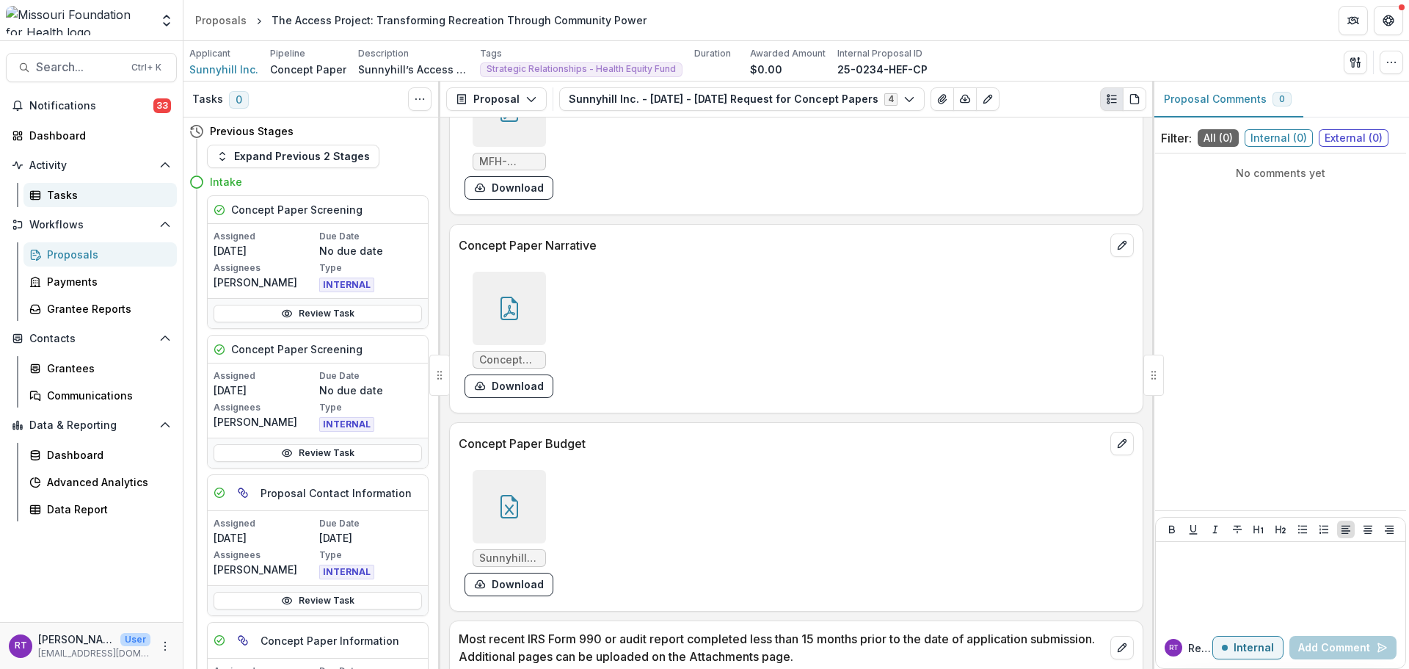
click at [39, 189] on icon at bounding box center [35, 195] width 12 height 12
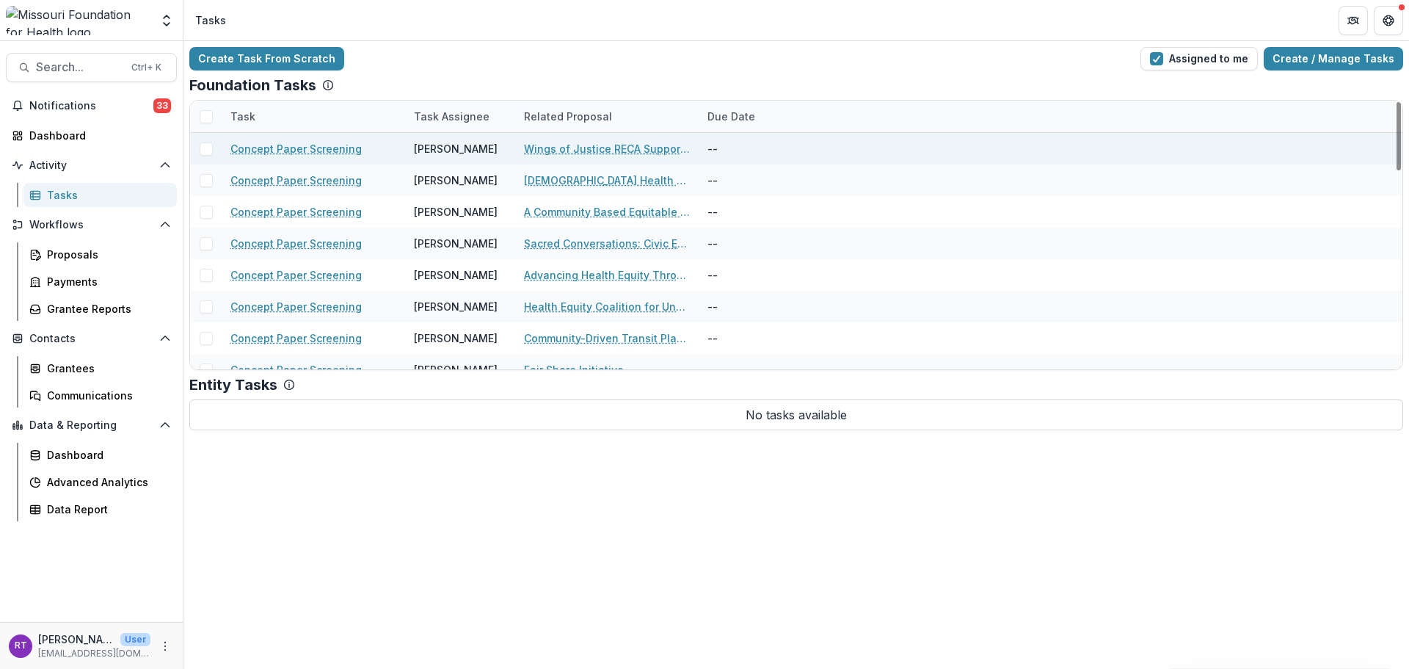
click at [587, 149] on link "Wings of Justice RECA Support Program-Powered by The Pink Angels" at bounding box center [607, 148] width 166 height 15
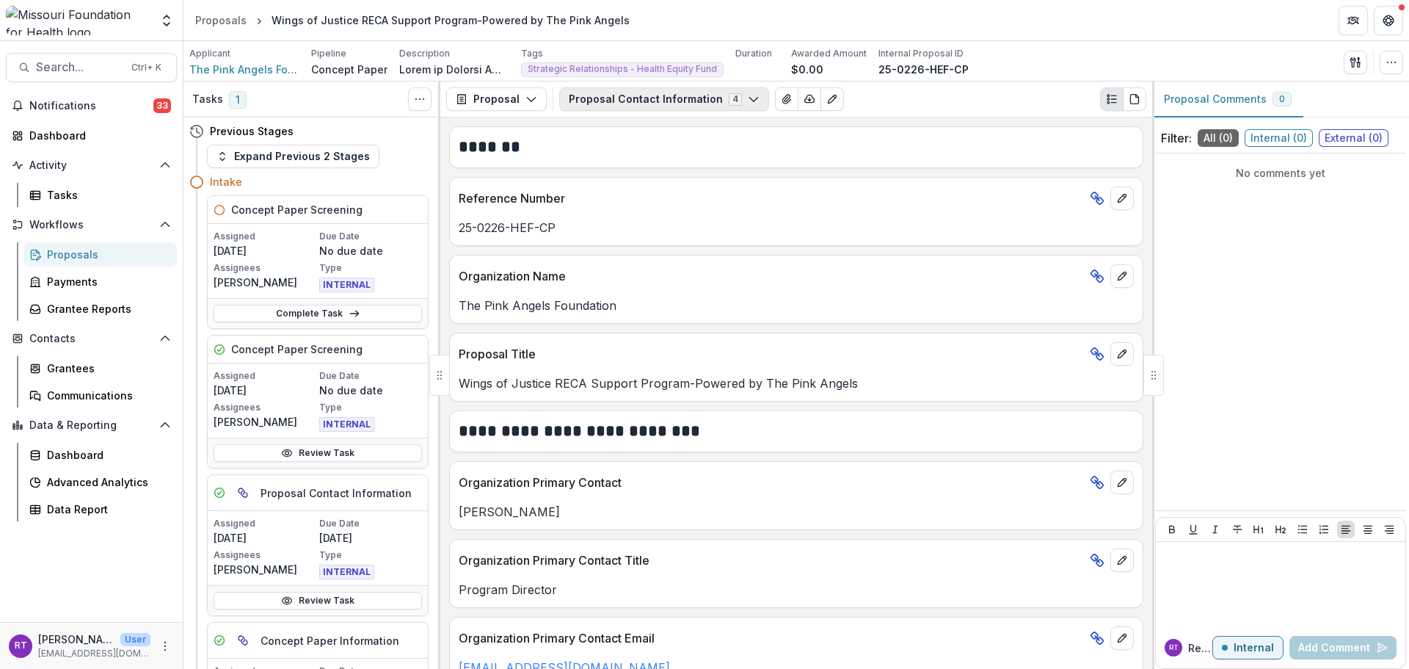
click at [707, 106] on button "Proposal Contact Information 4" at bounding box center [664, 98] width 210 height 23
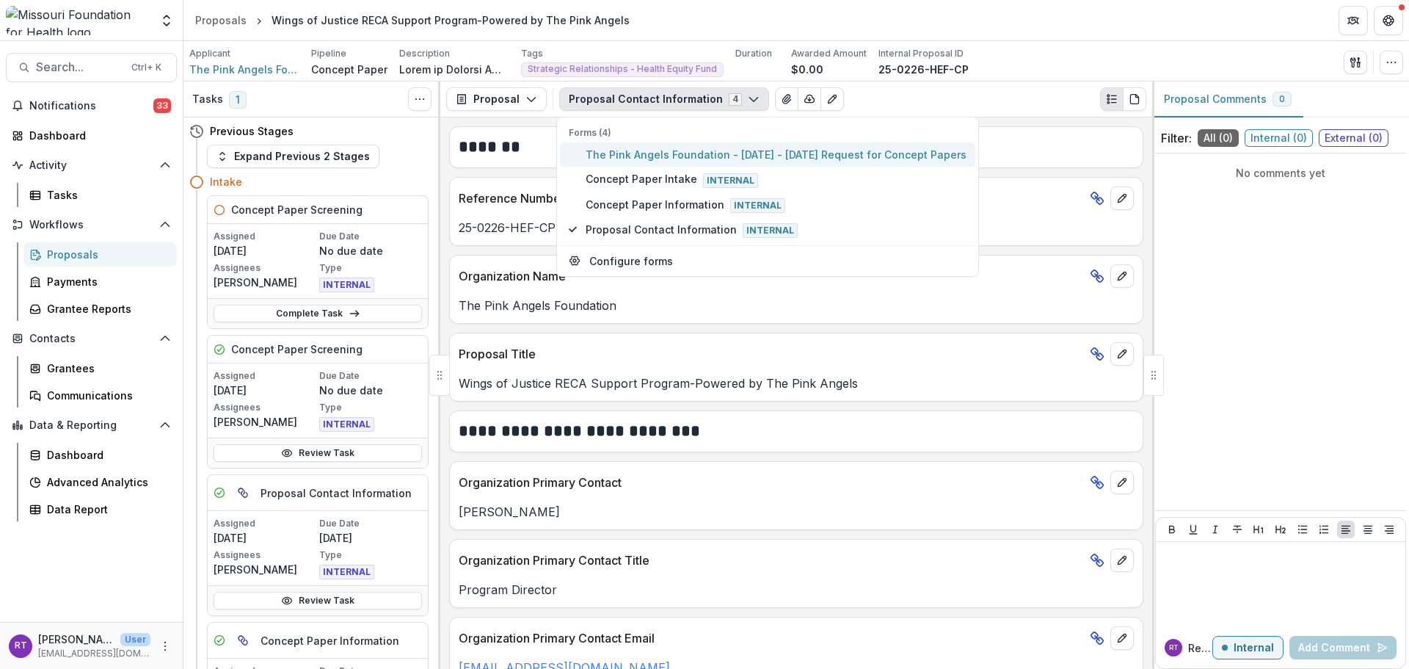
click at [720, 153] on span "The Pink Angels Foundation - 2025 - 2025 Request for Concept Papers" at bounding box center [776, 154] width 381 height 15
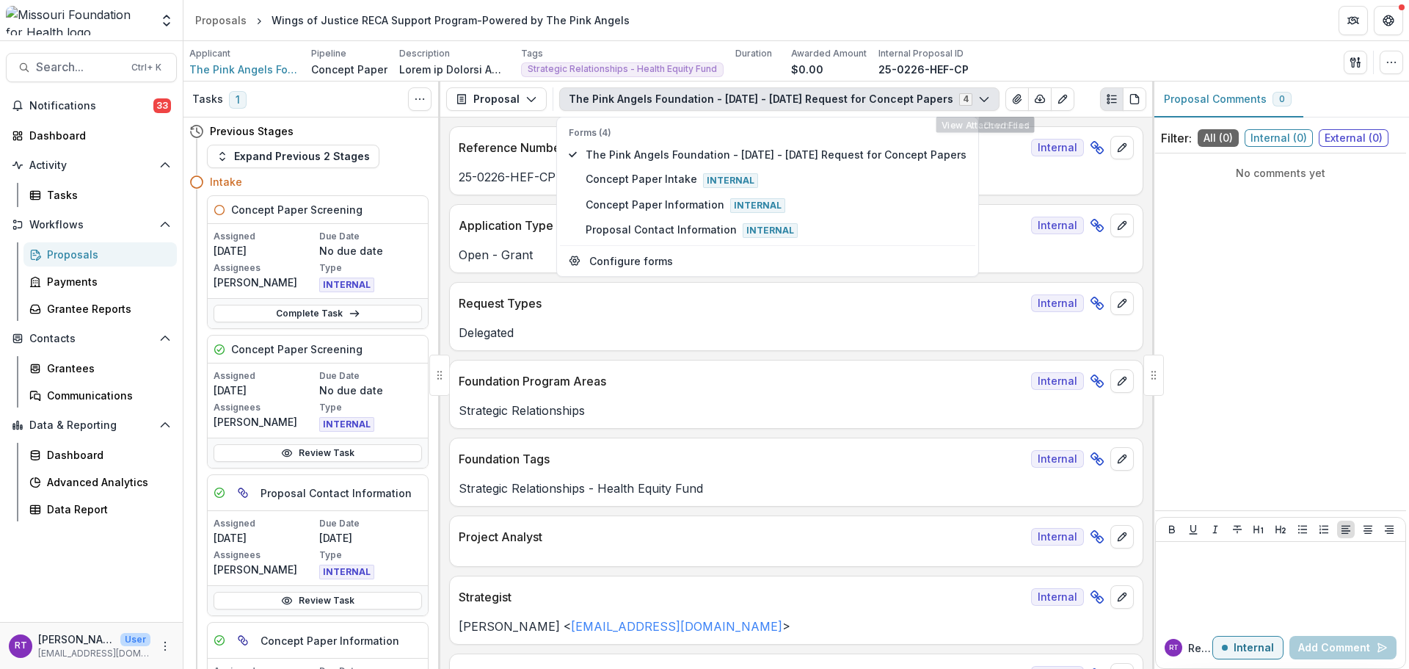
click at [1022, 50] on div "Applicant The Pink Angels Foundation Pipeline Concept Paper Description Descrip…" at bounding box center [796, 62] width 1214 height 30
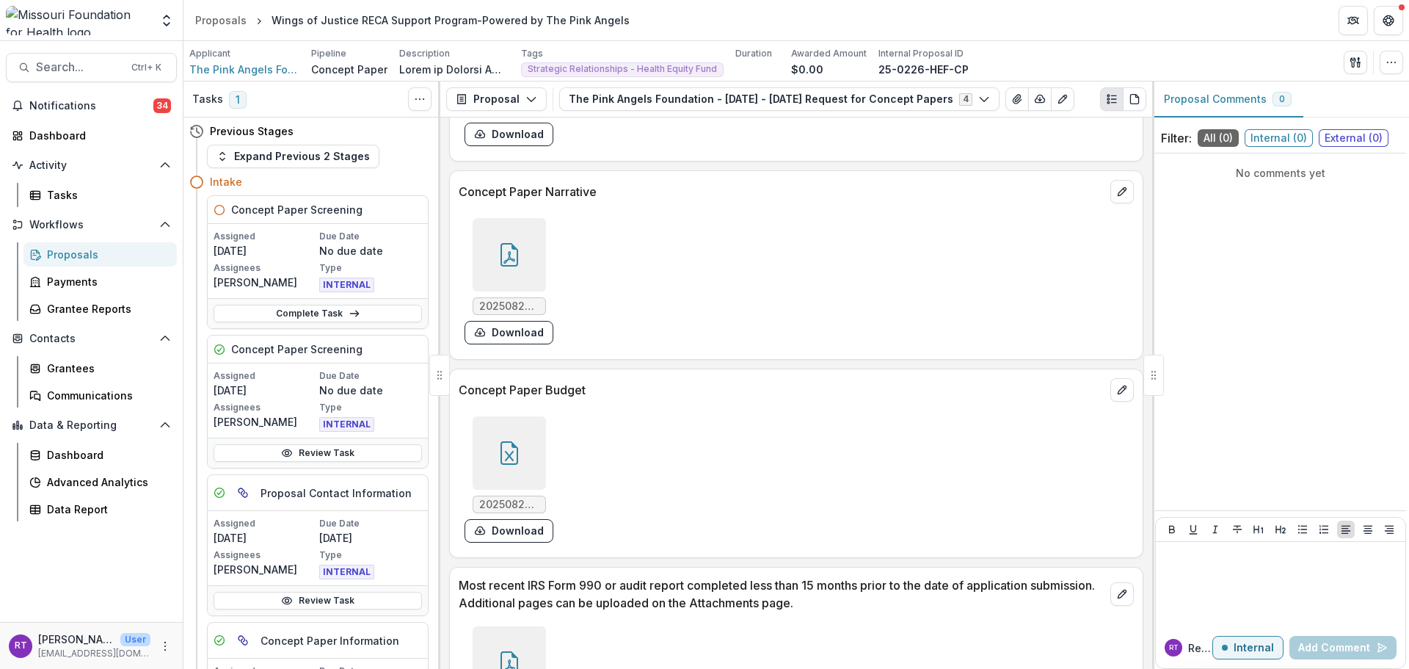
scroll to position [4036, 0]
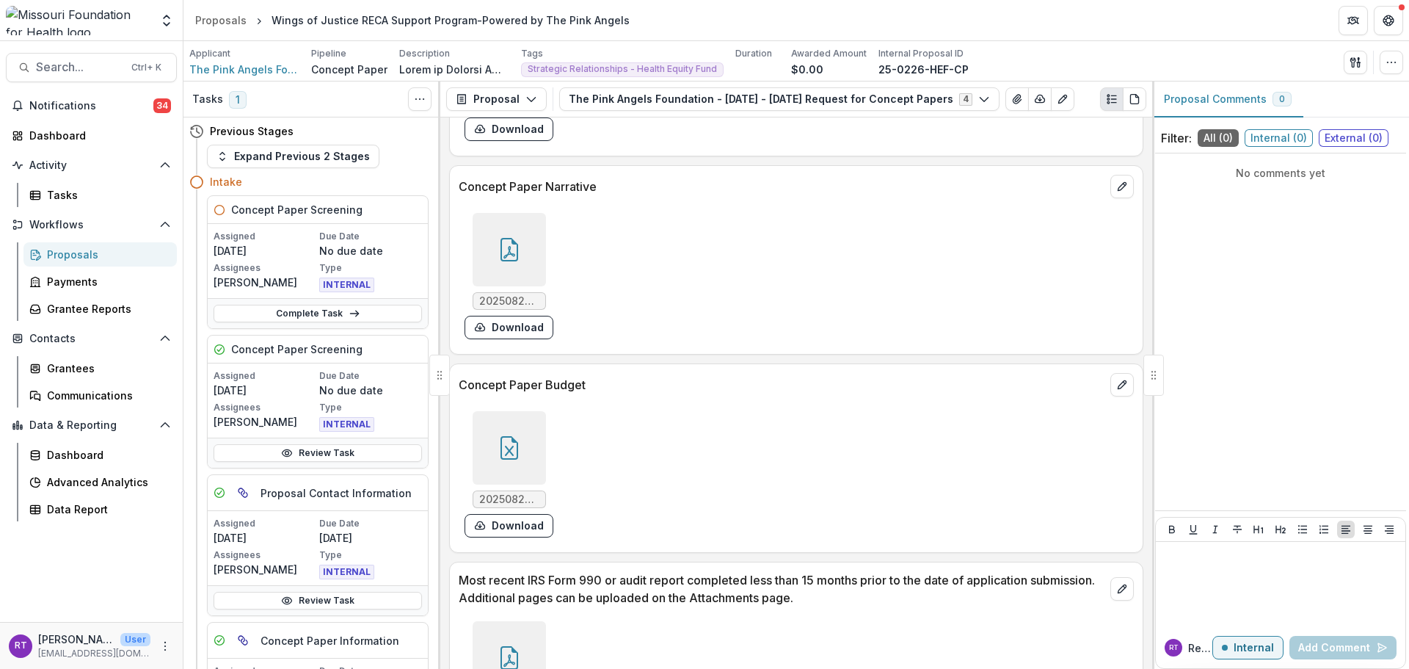
click at [549, 492] on div "20250825 - Pink Angels, RECA Support - Health Equity Fund Concept Paper Budget.…" at bounding box center [509, 474] width 89 height 126
click at [521, 458] on div at bounding box center [509, 447] width 73 height 73
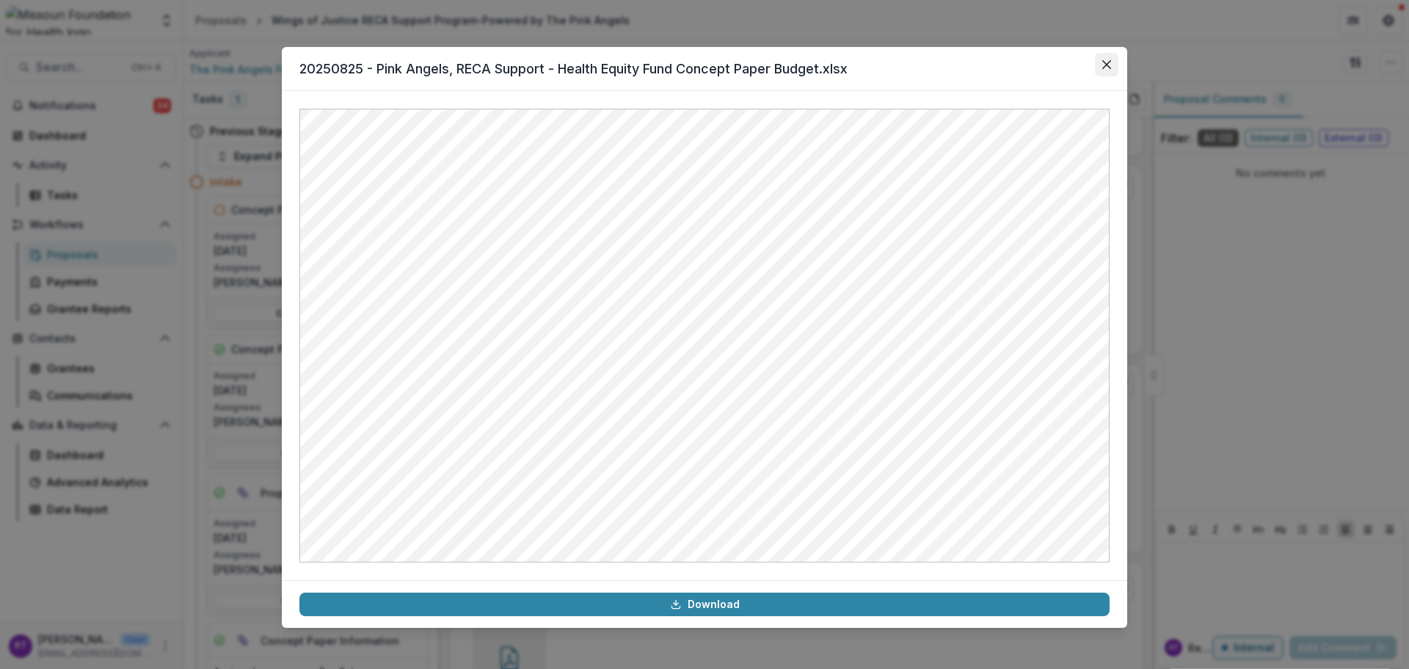
click at [1103, 67] on icon "Close" at bounding box center [1106, 64] width 9 height 9
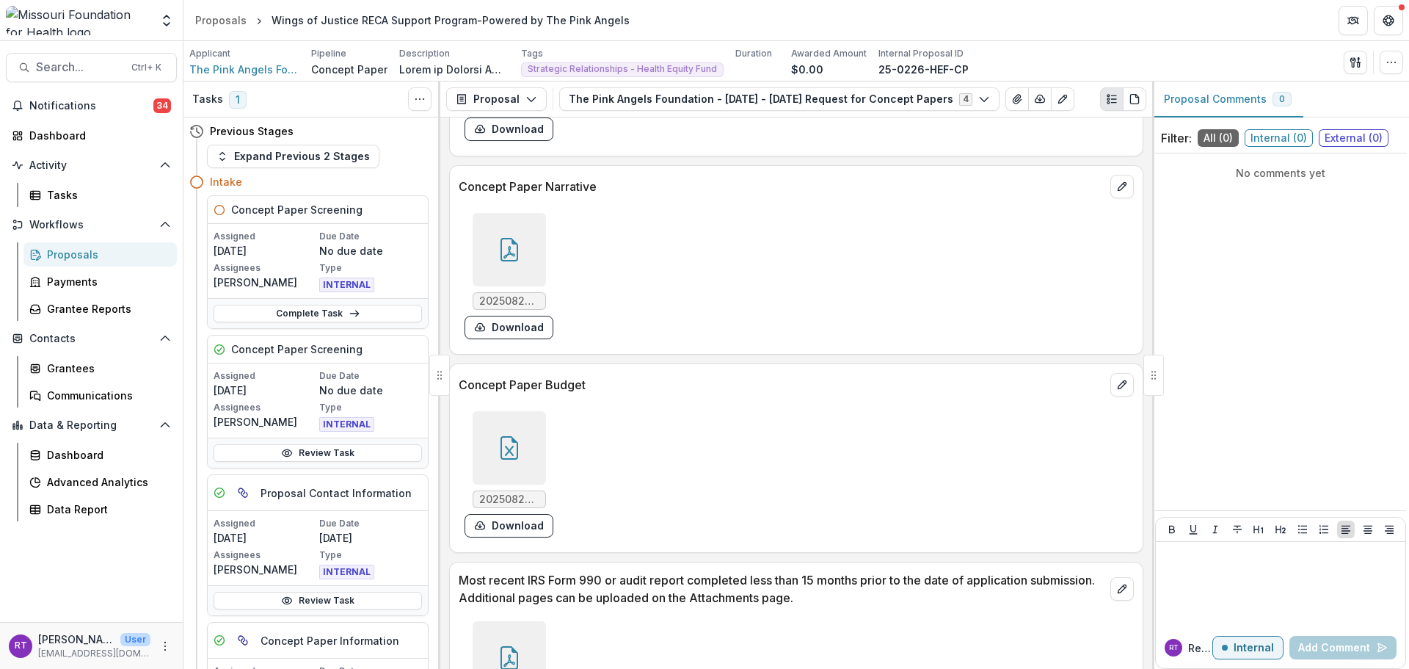
click at [455, 223] on div "20250825 - Pink Angels Foundaition - RECA Support - MoHEF.pdf Download" at bounding box center [796, 276] width 693 height 138
click at [514, 230] on div at bounding box center [509, 249] width 73 height 73
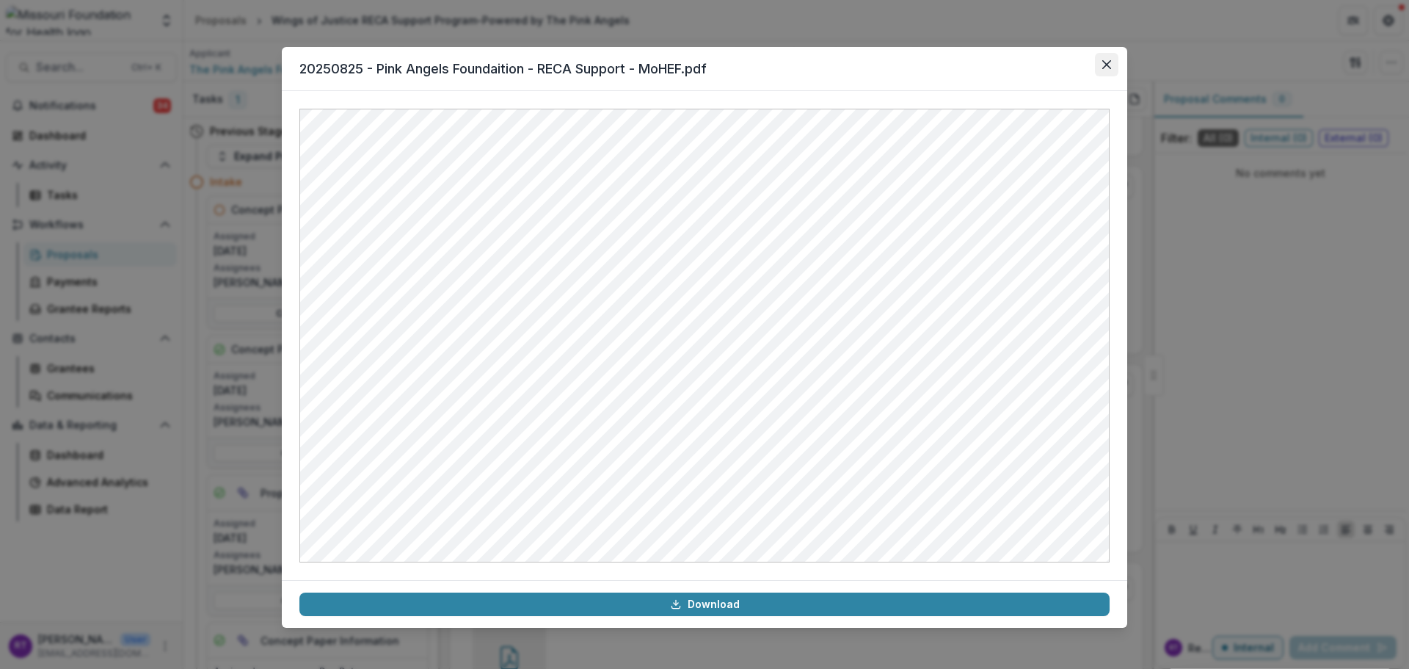
click at [1099, 69] on button "Close" at bounding box center [1106, 64] width 23 height 23
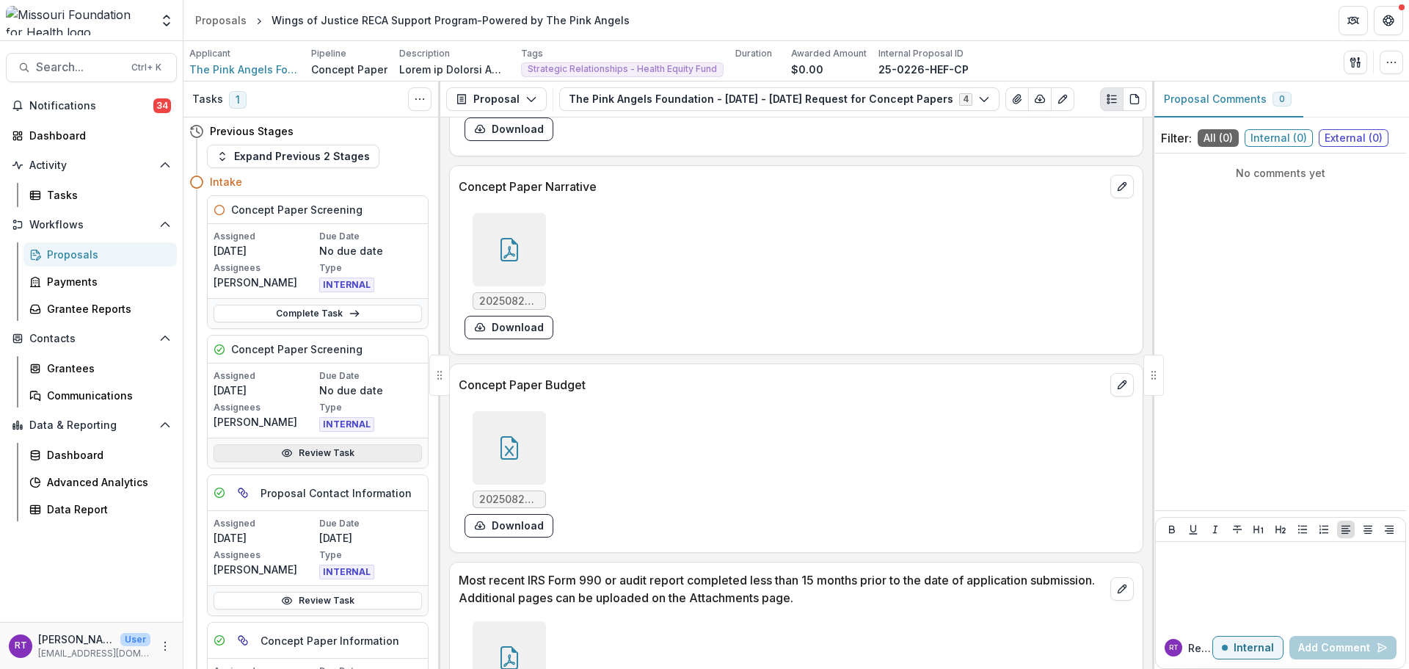
click at [332, 459] on link "Review Task" at bounding box center [318, 453] width 208 height 18
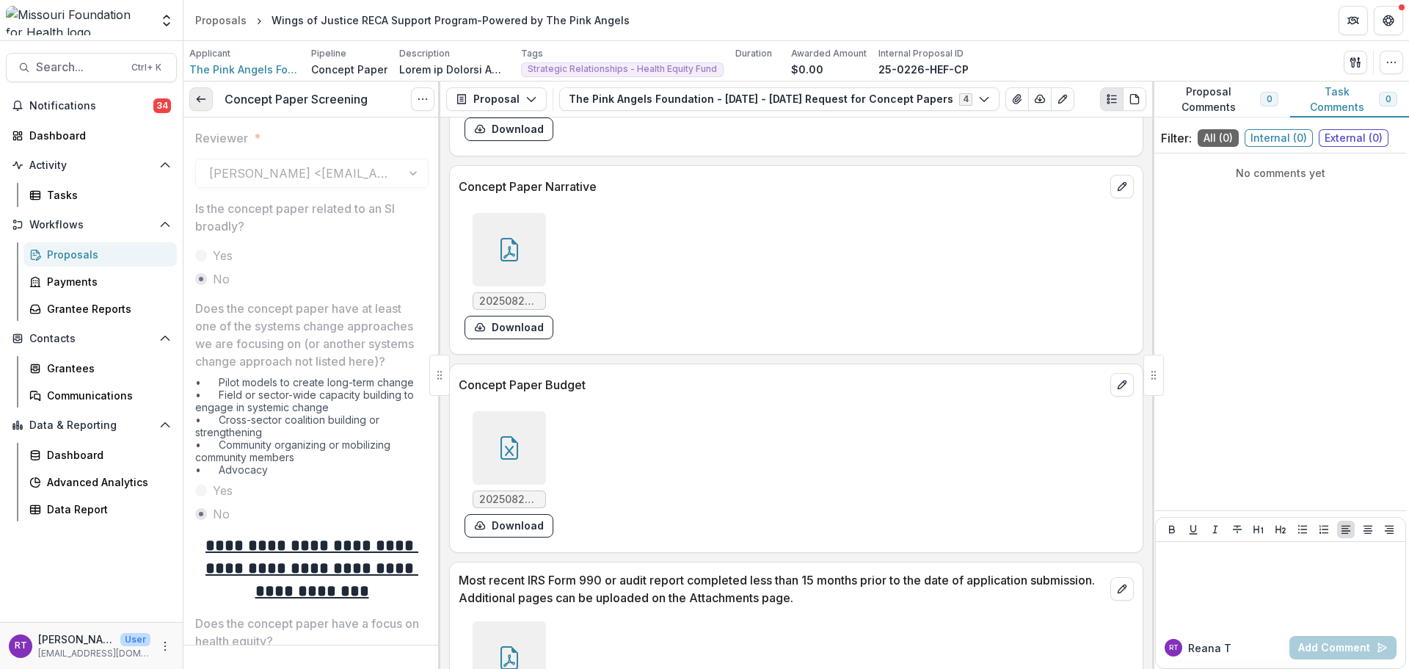
click at [195, 103] on icon at bounding box center [201, 99] width 12 height 12
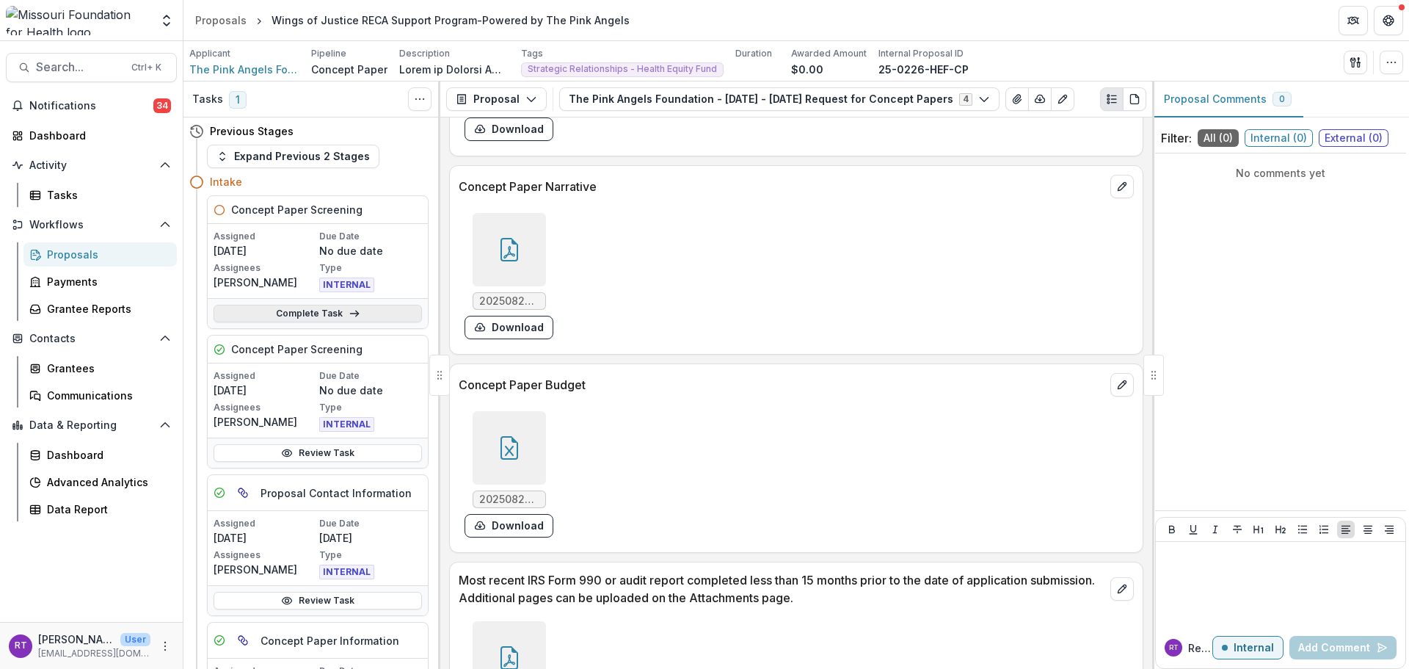
click at [349, 309] on icon at bounding box center [355, 314] width 12 height 12
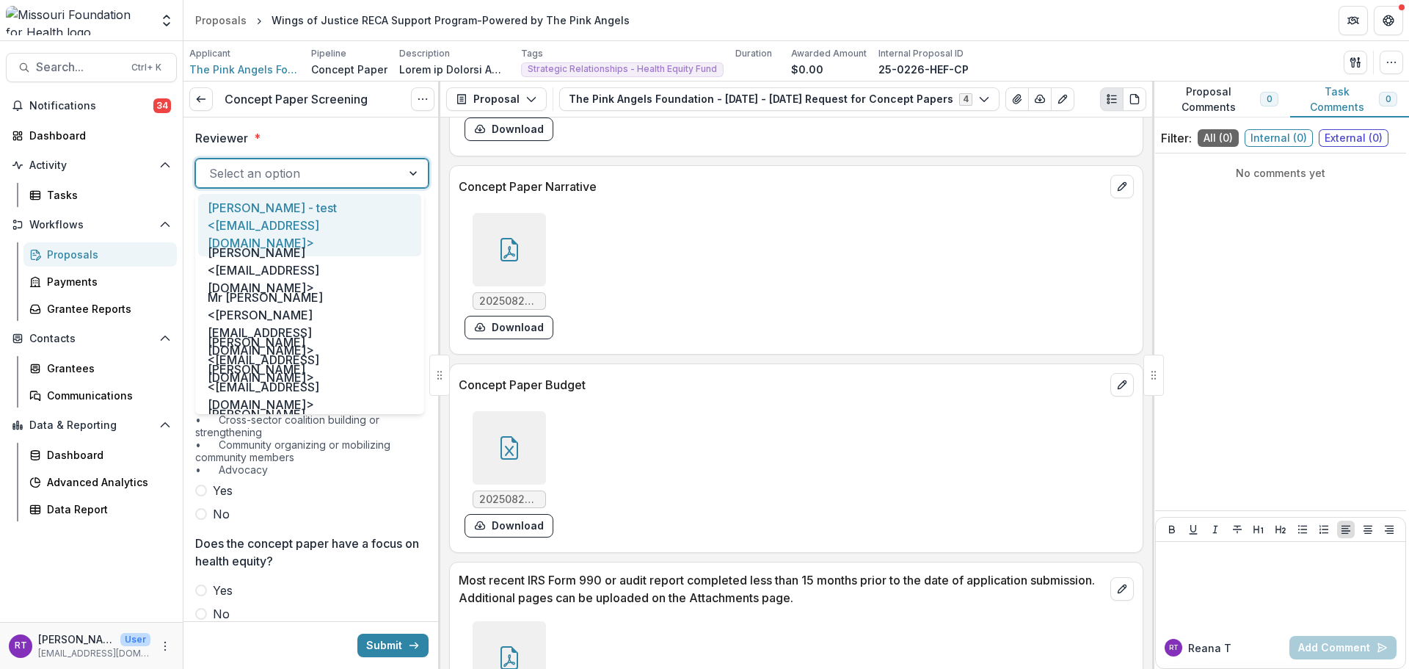
click at [269, 166] on div at bounding box center [298, 173] width 179 height 21
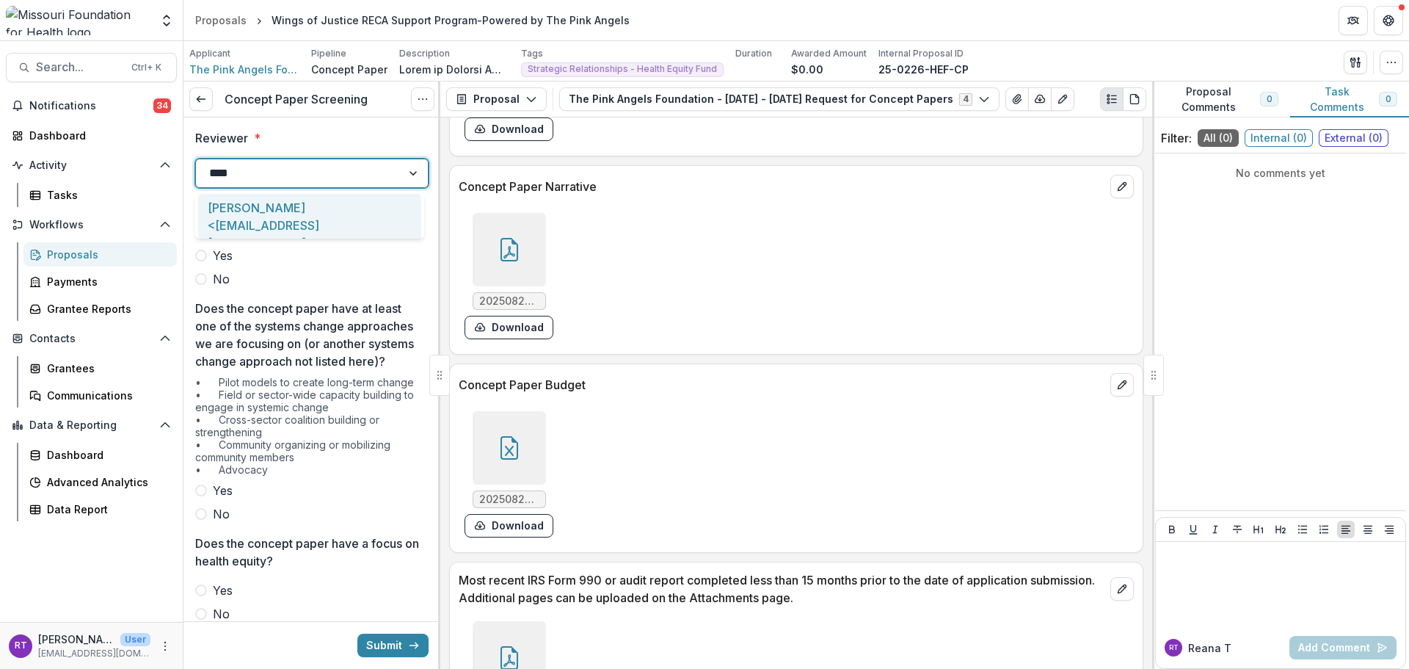
type input "*****"
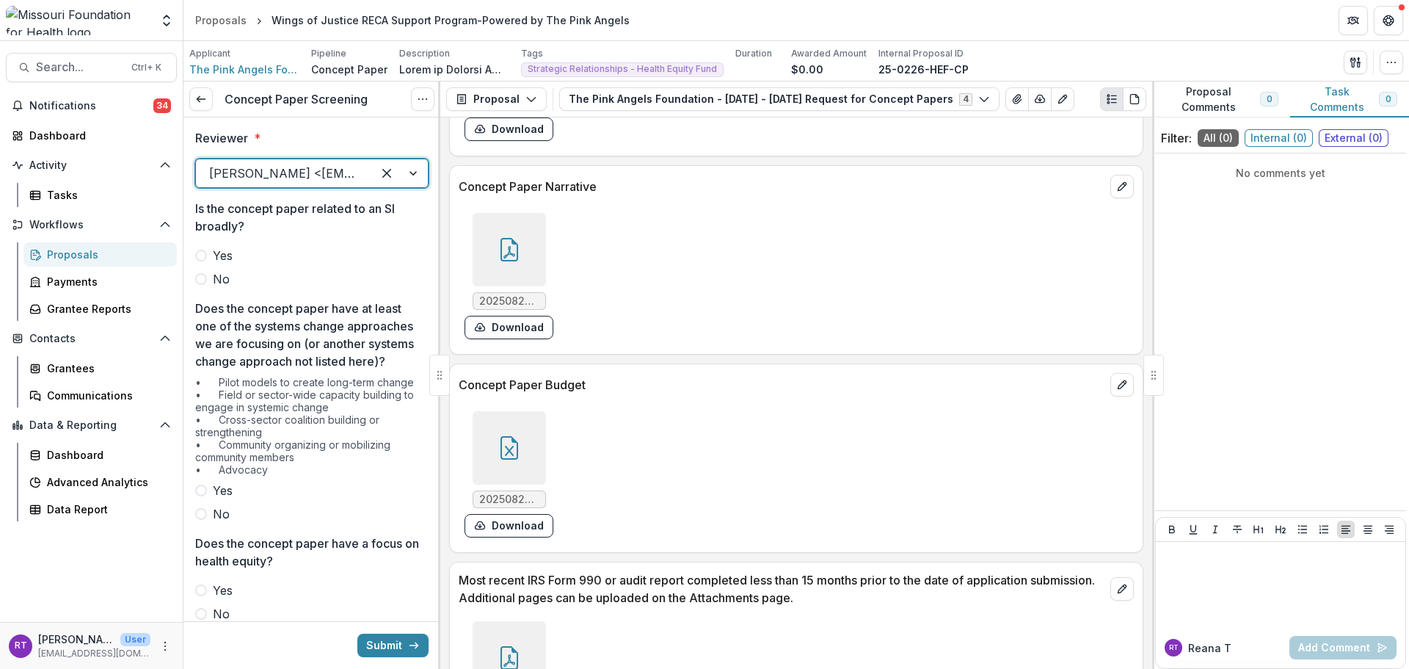
click at [503, 252] on icon at bounding box center [509, 249] width 23 height 23
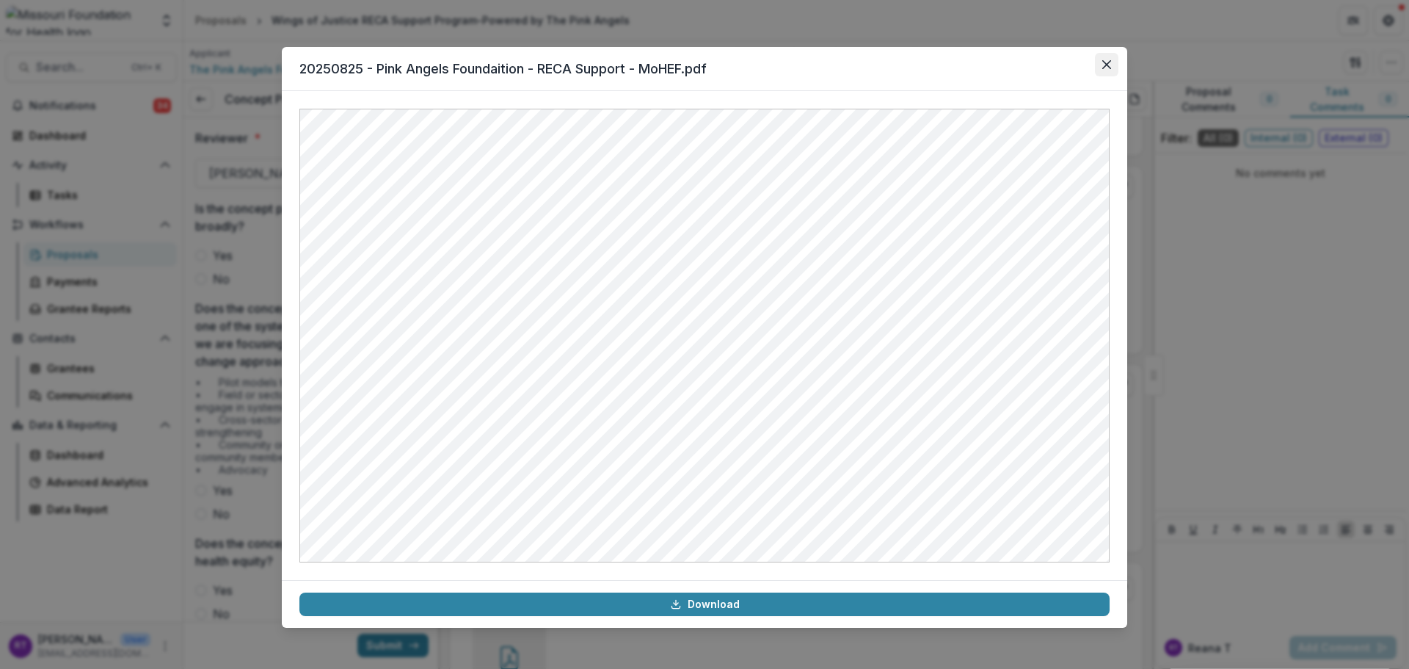
click at [1105, 65] on icon "Close" at bounding box center [1106, 64] width 9 height 9
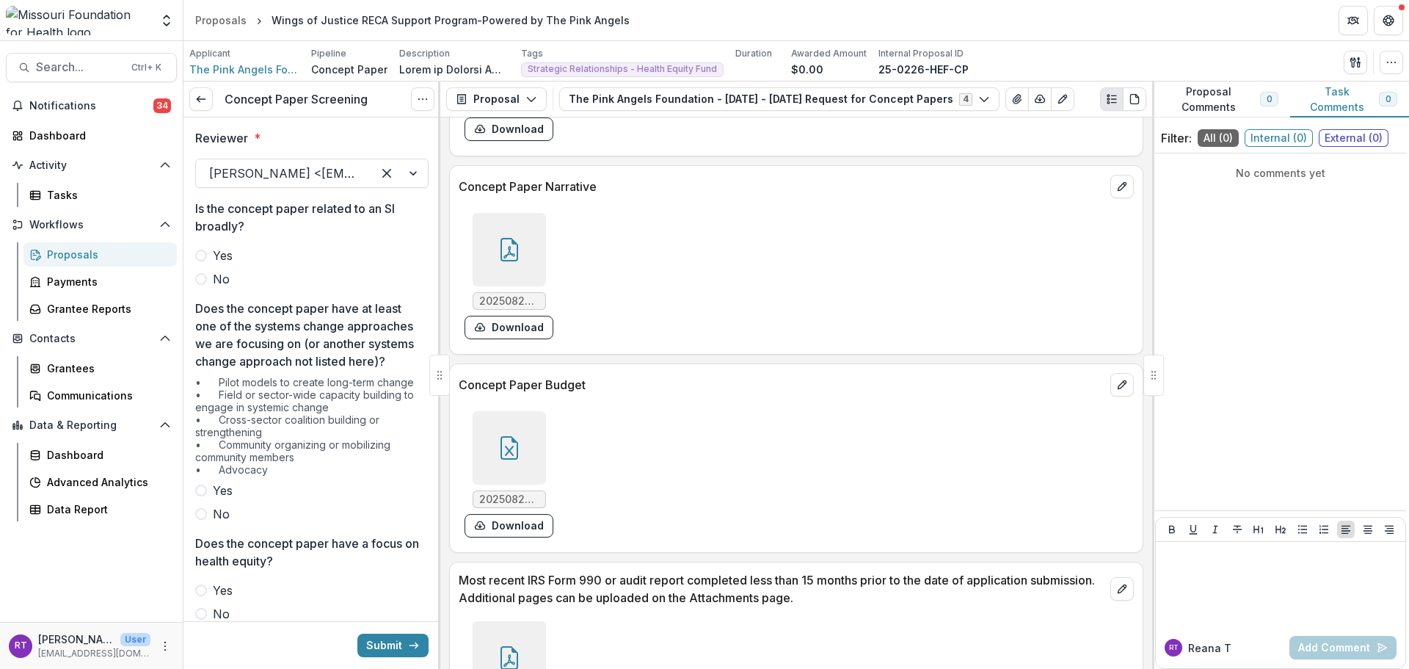
click at [215, 266] on div "Yes No" at bounding box center [311, 267] width 233 height 41
click at [217, 282] on span "No" at bounding box center [221, 279] width 17 height 18
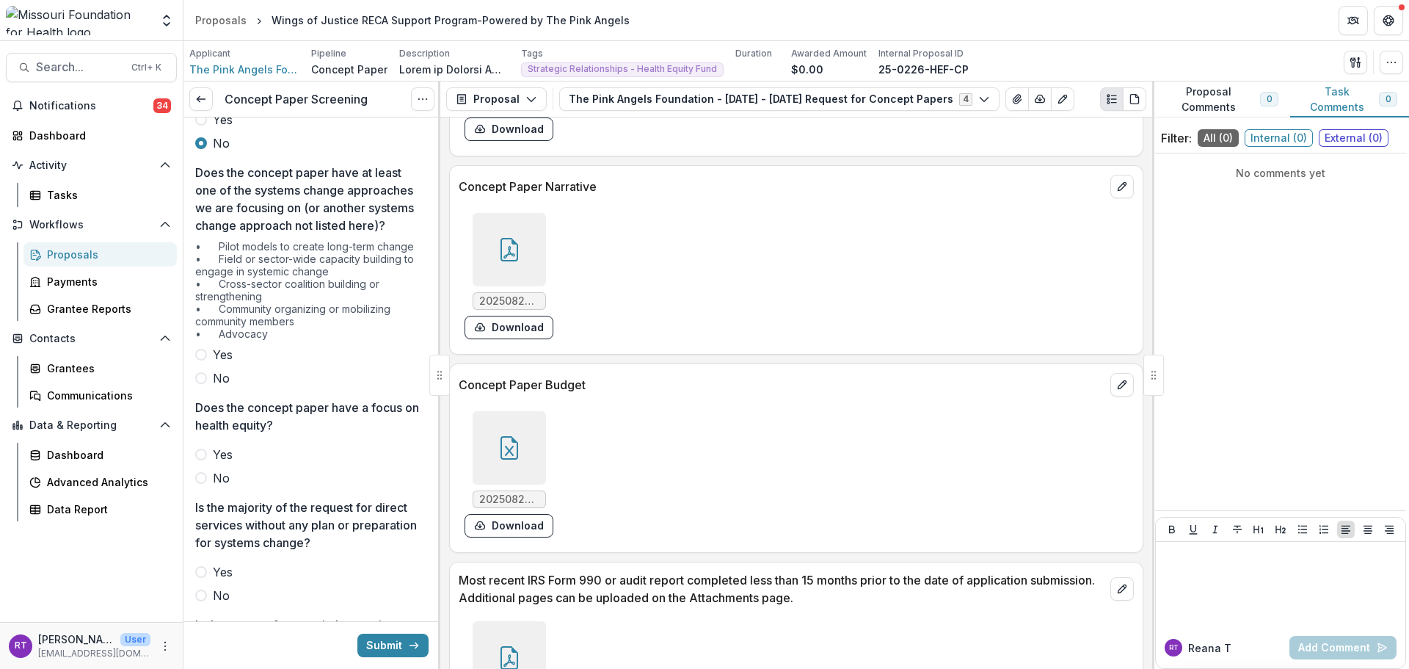
scroll to position [220, 0]
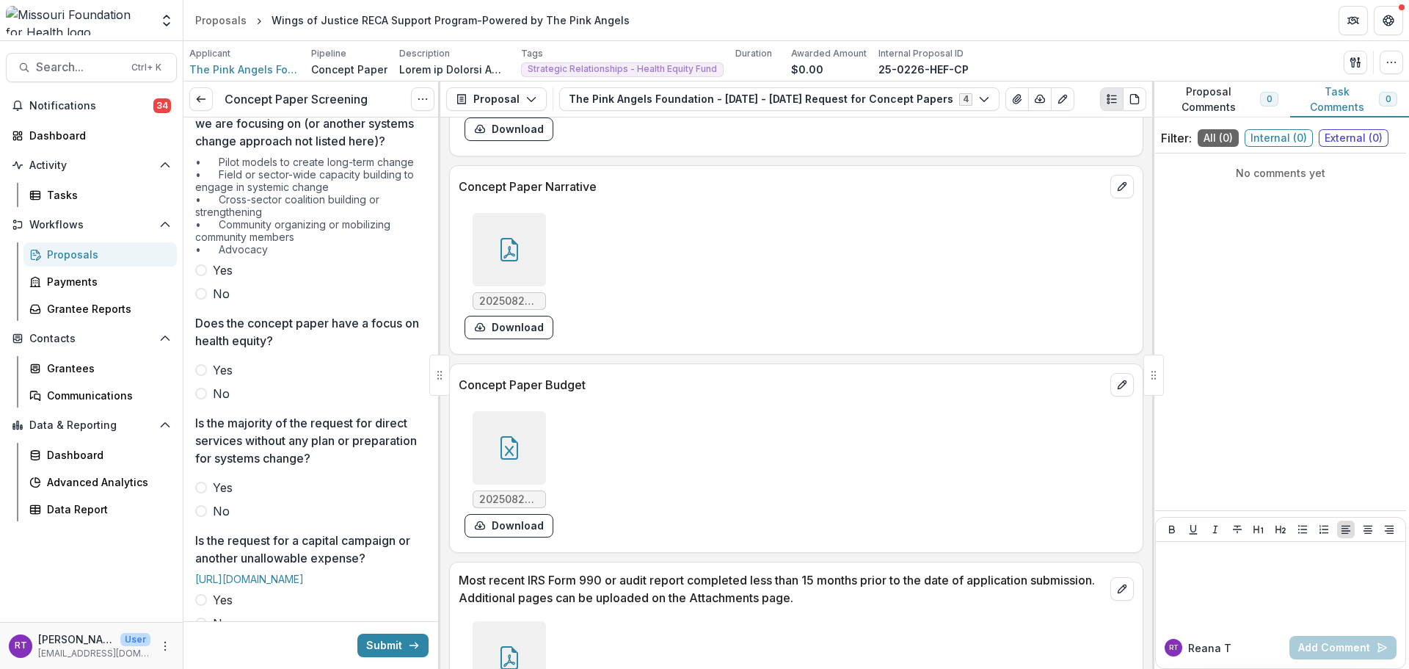
click at [213, 302] on span "No" at bounding box center [221, 294] width 17 height 18
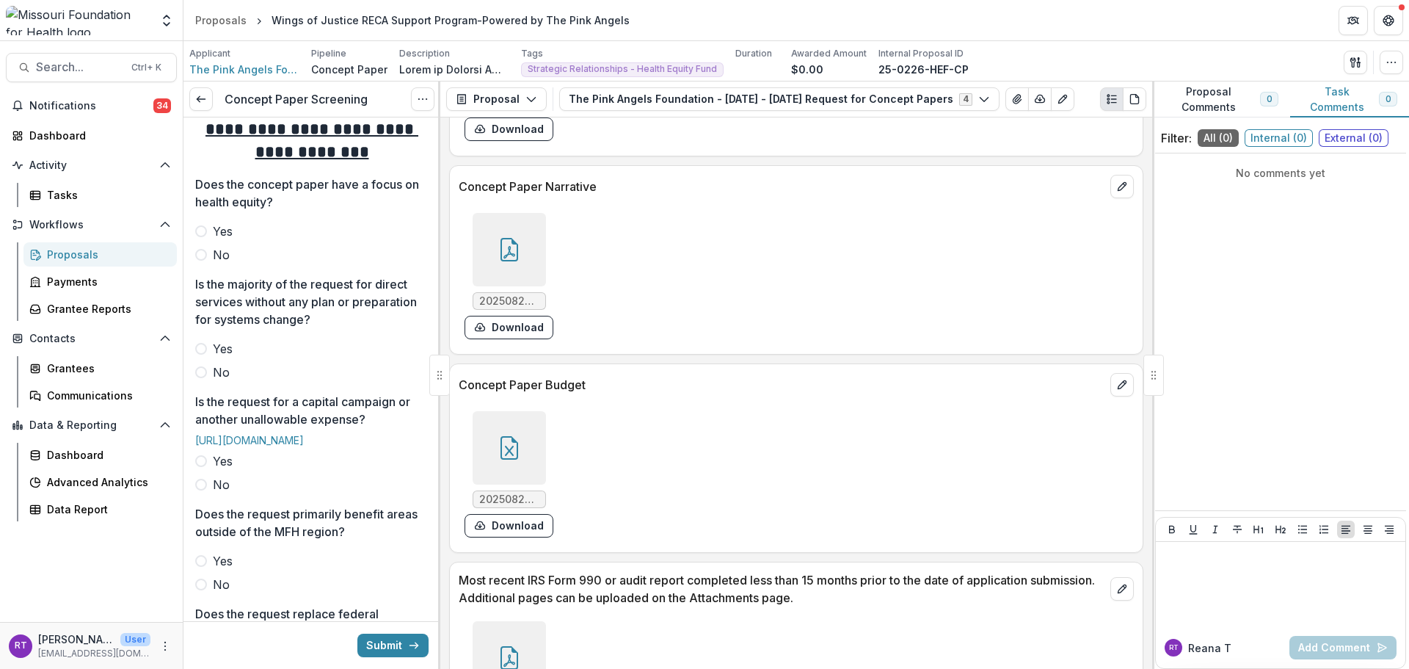
scroll to position [440, 0]
drag, startPoint x: 211, startPoint y: 247, endPoint x: 213, endPoint y: 255, distance: 8.2
click at [211, 239] on label "Yes" at bounding box center [311, 230] width 233 height 18
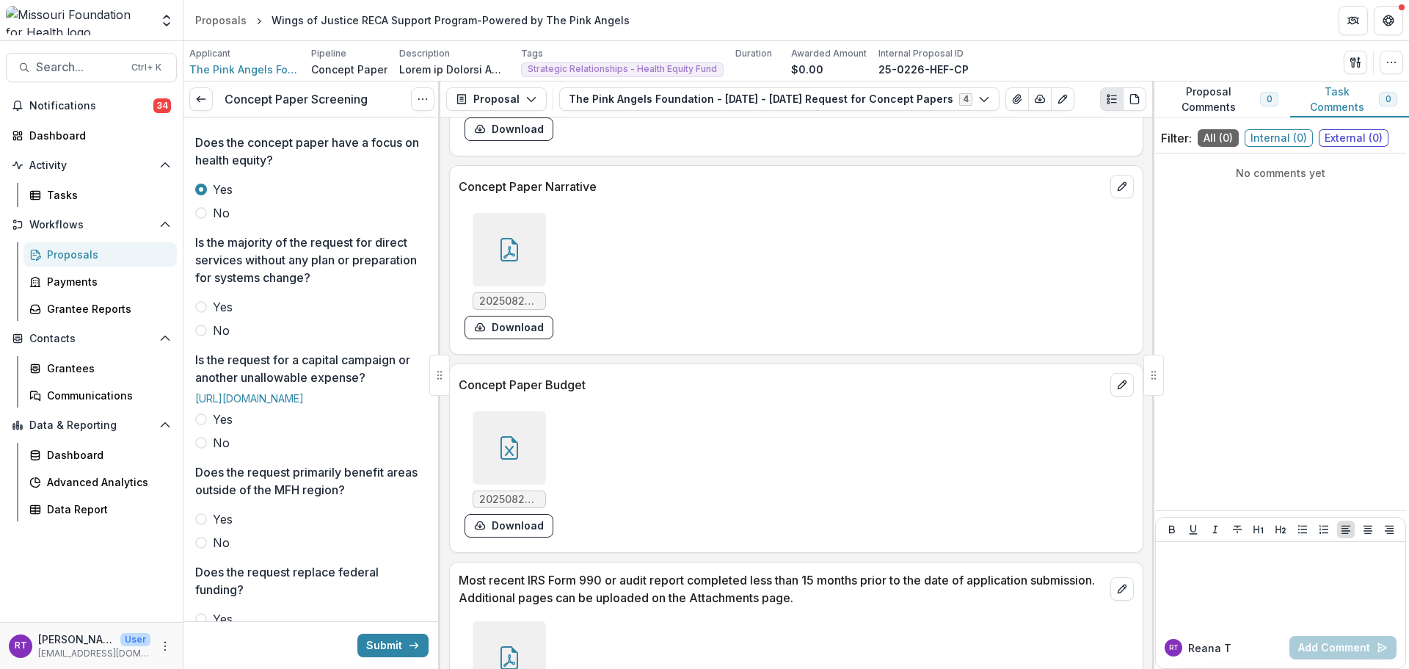
scroll to position [587, 0]
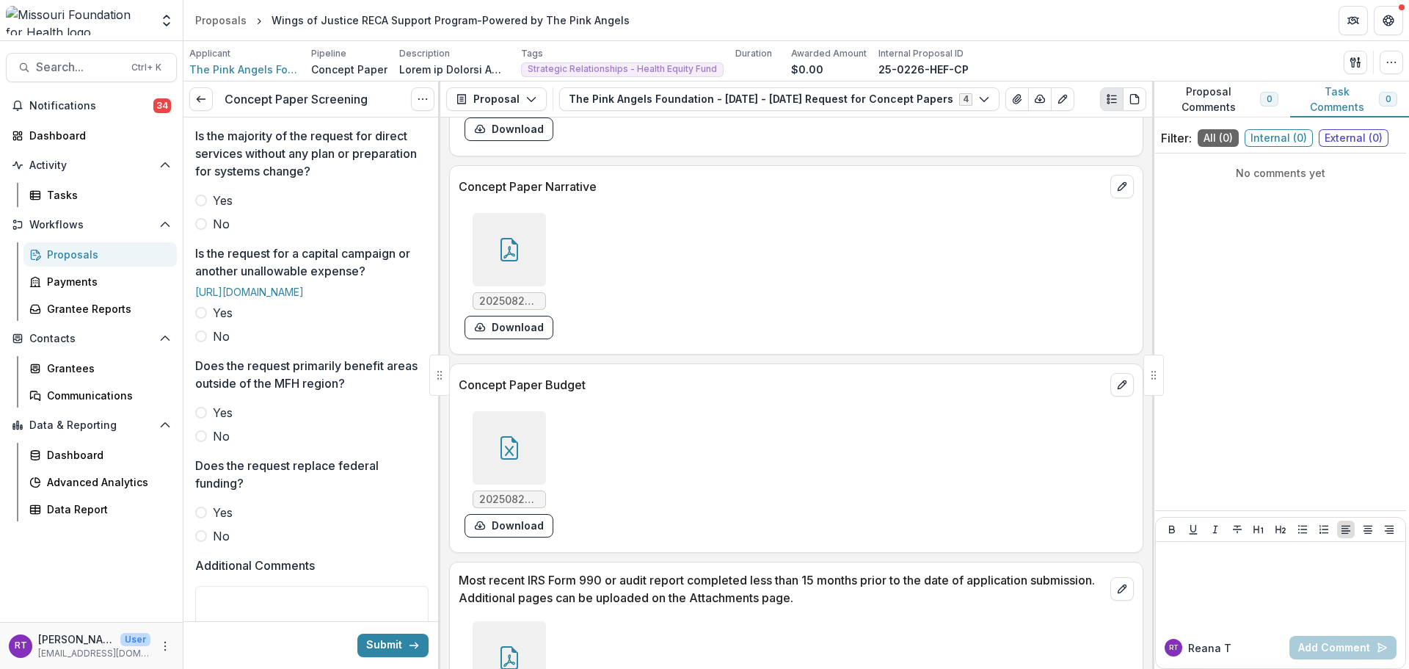
drag, startPoint x: 219, startPoint y: 219, endPoint x: 233, endPoint y: 247, distance: 30.5
click at [219, 209] on span "Yes" at bounding box center [223, 201] width 20 height 18
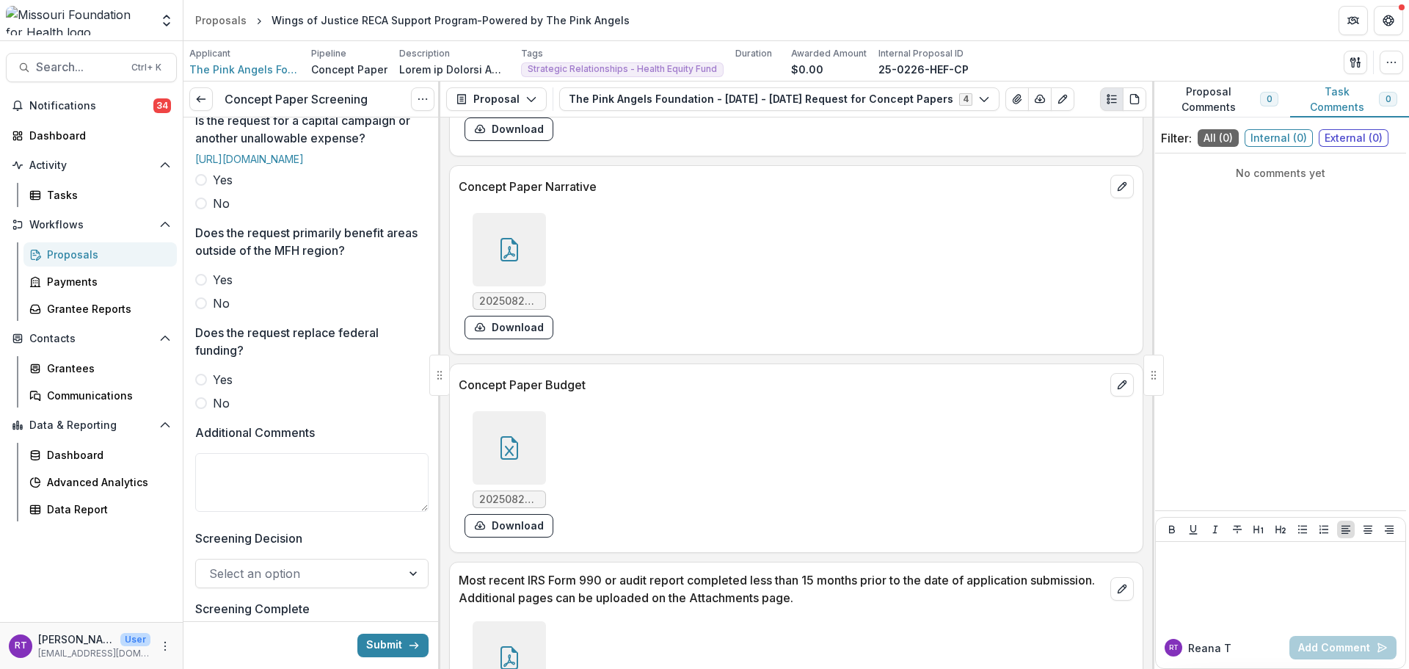
scroll to position [807, 0]
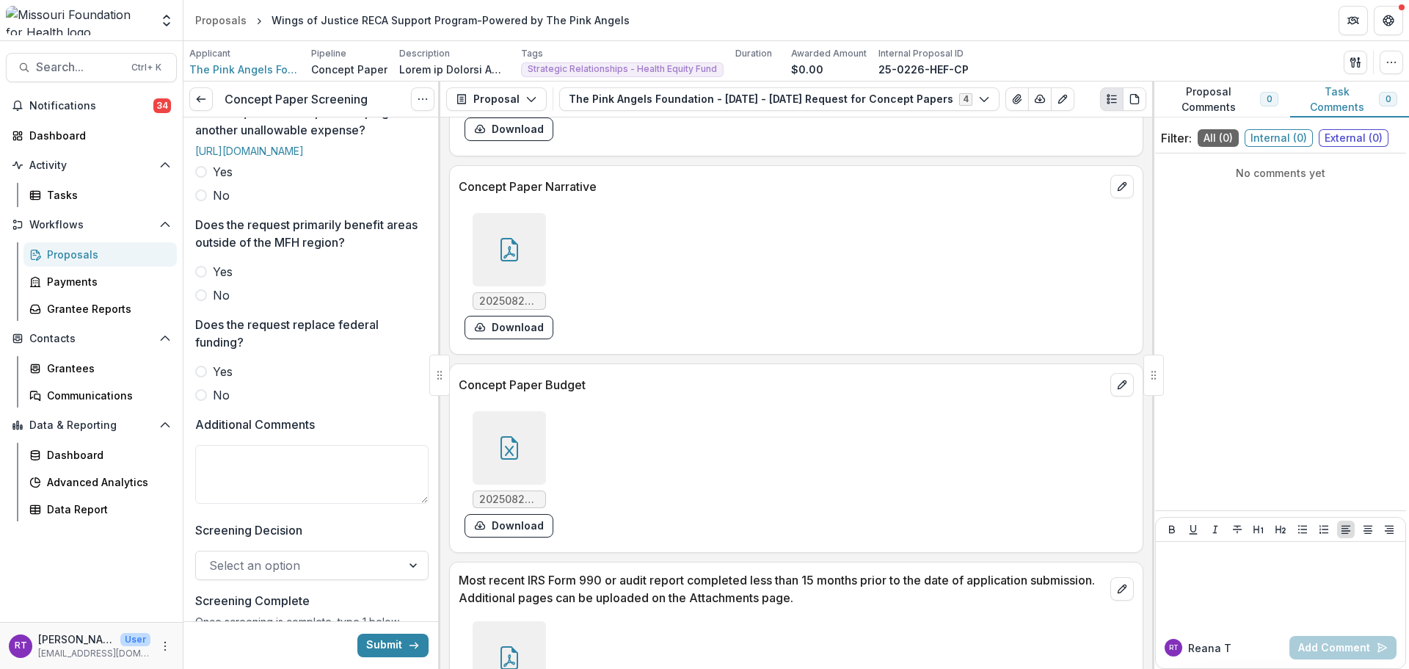
click at [214, 204] on div "Yes No" at bounding box center [311, 183] width 233 height 41
click at [216, 204] on span "No" at bounding box center [221, 195] width 17 height 18
click at [219, 304] on span "No" at bounding box center [221, 295] width 17 height 18
click at [232, 404] on label "No" at bounding box center [311, 395] width 233 height 18
click at [257, 503] on textarea "Additional Comments" at bounding box center [311, 474] width 233 height 59
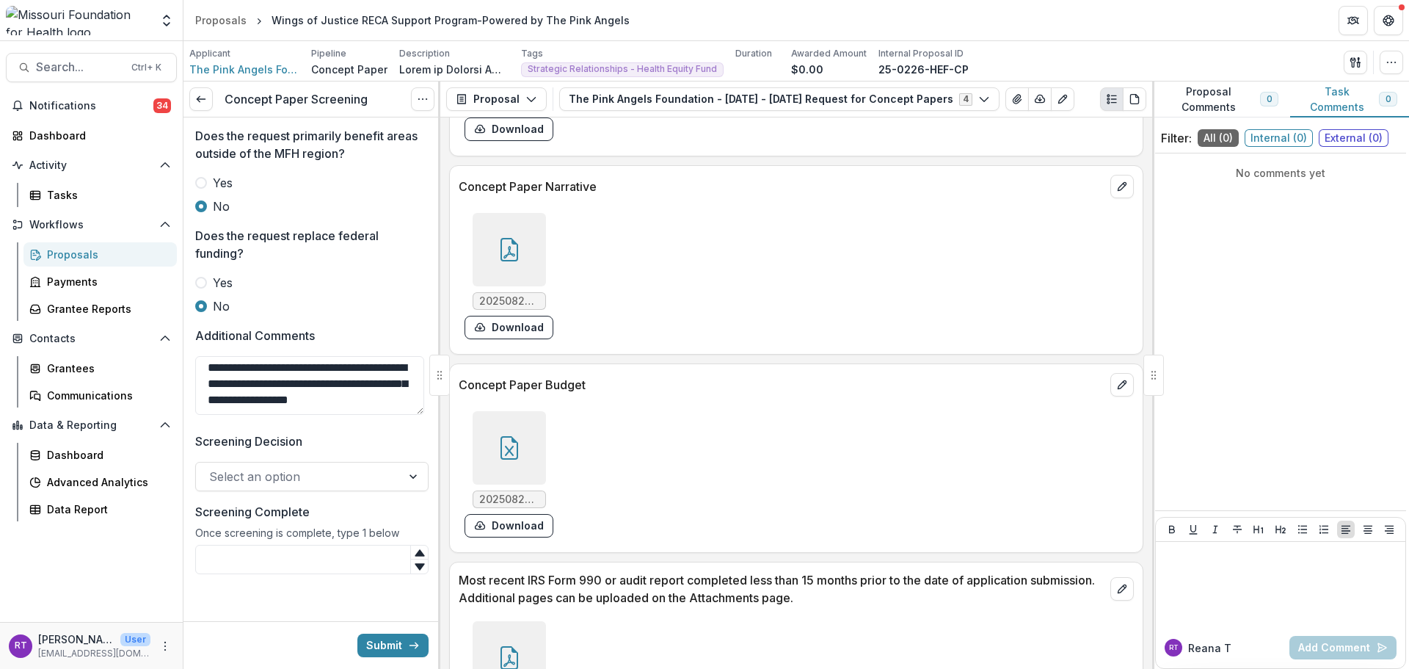
scroll to position [0, 0]
click at [201, 373] on textarea "**********" at bounding box center [309, 385] width 229 height 59
type textarea "**********"
click at [295, 487] on div at bounding box center [298, 476] width 179 height 21
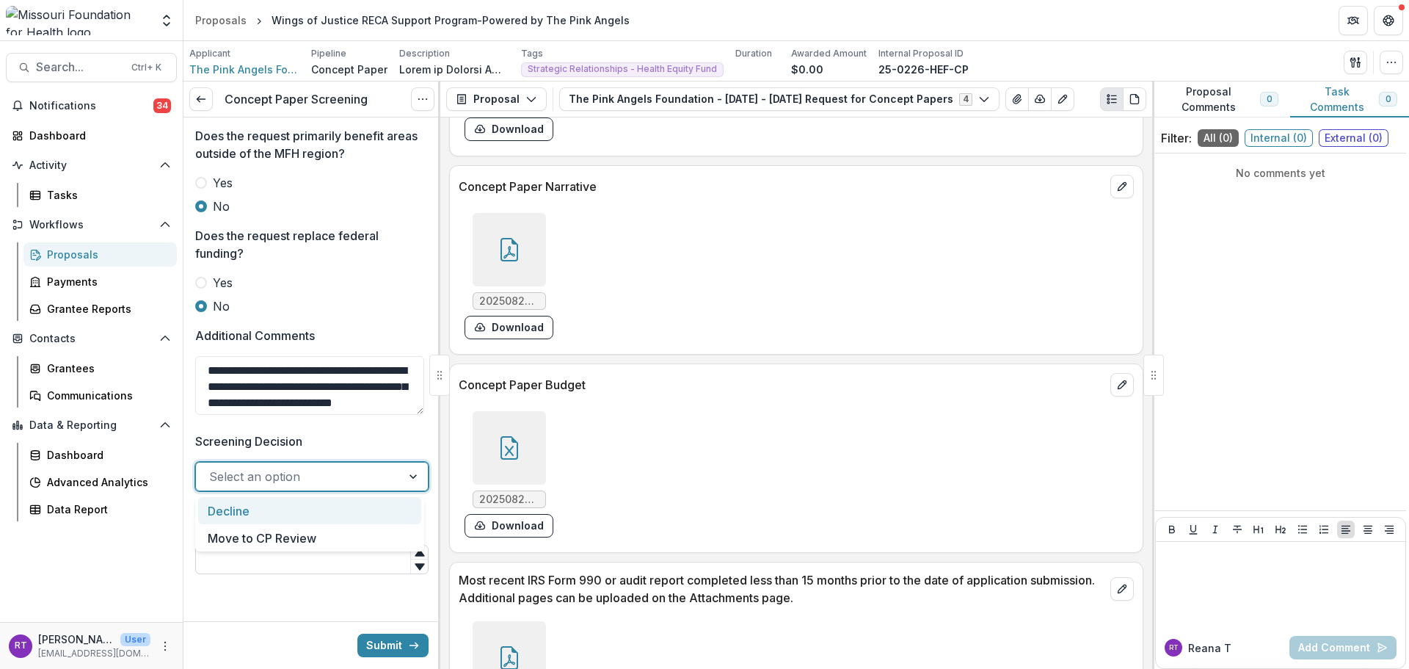
drag, startPoint x: 296, startPoint y: 513, endPoint x: 291, endPoint y: 549, distance: 36.3
click at [296, 512] on div "Decline" at bounding box center [309, 510] width 223 height 27
click at [289, 566] on input "Screening Complete" at bounding box center [311, 559] width 233 height 29
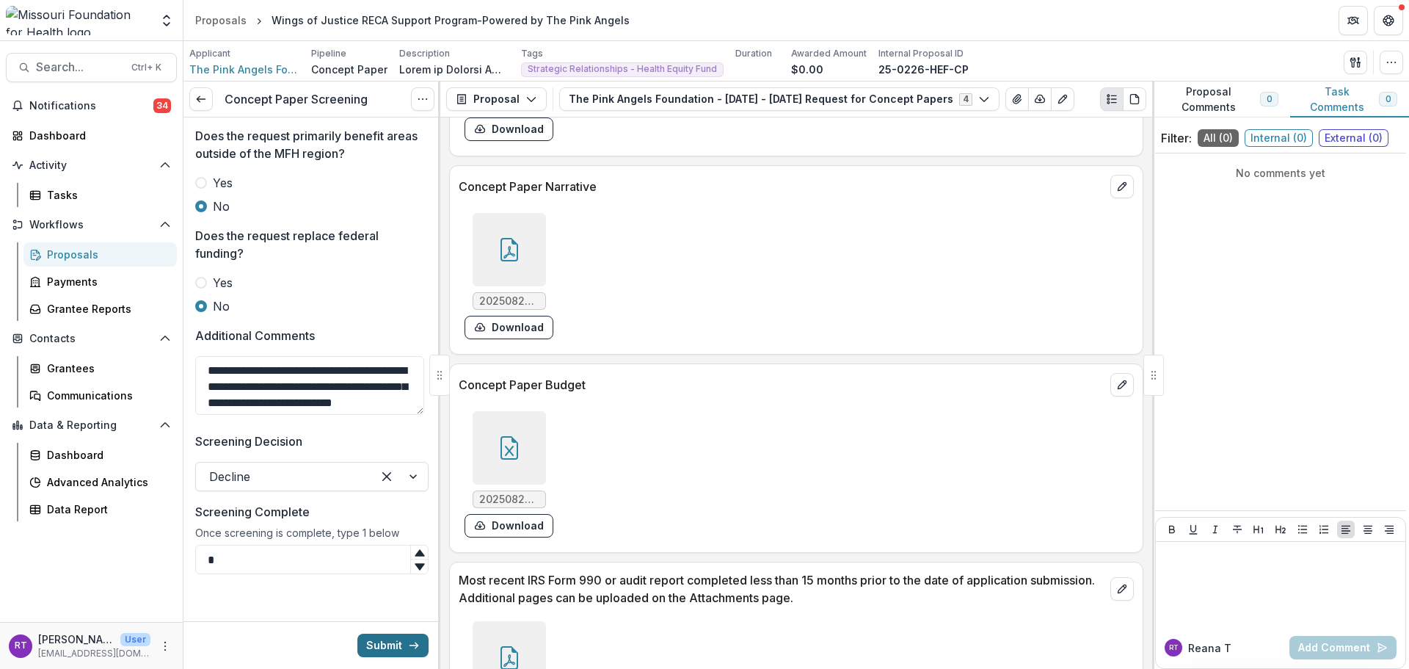
type input "*"
click at [408, 649] on icon "submit" at bounding box center [414, 645] width 12 height 12
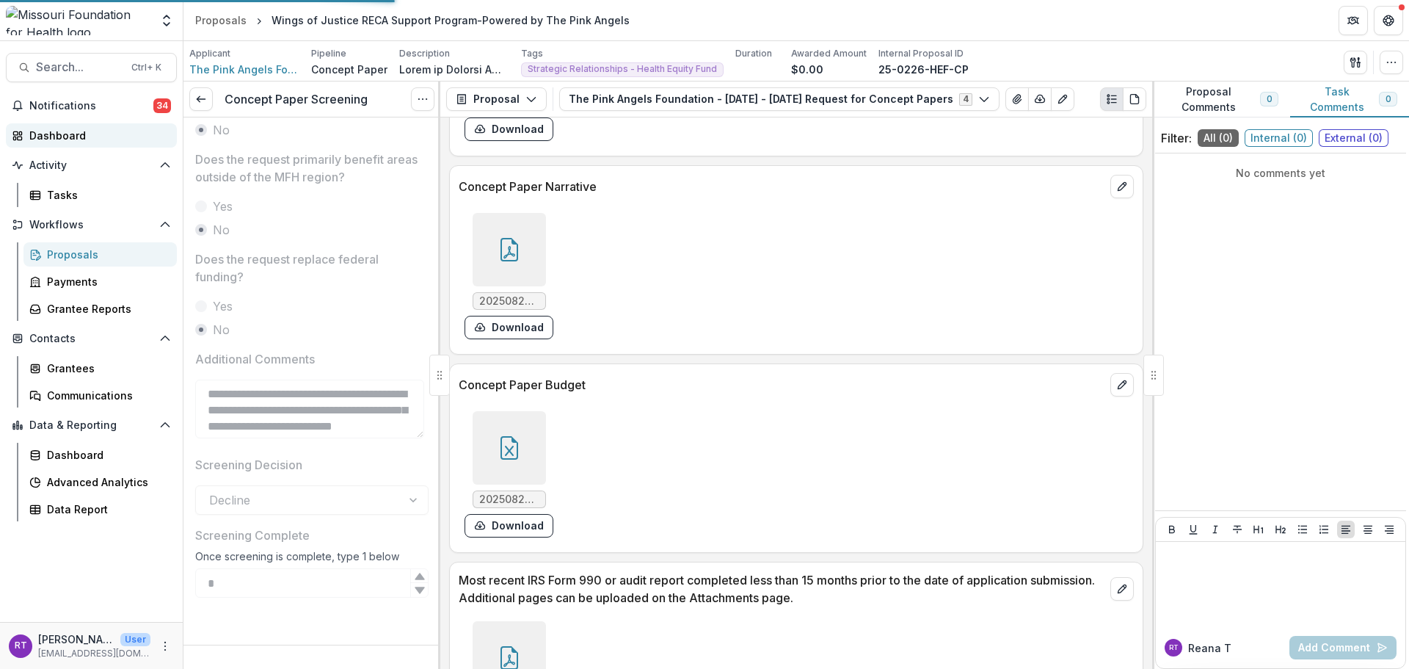
scroll to position [940, 0]
click at [68, 197] on div "Tasks" at bounding box center [106, 194] width 118 height 15
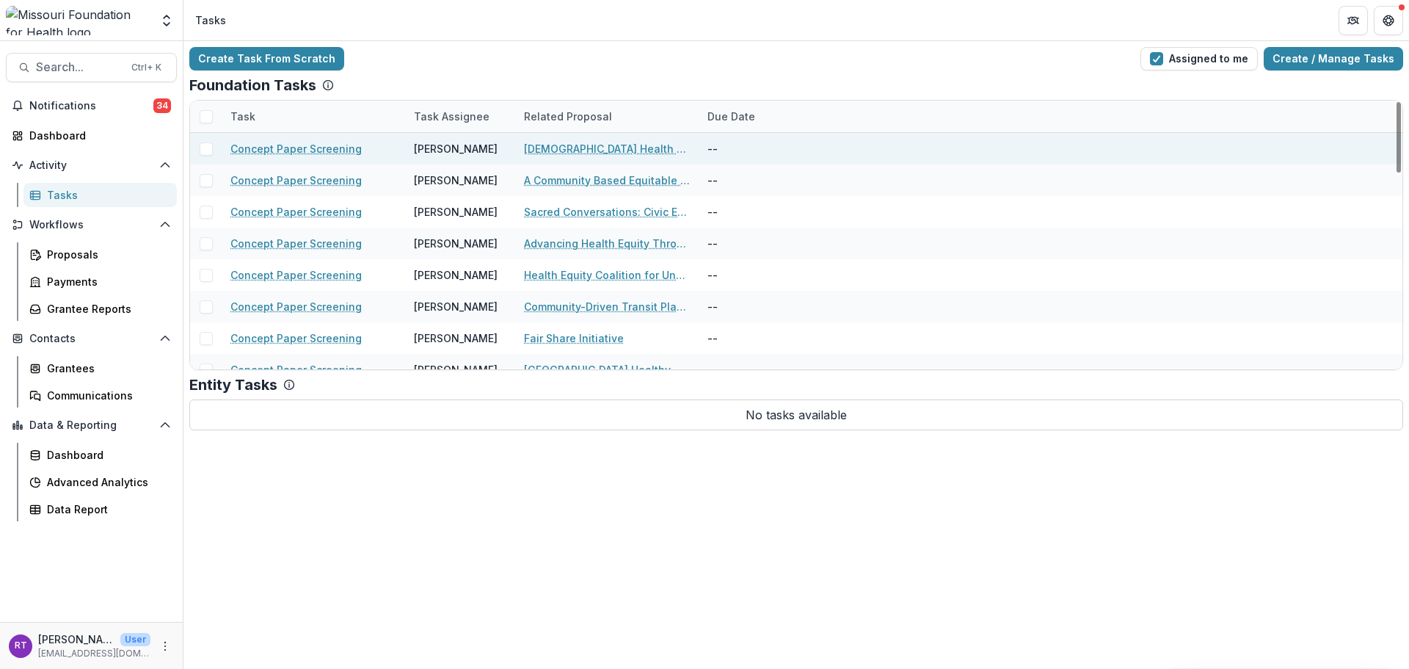
click at [594, 148] on link "LGBTQ+ Health Coalition in the Rural Ozarks" at bounding box center [607, 148] width 166 height 15
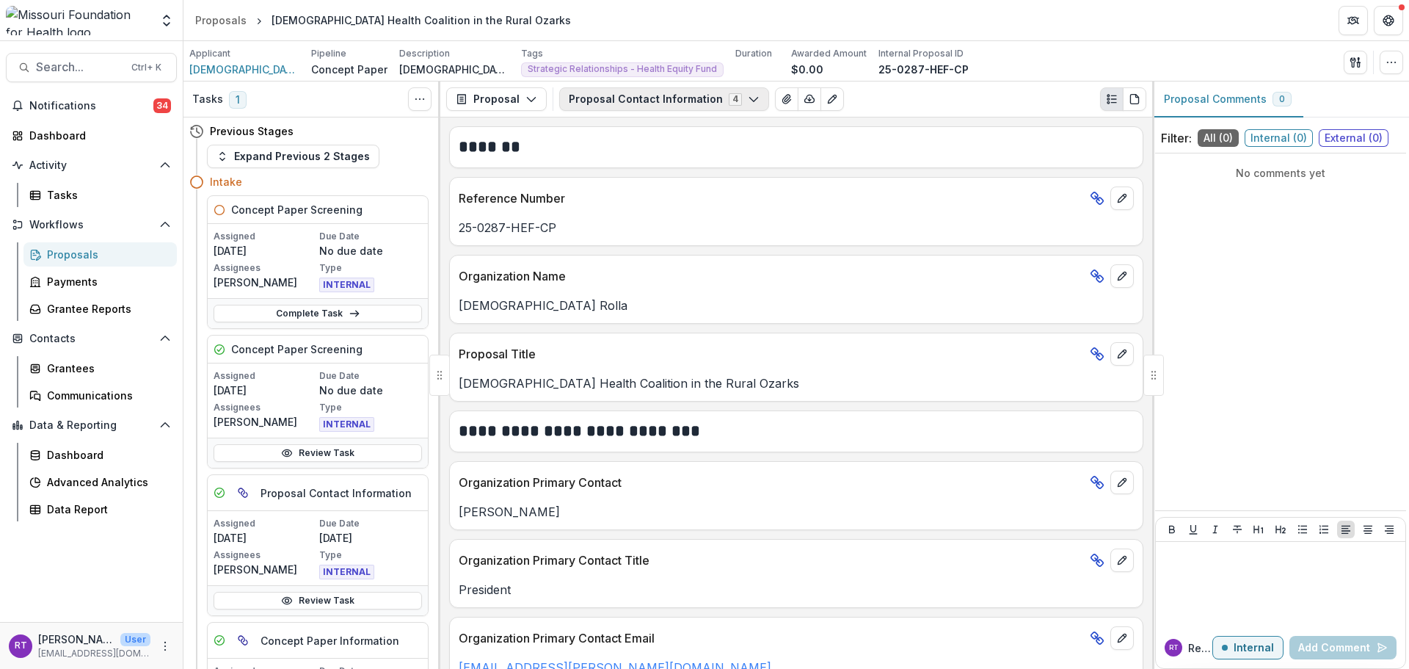
click at [693, 98] on button "Proposal Contact Information 4" at bounding box center [664, 98] width 210 height 23
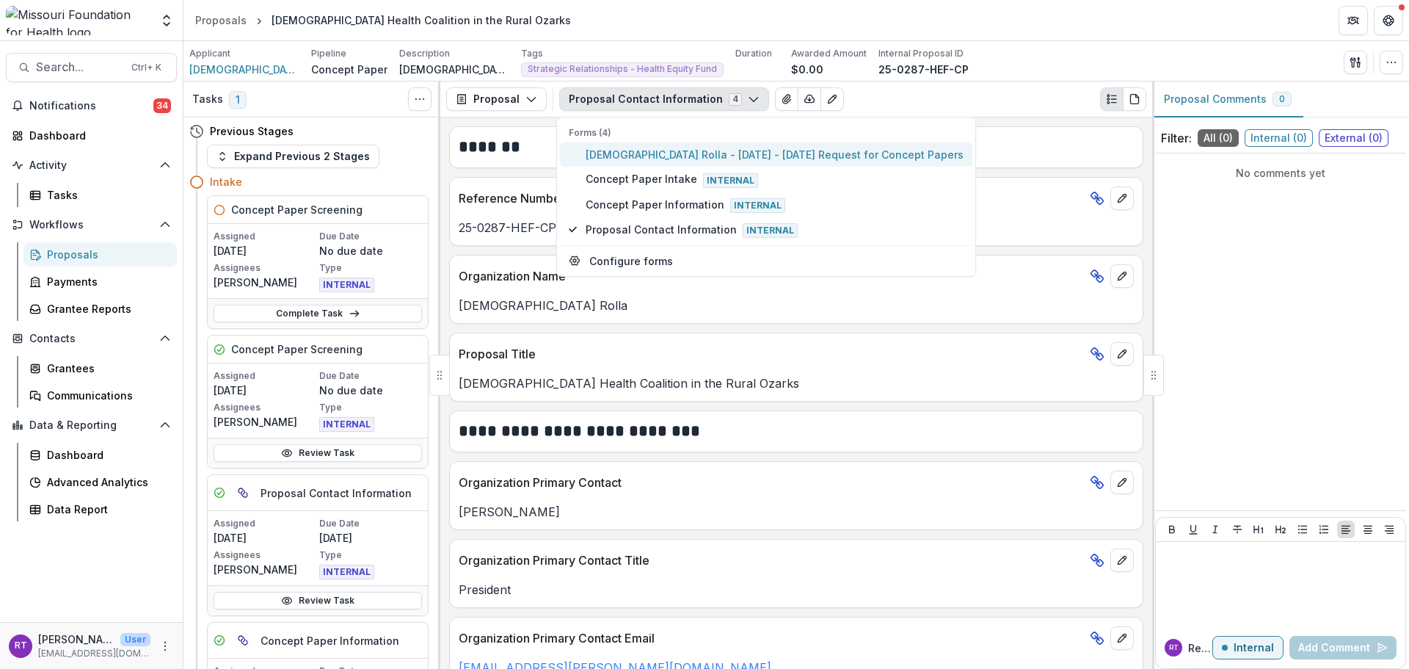
click at [702, 150] on span "LGBTQ Rolla - 2025 - 2025 Request for Concept Papers" at bounding box center [775, 154] width 378 height 15
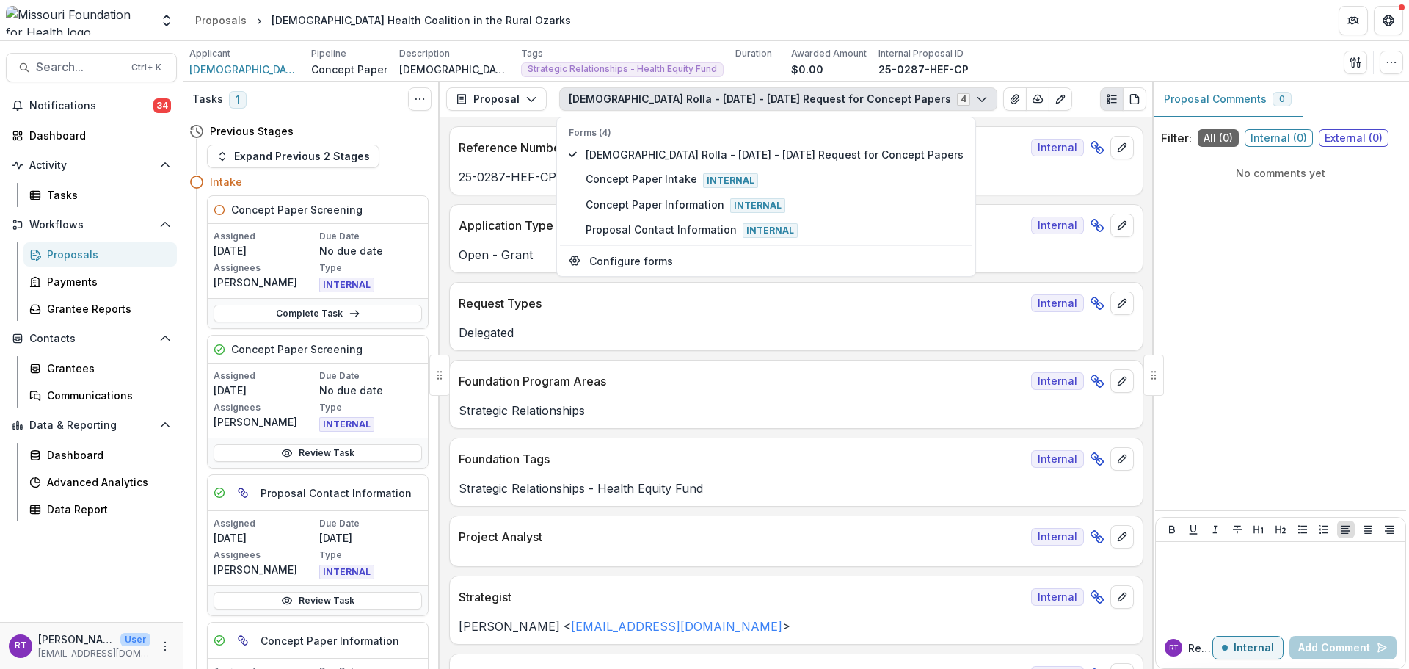
click at [1006, 62] on div "Applicant LGBTQ Rolla Pipeline Concept Paper Description LGBTQ+ Rolla seeks to …" at bounding box center [796, 62] width 1214 height 30
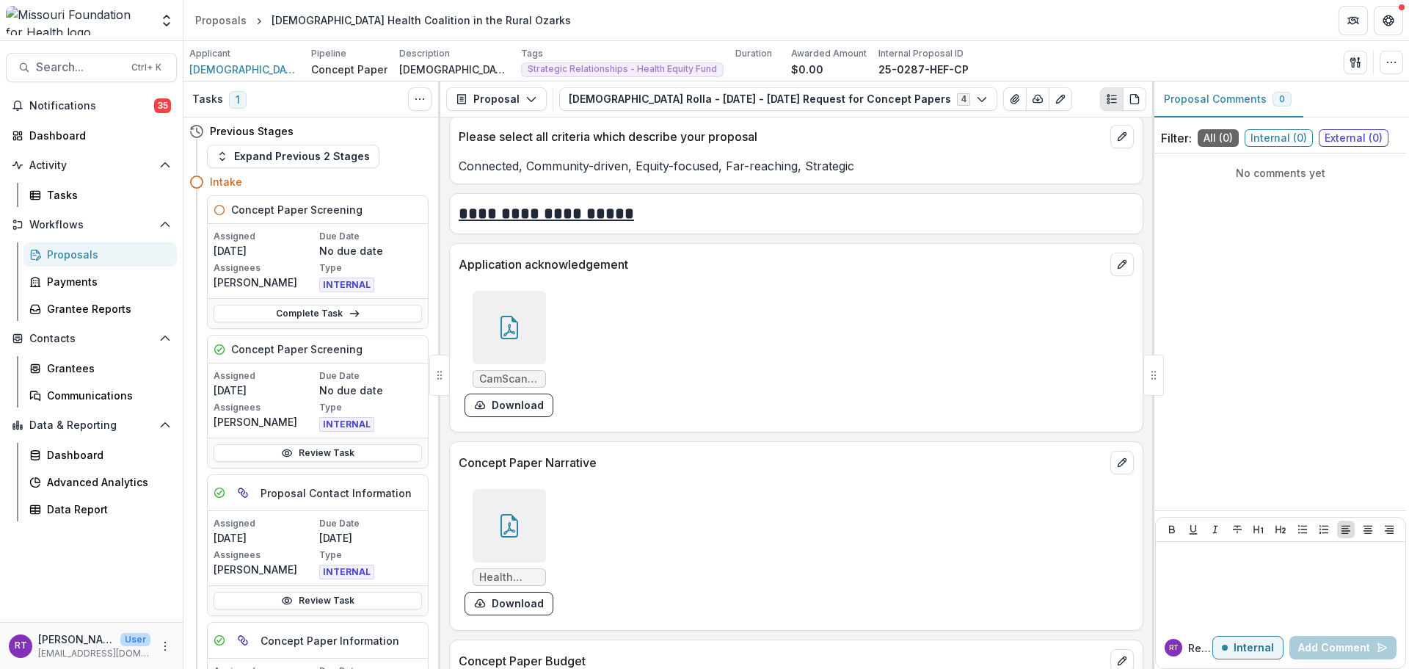
scroll to position [3890, 0]
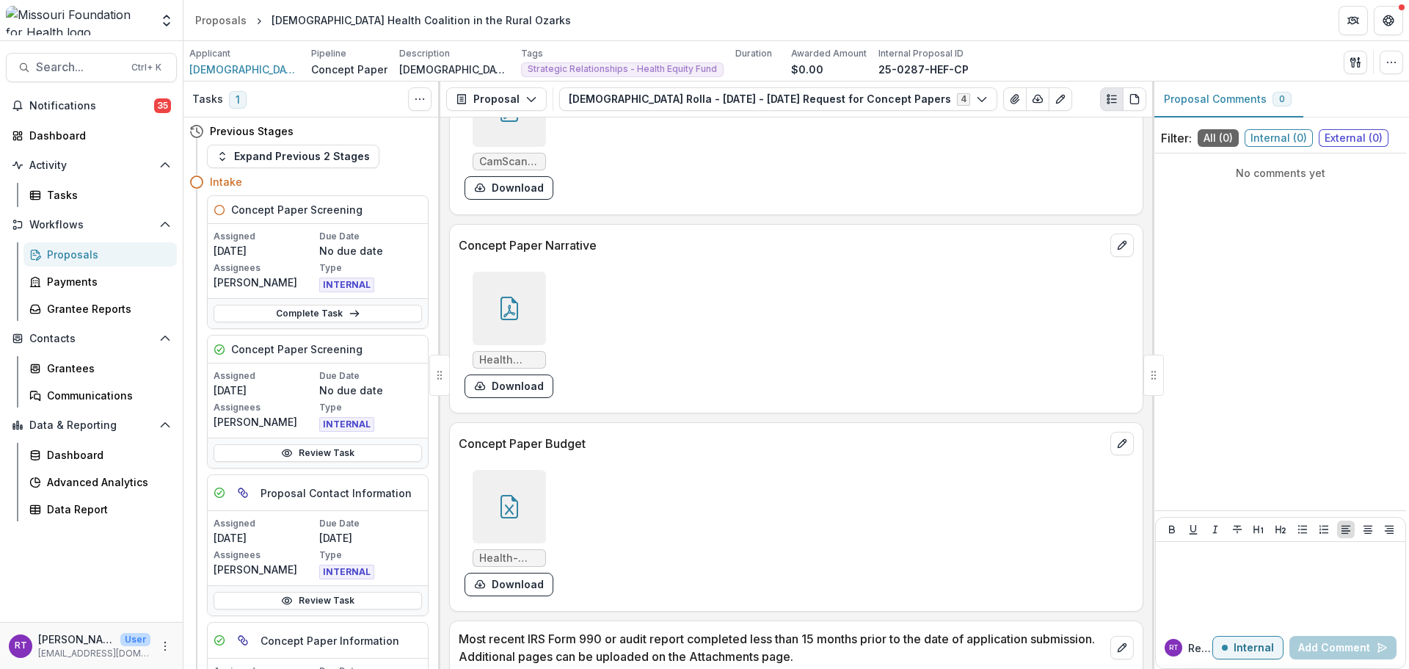
click at [528, 490] on div at bounding box center [509, 506] width 73 height 73
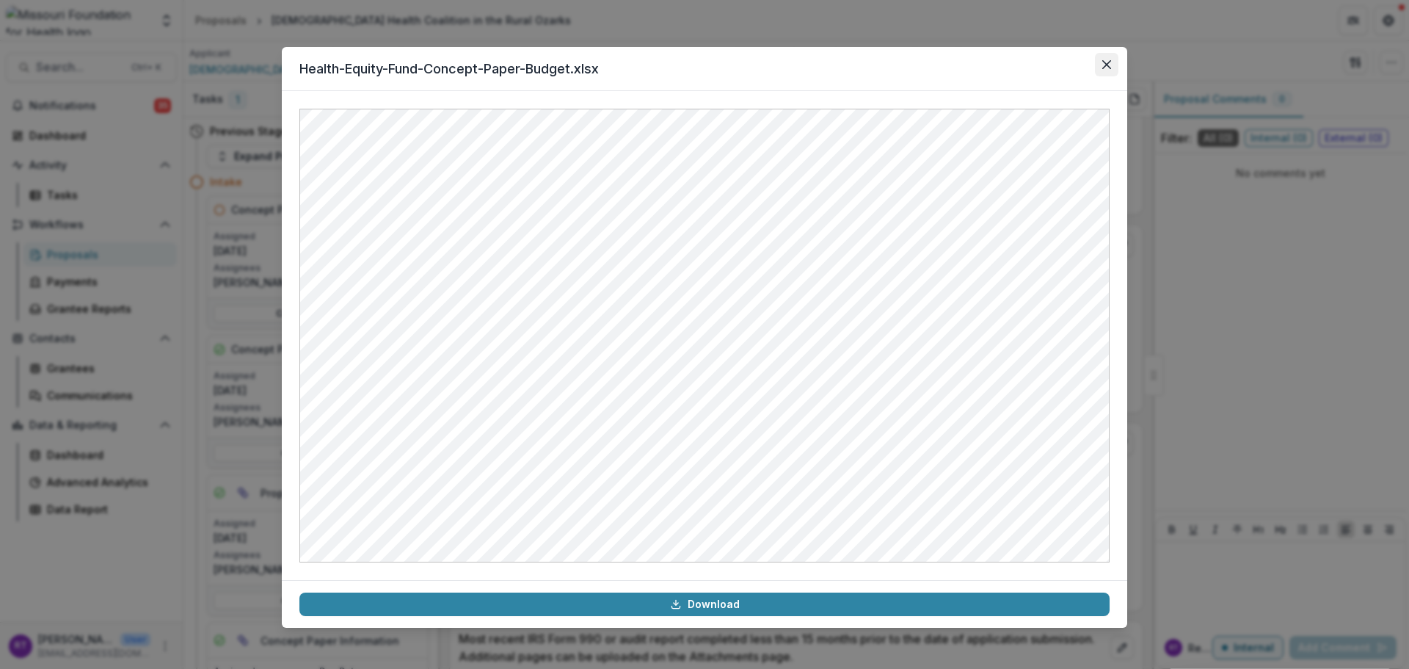
click at [1104, 69] on button "Close" at bounding box center [1106, 64] width 23 height 23
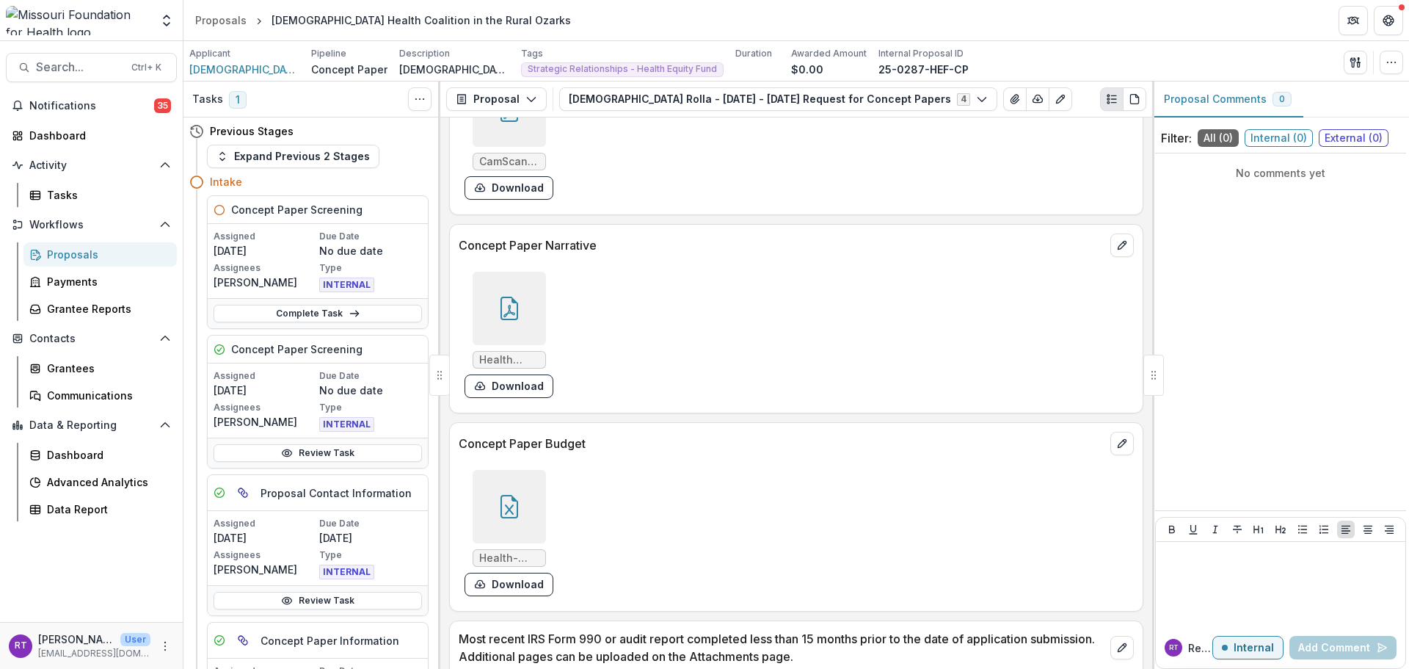
scroll to position [3816, 0]
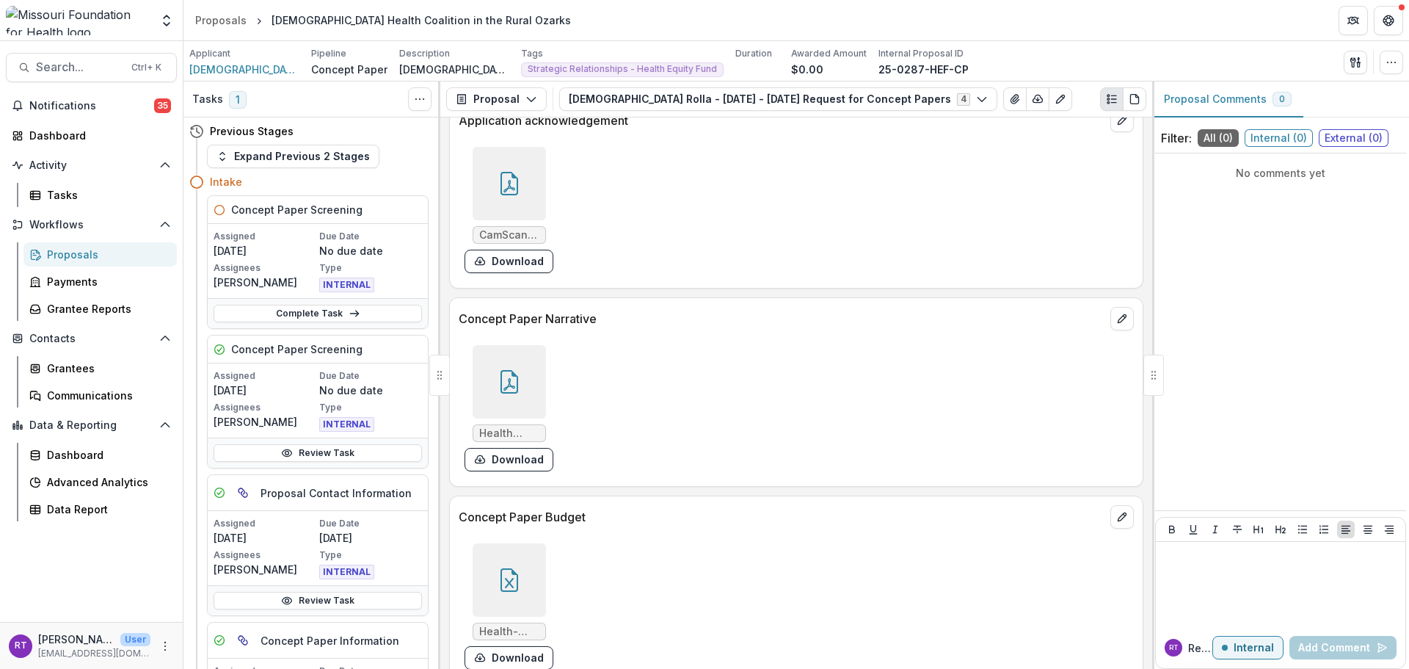
click at [520, 383] on div at bounding box center [509, 381] width 73 height 73
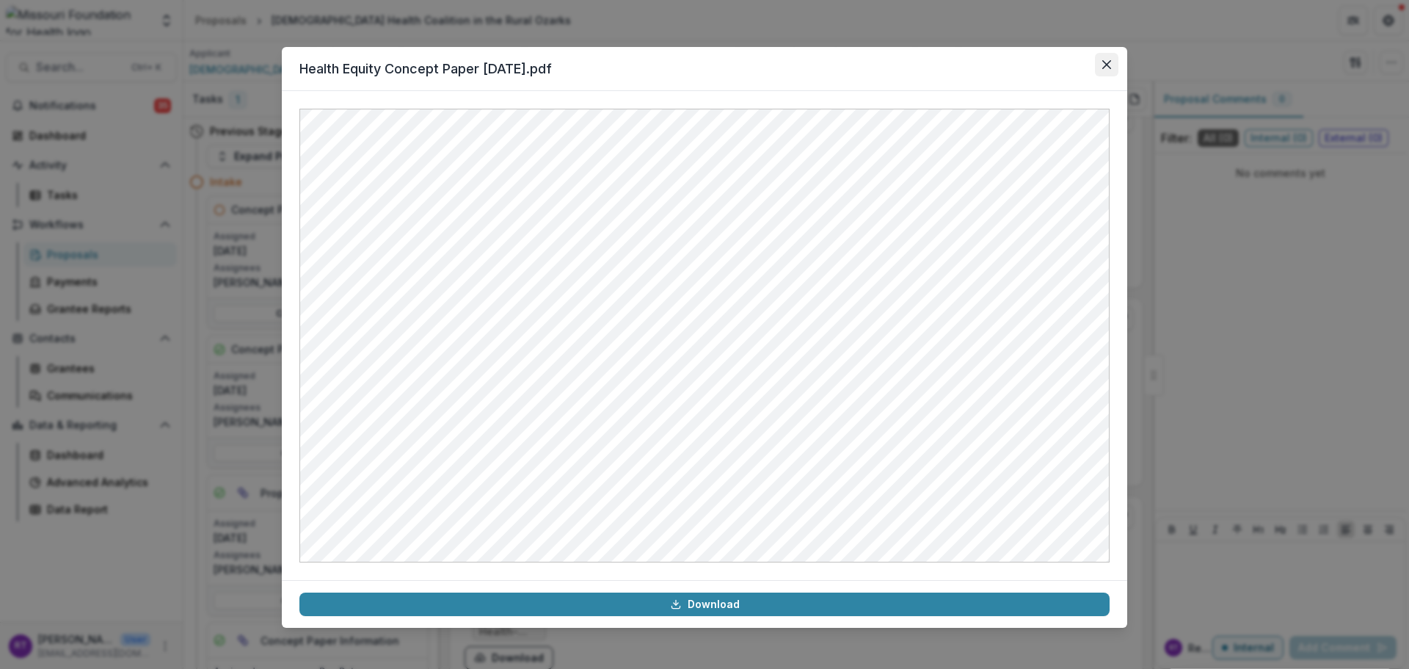
click at [1107, 68] on icon "Close" at bounding box center [1106, 64] width 9 height 9
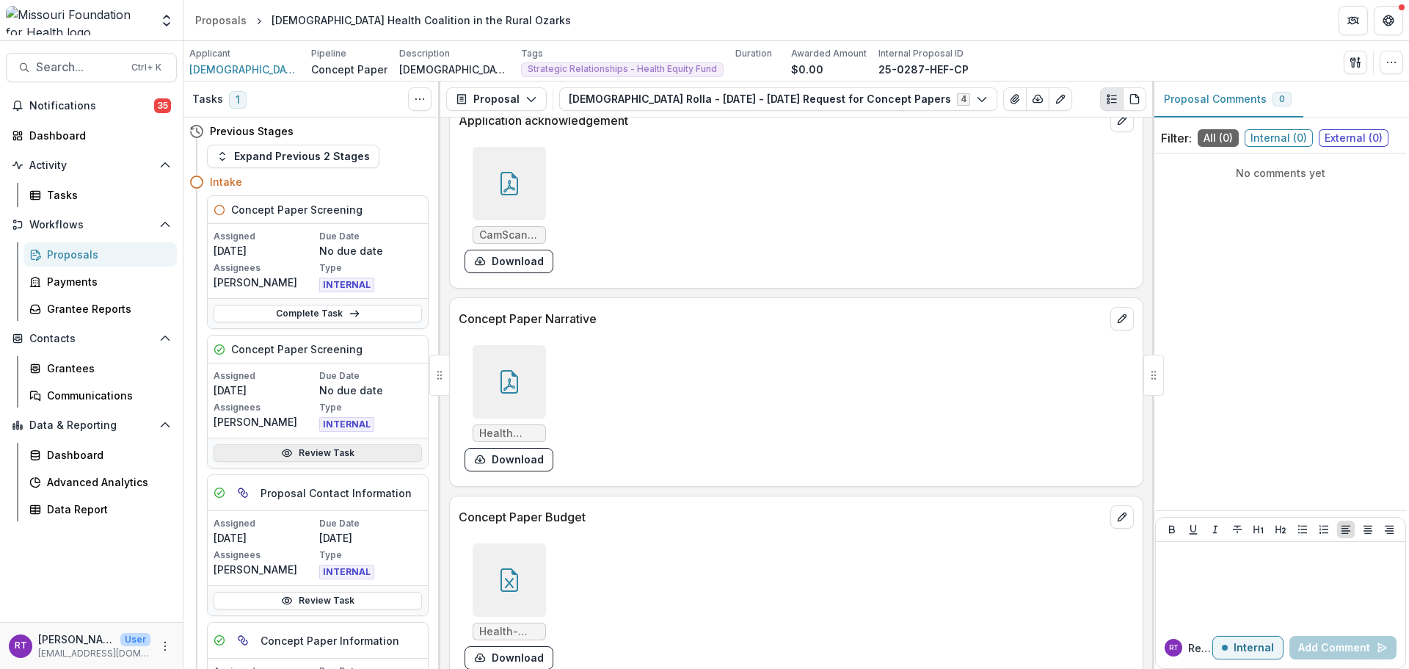
click at [374, 459] on link "Review Task" at bounding box center [318, 453] width 208 height 18
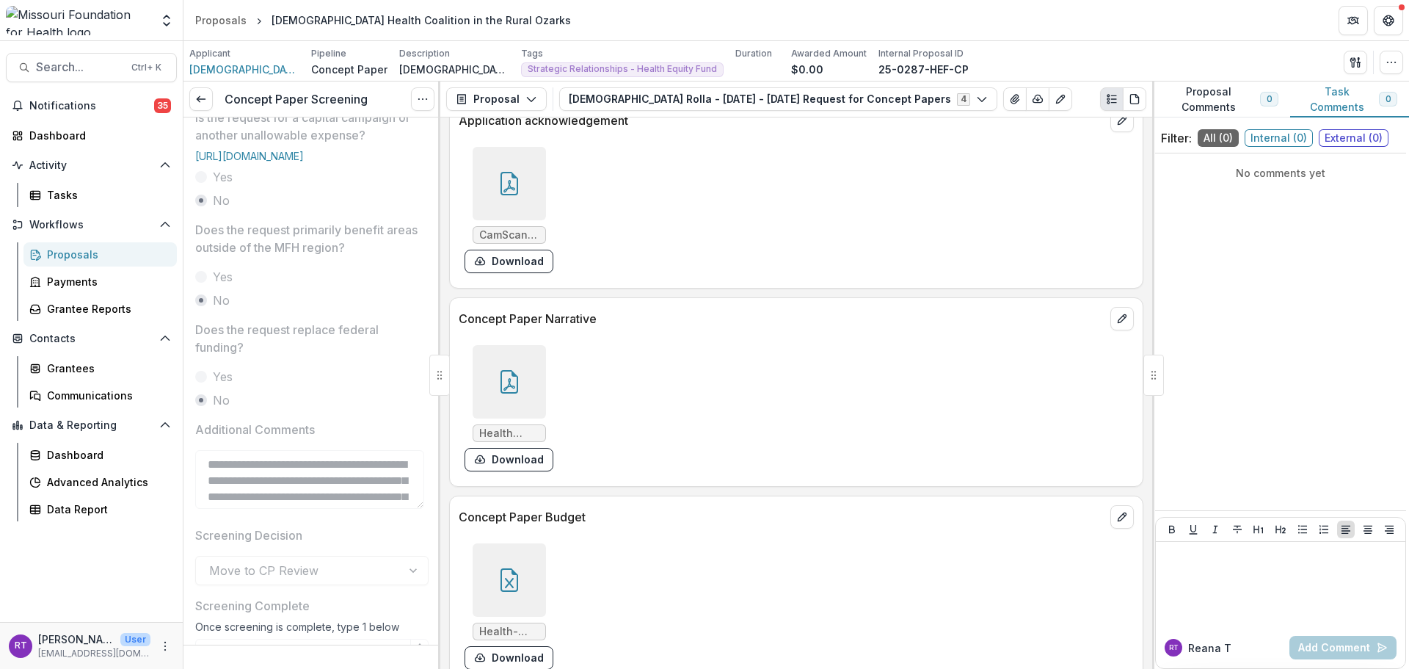
scroll to position [561, 0]
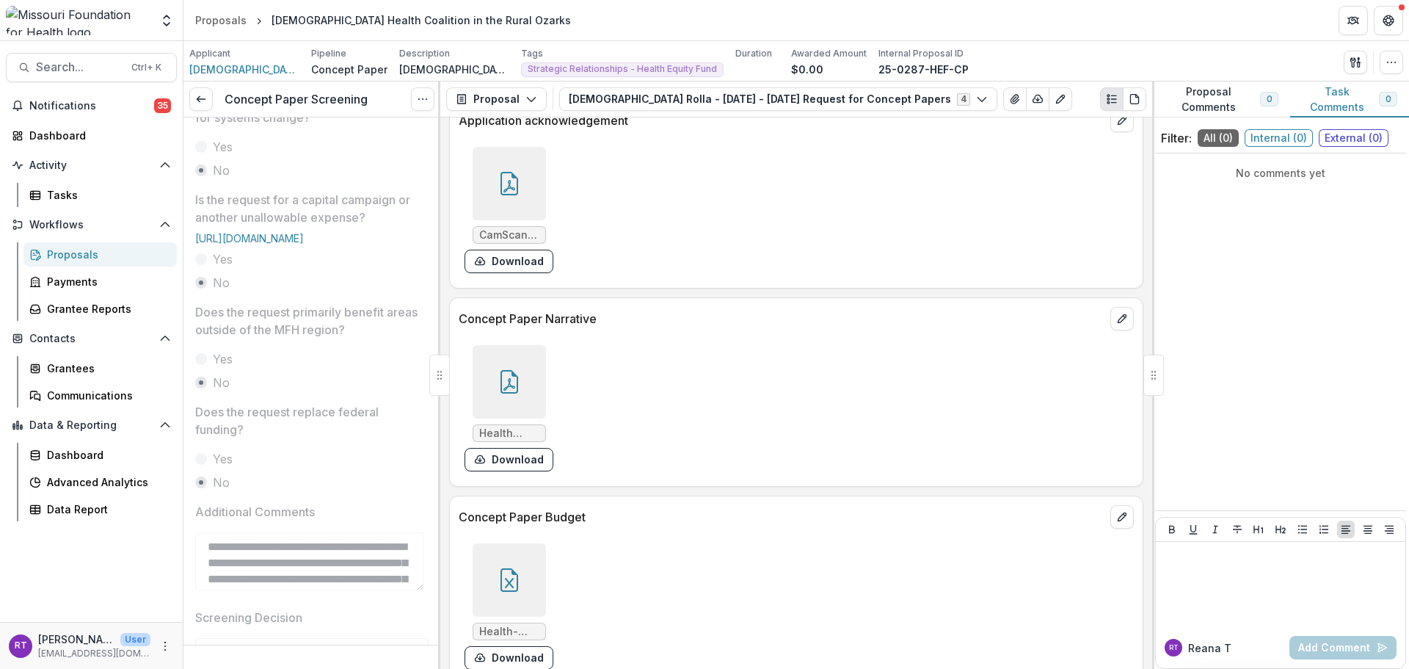
click at [187, 122] on div "Reviewer * Alyssa Curran <acurran@mffh.org> Is the concept paper related to an …" at bounding box center [311, 165] width 257 height 1217
click at [203, 92] on link at bounding box center [200, 98] width 23 height 23
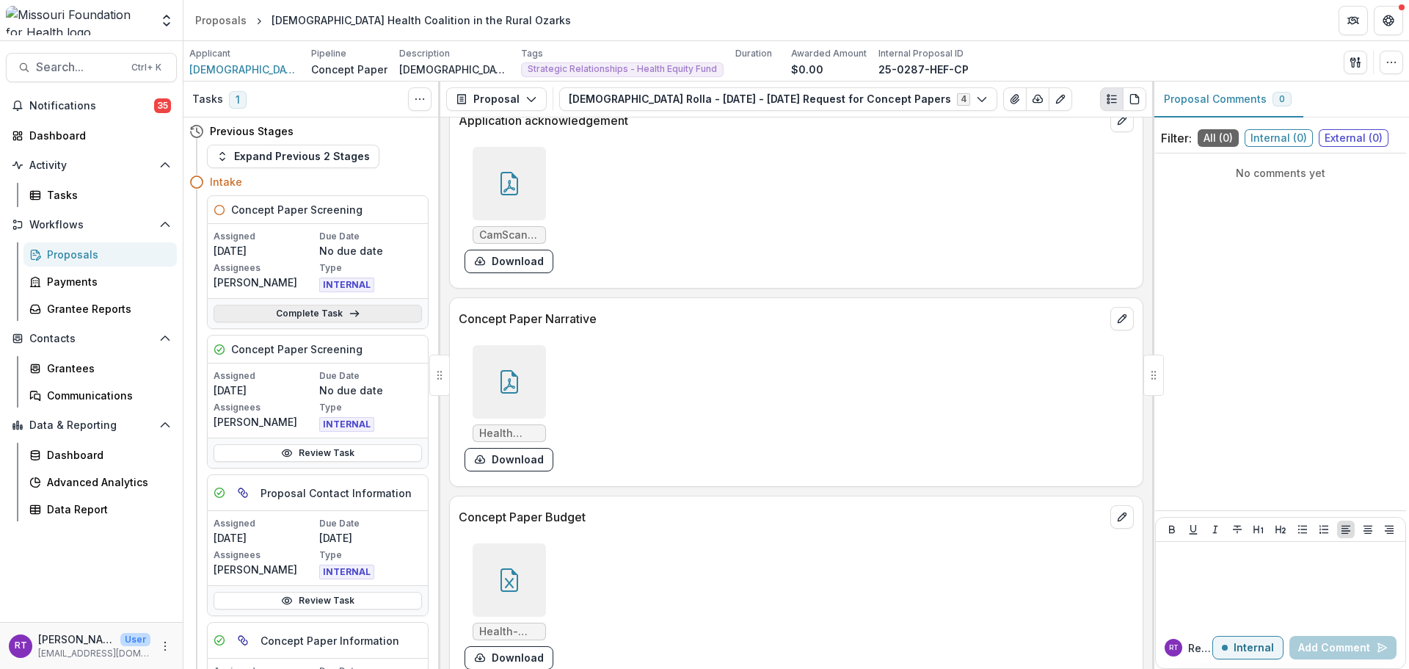
click at [355, 313] on polyline at bounding box center [356, 314] width 3 height 6
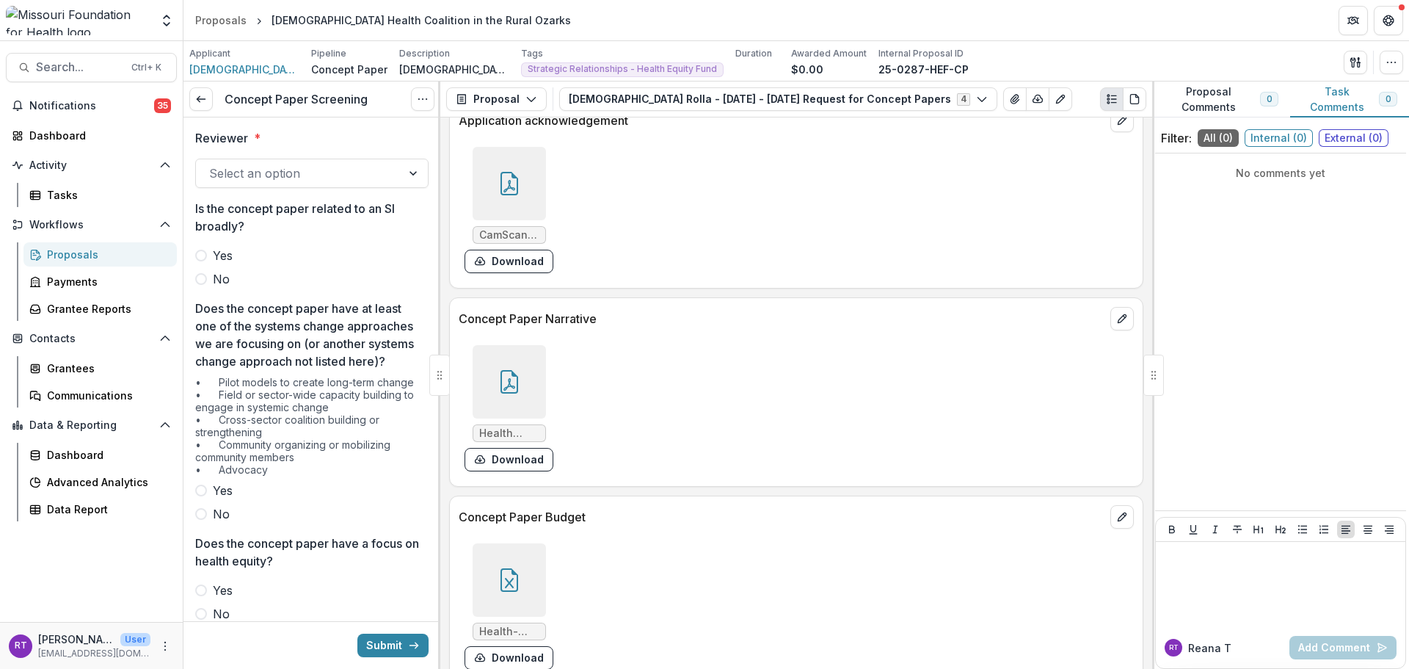
click at [339, 172] on div at bounding box center [298, 173] width 179 height 21
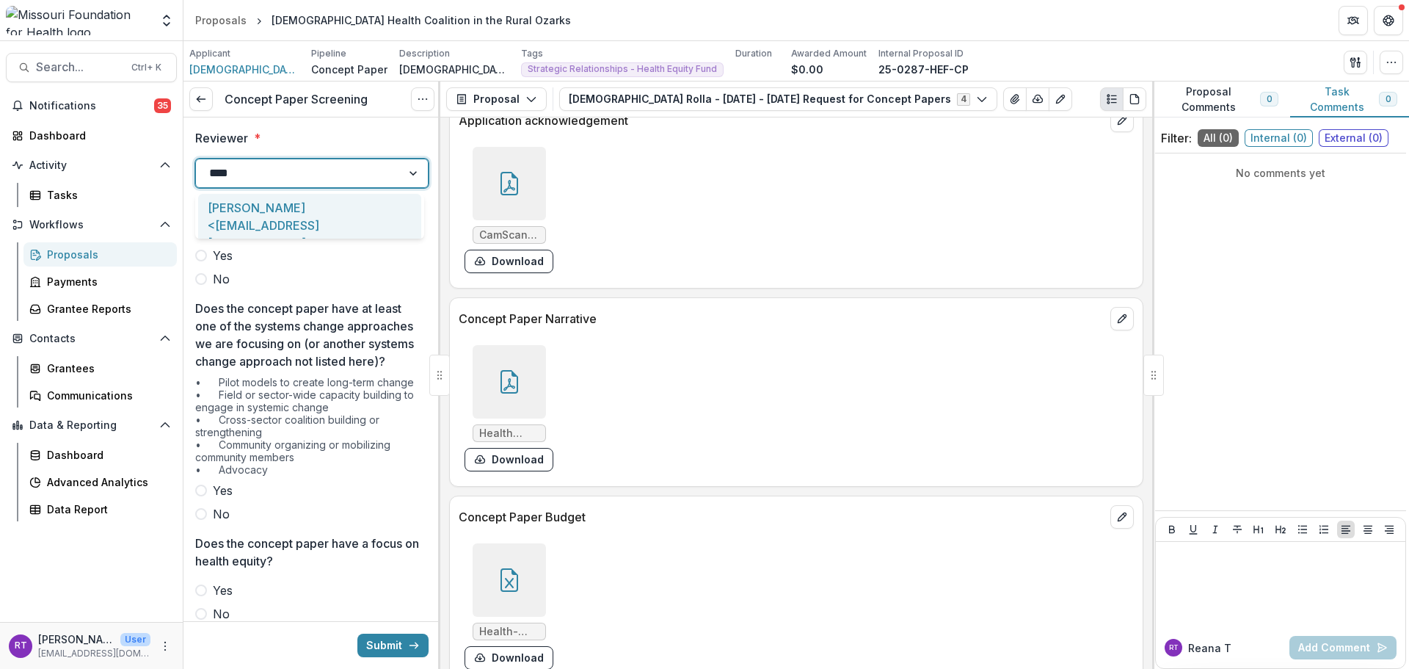
type input "*****"
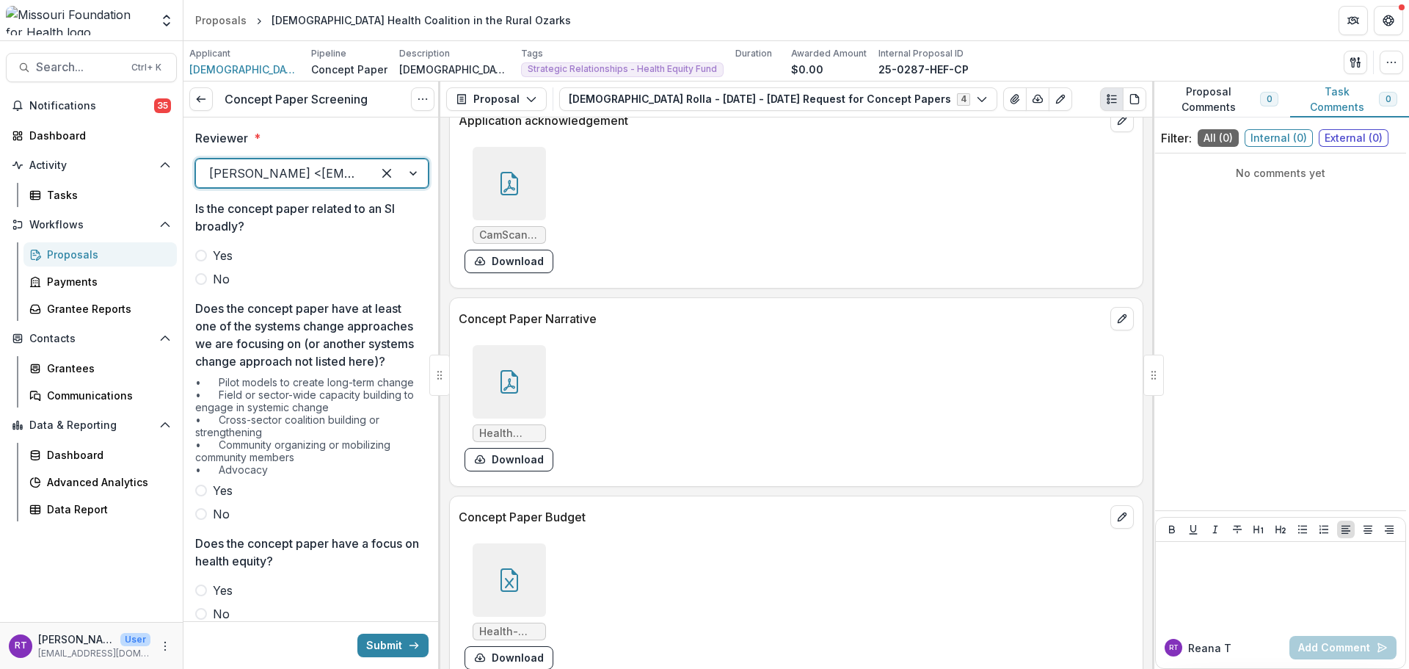
click at [235, 285] on label "No" at bounding box center [311, 279] width 233 height 18
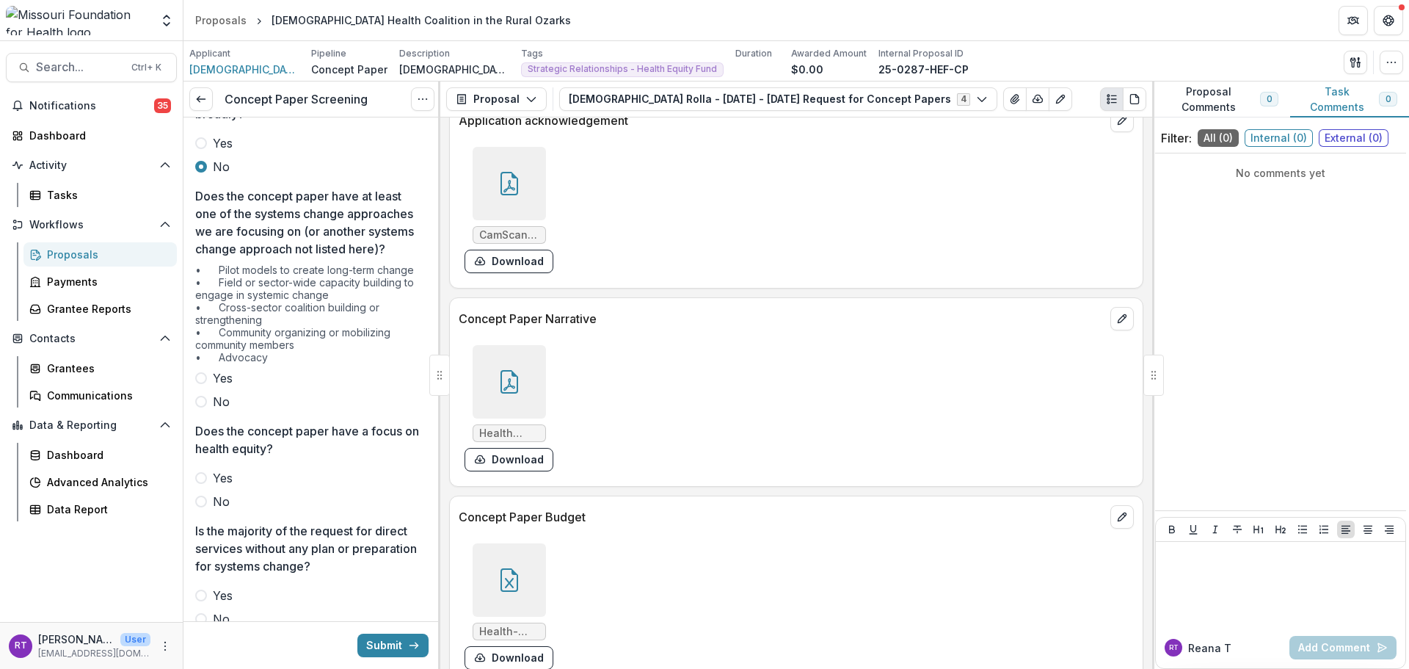
scroll to position [147, 0]
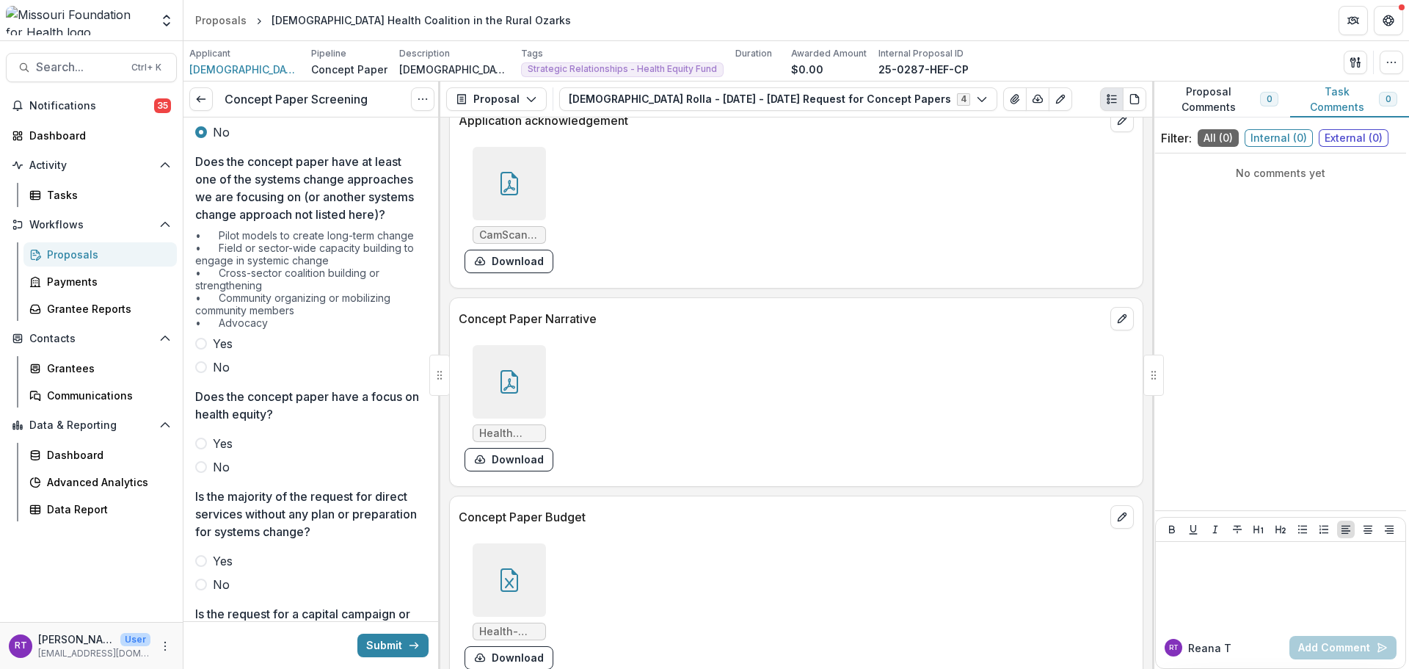
click at [235, 352] on label "Yes" at bounding box center [311, 344] width 233 height 18
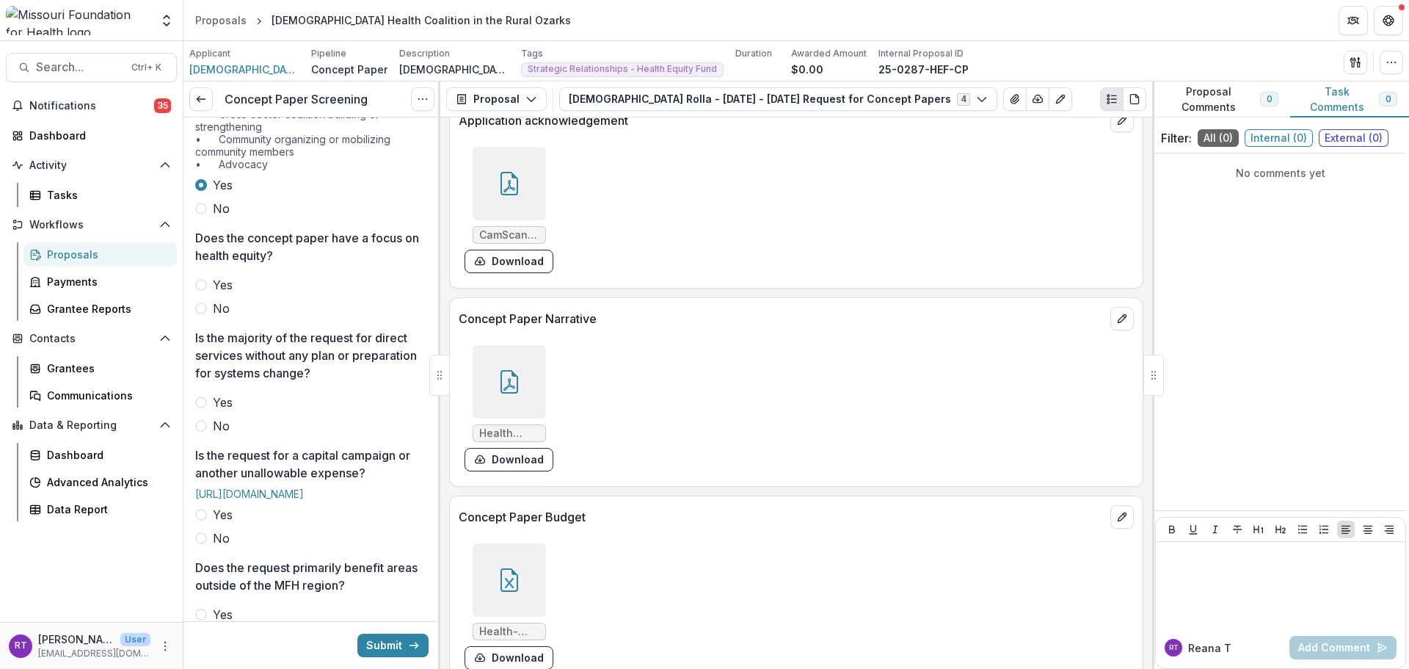
scroll to position [367, 0]
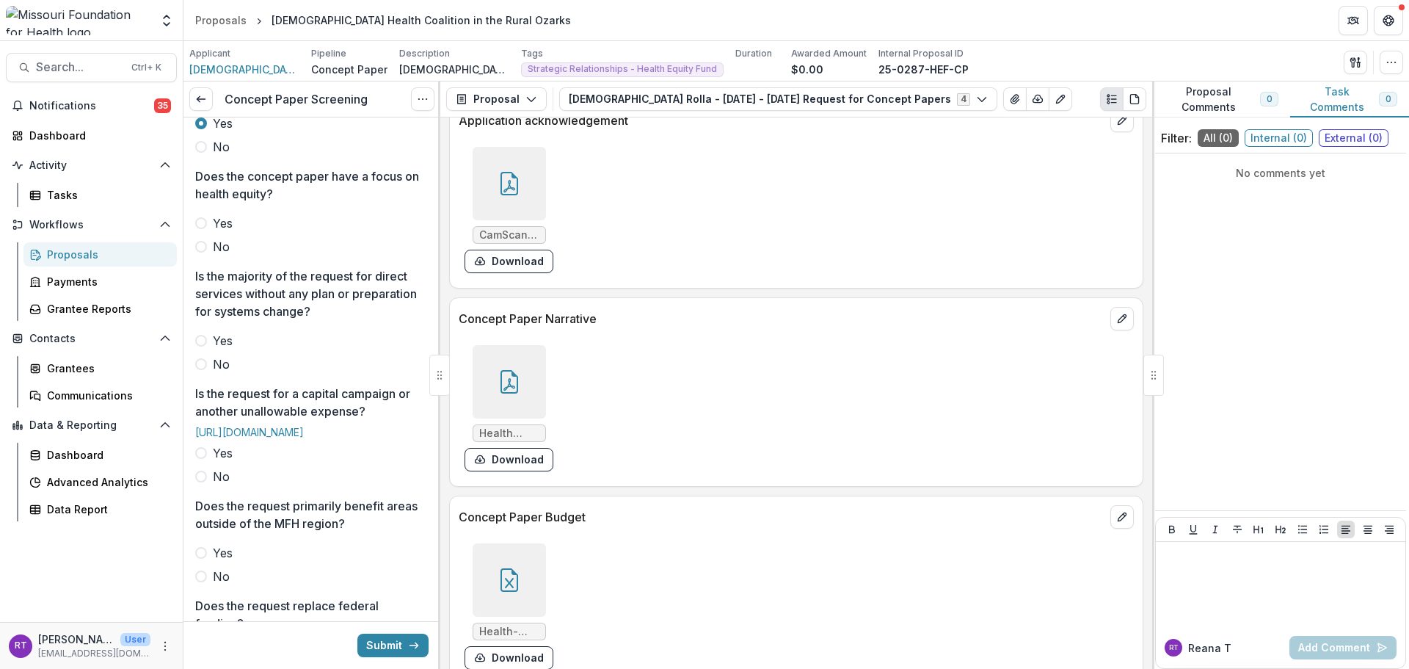
click at [228, 232] on span "Yes" at bounding box center [223, 223] width 20 height 18
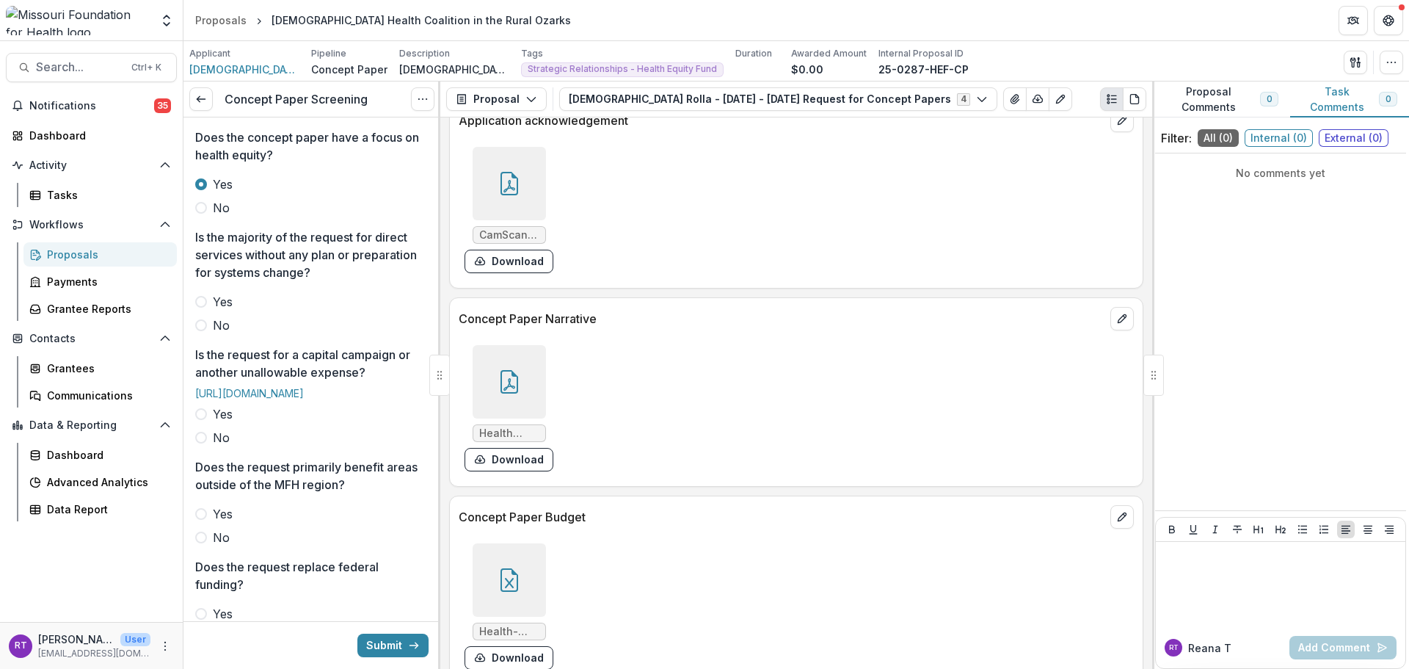
scroll to position [440, 0]
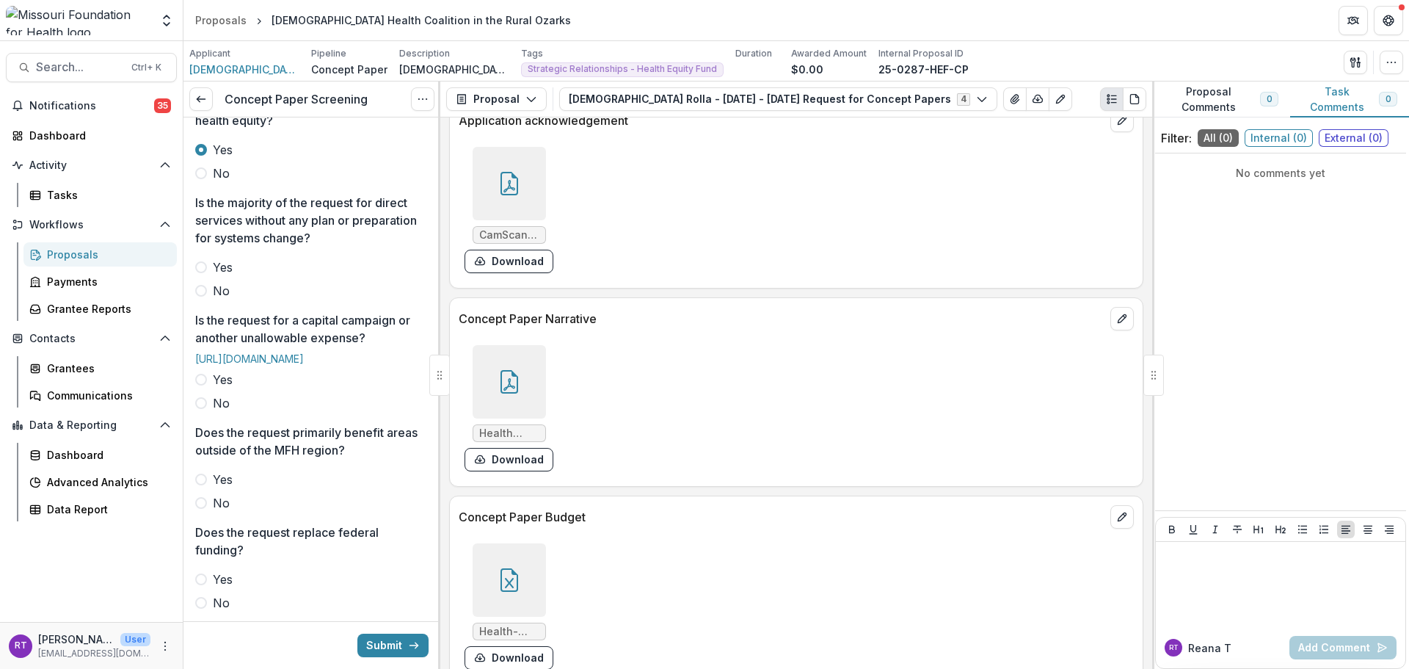
click at [222, 276] on span "Yes" at bounding box center [223, 267] width 20 height 18
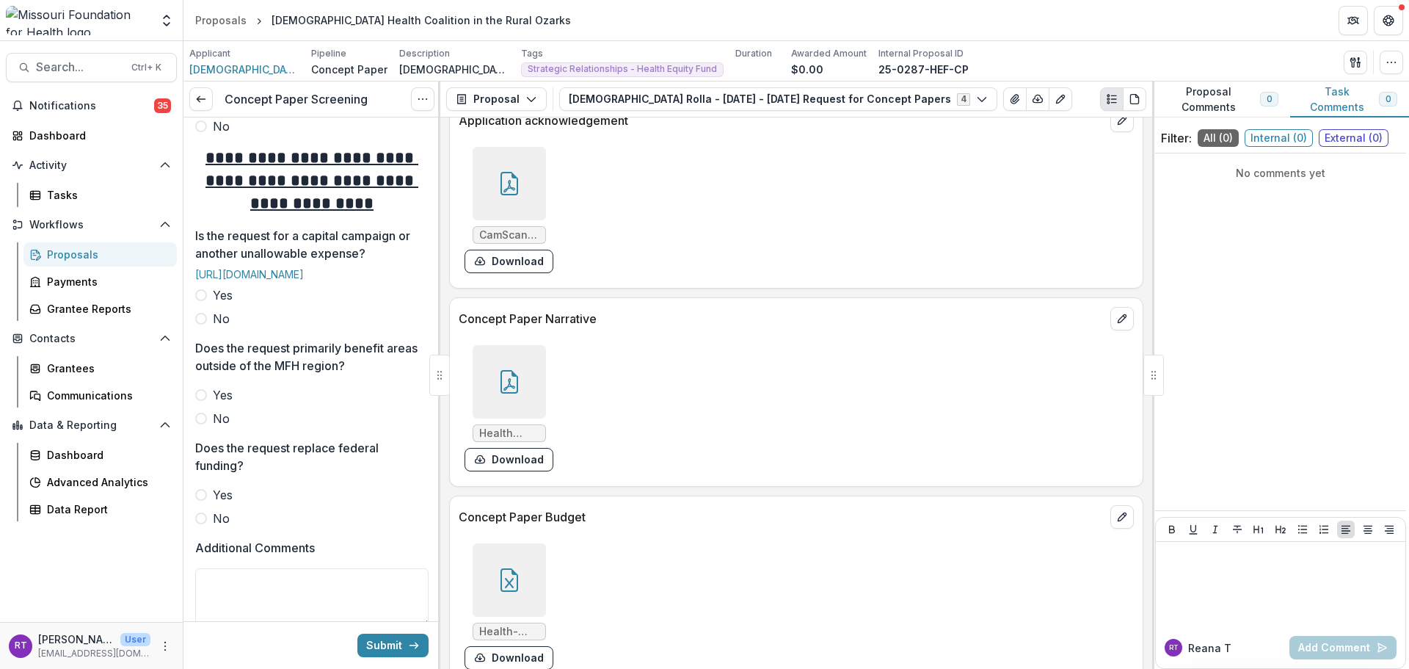
scroll to position [661, 0]
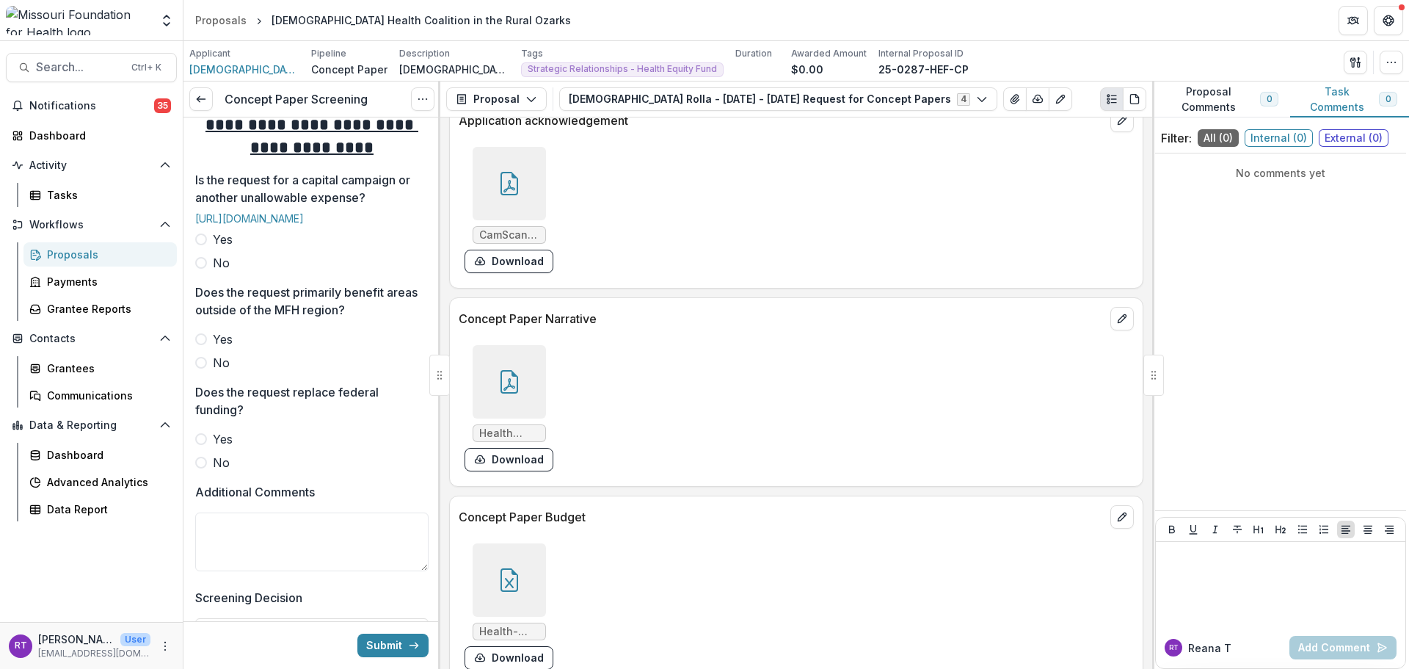
click at [217, 272] on span "No" at bounding box center [221, 263] width 17 height 18
click at [214, 371] on span "No" at bounding box center [221, 363] width 17 height 18
click at [213, 471] on div "Yes No" at bounding box center [311, 450] width 233 height 41
click at [214, 471] on span "No" at bounding box center [221, 463] width 17 height 18
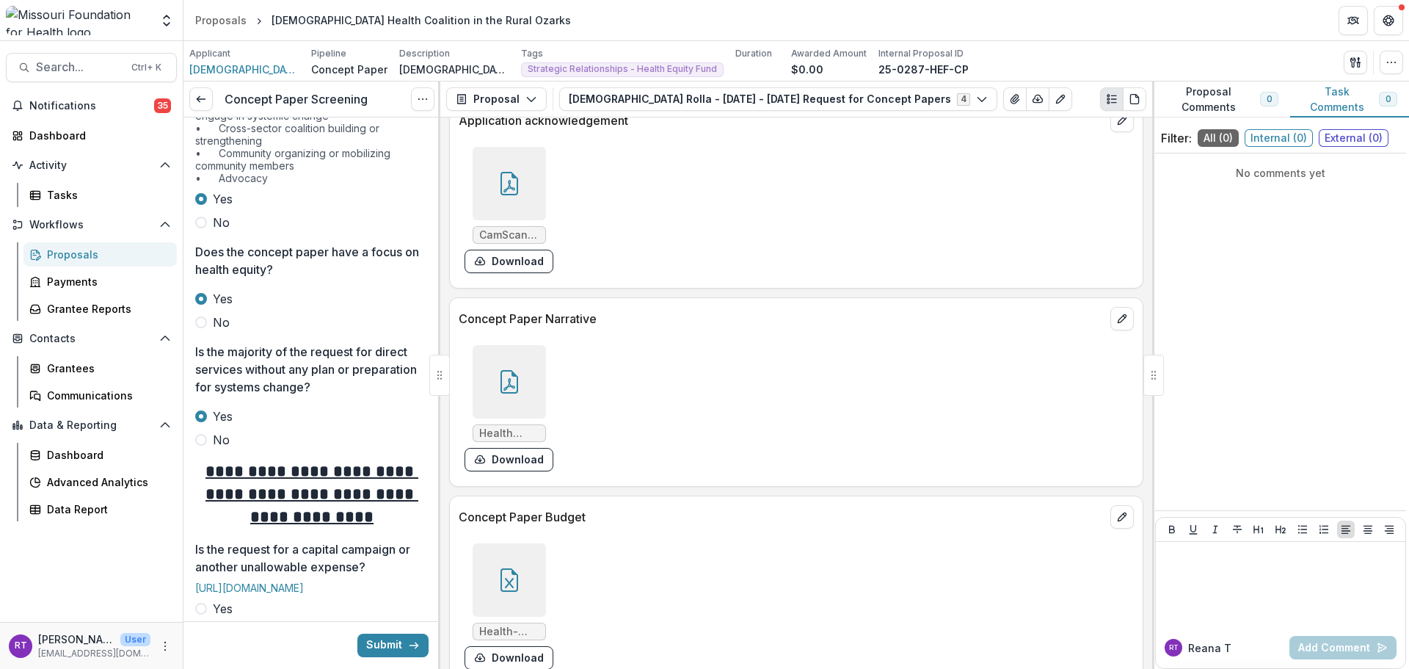
scroll to position [220, 0]
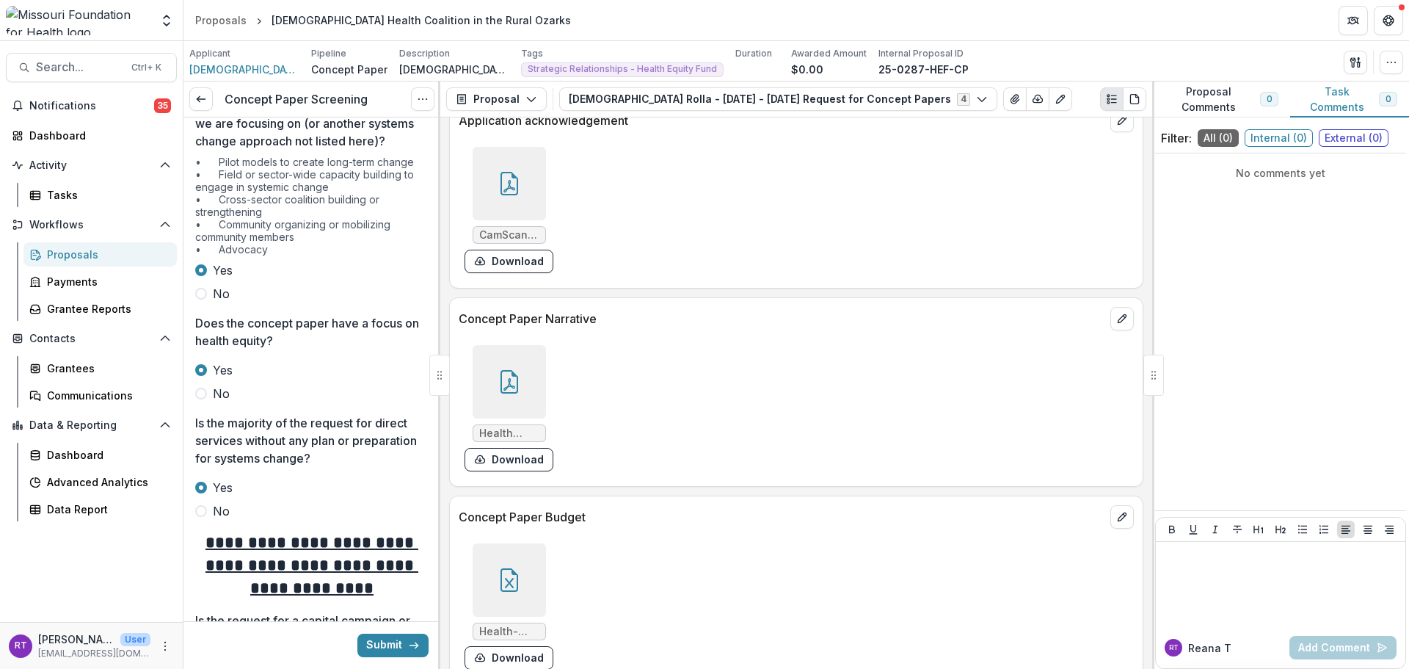
click at [225, 302] on span "No" at bounding box center [221, 294] width 17 height 18
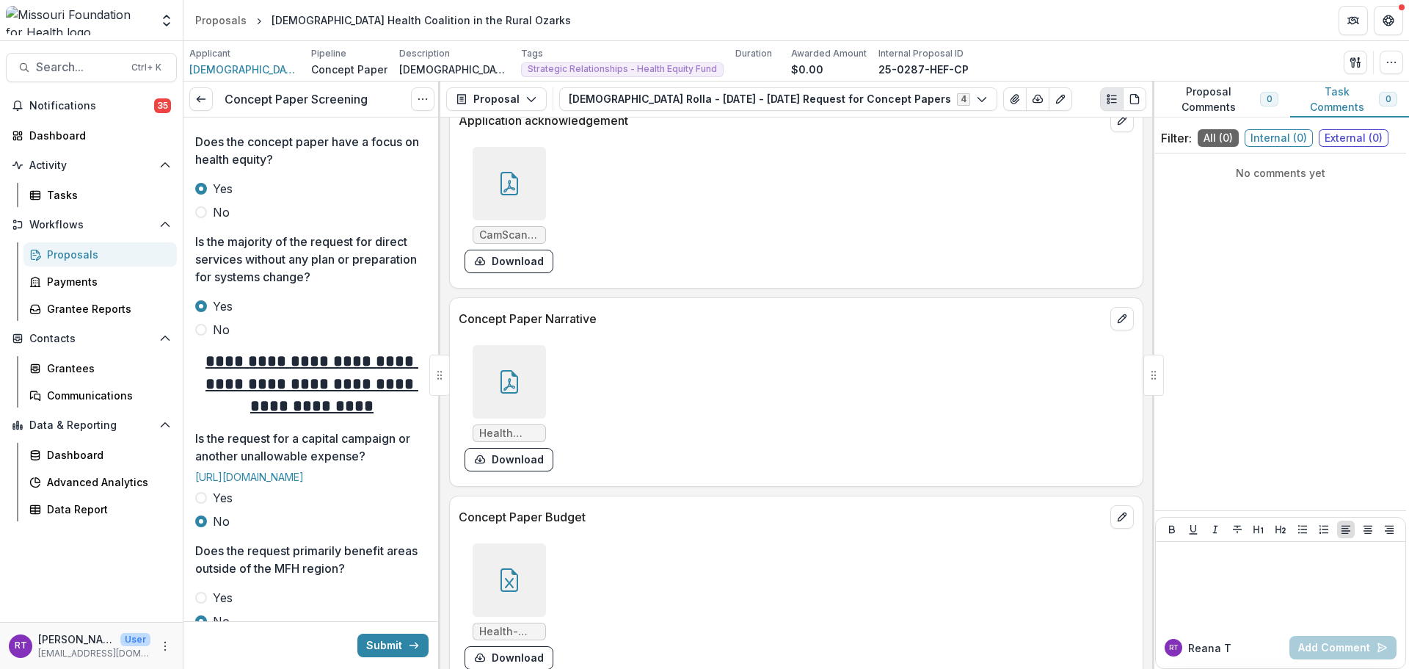
click at [214, 385] on h2 "**********" at bounding box center [311, 384] width 233 height 68
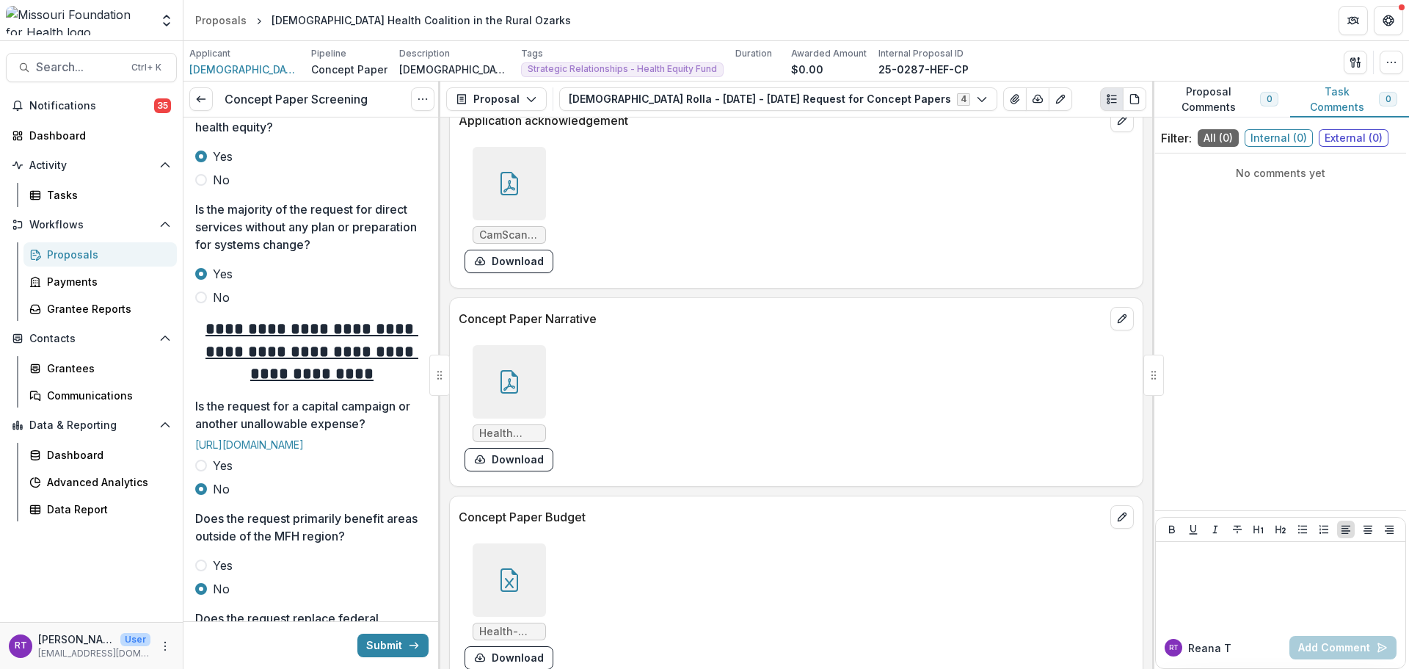
click at [208, 306] on label "No" at bounding box center [311, 297] width 233 height 18
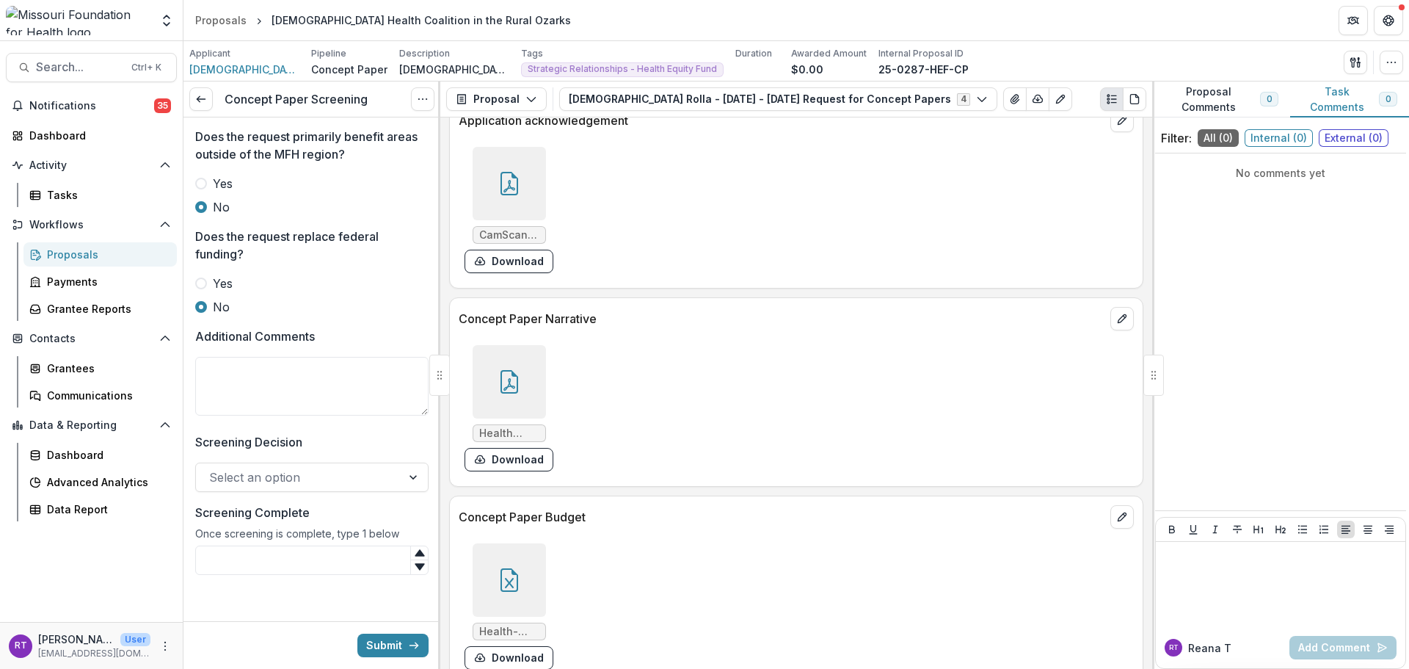
scroll to position [884, 0]
click at [245, 379] on textarea "Additional Comments" at bounding box center [311, 386] width 233 height 59
type textarea "*"
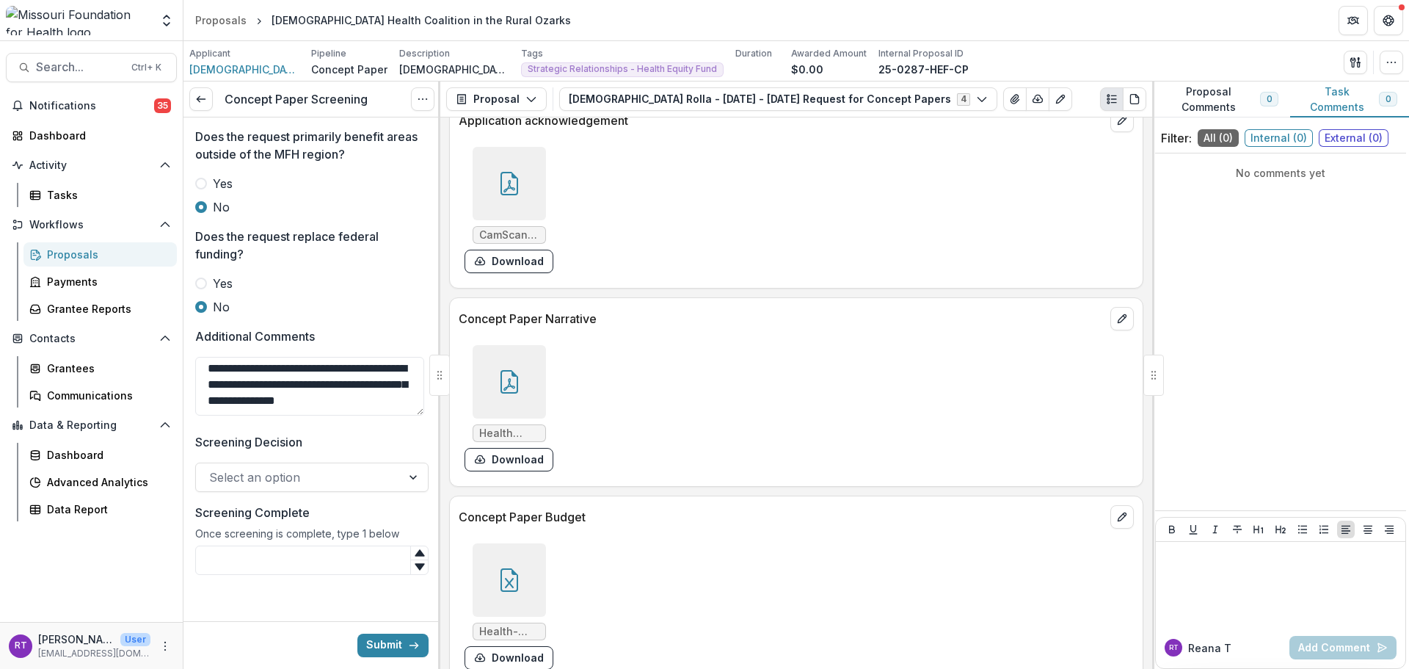
type textarea "**********"
click at [290, 481] on div at bounding box center [298, 477] width 179 height 21
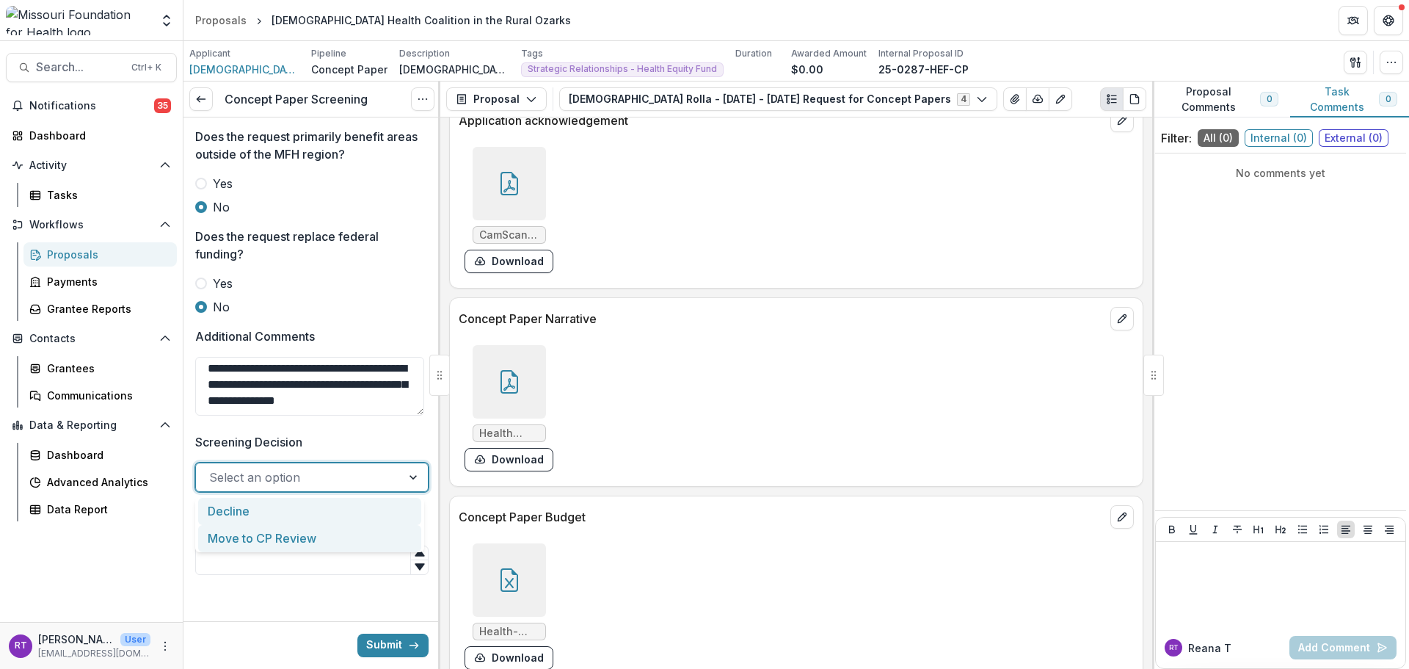
click at [297, 533] on div "Move to CP Review" at bounding box center [309, 538] width 223 height 27
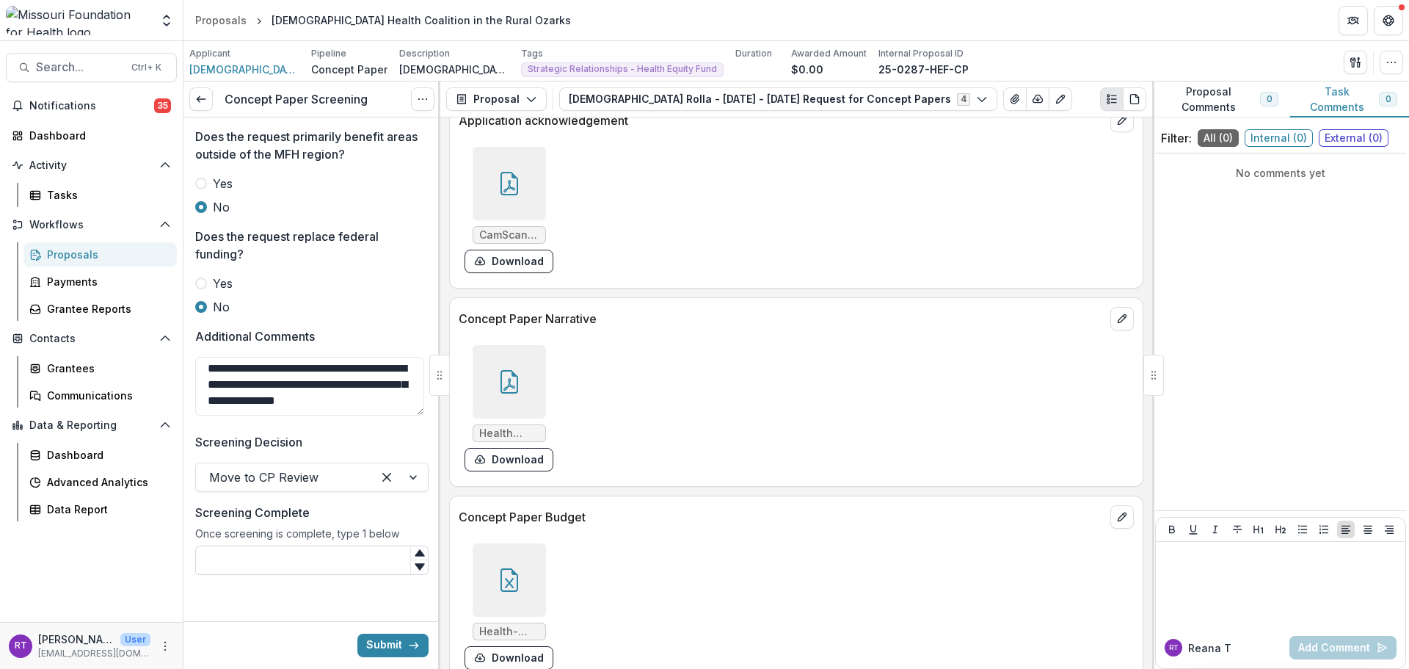
click at [296, 550] on input "Screening Complete" at bounding box center [311, 559] width 233 height 29
type input "*"
click at [385, 641] on button "Submit" at bounding box center [392, 644] width 71 height 23
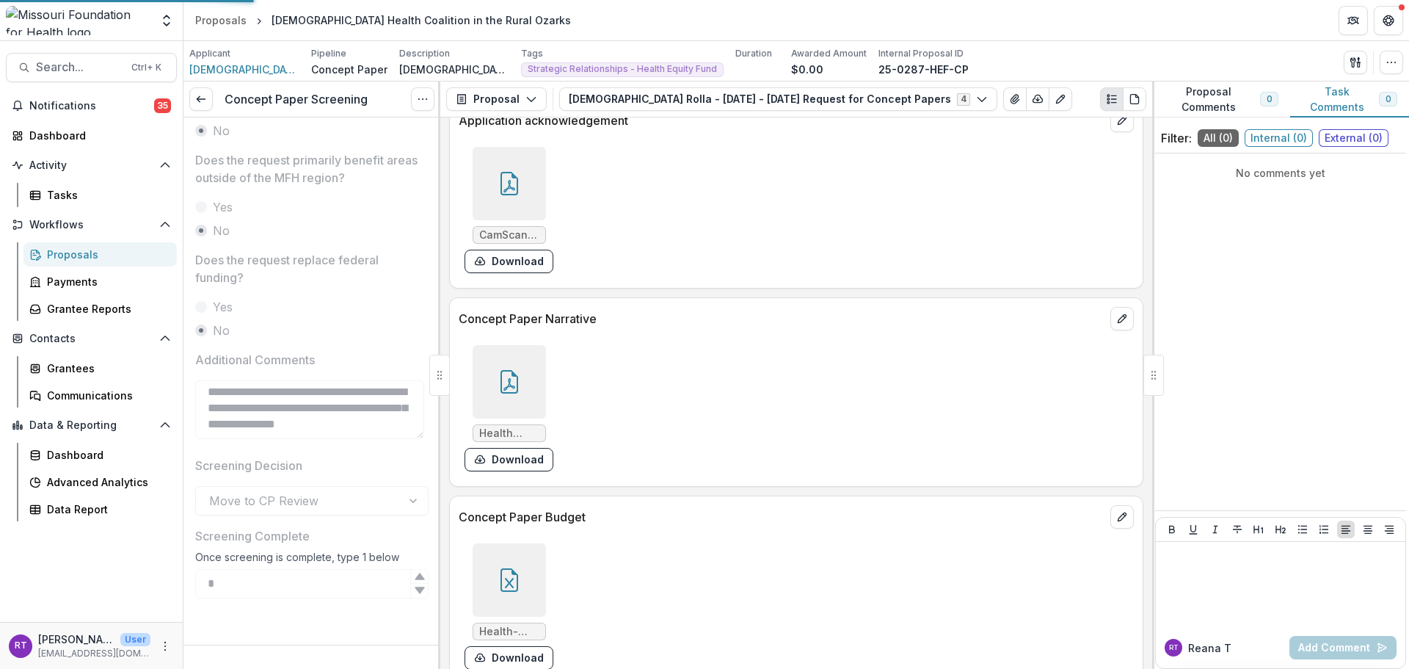
scroll to position [860, 0]
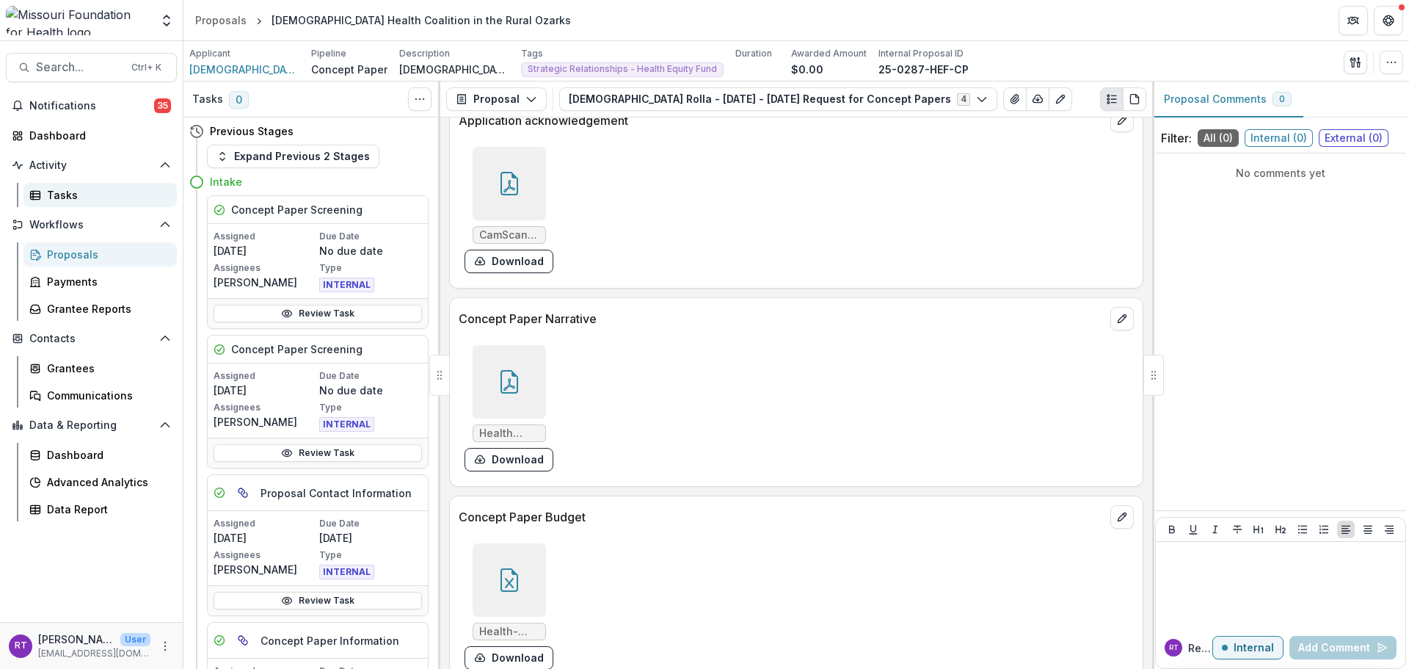
click at [68, 198] on div "Tasks" at bounding box center [106, 194] width 118 height 15
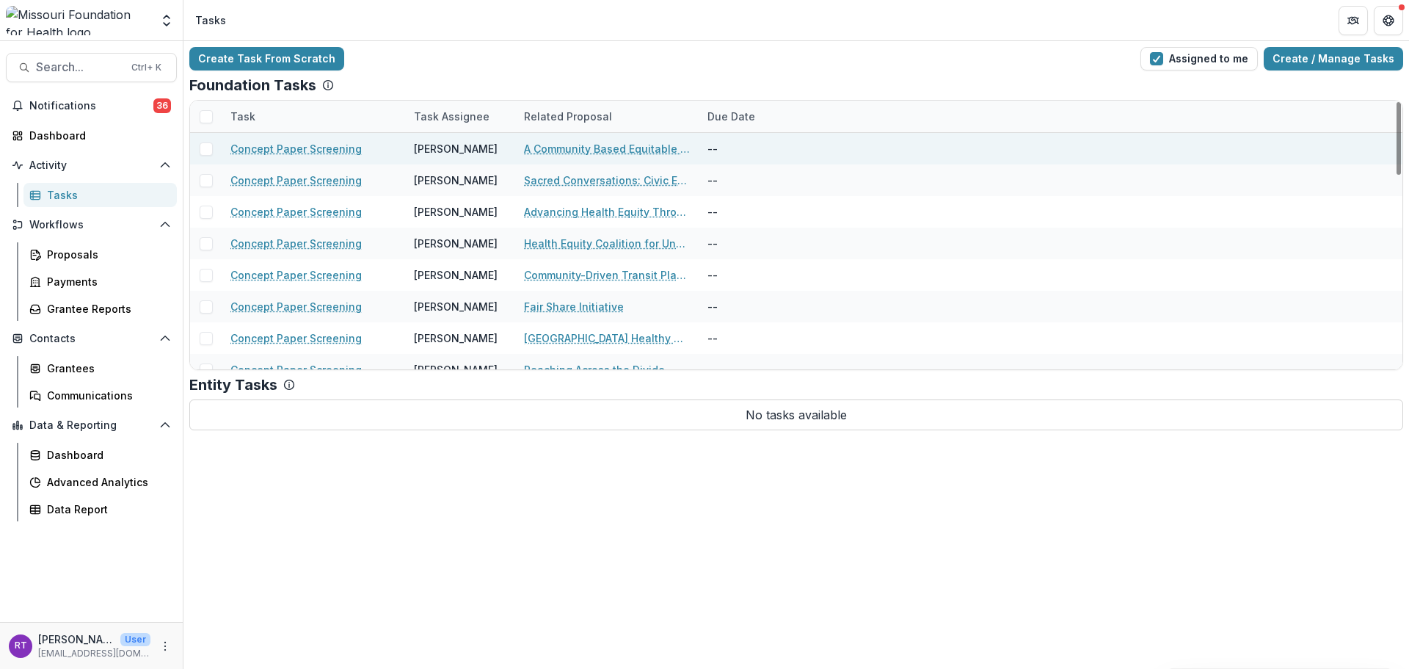
click at [599, 152] on link "A Community Based Equitable Housing Future for Transgender St. Louisans" at bounding box center [607, 148] width 166 height 15
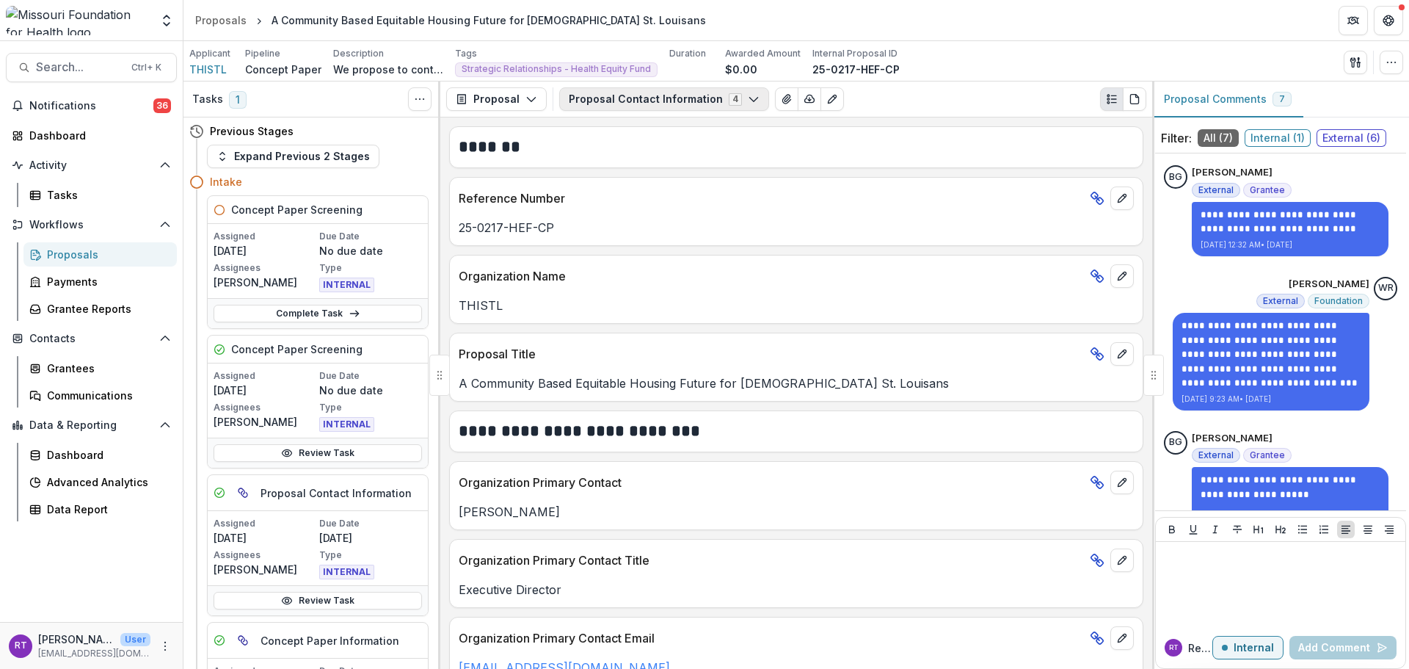
click at [637, 91] on button "Proposal Contact Information 4" at bounding box center [664, 98] width 210 height 23
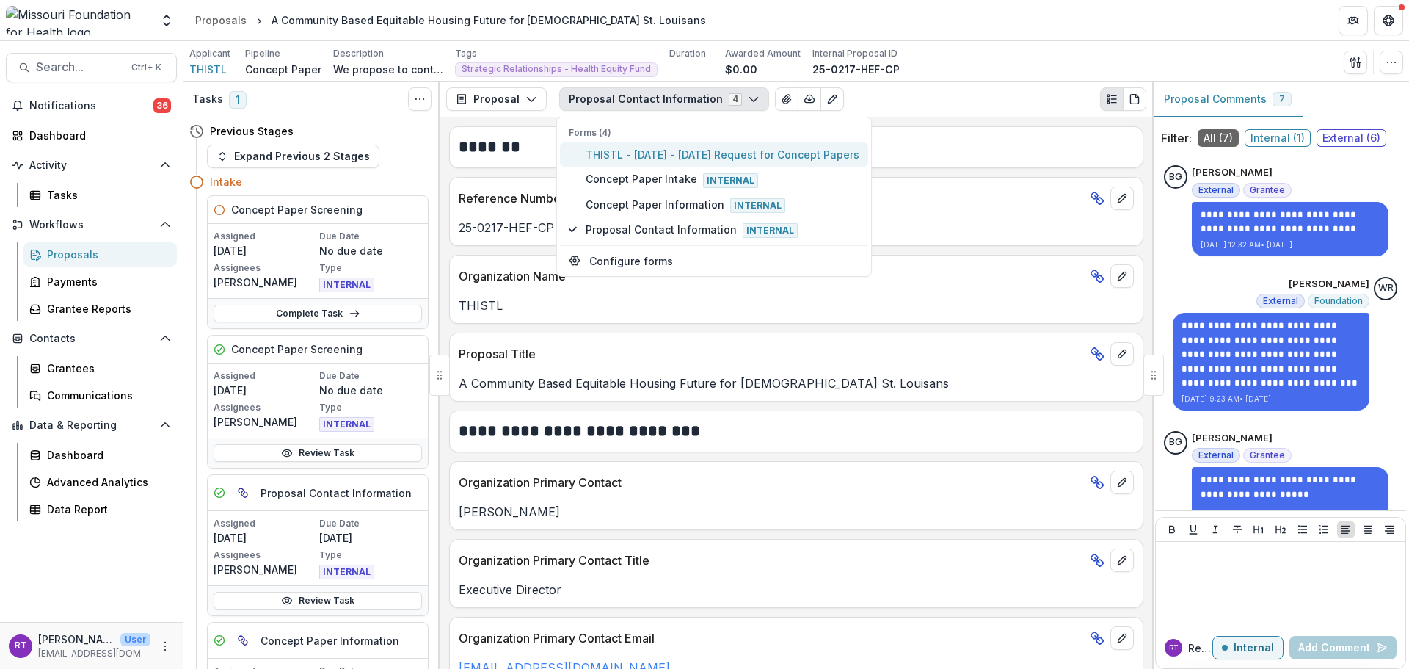
click at [644, 156] on span "THISTL - 2025 - 2025 Request for Concept Papers" at bounding box center [723, 154] width 274 height 15
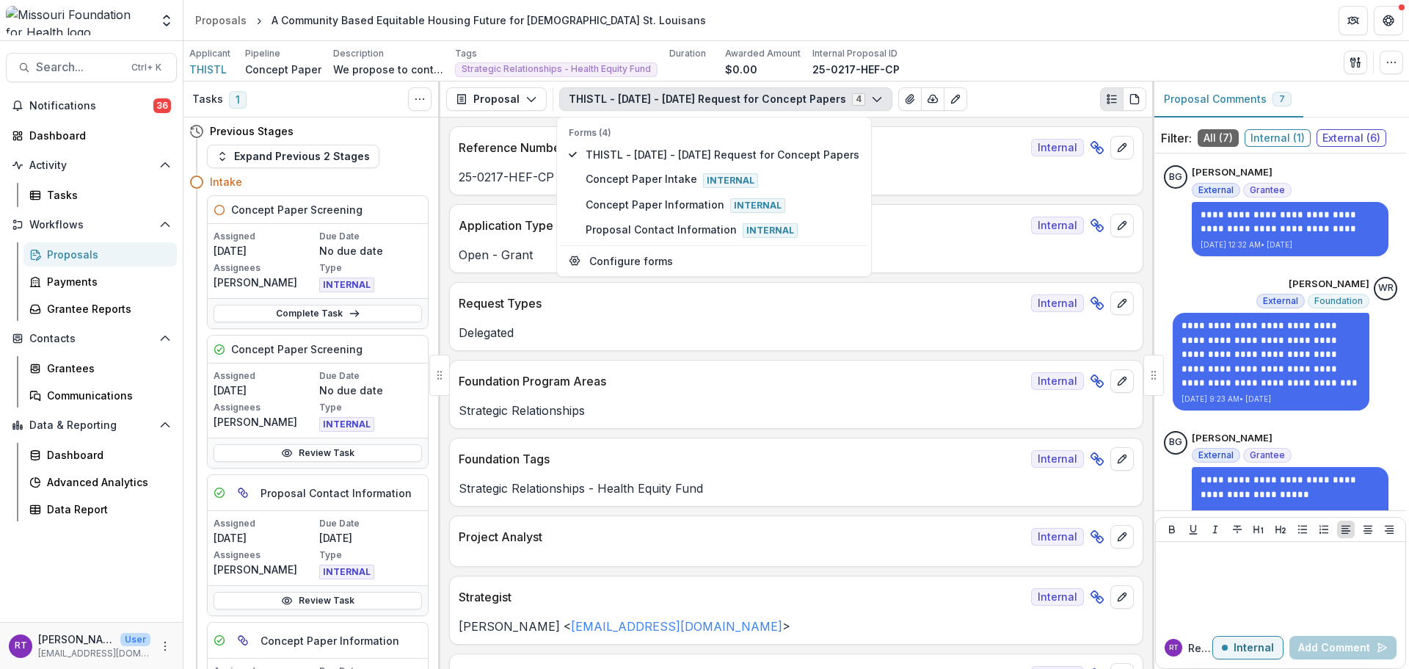
click at [1030, 65] on div "Applicant THISTL Pipeline Concept Paper Description We propose to continue our …" at bounding box center [796, 62] width 1214 height 30
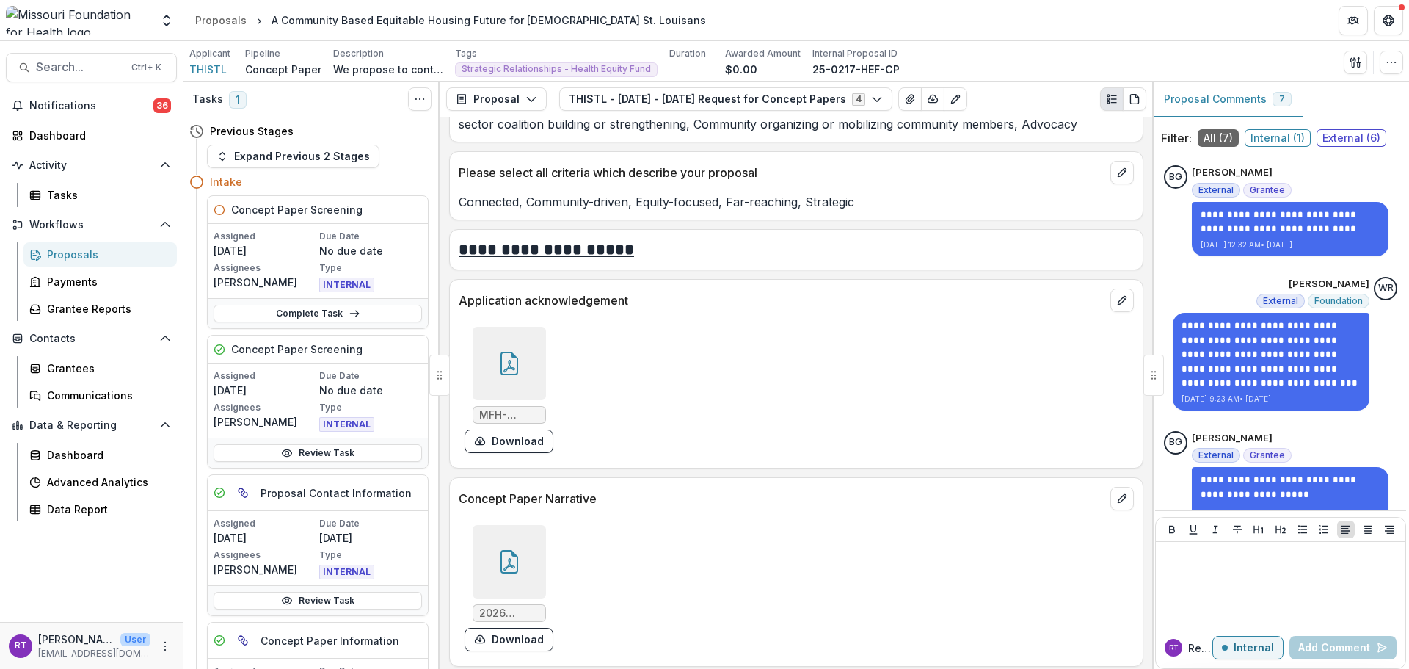
scroll to position [3890, 0]
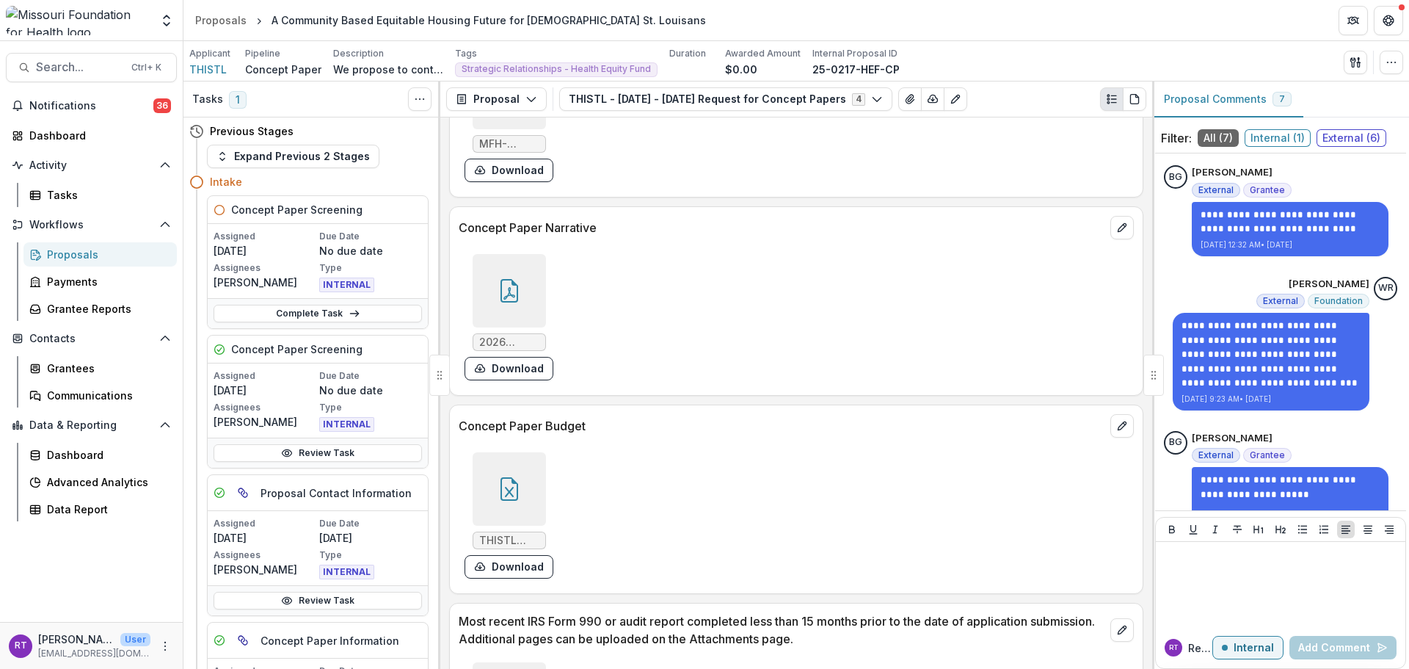
click at [523, 276] on div at bounding box center [509, 290] width 73 height 73
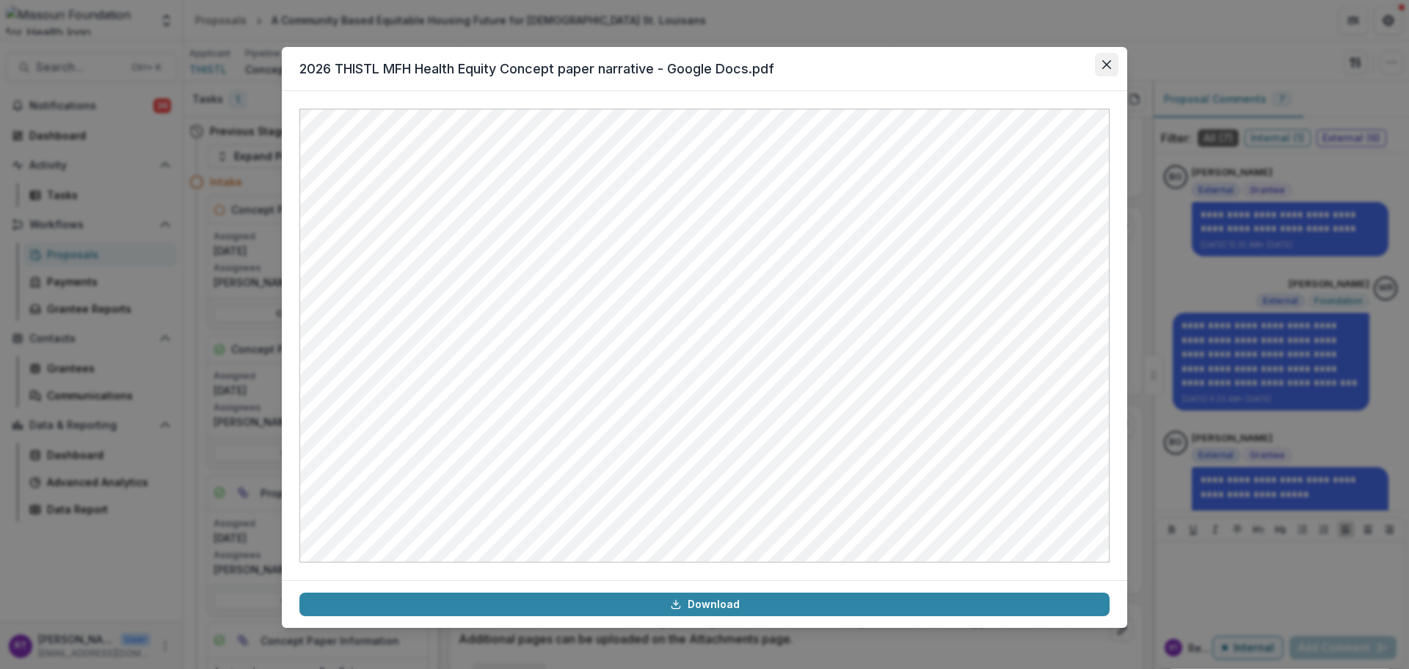
click at [1107, 65] on icon "Close" at bounding box center [1106, 64] width 9 height 9
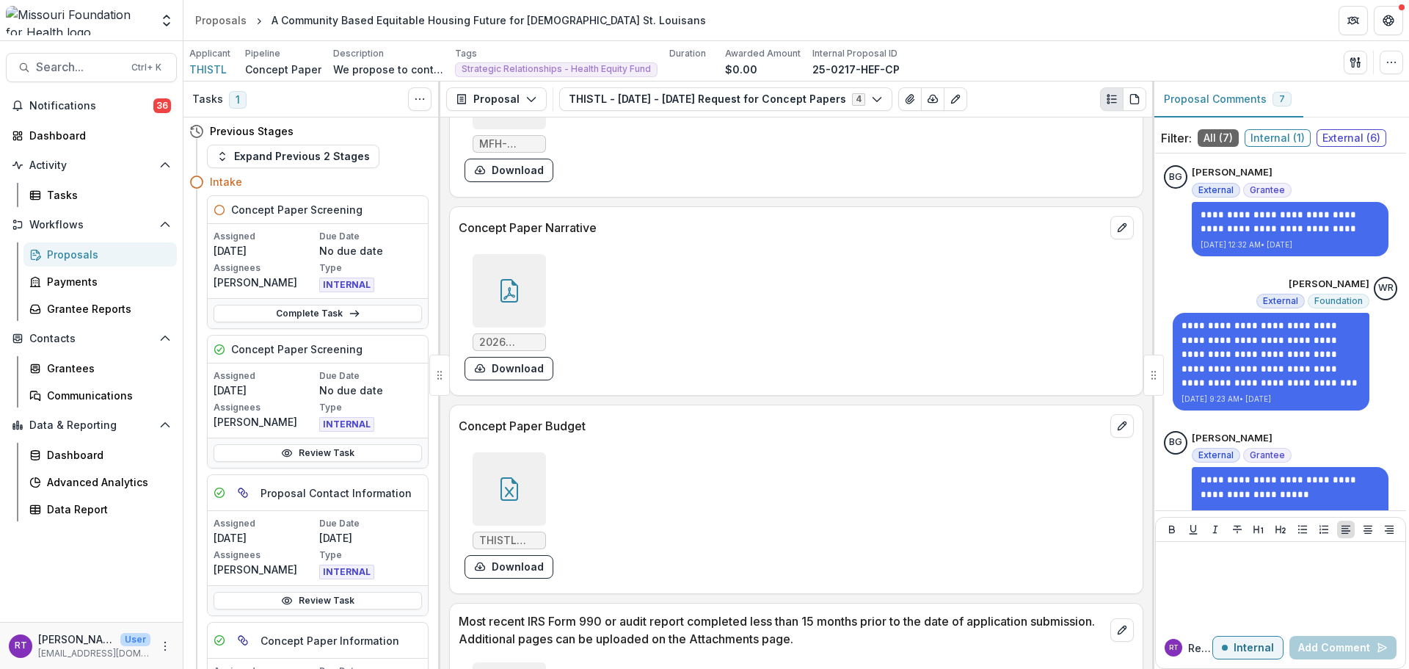
click at [512, 502] on div at bounding box center [509, 488] width 73 height 73
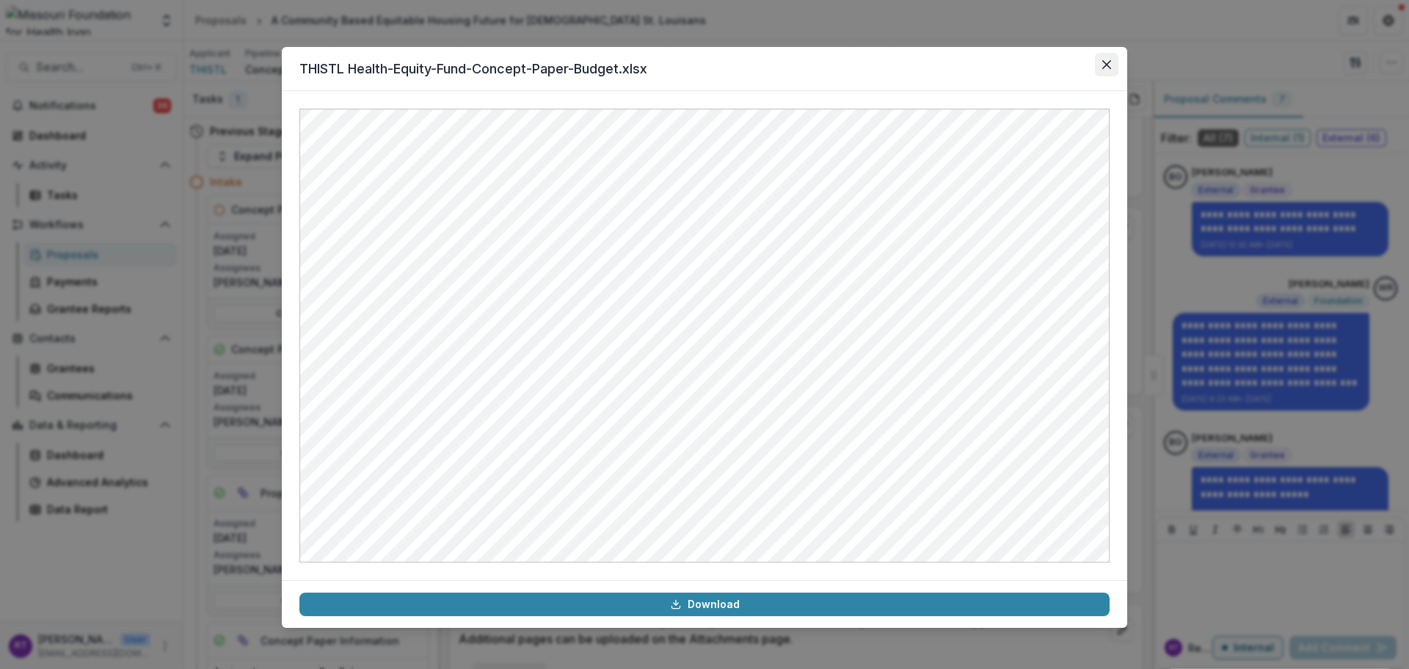
click at [1100, 75] on button "Close" at bounding box center [1106, 64] width 23 height 23
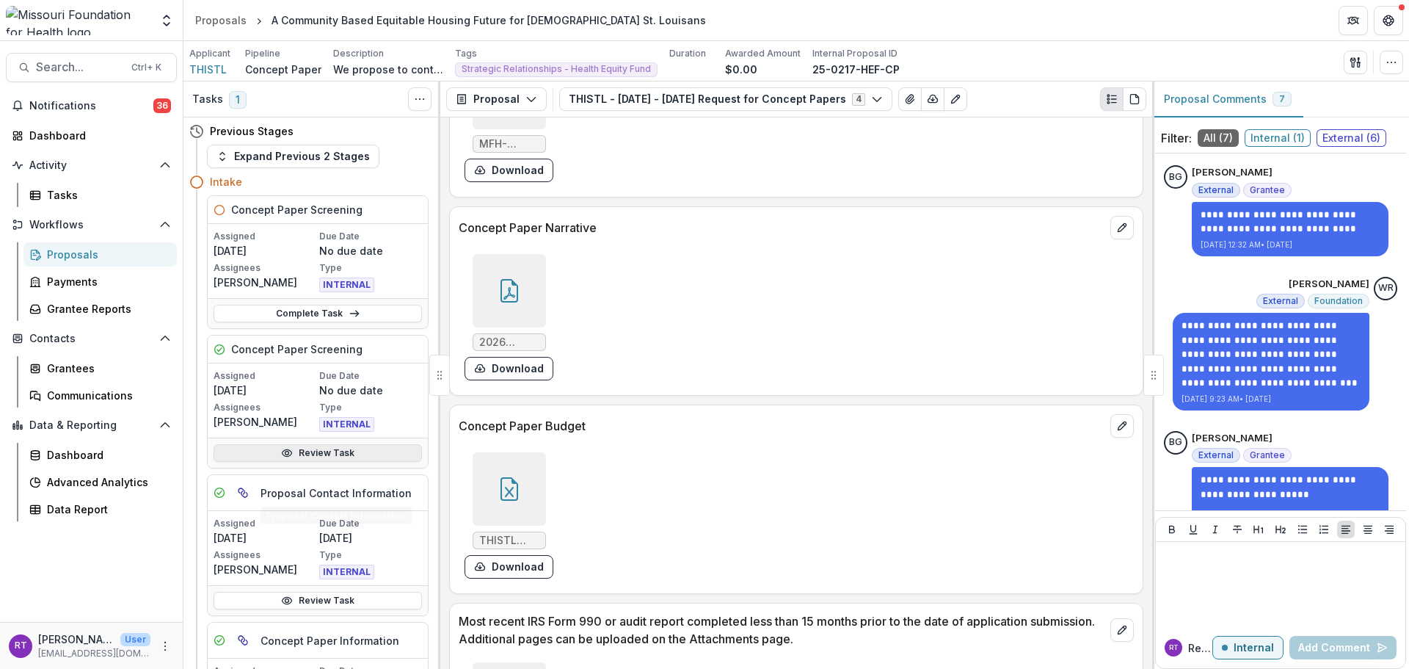
click at [324, 448] on link "Review Task" at bounding box center [318, 453] width 208 height 18
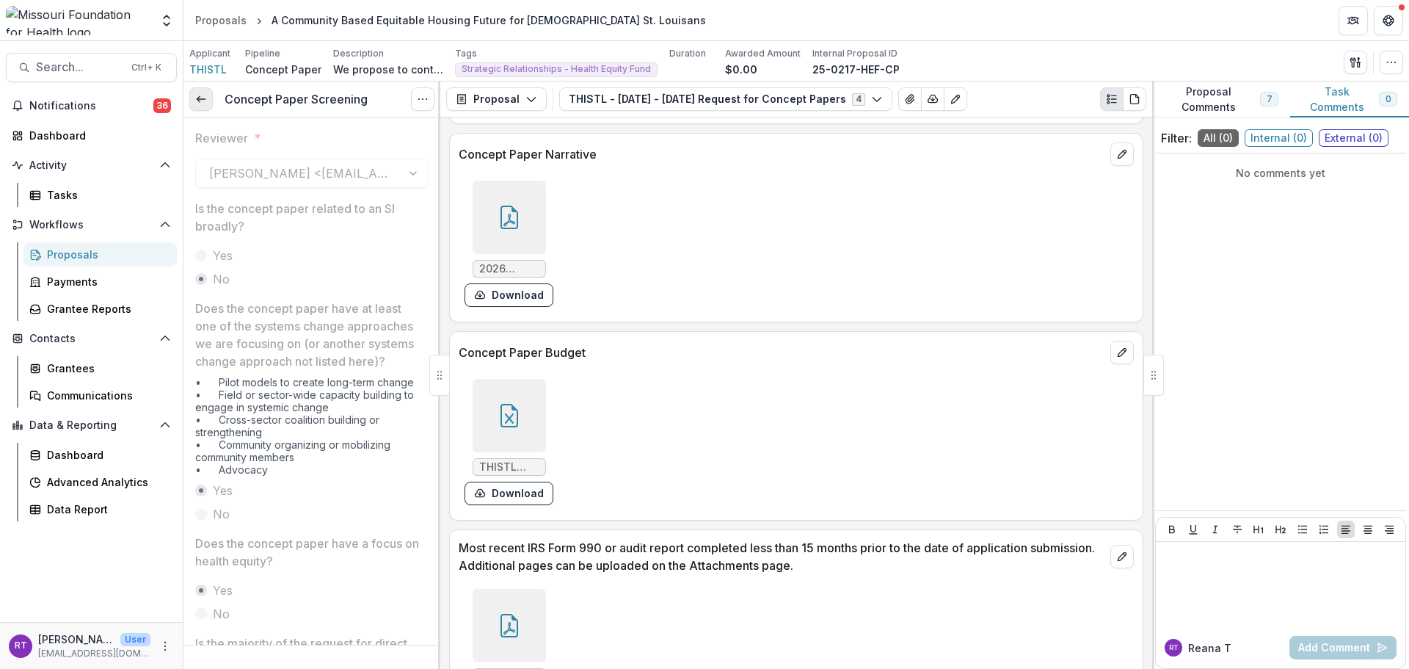
click at [194, 87] on link at bounding box center [200, 98] width 23 height 23
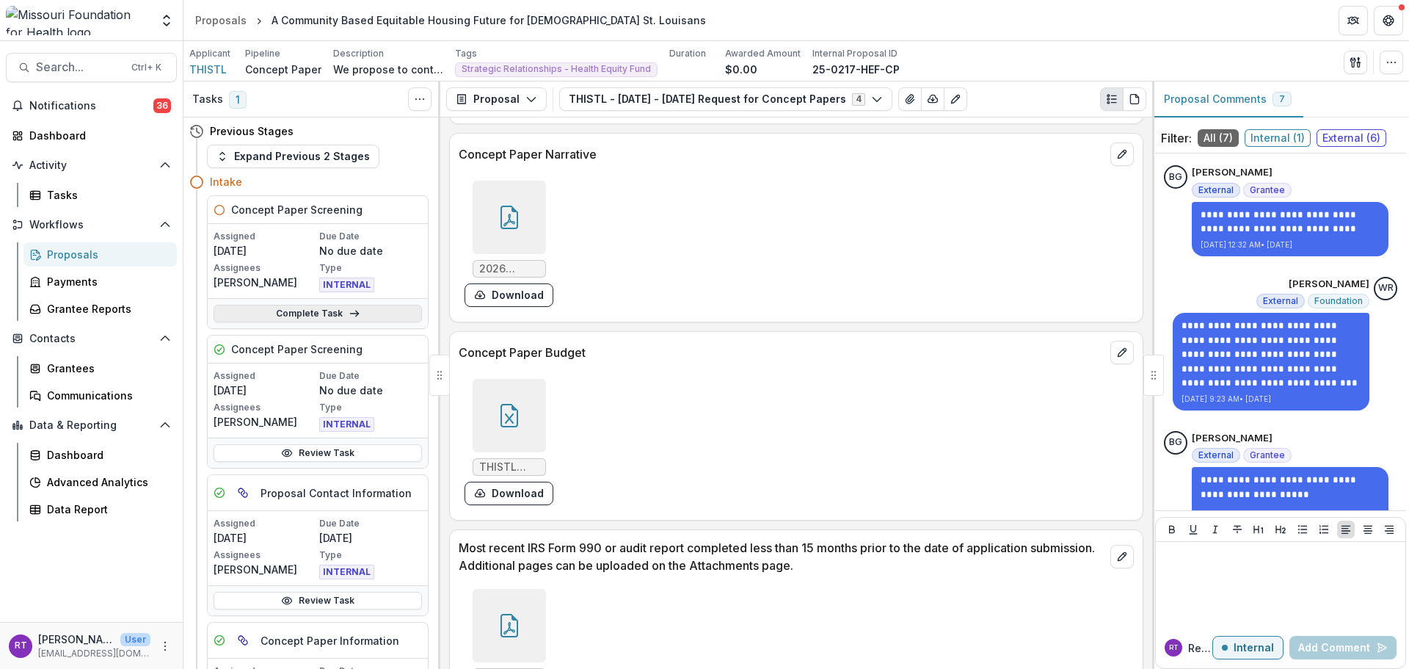
click at [324, 319] on link "Complete Task" at bounding box center [318, 314] width 208 height 18
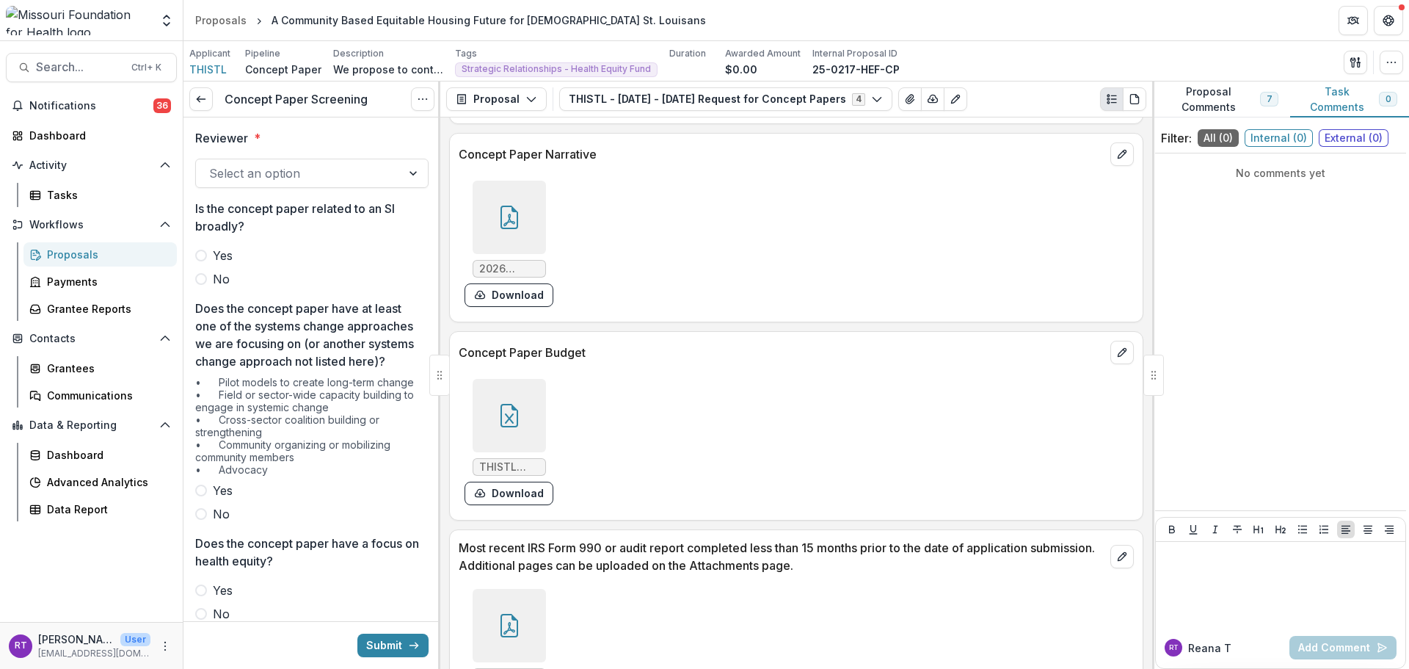
click at [387, 172] on div "Select an option" at bounding box center [298, 172] width 205 height 23
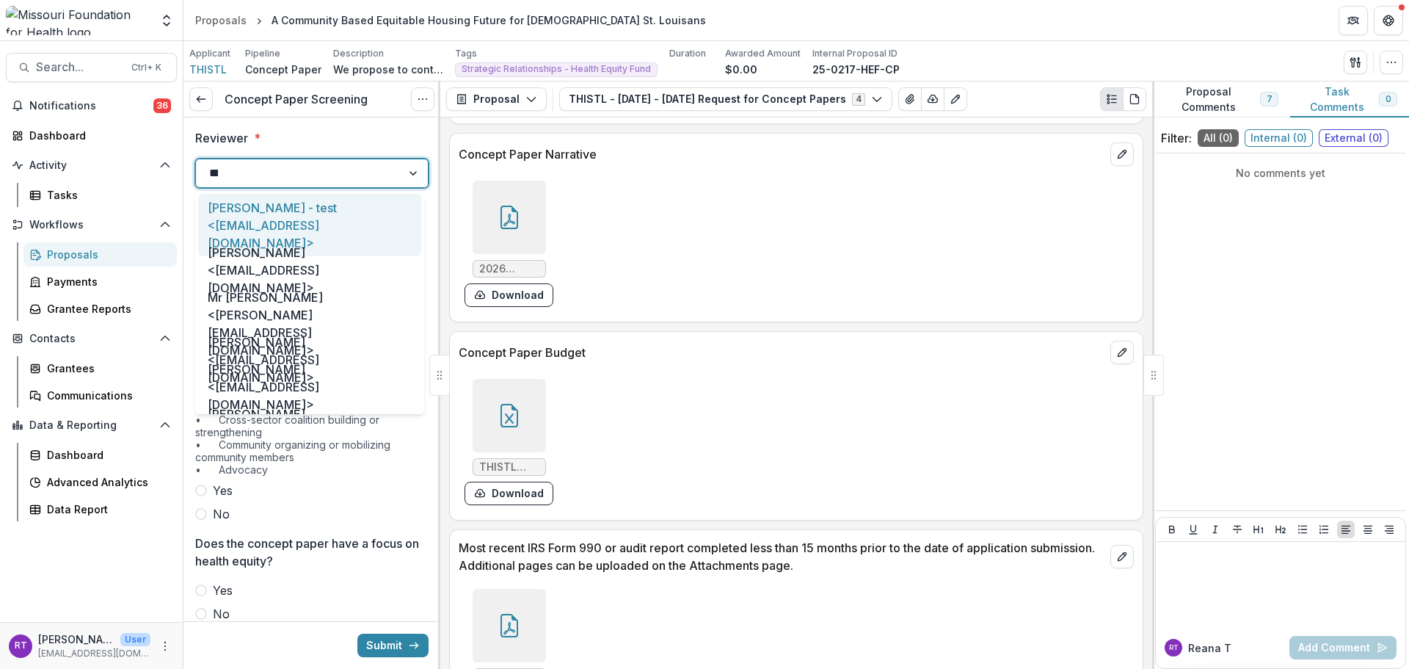
type input "*****"
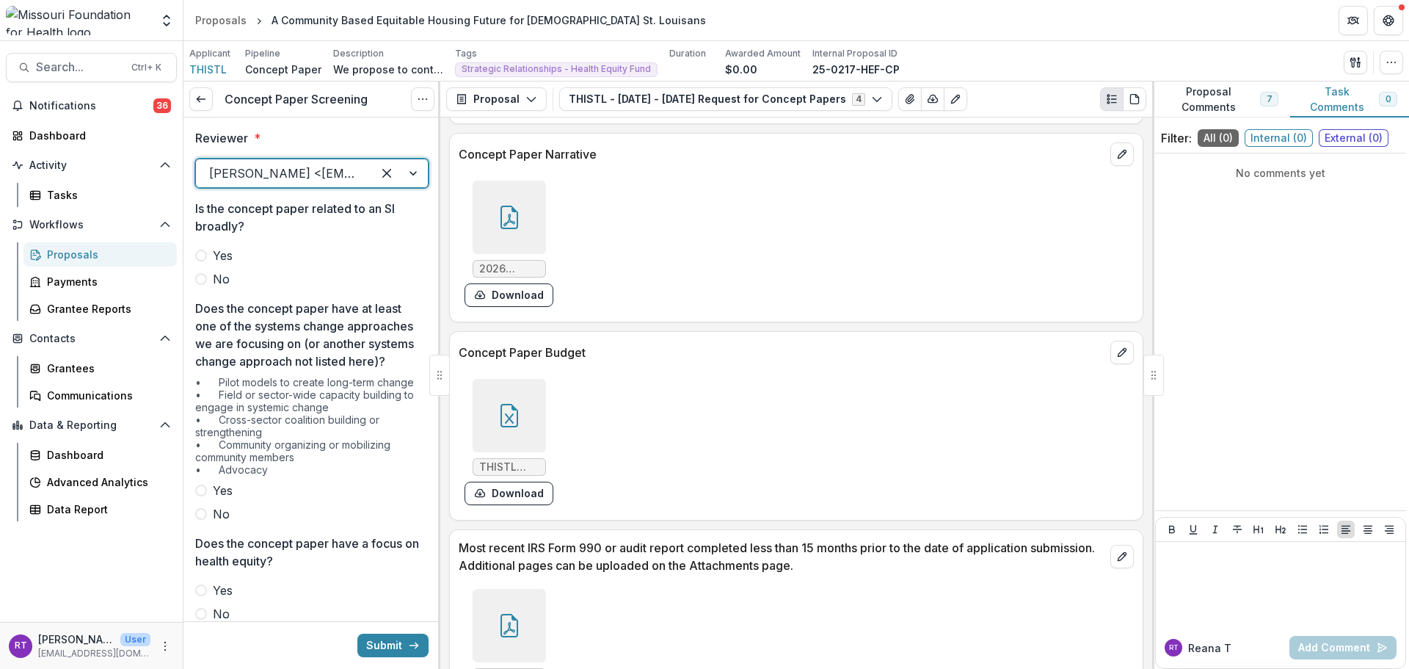
click at [203, 277] on span at bounding box center [201, 279] width 12 height 12
click at [225, 499] on span "Yes" at bounding box center [223, 490] width 20 height 18
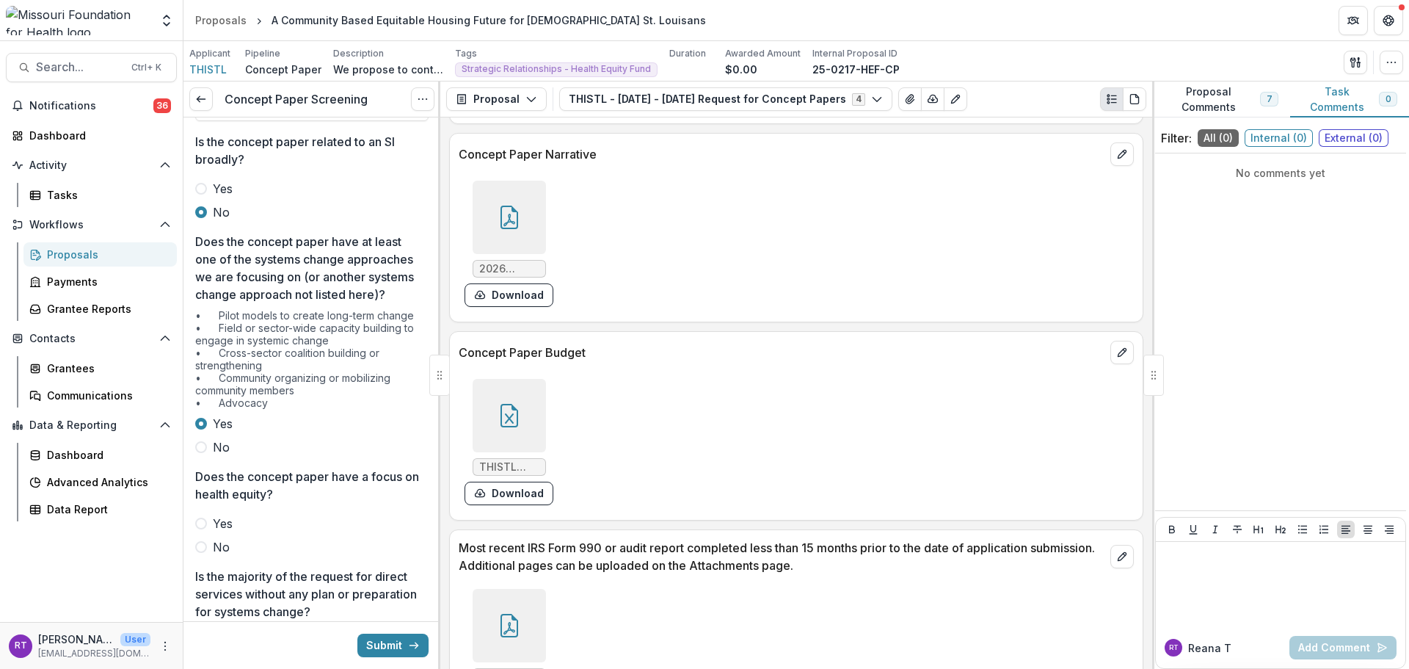
scroll to position [294, 0]
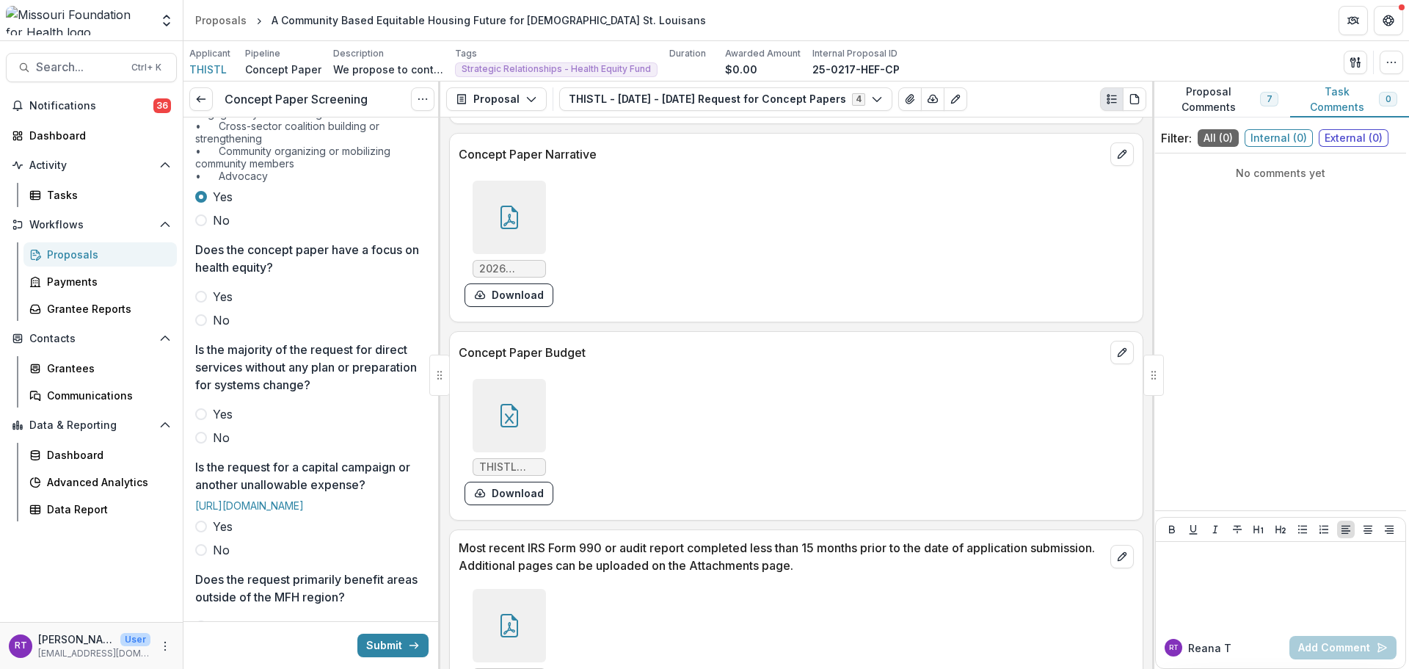
click at [218, 305] on span "Yes" at bounding box center [223, 297] width 20 height 18
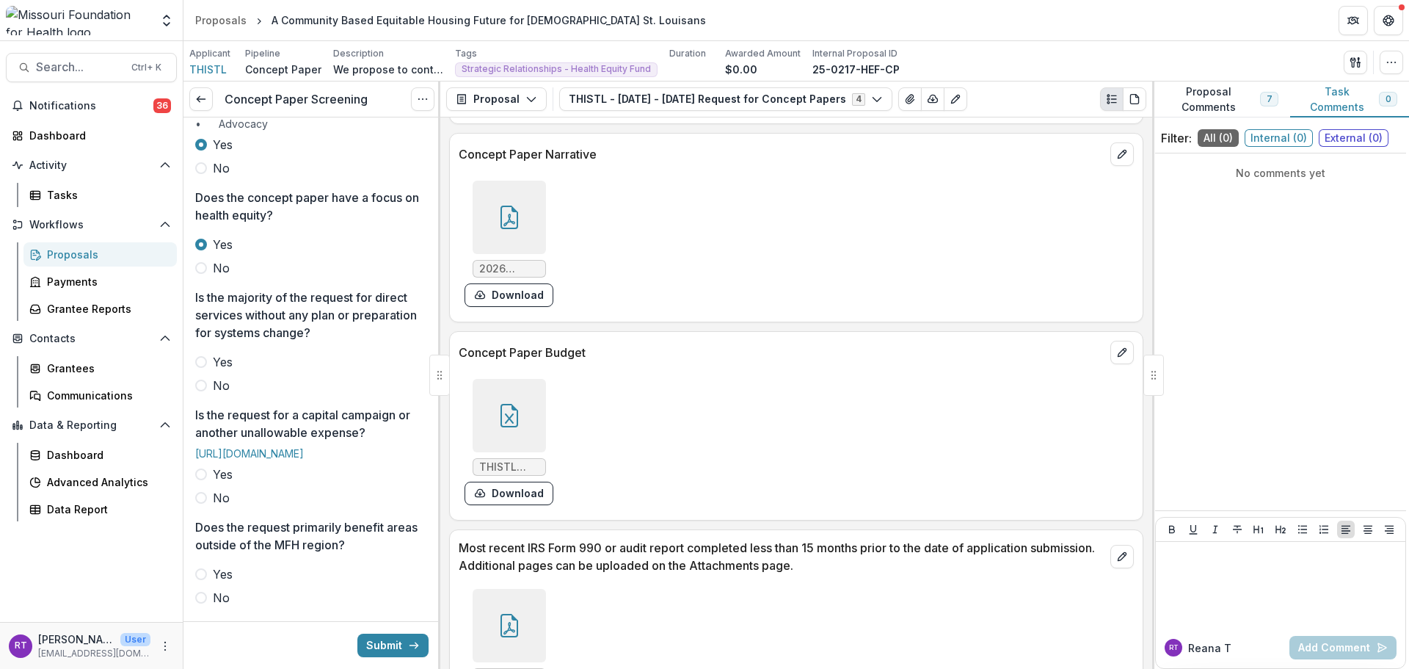
scroll to position [440, 0]
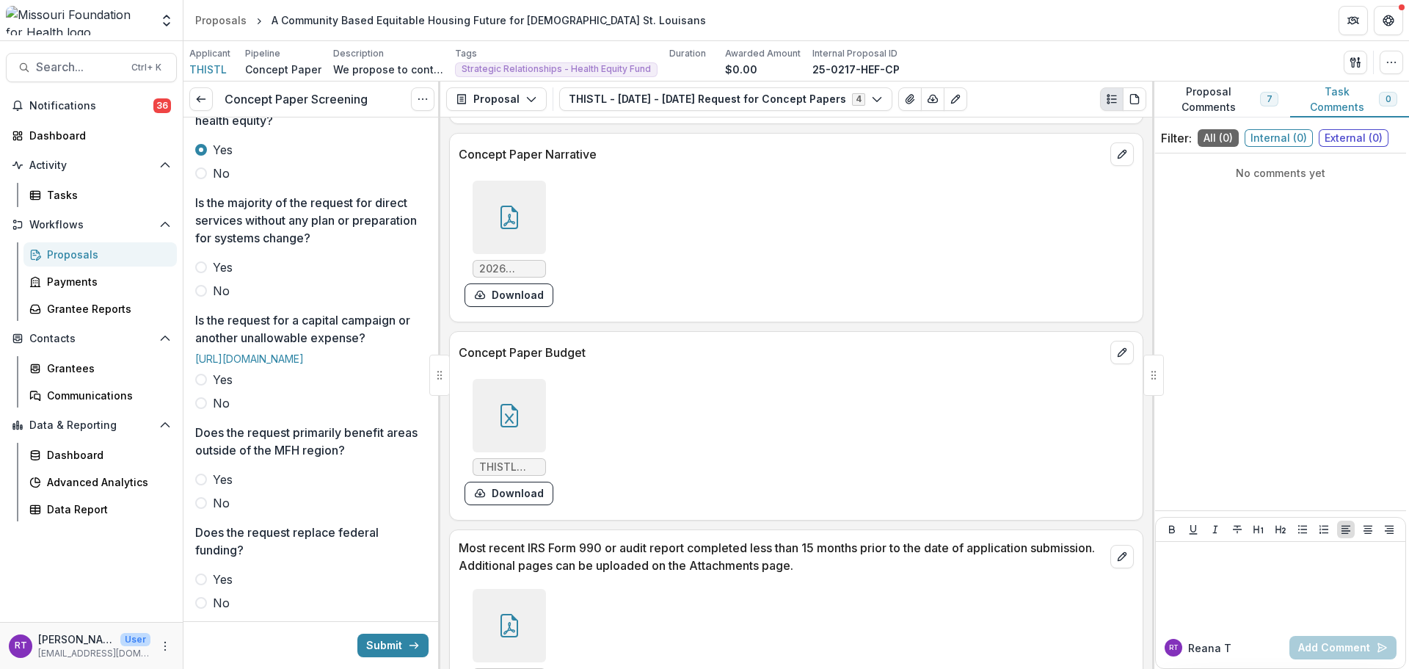
click at [221, 299] on span "No" at bounding box center [221, 291] width 17 height 18
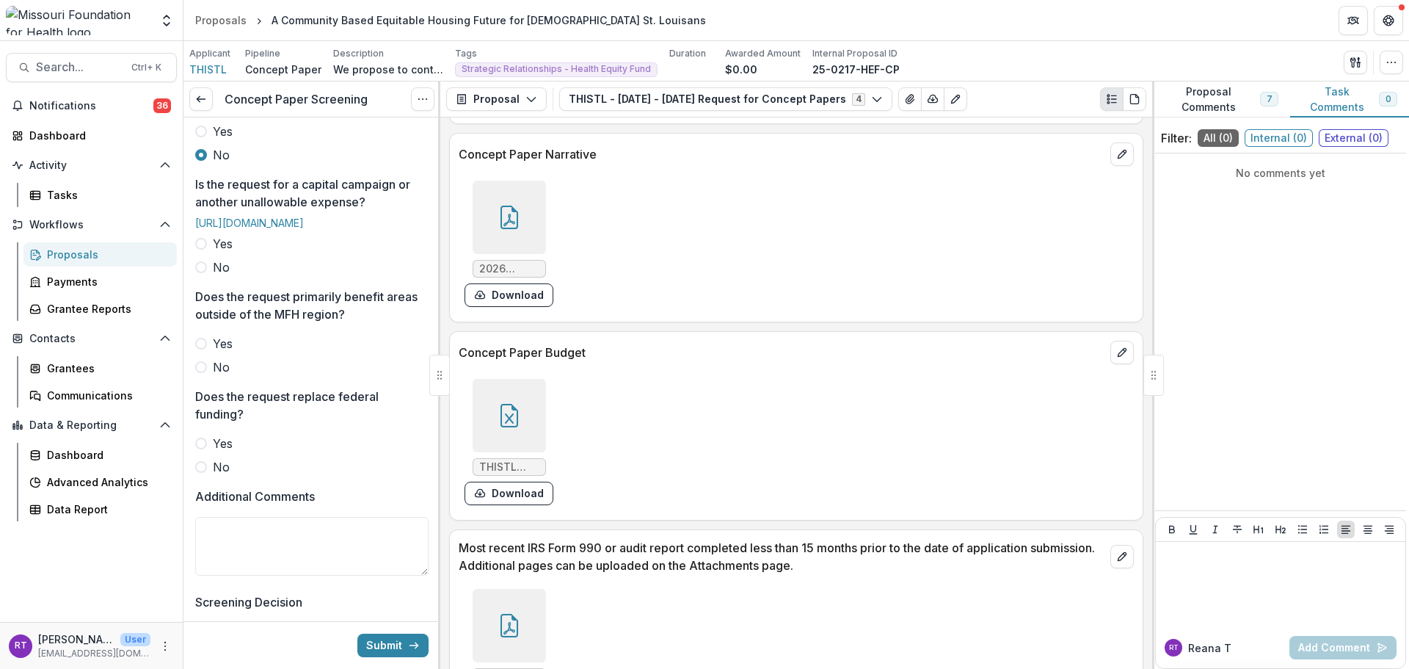
scroll to position [587, 0]
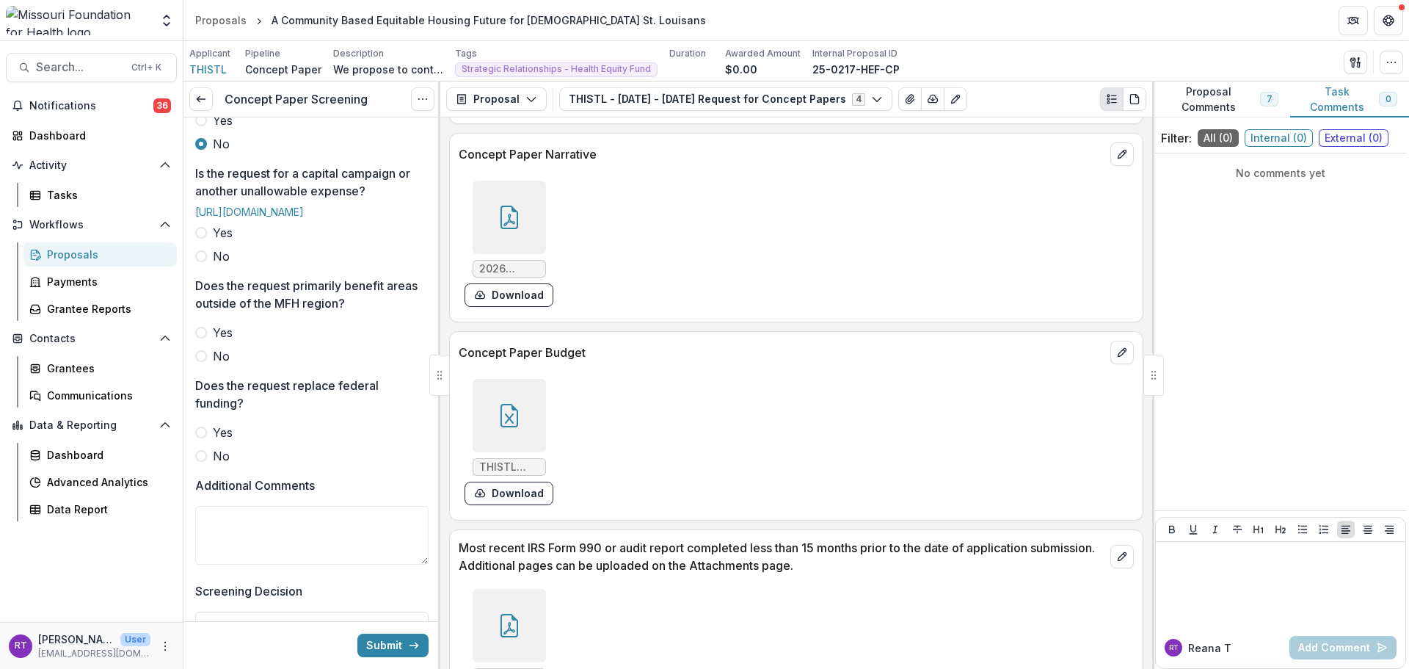
click at [216, 265] on span "No" at bounding box center [221, 256] width 17 height 18
click at [222, 365] on div "Yes No" at bounding box center [311, 344] width 233 height 41
click at [215, 365] on span "No" at bounding box center [221, 356] width 17 height 18
click at [213, 465] on div "Yes No" at bounding box center [311, 443] width 233 height 41
click at [214, 465] on span "No" at bounding box center [221, 456] width 17 height 18
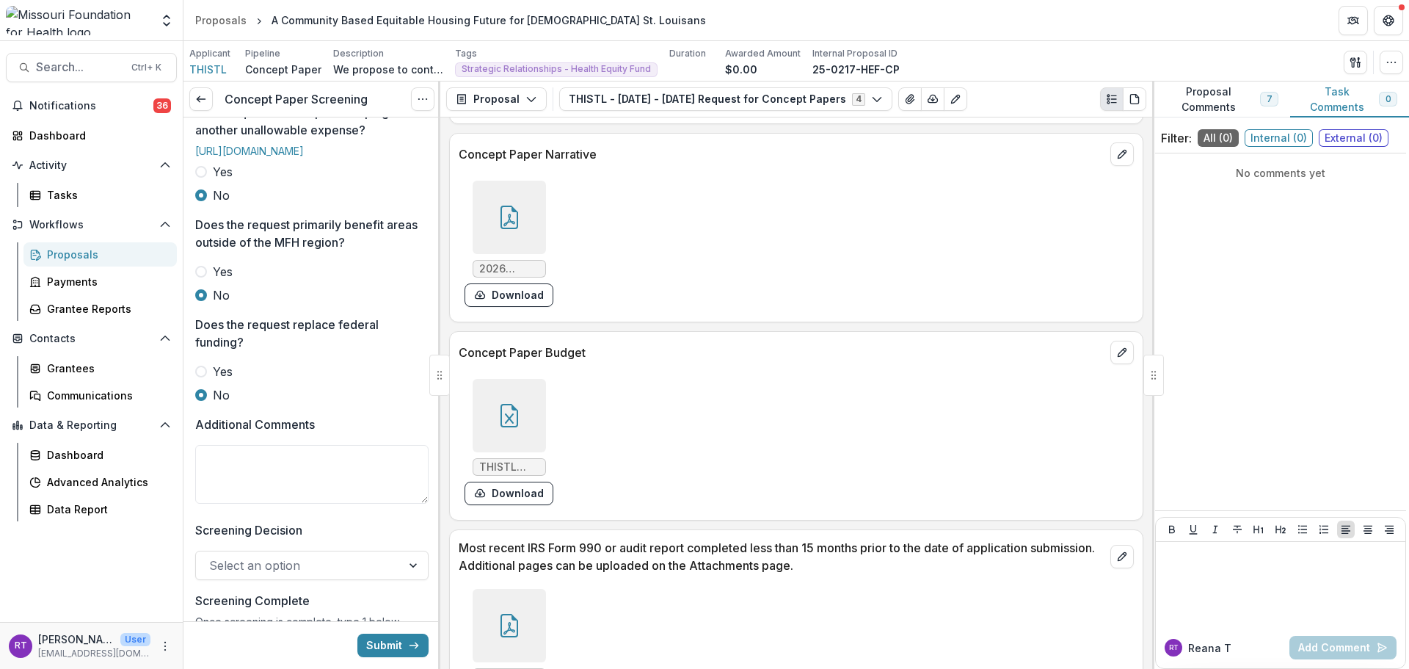
scroll to position [804, 0]
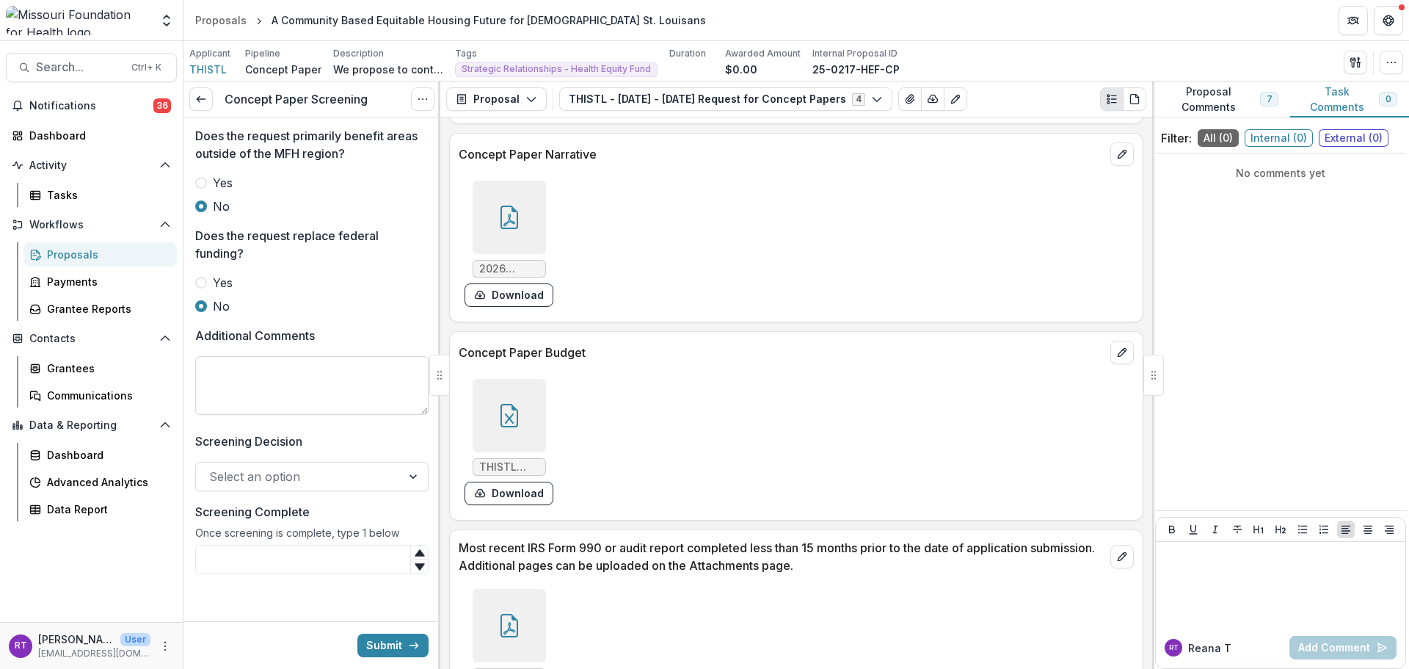
click at [280, 382] on textarea "Additional Comments" at bounding box center [311, 385] width 233 height 59
type textarea "*"
type textarea "**********"
click at [321, 481] on div at bounding box center [298, 476] width 179 height 21
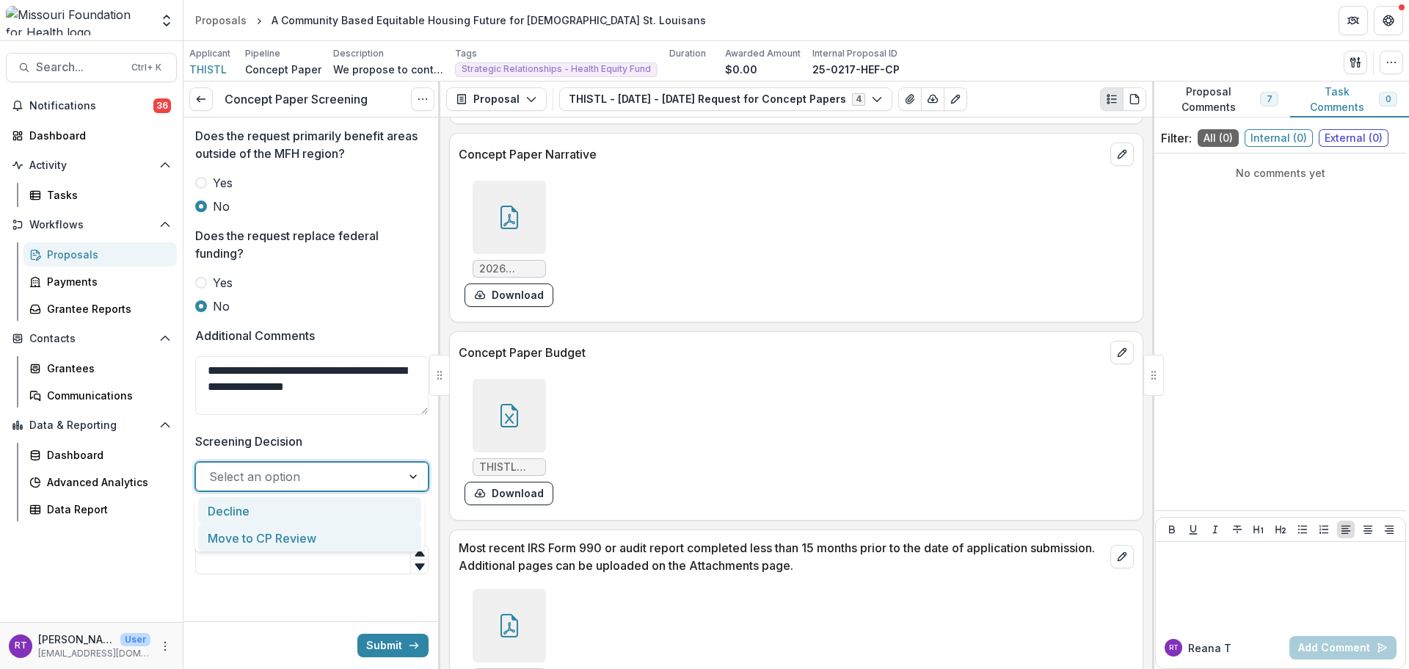
click at [328, 533] on div "Move to CP Review" at bounding box center [309, 537] width 223 height 27
click at [323, 567] on input "Screening Complete" at bounding box center [311, 559] width 233 height 29
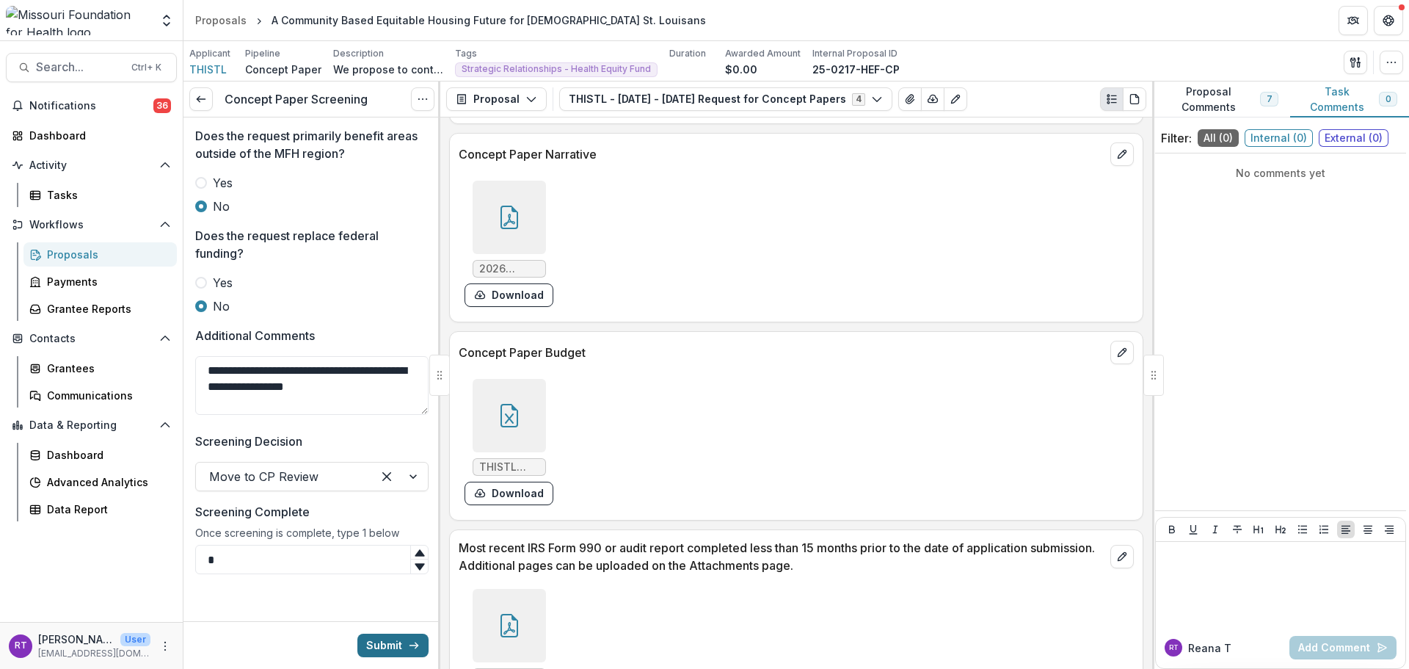
type input "*"
click at [394, 634] on button "Submit" at bounding box center [392, 644] width 71 height 23
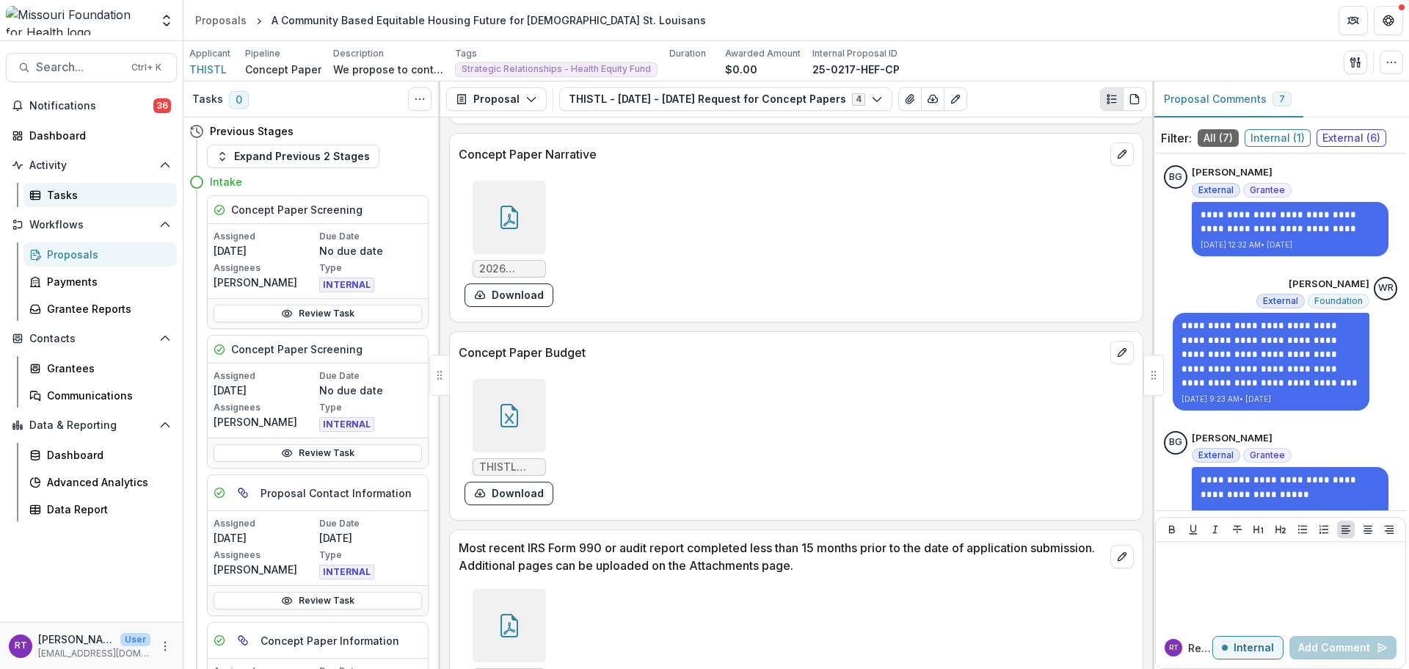
click at [121, 191] on div "Tasks" at bounding box center [106, 194] width 118 height 15
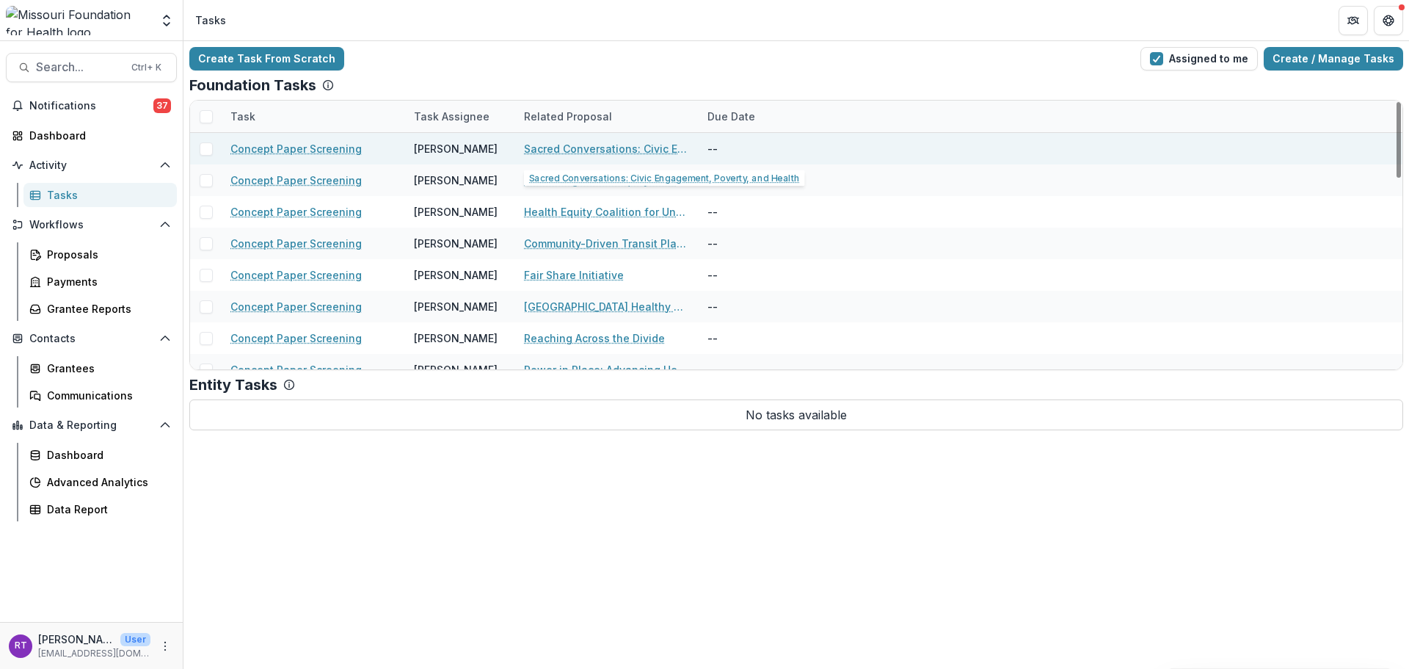
click at [636, 148] on link "Sacred Conversations: Civic Engagement, Poverty, and Health" at bounding box center [607, 148] width 166 height 15
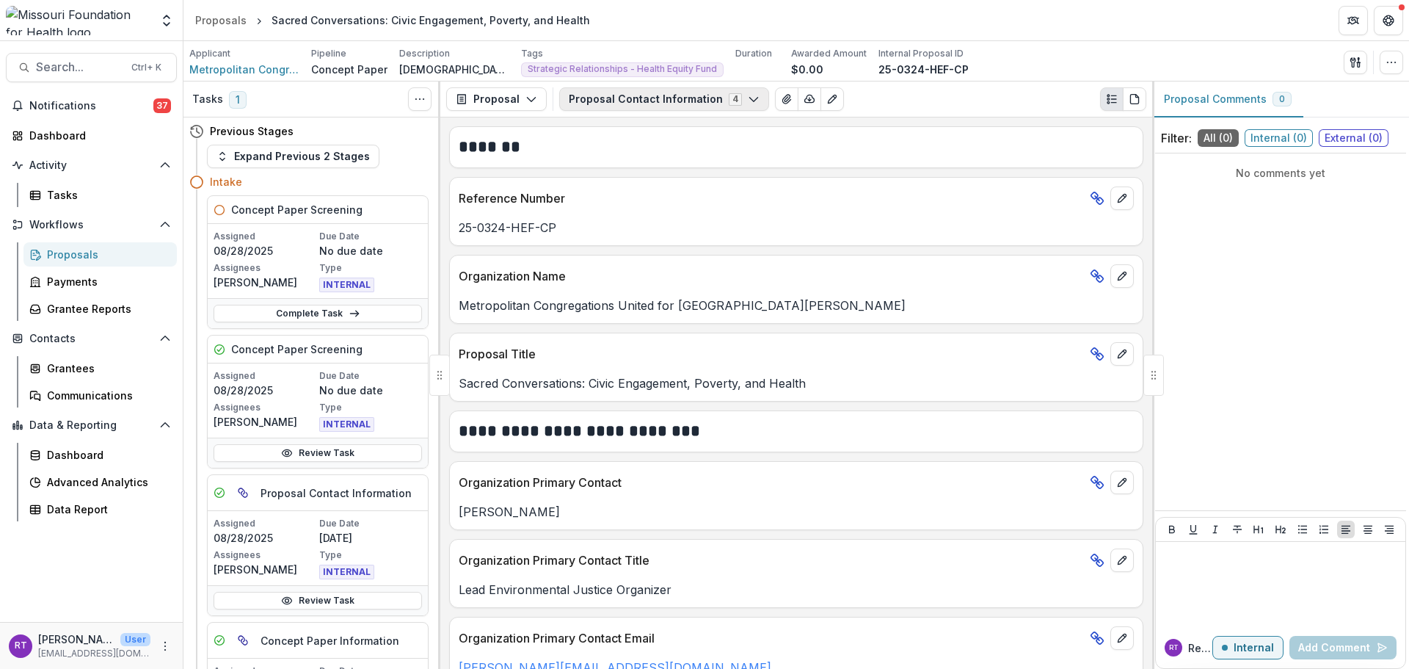
click at [652, 96] on button "Proposal Contact Information 4" at bounding box center [664, 98] width 210 height 23
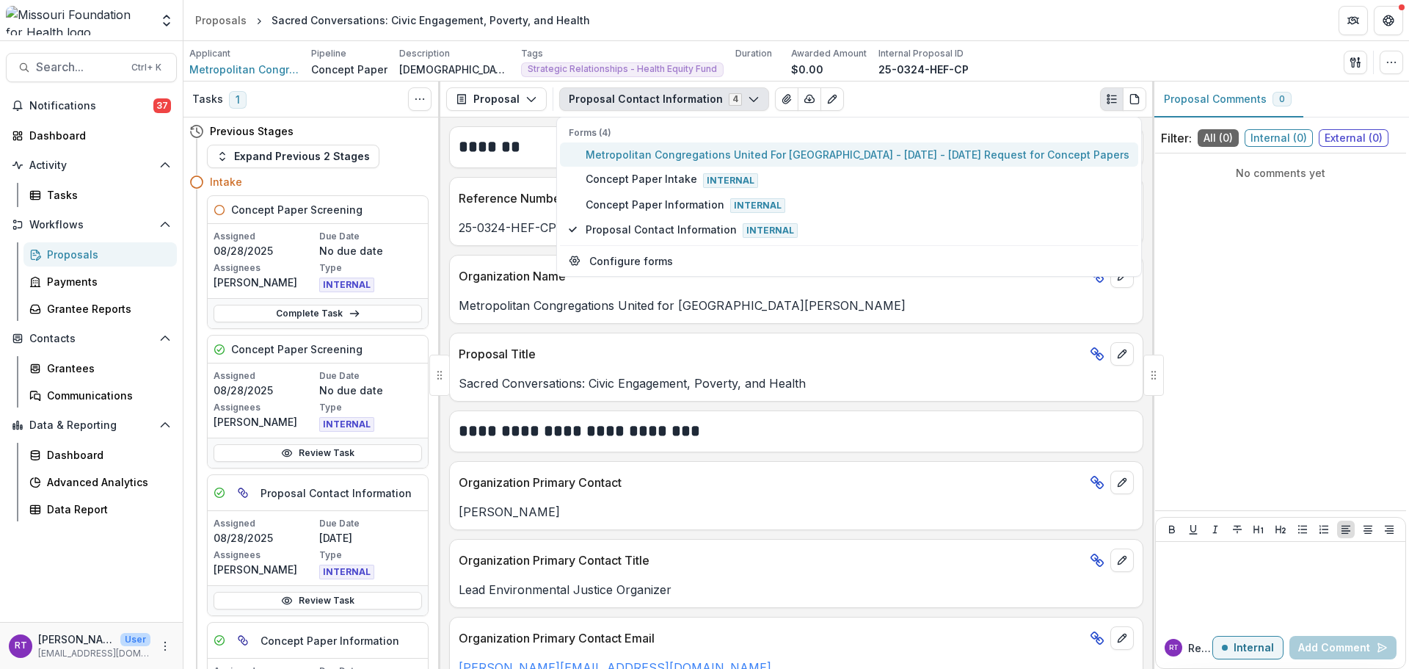
click at [667, 151] on span "Metropolitan Congregations United For St Louis - 2025 - 2025 Request for Concep…" at bounding box center [858, 154] width 544 height 15
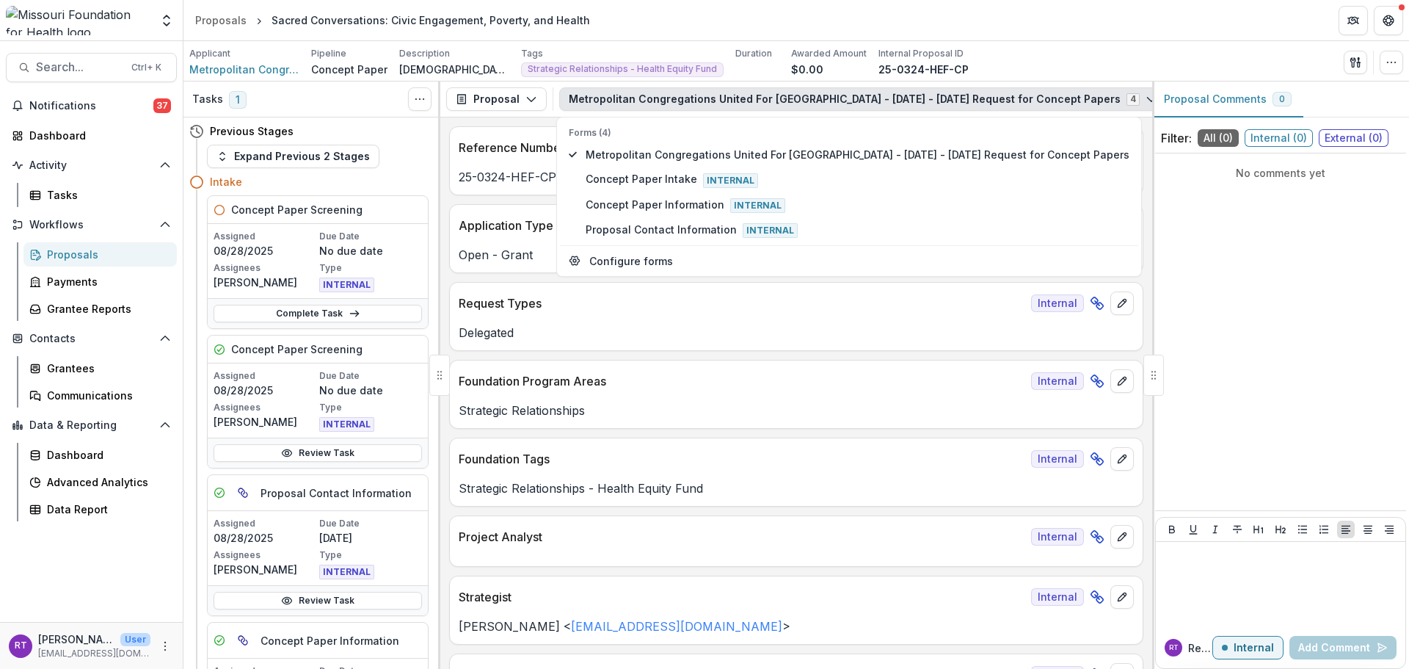
click at [1048, 56] on div "Applicant Metropolitan Congregations United For St Louis Pipeline Concept Paper…" at bounding box center [796, 62] width 1214 height 30
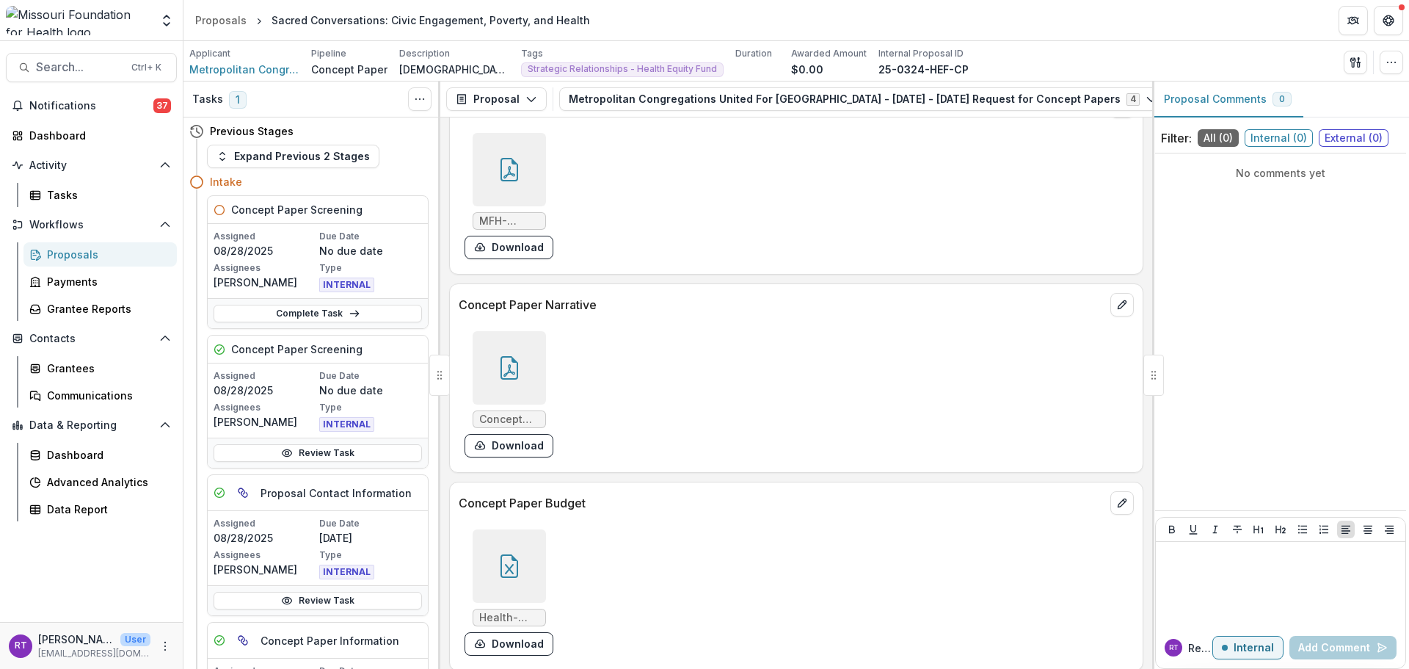
scroll to position [3816, 0]
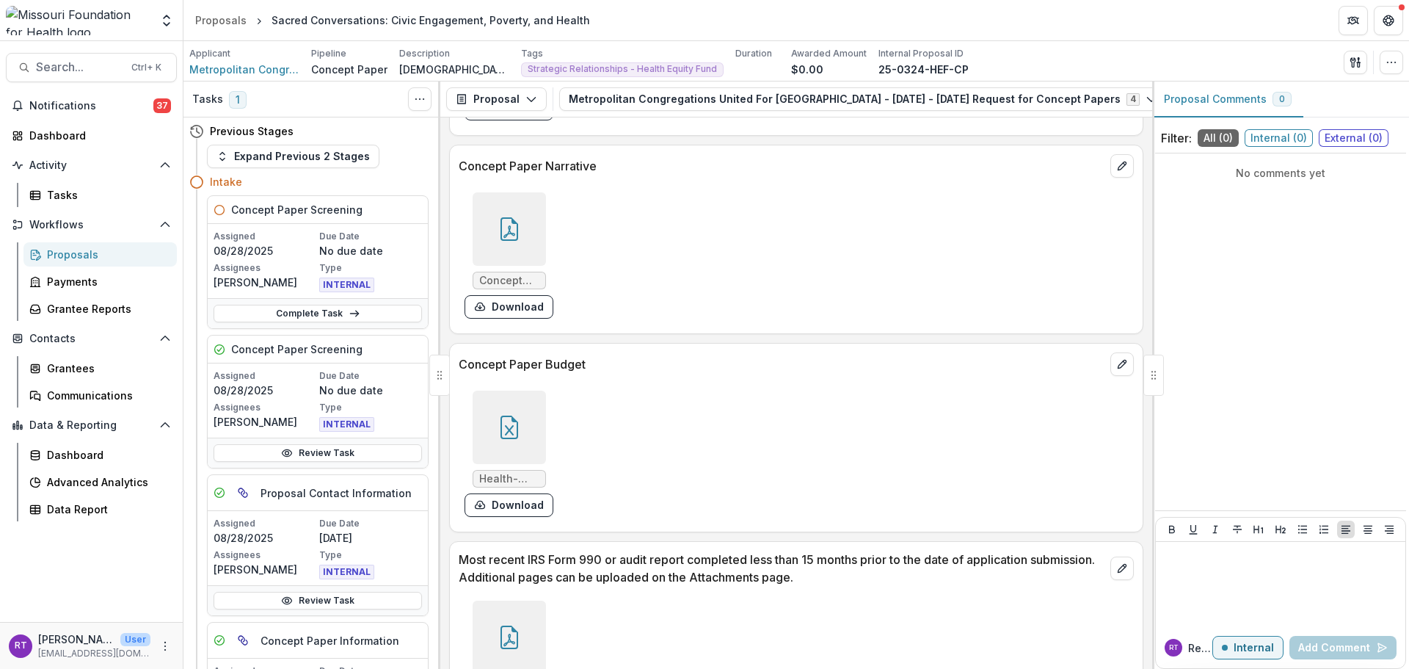
click at [539, 451] on div at bounding box center [509, 426] width 73 height 73
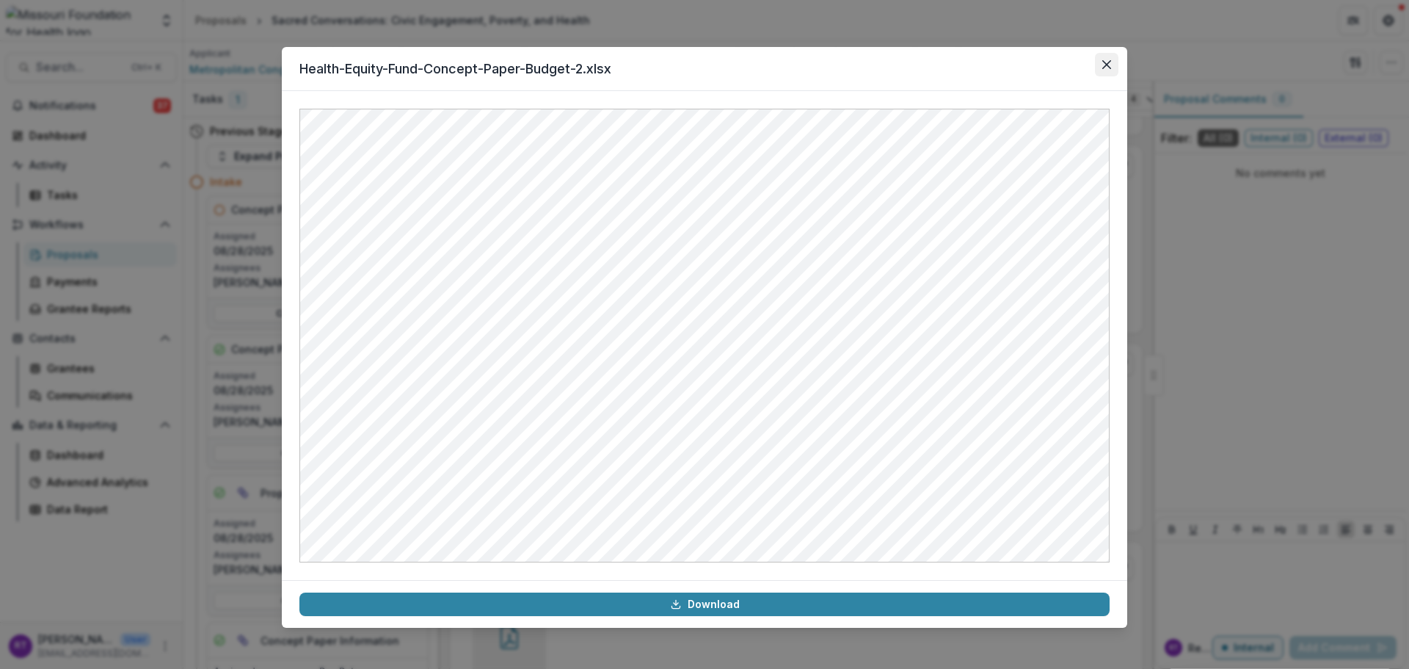
click at [1110, 69] on button "Close" at bounding box center [1106, 64] width 23 height 23
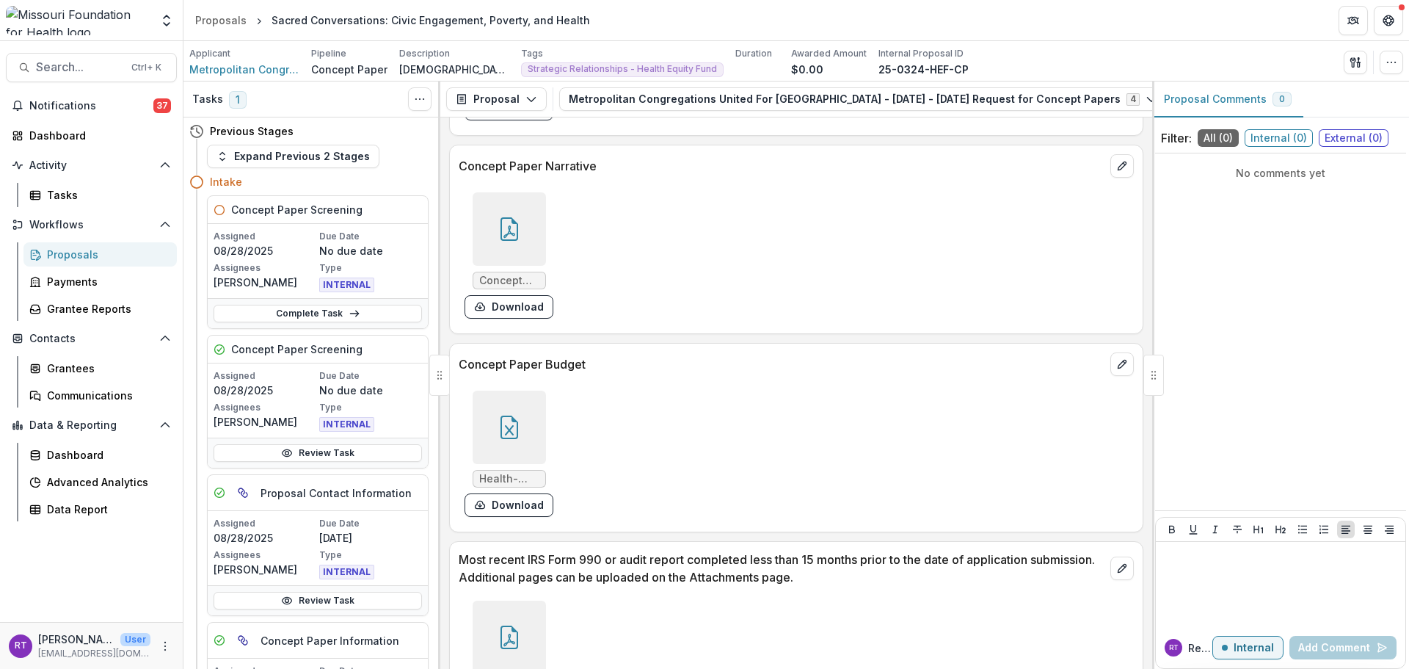
click at [519, 244] on div at bounding box center [509, 228] width 73 height 73
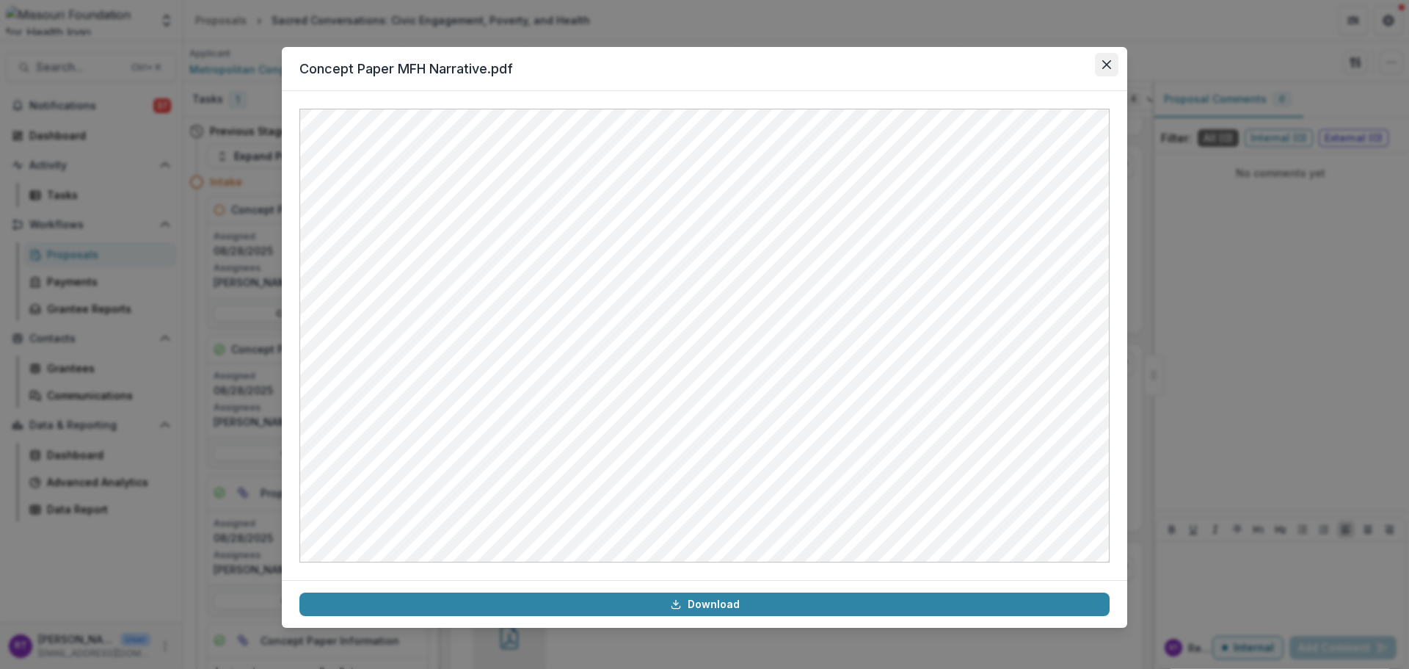
click at [1109, 75] on button "Close" at bounding box center [1106, 64] width 23 height 23
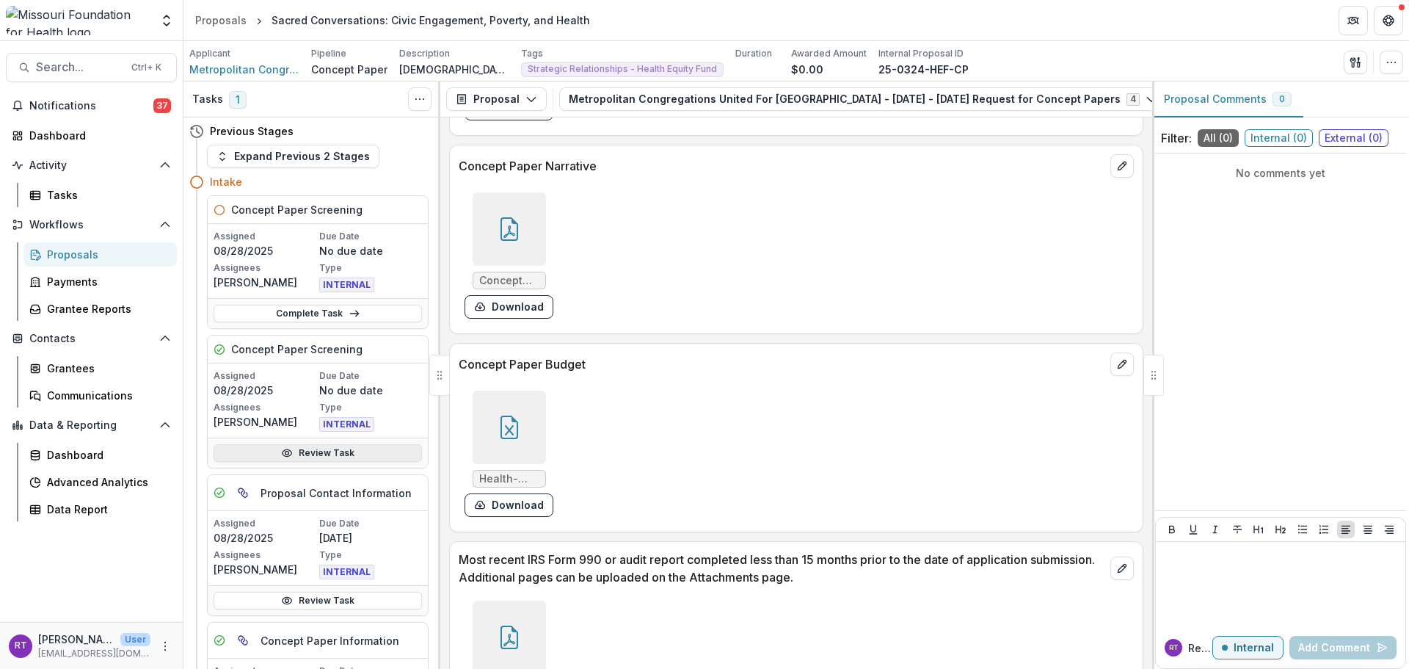
click at [298, 462] on link "Review Task" at bounding box center [318, 453] width 208 height 18
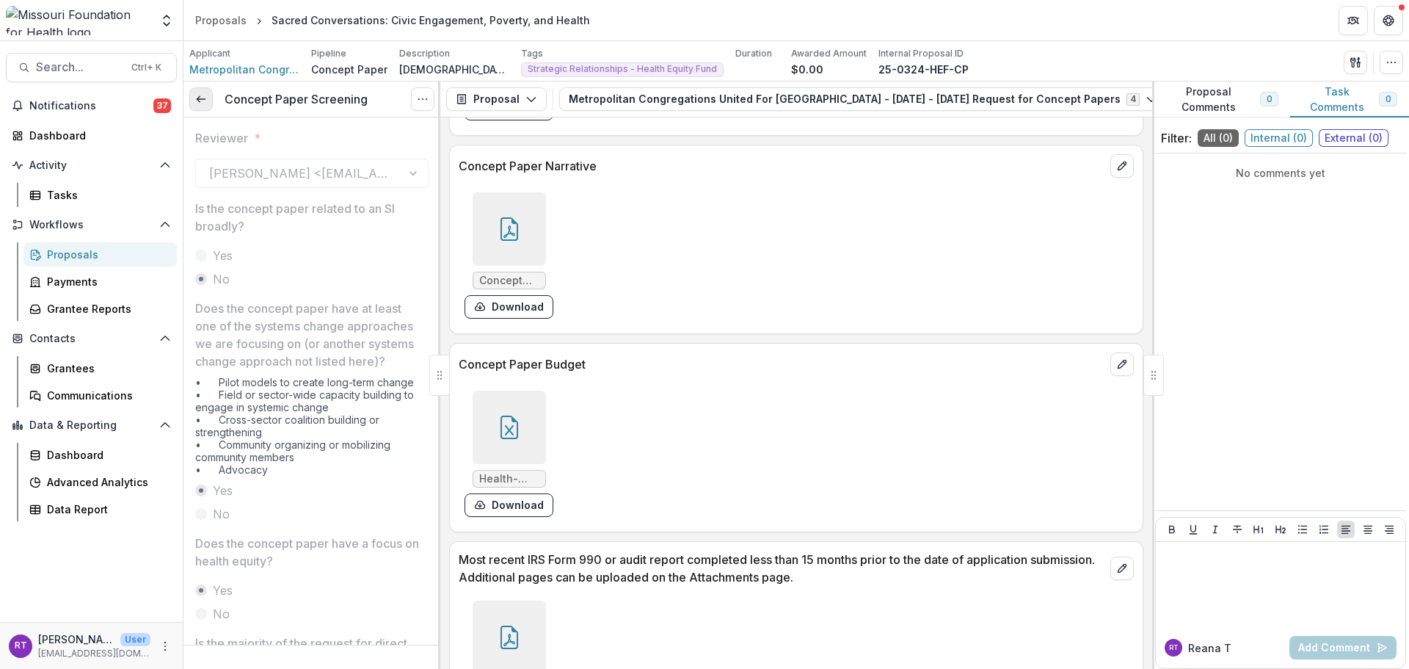
click at [205, 101] on icon at bounding box center [201, 99] width 12 height 12
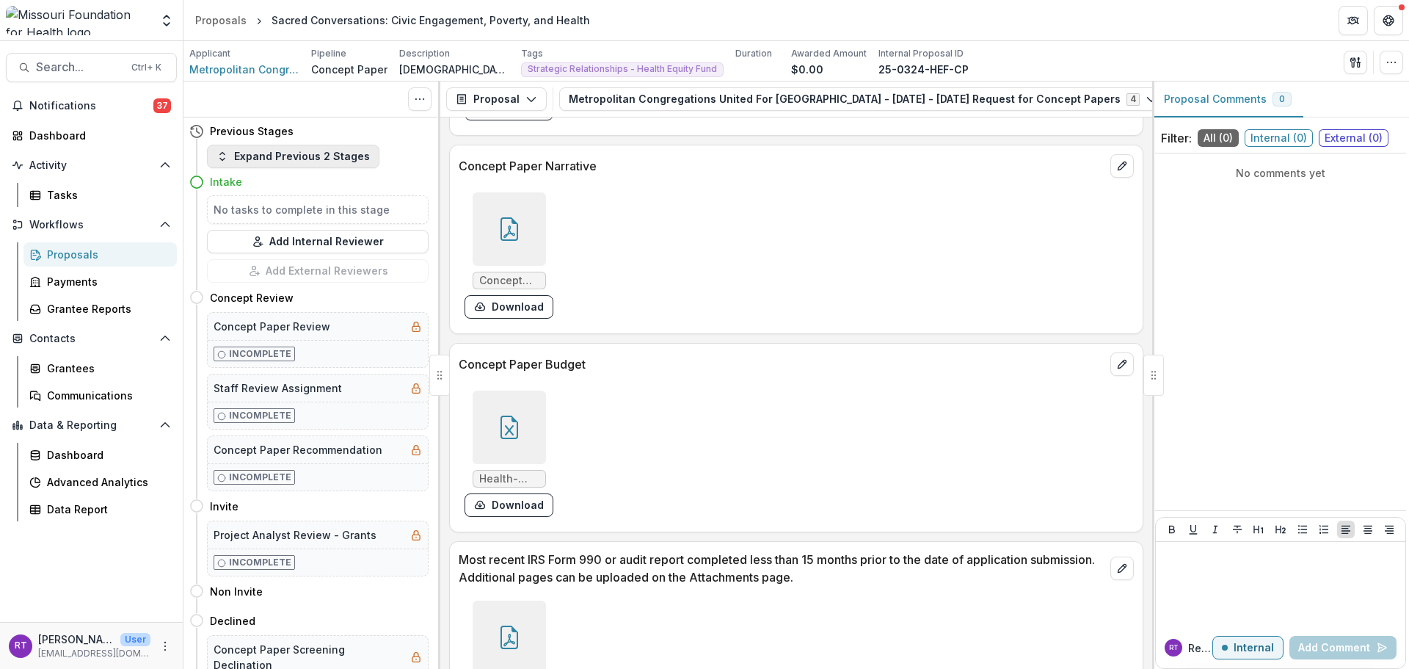
click at [331, 155] on button "Expand Previous 2 Stages" at bounding box center [293, 156] width 172 height 23
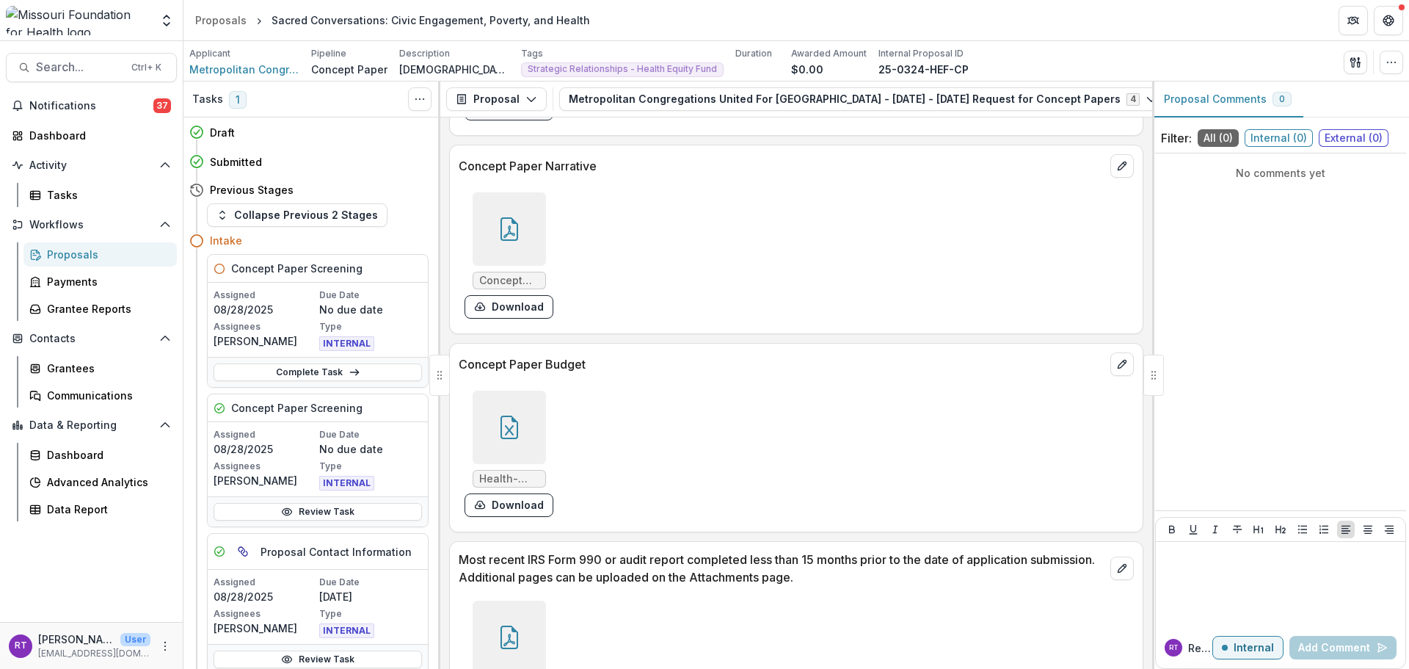
click at [327, 363] on div "Complete Task" at bounding box center [318, 372] width 220 height 30
click at [330, 371] on link "Complete Task" at bounding box center [318, 372] width 208 height 18
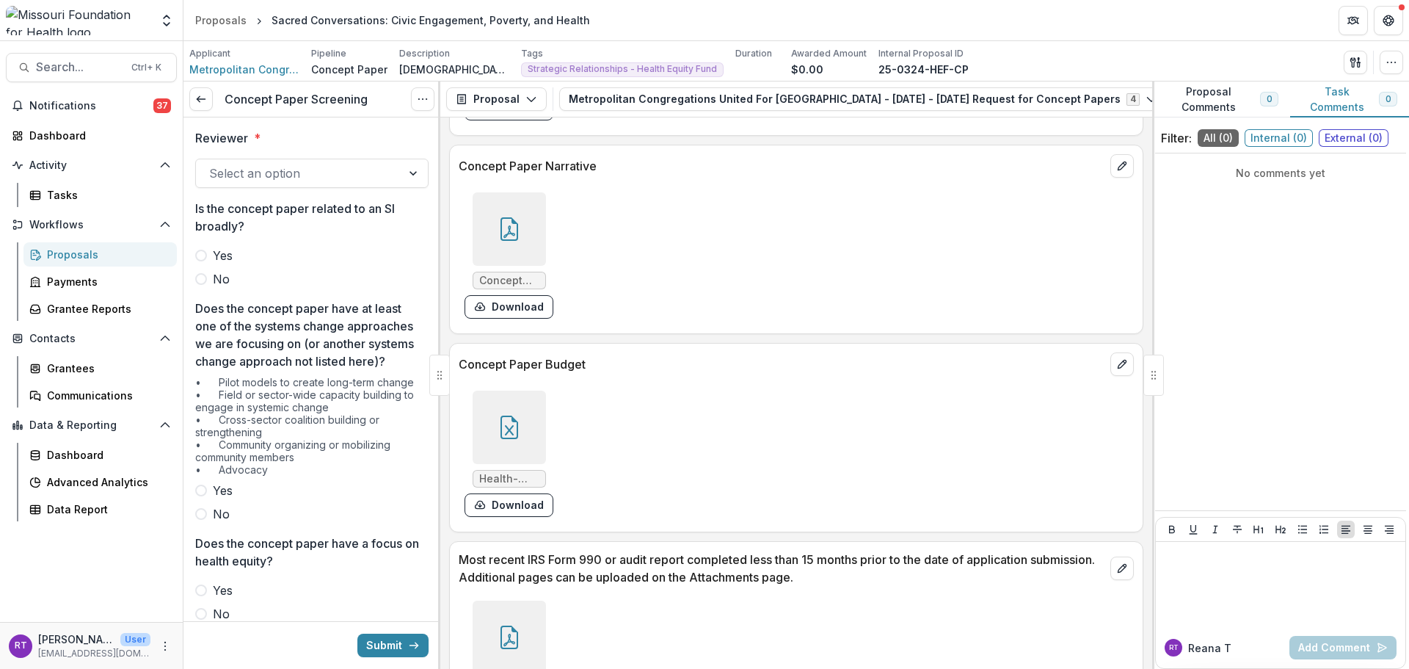
click at [232, 162] on div "Select an option" at bounding box center [298, 172] width 205 height 23
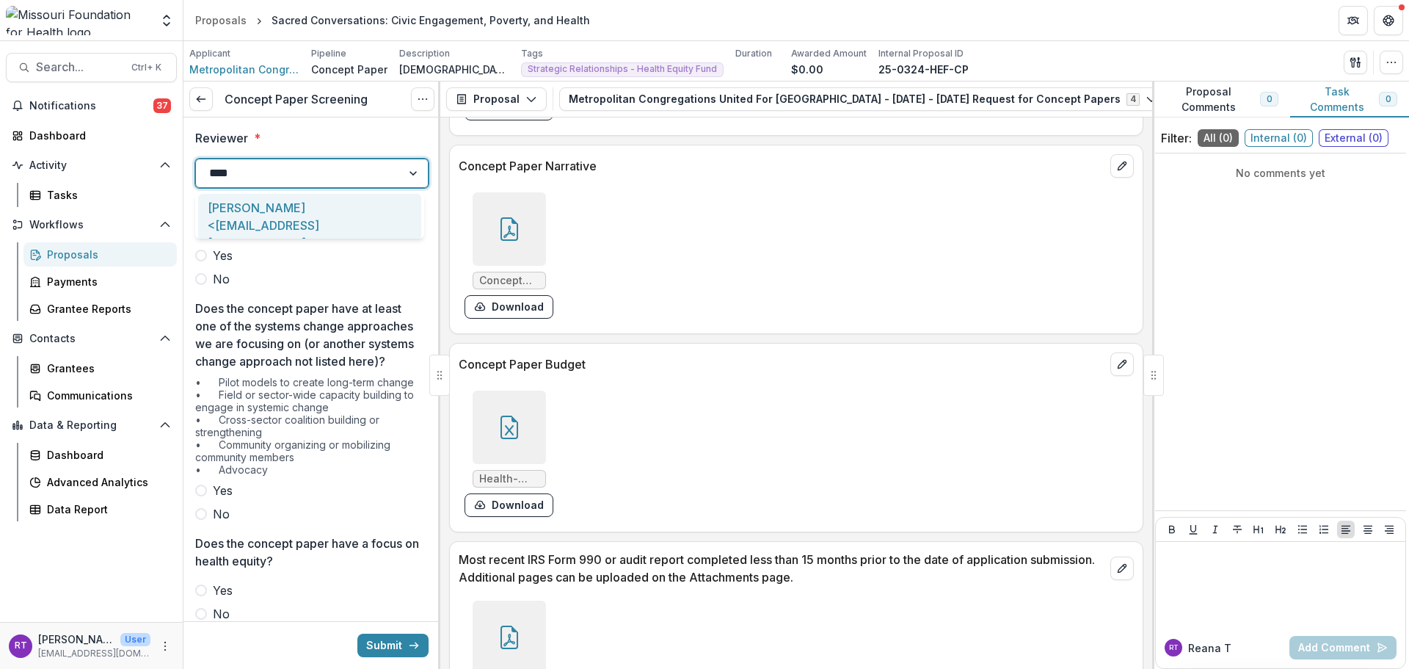
type input "*****"
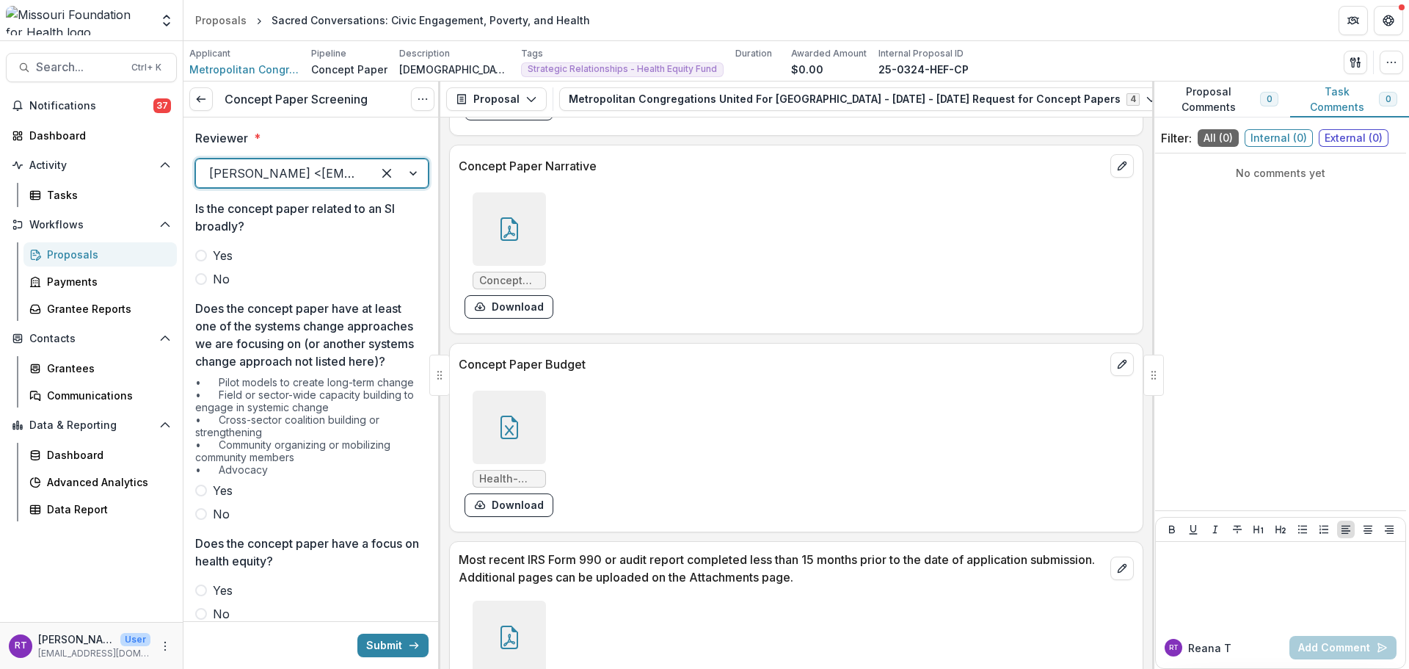
click at [222, 288] on span "No" at bounding box center [221, 279] width 17 height 18
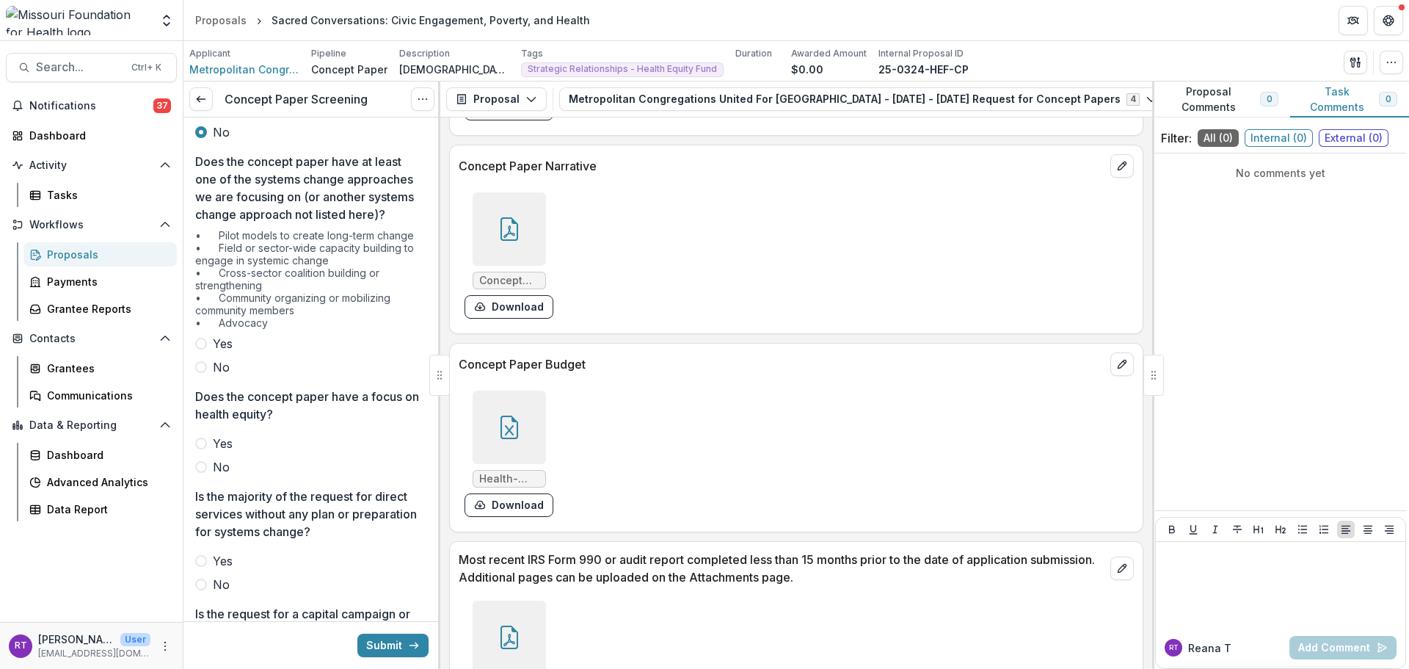
click at [233, 352] on label "Yes" at bounding box center [311, 344] width 233 height 18
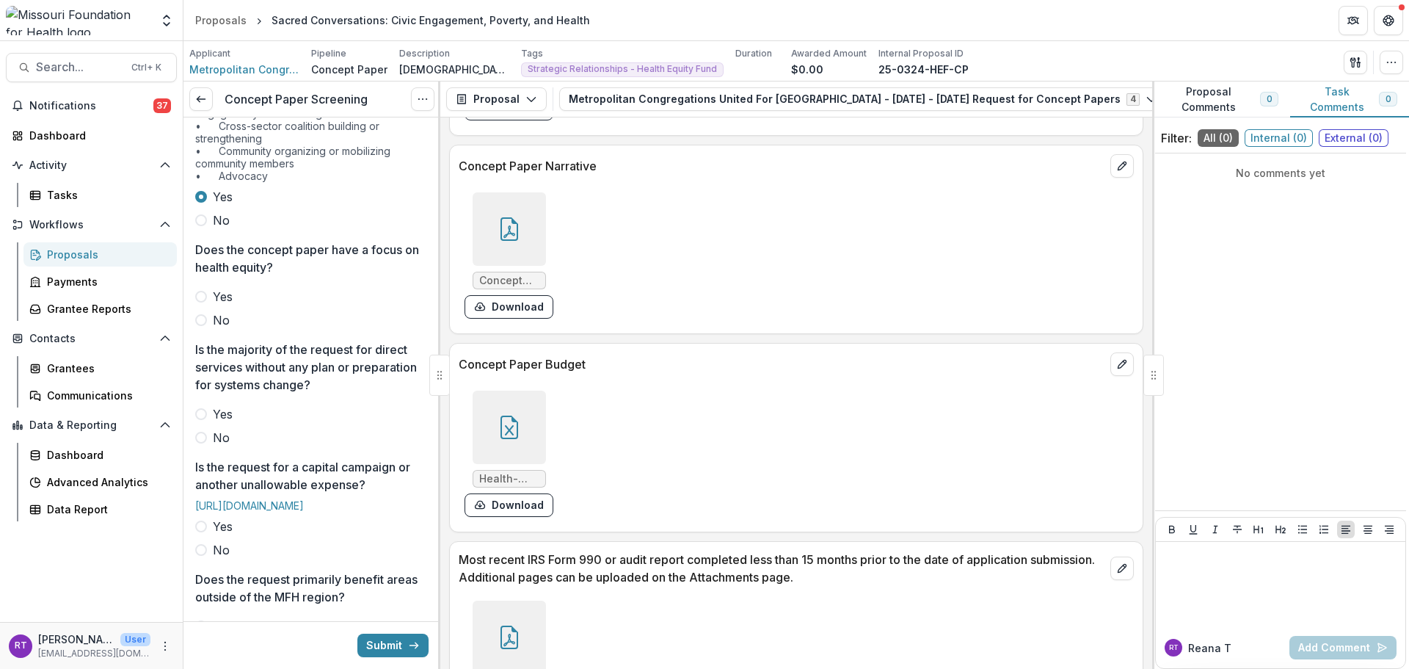
click at [215, 305] on span "Yes" at bounding box center [223, 297] width 20 height 18
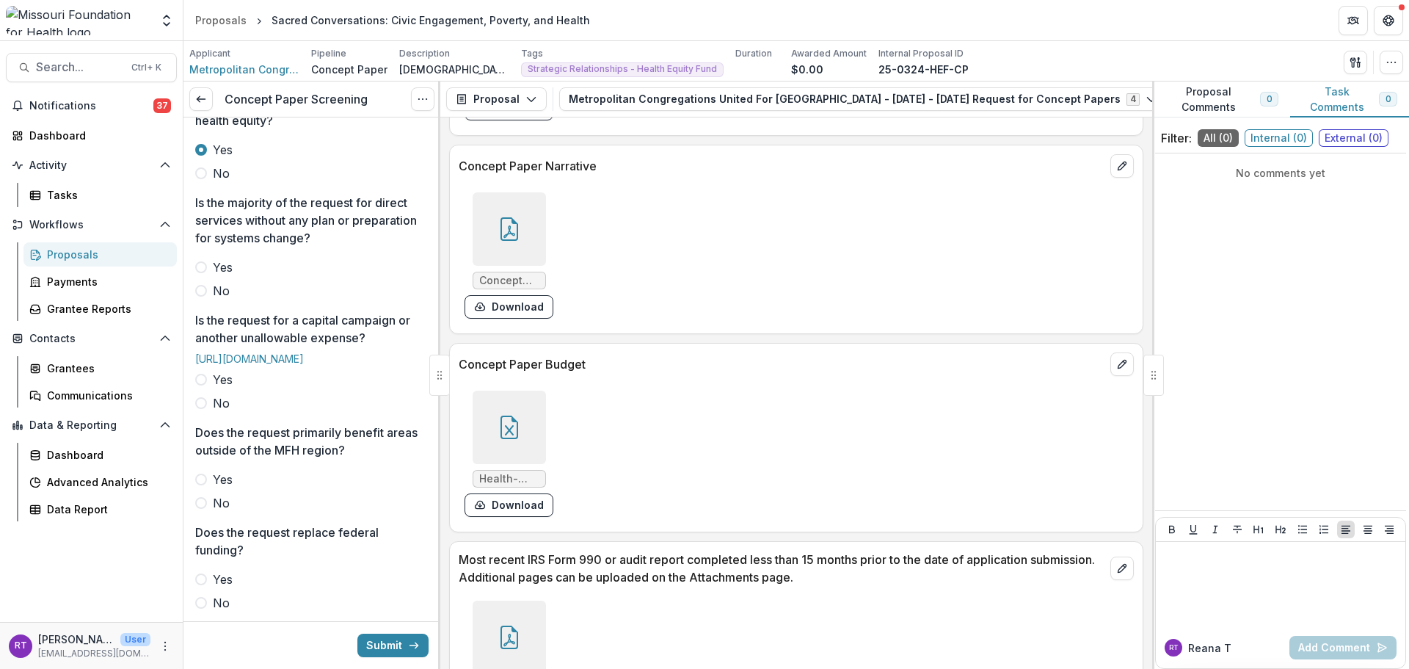
click at [211, 299] on label "No" at bounding box center [311, 291] width 233 height 18
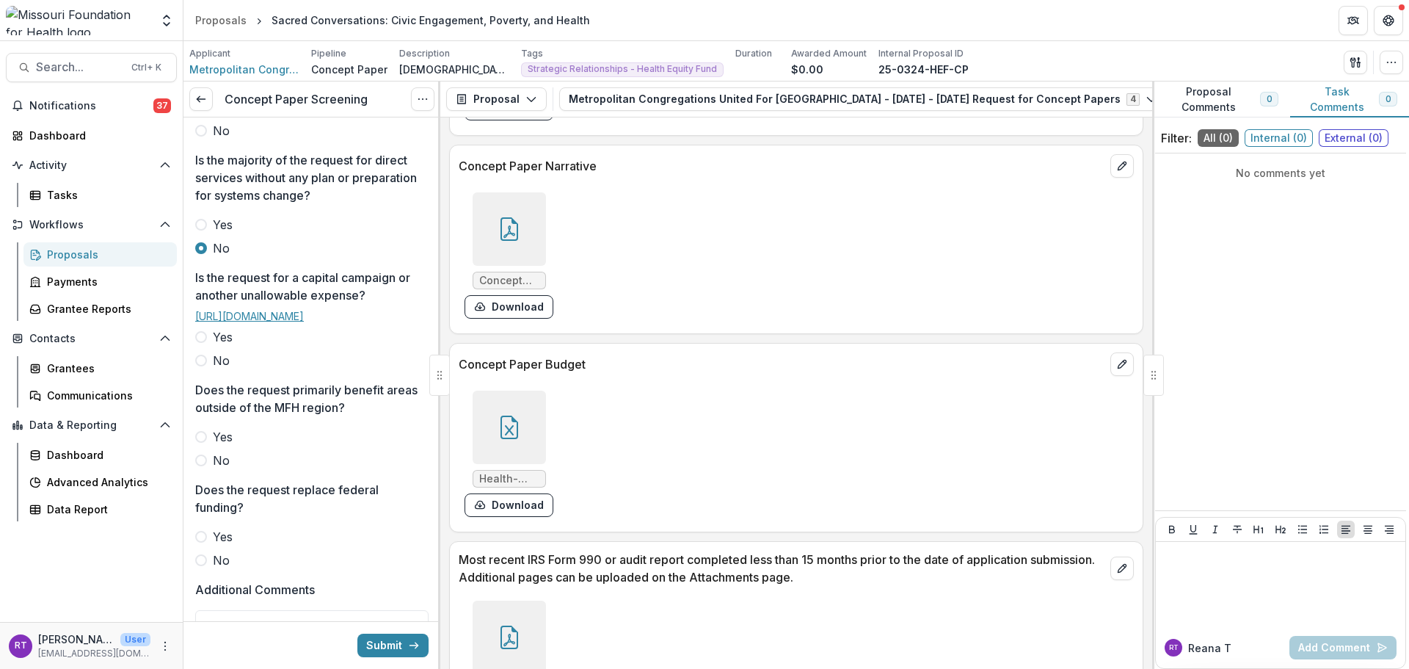
scroll to position [587, 0]
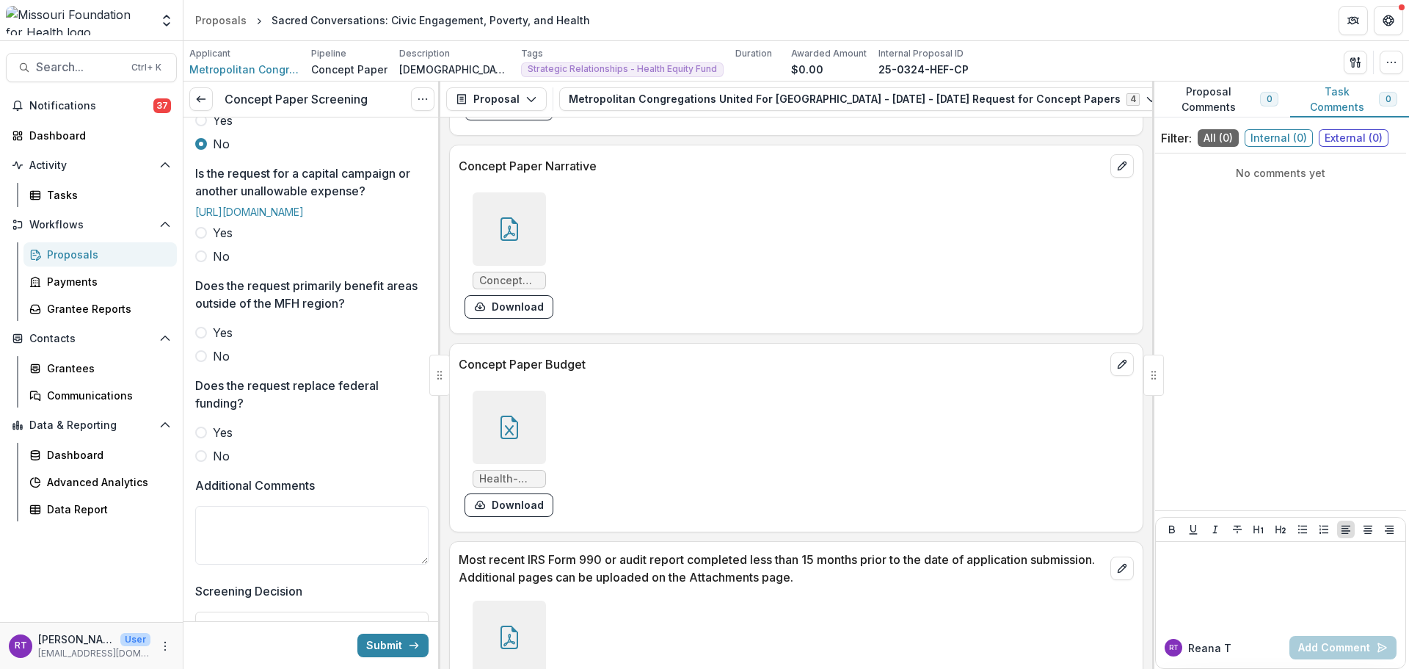
click at [214, 265] on span "No" at bounding box center [221, 256] width 17 height 18
click at [205, 362] on span at bounding box center [201, 356] width 12 height 12
click at [225, 465] on span "No" at bounding box center [221, 456] width 17 height 18
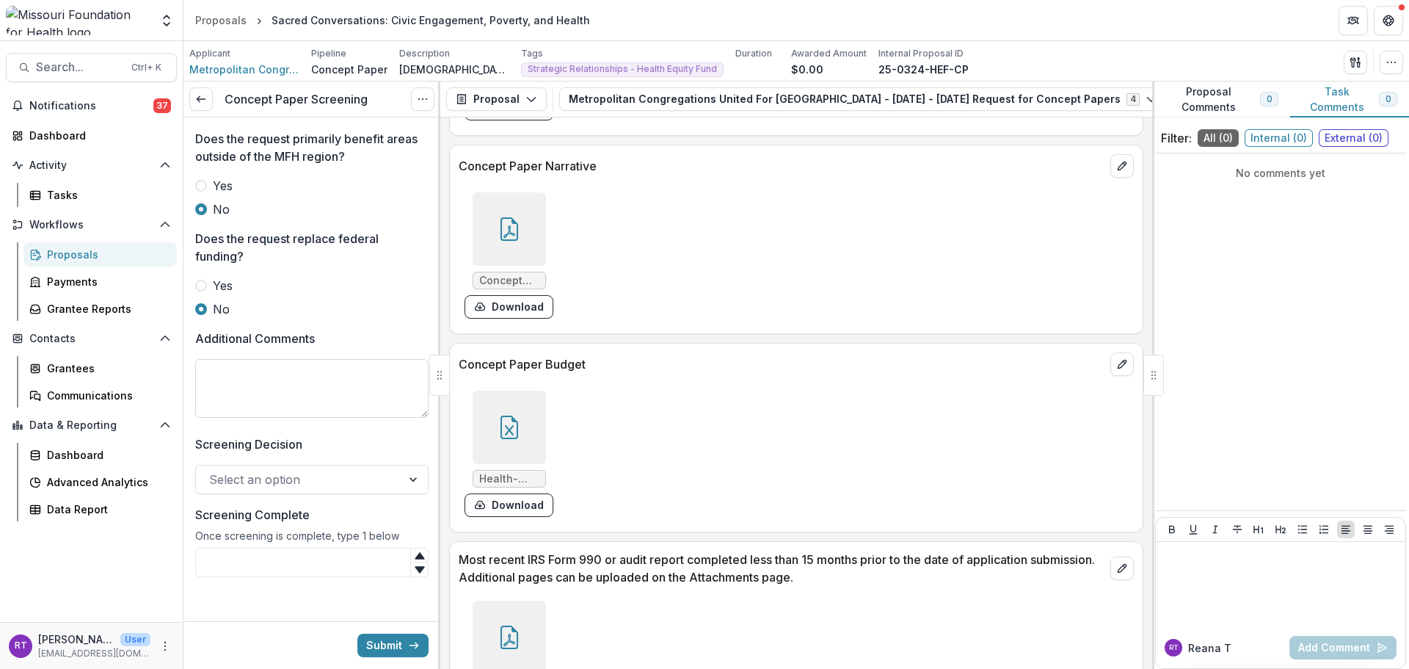
click at [275, 418] on textarea "Additional Comments" at bounding box center [311, 388] width 233 height 59
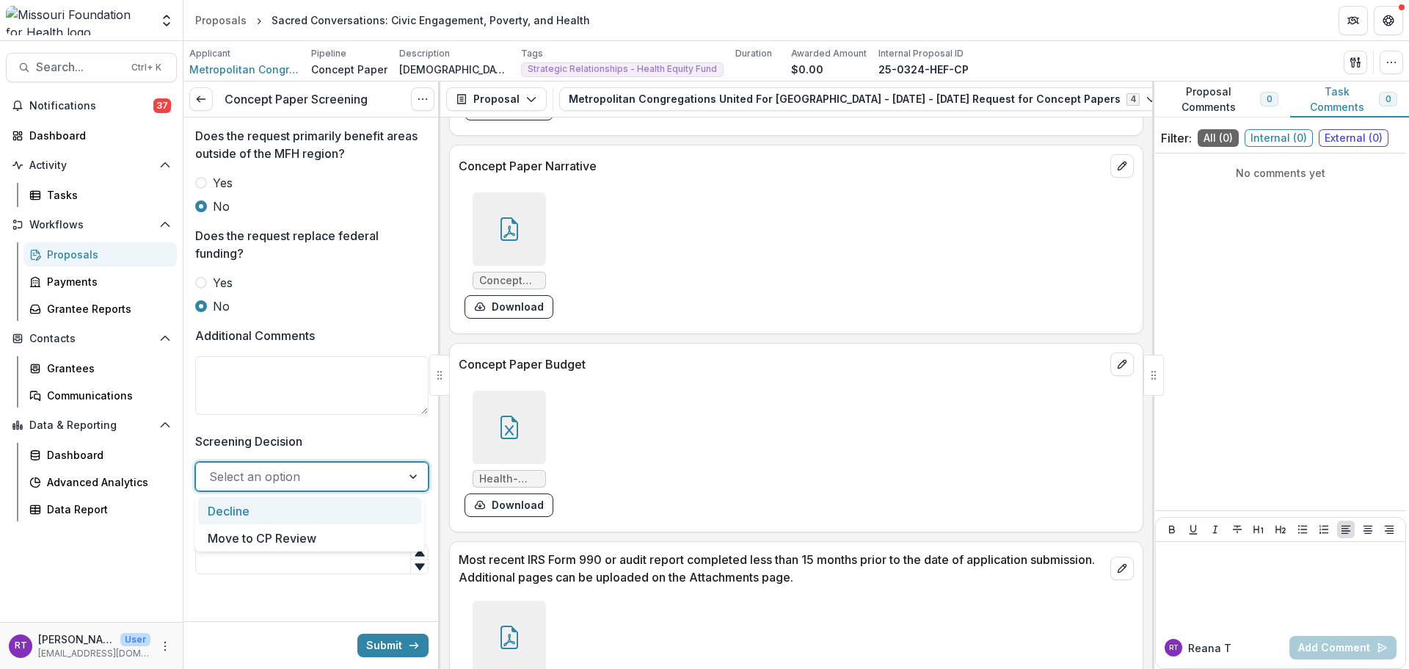
click at [292, 482] on div at bounding box center [298, 476] width 179 height 21
click at [291, 528] on div "Move to CP Review" at bounding box center [309, 537] width 223 height 27
click at [305, 558] on input "Screening Complete" at bounding box center [311, 559] width 233 height 29
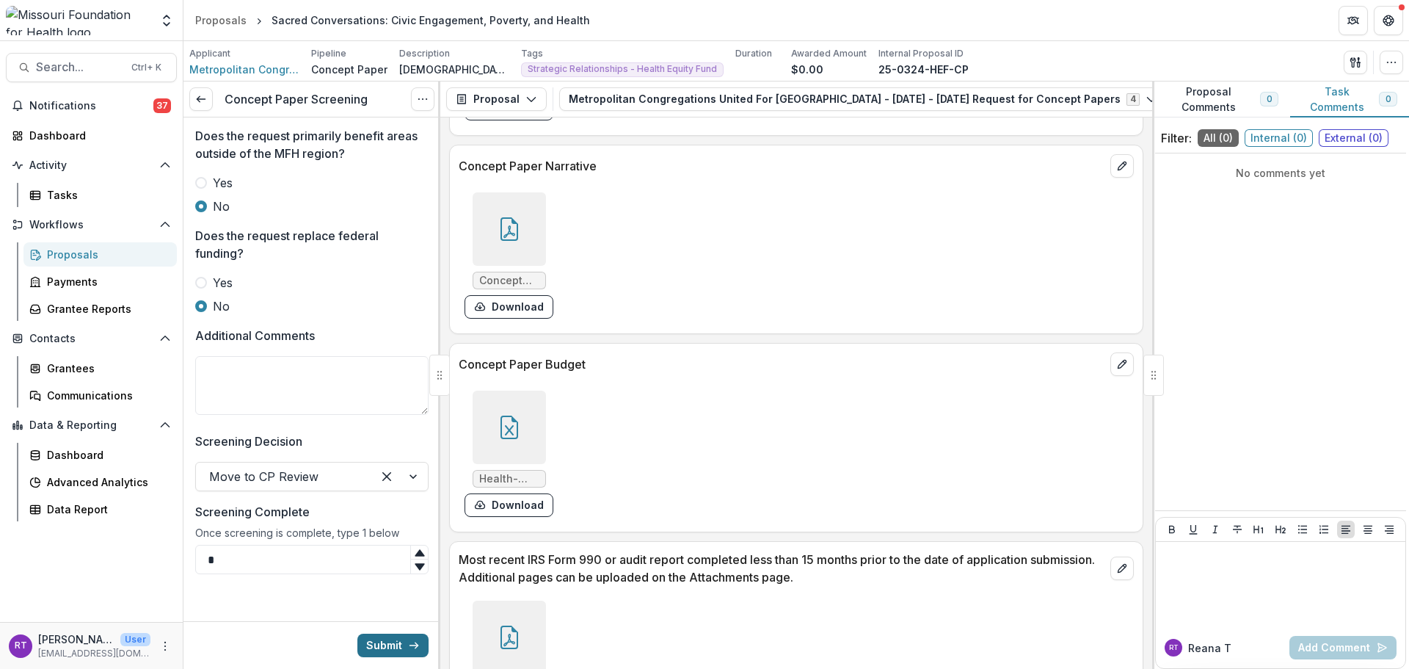
type input "*"
click at [383, 650] on button "Submit" at bounding box center [392, 644] width 71 height 23
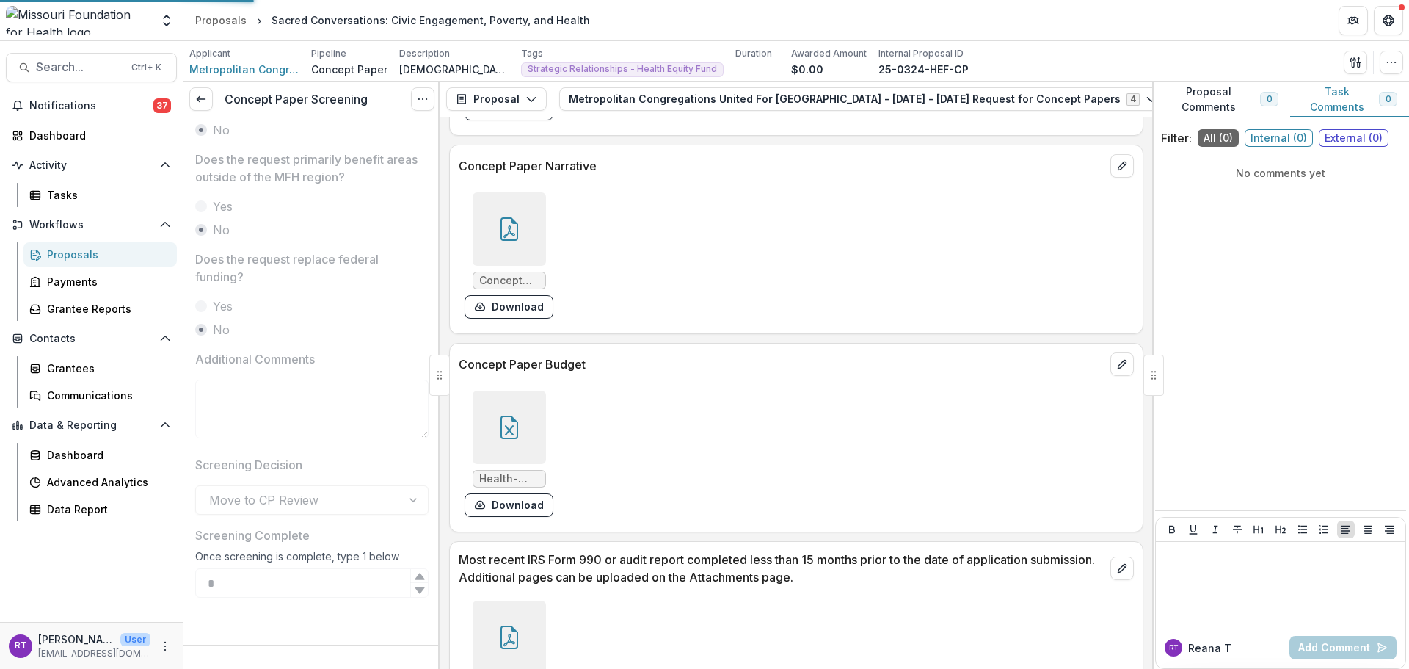
scroll to position [781, 0]
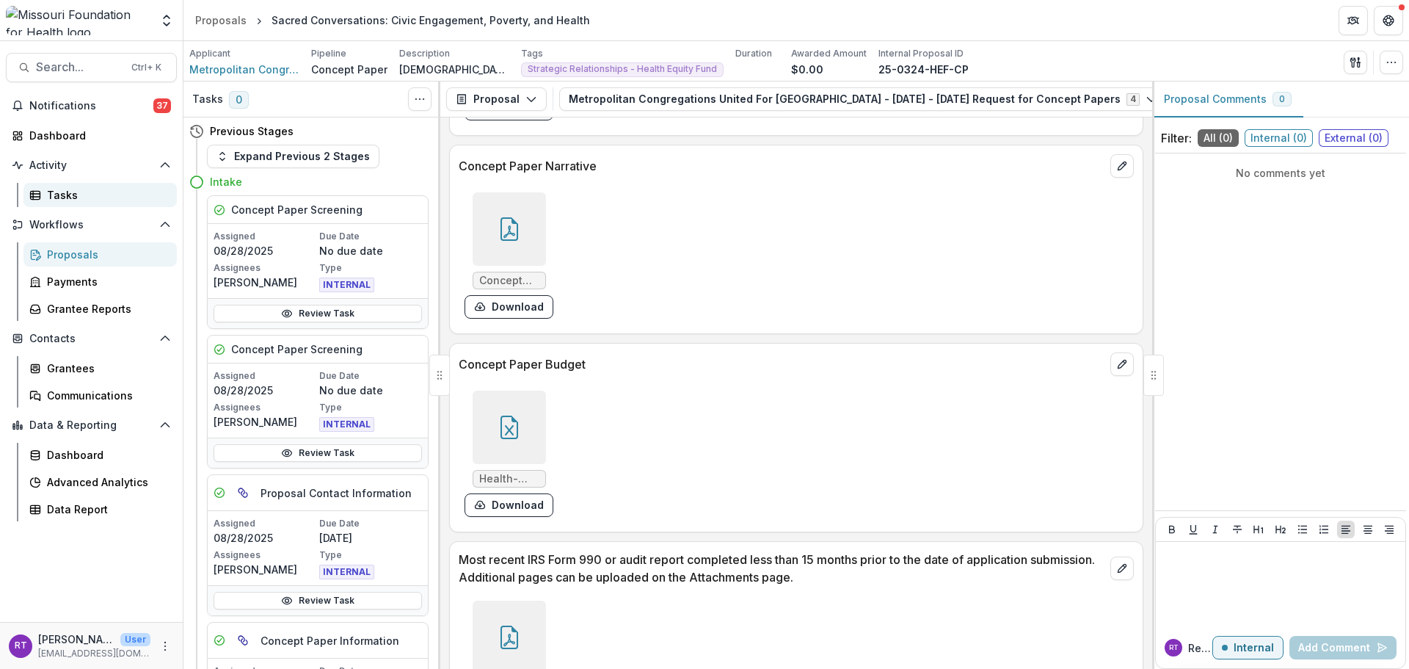
click at [95, 202] on link "Tasks" at bounding box center [99, 195] width 153 height 24
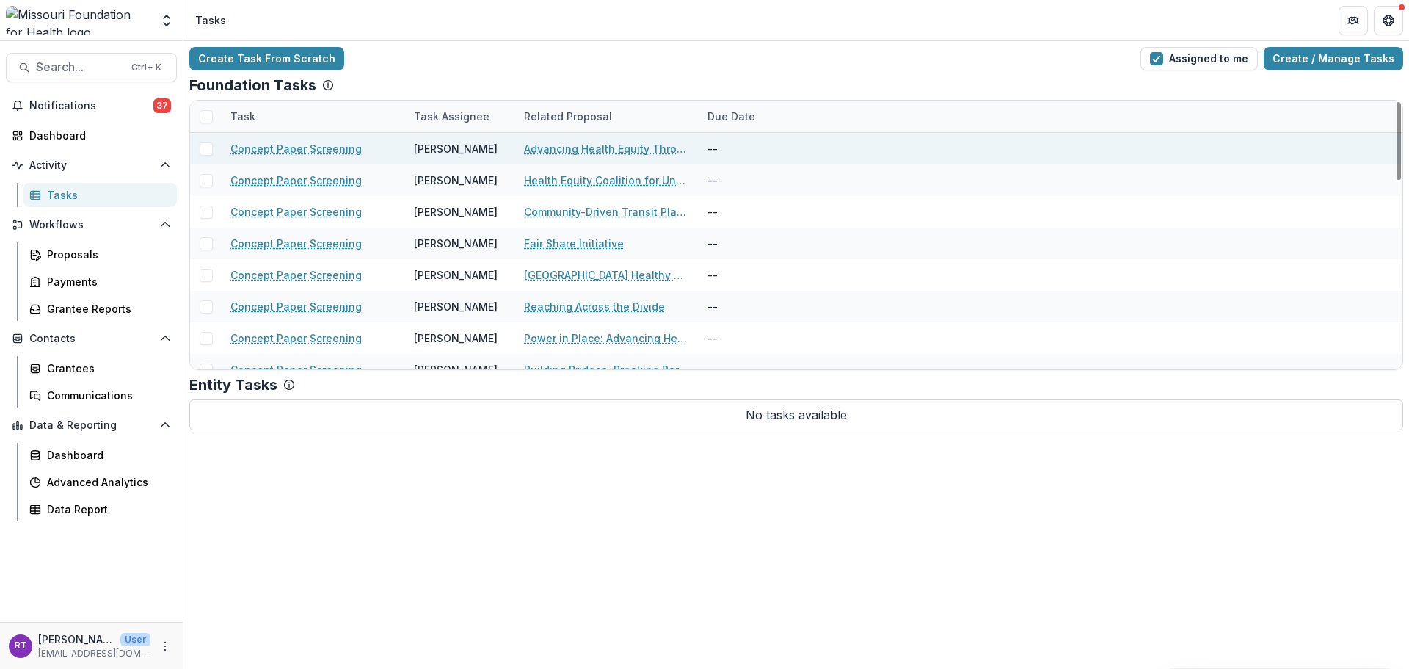
click at [655, 155] on link "Advancing Health Equity Through Community-Driven Evaluation FY26 - 28" at bounding box center [607, 148] width 166 height 15
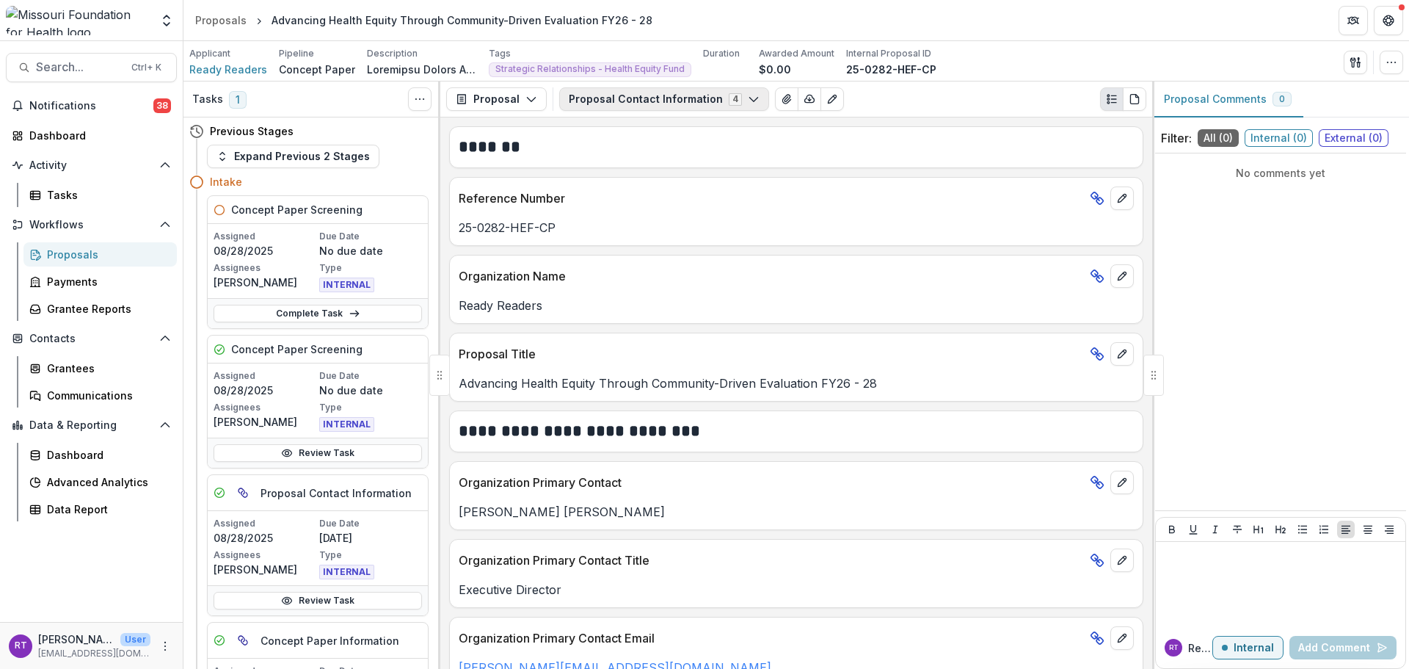
click at [653, 106] on button "Proposal Contact Information 4" at bounding box center [664, 98] width 210 height 23
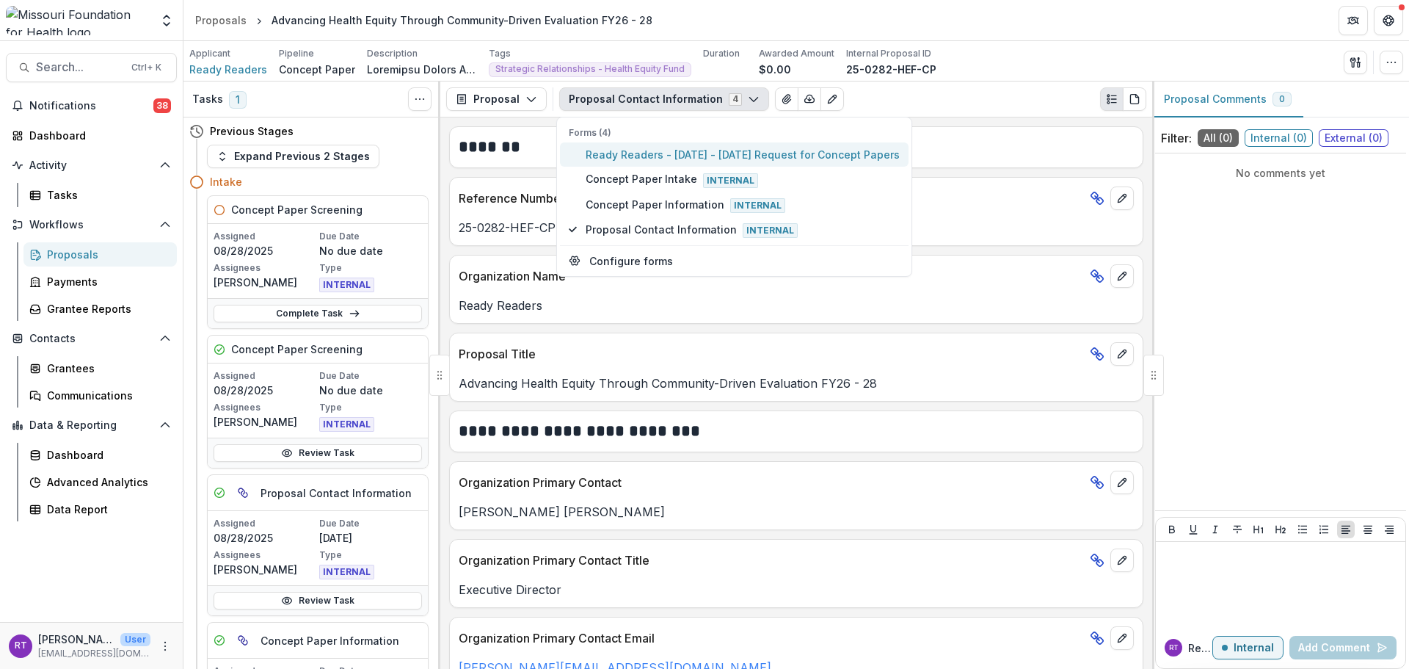
click at [661, 147] on span "Ready Readers - 2025 - 2025 Request for Concept Papers" at bounding box center [743, 154] width 314 height 15
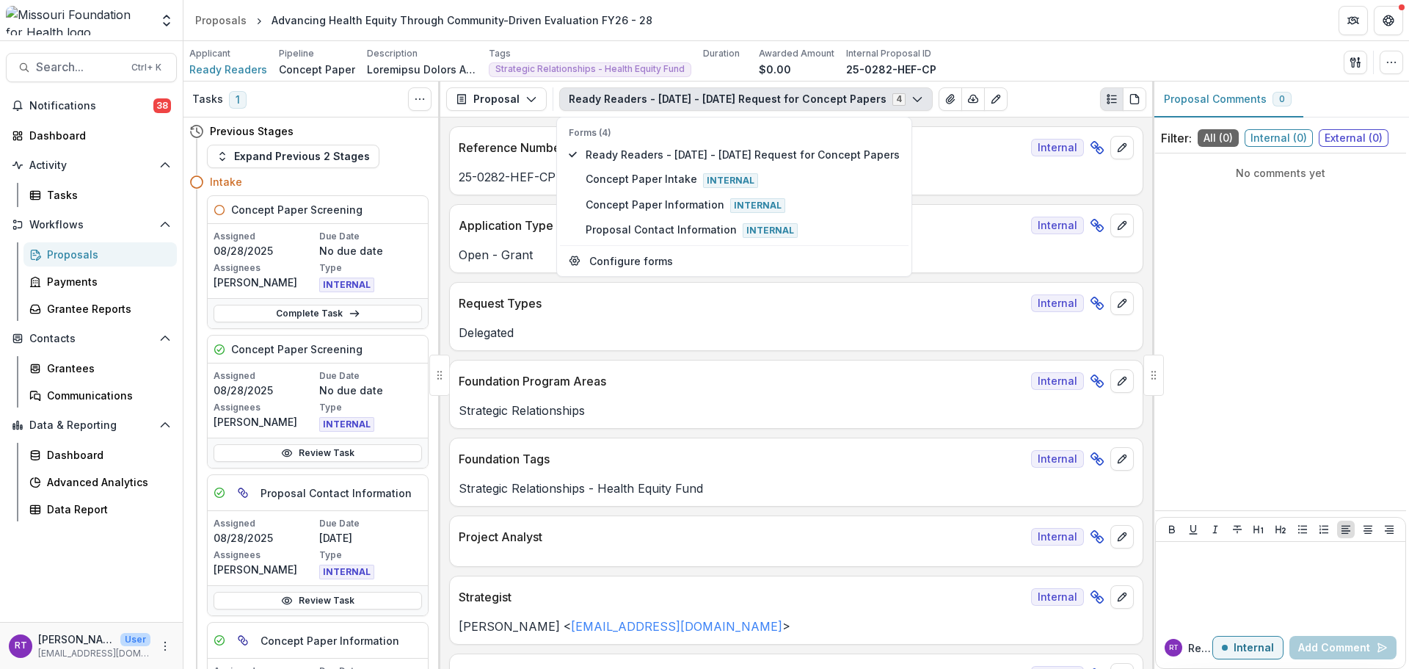
click at [1027, 54] on div "Applicant Ready Readers Pipeline Concept Paper Description Description Tags Str…" at bounding box center [796, 62] width 1214 height 30
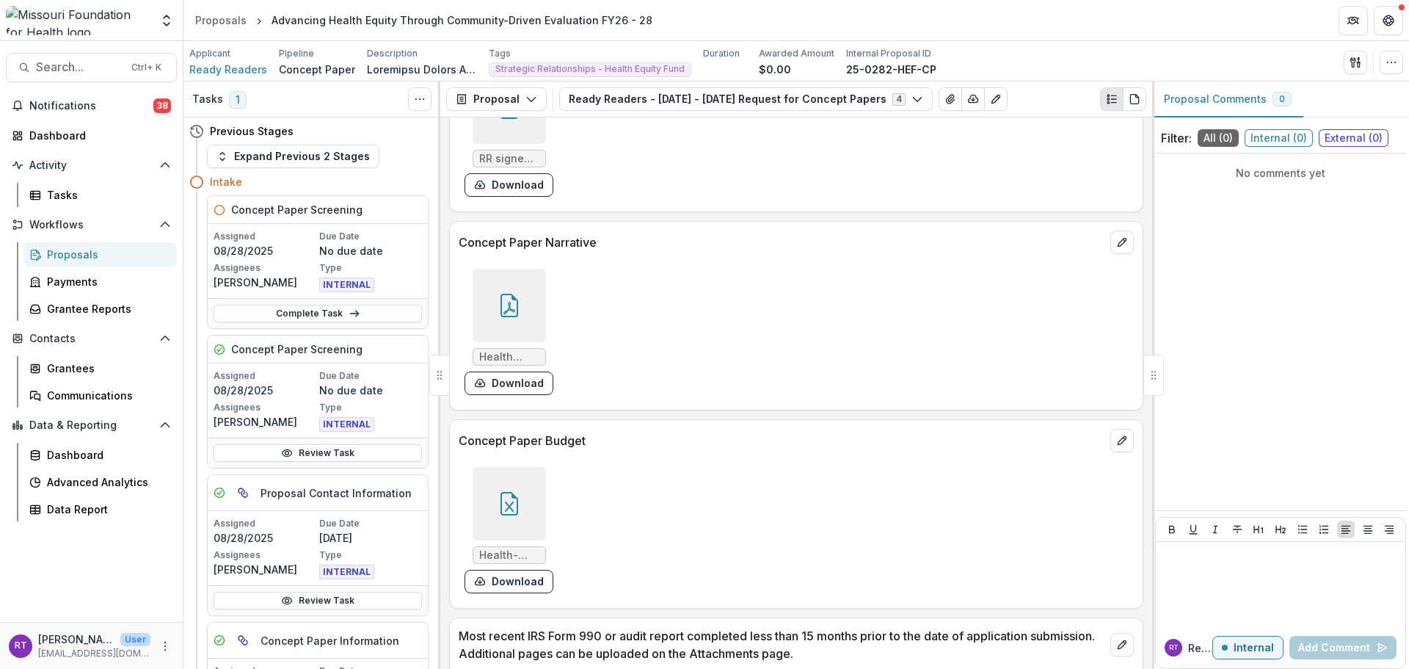
scroll to position [4110, 0]
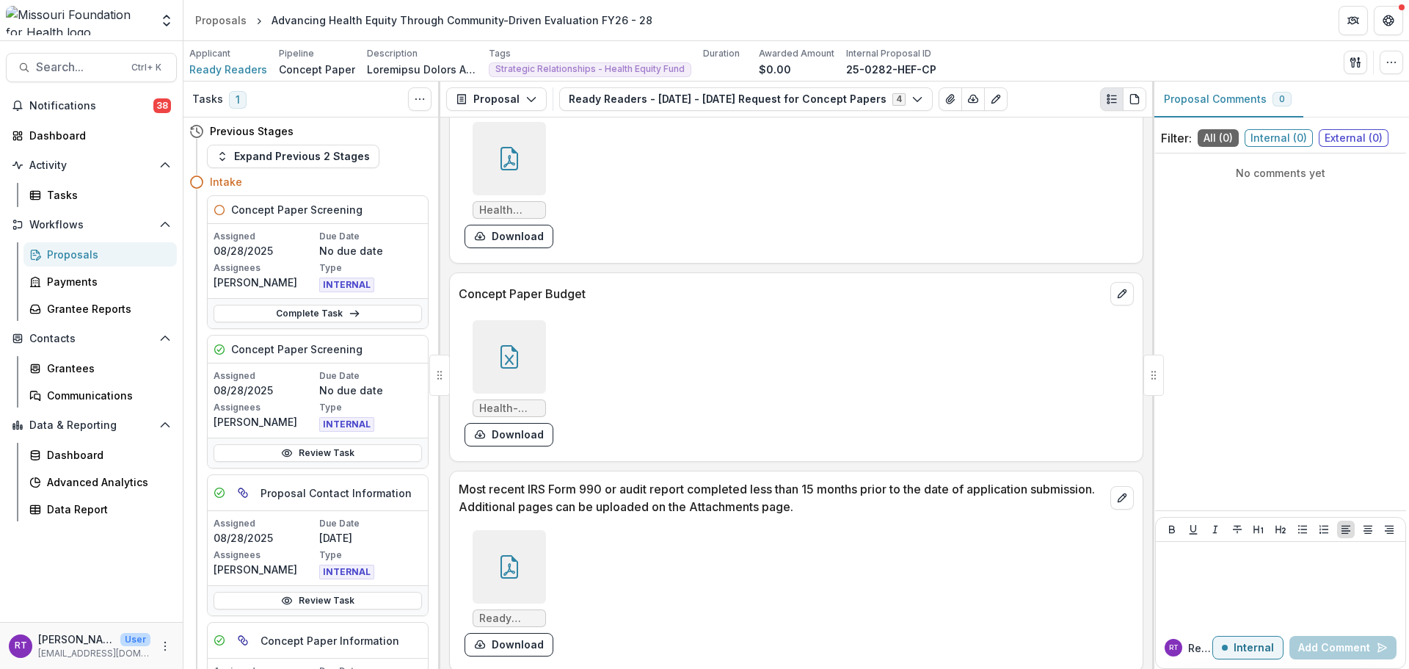
click at [515, 353] on icon at bounding box center [510, 356] width 18 height 23
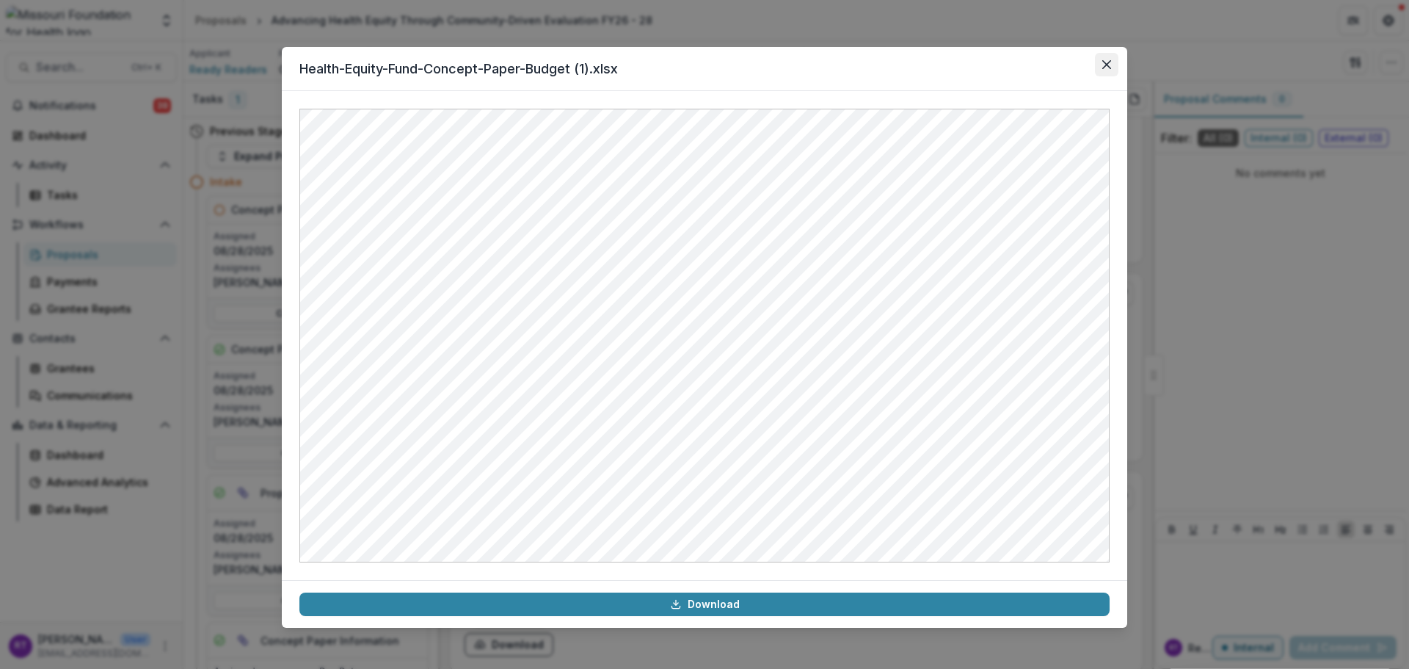
click at [1112, 70] on button "Close" at bounding box center [1106, 64] width 23 height 23
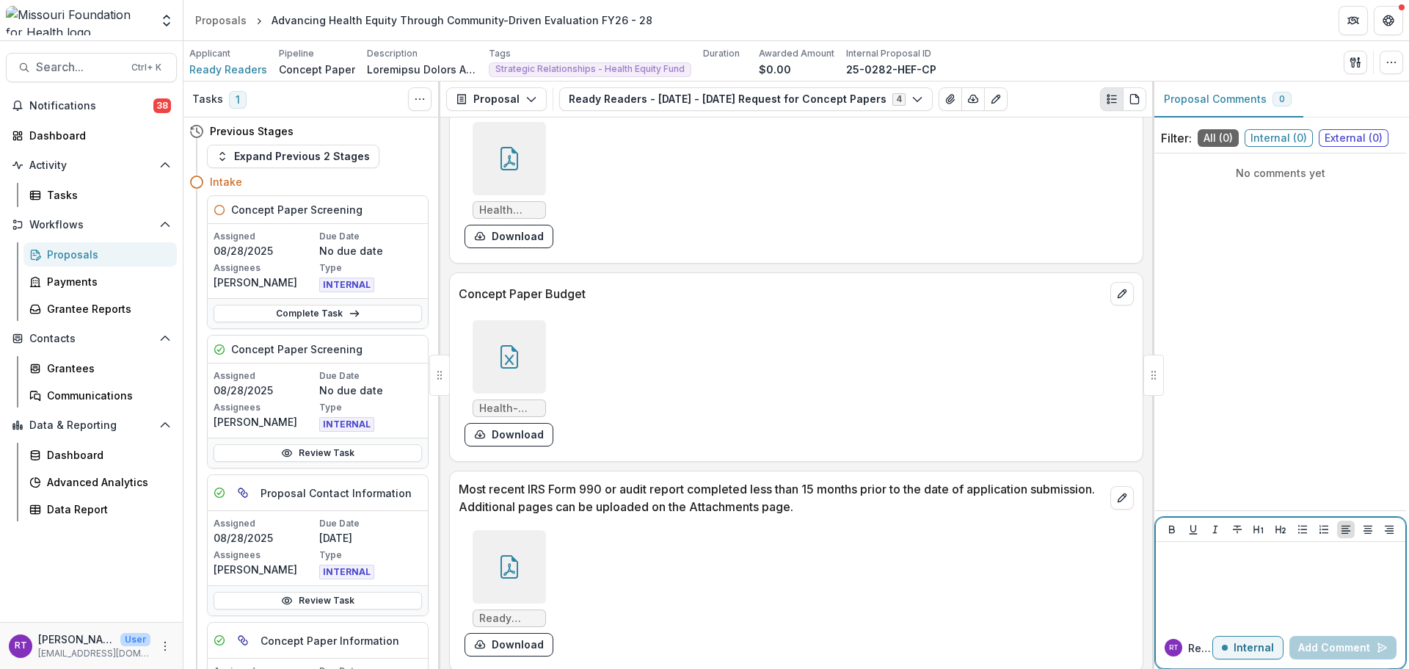
click at [1193, 575] on div at bounding box center [1281, 583] width 238 height 73
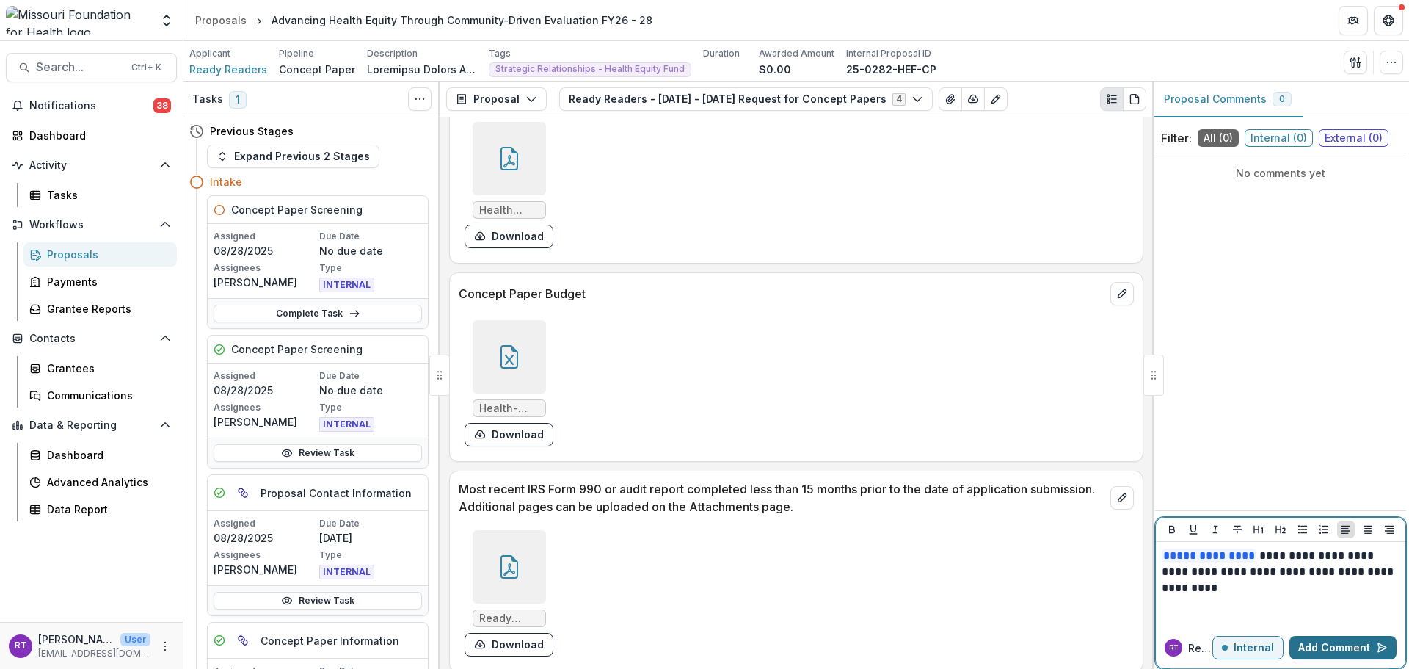
click at [1355, 654] on button "Add Comment" at bounding box center [1342, 647] width 107 height 23
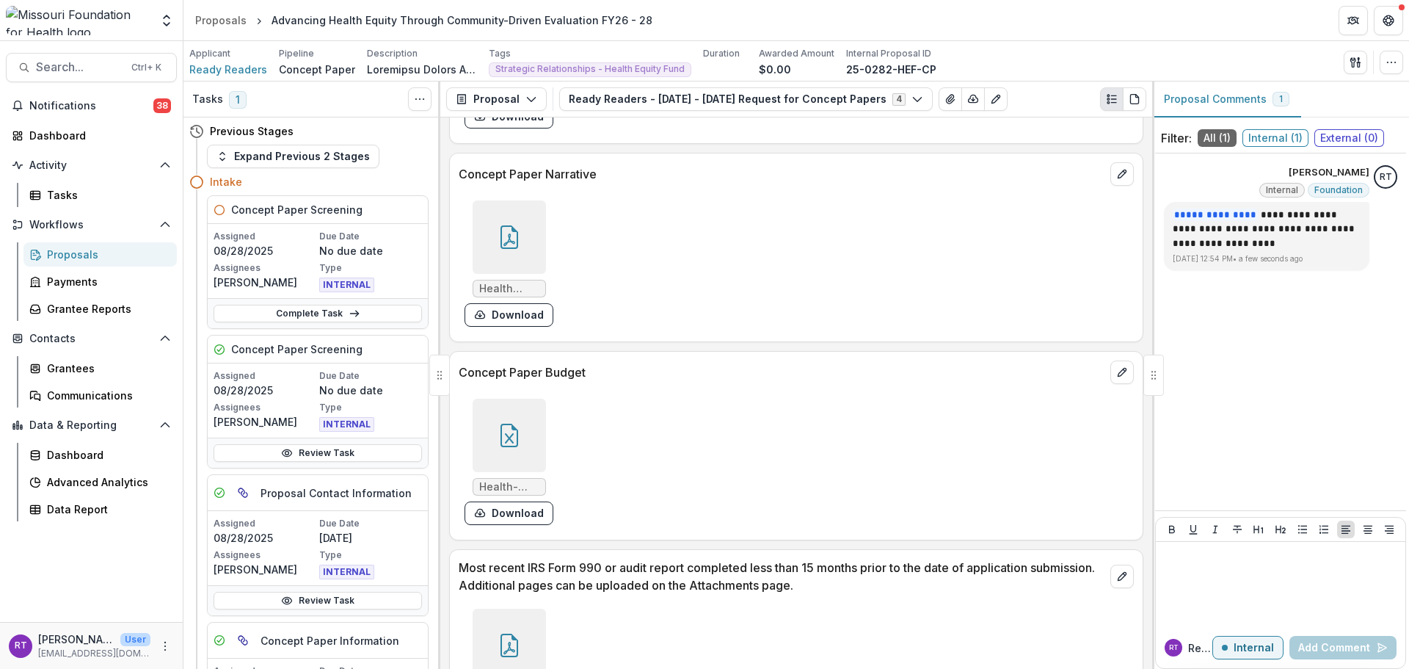
scroll to position [3963, 0]
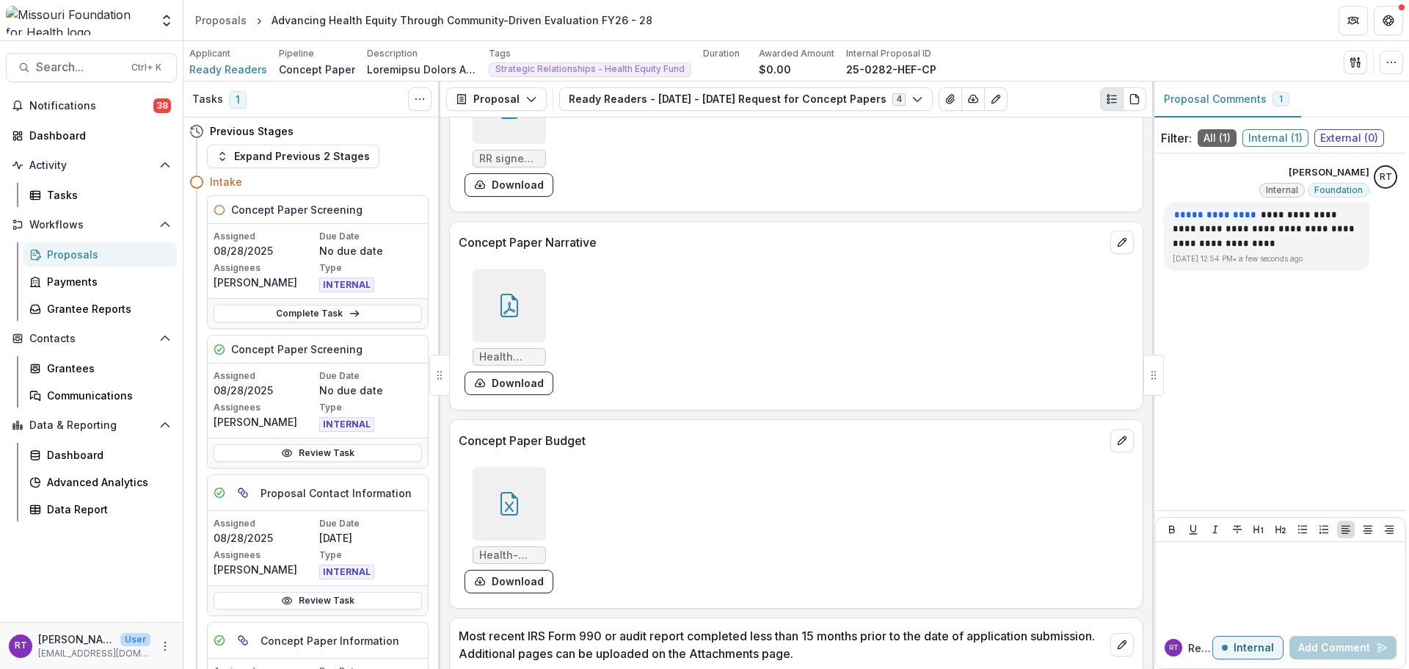
click at [501, 298] on icon at bounding box center [510, 305] width 18 height 23
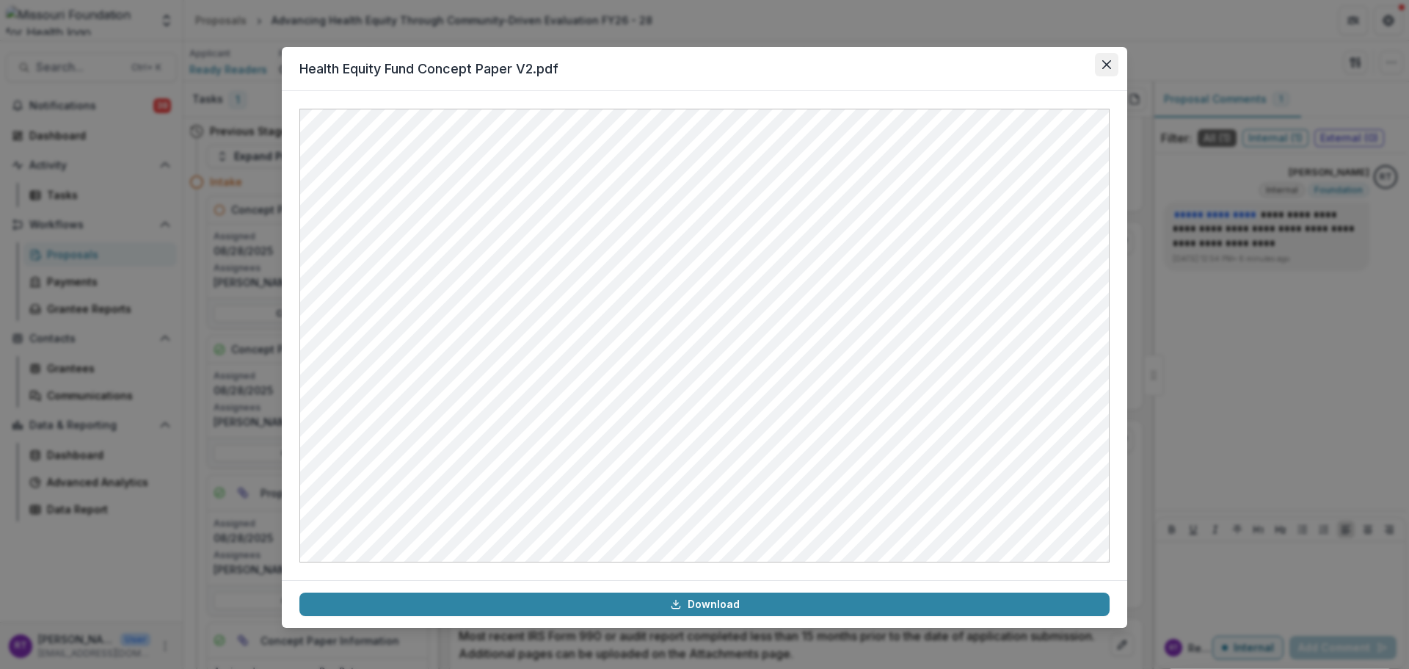
click at [1105, 65] on icon "Close" at bounding box center [1106, 64] width 9 height 9
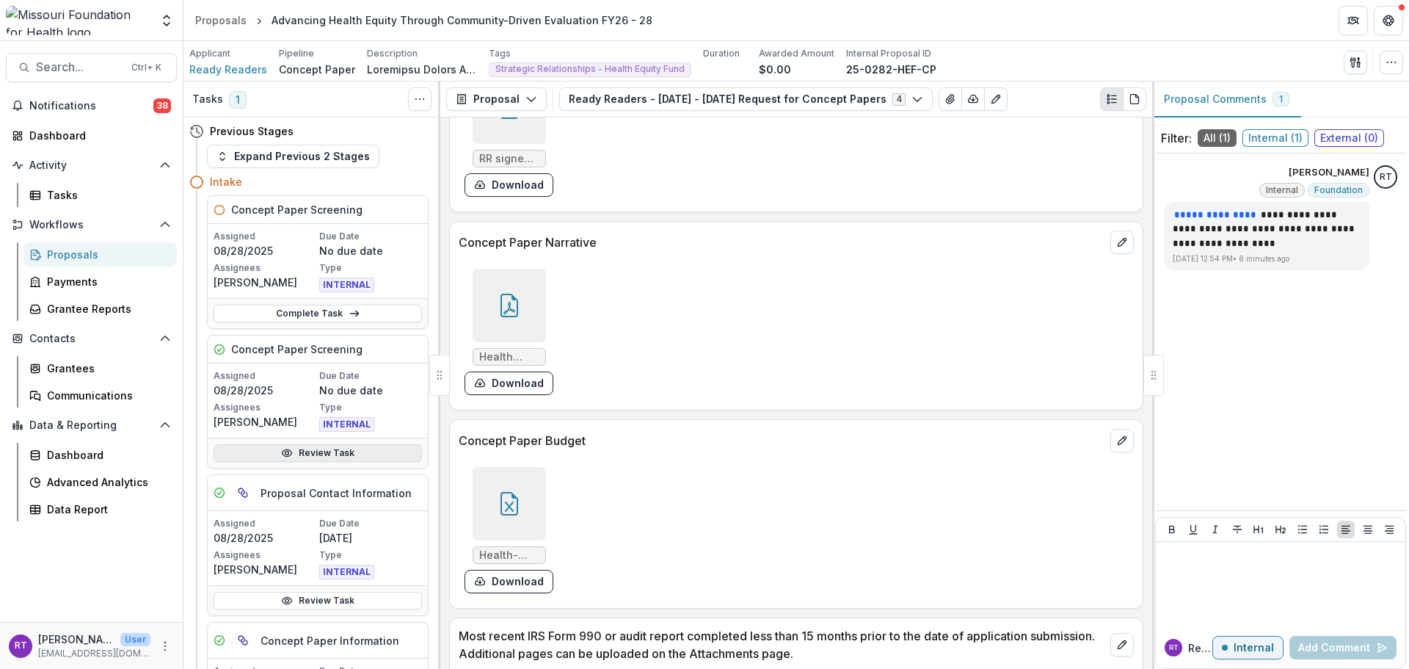
click at [365, 459] on link "Review Task" at bounding box center [318, 453] width 208 height 18
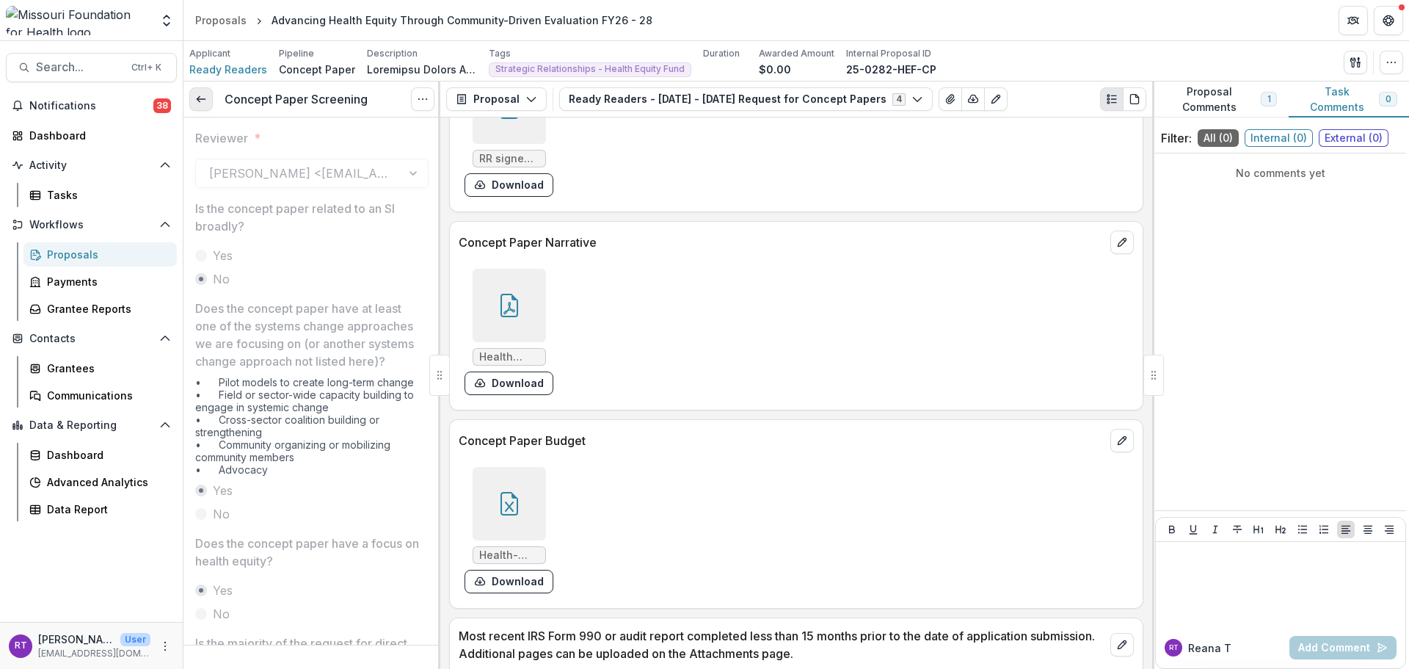
click at [197, 92] on link at bounding box center [200, 98] width 23 height 23
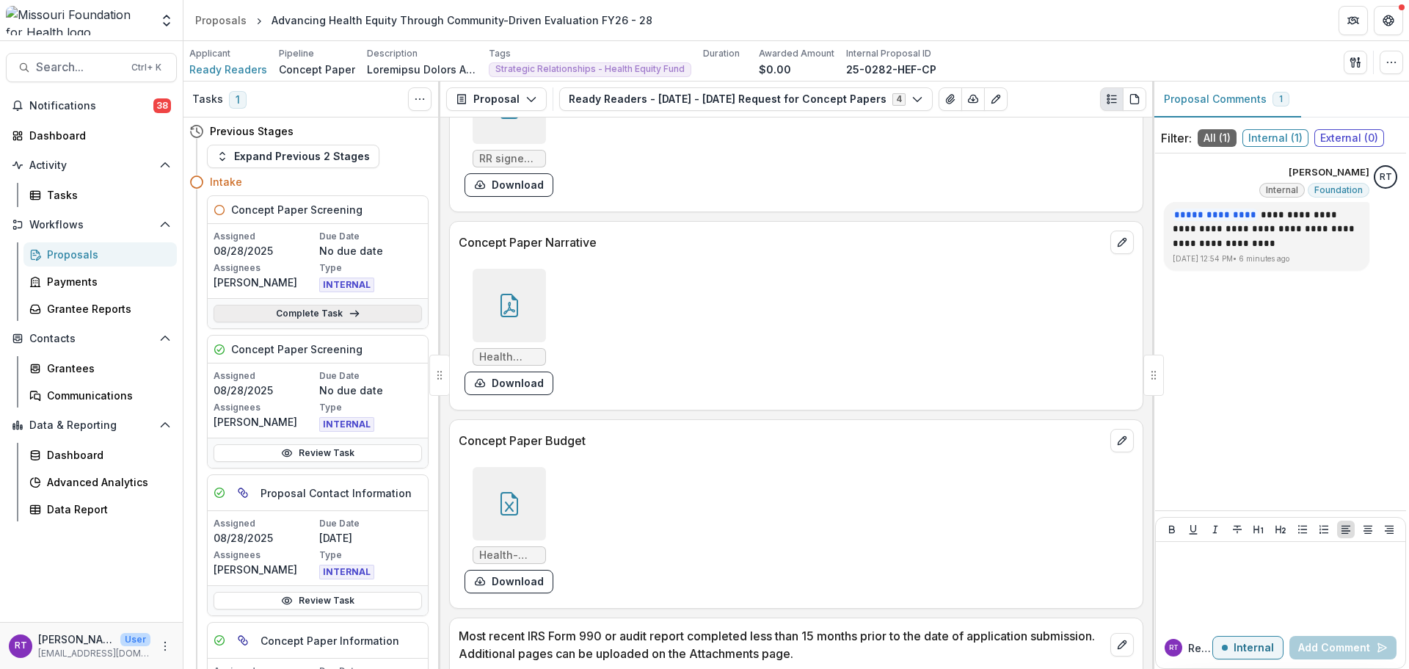
click at [352, 310] on icon at bounding box center [355, 314] width 12 height 12
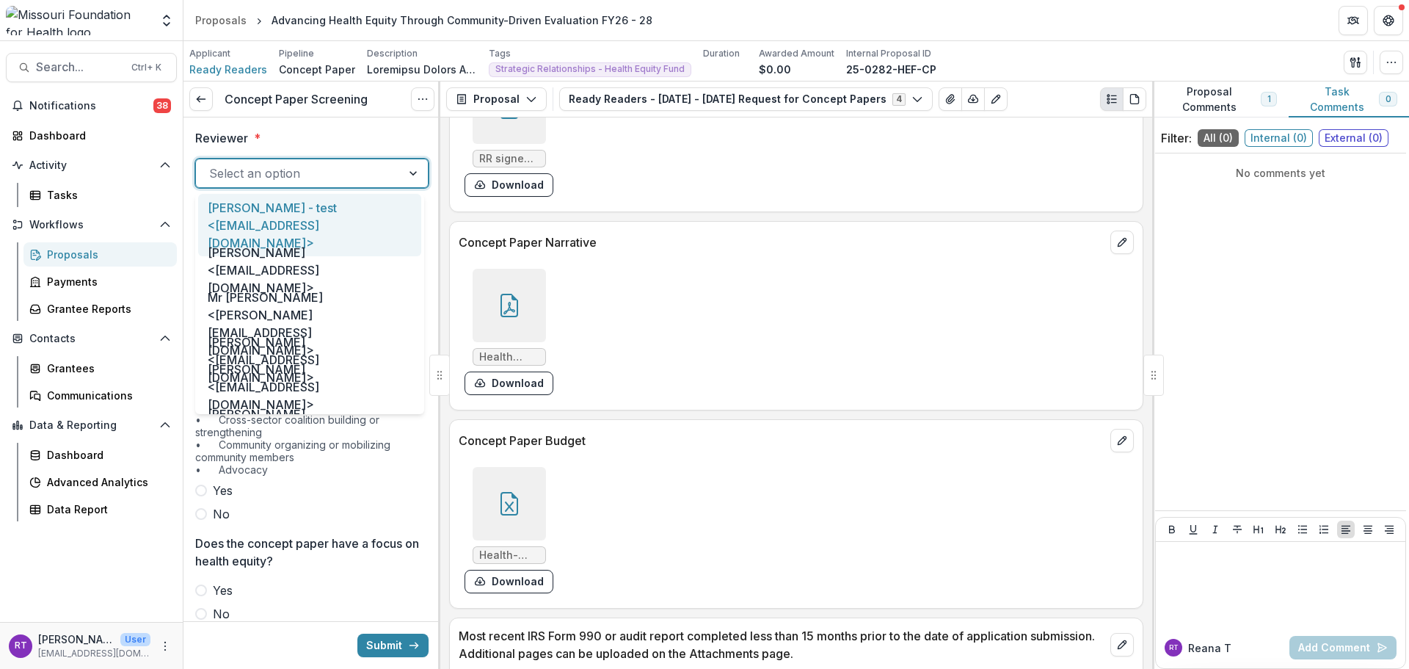
click at [334, 174] on div at bounding box center [298, 173] width 179 height 21
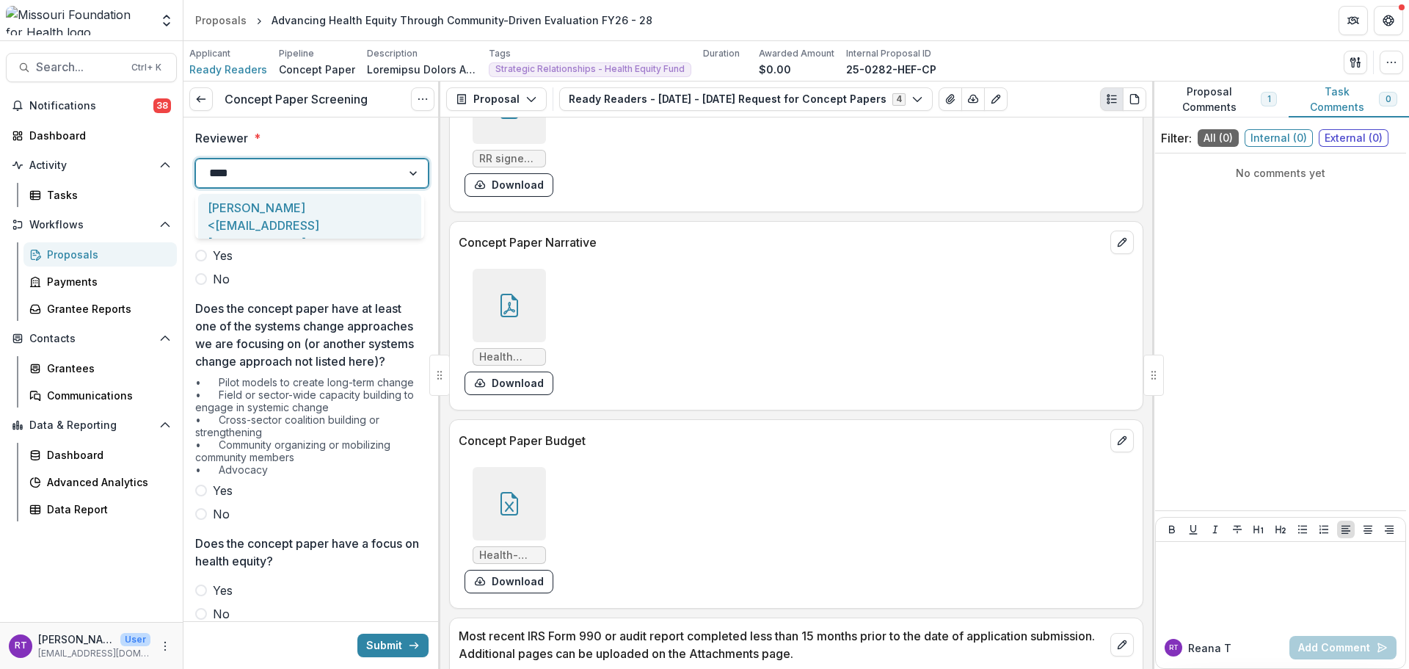
type input "*****"
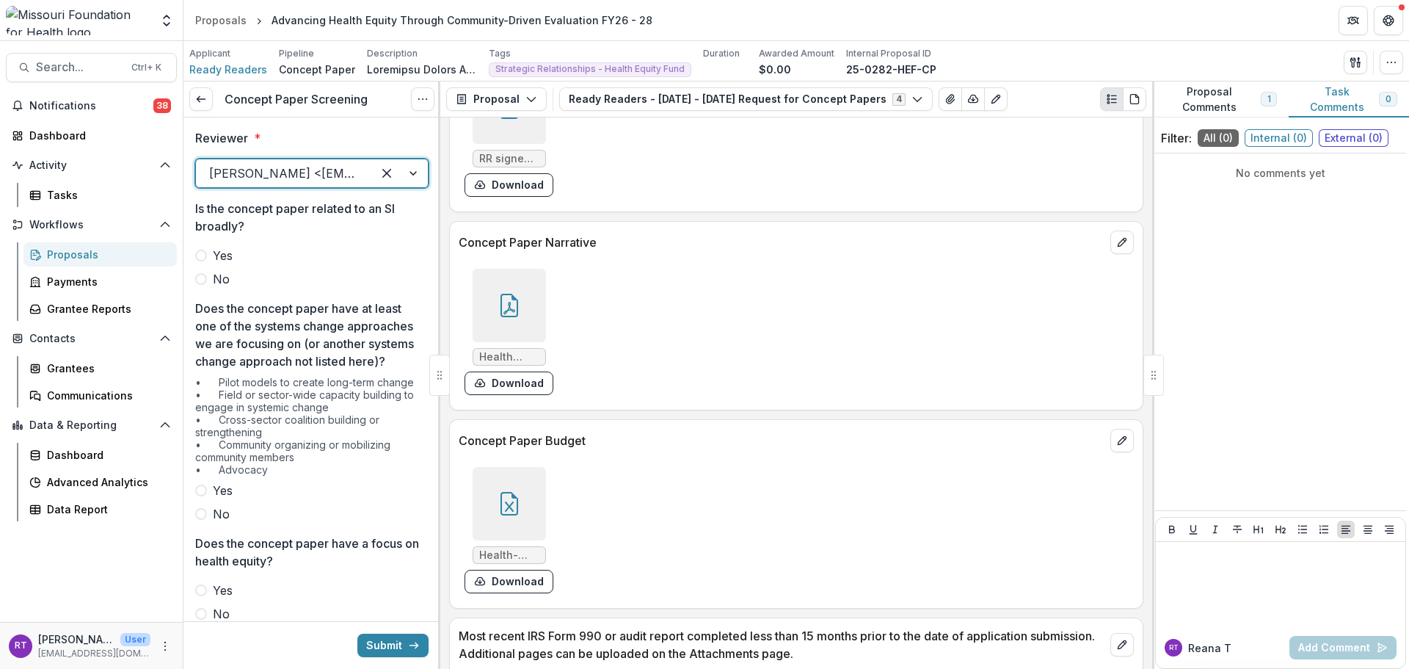
click at [211, 280] on label "No" at bounding box center [311, 279] width 233 height 18
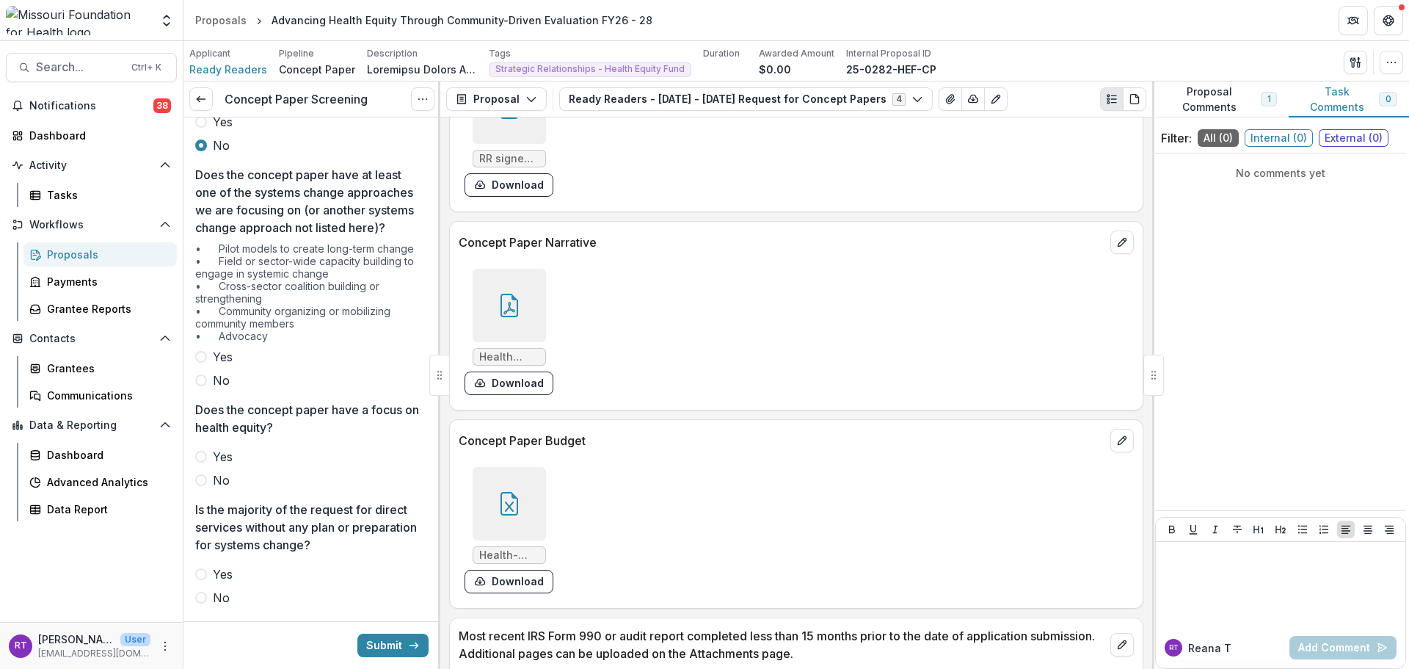
scroll to position [147, 0]
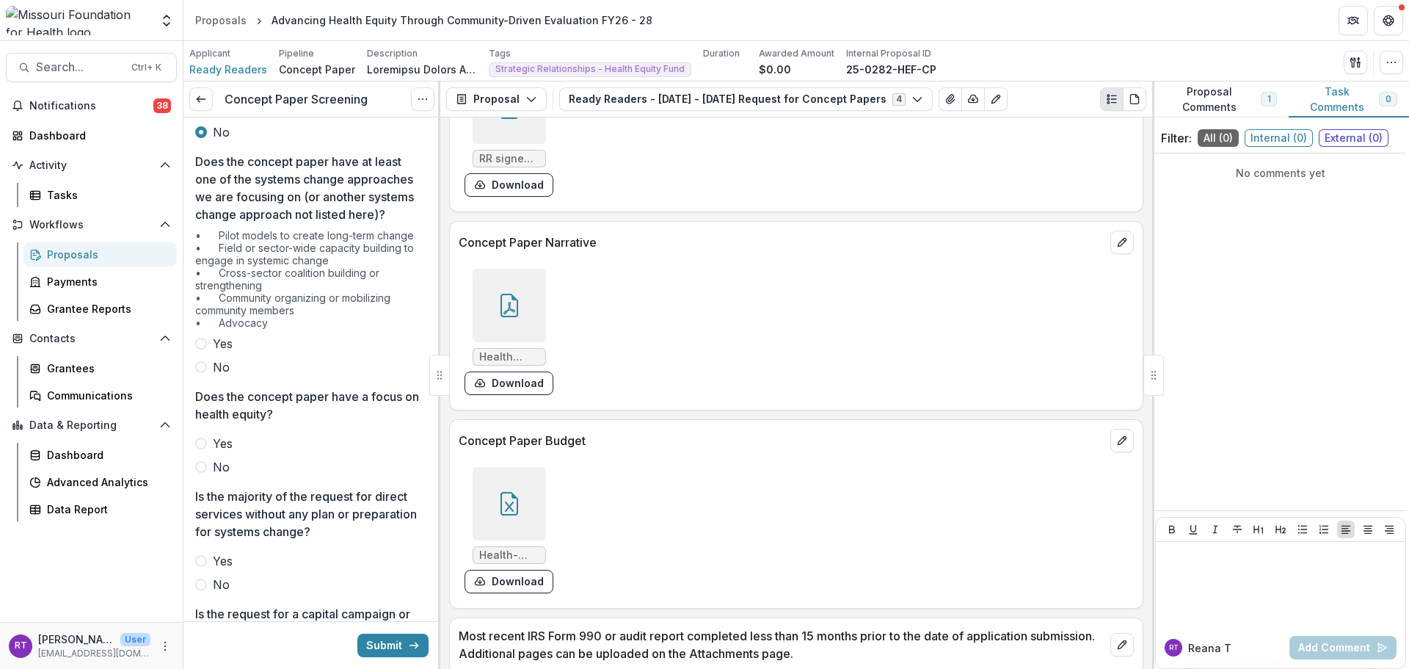
click at [221, 352] on span "Yes" at bounding box center [223, 344] width 20 height 18
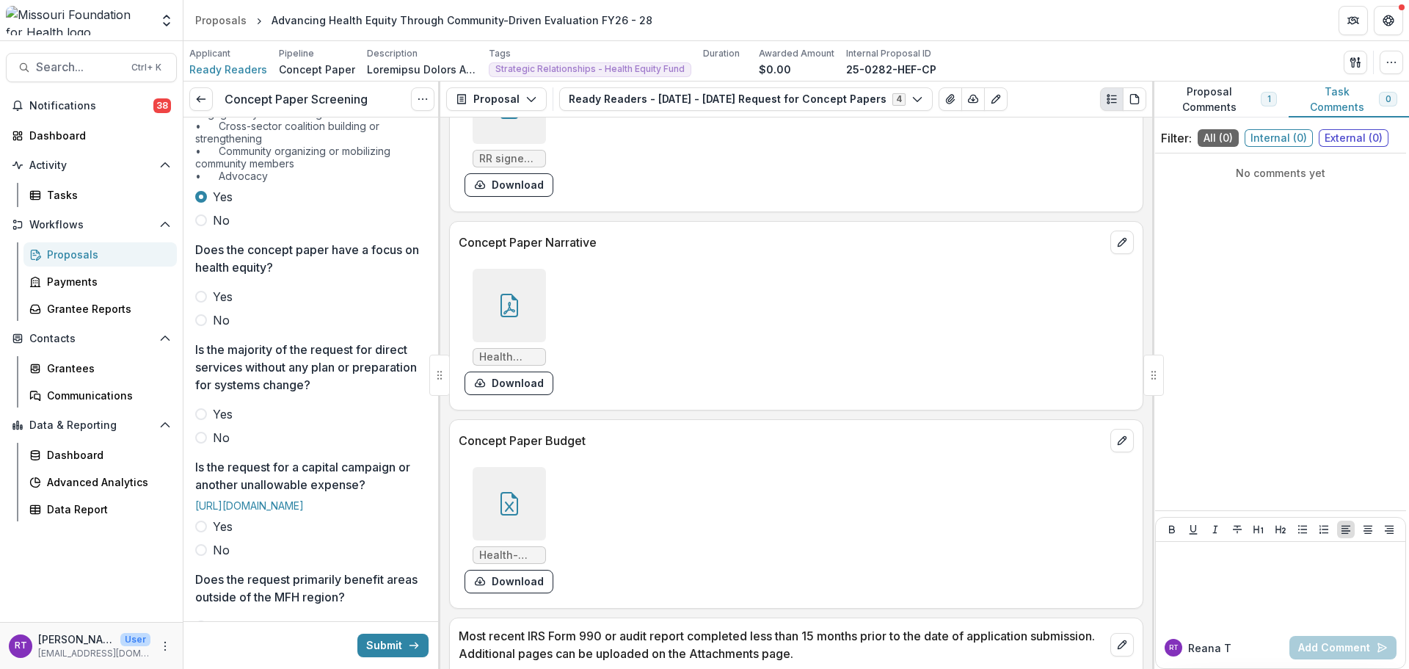
click at [215, 305] on span "Yes" at bounding box center [223, 297] width 20 height 18
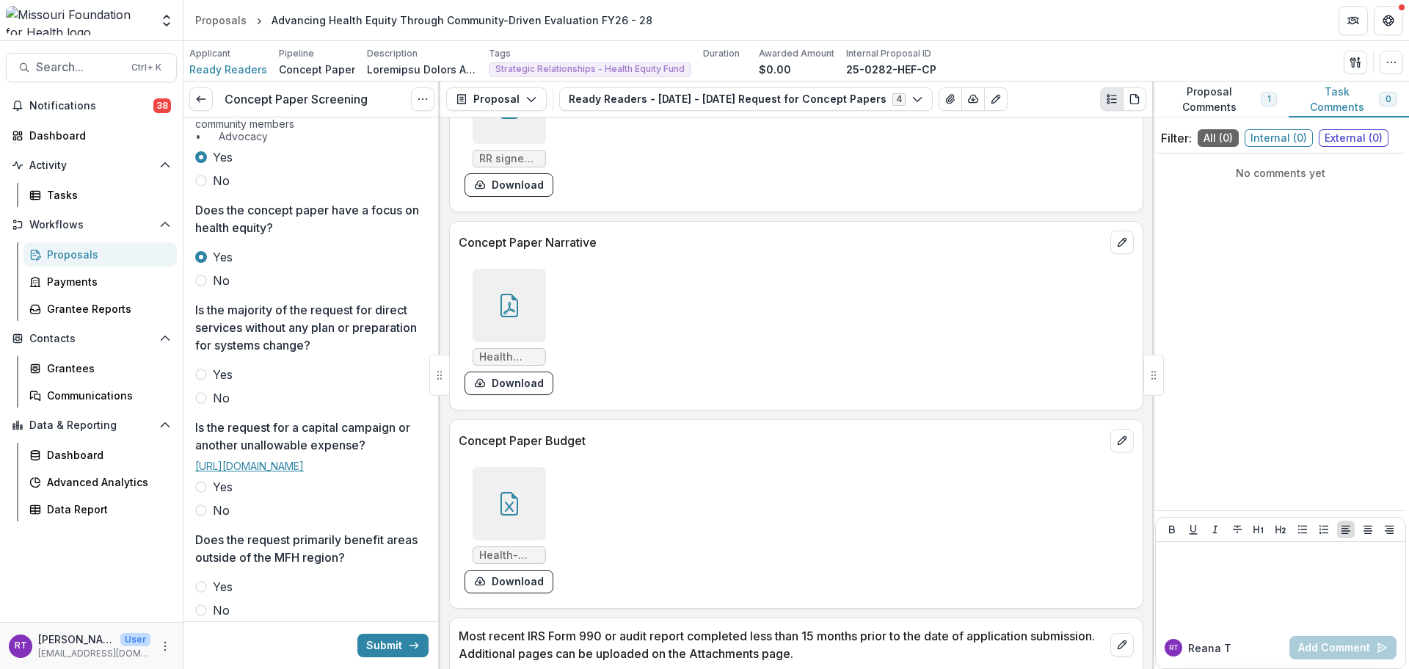
scroll to position [440, 0]
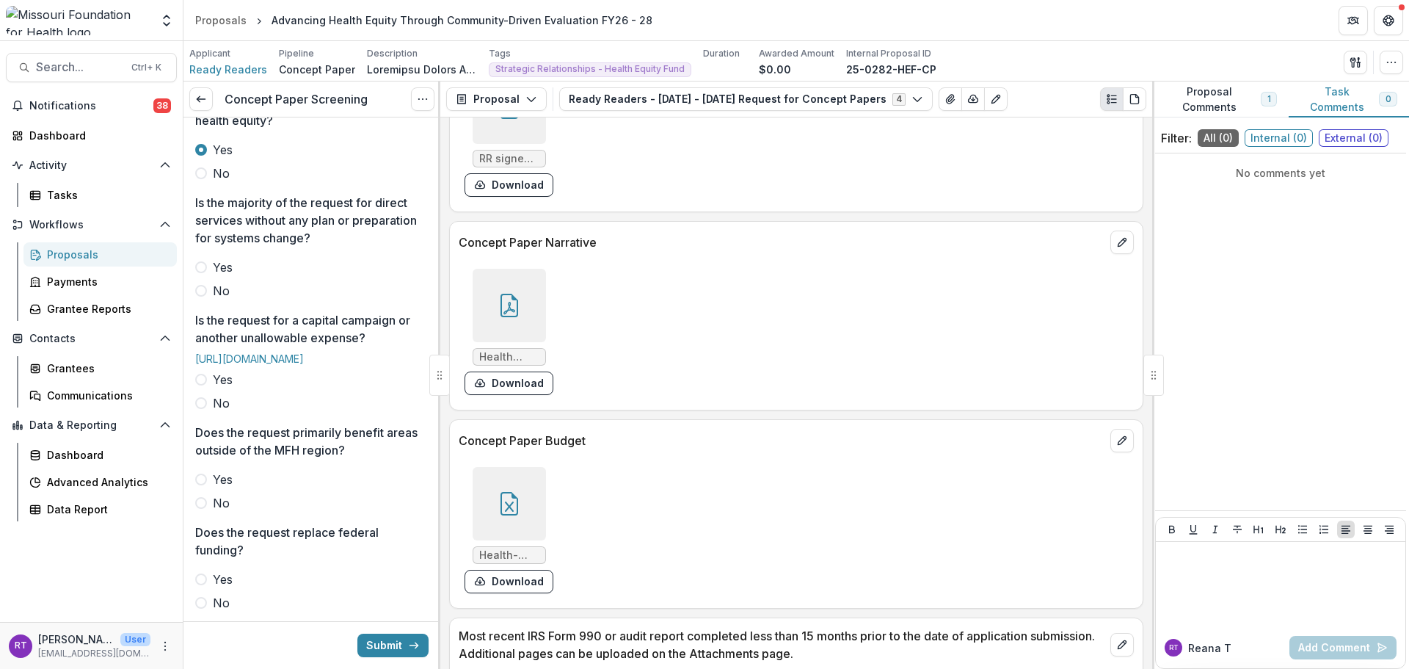
click at [225, 296] on div "Yes No" at bounding box center [311, 278] width 233 height 41
click at [220, 299] on span "No" at bounding box center [221, 291] width 17 height 18
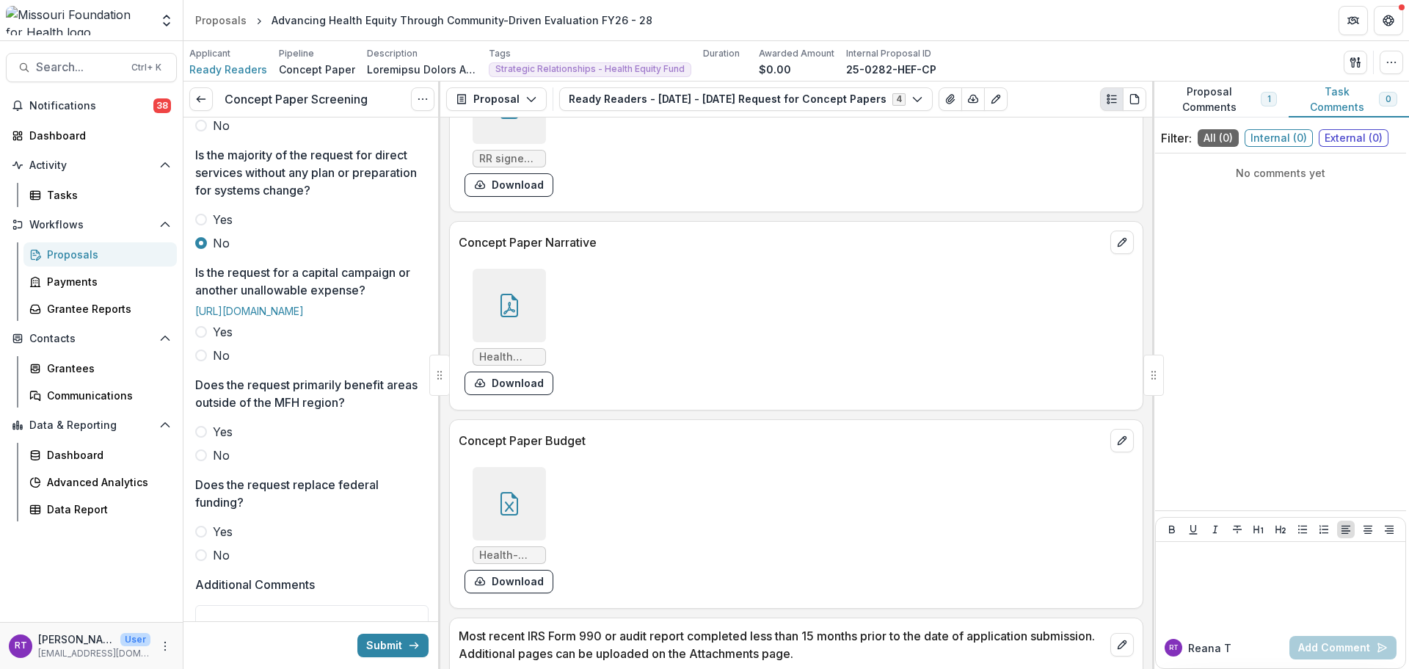
scroll to position [587, 0]
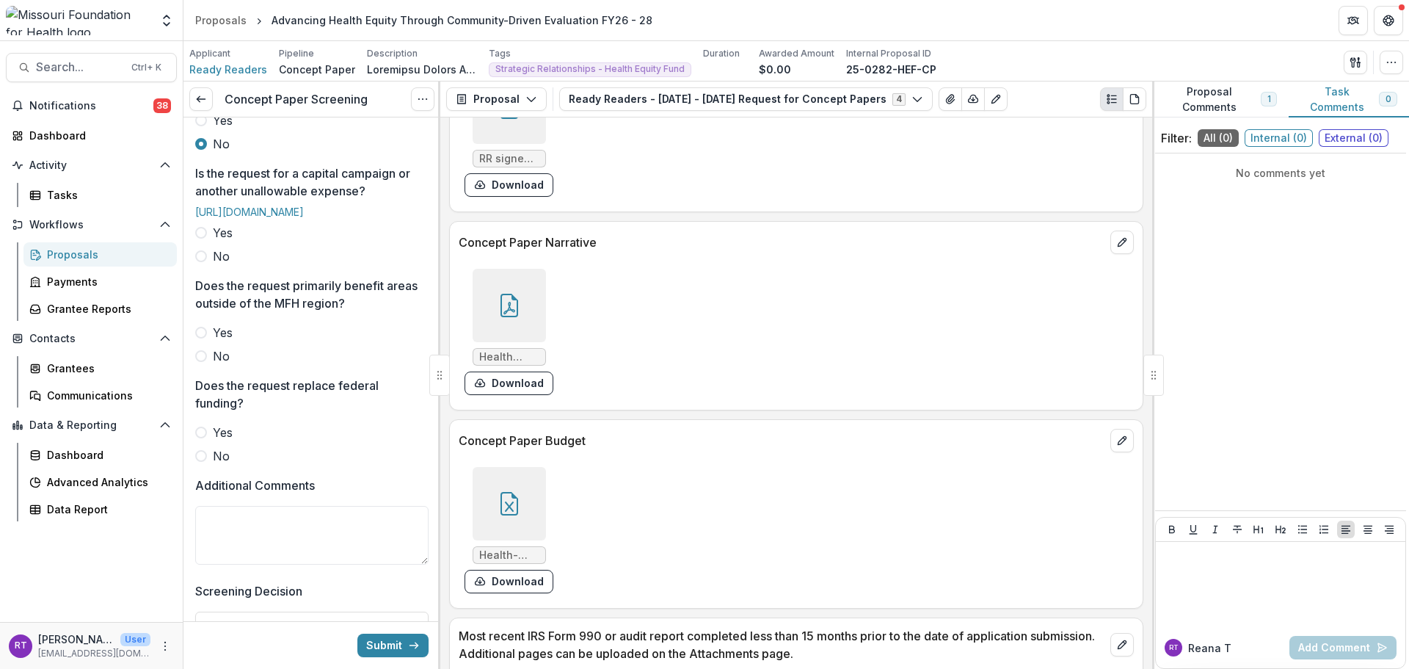
click at [218, 265] on span "No" at bounding box center [221, 256] width 17 height 18
click at [222, 365] on span "No" at bounding box center [221, 356] width 17 height 18
click at [220, 465] on span "No" at bounding box center [221, 456] width 17 height 18
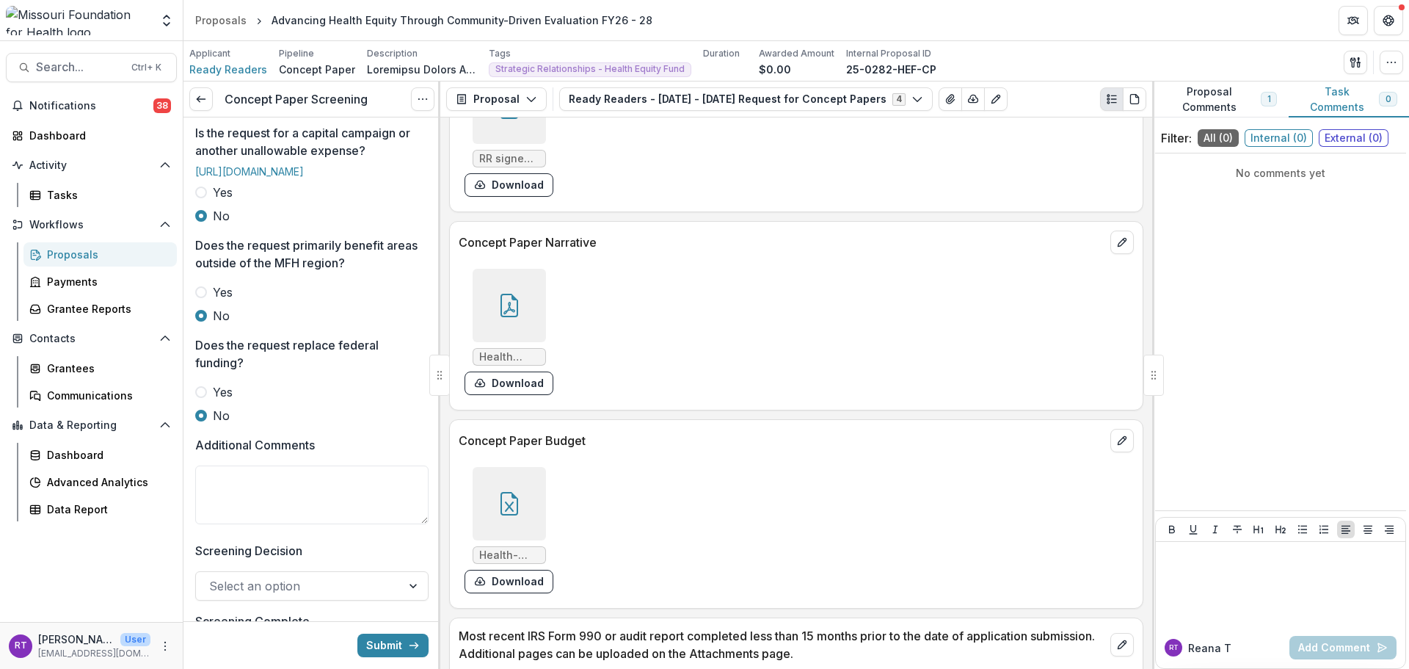
scroll to position [661, 0]
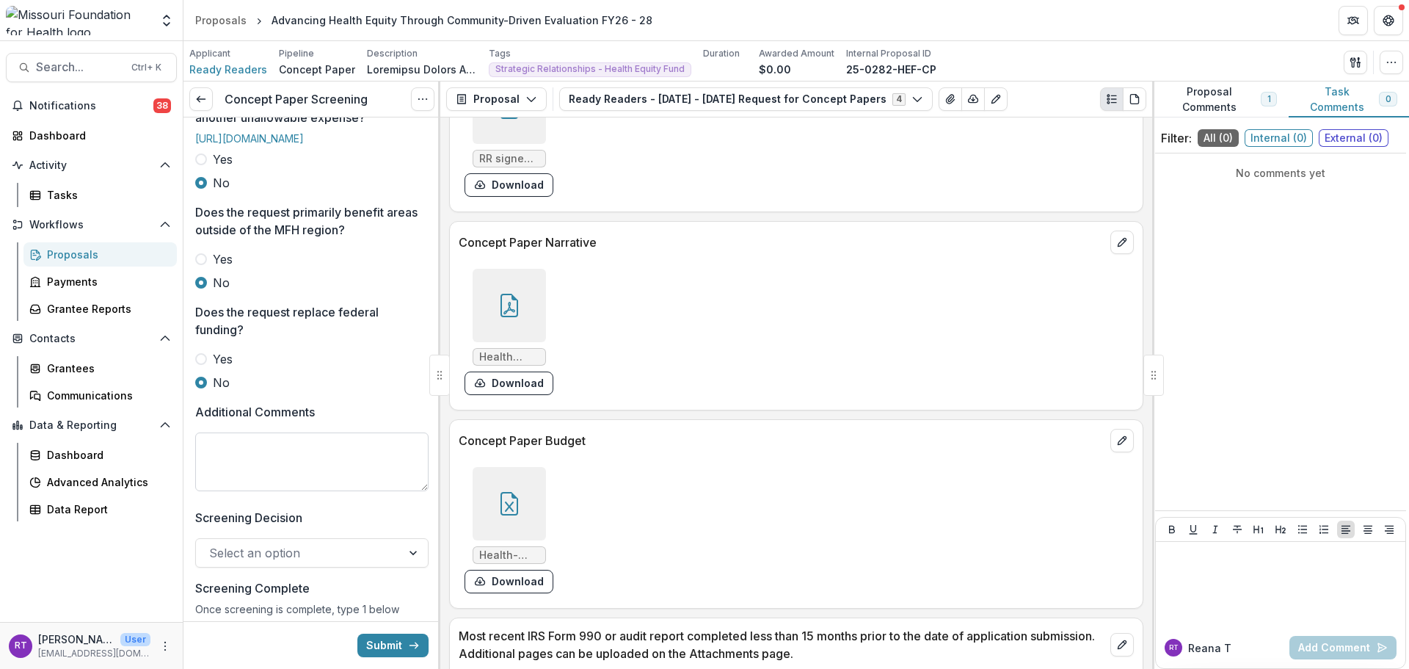
click at [280, 491] on textarea "Additional Comments" at bounding box center [311, 461] width 233 height 59
type textarea "*"
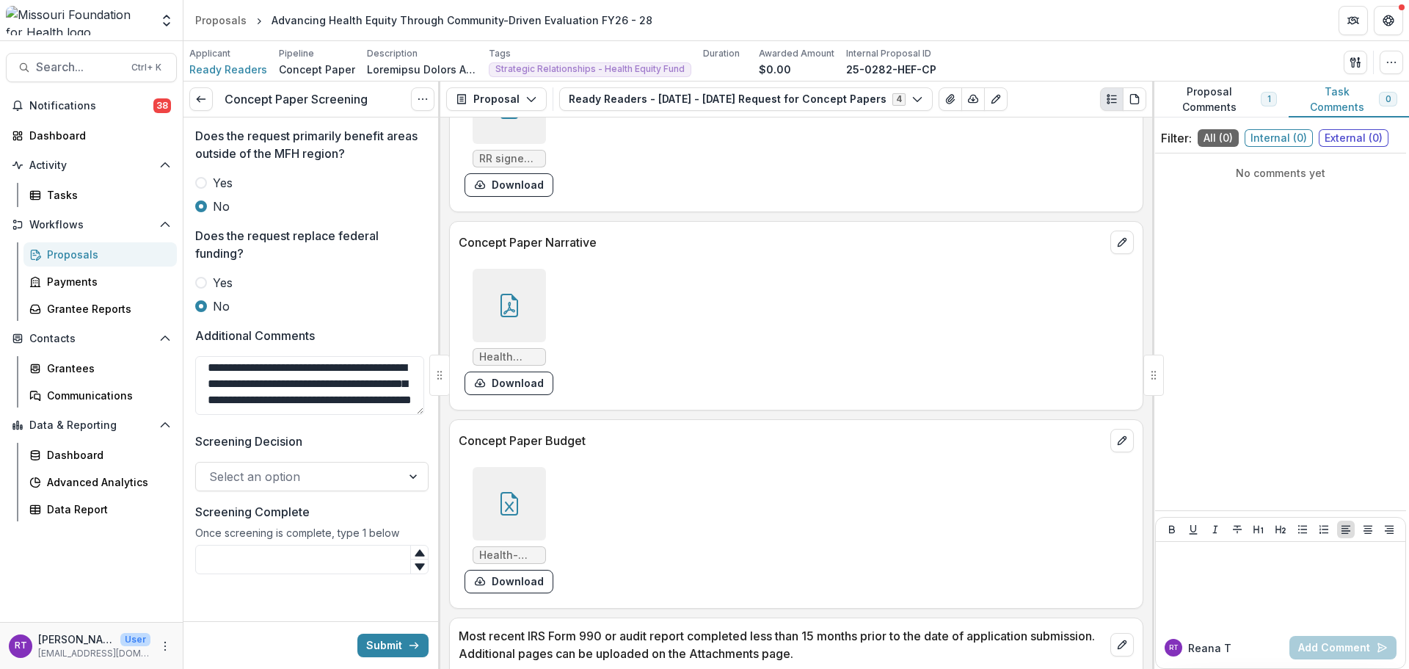
scroll to position [804, 0]
type textarea "**********"
click at [330, 533] on div "Once screening is complete, type 1 below" at bounding box center [311, 535] width 233 height 18
click at [321, 470] on div at bounding box center [298, 476] width 179 height 21
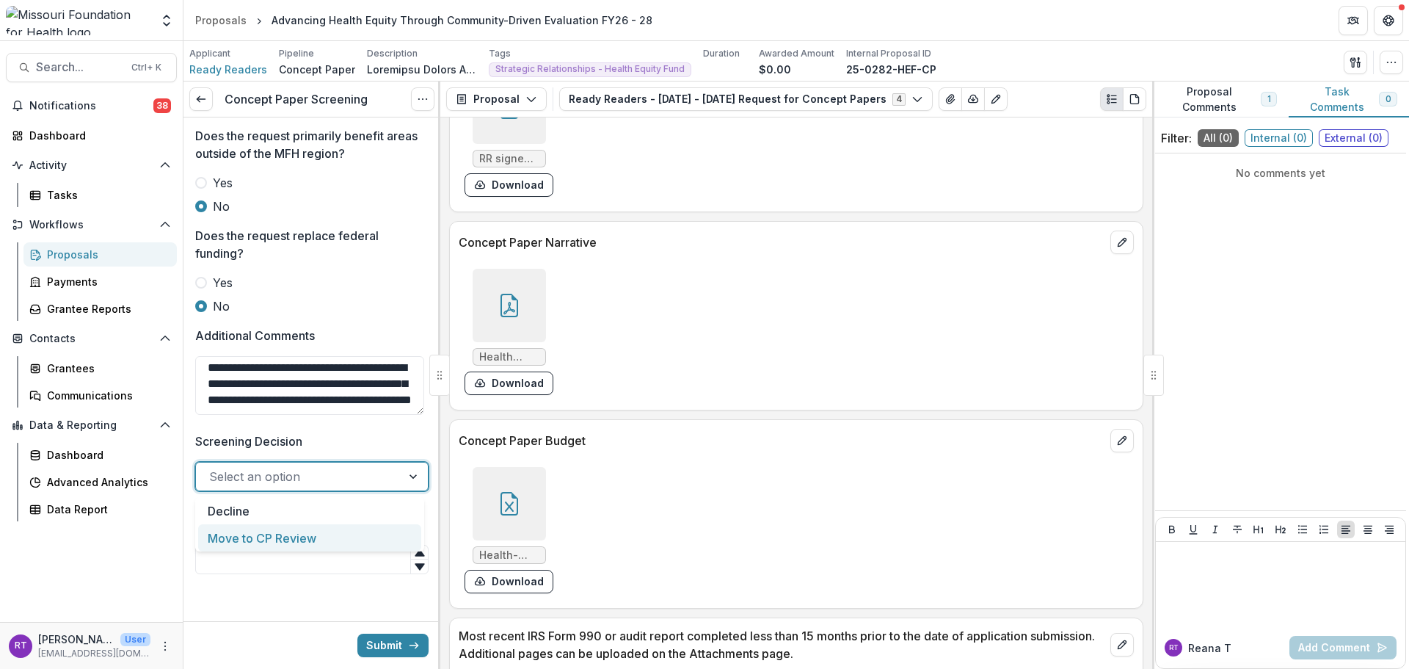
click at [320, 538] on div "Move to CP Review" at bounding box center [309, 537] width 223 height 27
click at [314, 572] on input "Screening Complete" at bounding box center [311, 559] width 233 height 29
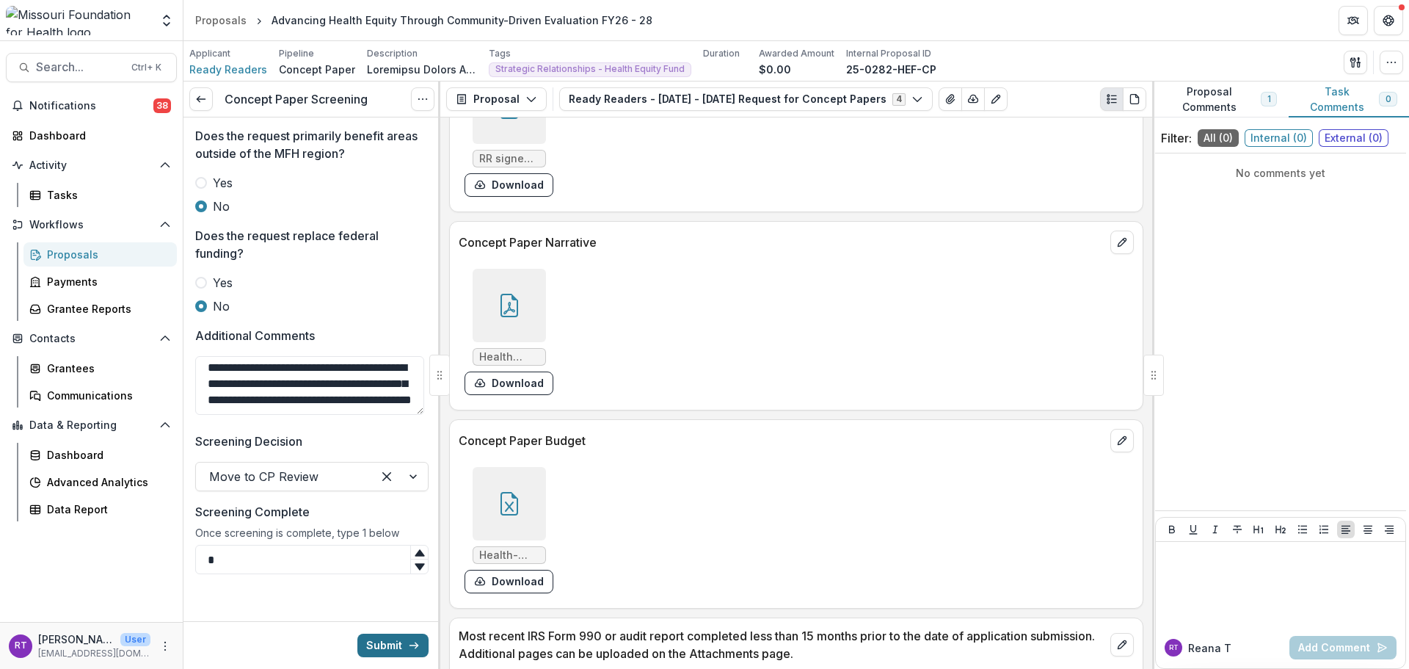
type input "*"
click at [378, 646] on button "Submit" at bounding box center [392, 644] width 71 height 23
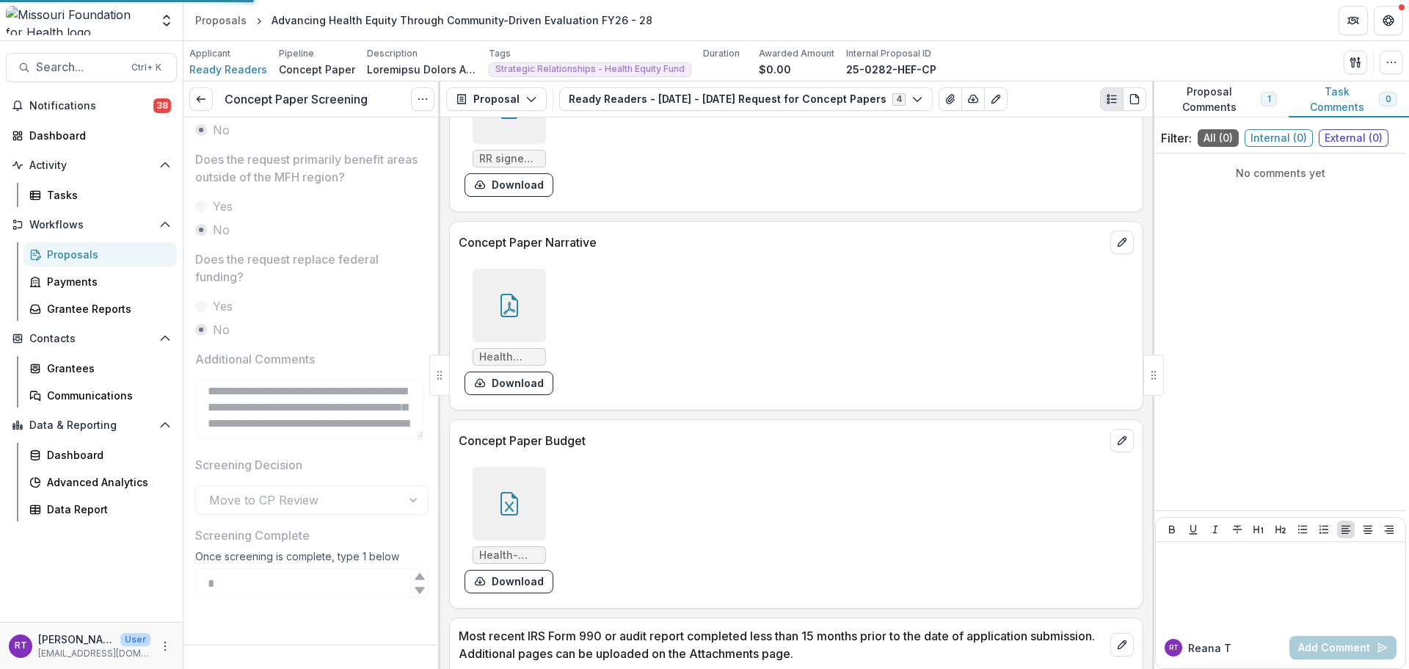
scroll to position [781, 0]
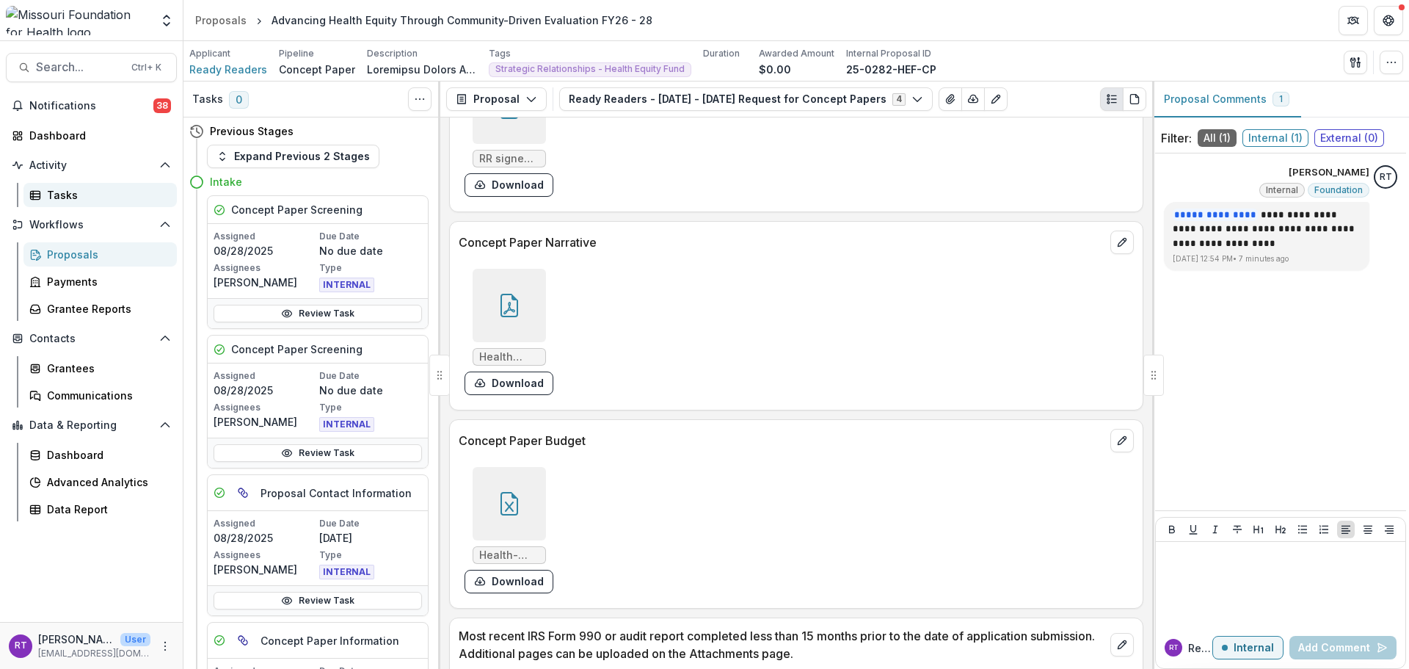
click at [98, 204] on link "Tasks" at bounding box center [99, 195] width 153 height 24
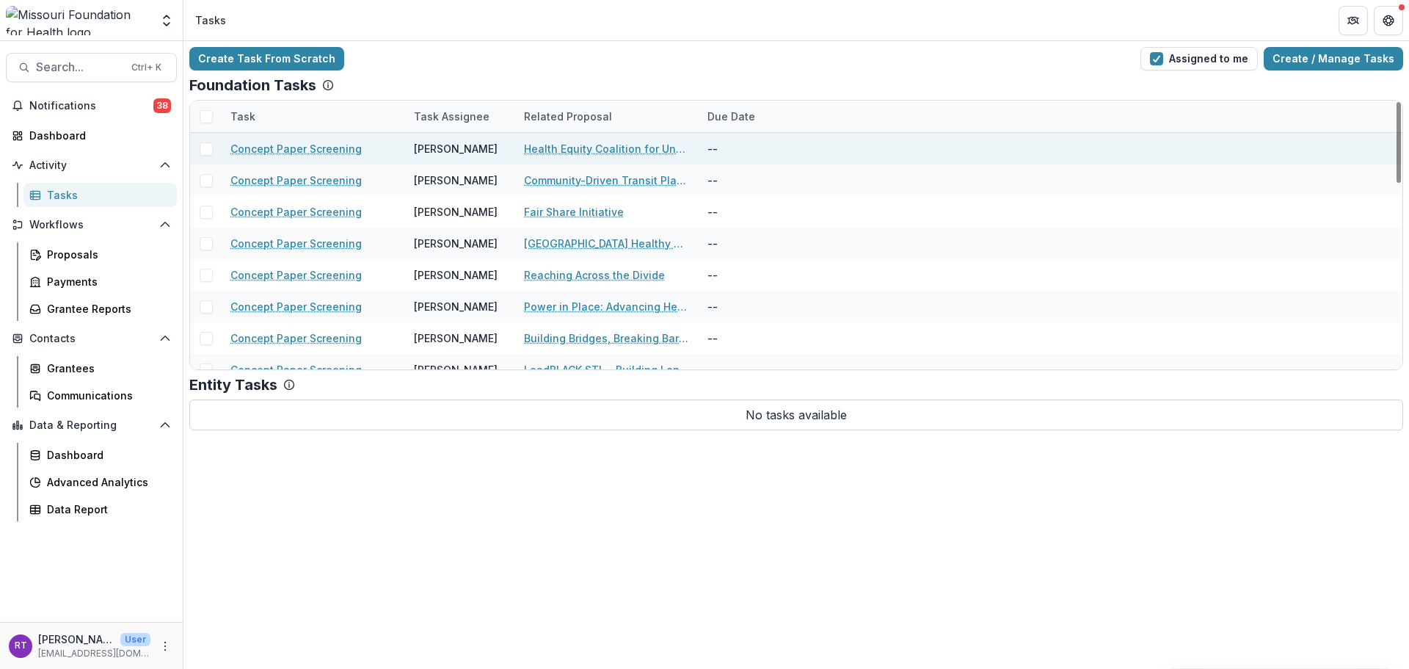
click at [641, 153] on link "Health Equity Coalition for Unhoused Individuals" at bounding box center [607, 148] width 166 height 15
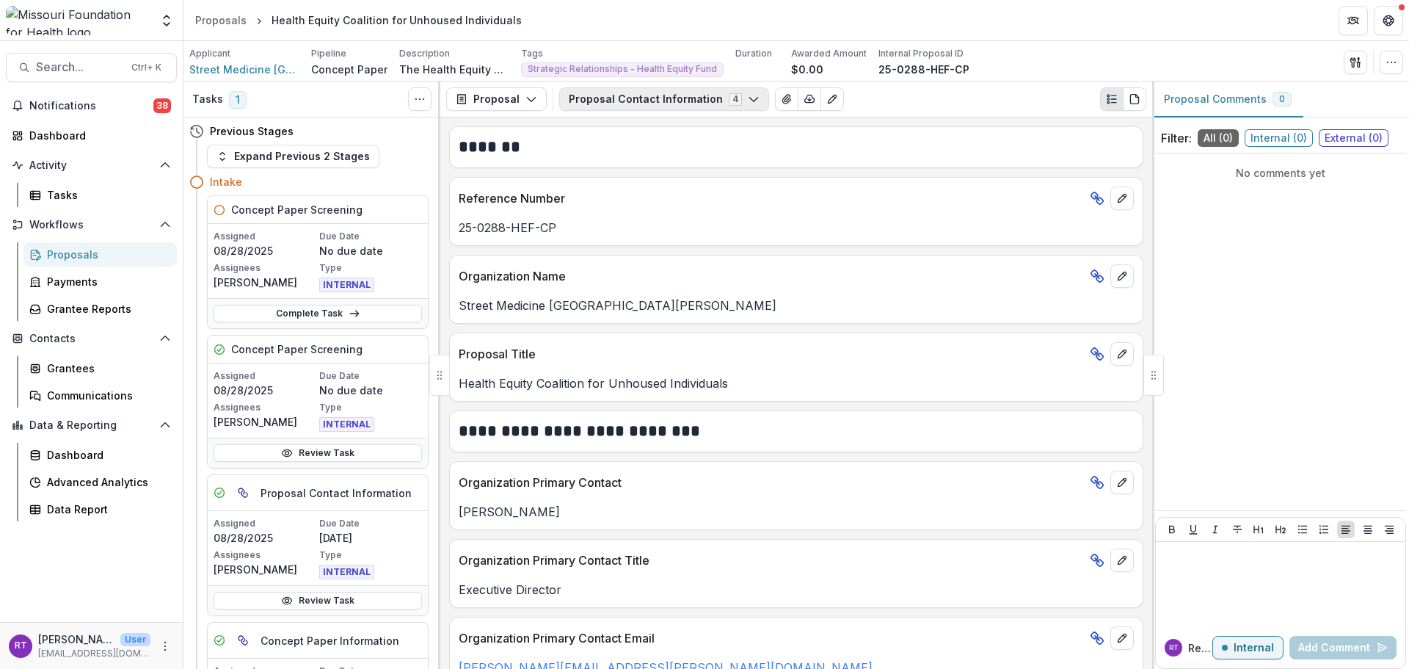
click at [706, 109] on button "Proposal Contact Information 4" at bounding box center [664, 98] width 210 height 23
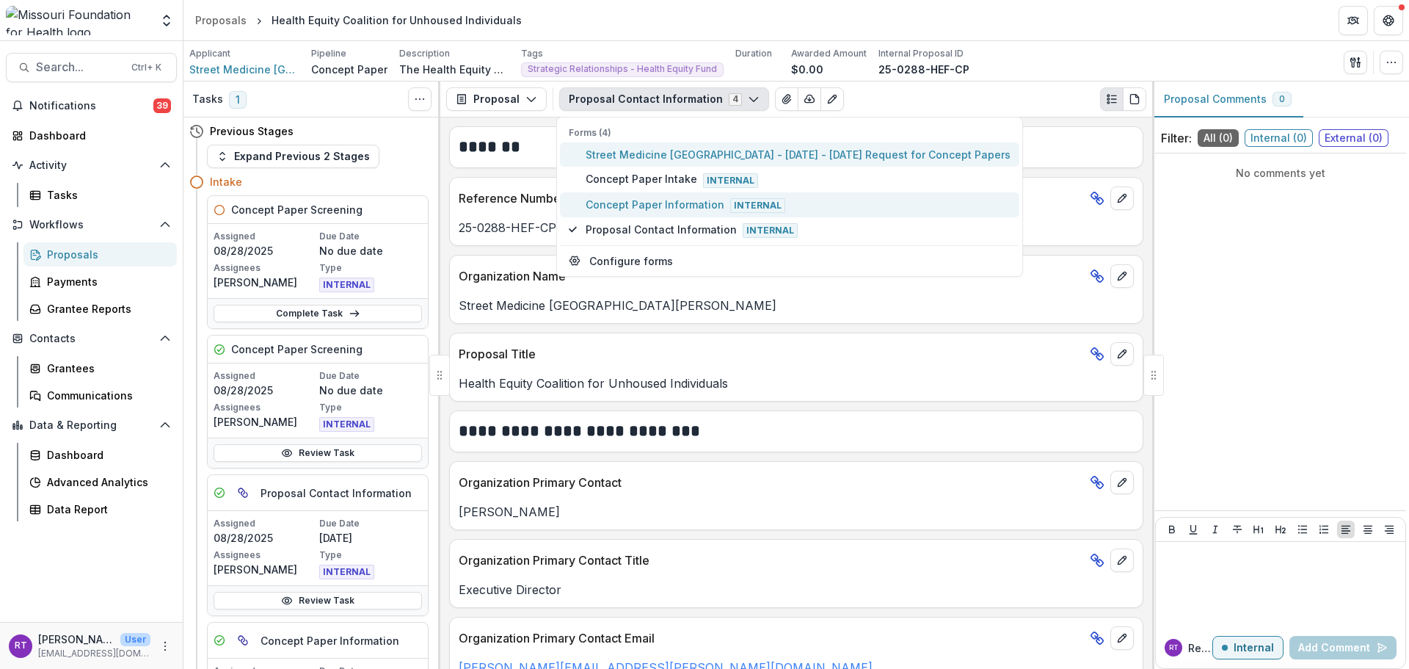
click at [707, 150] on span "Street Medicine St. Louis - 2025 - 2025 Request for Concept Papers" at bounding box center [798, 154] width 425 height 15
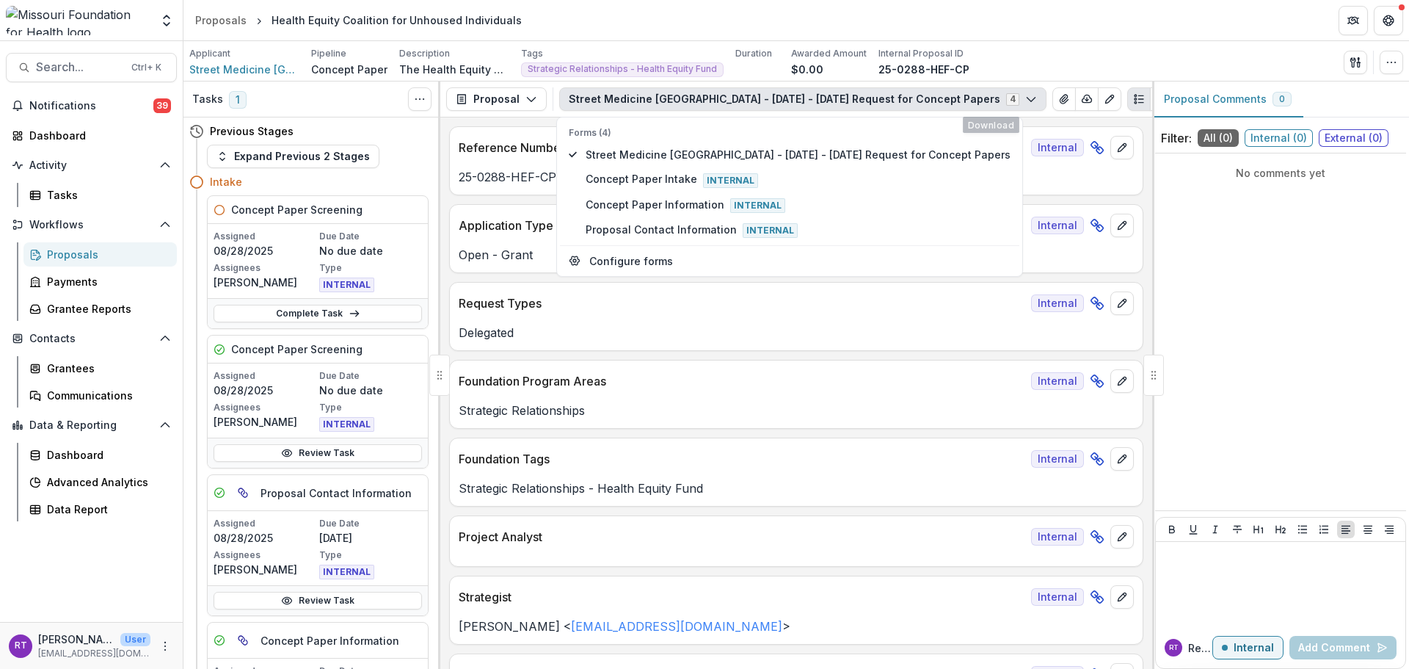
click at [1027, 46] on div "Applicant Street Medicine St. Louis Pipeline Concept Paper Description The Heal…" at bounding box center [796, 61] width 1226 height 40
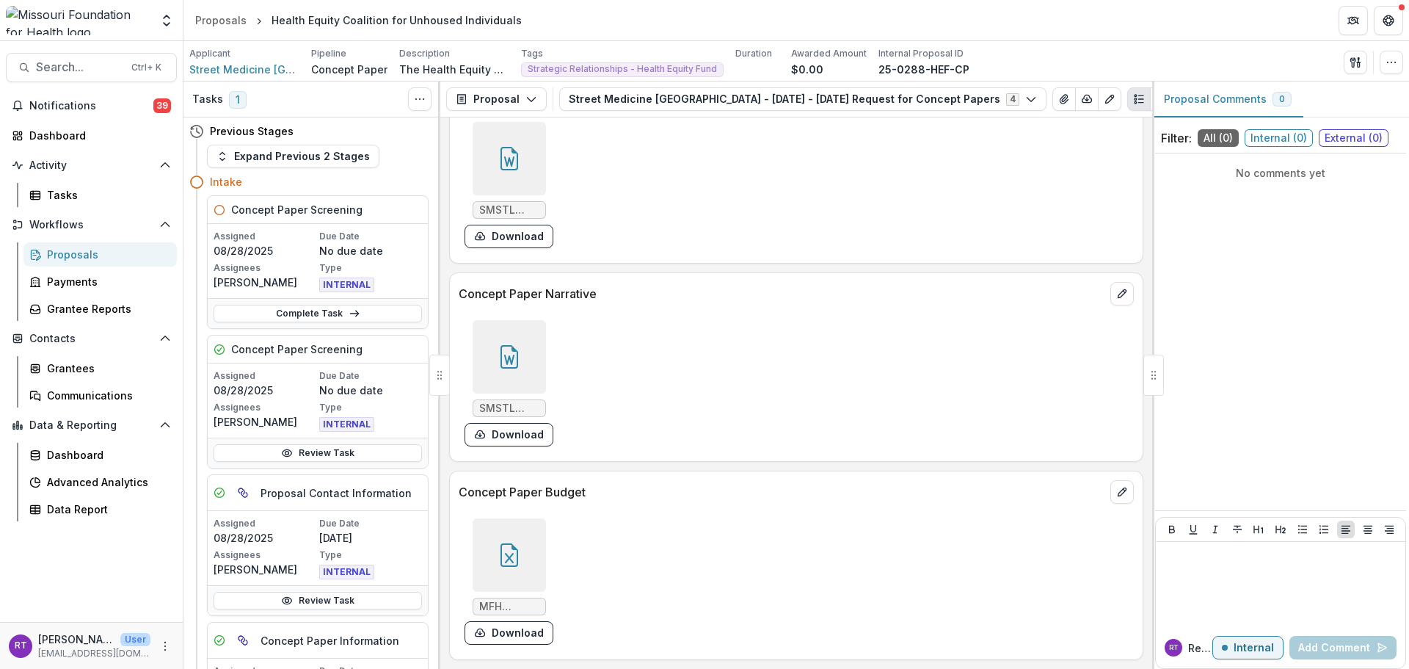
scroll to position [3816, 0]
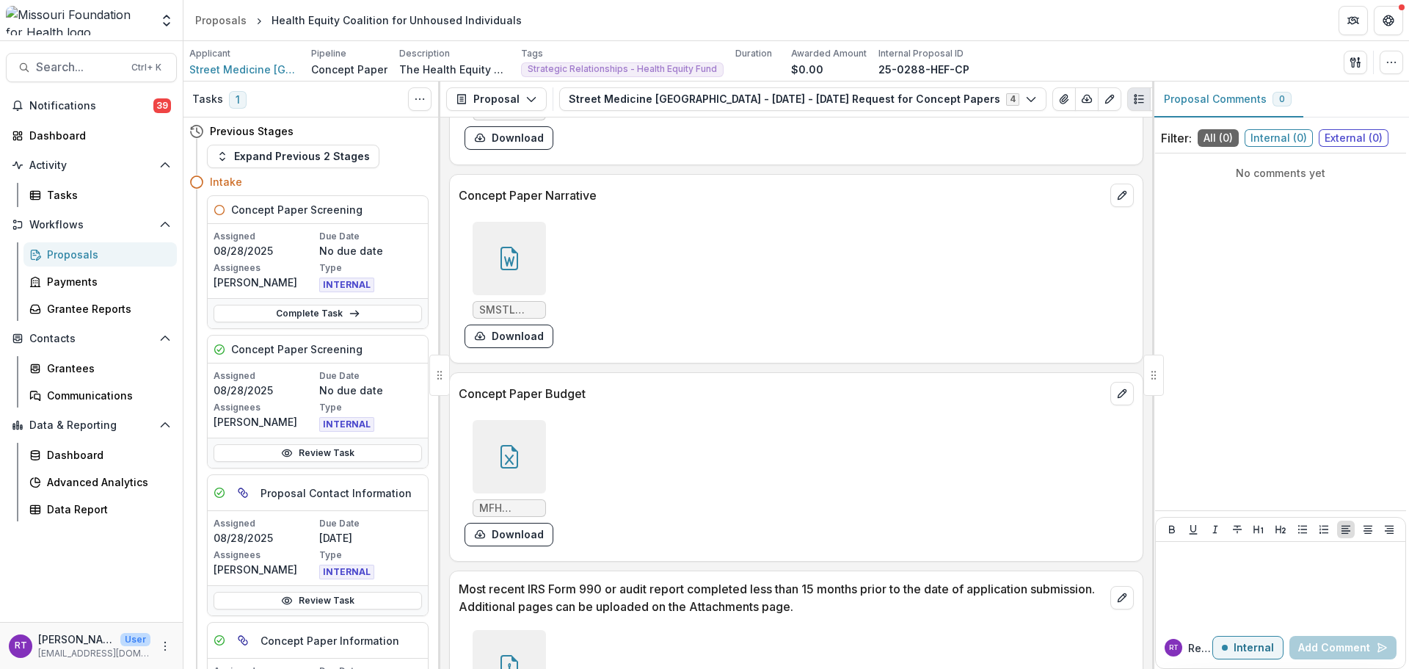
click at [552, 473] on div "MFH Budget For Submission - SMSTL.xlsx Download" at bounding box center [679, 483] width 440 height 138
click at [536, 470] on div at bounding box center [509, 456] width 73 height 73
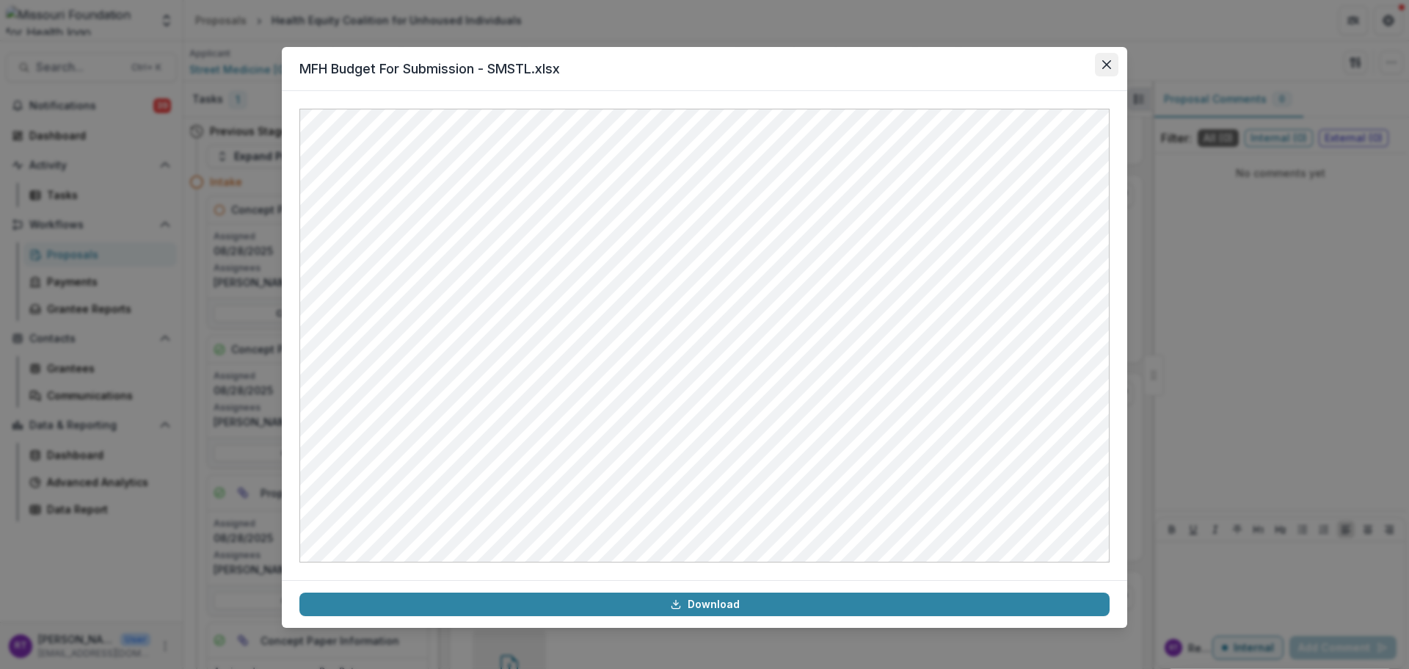
click at [1101, 70] on button "Close" at bounding box center [1106, 64] width 23 height 23
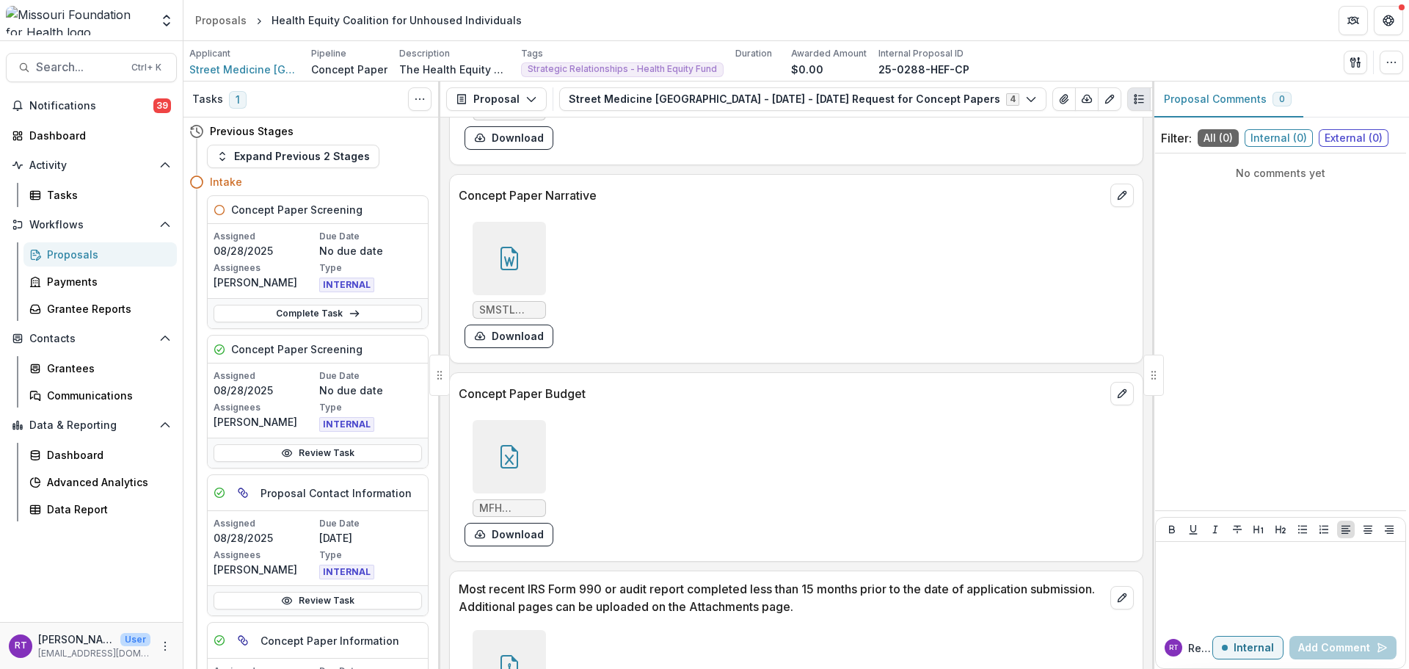
click at [525, 250] on div at bounding box center [509, 258] width 73 height 73
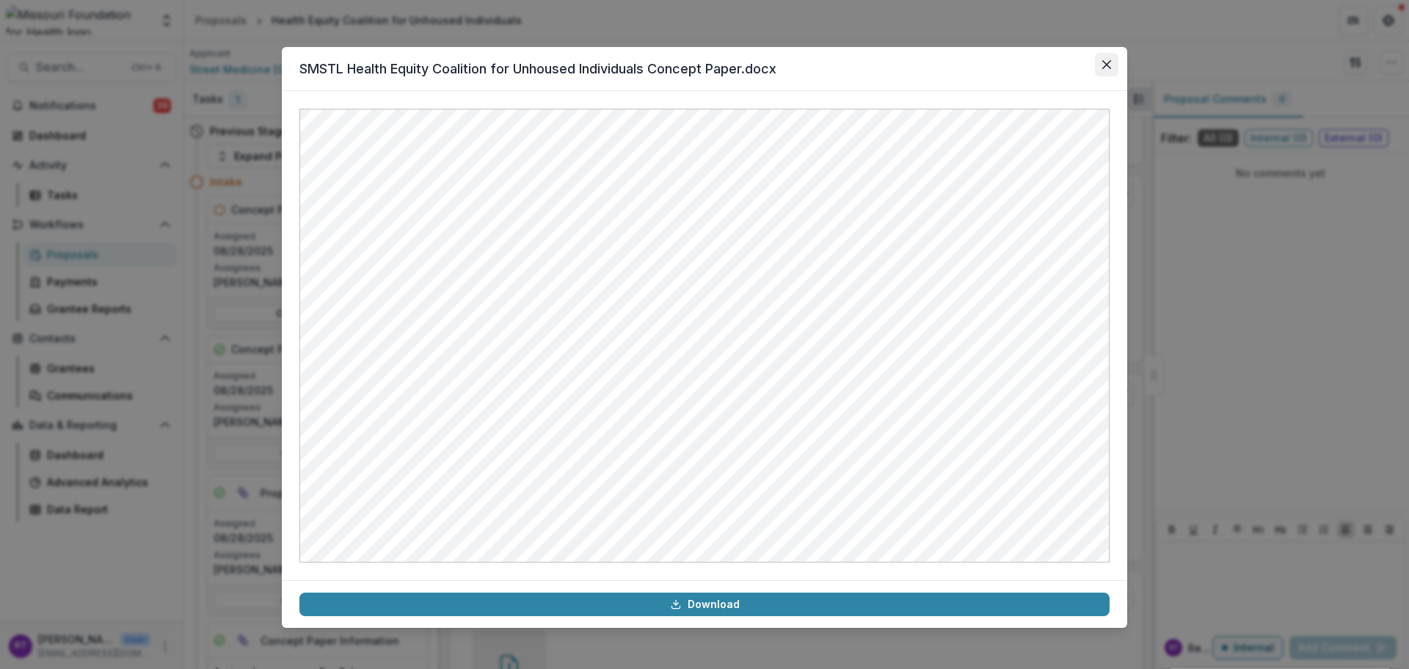
click at [1112, 70] on button "Close" at bounding box center [1106, 64] width 23 height 23
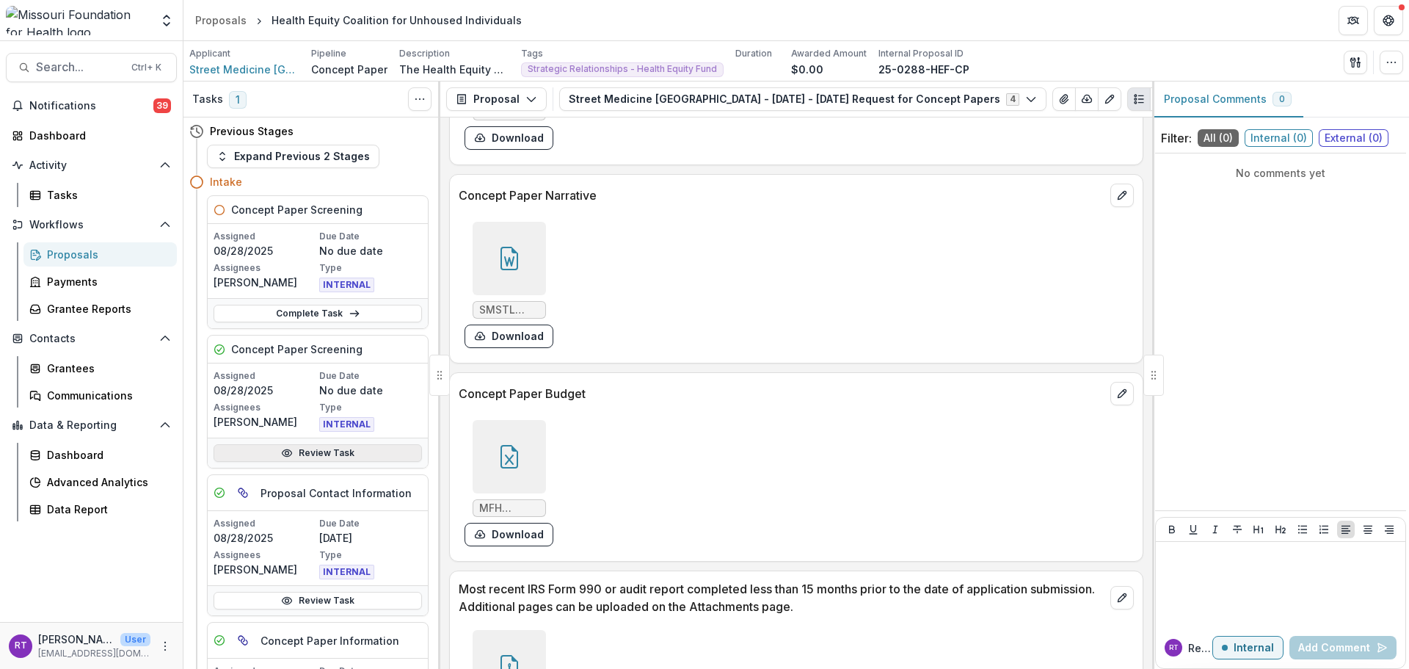
click at [326, 447] on link "Review Task" at bounding box center [318, 453] width 208 height 18
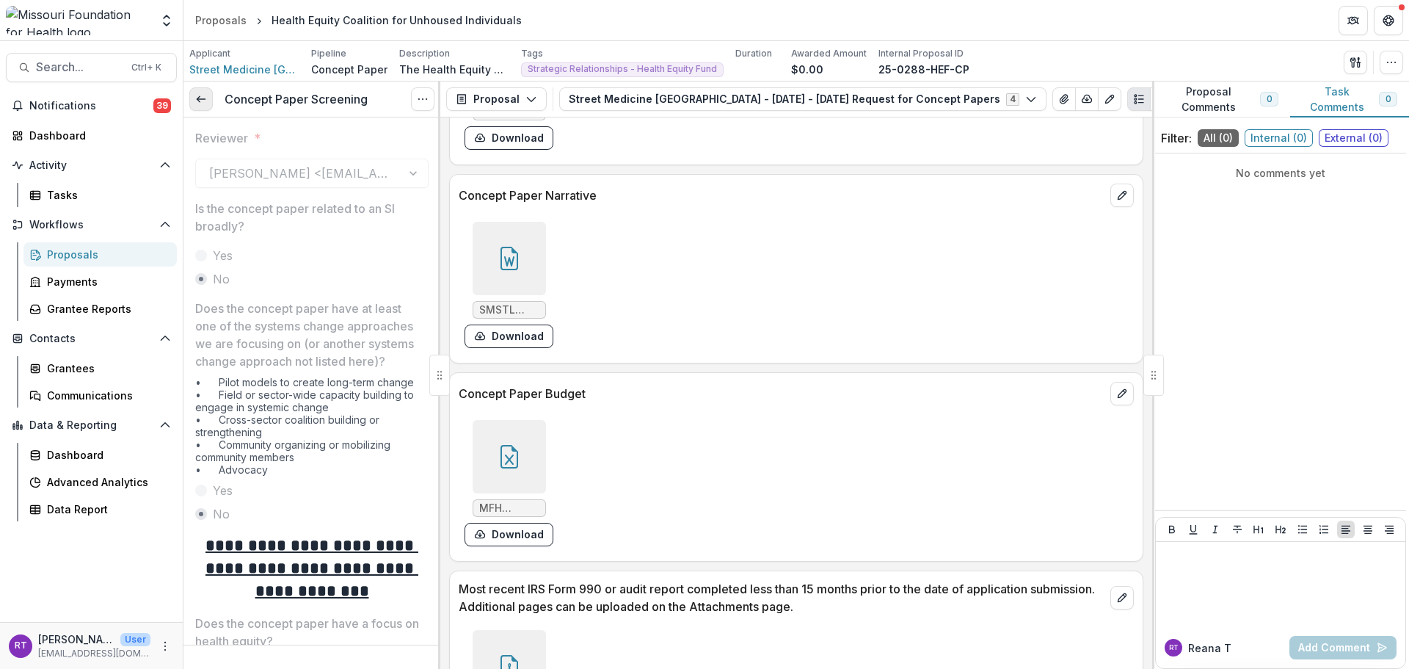
click at [205, 109] on link at bounding box center [200, 98] width 23 height 23
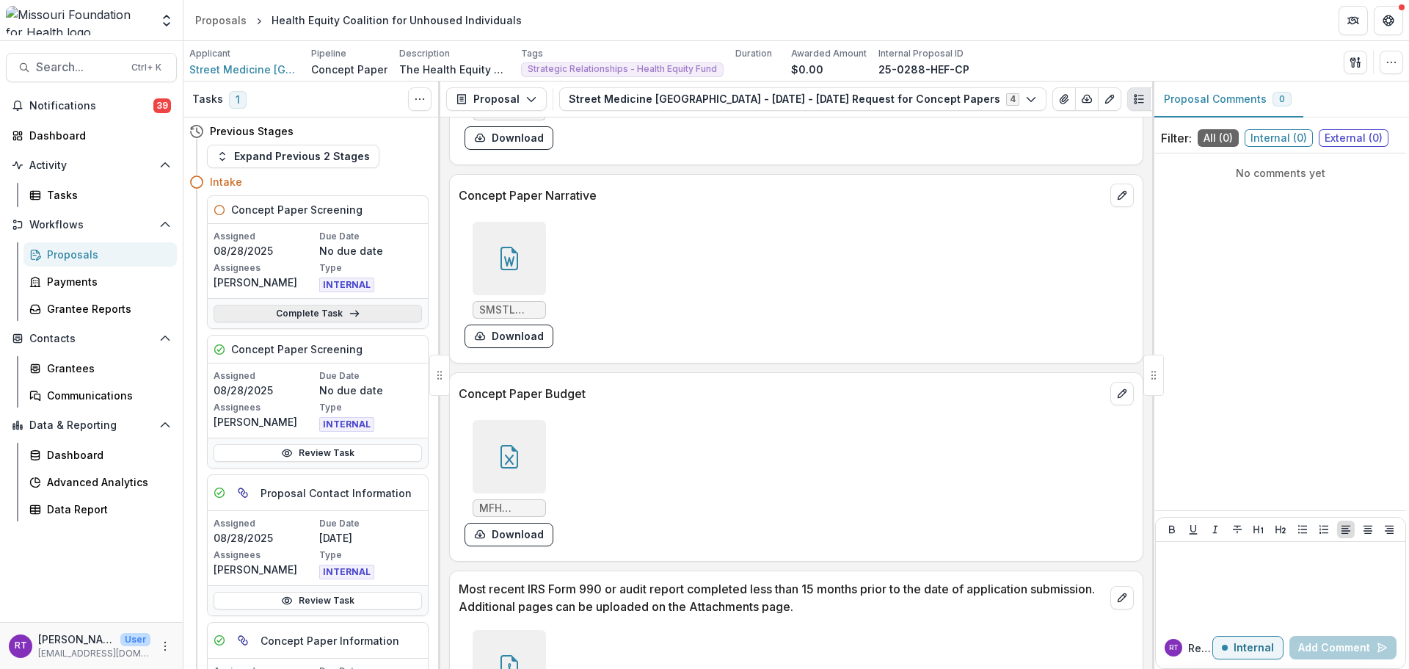
click at [360, 305] on link "Complete Task" at bounding box center [318, 314] width 208 height 18
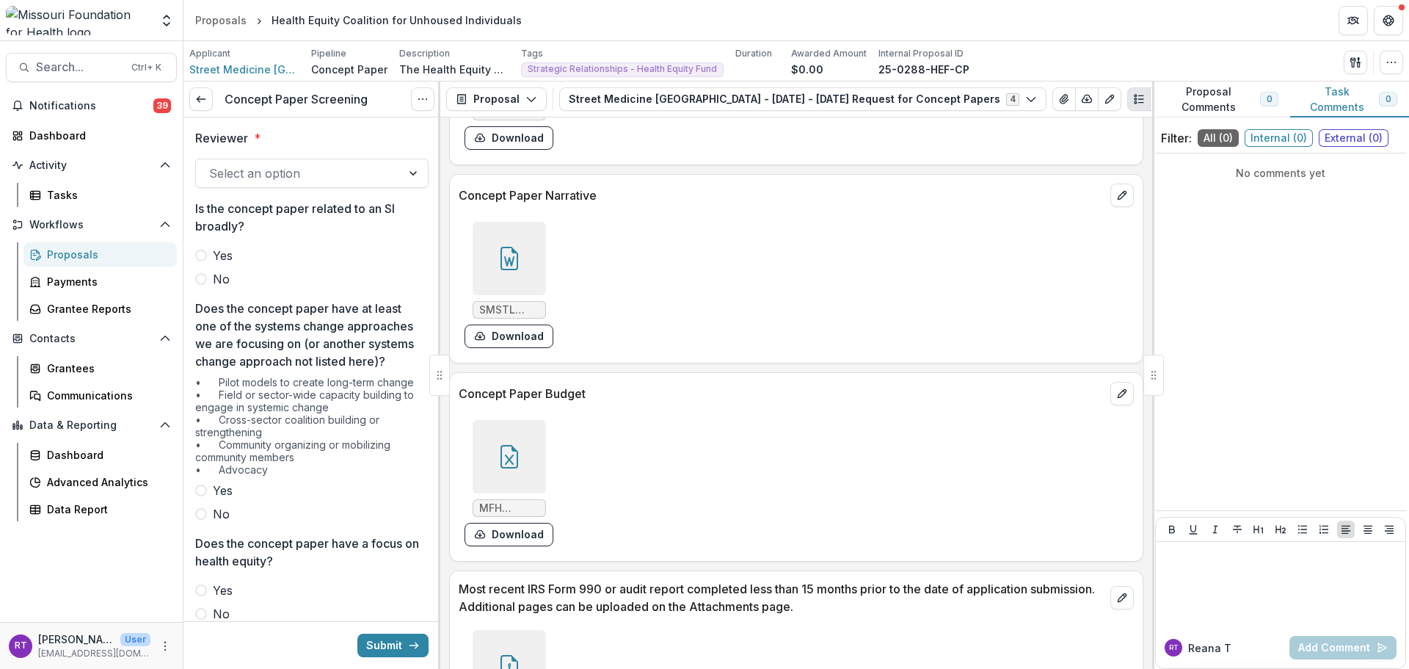
click at [295, 185] on div "Select an option" at bounding box center [298, 172] width 205 height 23
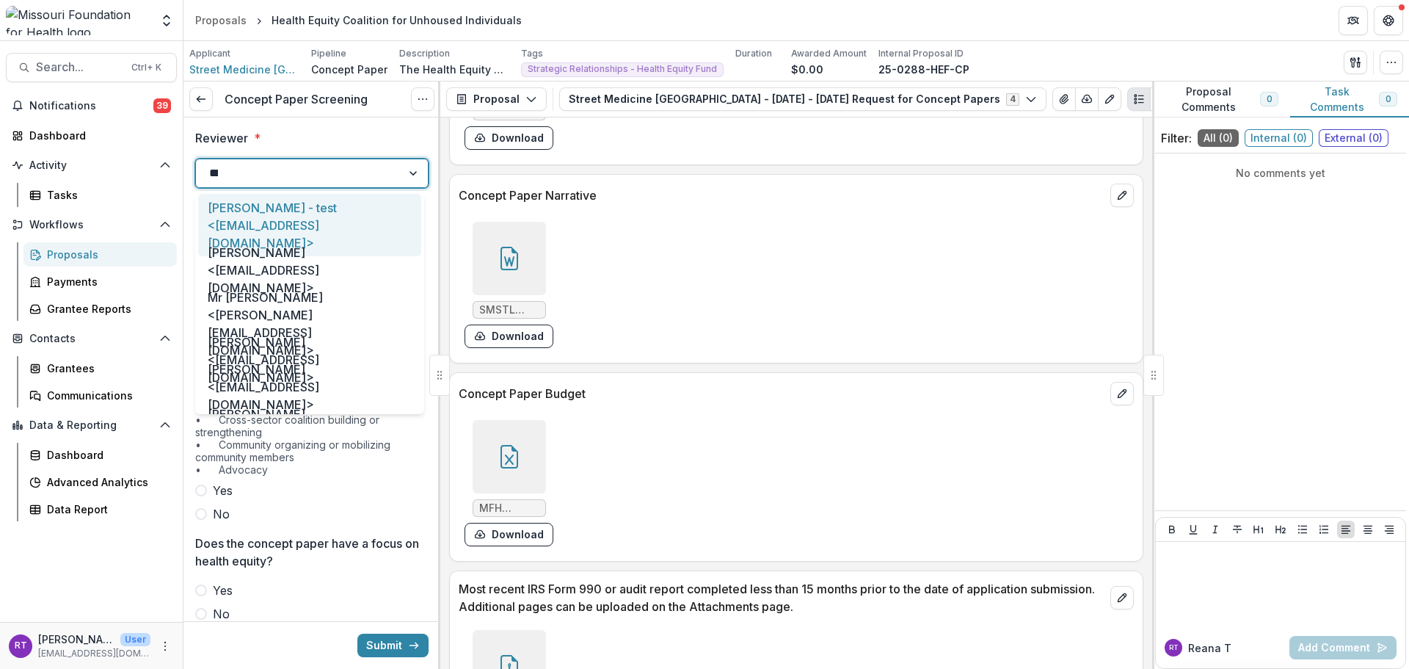
type input "****"
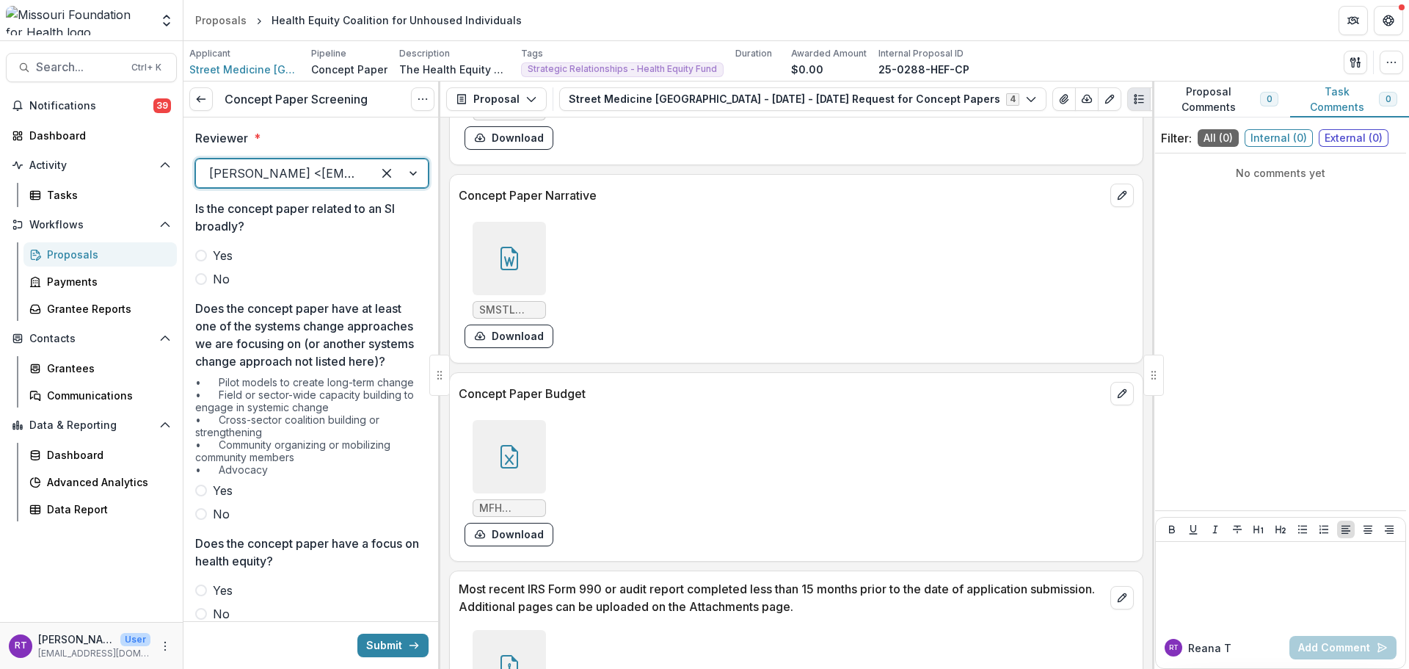
click at [223, 279] on span "No" at bounding box center [221, 279] width 17 height 18
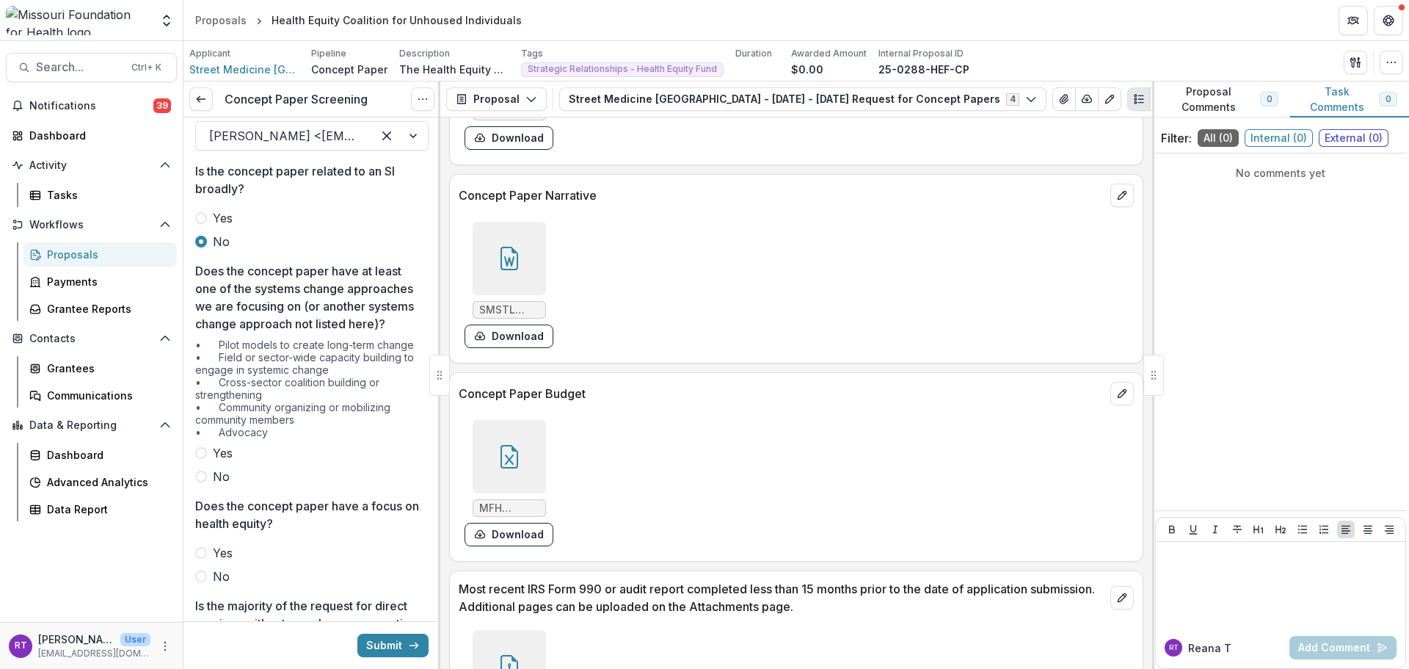
scroll to position [147, 0]
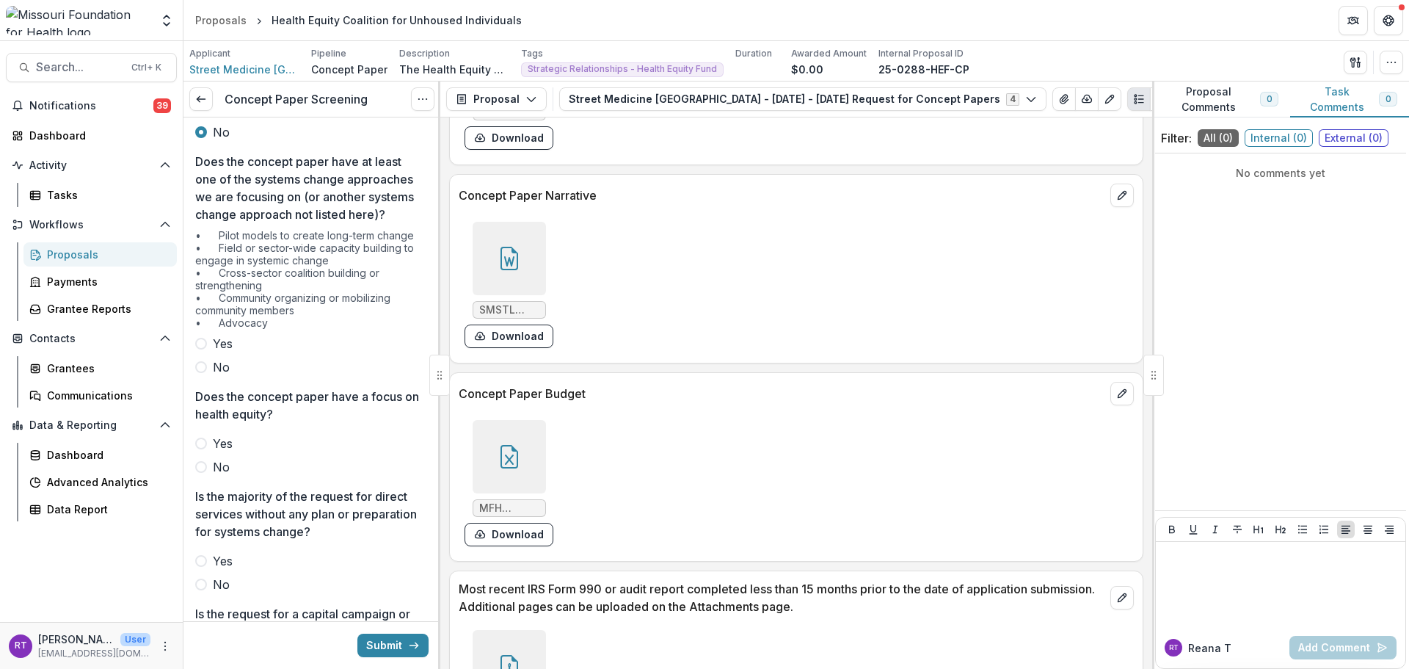
click at [219, 352] on span "Yes" at bounding box center [223, 344] width 20 height 18
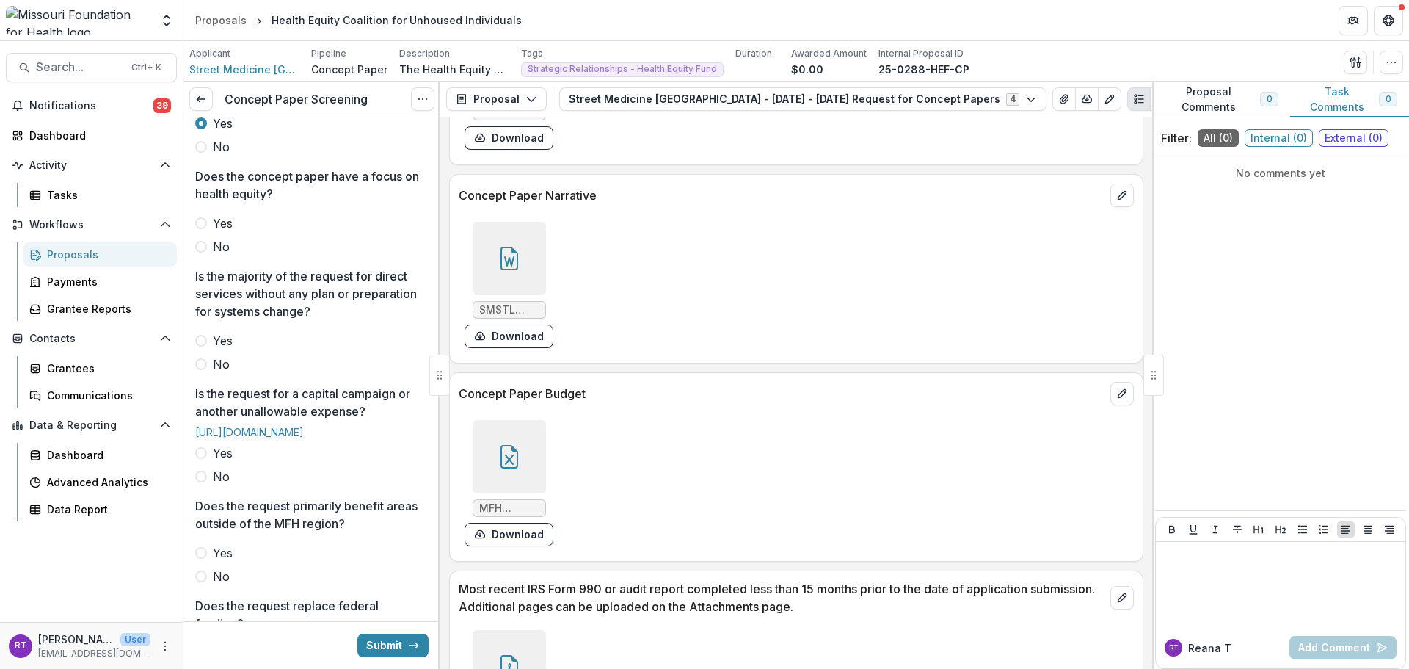
click at [214, 232] on span "Yes" at bounding box center [223, 223] width 20 height 18
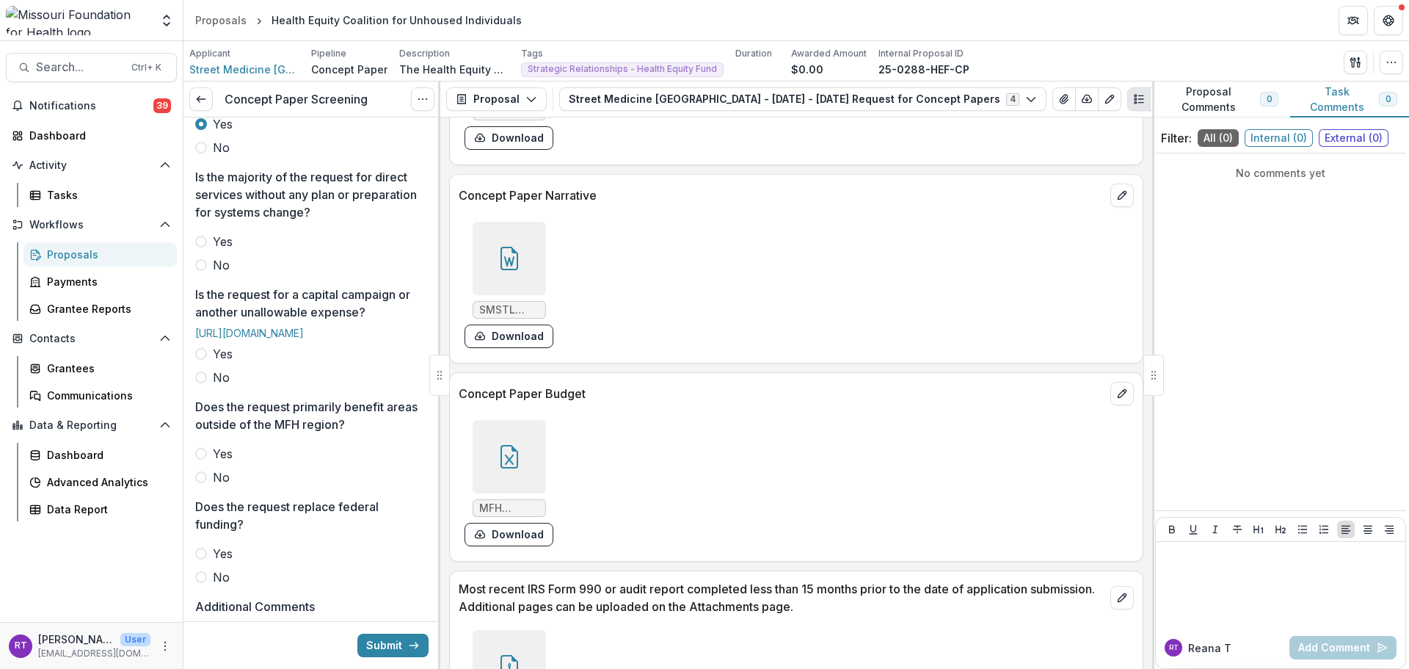
scroll to position [514, 0]
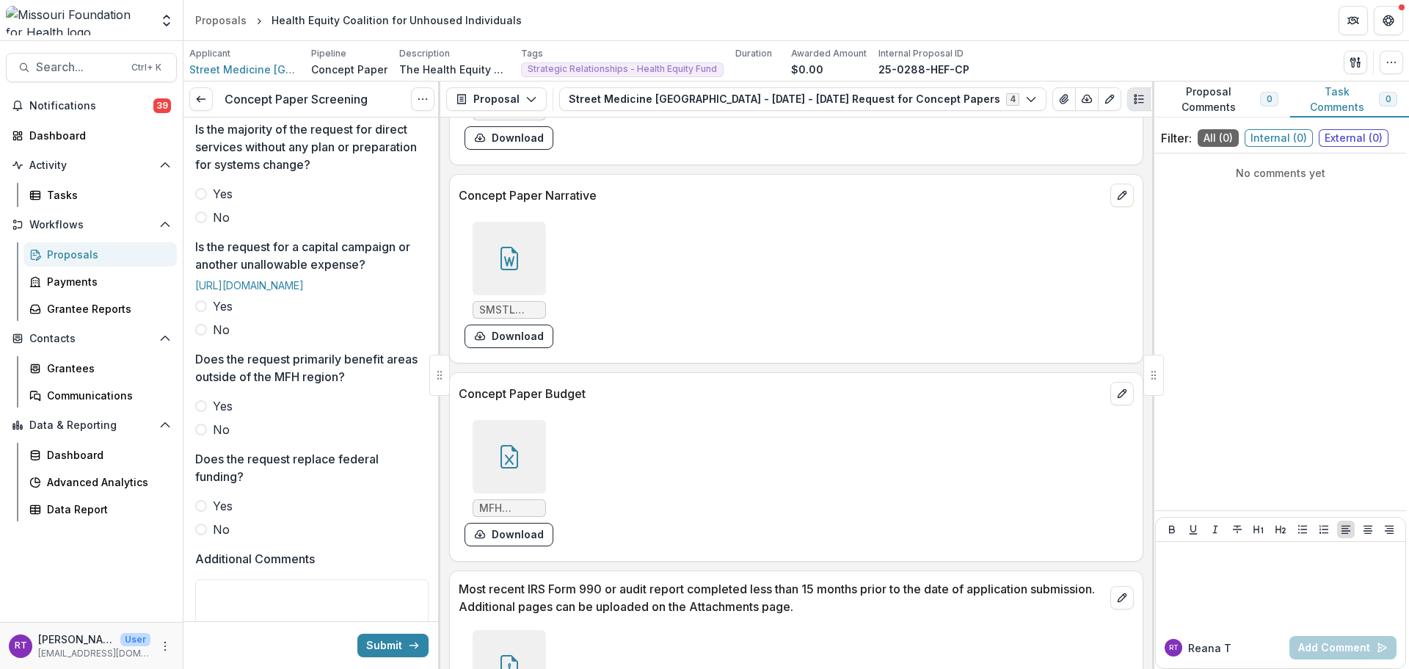
click at [215, 203] on span "Yes" at bounding box center [223, 194] width 20 height 18
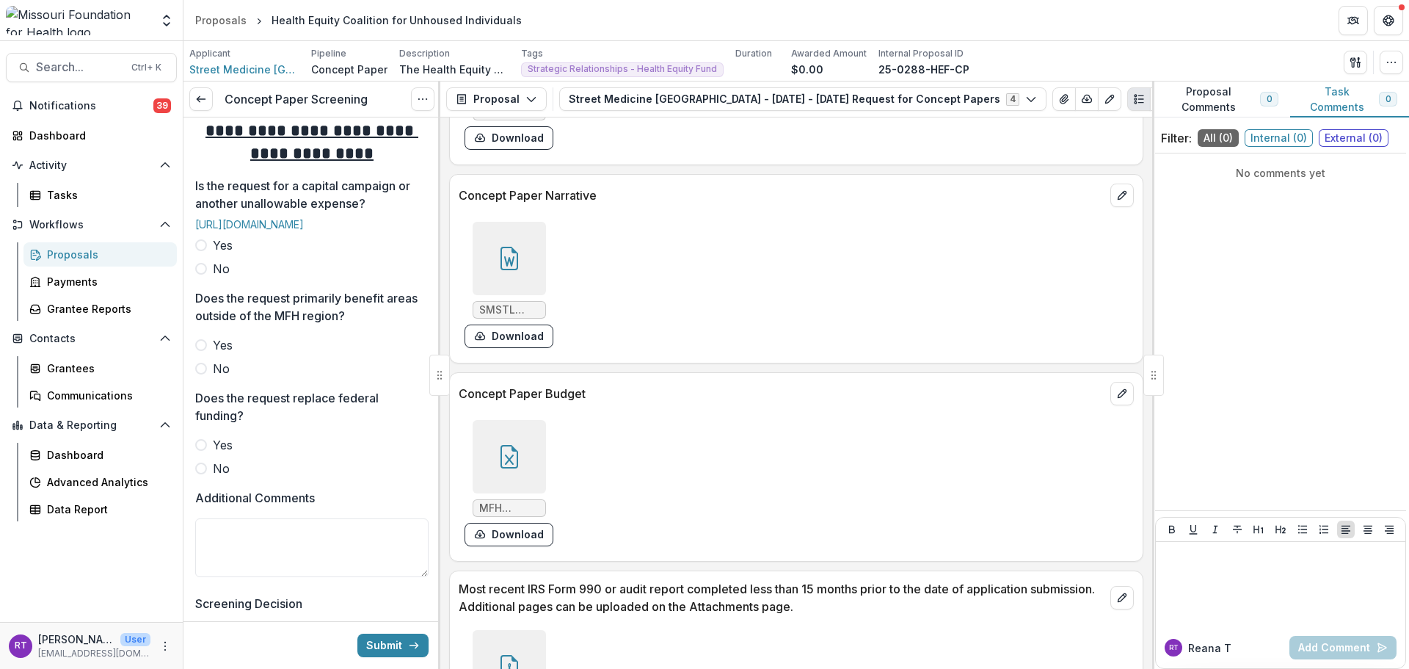
scroll to position [661, 0]
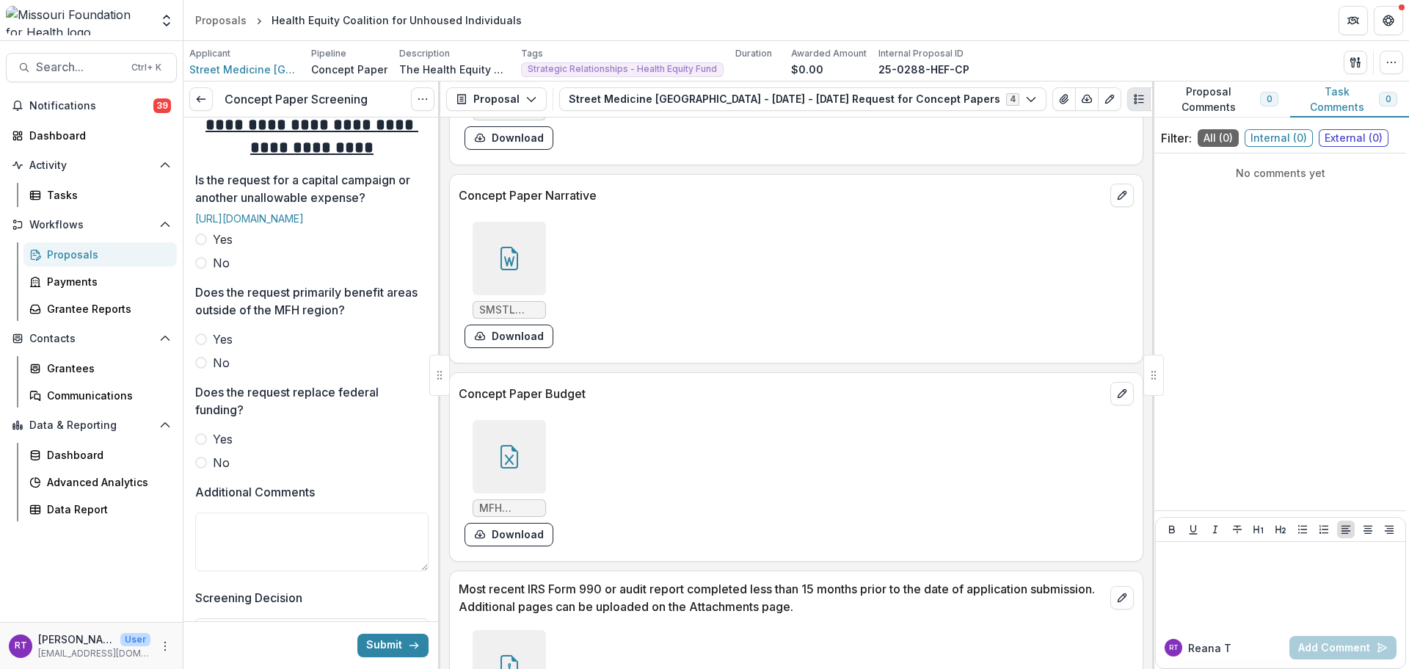
click at [221, 272] on span "No" at bounding box center [221, 263] width 17 height 18
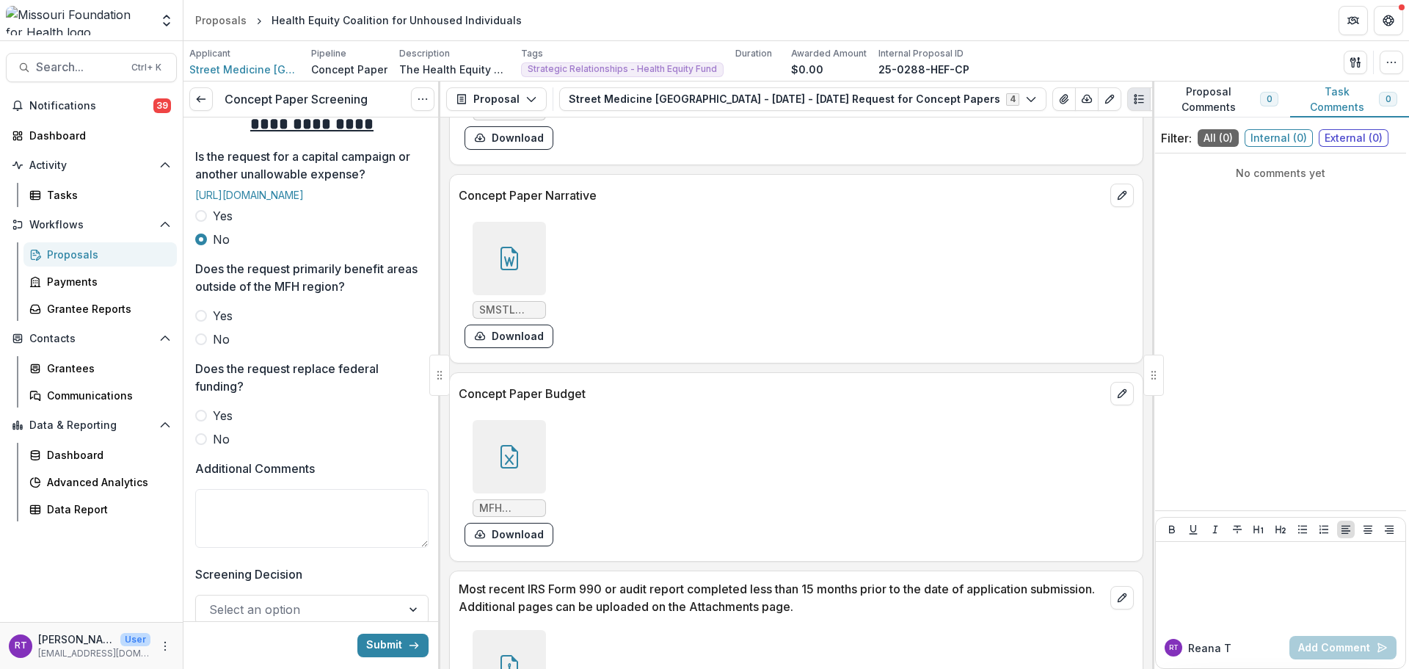
scroll to position [881, 0]
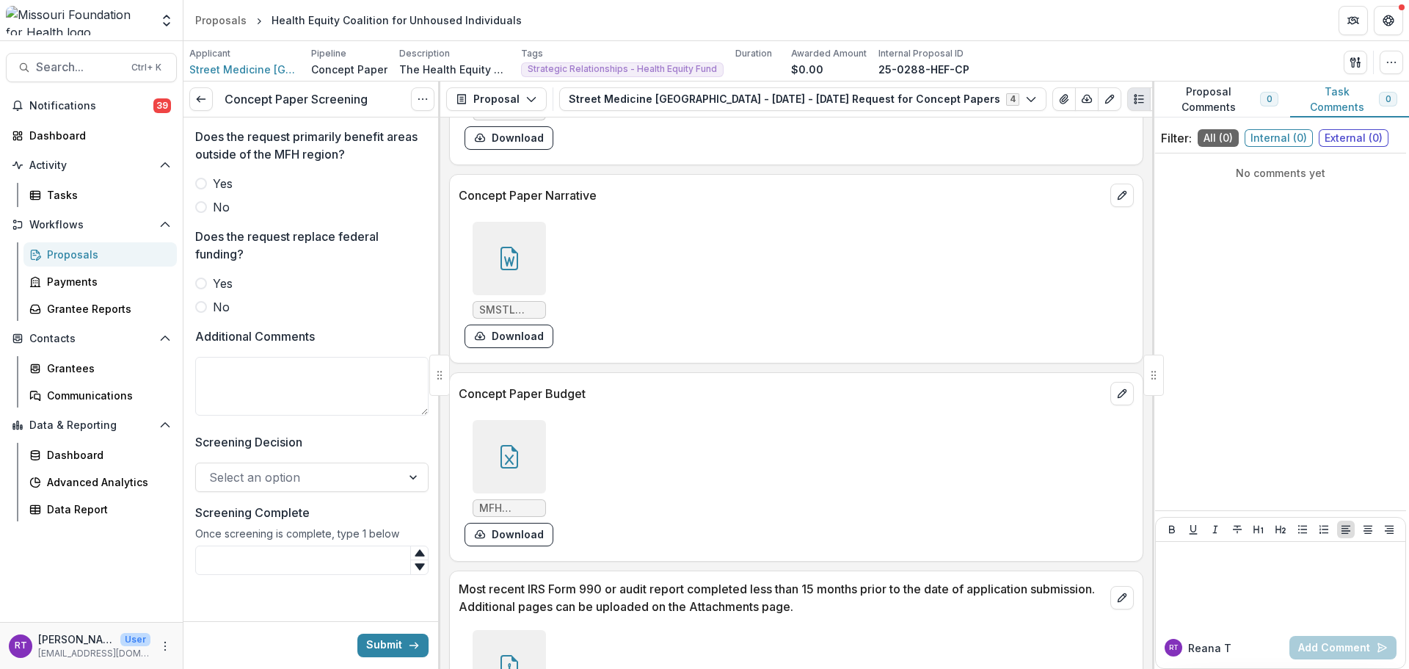
click at [215, 210] on span "No" at bounding box center [221, 207] width 17 height 18
click at [225, 312] on span "No" at bounding box center [221, 307] width 17 height 18
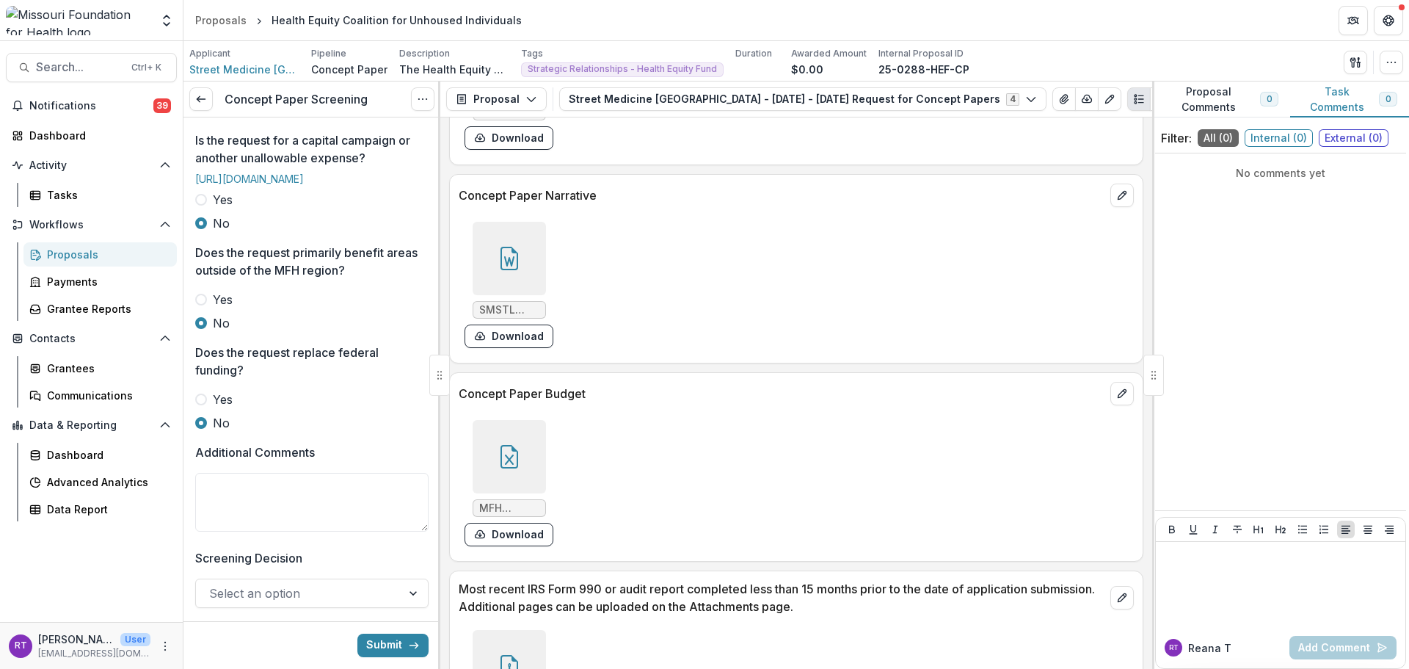
scroll to position [734, 0]
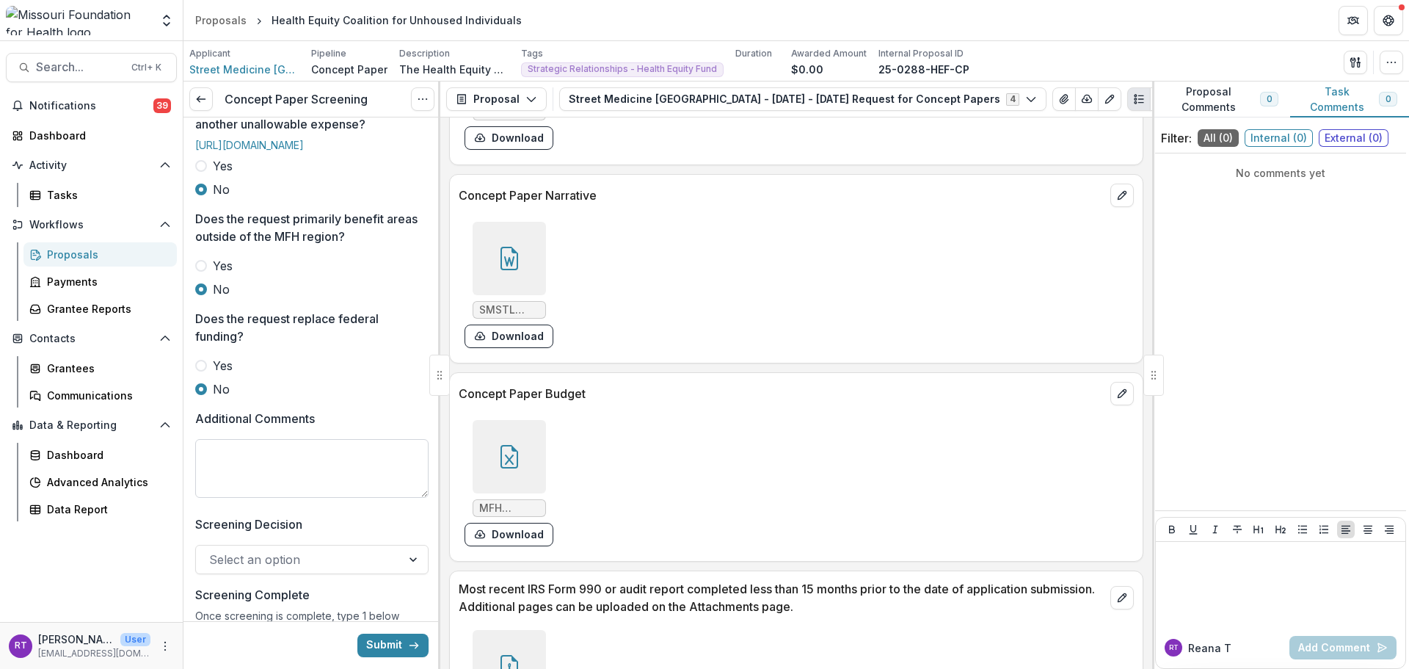
click at [255, 498] on textarea "Additional Comments" at bounding box center [311, 468] width 233 height 59
click at [481, 454] on div at bounding box center [509, 456] width 73 height 73
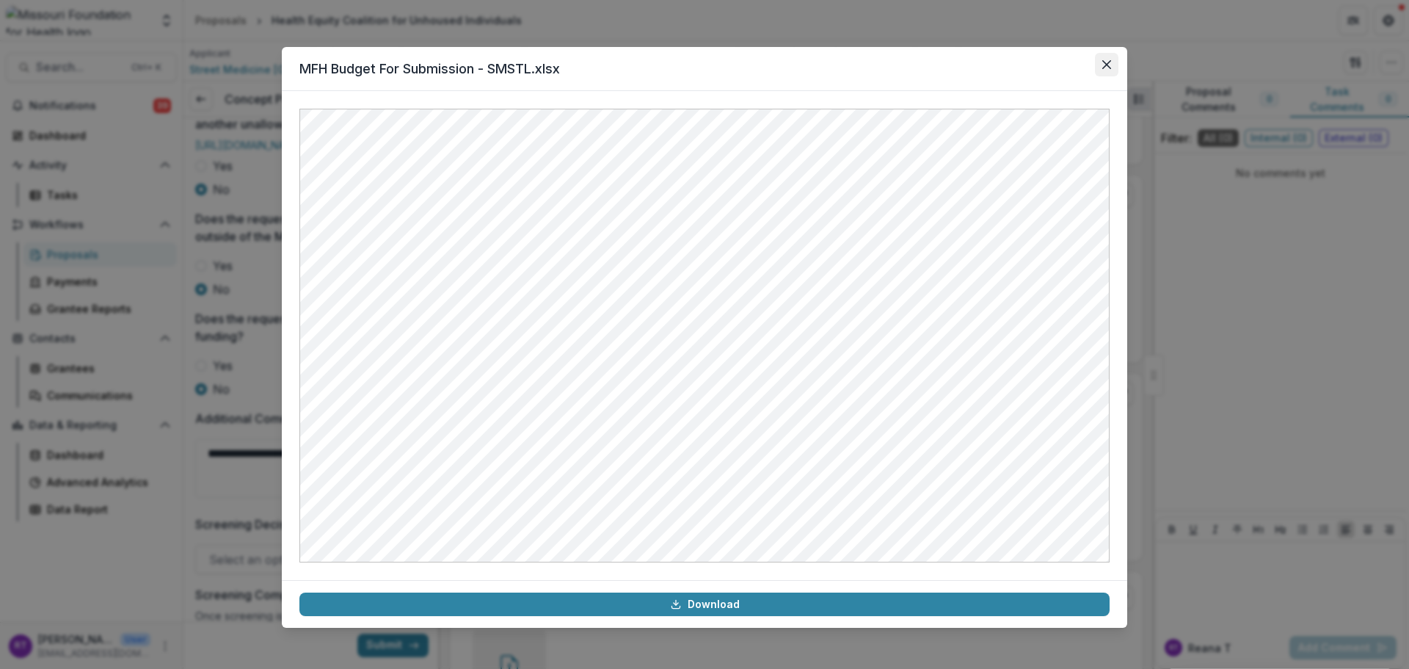
click at [1109, 56] on button "Close" at bounding box center [1106, 64] width 23 height 23
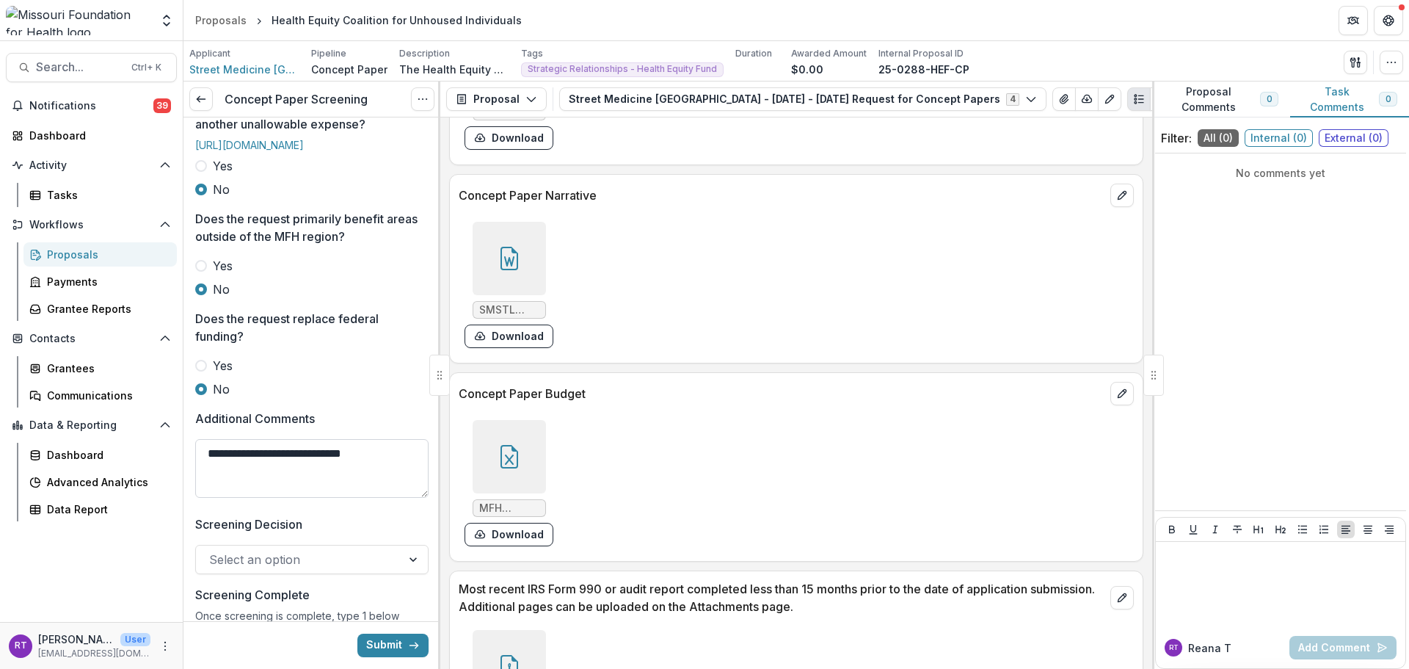
click at [388, 498] on textarea "**********" at bounding box center [311, 468] width 233 height 59
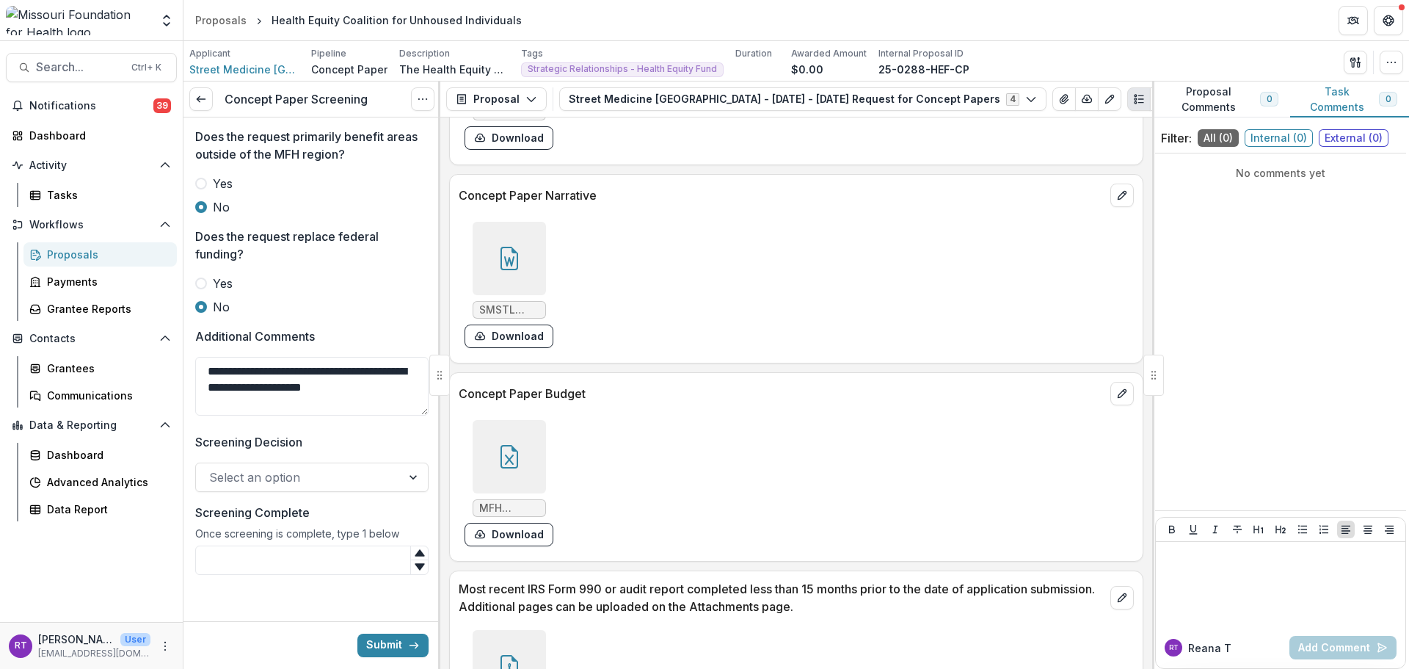
scroll to position [881, 0]
click at [338, 480] on div at bounding box center [298, 477] width 179 height 21
click at [341, 528] on div "Move to CP Review" at bounding box center [309, 541] width 223 height 27
click at [415, 384] on textarea "**********" at bounding box center [311, 386] width 233 height 59
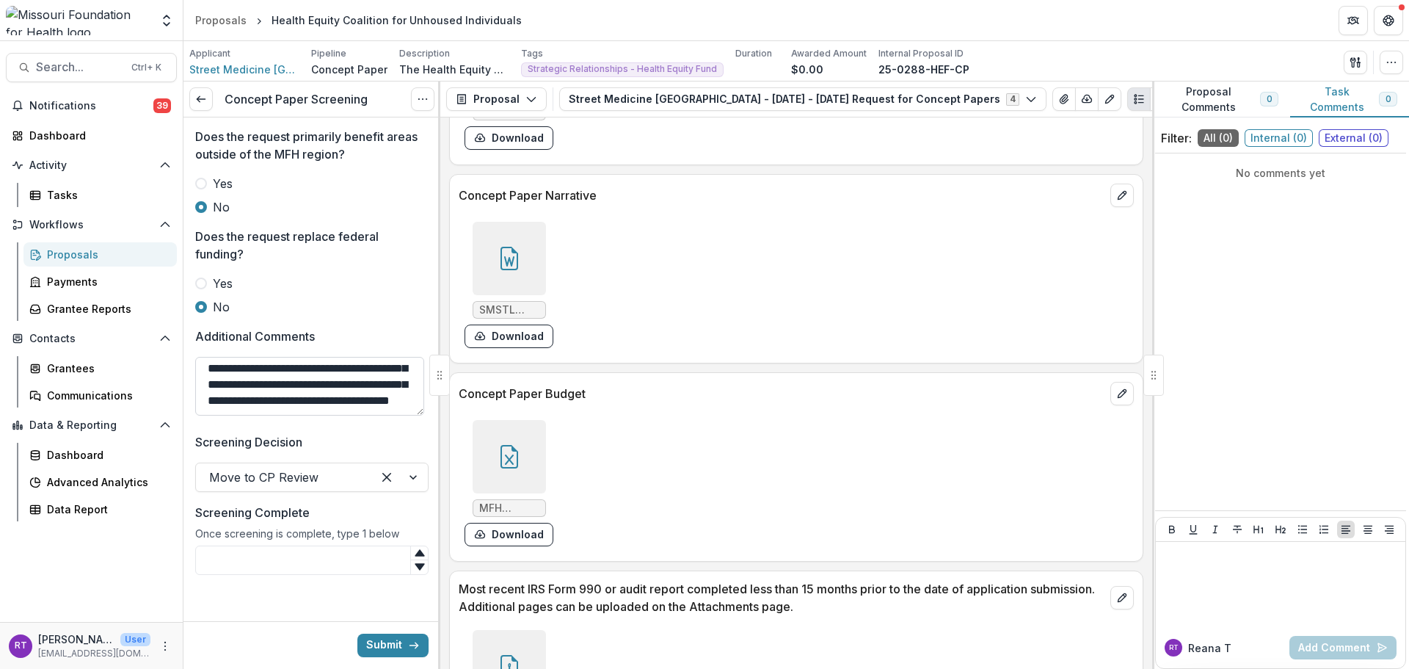
drag, startPoint x: 258, startPoint y: 397, endPoint x: 202, endPoint y: 396, distance: 56.5
click at [202, 396] on textarea "**********" at bounding box center [309, 386] width 229 height 59
click at [350, 409] on textarea "**********" at bounding box center [309, 386] width 229 height 59
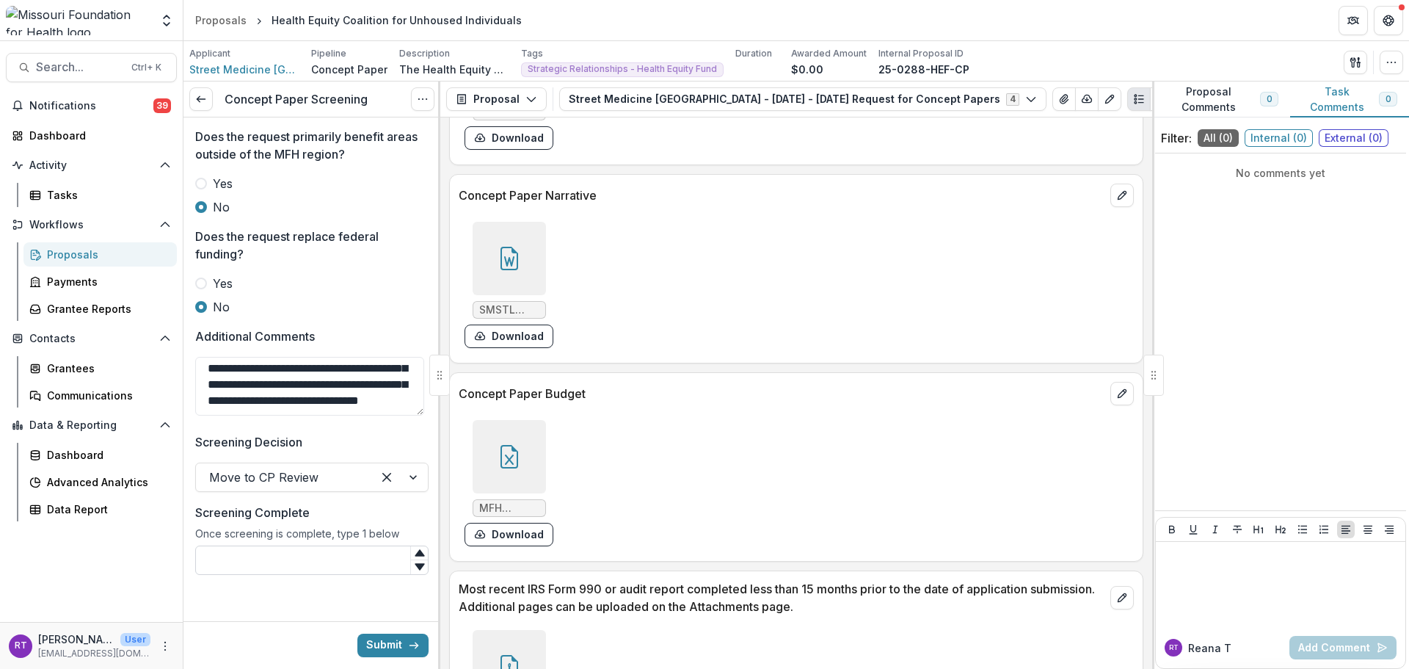
type textarea "**********"
click at [341, 572] on input "Screening Complete" at bounding box center [311, 559] width 233 height 29
type input "*"
click at [388, 646] on button "Submit" at bounding box center [392, 644] width 71 height 23
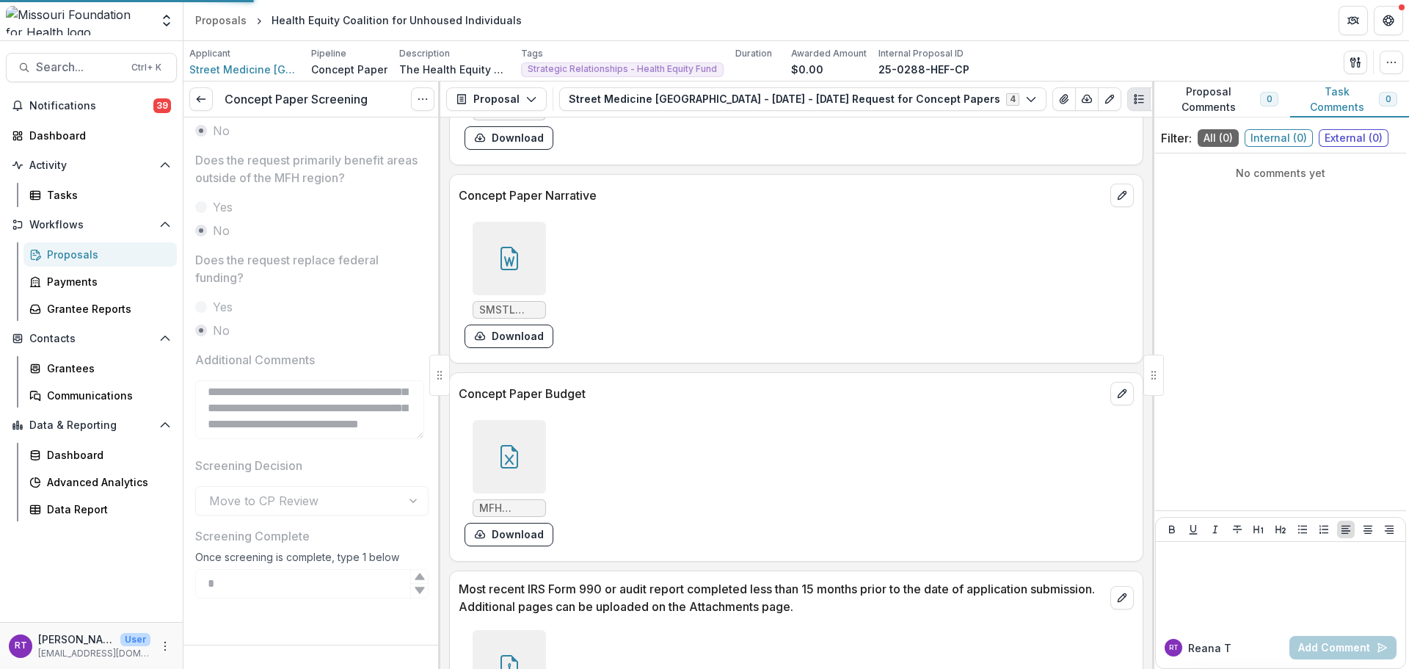
scroll to position [860, 0]
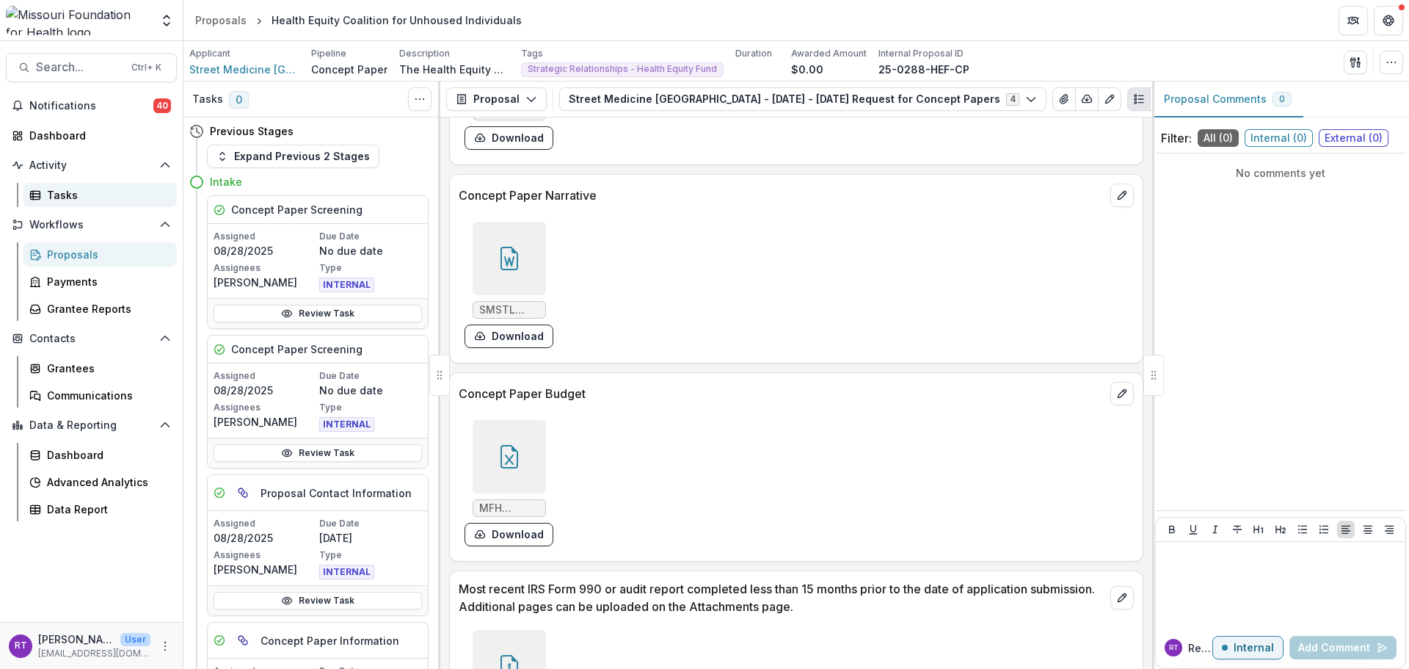
click at [72, 194] on div "Tasks" at bounding box center [106, 194] width 118 height 15
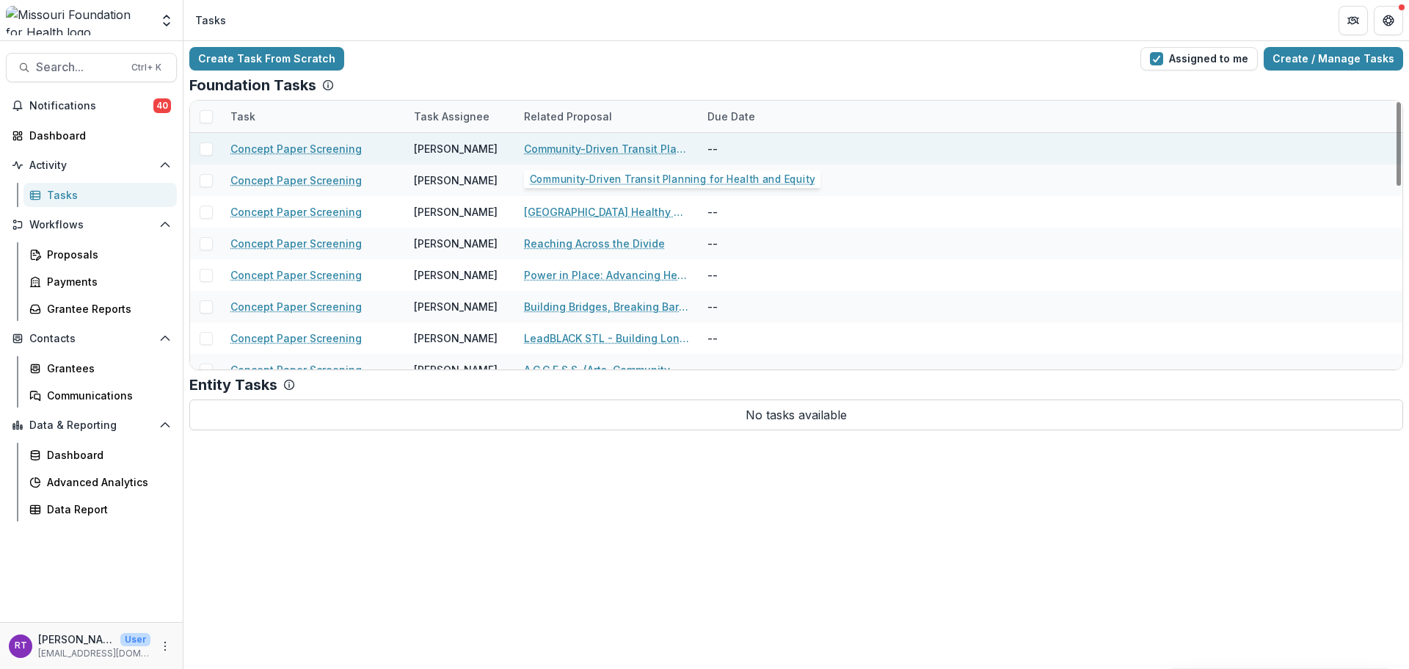
click at [611, 156] on div "Community-Driven Transit Planning for Health and Equity" at bounding box center [607, 149] width 166 height 32
click at [612, 153] on link "Community-Driven Transit Planning for Health and Equity" at bounding box center [607, 148] width 166 height 15
